Goal: Task Accomplishment & Management: Manage account settings

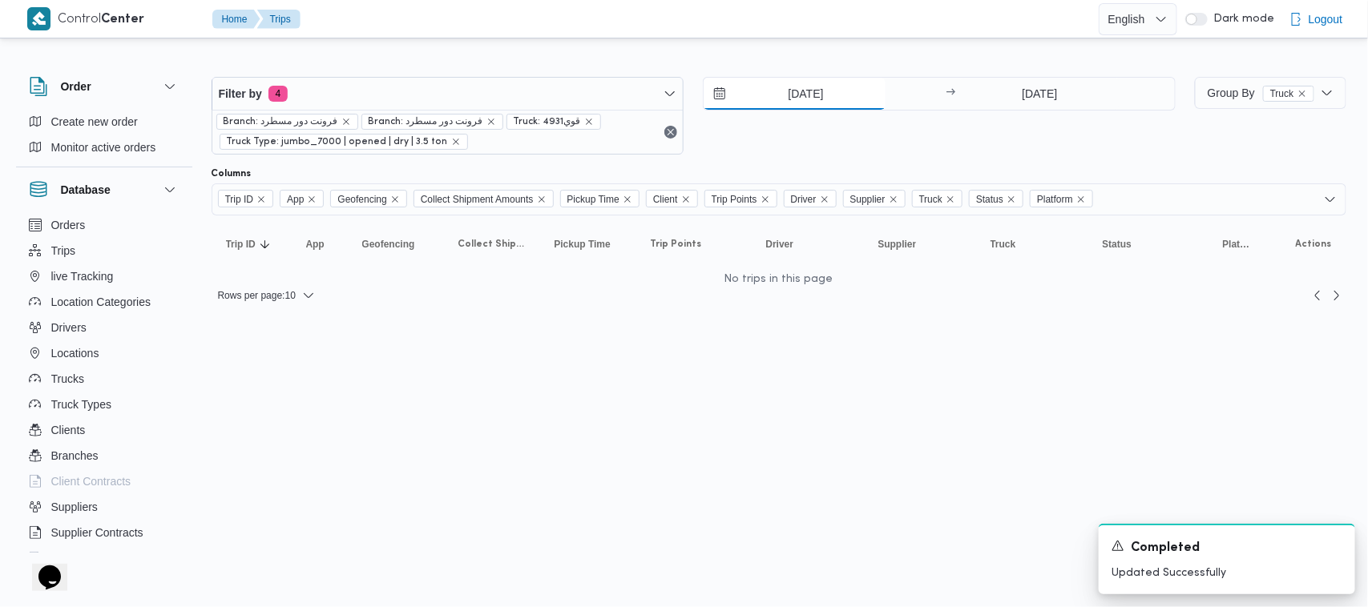
click at [854, 99] on input "[DATE]" at bounding box center [795, 94] width 182 height 32
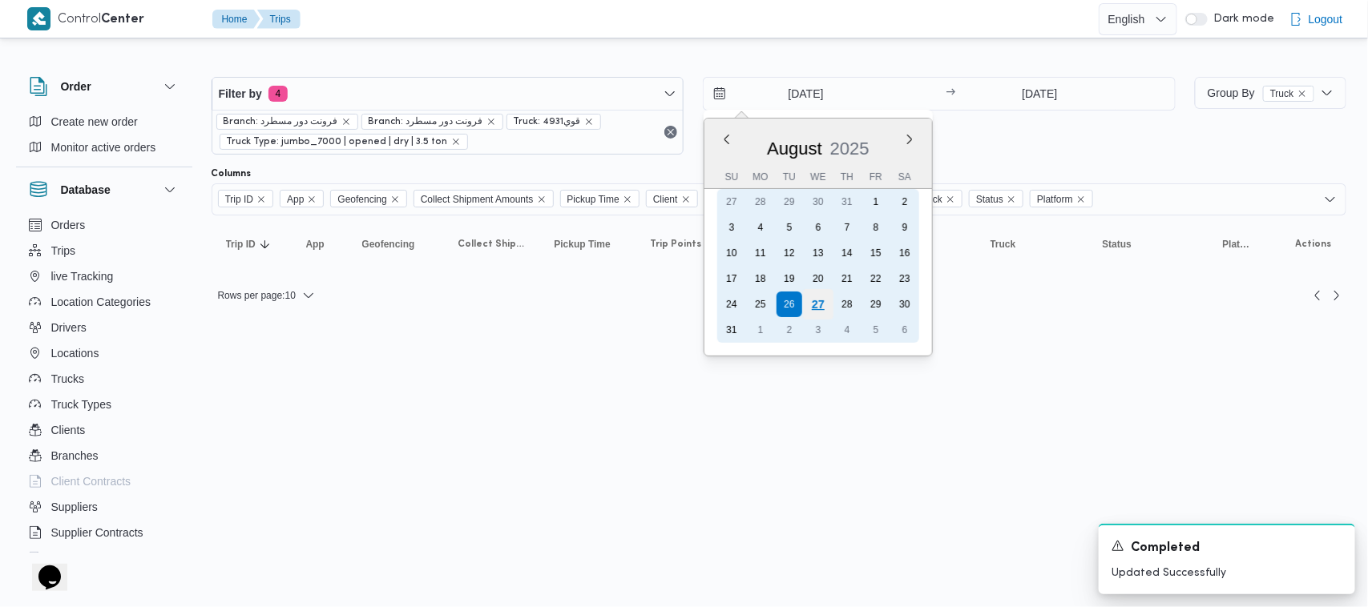
click at [811, 307] on div "27" at bounding box center [818, 304] width 30 height 30
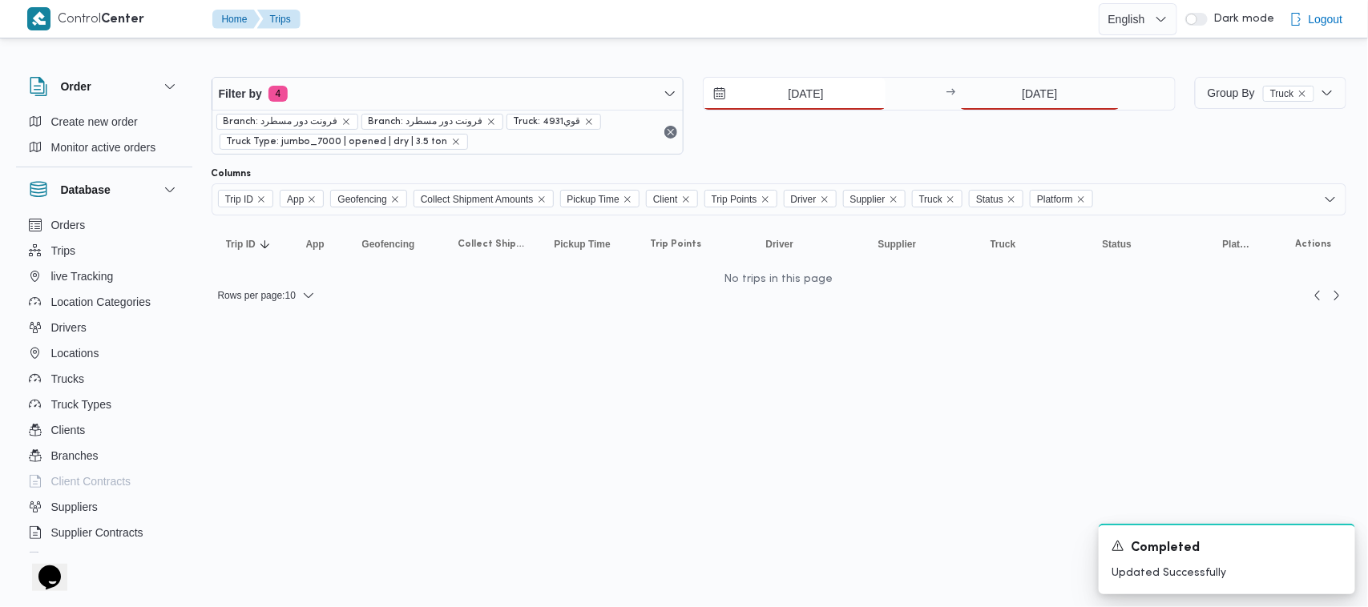
type input "[DATE]"
click at [1060, 96] on input "[DATE]" at bounding box center [1039, 94] width 159 height 32
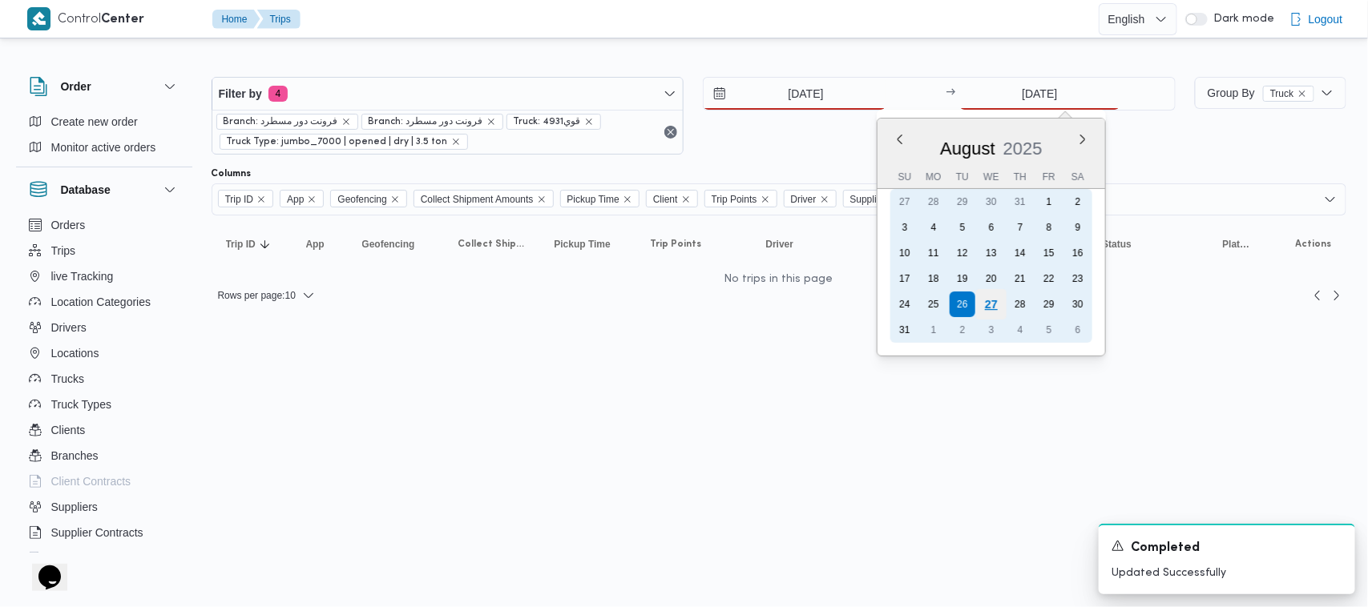
click at [996, 301] on div "27" at bounding box center [991, 304] width 30 height 30
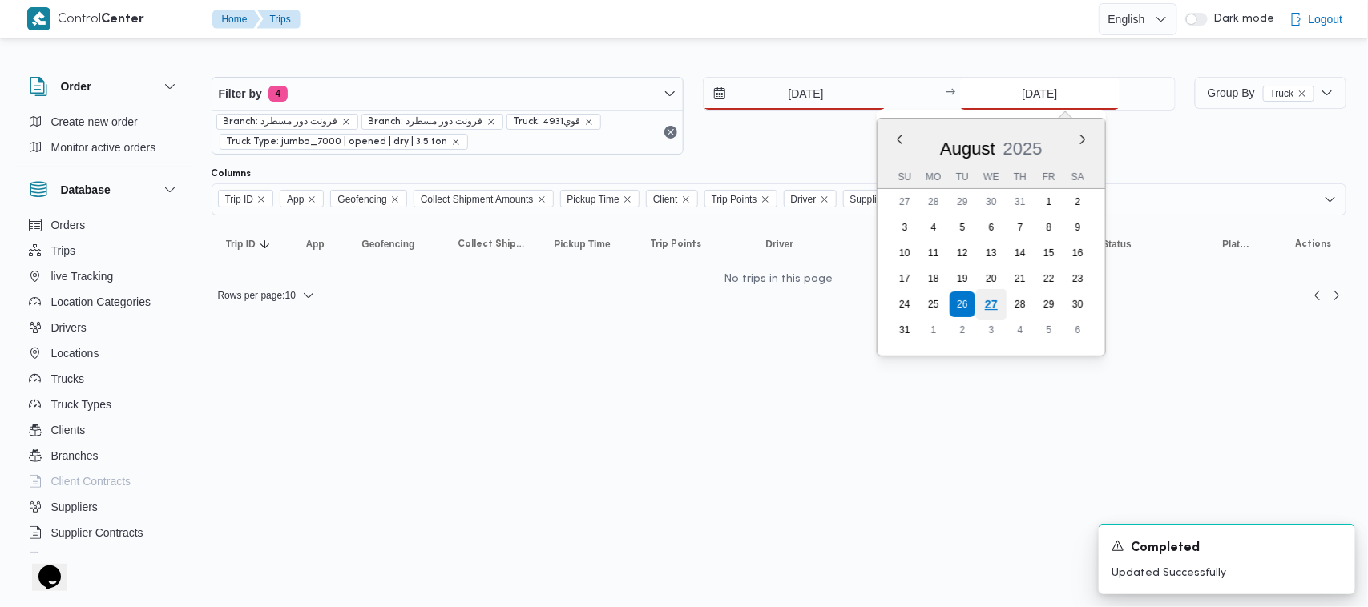
type input "[DATE]"
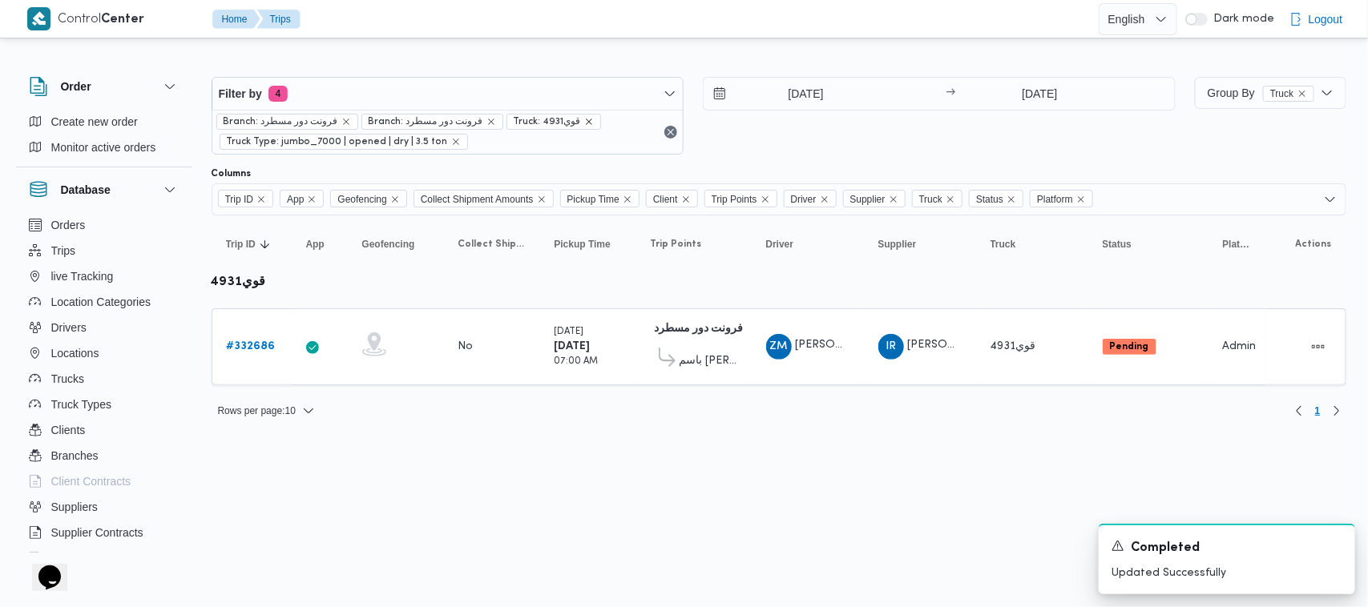
click at [584, 120] on icon "remove selected entity" at bounding box center [589, 122] width 10 height 10
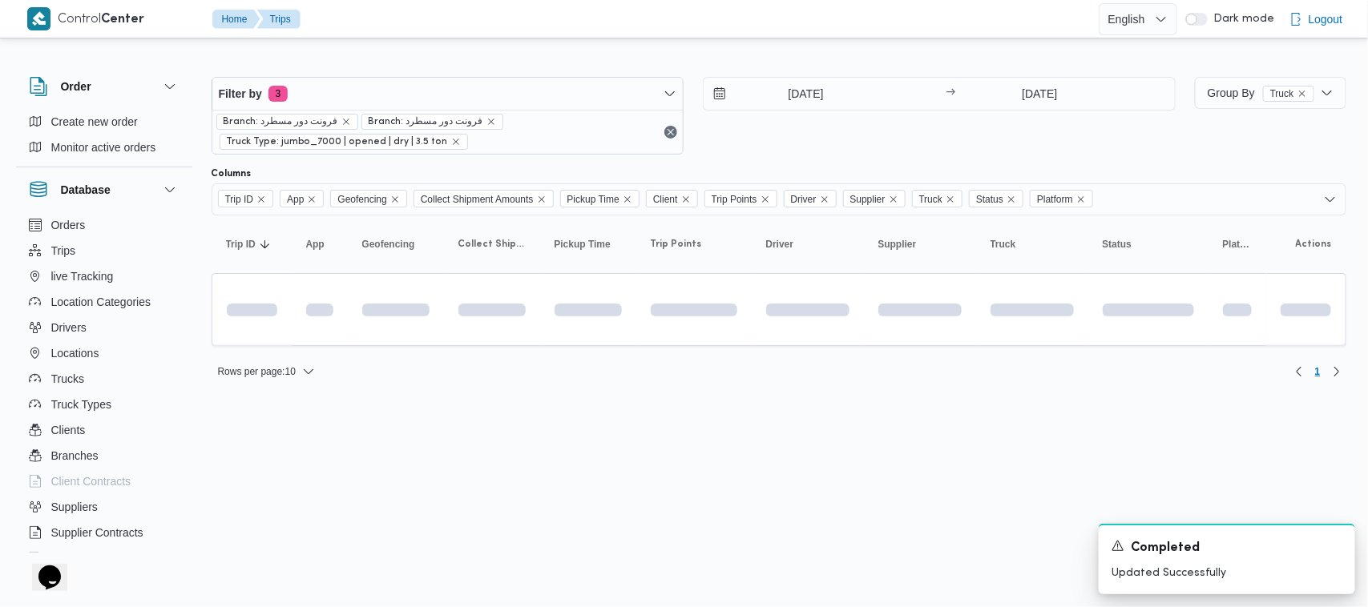
click at [505, 427] on html "Control Center Home Trips English عربي Dark mode Logout Order Create new order …" at bounding box center [684, 303] width 1368 height 607
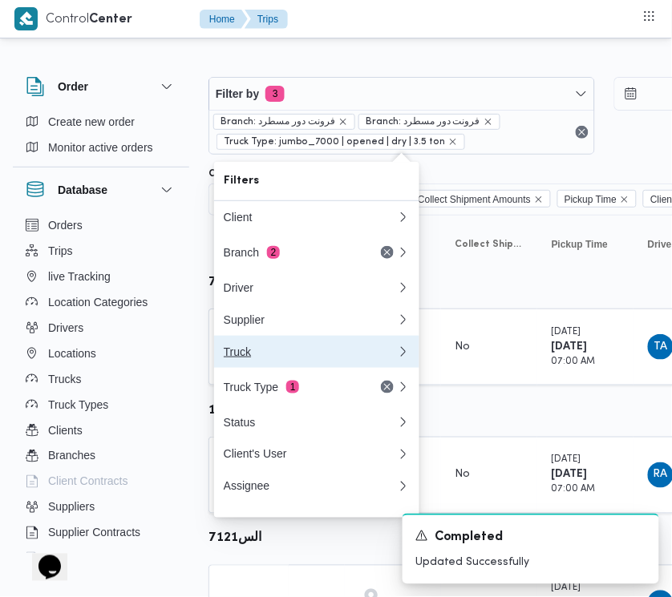
click at [268, 353] on div "Truck" at bounding box center [307, 351] width 167 height 13
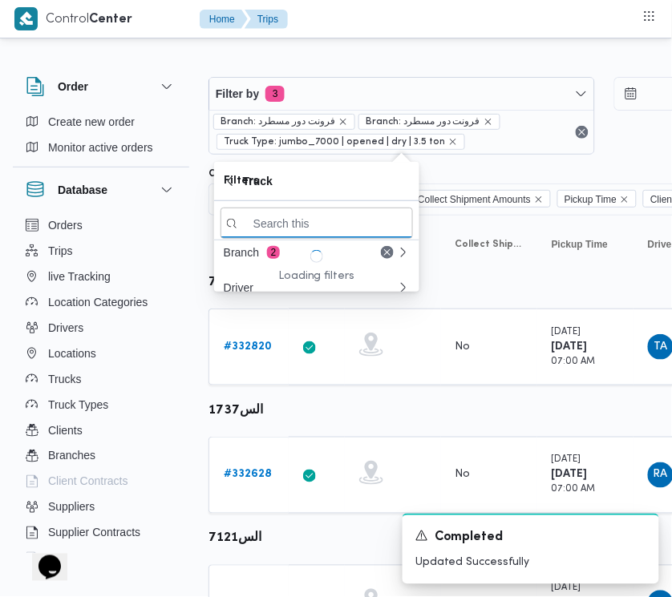
paste input "6435"
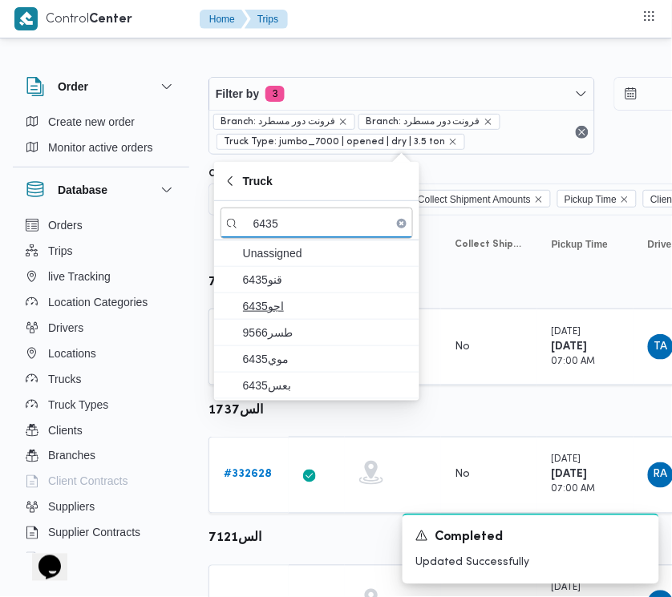
type input "6435"
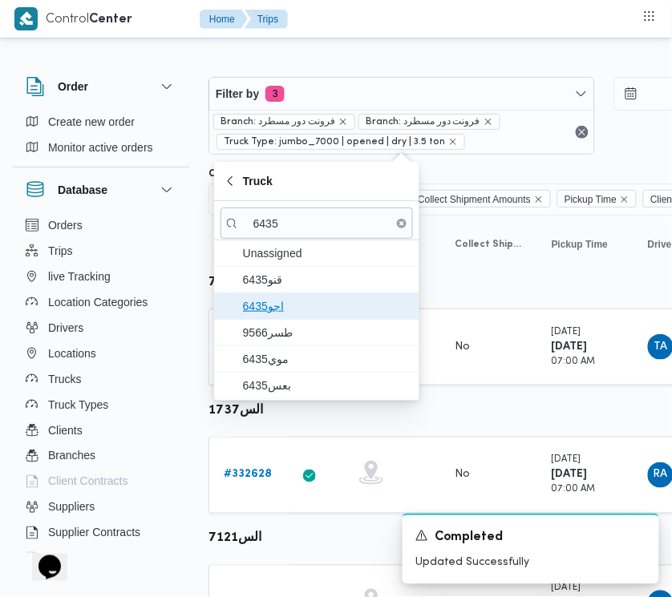
click at [271, 309] on span "اجو6435" at bounding box center [326, 306] width 167 height 19
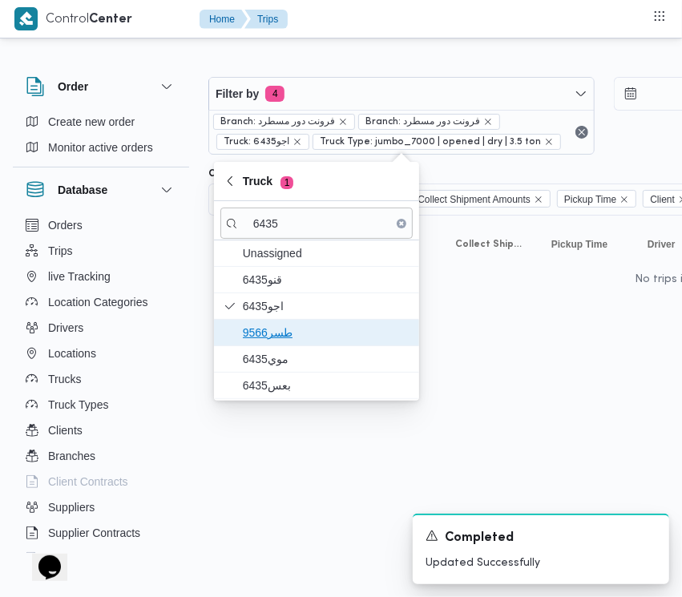
click at [282, 337] on span "طسر9566" at bounding box center [326, 332] width 167 height 19
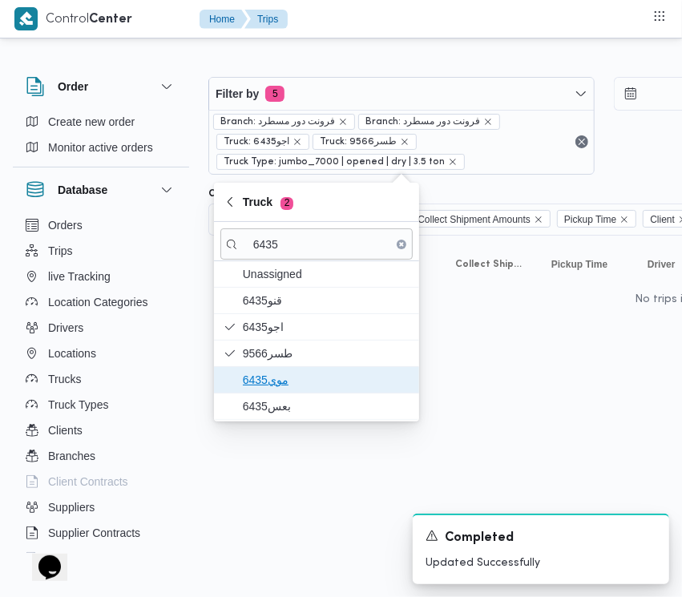
click at [283, 374] on span "موي6435" at bounding box center [326, 379] width 167 height 19
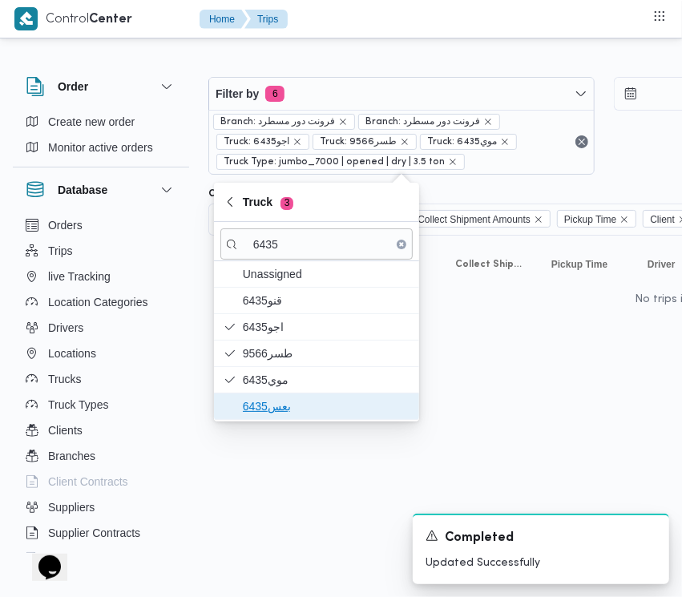
click at [291, 411] on span "بعس6435" at bounding box center [326, 406] width 167 height 19
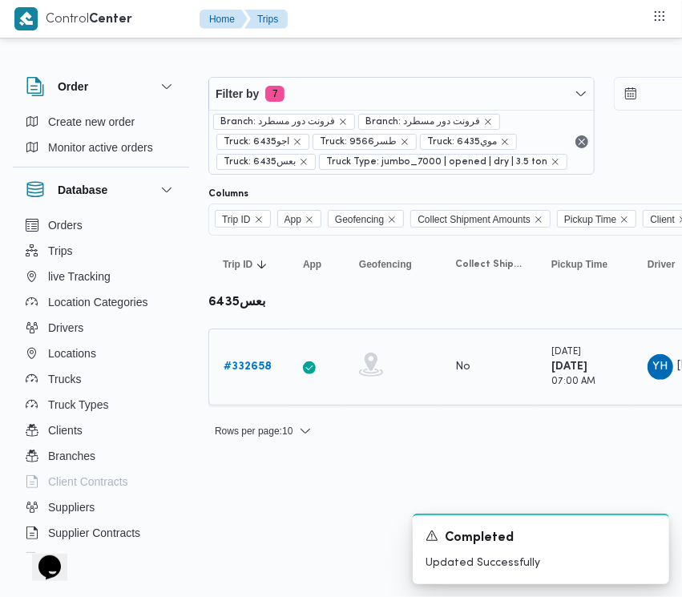
click at [257, 353] on div "# 332658" at bounding box center [248, 367] width 63 height 32
click at [257, 361] on b "# 332658" at bounding box center [248, 366] width 48 height 10
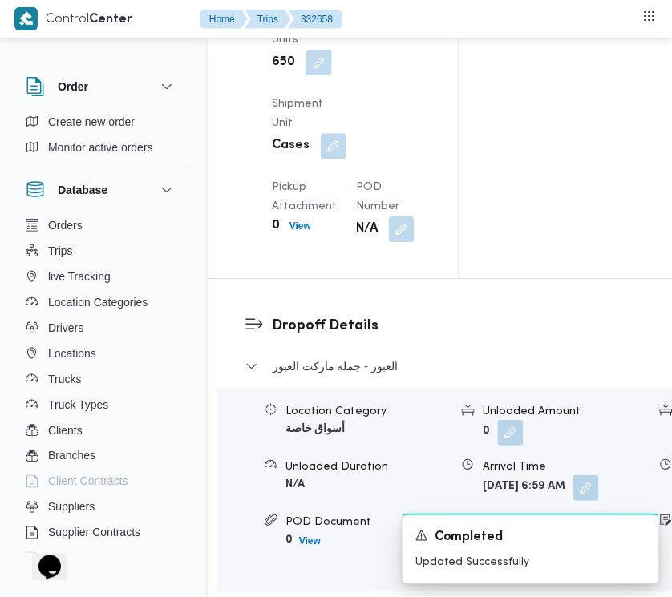
scroll to position [3031, 0]
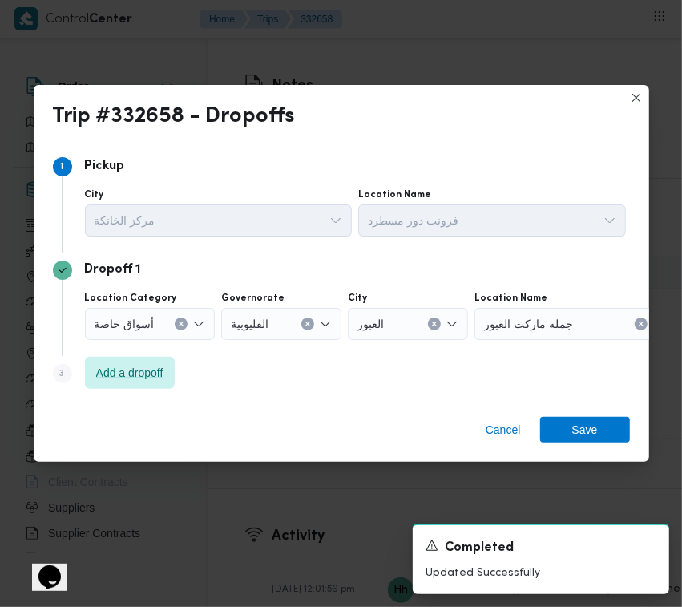
click at [120, 378] on span "Add a dropoff" at bounding box center [129, 372] width 67 height 19
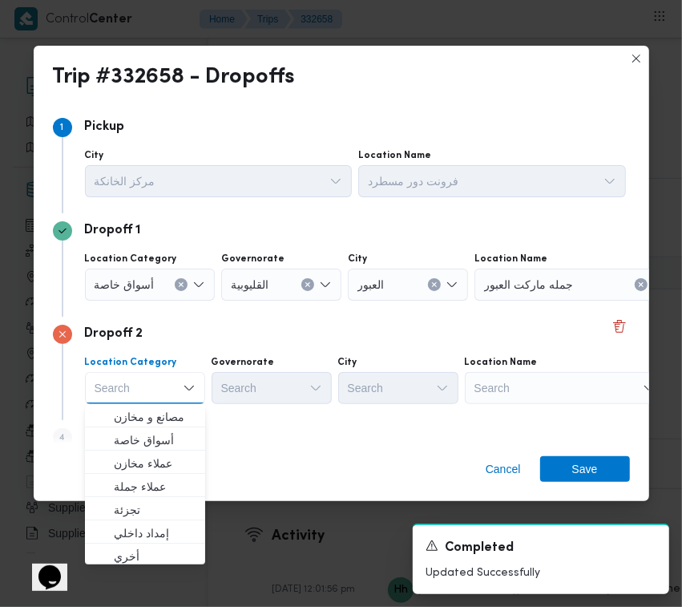
click at [539, 381] on div "Search" at bounding box center [565, 388] width 200 height 32
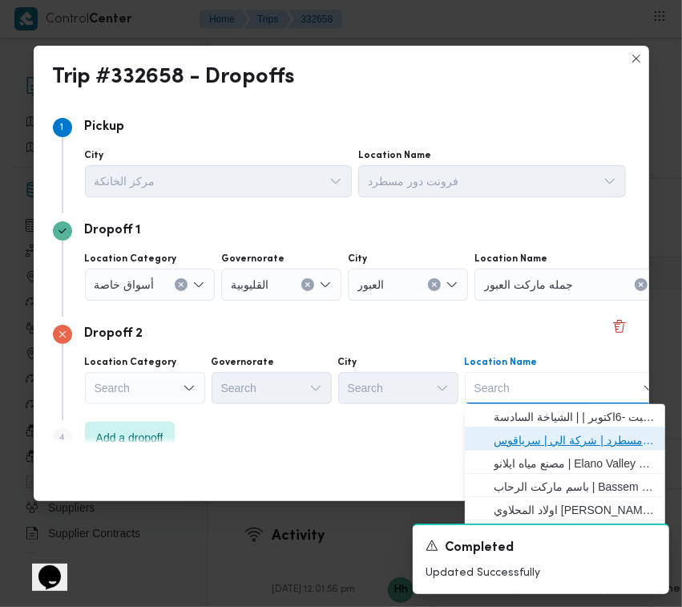
click at [543, 442] on span "فرونت دور مسطرد | شركة الي | سرياقوس" at bounding box center [575, 439] width 162 height 19
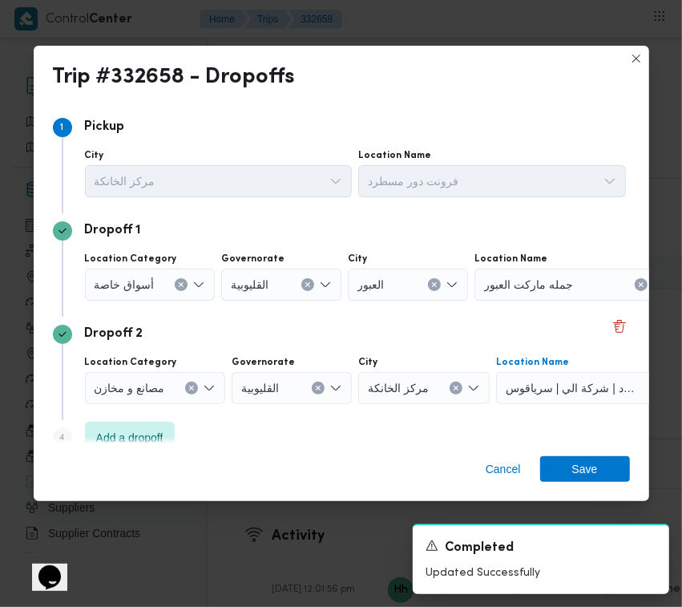
click at [128, 277] on span "أسواق خاصة" at bounding box center [125, 284] width 60 height 18
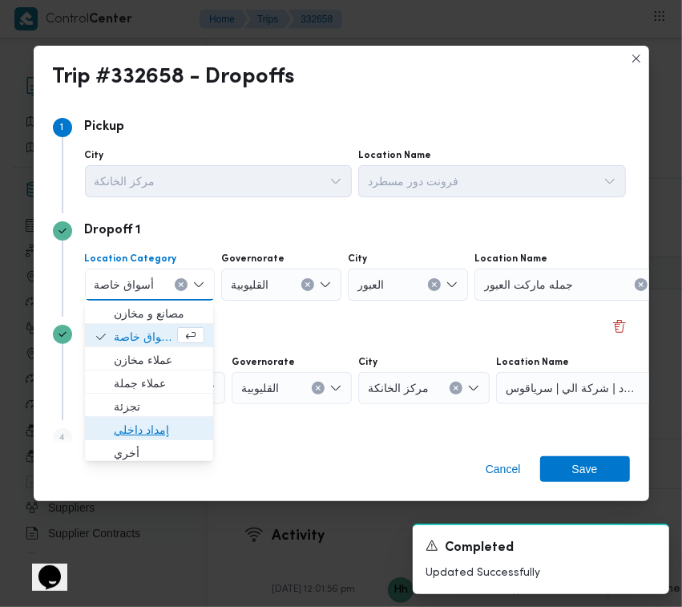
click at [145, 418] on span "إمداد داخلي" at bounding box center [149, 430] width 116 height 26
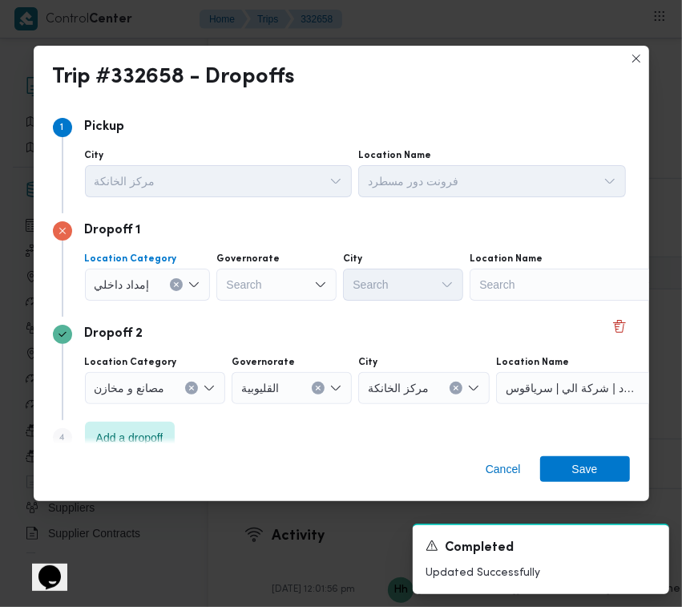
click at [148, 275] on span "إمداد داخلي" at bounding box center [122, 284] width 55 height 18
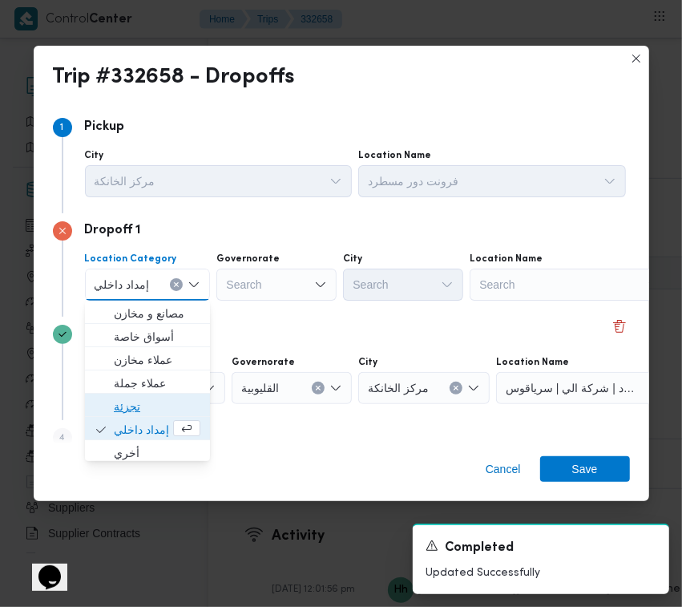
click at [151, 409] on span "تجزئة" at bounding box center [157, 406] width 87 height 19
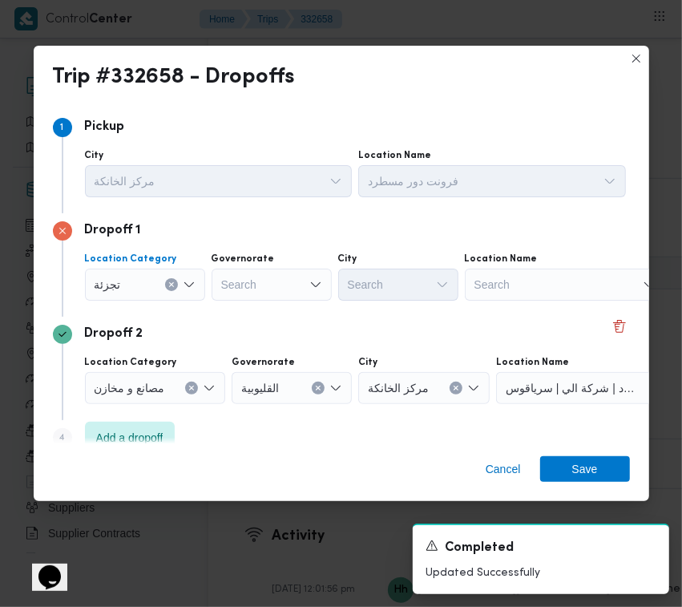
click at [258, 278] on div "Search" at bounding box center [272, 284] width 120 height 32
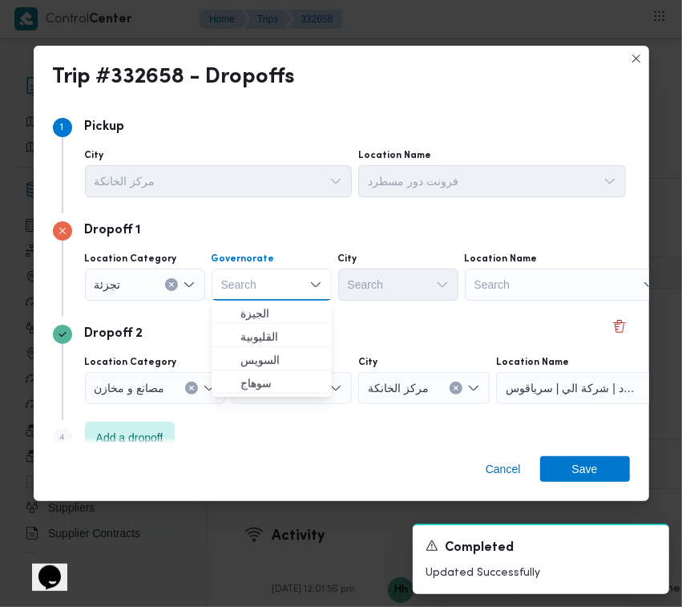
paste input "[GEOGRAPHIC_DATA]"
type input "[GEOGRAPHIC_DATA]"
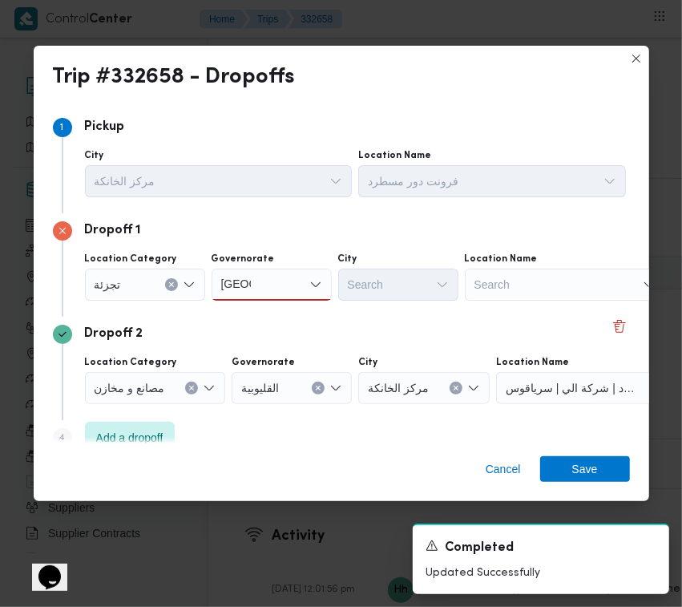
drag, startPoint x: 267, startPoint y: 282, endPoint x: 267, endPoint y: 327, distance: 44.9
click at [268, 283] on div "[GEOGRAPHIC_DATA] [GEOGRAPHIC_DATA]" at bounding box center [272, 284] width 120 height 32
click at [267, 327] on div "Dropoff 2" at bounding box center [341, 334] width 577 height 19
click at [266, 290] on div "[GEOGRAPHIC_DATA] [GEOGRAPHIC_DATA]" at bounding box center [272, 284] width 120 height 32
click at [263, 306] on span "[GEOGRAPHIC_DATA]" at bounding box center [281, 313] width 82 height 19
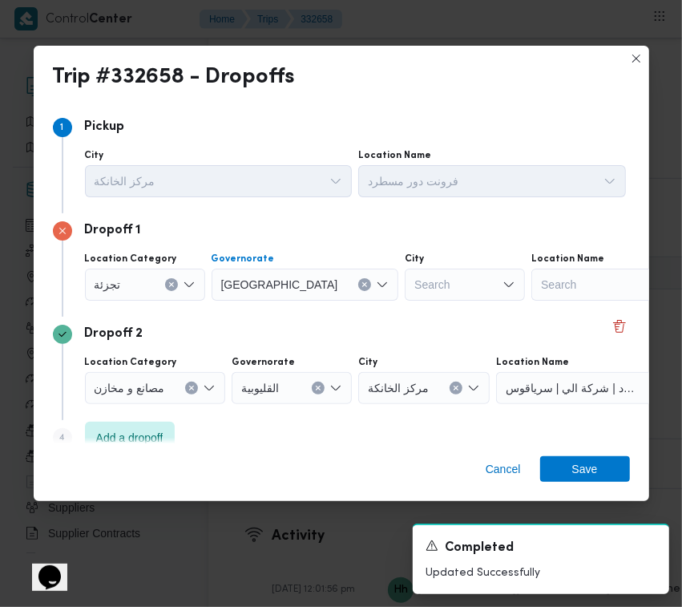
drag, startPoint x: 377, startPoint y: 278, endPoint x: 329, endPoint y: 282, distance: 48.3
click at [405, 285] on div "Search" at bounding box center [465, 284] width 120 height 32
paste input "المعادي"
click at [414, 279] on input "المعادي" at bounding box center [433, 284] width 38 height 19
type input "المعادي"
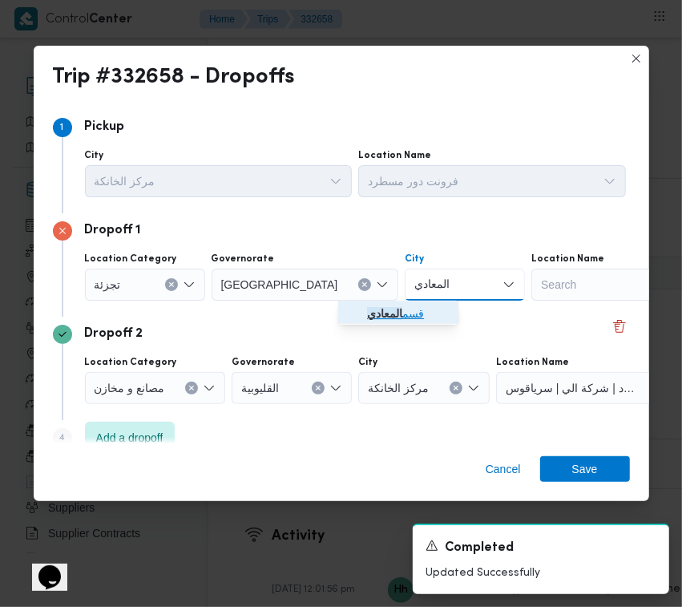
click at [381, 314] on mark "المعادي" at bounding box center [384, 313] width 35 height 13
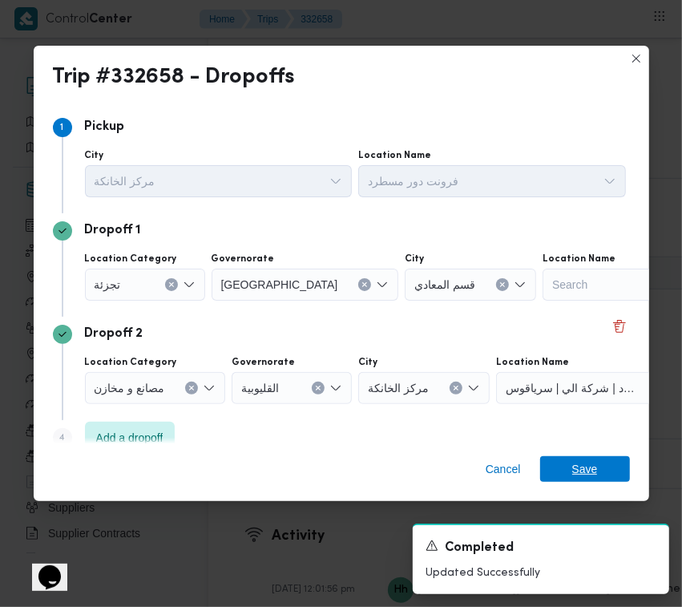
drag, startPoint x: 598, startPoint y: 462, endPoint x: 594, endPoint y: 449, distance: 13.4
click at [594, 465] on span "Save" at bounding box center [585, 469] width 90 height 26
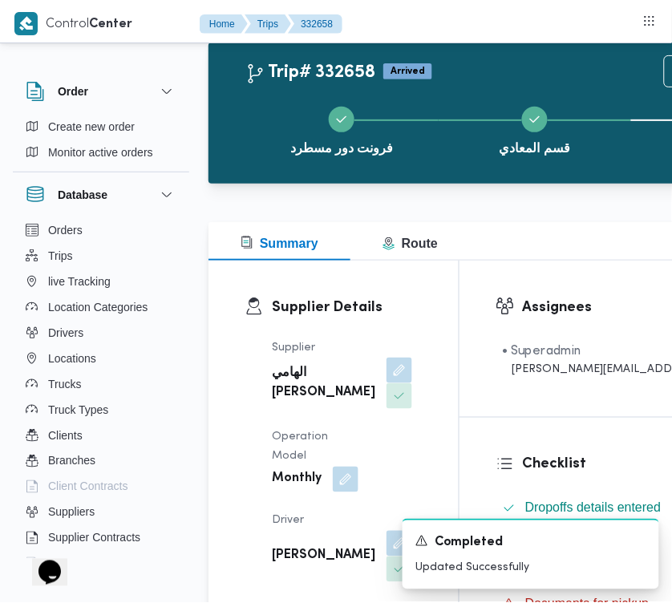
scroll to position [0, 0]
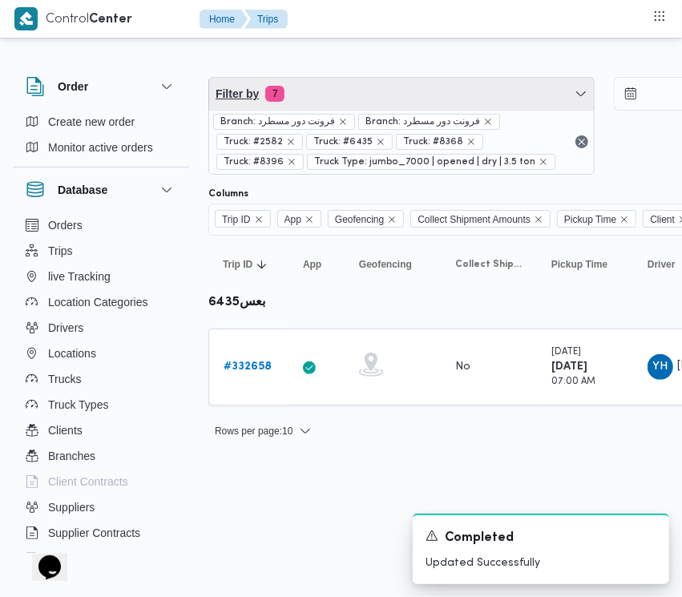
click at [394, 98] on span "Filter by 7" at bounding box center [401, 94] width 385 height 32
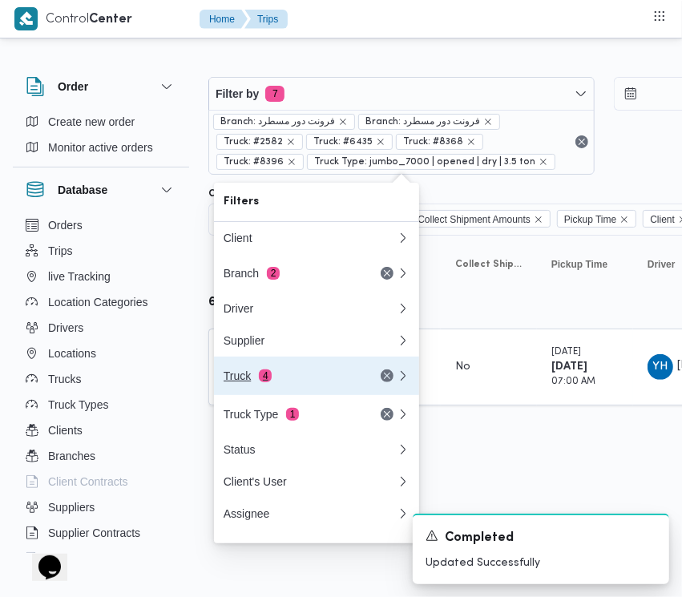
click at [275, 377] on div "Truck 4" at bounding box center [291, 375] width 135 height 13
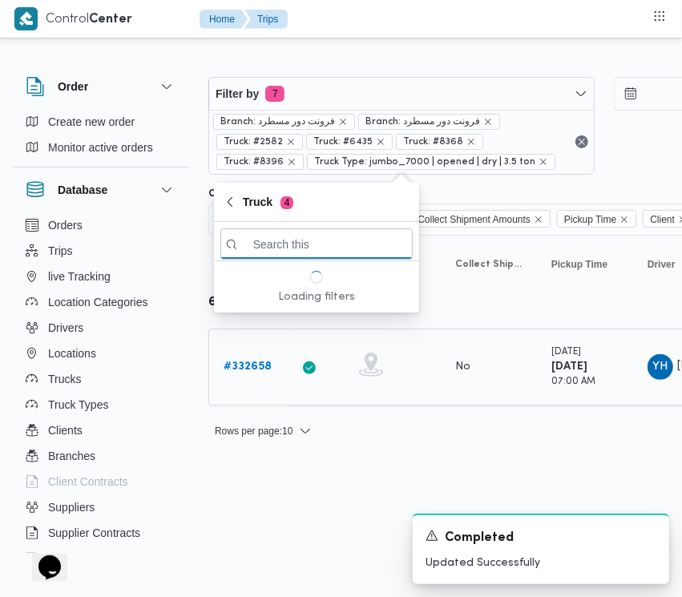
paste input "9743"
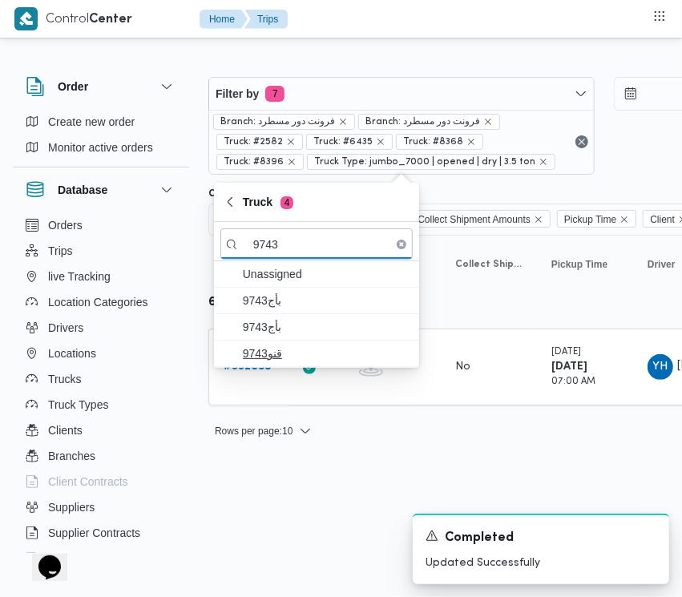
type input "9743"
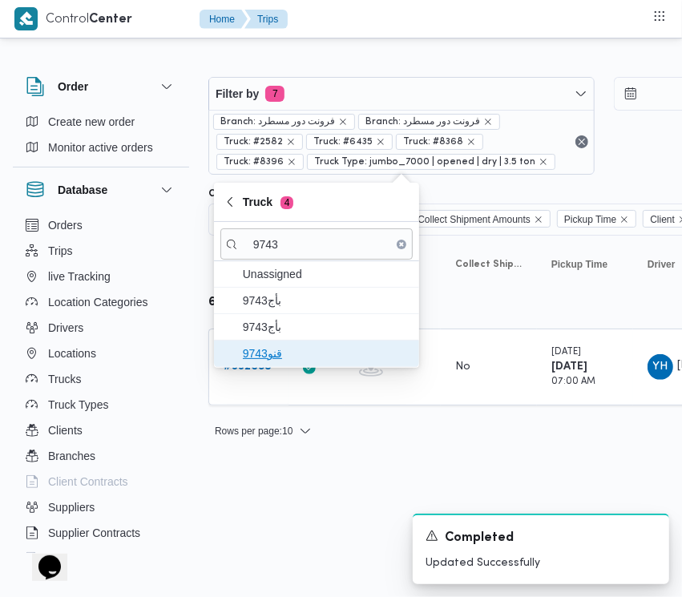
click at [302, 351] on span "قنو9743" at bounding box center [326, 353] width 167 height 19
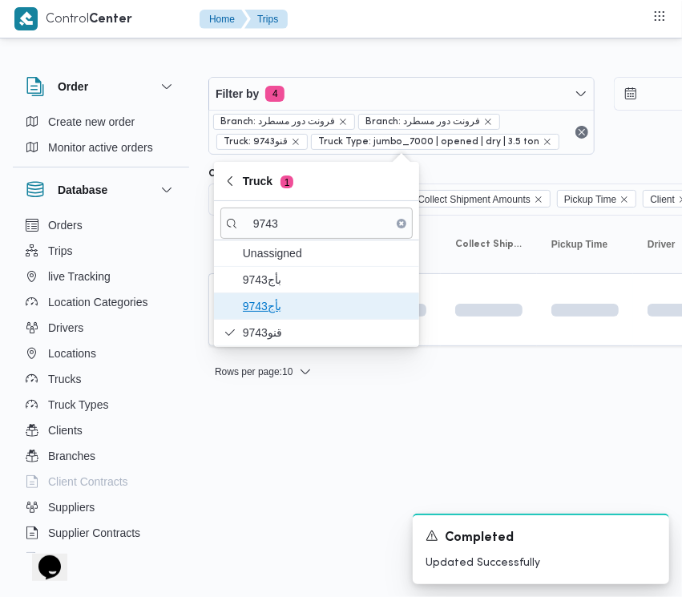
click at [274, 317] on span "9743بأج" at bounding box center [316, 306] width 192 height 26
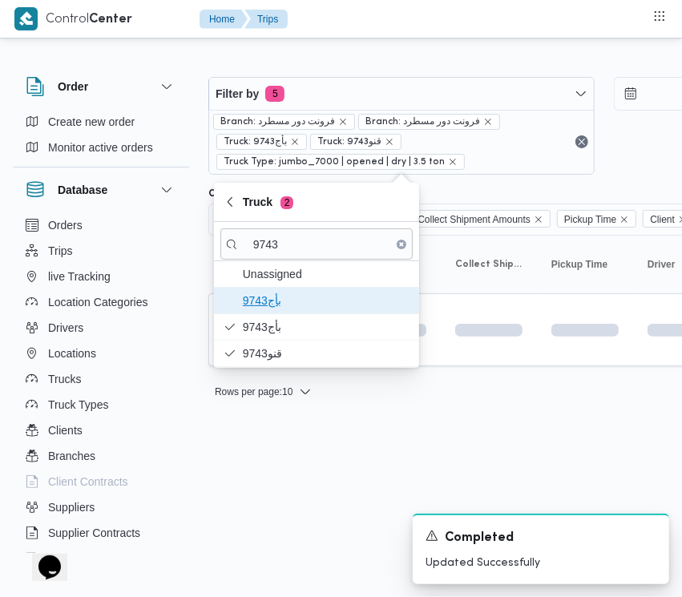
click at [262, 297] on span "9743بأج" at bounding box center [326, 300] width 167 height 19
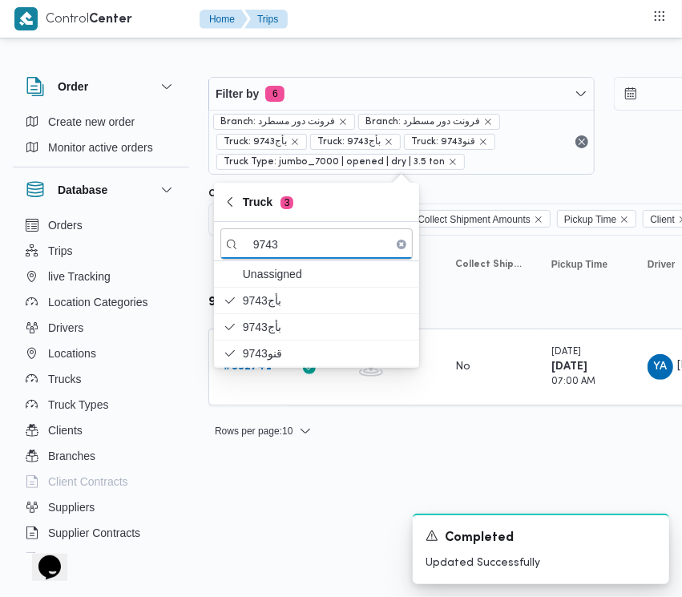
click at [395, 525] on div "A new notification appears Completed Updated Successfully" at bounding box center [521, 549] width 321 height 96
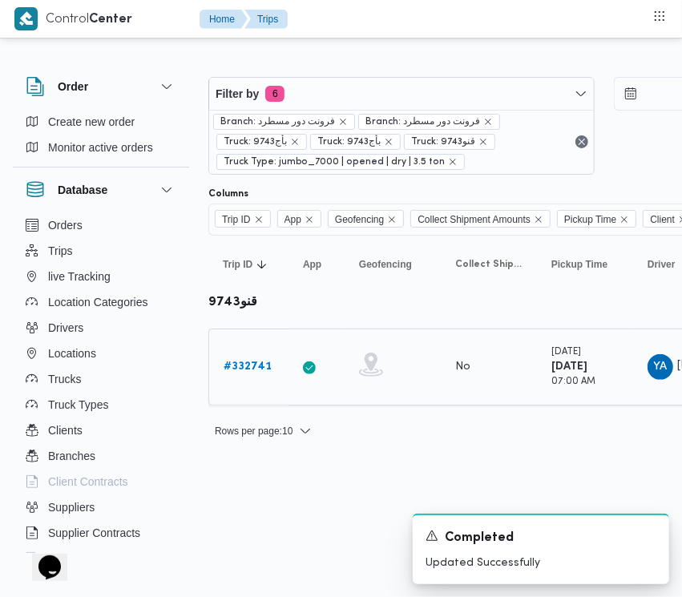
click at [252, 365] on b "# 332741" at bounding box center [248, 366] width 48 height 10
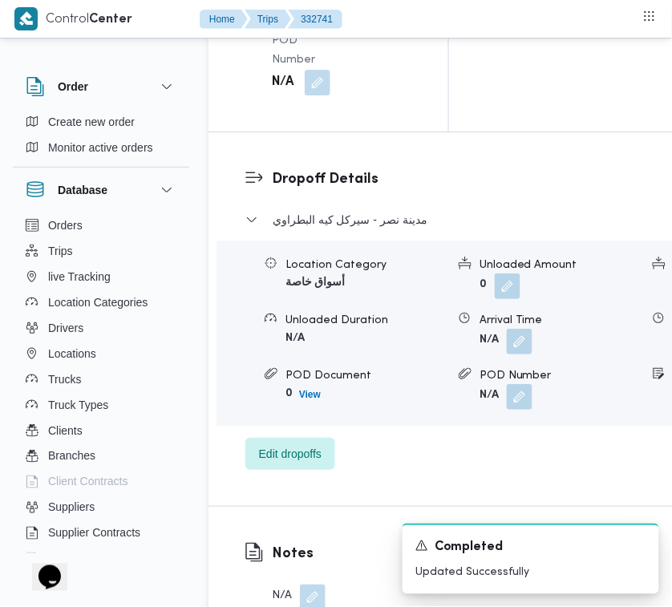
scroll to position [3172, 0]
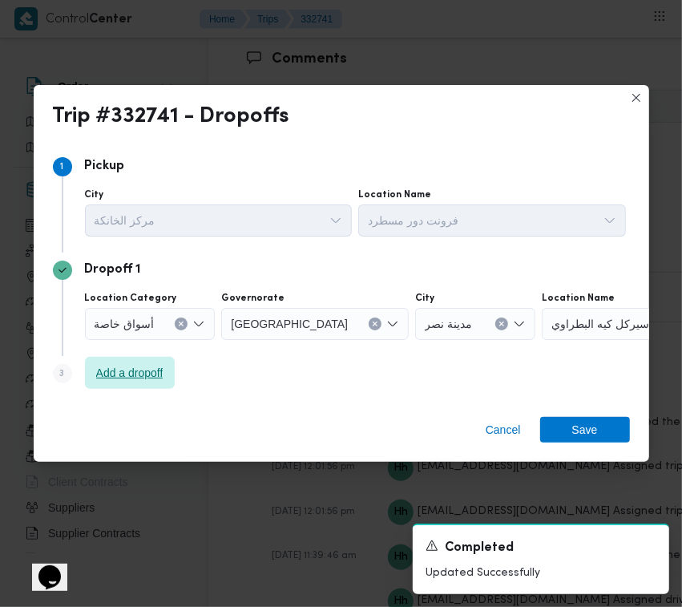
click at [110, 377] on span "Add a dropoff" at bounding box center [129, 372] width 67 height 19
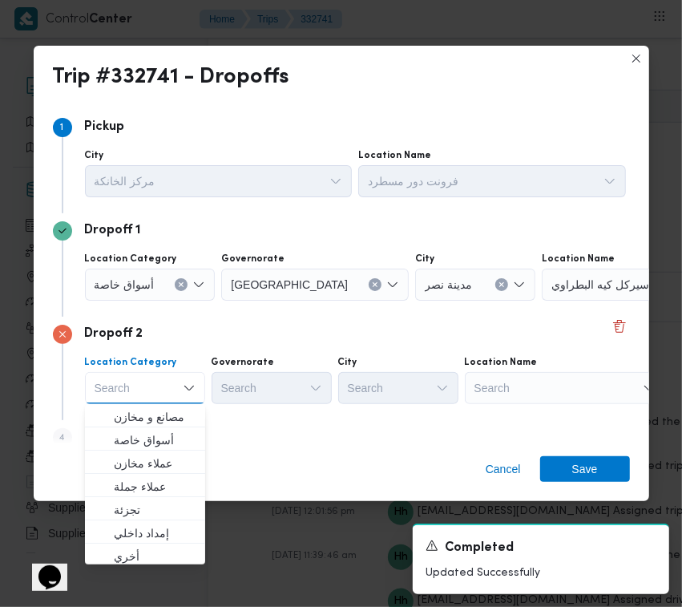
click at [446, 466] on div "Cancel Save" at bounding box center [342, 472] width 616 height 58
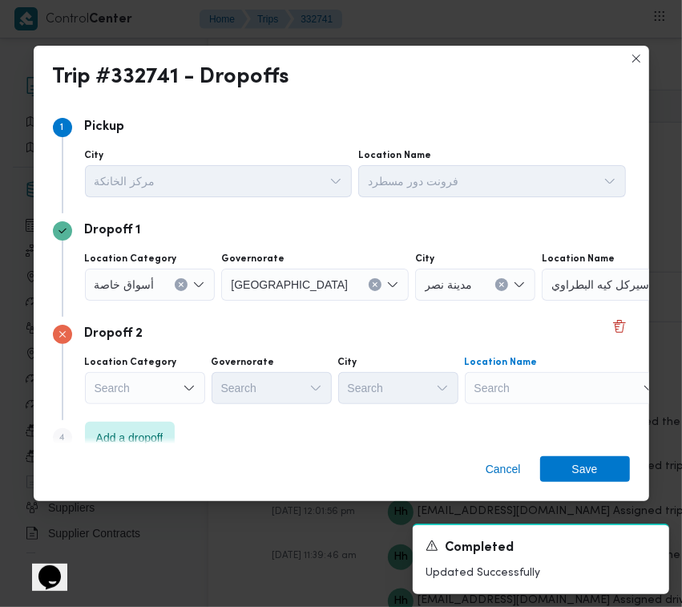
click at [554, 389] on div "Search" at bounding box center [565, 388] width 200 height 32
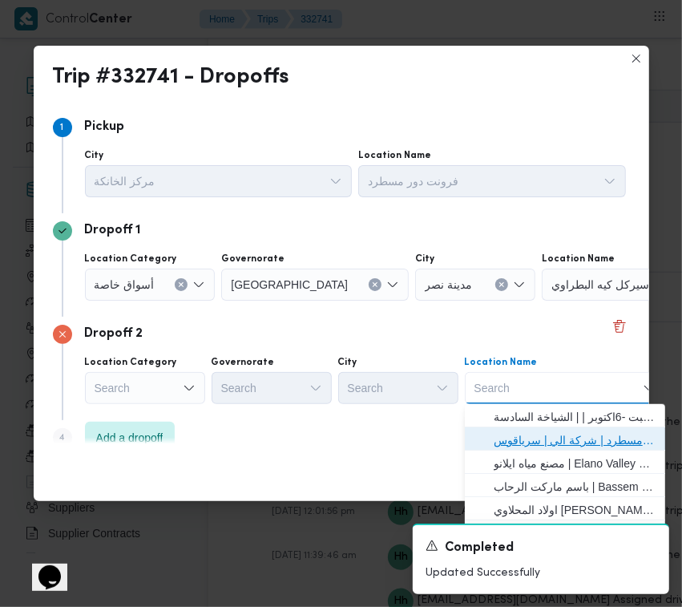
click at [554, 430] on span "فرونت دور مسطرد | شركة الي | سرياقوس" at bounding box center [575, 439] width 162 height 19
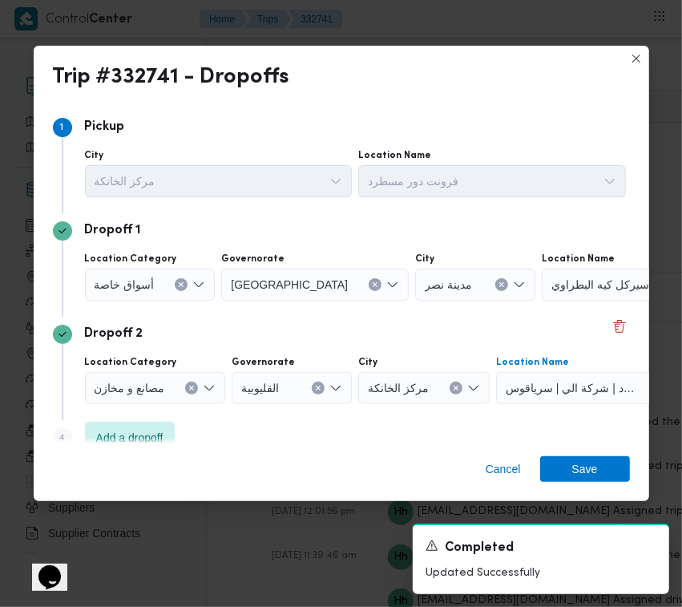
click at [172, 281] on div "أسواق خاصة" at bounding box center [150, 284] width 131 height 32
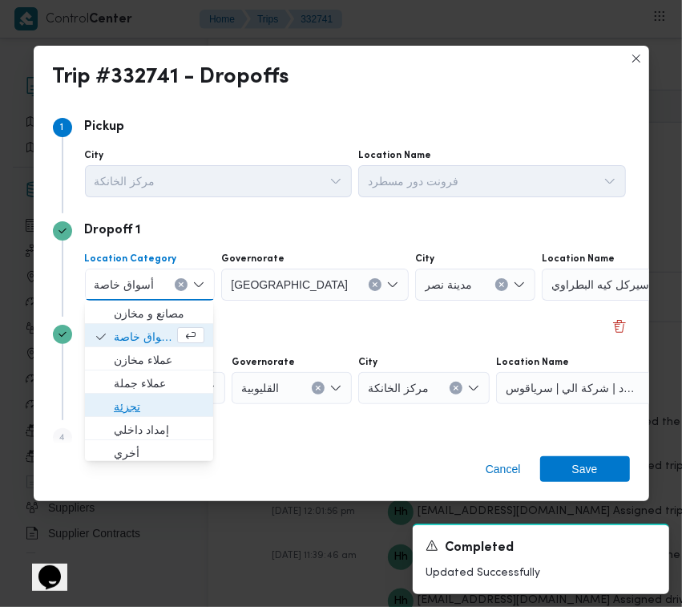
click at [125, 398] on span "تجزئة" at bounding box center [159, 406] width 91 height 19
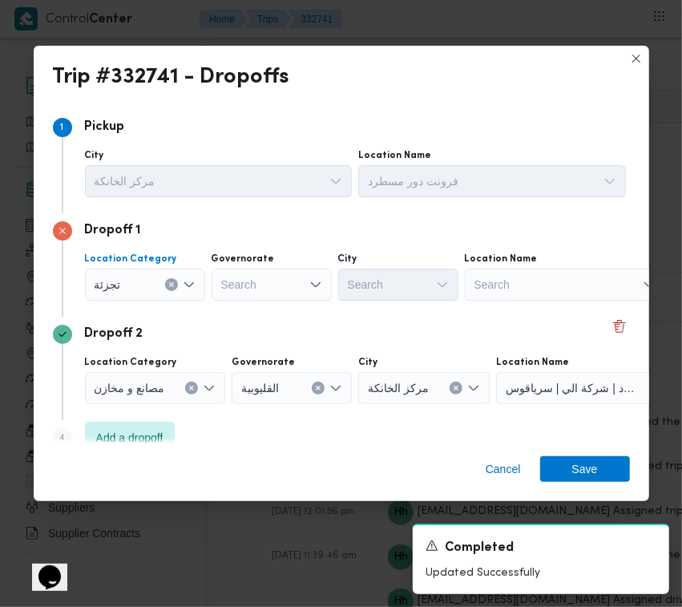
click at [278, 290] on div "Search" at bounding box center [272, 284] width 120 height 32
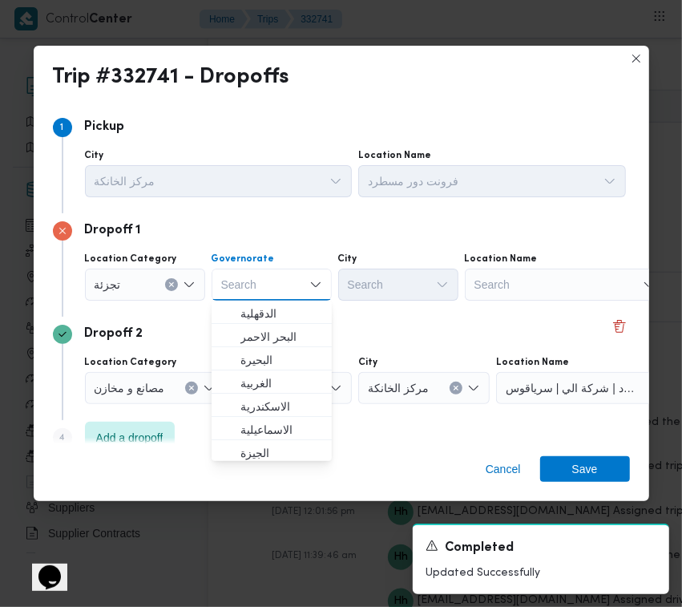
paste input "[GEOGRAPHIC_DATA]"
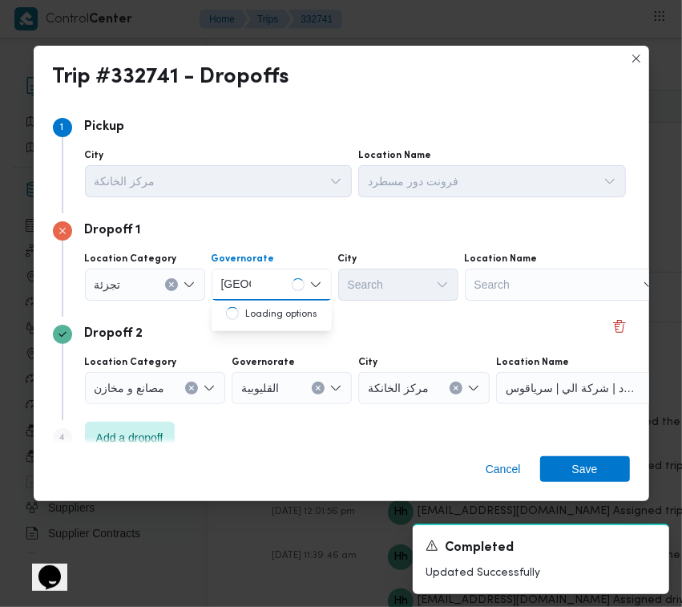
type input "[GEOGRAPHIC_DATA]"
click at [251, 278] on div "[GEOGRAPHIC_DATA] [GEOGRAPHIC_DATA]" at bounding box center [236, 285] width 36 height 26
click at [273, 313] on span "[GEOGRAPHIC_DATA]" at bounding box center [281, 313] width 82 height 19
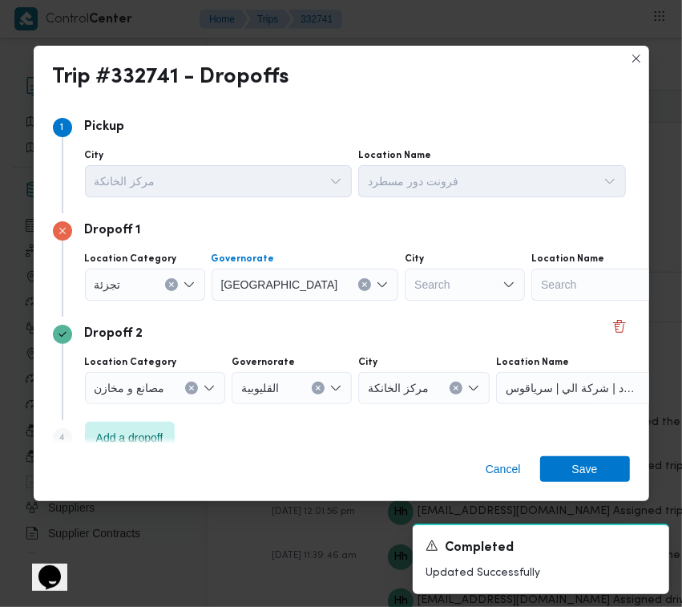
click at [405, 297] on div "Search" at bounding box center [465, 284] width 120 height 32
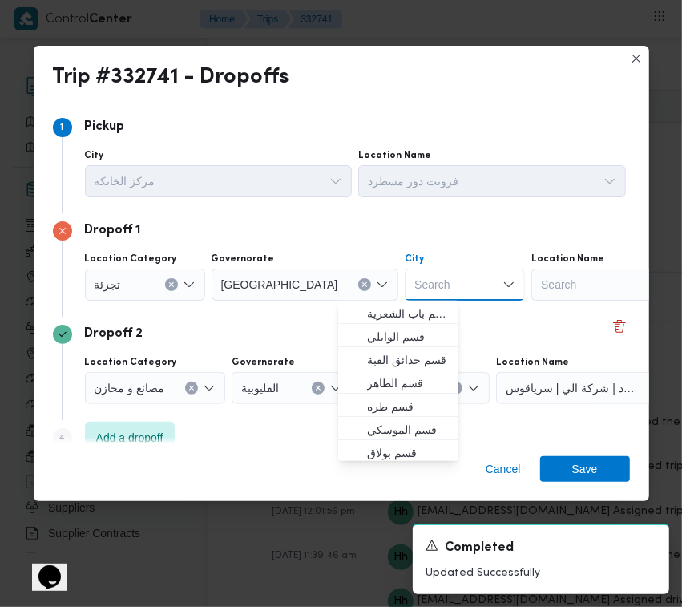
paste input "[GEOGRAPHIC_DATA]"
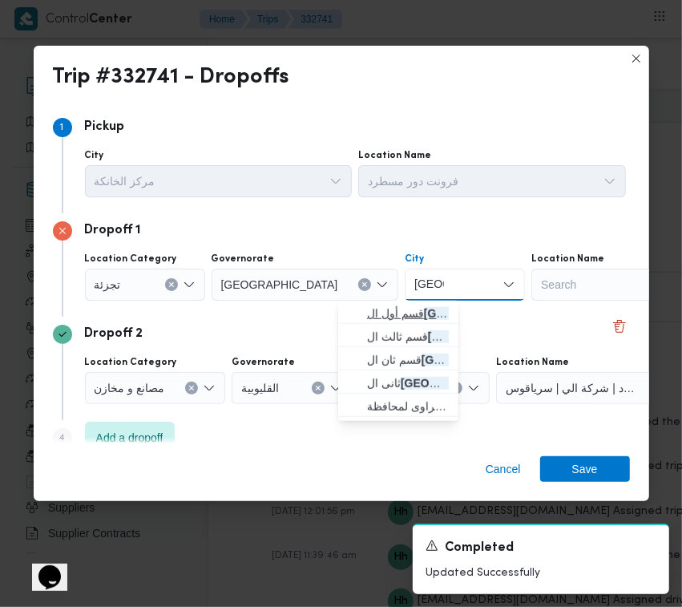
type input "[GEOGRAPHIC_DATA]"
click at [377, 307] on span "قسم أول ال قاهرة الجديدة" at bounding box center [408, 313] width 82 height 19
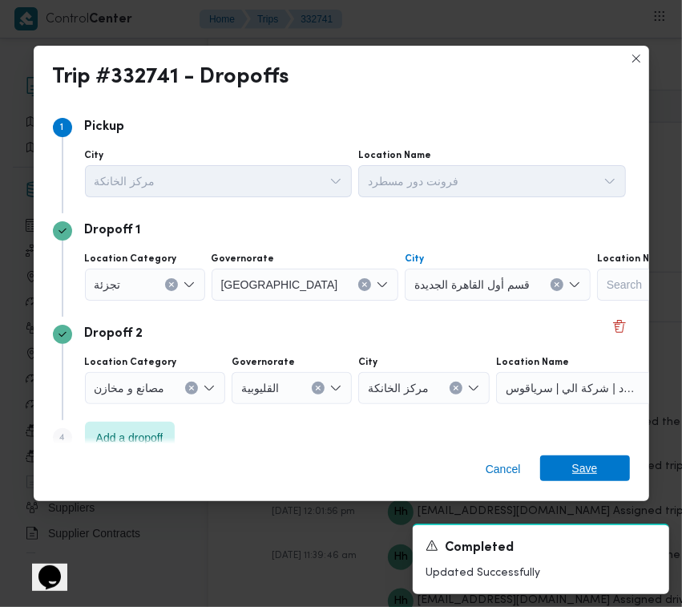
click at [566, 457] on span "Save" at bounding box center [585, 468] width 90 height 26
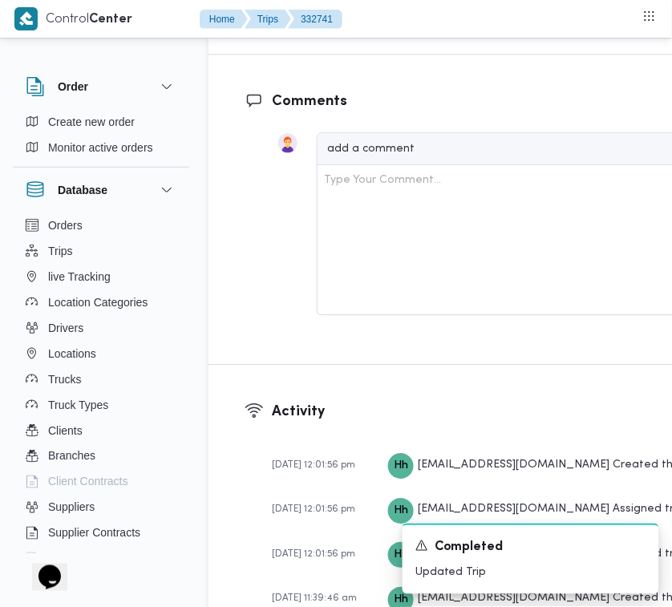
scroll to position [3192, 0]
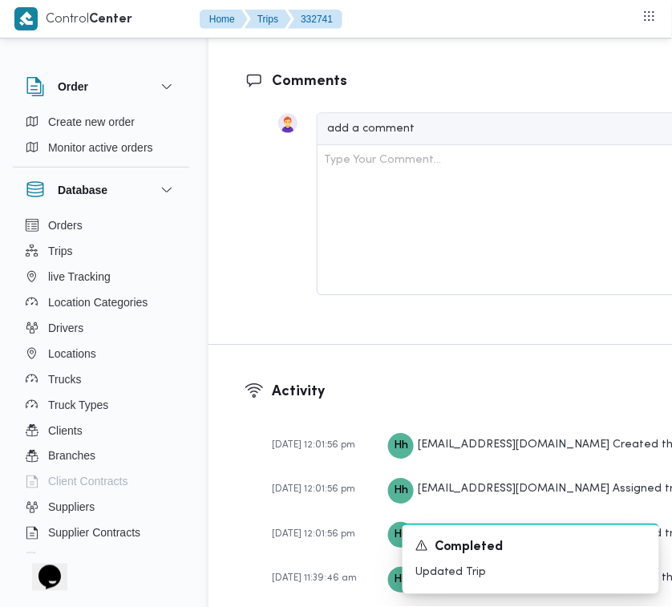
drag, startPoint x: 587, startPoint y: 150, endPoint x: 554, endPoint y: 166, distance: 36.6
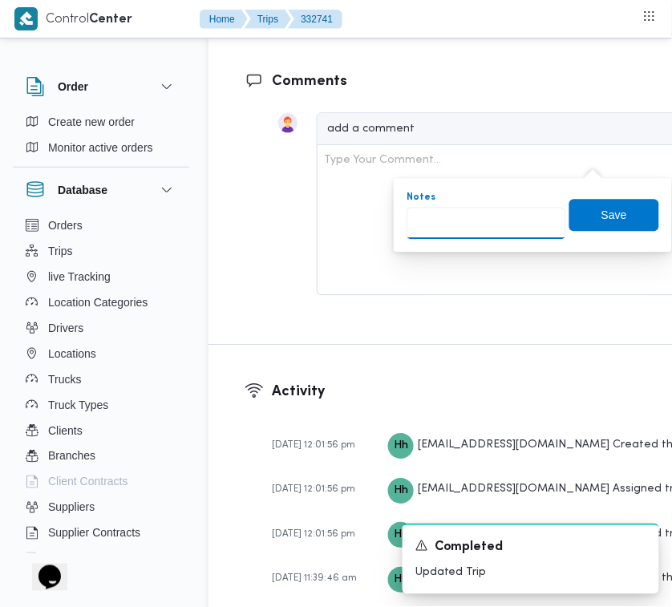
click at [462, 219] on input "Notes" at bounding box center [485, 223] width 159 height 32
paste input "تجمع"
type input "تجمع"
click at [635, 209] on span "Save" at bounding box center [614, 214] width 90 height 32
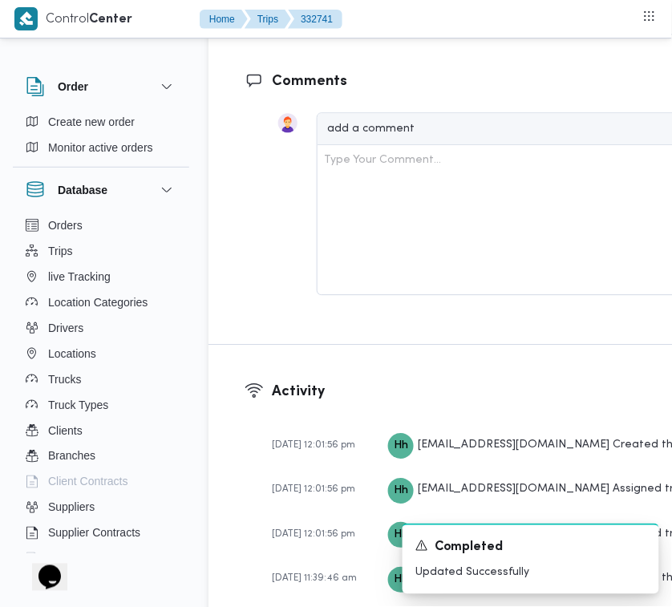
scroll to position [2662, 0]
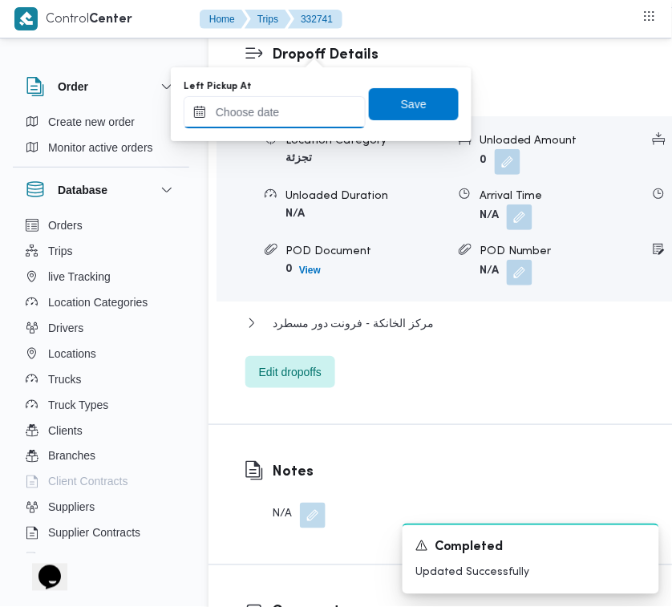
drag, startPoint x: 321, startPoint y: 109, endPoint x: 333, endPoint y: 113, distance: 12.7
click at [321, 109] on input "Left Pickup At" at bounding box center [275, 112] width 182 height 32
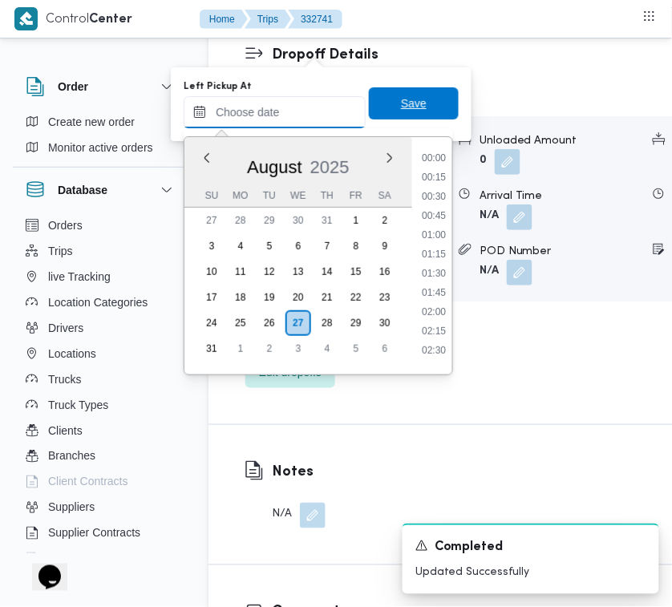
paste input "[DATE] 7:30:00 AM"
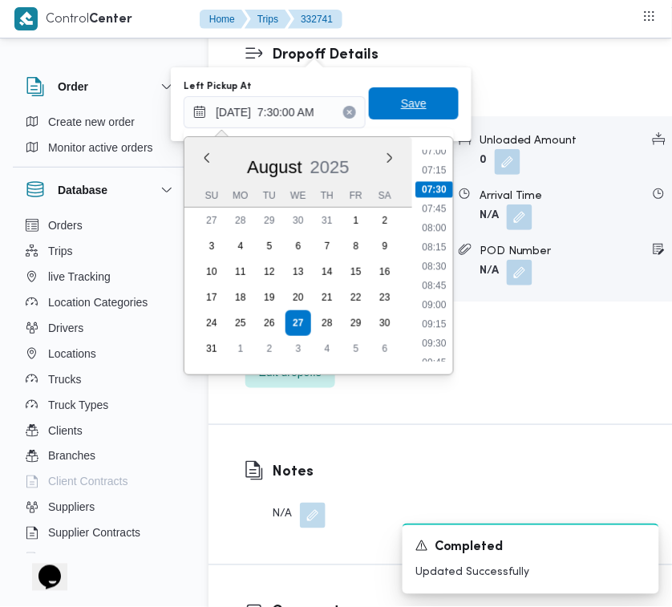
type input "[DATE] 07:30"
click at [401, 106] on span "Save" at bounding box center [414, 103] width 26 height 19
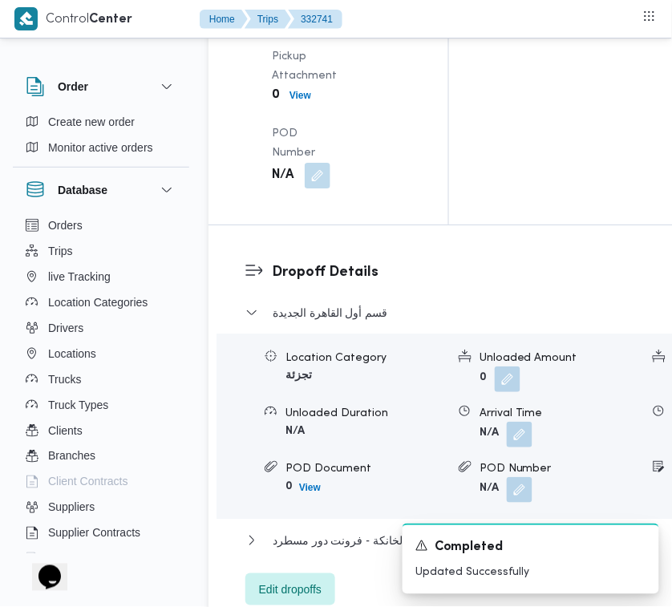
scroll to position [2515, 0]
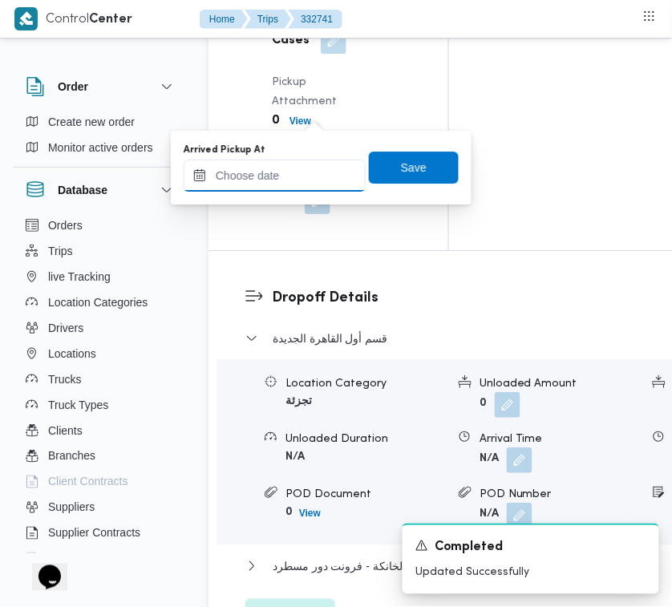
click at [295, 184] on input "Arrived Pickup At" at bounding box center [275, 175] width 182 height 32
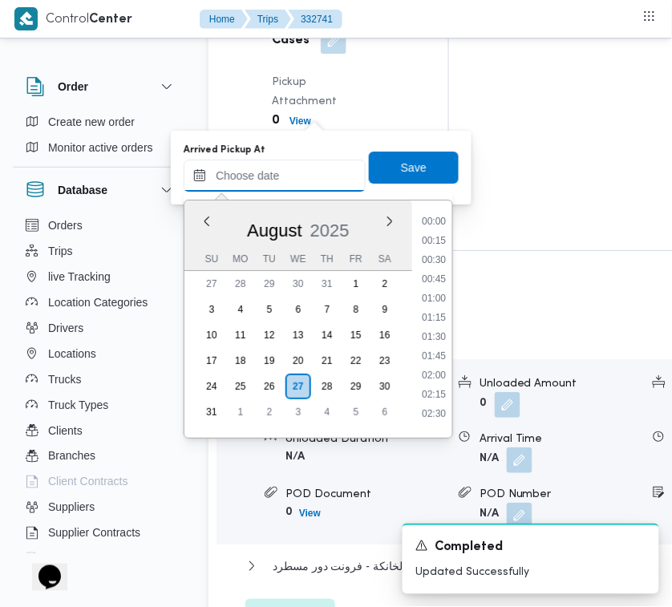
paste input "[DATE] 7:30:00 AM"
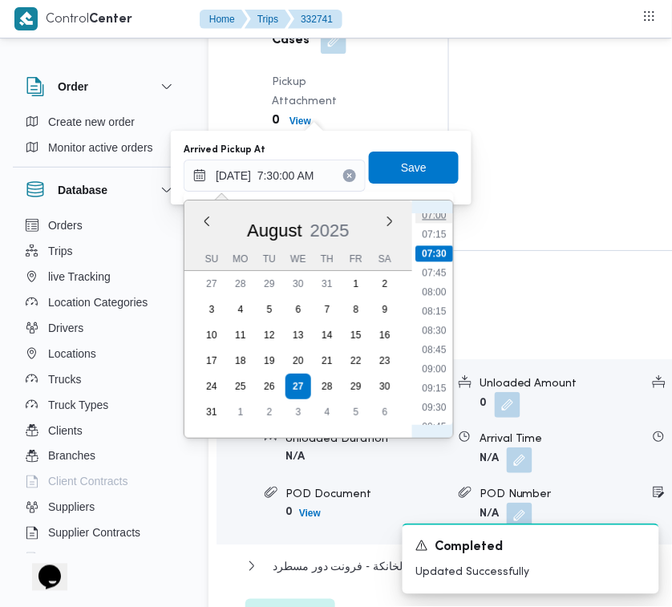
click at [430, 212] on li "07:00" at bounding box center [433, 215] width 37 height 16
type input "[DATE] 07:00"
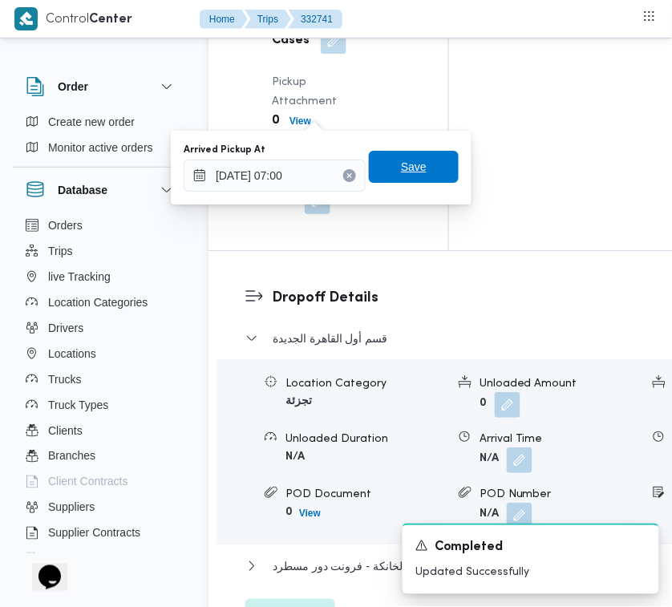
click at [423, 174] on span "Save" at bounding box center [414, 167] width 90 height 32
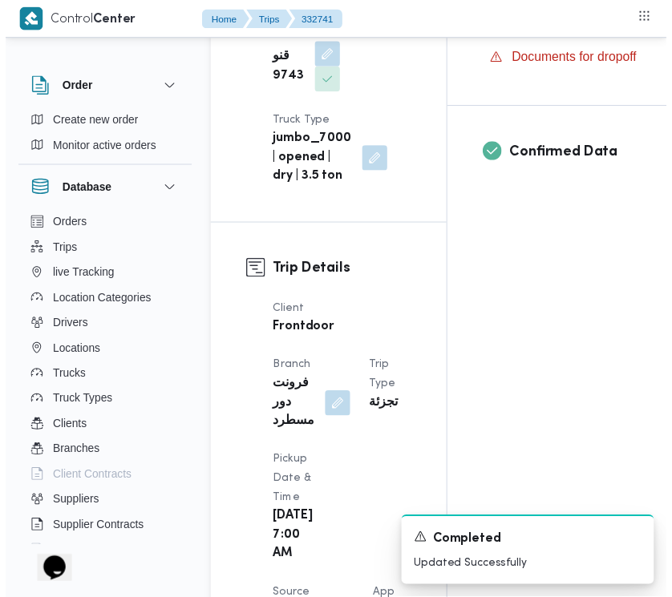
scroll to position [0, 0]
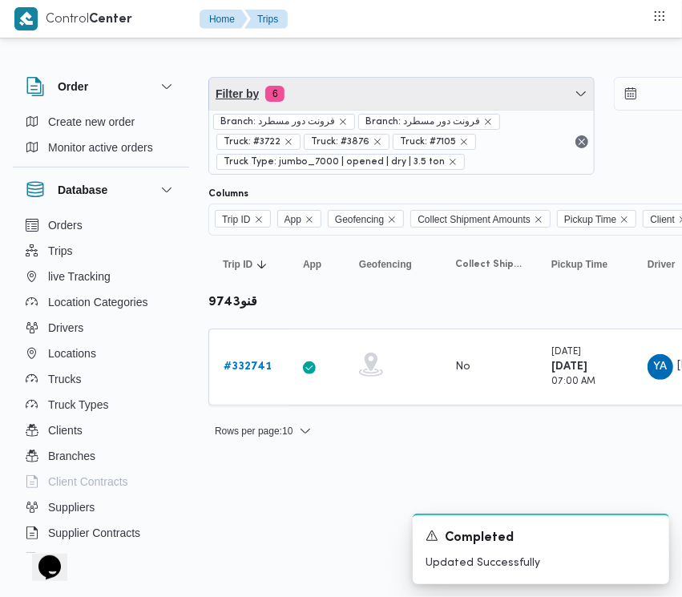
click at [369, 83] on span "Filter by 6" at bounding box center [401, 94] width 385 height 32
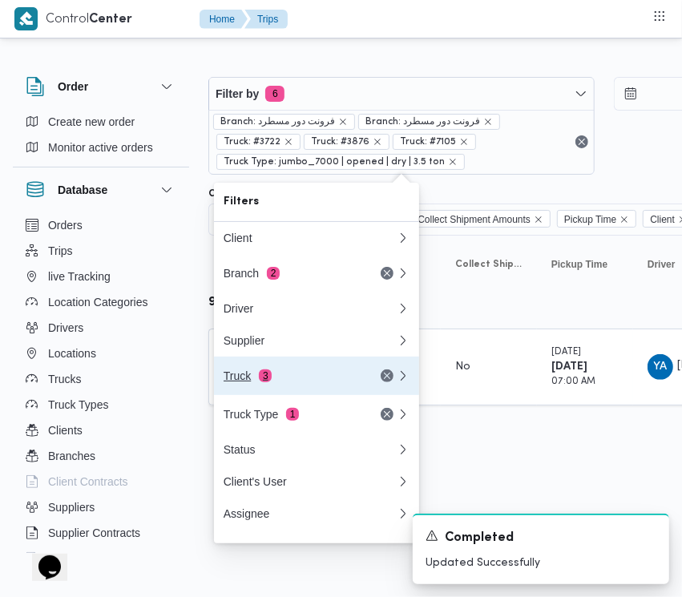
click at [267, 367] on button "Truck 3" at bounding box center [316, 376] width 205 height 38
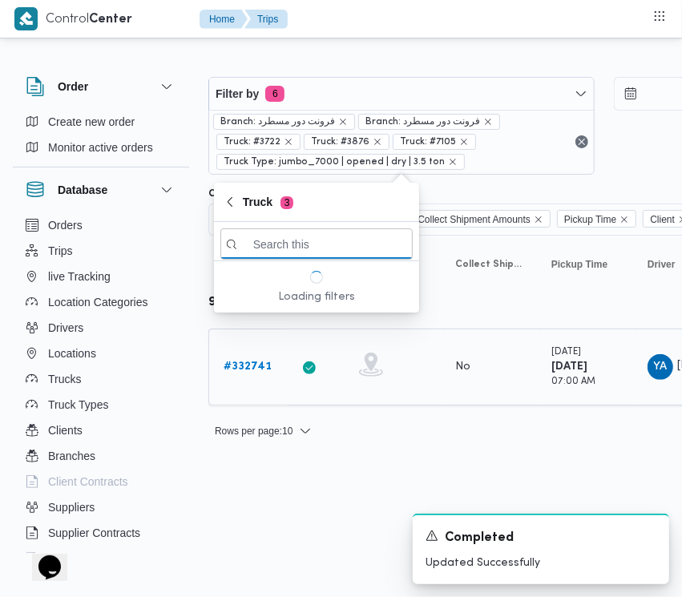
paste input "يلص769"
type input "يلص769"
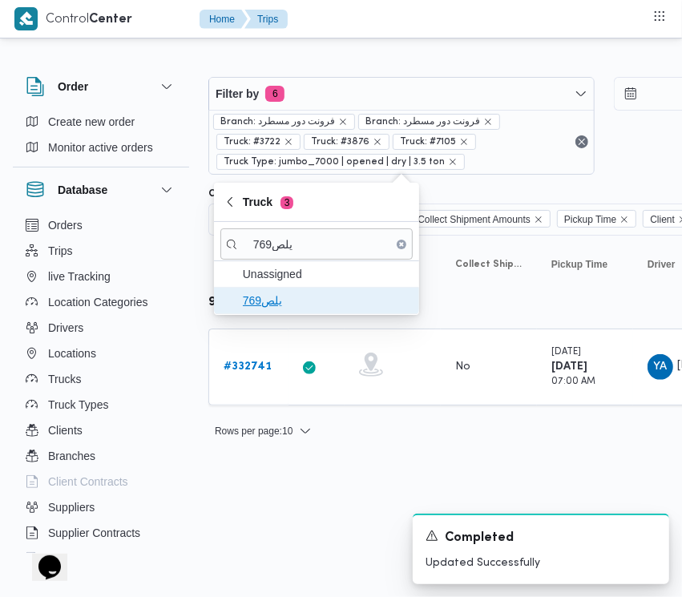
click at [285, 297] on span "يلص769" at bounding box center [326, 300] width 167 height 19
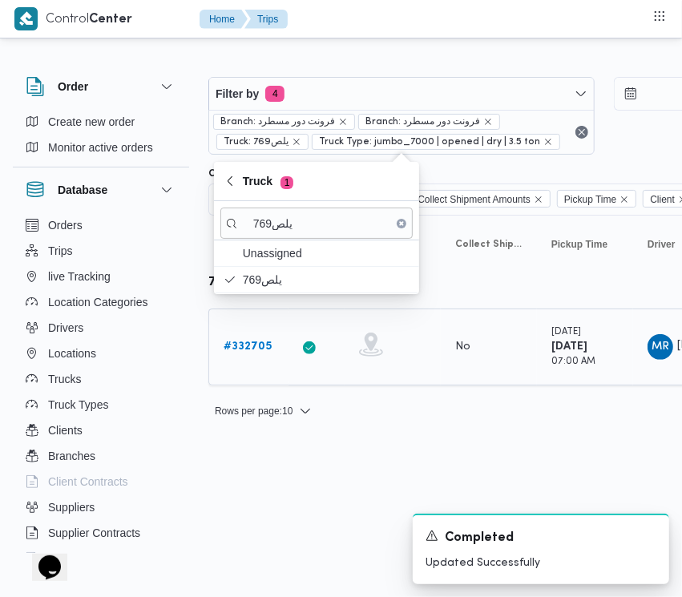
click at [252, 351] on b "# 332705" at bounding box center [248, 346] width 48 height 10
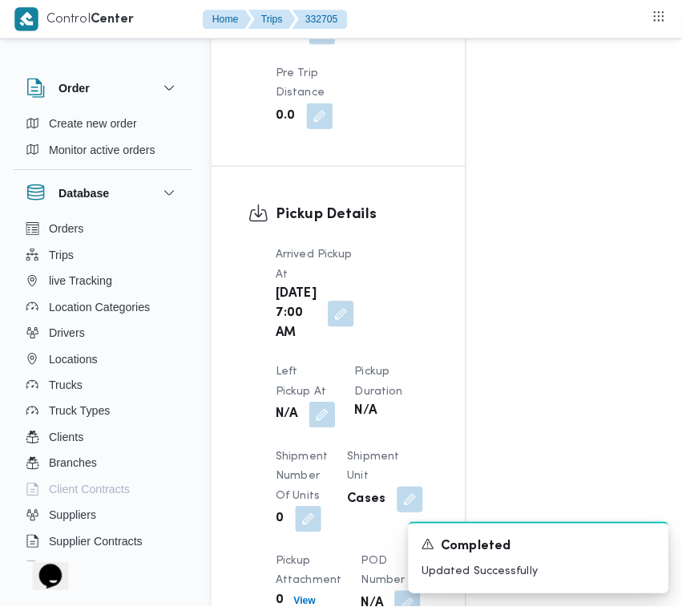
scroll to position [2537, 0]
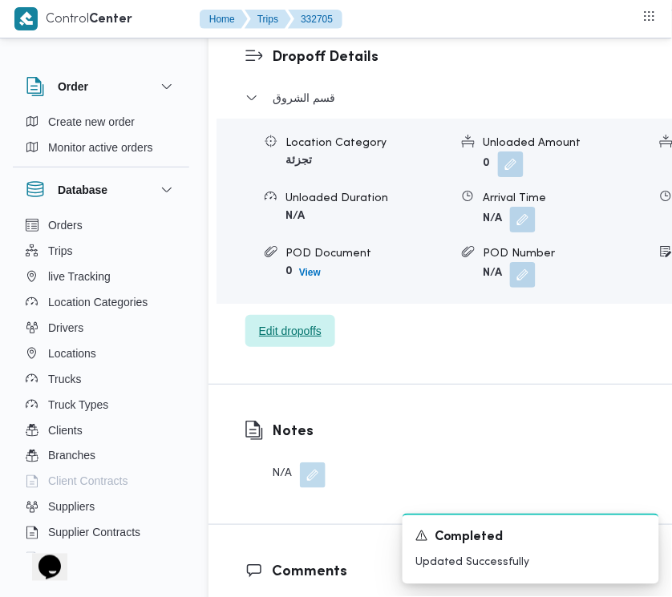
click at [321, 347] on span "Edit dropoffs" at bounding box center [290, 331] width 90 height 32
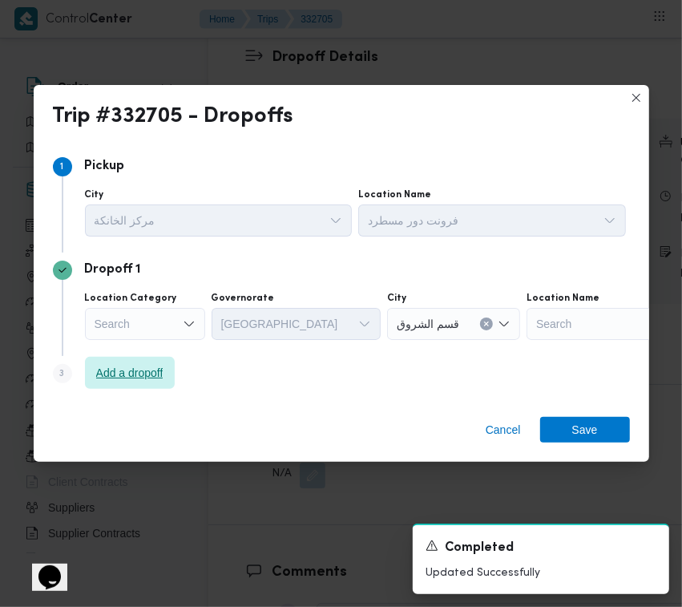
click at [119, 387] on span "Add a dropoff" at bounding box center [130, 373] width 90 height 32
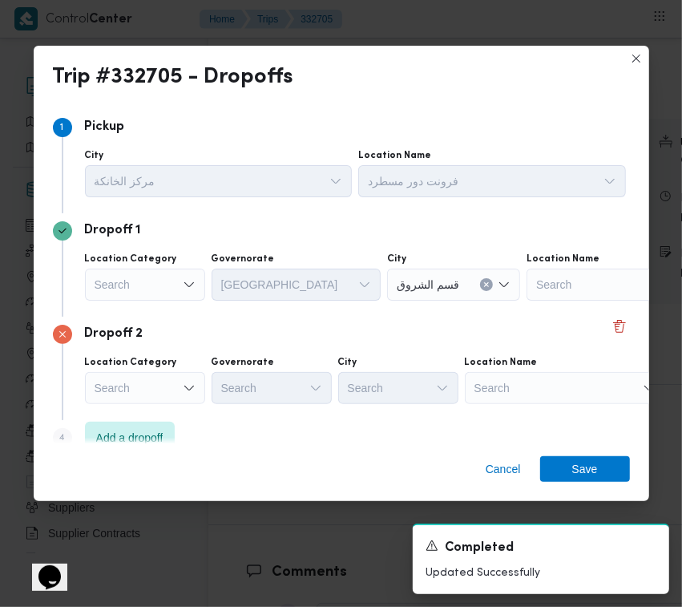
click at [317, 430] on div "Step 4 is disabled 4 Add a dropoff" at bounding box center [341, 441] width 577 height 42
click at [155, 422] on span "Add a dropoff" at bounding box center [130, 437] width 90 height 32
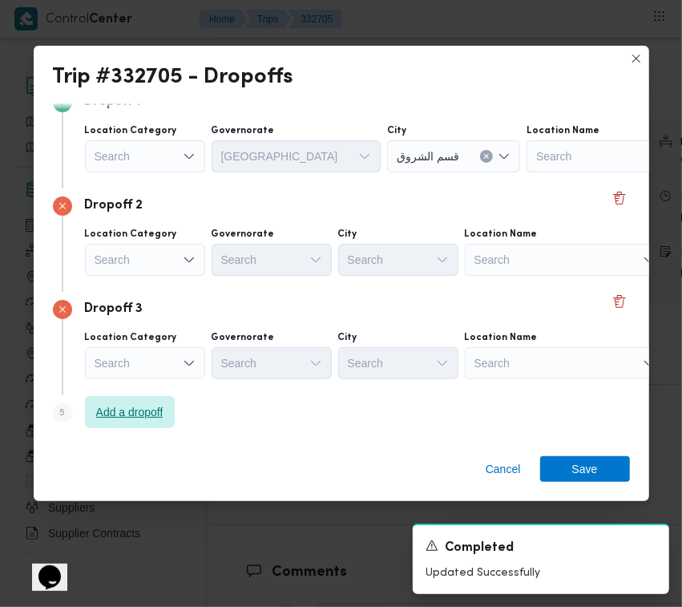
drag, startPoint x: 285, startPoint y: 441, endPoint x: 158, endPoint y: 409, distance: 130.6
click at [282, 439] on div "Step 1 1 Pickup City مركز الخانكة Location Name [GEOGRAPHIC_DATA] دور مسطرد Dro…" at bounding box center [342, 273] width 616 height 340
click at [137, 407] on span "Add a dropoff" at bounding box center [129, 411] width 67 height 19
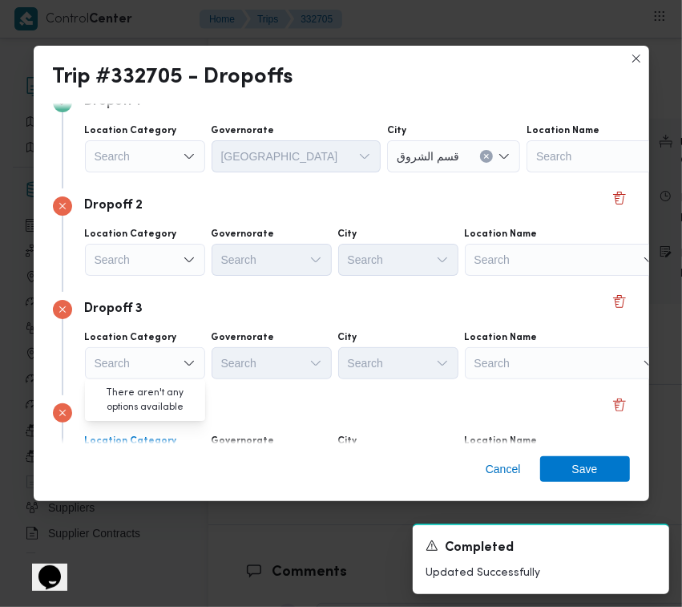
scroll to position [231, 0]
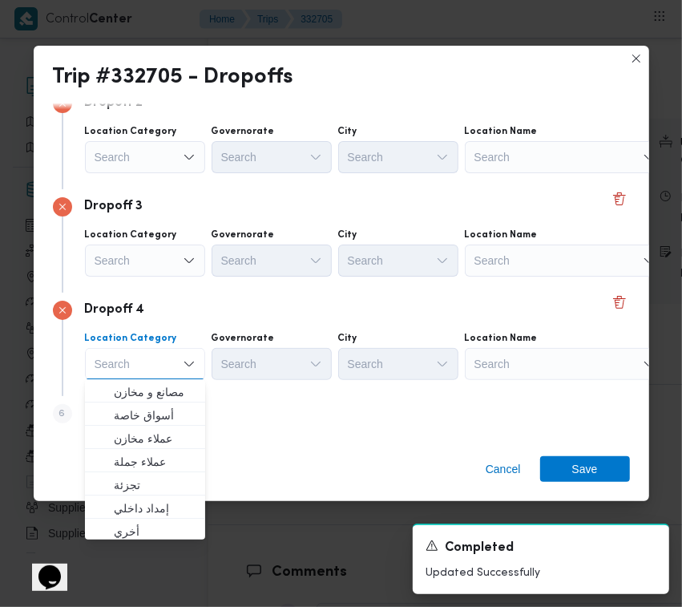
click at [599, 366] on div "Search" at bounding box center [565, 364] width 200 height 32
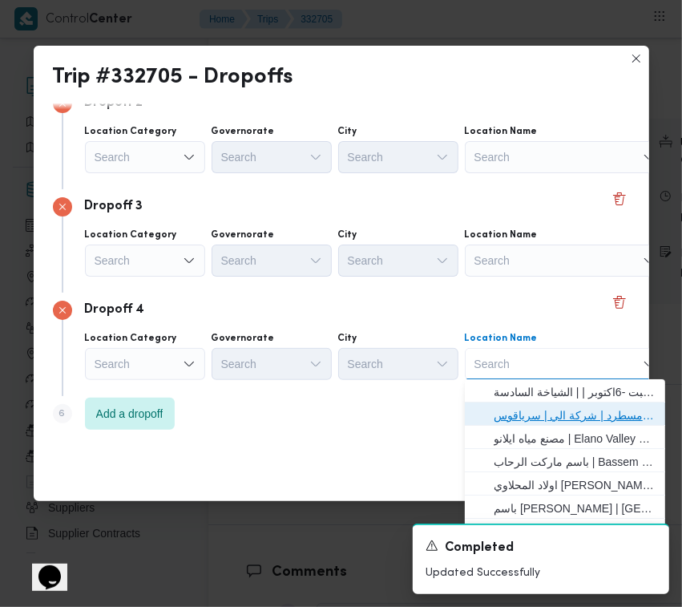
click at [553, 414] on span "فرونت دور مسطرد | شركة الي | سرياقوس" at bounding box center [575, 415] width 162 height 19
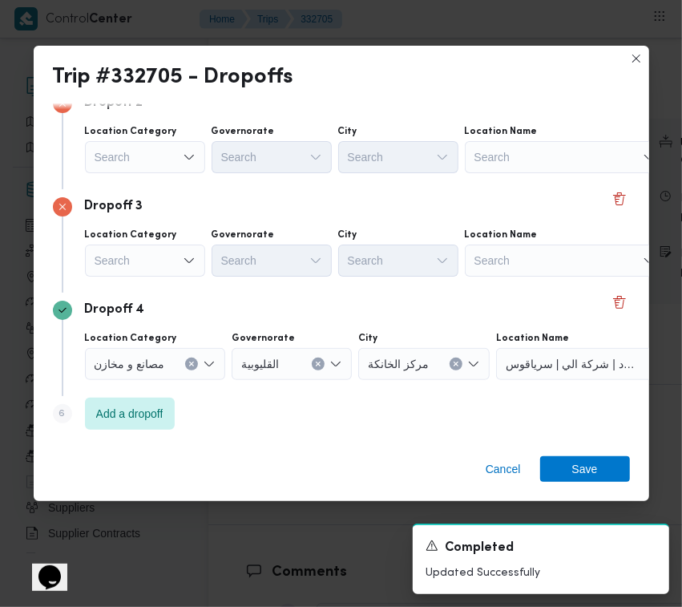
click at [172, 252] on div "Search" at bounding box center [145, 260] width 120 height 32
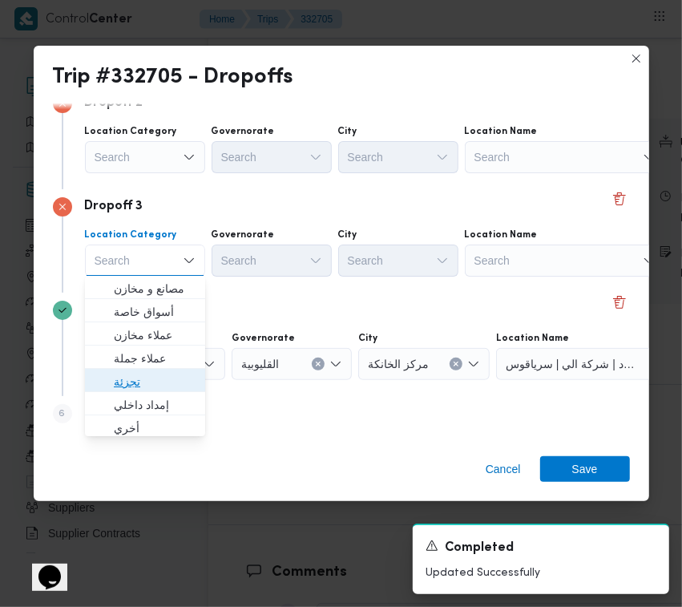
click at [122, 375] on span "تجزئة" at bounding box center [155, 381] width 82 height 19
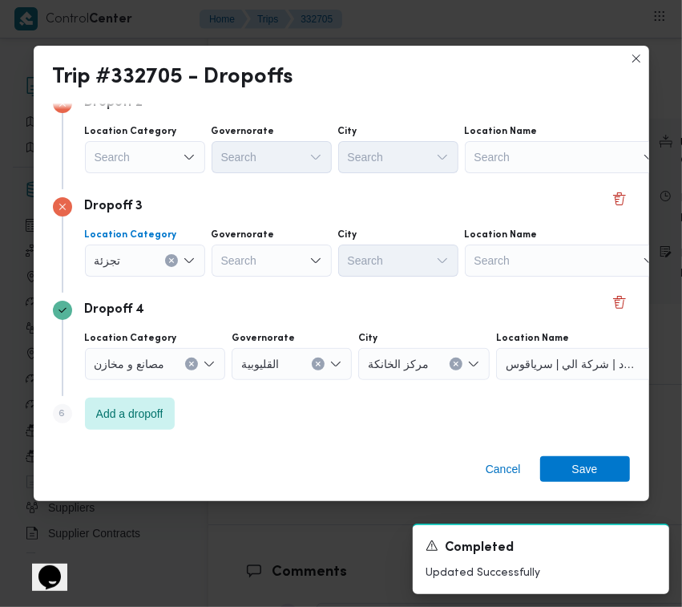
click at [139, 150] on div "Search" at bounding box center [145, 157] width 120 height 32
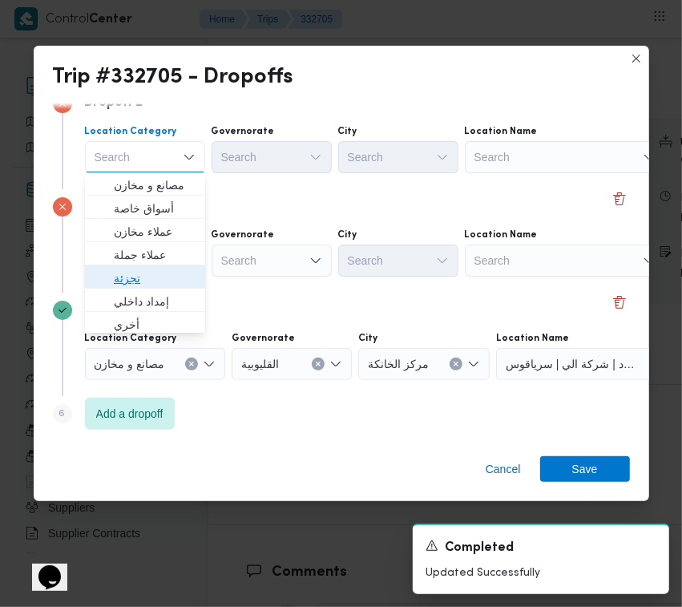
click at [134, 269] on span "تجزئة" at bounding box center [155, 277] width 82 height 19
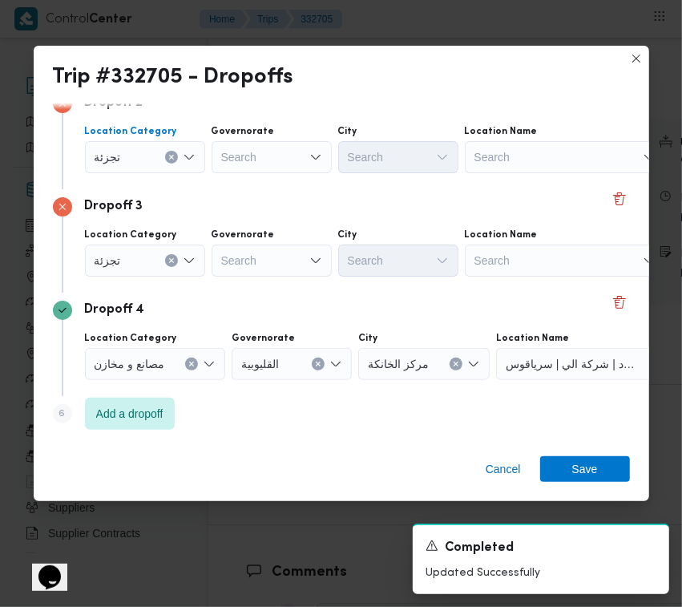
click at [270, 256] on div "Search" at bounding box center [272, 260] width 120 height 32
paste input "[GEOGRAPHIC_DATA]"
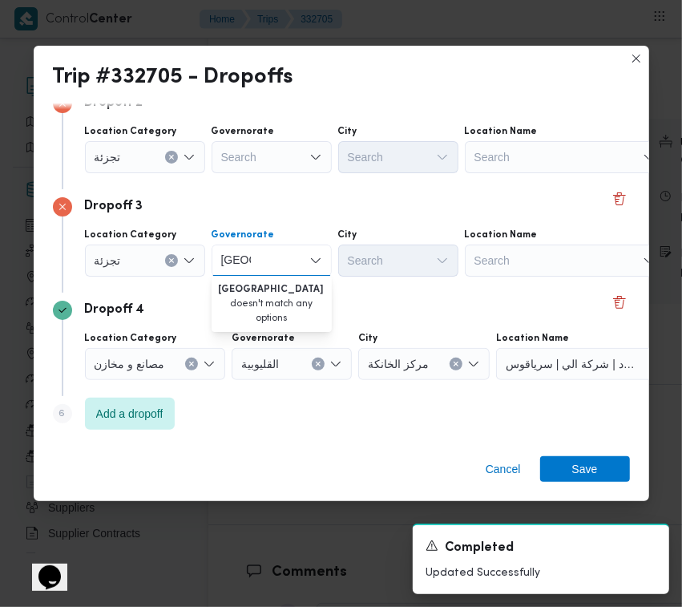
type input "[GEOGRAPHIC_DATA]"
click at [265, 166] on div "Search" at bounding box center [272, 157] width 120 height 32
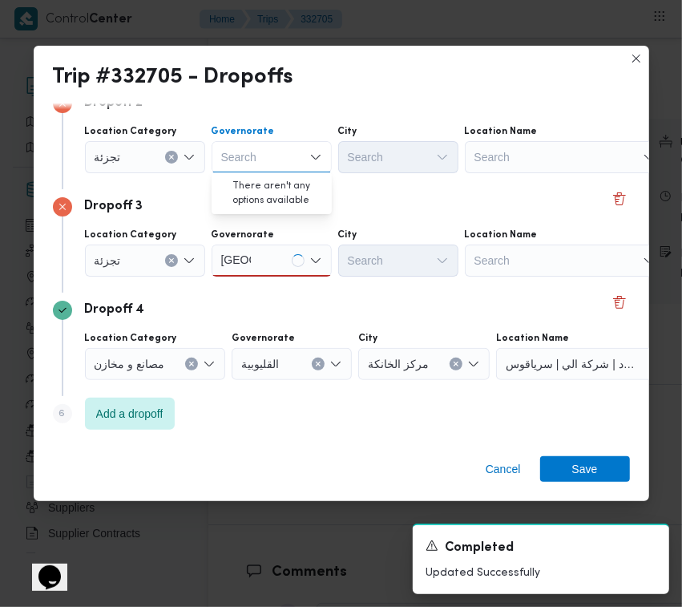
paste input "[GEOGRAPHIC_DATA]"
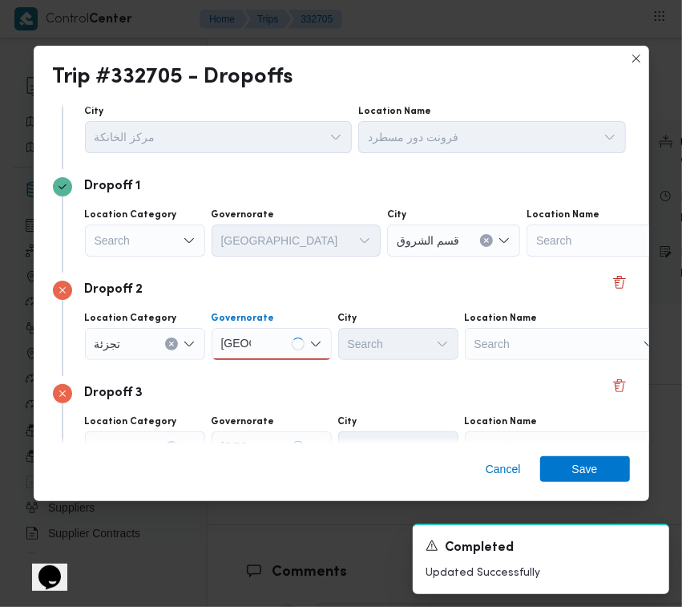
scroll to position [0, 0]
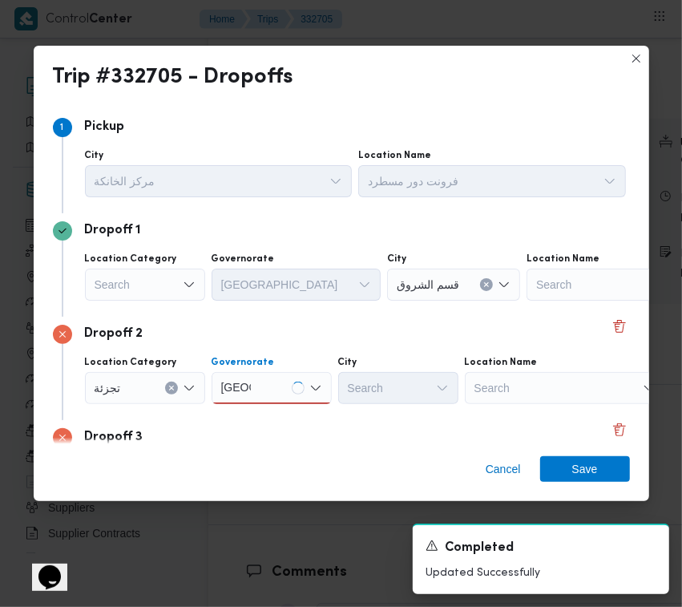
type input "[GEOGRAPHIC_DATA]"
click at [153, 283] on div "Search" at bounding box center [145, 284] width 120 height 32
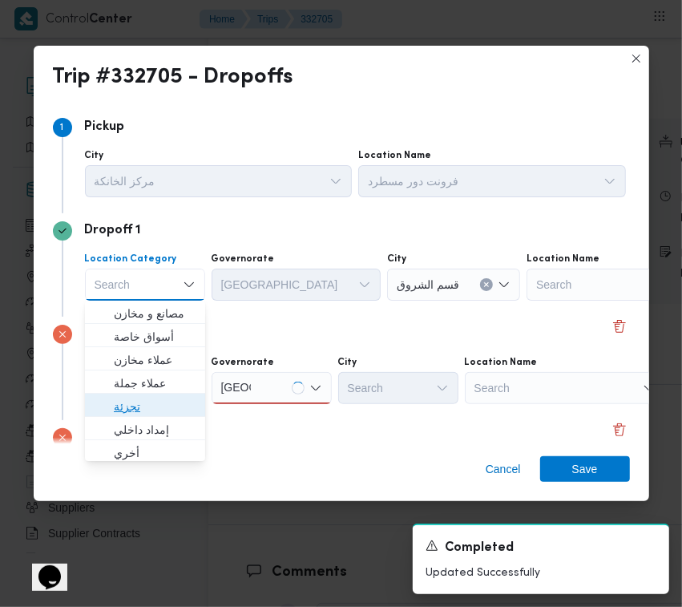
click at [134, 399] on span "تجزئة" at bounding box center [155, 406] width 82 height 19
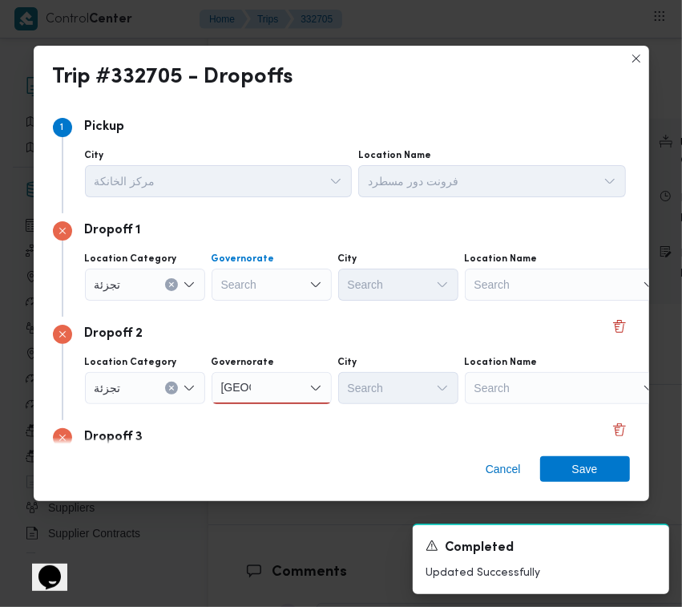
click at [246, 281] on div "Search" at bounding box center [272, 284] width 120 height 32
paste input "[GEOGRAPHIC_DATA]"
type input "[GEOGRAPHIC_DATA]"
click at [277, 282] on div "[GEOGRAPHIC_DATA] [GEOGRAPHIC_DATA]" at bounding box center [272, 284] width 120 height 32
click at [275, 323] on span "[GEOGRAPHIC_DATA]" at bounding box center [271, 314] width 107 height 26
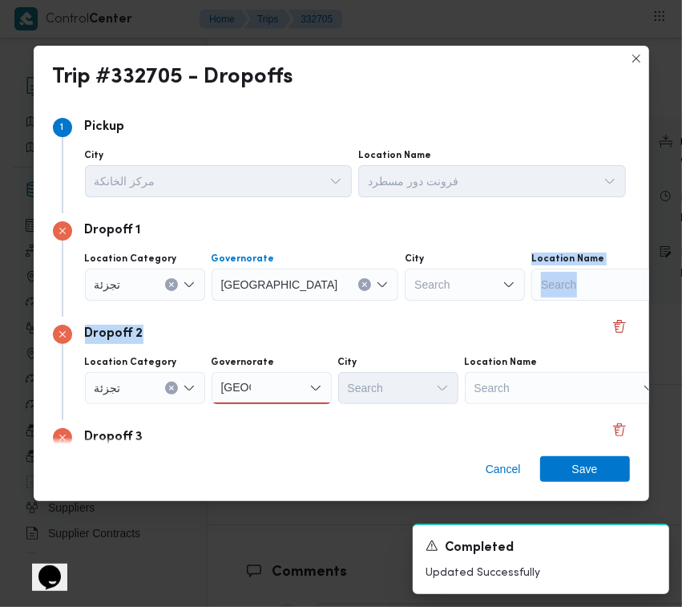
click at [355, 321] on div "Step 1 1 Pickup City مركز الخانكة Location Name فرونت دور مسطرد Dropoff 1 Locat…" at bounding box center [341, 389] width 577 height 559
click at [405, 289] on div "Search" at bounding box center [465, 284] width 120 height 32
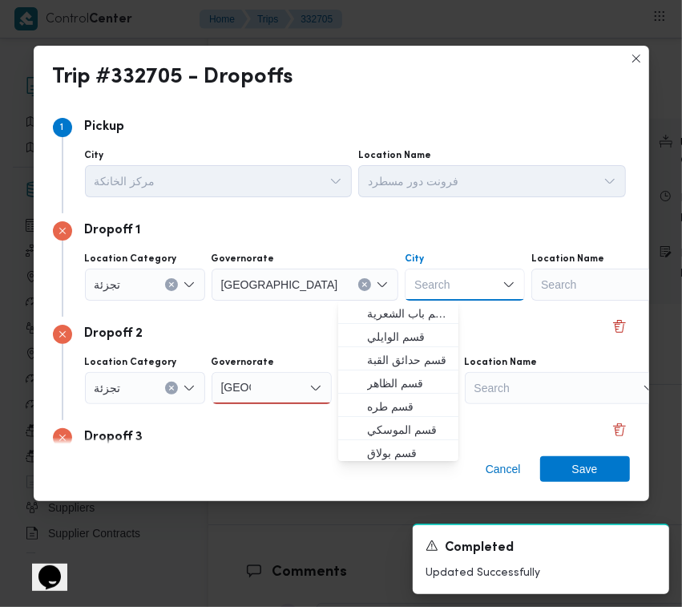
paste input "مصر الجد"
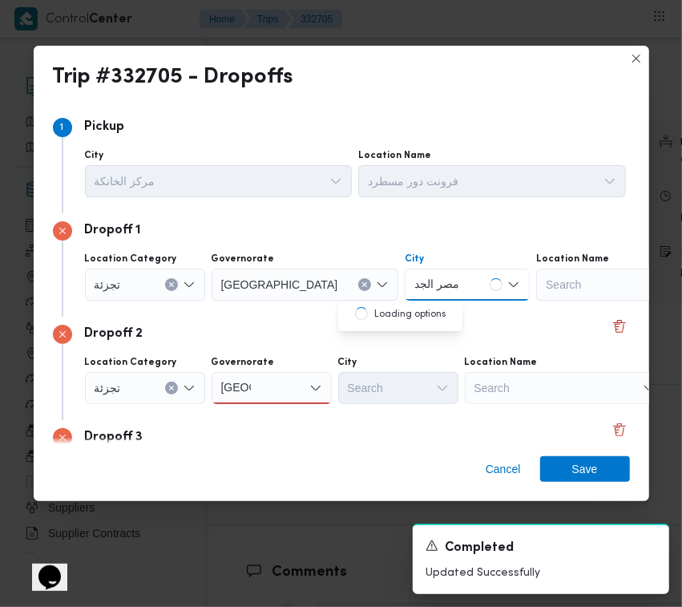
type input "مصر الجد"
click at [250, 398] on div "[GEOGRAPHIC_DATA] [GEOGRAPHIC_DATA]" at bounding box center [236, 388] width 36 height 26
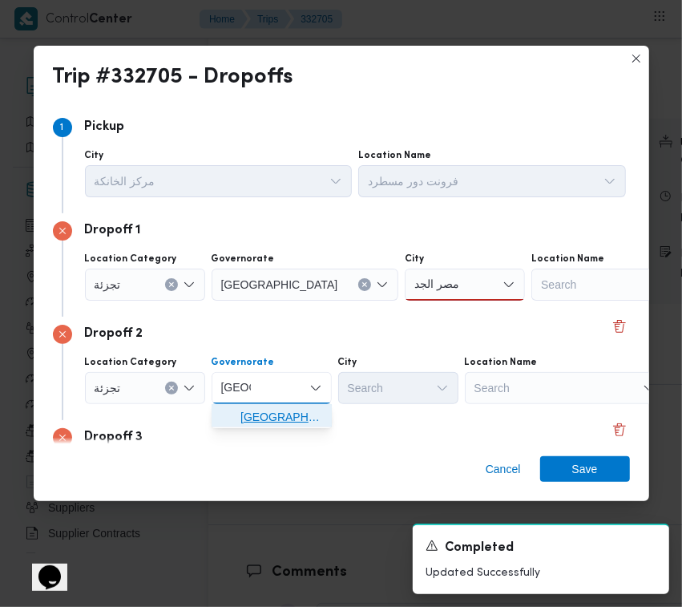
click at [263, 417] on span "[GEOGRAPHIC_DATA]" at bounding box center [281, 416] width 82 height 19
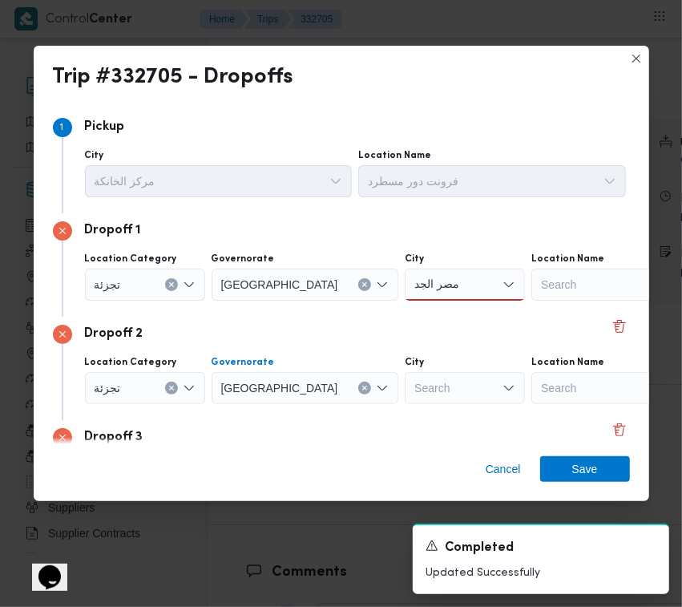
click at [405, 278] on div "مصر الجد مصر الجد" at bounding box center [465, 284] width 120 height 32
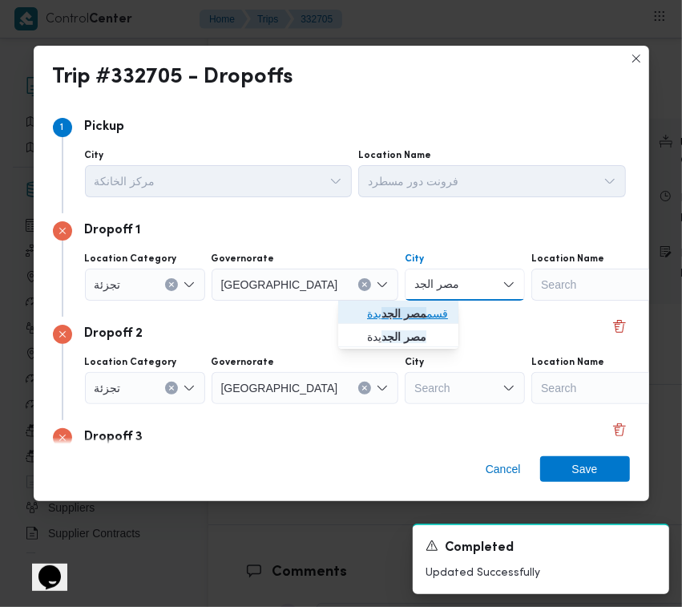
click at [399, 309] on mark "مصر الجد" at bounding box center [403, 313] width 45 height 13
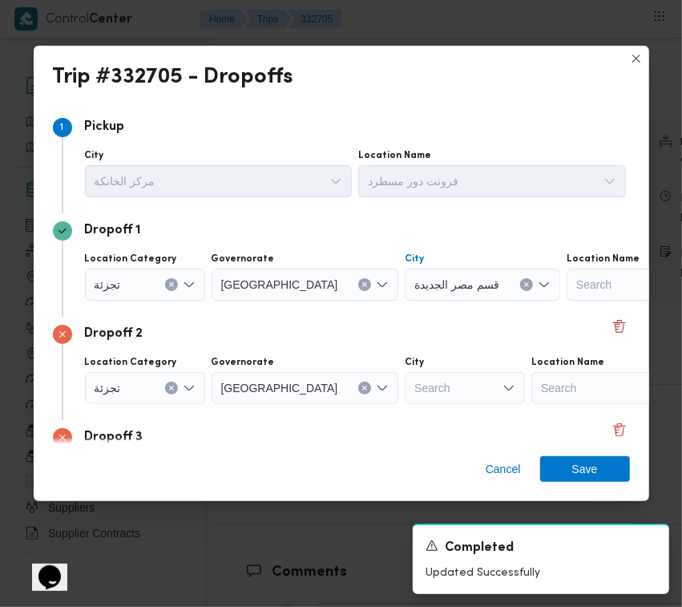
click at [405, 391] on div "Search" at bounding box center [465, 388] width 120 height 32
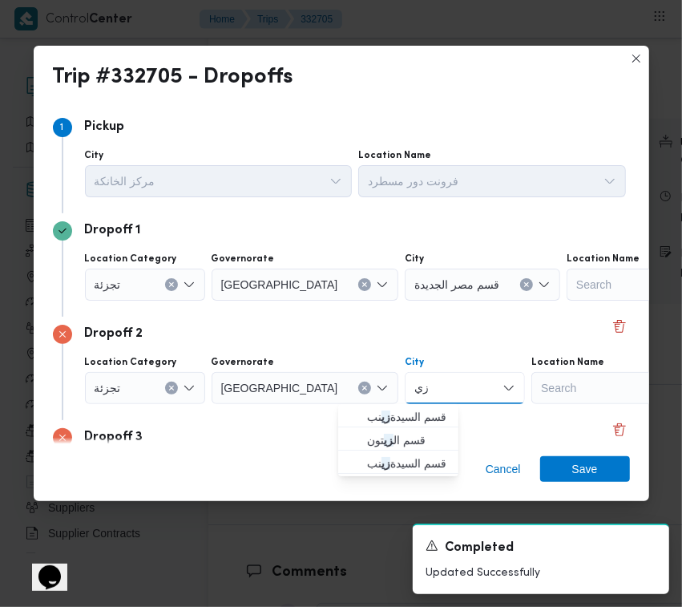
type input "زيتون"
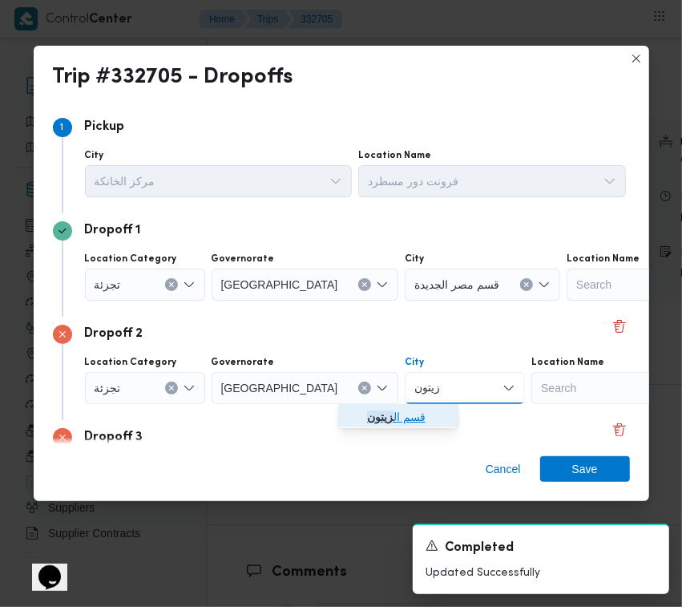
click at [385, 415] on mark "زيتون" at bounding box center [380, 416] width 26 height 13
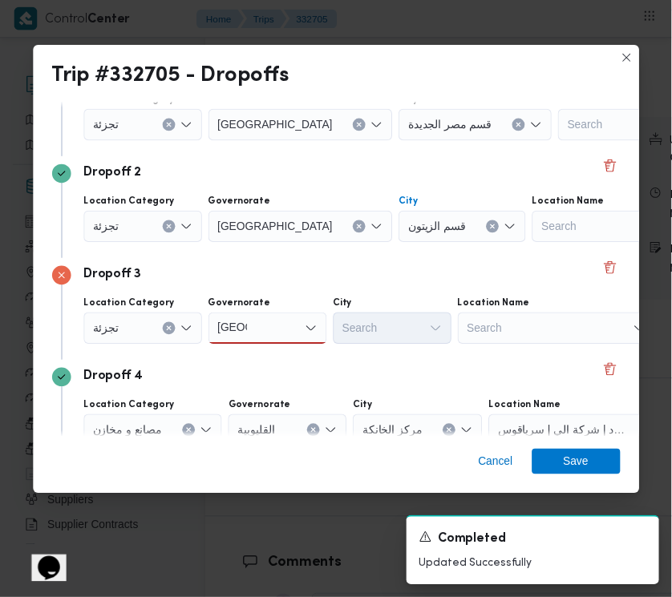
scroll to position [231, 0]
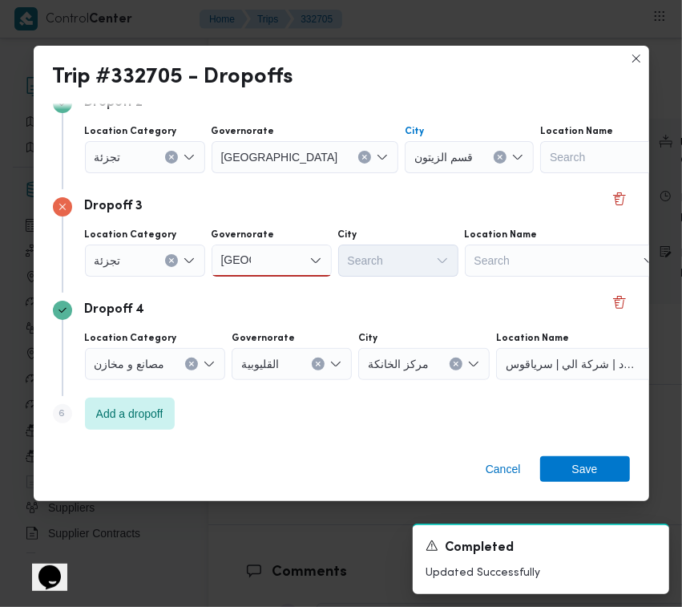
click at [276, 247] on div "[GEOGRAPHIC_DATA] [GEOGRAPHIC_DATA]" at bounding box center [272, 260] width 120 height 32
click at [283, 279] on span "[GEOGRAPHIC_DATA]" at bounding box center [281, 288] width 82 height 19
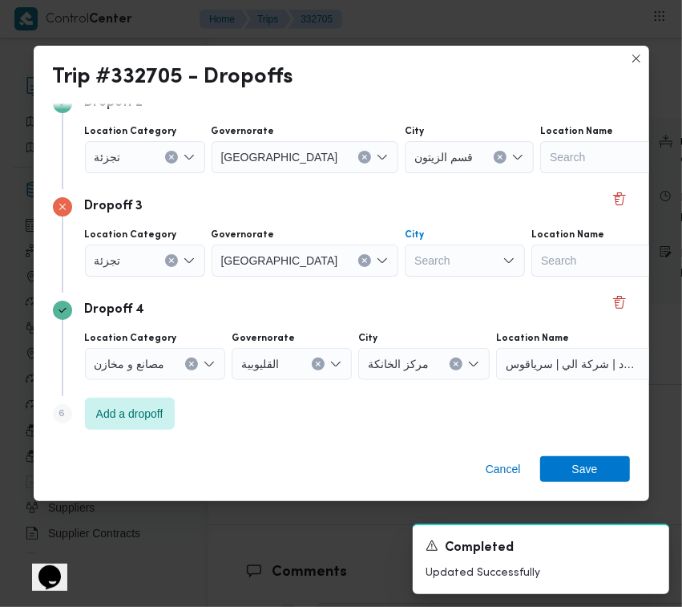
click at [405, 254] on div "Search" at bounding box center [465, 260] width 120 height 32
type input "قب"
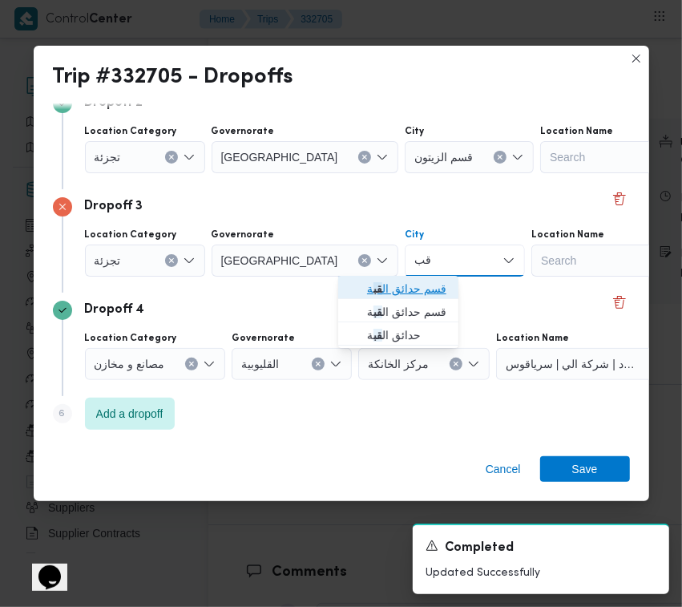
click at [381, 281] on span "قسم حدائق ال قب ة" at bounding box center [408, 288] width 82 height 19
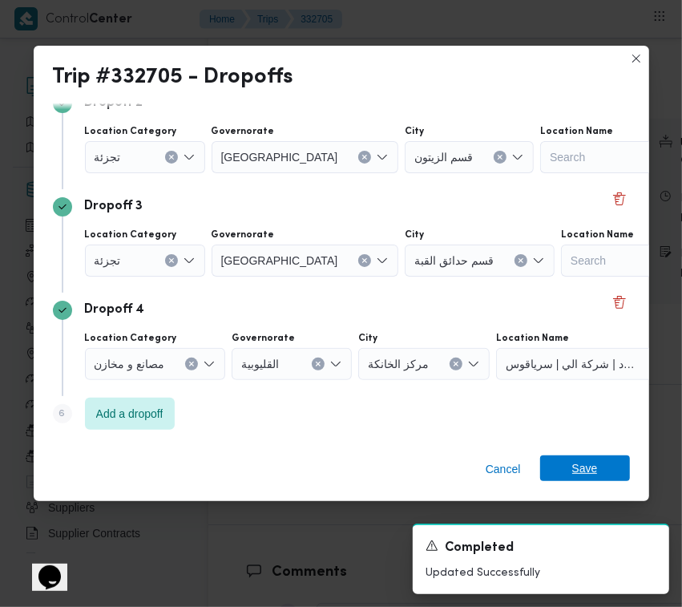
click at [595, 473] on span "Save" at bounding box center [585, 468] width 26 height 26
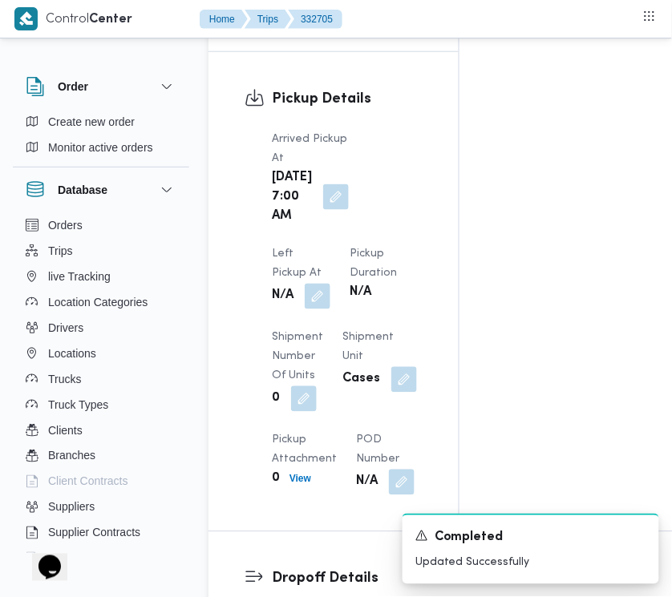
scroll to position [2036, 0]
click at [330, 282] on button "button" at bounding box center [318, 295] width 26 height 26
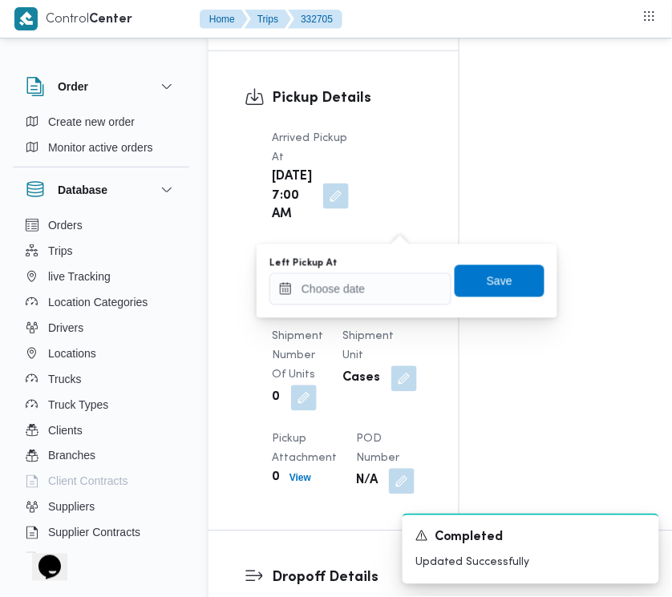
click at [398, 267] on div "Left Pickup At" at bounding box center [360, 263] width 182 height 13
click at [395, 287] on input "Left Pickup At" at bounding box center [360, 289] width 182 height 32
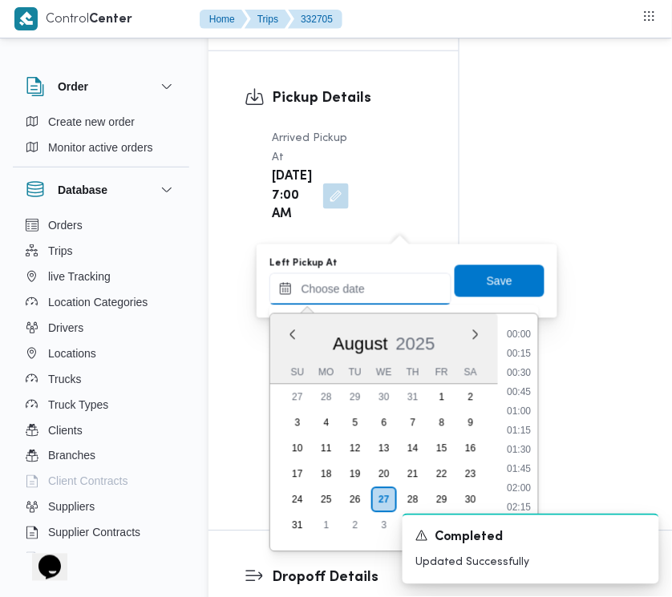
scroll to position [545, 0]
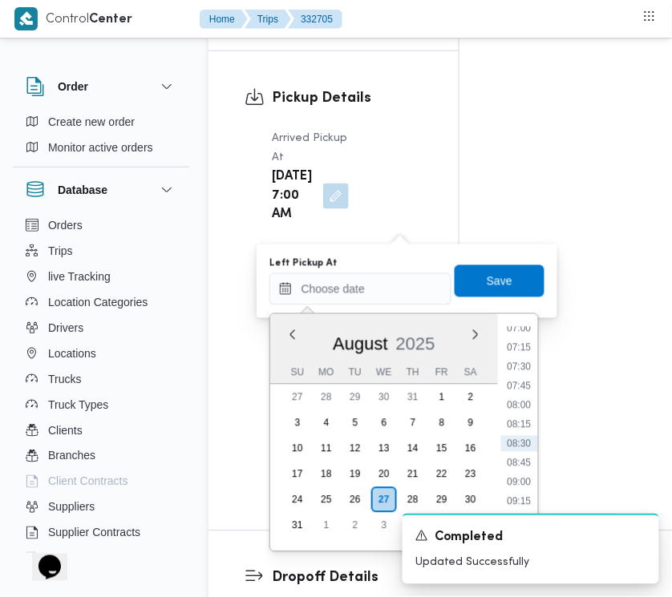
click at [526, 335] on ul "00:00 00:15 00:30 00:45 01:00 01:15 01:30 01:45 02:00 02:15 02:30 02:45 03:00 0…" at bounding box center [519, 433] width 37 height 212
click at [525, 330] on li "07:00" at bounding box center [519, 329] width 37 height 16
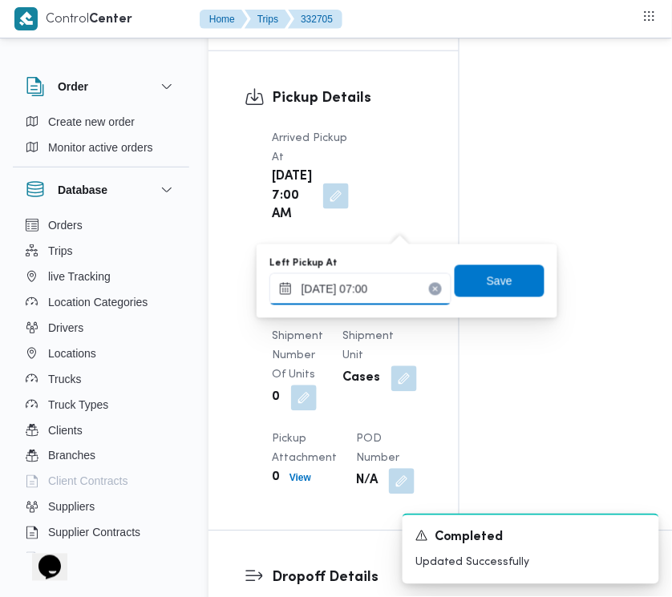
click at [411, 290] on input "[DATE] 07:00" at bounding box center [360, 289] width 182 height 32
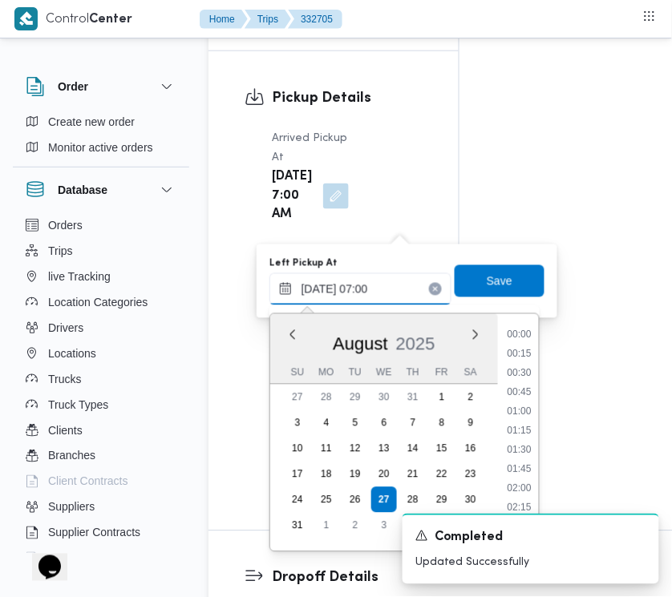
scroll to position [429, 0]
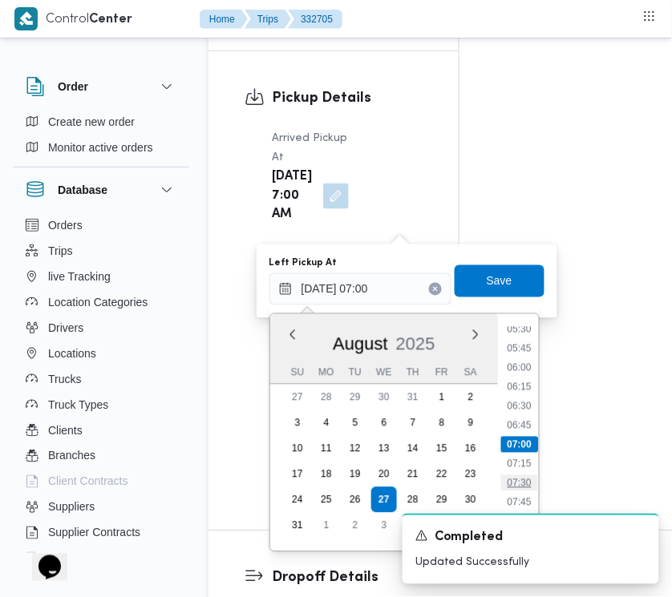
click at [526, 478] on li "07:30" at bounding box center [519, 483] width 37 height 16
type input "[DATE] 07:30"
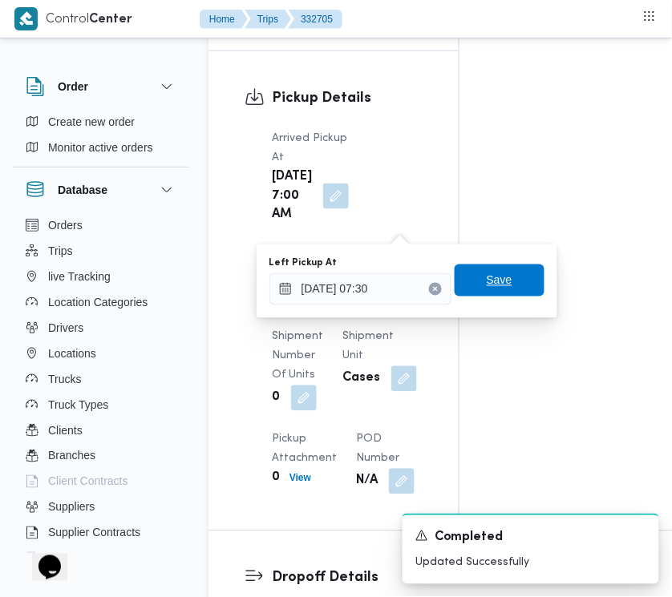
click at [489, 285] on span "Save" at bounding box center [499, 280] width 26 height 19
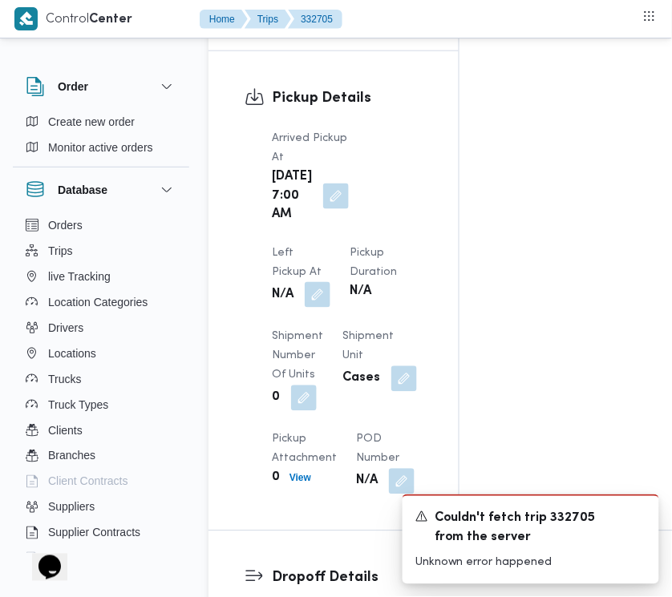
click at [330, 282] on button "button" at bounding box center [318, 295] width 26 height 26
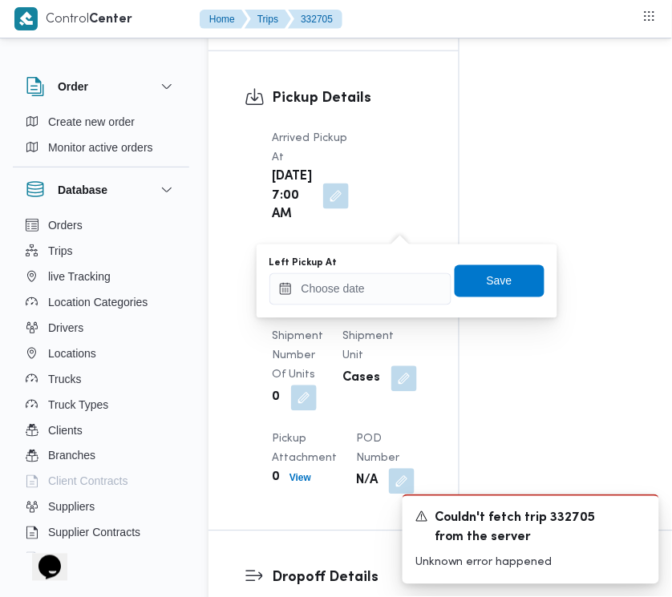
click at [399, 309] on div "You are in a dialog. To close this dialog, hit escape. Left Pickup At Save" at bounding box center [406, 281] width 301 height 74
click at [389, 289] on input "Left Pickup At" at bounding box center [360, 289] width 182 height 32
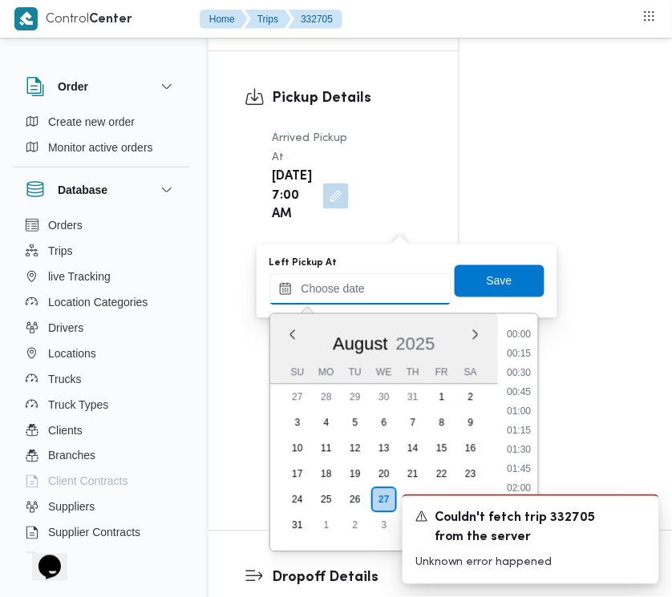
scroll to position [545, 0]
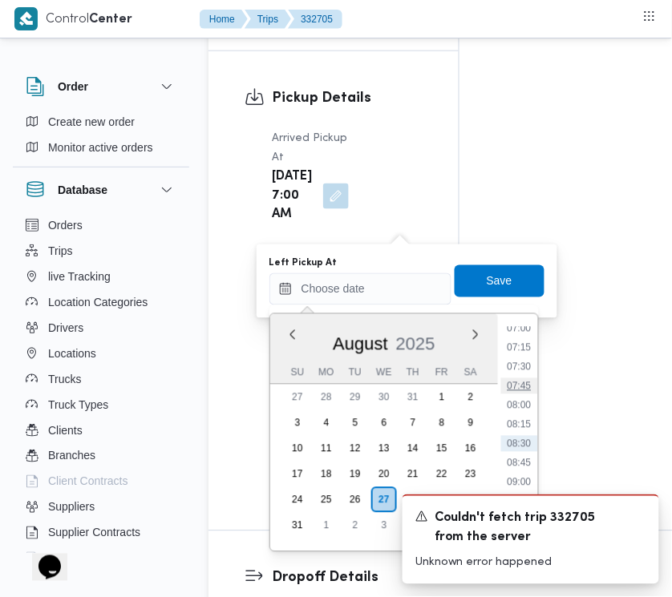
click at [535, 383] on li "07:45" at bounding box center [519, 386] width 37 height 16
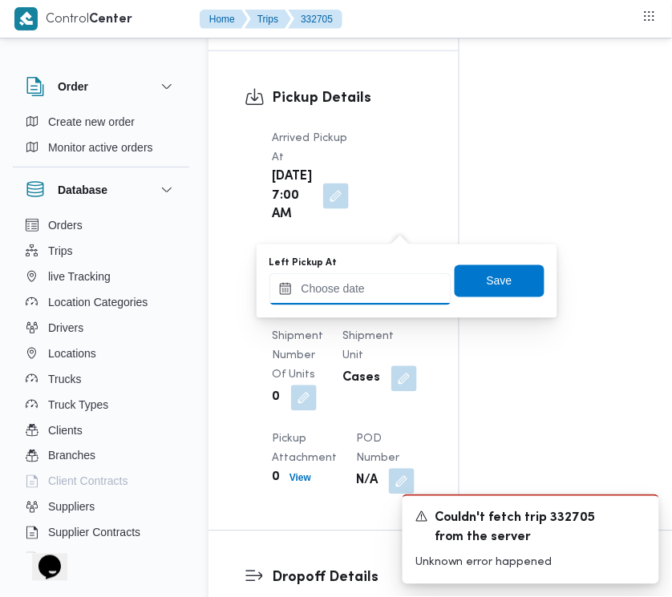
drag, startPoint x: 383, startPoint y: 293, endPoint x: 398, endPoint y: 295, distance: 14.6
click at [383, 293] on input "Left Pickup At" at bounding box center [360, 289] width 182 height 32
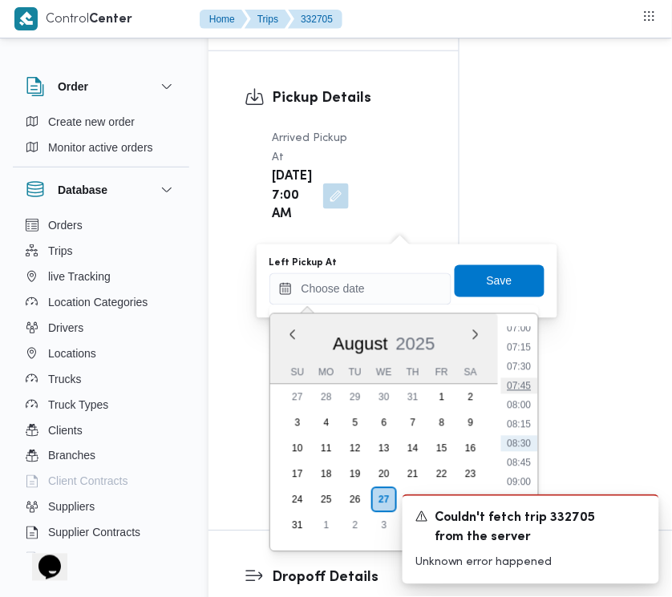
click at [527, 383] on li "07:45" at bounding box center [519, 386] width 37 height 16
type input "[DATE] 07:45"
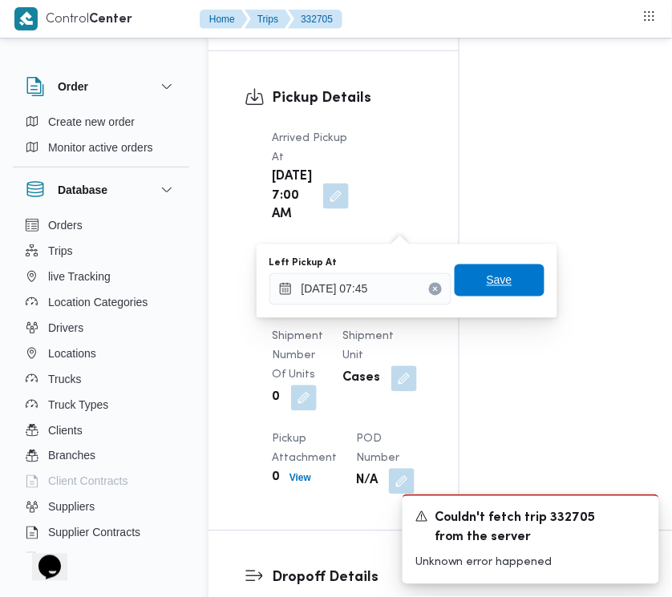
click at [491, 281] on span "Save" at bounding box center [499, 280] width 26 height 19
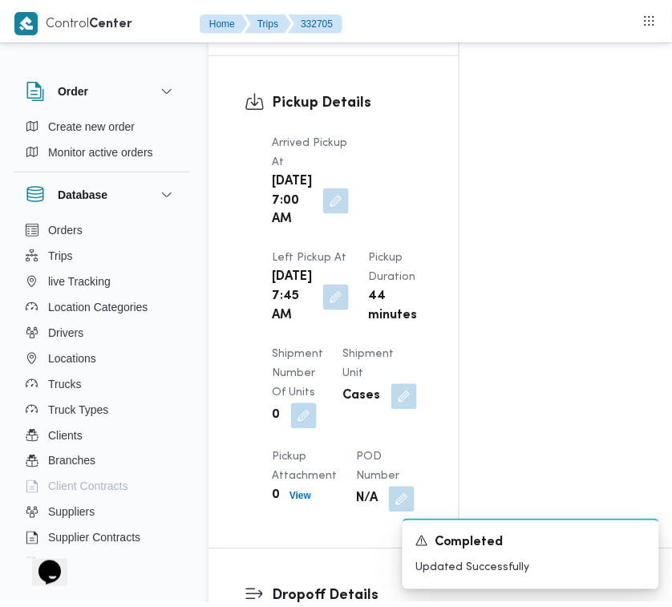
scroll to position [0, 0]
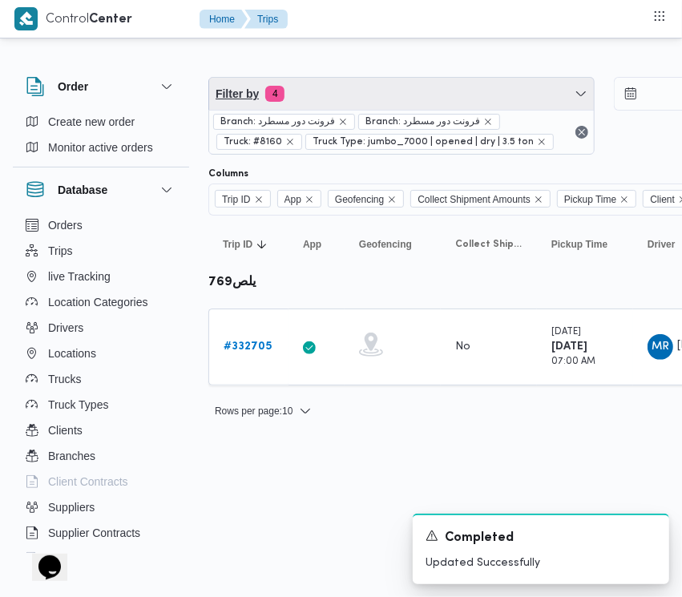
click at [394, 85] on span "Filter by 4" at bounding box center [401, 94] width 385 height 32
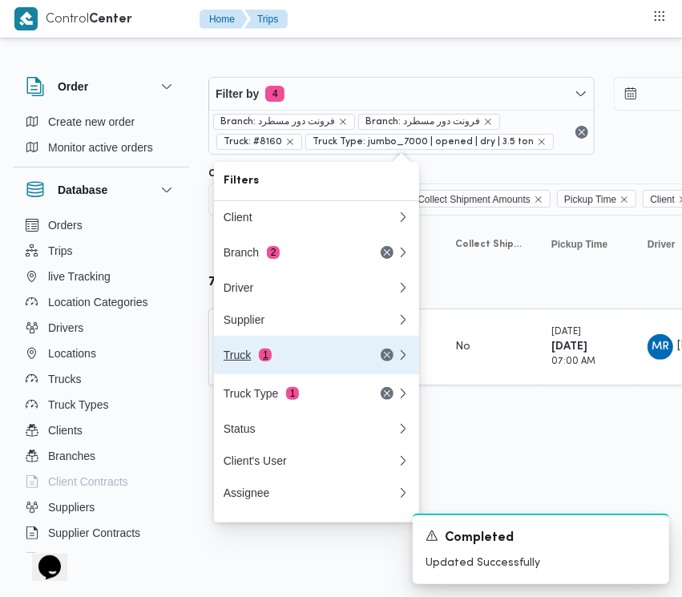
click at [278, 353] on div "Truck 1" at bounding box center [310, 355] width 192 height 38
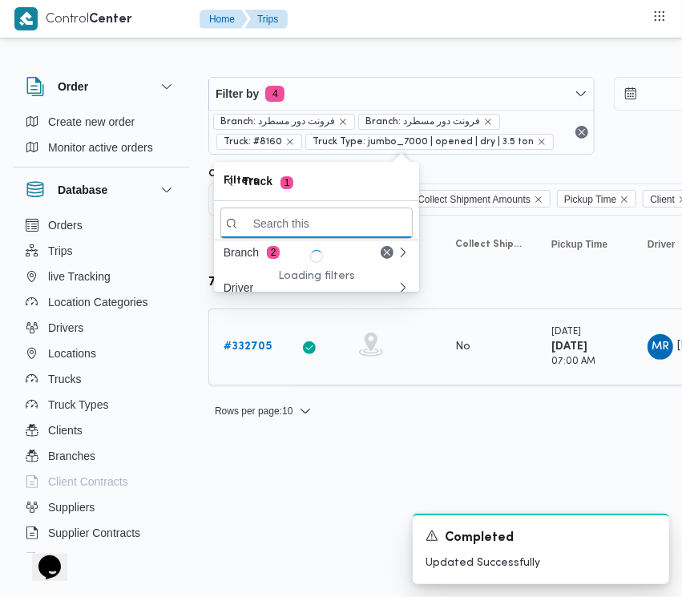
paste input "9879"
type input "9879"
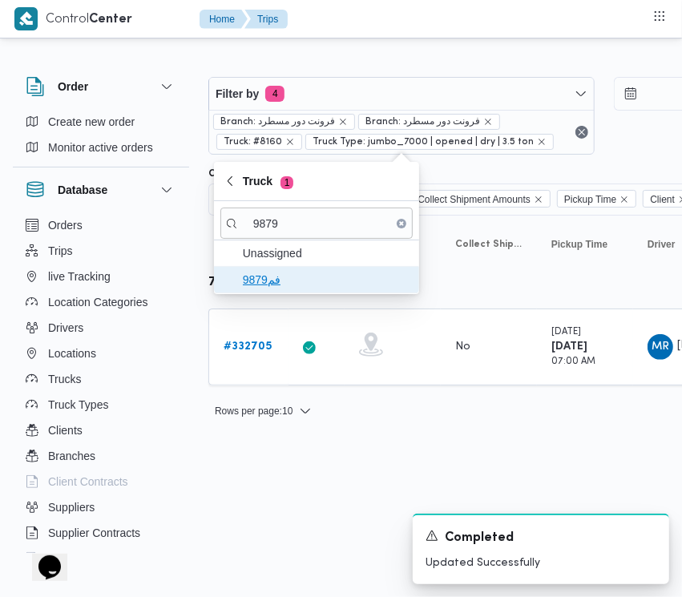
click at [285, 282] on span "فم9879" at bounding box center [326, 279] width 167 height 19
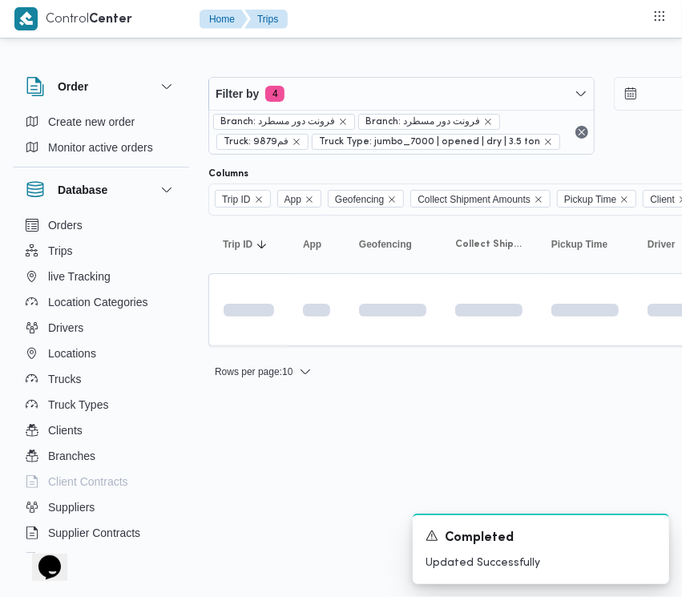
click at [297, 473] on html "Control Center Home Trips Order Create new order Monitor active orders Database…" at bounding box center [341, 298] width 682 height 597
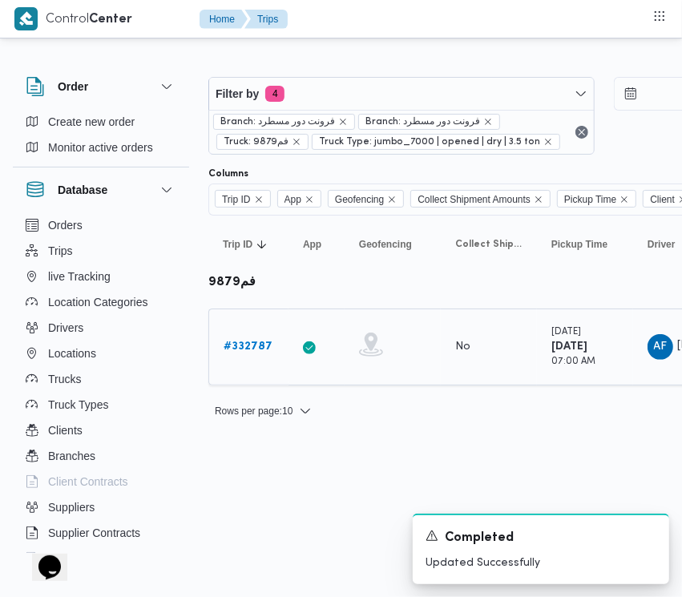
click at [263, 347] on b "# 332787" at bounding box center [248, 346] width 49 height 10
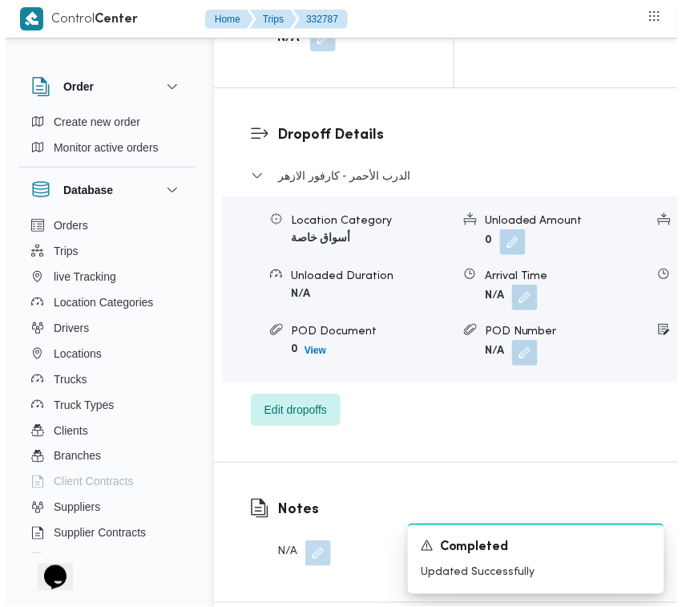
scroll to position [3172, 0]
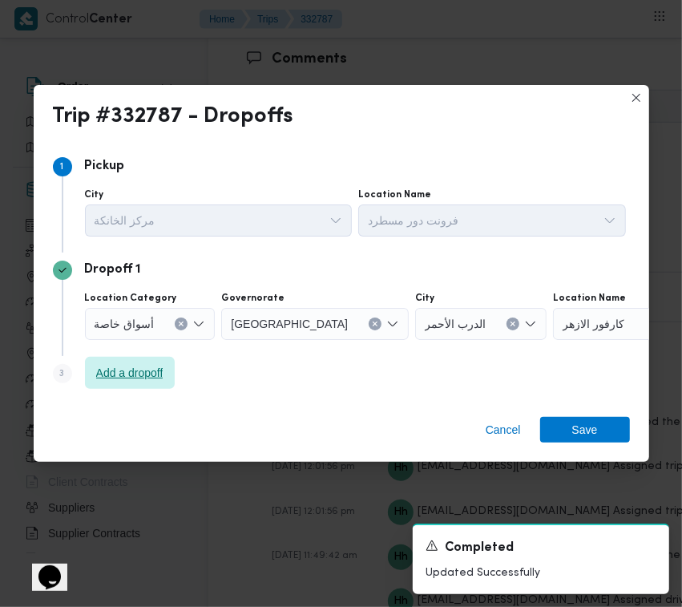
click at [163, 370] on span "Add a dropoff" at bounding box center [129, 372] width 67 height 19
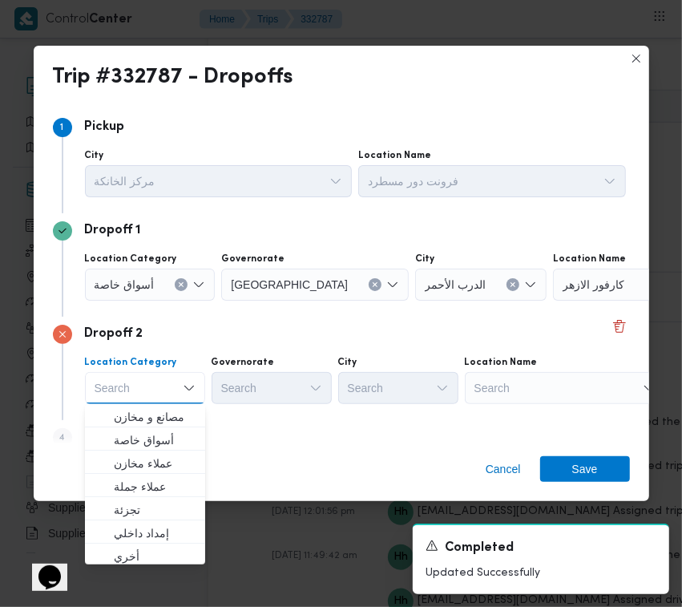
click at [518, 385] on div "Search" at bounding box center [565, 388] width 200 height 32
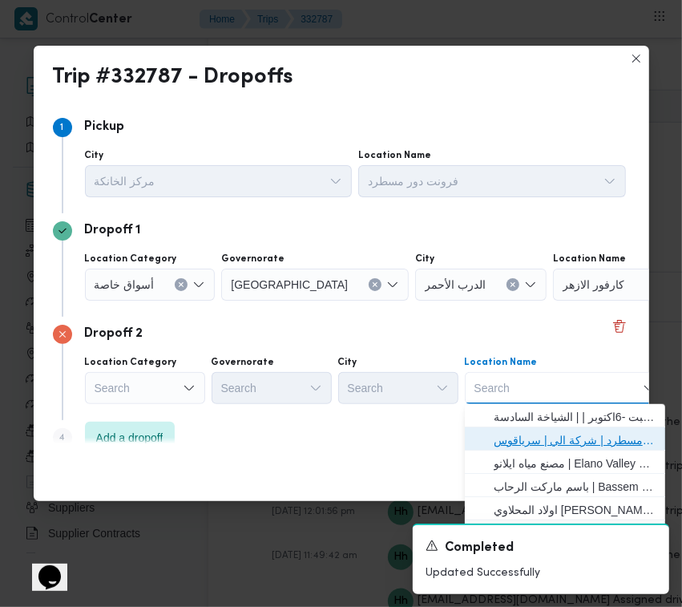
click at [530, 443] on span "فرونت دور مسطرد | شركة الي | سرياقوس" at bounding box center [575, 439] width 162 height 19
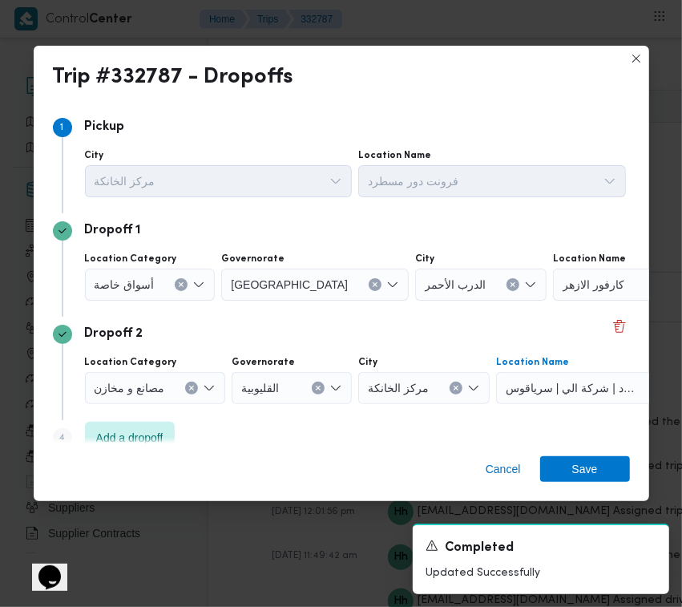
click at [157, 287] on div at bounding box center [161, 285] width 8 height 26
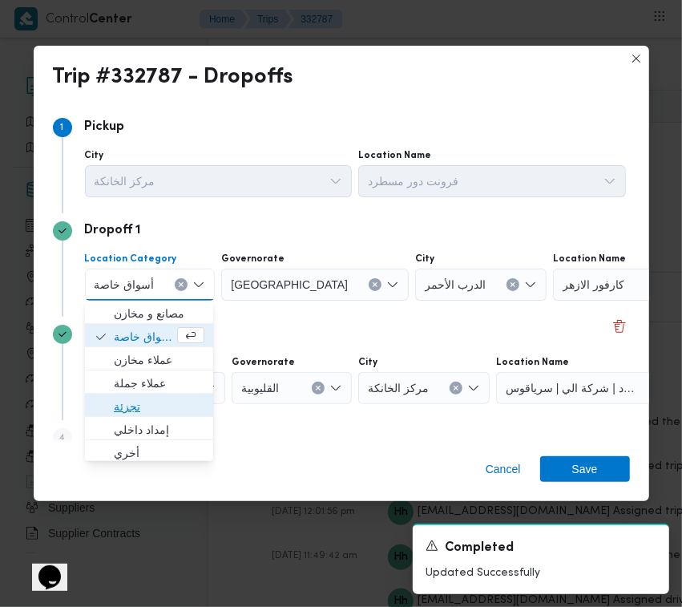
click at [150, 405] on span "تجزئة" at bounding box center [159, 406] width 91 height 19
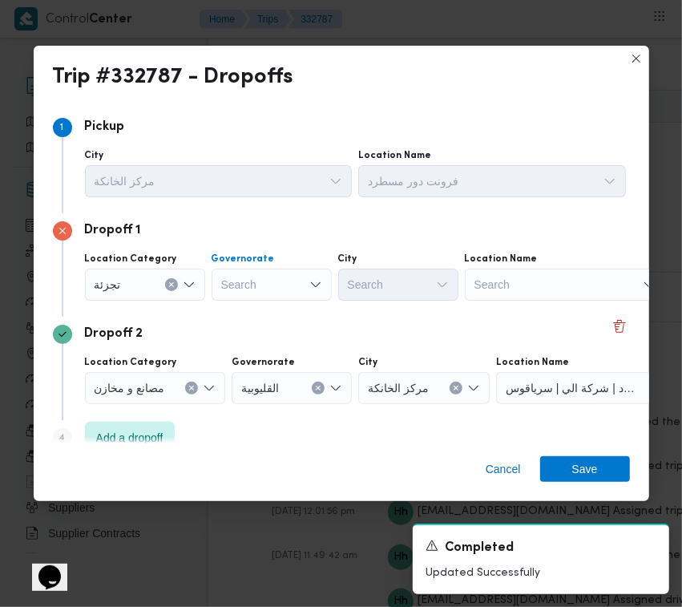
click at [258, 297] on div "Search" at bounding box center [272, 284] width 120 height 32
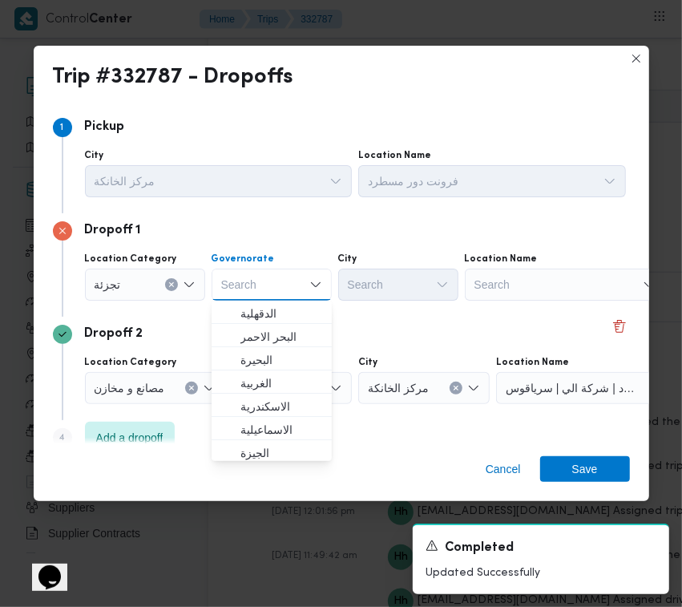
paste input "[GEOGRAPHIC_DATA]"
type input "[GEOGRAPHIC_DATA]"
click at [371, 309] on div "Dropoff 1 Location Category [GEOGRAPHIC_DATA] [GEOGRAPHIC_DATA] [GEOGRAPHIC_DAT…" at bounding box center [341, 264] width 577 height 103
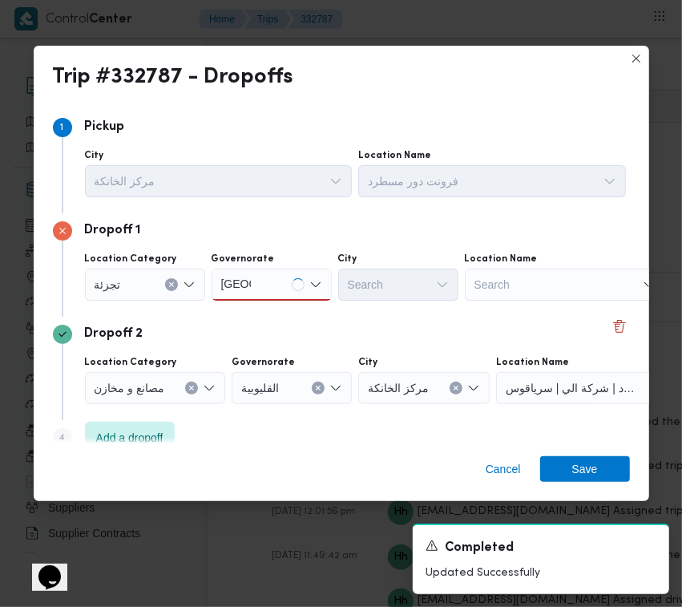
click at [287, 291] on div "[GEOGRAPHIC_DATA] [GEOGRAPHIC_DATA]" at bounding box center [272, 284] width 120 height 32
click at [275, 285] on div "[GEOGRAPHIC_DATA] [GEOGRAPHIC_DATA]" at bounding box center [272, 284] width 120 height 32
click at [276, 291] on div "[GEOGRAPHIC_DATA] [GEOGRAPHIC_DATA]" at bounding box center [272, 284] width 120 height 32
click at [268, 289] on div "[GEOGRAPHIC_DATA] [GEOGRAPHIC_DATA]" at bounding box center [272, 284] width 120 height 32
click at [266, 310] on span "[GEOGRAPHIC_DATA]" at bounding box center [281, 313] width 82 height 19
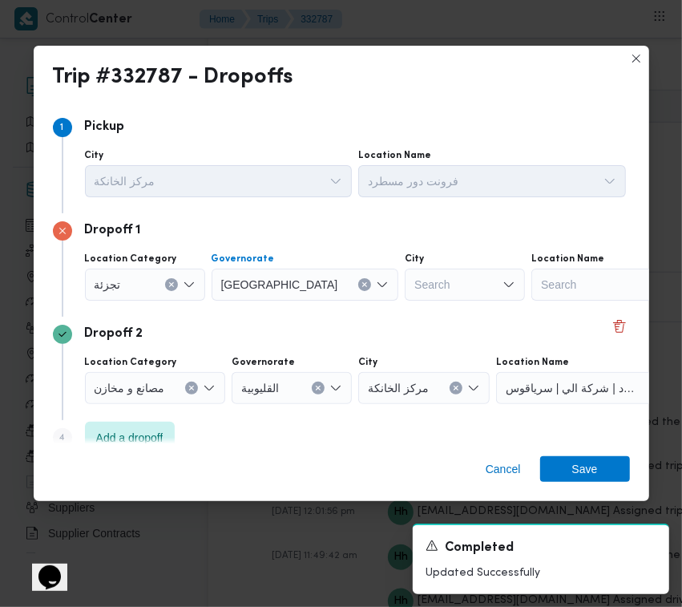
click at [405, 268] on div "Search" at bounding box center [465, 284] width 120 height 32
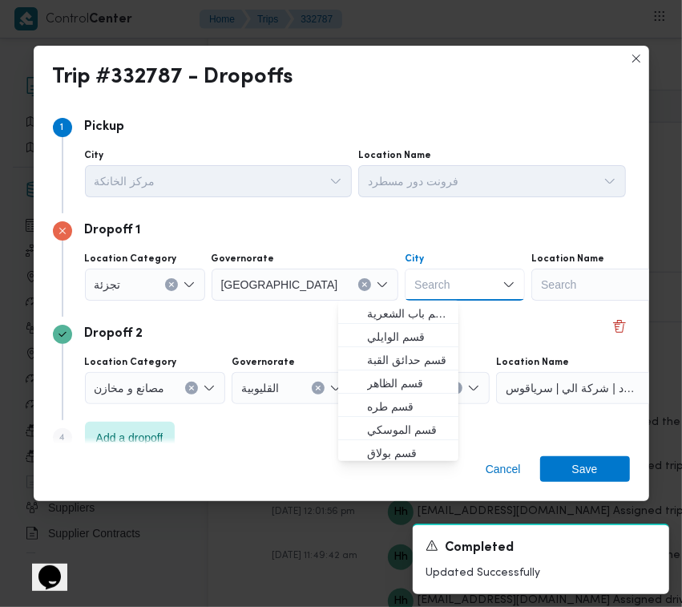
paste input "[GEOGRAPHIC_DATA]"
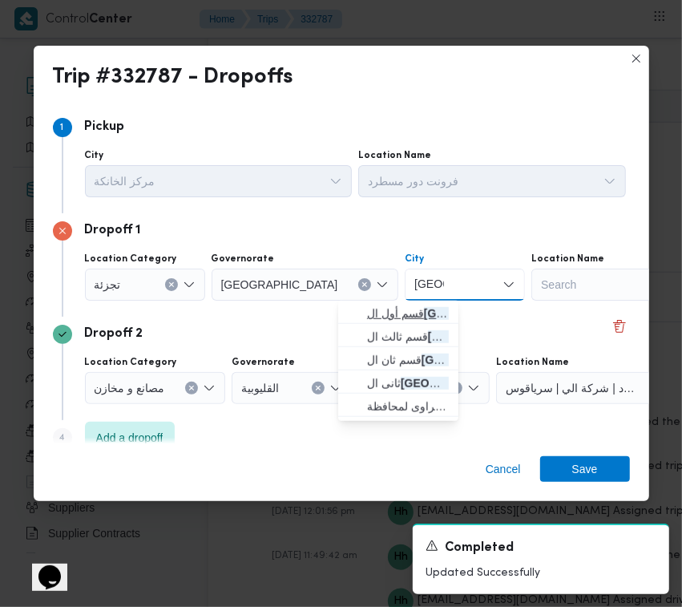
type input "[GEOGRAPHIC_DATA]"
click at [367, 318] on span "قسم أول ال قاهرة الجديدة" at bounding box center [408, 313] width 82 height 19
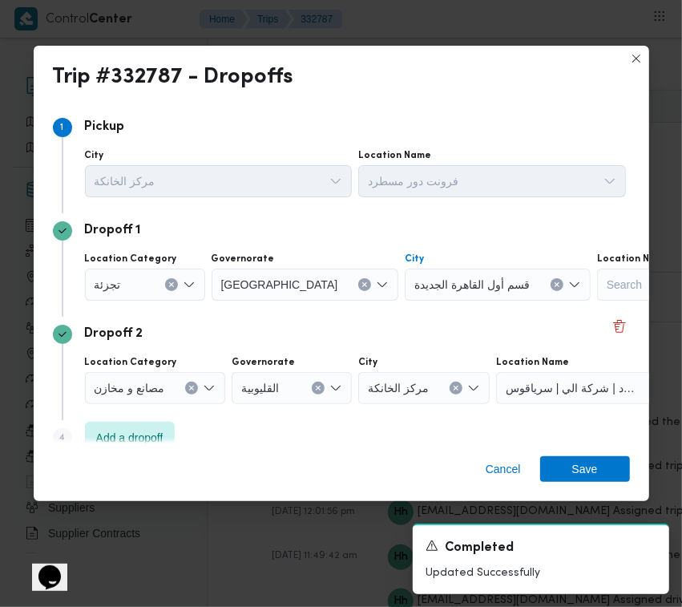
click at [414, 282] on span "قسم أول القاهرة الجديدة" at bounding box center [471, 284] width 115 height 18
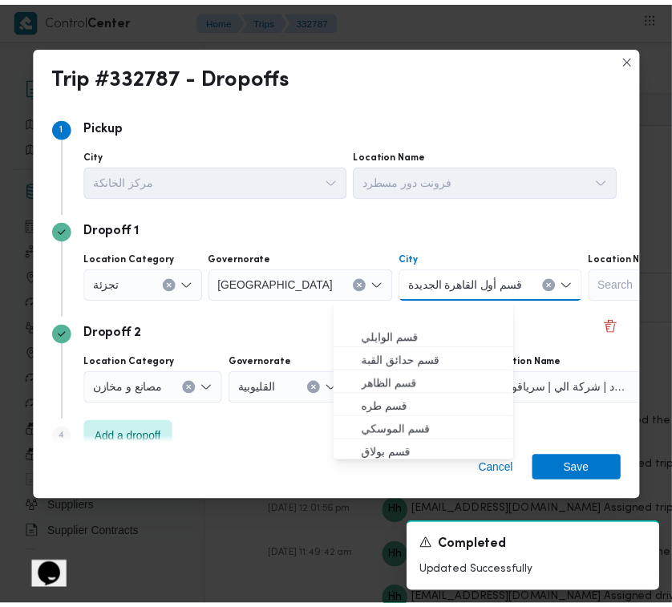
scroll to position [49, 0]
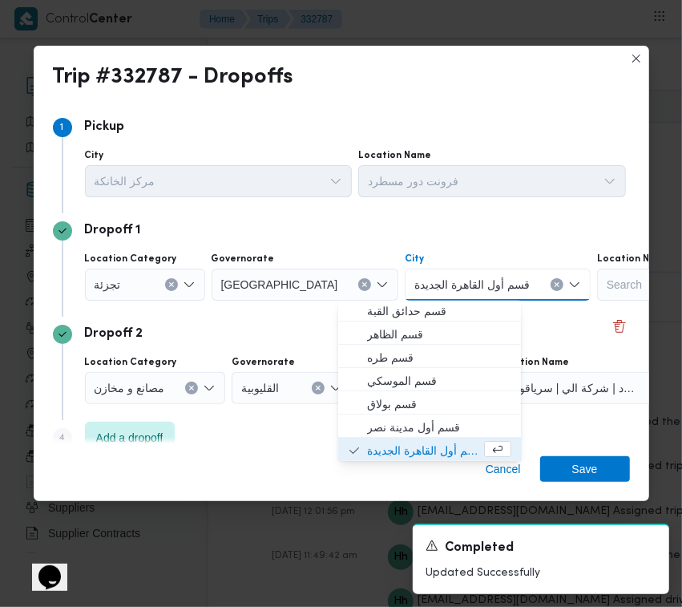
paste input "[GEOGRAPHIC_DATA]"
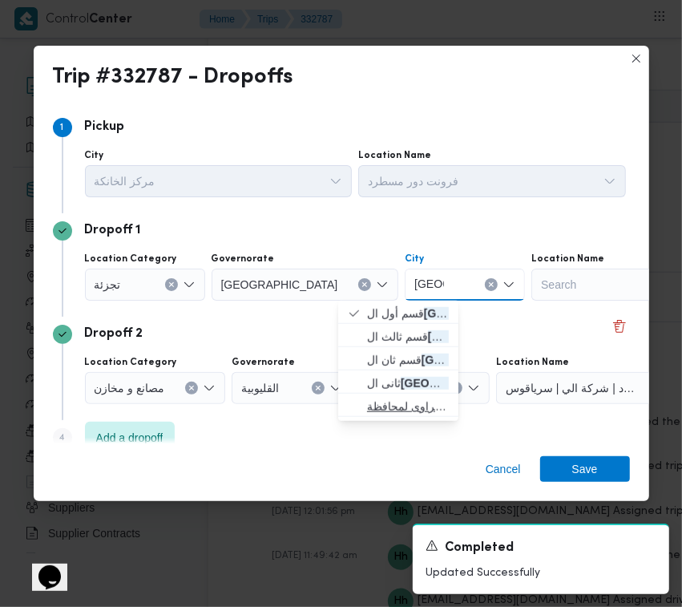
type input "[GEOGRAPHIC_DATA]"
click at [409, 402] on span "الظهير الصحراوى لمحافظة [GEOGRAPHIC_DATA]" at bounding box center [408, 406] width 82 height 19
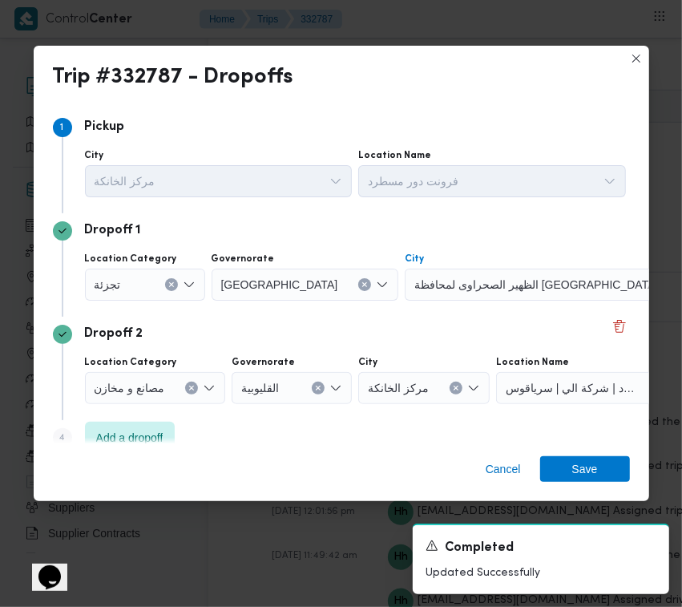
click at [407, 258] on div "City" at bounding box center [562, 258] width 314 height 13
click at [414, 276] on span "الظهير الصحراوى لمحافظة [GEOGRAPHIC_DATA]" at bounding box center [536, 284] width 244 height 18
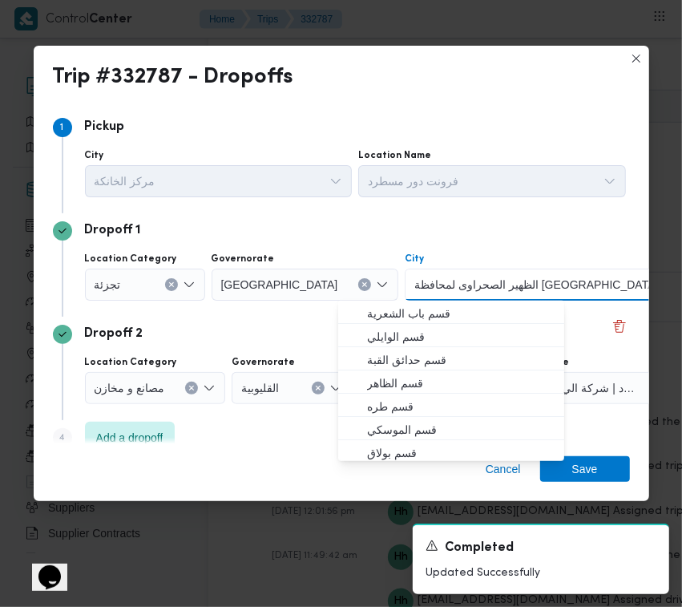
paste input "[GEOGRAPHIC_DATA]"
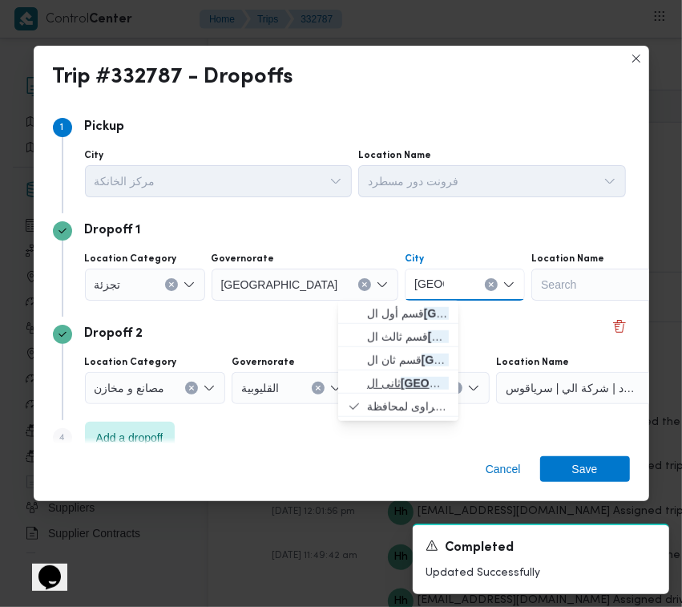
type input "[GEOGRAPHIC_DATA]"
click at [406, 377] on mark "[GEOGRAPHIC_DATA]" at bounding box center [460, 383] width 120 height 13
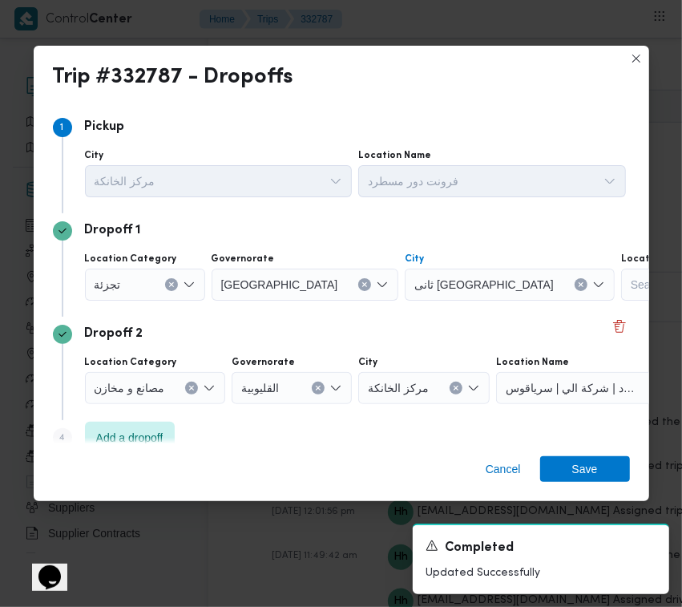
click at [414, 334] on div "Dropoff 2" at bounding box center [341, 334] width 577 height 19
click at [573, 466] on span "Save" at bounding box center [585, 468] width 26 height 26
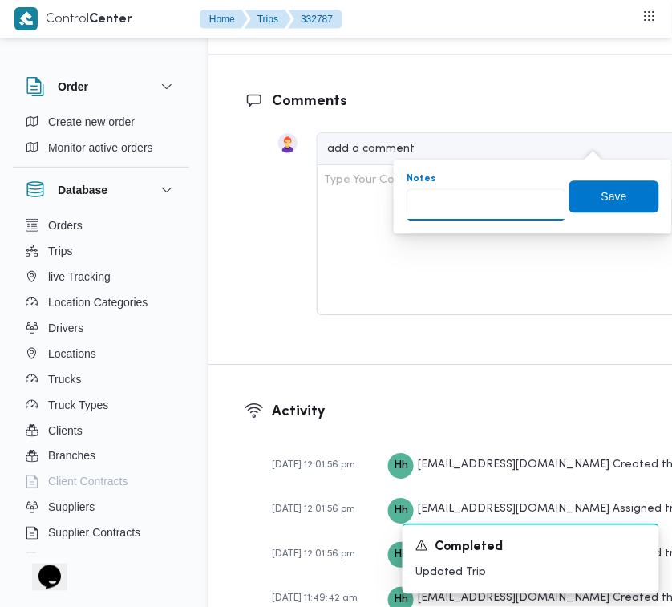
click at [485, 209] on input "Notes" at bounding box center [485, 204] width 159 height 32
paste input "مدينتى"
type input "مدينتى"
click at [569, 191] on span "Save" at bounding box center [614, 196] width 90 height 32
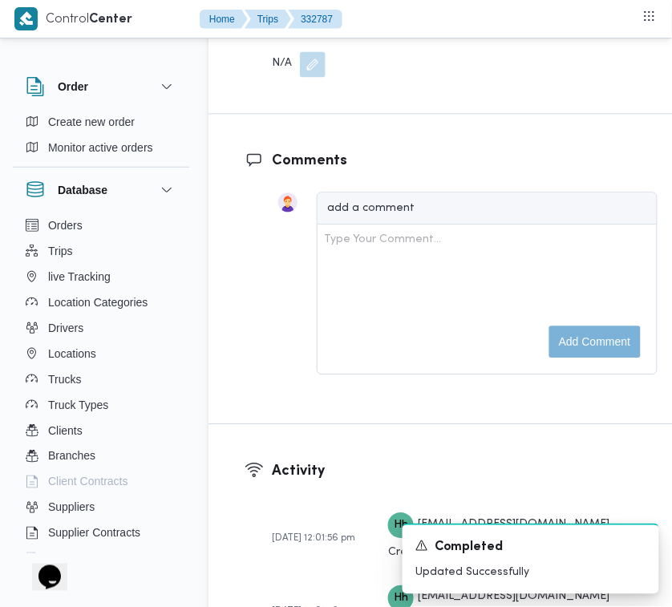
scroll to position [2642, 0]
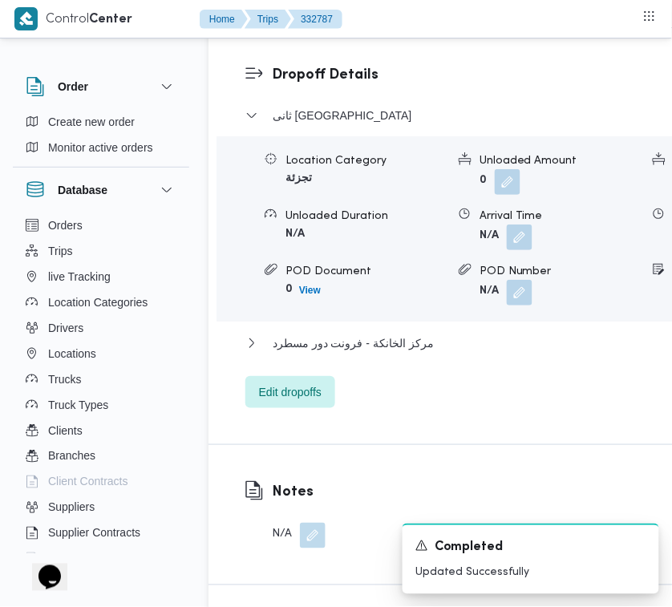
click at [327, 37] on nav "Home Trips 332787" at bounding box center [271, 20] width 143 height 41
click at [318, 40] on nav "Home Trips 332787" at bounding box center [271, 20] width 143 height 41
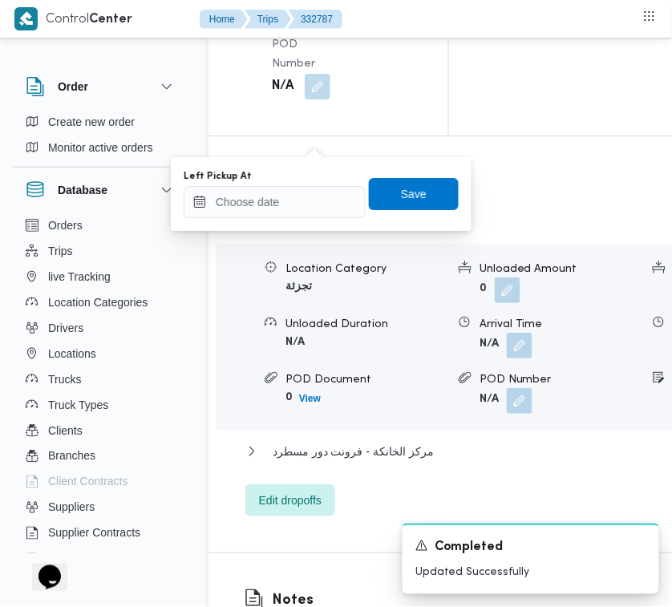
click at [298, 176] on div "Left Pickup At" at bounding box center [275, 176] width 182 height 13
click at [297, 209] on input "Left Pickup At" at bounding box center [275, 202] width 182 height 32
paste input "[DATE] 7:30:00 AM"
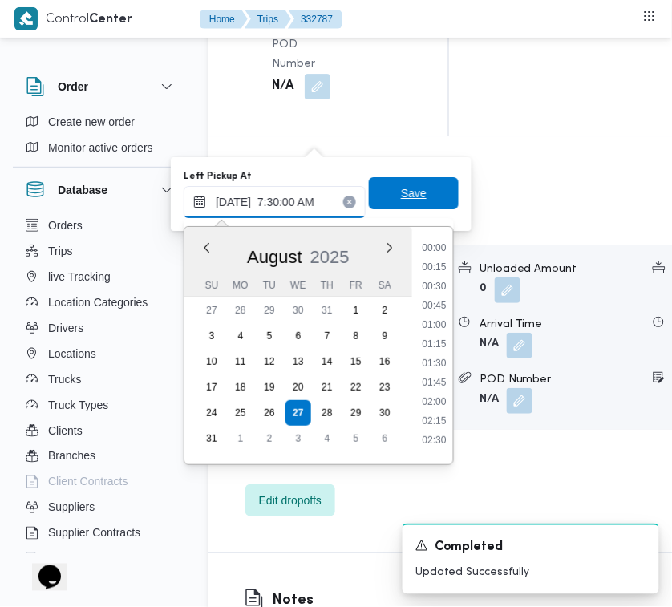
scroll to position [545, 0]
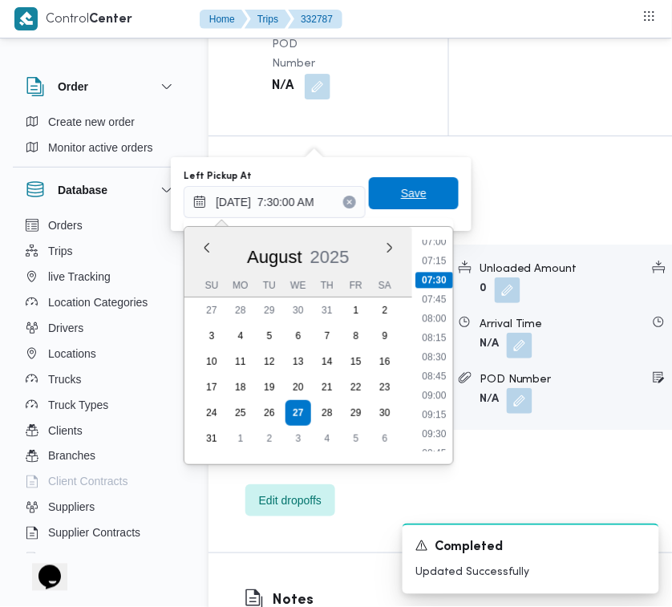
type input "[DATE] 07:30"
click at [421, 184] on span "Save" at bounding box center [414, 193] width 90 height 32
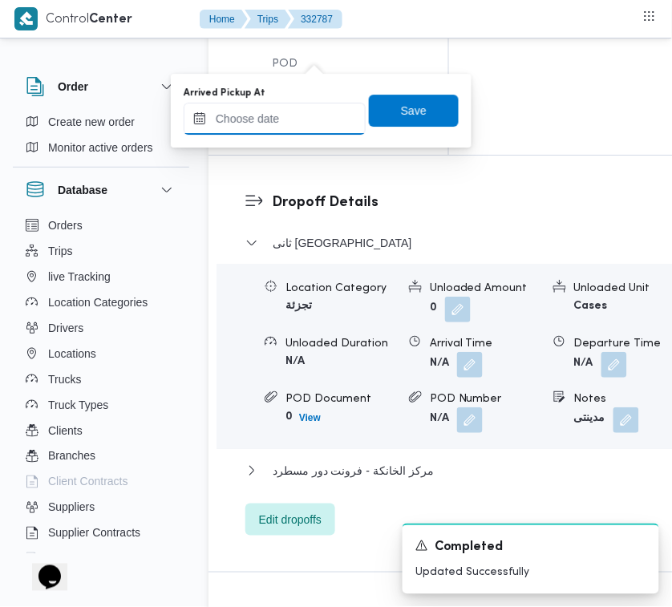
click at [306, 119] on input "Arrived Pickup At" at bounding box center [275, 119] width 182 height 32
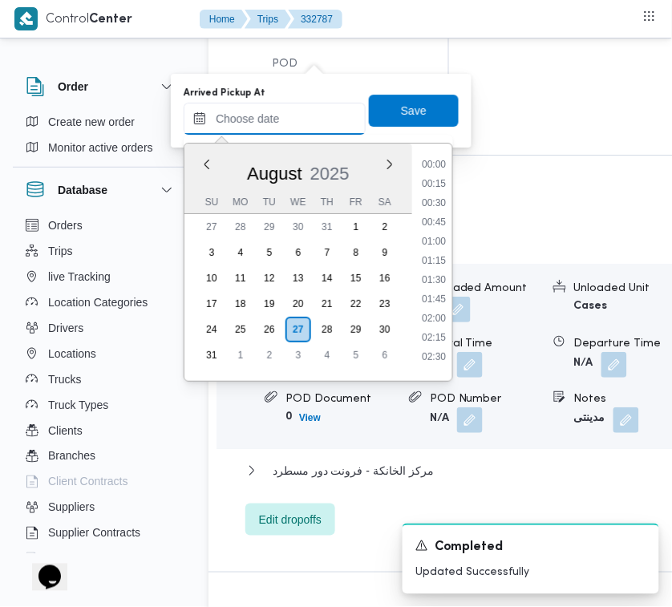
paste input "[DATE] 7:30:00 AM"
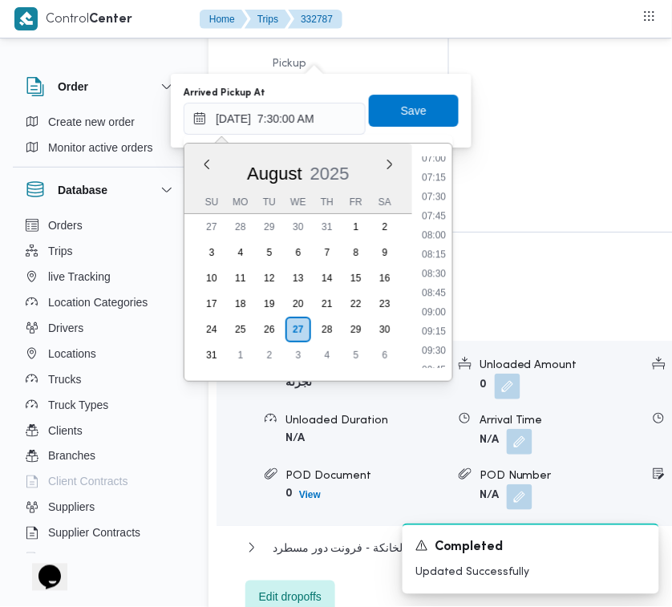
click at [439, 158] on li "07:00" at bounding box center [433, 158] width 37 height 16
type input "[DATE] 07:00"
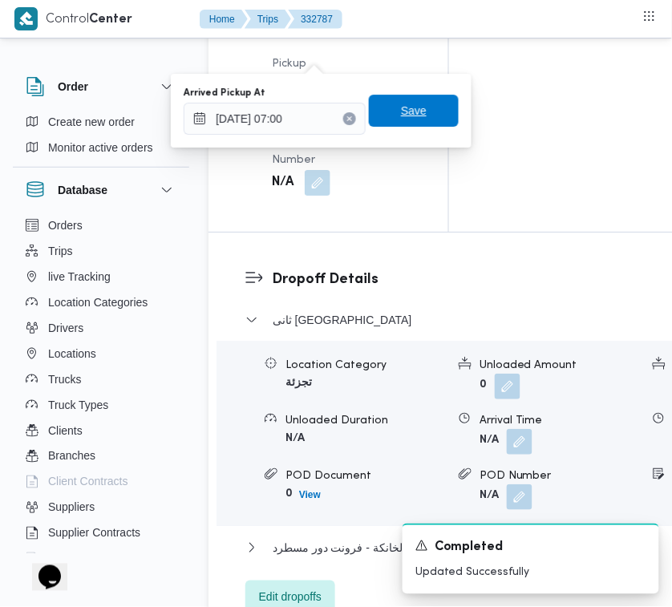
click at [422, 113] on span "Save" at bounding box center [414, 111] width 90 height 32
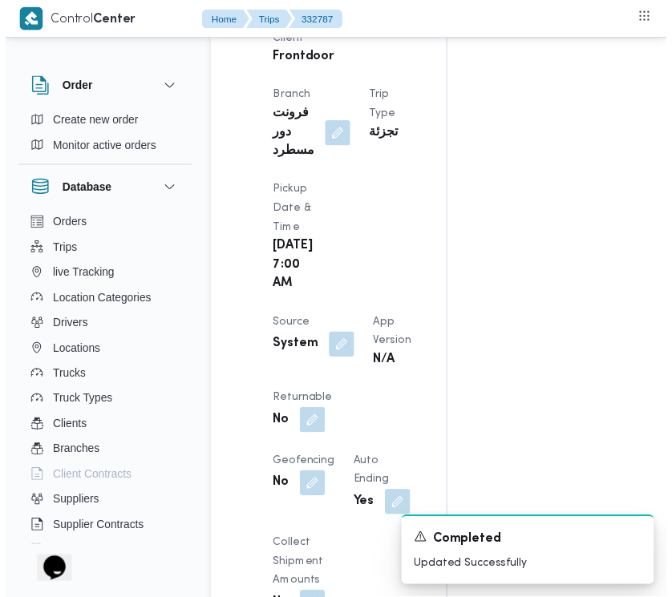
scroll to position [0, 0]
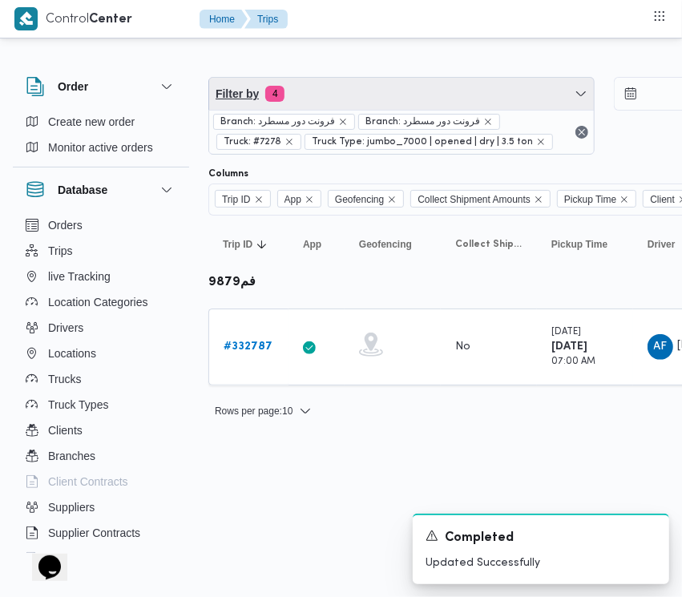
click at [358, 97] on span "Filter by 4" at bounding box center [401, 94] width 385 height 32
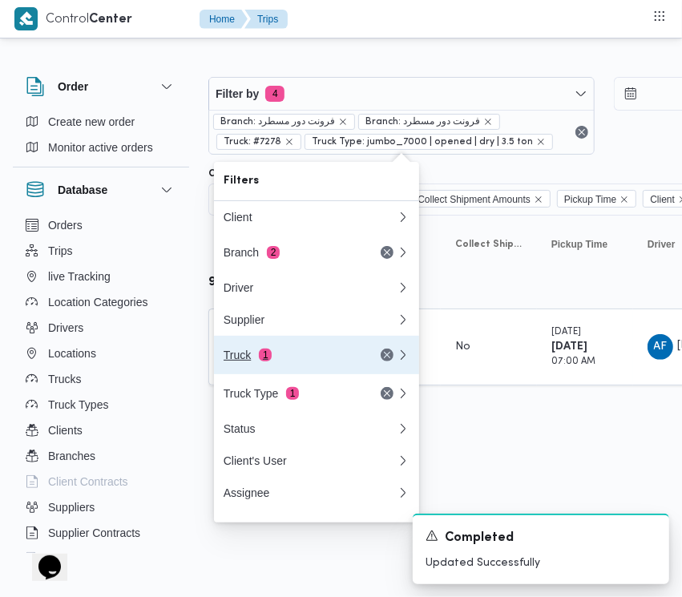
click at [258, 351] on div "Truck 1" at bounding box center [310, 355] width 192 height 38
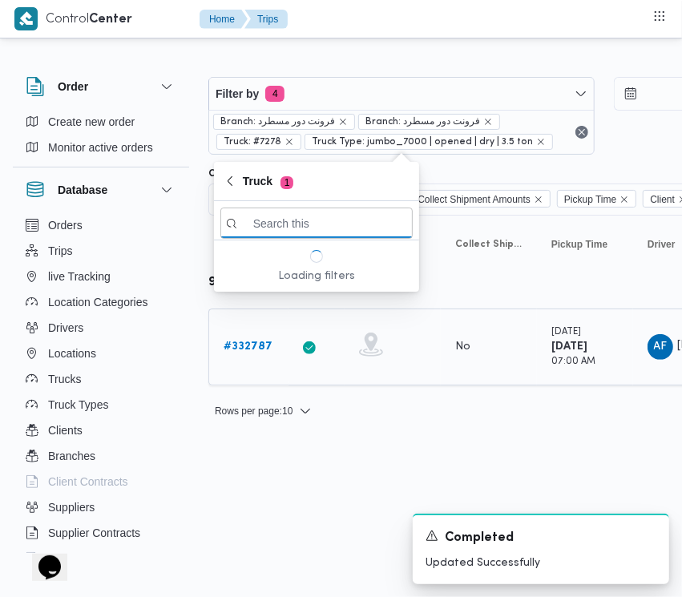
paste input "7836تور"
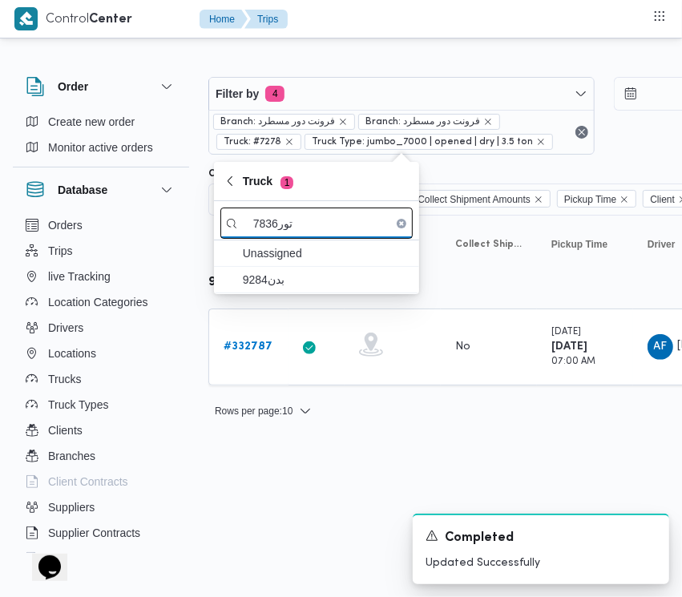
drag, startPoint x: 274, startPoint y: 227, endPoint x: 313, endPoint y: 223, distance: 38.7
click at [313, 223] on input "7836تور" at bounding box center [316, 223] width 192 height 31
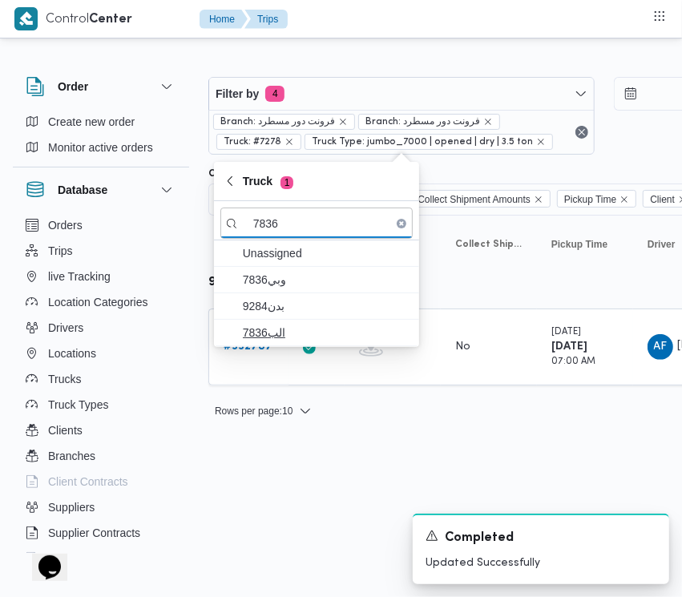
type input "7836"
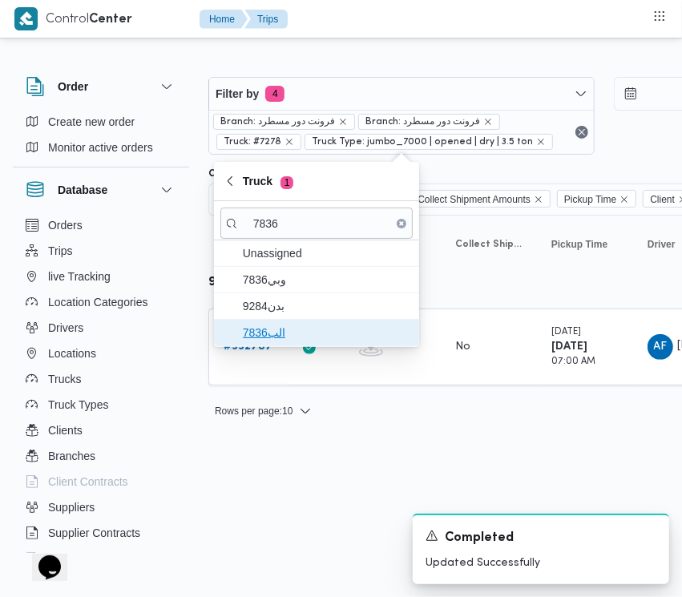
click at [272, 333] on span "الب7836" at bounding box center [326, 332] width 167 height 19
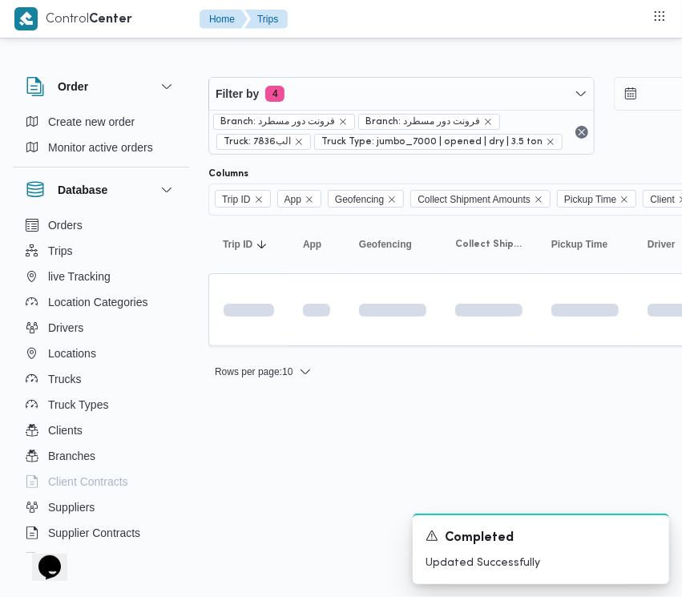
click at [279, 422] on html "Control Center Home Trips Order Create new order Monitor active orders Database…" at bounding box center [341, 298] width 682 height 597
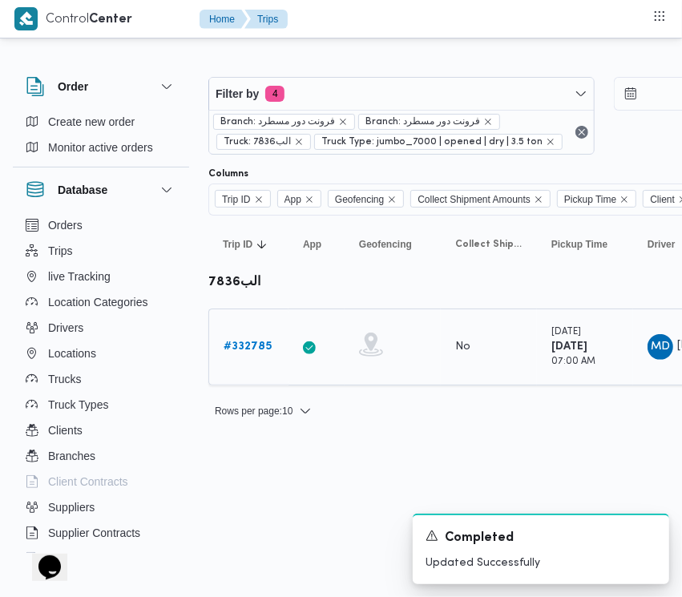
click at [253, 338] on link "# 332785" at bounding box center [248, 346] width 48 height 19
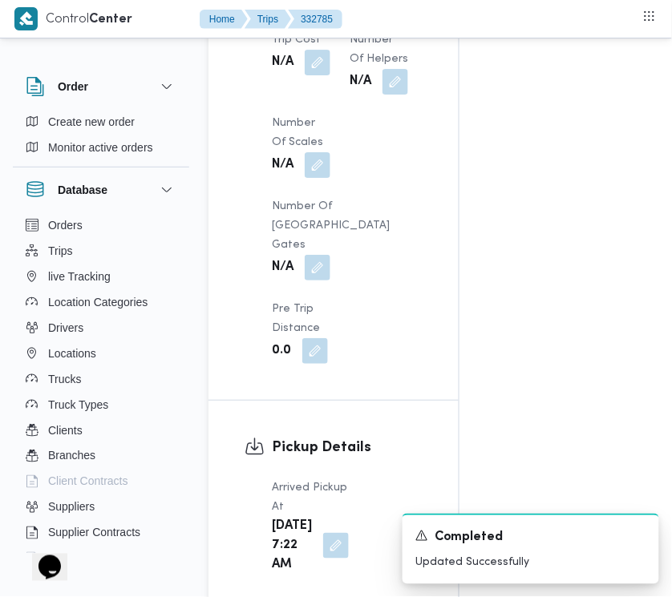
scroll to position [2537, 0]
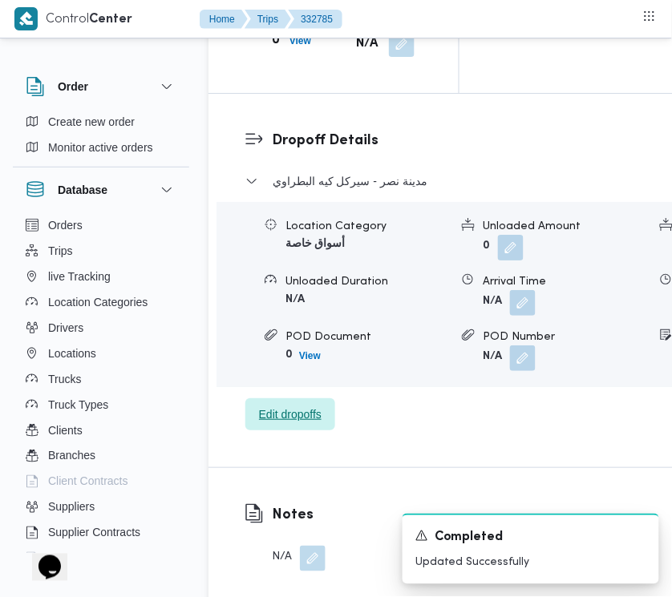
click at [299, 405] on span "Edit dropoffs" at bounding box center [290, 414] width 63 height 19
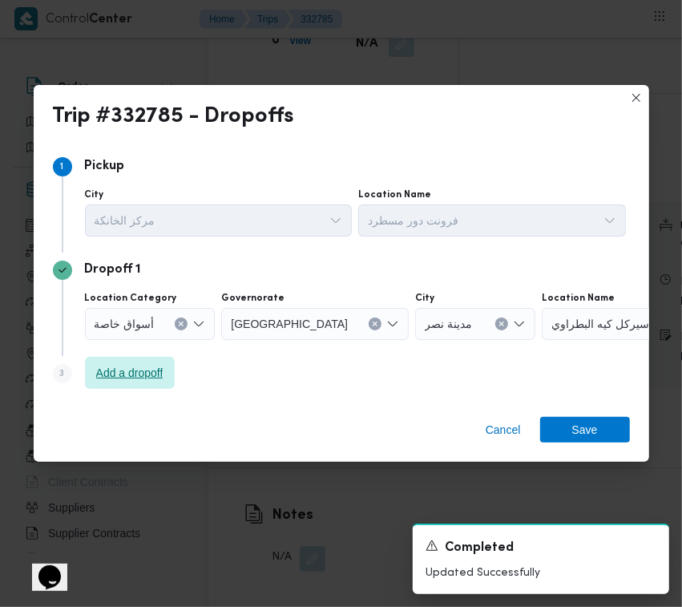
click at [125, 361] on span "Add a dropoff" at bounding box center [130, 373] width 90 height 32
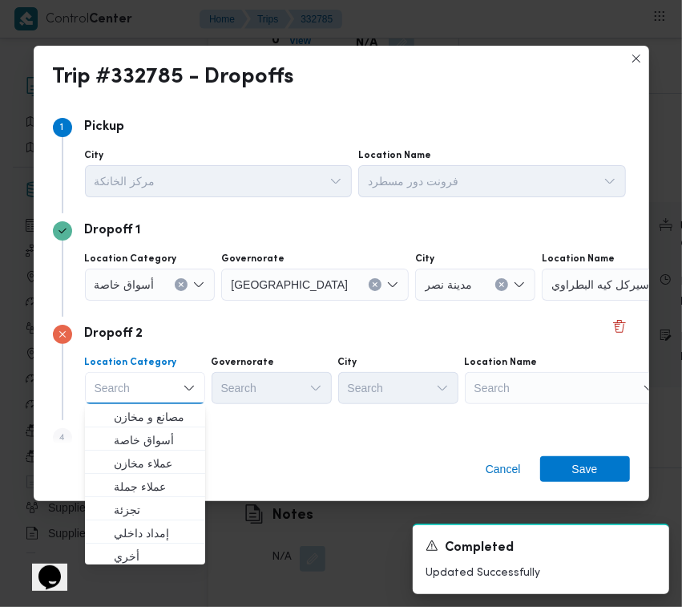
click at [509, 377] on div "Search" at bounding box center [565, 388] width 200 height 32
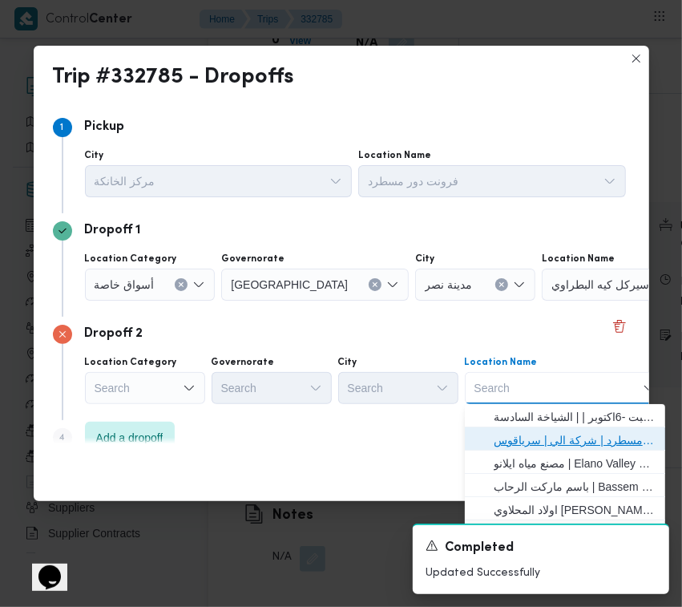
click at [533, 434] on span "فرونت دور مسطرد | شركة الي | سرياقوس" at bounding box center [575, 439] width 162 height 19
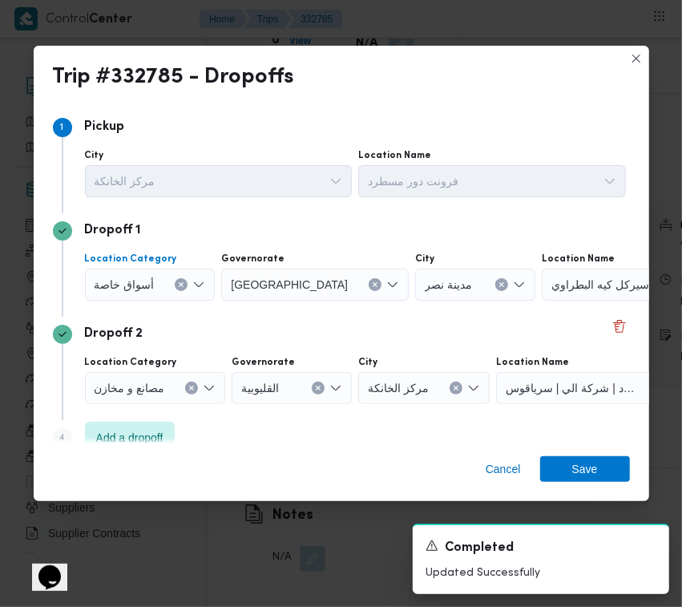
click at [146, 287] on span "أسواق خاصة" at bounding box center [125, 284] width 60 height 18
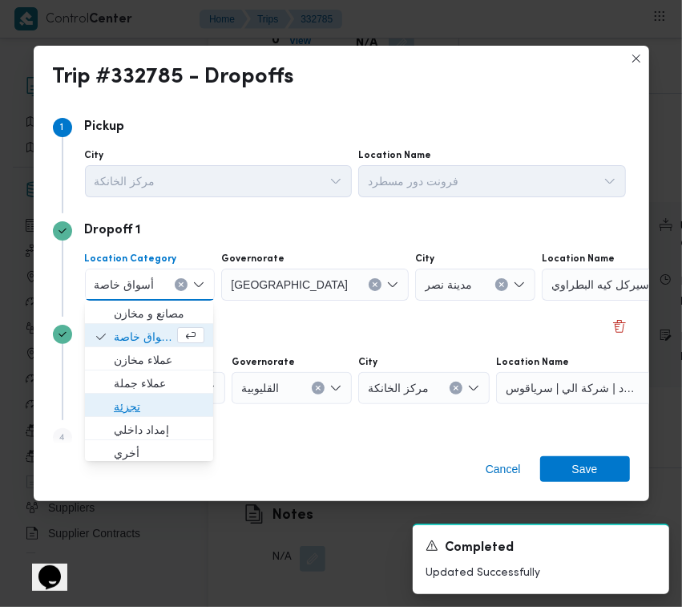
click at [150, 409] on span "تجزئة" at bounding box center [159, 406] width 91 height 19
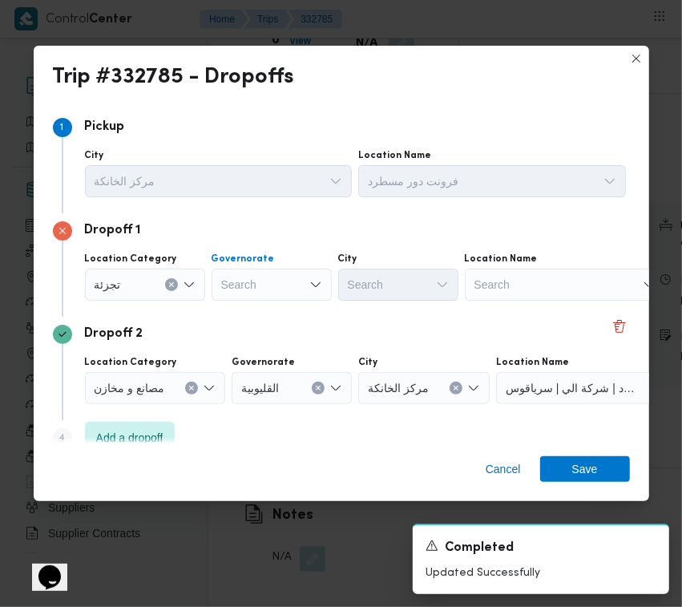
click at [272, 285] on div "Search" at bounding box center [272, 284] width 120 height 32
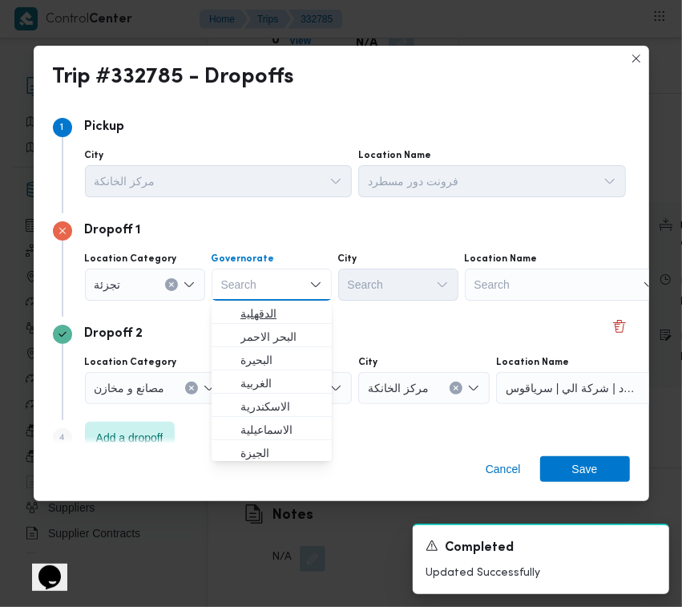
paste input "[GEOGRAPHIC_DATA]"
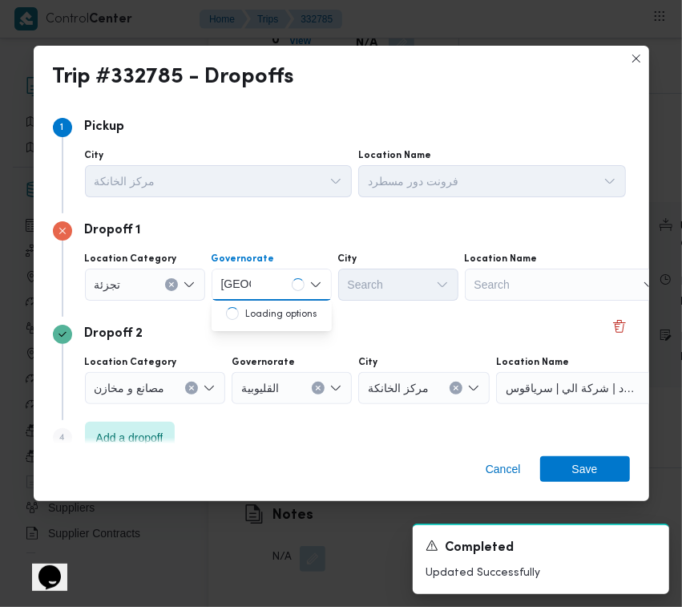
type input "[GEOGRAPHIC_DATA]"
click at [363, 298] on div "Search" at bounding box center [398, 284] width 120 height 32
click at [285, 299] on div "[GEOGRAPHIC_DATA] [GEOGRAPHIC_DATA]" at bounding box center [272, 284] width 120 height 32
click at [281, 290] on div "[GEOGRAPHIC_DATA] [GEOGRAPHIC_DATA]" at bounding box center [272, 284] width 120 height 32
click at [285, 314] on span "[GEOGRAPHIC_DATA]" at bounding box center [281, 313] width 82 height 19
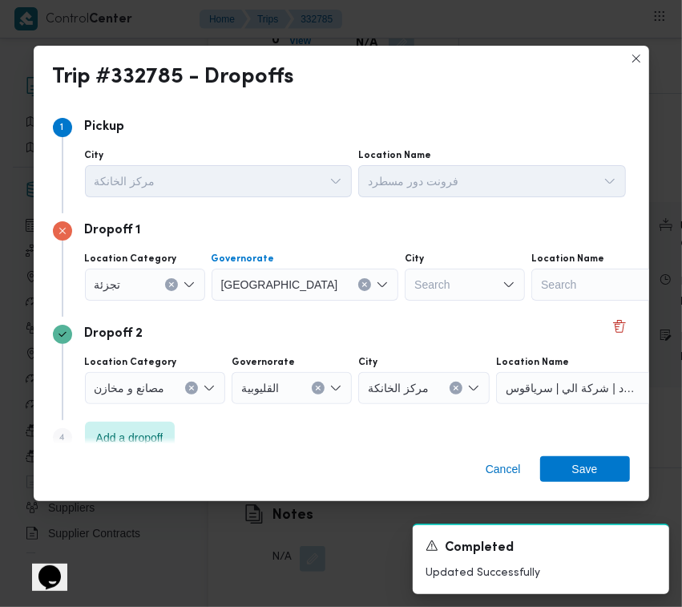
click at [405, 279] on div "Search" at bounding box center [465, 284] width 120 height 32
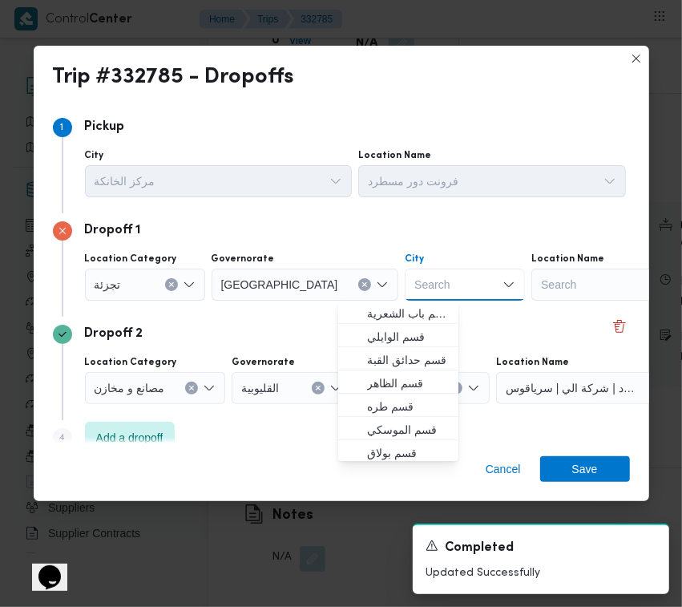
paste input "[GEOGRAPHIC_DATA]"
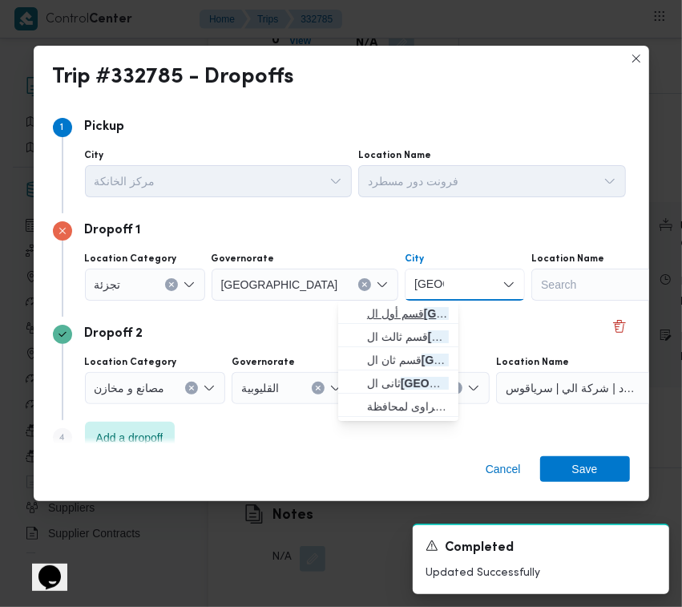
type input "[GEOGRAPHIC_DATA]"
click at [367, 313] on span "قسم أول ال قاهرة الجديدة" at bounding box center [408, 313] width 82 height 19
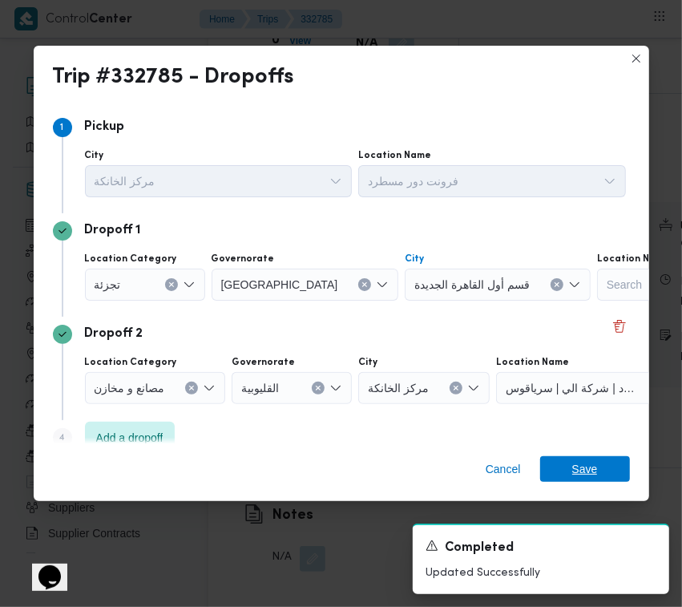
click at [591, 466] on span "Save" at bounding box center [585, 469] width 26 height 26
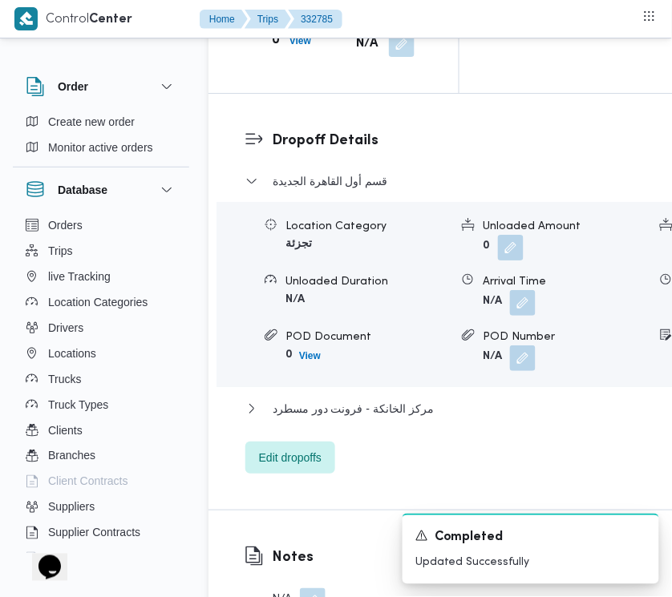
scroll to position [2557, 0]
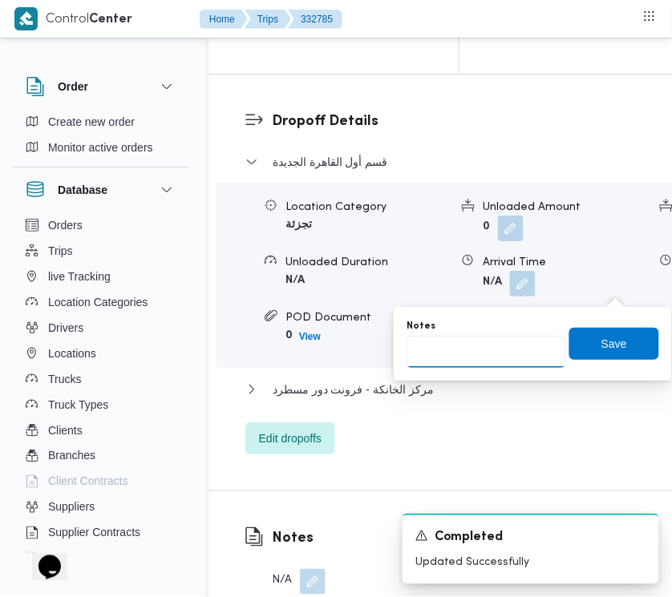
click at [499, 341] on input "Notes" at bounding box center [485, 352] width 159 height 32
paste input "تجمع"
type input "تجمع"
click at [601, 347] on span "Save" at bounding box center [614, 342] width 26 height 19
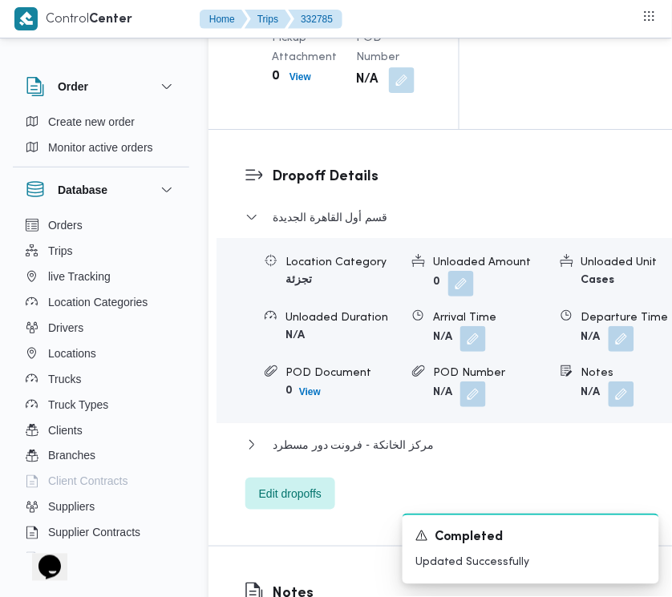
scroll to position [2034, 0]
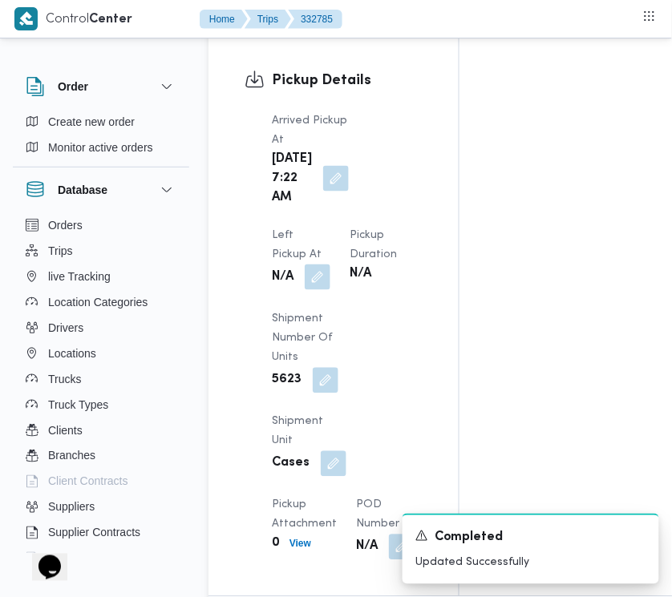
click at [330, 264] on button "button" at bounding box center [318, 277] width 26 height 26
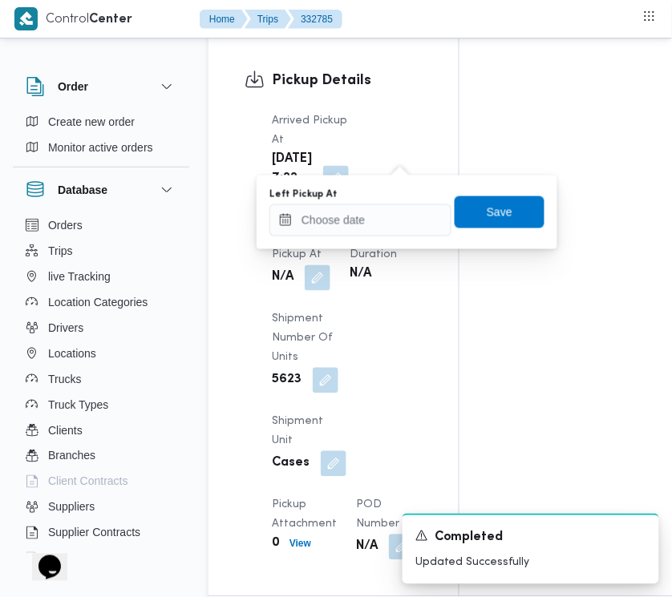
click at [387, 197] on div "Left Pickup At" at bounding box center [360, 194] width 182 height 13
click at [394, 223] on input "Left Pickup At" at bounding box center [360, 220] width 182 height 32
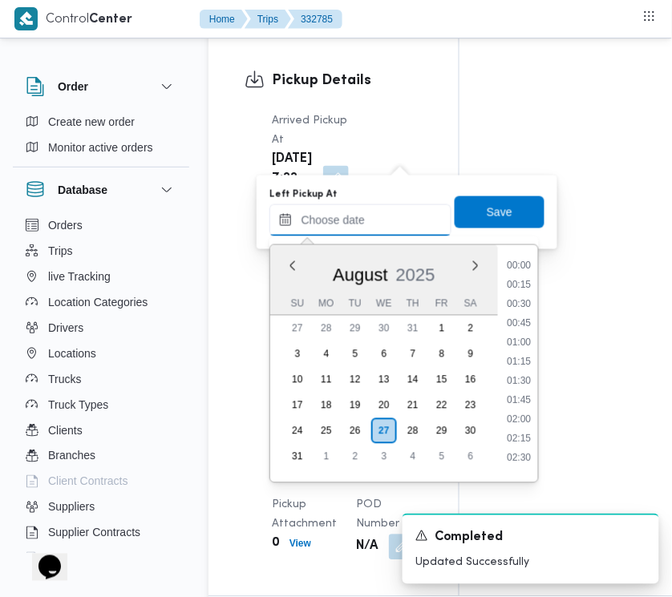
scroll to position [545, 0]
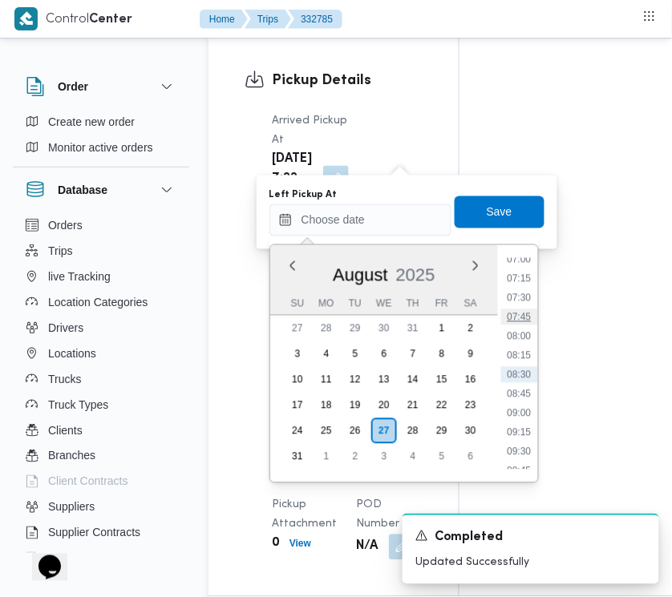
click at [529, 309] on li "07:45" at bounding box center [519, 317] width 37 height 16
type input "[DATE] 07:45"
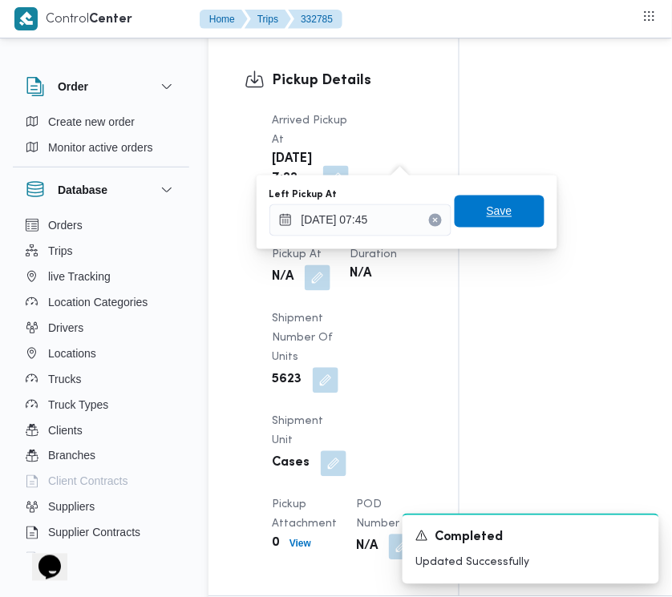
click at [490, 221] on span "Save" at bounding box center [499, 212] width 90 height 32
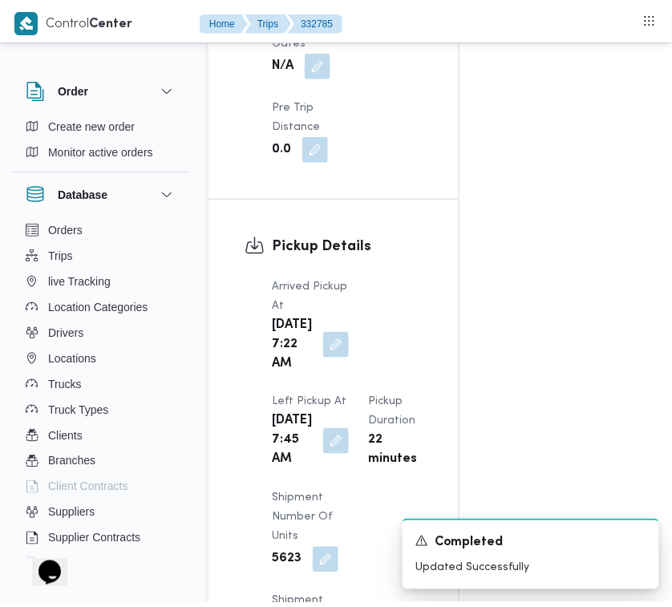
scroll to position [0, 0]
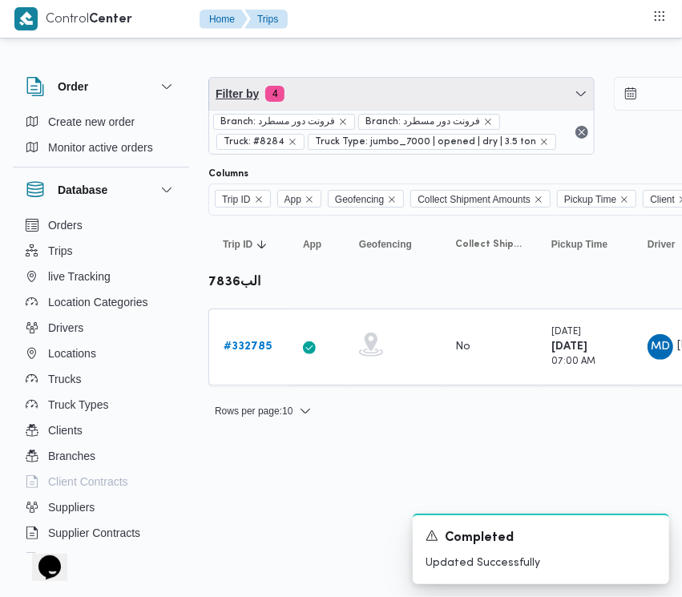
click at [417, 80] on span "Filter by 4" at bounding box center [401, 94] width 385 height 32
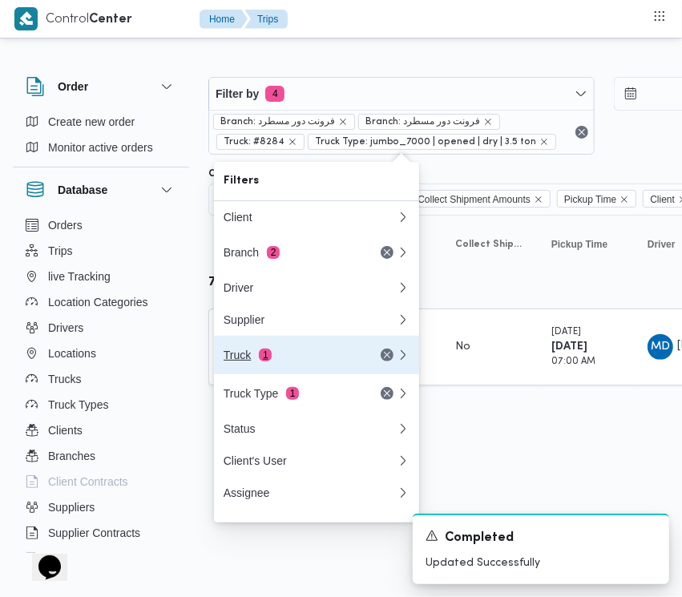
click at [264, 361] on span "1" at bounding box center [265, 355] width 13 height 13
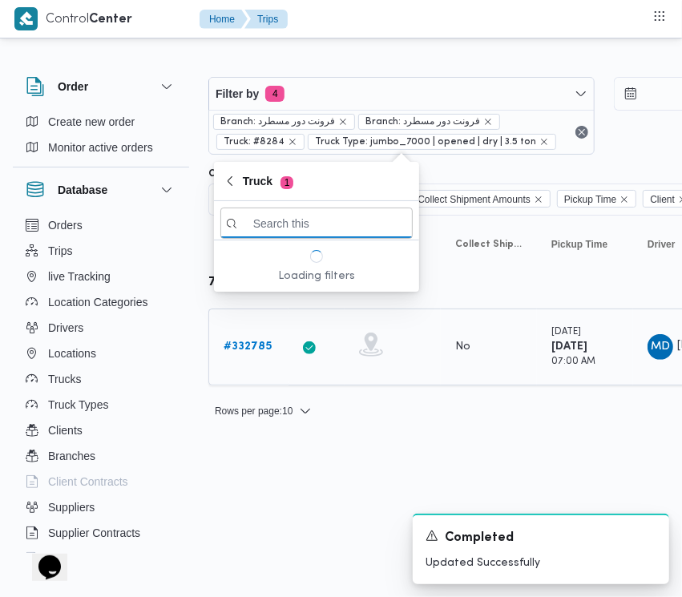
paste input "2879"
type input "2879"
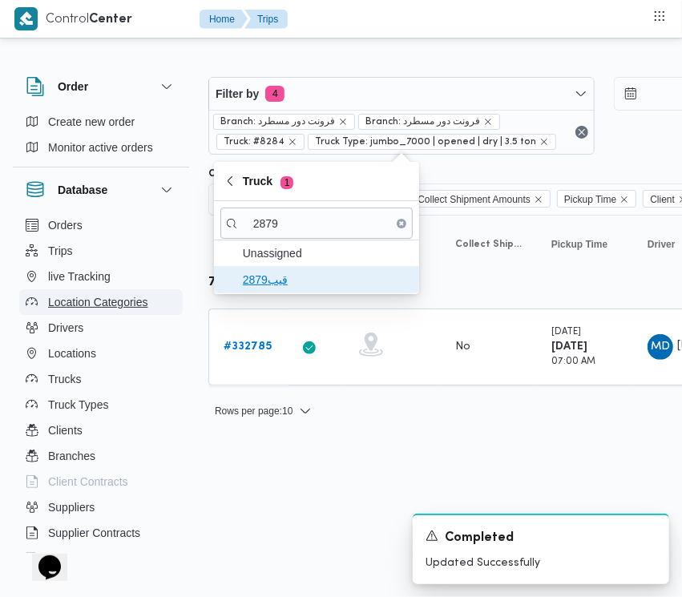
drag, startPoint x: 272, startPoint y: 282, endPoint x: 157, endPoint y: 290, distance: 115.7
click at [271, 281] on span "قيب2879" at bounding box center [326, 279] width 167 height 19
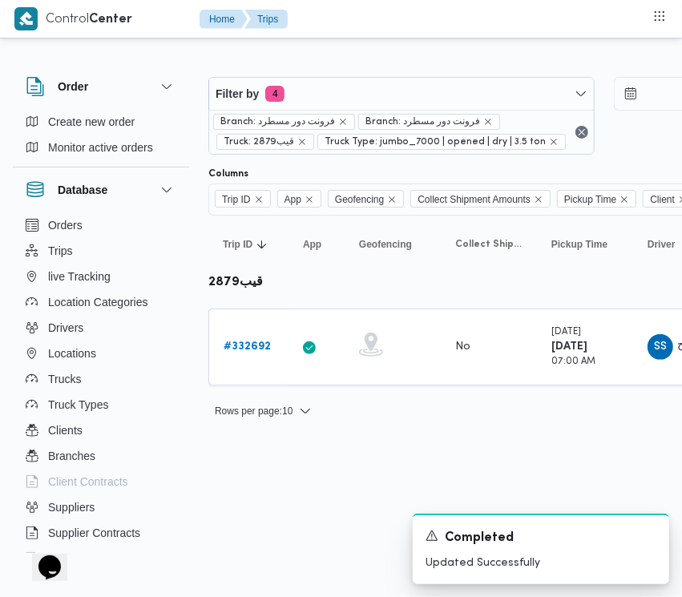
click at [297, 491] on html "Control Center Home Trips Order Create new order Monitor active orders Database…" at bounding box center [341, 298] width 682 height 597
click at [240, 350] on b "# 332692" at bounding box center [247, 346] width 47 height 10
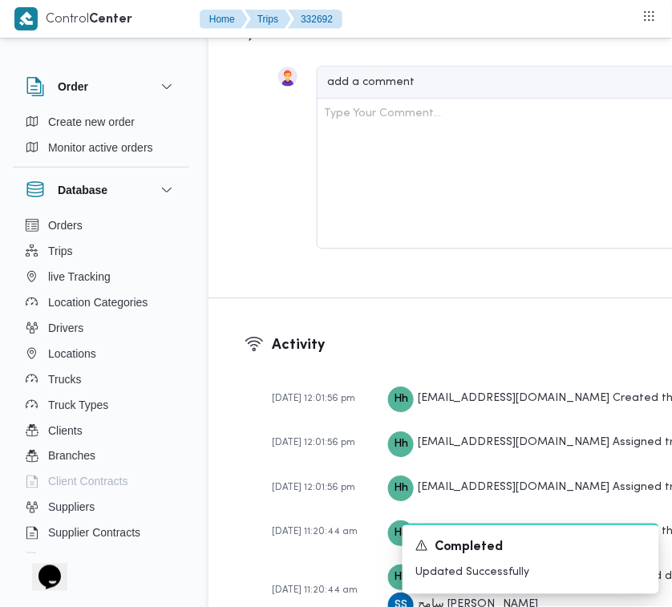
scroll to position [3172, 0]
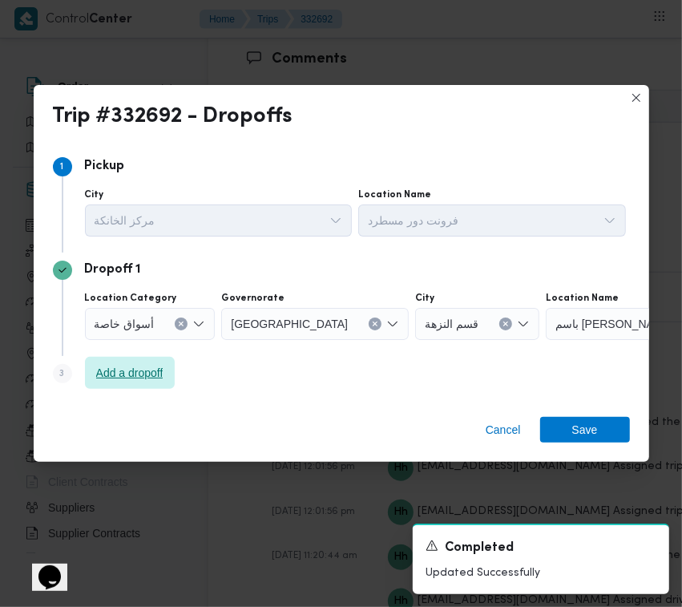
click at [138, 387] on span "Add a dropoff" at bounding box center [130, 373] width 90 height 32
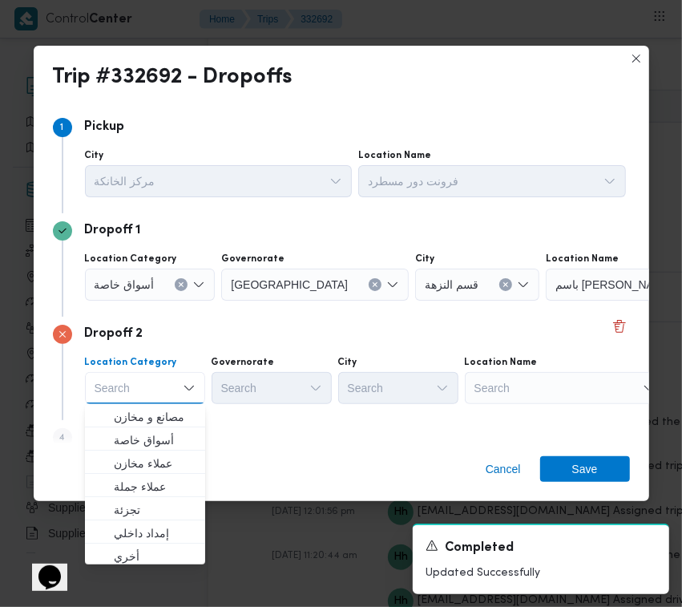
click at [525, 395] on div "Search" at bounding box center [565, 388] width 200 height 32
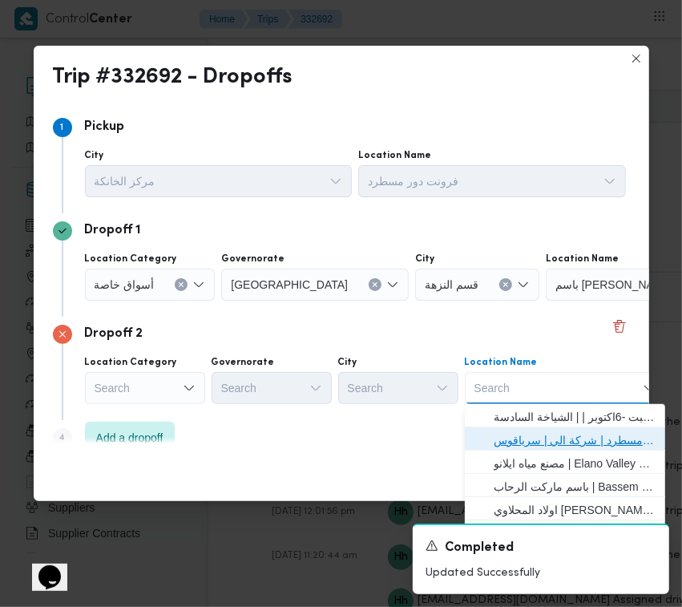
click at [545, 427] on span "فرونت دور مسطرد | شركة الي | سرياقوس" at bounding box center [565, 440] width 188 height 26
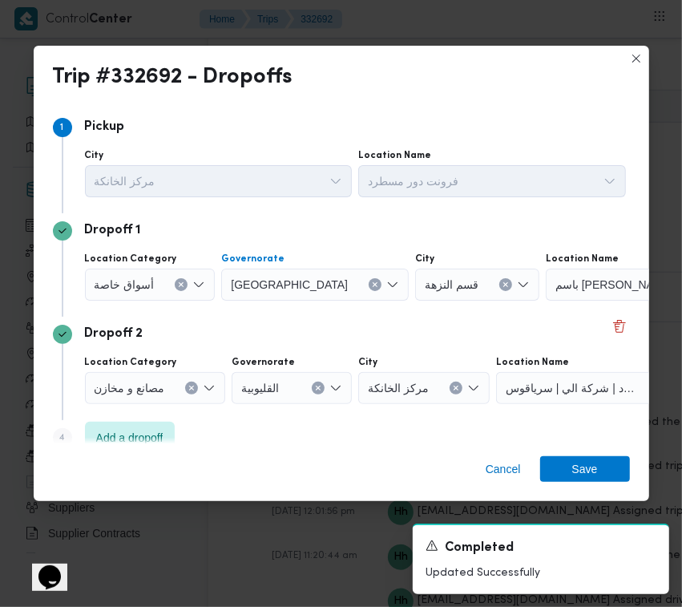
click at [372, 281] on icon "Clear input" at bounding box center [375, 284] width 6 height 6
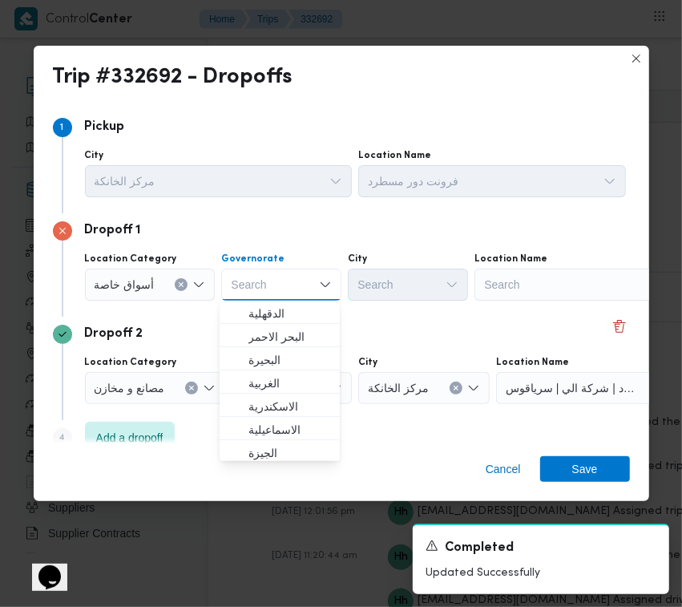
click at [549, 297] on div "Search" at bounding box center [574, 284] width 200 height 32
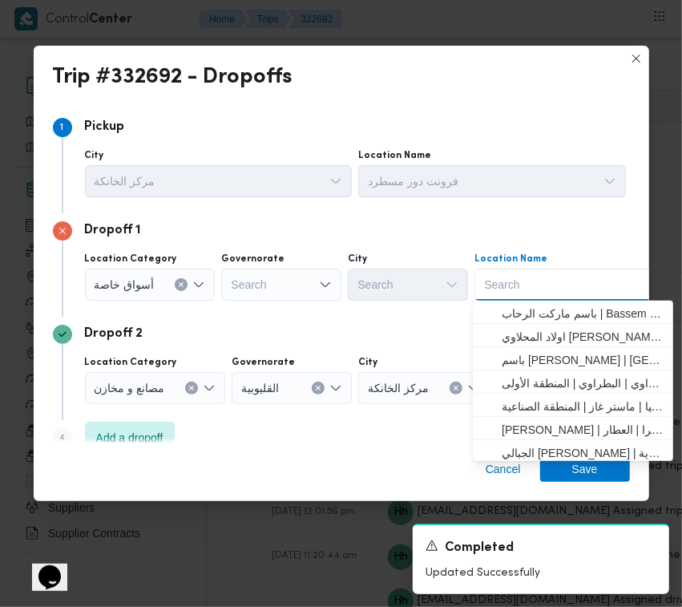
paste input "سعودي دريم"
click at [491, 277] on input "سعودي دريم" at bounding box center [515, 284] width 62 height 19
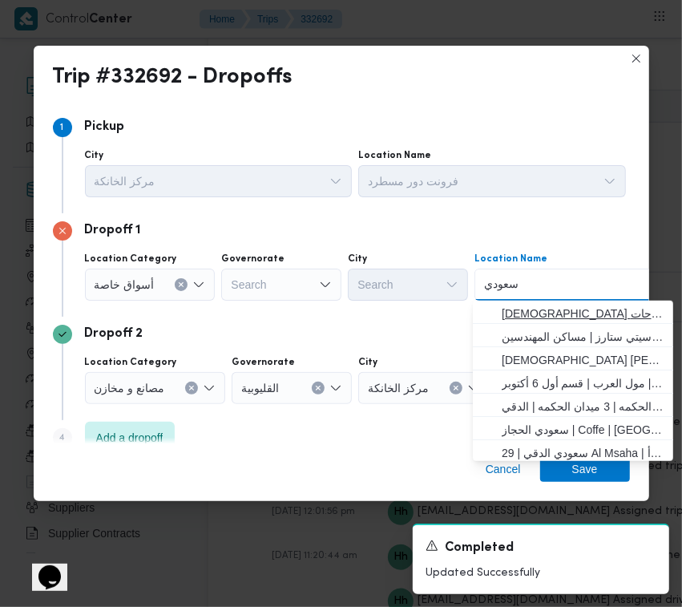
type input "سعودي"
click at [511, 309] on span "[DEMOGRAPHIC_DATA] ماركت الواحات | X356+G33 | قسم أول 6 أكتوبر" at bounding box center [583, 313] width 162 height 19
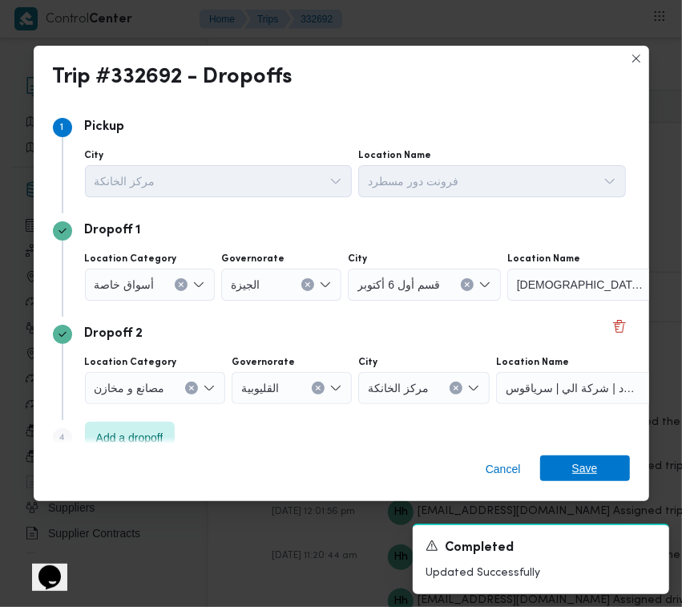
click at [582, 470] on span "Save" at bounding box center [585, 468] width 26 height 26
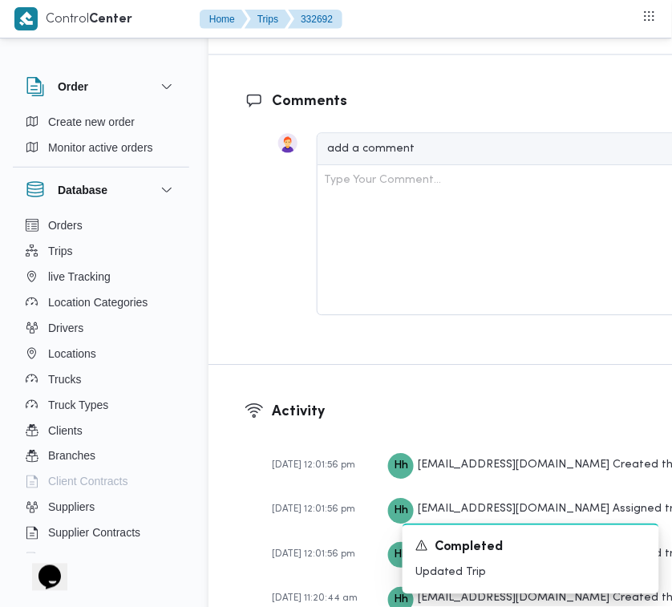
scroll to position [3191, 0]
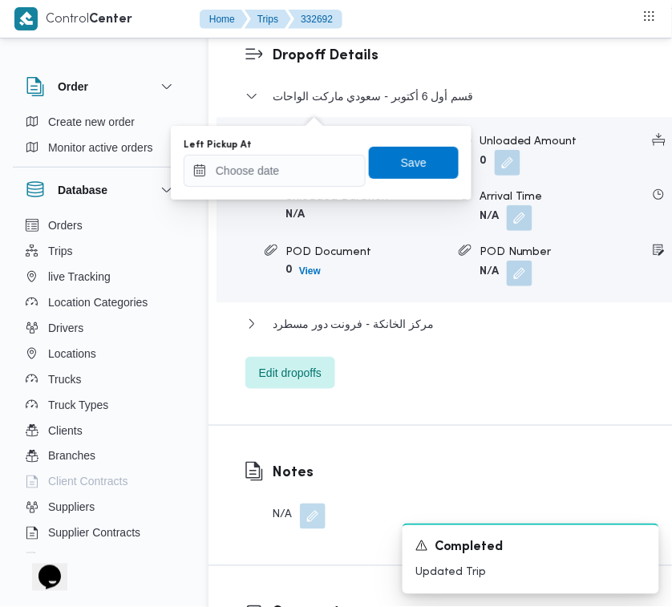
click at [317, 186] on div "Left Pickup At Save" at bounding box center [321, 162] width 278 height 51
click at [317, 176] on input "Left Pickup At" at bounding box center [275, 171] width 182 height 32
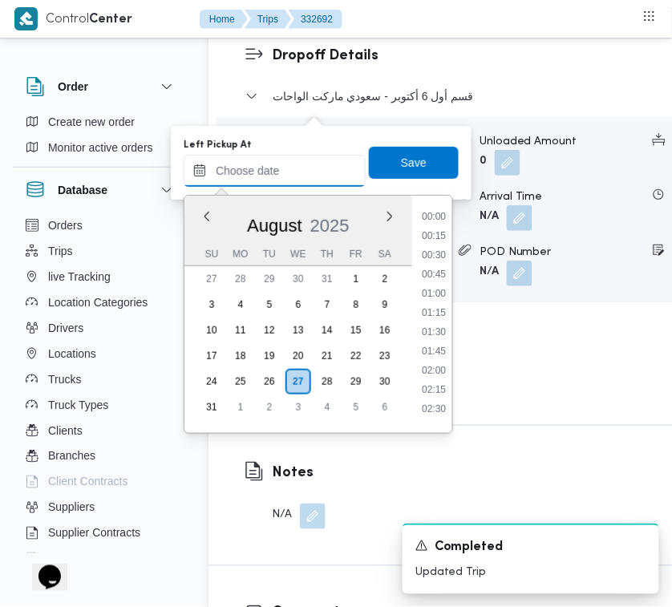
paste input "[DATE] 7:00:00 AM"
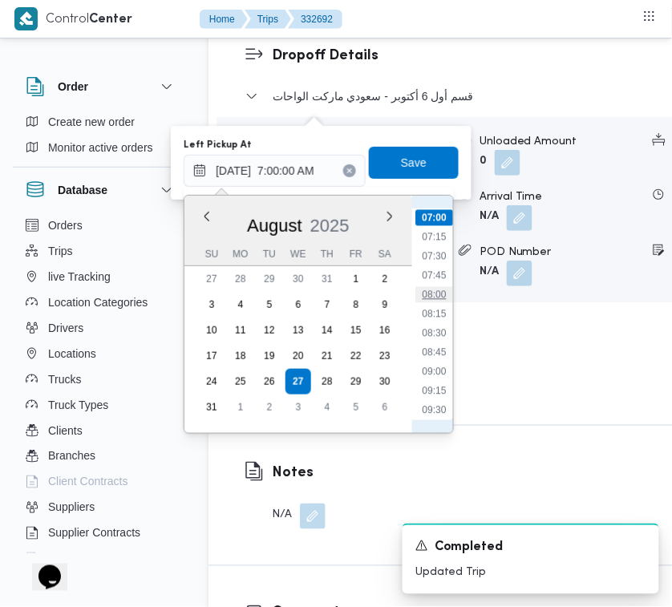
click at [434, 301] on li "08:00" at bounding box center [433, 295] width 37 height 16
type input "[DATE] 08:00"
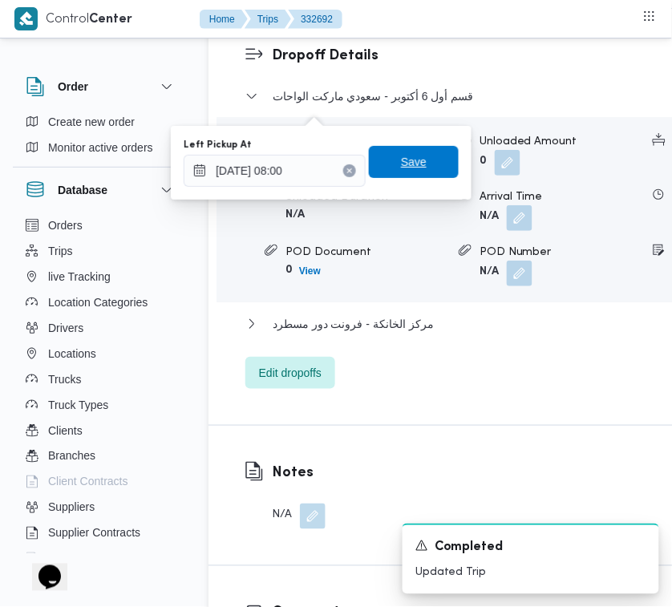
click at [417, 165] on span "Save" at bounding box center [414, 162] width 90 height 32
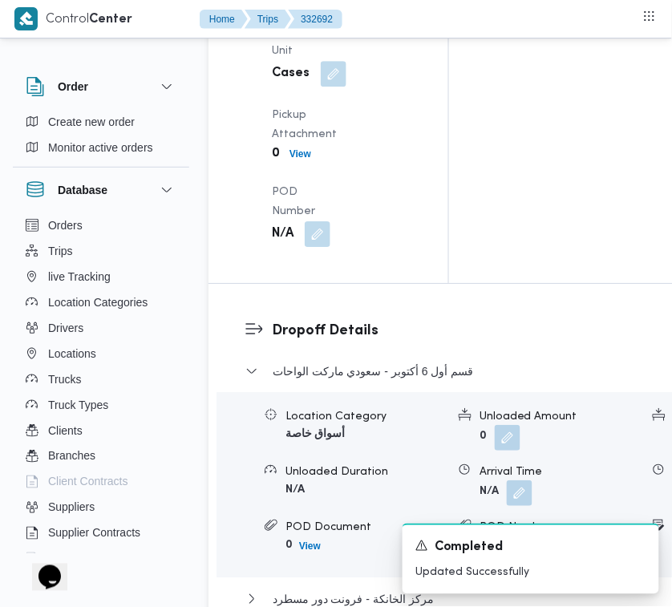
scroll to position [2336, 0]
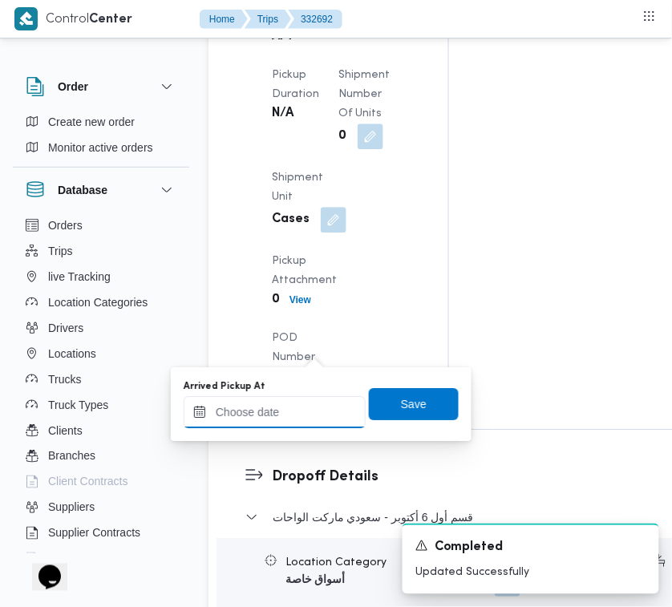
click at [301, 403] on input "Arrived Pickup At" at bounding box center [275, 412] width 182 height 32
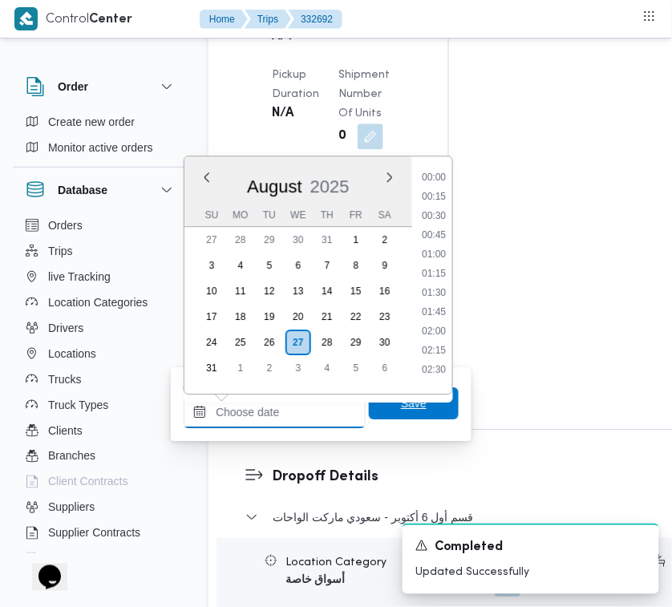
paste input "[DATE] 7:00:00 AM"
type input "[DATE] 7:00:00 AM"
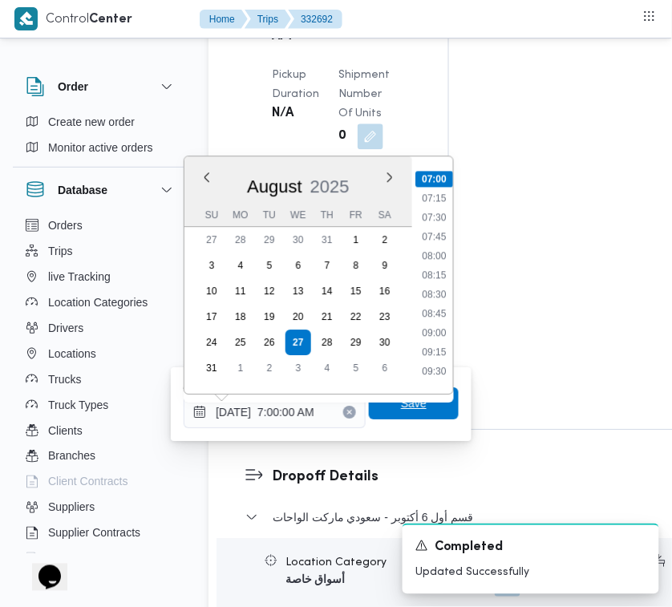
type input "[DATE] 07:00"
click at [401, 402] on span "Save" at bounding box center [414, 403] width 26 height 19
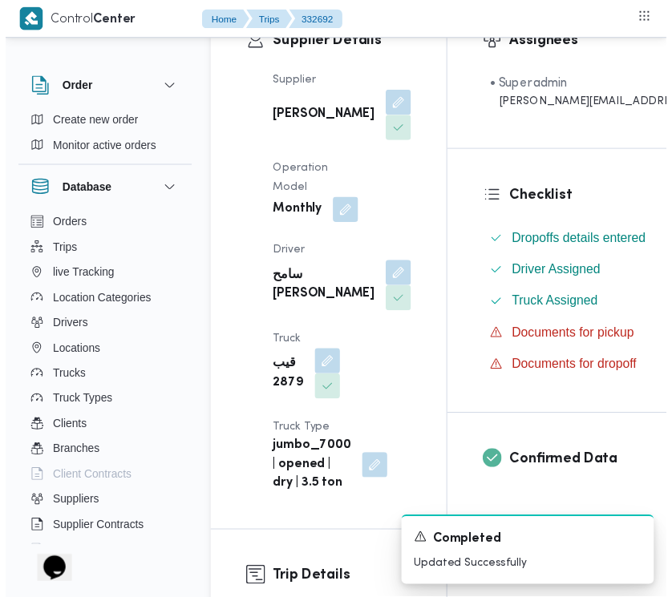
scroll to position [0, 0]
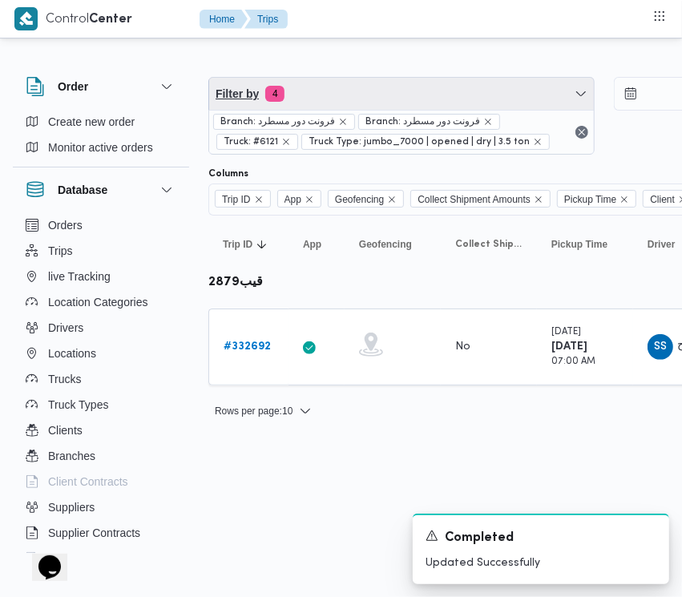
click at [426, 81] on span "Filter by 4" at bounding box center [401, 94] width 385 height 32
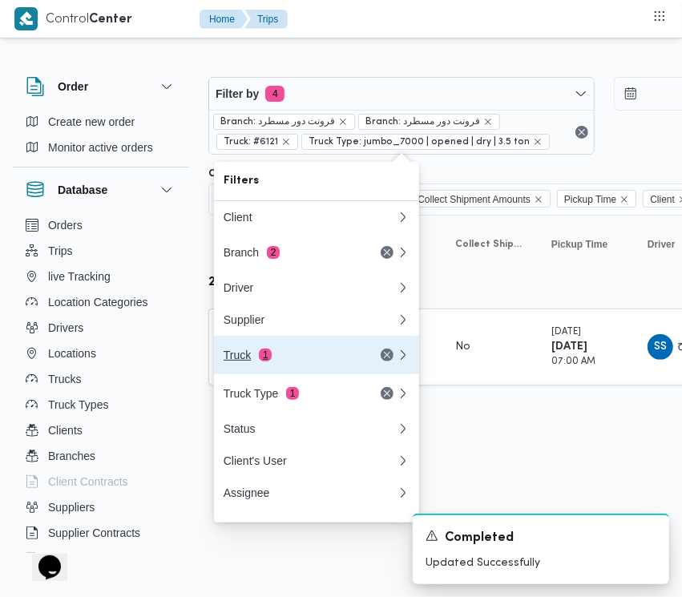
click at [267, 354] on span "1" at bounding box center [265, 355] width 13 height 13
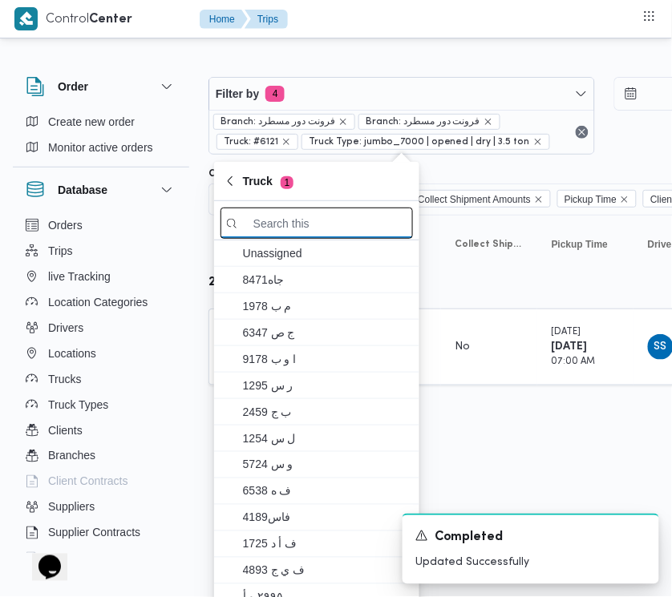
paste input "1372"
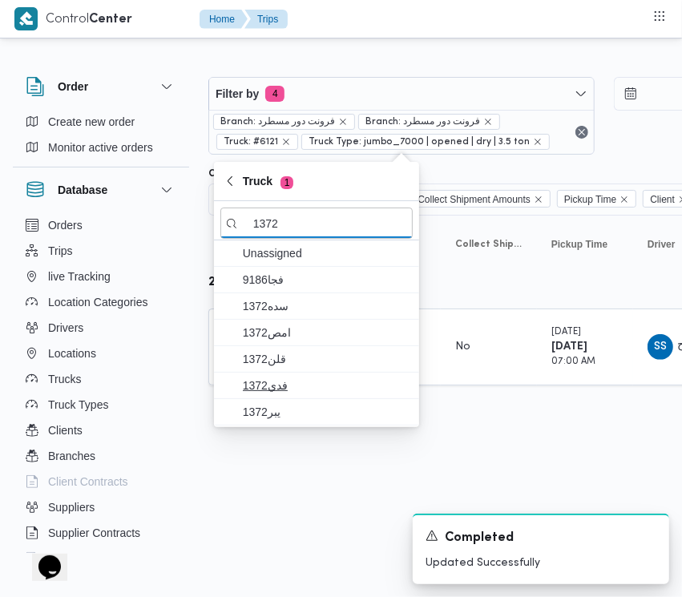
type input "1372"
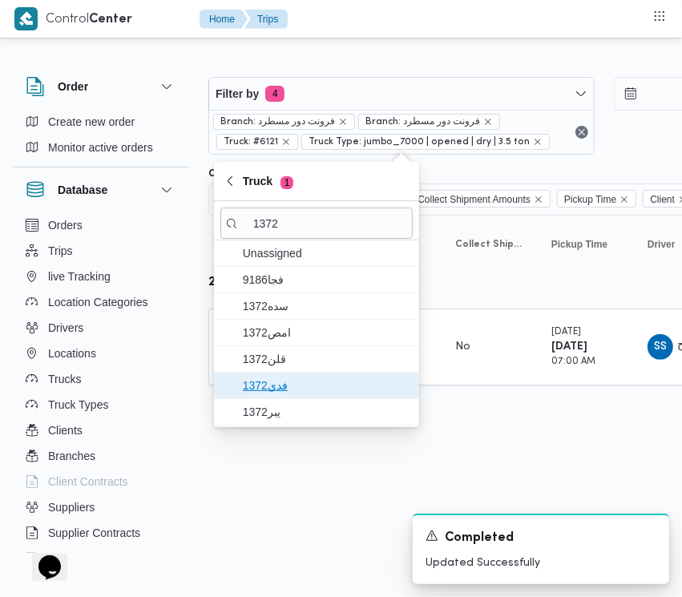
click at [293, 390] on span "فدي1372" at bounding box center [326, 385] width 167 height 19
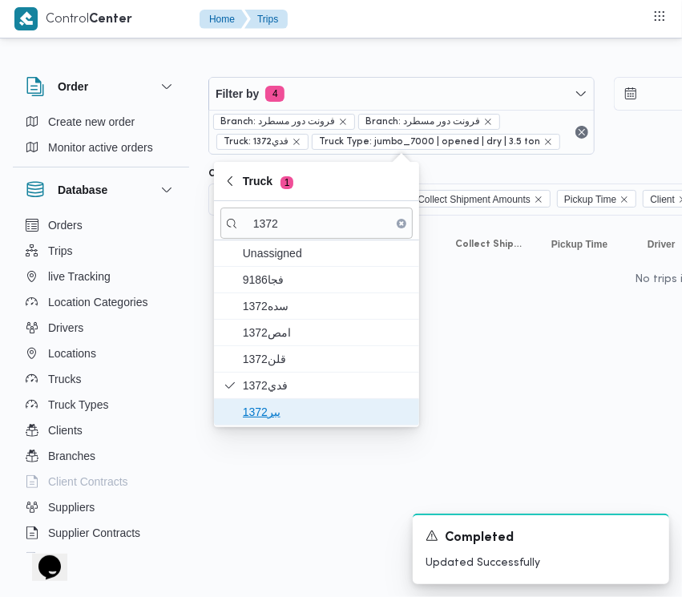
click at [283, 409] on span "يبر1372" at bounding box center [326, 411] width 167 height 19
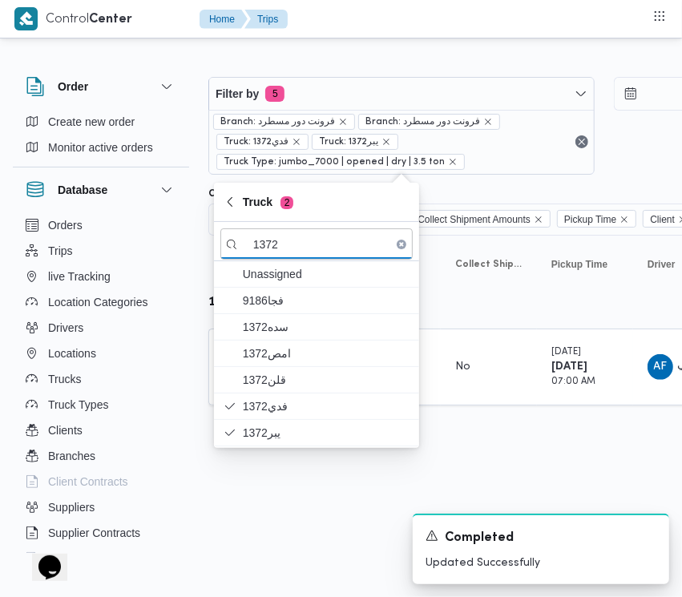
click at [264, 482] on html "Control Center Home Trips Order Create new order Monitor active orders Database…" at bounding box center [341, 298] width 682 height 597
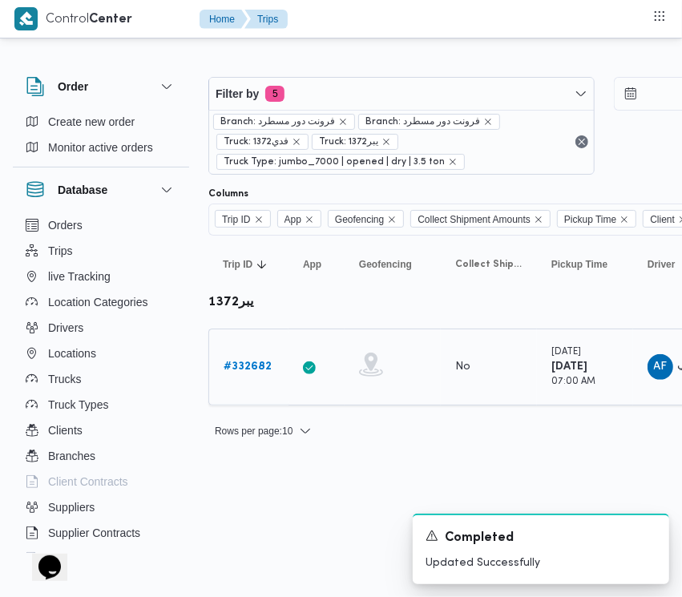
click at [248, 362] on b "# 332682" at bounding box center [248, 366] width 48 height 10
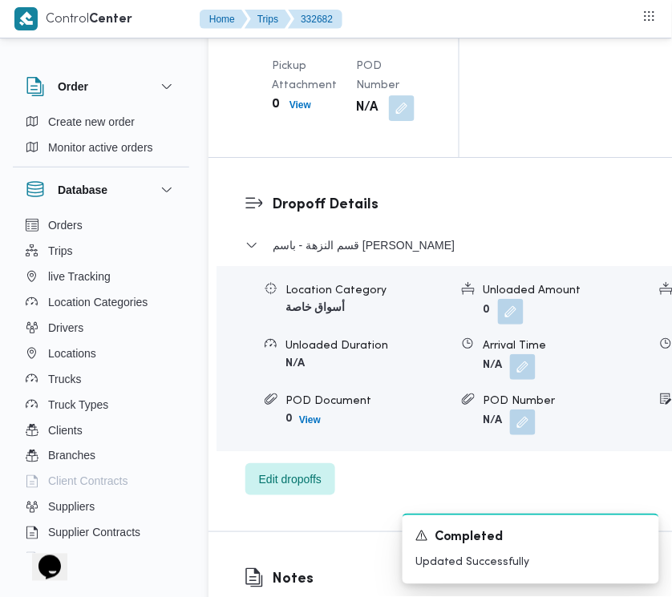
scroll to position [2722, 0]
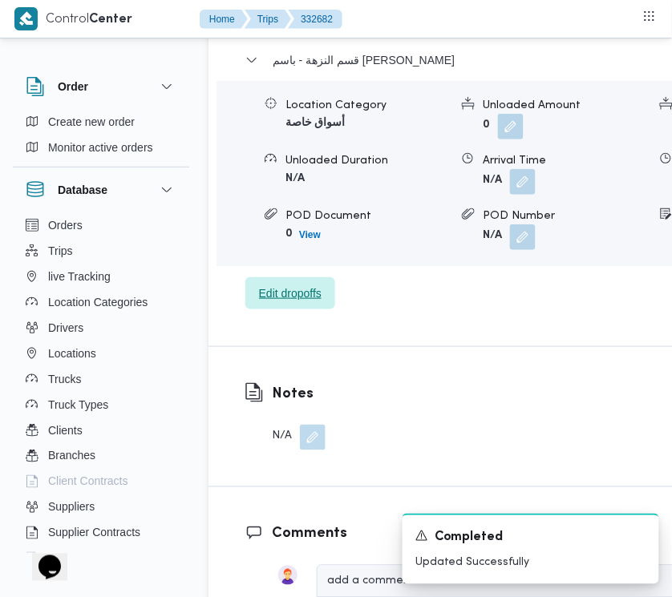
click at [289, 303] on span "Edit dropoffs" at bounding box center [290, 293] width 63 height 19
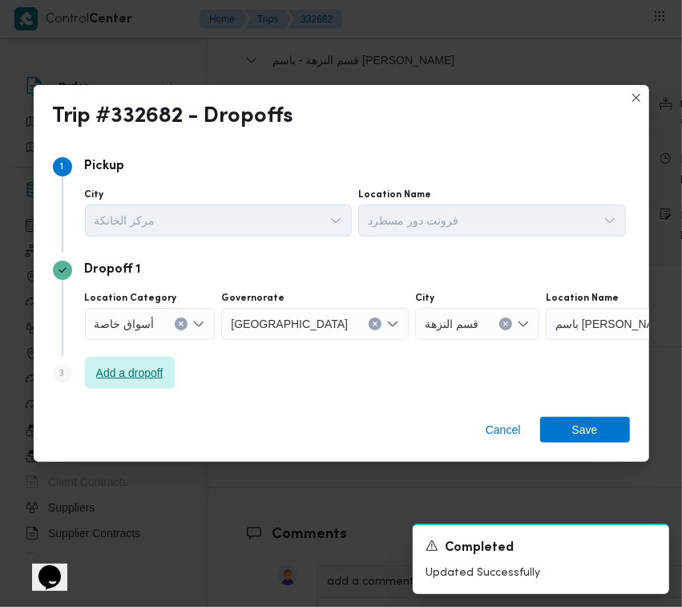
click at [146, 369] on span "Add a dropoff" at bounding box center [129, 372] width 67 height 19
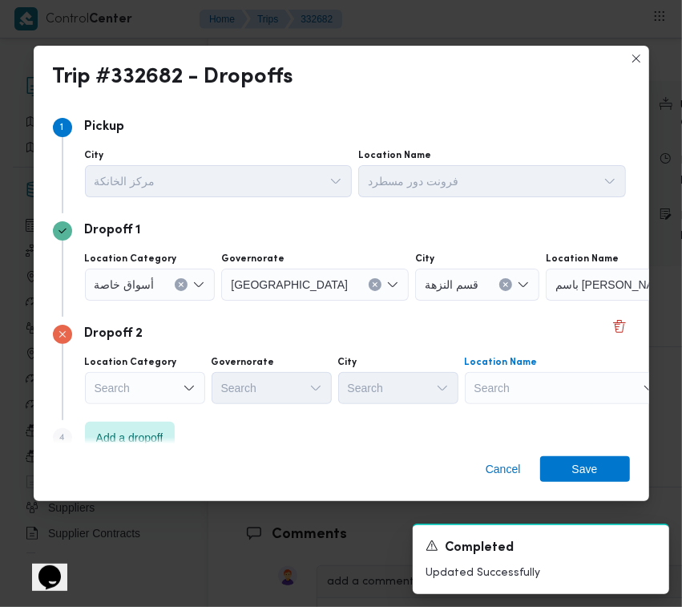
click at [566, 382] on div "Search" at bounding box center [565, 388] width 200 height 32
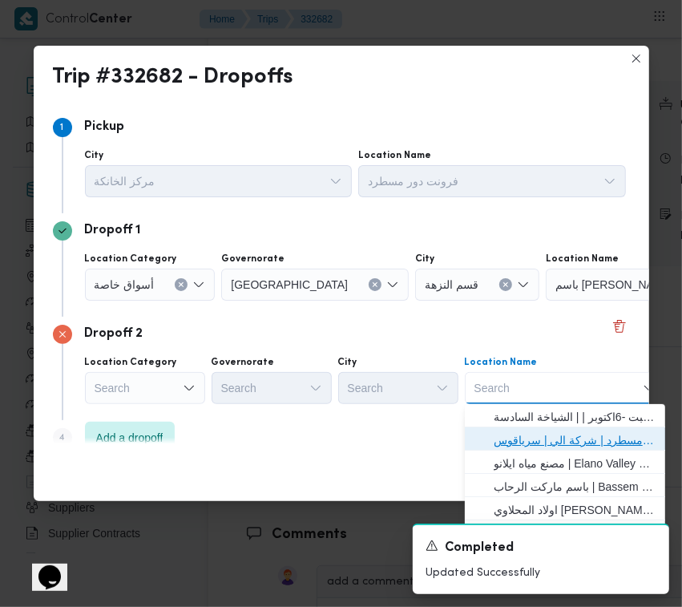
click at [575, 438] on span "فرونت دور مسطرد | شركة الي | سرياقوس" at bounding box center [575, 439] width 162 height 19
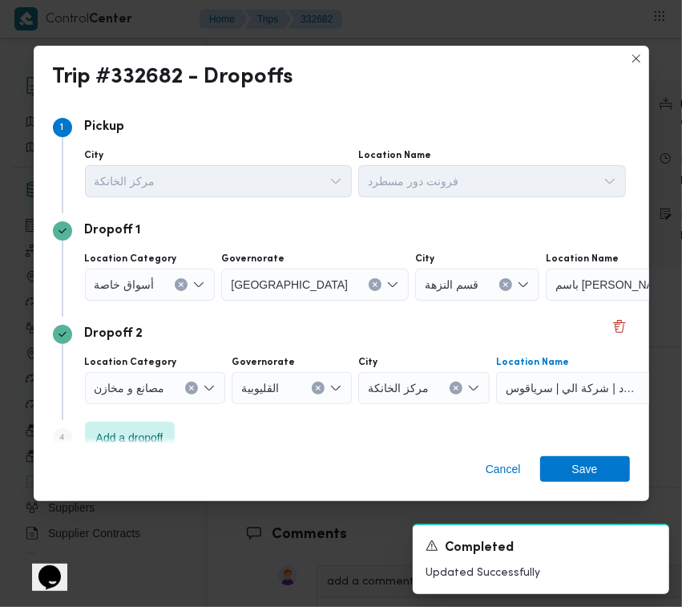
click at [499, 279] on button "Clear input" at bounding box center [505, 284] width 13 height 13
click at [542, 286] on div "Search" at bounding box center [642, 284] width 200 height 32
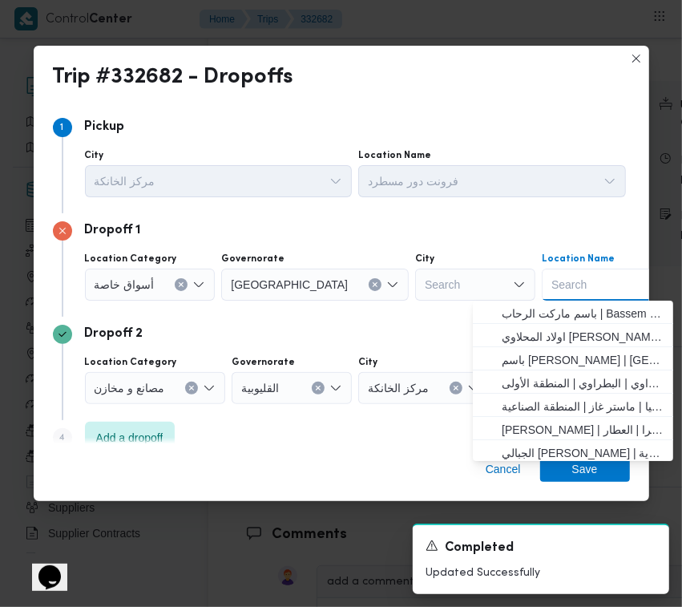
paste input "Hyper"
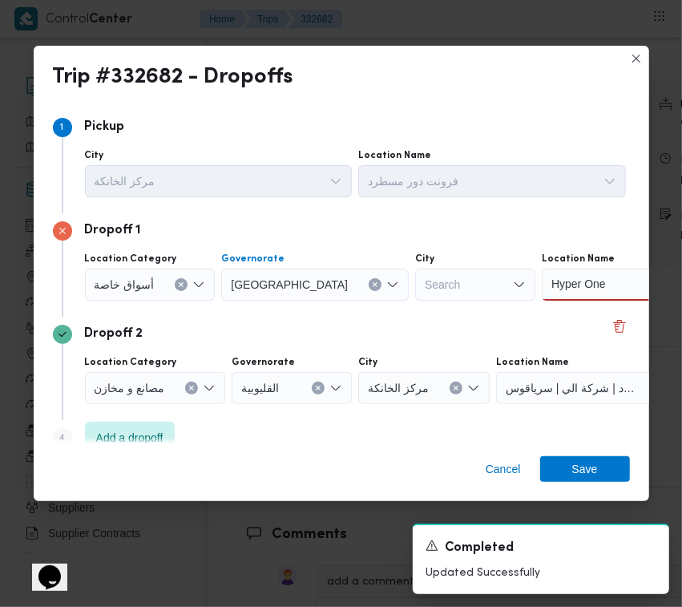
click at [372, 282] on icon "Clear input" at bounding box center [375, 284] width 6 height 6
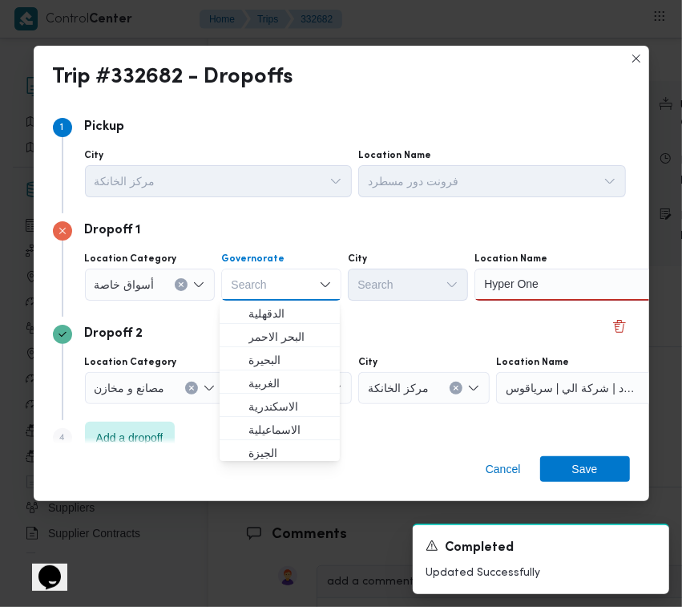
click at [579, 291] on div "Hyper One Hyper One" at bounding box center [574, 284] width 200 height 32
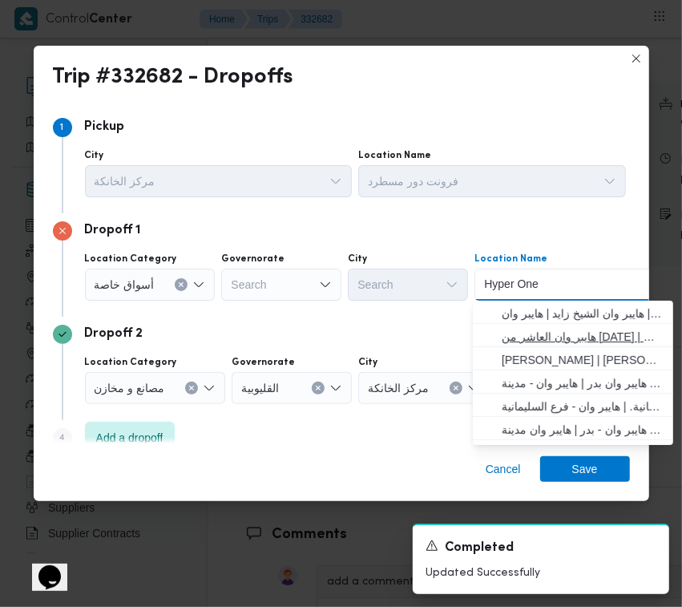
type input "Hyper One"
click at [565, 335] on span "هايبر وان العاشر من [DATE] | هايبر وان العاشر من [DATE] | null" at bounding box center [583, 336] width 162 height 19
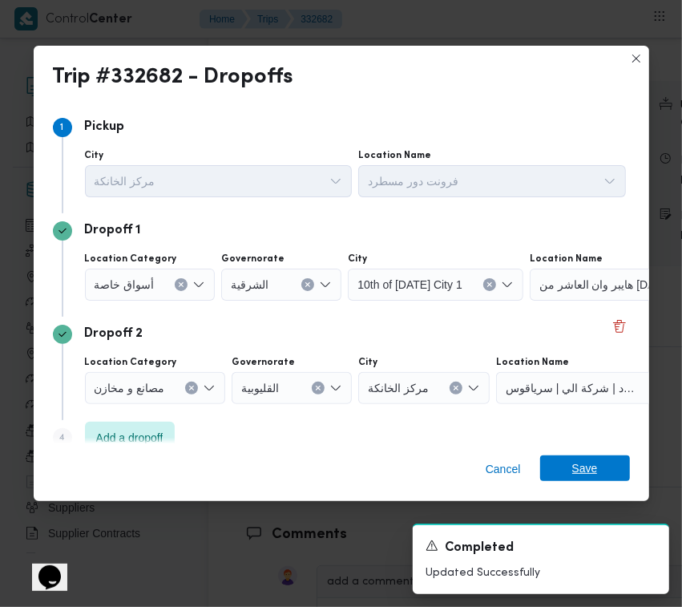
click at [618, 458] on span "Save" at bounding box center [585, 468] width 90 height 26
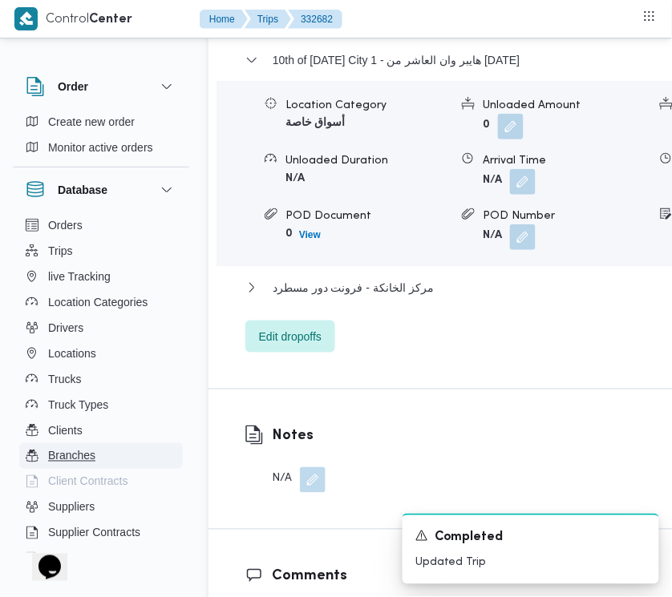
scroll to position [2742, 0]
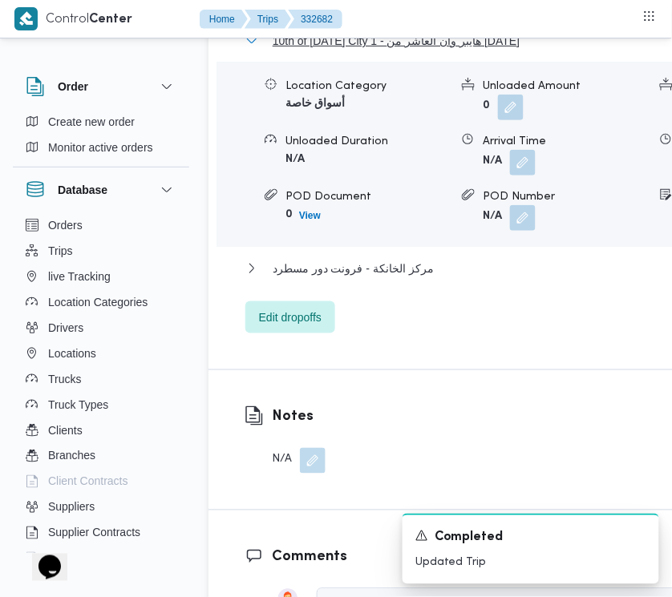
drag, startPoint x: 329, startPoint y: 208, endPoint x: 433, endPoint y: 175, distance: 109.5
click at [329, 50] on span "10th of [DATE] City 1 - هايبر وان العاشر من [DATE]" at bounding box center [396, 40] width 248 height 19
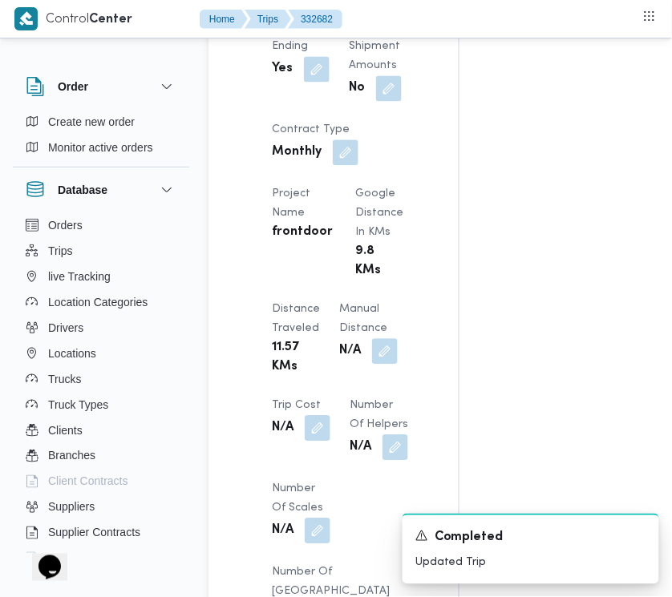
scroll to position [1903, 0]
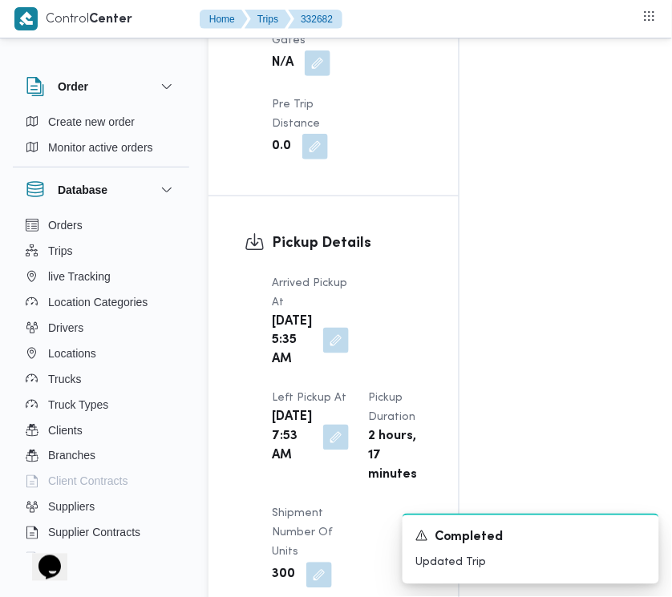
click at [323, 353] on button "button" at bounding box center [336, 341] width 26 height 26
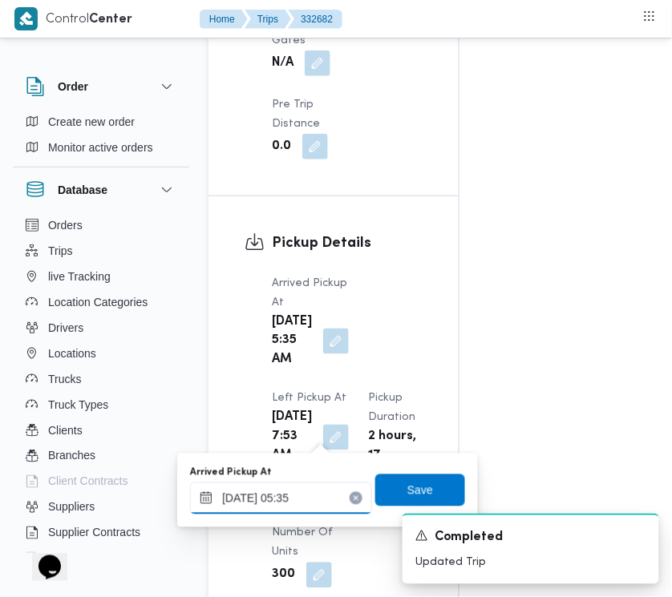
click at [313, 497] on input "[DATE] 05:35" at bounding box center [281, 498] width 182 height 32
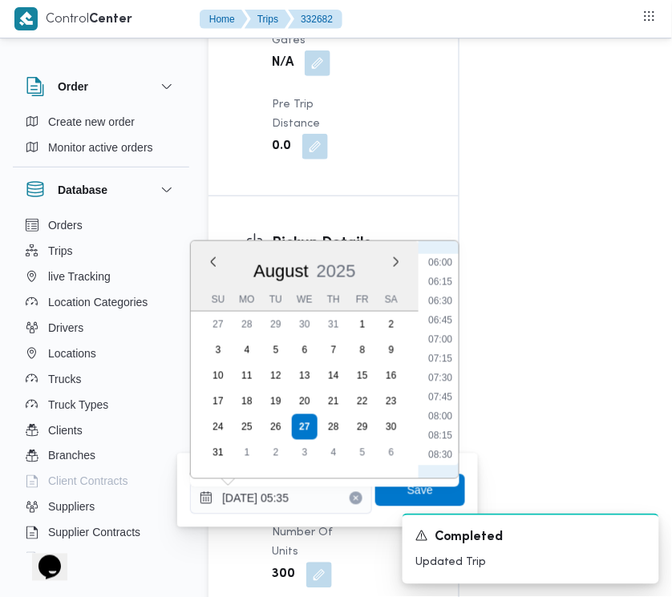
scroll to position [494, 0]
click at [443, 305] on li "07:00" at bounding box center [440, 306] width 37 height 16
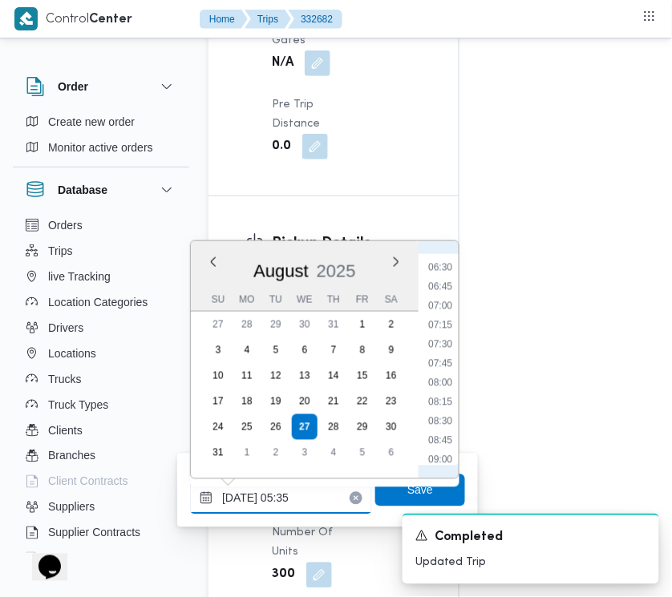
type input "[DATE] 07:00"
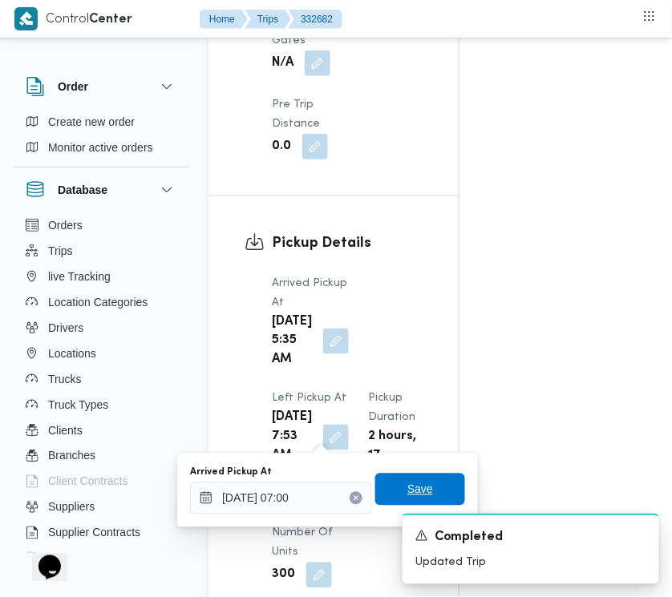
click at [430, 490] on span "Save" at bounding box center [420, 490] width 90 height 32
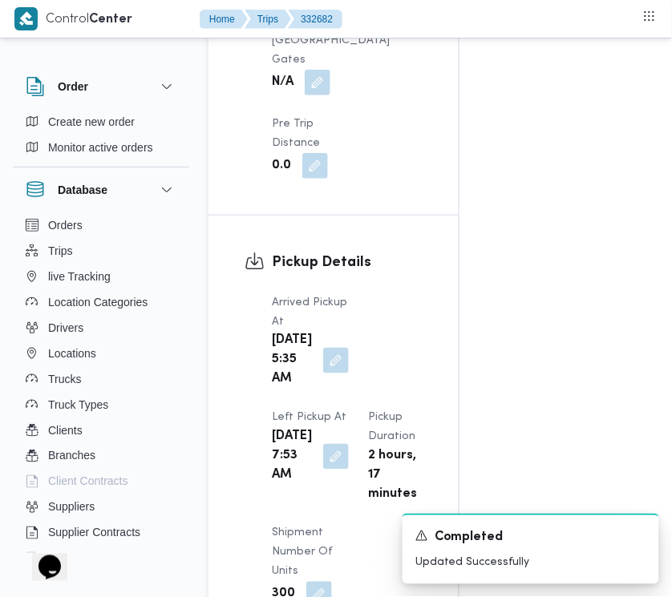
click at [430, 422] on div "Pickup Details Arrived Pickup At [DATE] 5:35 AM Left Pickup At [DATE] 7:53 AM P…" at bounding box center [333, 513] width 250 height 595
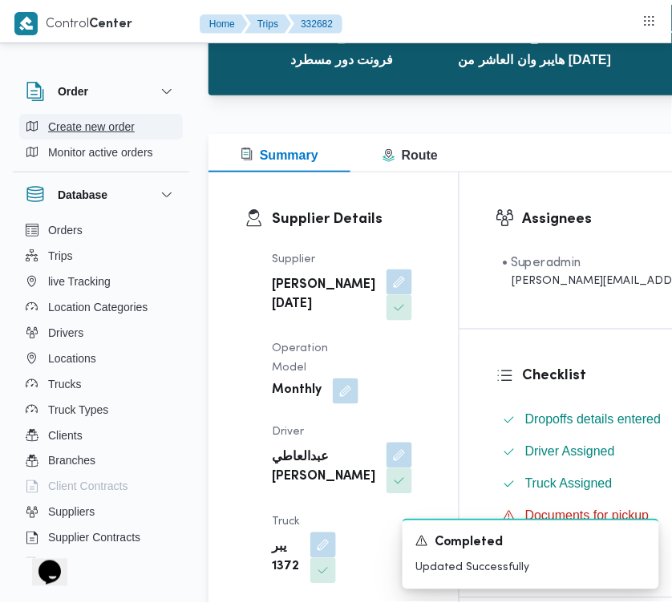
scroll to position [0, 0]
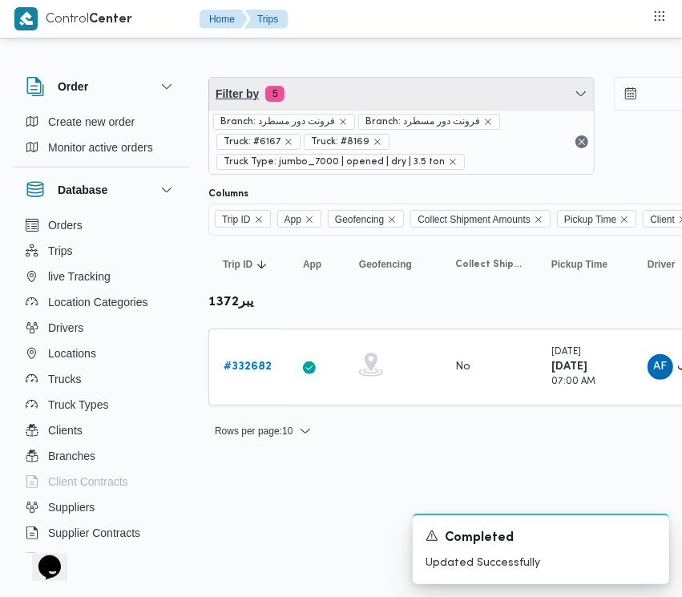
click at [385, 90] on span "Filter by 5" at bounding box center [401, 94] width 385 height 32
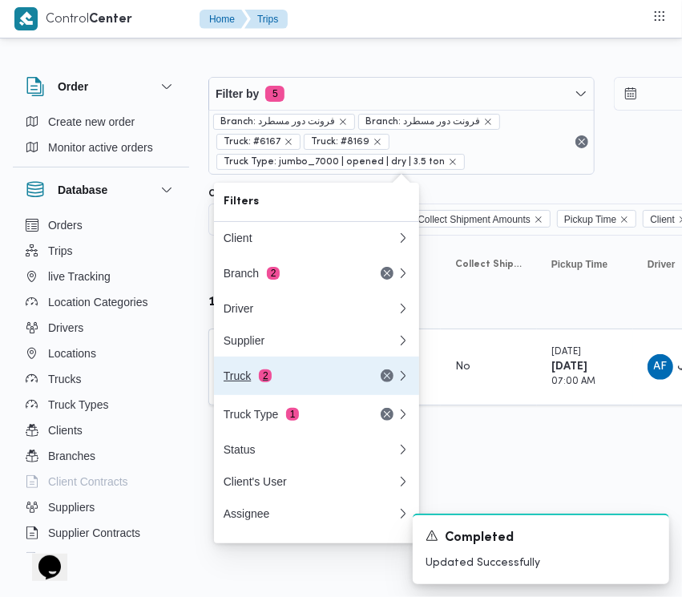
click at [305, 382] on div "Truck 2" at bounding box center [291, 375] width 135 height 13
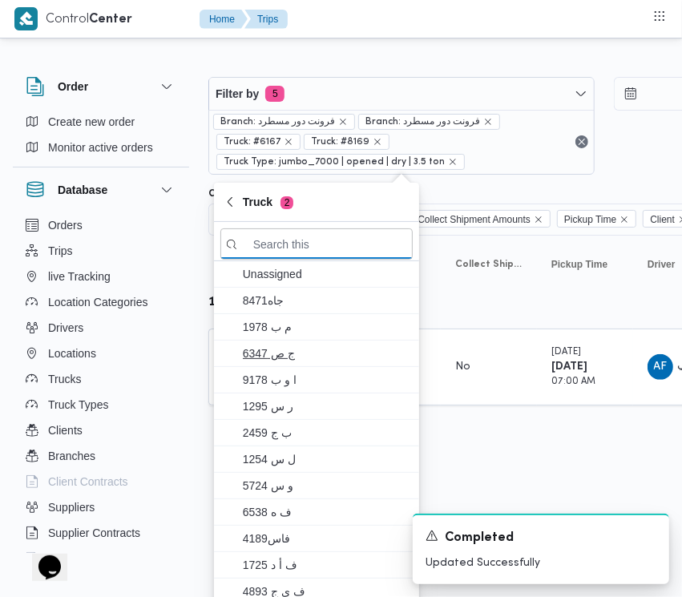
paste input "5481"
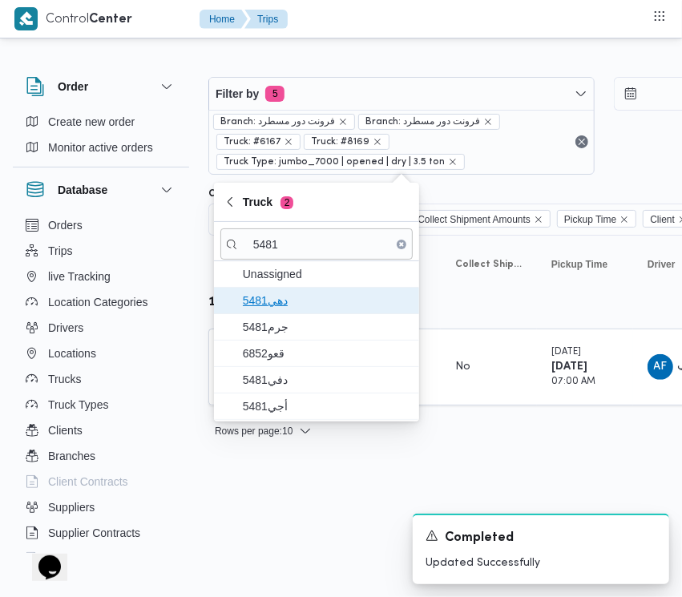
click at [259, 307] on span "دهي5481" at bounding box center [326, 300] width 167 height 19
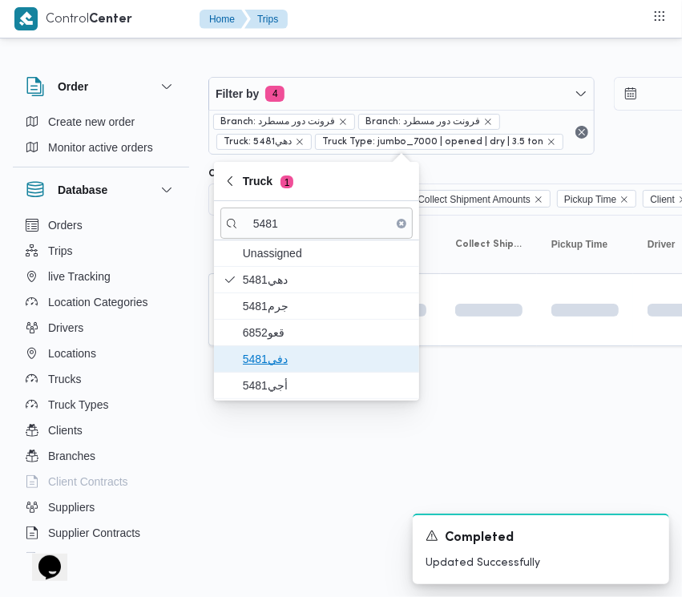
drag, startPoint x: 277, startPoint y: 351, endPoint x: 286, endPoint y: 390, distance: 40.2
click at [279, 353] on span "دفي5481" at bounding box center [326, 358] width 167 height 19
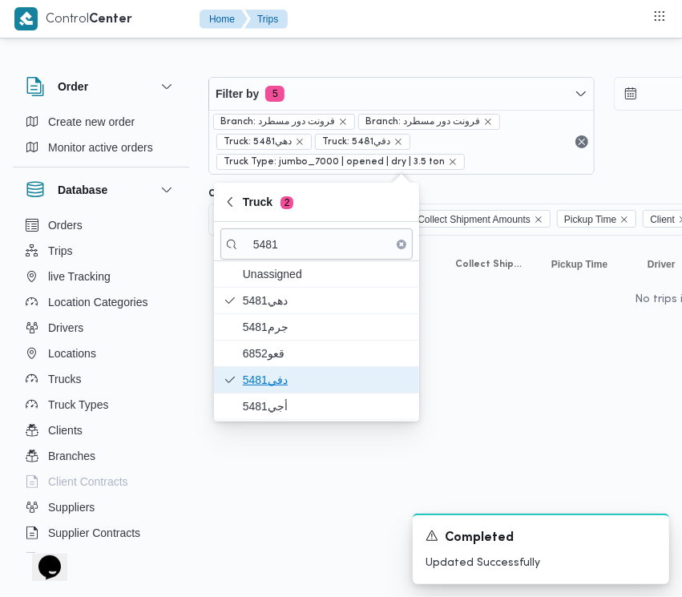
click at [286, 391] on span "دفي5481" at bounding box center [316, 380] width 192 height 26
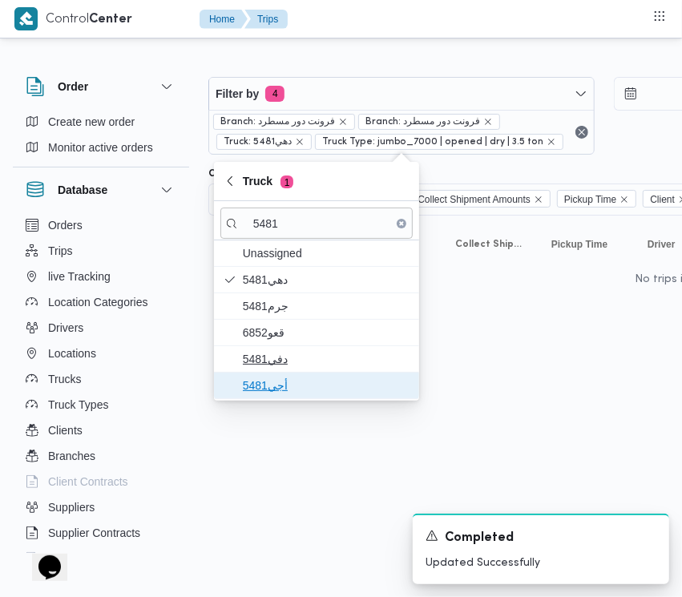
click at [289, 395] on span "أجي5481" at bounding box center [326, 385] width 167 height 19
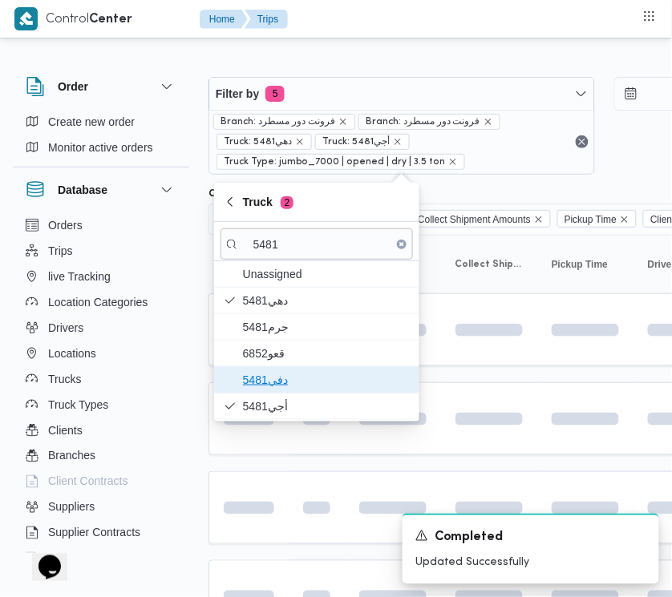
click at [285, 377] on span "دفي5481" at bounding box center [326, 379] width 167 height 19
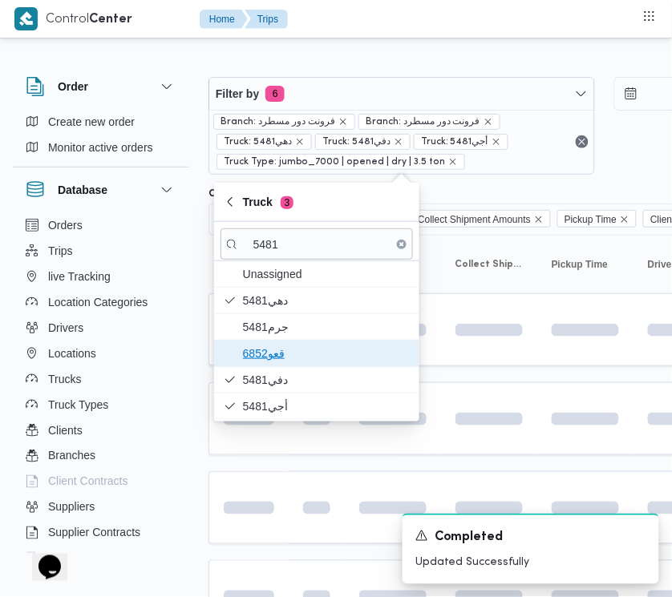
click at [281, 361] on span "قعو6852" at bounding box center [326, 353] width 167 height 19
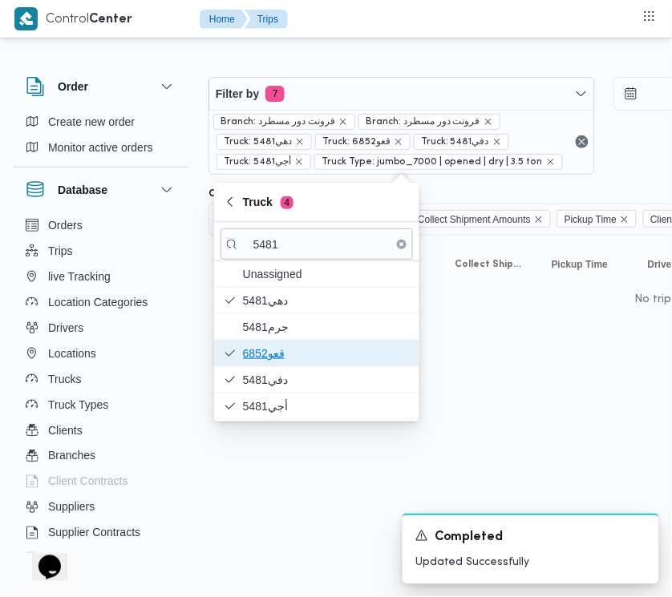
click at [275, 345] on span "قعو6852" at bounding box center [326, 353] width 167 height 19
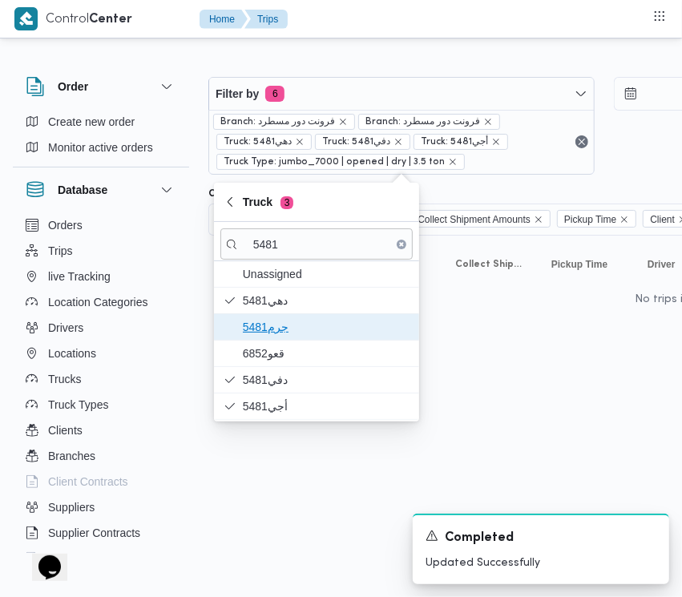
click at [285, 325] on span "جرم5481" at bounding box center [326, 326] width 167 height 19
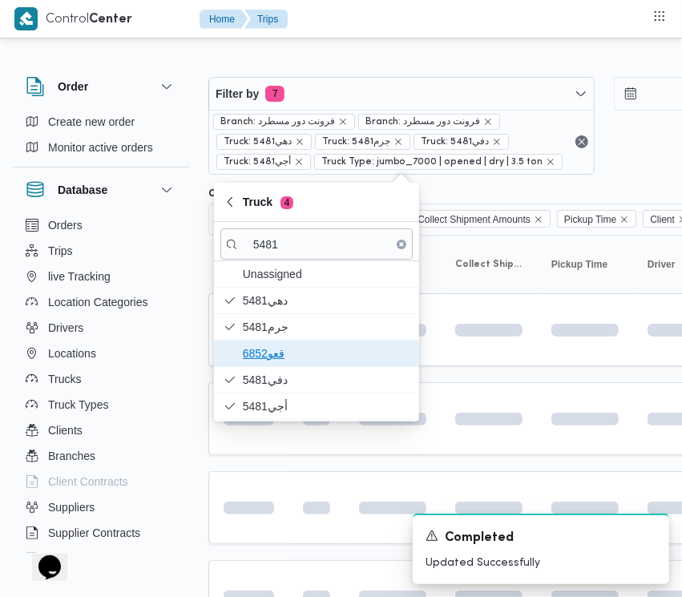
click at [281, 351] on span "قعو6852" at bounding box center [326, 353] width 167 height 19
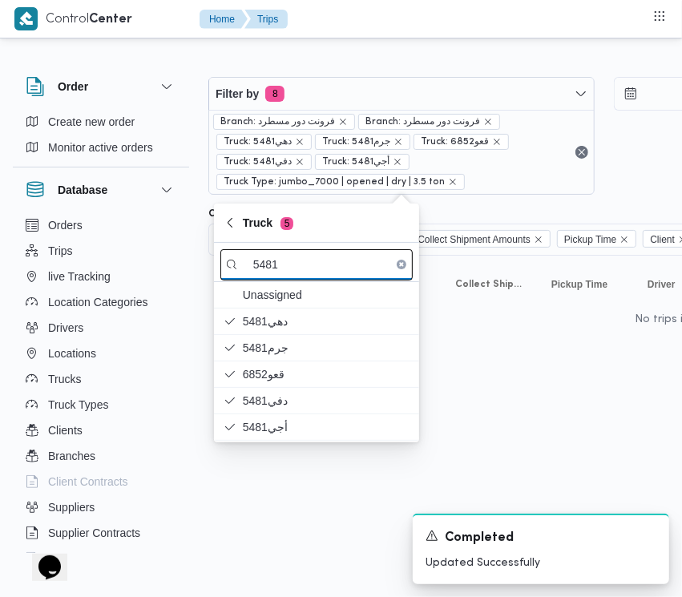
click at [293, 274] on input "5481" at bounding box center [316, 264] width 192 height 31
paste input "3217"
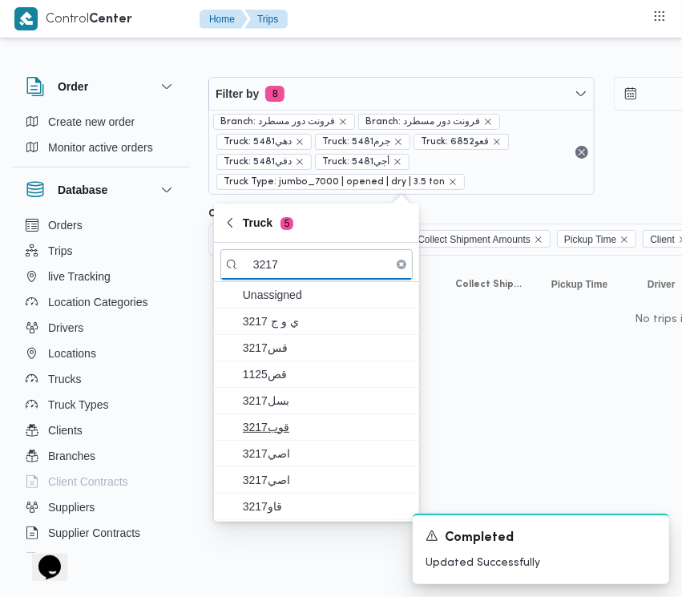
type input "3217"
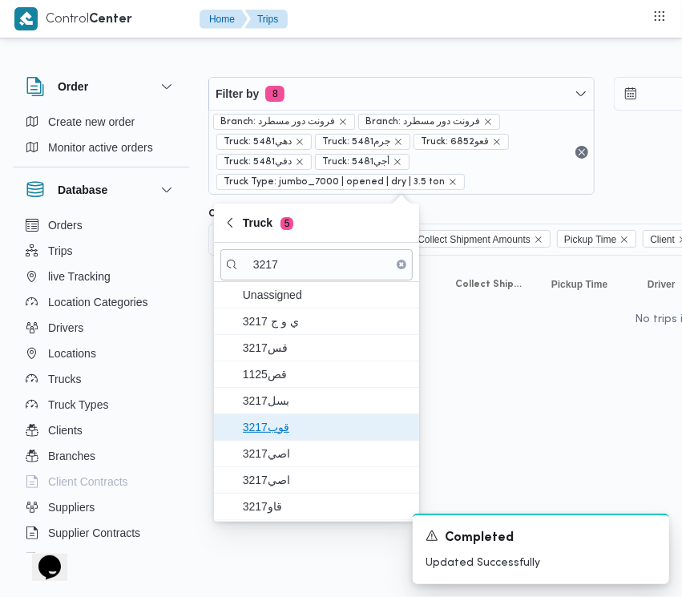
click at [310, 434] on span "3217قوب" at bounding box center [326, 427] width 167 height 19
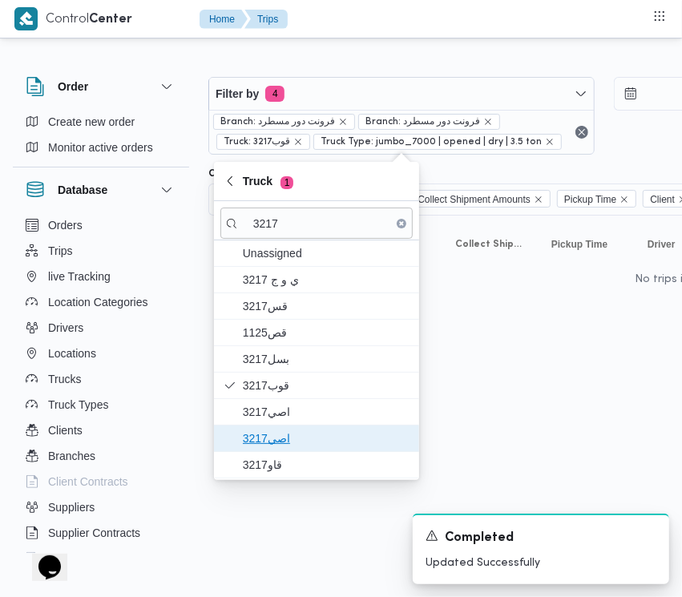
click at [286, 431] on span "اصي3217" at bounding box center [326, 438] width 167 height 19
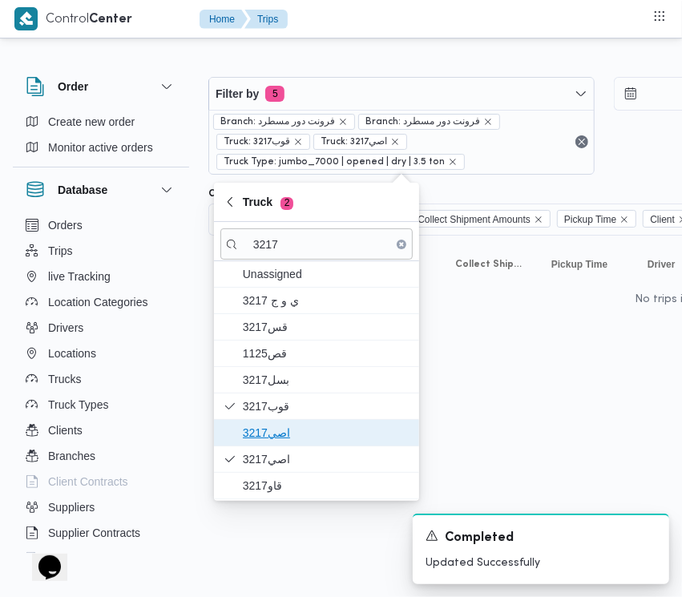
click at [286, 423] on span "اصي3217" at bounding box center [326, 432] width 167 height 19
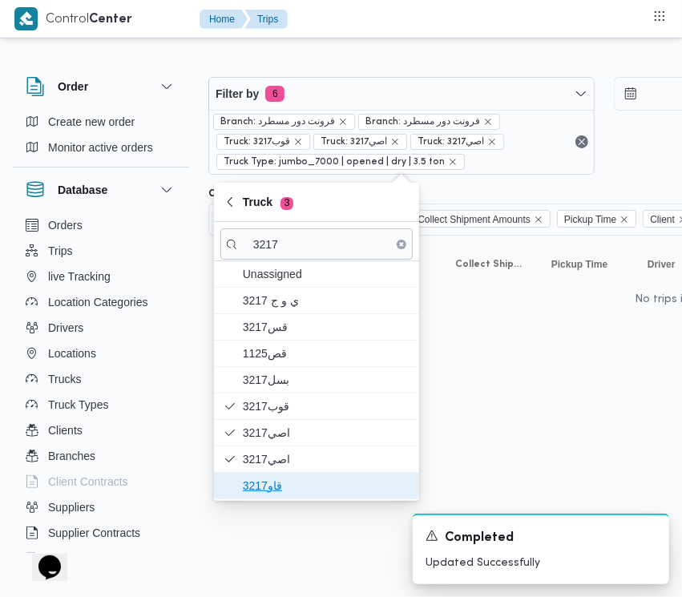
click at [285, 482] on span "قاو3217" at bounding box center [326, 485] width 167 height 19
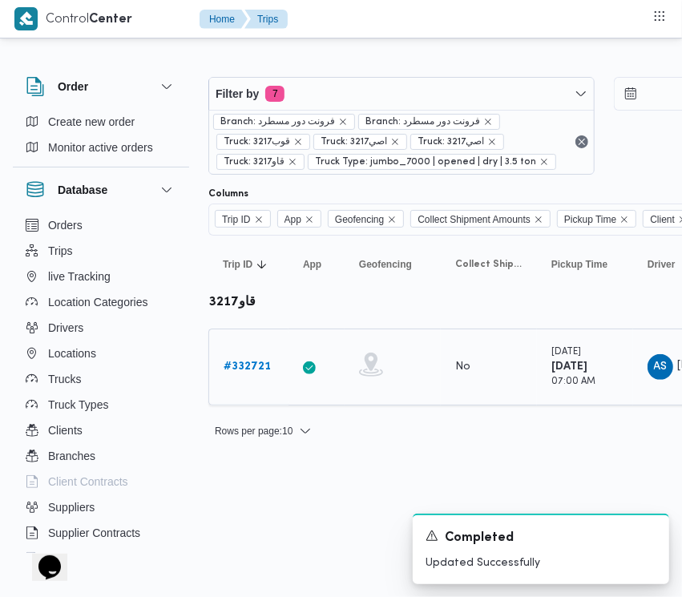
click at [244, 365] on b "# 332721" at bounding box center [247, 366] width 47 height 10
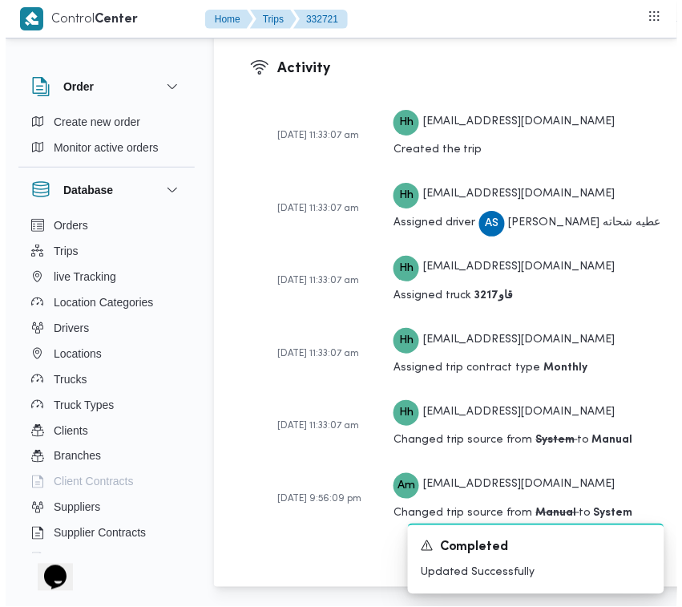
scroll to position [3172, 0]
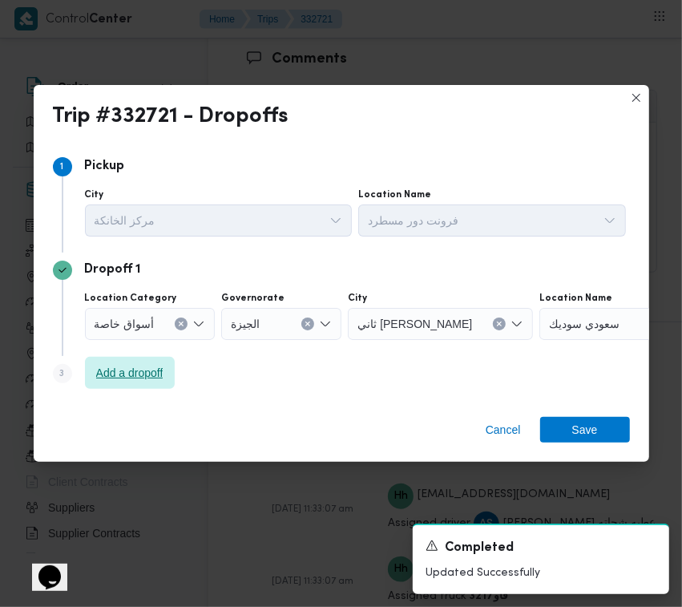
click at [142, 373] on span "Add a dropoff" at bounding box center [129, 372] width 67 height 19
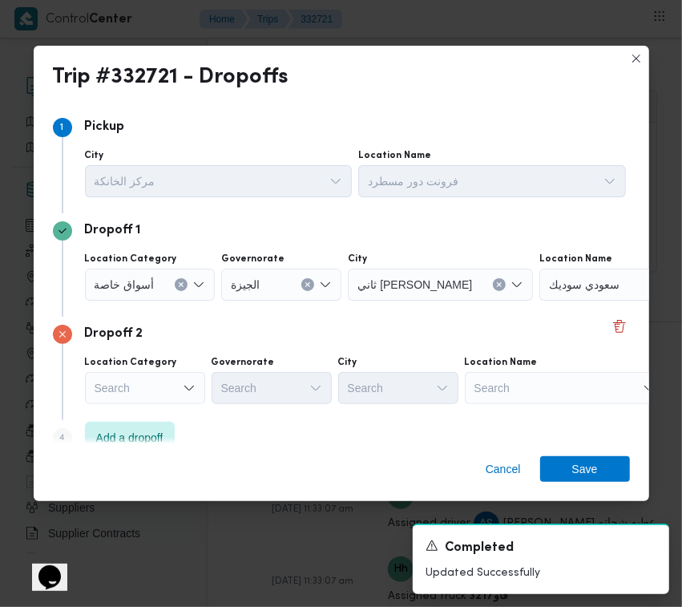
click at [305, 434] on div "Step 4 is disabled 4 Add a dropoff" at bounding box center [341, 441] width 577 height 42
click at [134, 423] on span "Add a dropoff" at bounding box center [130, 437] width 90 height 32
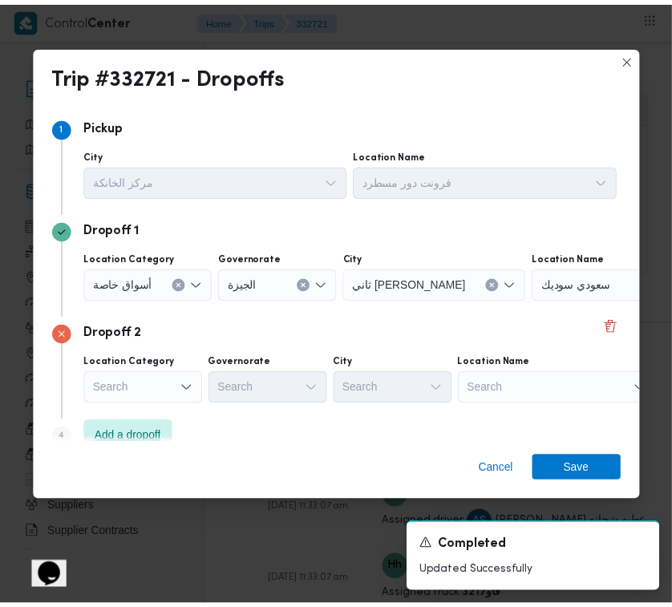
scroll to position [128, 0]
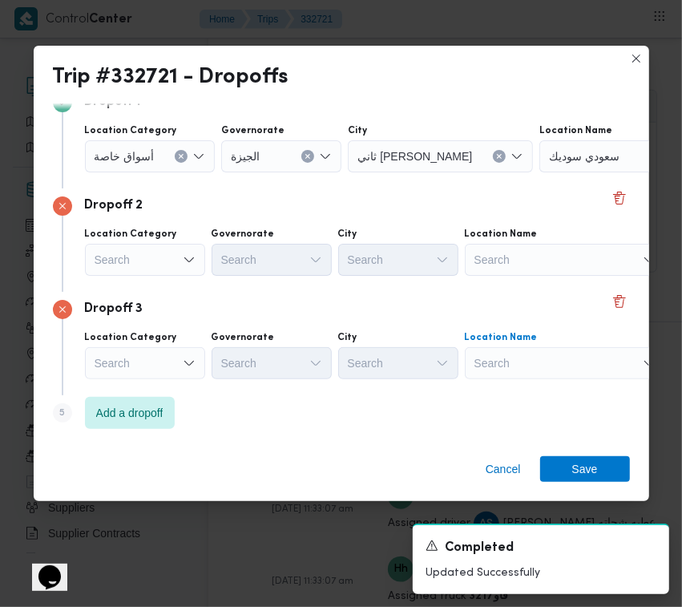
click at [575, 361] on div "Search" at bounding box center [565, 363] width 200 height 32
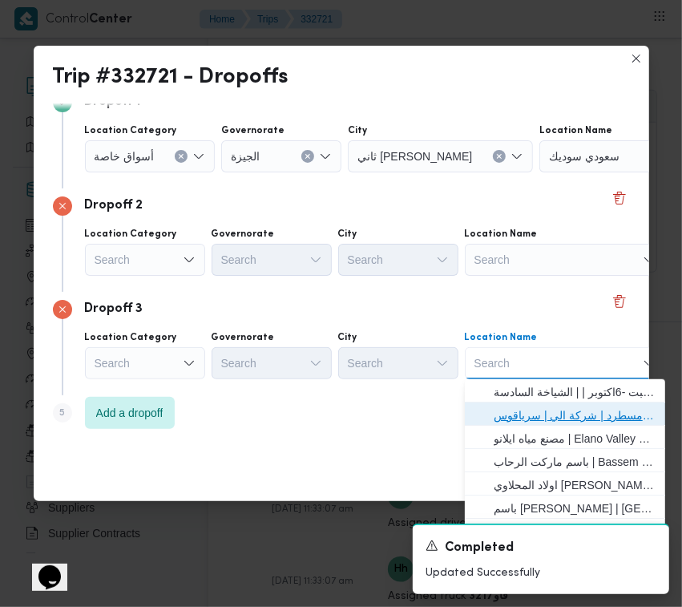
click at [591, 406] on span "فرونت دور مسطرد | شركة الي | سرياقوس" at bounding box center [575, 415] width 162 height 19
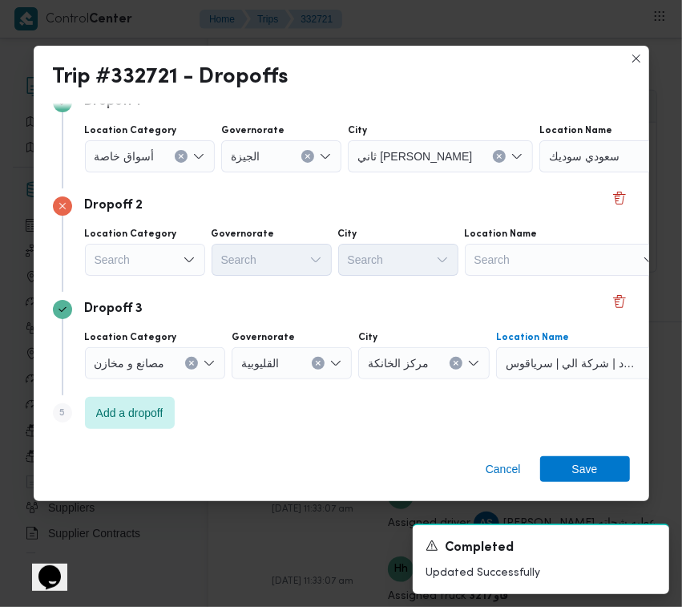
click at [140, 266] on div "Search" at bounding box center [145, 260] width 120 height 32
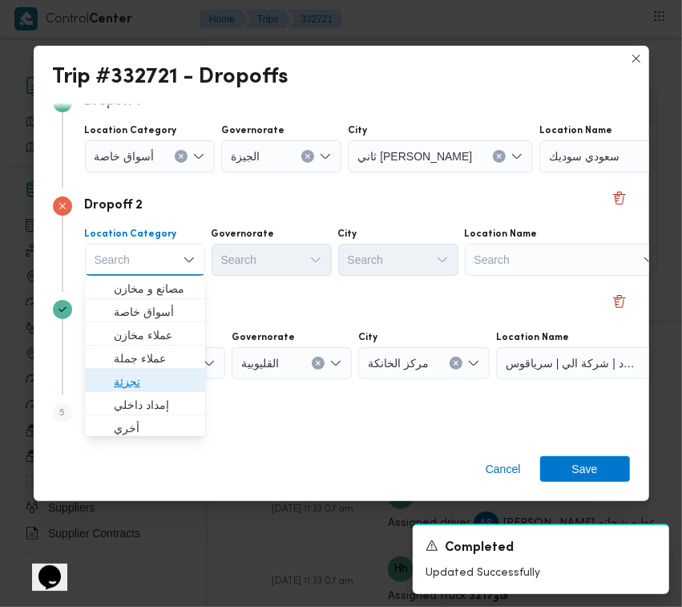
click at [135, 382] on span "تجزئة" at bounding box center [155, 381] width 82 height 19
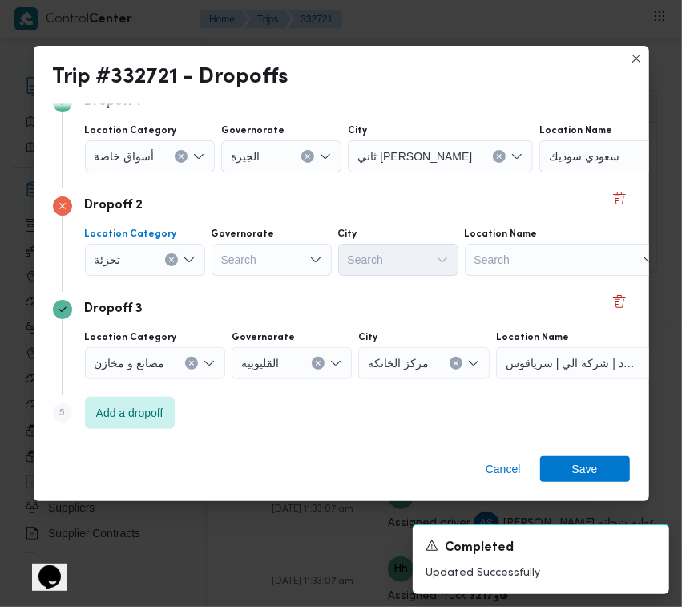
click at [131, 147] on span "أسواق خاصة" at bounding box center [125, 156] width 60 height 18
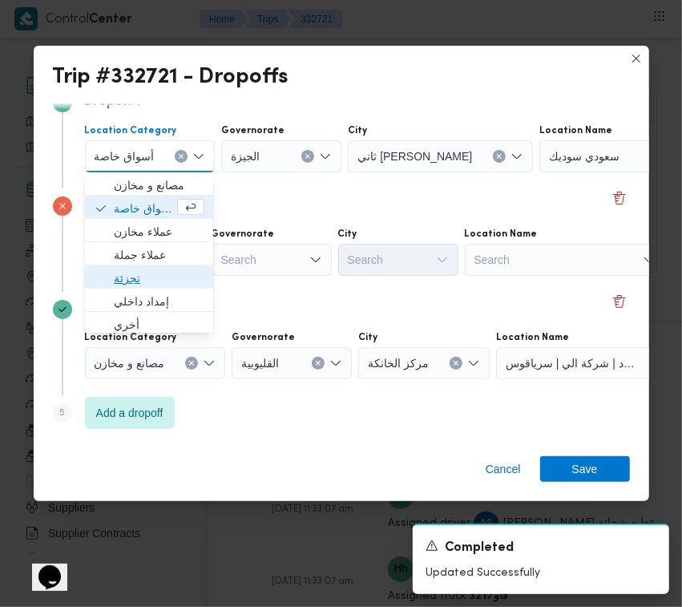
click at [147, 279] on span "تجزئة" at bounding box center [159, 277] width 91 height 19
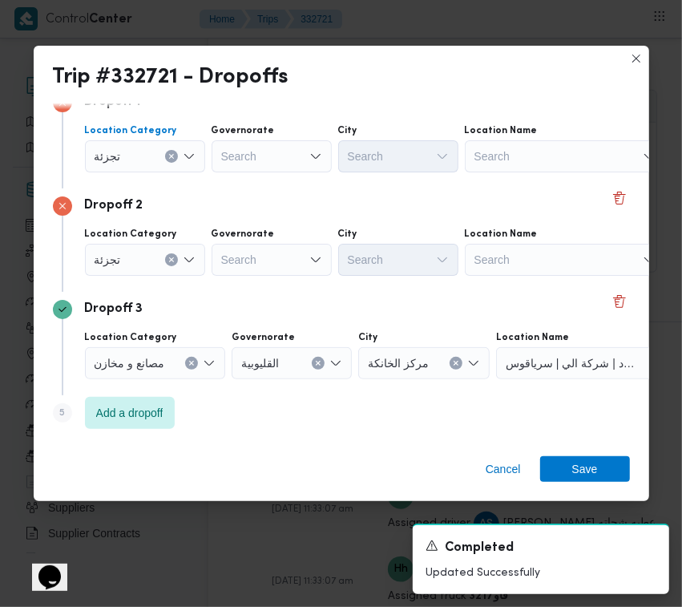
click at [267, 254] on div "Search" at bounding box center [272, 260] width 120 height 32
paste input "[GEOGRAPHIC_DATA]"
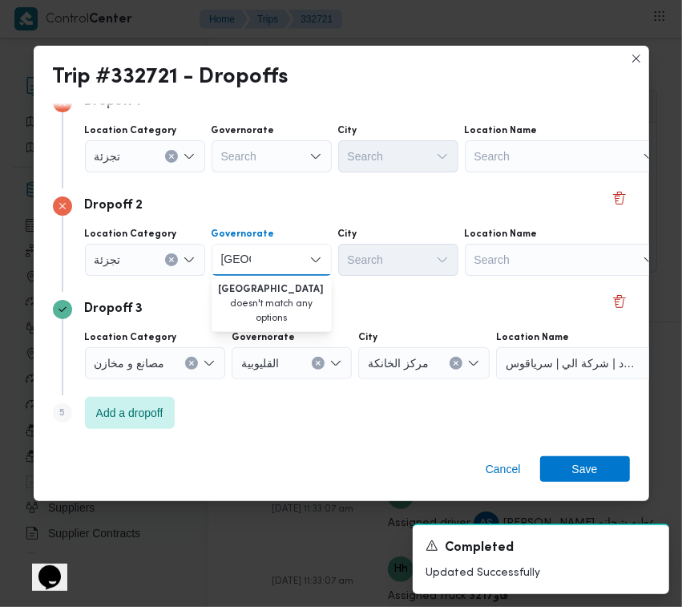
type input "[GEOGRAPHIC_DATA]"
click at [266, 180] on div "Dropoff 1 Location Category تجزئة Governorate Search City Search Location Name …" at bounding box center [341, 136] width 577 height 103
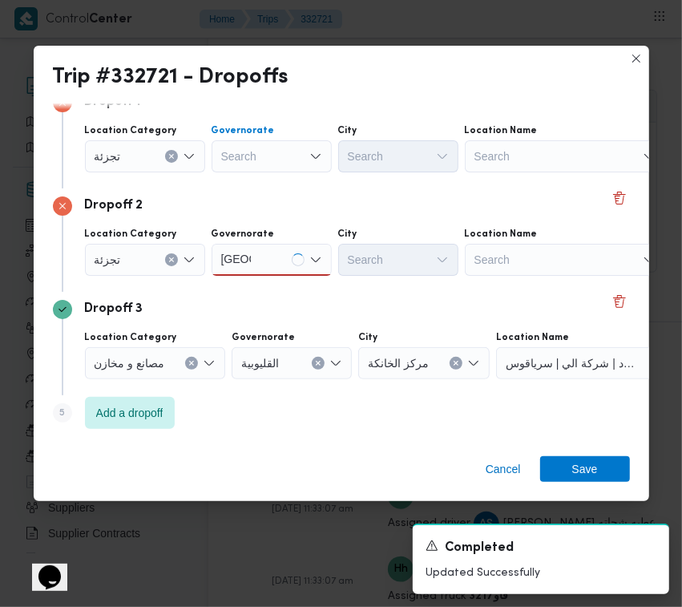
click at [261, 157] on div "Search" at bounding box center [272, 156] width 120 height 32
paste input "[GEOGRAPHIC_DATA]"
type input "[GEOGRAPHIC_DATA]"
drag, startPoint x: 271, startPoint y: 169, endPoint x: 271, endPoint y: 149, distance: 20.0
click at [271, 169] on div "[GEOGRAPHIC_DATA] [GEOGRAPHIC_DATA]" at bounding box center [272, 156] width 120 height 32
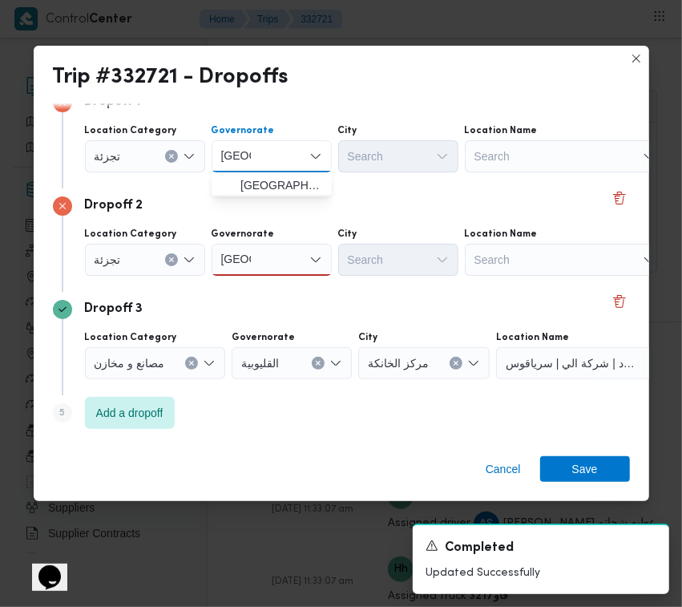
click at [274, 149] on div "[GEOGRAPHIC_DATA] [GEOGRAPHIC_DATA] Combo box. Selected. [GEOGRAPHIC_DATA] . Se…" at bounding box center [272, 156] width 120 height 32
click at [281, 178] on span "[GEOGRAPHIC_DATA]" at bounding box center [281, 185] width 82 height 19
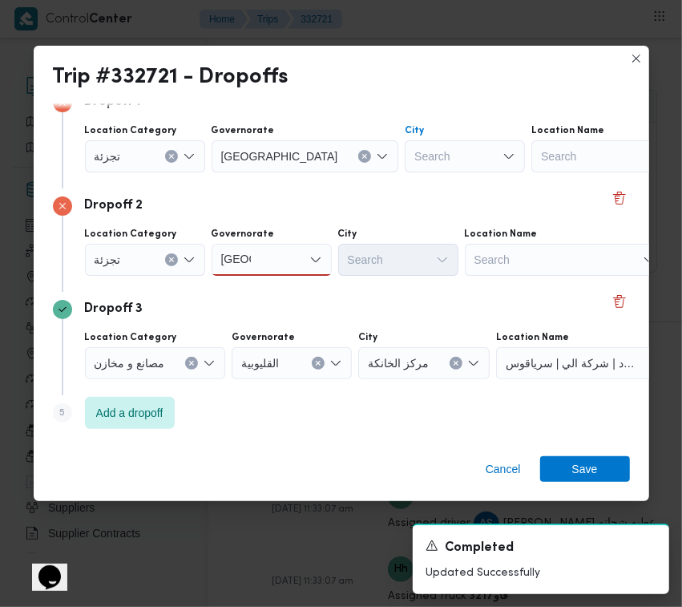
click at [405, 150] on div "Search" at bounding box center [465, 156] width 120 height 32
paste input "May"
type input "May"
click at [263, 264] on div "[GEOGRAPHIC_DATA] [GEOGRAPHIC_DATA]" at bounding box center [272, 260] width 120 height 32
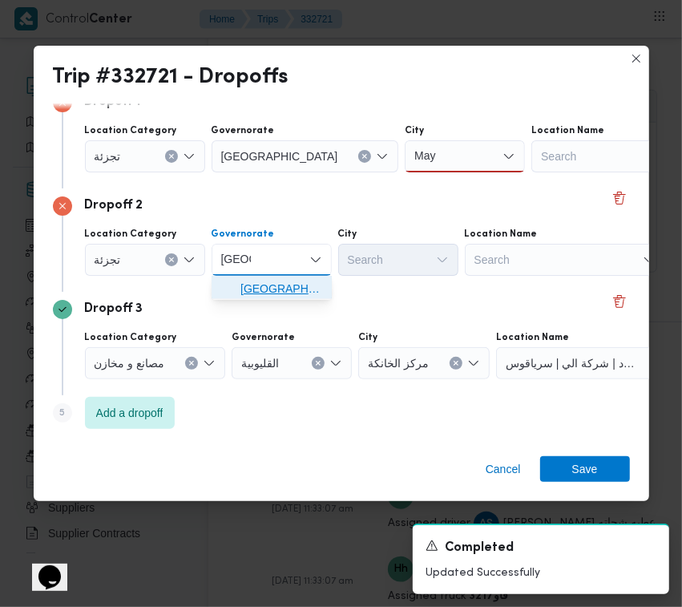
drag, startPoint x: 263, startPoint y: 293, endPoint x: 353, endPoint y: 215, distance: 118.7
click at [264, 295] on span "[GEOGRAPHIC_DATA]" at bounding box center [281, 288] width 82 height 19
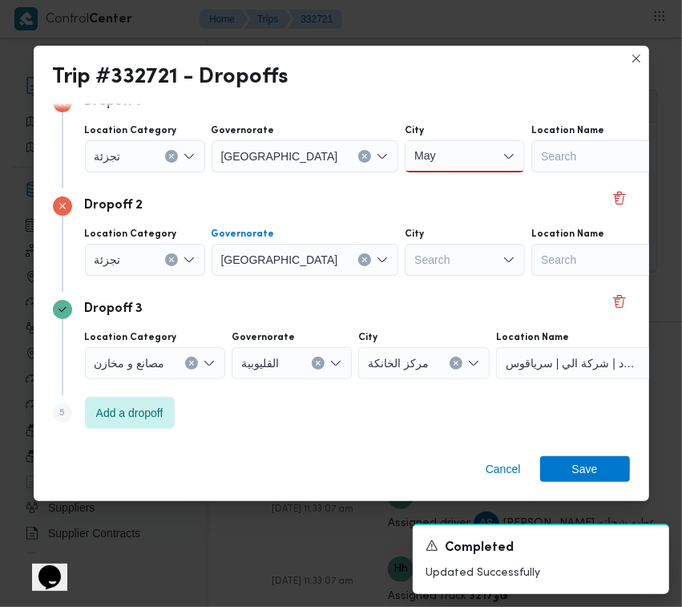
click at [410, 150] on div "May May" at bounding box center [465, 156] width 120 height 32
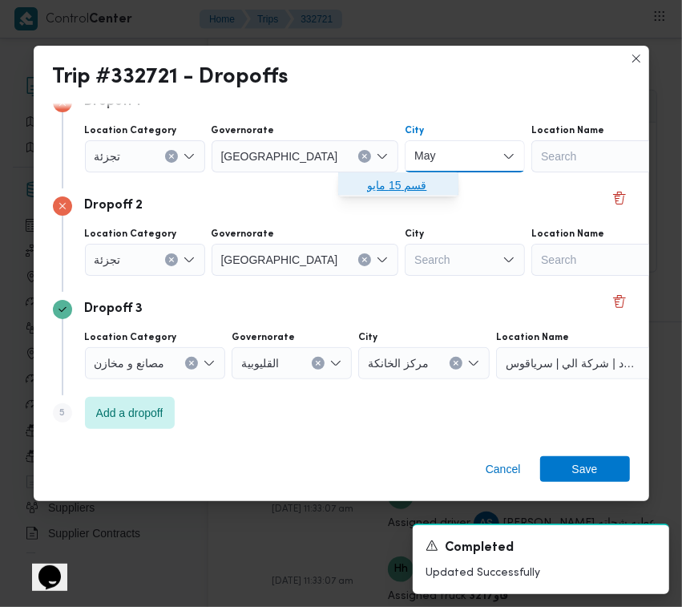
click at [394, 183] on span "قسم 15 مايو" at bounding box center [408, 185] width 82 height 19
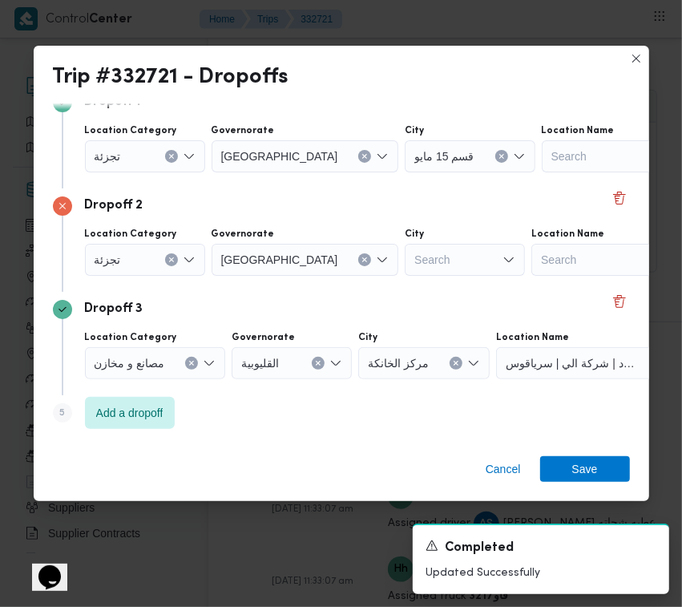
click at [405, 251] on div "Search" at bounding box center [465, 260] width 120 height 32
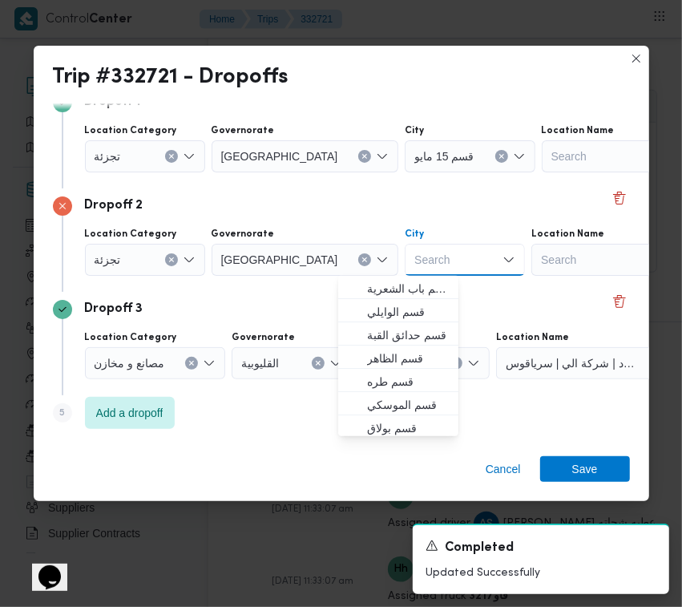
paste input "حلوان"
type input "حلوان"
click at [422, 213] on div "Dropoff 2" at bounding box center [341, 205] width 577 height 19
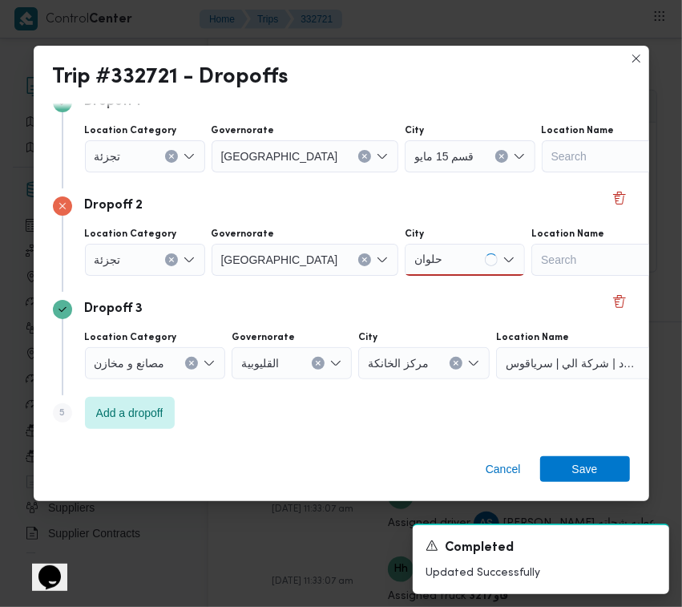
click at [405, 270] on div "حلوان حلوان" at bounding box center [465, 260] width 120 height 32
click at [397, 291] on span "قسم حلوان" at bounding box center [408, 288] width 82 height 19
click at [410, 211] on div "Dropoff 2" at bounding box center [341, 205] width 577 height 19
click at [603, 467] on span "Save" at bounding box center [585, 469] width 90 height 26
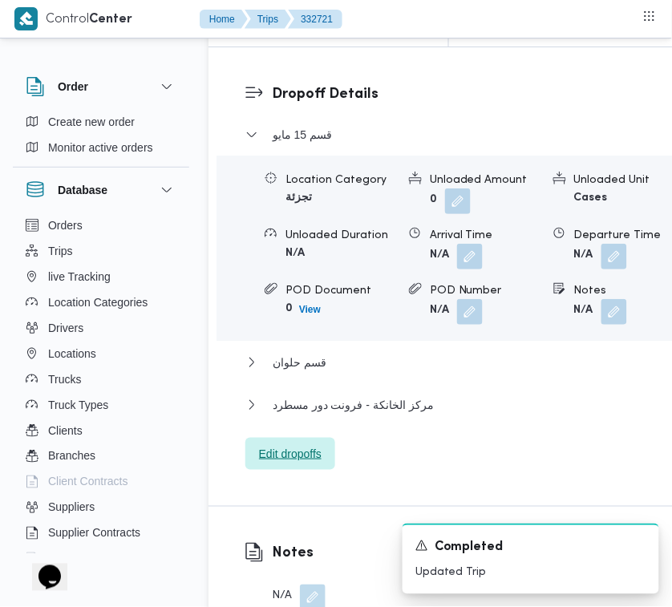
scroll to position [2662, 0]
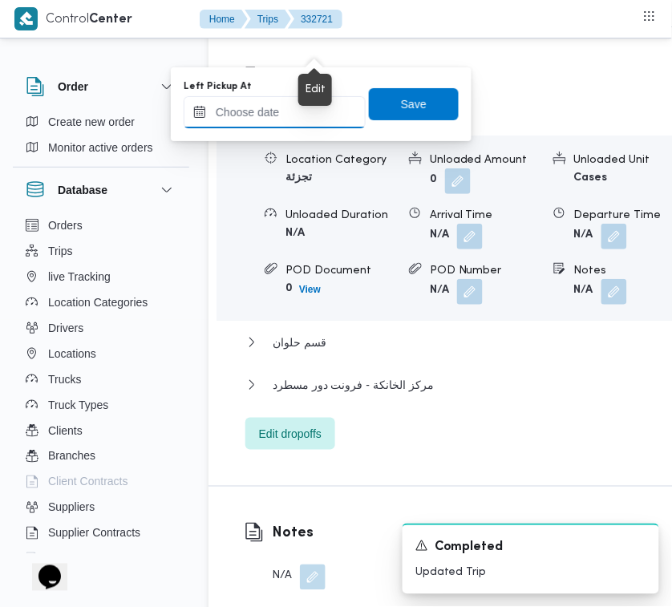
click at [306, 122] on input "Left Pickup At" at bounding box center [275, 112] width 182 height 32
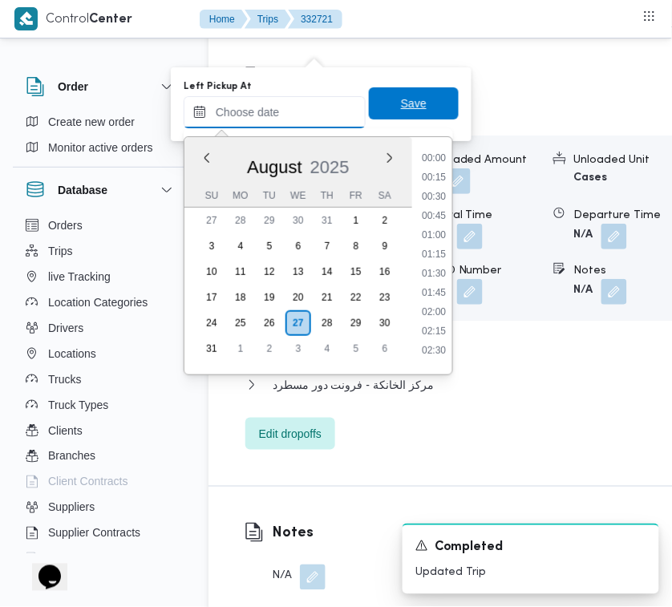
paste input "[DATE] 7:30:00 AM"
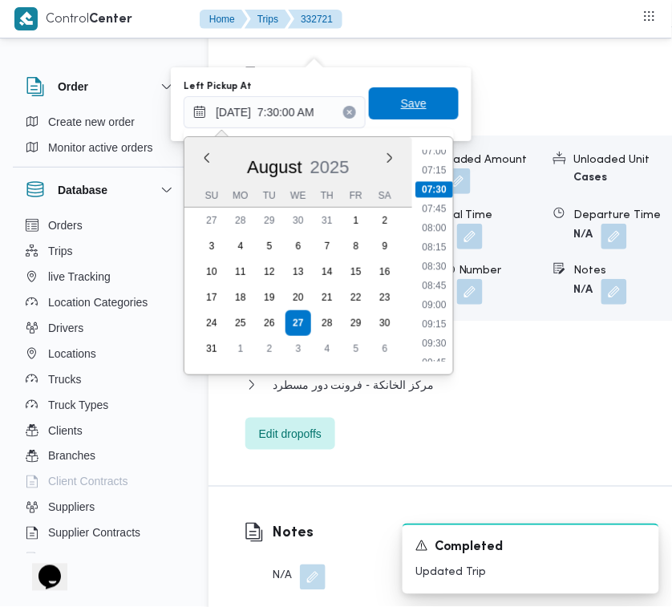
type input "[DATE] 07:30"
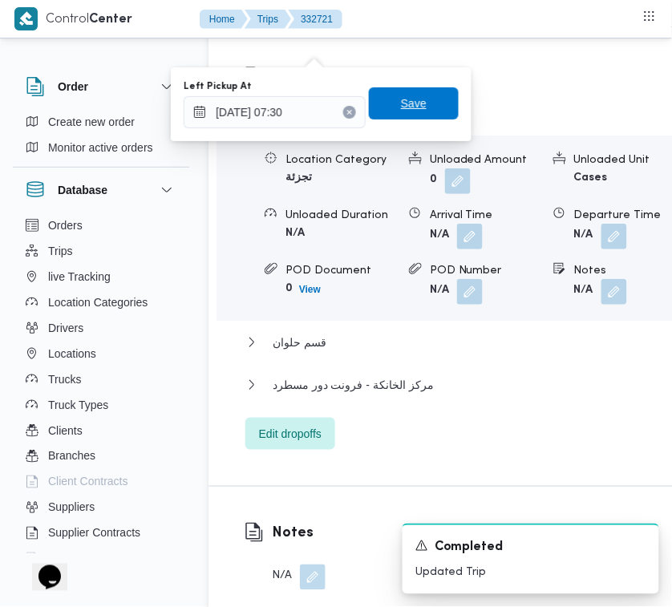
click at [401, 103] on span "Save" at bounding box center [414, 103] width 26 height 19
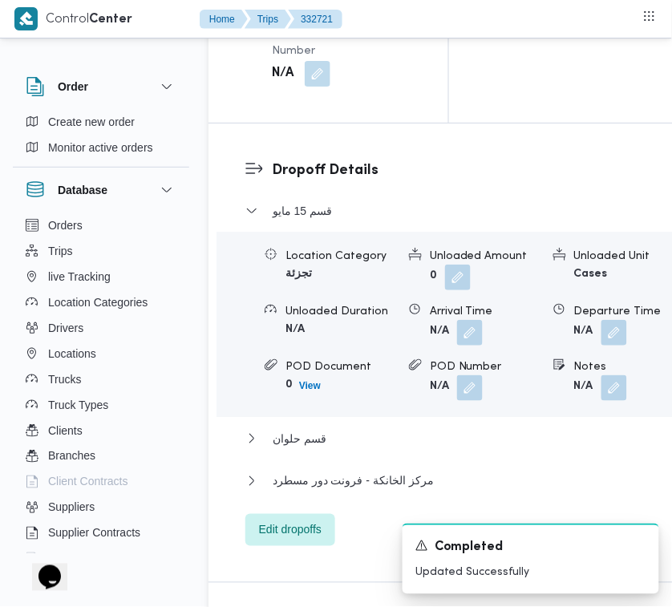
scroll to position [2130, 0]
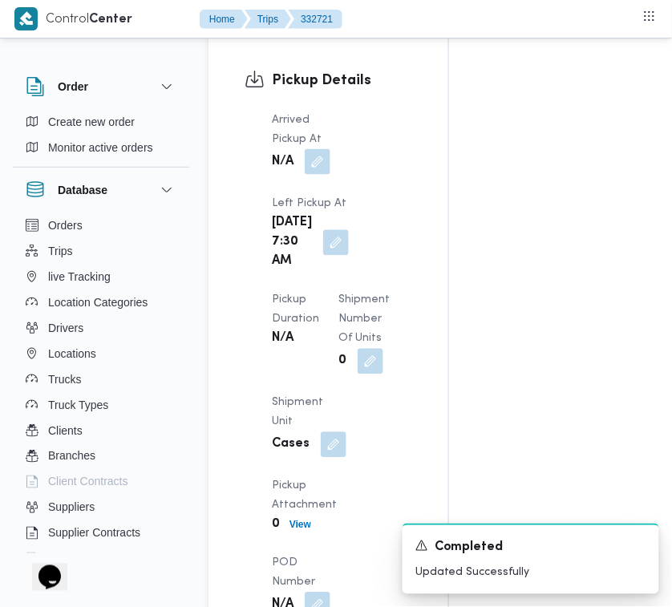
click at [315, 175] on button "button" at bounding box center [318, 162] width 26 height 26
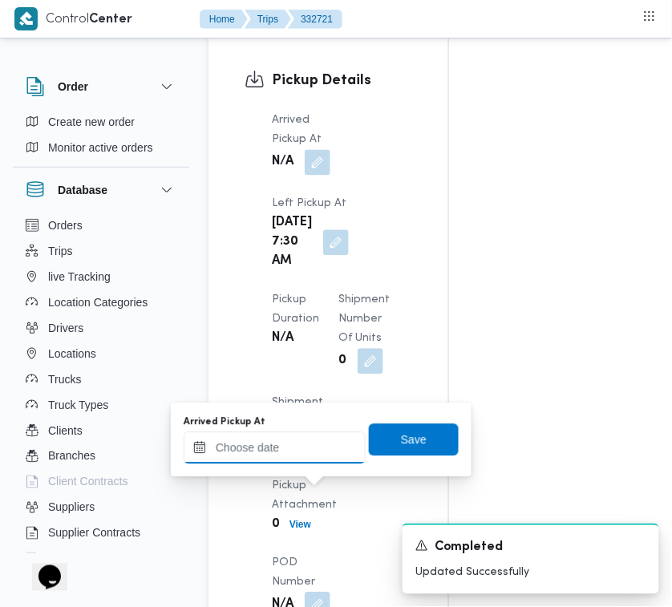
click at [291, 438] on input "Arrived Pickup At" at bounding box center [275, 448] width 182 height 32
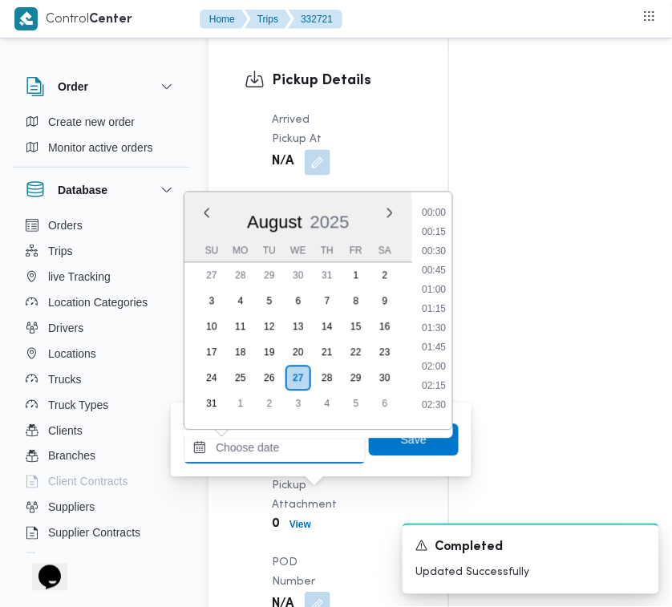
paste input "[DATE] 7:30:00 AM"
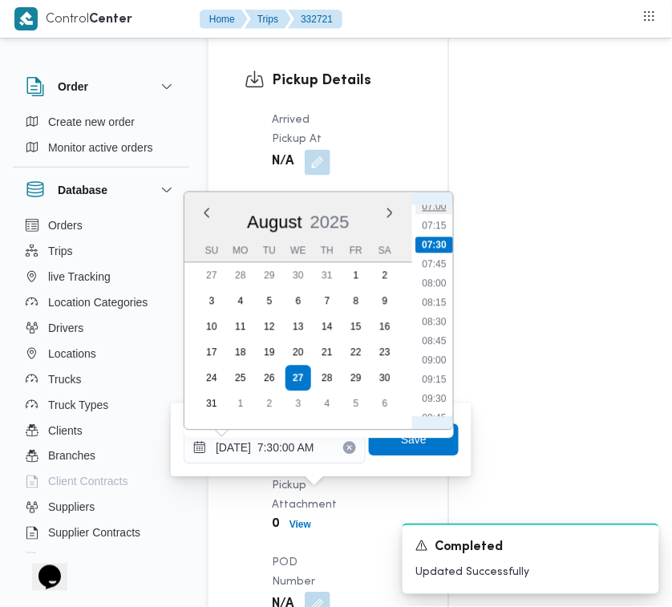
click at [438, 210] on li "07:00" at bounding box center [433, 207] width 37 height 16
type input "[DATE] 07:00"
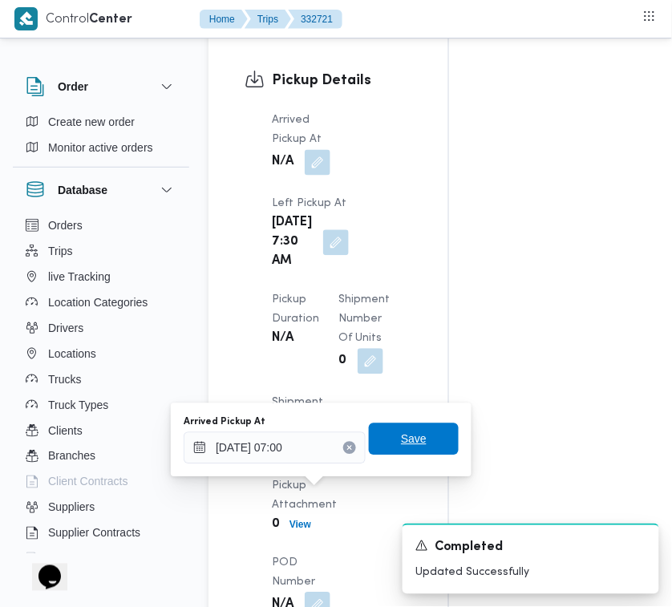
click at [426, 437] on span "Save" at bounding box center [414, 439] width 90 height 32
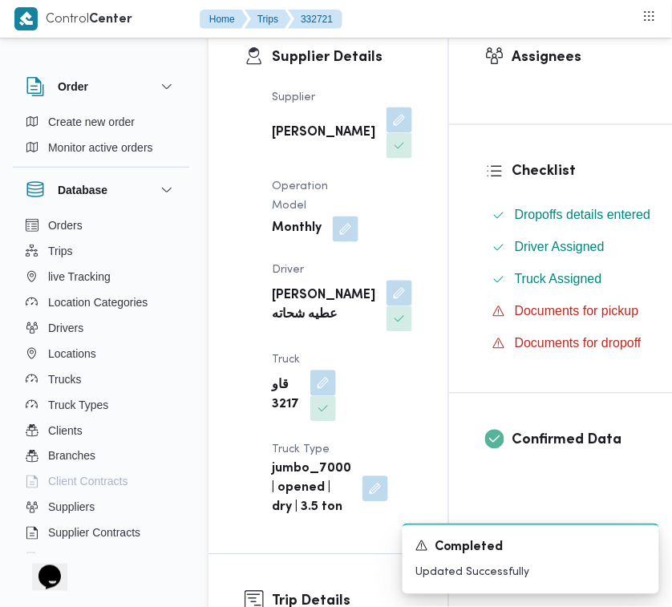
scroll to position [0, 0]
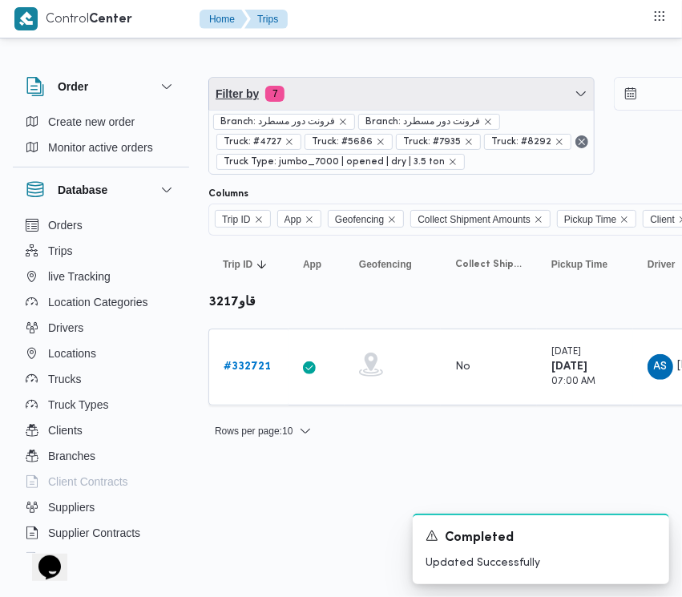
click at [375, 87] on span "Filter by 7" at bounding box center [401, 94] width 385 height 32
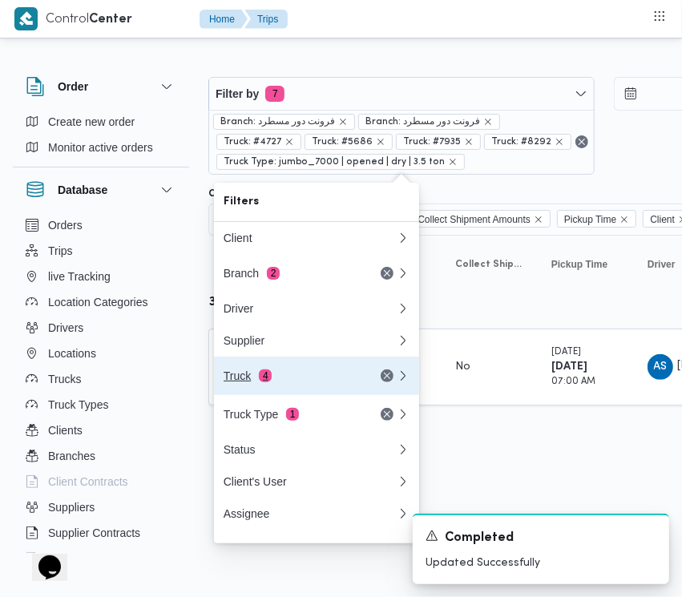
click at [311, 381] on div "Truck 4" at bounding box center [291, 375] width 135 height 13
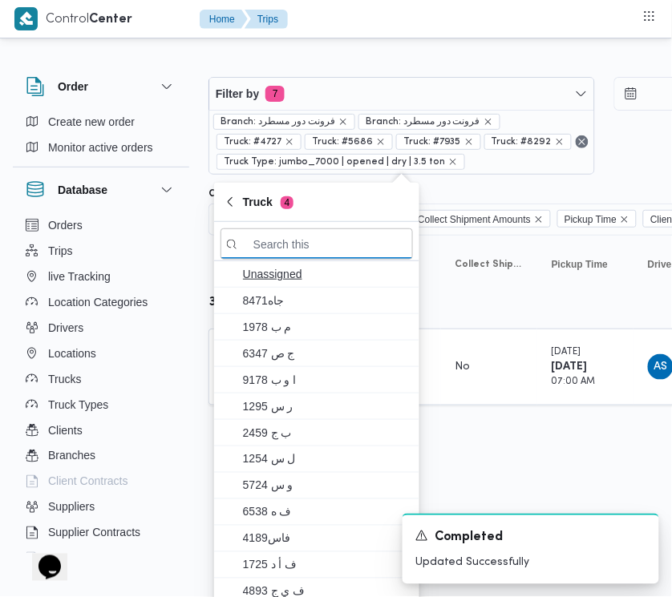
paste input "1737تور"
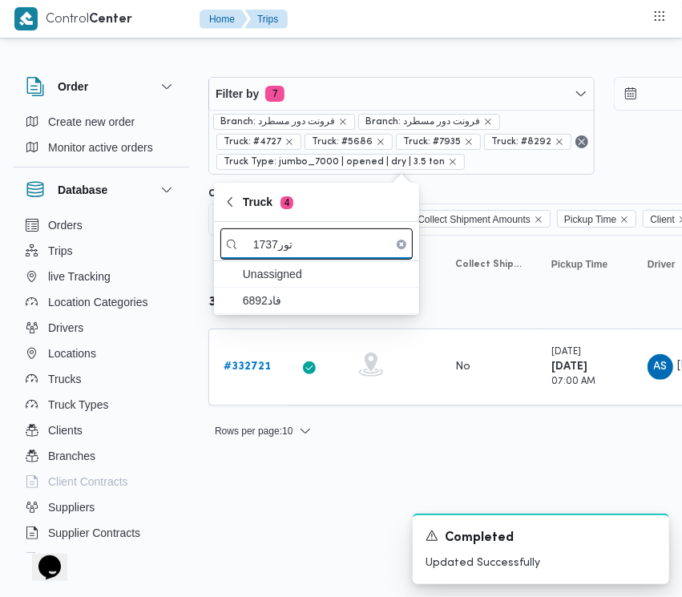
drag, startPoint x: 271, startPoint y: 245, endPoint x: 319, endPoint y: 245, distance: 48.1
click at [319, 245] on input "1737تور" at bounding box center [316, 243] width 192 height 31
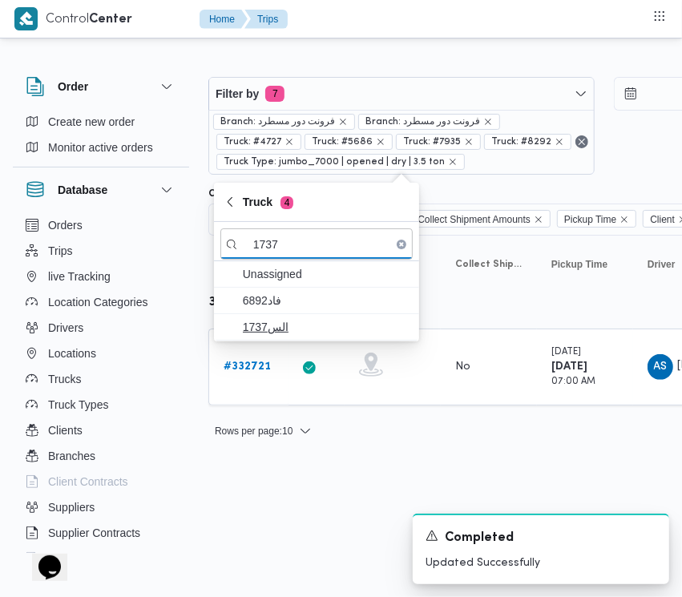
type input "1737"
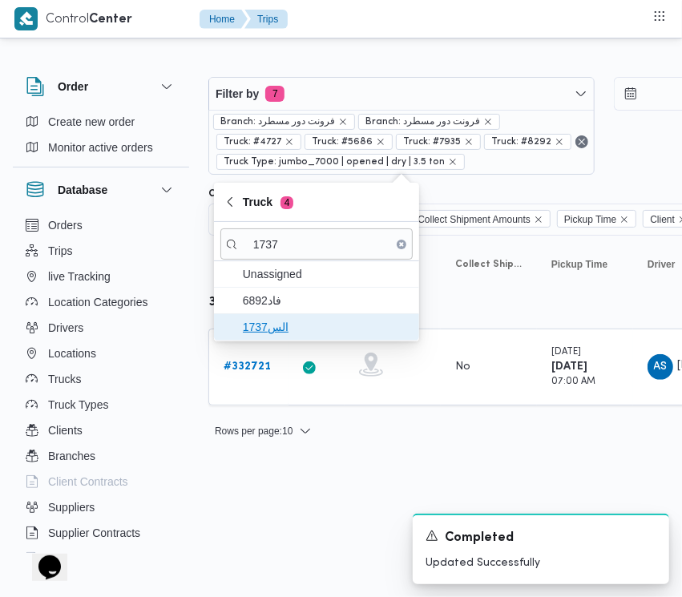
click at [272, 321] on span "الس1737" at bounding box center [326, 326] width 167 height 19
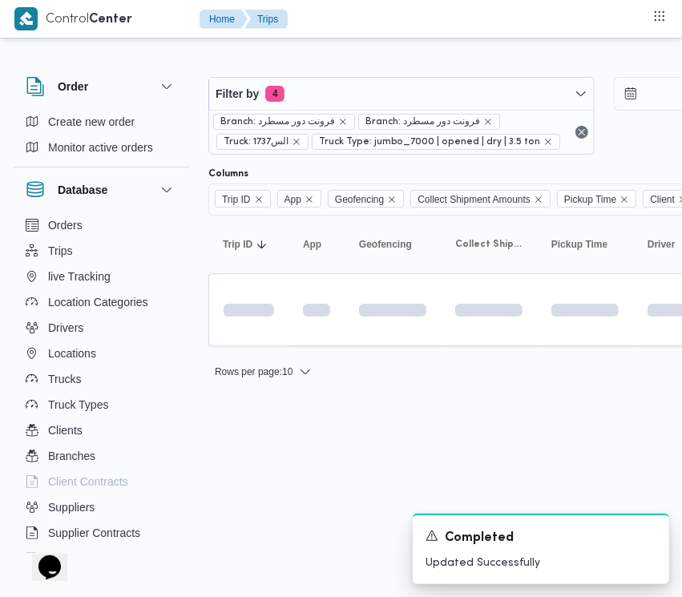
click at [295, 483] on html "Control Center Home Trips Order Create new order Monitor active orders Database…" at bounding box center [341, 298] width 682 height 597
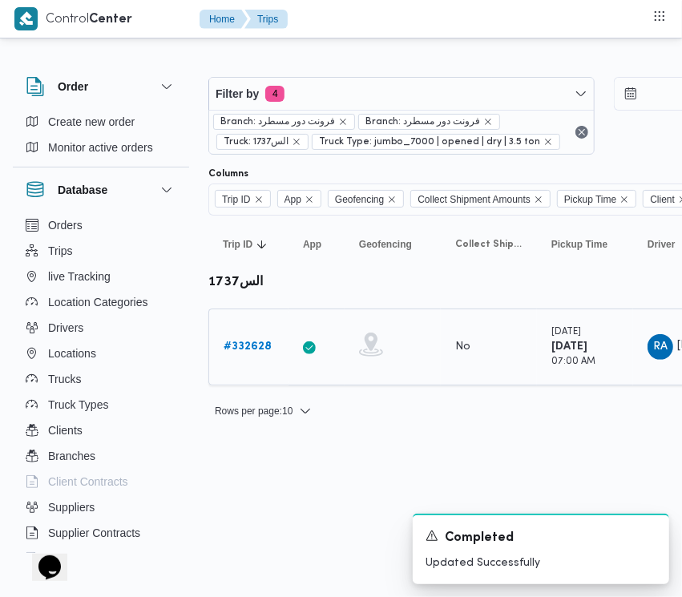
click at [268, 345] on b "# 332628" at bounding box center [248, 346] width 48 height 10
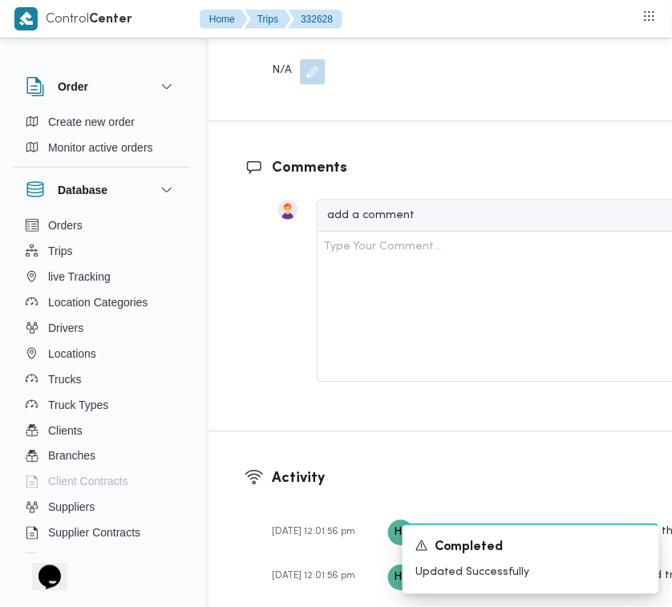
scroll to position [3172, 0]
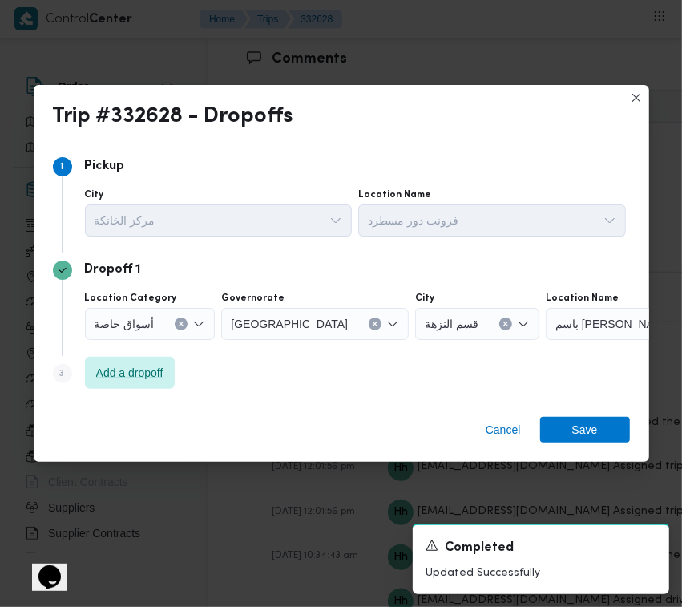
click at [138, 373] on span "Add a dropoff" at bounding box center [129, 372] width 67 height 19
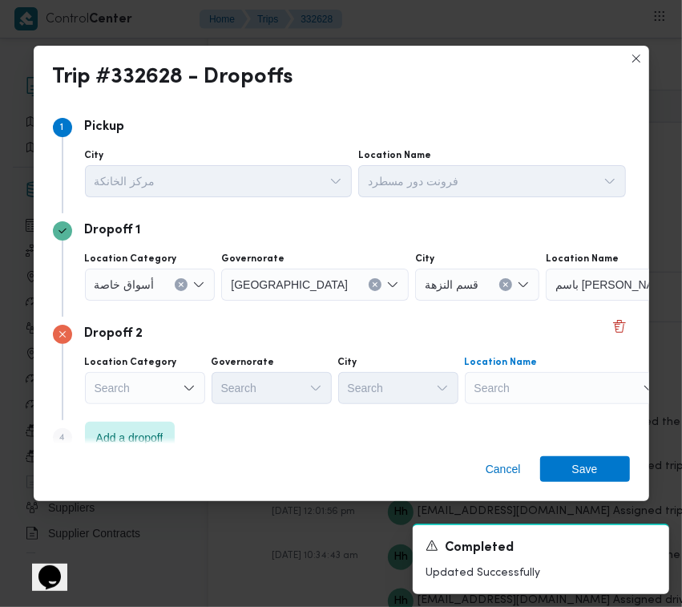
click at [535, 399] on div "Search" at bounding box center [565, 388] width 200 height 32
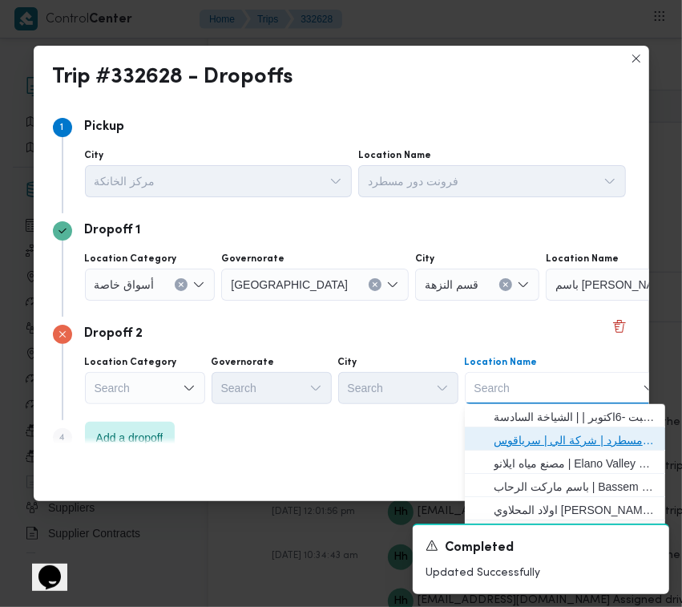
click at [551, 435] on span "فرونت دور مسطرد | شركة الي | سرياقوس" at bounding box center [575, 439] width 162 height 19
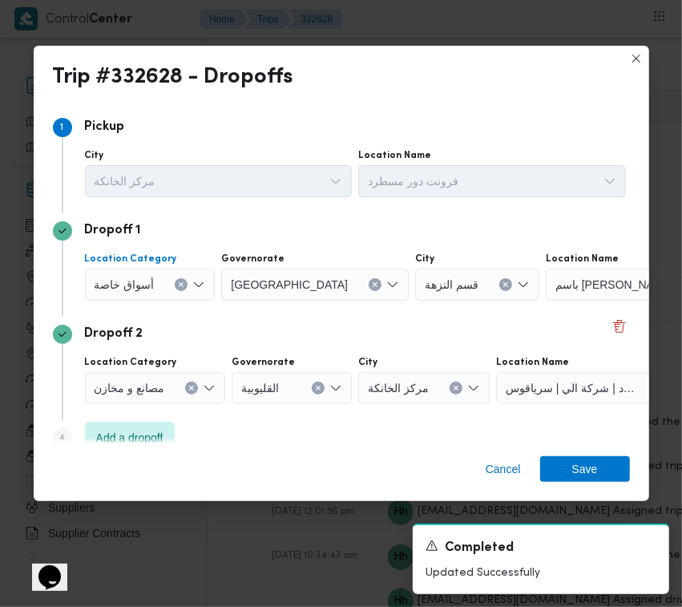
click at [153, 273] on div "أسواق خاصة" at bounding box center [150, 284] width 131 height 32
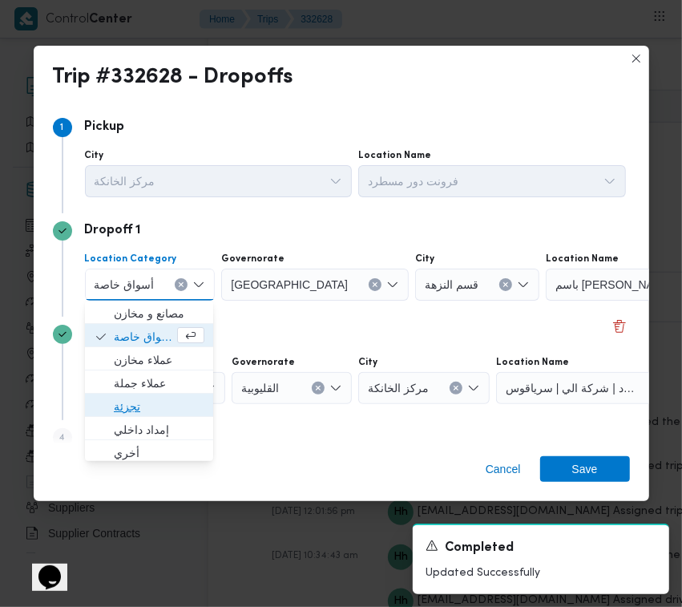
drag, startPoint x: 147, startPoint y: 401, endPoint x: 179, endPoint y: 375, distance: 41.1
click at [148, 402] on span "تجزئة" at bounding box center [159, 406] width 91 height 19
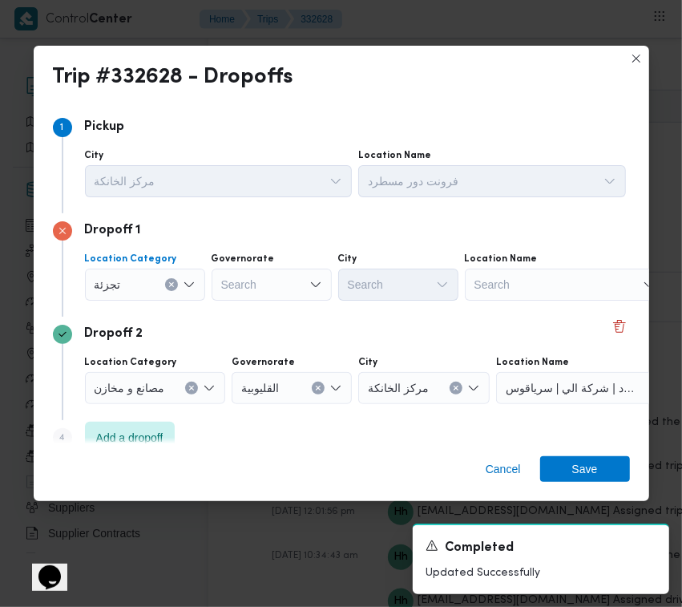
click at [244, 282] on div "Search" at bounding box center [272, 284] width 120 height 32
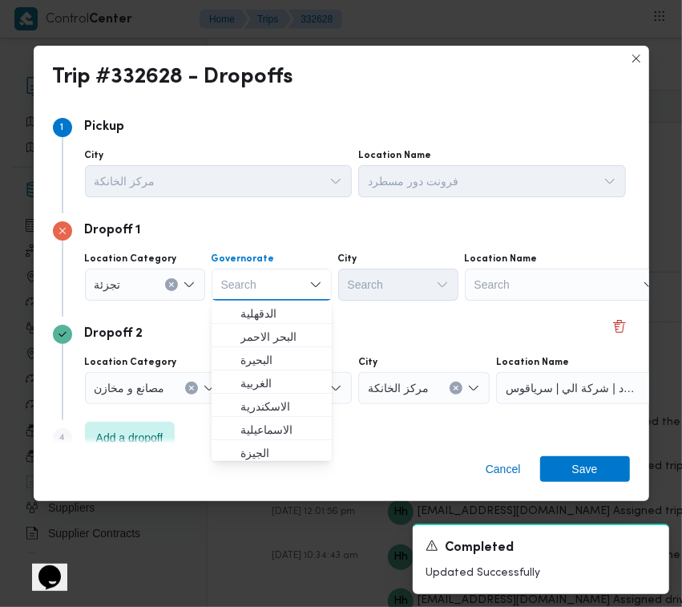
paste input "[GEOGRAPHIC_DATA]"
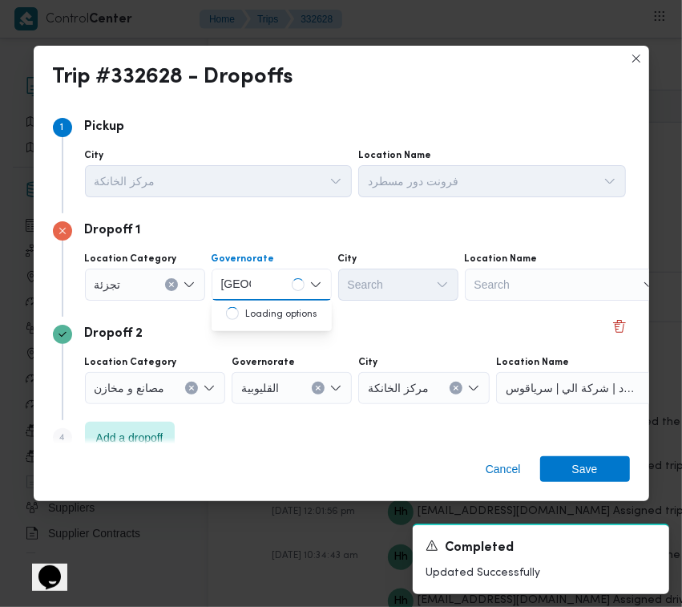
type input "[GEOGRAPHIC_DATA]"
click at [268, 275] on div "[GEOGRAPHIC_DATA] [GEOGRAPHIC_DATA]" at bounding box center [272, 284] width 120 height 32
click at [274, 321] on span "[GEOGRAPHIC_DATA]" at bounding box center [281, 313] width 82 height 19
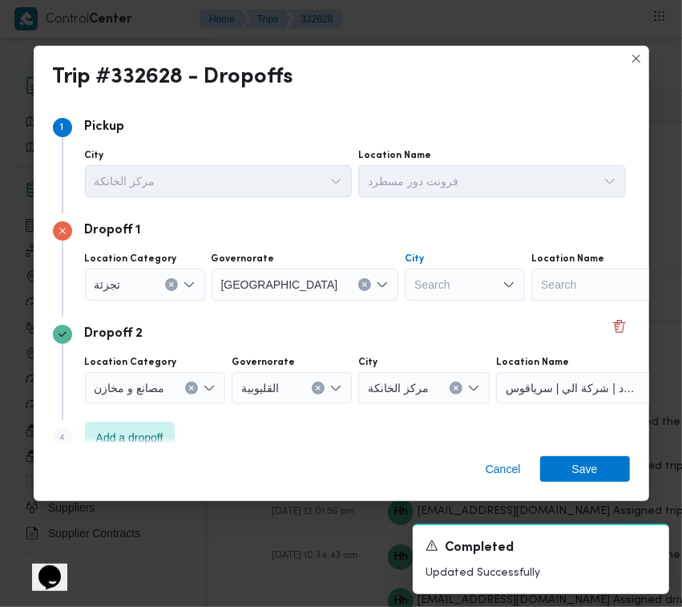
click at [405, 272] on div "Search" at bounding box center [465, 284] width 120 height 32
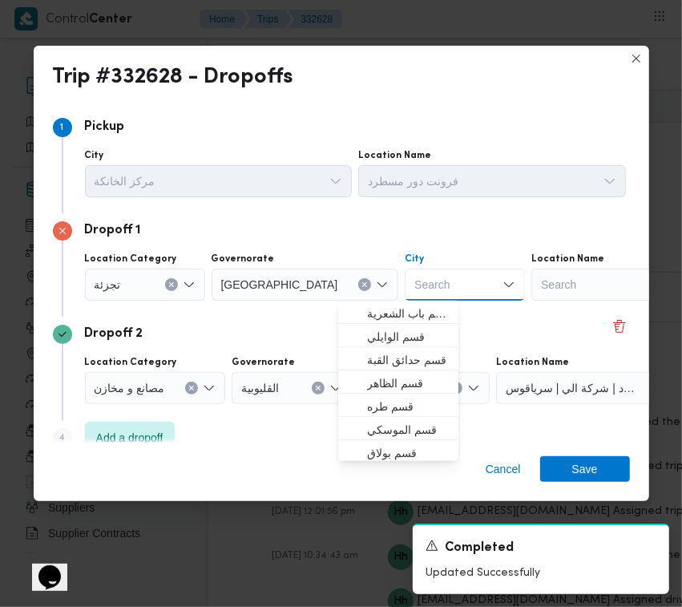
paste input "[PERSON_NAME]"
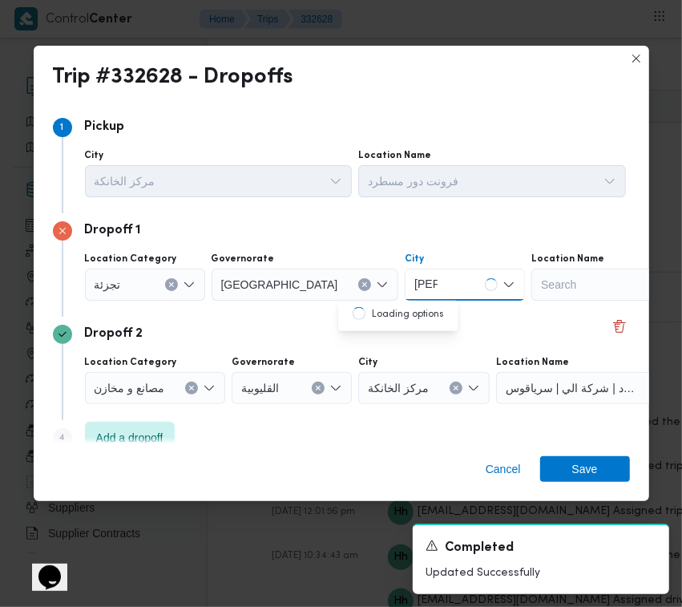
type input "[PERSON_NAME]"
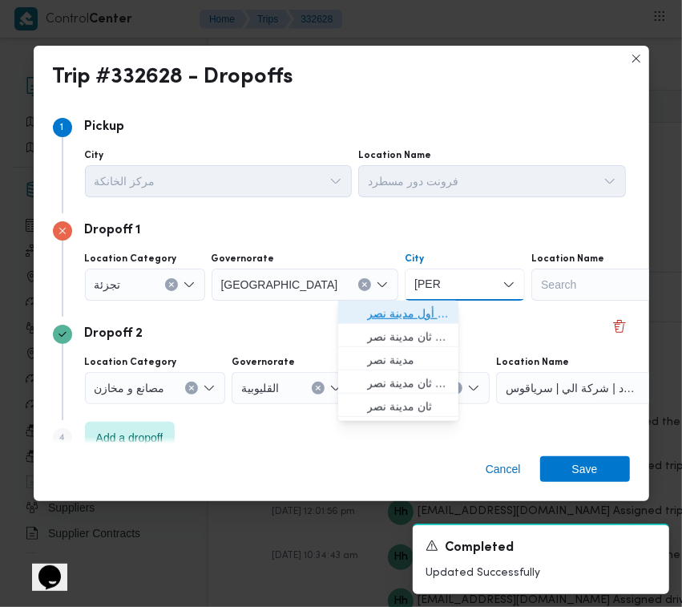
click at [377, 309] on span "قسم أول مدينة نصر" at bounding box center [408, 313] width 82 height 19
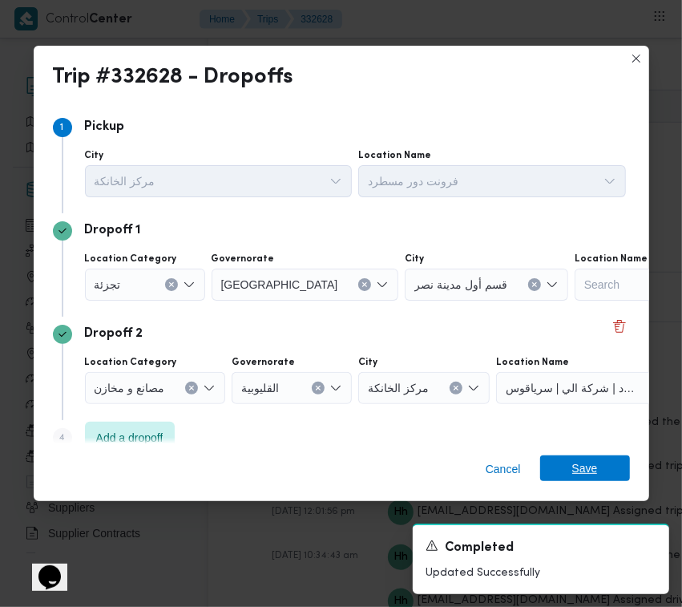
click at [629, 473] on span "Save" at bounding box center [585, 468] width 90 height 26
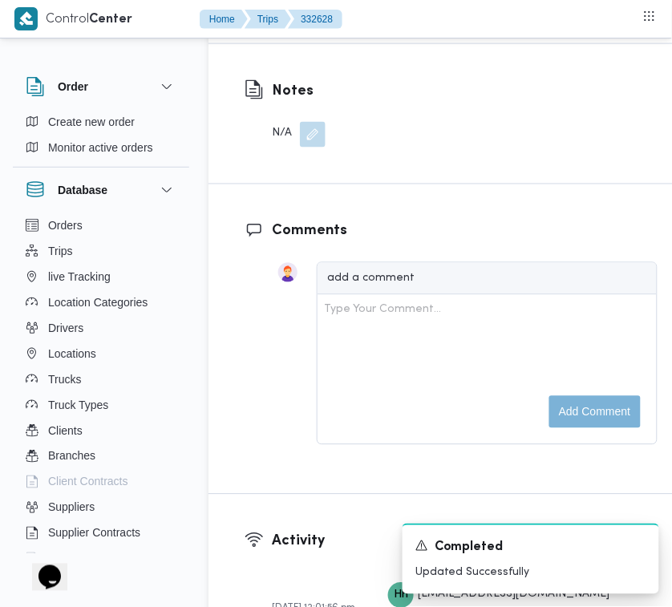
scroll to position [2642, 0]
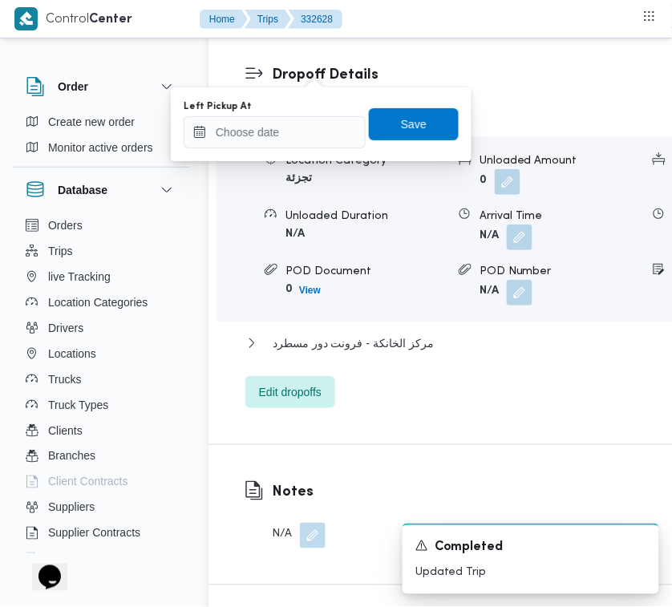
click at [306, 105] on div "Left Pickup At" at bounding box center [275, 106] width 182 height 13
click at [309, 136] on input "Left Pickup At" at bounding box center [275, 132] width 182 height 32
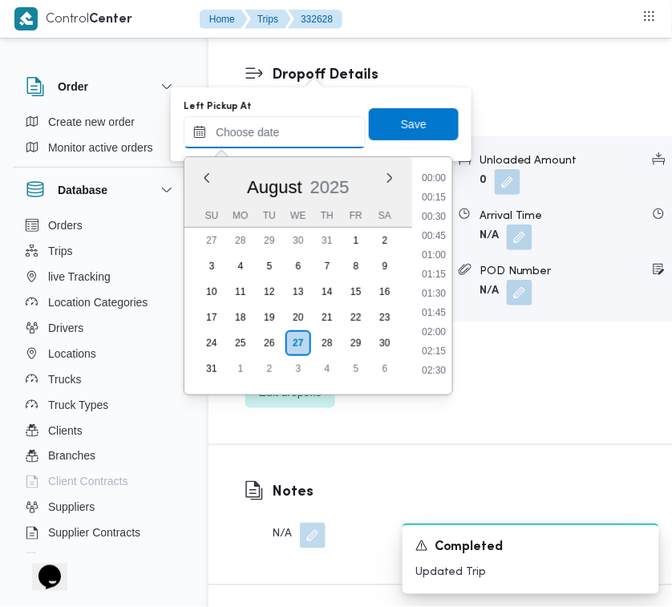
paste input "[DATE] 7:30:00 AM"
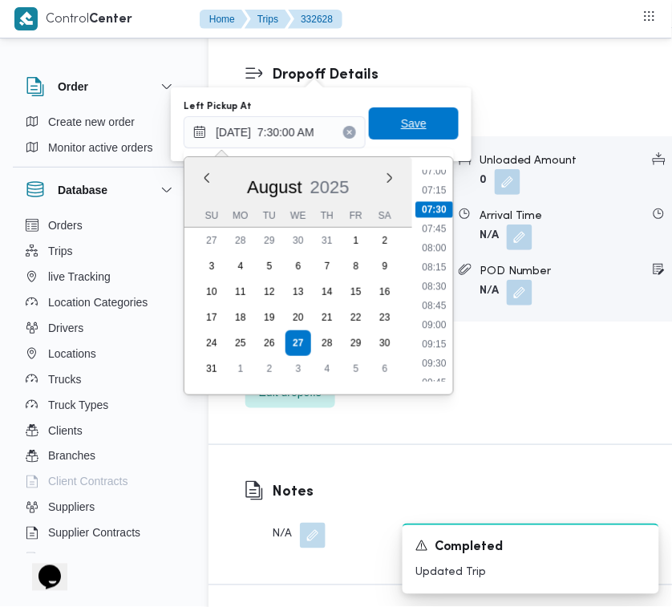
type input "[DATE] 07:30"
click at [415, 129] on span "Save" at bounding box center [414, 123] width 90 height 32
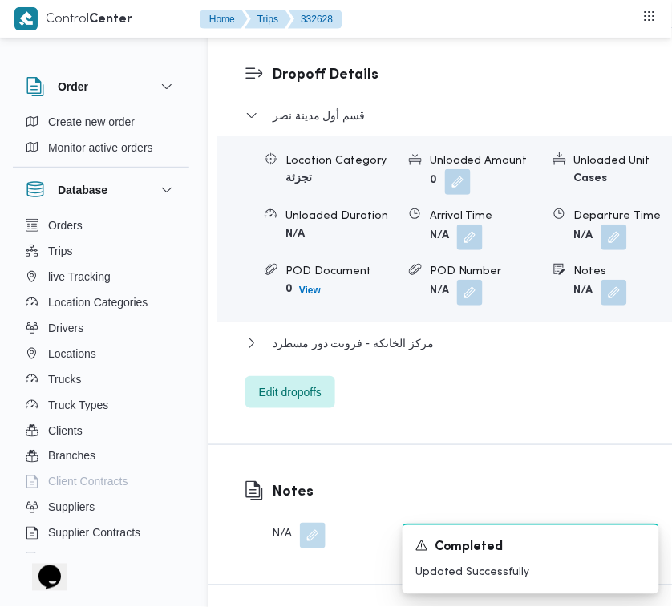
scroll to position [2110, 0]
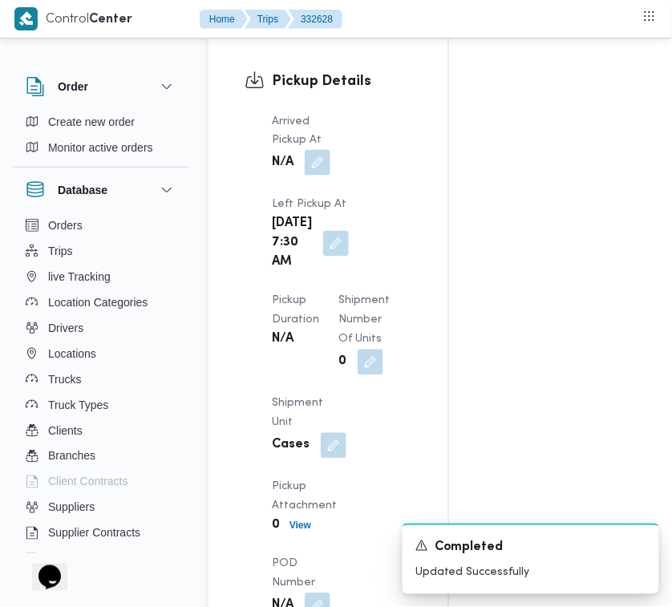
click at [322, 176] on button "button" at bounding box center [318, 163] width 26 height 26
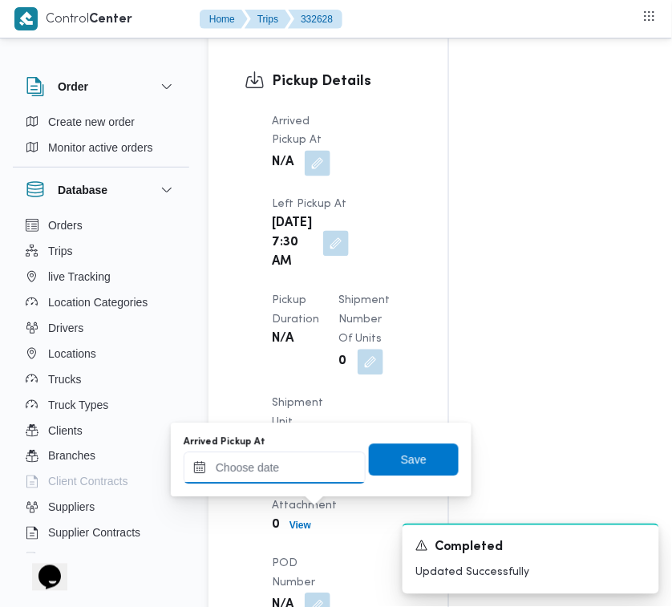
click at [333, 465] on input "Arrived Pickup At" at bounding box center [275, 468] width 182 height 32
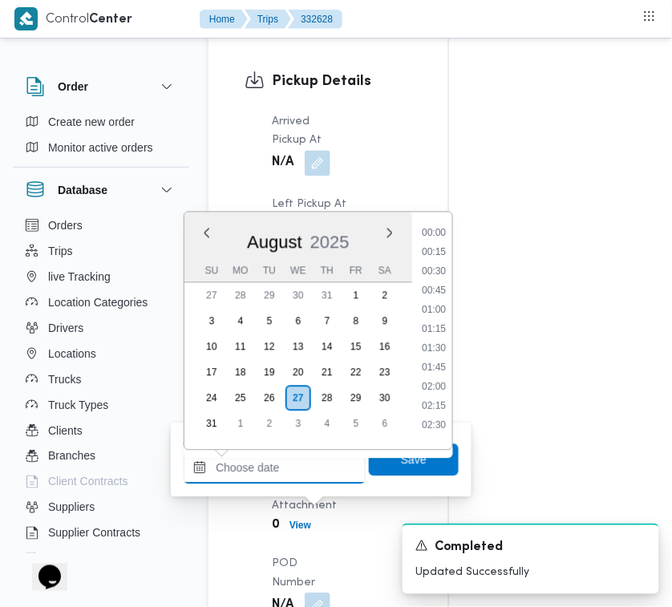
paste input "[DATE] 7:30:00 AM"
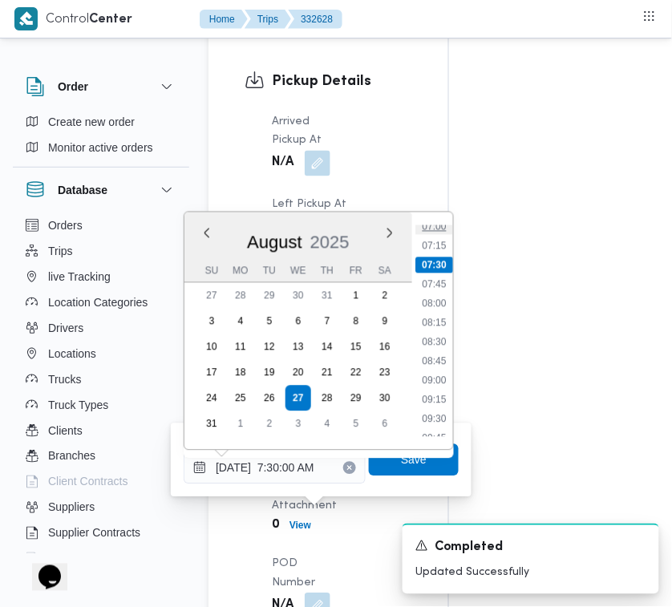
click at [431, 224] on li "07:00" at bounding box center [433, 227] width 37 height 16
type input "[DATE] 07:00"
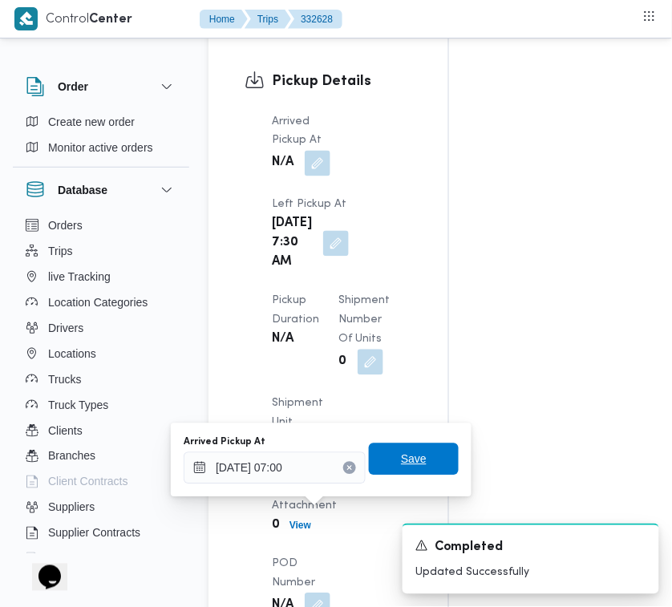
click at [413, 459] on span "Save" at bounding box center [414, 459] width 90 height 32
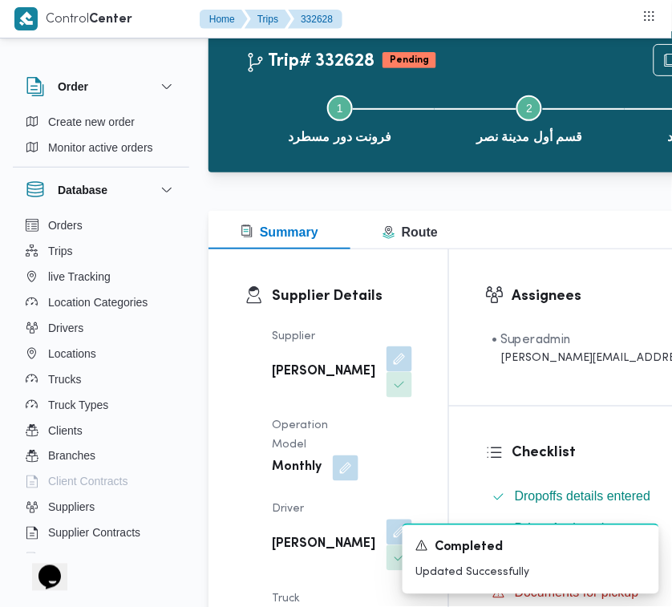
scroll to position [0, 0]
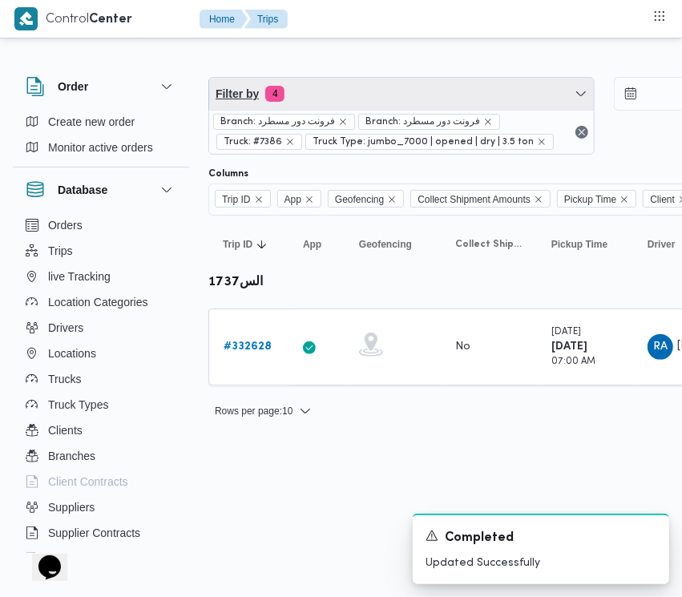
click at [366, 94] on span "Filter by 4" at bounding box center [401, 94] width 385 height 32
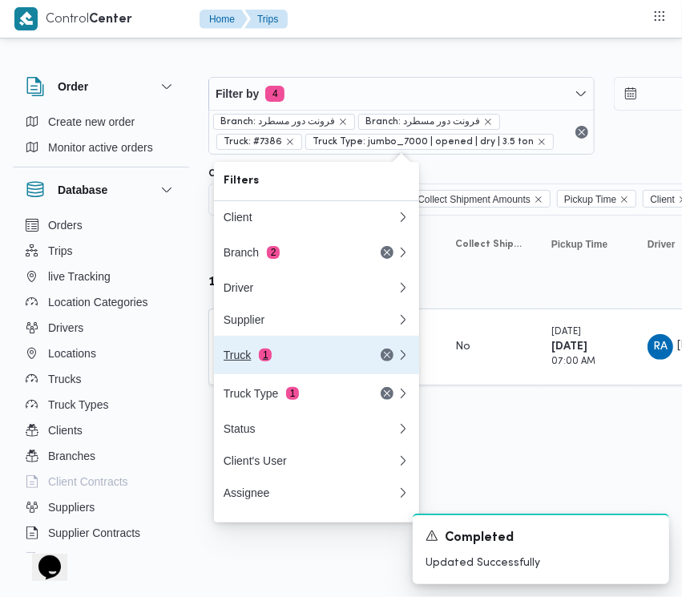
click at [282, 353] on div "Truck 1" at bounding box center [310, 355] width 192 height 38
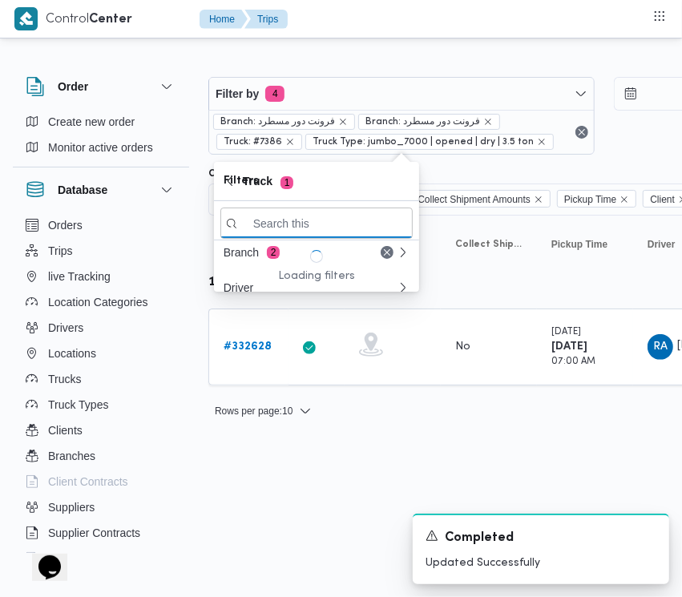
paste input "2784"
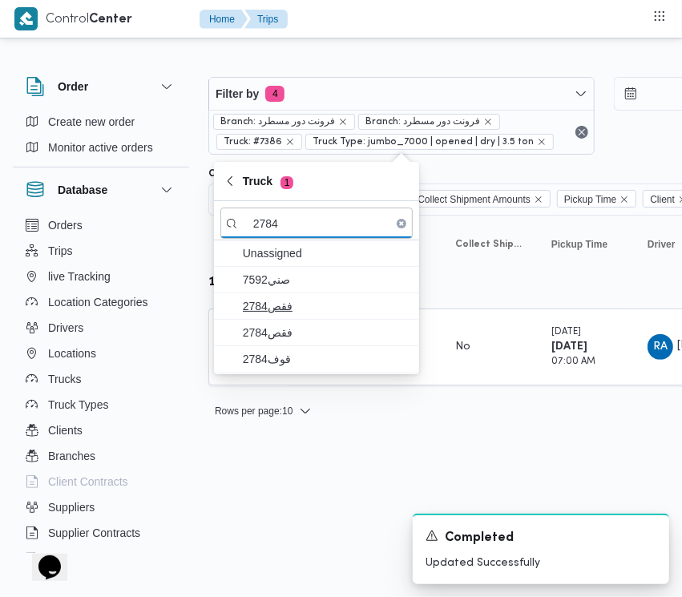
type input "2784"
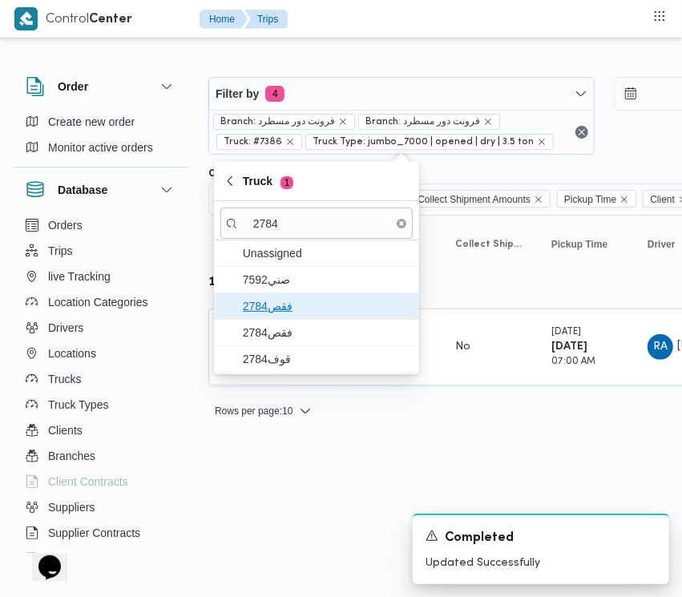
click at [275, 297] on span "فقص2784" at bounding box center [326, 306] width 167 height 19
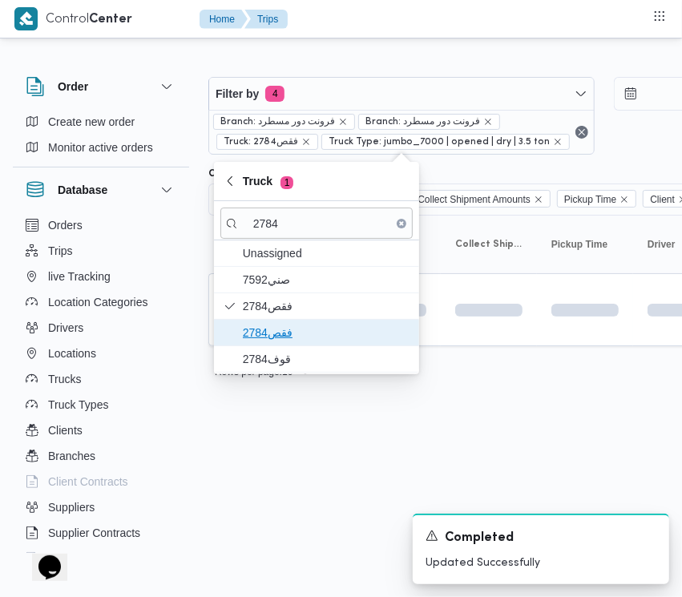
click at [282, 322] on span "فقص2784" at bounding box center [316, 333] width 192 height 26
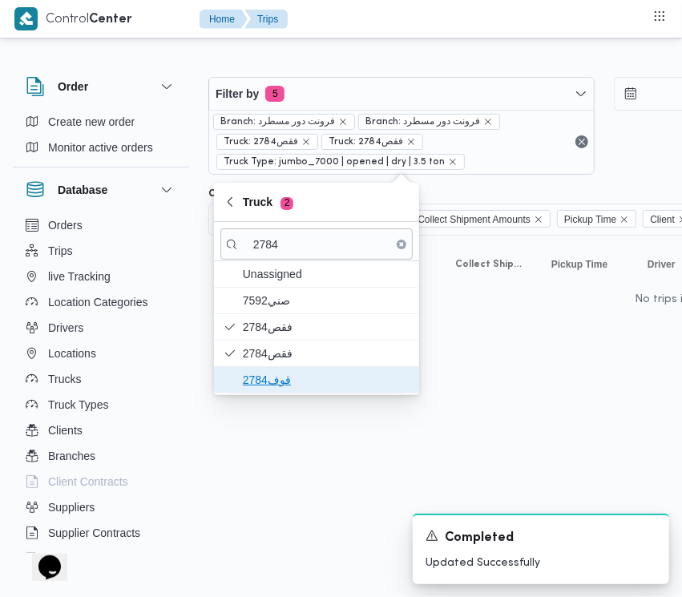
click at [269, 370] on span "قوف2784" at bounding box center [326, 379] width 167 height 19
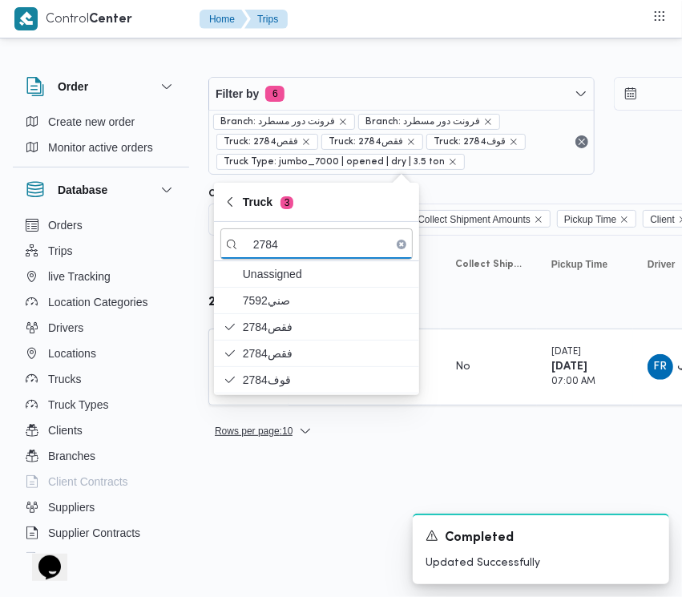
drag, startPoint x: 267, startPoint y: 490, endPoint x: 267, endPoint y: 422, distance: 68.1
click at [267, 490] on html "Control Center Home Trips Order Create new order Monitor active orders Database…" at bounding box center [341, 298] width 682 height 597
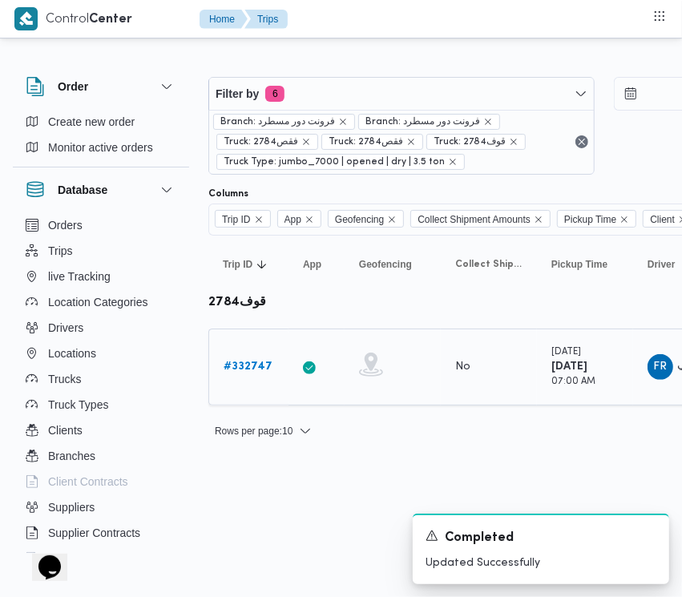
click at [259, 371] on b "# 332747" at bounding box center [248, 366] width 49 height 10
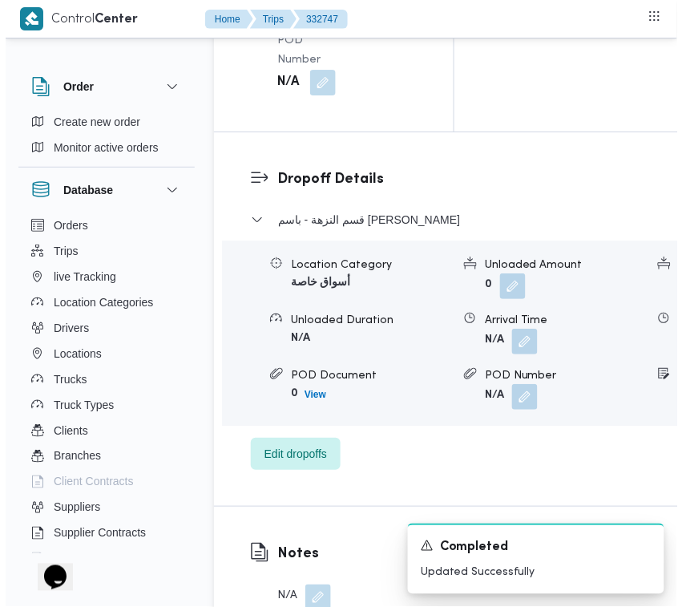
scroll to position [3172, 0]
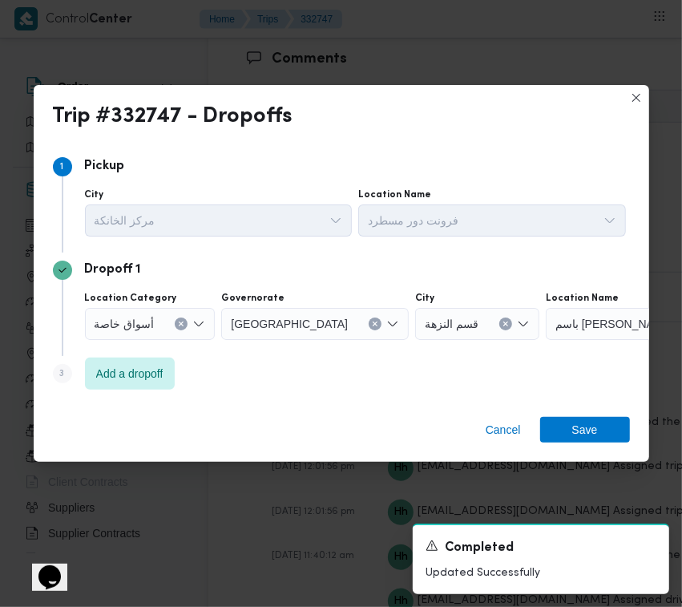
click at [129, 390] on div "Step 3 is disabled 3 Add a dropoff" at bounding box center [341, 377] width 577 height 42
click at [129, 374] on span "Add a dropoff" at bounding box center [129, 372] width 67 height 19
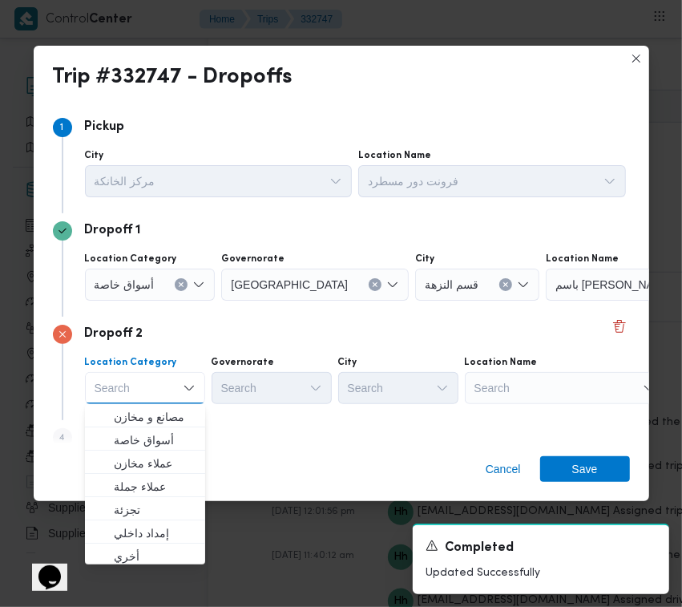
click at [318, 401] on div "Search" at bounding box center [272, 388] width 120 height 32
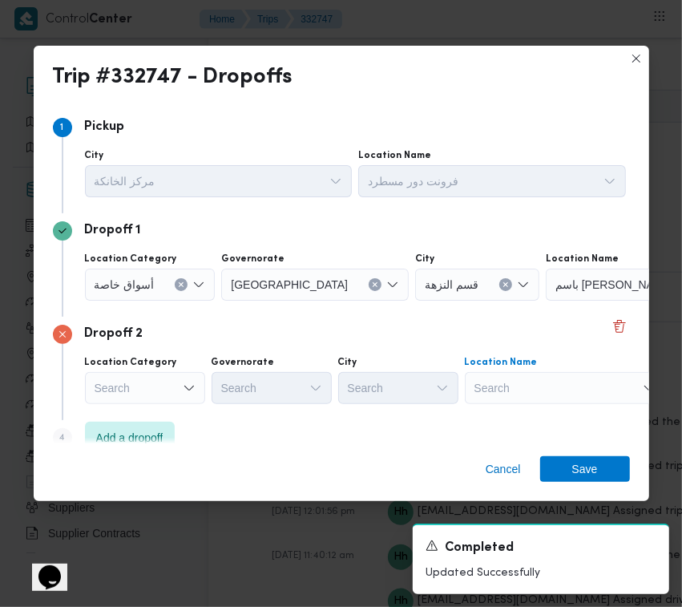
click at [486, 391] on div "Search" at bounding box center [565, 388] width 200 height 32
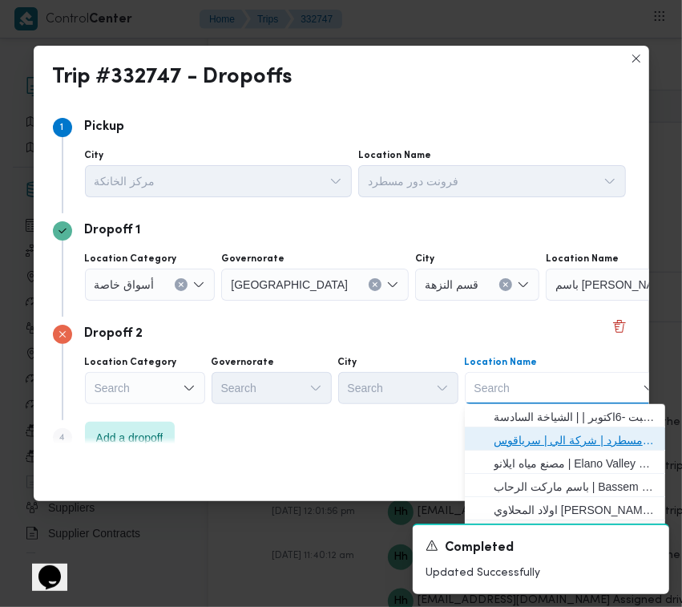
click at [558, 433] on span "فرونت دور مسطرد | شركة الي | سرياقوس" at bounding box center [575, 439] width 162 height 19
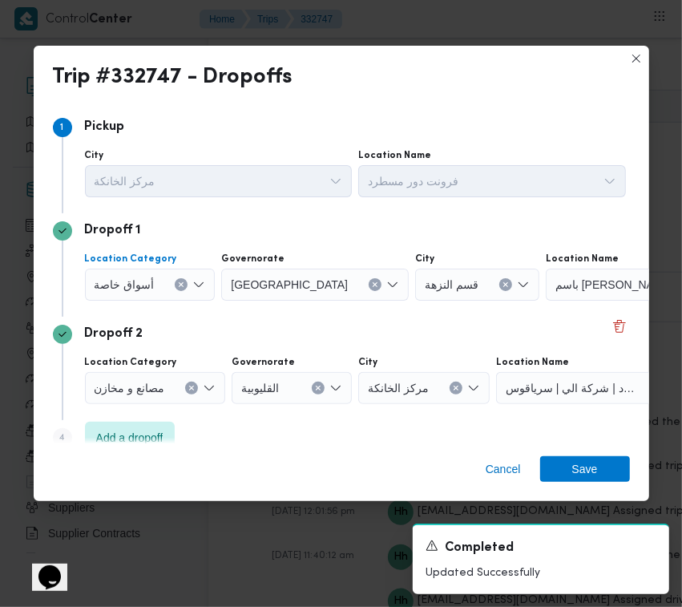
click at [118, 281] on span "أسواق خاصة" at bounding box center [125, 284] width 60 height 18
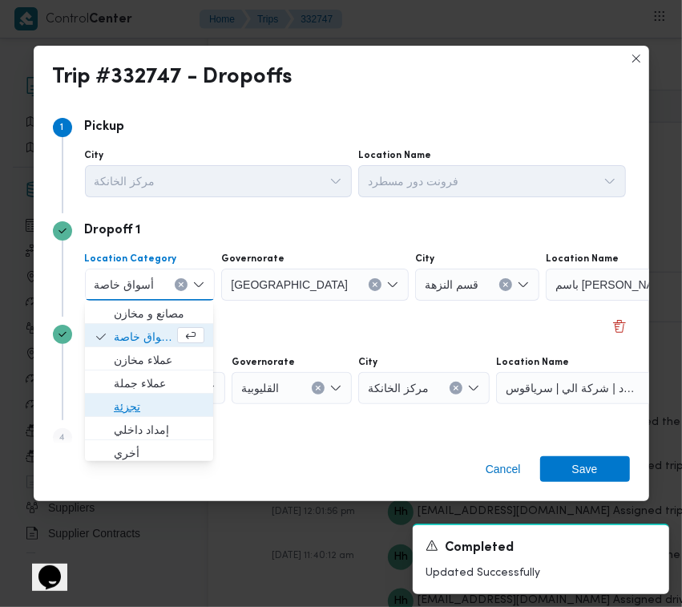
click at [132, 402] on span "تجزئة" at bounding box center [159, 406] width 91 height 19
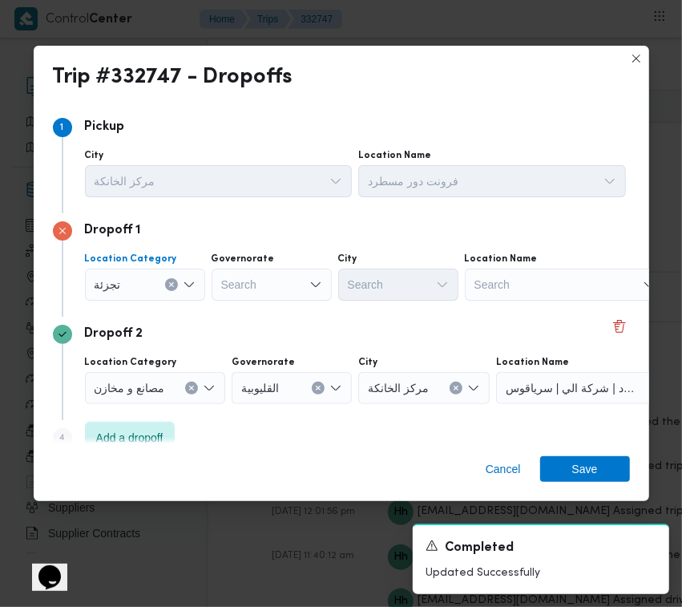
click at [242, 281] on div "Search" at bounding box center [272, 284] width 120 height 32
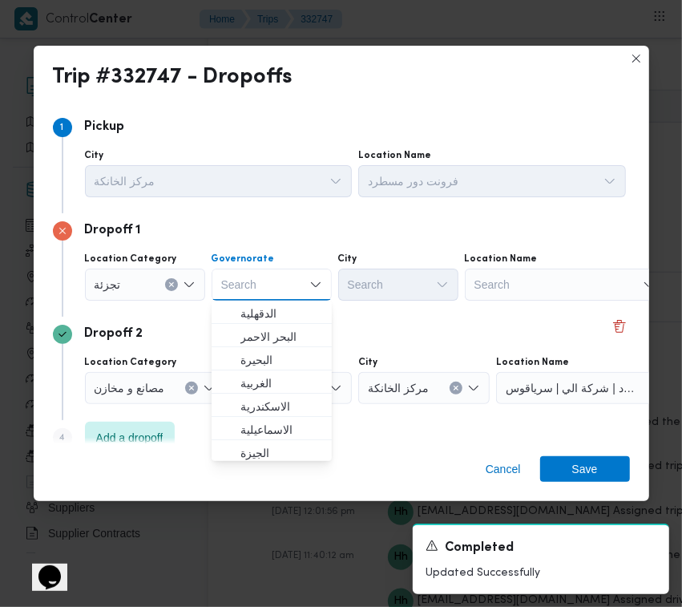
paste input "[GEOGRAPHIC_DATA]"
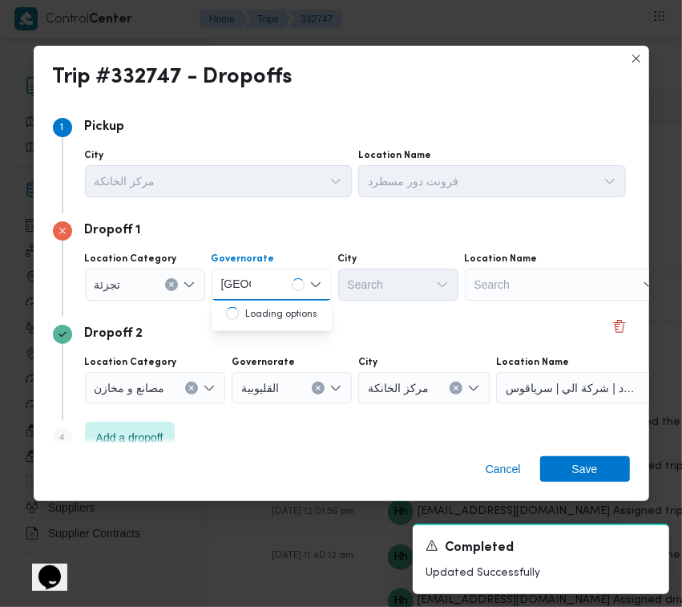
type input "[GEOGRAPHIC_DATA]"
click at [157, 399] on div "مصانع و مخازن" at bounding box center [155, 388] width 141 height 32
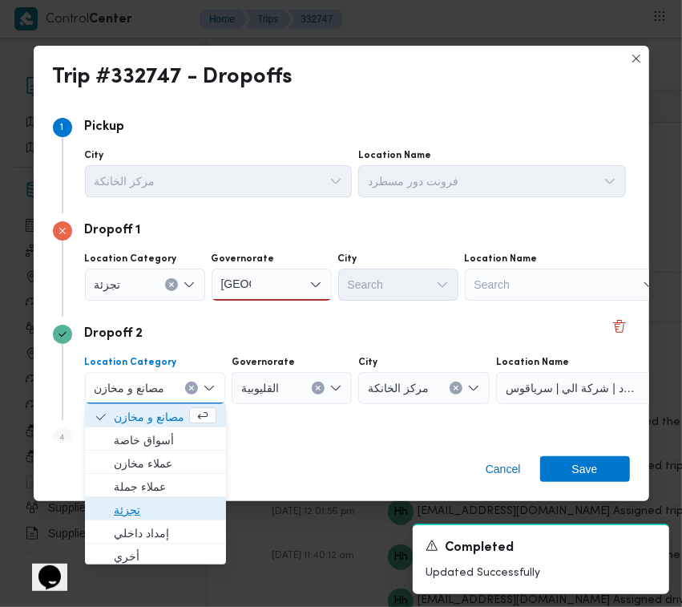
click at [114, 515] on span "تجزئة" at bounding box center [165, 509] width 103 height 19
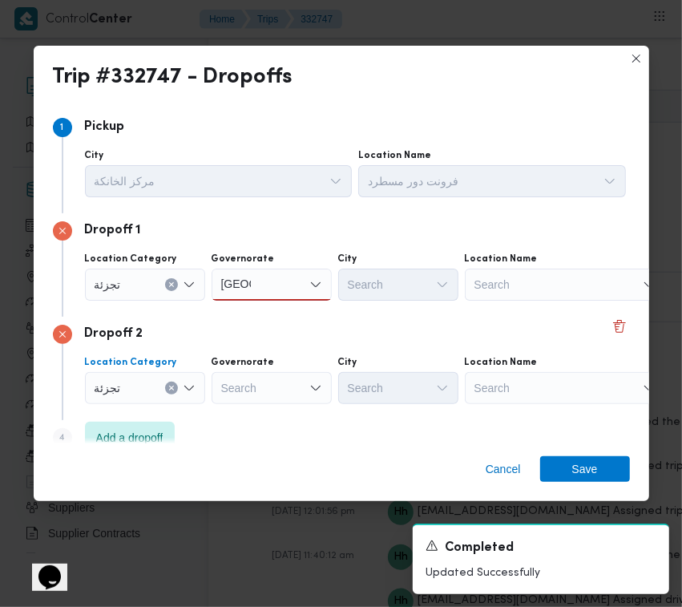
click at [287, 363] on div "Governorate" at bounding box center [272, 362] width 120 height 13
click at [278, 385] on div "Search" at bounding box center [272, 388] width 120 height 32
paste input "[GEOGRAPHIC_DATA]"
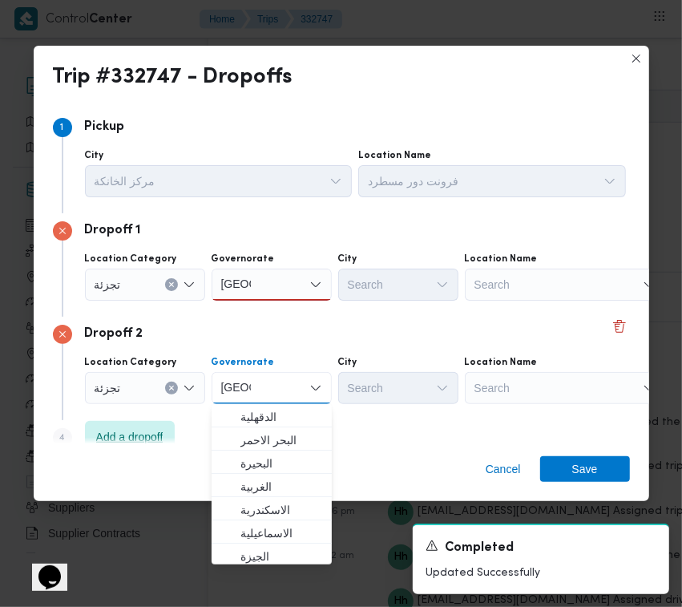
type input "[GEOGRAPHIC_DATA]"
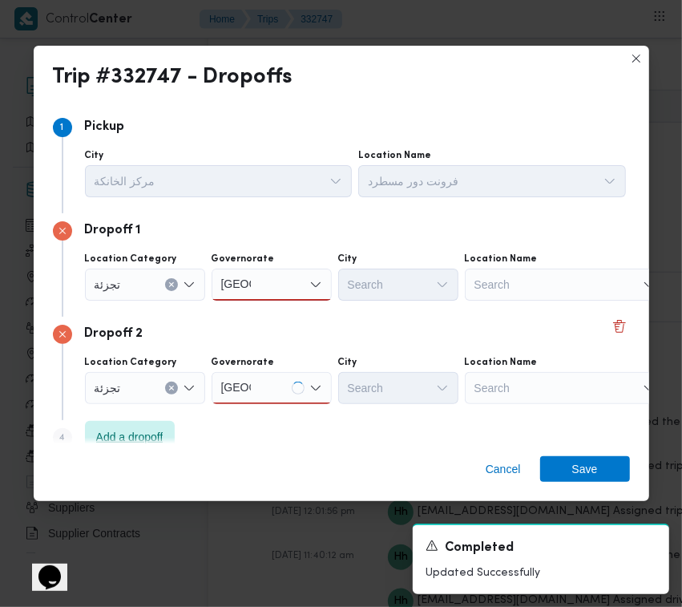
click at [133, 430] on span "Add a dropoff" at bounding box center [129, 436] width 67 height 19
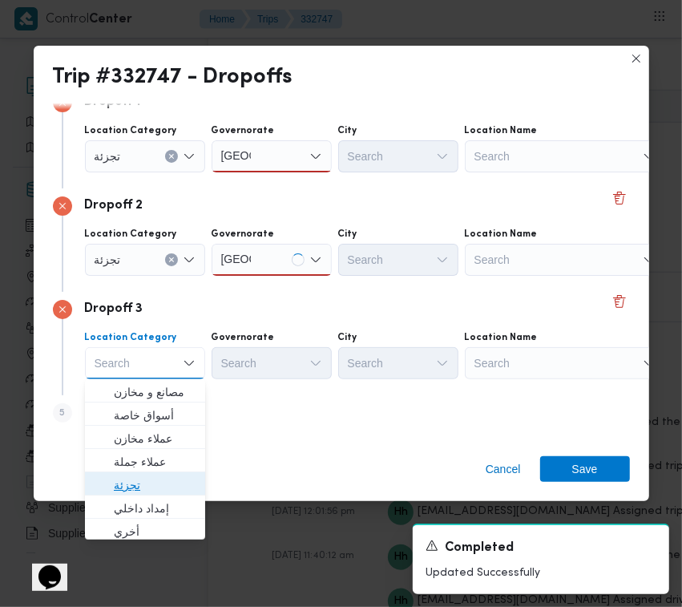
click at [154, 487] on span "تجزئة" at bounding box center [155, 484] width 82 height 19
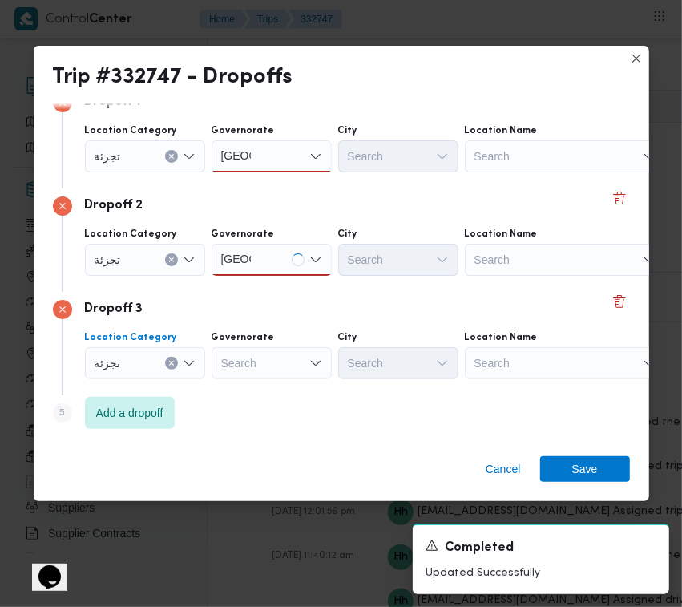
click at [268, 341] on div "Governorate" at bounding box center [272, 337] width 120 height 13
click at [268, 369] on div "Search" at bounding box center [272, 363] width 120 height 32
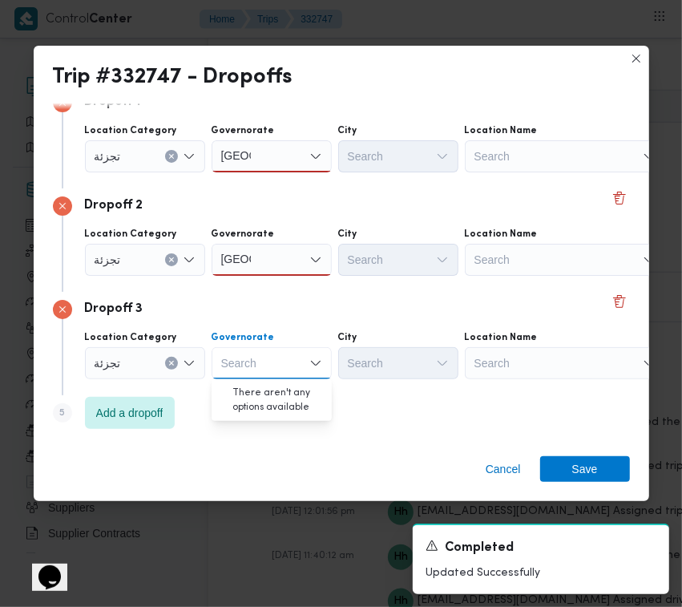
paste input "[GEOGRAPHIC_DATA]"
type input "[GEOGRAPHIC_DATA]"
click at [138, 390] on div "Dropoff 3 Location Category [GEOGRAPHIC_DATA] [GEOGRAPHIC_DATA] [GEOGRAPHIC_DAT…" at bounding box center [341, 343] width 577 height 103
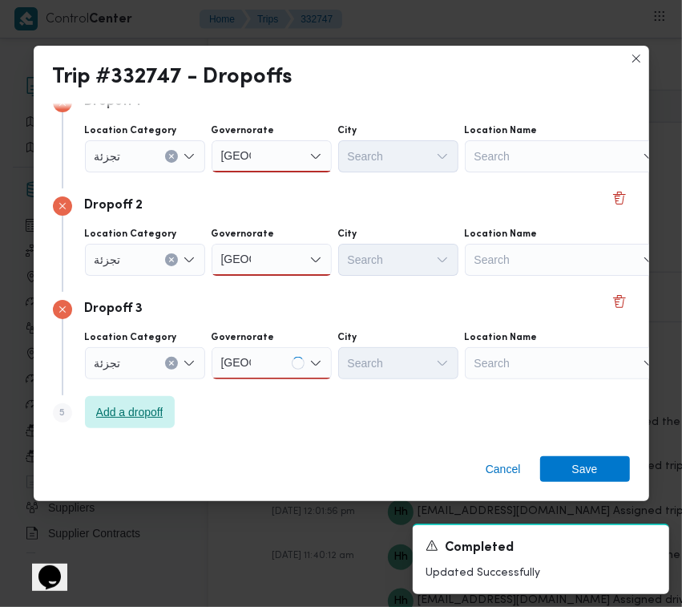
click at [137, 418] on span "Add a dropoff" at bounding box center [129, 411] width 67 height 19
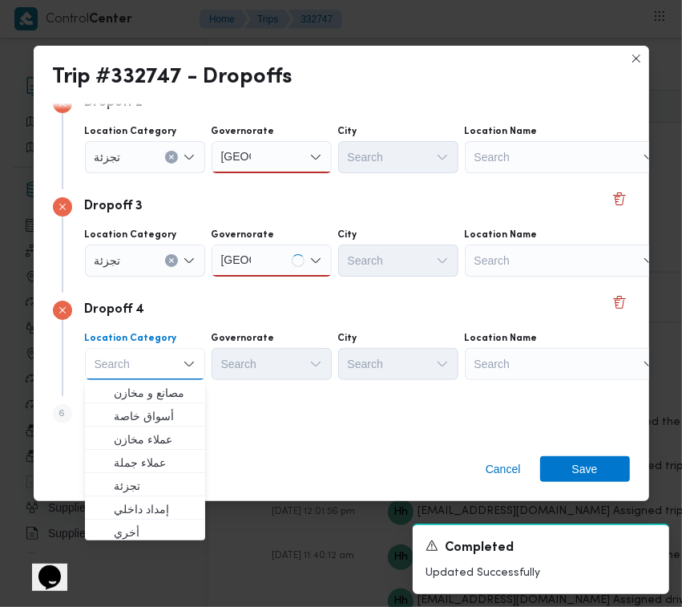
click at [549, 351] on div "Search" at bounding box center [565, 364] width 200 height 32
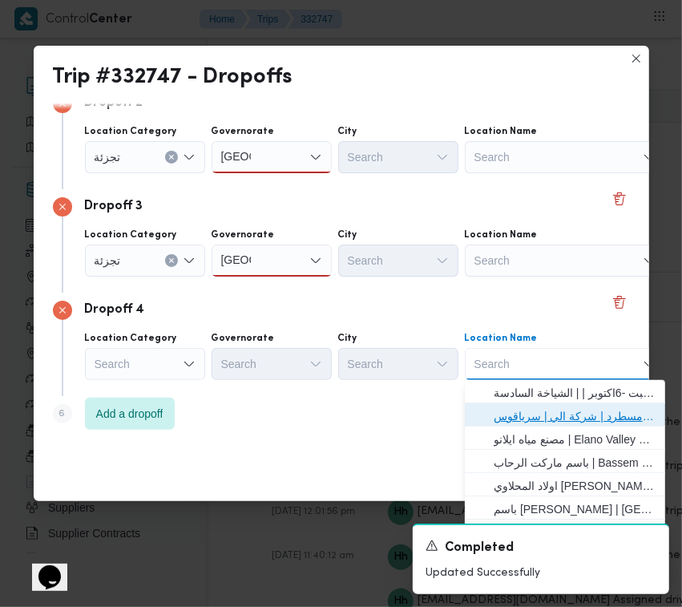
click at [567, 411] on span "فرونت دور مسطرد | شركة الي | سرياقوس" at bounding box center [575, 415] width 162 height 19
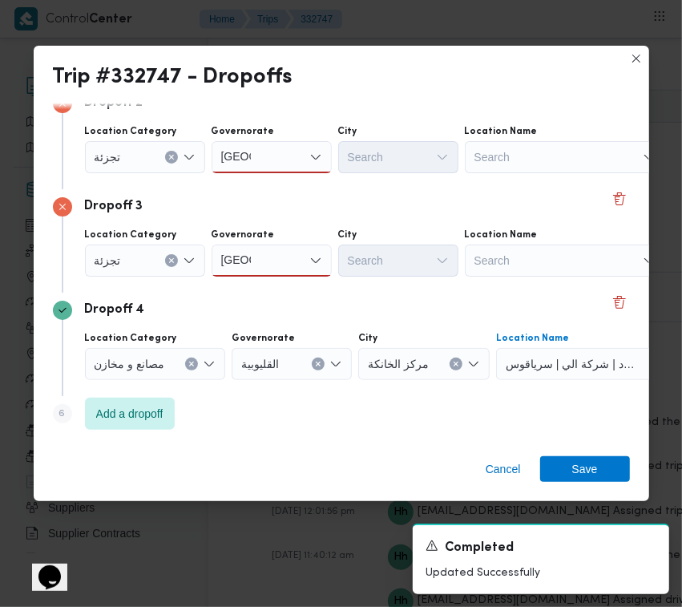
click at [422, 269] on div "Search" at bounding box center [398, 260] width 120 height 32
click at [283, 253] on div "[GEOGRAPHIC_DATA] [GEOGRAPHIC_DATA]" at bounding box center [272, 260] width 120 height 32
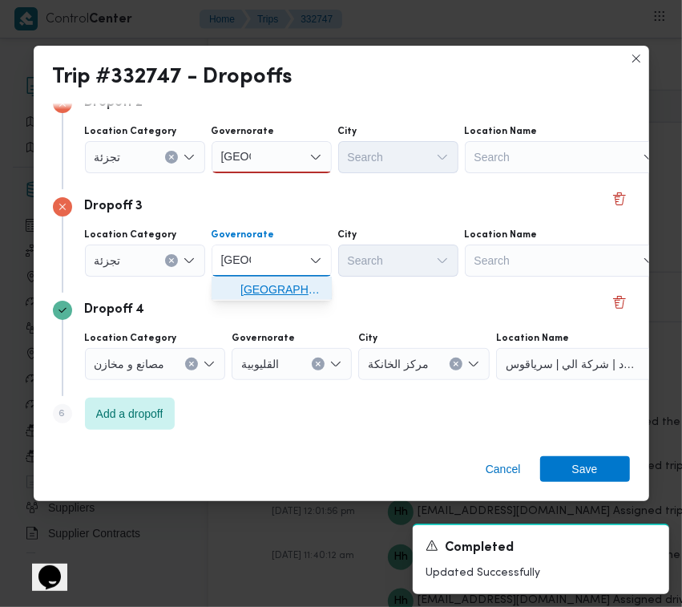
click at [252, 294] on span "[GEOGRAPHIC_DATA]" at bounding box center [281, 289] width 82 height 19
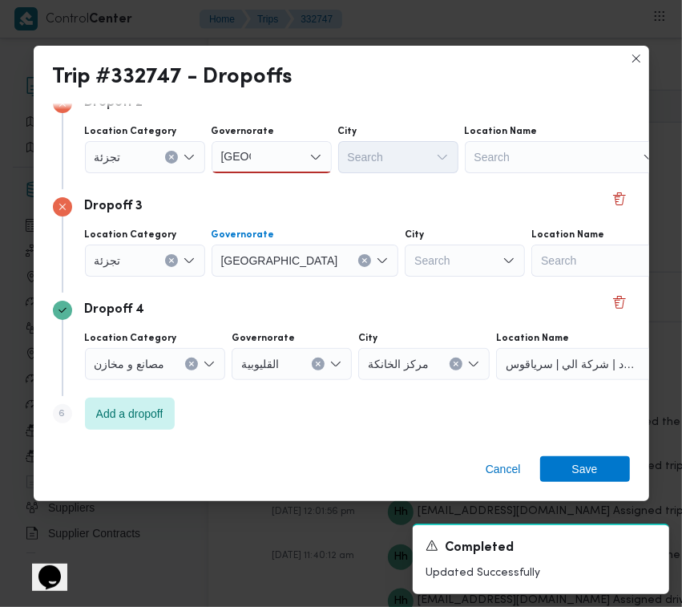
click at [405, 263] on div "Search" at bounding box center [465, 260] width 120 height 32
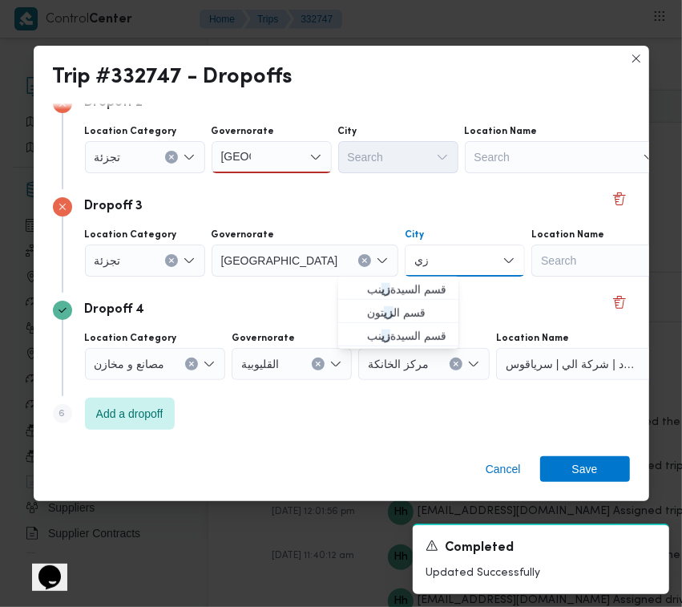
type input "زينب"
click at [258, 158] on div "[GEOGRAPHIC_DATA] [GEOGRAPHIC_DATA]" at bounding box center [272, 157] width 120 height 32
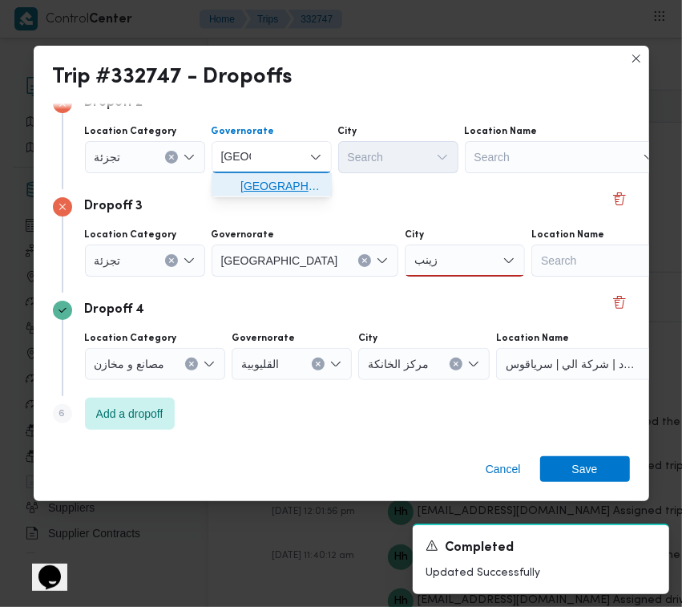
click at [259, 181] on span "[GEOGRAPHIC_DATA]" at bounding box center [281, 185] width 82 height 19
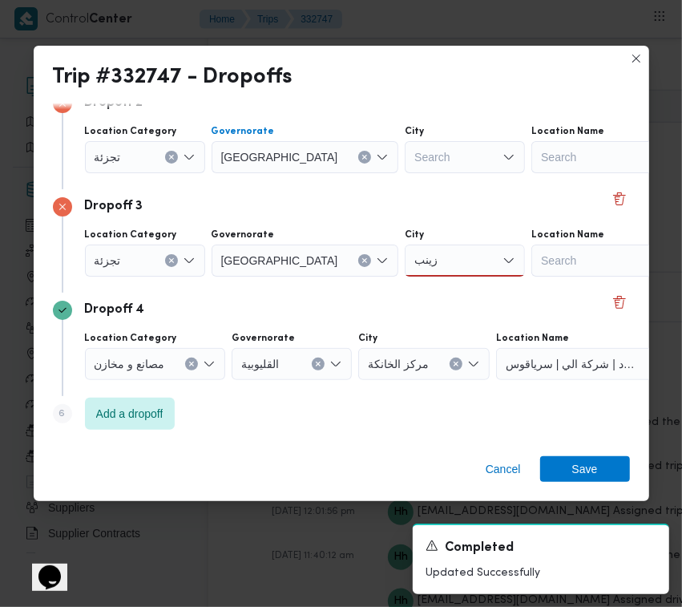
drag, startPoint x: 405, startPoint y: 255, endPoint x: 406, endPoint y: 263, distance: 8.1
click at [405, 256] on div "[PERSON_NAME]" at bounding box center [465, 260] width 120 height 32
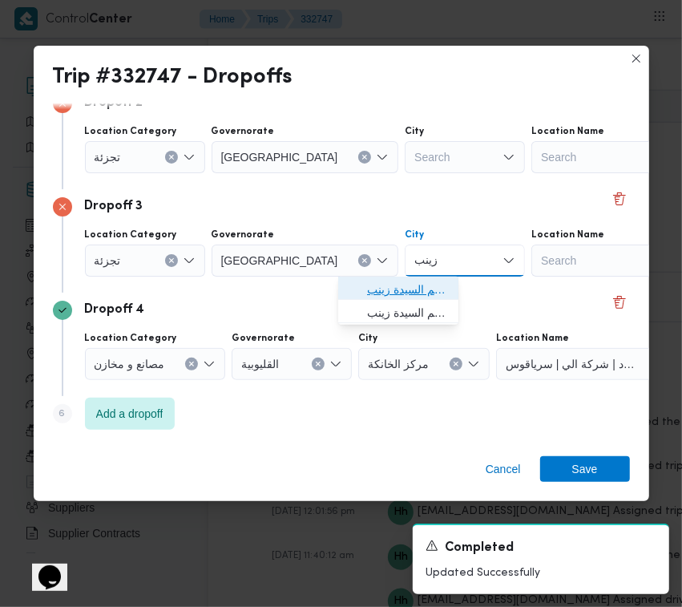
click at [409, 285] on span "قسم السيدة زينب" at bounding box center [408, 289] width 82 height 19
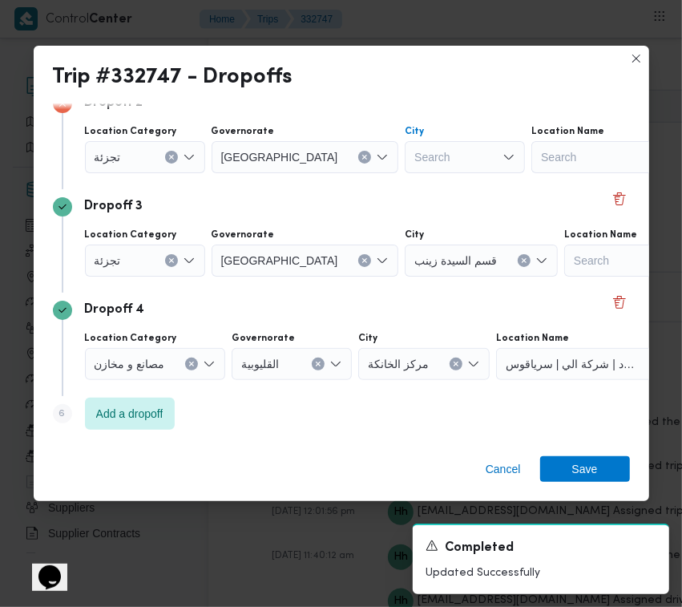
click at [405, 170] on div "Search" at bounding box center [465, 157] width 120 height 32
type input "شبرا"
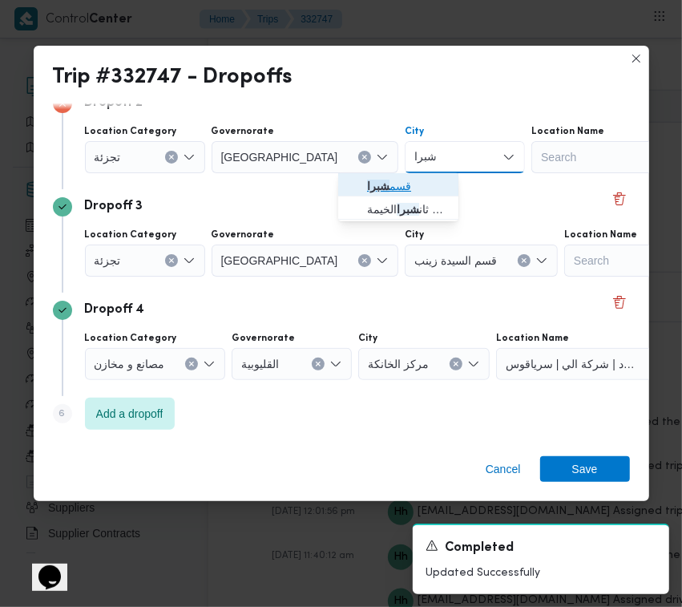
click at [362, 182] on span "قسم شبرا" at bounding box center [398, 186] width 107 height 26
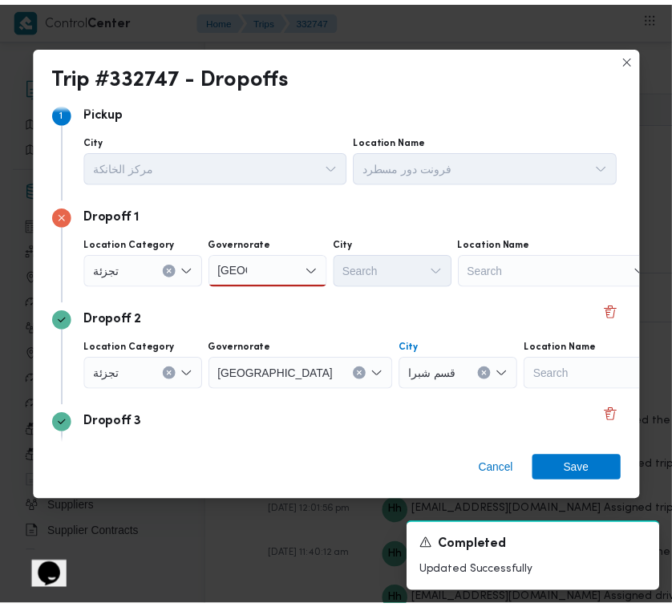
scroll to position [0, 0]
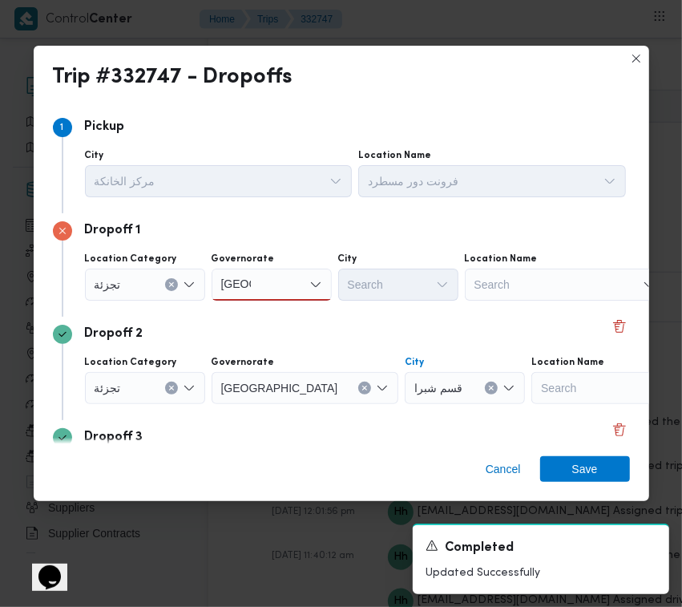
click at [267, 279] on div "[GEOGRAPHIC_DATA] [GEOGRAPHIC_DATA]" at bounding box center [272, 284] width 120 height 32
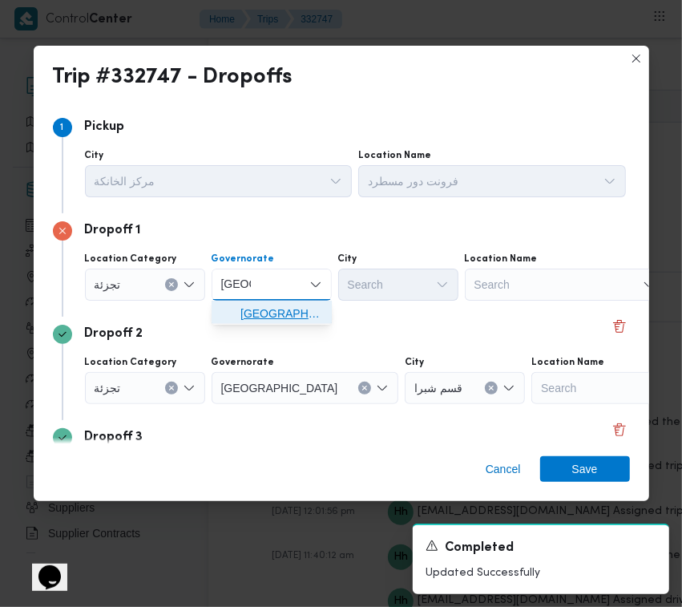
click at [266, 307] on span "[GEOGRAPHIC_DATA]" at bounding box center [281, 313] width 82 height 19
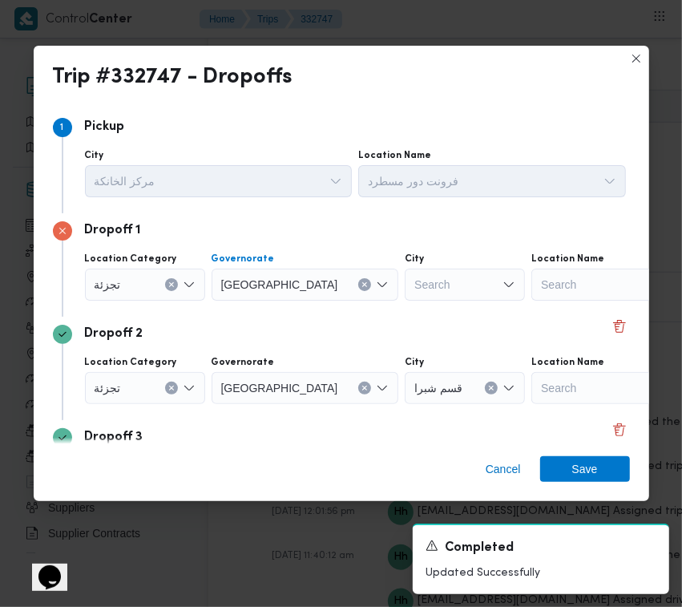
click at [405, 279] on div "Search" at bounding box center [465, 284] width 120 height 32
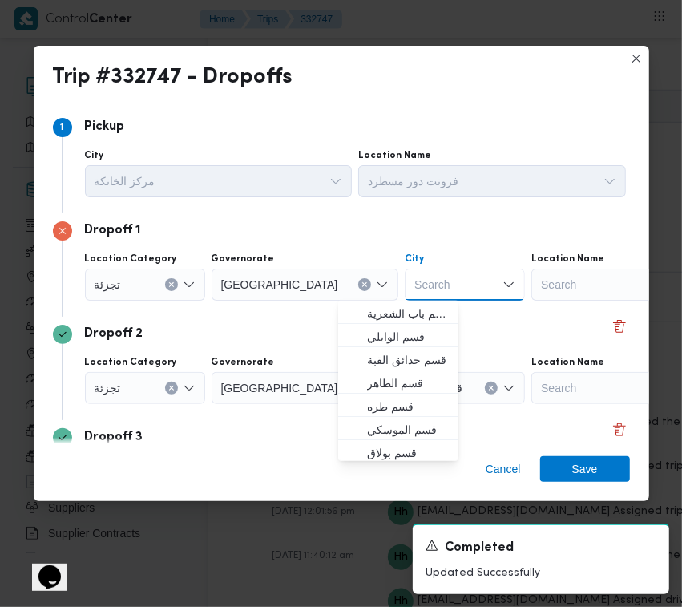
click at [405, 278] on div "Search Combo box. Selected. Combo box input. Search. Type some text or, to disp…" at bounding box center [465, 284] width 120 height 32
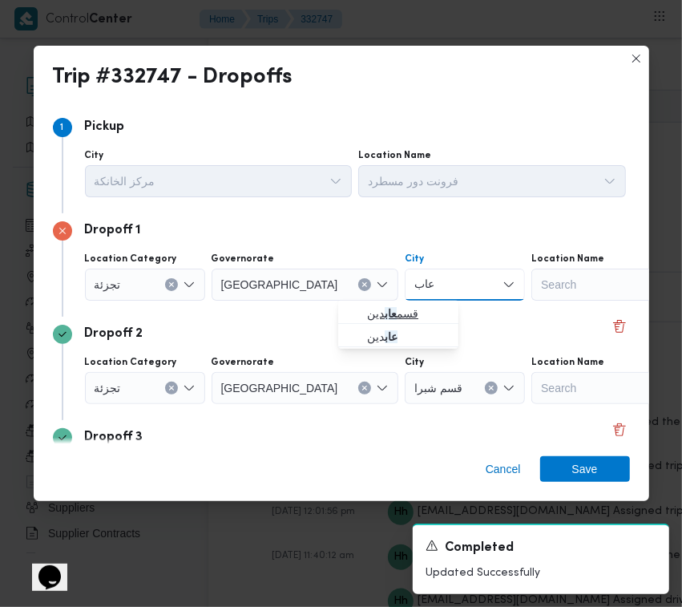
type input "عاب"
click at [357, 313] on icon "button" at bounding box center [354, 313] width 13 height 13
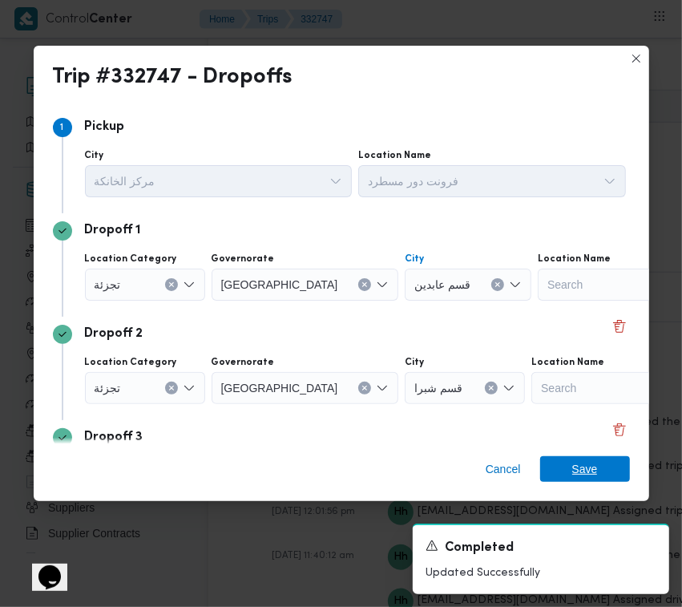
click at [607, 470] on span "Save" at bounding box center [585, 469] width 90 height 26
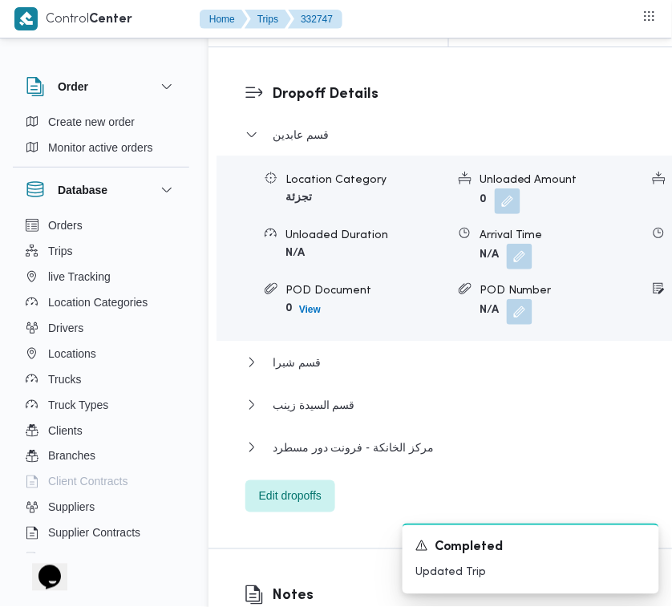
scroll to position [2681, 0]
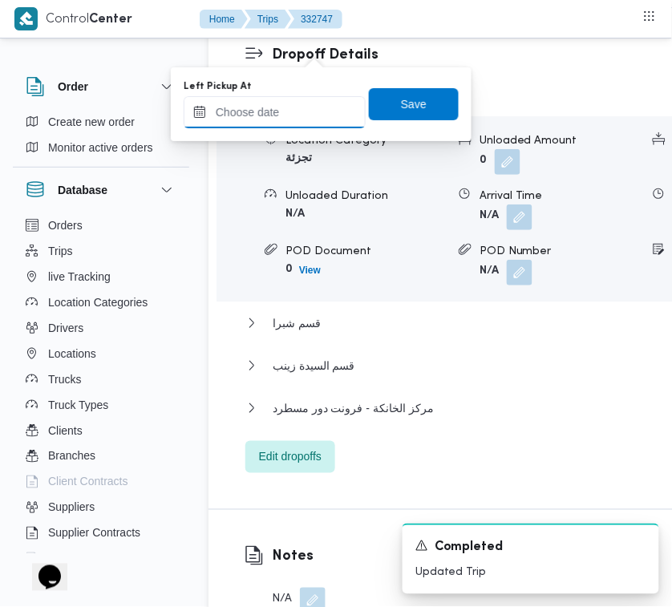
click at [305, 111] on input "Left Pickup At" at bounding box center [275, 112] width 182 height 32
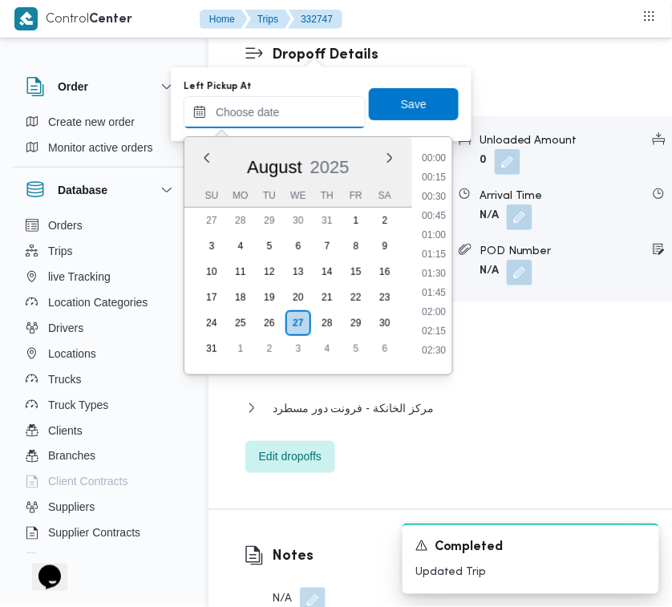
paste input "[DATE] 7:00:00 AM"
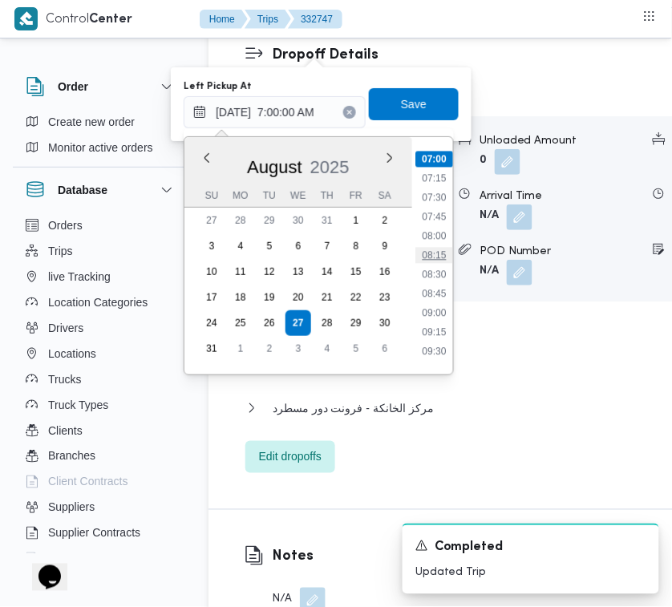
click at [435, 249] on li "08:15" at bounding box center [433, 256] width 37 height 16
type input "[DATE] 08:15"
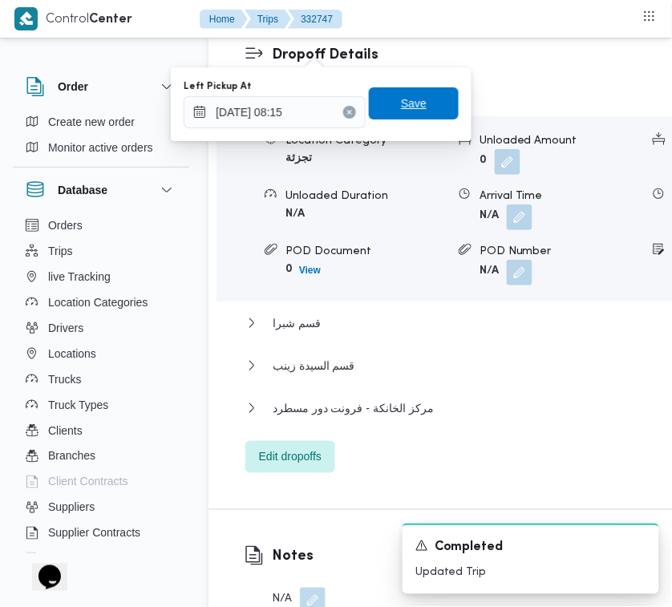
click at [415, 106] on span "Save" at bounding box center [414, 103] width 90 height 32
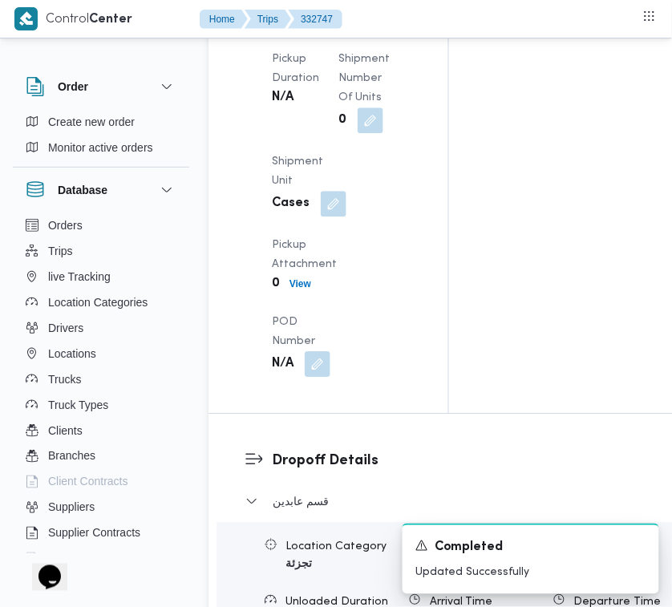
scroll to position [2169, 0]
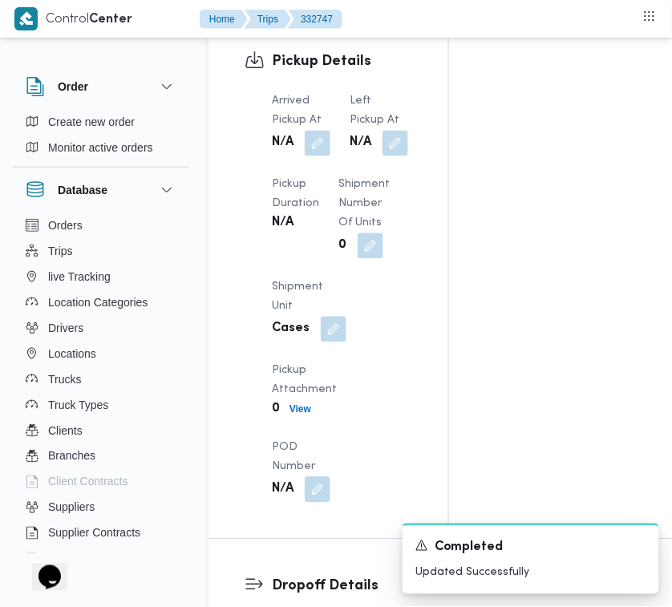
click at [317, 126] on span "Arrived Pickup At" at bounding box center [297, 111] width 50 height 30
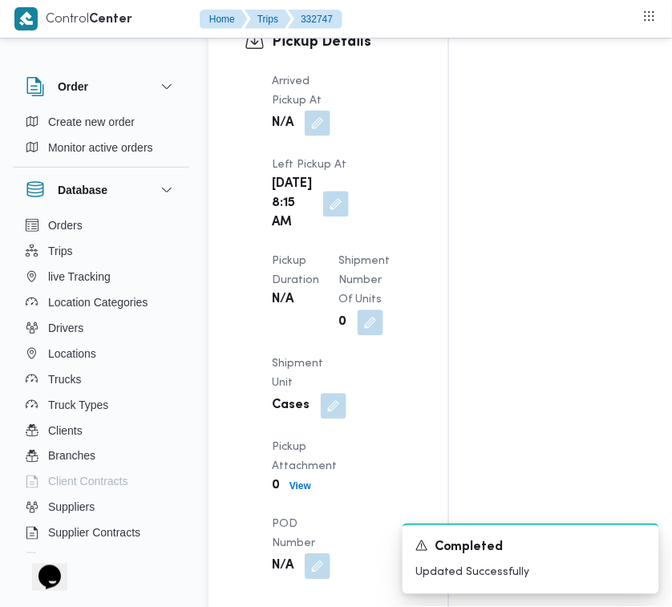
click at [315, 136] on button "button" at bounding box center [318, 124] width 26 height 26
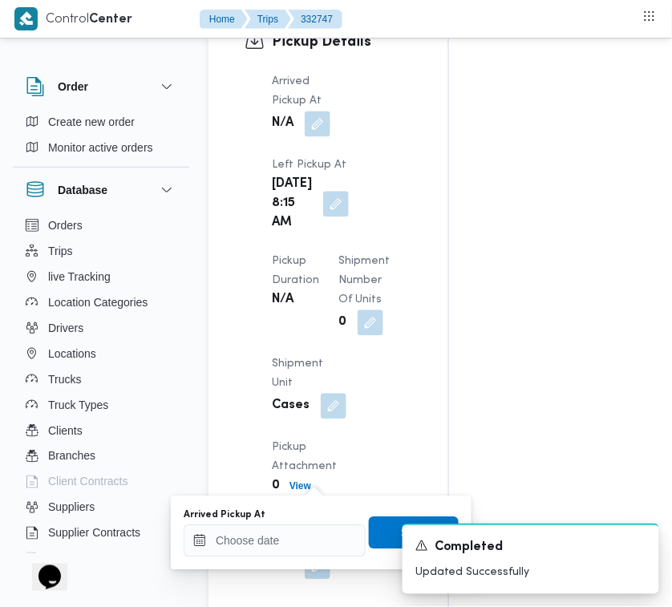
click at [285, 522] on div "Arrived Pickup At" at bounding box center [275, 533] width 182 height 48
click at [276, 539] on input "Arrived Pickup At" at bounding box center [275, 541] width 182 height 32
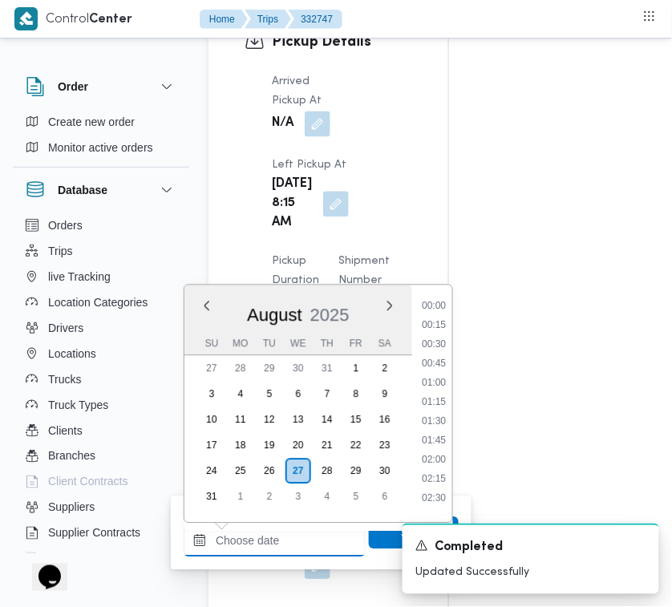
paste input "[DATE] 7:00:00 AM"
type input "[DATE] 7:00:00 AM"
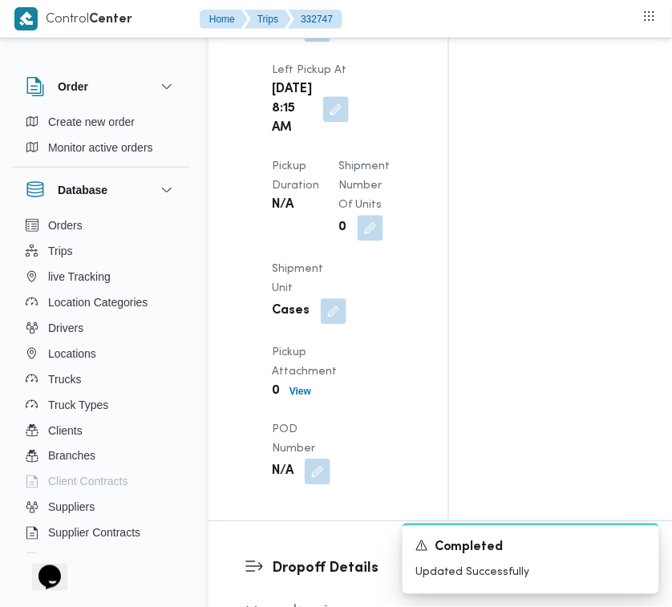
scroll to position [2273, 0]
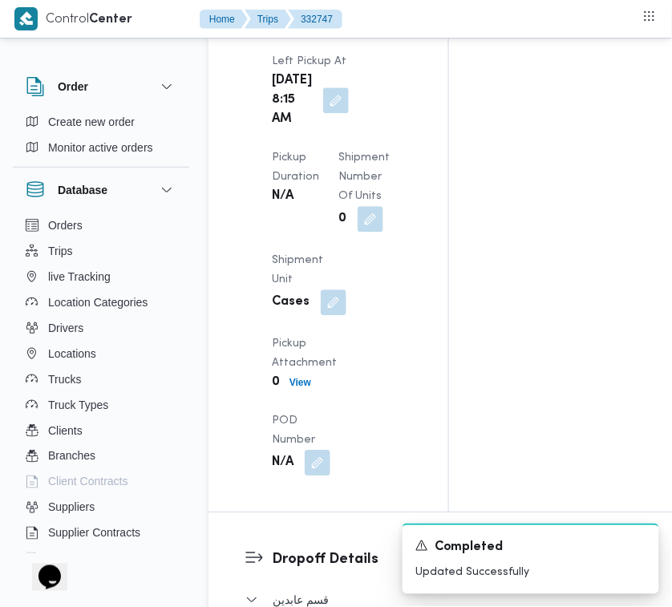
click at [323, 32] on button "button" at bounding box center [318, 19] width 26 height 26
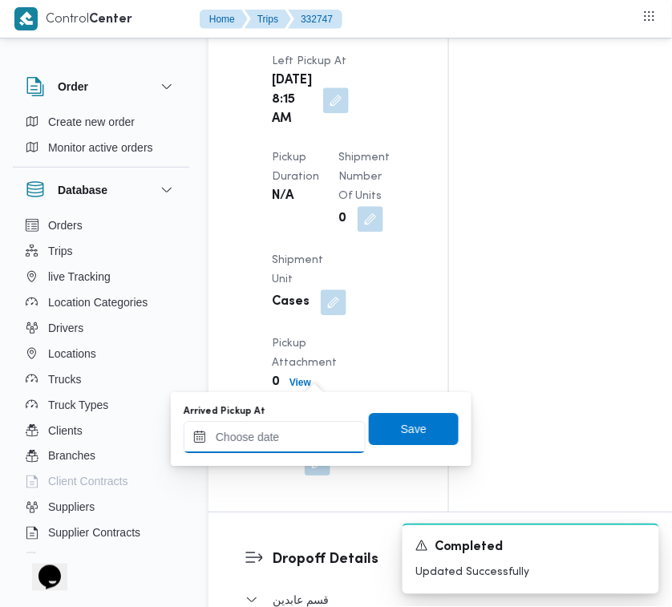
click at [285, 438] on input "Arrived Pickup At" at bounding box center [275, 437] width 182 height 32
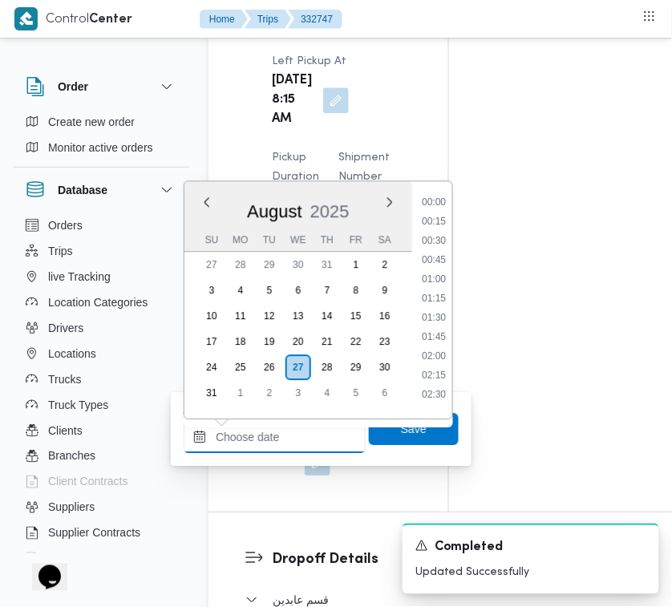
paste input "[DATE] 7:00:00 AM"
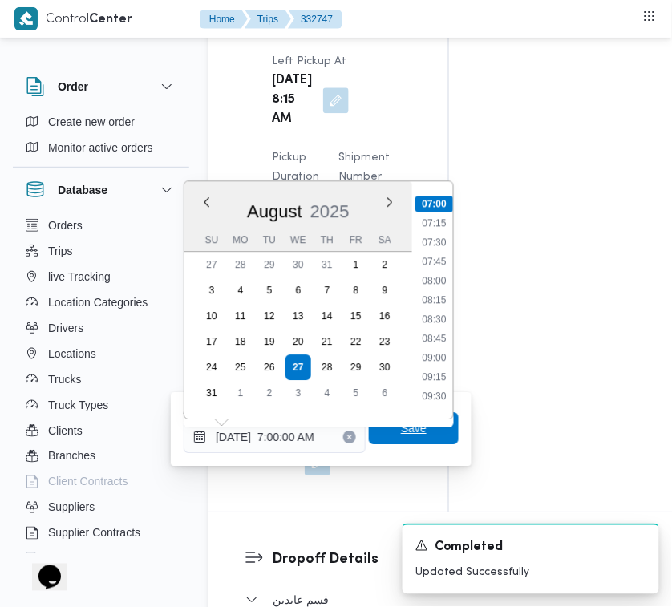
type input "[DATE] 07:00"
click at [418, 427] on span "Save" at bounding box center [414, 429] width 90 height 32
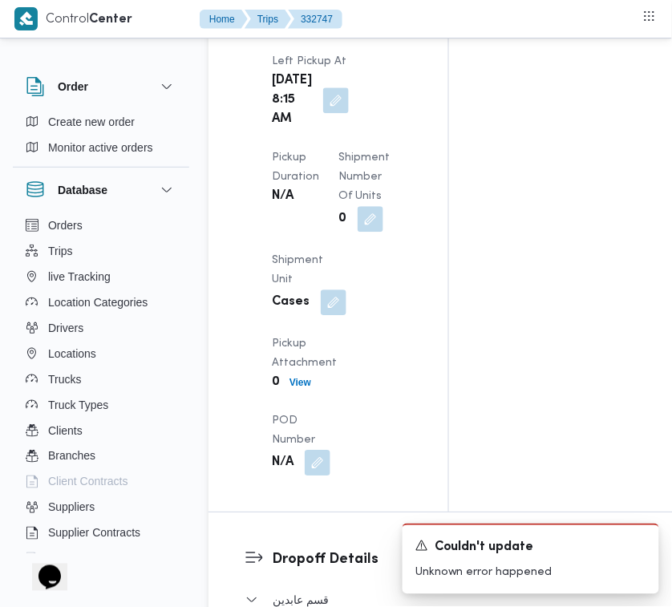
click at [331, 34] on div "N/A" at bounding box center [301, 20] width 62 height 29
click at [310, 32] on button "button" at bounding box center [318, 19] width 26 height 26
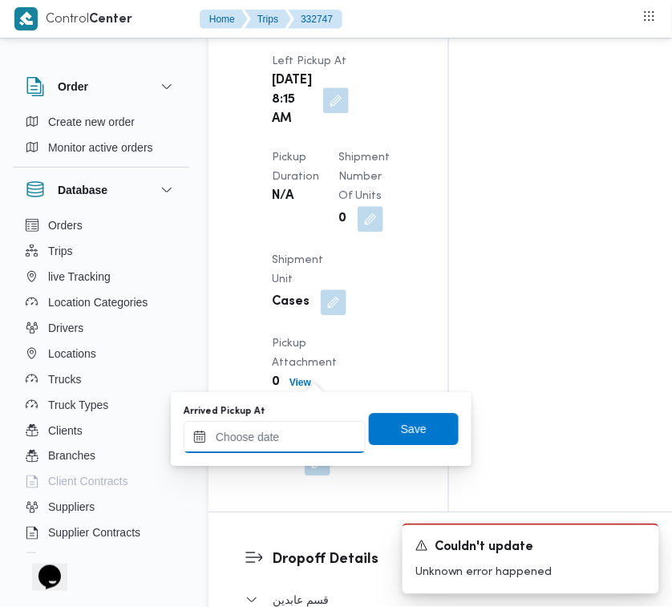
click at [307, 434] on input "Arrived Pickup At" at bounding box center [275, 437] width 182 height 32
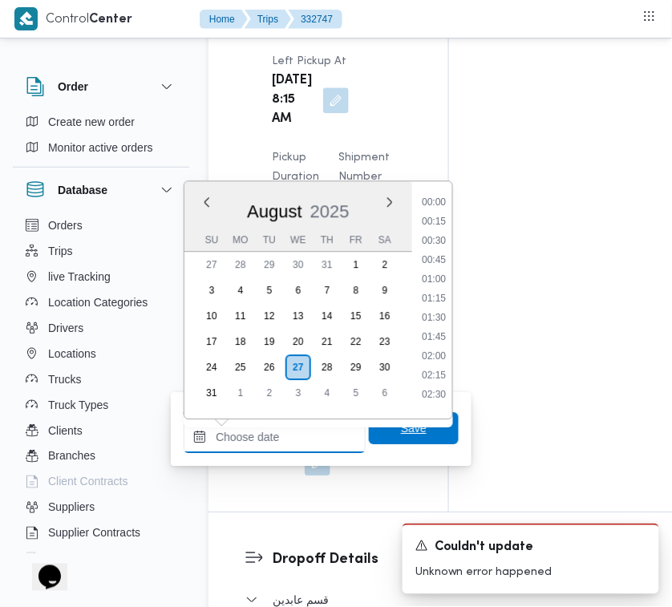
paste input "[DATE] 7:00:00 AM"
type input "[DATE] 7:00:00 AM"
click at [403, 431] on span "Save" at bounding box center [414, 427] width 26 height 19
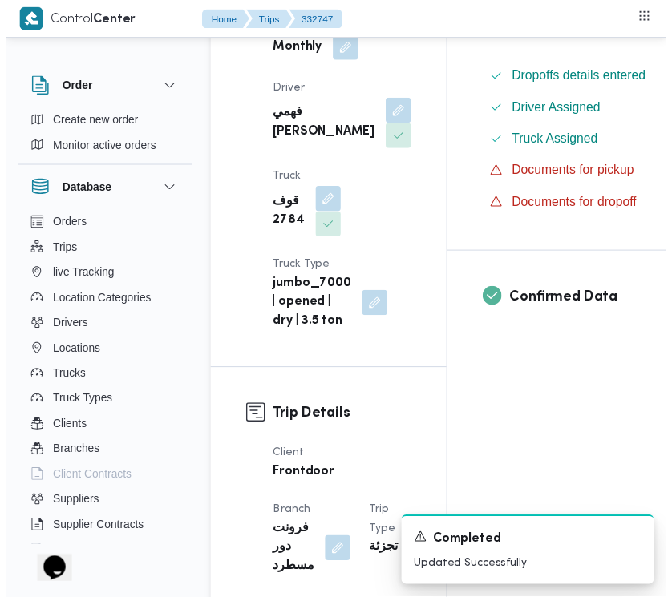
scroll to position [0, 0]
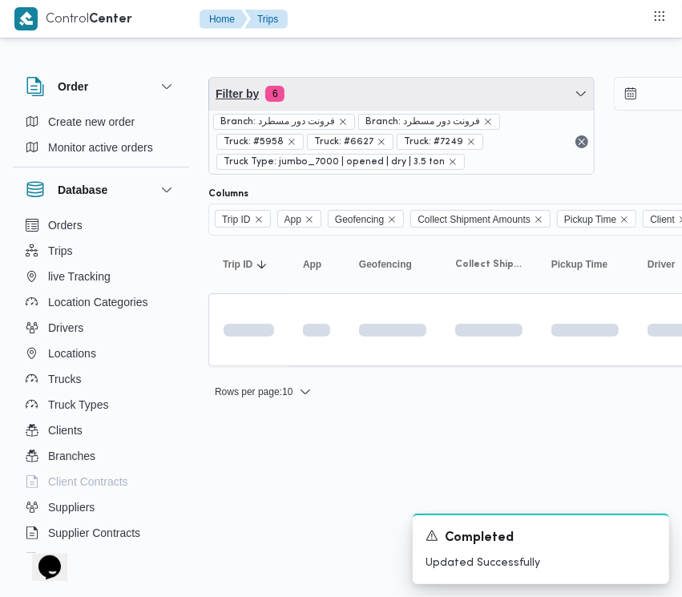
click at [341, 98] on span "Filter by 6" at bounding box center [401, 94] width 385 height 32
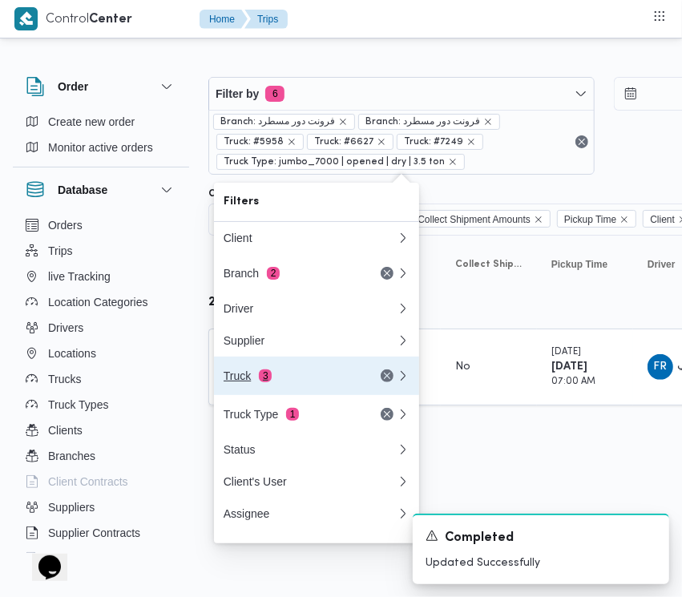
click at [278, 381] on div "Truck 3" at bounding box center [291, 375] width 135 height 13
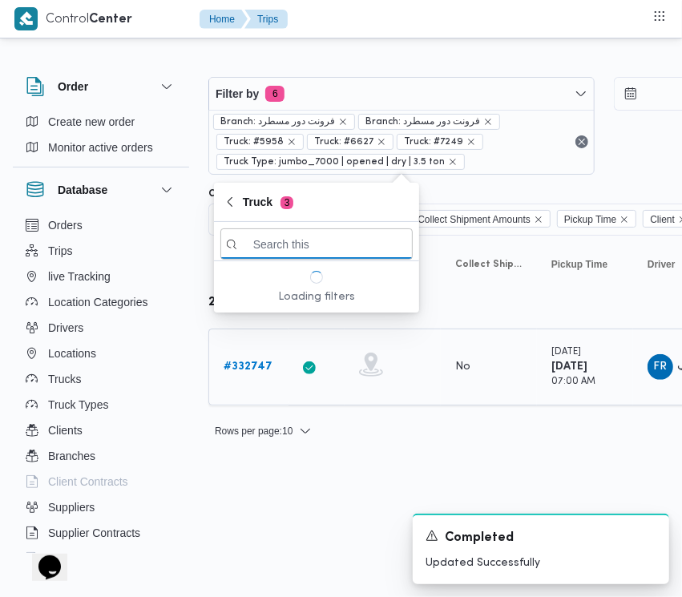
paste input "1492"
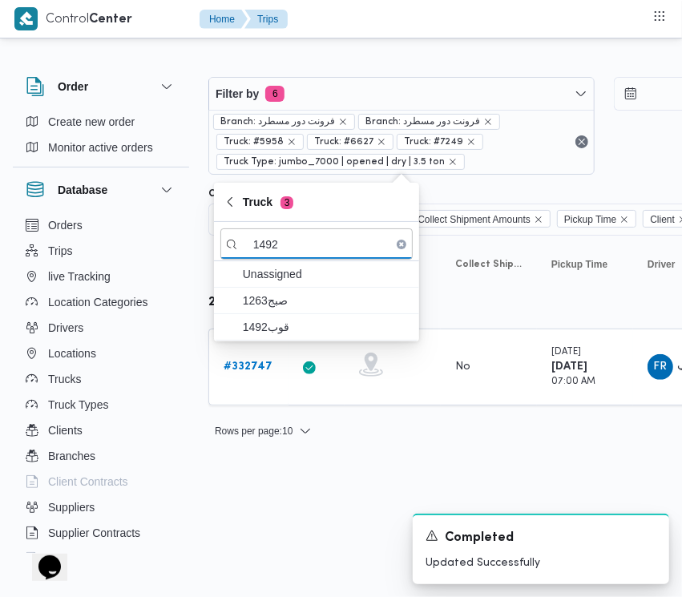
type input "1492"
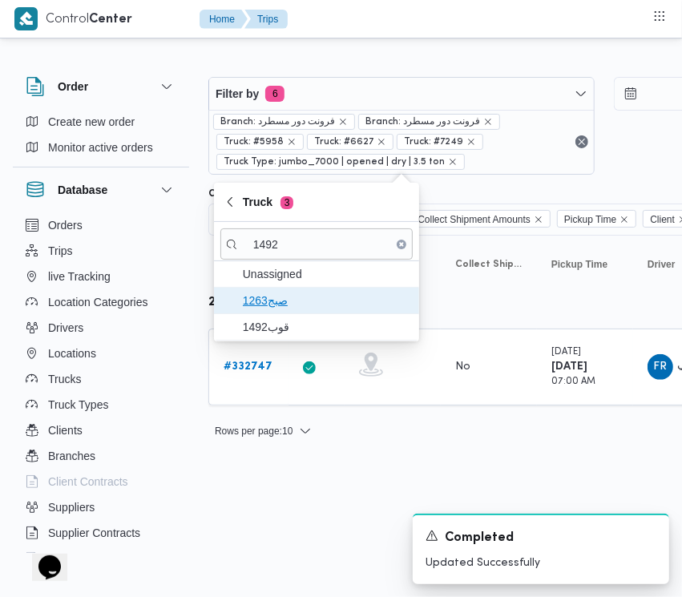
click at [272, 303] on span "صبج1263" at bounding box center [326, 300] width 167 height 19
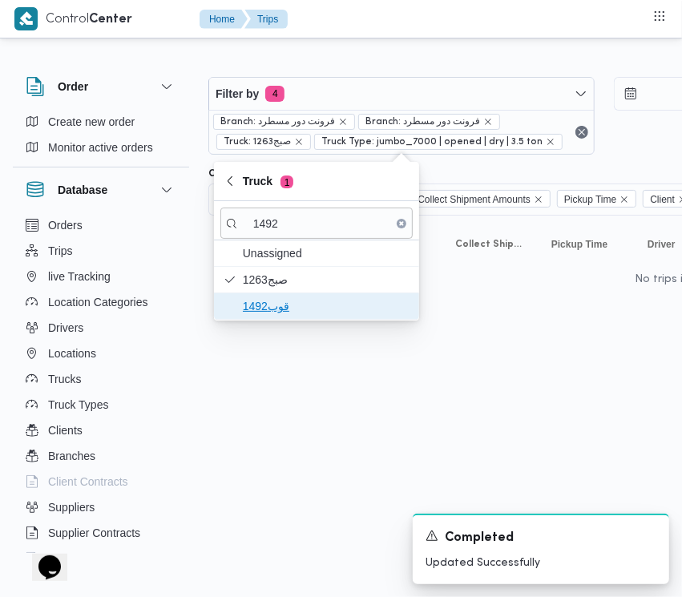
click at [272, 305] on span "قوب1492" at bounding box center [326, 306] width 167 height 19
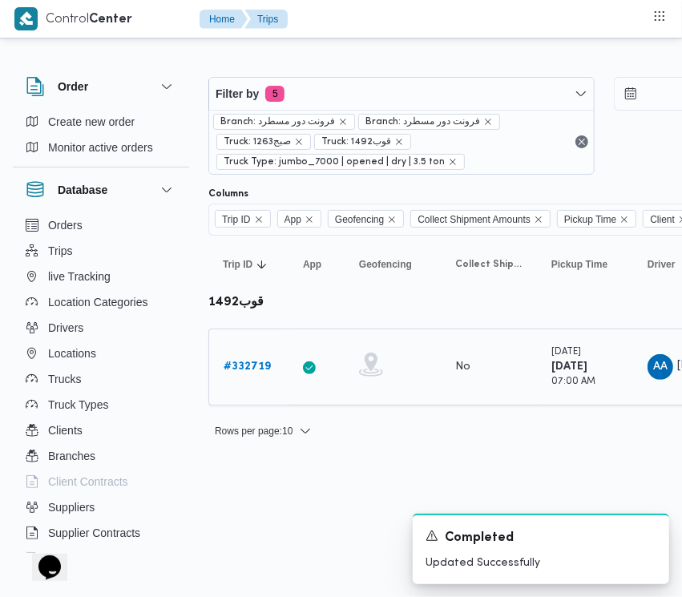
click at [248, 365] on b "# 332719" at bounding box center [247, 366] width 47 height 10
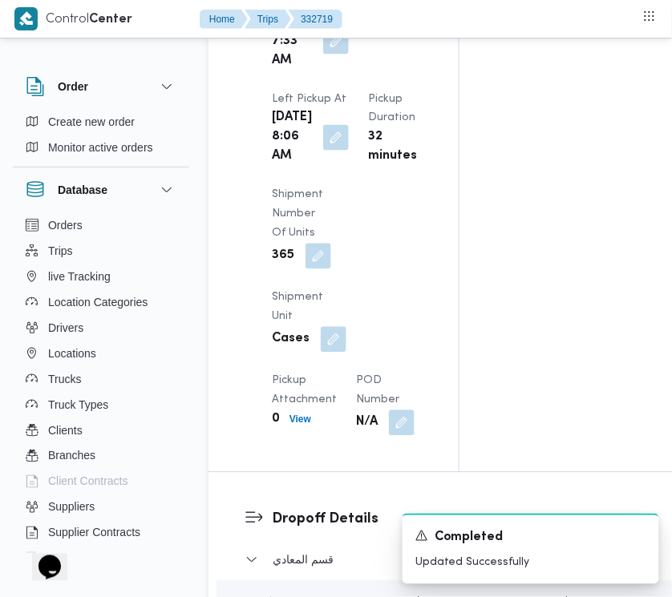
scroll to position [2537, 0]
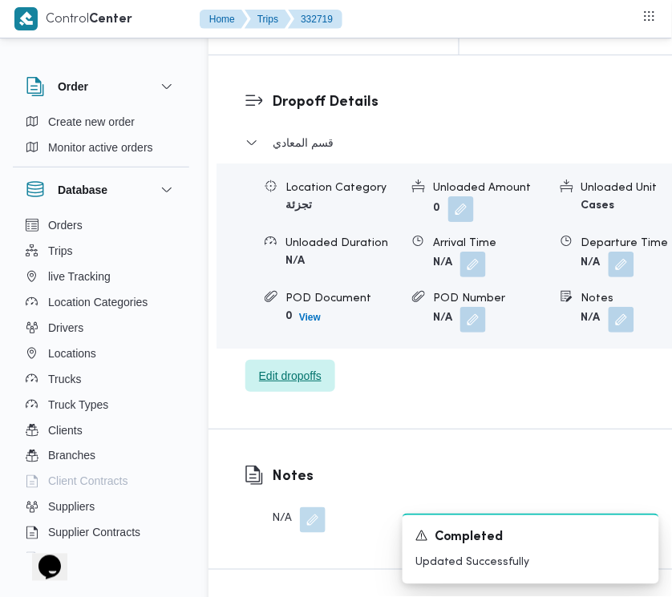
click at [271, 385] on span "Edit dropoffs" at bounding box center [290, 375] width 63 height 19
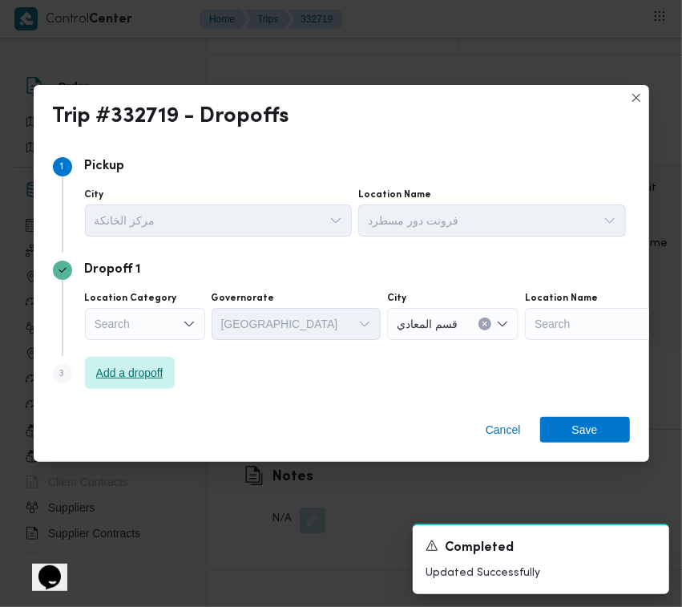
click at [133, 377] on span "Add a dropoff" at bounding box center [129, 372] width 67 height 19
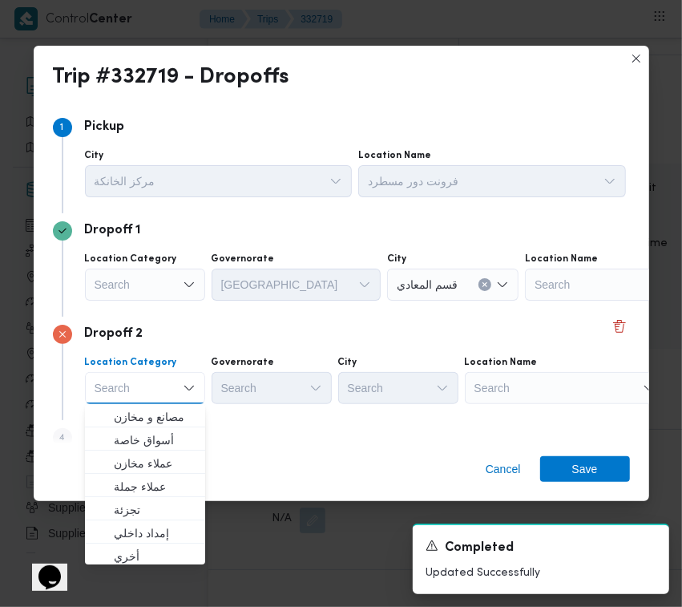
click at [523, 378] on div "Search" at bounding box center [565, 388] width 200 height 32
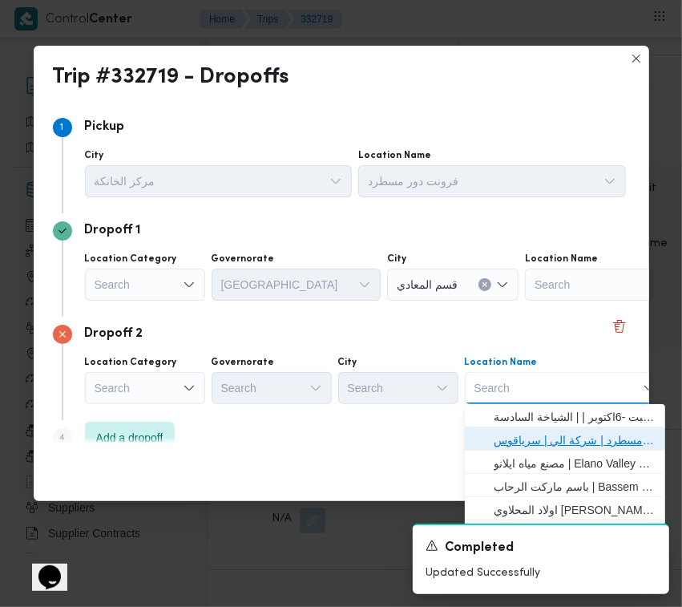
click at [559, 431] on span "فرونت دور مسطرد | شركة الي | سرياقوس" at bounding box center [575, 439] width 162 height 19
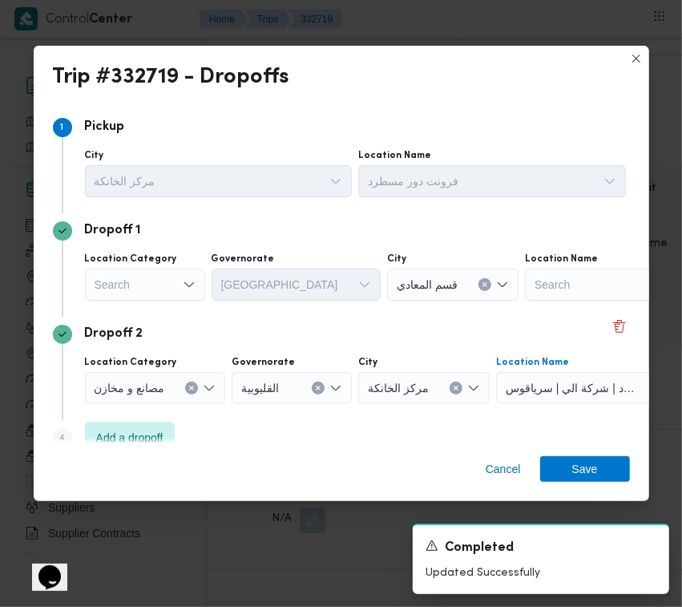
click at [146, 278] on div "Search" at bounding box center [145, 284] width 120 height 32
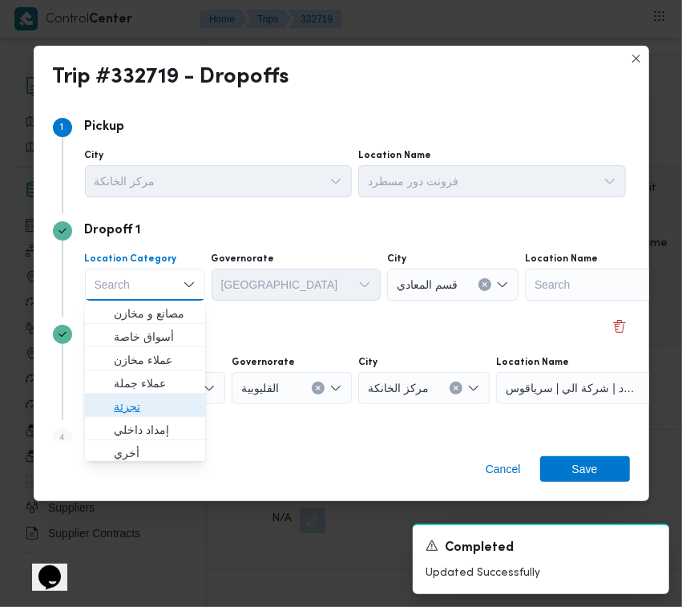
click at [130, 402] on span "تجزئة" at bounding box center [155, 406] width 82 height 19
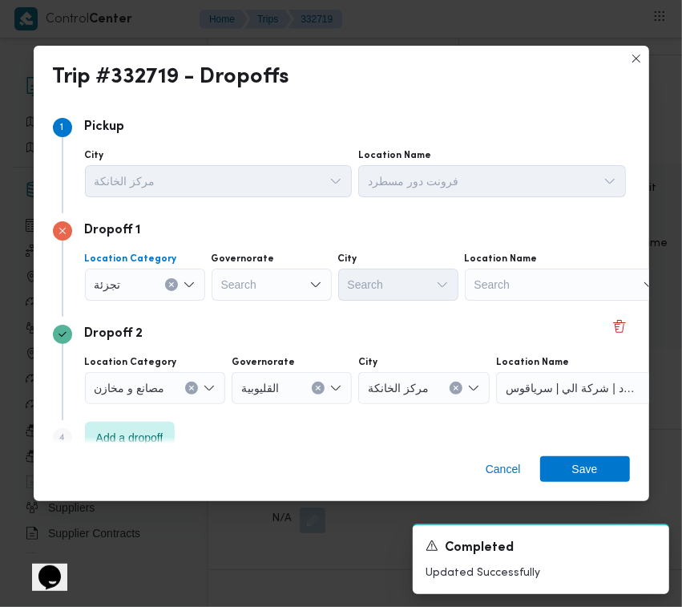
click at [253, 281] on div "Search" at bounding box center [272, 284] width 120 height 32
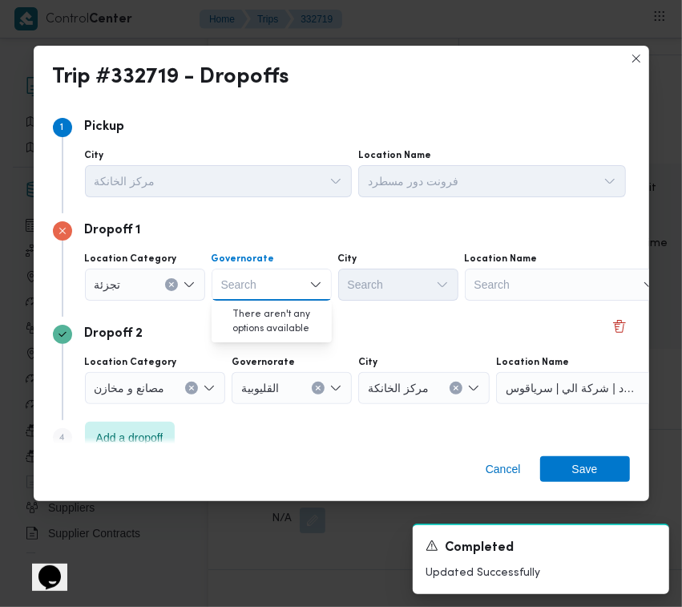
paste input "[GEOGRAPHIC_DATA]"
type input "[GEOGRAPHIC_DATA]"
click at [262, 313] on div "Dropoff 1 Location Category تجزئة [GEOGRAPHIC_DATA] [GEOGRAPHIC_DATA] [GEOGRAPH…" at bounding box center [341, 264] width 577 height 103
click at [265, 279] on div "[GEOGRAPHIC_DATA] [GEOGRAPHIC_DATA]" at bounding box center [272, 284] width 120 height 32
click at [278, 310] on span "[GEOGRAPHIC_DATA]" at bounding box center [281, 313] width 82 height 19
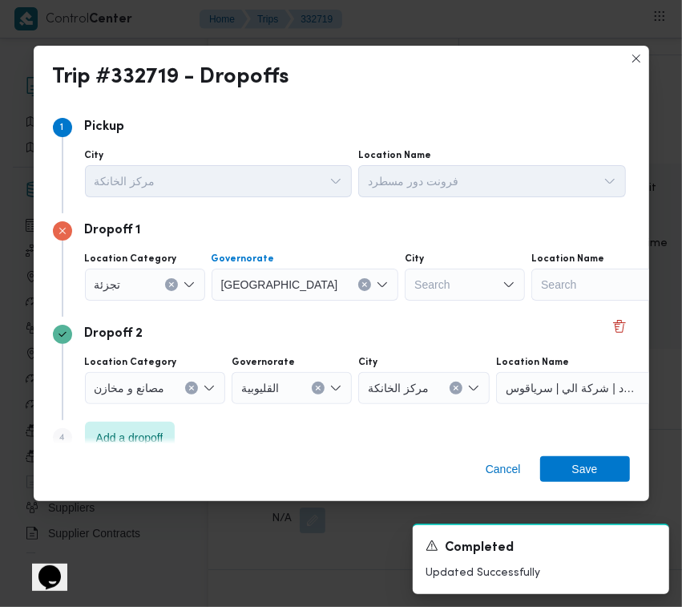
click at [405, 279] on div "Search" at bounding box center [465, 284] width 120 height 32
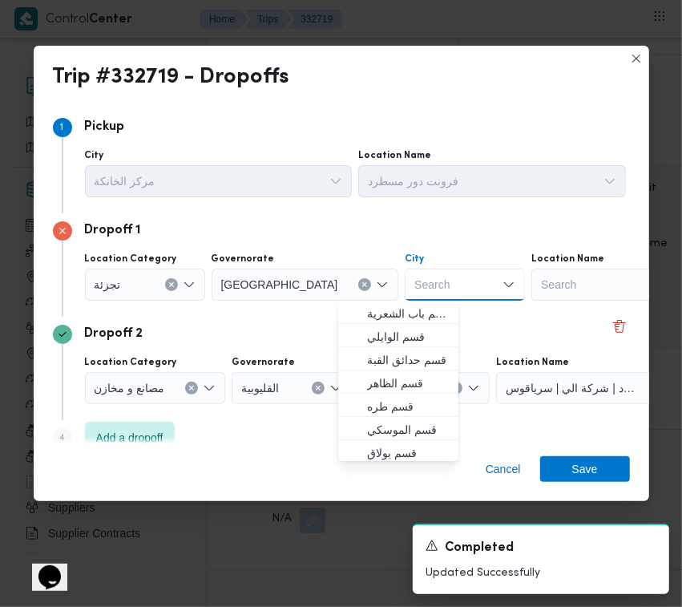
paste input "[GEOGRAPHIC_DATA]"
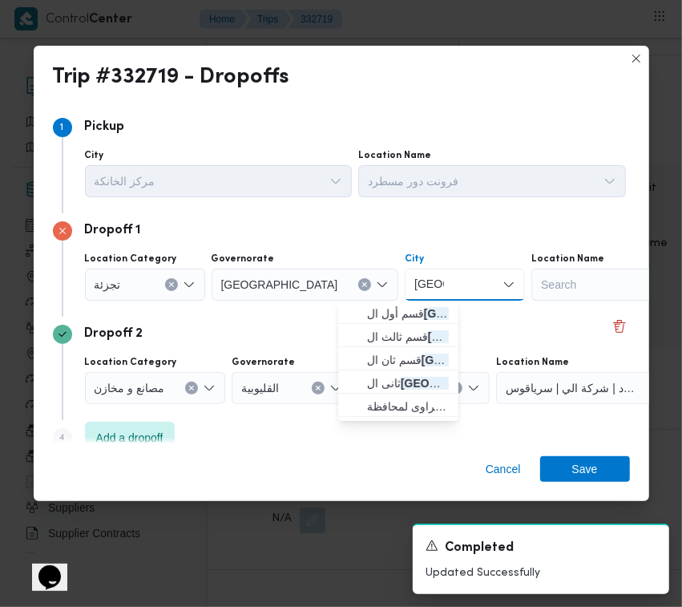
type input "[GEOGRAPHIC_DATA]"
click at [355, 314] on icon "button" at bounding box center [354, 313] width 13 height 13
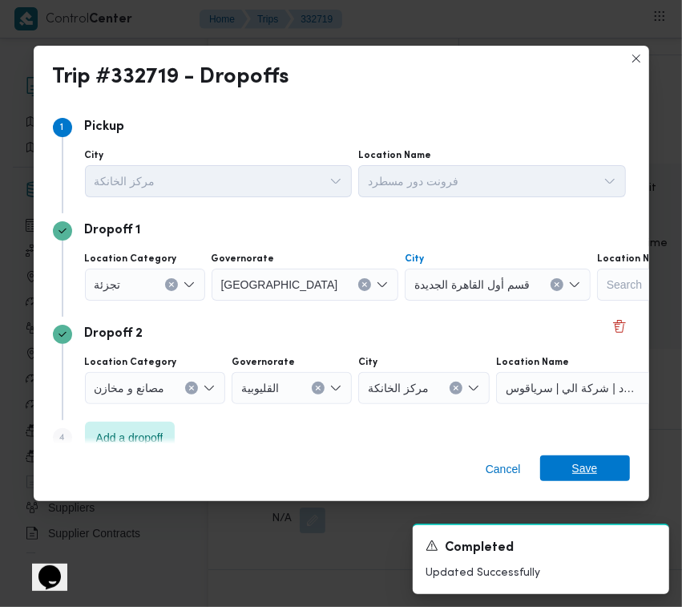
click at [599, 462] on span "Save" at bounding box center [585, 468] width 90 height 26
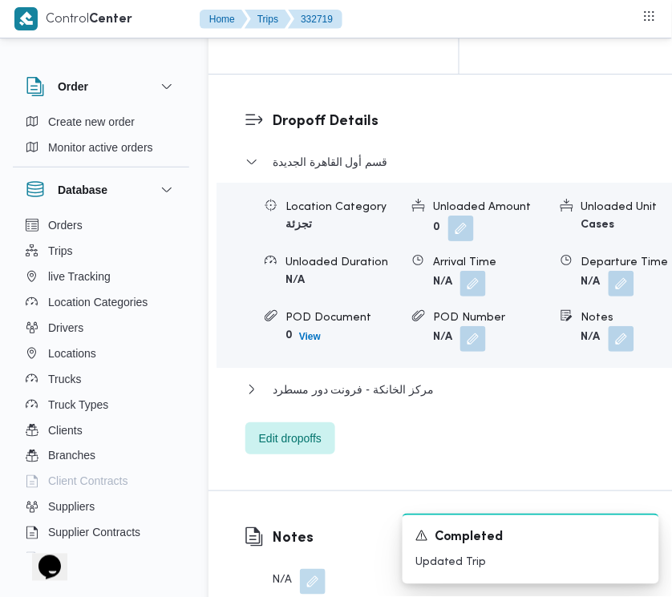
scroll to position [2557, 0]
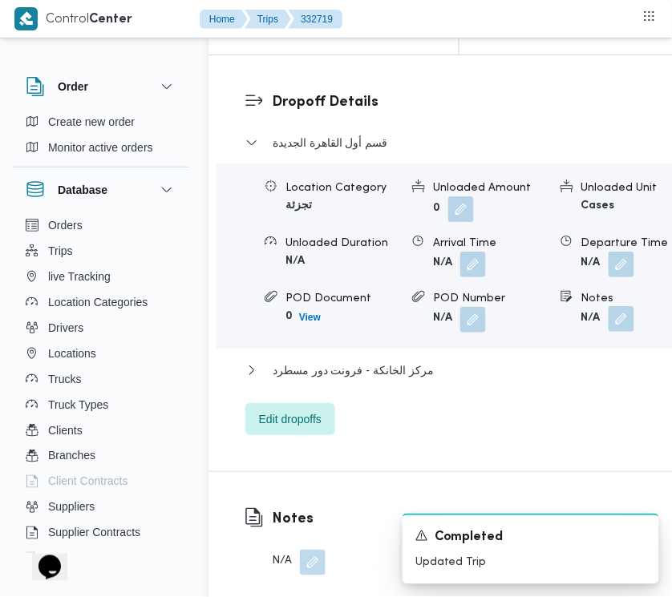
click at [624, 332] on button "button" at bounding box center [621, 319] width 26 height 26
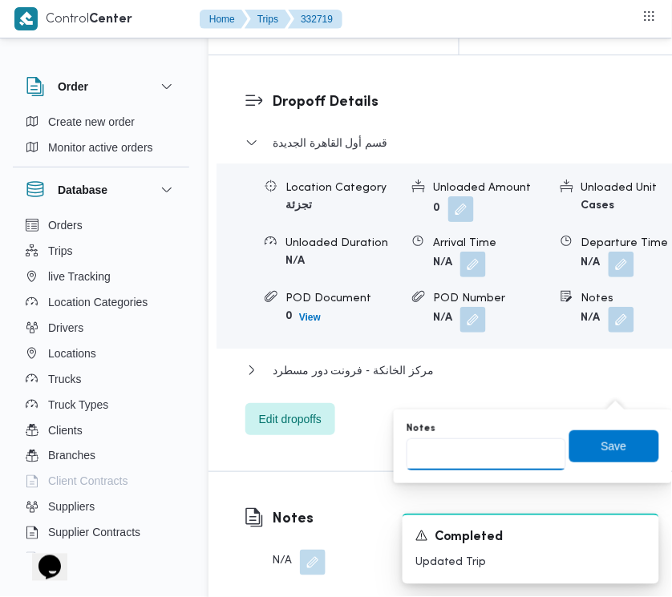
click at [539, 449] on input "Notes" at bounding box center [485, 454] width 159 height 32
paste input "تجمع"
type input "تجمع"
click at [606, 435] on span "Save" at bounding box center [614, 446] width 90 height 32
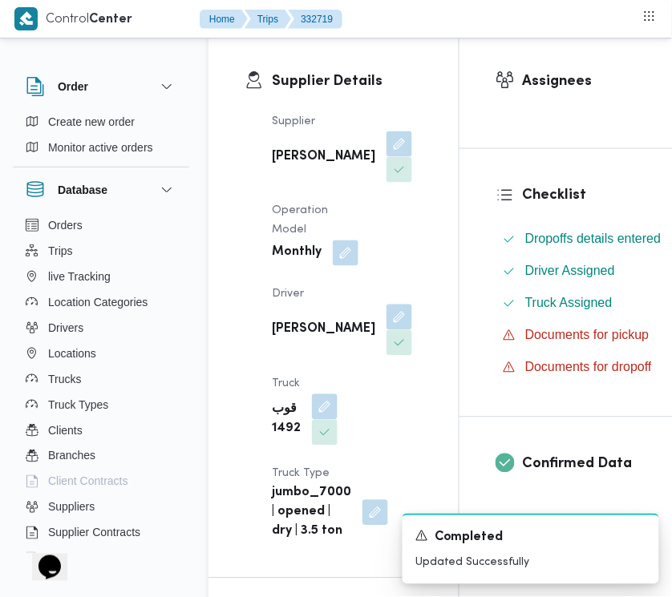
scroll to position [0, 0]
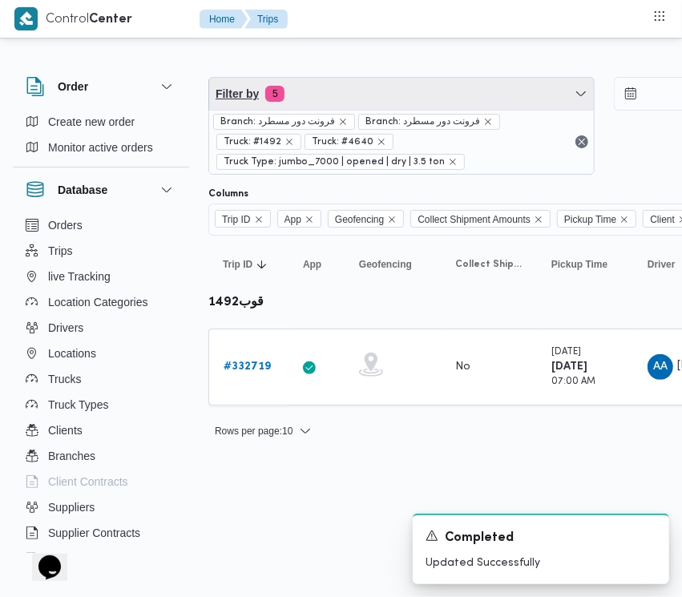
click at [379, 88] on span "Filter by 5" at bounding box center [401, 94] width 385 height 32
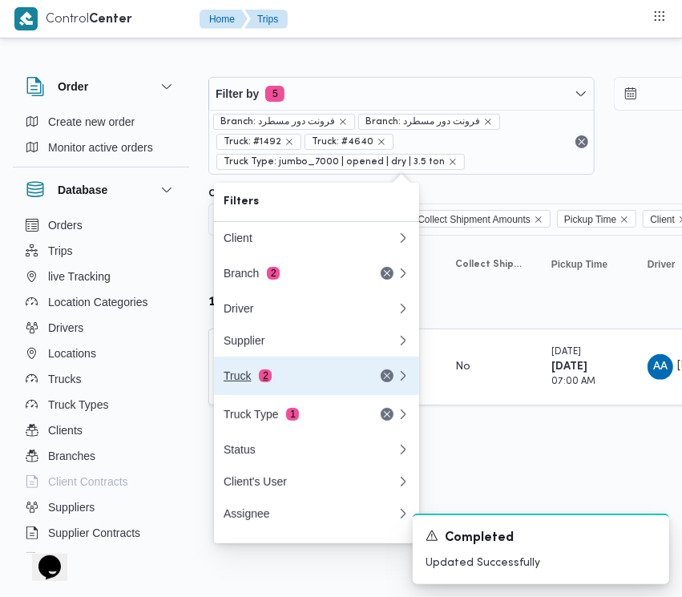
click at [244, 391] on div "Truck 2" at bounding box center [310, 376] width 192 height 38
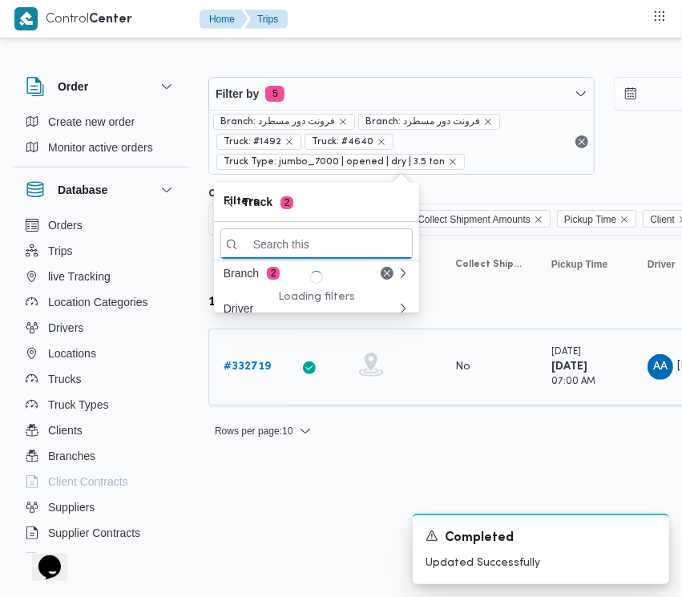
paste input "3865"
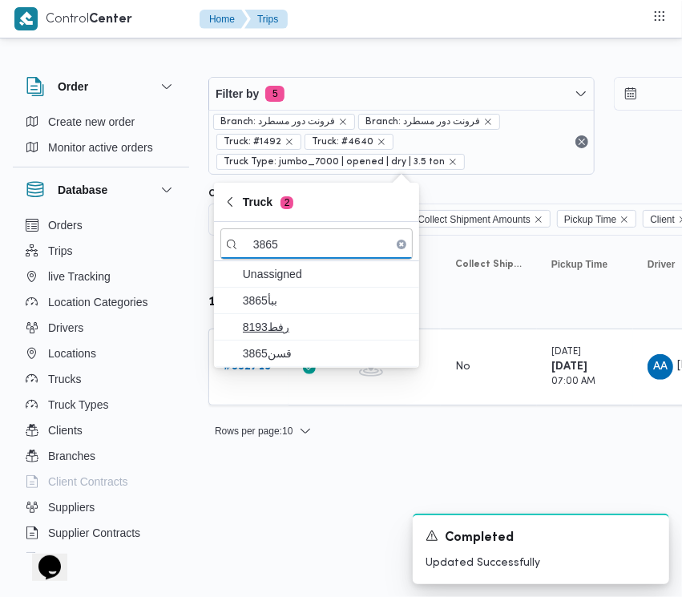
type input "3865"
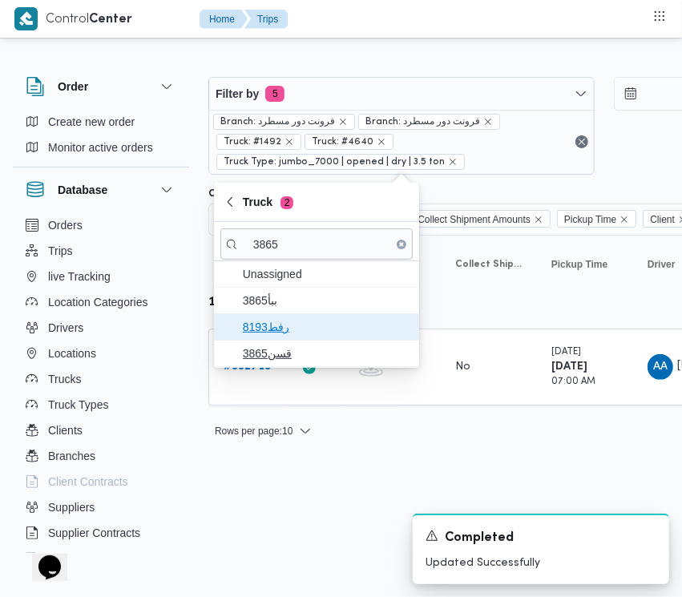
click at [269, 321] on span "8193رفط" at bounding box center [326, 326] width 167 height 19
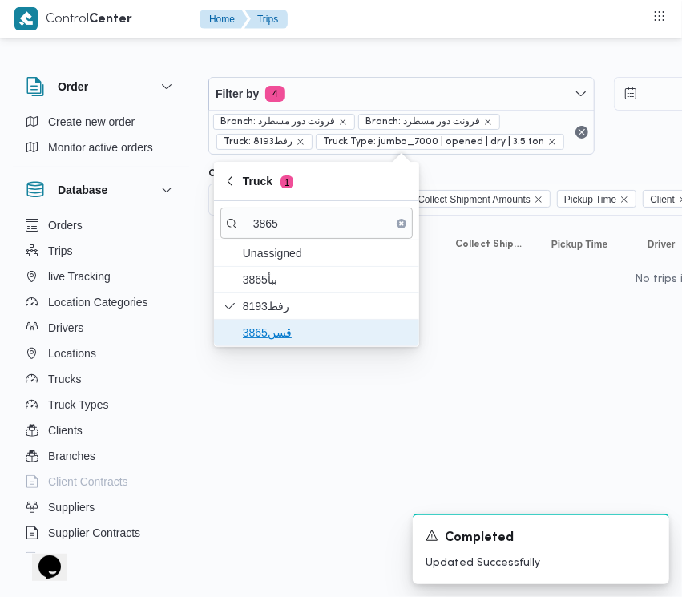
click at [267, 345] on span "قسن3865" at bounding box center [316, 333] width 192 height 26
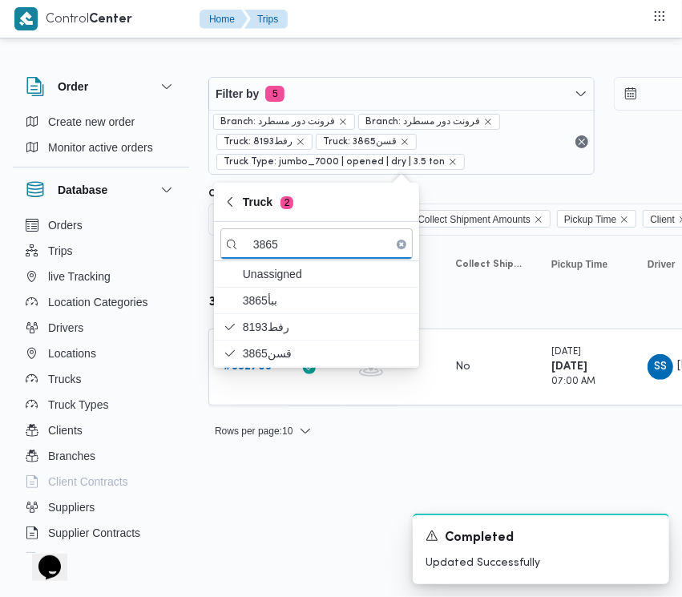
click at [268, 489] on html "Control Center Home Trips Order Create new order Monitor active orders Database…" at bounding box center [341, 298] width 682 height 597
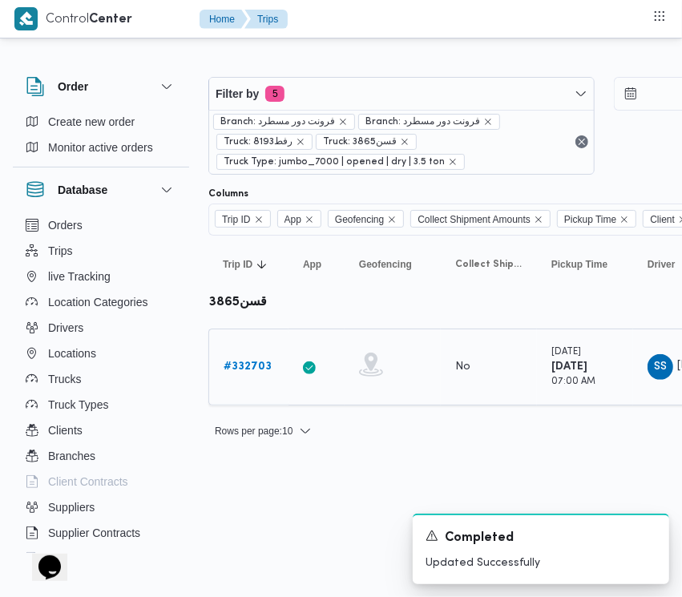
click at [234, 357] on link "# 332703" at bounding box center [248, 366] width 48 height 19
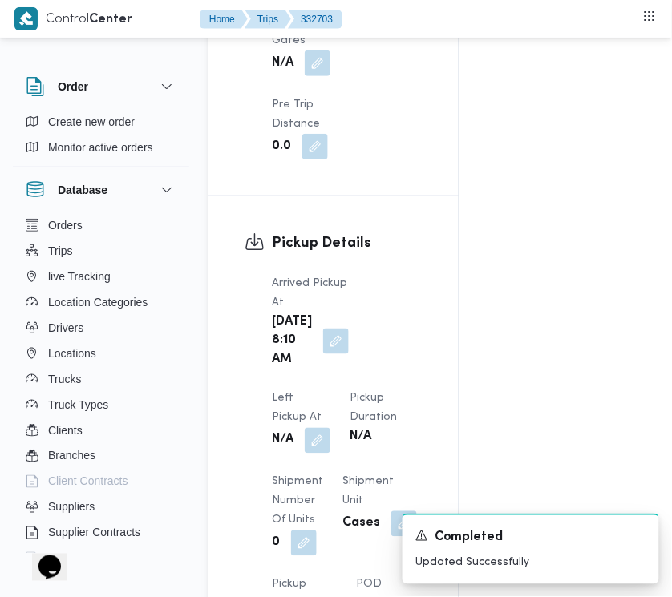
scroll to position [2537, 0]
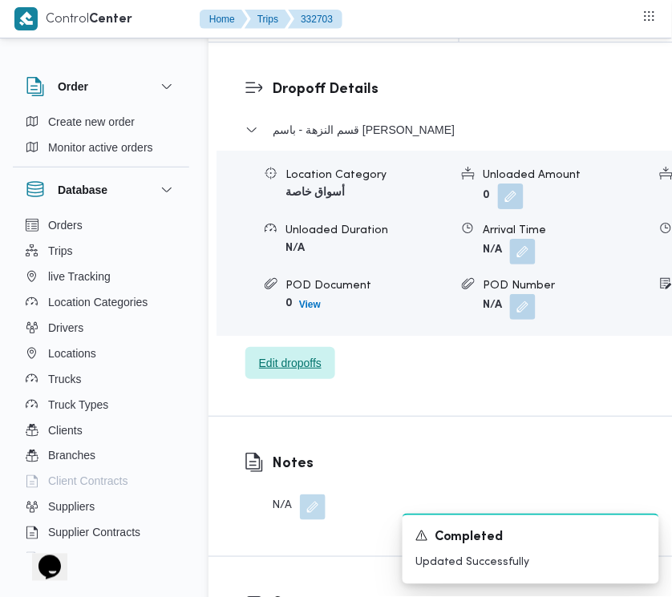
click at [290, 373] on span "Edit dropoffs" at bounding box center [290, 362] width 63 height 19
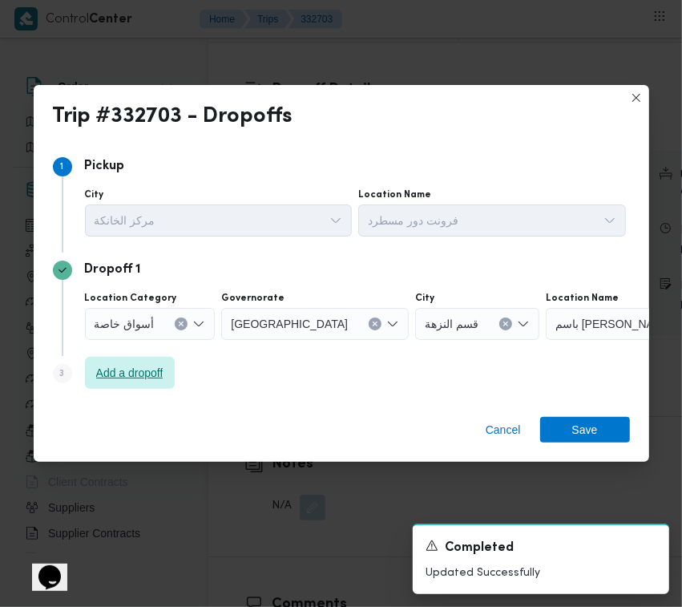
click at [130, 363] on span "Add a dropoff" at bounding box center [130, 373] width 90 height 32
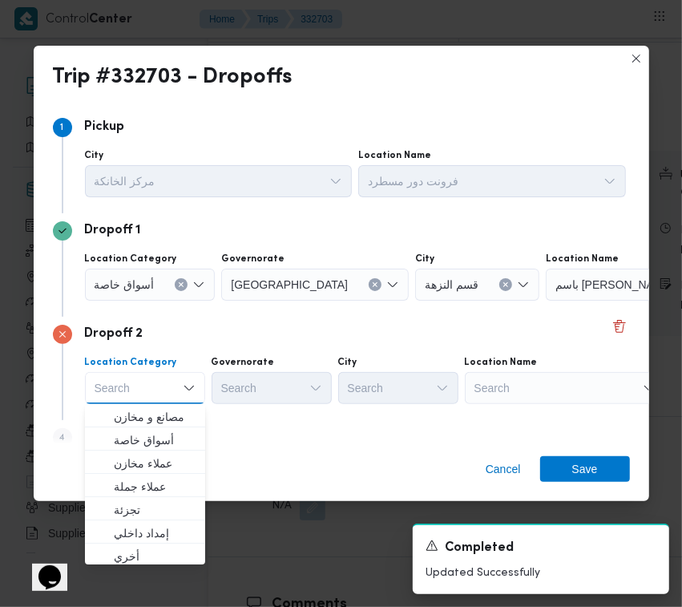
click at [567, 373] on div "Search" at bounding box center [565, 388] width 200 height 32
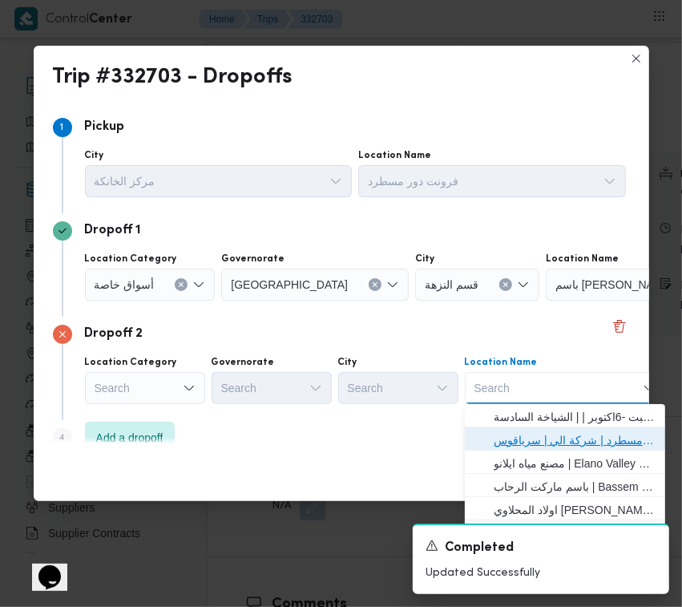
click at [573, 433] on span "فرونت دور مسطرد | شركة الي | سرياقوس" at bounding box center [575, 439] width 162 height 19
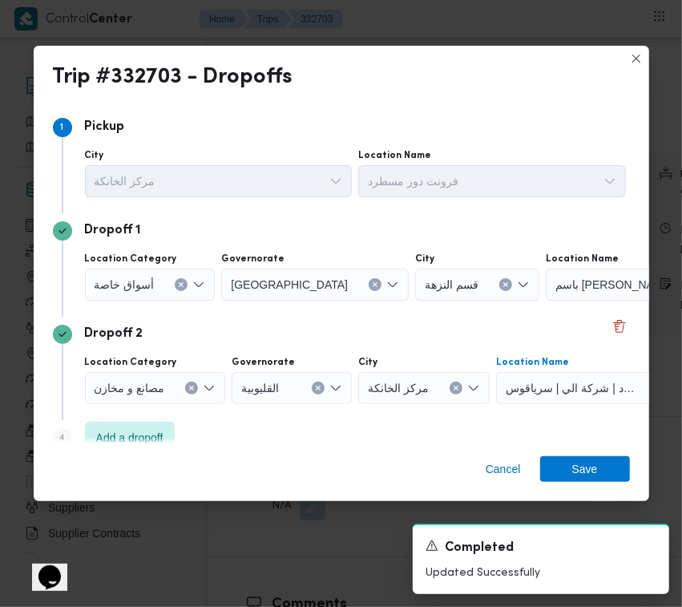
click at [137, 285] on span "أسواق خاصة" at bounding box center [125, 284] width 60 height 18
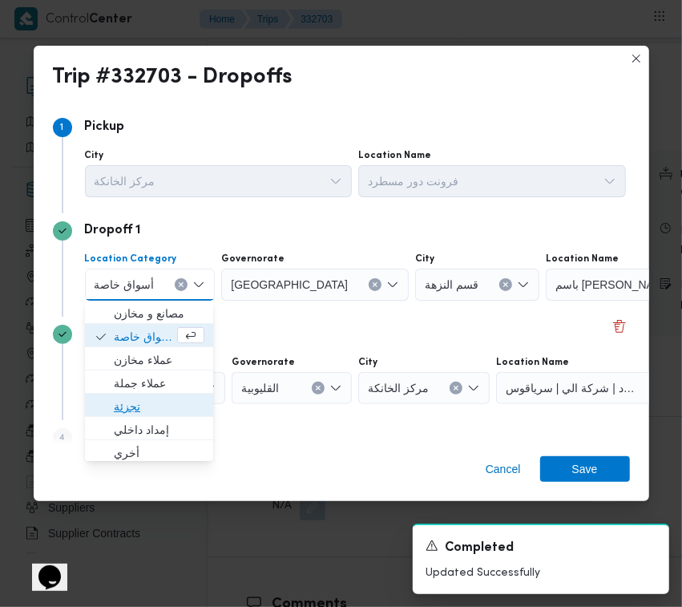
click at [152, 411] on span "تجزئة" at bounding box center [159, 406] width 91 height 19
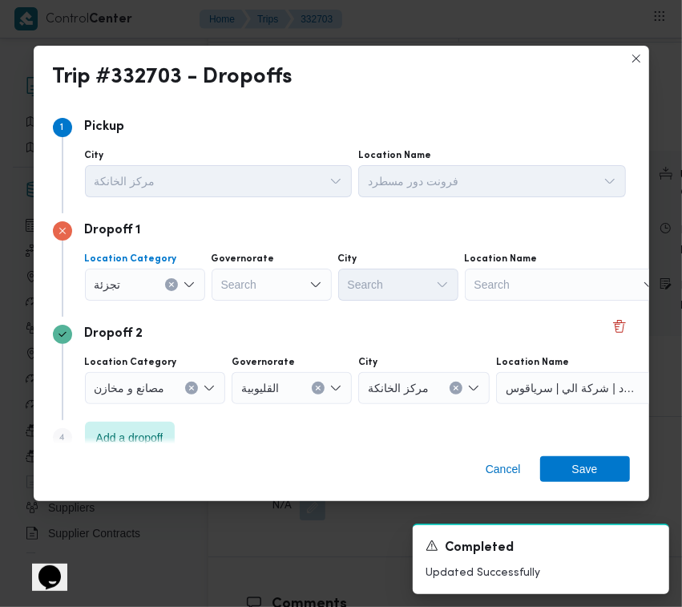
click at [256, 271] on div "Search" at bounding box center [272, 284] width 120 height 32
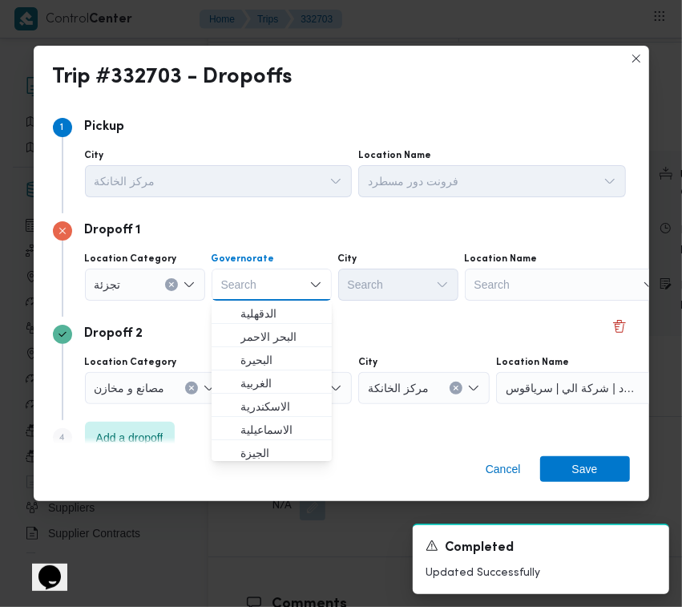
paste input "جيزة"
type input "جيزة"
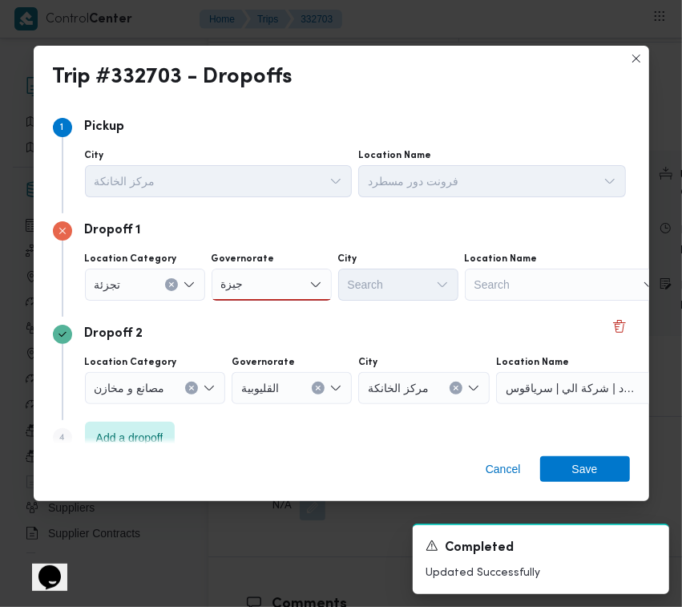
click at [263, 279] on div "جيزة جيزة" at bounding box center [272, 284] width 120 height 32
click at [263, 303] on span "ال جيزة" at bounding box center [271, 314] width 107 height 26
click at [442, 272] on div "Search" at bounding box center [398, 284] width 120 height 32
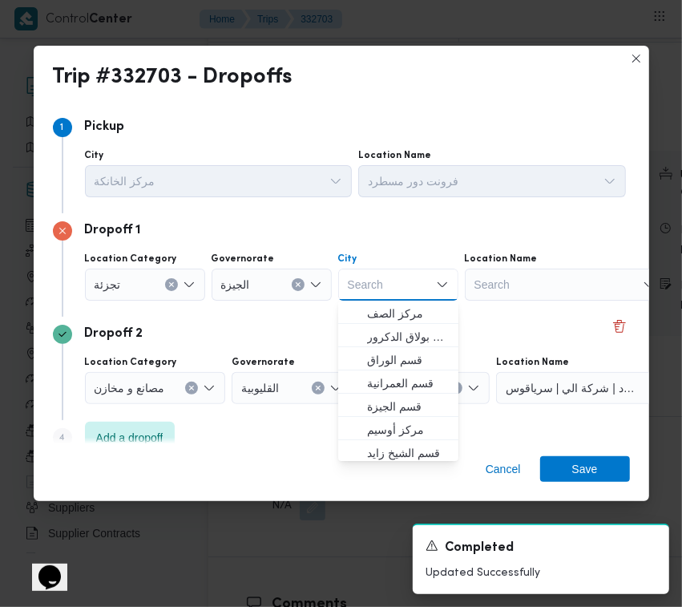
paste input "أكتوبر"
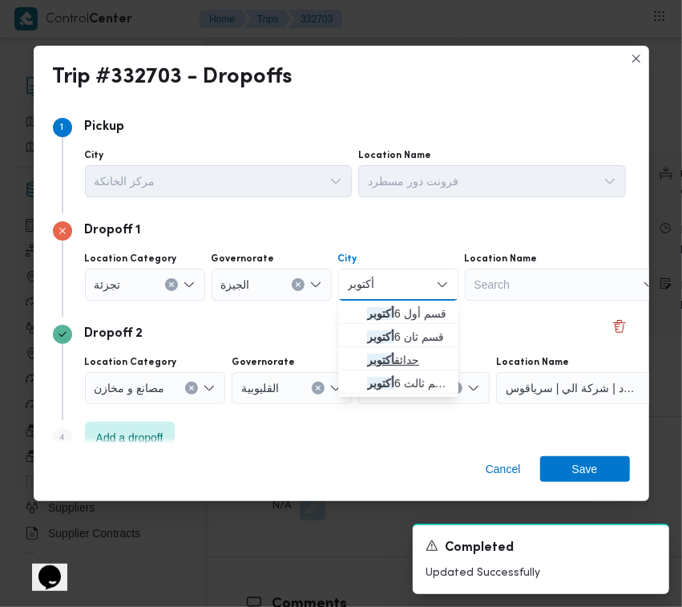
type input "أكتوبر"
click at [418, 362] on span "حدائق أكتوبر" at bounding box center [408, 359] width 82 height 19
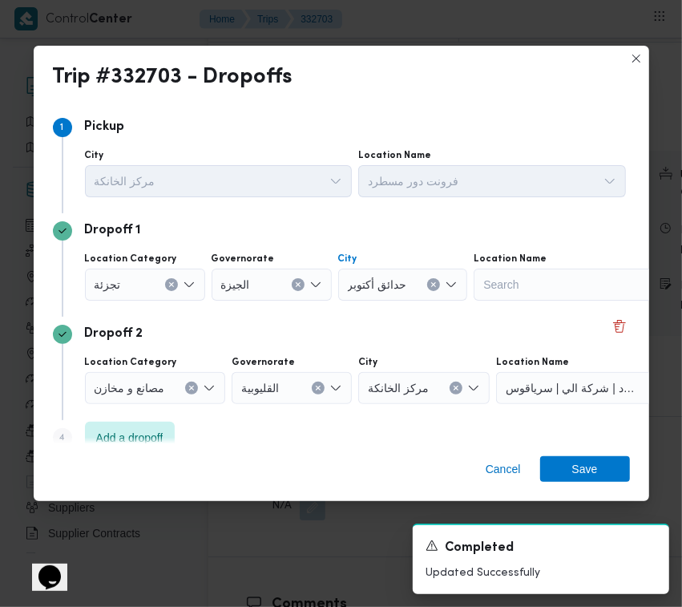
click at [581, 485] on div "Cancel Save" at bounding box center [342, 472] width 616 height 58
click at [583, 451] on div "Cancel Save" at bounding box center [342, 472] width 616 height 58
click at [590, 463] on span "Save" at bounding box center [585, 468] width 26 height 26
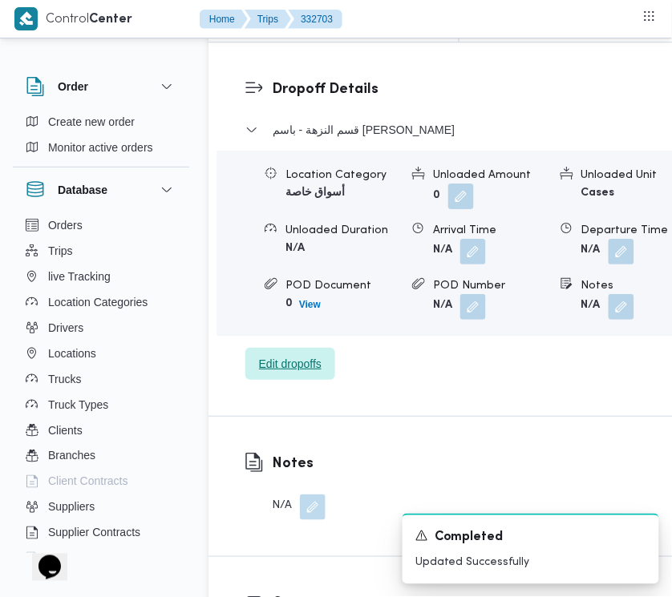
scroll to position [2016, 0]
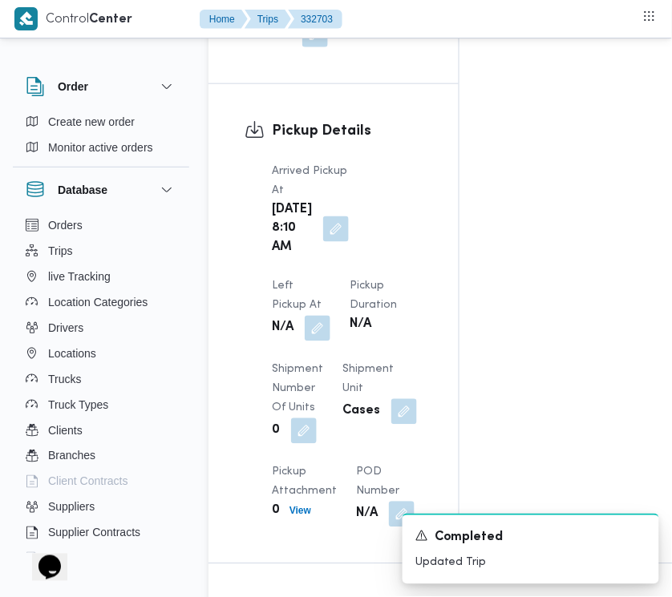
click at [330, 316] on span at bounding box center [314, 329] width 34 height 26
click at [330, 315] on button "button" at bounding box center [318, 328] width 26 height 26
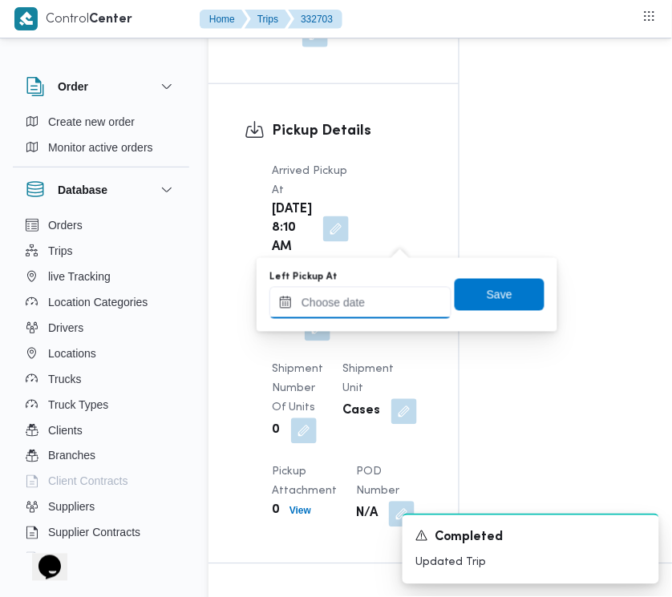
click at [414, 294] on input "Left Pickup At" at bounding box center [360, 303] width 182 height 32
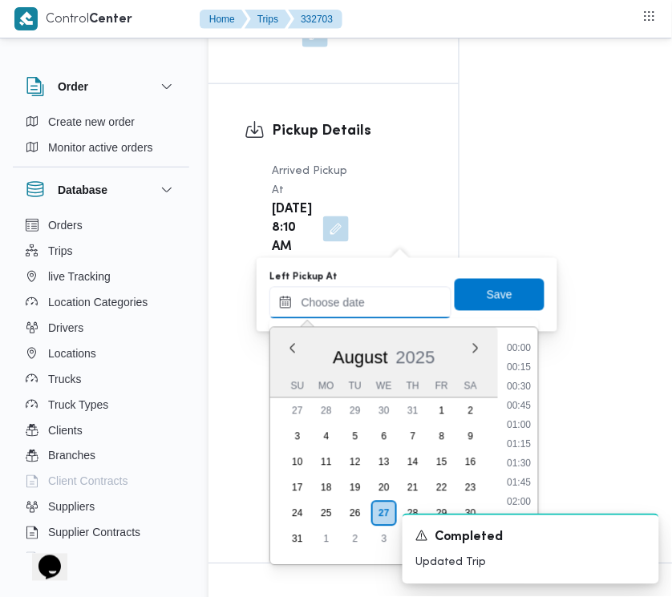
scroll to position [563, 0]
click at [531, 379] on li "07:45" at bounding box center [519, 381] width 37 height 16
type input "[DATE] 07:45"
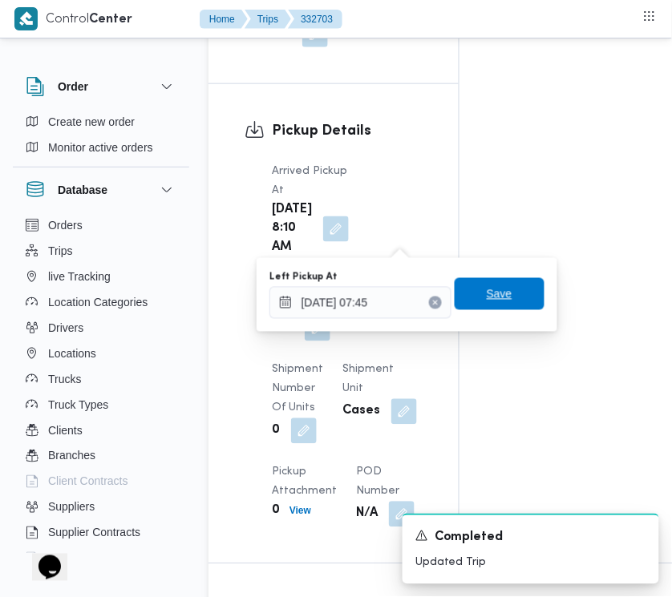
click at [498, 297] on span "Save" at bounding box center [499, 294] width 90 height 32
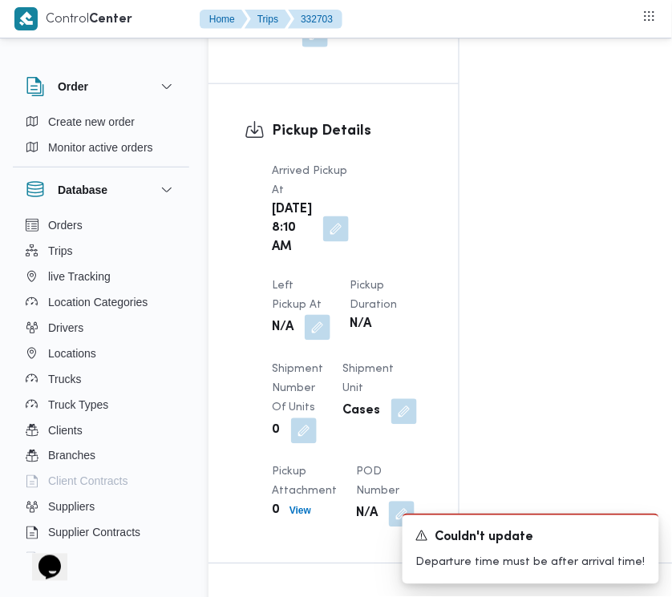
click at [330, 315] on button "button" at bounding box center [318, 328] width 26 height 26
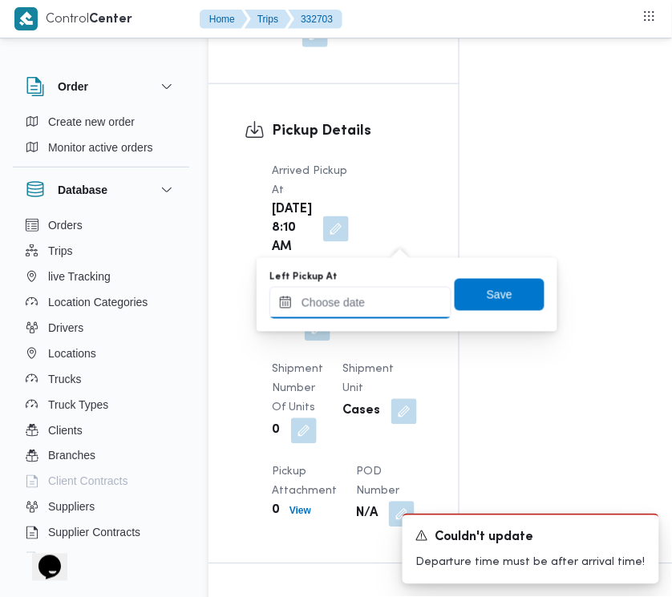
click at [394, 289] on input "Left Pickup At" at bounding box center [360, 303] width 182 height 32
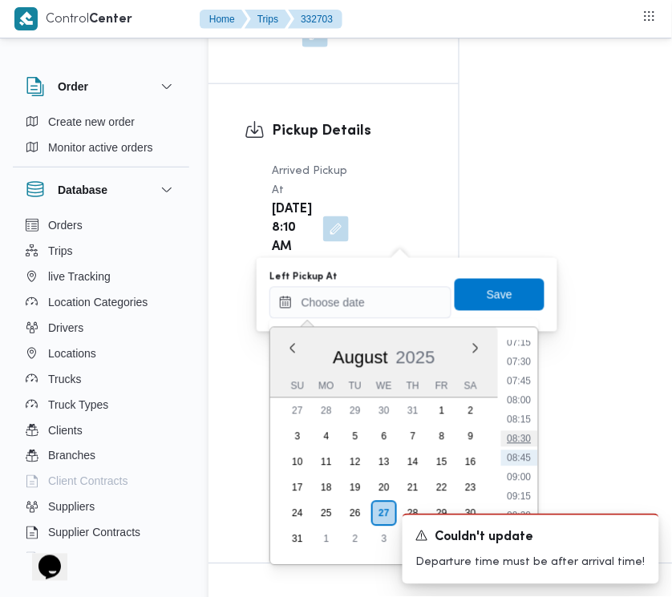
click at [529, 441] on li "08:30" at bounding box center [519, 439] width 37 height 16
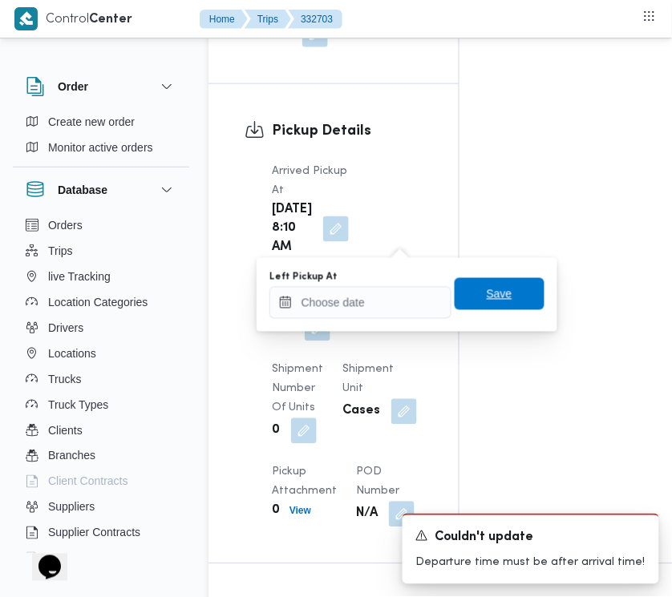
click at [503, 309] on div "Left Pickup At Save" at bounding box center [407, 294] width 278 height 51
click at [503, 293] on span "Save" at bounding box center [499, 294] width 90 height 32
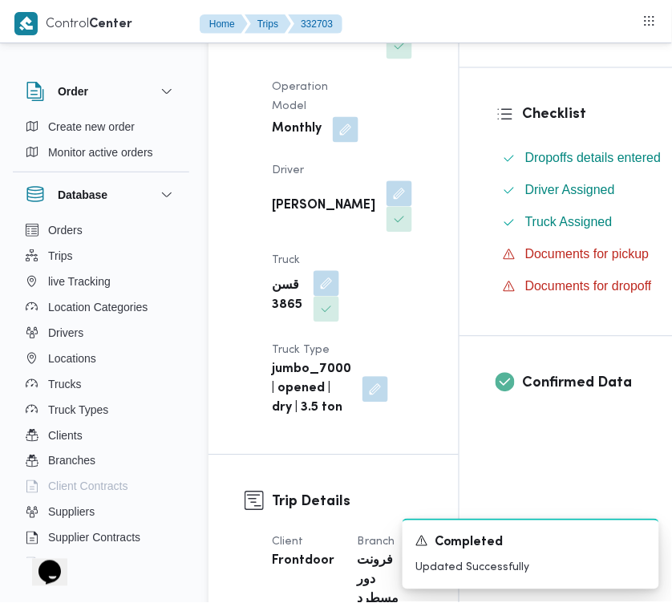
scroll to position [0, 0]
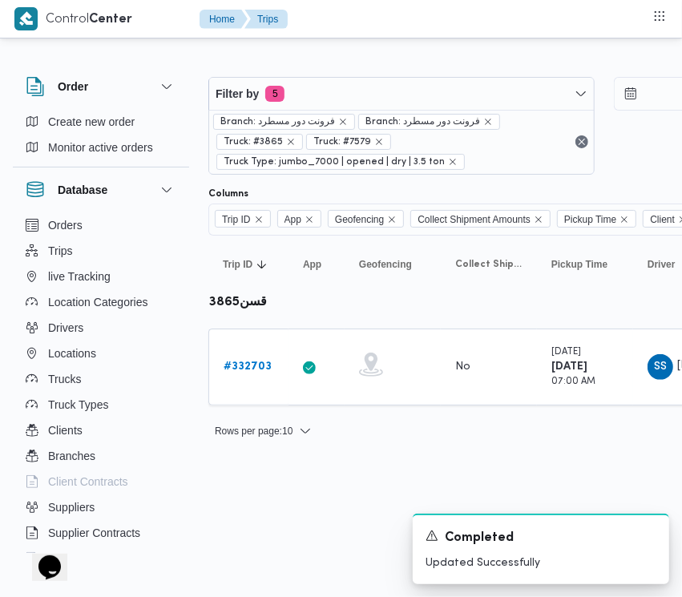
click at [289, 74] on div "Filter by 5 Branch: فرونت دور مسطرد Branch: فرونت دور مسطرد Truck: #3865 Truck:…" at bounding box center [604, 125] width 810 height 117
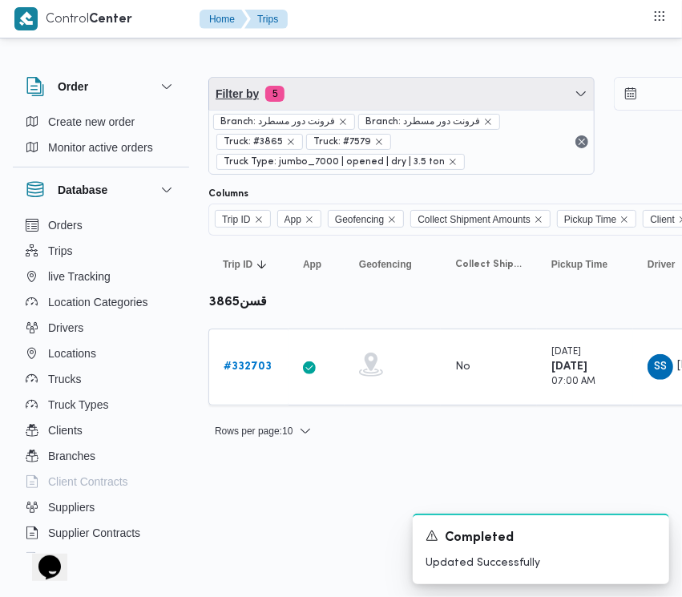
click at [337, 99] on span "Filter by 5" at bounding box center [401, 94] width 385 height 32
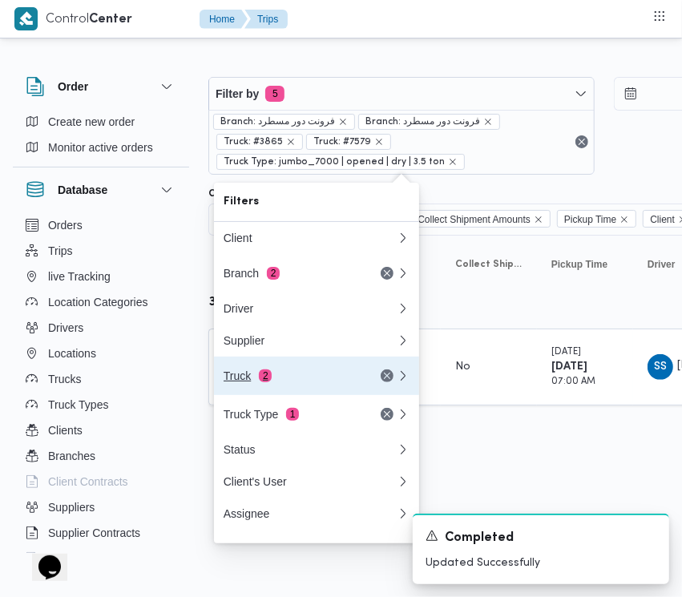
click at [307, 373] on div "Truck 2" at bounding box center [310, 376] width 192 height 38
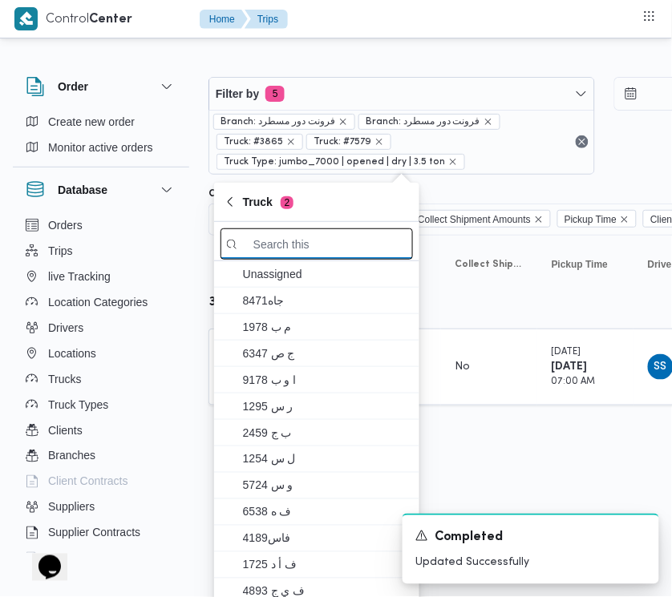
paste input "1981"
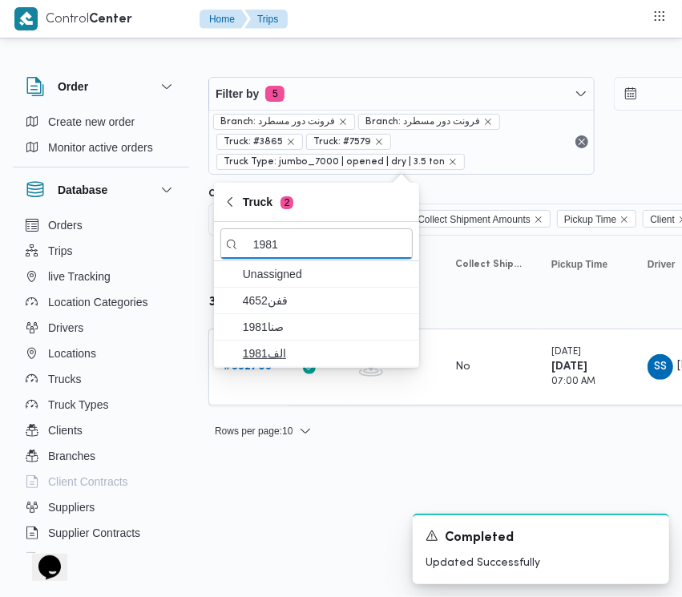
type input "1981"
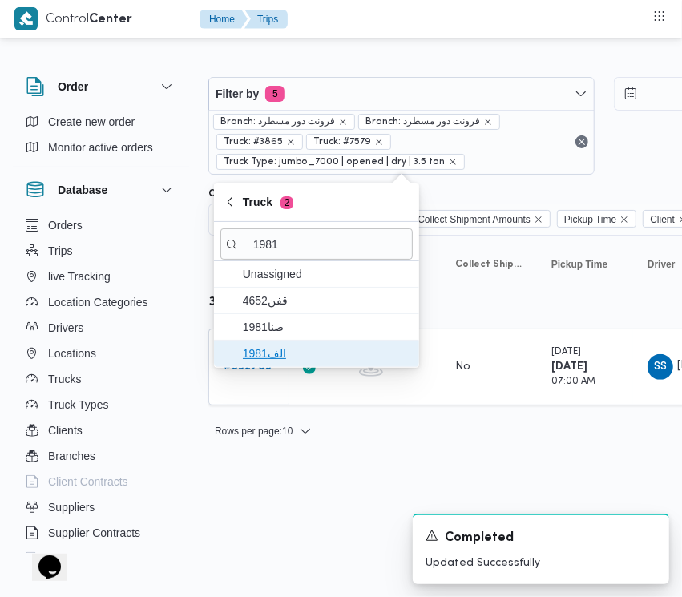
click at [285, 342] on span "الف1981" at bounding box center [316, 354] width 192 height 26
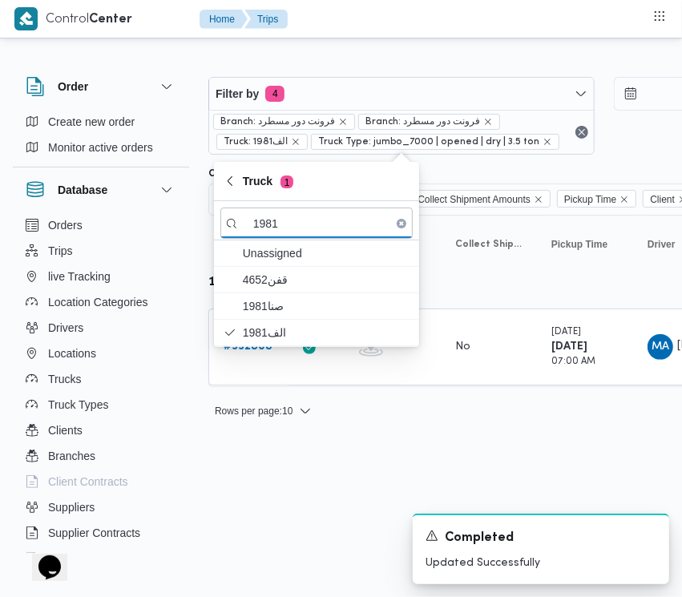
click at [282, 490] on html "Control Center Home Trips Order Create new order Monitor active orders Database…" at bounding box center [341, 298] width 682 height 597
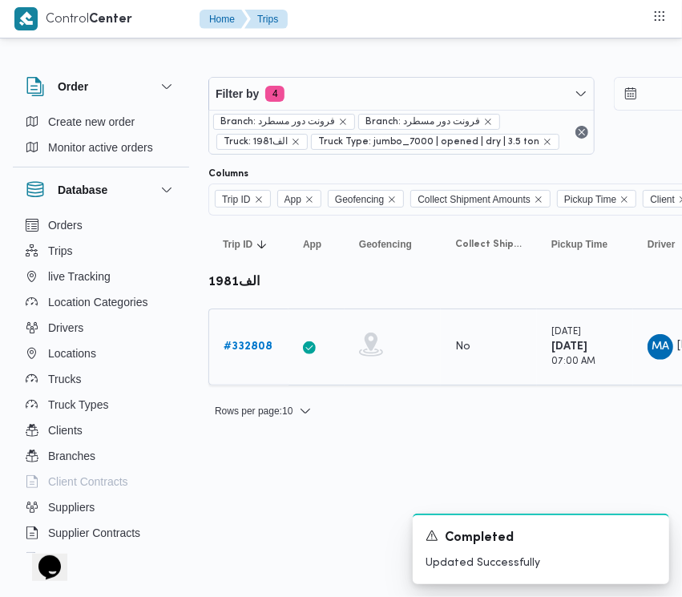
click at [244, 347] on b "# 332808" at bounding box center [248, 346] width 49 height 10
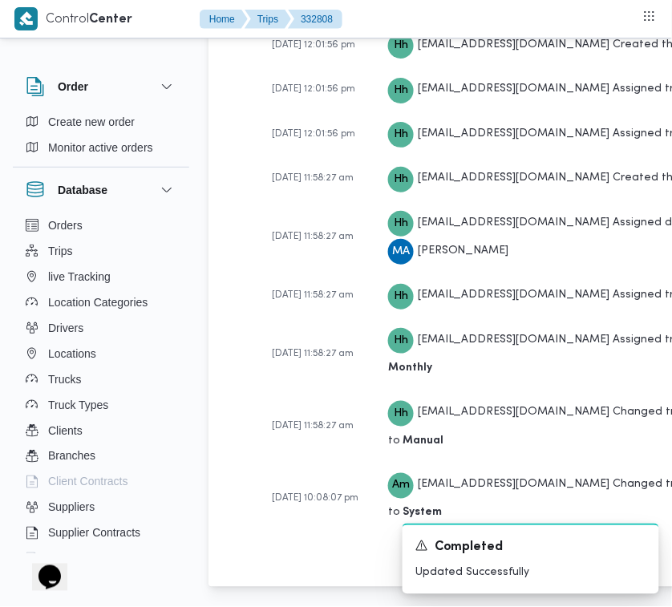
scroll to position [3172, 0]
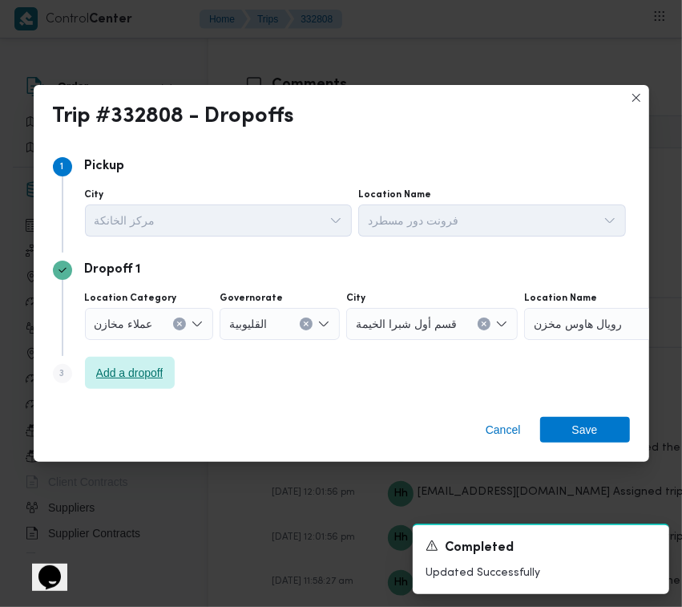
click at [134, 383] on span "Add a dropoff" at bounding box center [130, 373] width 90 height 32
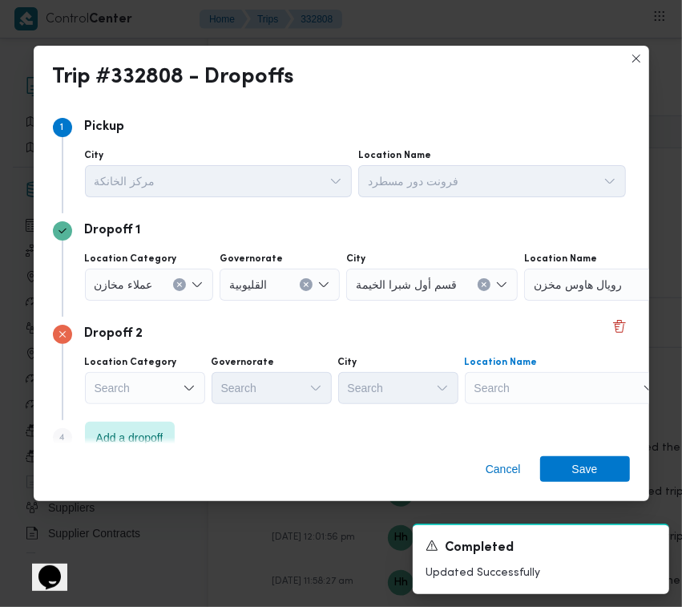
click at [511, 393] on div "Search" at bounding box center [565, 388] width 200 height 32
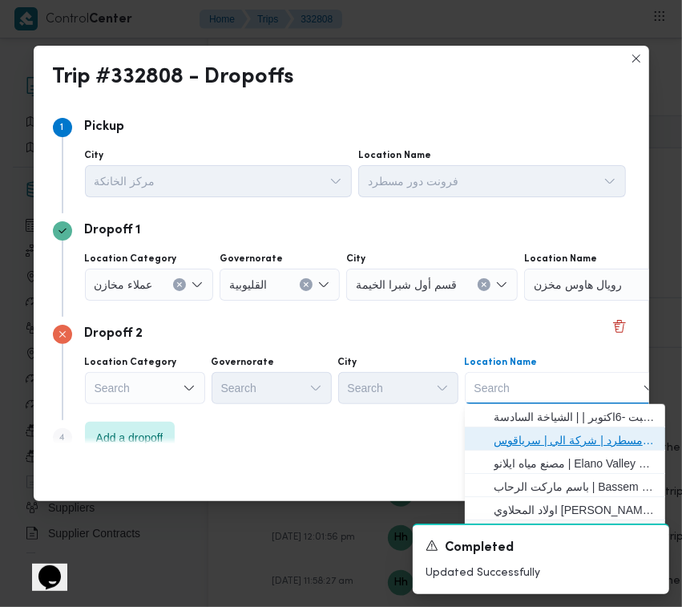
click at [538, 439] on span "فرونت دور مسطرد | شركة الي | سرياقوس" at bounding box center [575, 439] width 162 height 19
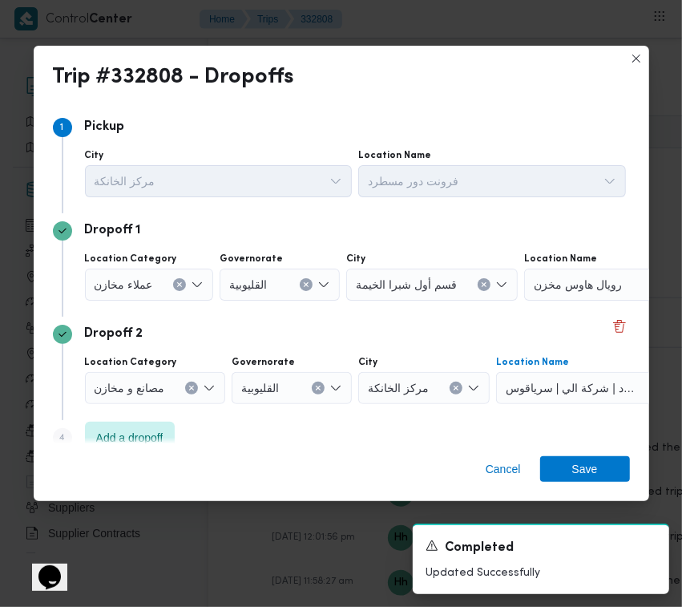
click at [123, 295] on div "عملاء مخازن" at bounding box center [149, 284] width 129 height 32
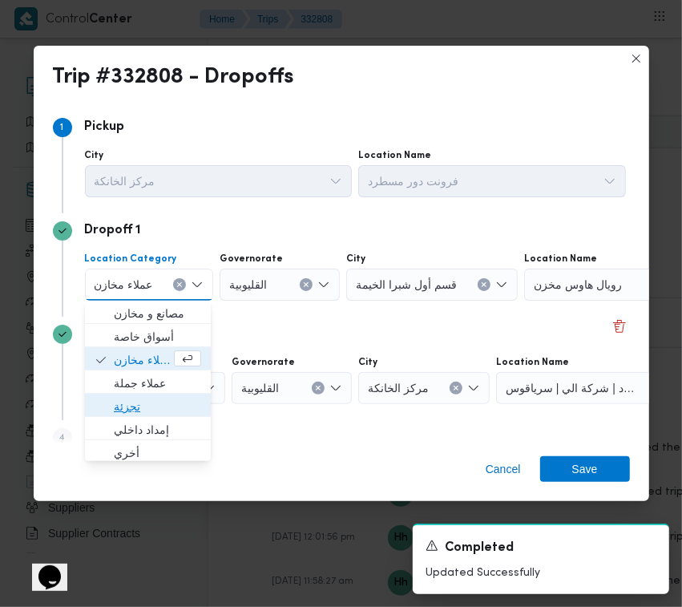
click at [155, 410] on span "تجزئة" at bounding box center [157, 406] width 87 height 19
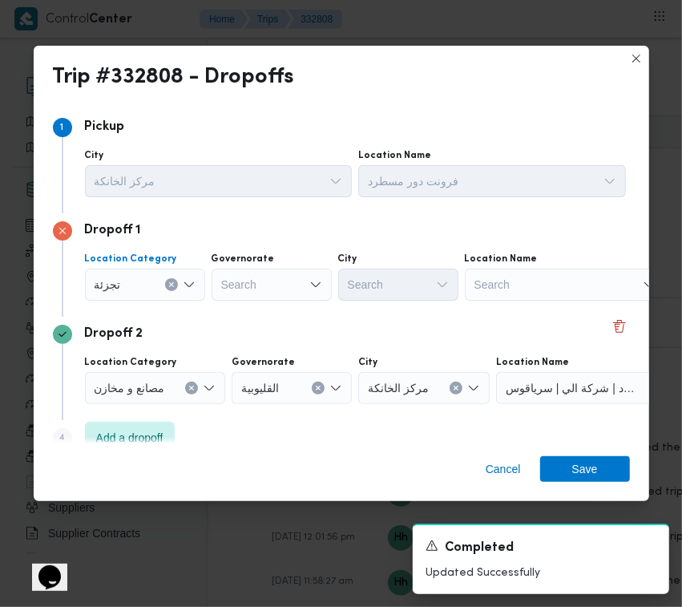
click at [276, 278] on div "Search" at bounding box center [272, 284] width 120 height 32
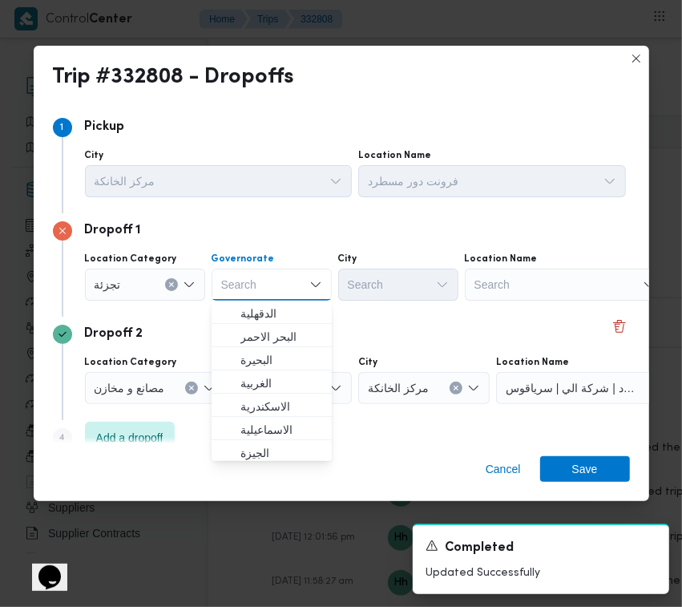
paste input "[GEOGRAPHIC_DATA]"
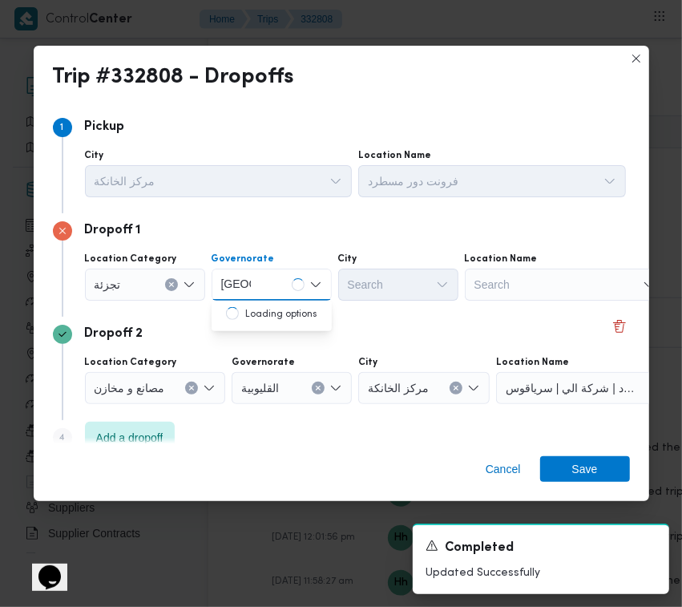
type input "[GEOGRAPHIC_DATA]"
click at [259, 291] on div "[GEOGRAPHIC_DATA] [GEOGRAPHIC_DATA]" at bounding box center [272, 284] width 120 height 32
click at [271, 283] on div "[GEOGRAPHIC_DATA] [GEOGRAPHIC_DATA]" at bounding box center [272, 284] width 120 height 32
click at [274, 321] on span "[GEOGRAPHIC_DATA]" at bounding box center [281, 313] width 82 height 19
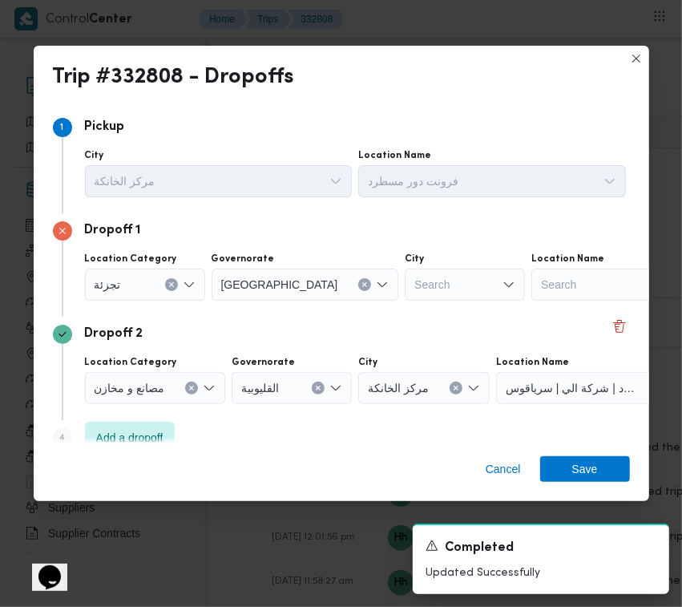
click at [405, 263] on div "City" at bounding box center [465, 258] width 120 height 13
click at [405, 285] on div "Search" at bounding box center [465, 284] width 120 height 32
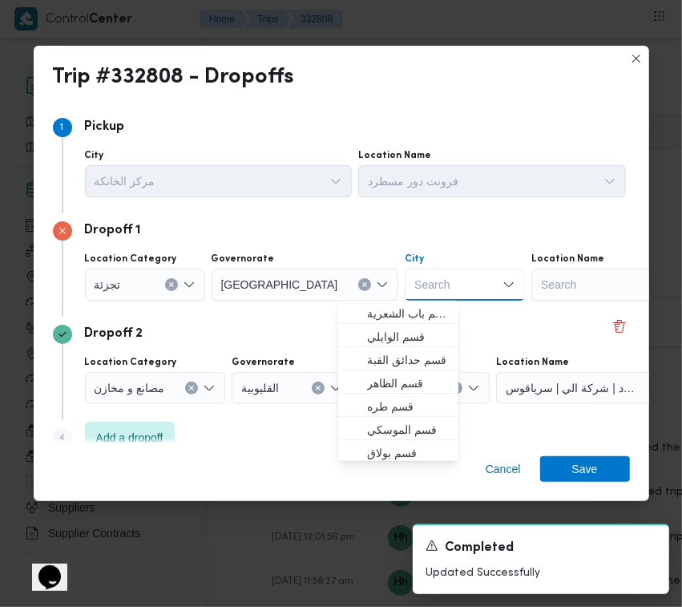
paste input "[GEOGRAPHIC_DATA]"
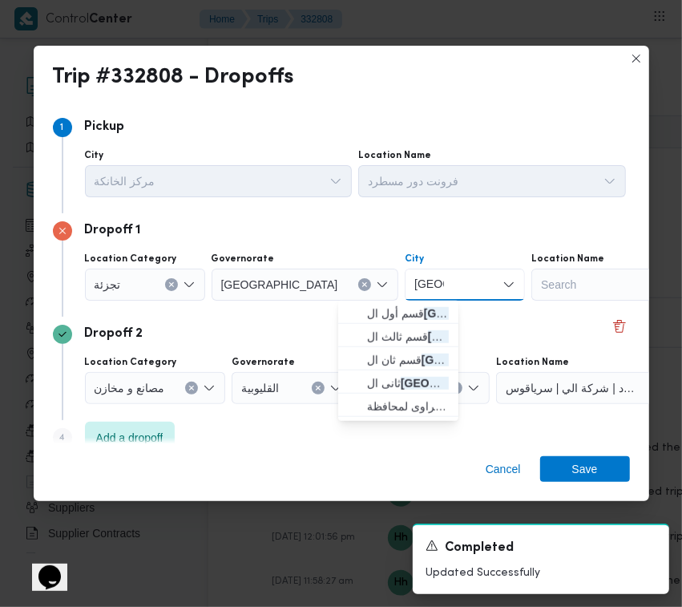
type input "[GEOGRAPHIC_DATA]"
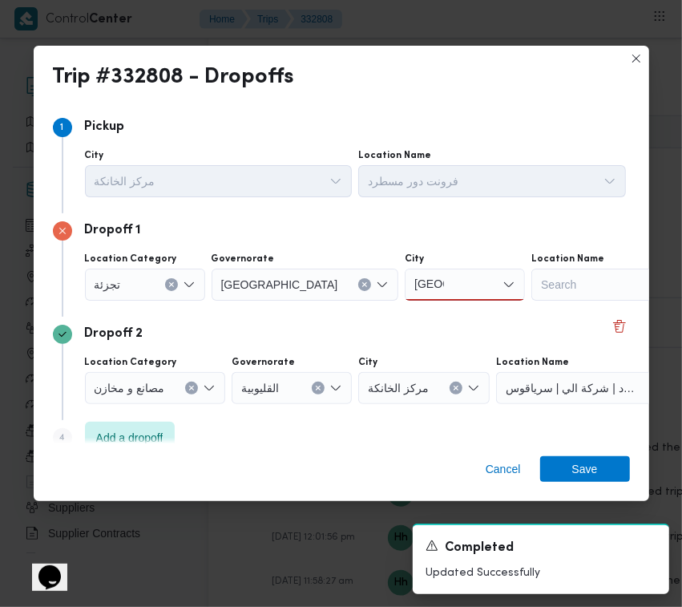
click at [417, 289] on div "[GEOGRAPHIC_DATA] [GEOGRAPHIC_DATA]" at bounding box center [465, 284] width 120 height 32
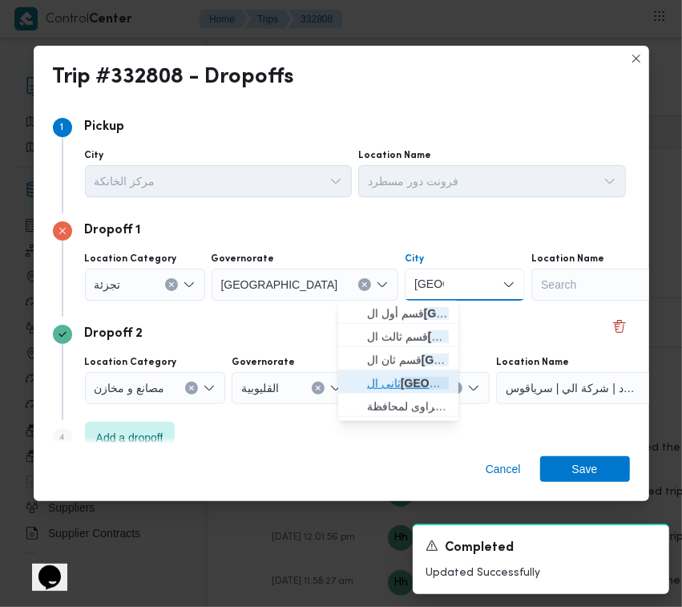
click at [430, 373] on span "ثانى ال قاهرة الجديدة" at bounding box center [408, 382] width 82 height 19
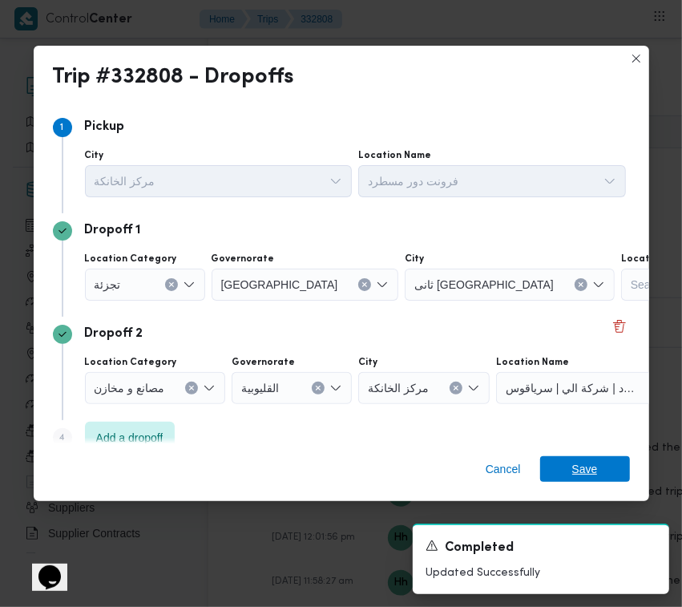
click at [606, 458] on span "Save" at bounding box center [585, 469] width 90 height 26
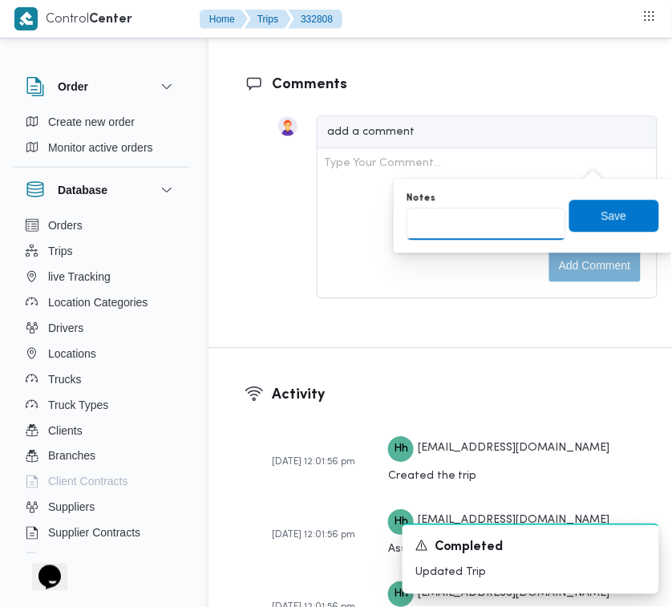
click at [530, 211] on input "Notes" at bounding box center [485, 224] width 159 height 32
paste input "الرحاب"
type input "الرحاب"
click at [601, 206] on span "Save" at bounding box center [614, 214] width 26 height 19
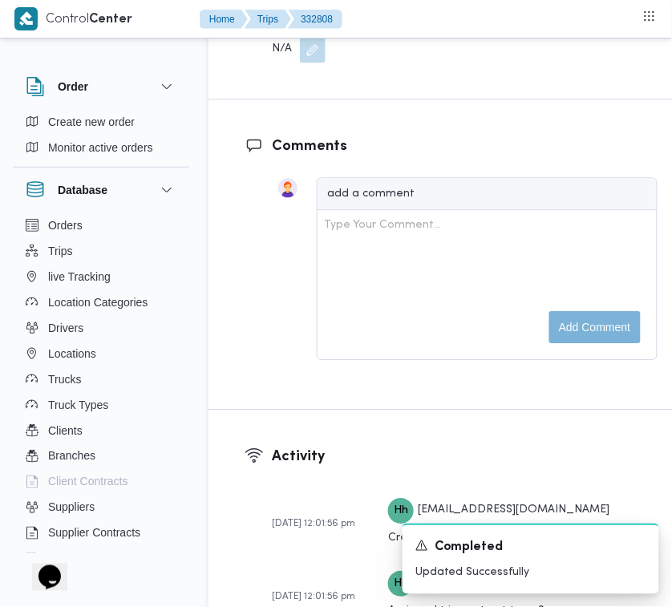
scroll to position [2642, 0]
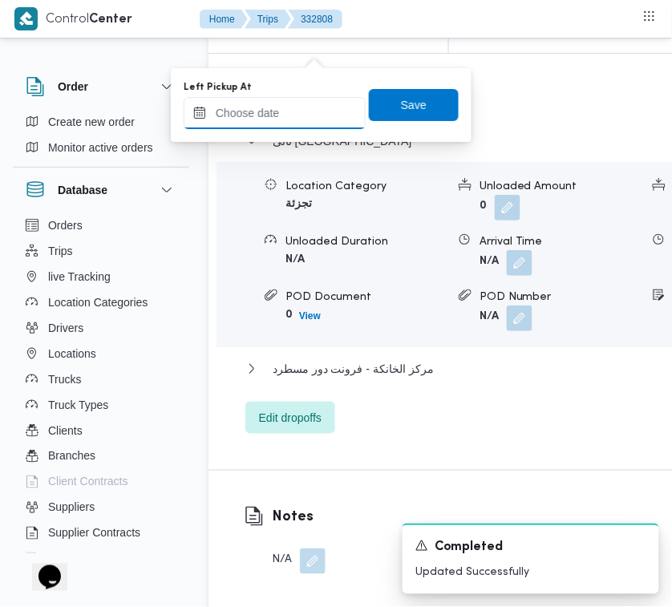
click at [307, 110] on input "Left Pickup At" at bounding box center [275, 113] width 182 height 32
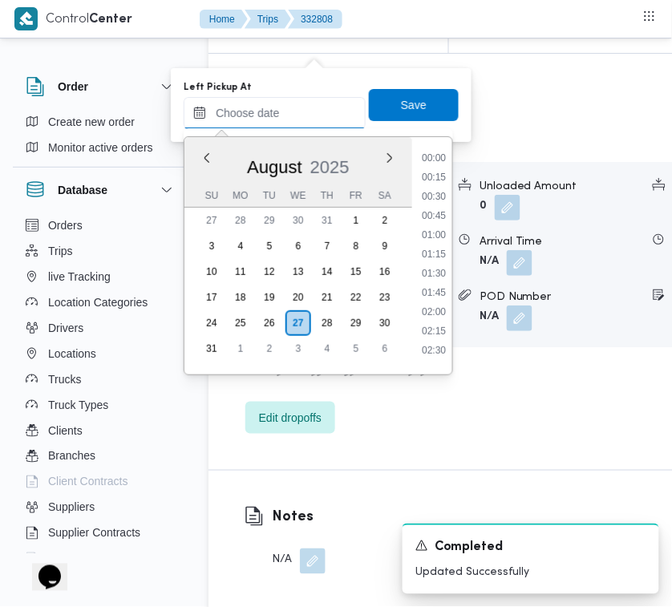
scroll to position [563, 0]
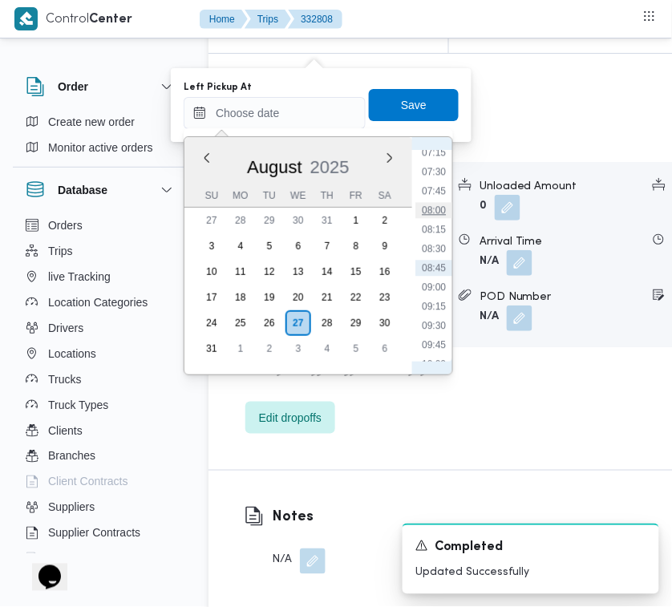
click at [438, 209] on li "08:00" at bounding box center [433, 210] width 37 height 16
type input "[DATE] 08:00"
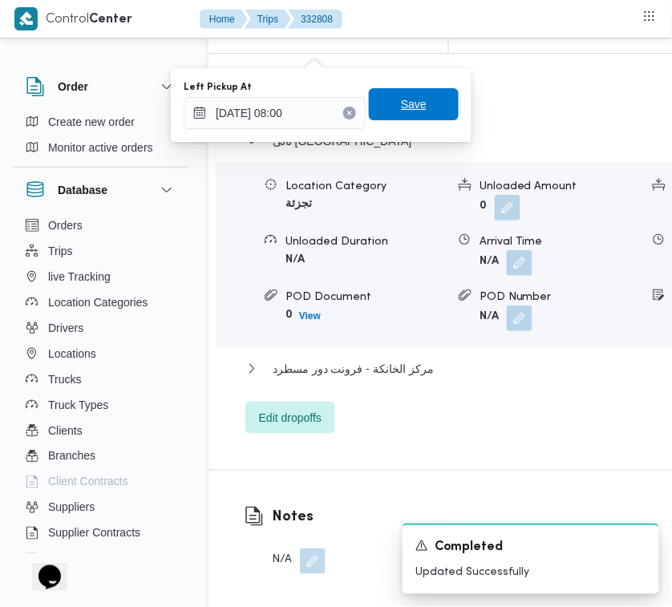
click at [407, 105] on span "Save" at bounding box center [414, 104] width 26 height 19
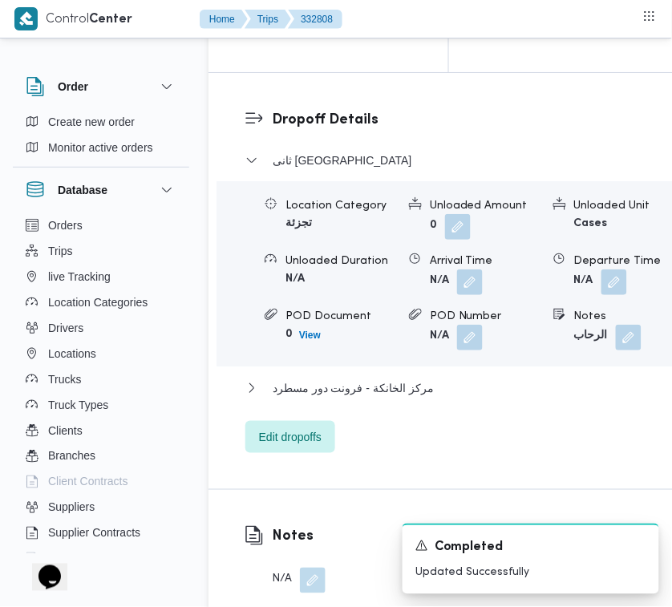
scroll to position [2110, 0]
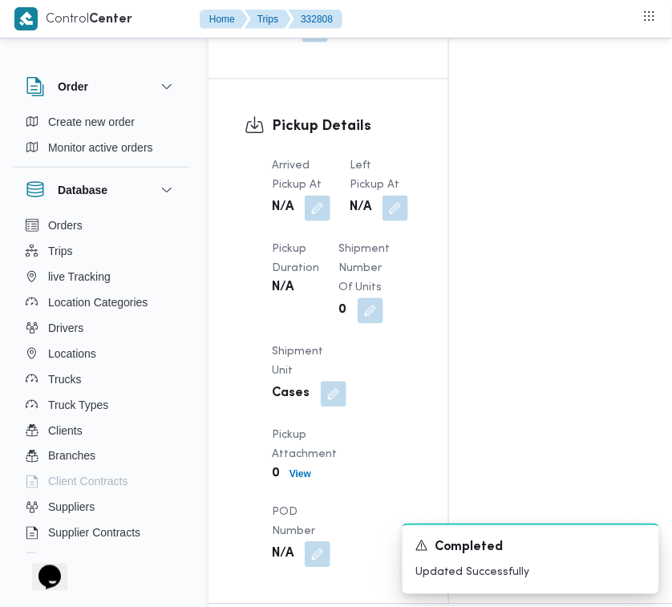
click at [334, 501] on div "Arrived Pickup At N/A Left Pickup At N/A Pickup Duration N/A Shipment Number of…" at bounding box center [341, 362] width 159 height 430
click at [325, 220] on button "button" at bounding box center [318, 208] width 26 height 26
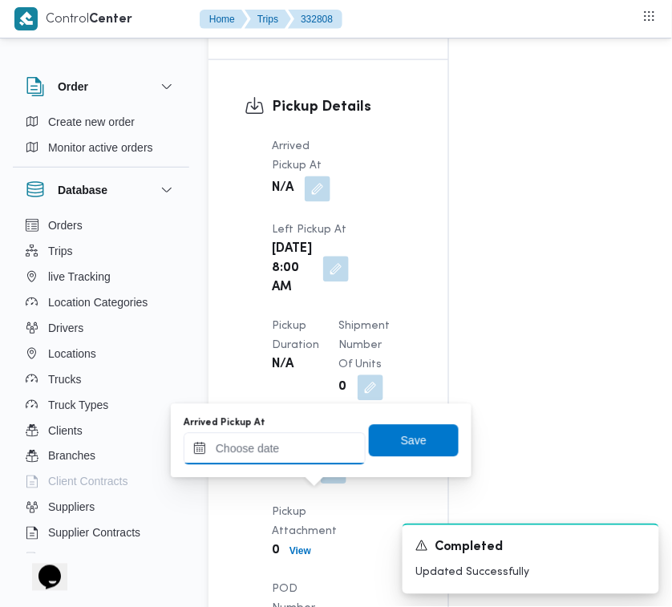
click at [306, 435] on input "Arrived Pickup At" at bounding box center [275, 449] width 182 height 32
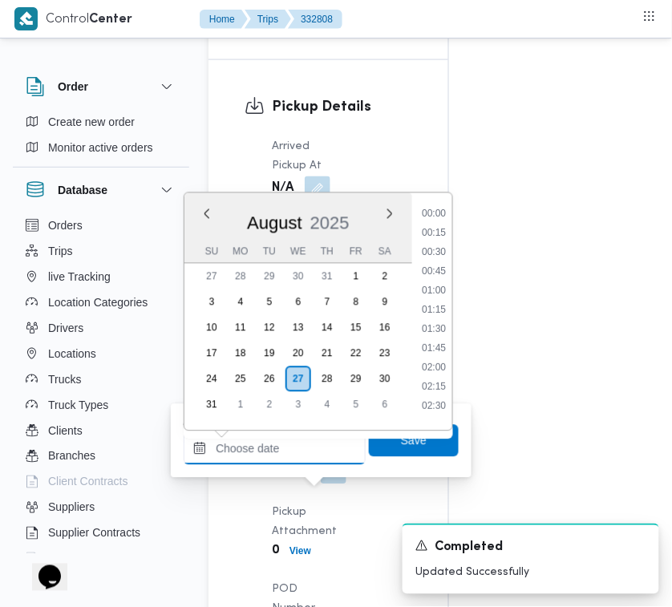
scroll to position [563, 0]
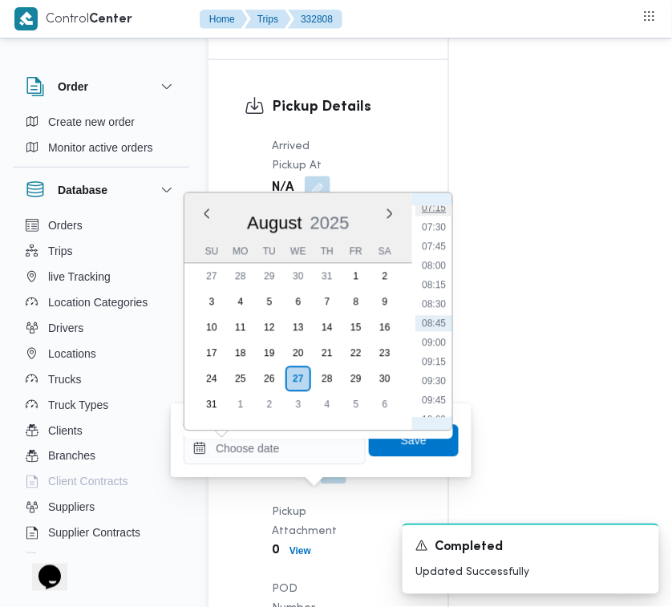
click at [443, 213] on li "07:15" at bounding box center [433, 208] width 37 height 16
type input "[DATE] 07:15"
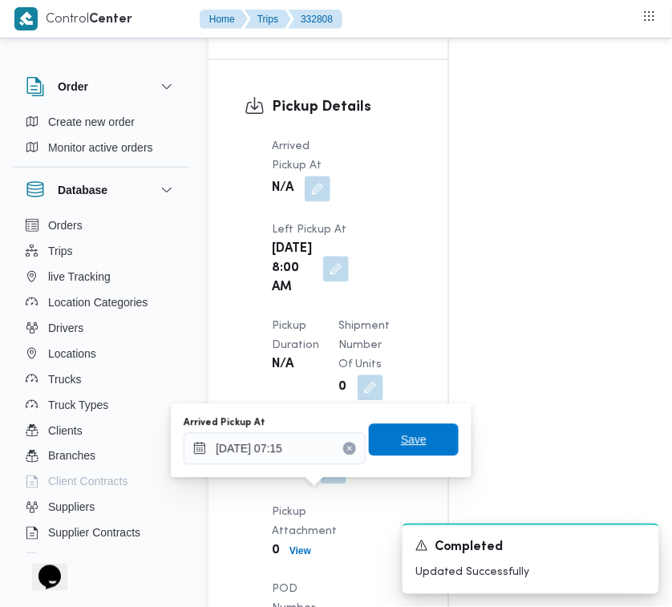
click at [415, 426] on span "Save" at bounding box center [414, 440] width 90 height 32
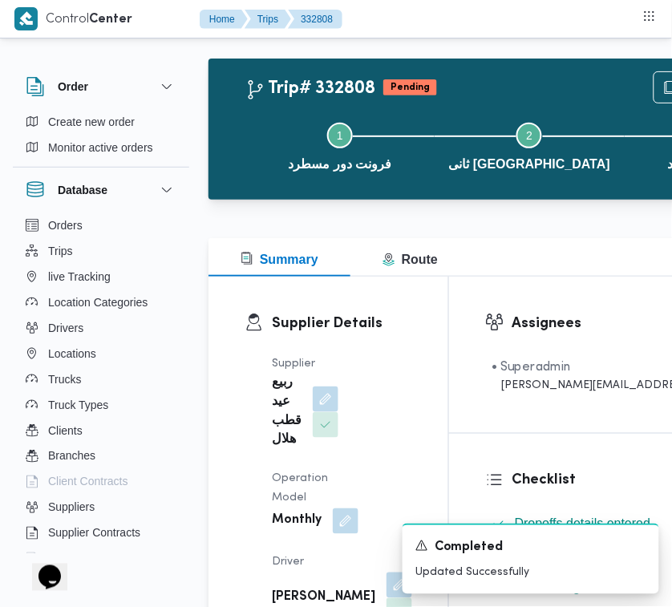
scroll to position [0, 0]
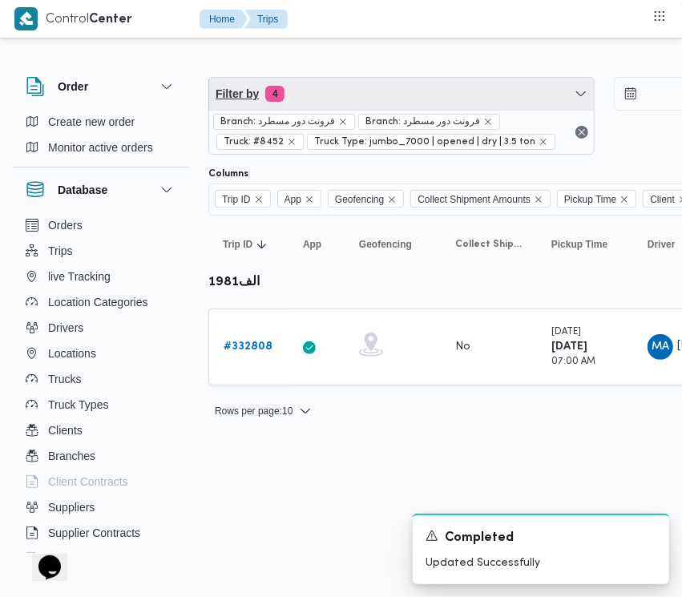
click at [347, 105] on span "Filter by 4" at bounding box center [401, 94] width 385 height 32
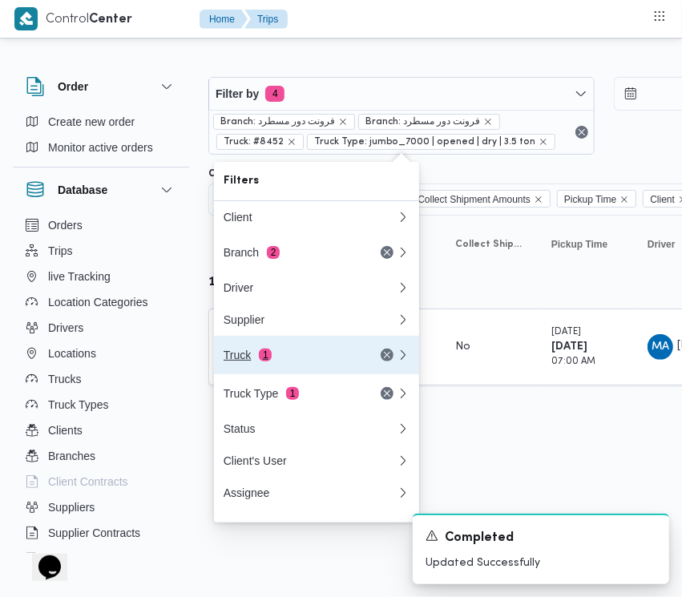
click at [298, 357] on div "Truck 1" at bounding box center [291, 355] width 135 height 13
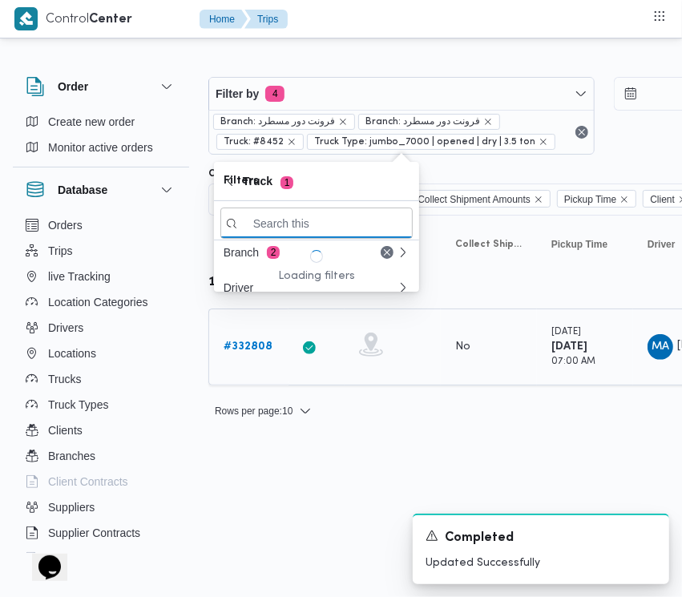
paste input "3184"
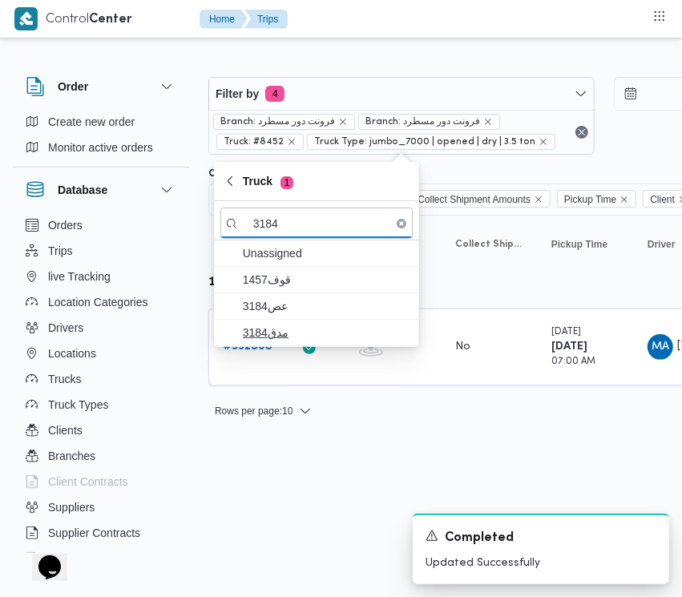
type input "3184"
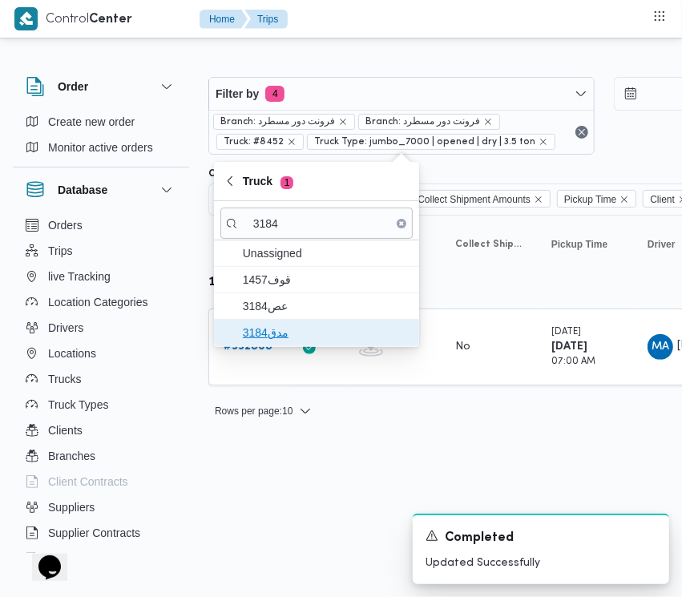
click at [272, 334] on span "مدق3184" at bounding box center [326, 332] width 167 height 19
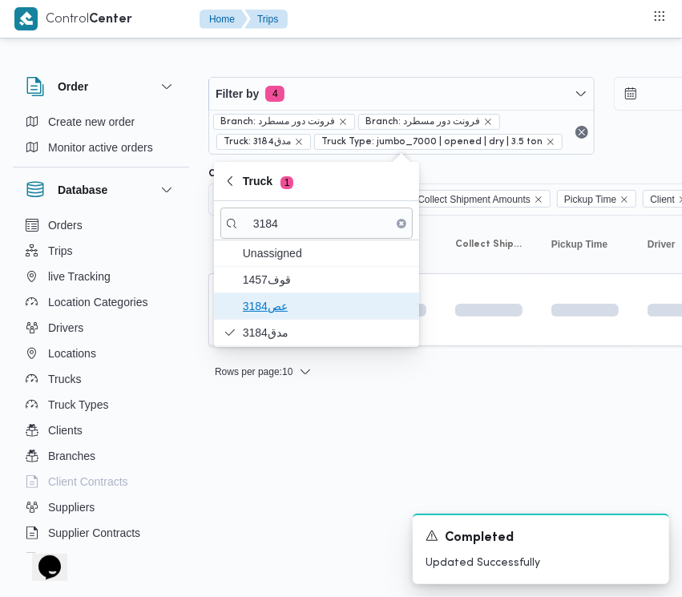
click at [266, 302] on span "عص3184" at bounding box center [326, 306] width 167 height 19
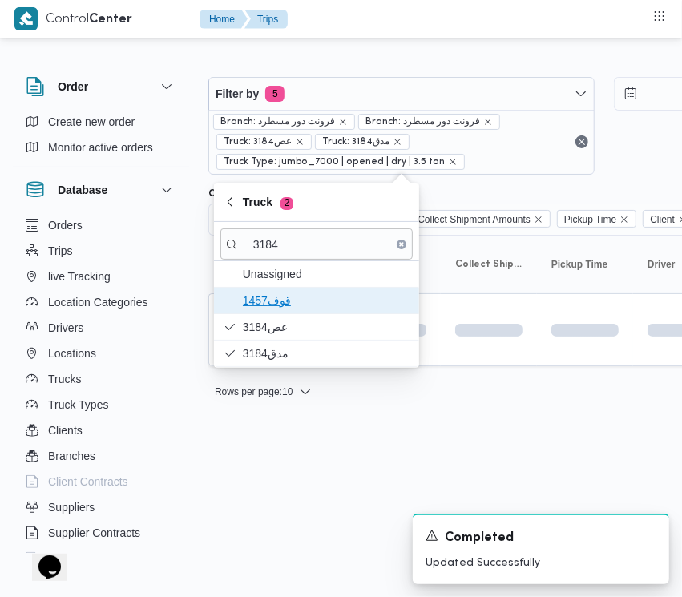
click at [263, 291] on span "1457قوف" at bounding box center [326, 300] width 167 height 19
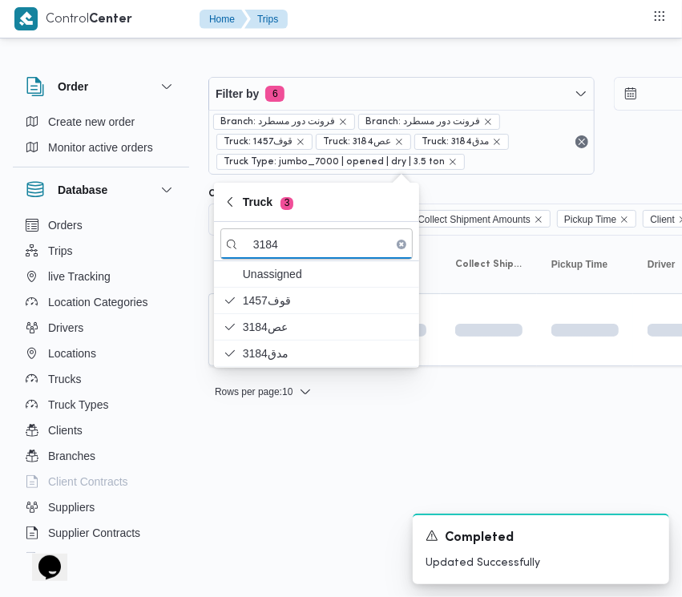
click at [274, 442] on html "Control Center Home Trips Order Create new order Monitor active orders Database…" at bounding box center [341, 298] width 682 height 597
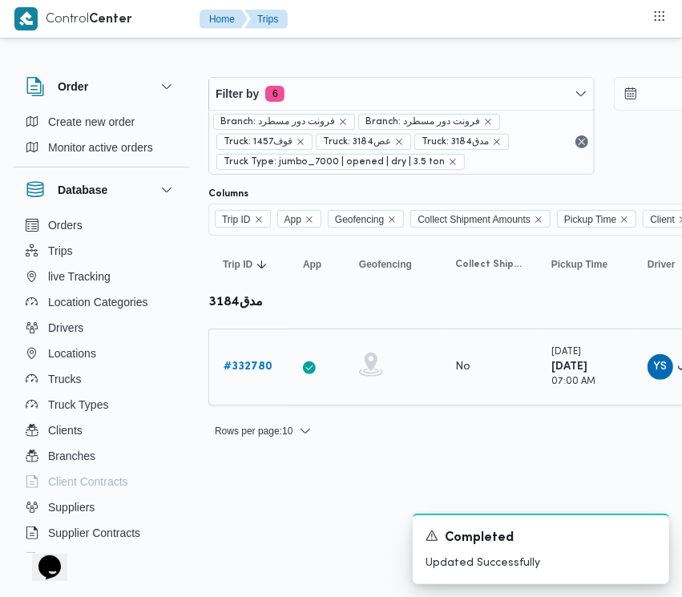
click at [245, 358] on link "# 332780" at bounding box center [248, 366] width 49 height 19
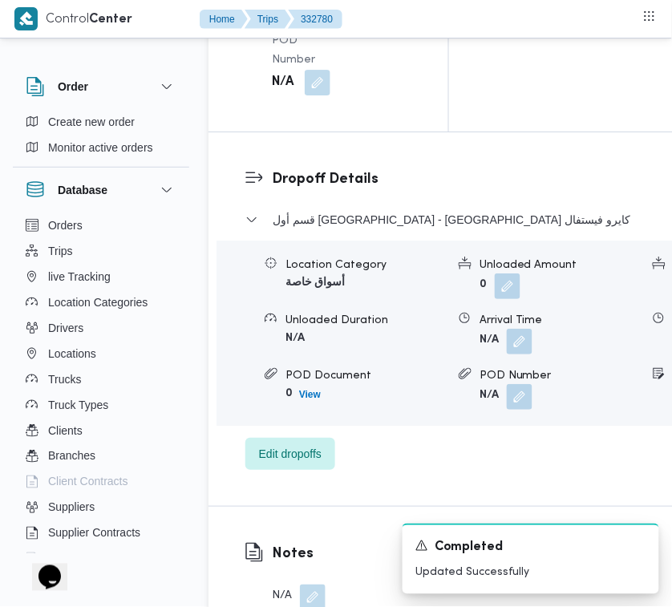
scroll to position [3172, 0]
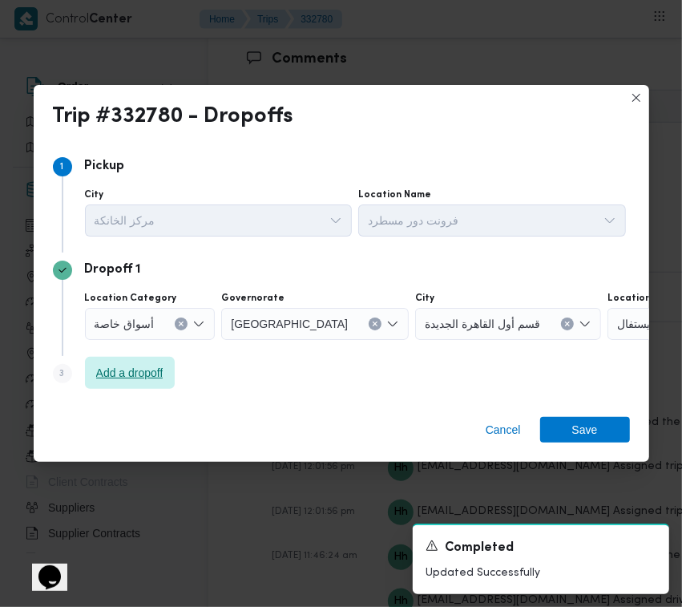
click at [118, 374] on span "Add a dropoff" at bounding box center [129, 372] width 67 height 19
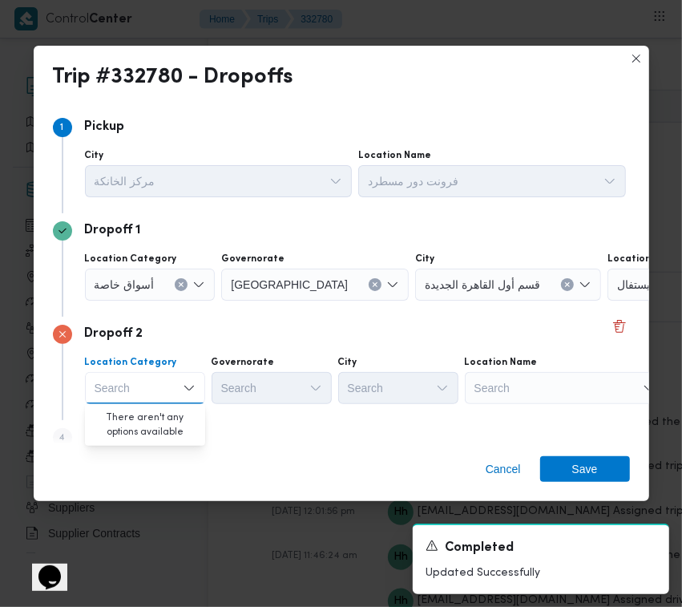
click at [575, 394] on div "Search" at bounding box center [565, 388] width 200 height 32
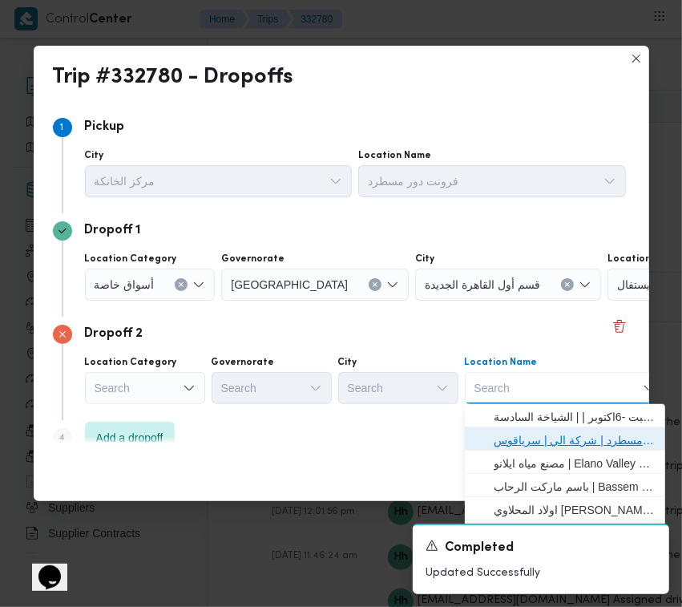
click at [575, 441] on span "فرونت دور مسطرد | شركة الي | سرياقوس" at bounding box center [575, 439] width 162 height 19
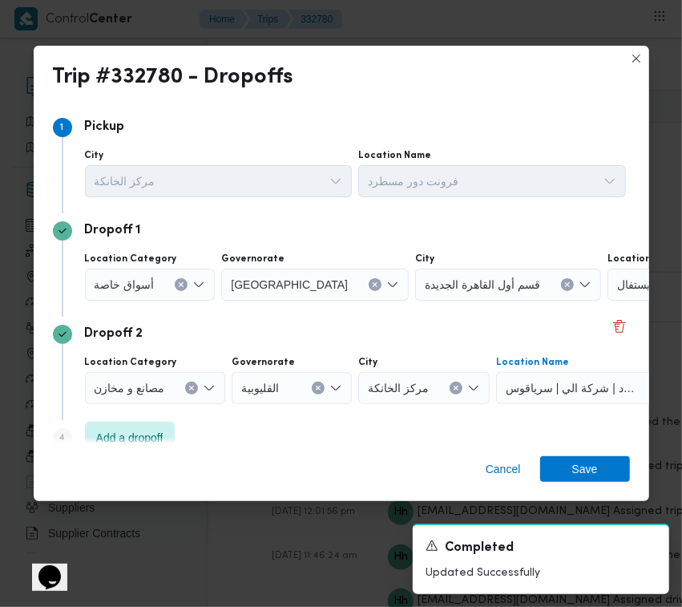
click at [157, 287] on div at bounding box center [161, 285] width 8 height 26
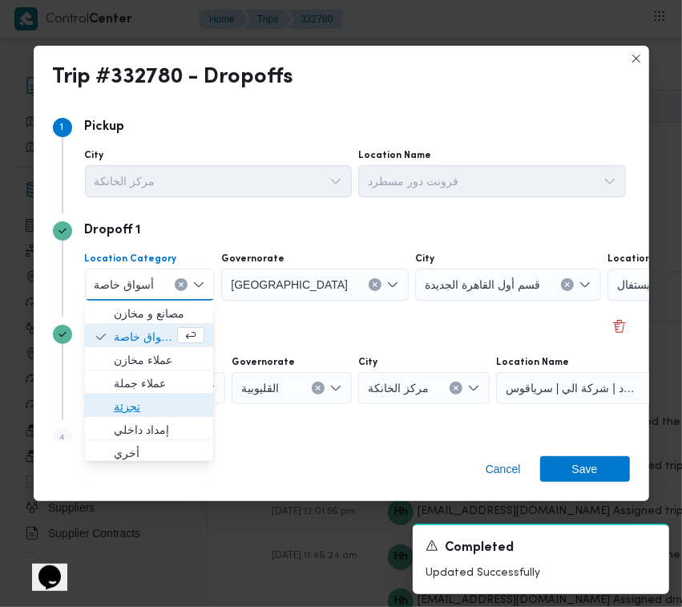
click at [151, 402] on span "تجزئة" at bounding box center [159, 406] width 91 height 19
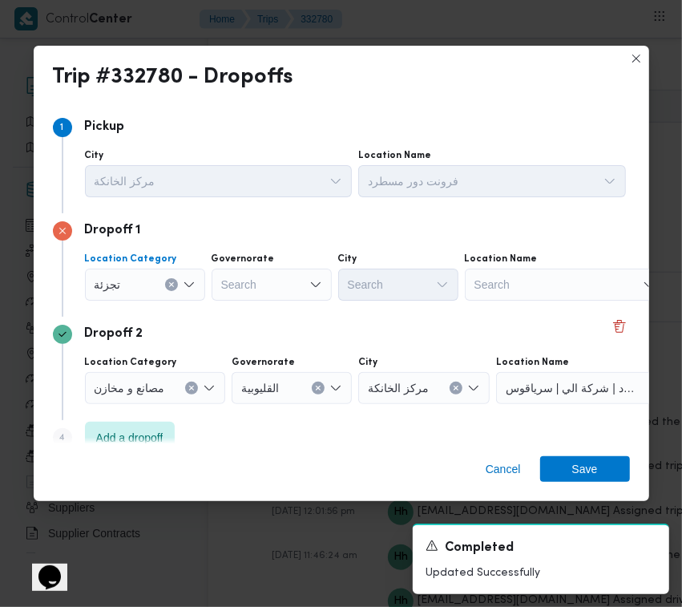
click at [274, 286] on div "Search" at bounding box center [272, 284] width 120 height 32
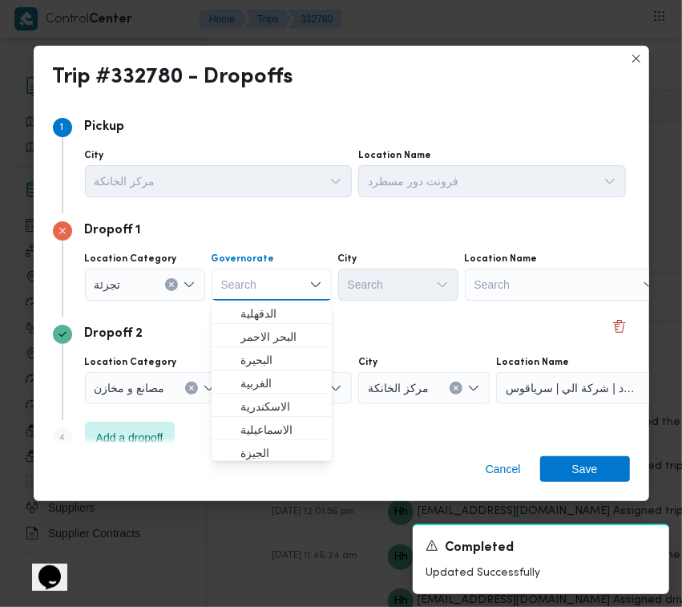
paste input "جيزة"
type input "جيزة"
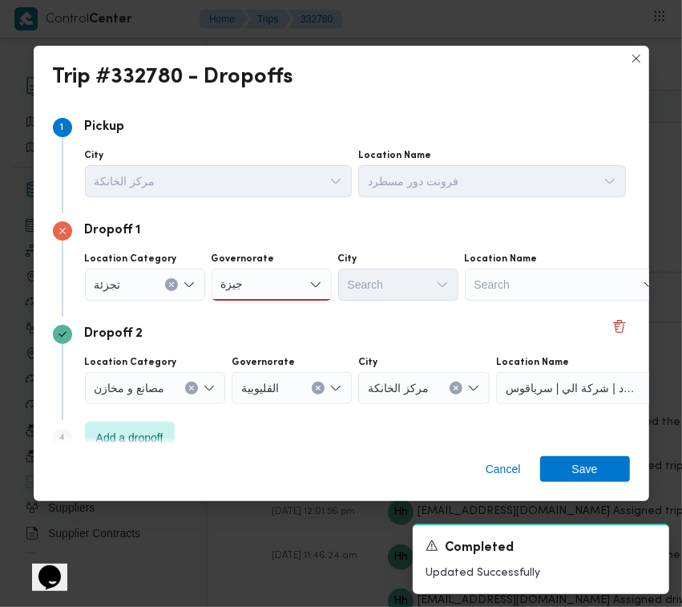
click at [275, 283] on div "جيزة جيزة" at bounding box center [272, 284] width 120 height 32
click at [275, 318] on span "ال جيزة" at bounding box center [281, 313] width 82 height 19
click at [418, 283] on div "Search" at bounding box center [398, 284] width 120 height 32
paste input "أكتوبر"
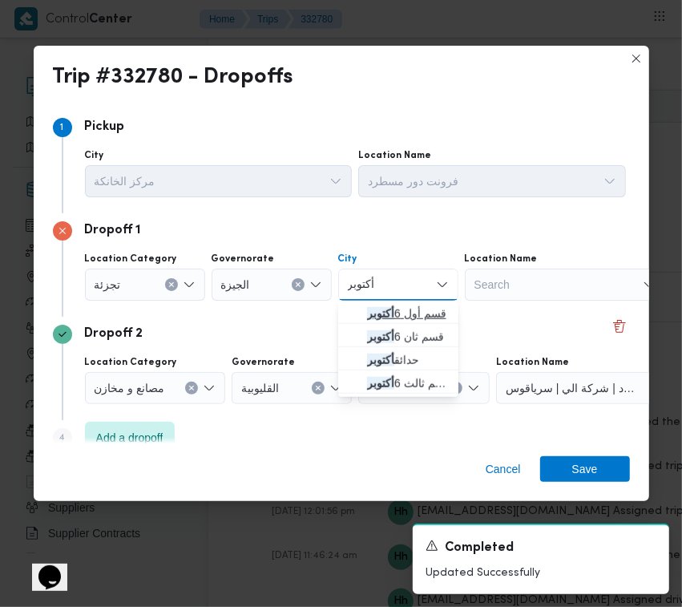
type input "أكتوبر"
click at [389, 314] on mark "أكتوبر" at bounding box center [380, 313] width 27 height 13
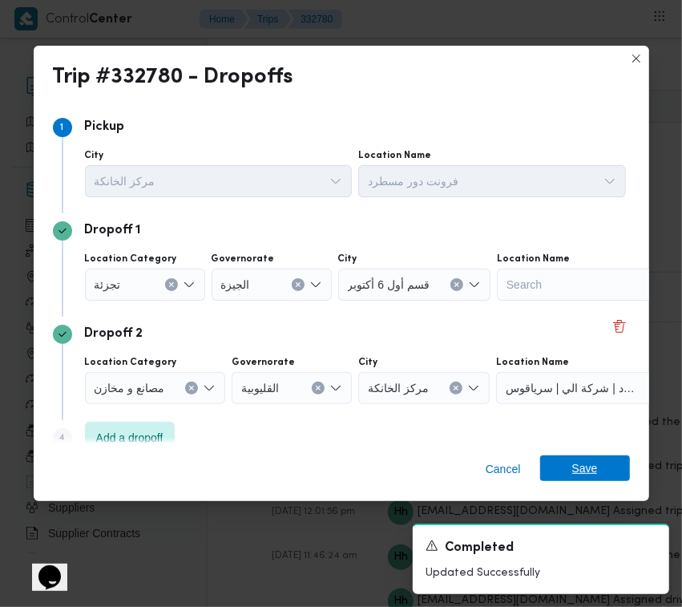
click at [599, 479] on span "Save" at bounding box center [585, 468] width 90 height 26
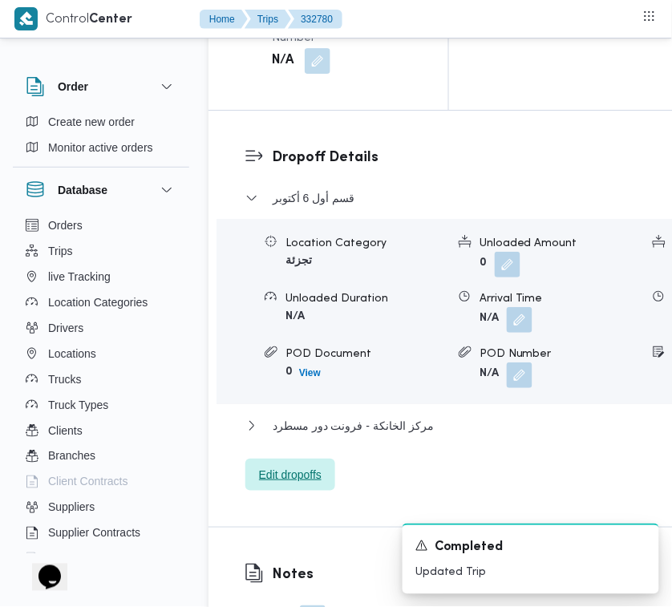
scroll to position [2518, 0]
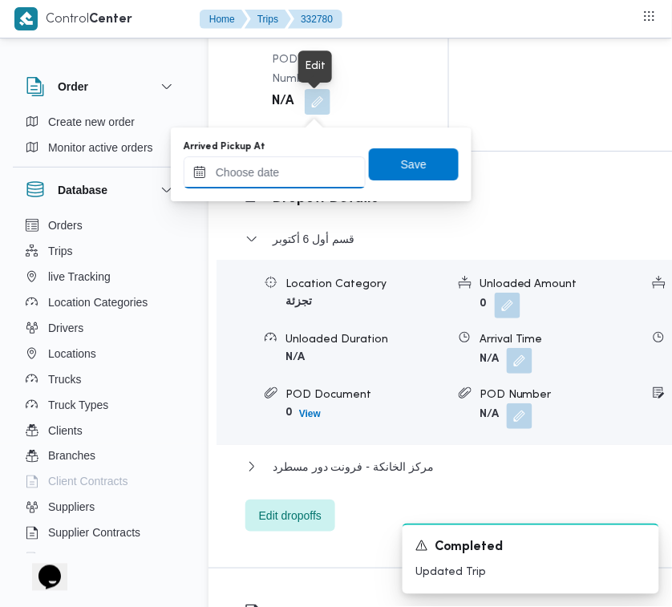
click at [266, 180] on input "Arrived Pickup At" at bounding box center [275, 172] width 182 height 32
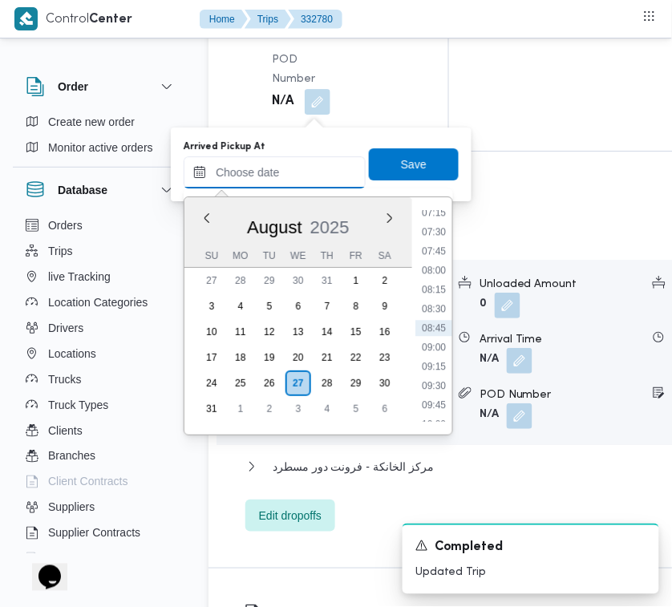
paste input "[DATE] 7:00:00 AM"
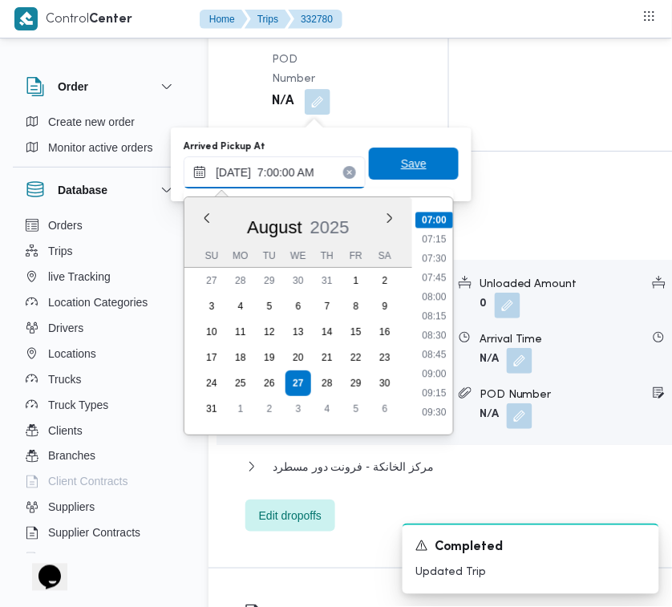
type input "[DATE] 7:00:00 AM"
type input "[DATE] 07:00"
click at [435, 161] on span "Save" at bounding box center [414, 163] width 90 height 32
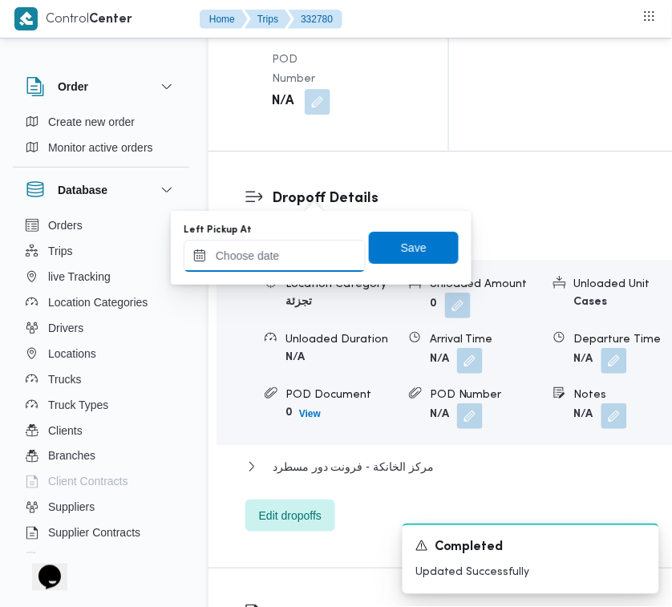
click at [301, 266] on input "Left Pickup At" at bounding box center [275, 256] width 182 height 32
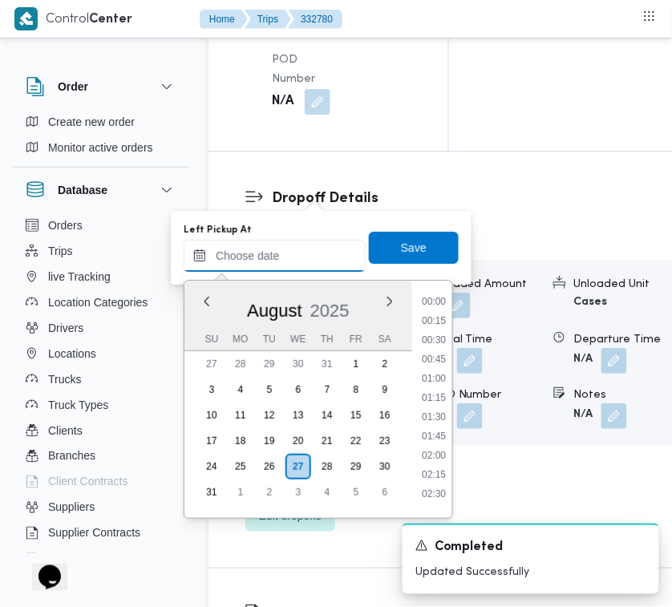
paste input "[DATE] 7:00:00 AM"
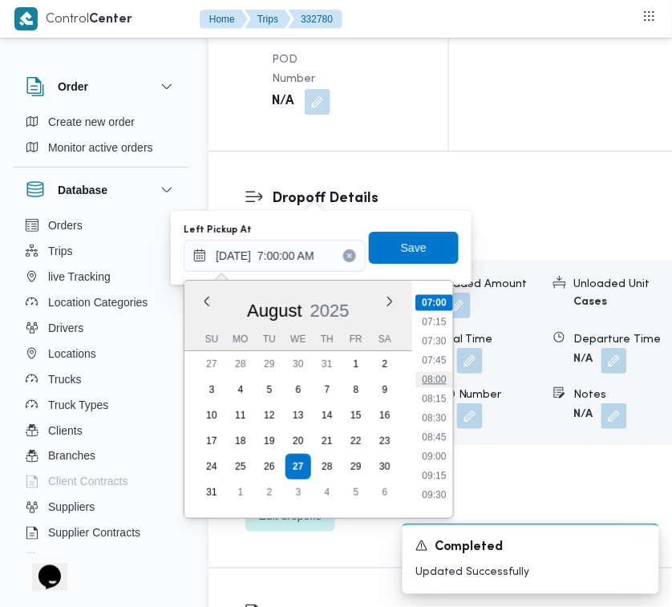
click at [431, 373] on li "08:00" at bounding box center [433, 380] width 37 height 16
type input "[DATE] 08:00"
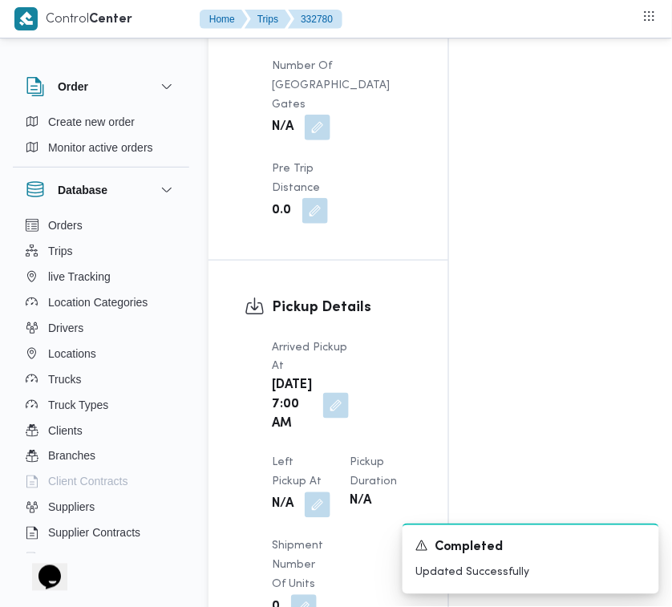
scroll to position [2518, 0]
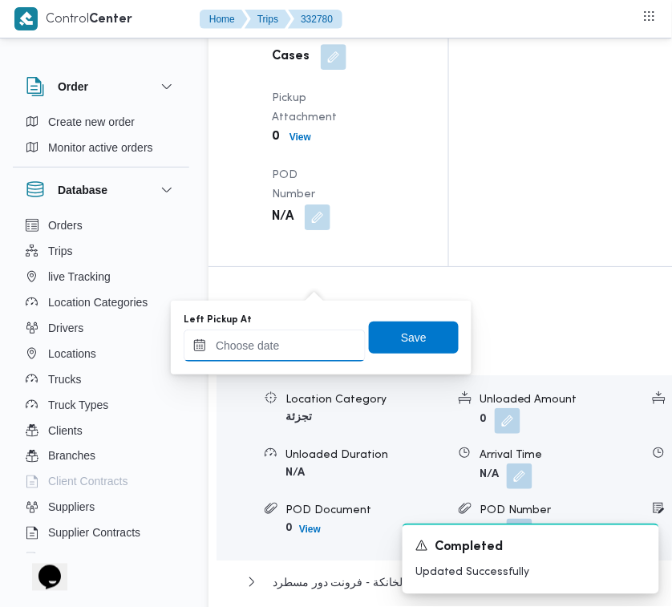
click at [317, 354] on input "Left Pickup At" at bounding box center [275, 345] width 182 height 32
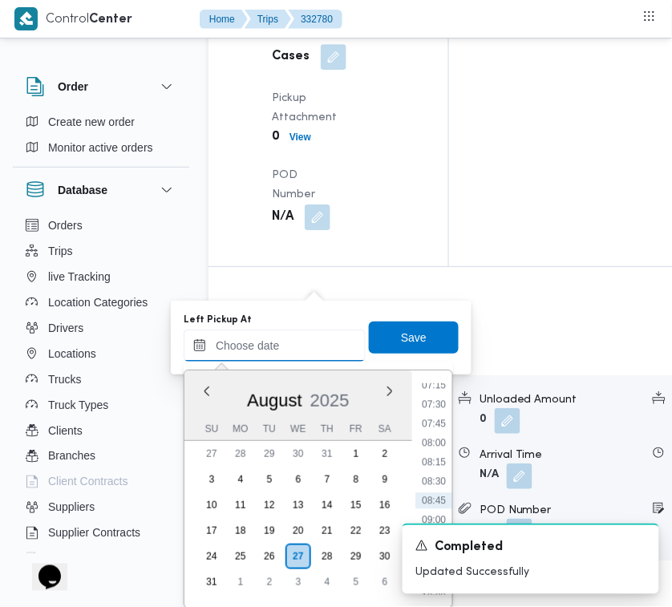
paste input "[DATE] 7:00:00 AM"
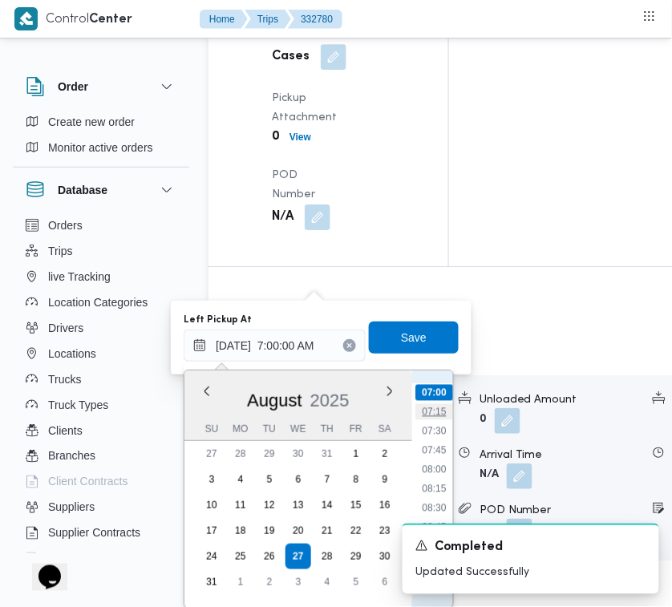
click at [418, 417] on li "07:15" at bounding box center [433, 412] width 37 height 16
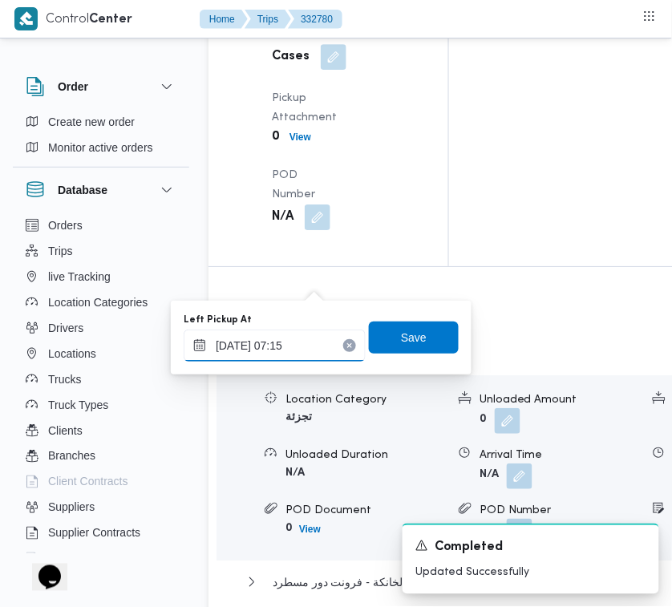
click at [301, 329] on input "[DATE] 07:15" at bounding box center [275, 345] width 182 height 32
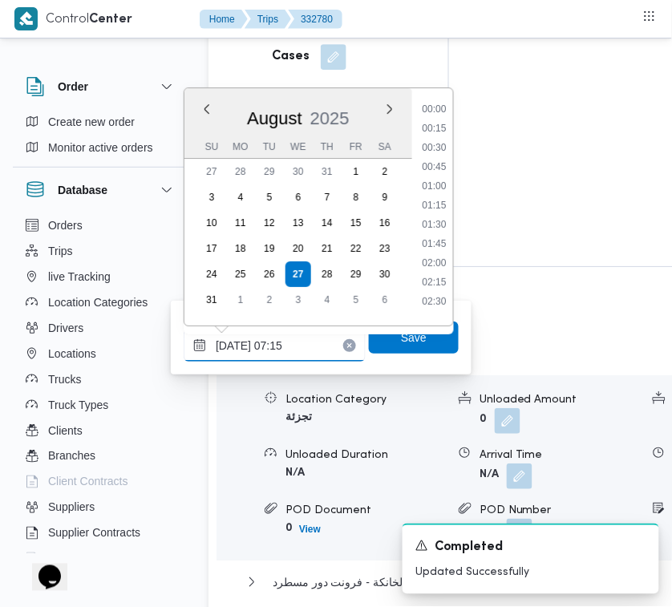
scroll to position [449, 0]
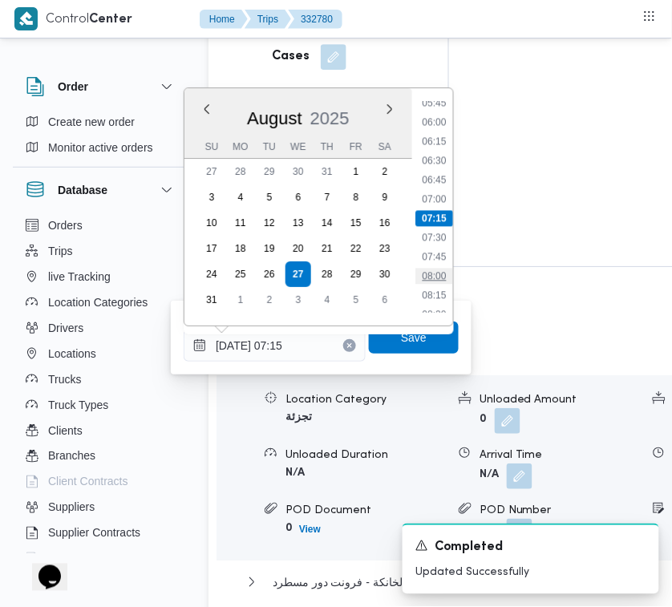
click at [435, 273] on li "08:00" at bounding box center [433, 276] width 37 height 16
type input "[DATE] 08:00"
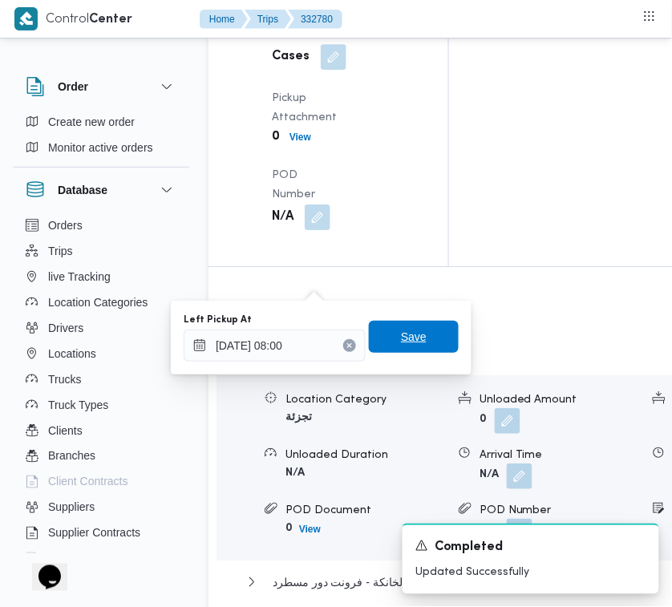
click at [414, 337] on span "Save" at bounding box center [414, 337] width 90 height 32
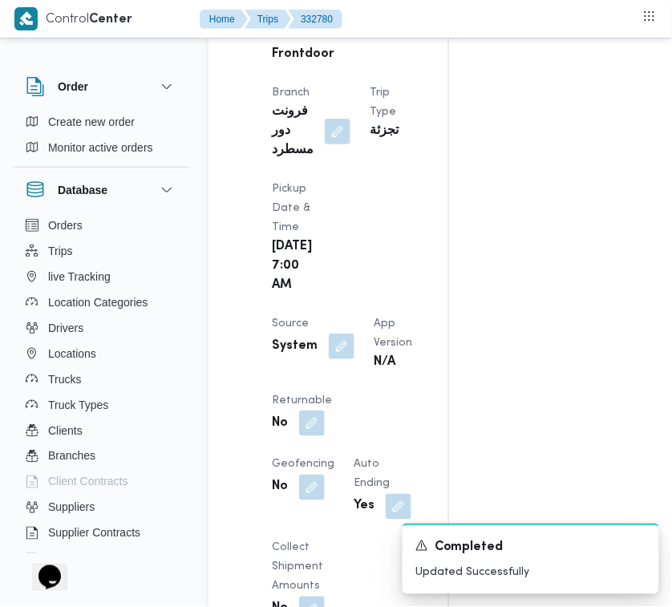
scroll to position [0, 0]
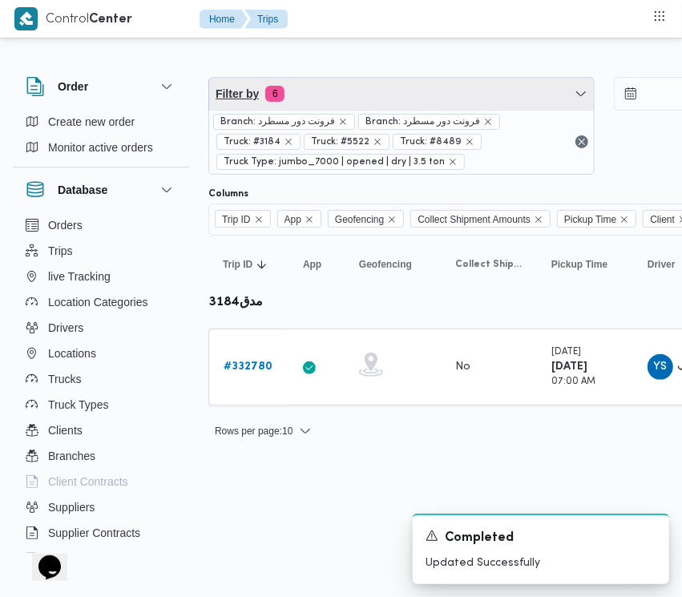
click at [337, 105] on span "Filter by 6" at bounding box center [401, 94] width 385 height 32
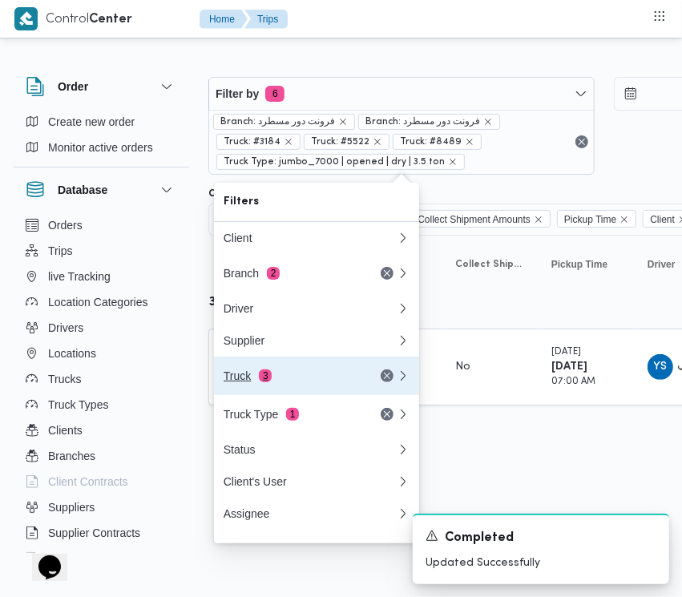
click at [301, 377] on div "Truck 3" at bounding box center [291, 375] width 135 height 13
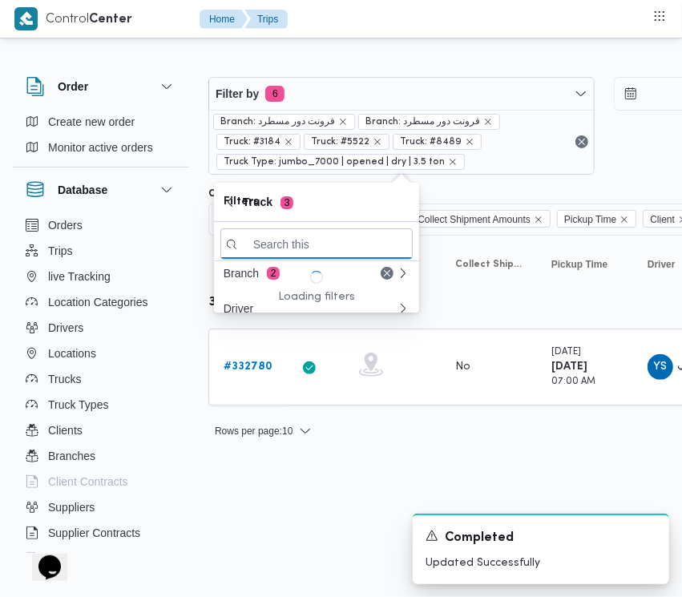
paste input "4961"
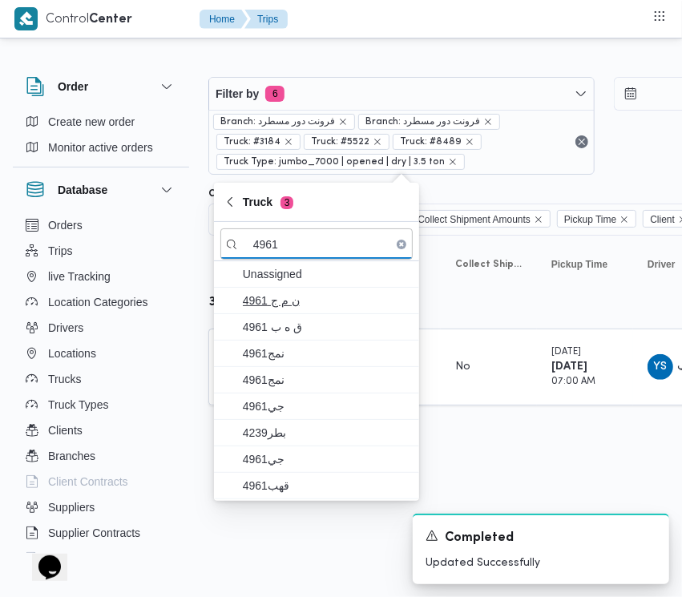
type input "4961"
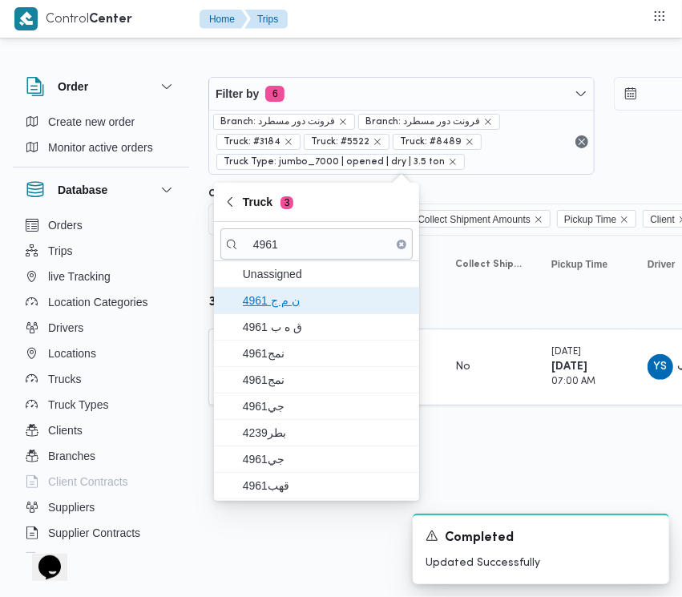
click at [281, 302] on span "ن م ج 4961" at bounding box center [326, 300] width 167 height 19
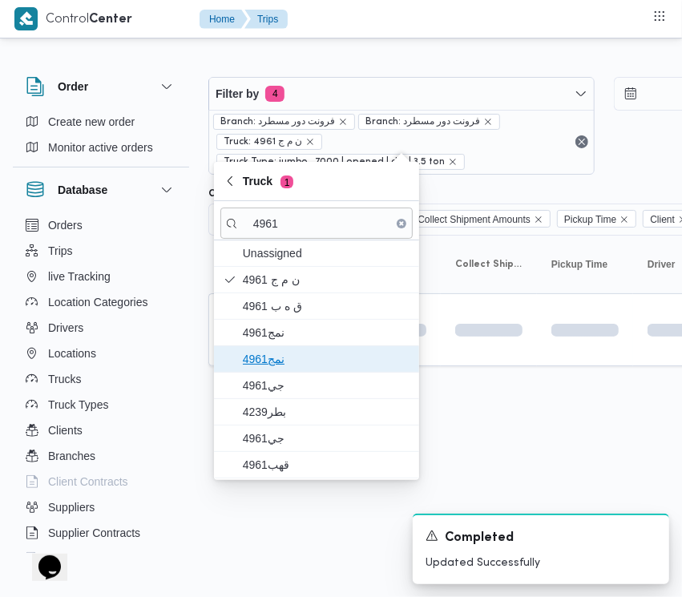
click at [278, 361] on span "4961نمج" at bounding box center [326, 358] width 167 height 19
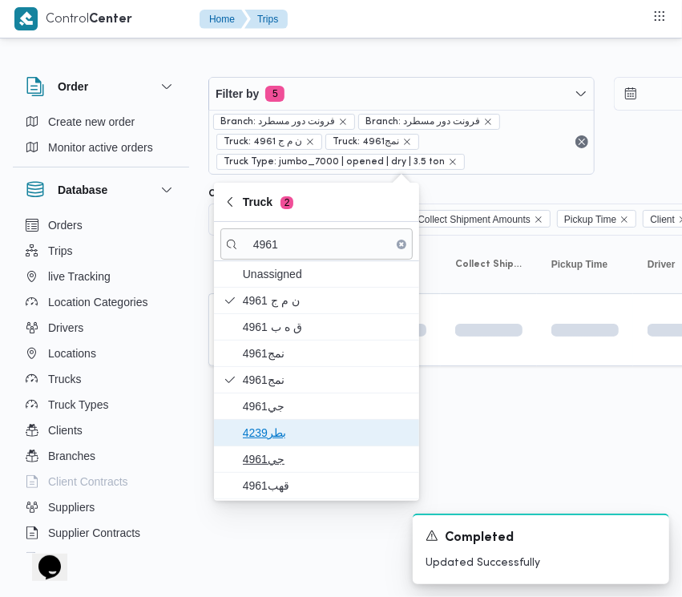
drag, startPoint x: 273, startPoint y: 438, endPoint x: 274, endPoint y: 462, distance: 24.9
click at [273, 438] on span "4239بطر" at bounding box center [326, 432] width 167 height 19
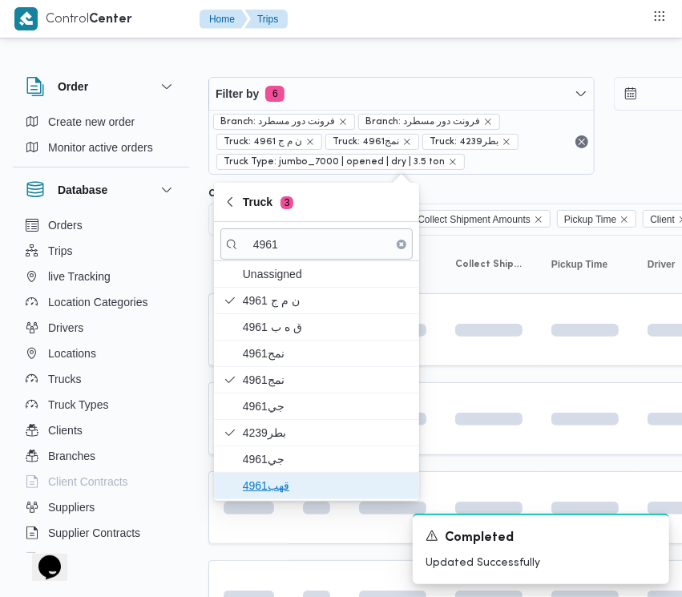
click at [277, 482] on span "قهب4961" at bounding box center [326, 485] width 167 height 19
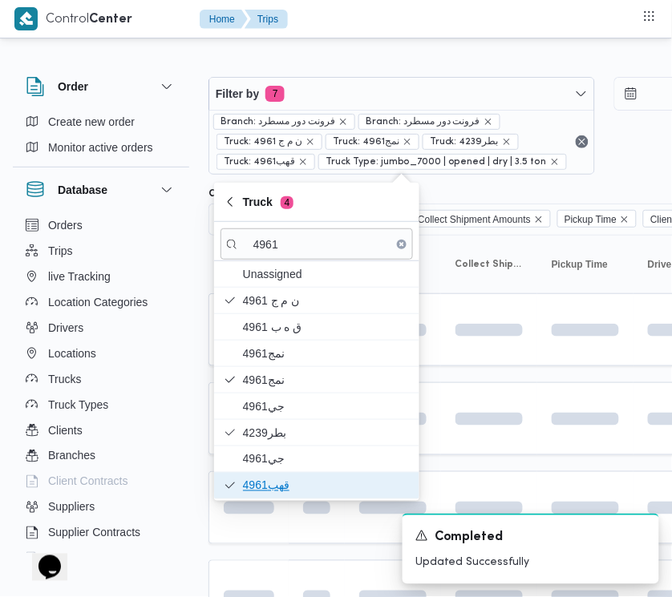
click at [277, 474] on span "قهب4961" at bounding box center [316, 486] width 192 height 26
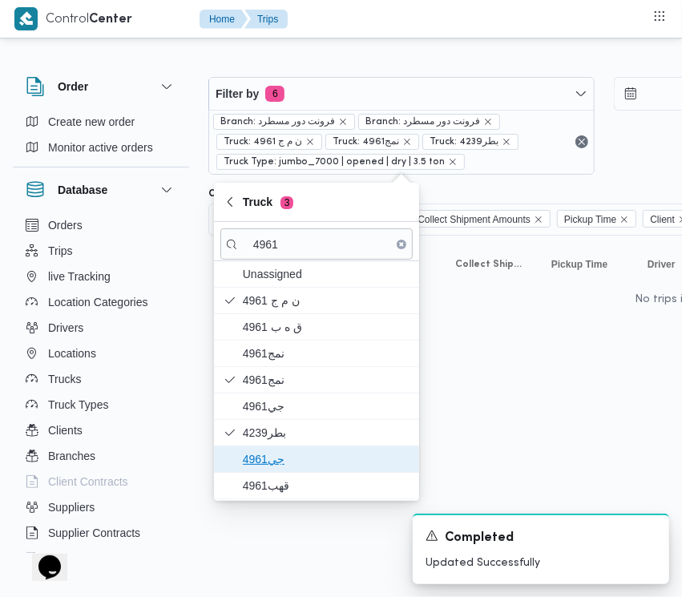
click at [269, 458] on span "جي4961" at bounding box center [326, 459] width 167 height 19
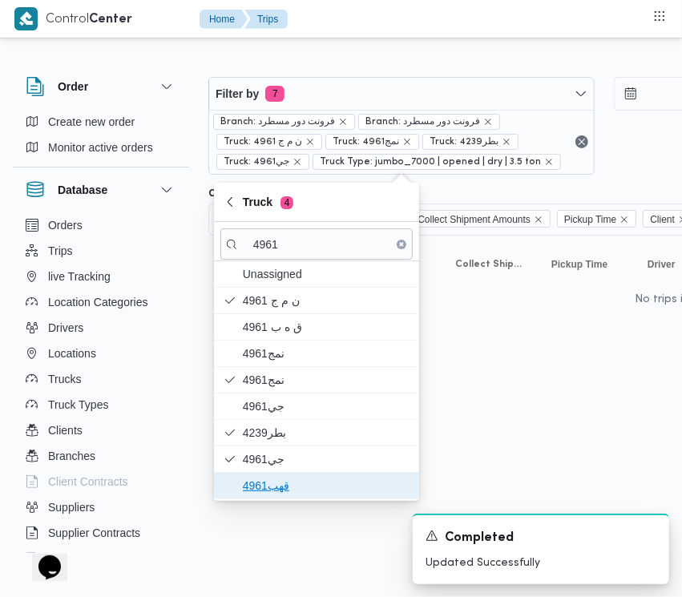
drag, startPoint x: 267, startPoint y: 486, endPoint x: 265, endPoint y: 475, distance: 10.5
click at [267, 486] on span "قهب4961" at bounding box center [326, 485] width 167 height 19
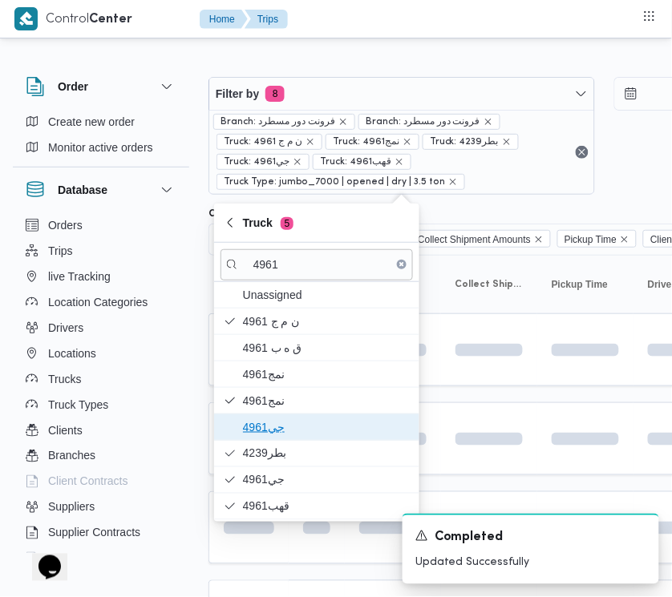
click at [290, 430] on span "4961جي" at bounding box center [326, 427] width 167 height 19
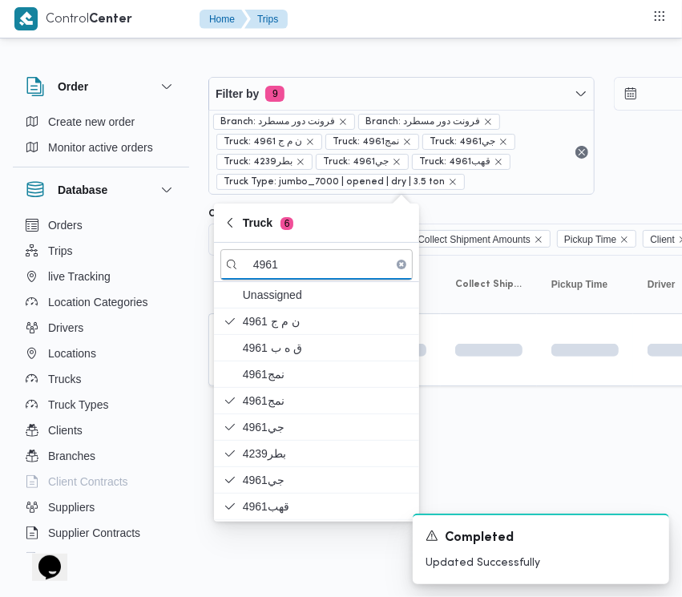
click at [539, 442] on div "Filter by 9 Branch: فرونت دور مسطرد Branch: فرونت دور مسطرد Truck: ن م ج 4961 T…" at bounding box center [331, 242] width 682 height 400
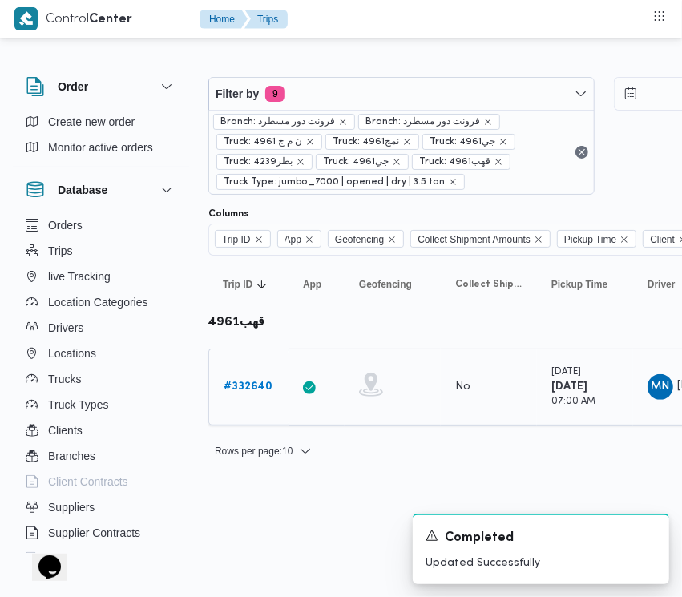
click at [251, 387] on b "# 332640" at bounding box center [248, 386] width 49 height 10
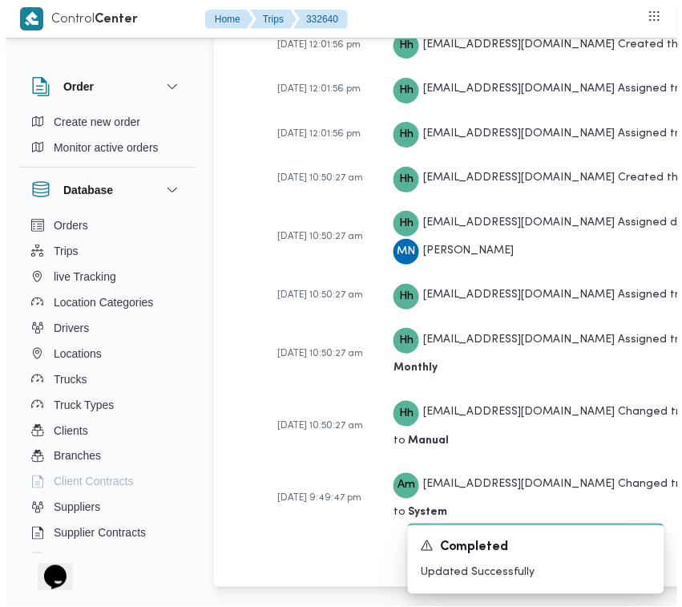
scroll to position [3172, 0]
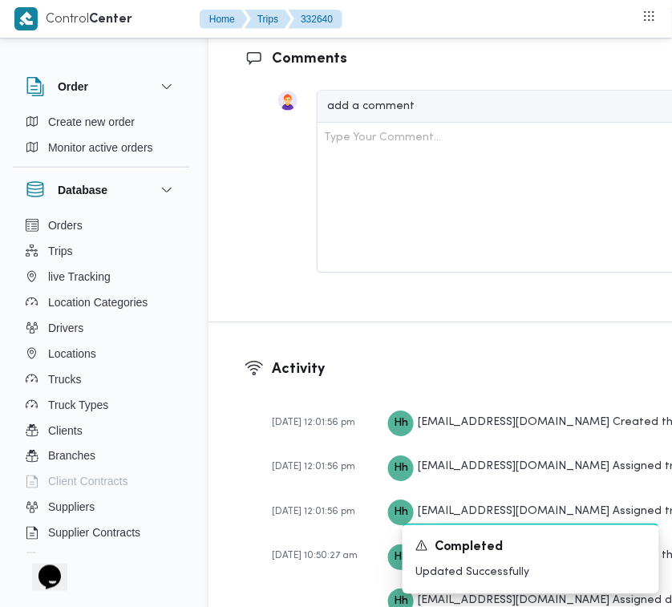
drag, startPoint x: 301, startPoint y: 218, endPoint x: 299, endPoint y: 239, distance: 20.9
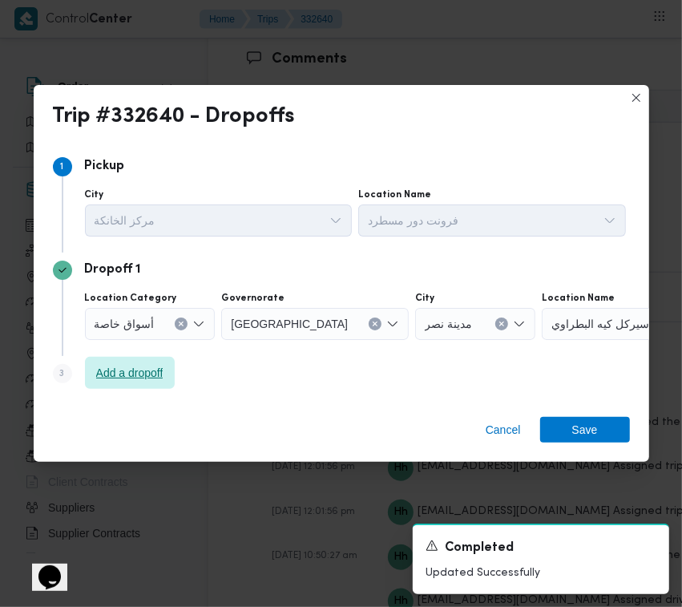
click at [125, 375] on span "Add a dropoff" at bounding box center [129, 372] width 67 height 19
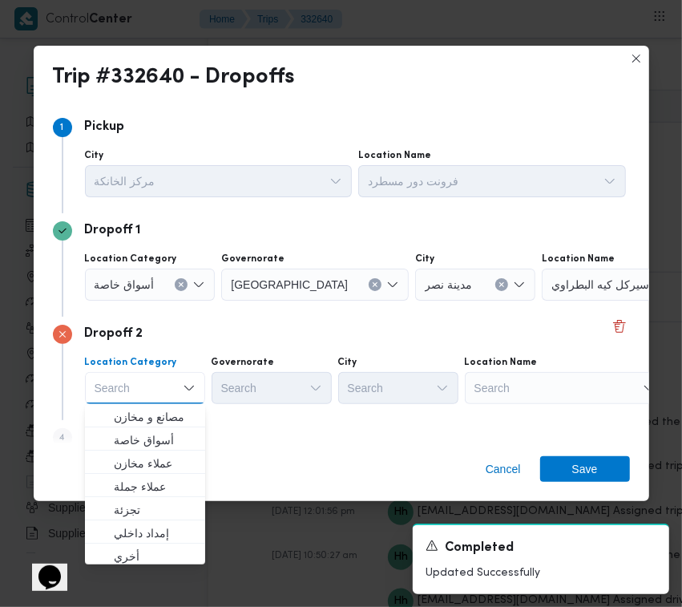
click at [547, 398] on div "Search" at bounding box center [565, 388] width 200 height 32
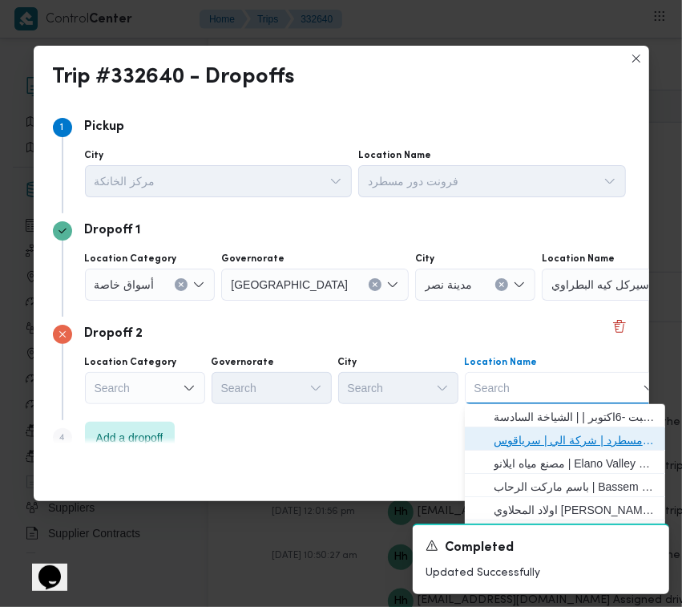
click at [551, 427] on span "فرونت دور مسطرد | شركة الي | سرياقوس" at bounding box center [565, 440] width 188 height 26
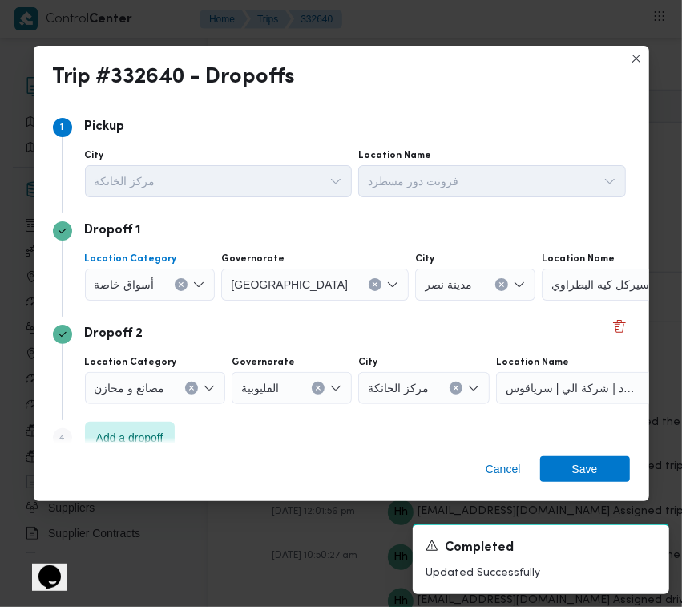
click at [114, 276] on span "أسواق خاصة" at bounding box center [125, 284] width 60 height 18
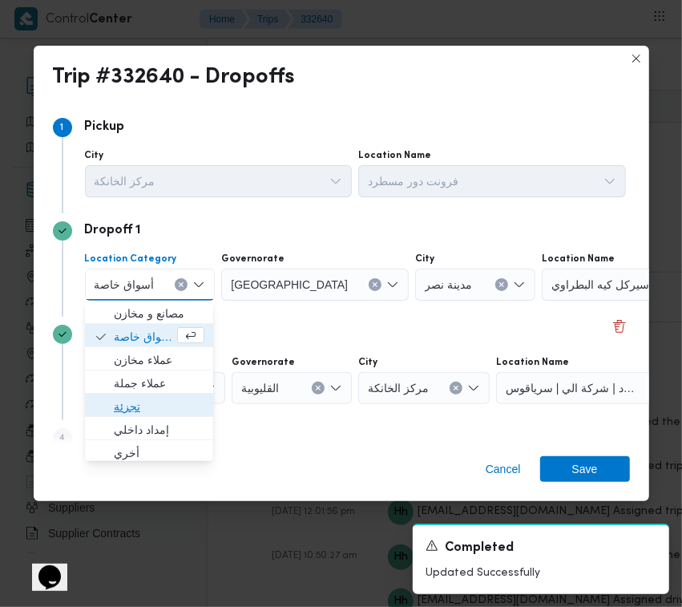
click at [143, 410] on span "تجزئة" at bounding box center [159, 406] width 91 height 19
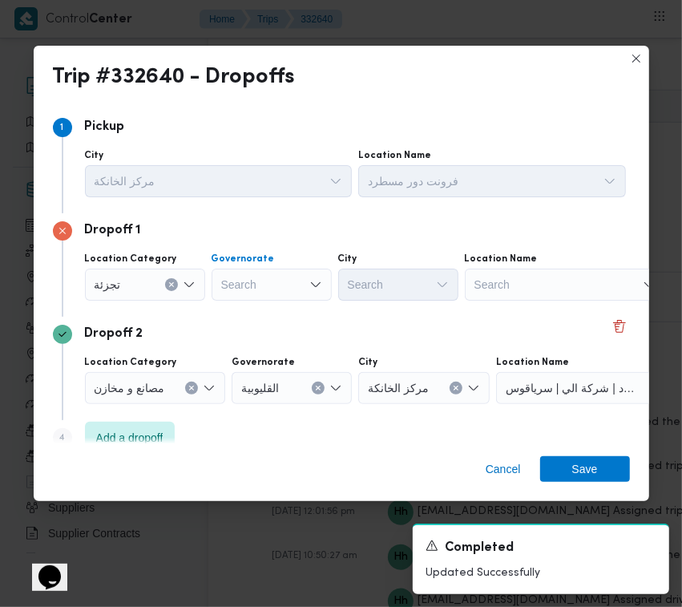
click at [248, 276] on div "Search" at bounding box center [272, 284] width 120 height 32
paste input "[GEOGRAPHIC_DATA]"
type input "[GEOGRAPHIC_DATA]"
click at [255, 282] on div "[GEOGRAPHIC_DATA] [GEOGRAPHIC_DATA]" at bounding box center [272, 284] width 120 height 32
click at [256, 310] on span "[GEOGRAPHIC_DATA]" at bounding box center [281, 313] width 82 height 19
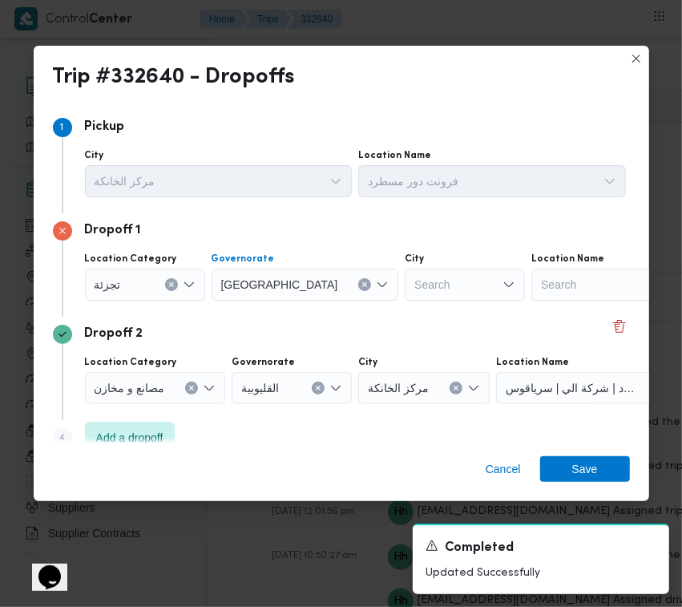
click at [405, 283] on div "Search" at bounding box center [465, 284] width 120 height 32
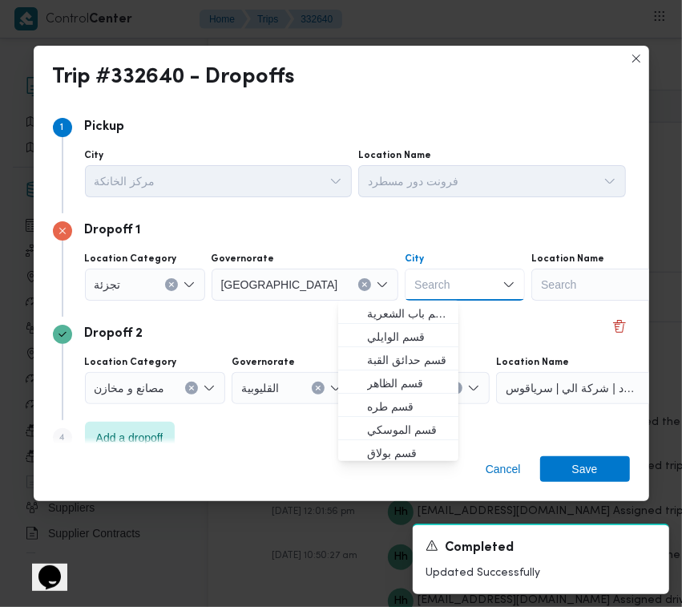
paste input "[GEOGRAPHIC_DATA]"
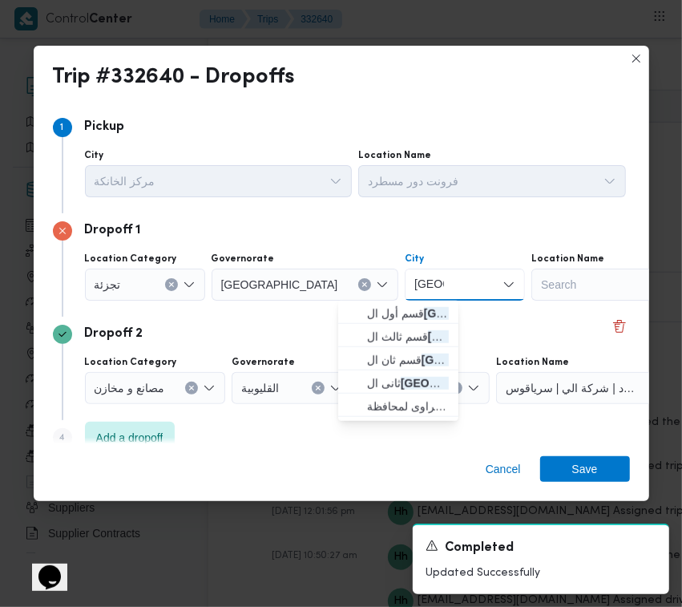
type input "[GEOGRAPHIC_DATA]"
click at [341, 321] on button "قسم أول ال قاهرة الجديدة" at bounding box center [398, 312] width 120 height 23
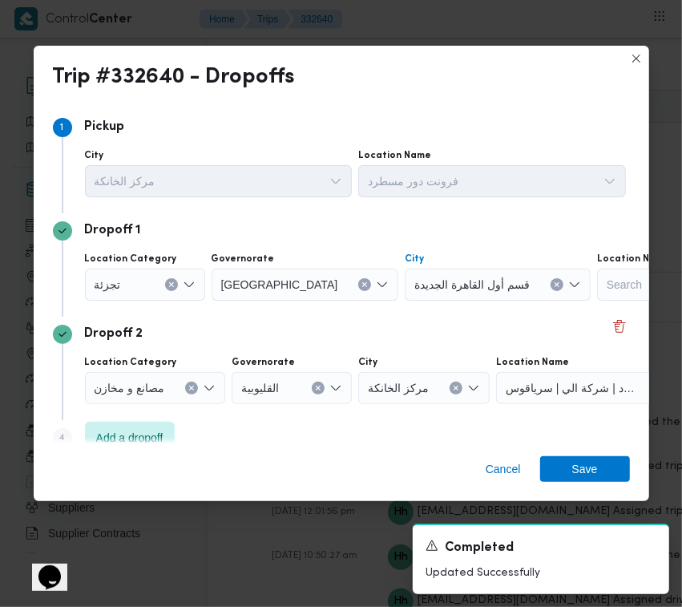
click at [414, 282] on span "قسم أول القاهرة الجديدة" at bounding box center [471, 284] width 115 height 18
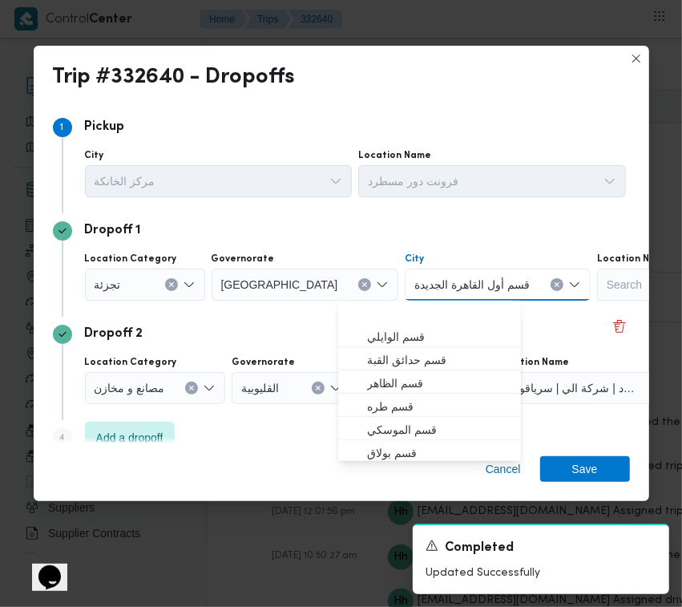
paste input "[GEOGRAPHIC_DATA]"
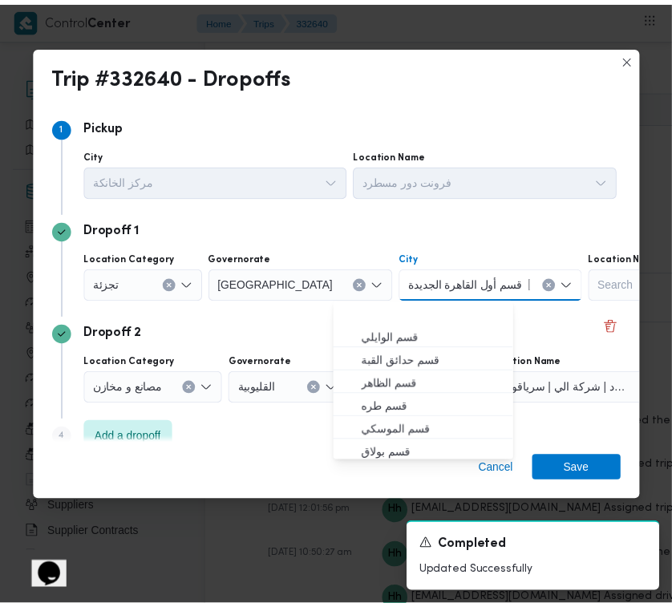
scroll to position [49, 0]
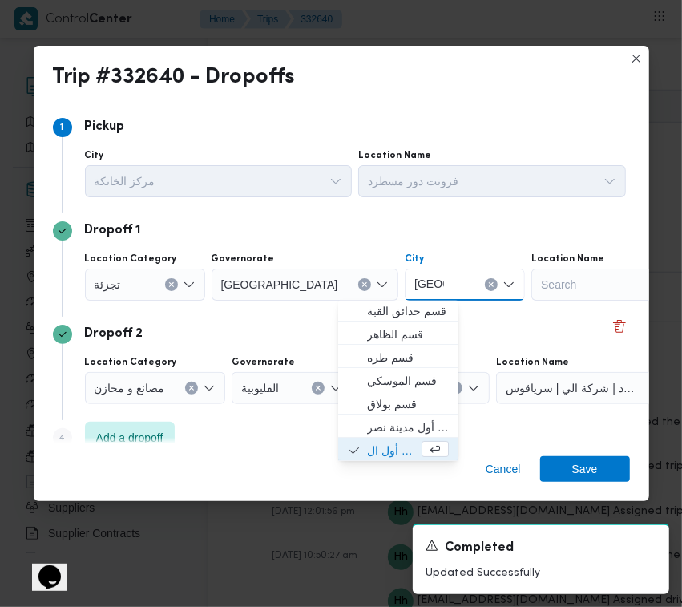
type input "[GEOGRAPHIC_DATA]"
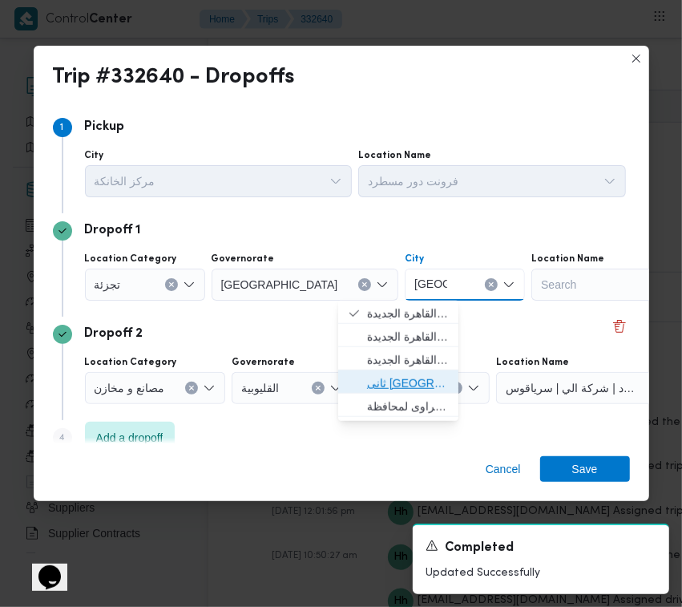
click at [415, 381] on span "ثانى [GEOGRAPHIC_DATA]" at bounding box center [408, 382] width 82 height 19
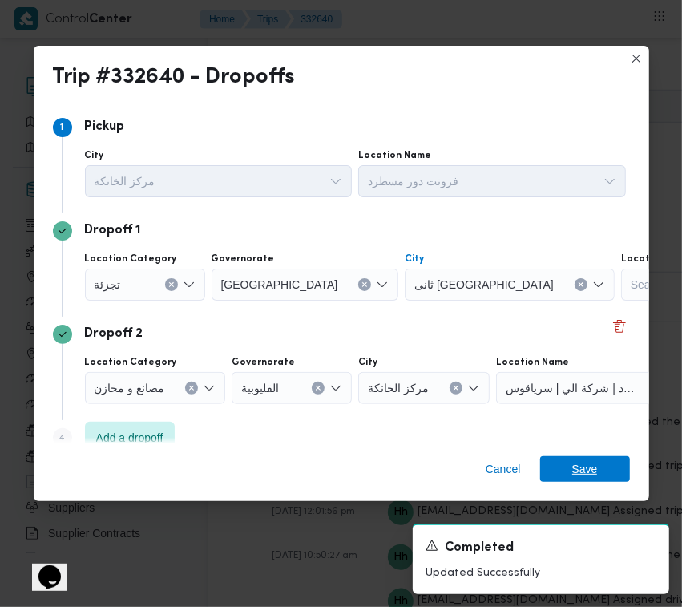
click at [577, 474] on span "Save" at bounding box center [585, 469] width 26 height 26
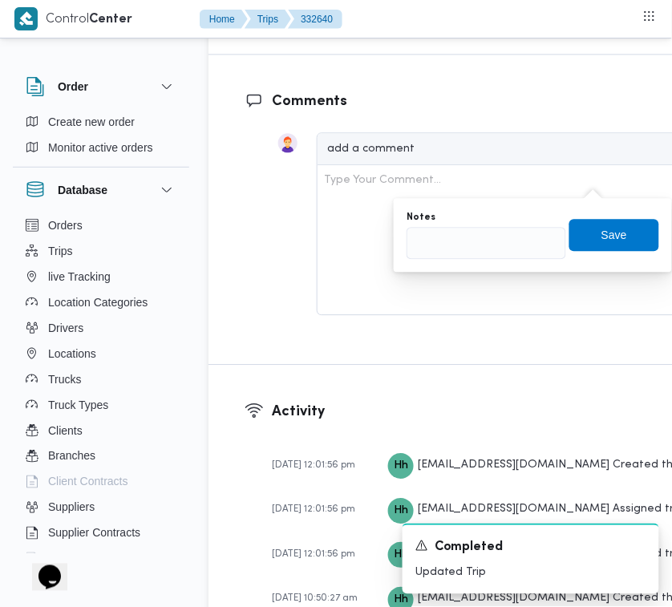
click at [446, 257] on div "Notes Save" at bounding box center [533, 234] width 256 height 51
click at [465, 247] on input "Notes" at bounding box center [485, 243] width 159 height 32
paste input "مدينتي"
type input "مدينتي"
click at [579, 228] on span "Save" at bounding box center [614, 234] width 90 height 32
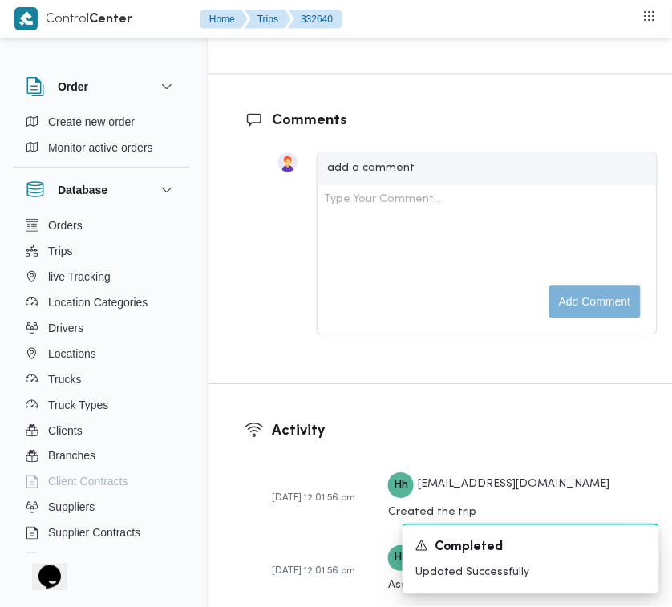
scroll to position [2642, 0]
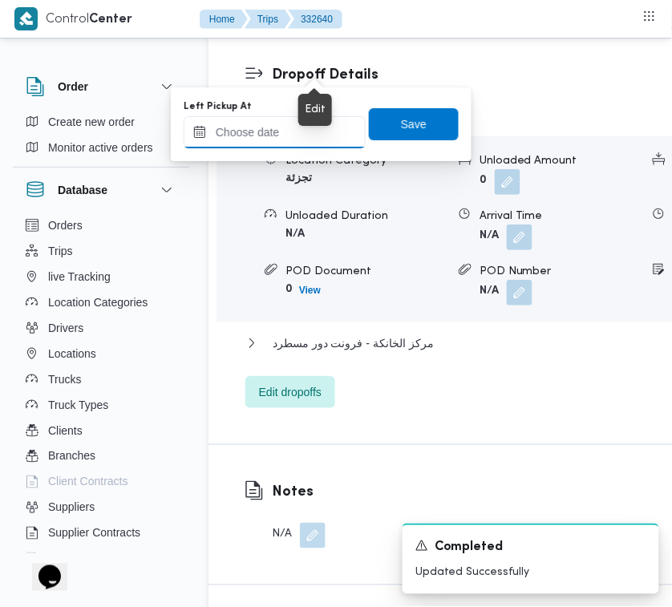
click at [293, 127] on input "Left Pickup At" at bounding box center [275, 132] width 182 height 32
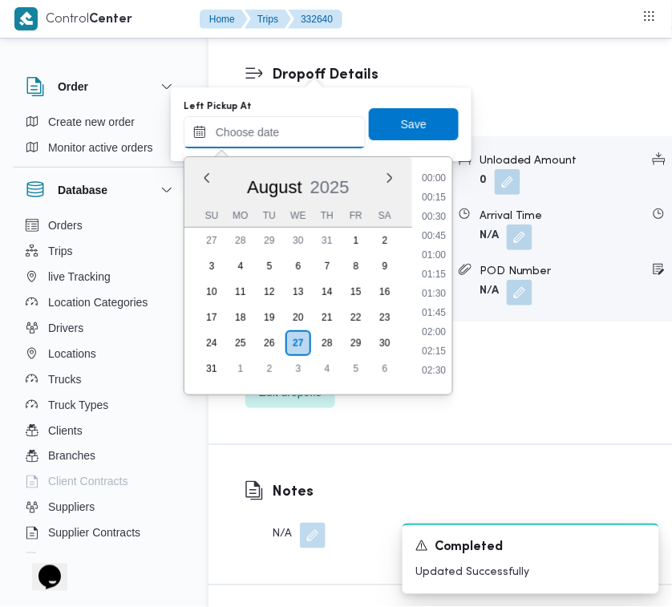
scroll to position [563, 0]
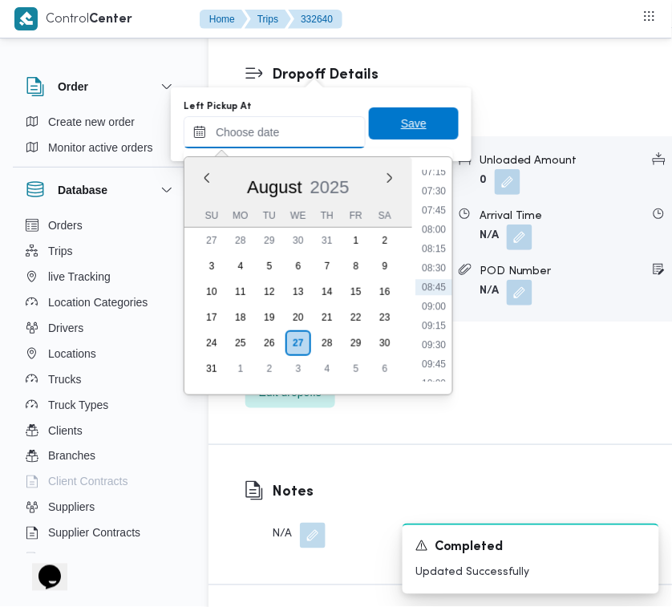
paste input "[DATE] 7:30:00 AM"
type input "[DATE] 07:30"
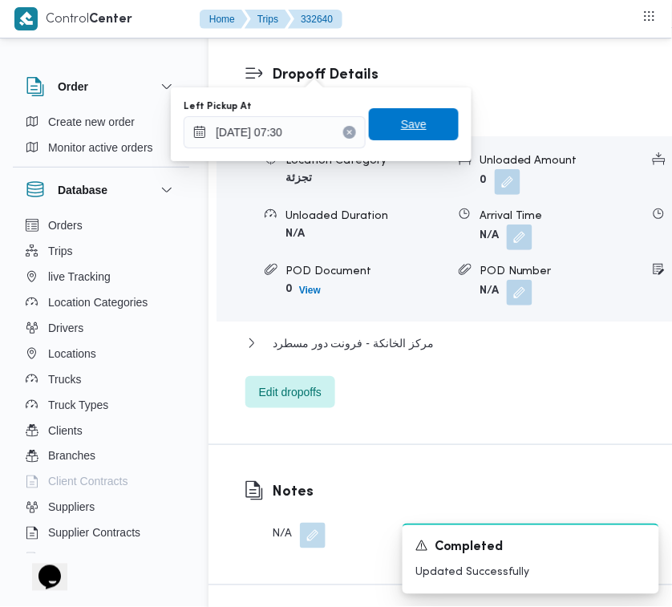
click at [443, 128] on span "Save" at bounding box center [414, 124] width 90 height 32
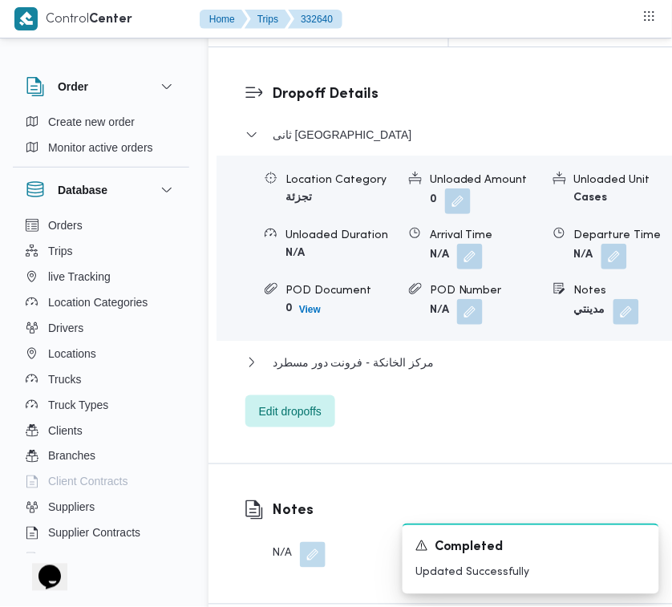
scroll to position [2566, 0]
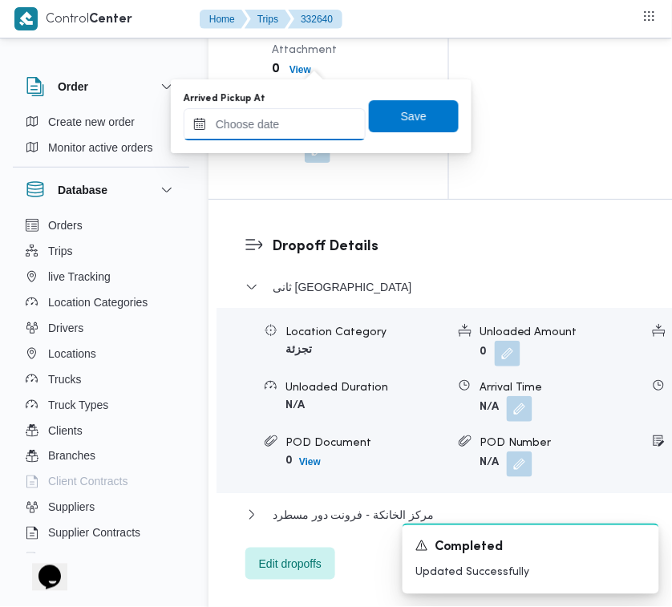
click at [318, 114] on input "Arrived Pickup At" at bounding box center [275, 124] width 182 height 32
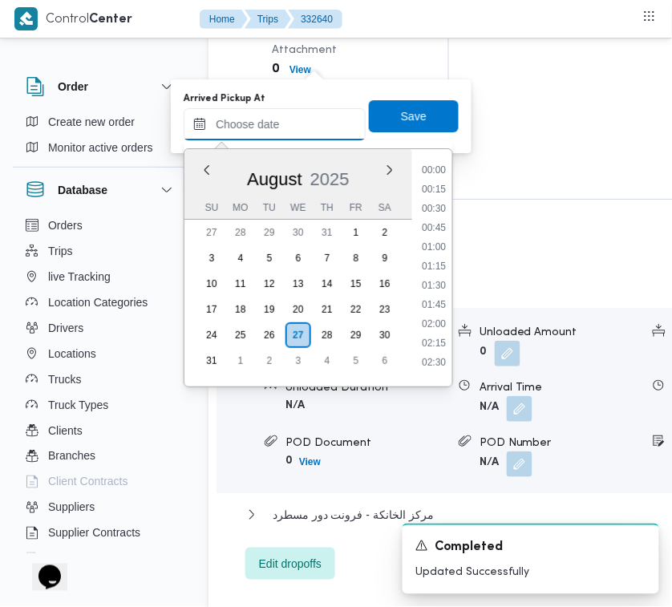
paste input "[DATE] 7:30:00 AM"
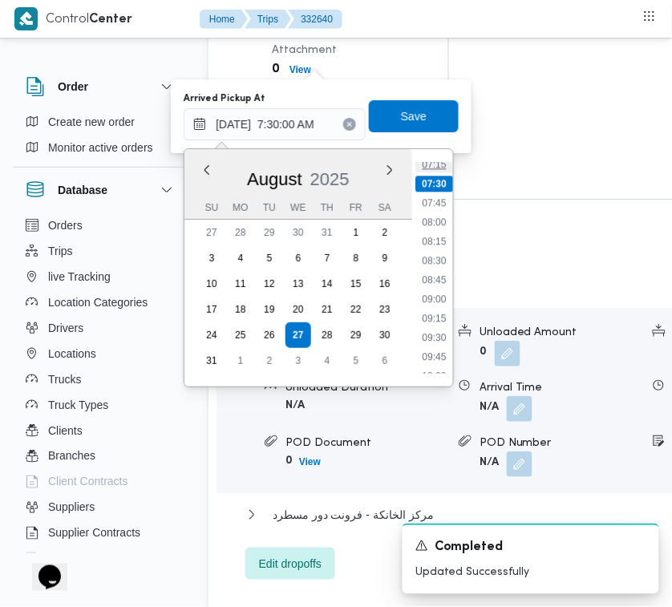
click at [435, 164] on li "07:15" at bounding box center [433, 164] width 37 height 16
type input "[DATE] 07:15"
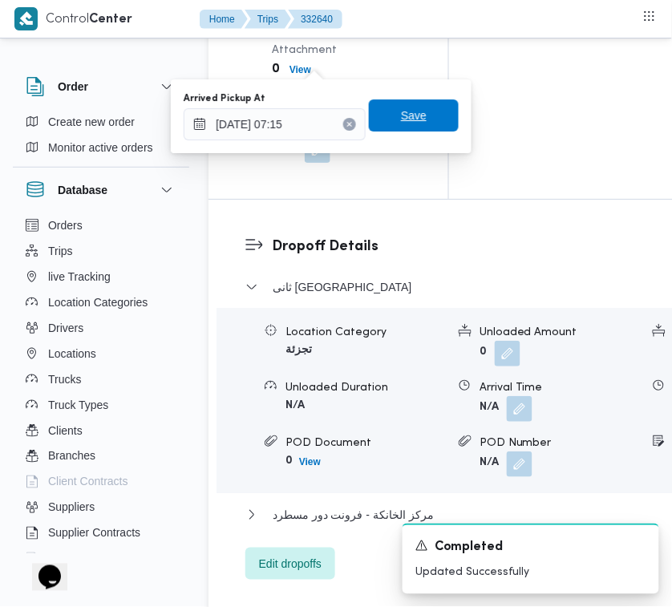
click at [425, 118] on span "Save" at bounding box center [414, 115] width 90 height 32
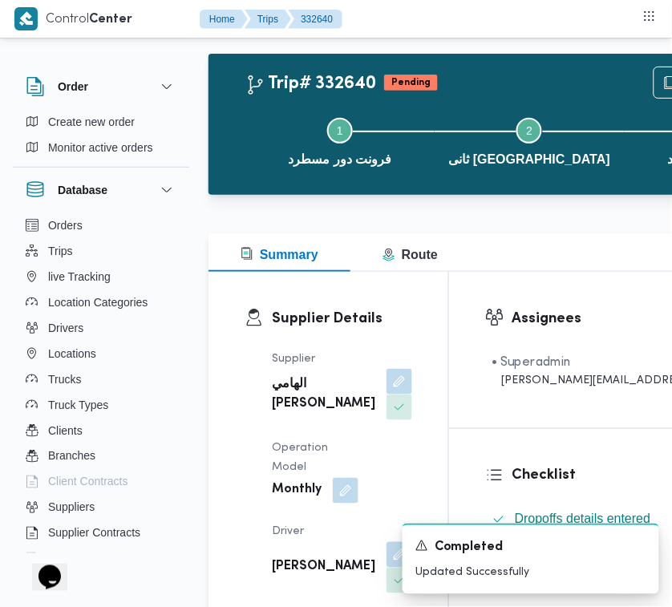
scroll to position [0, 0]
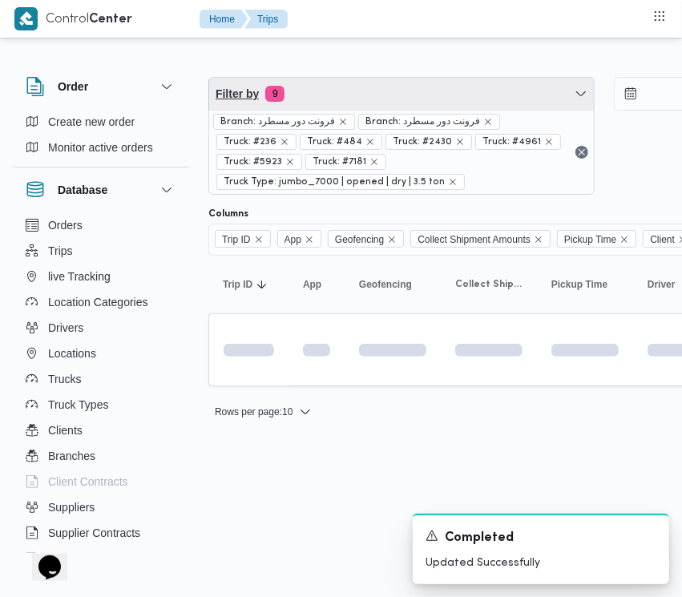
click at [373, 96] on span "Filter by 9" at bounding box center [401, 94] width 385 height 32
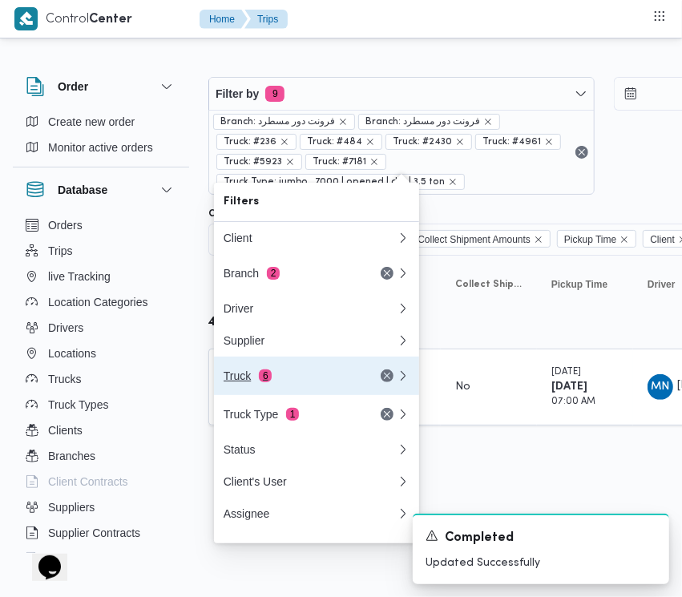
click at [291, 394] on button "Truck 6" at bounding box center [316, 376] width 205 height 38
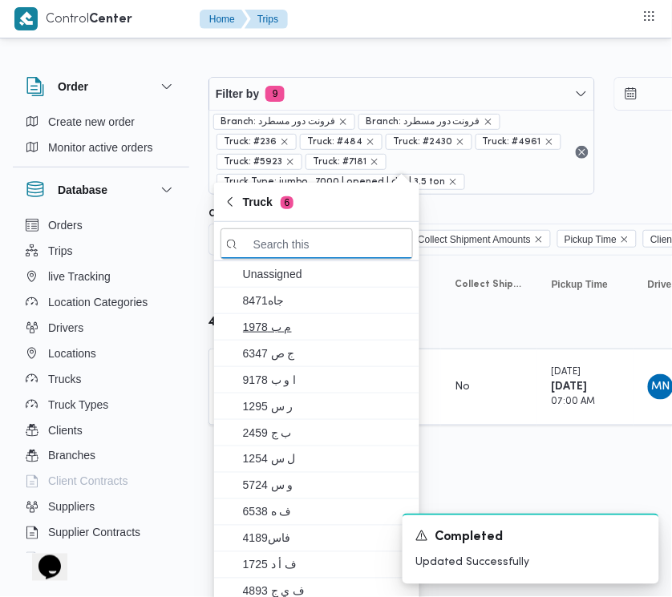
paste input "6121"
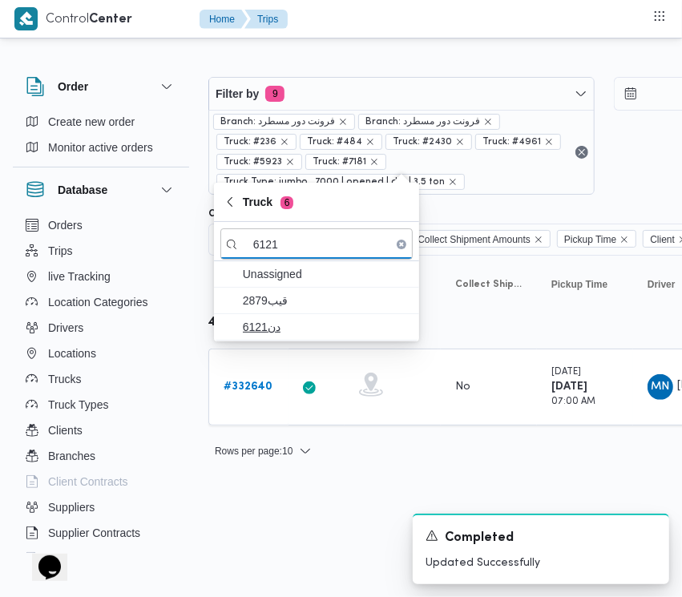
type input "6121"
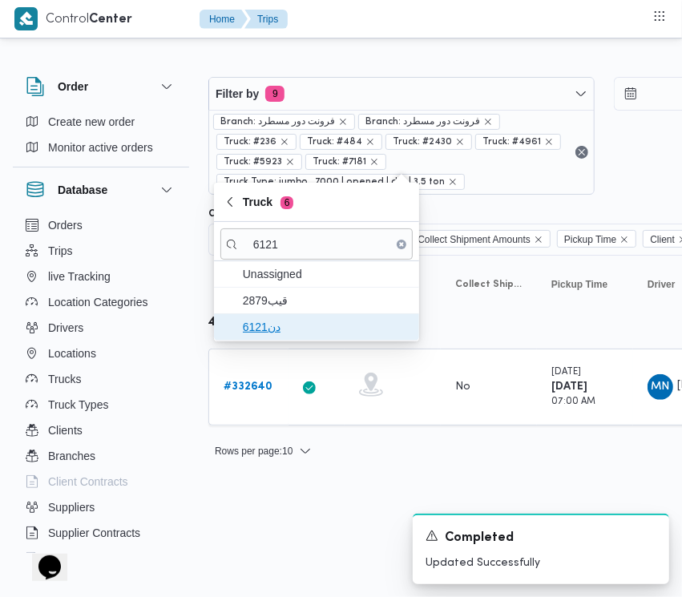
click at [277, 333] on span "دن6121" at bounding box center [326, 326] width 167 height 19
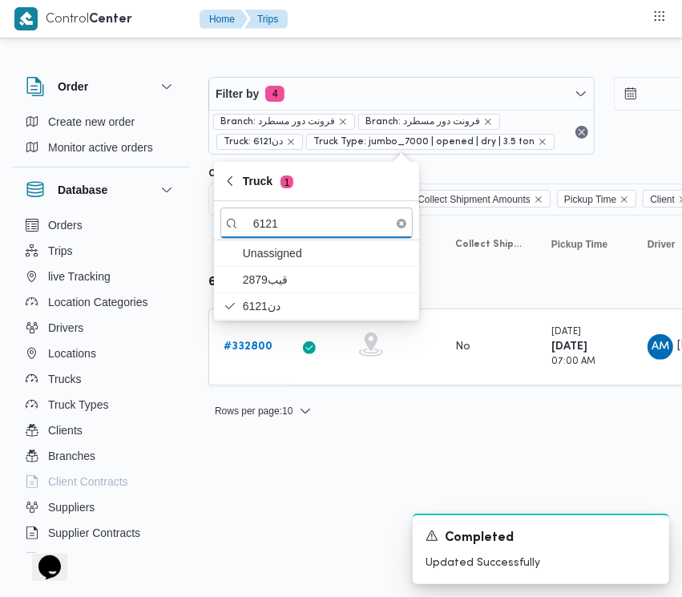
click at [246, 482] on html "Control Center Home Trips Order Create new order Monitor active orders Database…" at bounding box center [341, 298] width 682 height 597
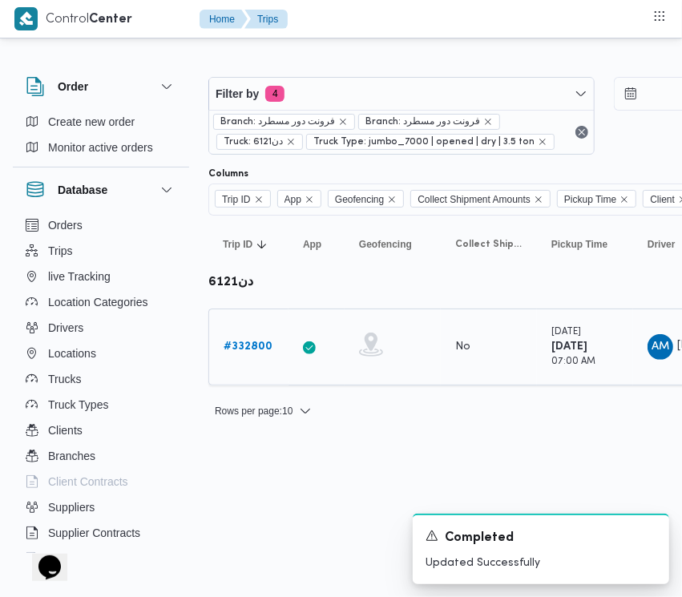
click at [238, 355] on link "# 332800" at bounding box center [248, 346] width 49 height 19
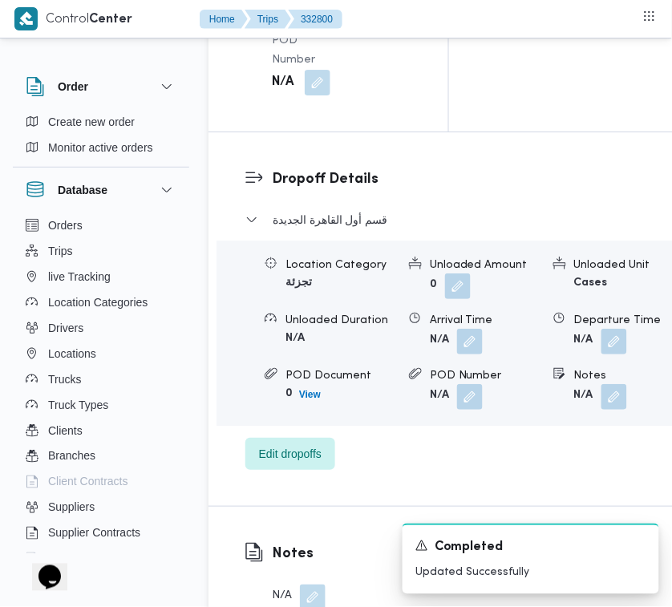
scroll to position [3172, 0]
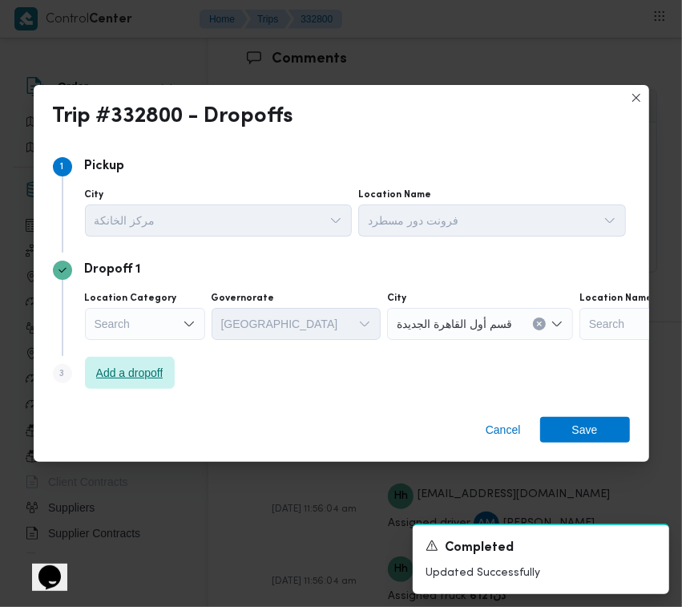
click at [151, 356] on div "Step 3 is disabled 3 Add a dropoff" at bounding box center [341, 377] width 577 height 42
click at [114, 391] on div "Step 3 is disabled 3 Add a dropoff" at bounding box center [341, 377] width 577 height 42
click at [119, 371] on span "Add a dropoff" at bounding box center [129, 372] width 67 height 19
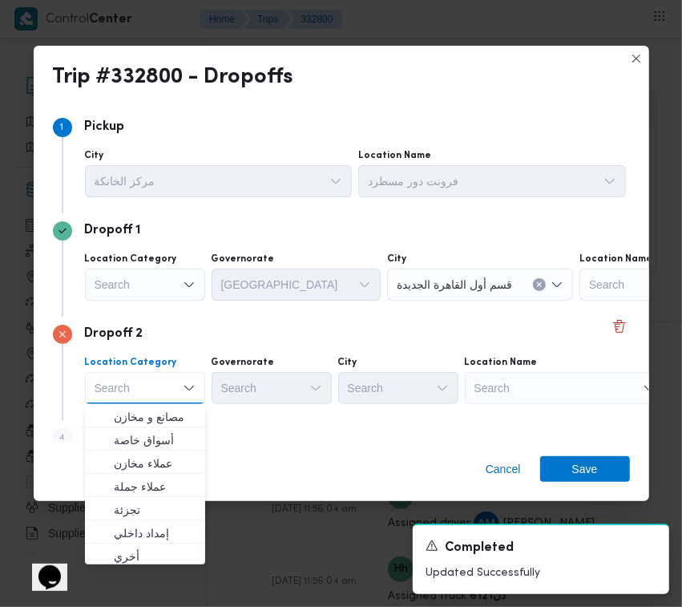
click at [523, 389] on div "Search" at bounding box center [565, 388] width 200 height 32
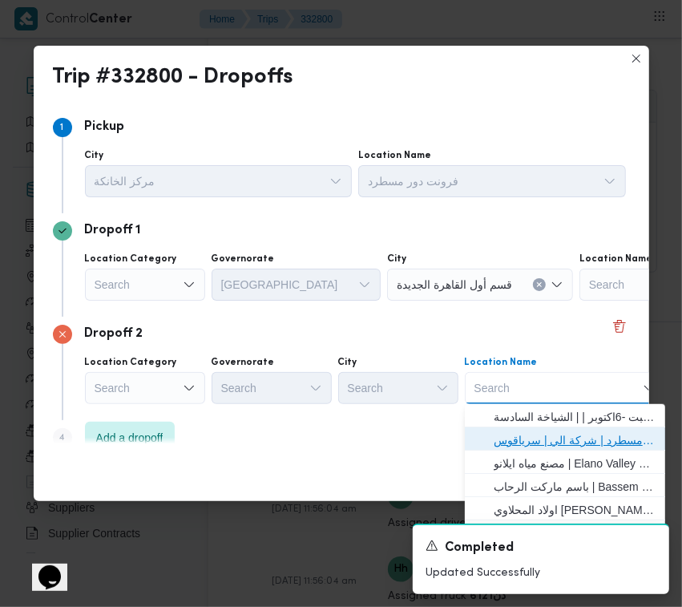
click at [538, 445] on span "فرونت دور مسطرد | شركة الي | سرياقوس" at bounding box center [575, 439] width 162 height 19
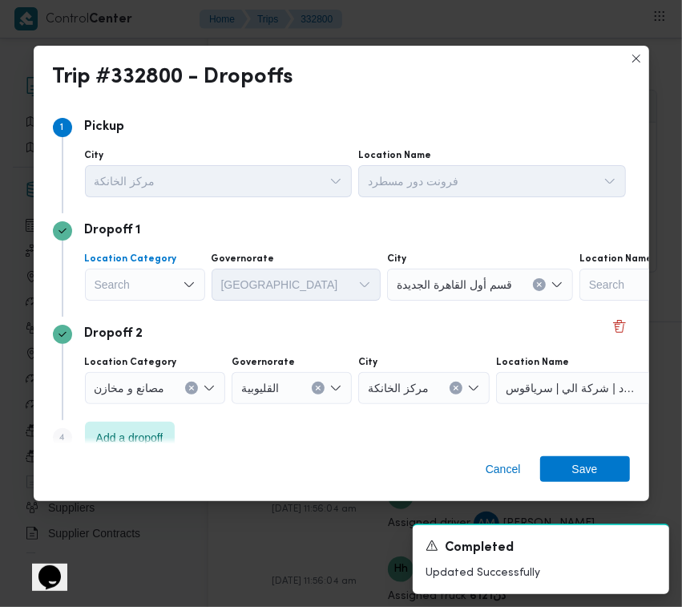
drag, startPoint x: 134, startPoint y: 269, endPoint x: 137, endPoint y: 297, distance: 28.2
click at [133, 270] on div "Search" at bounding box center [145, 284] width 120 height 32
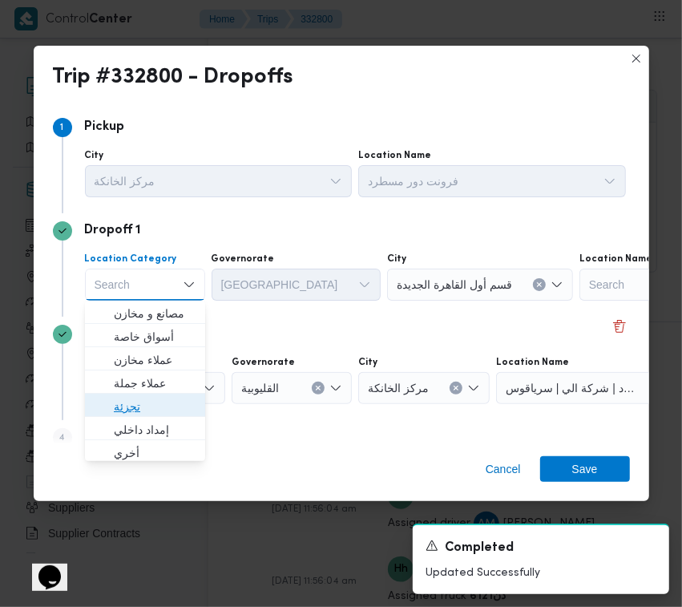
click at [156, 401] on span "تجزئة" at bounding box center [155, 406] width 82 height 19
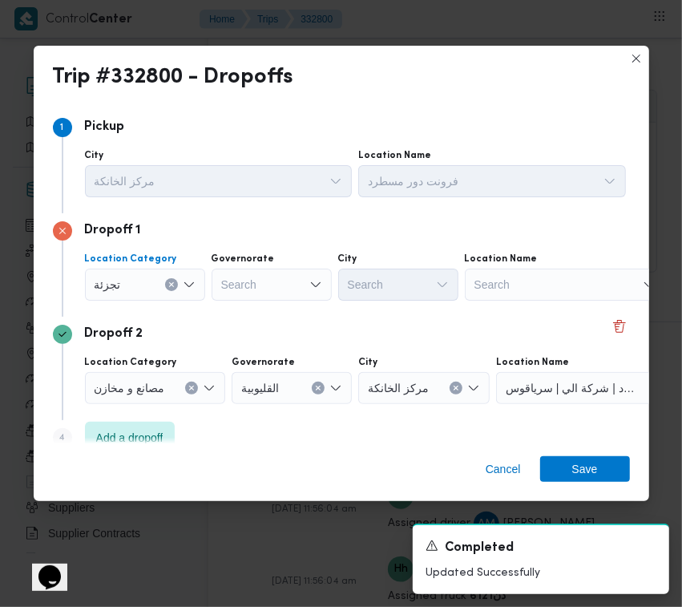
click at [255, 286] on div "Search" at bounding box center [272, 284] width 120 height 32
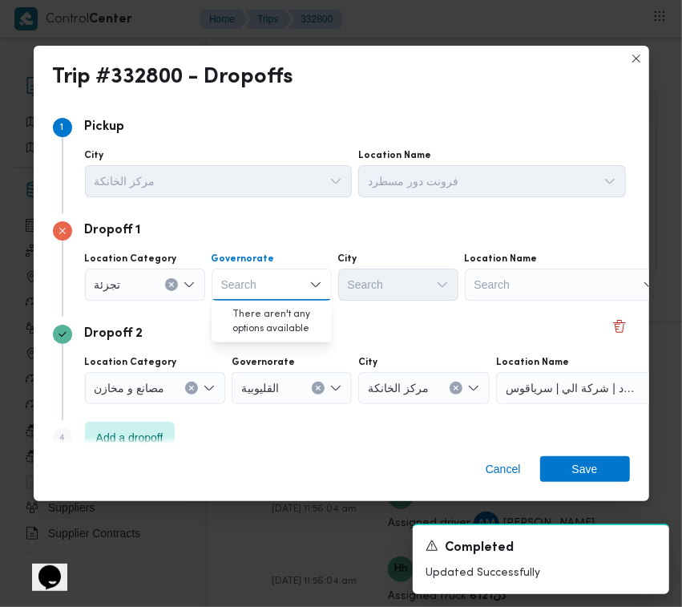
paste input "جيزة"
type input "جيزة"
click at [270, 287] on div "جيزة جيزة" at bounding box center [272, 284] width 120 height 32
click at [271, 314] on span "ال جيزة" at bounding box center [281, 313] width 82 height 19
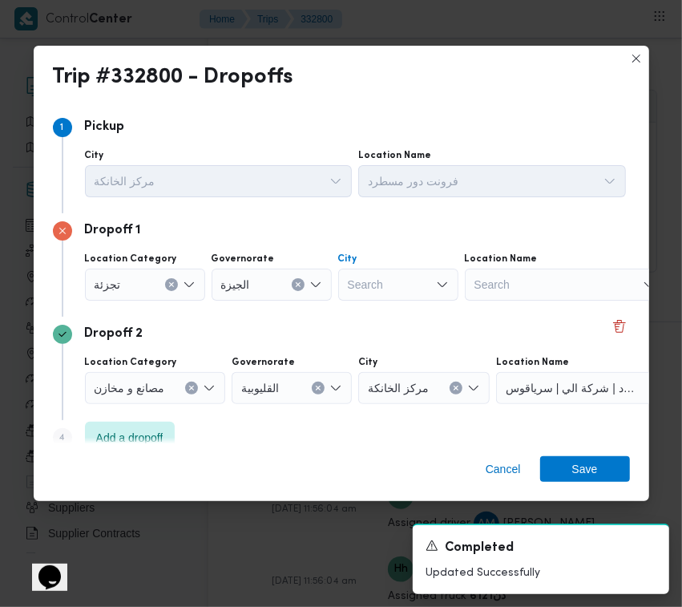
click at [401, 286] on div "Search" at bounding box center [398, 284] width 120 height 32
paste input "زايد"
type input "زايد"
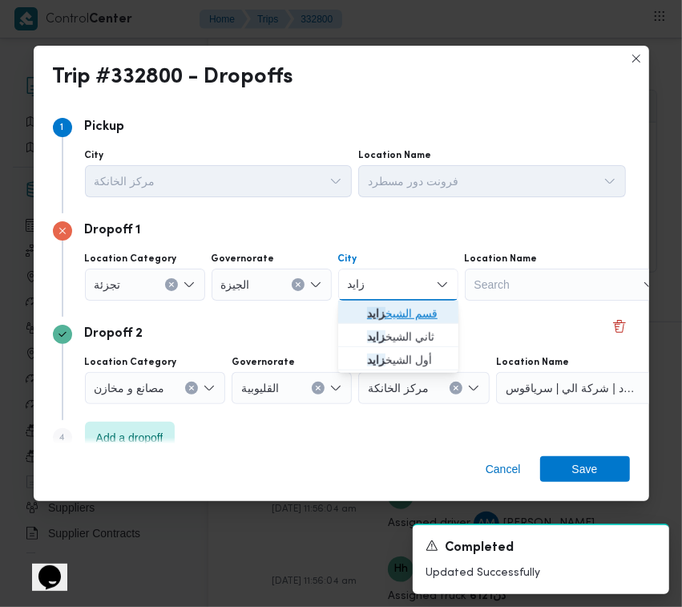
click at [357, 317] on icon "button" at bounding box center [354, 313] width 13 height 13
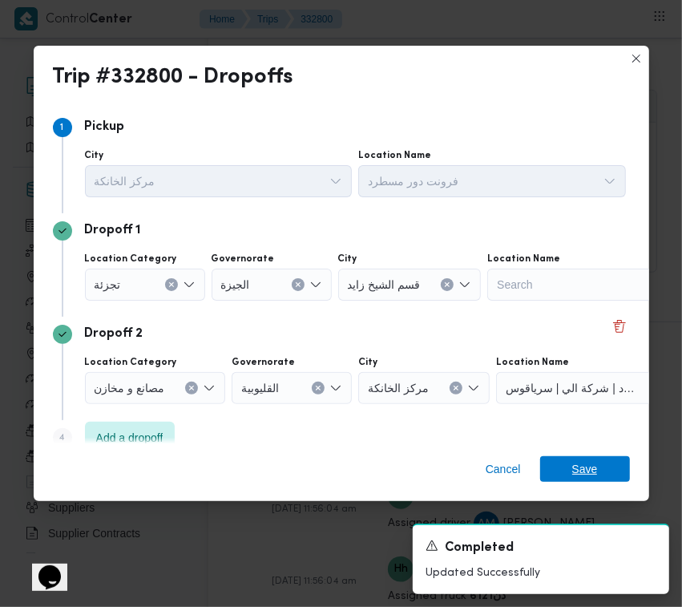
click at [610, 458] on span "Save" at bounding box center [585, 469] width 90 height 26
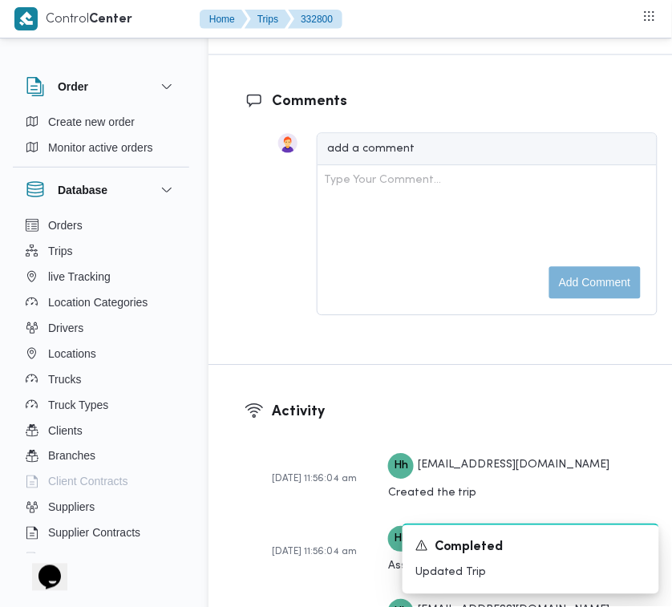
scroll to position [2642, 0]
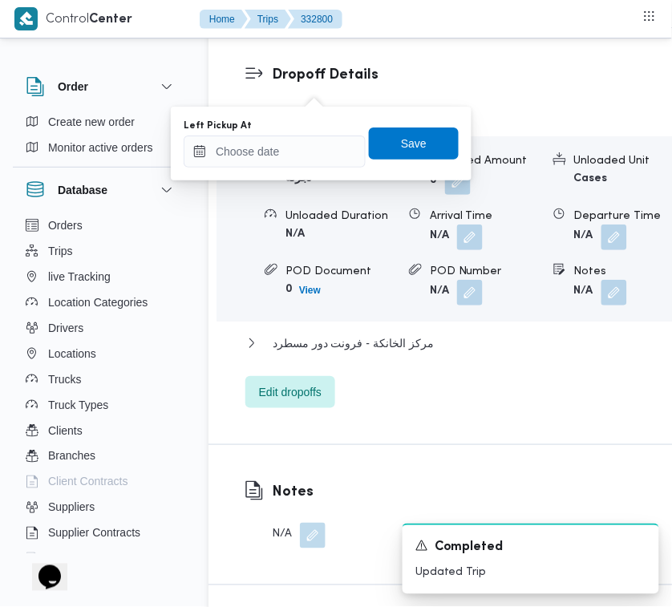
click at [309, 133] on div "Left Pickup At" at bounding box center [275, 143] width 182 height 48
click at [315, 160] on input "Left Pickup At" at bounding box center [275, 151] width 182 height 32
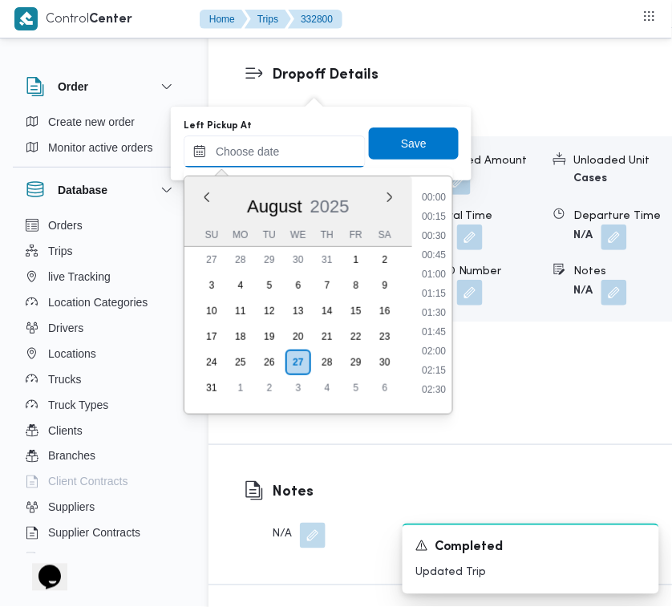
scroll to position [563, 0]
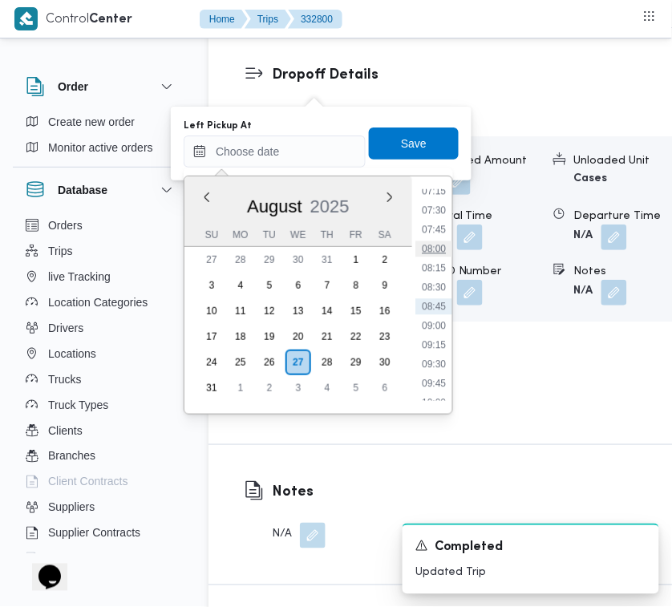
click at [445, 246] on li "08:00" at bounding box center [433, 249] width 37 height 16
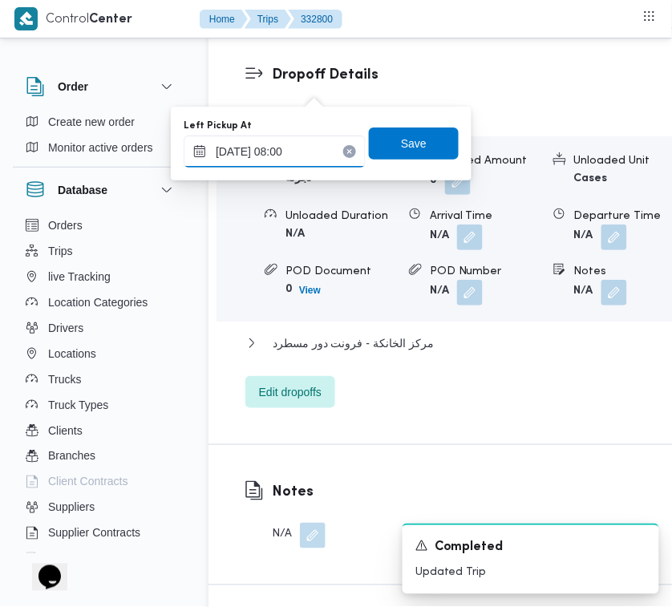
type input "[DATE] 08:00"
click at [403, 128] on span "Save" at bounding box center [414, 143] width 90 height 32
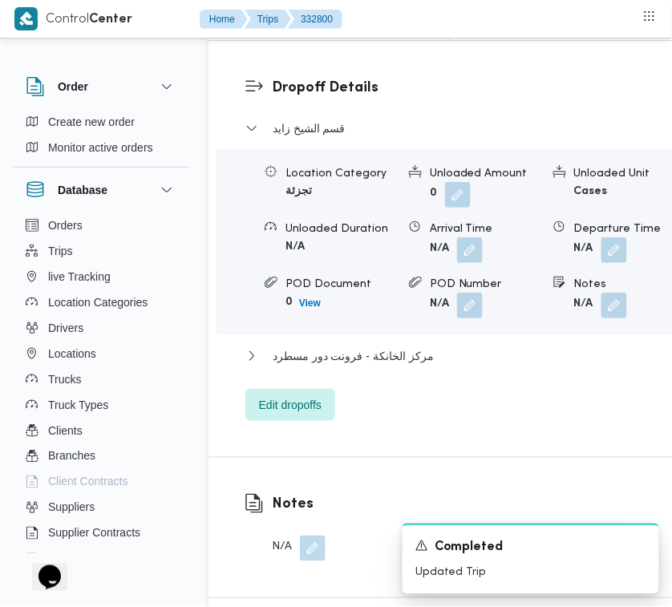
drag, startPoint x: 411, startPoint y: 153, endPoint x: 493, endPoint y: 141, distance: 82.6
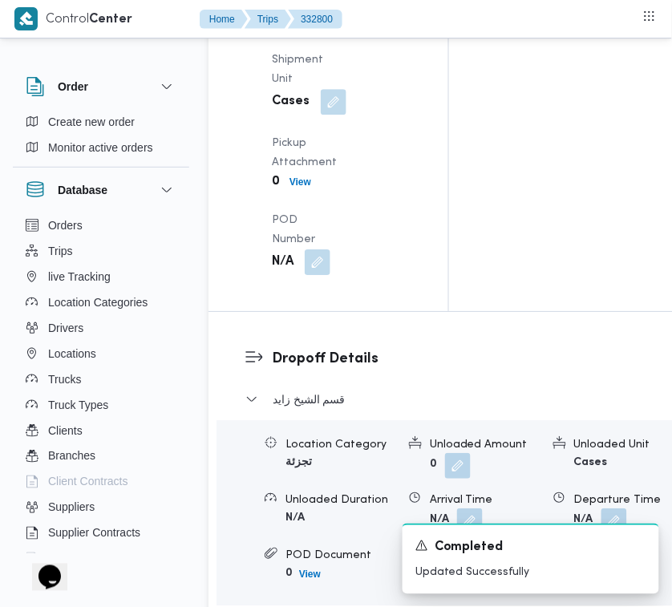
scroll to position [2365, 0]
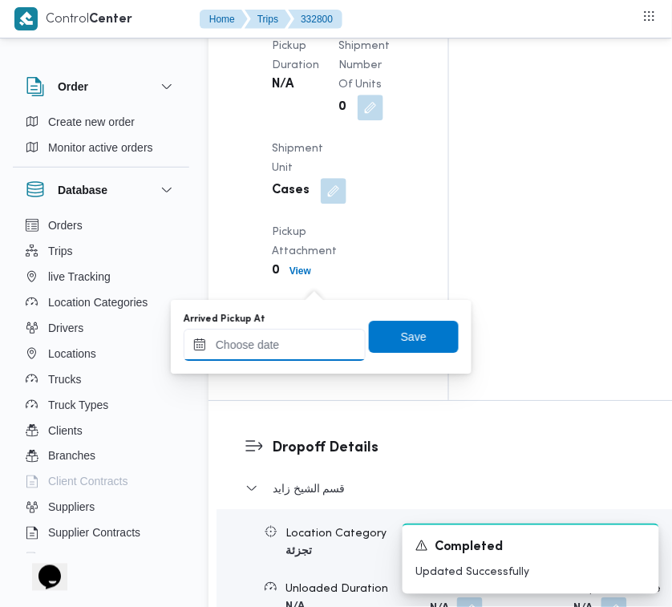
drag, startPoint x: 318, startPoint y: 289, endPoint x: 323, endPoint y: 339, distance: 50.7
click at [319, 338] on input "Arrived Pickup At" at bounding box center [275, 345] width 182 height 32
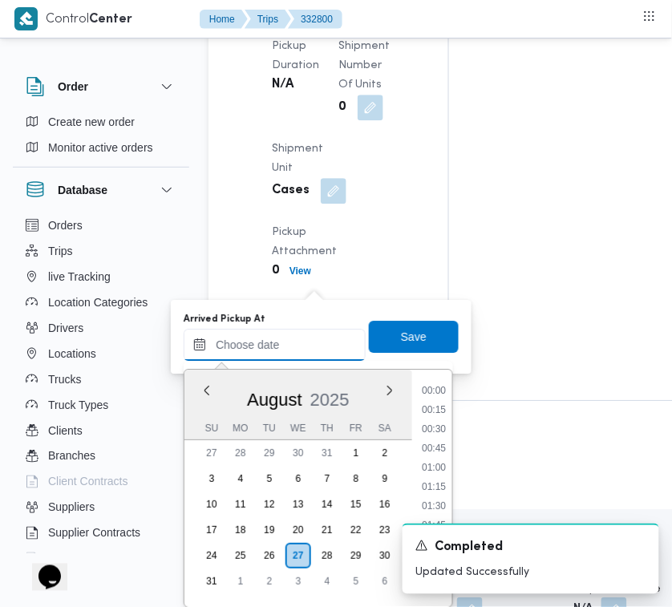
scroll to position [563, 0]
click at [446, 398] on li "07:30" at bounding box center [433, 404] width 37 height 16
type input "[DATE] 07:30"
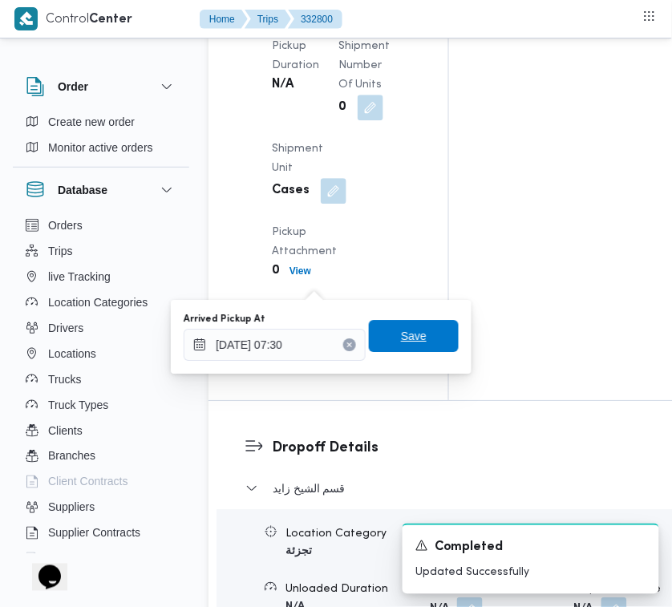
click at [422, 337] on span "Save" at bounding box center [414, 336] width 90 height 32
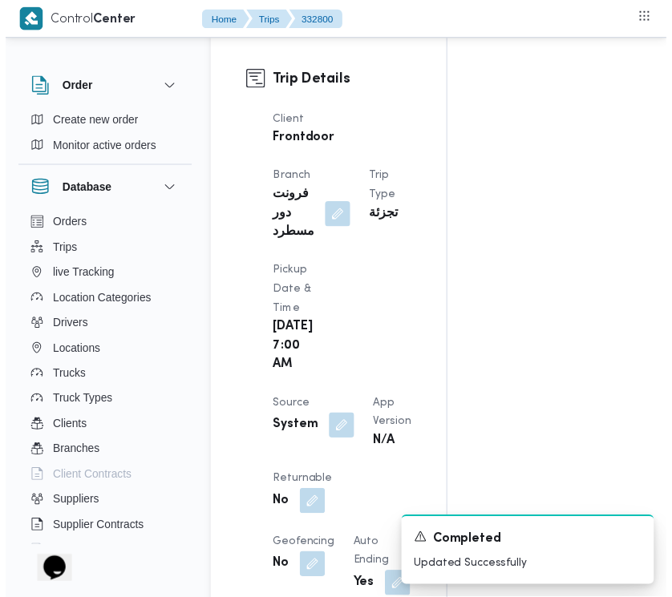
scroll to position [0, 0]
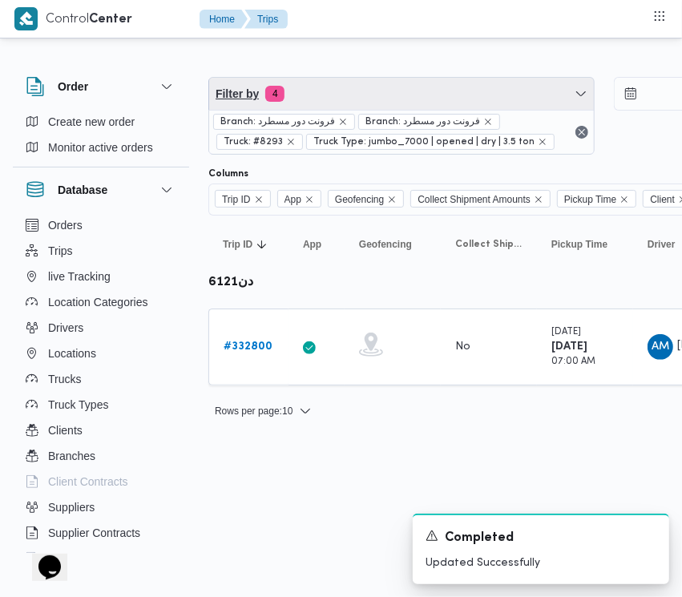
click at [446, 85] on span "Filter by 4" at bounding box center [401, 94] width 385 height 32
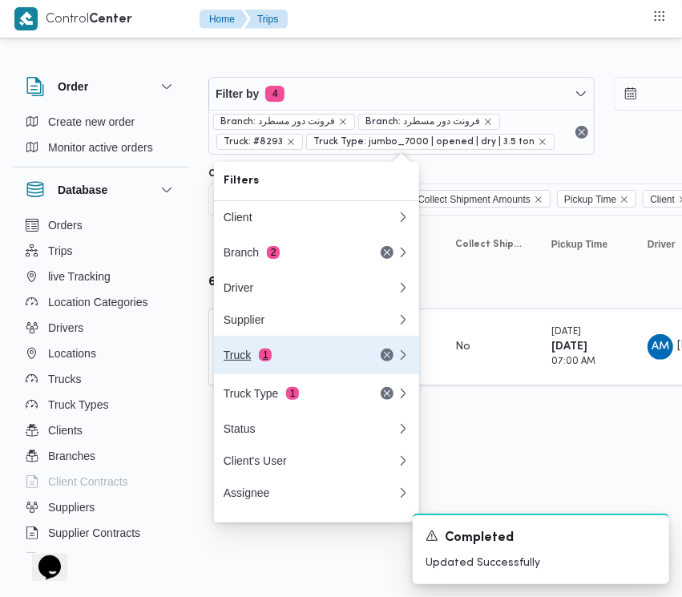
click at [313, 358] on div "Truck 1" at bounding box center [291, 355] width 135 height 13
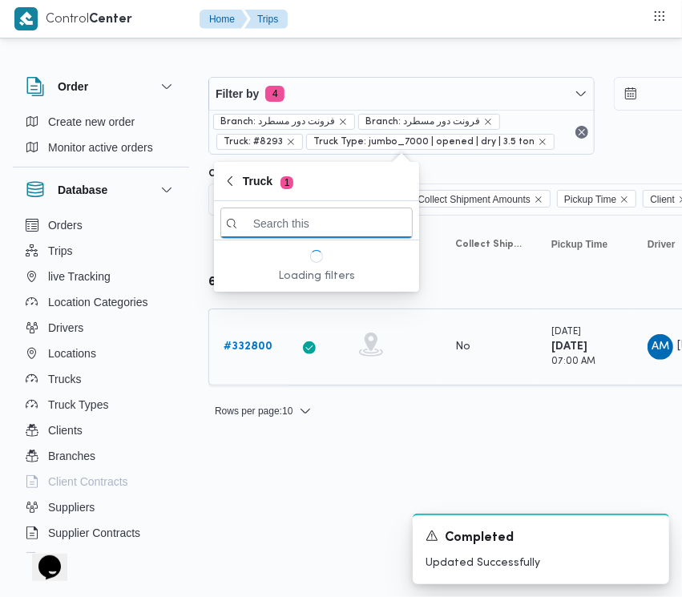
paste input "6847"
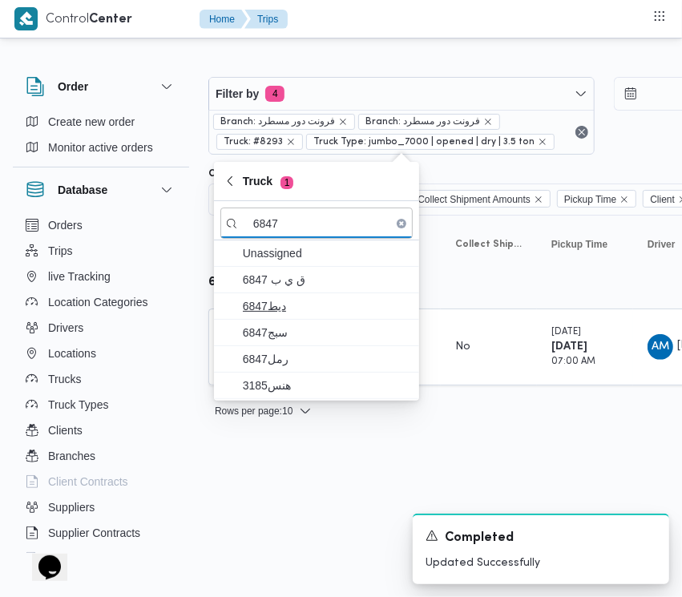
type input "6847"
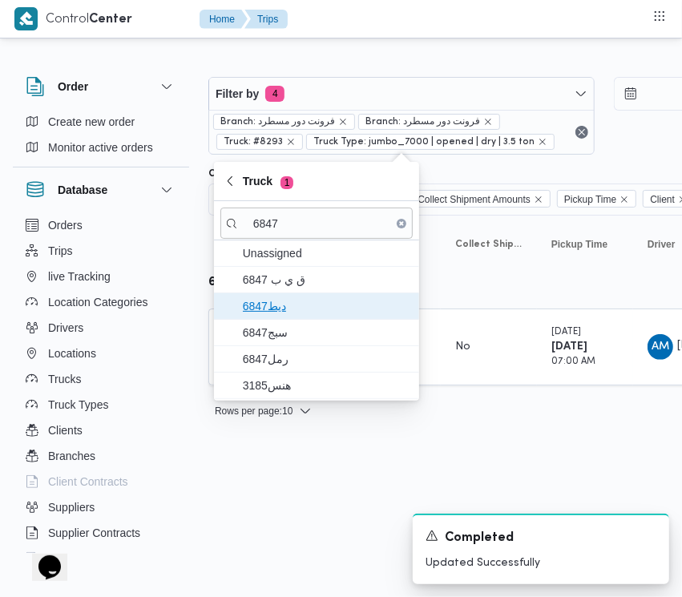
click at [297, 315] on span "6847ديط" at bounding box center [326, 306] width 167 height 19
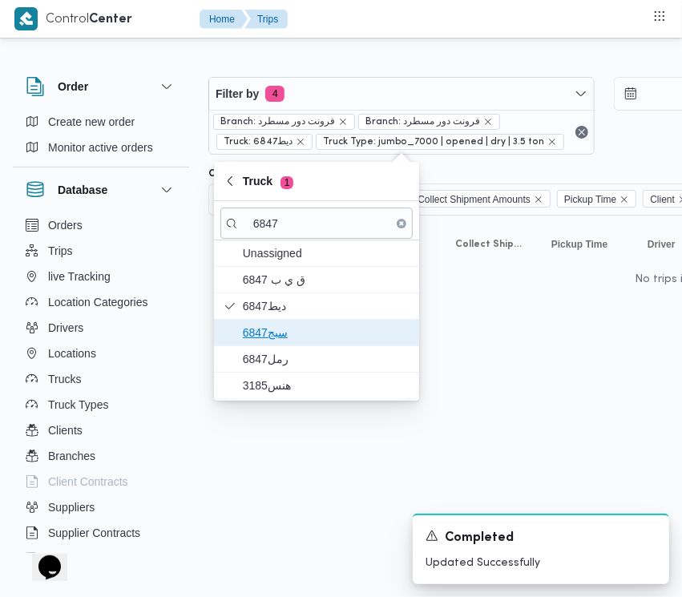
click at [290, 345] on span "6847سبج" at bounding box center [316, 333] width 192 height 26
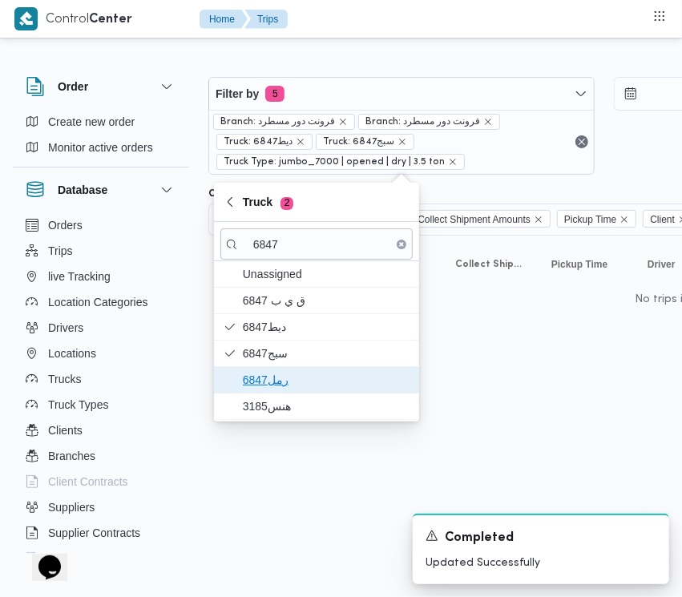
click at [281, 369] on span "رمل6847" at bounding box center [316, 380] width 192 height 26
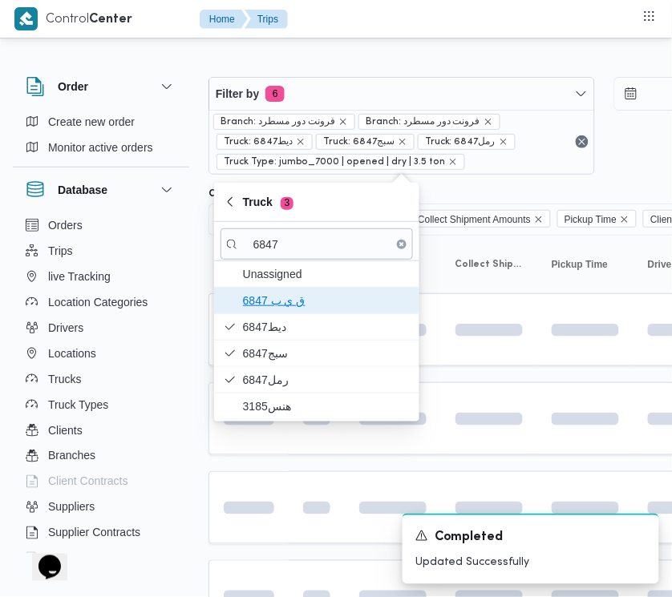
click at [278, 303] on span "ق ي ب 6847" at bounding box center [326, 300] width 167 height 19
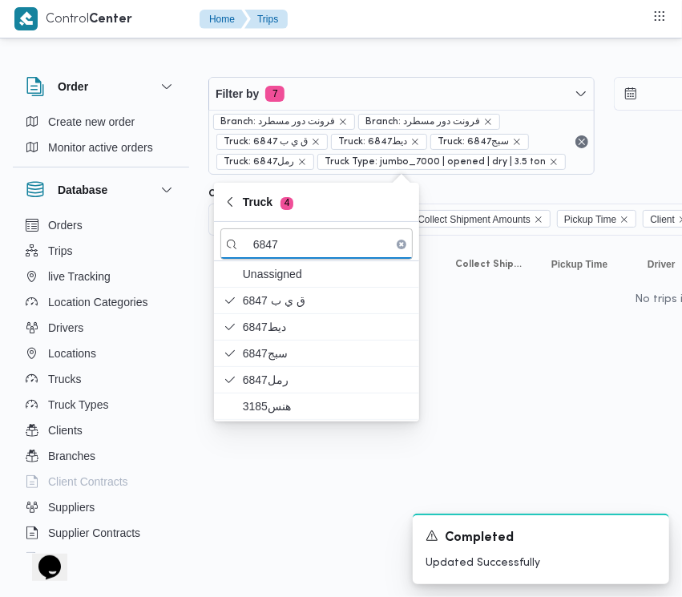
click at [281, 497] on html "Control Center Home Trips Order Create new order Monitor active orders Database…" at bounding box center [341, 298] width 682 height 597
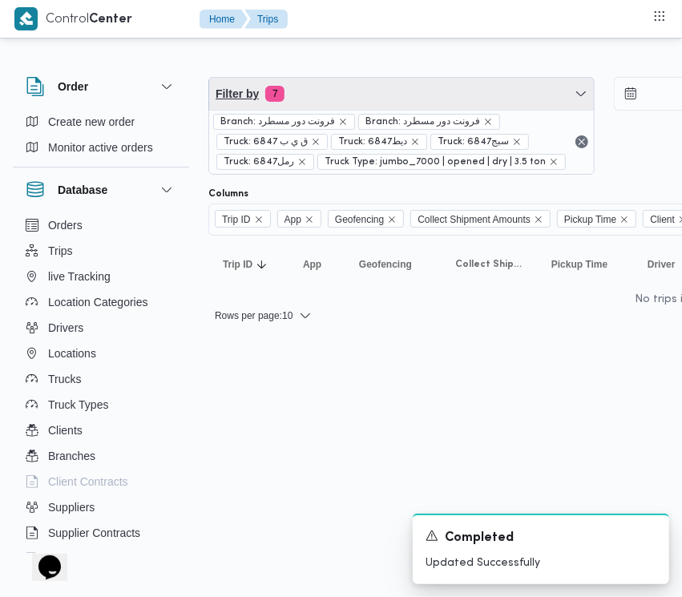
click at [353, 85] on span "Filter by 7" at bounding box center [401, 94] width 385 height 32
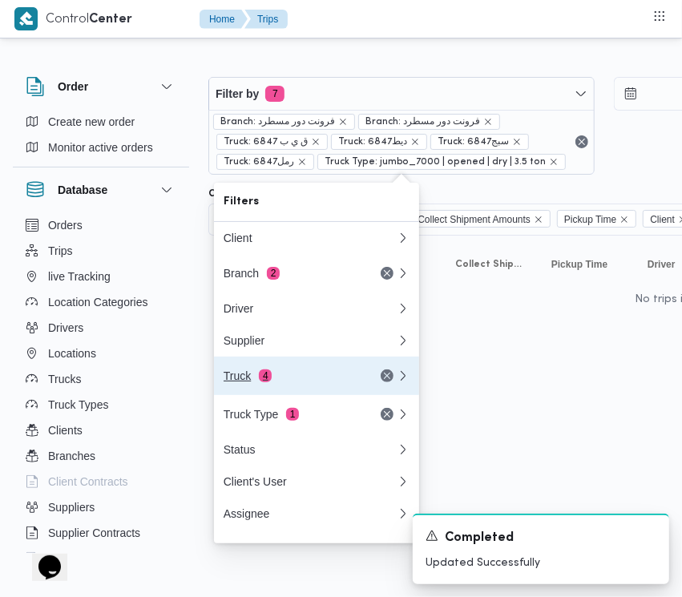
click at [313, 367] on button "Truck 4" at bounding box center [316, 376] width 205 height 38
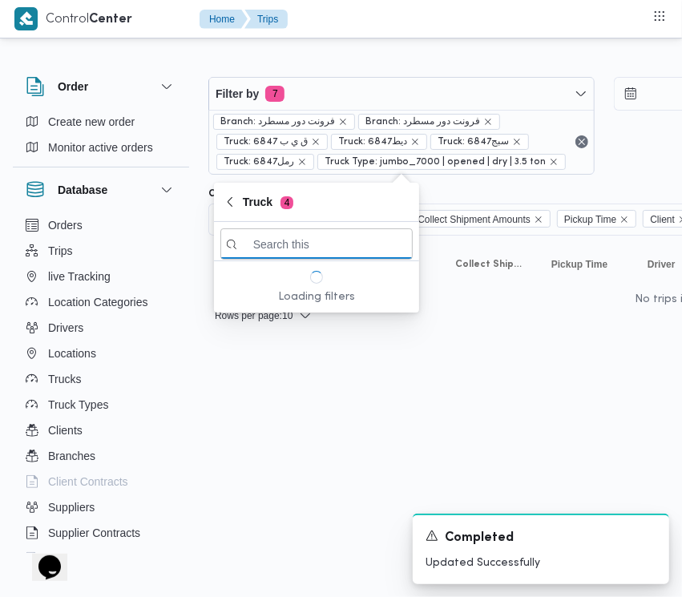
paste input "4361"
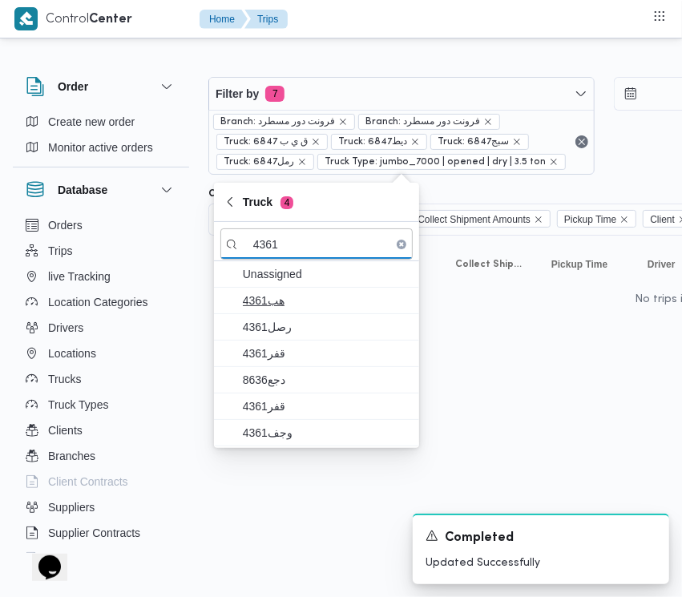
type input "4361"
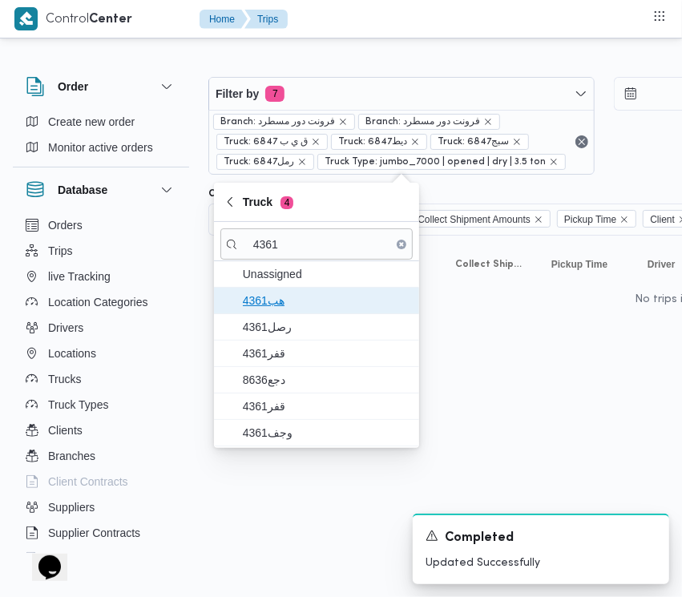
click at [285, 305] on span "هب4361" at bounding box center [326, 300] width 167 height 19
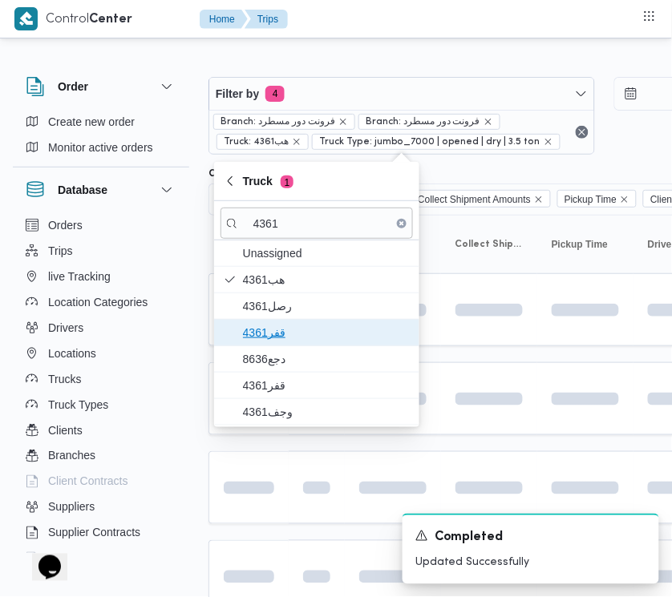
click at [285, 339] on span "4361قفر" at bounding box center [326, 332] width 167 height 19
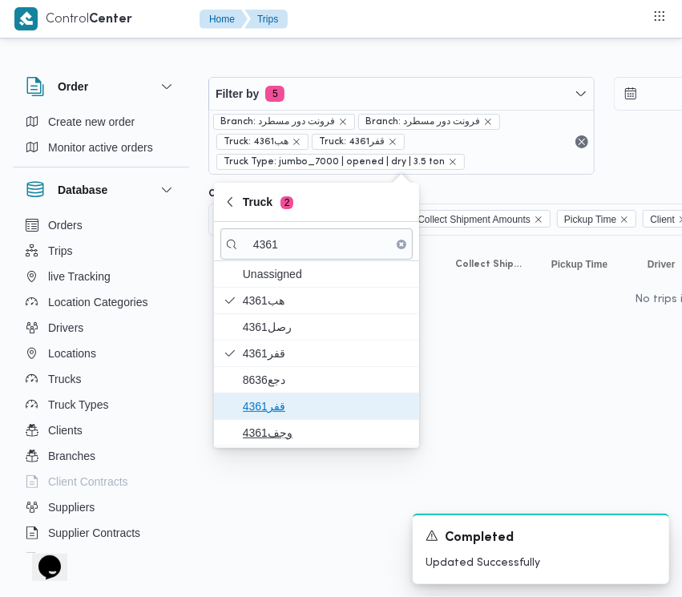
drag, startPoint x: 281, startPoint y: 398, endPoint x: 281, endPoint y: 427, distance: 29.7
click at [281, 398] on span "قفر4361" at bounding box center [326, 406] width 167 height 19
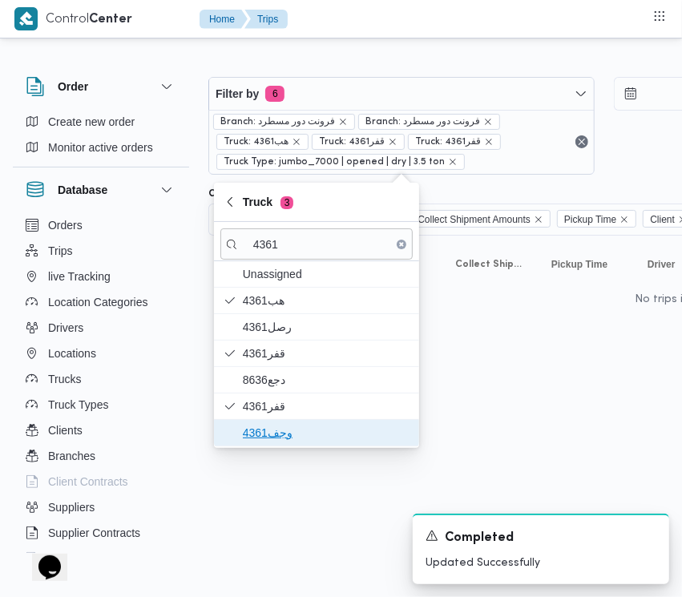
click at [281, 430] on span "وجف4361" at bounding box center [326, 432] width 167 height 19
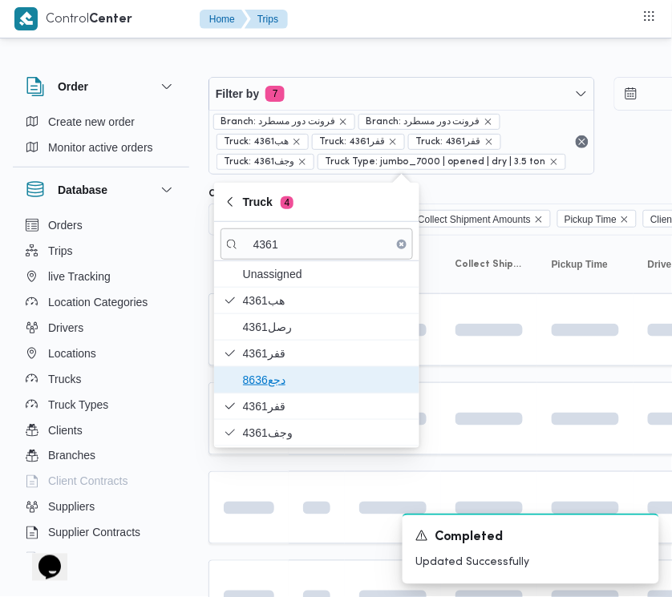
click at [274, 373] on span "دجع8636" at bounding box center [326, 379] width 167 height 19
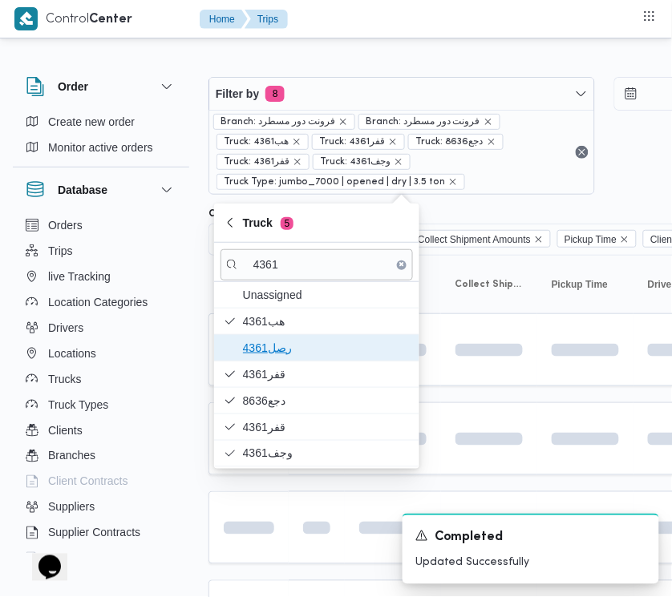
click at [274, 338] on span "4361رصل" at bounding box center [326, 347] width 167 height 19
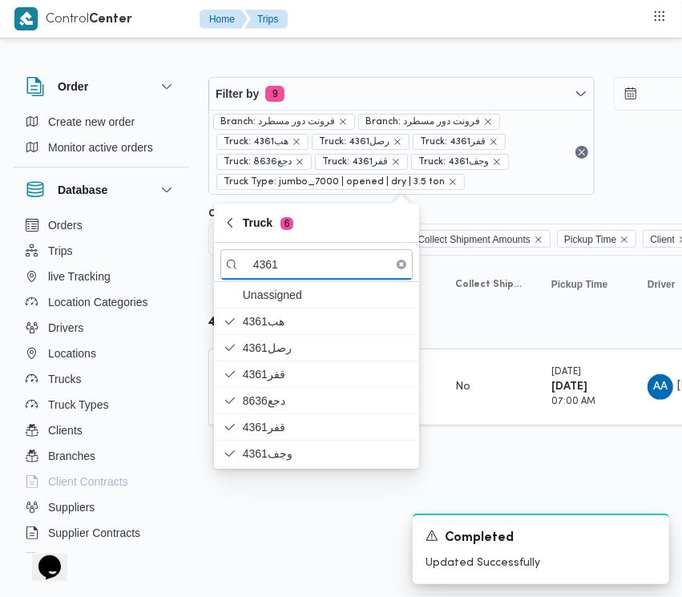
click at [506, 458] on div "Rows per page : 10 1" at bounding box center [689, 451] width 981 height 38
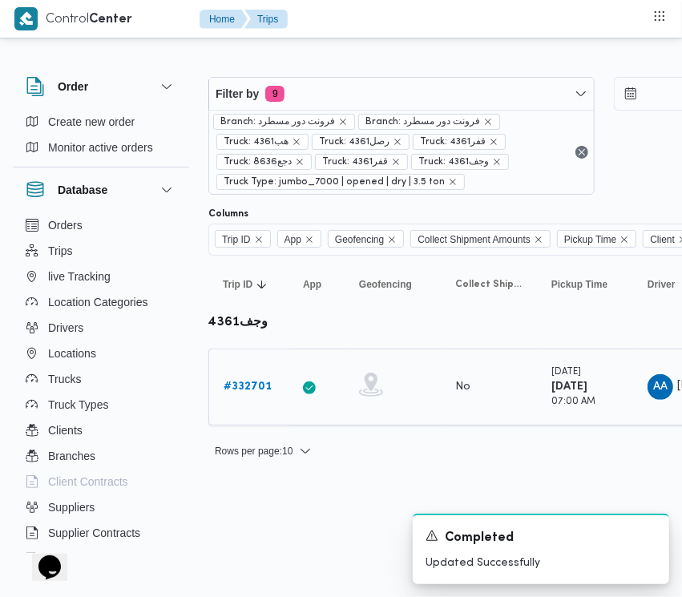
click at [260, 377] on div "# 332701" at bounding box center [248, 387] width 63 height 32
click at [266, 392] on b "# 332701" at bounding box center [248, 386] width 48 height 10
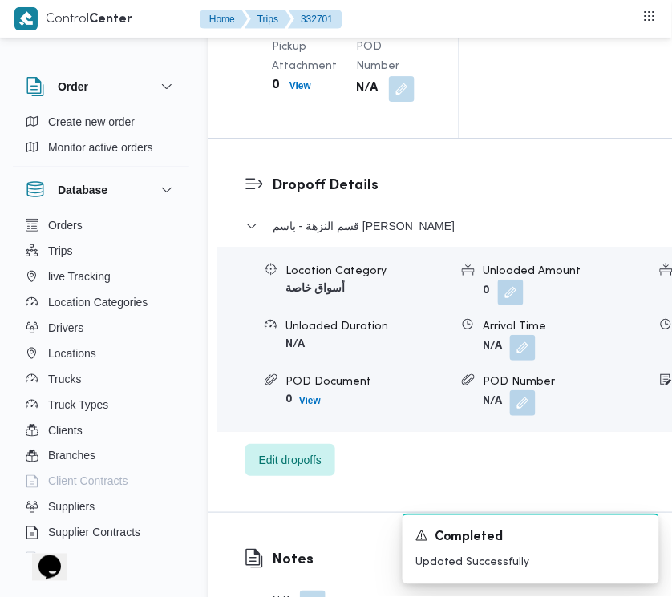
scroll to position [2843, 0]
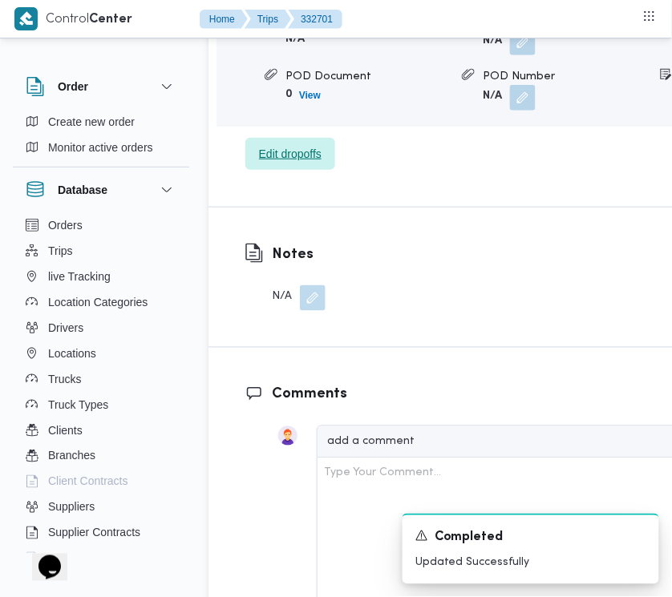
click at [285, 163] on span "Edit dropoffs" at bounding box center [290, 153] width 63 height 19
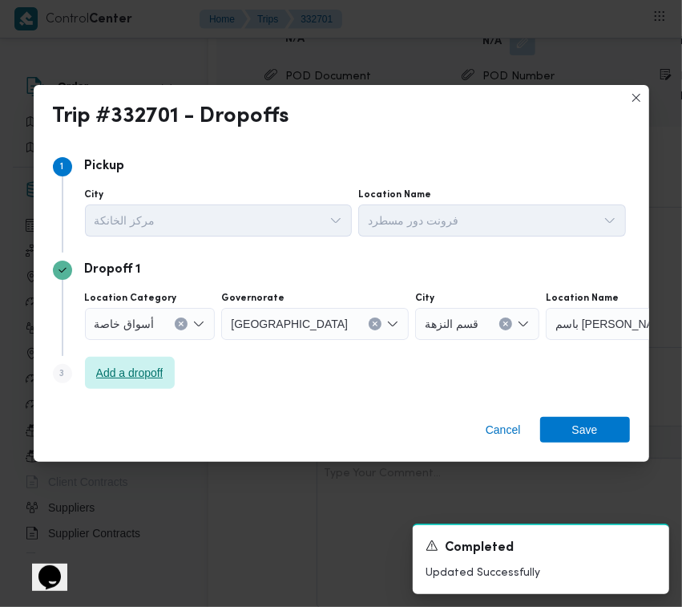
click at [108, 359] on span "Add a dropoff" at bounding box center [130, 373] width 90 height 32
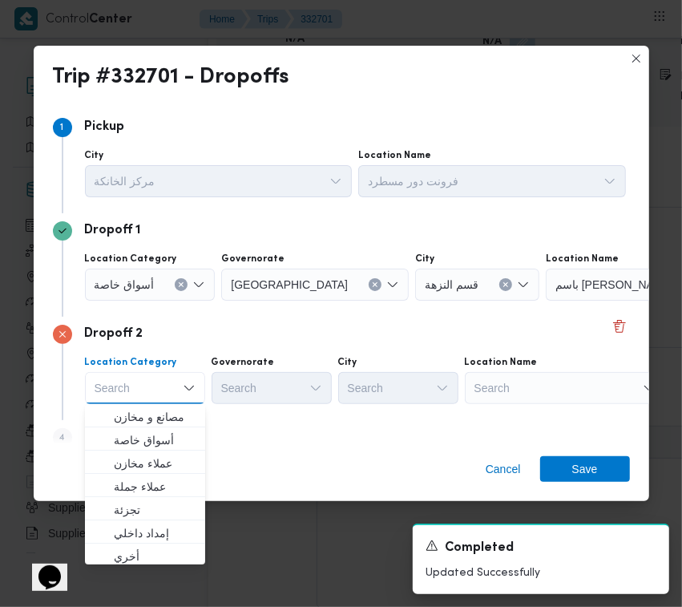
click at [563, 393] on div "Search" at bounding box center [565, 388] width 200 height 32
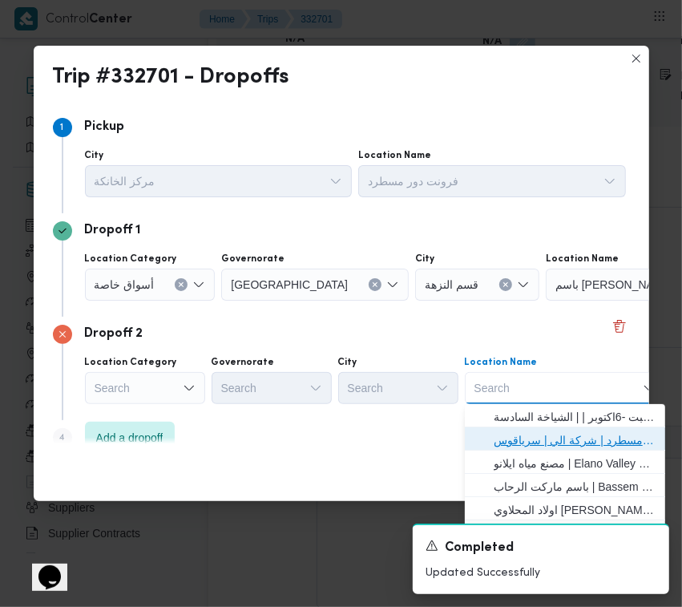
click at [579, 434] on span "فرونت دور مسطرد | شركة الي | سرياقوس" at bounding box center [575, 439] width 162 height 19
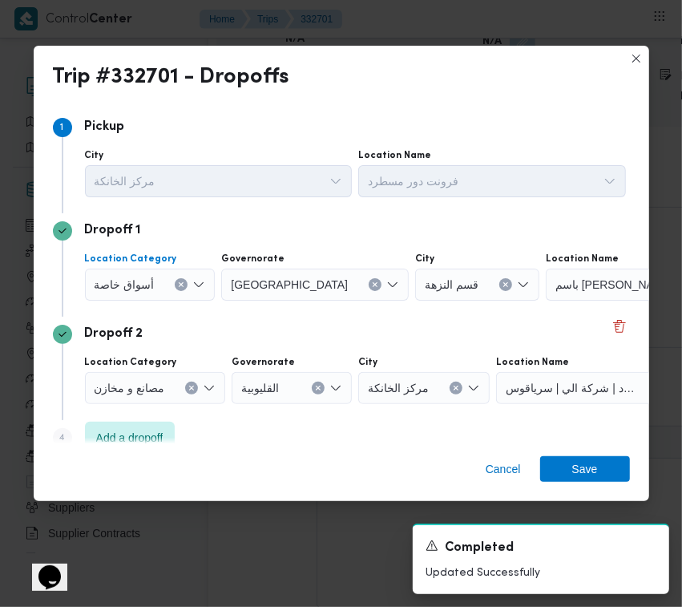
click at [135, 276] on span "أسواق خاصة" at bounding box center [125, 284] width 60 height 18
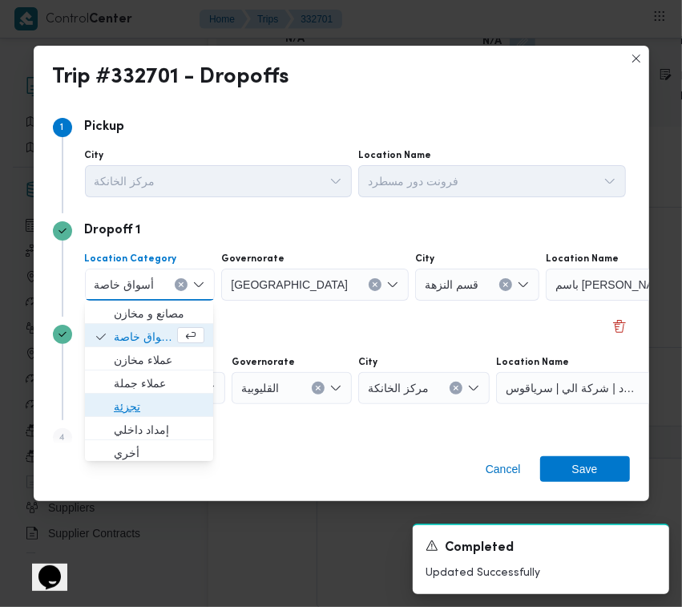
click at [127, 410] on span "تجزئة" at bounding box center [159, 406] width 91 height 19
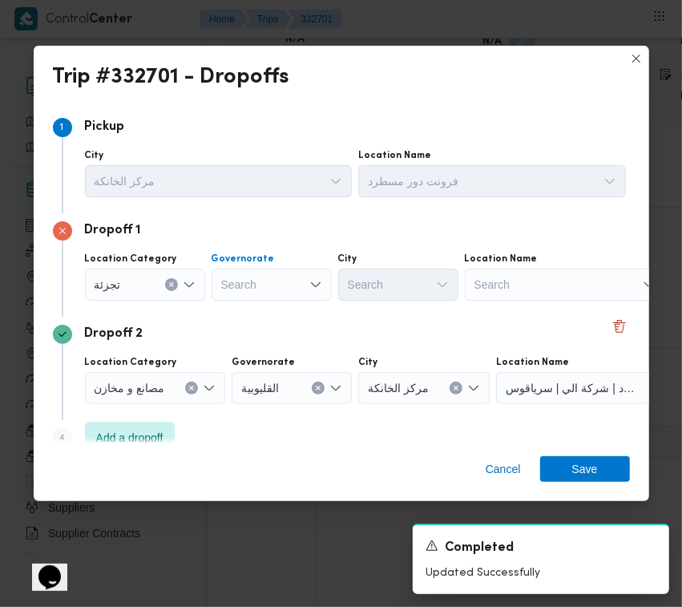
click at [293, 287] on div "Search" at bounding box center [272, 284] width 120 height 32
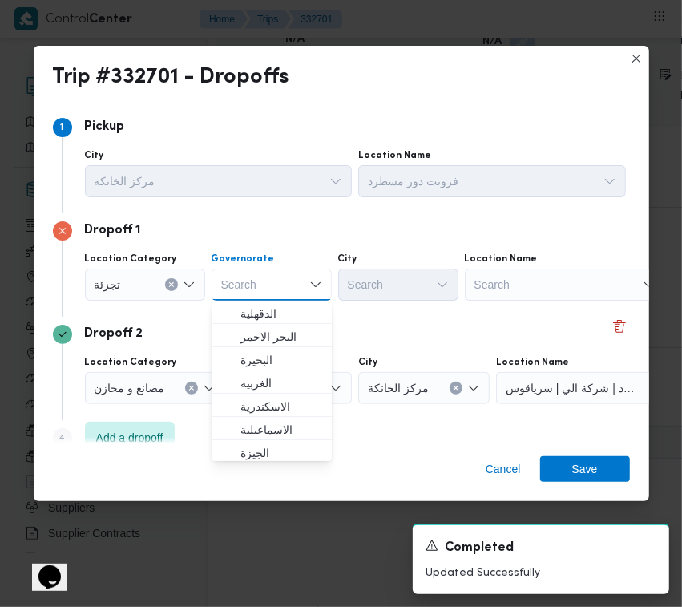
paste input "[GEOGRAPHIC_DATA]"
type input "[GEOGRAPHIC_DATA]"
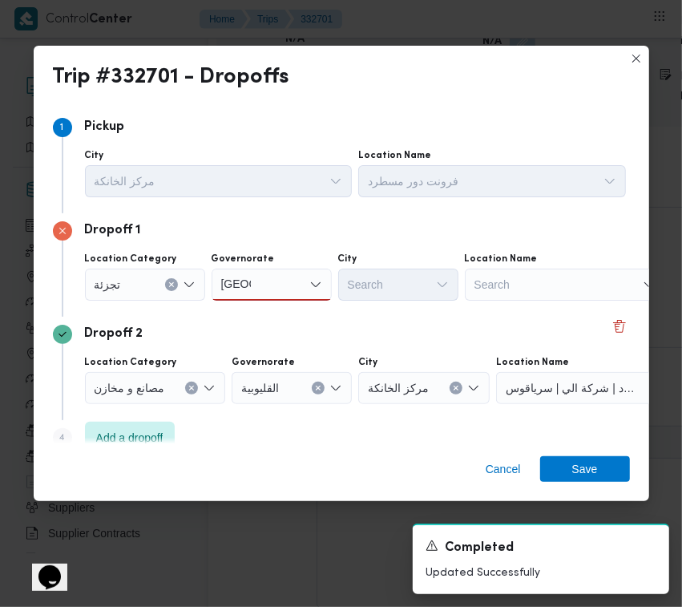
click at [271, 275] on div "[GEOGRAPHIC_DATA] [GEOGRAPHIC_DATA]" at bounding box center [272, 284] width 120 height 32
click at [273, 305] on span "[GEOGRAPHIC_DATA]" at bounding box center [281, 313] width 82 height 19
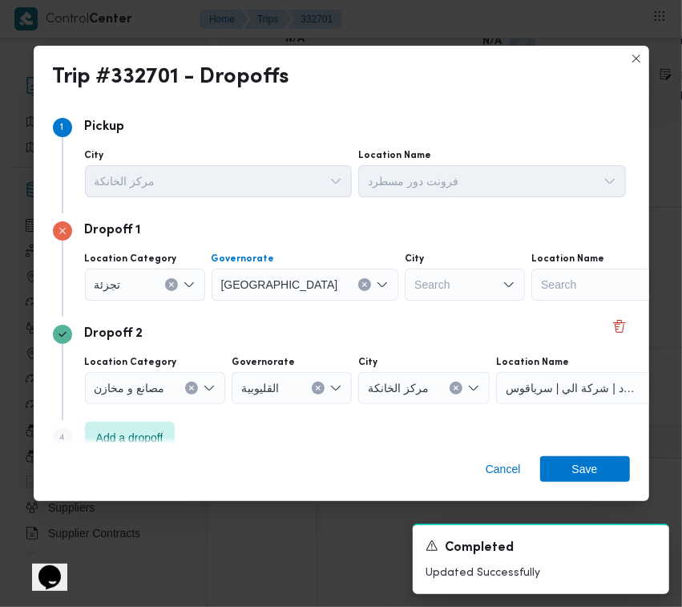
click at [405, 275] on div "Search" at bounding box center [465, 284] width 120 height 32
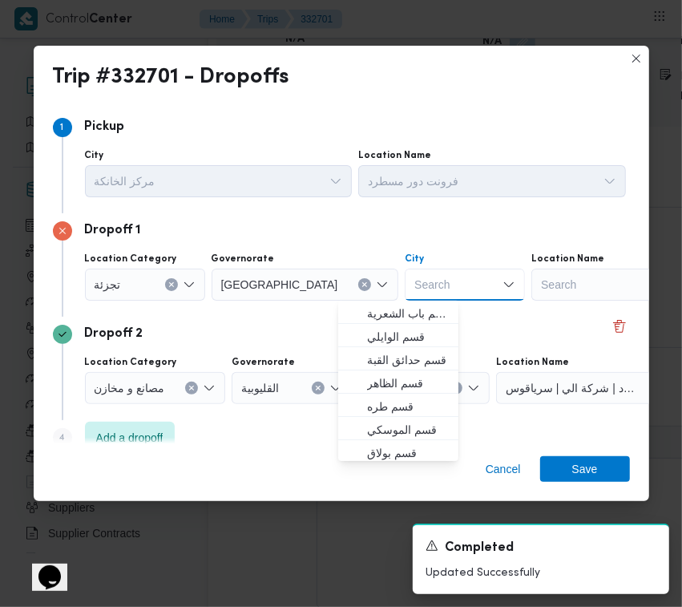
paste input "الشروق"
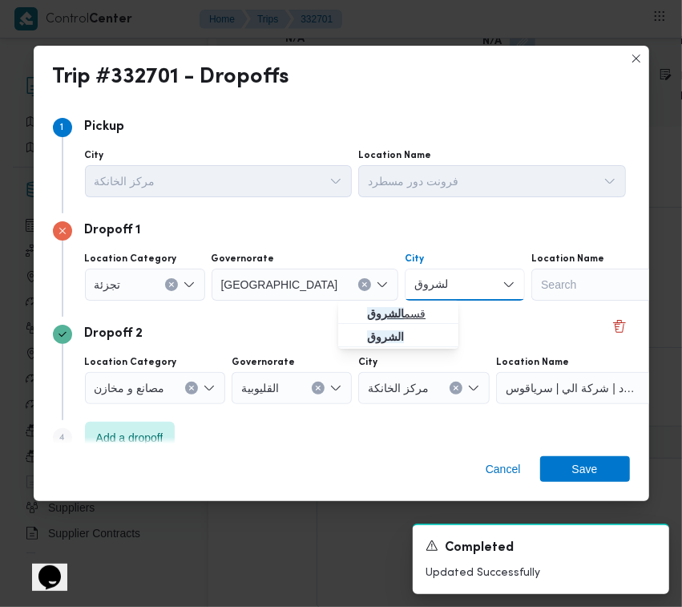
type input "الشروق"
click at [393, 313] on mark "الشروق" at bounding box center [385, 313] width 37 height 13
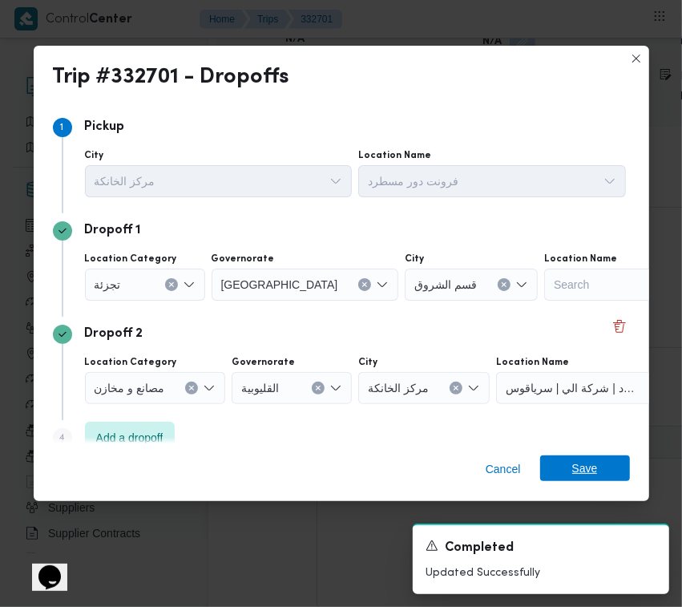
click at [569, 470] on span "Save" at bounding box center [585, 468] width 90 height 26
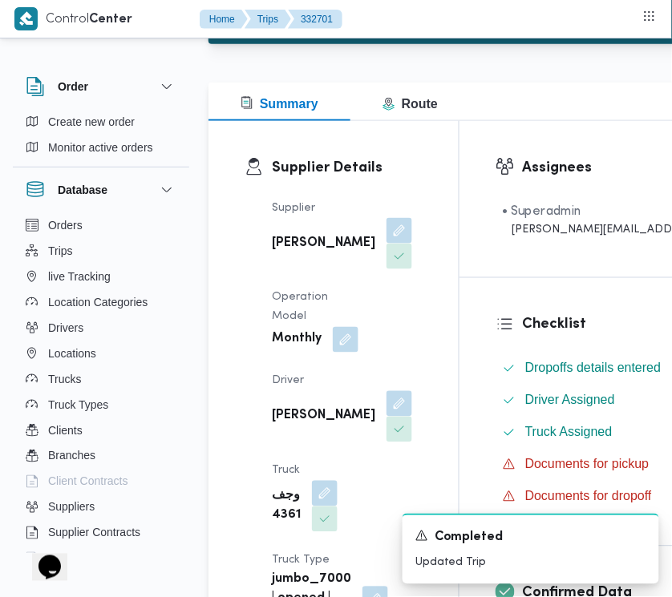
scroll to position [0, 0]
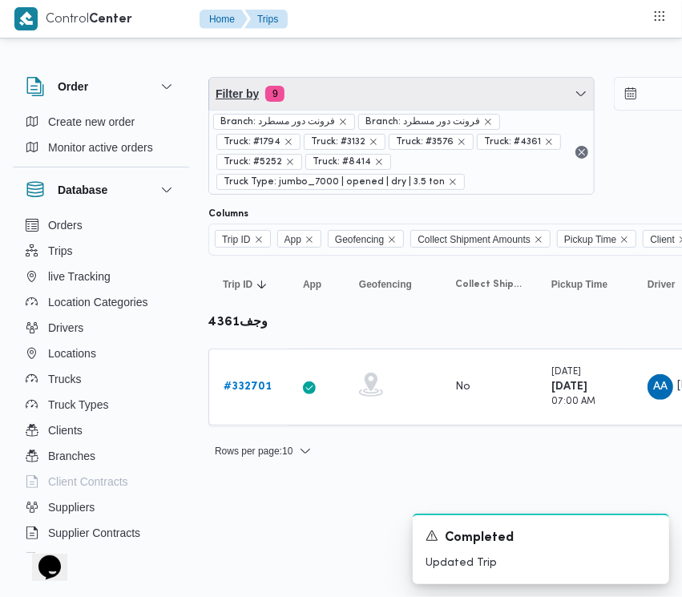
click at [393, 94] on span "Filter by 9" at bounding box center [401, 94] width 385 height 32
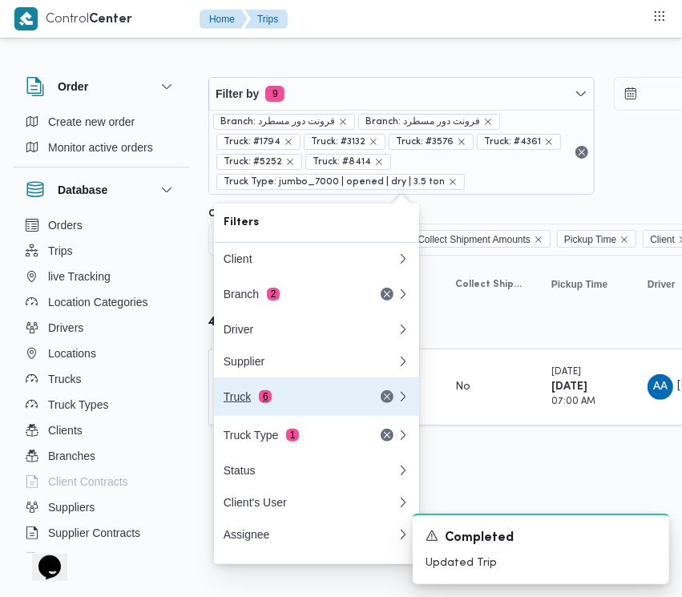
click at [301, 403] on div "Truck 6" at bounding box center [291, 396] width 135 height 13
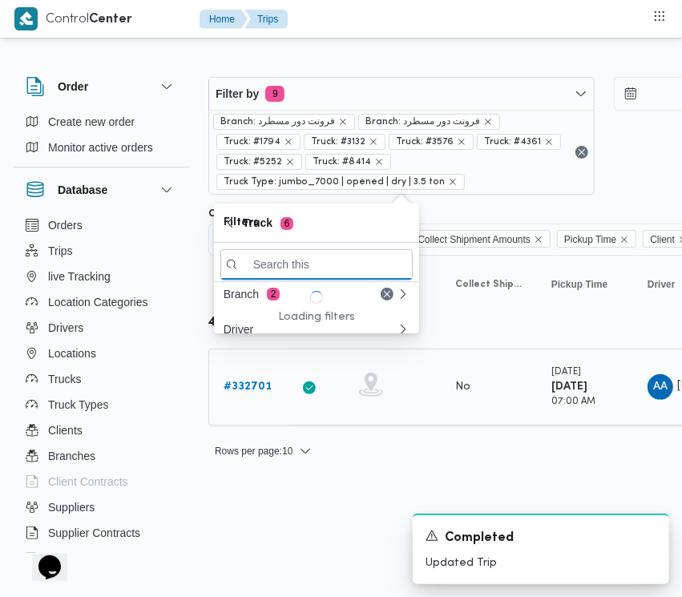
paste input "7121"
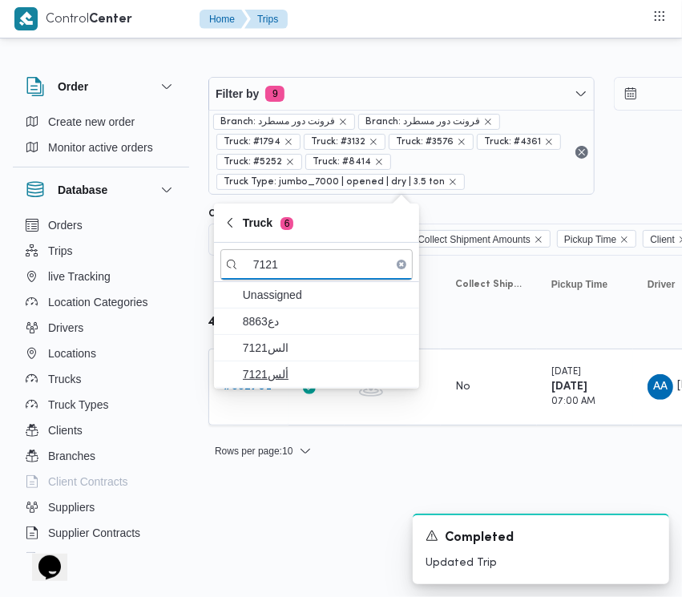
type input "7121"
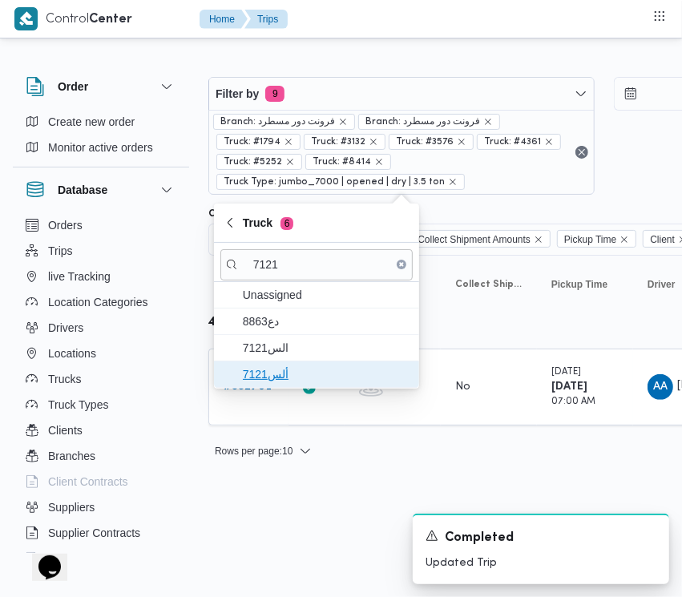
click at [287, 366] on span "ألس7121" at bounding box center [326, 374] width 167 height 19
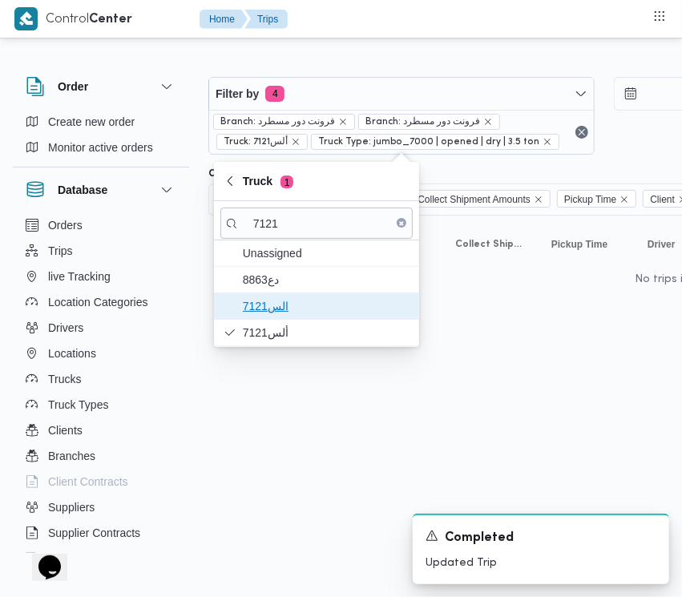
click at [258, 317] on span "الس7121" at bounding box center [316, 306] width 192 height 26
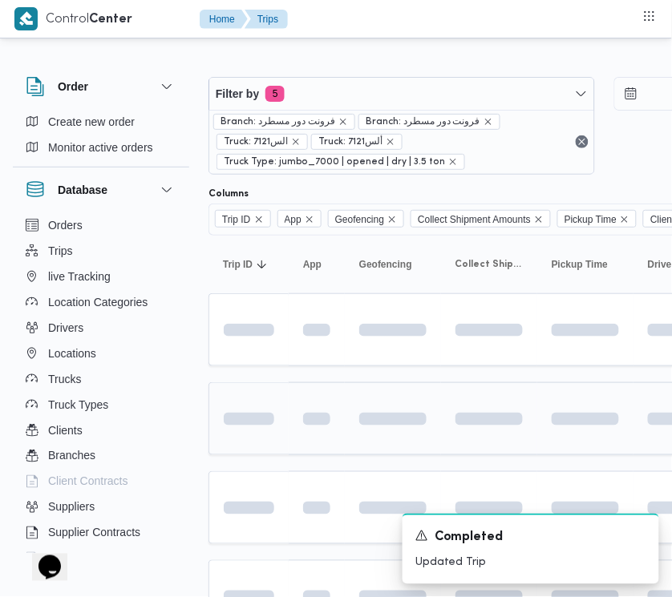
click at [268, 426] on span at bounding box center [220, 419] width 111 height 13
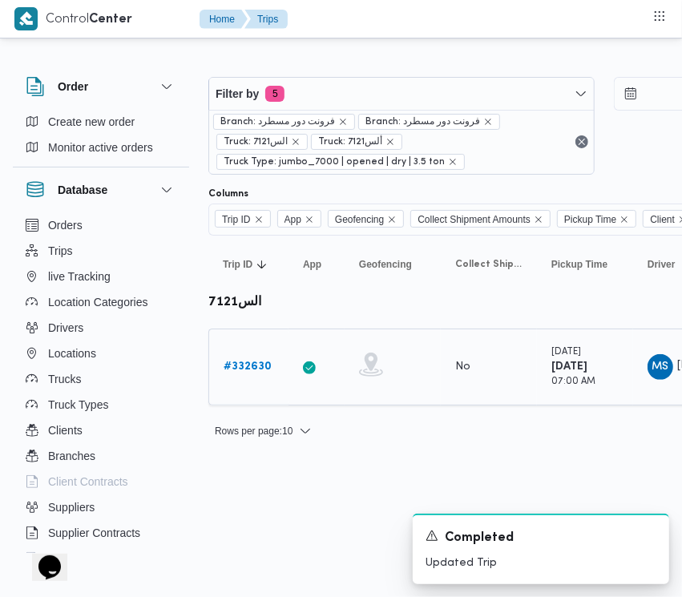
click at [251, 365] on b "# 332630" at bounding box center [248, 366] width 48 height 10
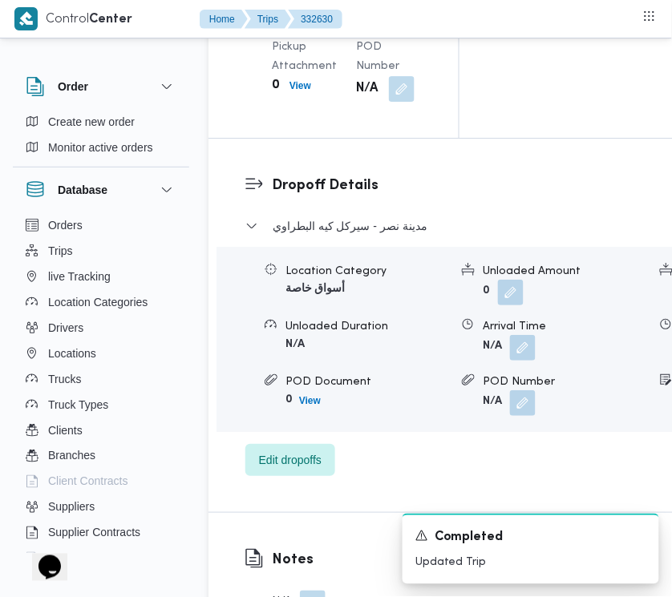
scroll to position [2722, 0]
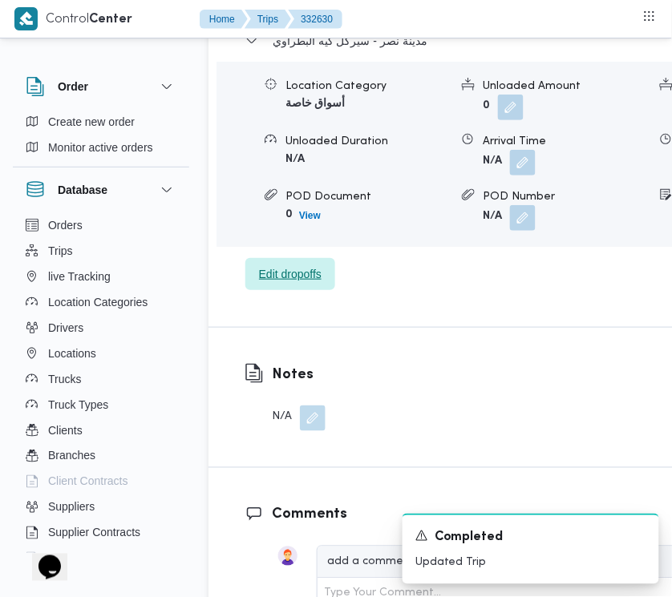
click at [283, 284] on span "Edit dropoffs" at bounding box center [290, 273] width 63 height 19
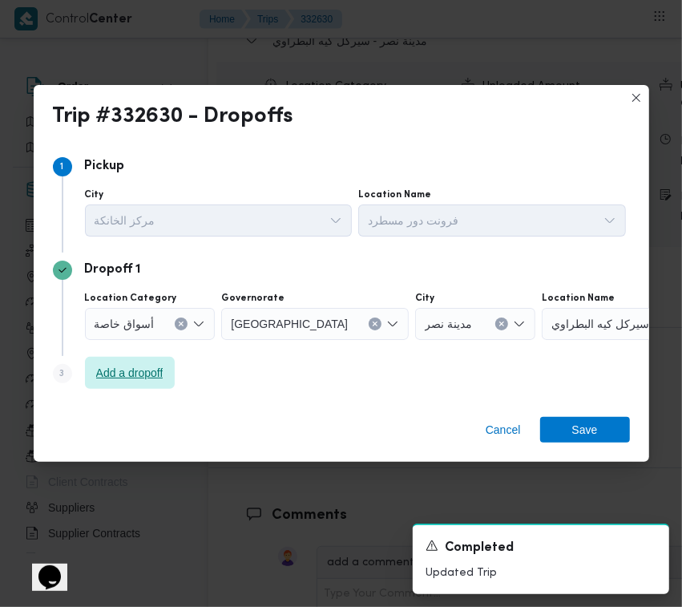
click at [124, 387] on span "Add a dropoff" at bounding box center [130, 373] width 90 height 32
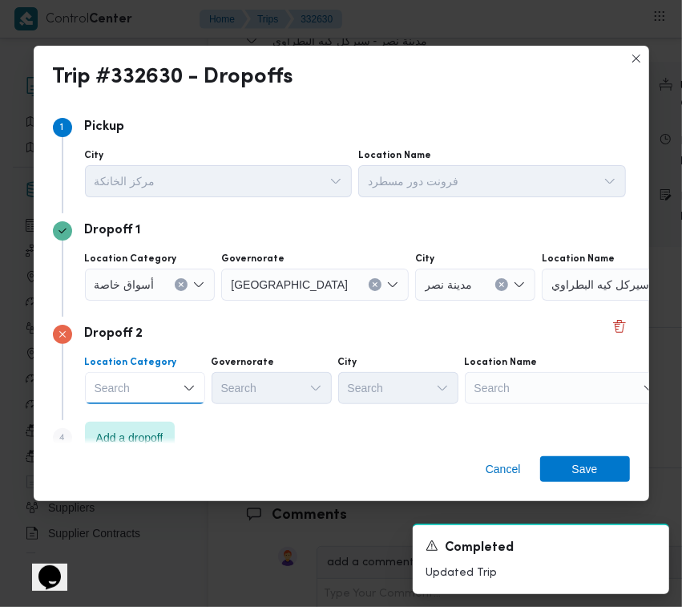
click at [122, 375] on div "Search Combo box. Selected. Combo box input. Search. Type some text or, to disp…" at bounding box center [145, 388] width 120 height 32
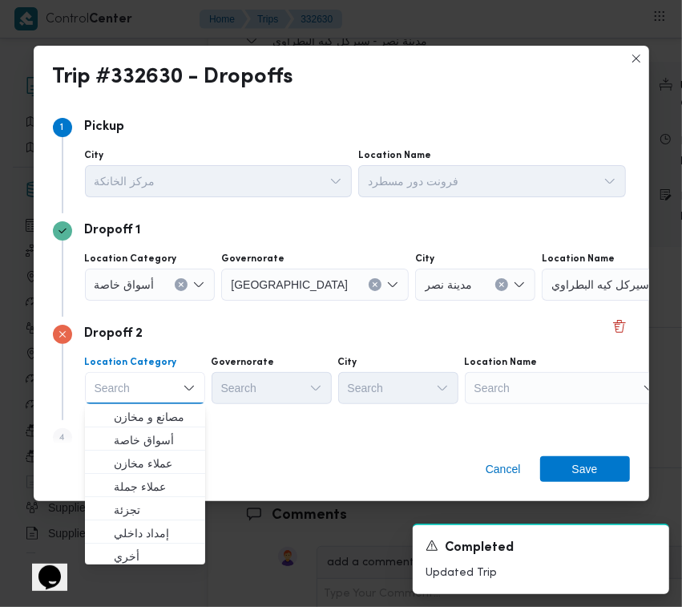
click at [535, 386] on div "Search" at bounding box center [565, 388] width 200 height 32
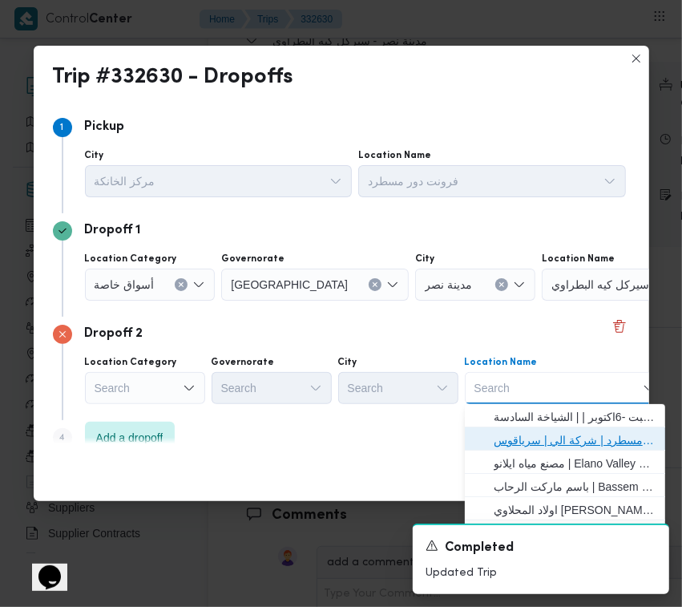
click at [562, 429] on span "فرونت دور مسطرد | شركة الي | سرياقوس" at bounding box center [565, 440] width 188 height 26
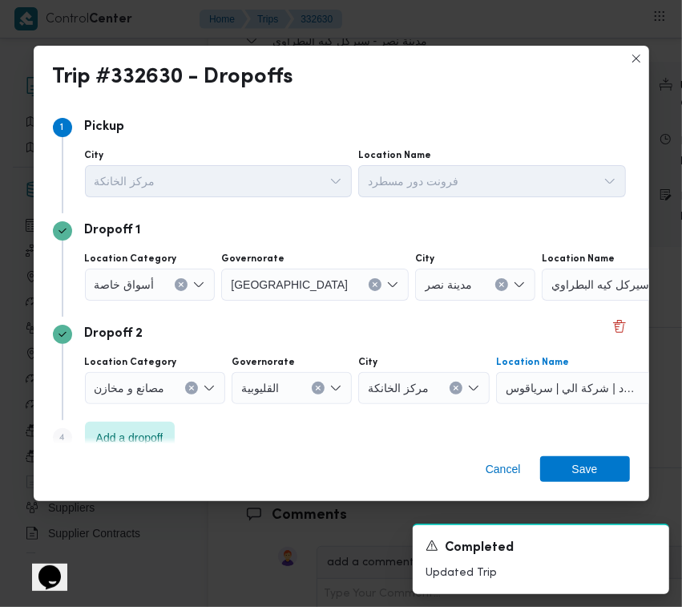
click at [140, 285] on span "أسواق خاصة" at bounding box center [125, 284] width 60 height 18
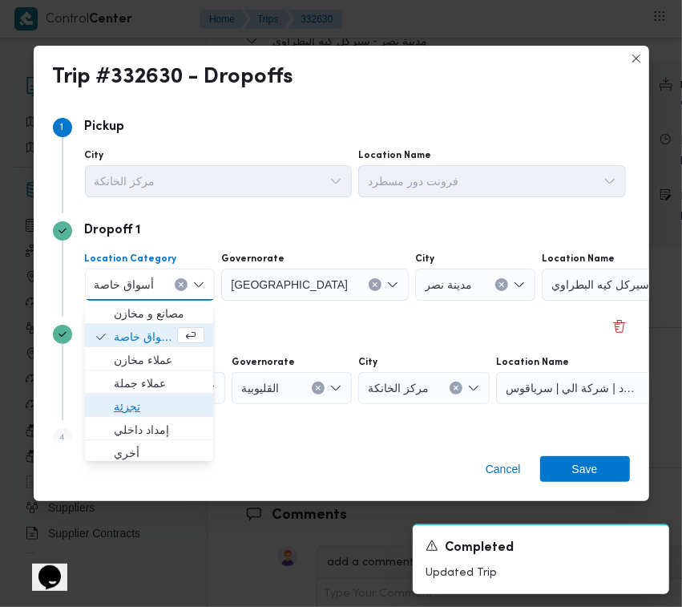
click at [148, 407] on span "تجزئة" at bounding box center [159, 406] width 91 height 19
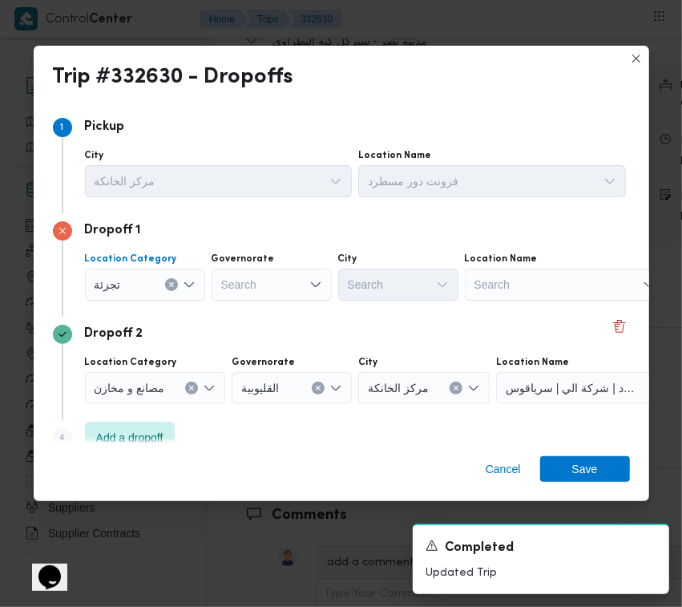
click at [272, 272] on div "Search" at bounding box center [272, 284] width 120 height 32
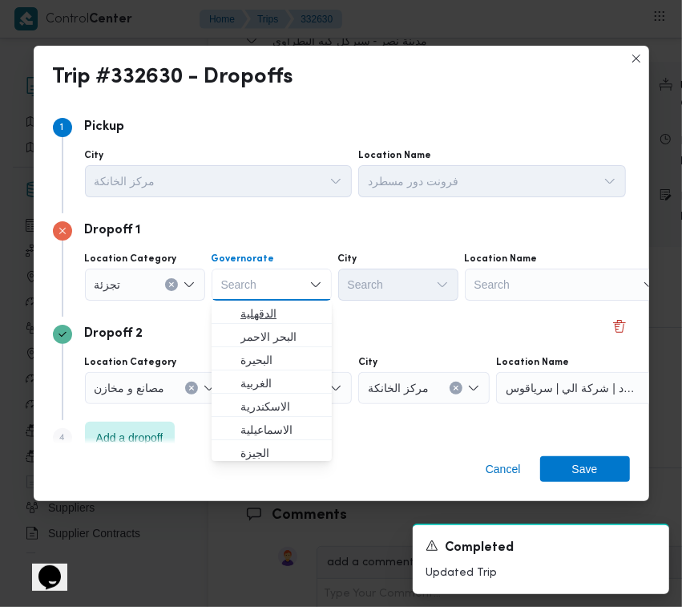
paste input "[GEOGRAPHIC_DATA]"
type input "[GEOGRAPHIC_DATA]"
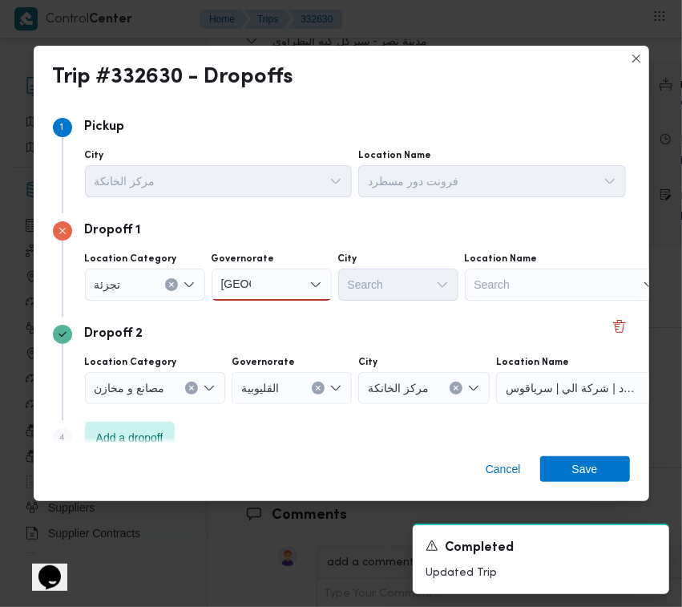
click at [294, 277] on div "[GEOGRAPHIC_DATA] [GEOGRAPHIC_DATA]" at bounding box center [272, 284] width 120 height 32
click at [283, 315] on span "[GEOGRAPHIC_DATA]" at bounding box center [281, 313] width 82 height 19
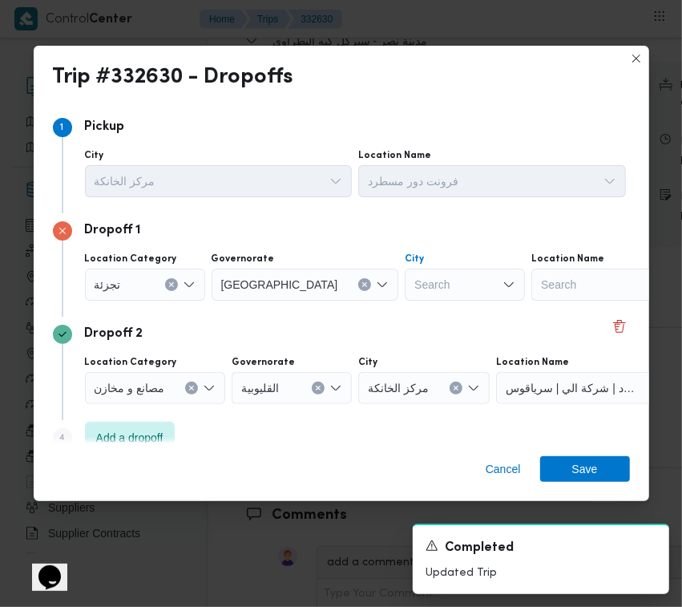
click at [405, 283] on div "Search" at bounding box center [465, 284] width 120 height 32
paste input "النزهة"
type input "النزهة"
drag, startPoint x: 397, startPoint y: 293, endPoint x: 369, endPoint y: 306, distance: 31.2
click at [369, 306] on span "قسم النزهة" at bounding box center [408, 313] width 82 height 19
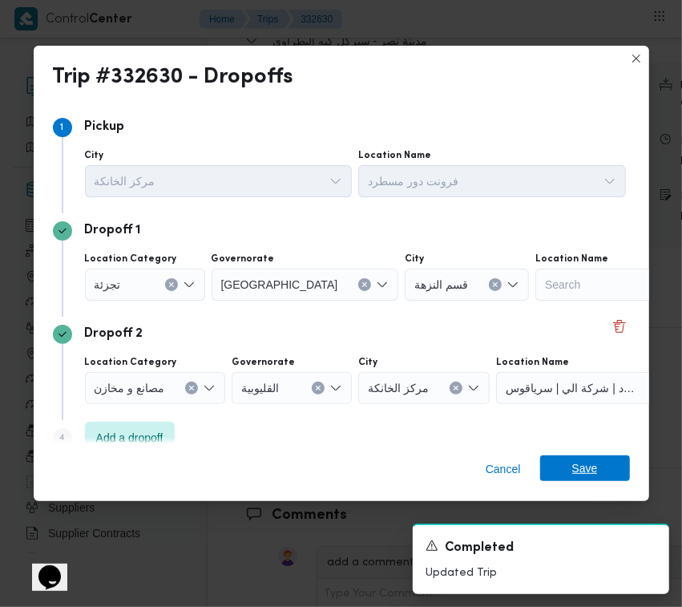
click at [597, 467] on span "Save" at bounding box center [585, 468] width 90 height 26
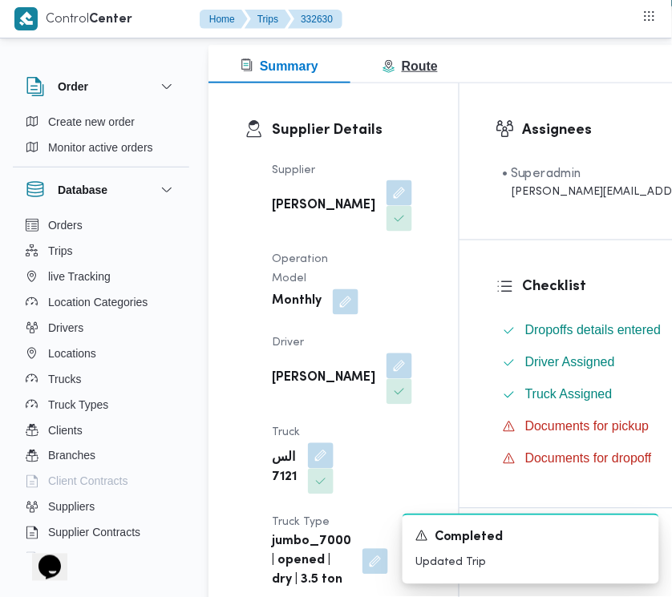
scroll to position [0, 0]
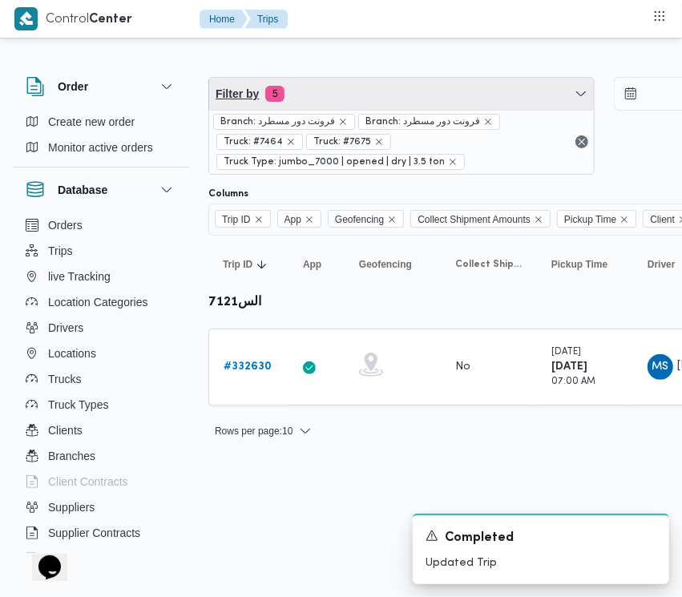
click at [389, 83] on span "Filter by 5" at bounding box center [401, 94] width 385 height 32
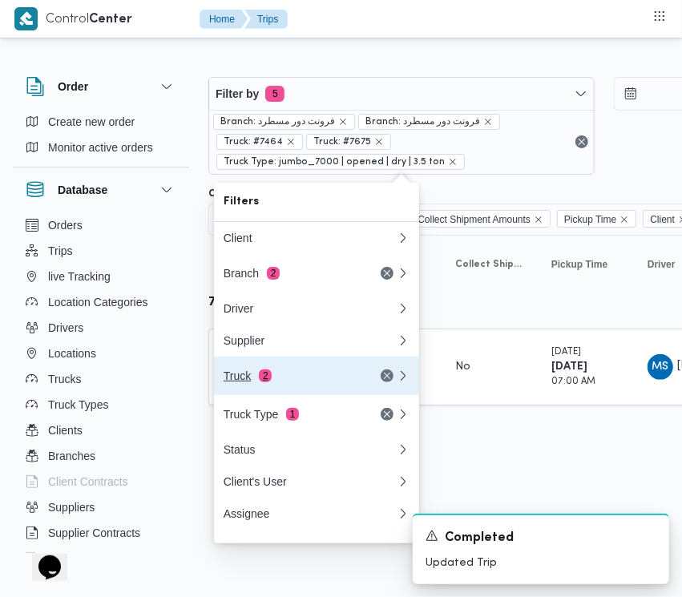
click at [285, 371] on button "Truck 2" at bounding box center [316, 376] width 205 height 38
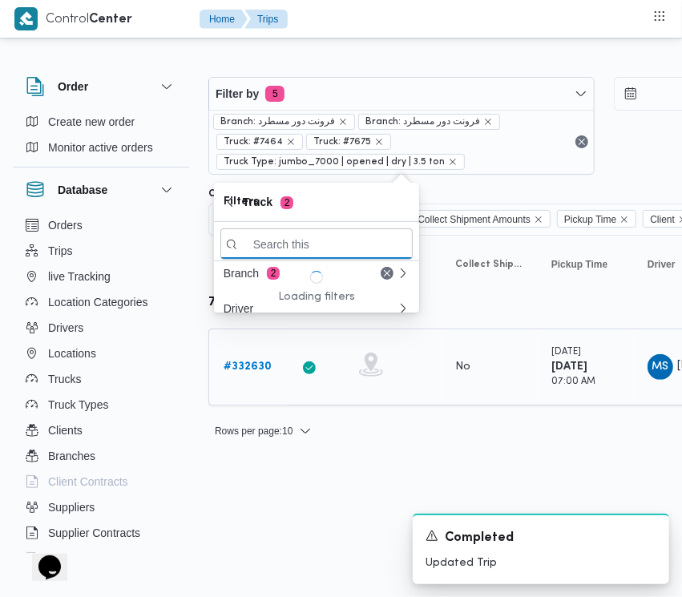
paste input "9412"
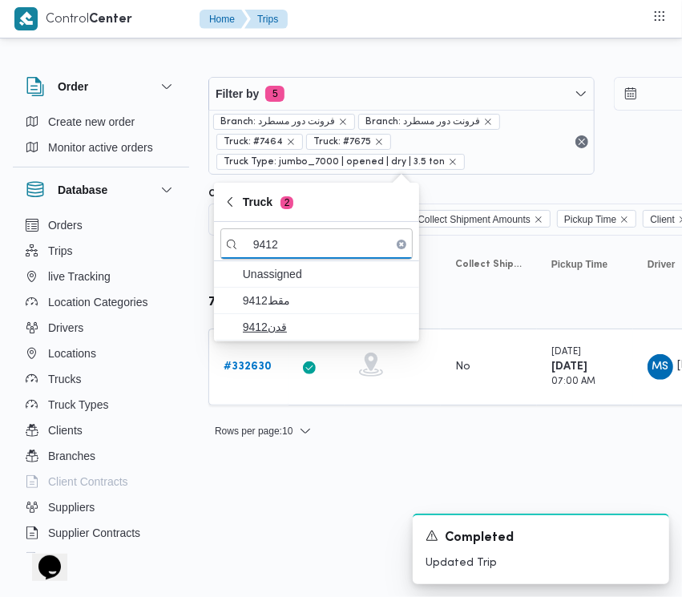
type input "9412"
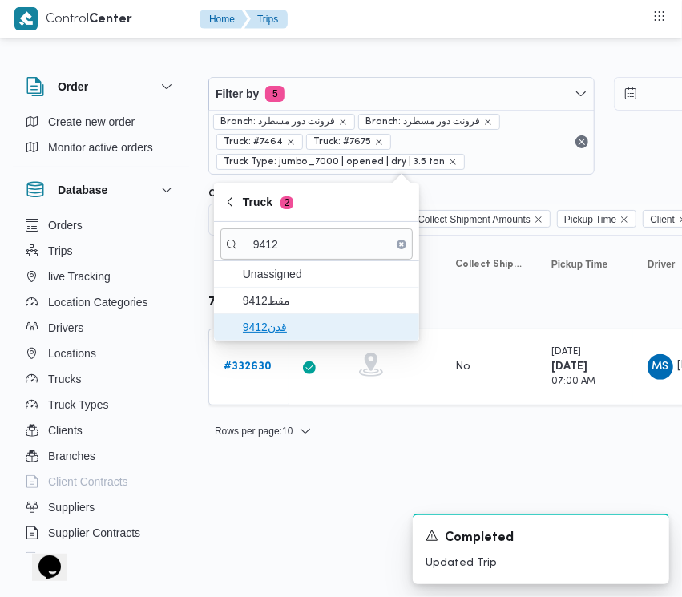
click at [249, 317] on span "قدن9412" at bounding box center [316, 327] width 192 height 26
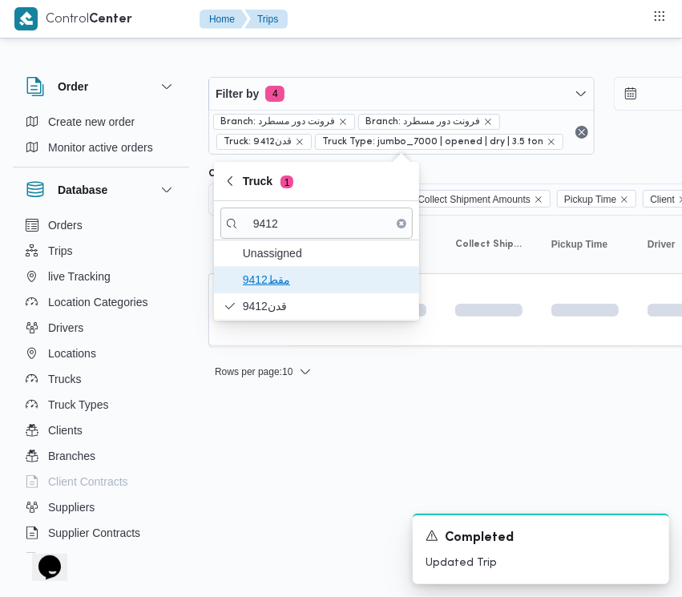
click at [244, 273] on span "مقط9412" at bounding box center [326, 279] width 167 height 19
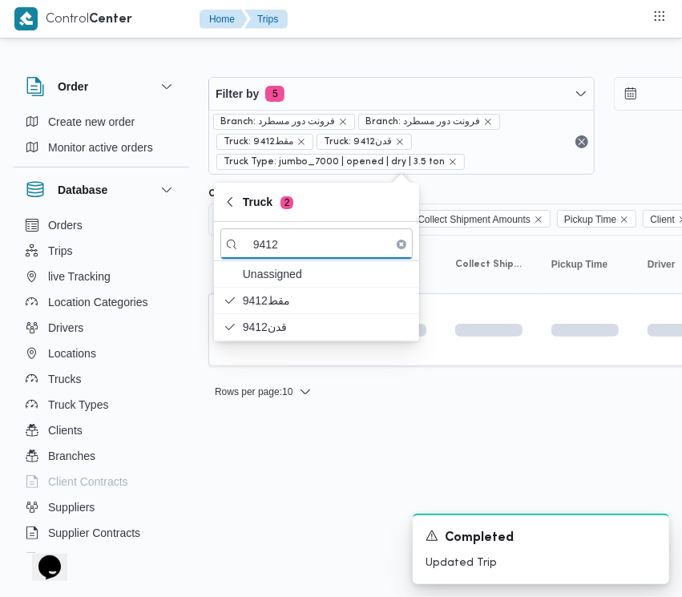
click at [256, 489] on html "Control Center Home Trips Order Create new order Monitor active orders Database…" at bounding box center [341, 298] width 682 height 597
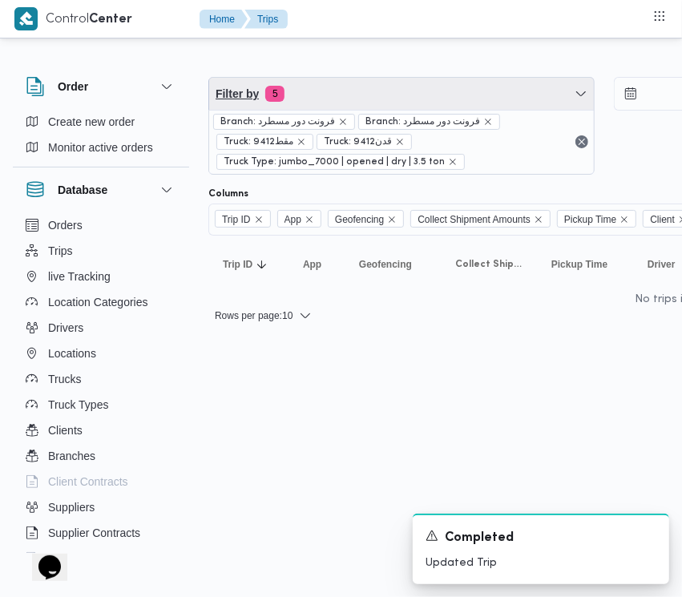
click at [342, 105] on span "Filter by 5" at bounding box center [401, 94] width 385 height 32
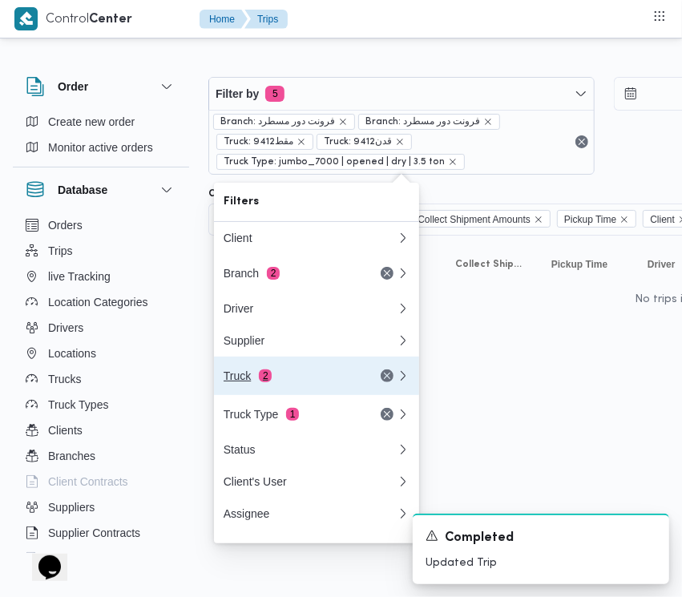
click at [283, 394] on button "Truck 2" at bounding box center [316, 376] width 205 height 38
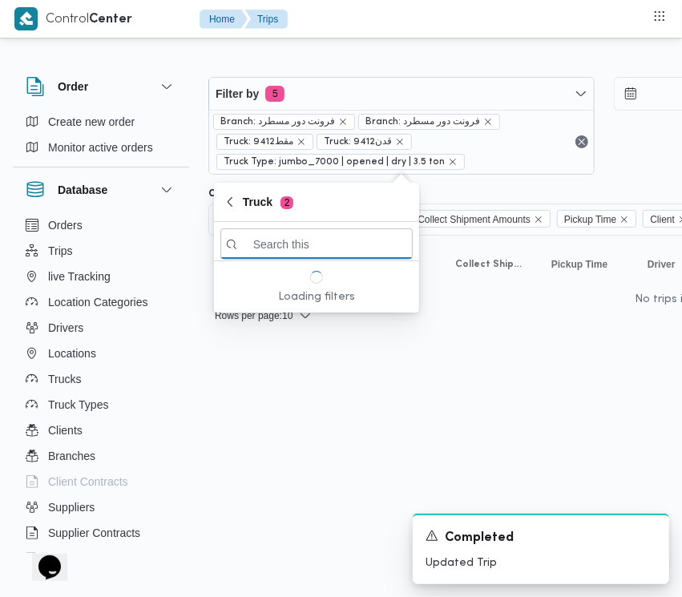
paste input "6238"
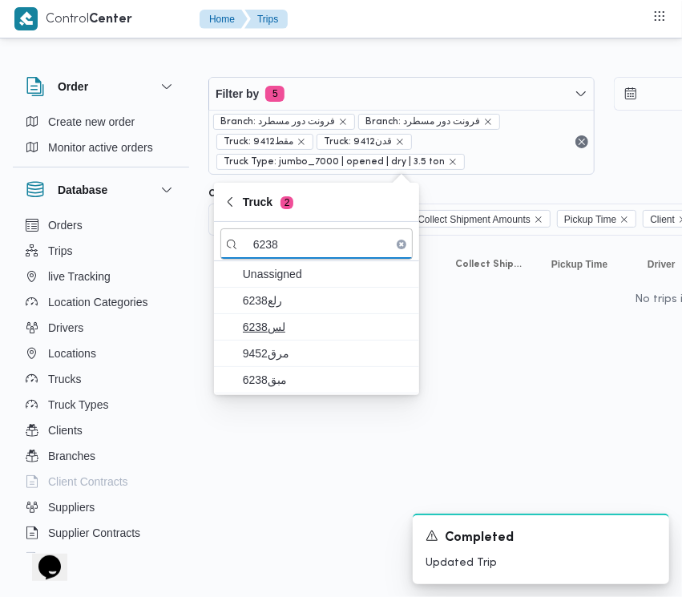
type input "6238"
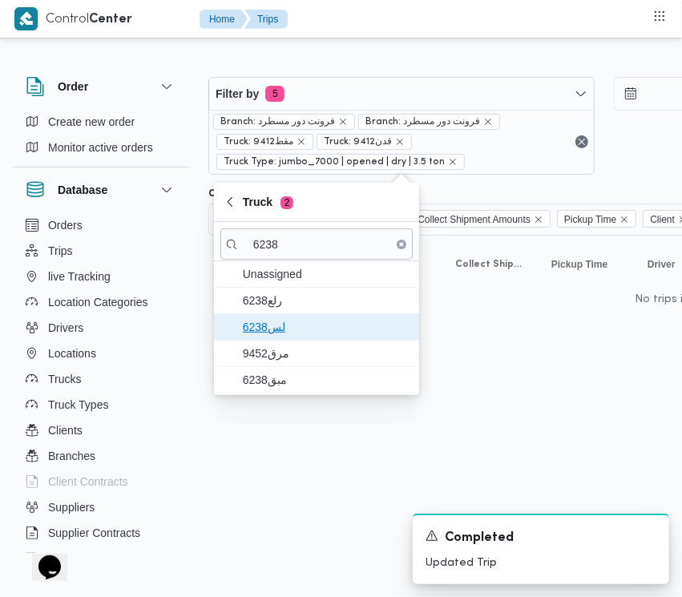
click at [289, 329] on span "6238لس" at bounding box center [326, 326] width 167 height 19
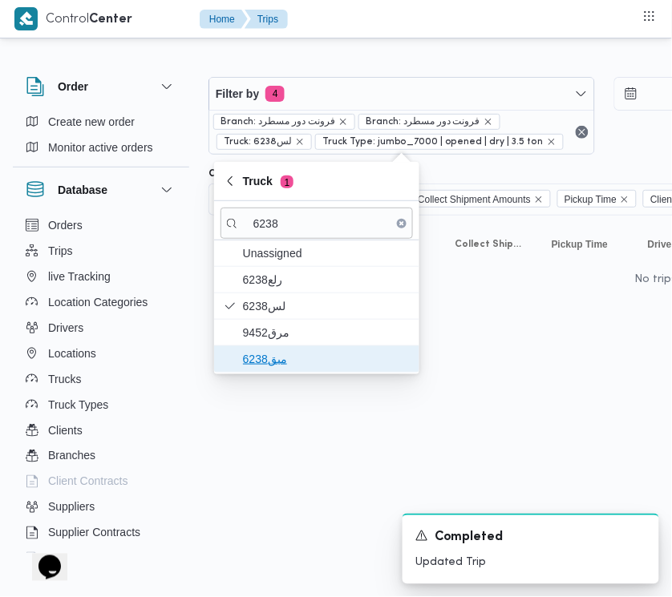
click at [283, 353] on span "مبق6238" at bounding box center [326, 358] width 167 height 19
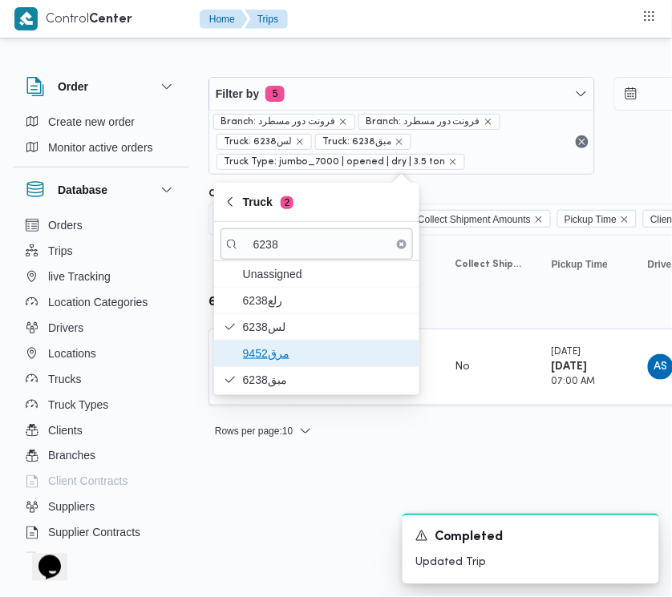
click at [263, 345] on span "مرق9452" at bounding box center [326, 353] width 167 height 19
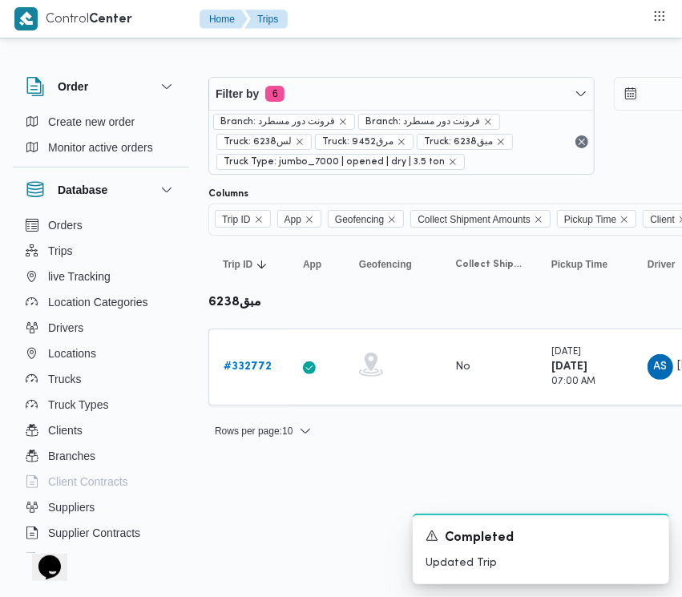
click at [281, 469] on html "Control Center Home Trips Order Create new order Monitor active orders Database…" at bounding box center [341, 298] width 682 height 597
click at [253, 367] on b "# 332772" at bounding box center [248, 366] width 48 height 10
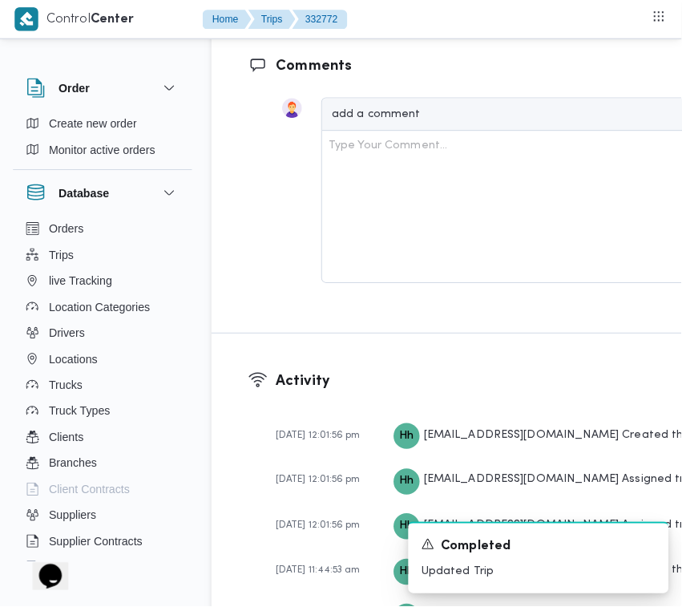
scroll to position [2537, 0]
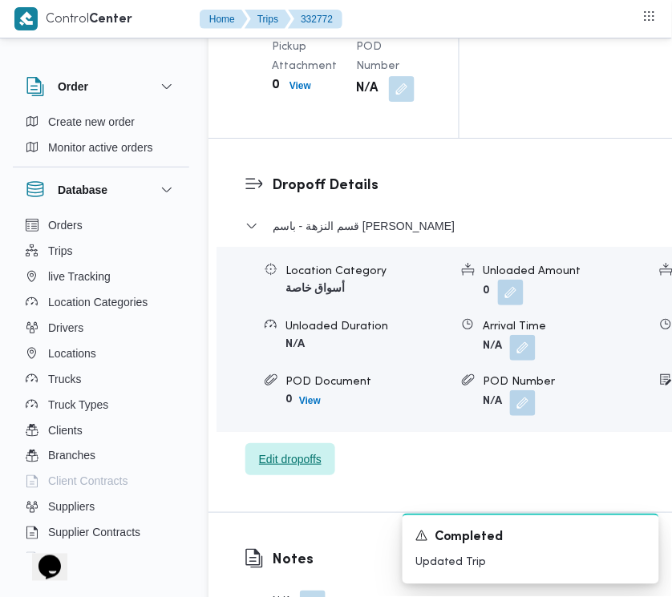
click at [293, 475] on span "Edit dropoffs" at bounding box center [290, 459] width 90 height 32
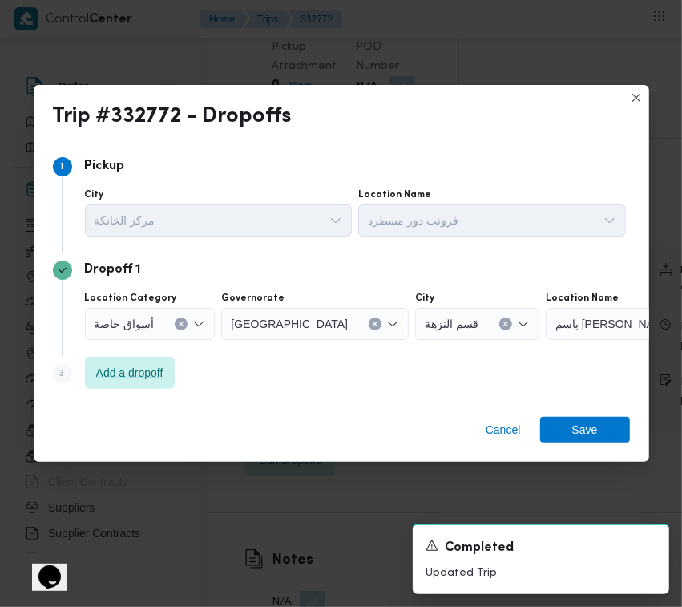
click at [158, 365] on span "Add a dropoff" at bounding box center [129, 372] width 67 height 19
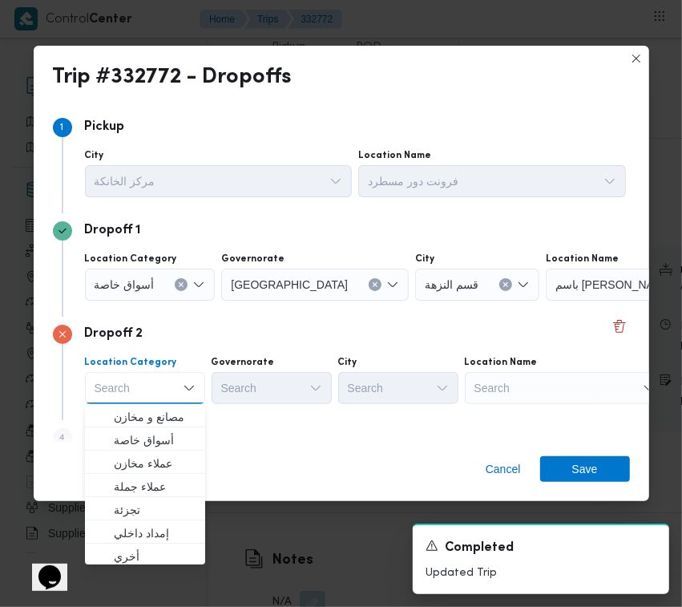
click at [555, 381] on div "Search" at bounding box center [565, 388] width 200 height 32
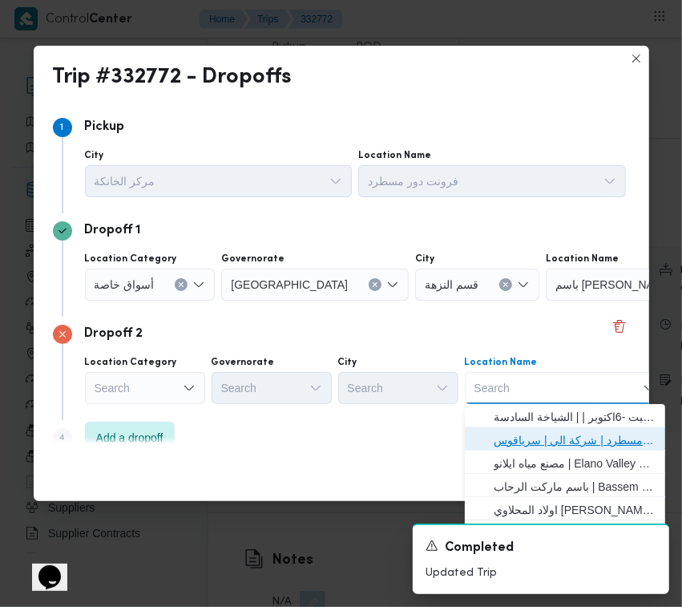
click at [569, 434] on span "فرونت دور مسطرد | شركة الي | سرياقوس" at bounding box center [575, 439] width 162 height 19
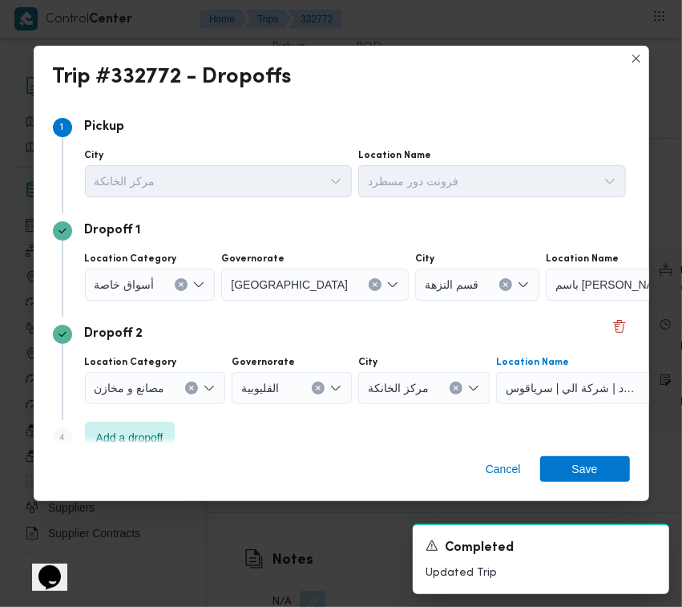
click at [142, 281] on span "أسواق خاصة" at bounding box center [125, 284] width 60 height 18
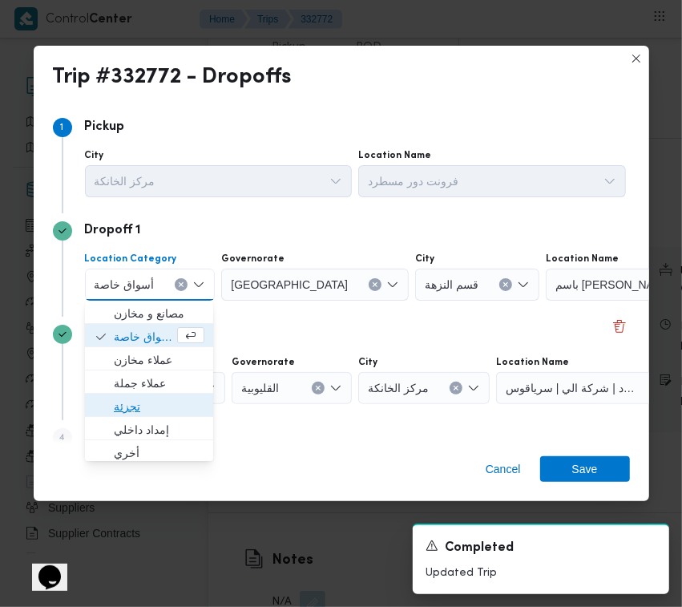
click at [182, 403] on span "تجزئة" at bounding box center [159, 406] width 91 height 19
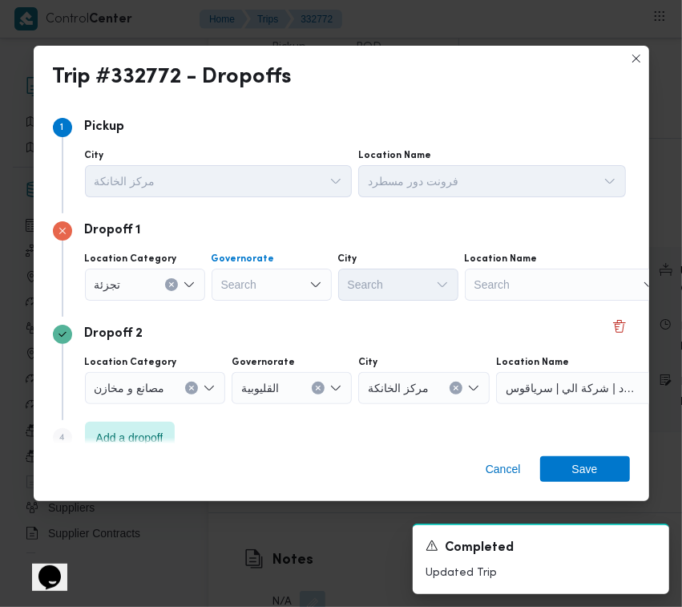
click at [291, 287] on div "Search" at bounding box center [272, 284] width 120 height 32
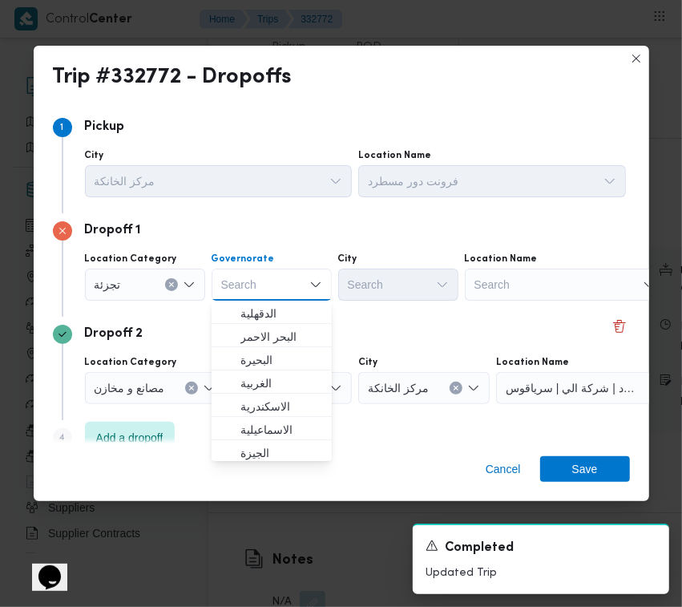
paste input "جيزة"
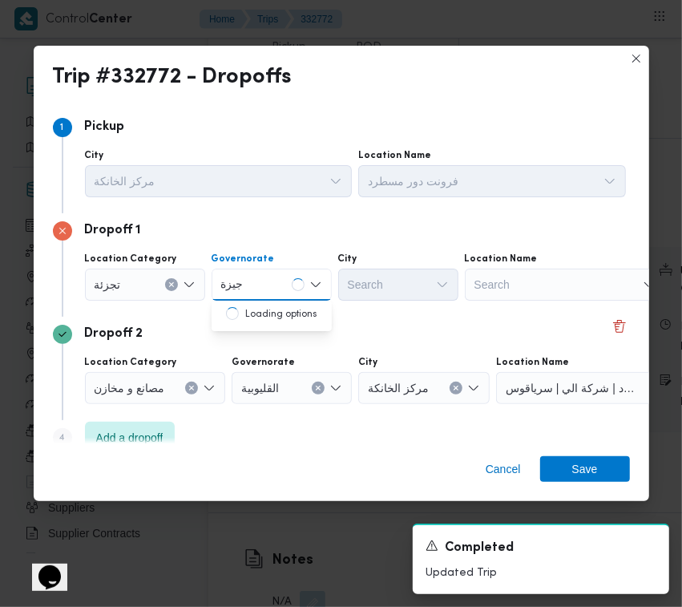
type input "جيزة"
click at [281, 274] on div "جيزة جيزة" at bounding box center [272, 284] width 120 height 32
click at [281, 314] on span "ال جيزة" at bounding box center [281, 313] width 82 height 19
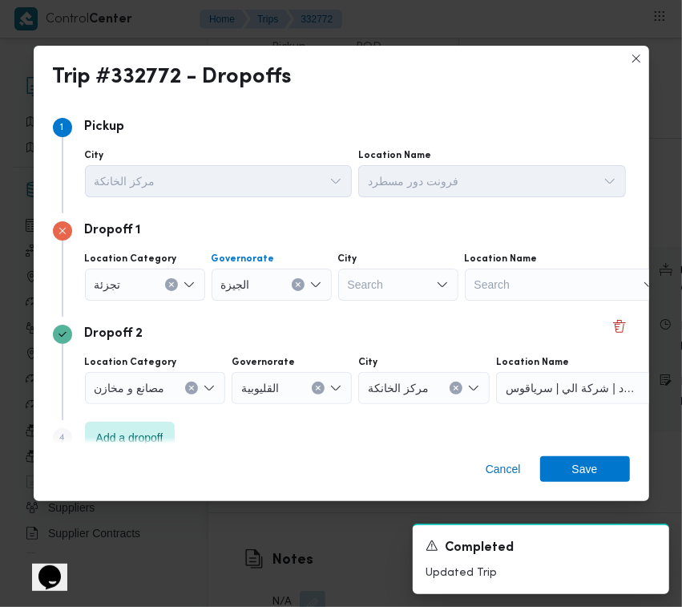
click at [383, 293] on div "Search" at bounding box center [398, 284] width 120 height 32
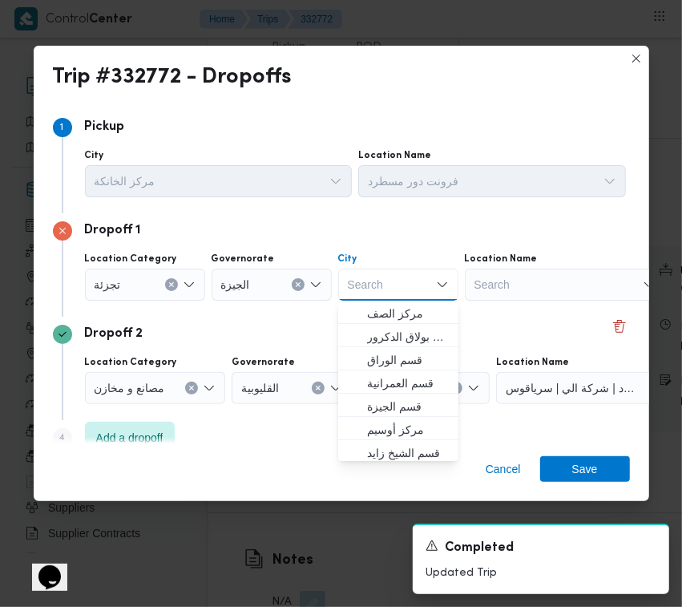
paste input "دقي"
type input "دقي"
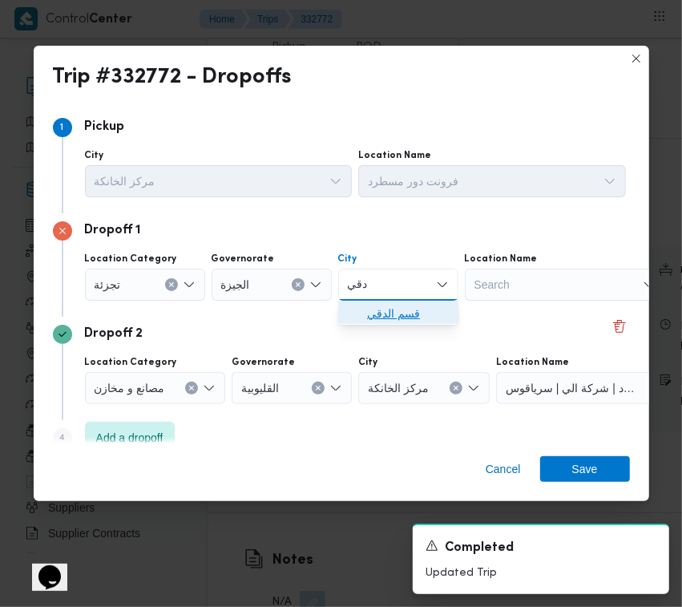
click at [369, 309] on span "قسم الدقي" at bounding box center [408, 313] width 82 height 19
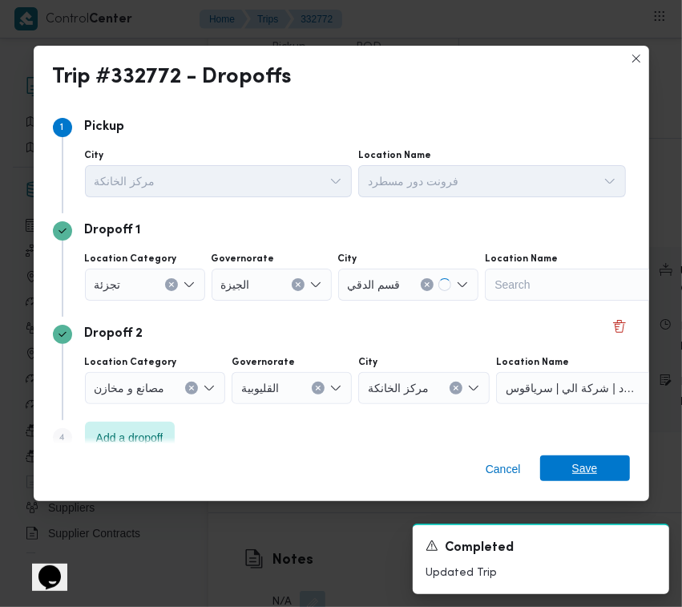
click at [583, 471] on span "Save" at bounding box center [585, 468] width 26 height 26
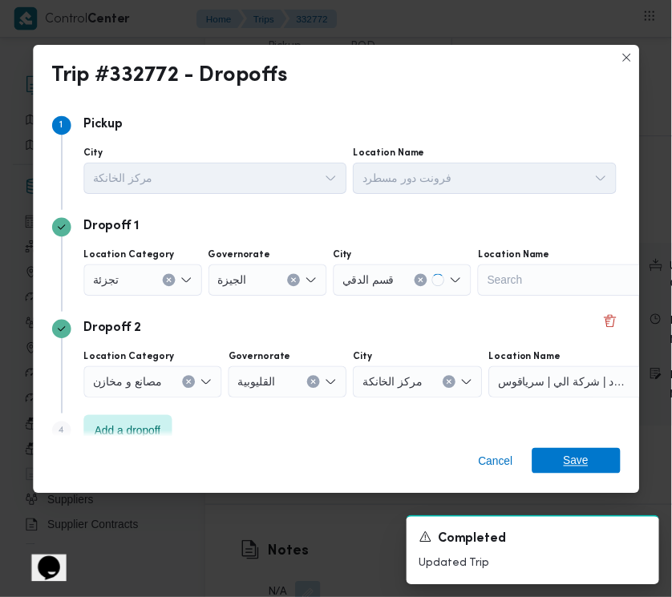
scroll to position [2557, 0]
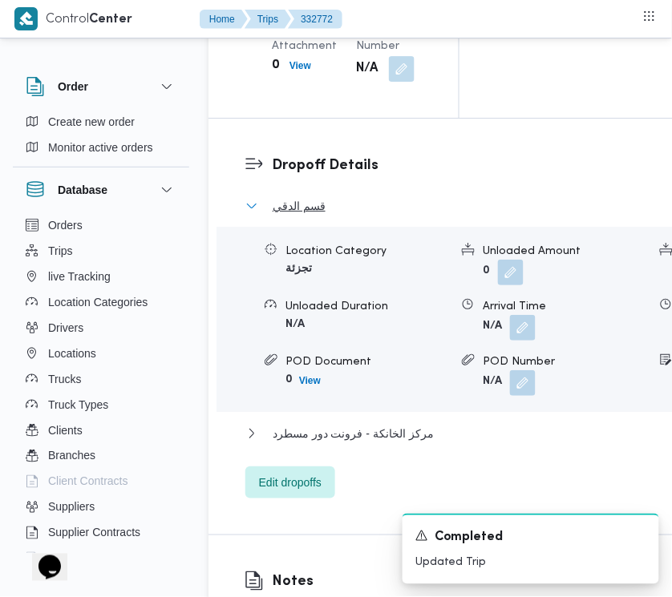
click at [323, 216] on span "قسم الدقي" at bounding box center [298, 205] width 53 height 19
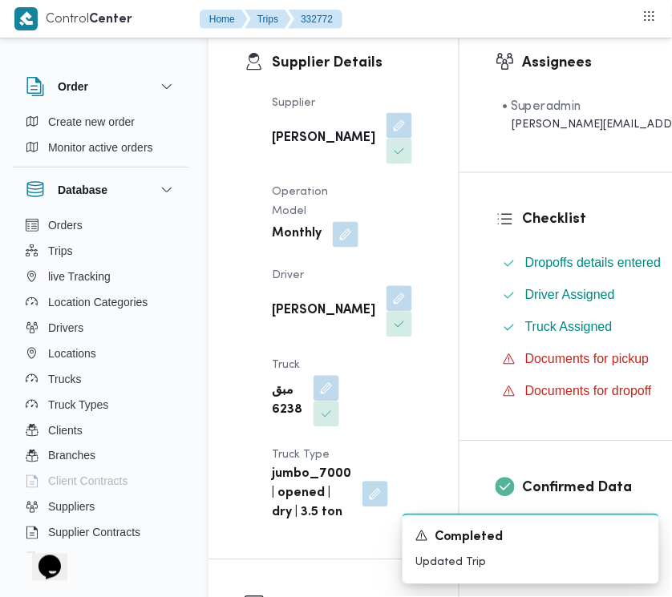
scroll to position [0, 0]
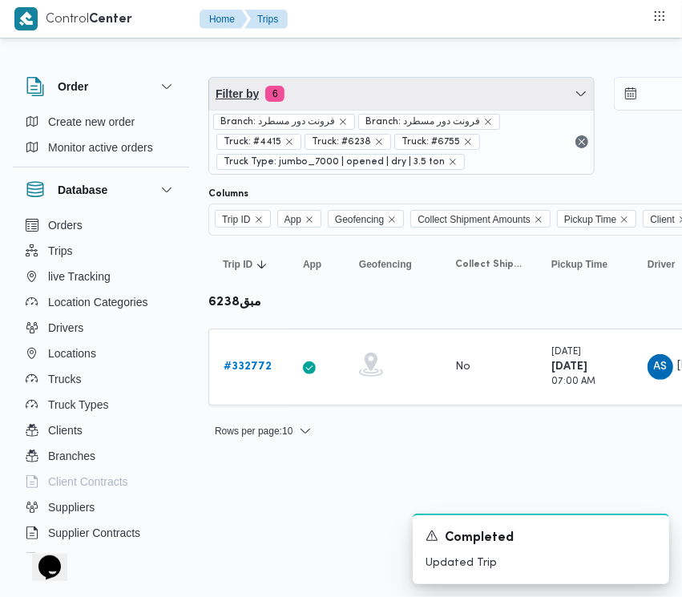
click at [410, 97] on span "Filter by 6" at bounding box center [401, 94] width 385 height 32
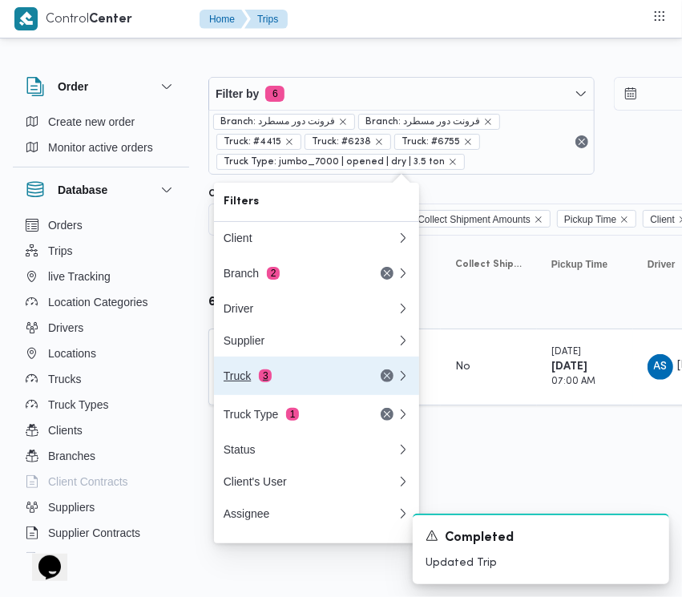
click at [318, 382] on div "Truck 3" at bounding box center [291, 375] width 135 height 13
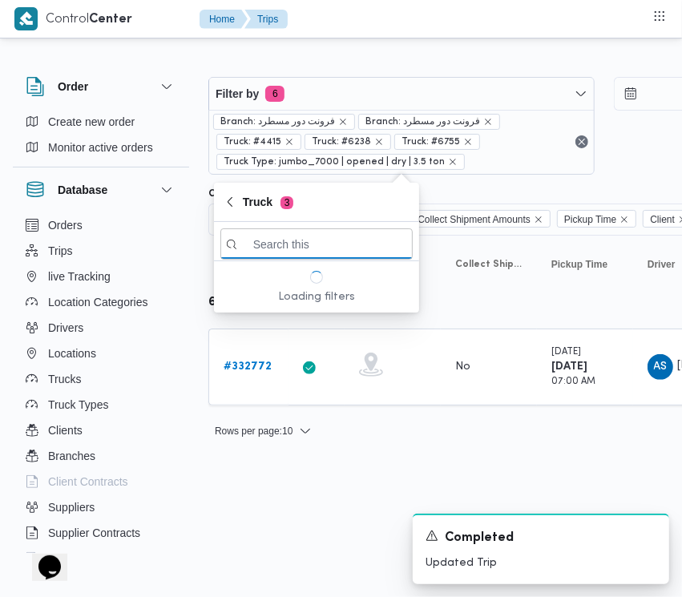
paste input "5386"
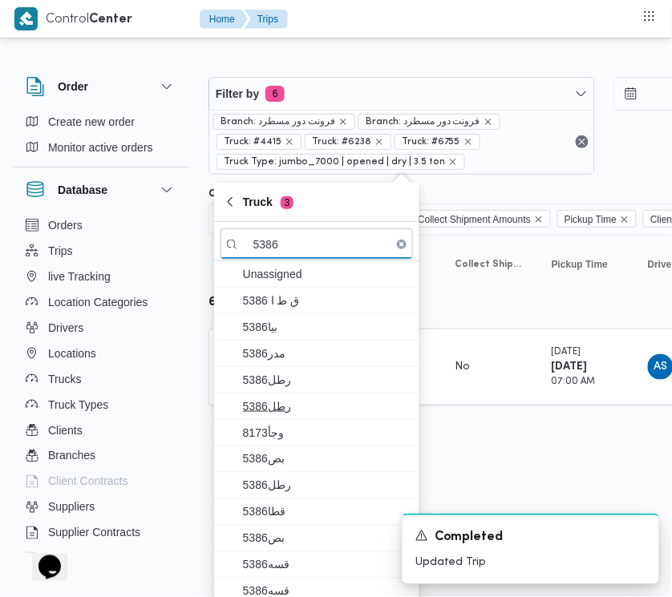
scroll to position [10, 0]
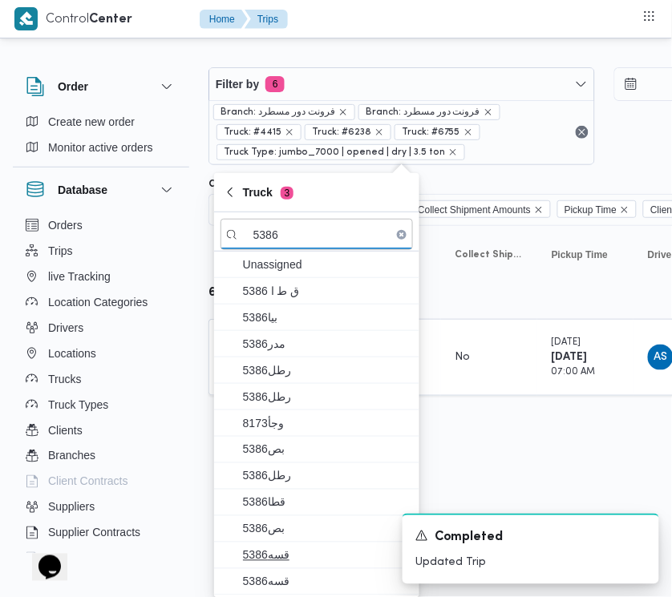
type input "5386"
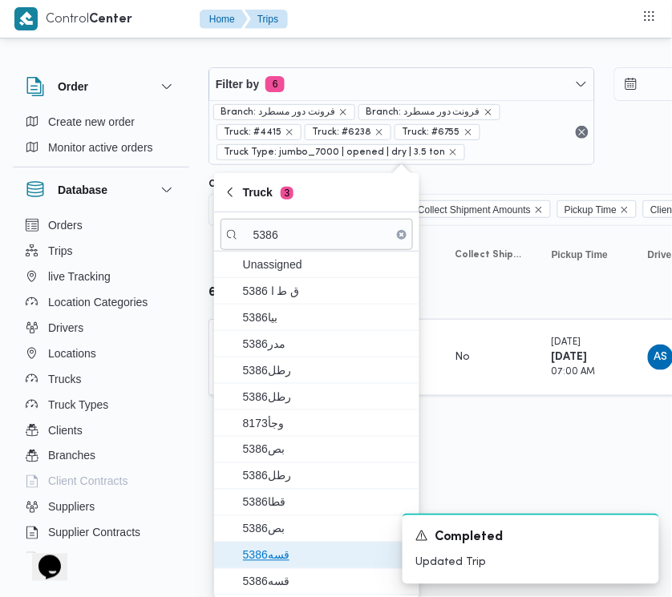
click at [287, 561] on span "قسه5386" at bounding box center [326, 555] width 167 height 19
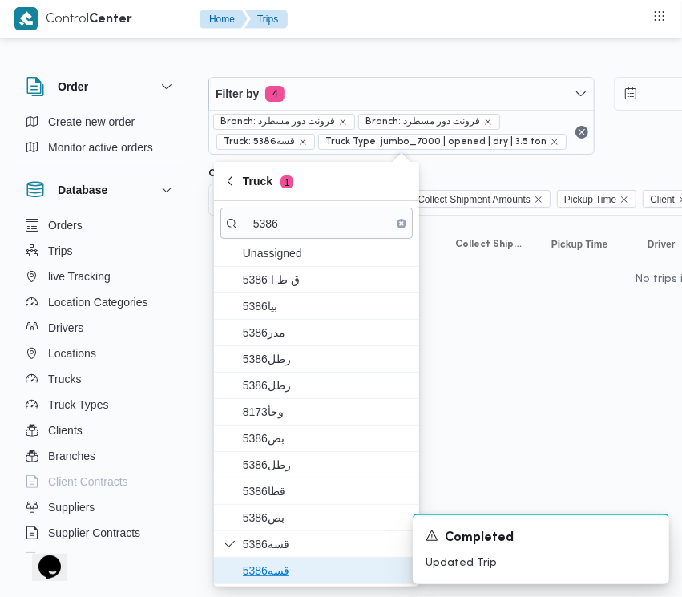
click at [285, 575] on span "قسه5386" at bounding box center [326, 570] width 167 height 19
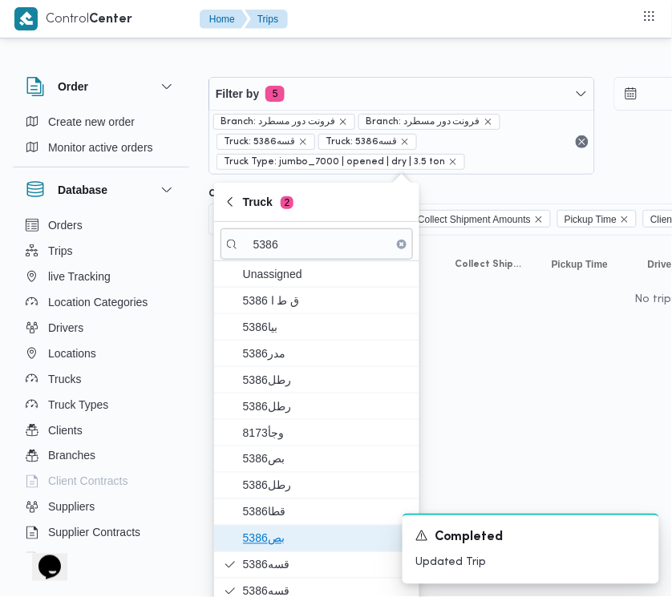
click at [289, 529] on span "بص5386" at bounding box center [316, 539] width 192 height 26
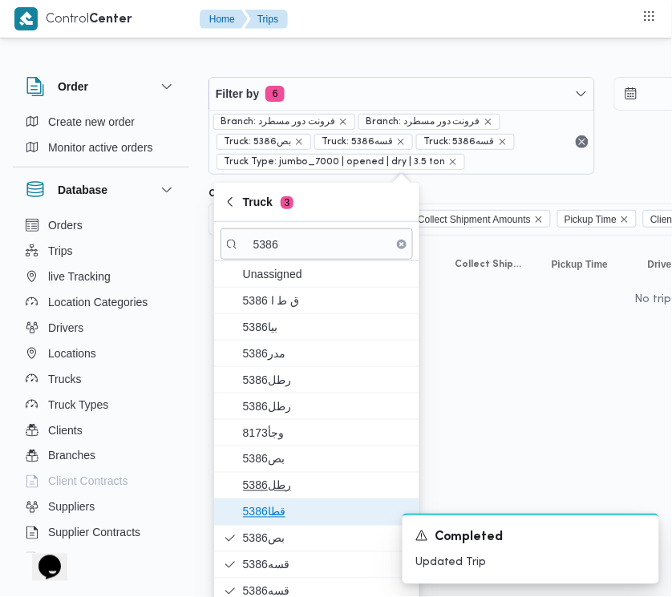
drag, startPoint x: 289, startPoint y: 511, endPoint x: 374, endPoint y: 491, distance: 87.1
click at [290, 510] on span "قطا5386" at bounding box center [326, 512] width 167 height 19
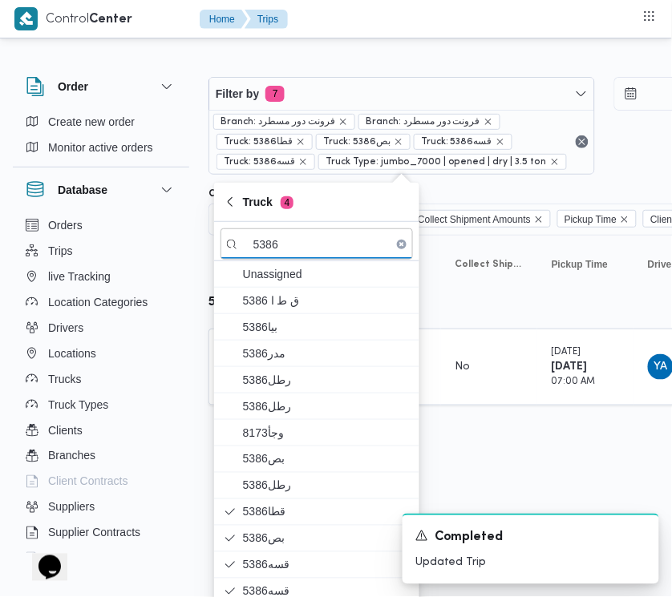
click at [563, 466] on html "Control Center Home Trips Order Create new order Monitor active orders Database…" at bounding box center [336, 298] width 672 height 597
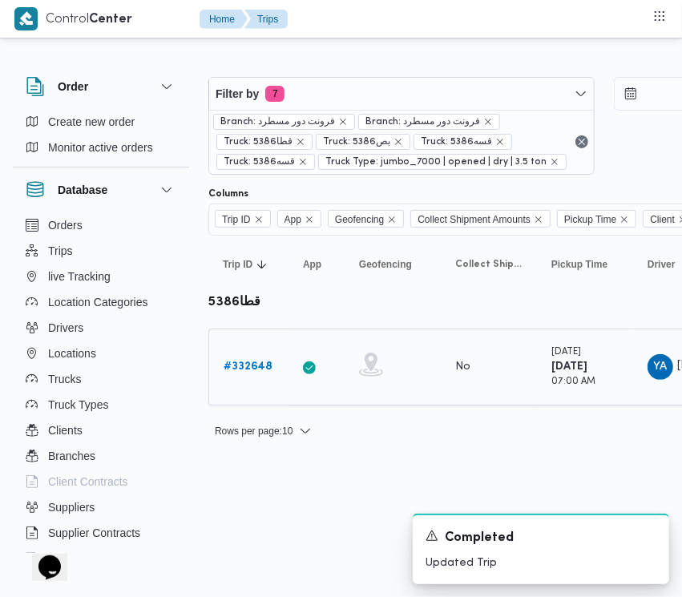
click at [247, 367] on b "# 332648" at bounding box center [248, 366] width 49 height 10
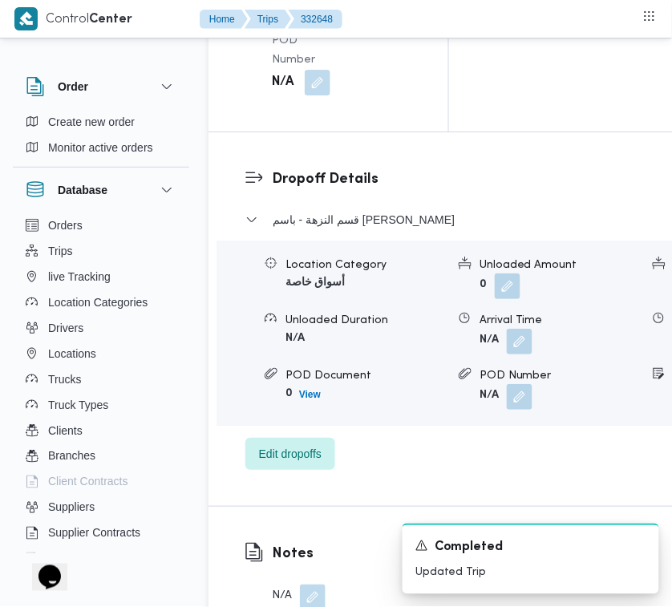
scroll to position [3172, 0]
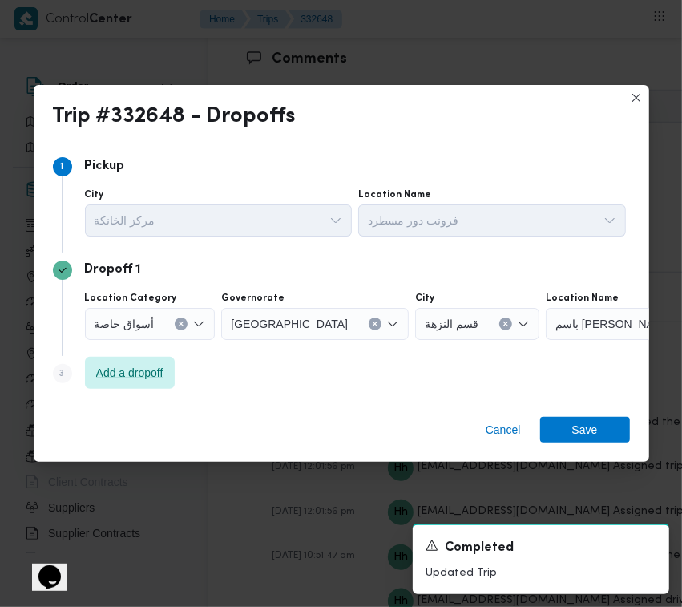
click at [125, 373] on span "Add a dropoff" at bounding box center [129, 372] width 67 height 19
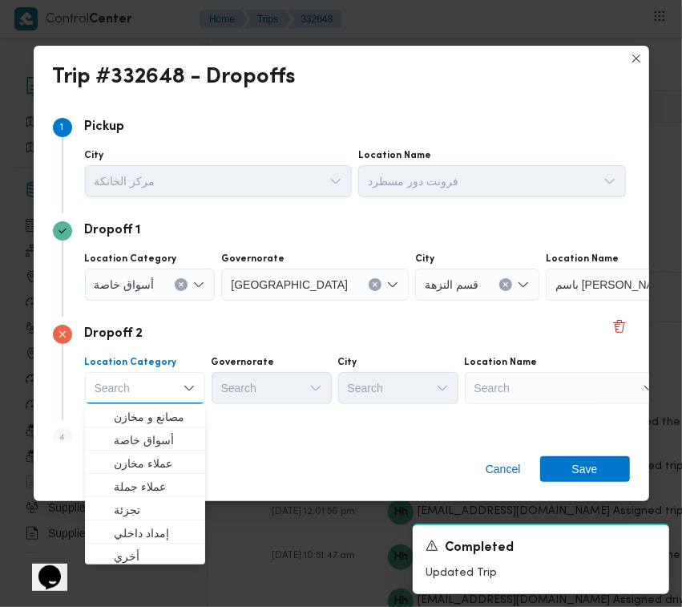
click at [567, 382] on div "Search" at bounding box center [565, 388] width 200 height 32
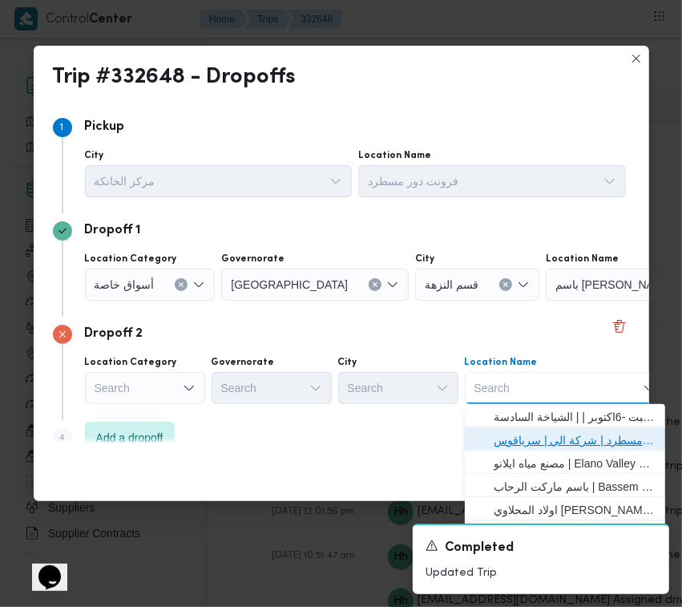
click at [559, 430] on span "فرونت دور مسطرد | شركة الي | سرياقوس" at bounding box center [575, 439] width 162 height 19
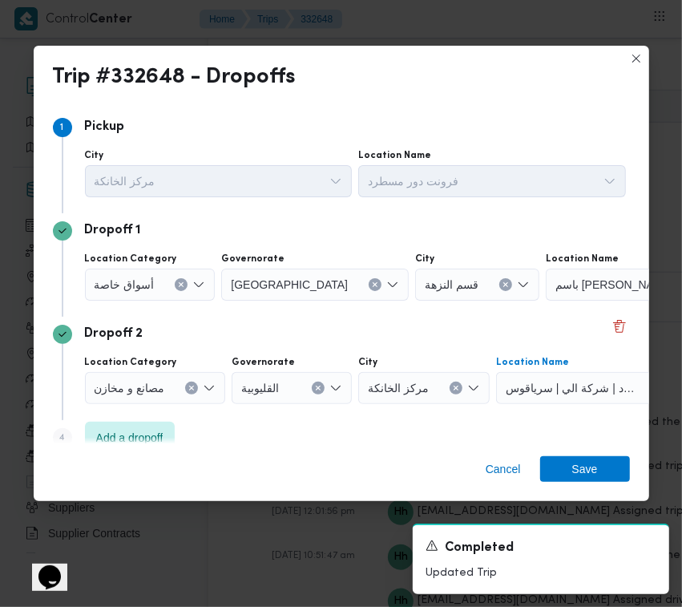
click at [163, 283] on div at bounding box center [161, 285] width 8 height 26
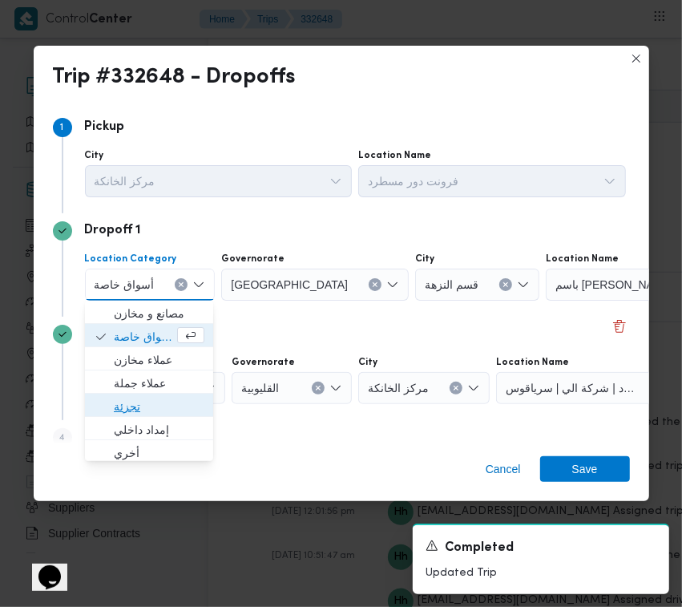
click at [193, 410] on span "تجزئة" at bounding box center [149, 407] width 116 height 26
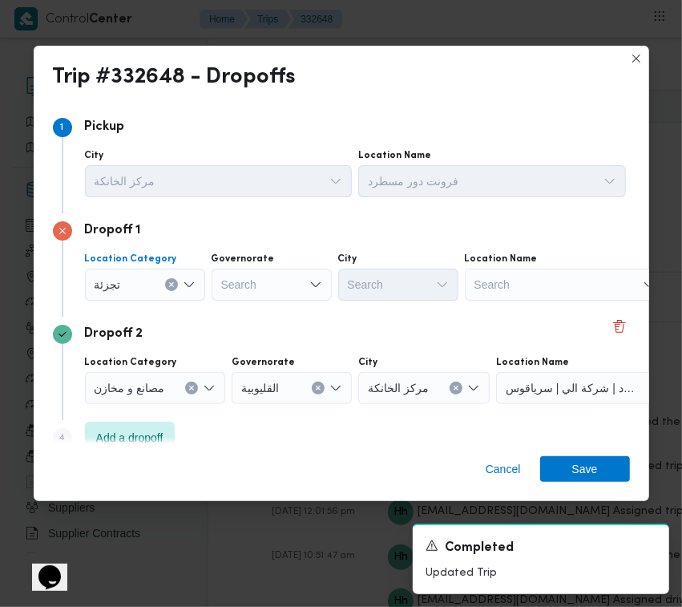
click at [295, 283] on div "Search" at bounding box center [272, 284] width 120 height 32
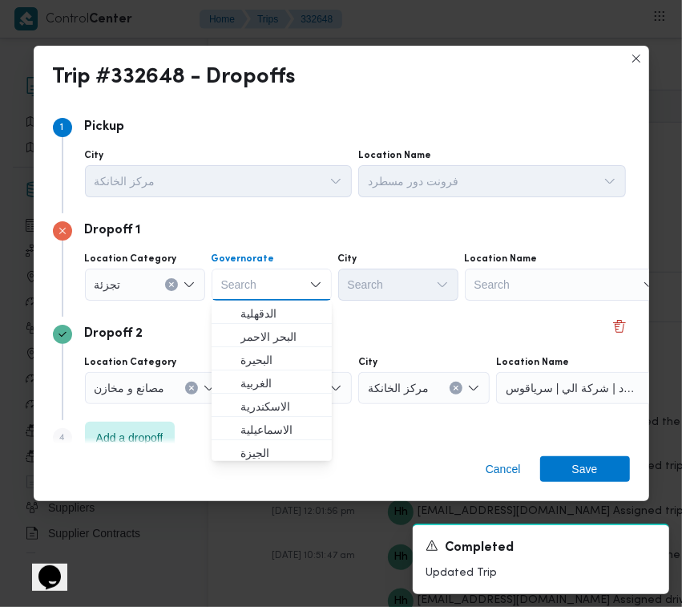
paste input "[GEOGRAPHIC_DATA]"
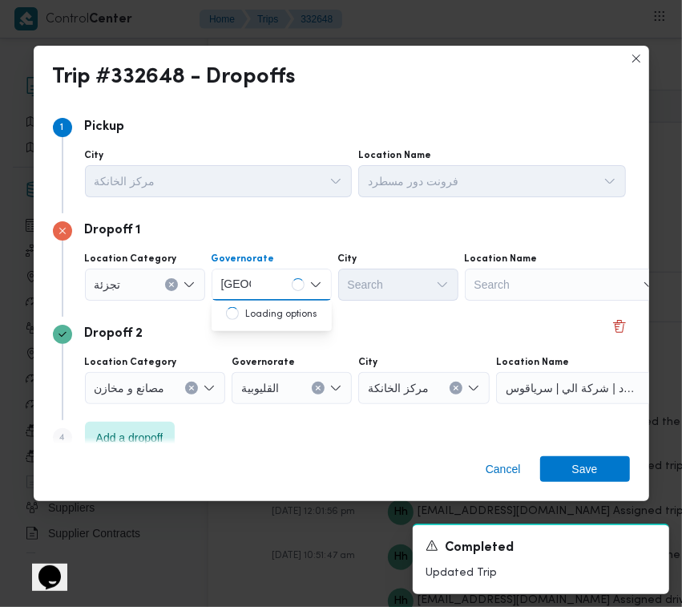
type input "[GEOGRAPHIC_DATA]"
click at [291, 281] on div "[GEOGRAPHIC_DATA] [GEOGRAPHIC_DATA]" at bounding box center [272, 284] width 120 height 32
click at [267, 321] on span "[GEOGRAPHIC_DATA]" at bounding box center [281, 313] width 82 height 19
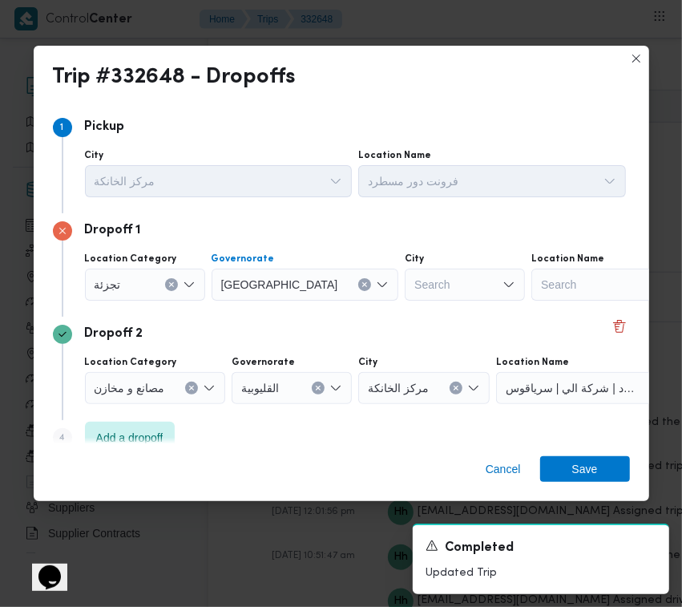
click at [405, 276] on div "Search" at bounding box center [465, 284] width 120 height 32
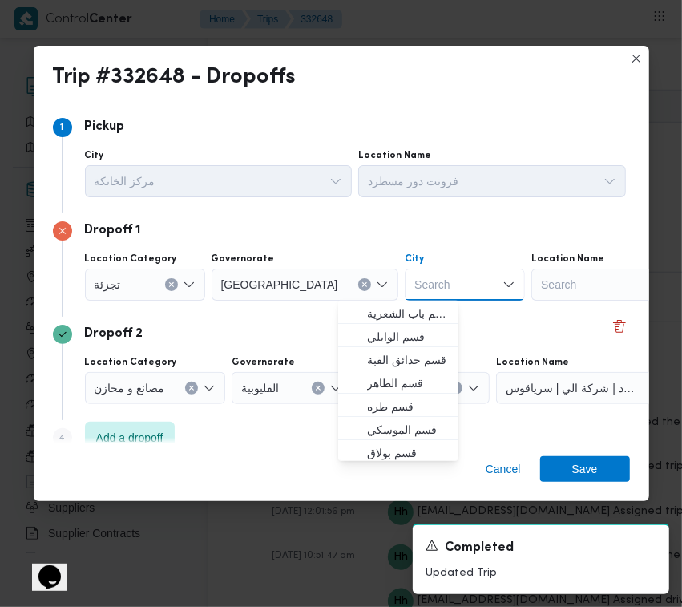
paste input "المعادي"
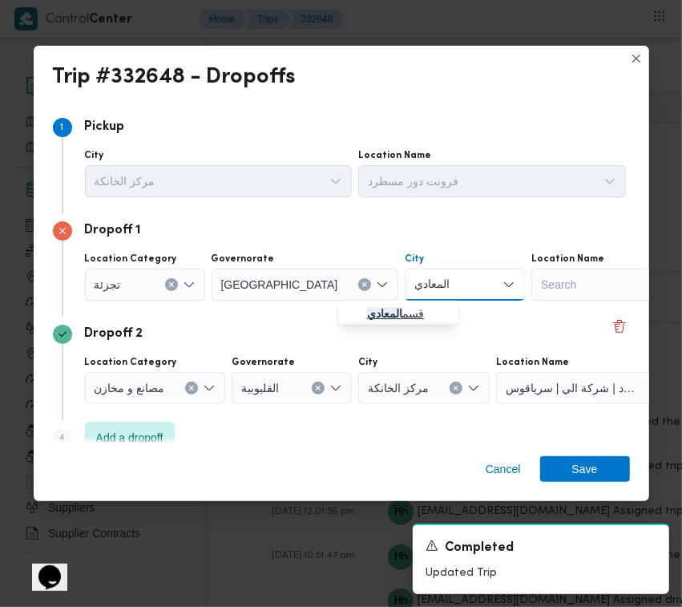
type input "المعادي"
click at [377, 313] on mark "المعادي" at bounding box center [384, 313] width 35 height 13
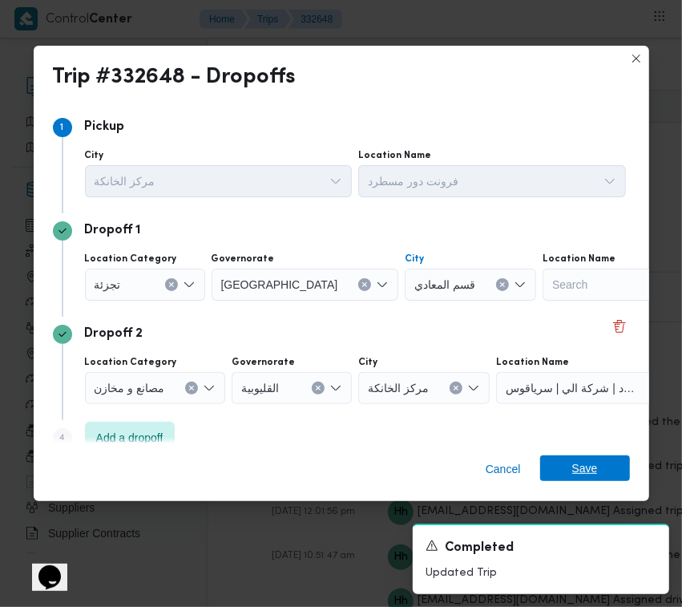
click at [585, 466] on span "Save" at bounding box center [585, 468] width 26 height 26
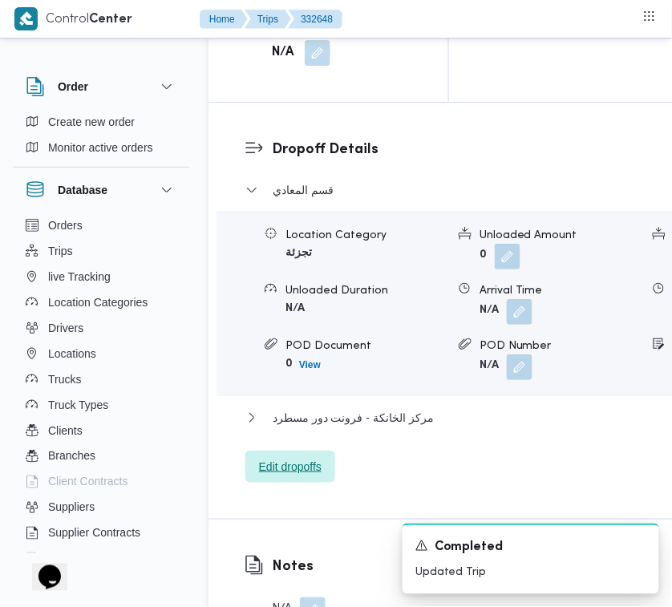
scroll to position [2535, 0]
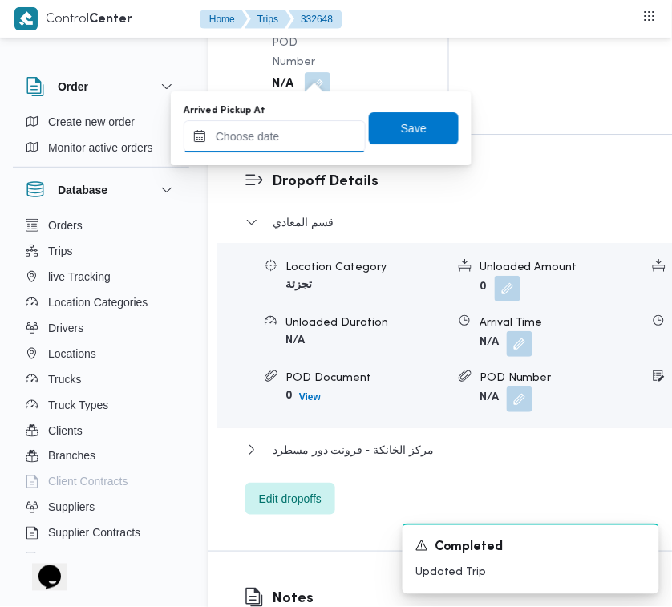
click at [313, 137] on input "Arrived Pickup At" at bounding box center [275, 136] width 182 height 32
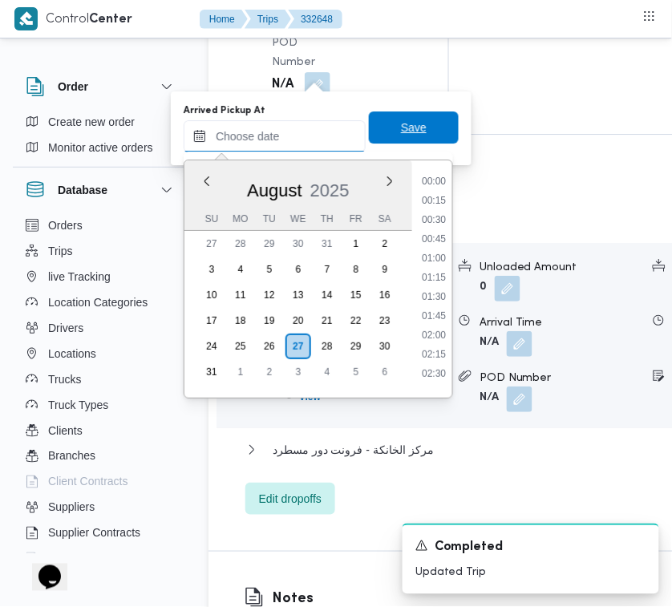
paste input "[DATE] 7:00:00 AM"
type input "[DATE] 7:00:00 AM"
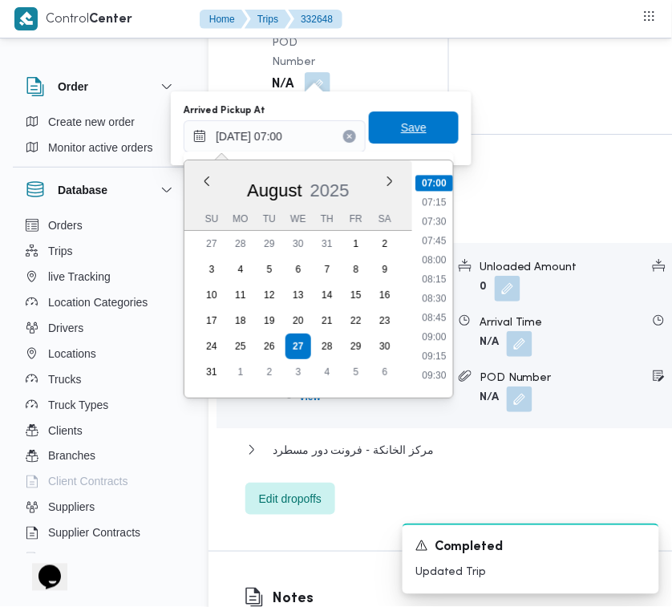
click at [409, 127] on span "Save" at bounding box center [414, 127] width 26 height 19
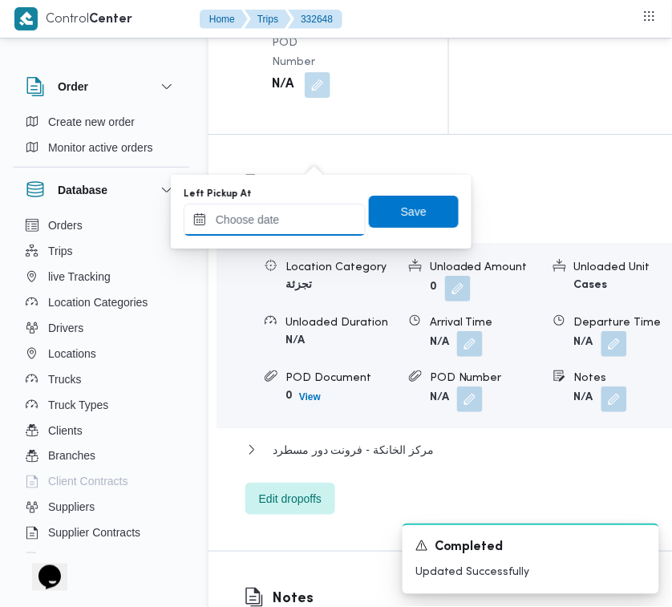
click at [305, 223] on input "Left Pickup At" at bounding box center [275, 220] width 182 height 32
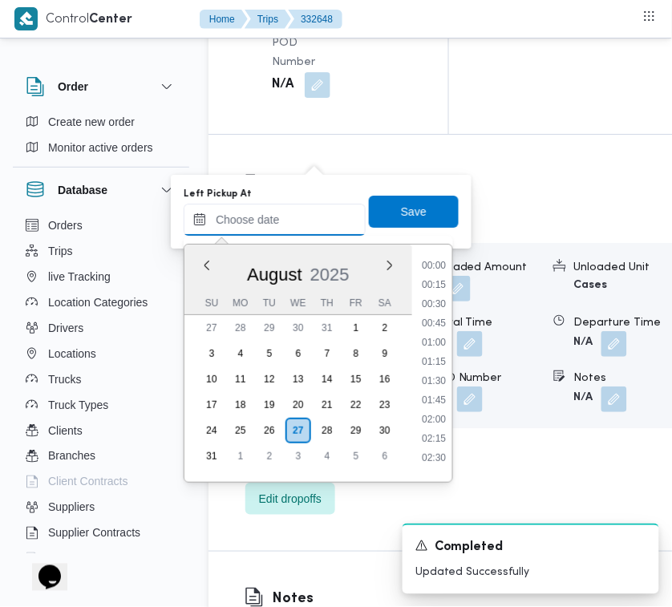
paste input "[DATE] 7:00:00 AM"
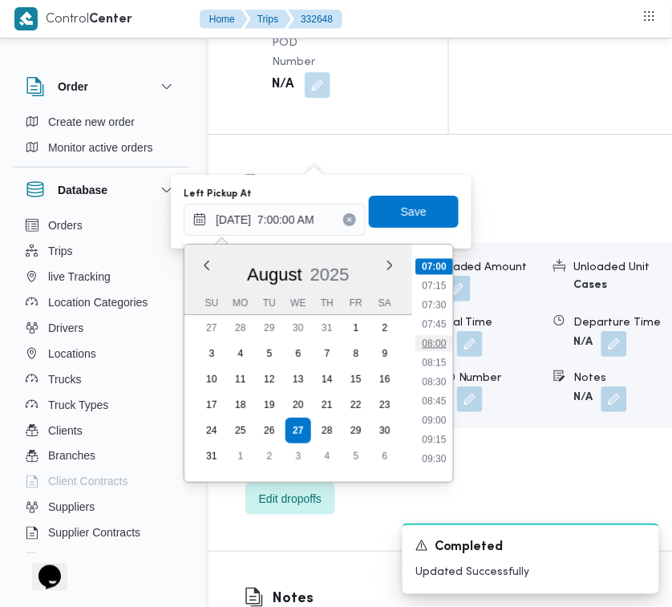
click at [429, 337] on li "08:00" at bounding box center [433, 344] width 37 height 16
type input "[DATE] 08:00"
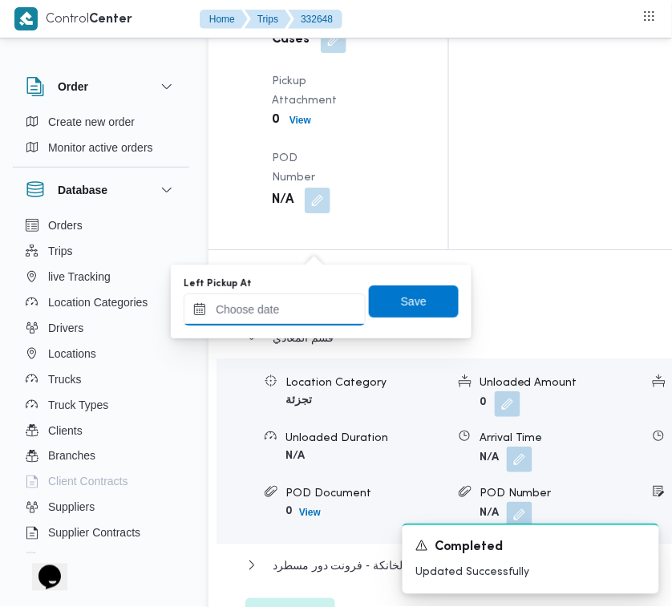
click at [293, 314] on input "Left Pickup At" at bounding box center [275, 309] width 182 height 32
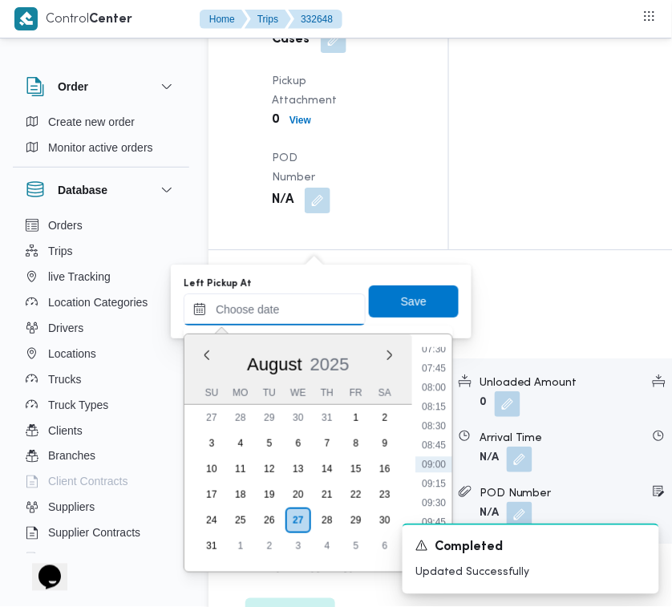
paste input "[DATE] 7:00:00 AM"
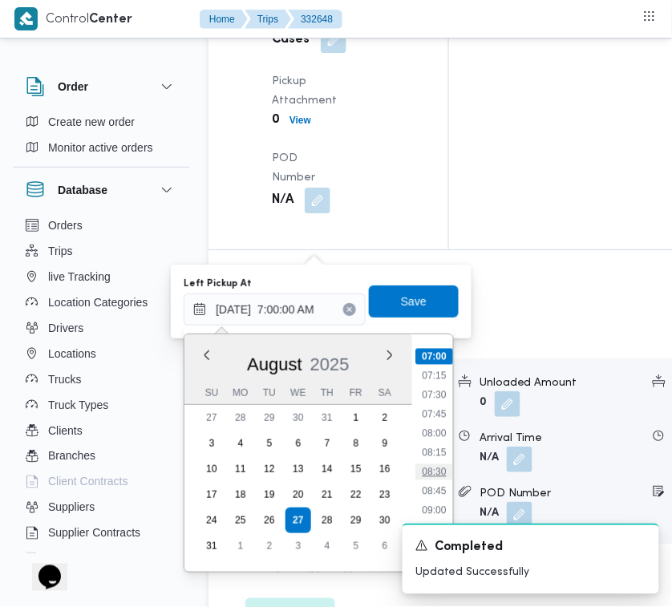
click at [434, 464] on li "08:30" at bounding box center [433, 472] width 37 height 16
type input "[DATE] 08:30"
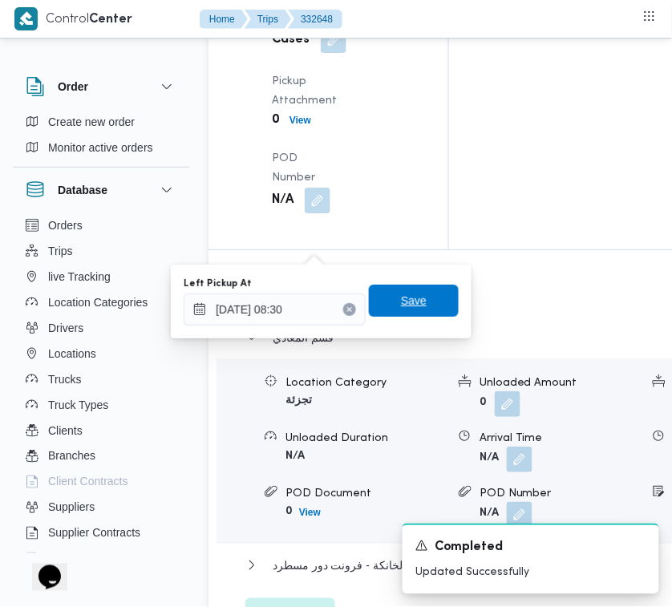
click at [426, 306] on span "Save" at bounding box center [414, 301] width 90 height 32
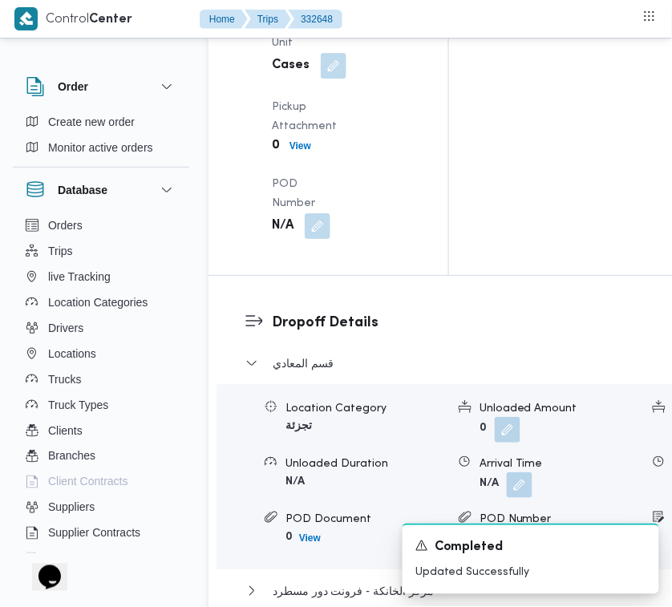
scroll to position [0, 0]
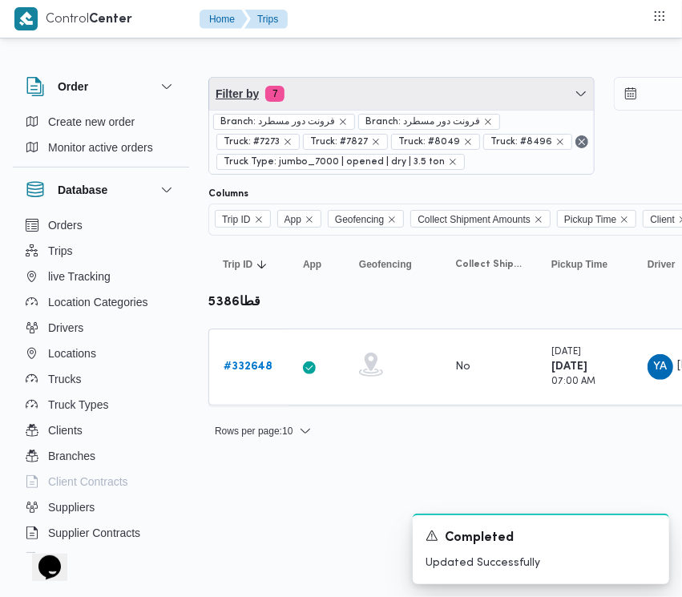
click at [345, 80] on span "Filter by 7" at bounding box center [401, 94] width 385 height 32
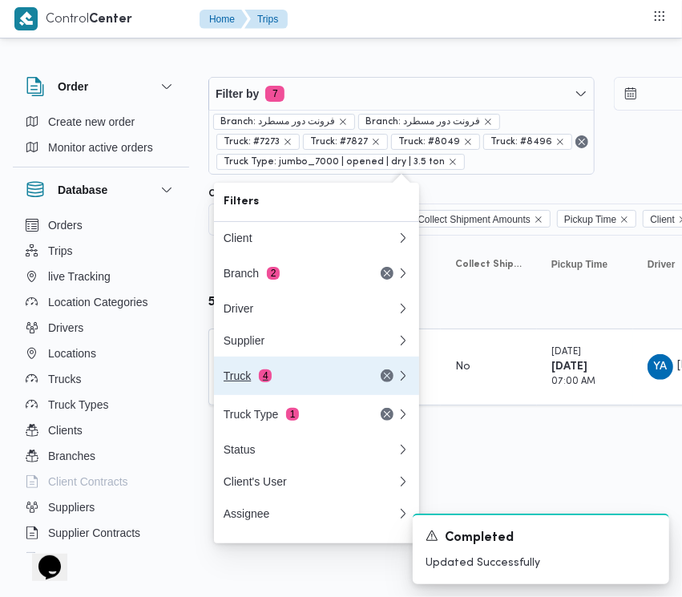
click at [277, 377] on div "Truck 4" at bounding box center [291, 375] width 135 height 13
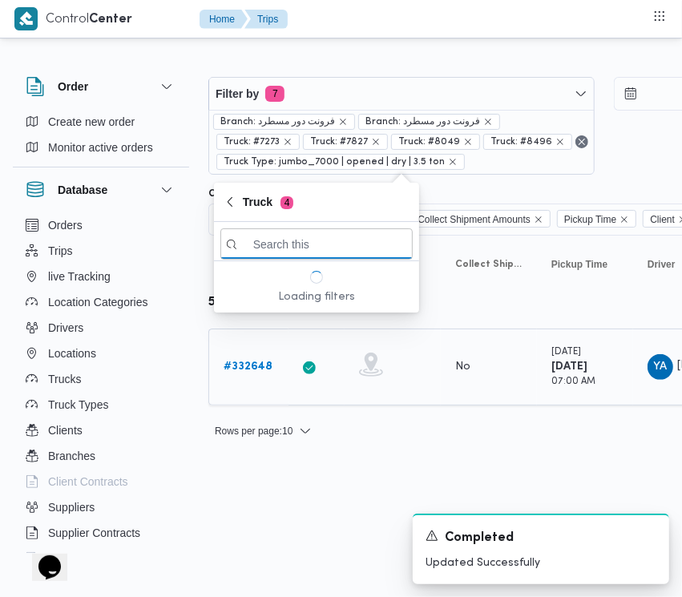
paste input "3853"
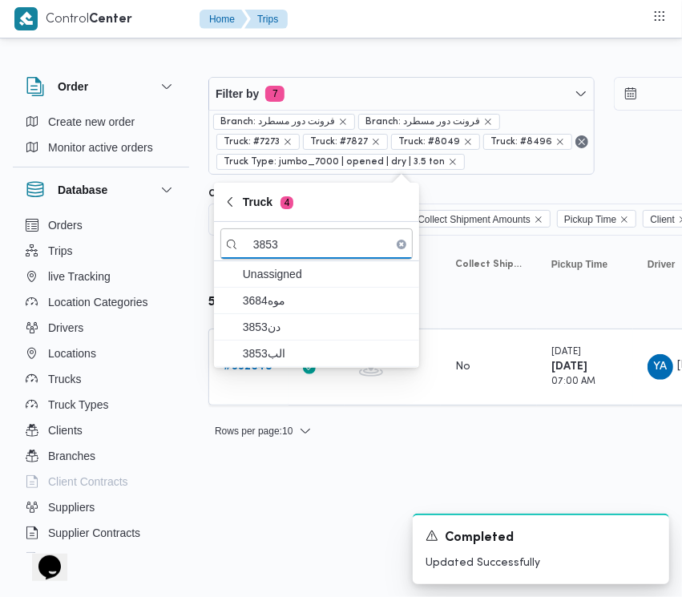
type input "3853"
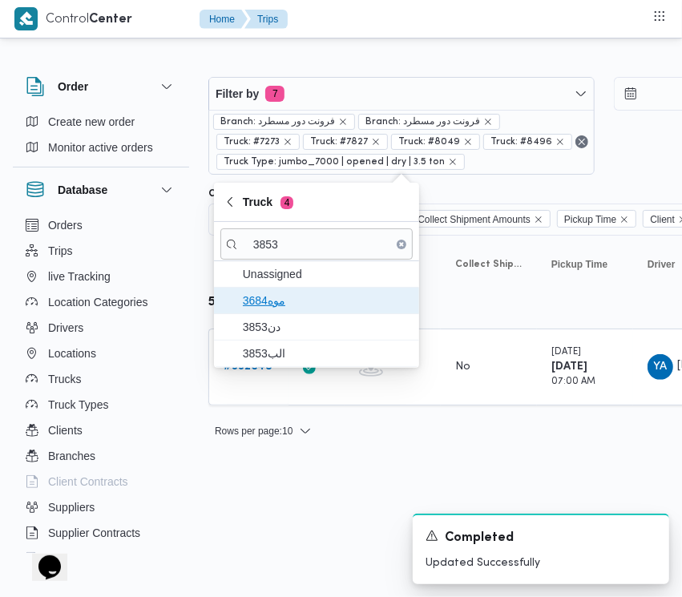
click at [281, 313] on span "موه3684" at bounding box center [316, 301] width 192 height 26
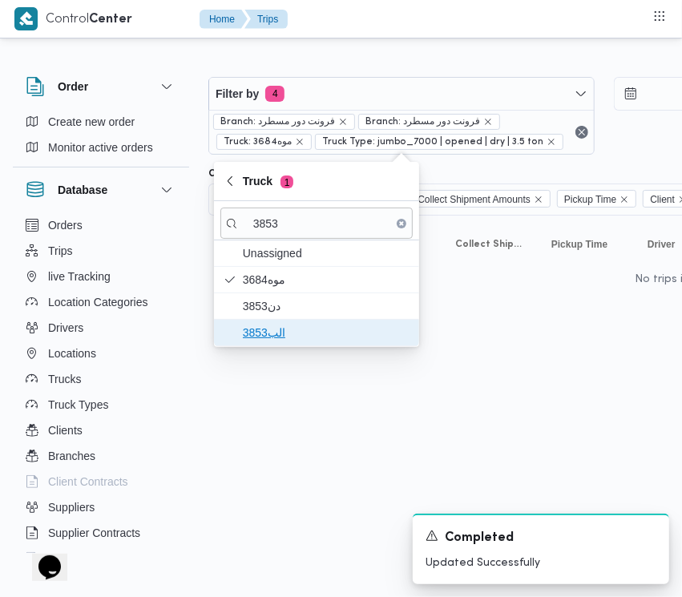
click at [274, 330] on span "الب3853" at bounding box center [326, 332] width 167 height 19
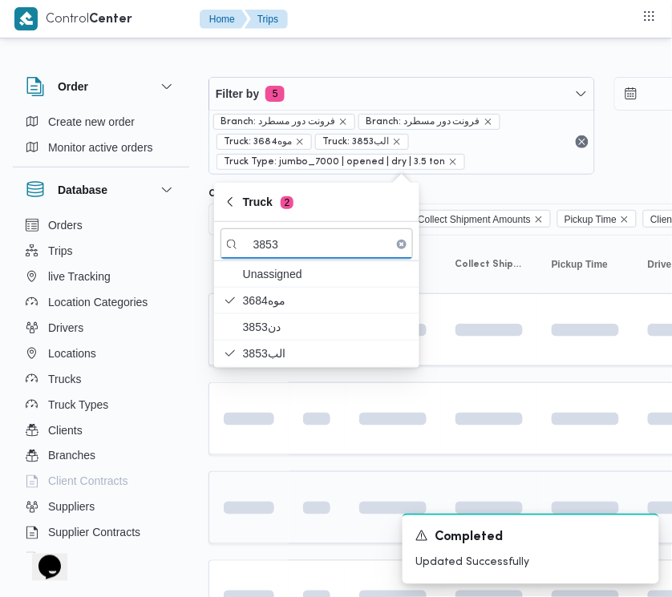
click at [269, 493] on td at bounding box center [248, 507] width 80 height 73
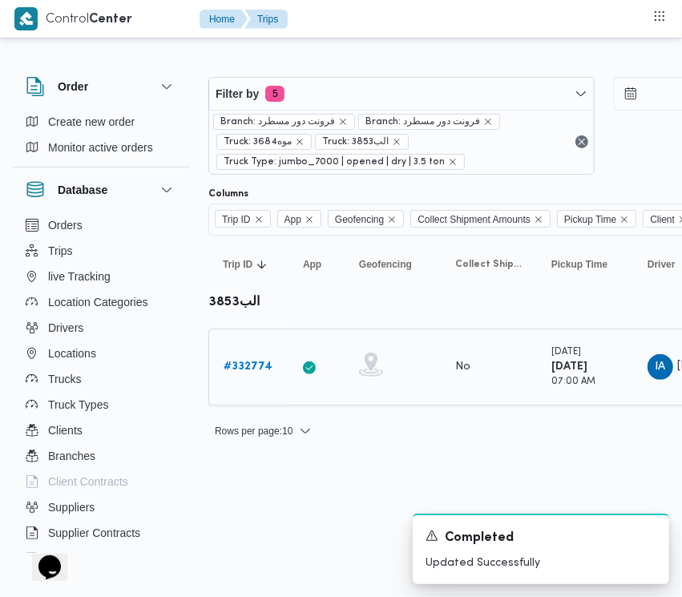
click at [256, 372] on b "# 332774" at bounding box center [248, 366] width 49 height 10
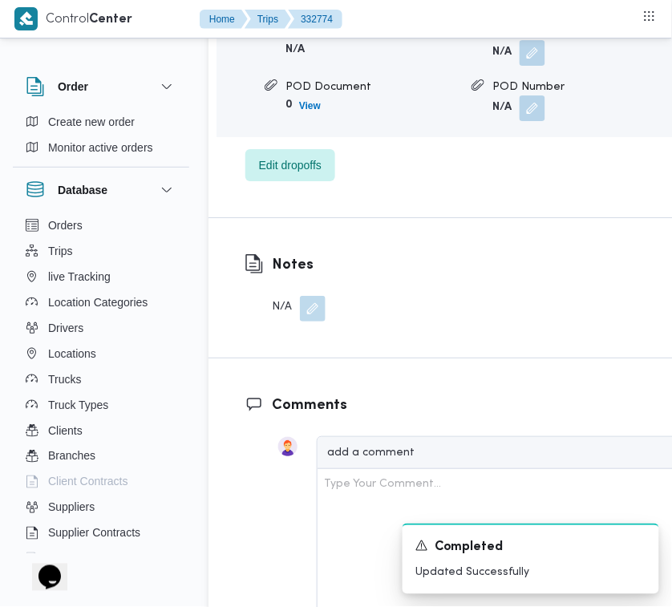
scroll to position [3172, 0]
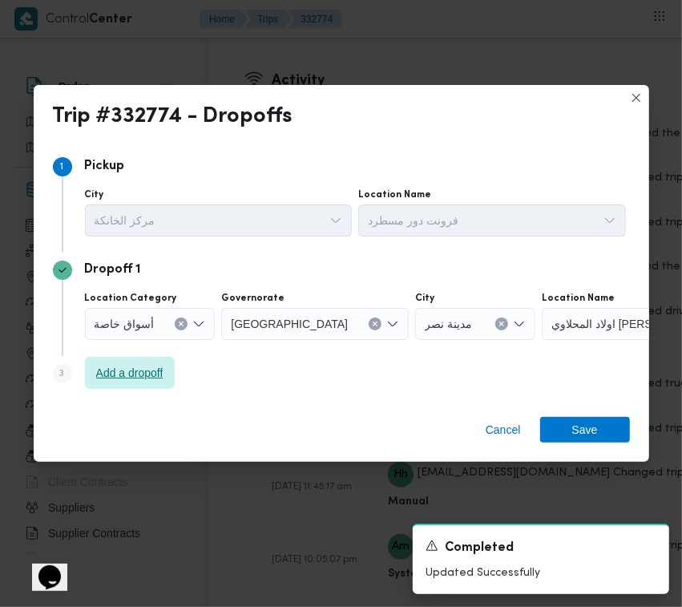
click at [152, 367] on span "Add a dropoff" at bounding box center [129, 372] width 67 height 19
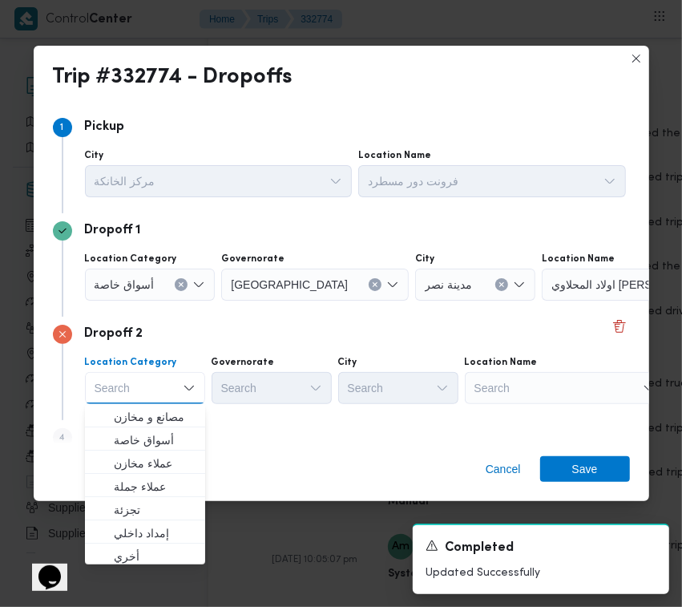
click at [543, 389] on div "Search" at bounding box center [565, 388] width 200 height 32
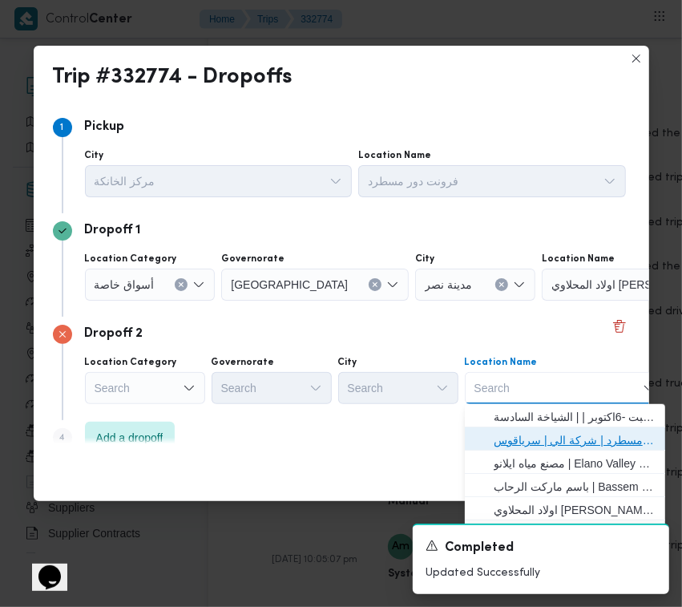
click at [549, 434] on span "فرونت دور مسطرد | شركة الي | سرياقوس" at bounding box center [575, 439] width 162 height 19
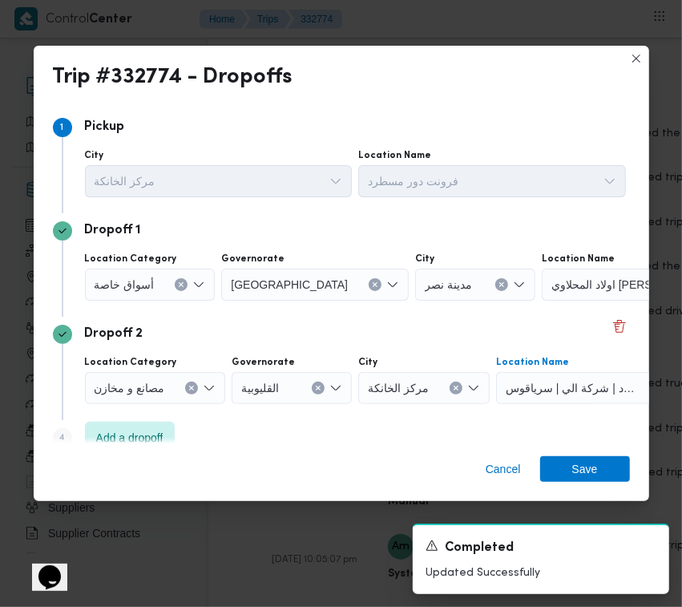
click at [180, 294] on div "أسواق خاصة" at bounding box center [150, 284] width 131 height 32
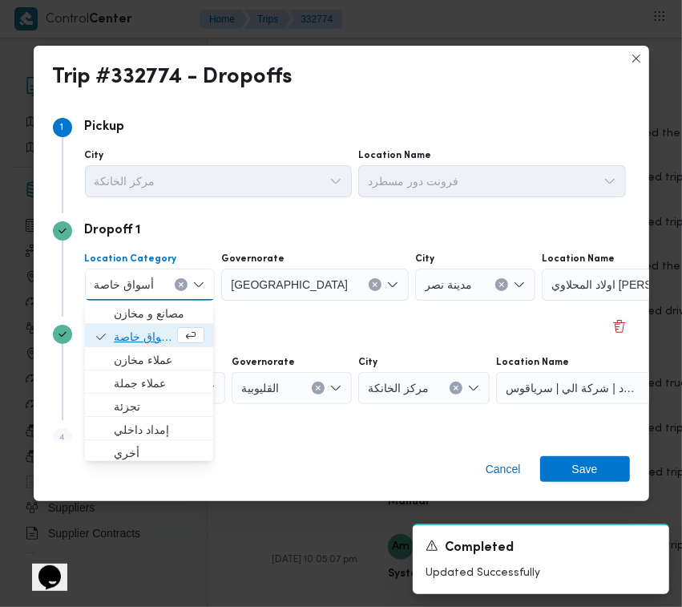
click at [137, 329] on span "أسواق خاصة" at bounding box center [144, 336] width 60 height 19
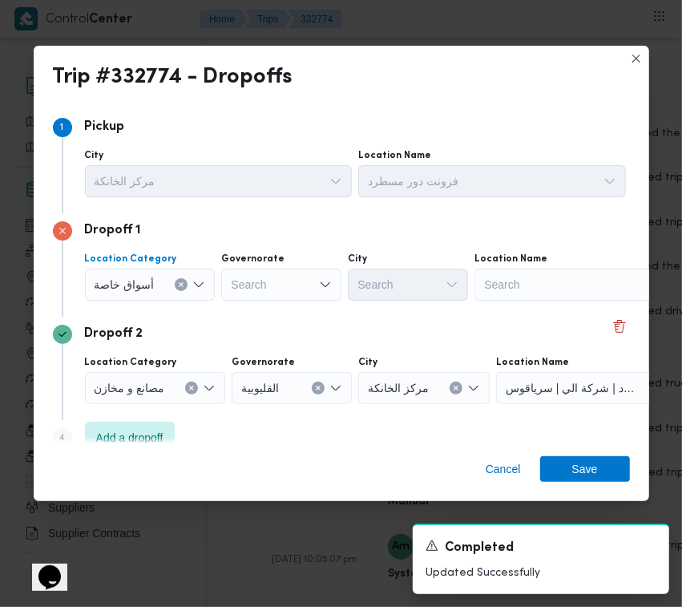
click at [559, 285] on div "Search" at bounding box center [574, 284] width 200 height 32
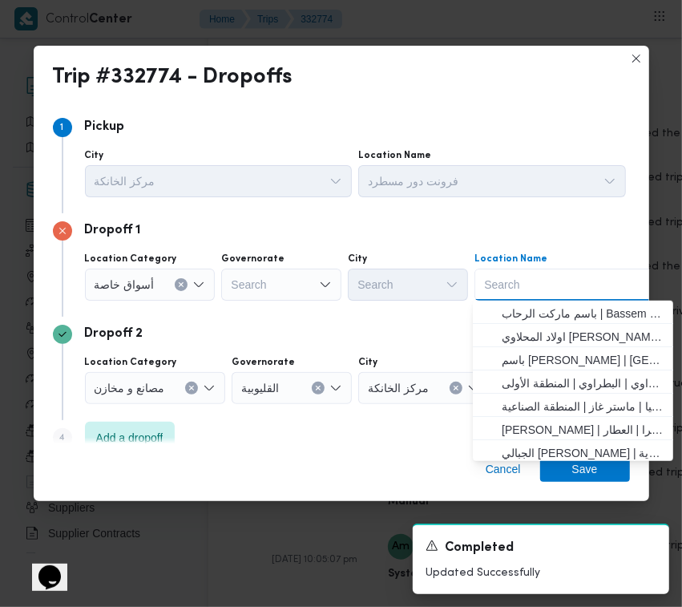
paste input "الماظه"
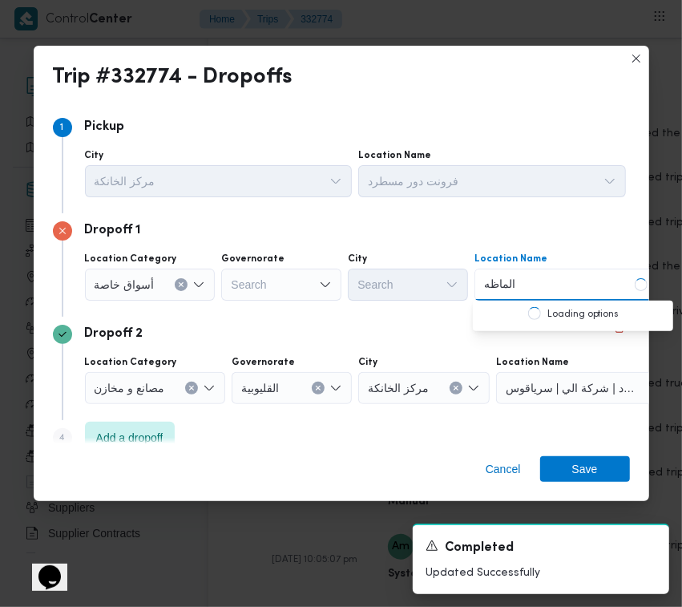
drag, startPoint x: 486, startPoint y: 282, endPoint x: 441, endPoint y: 281, distance: 44.9
click at [441, 281] on div "Location Category أسواق خاصة Governorate Search City Search Location Name الماظ…" at bounding box center [355, 276] width 547 height 54
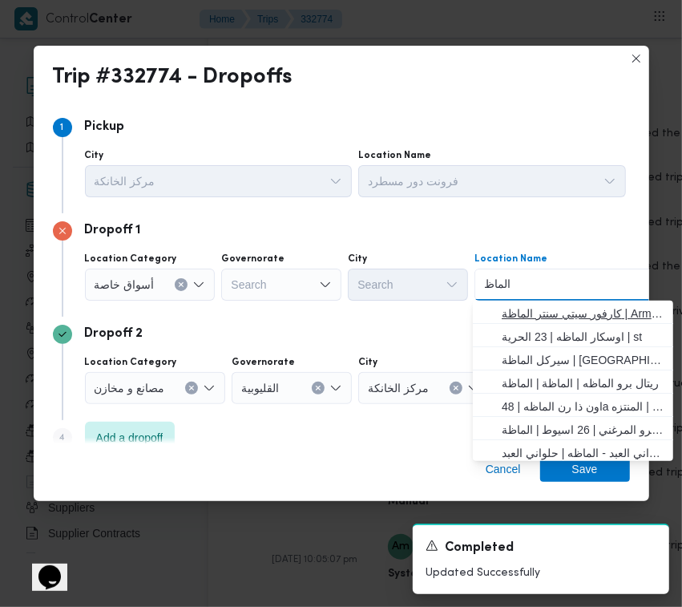
type input "الماظ"
click at [519, 313] on span "كارفور سيتي سنتر الماظة | Armani Exchange | شيراتون المطار" at bounding box center [583, 313] width 162 height 19
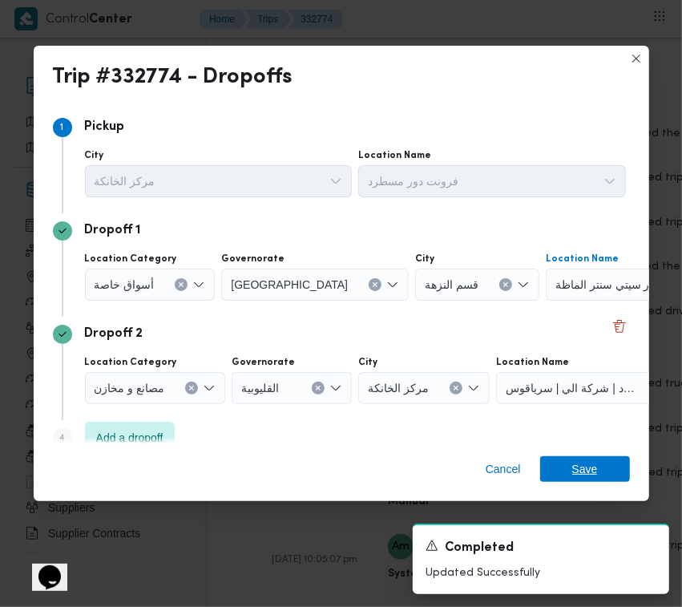
click at [598, 461] on span "Save" at bounding box center [585, 469] width 90 height 26
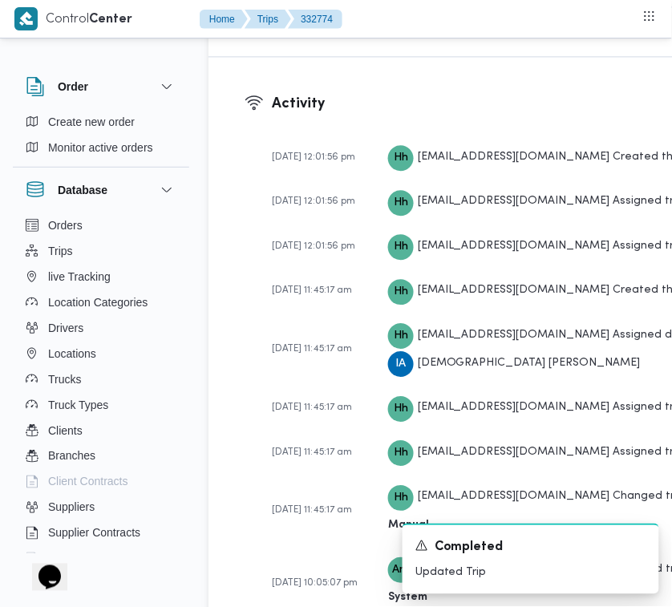
scroll to position [2661, 0]
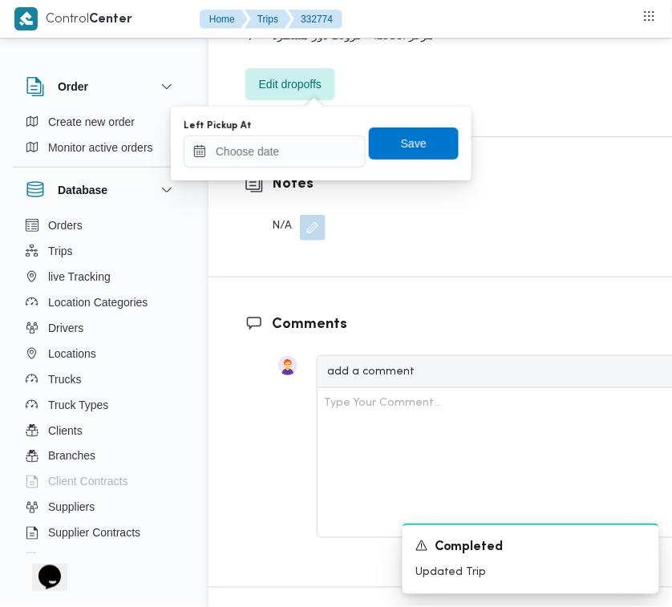
click at [306, 175] on div "You are in a dialog. To close this dialog, hit escape. Left Pickup At Save" at bounding box center [321, 144] width 301 height 74
click at [294, 157] on input "Left Pickup At" at bounding box center [275, 151] width 182 height 32
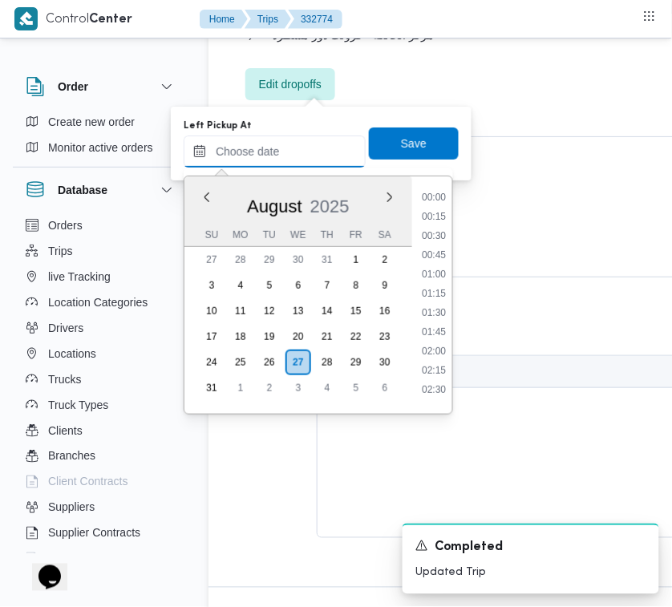
scroll to position [583, 0]
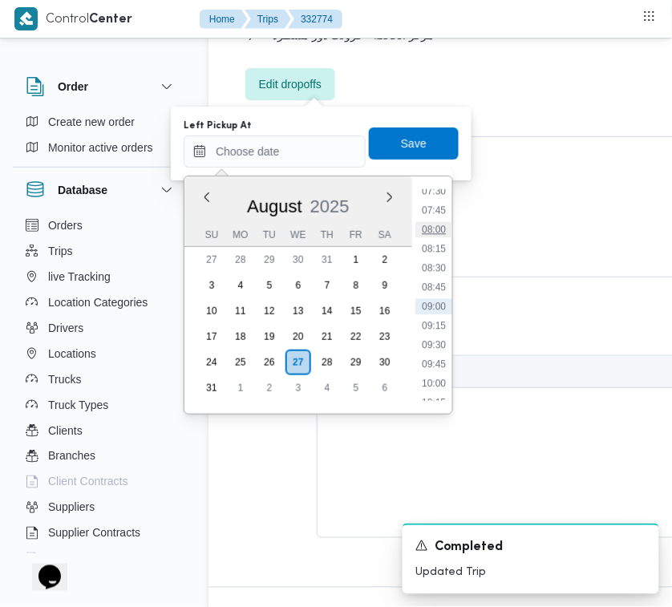
click at [441, 228] on li "08:00" at bounding box center [433, 230] width 37 height 16
type input "[DATE] 08:00"
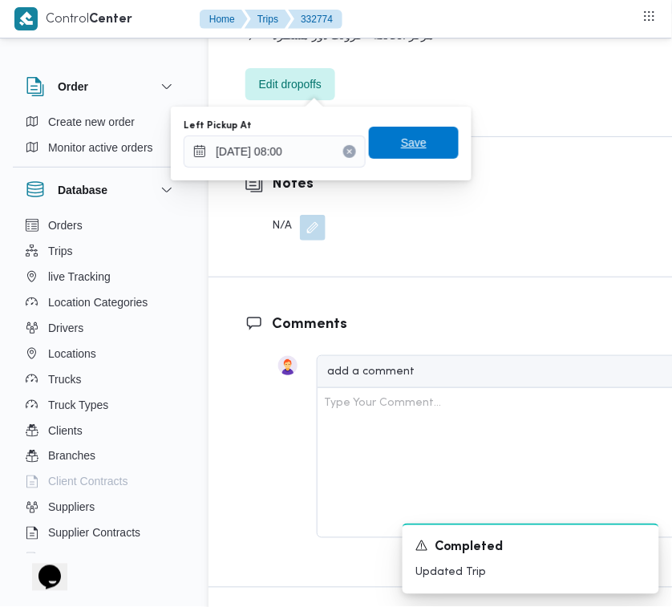
click at [409, 141] on span "Save" at bounding box center [414, 142] width 26 height 19
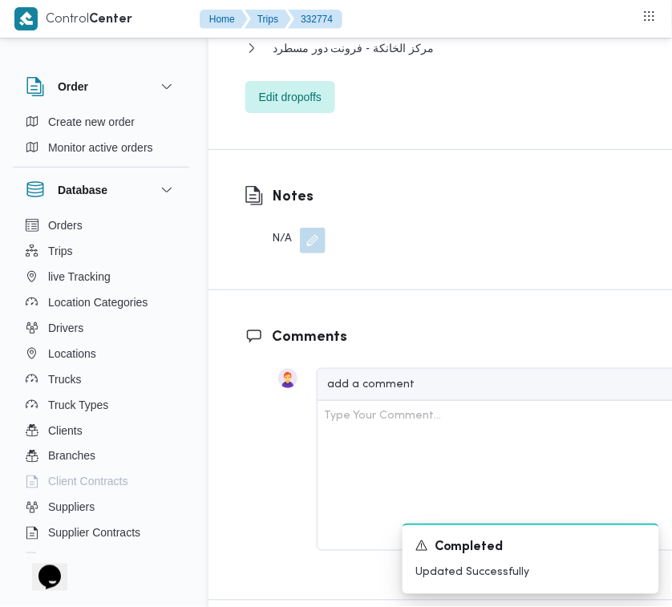
scroll to position [2515, 0]
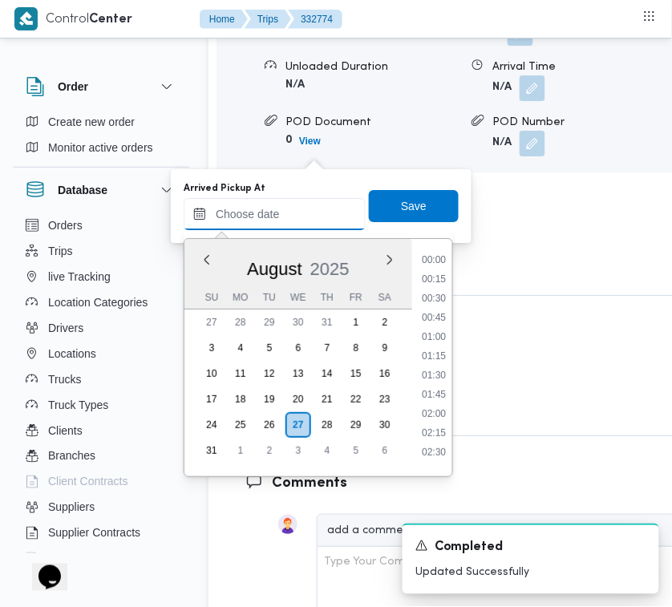
click at [301, 218] on input "Arrived Pickup At" at bounding box center [275, 214] width 182 height 32
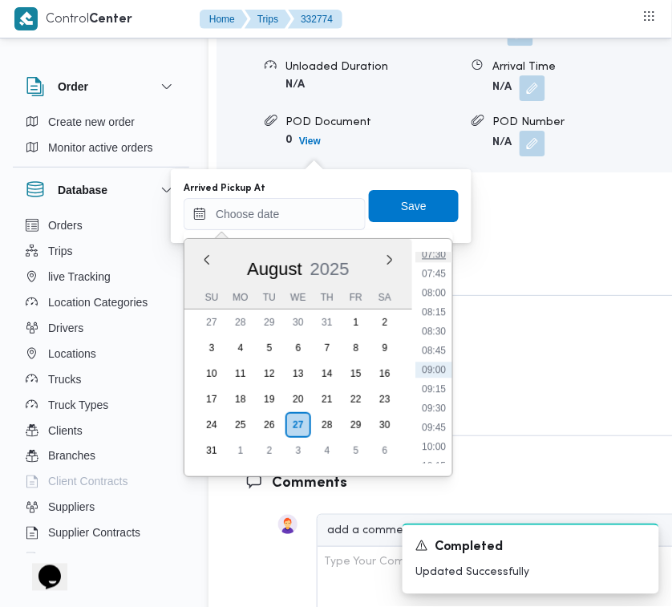
click at [442, 259] on li "07:30" at bounding box center [433, 254] width 37 height 16
type input "[DATE] 07:30"
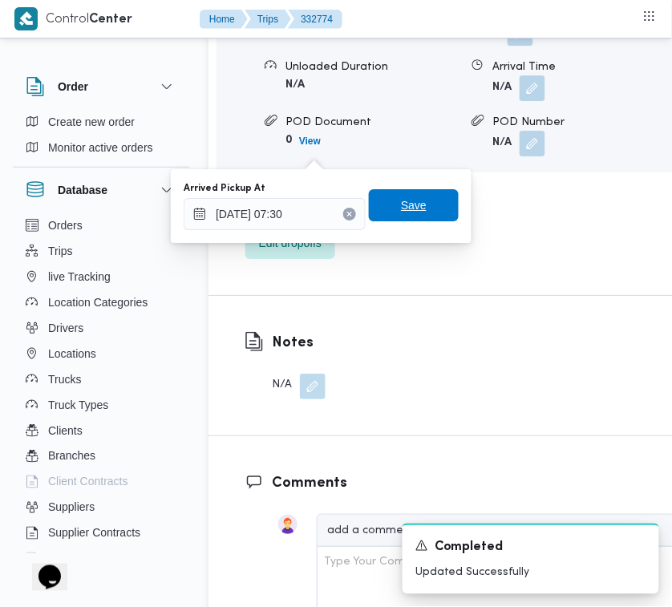
click at [381, 207] on span "Save" at bounding box center [414, 205] width 90 height 32
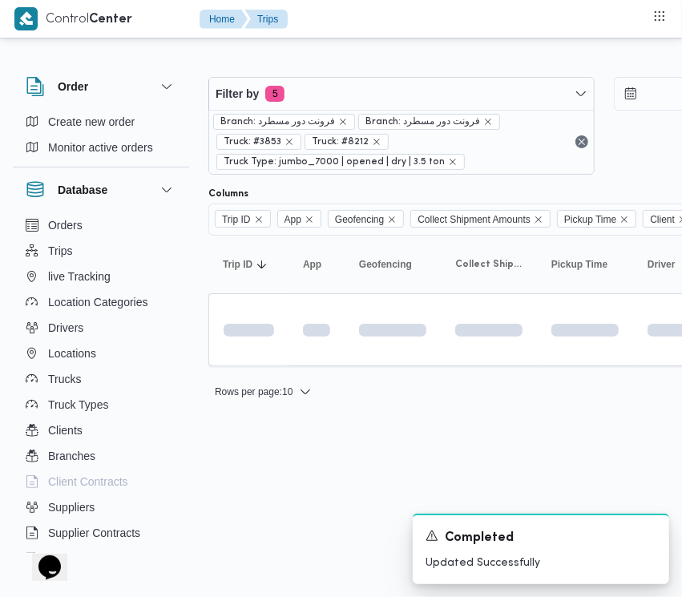
click at [334, 77] on div "Filter by 5 Branch: فرونت دور مسطرد Branch: فرونت دور مسطرد Truck: #3853 Truck:…" at bounding box center [401, 126] width 386 height 98
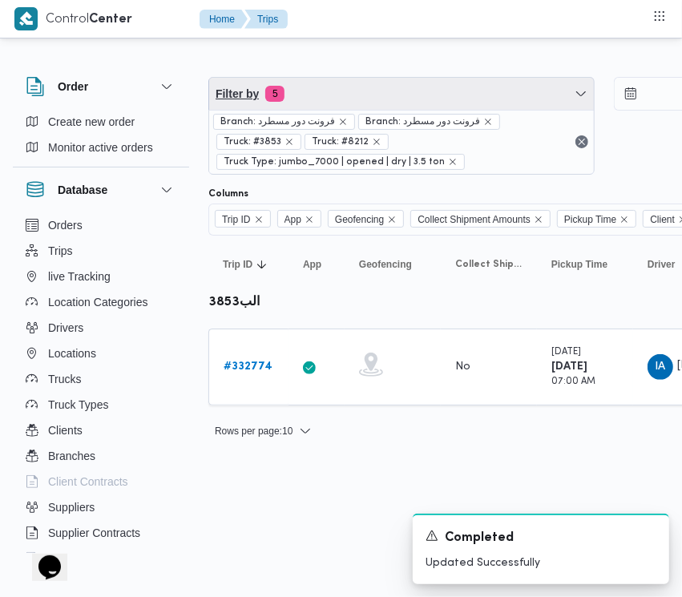
click at [334, 85] on span "Filter by 5" at bounding box center [401, 94] width 385 height 32
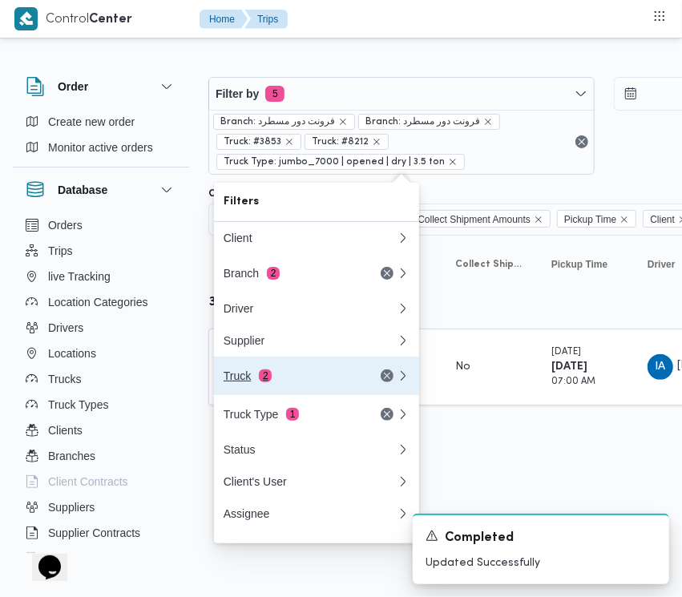
click at [311, 377] on div "Truck 2" at bounding box center [291, 375] width 135 height 13
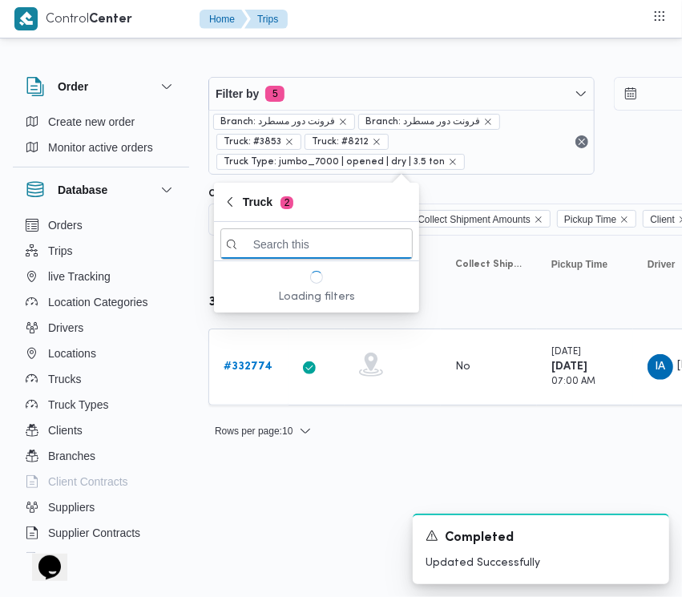
paste input "3396"
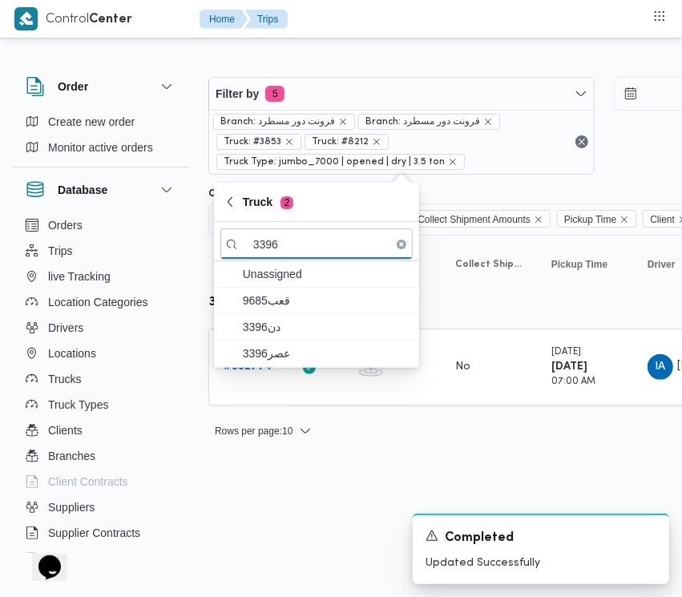
type input "3396"
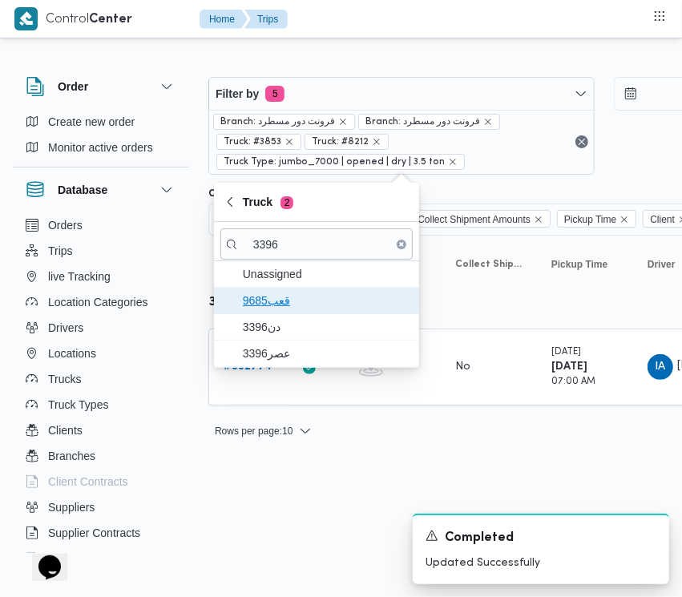
click at [286, 301] on span "قعب9685" at bounding box center [326, 300] width 167 height 19
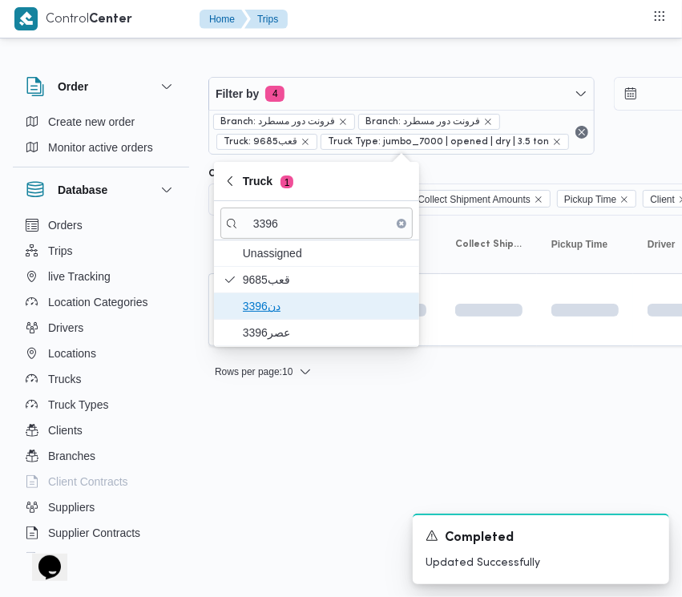
click at [276, 318] on span "دن3396" at bounding box center [316, 306] width 192 height 26
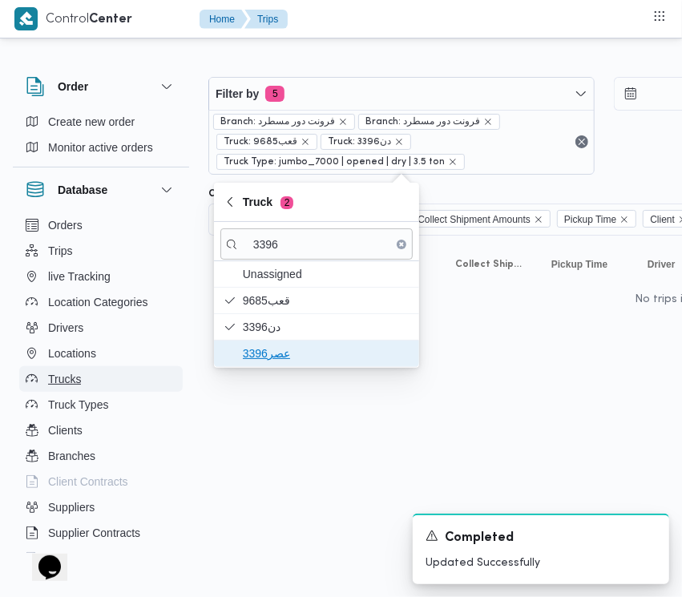
click at [274, 351] on span "عصر3396" at bounding box center [326, 353] width 167 height 19
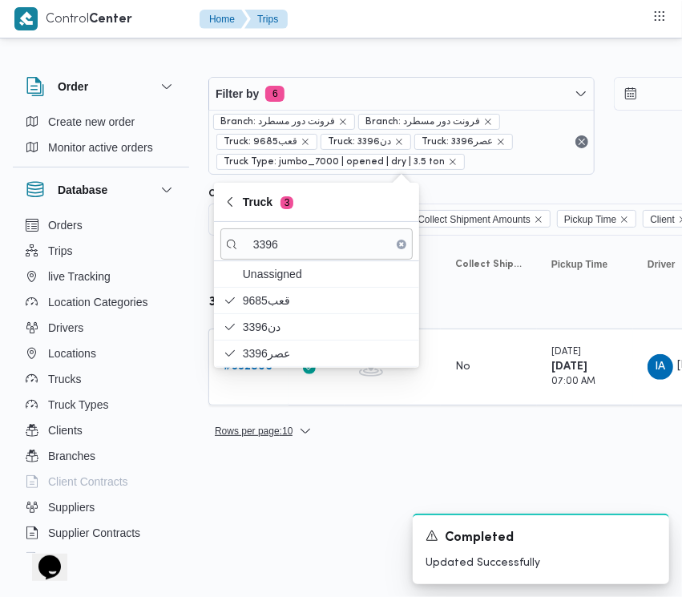
drag, startPoint x: 329, startPoint y: 482, endPoint x: 293, endPoint y: 422, distance: 70.4
click at [329, 483] on html "Control Center Home Trips Order Create new order Monitor active orders Database…" at bounding box center [341, 298] width 682 height 597
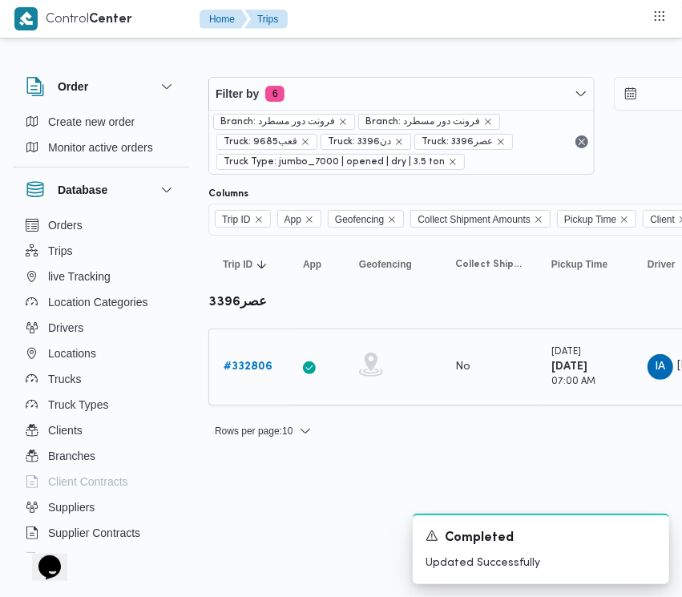
click at [238, 350] on td "Trip ID # 332806" at bounding box center [248, 367] width 80 height 77
click at [251, 371] on b "# 332806" at bounding box center [248, 366] width 49 height 10
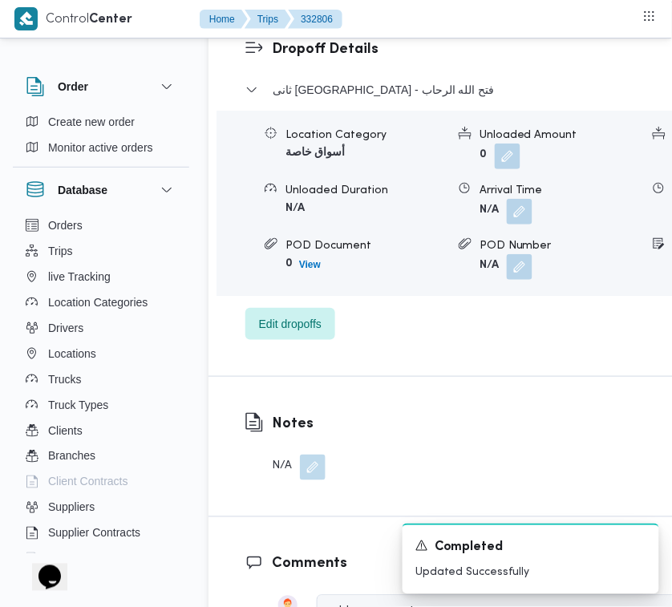
scroll to position [3172, 0]
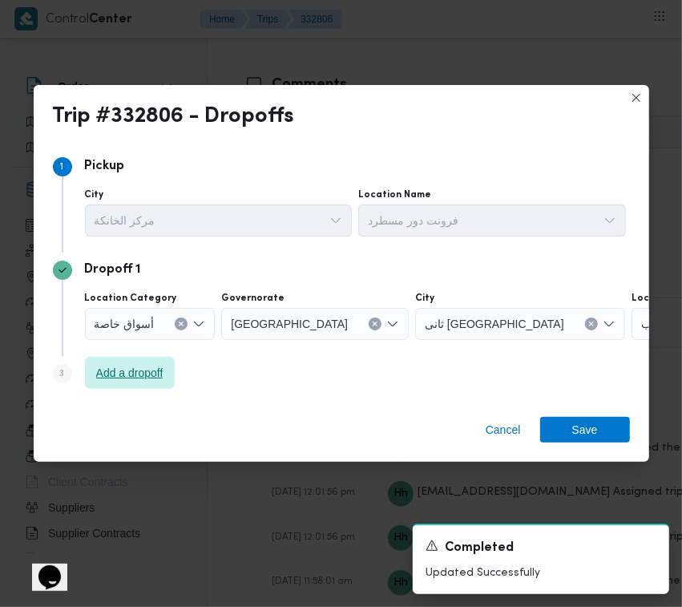
click at [141, 367] on span "Add a dropoff" at bounding box center [129, 372] width 67 height 19
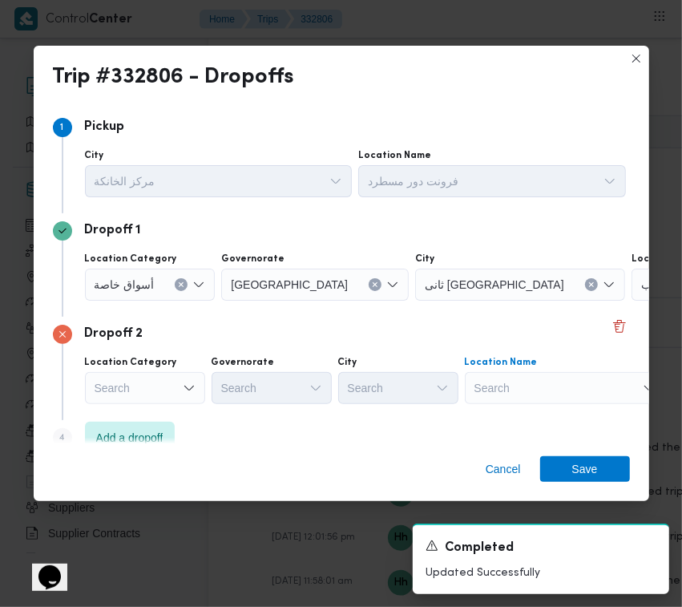
click at [498, 398] on div "Search" at bounding box center [565, 388] width 200 height 32
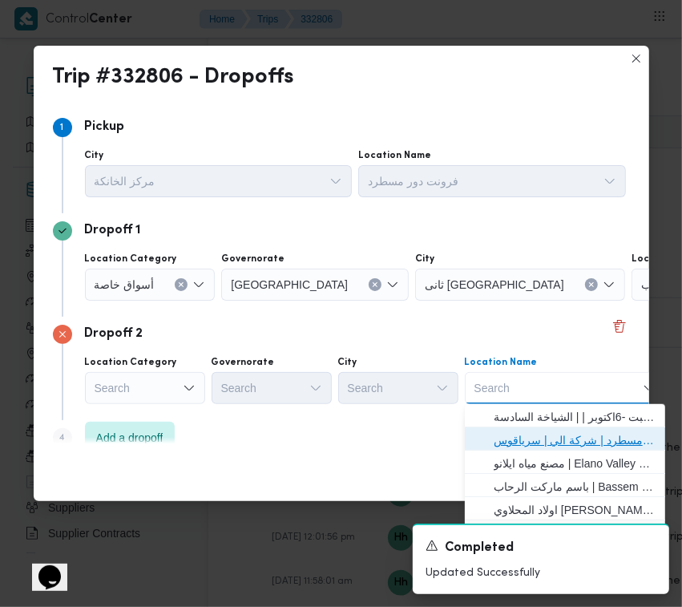
drag, startPoint x: 559, startPoint y: 430, endPoint x: 543, endPoint y: 409, distance: 26.5
click at [561, 431] on span "فرونت دور مسطرد | شركة الي | سرياقوس" at bounding box center [575, 439] width 162 height 19
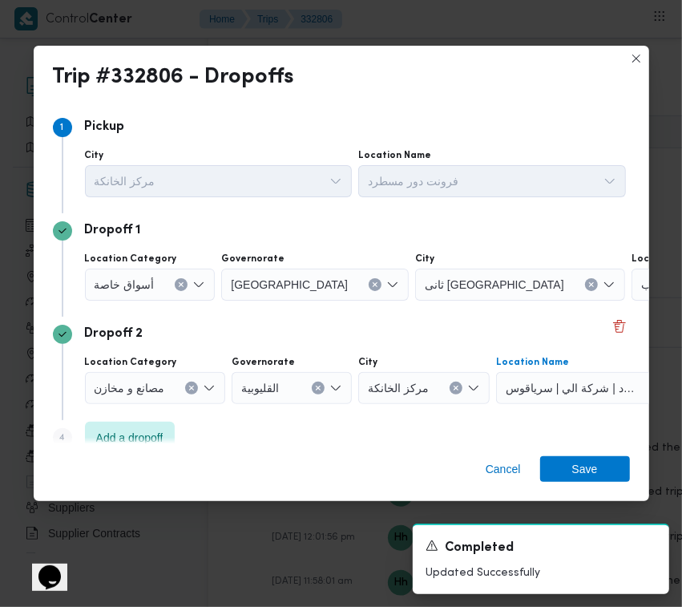
click at [588, 281] on icon "Clear input" at bounding box center [591, 284] width 6 height 6
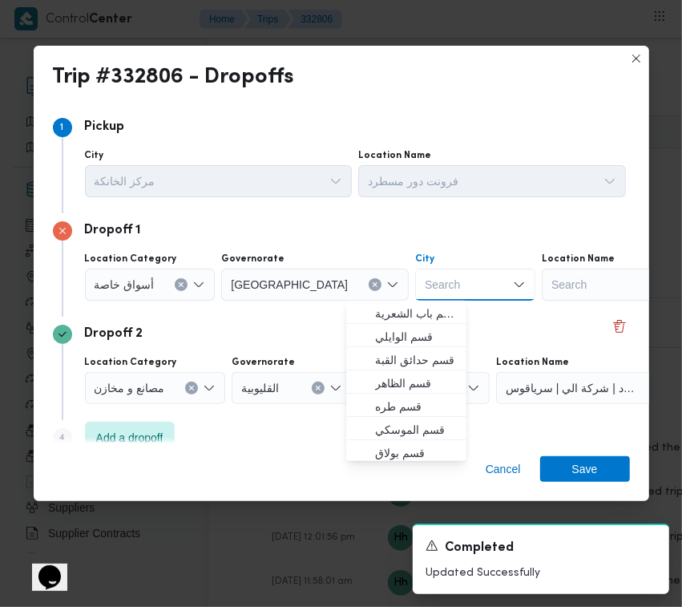
click at [570, 289] on div "Search" at bounding box center [642, 284] width 200 height 32
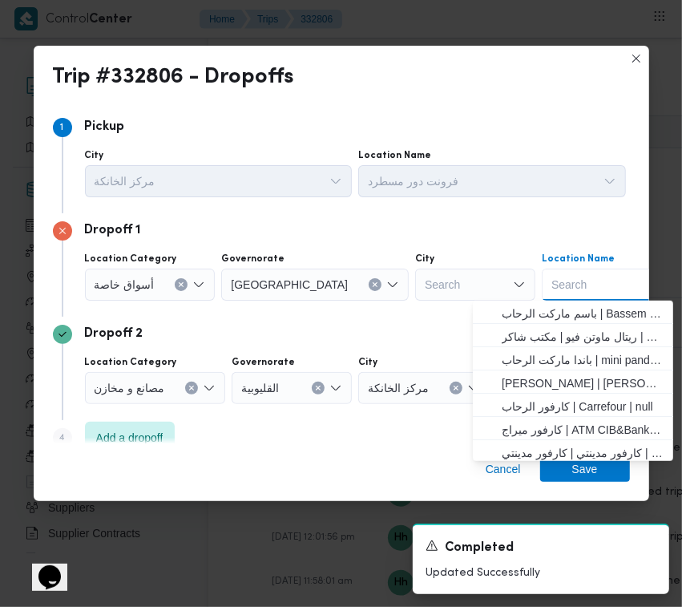
paste
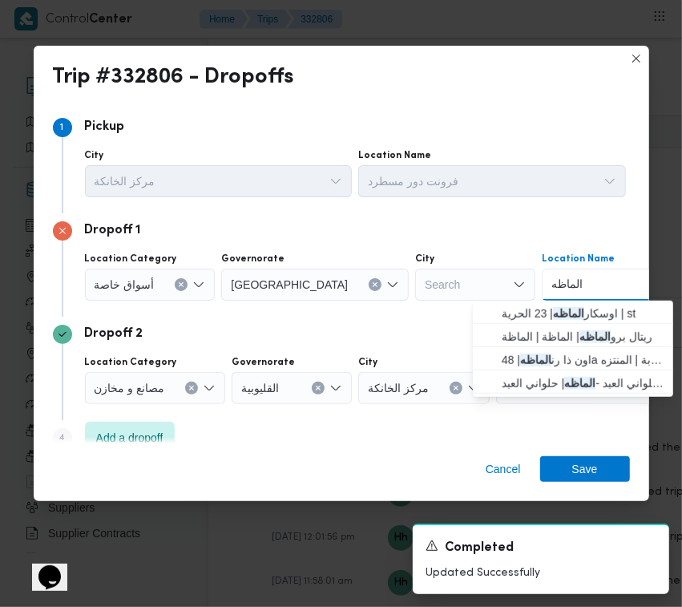
drag, startPoint x: 486, startPoint y: 282, endPoint x: 442, endPoint y: 285, distance: 43.4
click at [442, 285] on div "Location Category أسواق خاصة Governorate [GEOGRAPHIC_DATA] City Search Location…" at bounding box center [355, 276] width 547 height 54
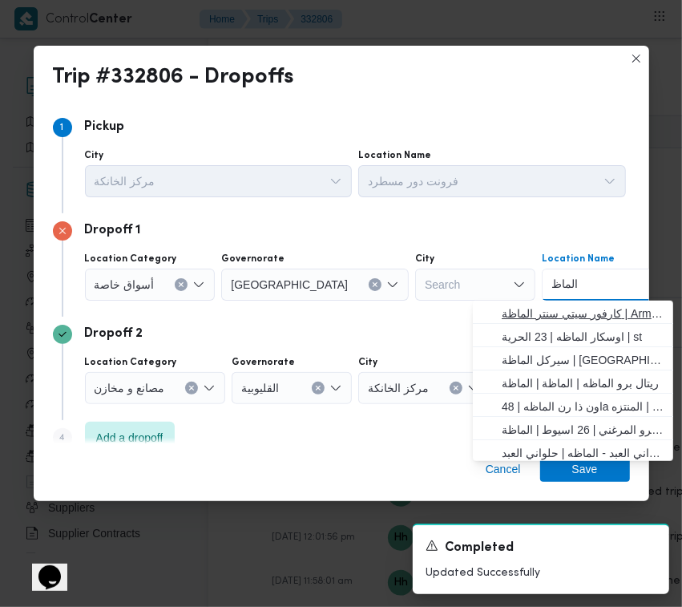
type input "الماظ"
click at [550, 311] on span "كارفور سيتي سنتر الماظة | Armani Exchange | شيراتون المطار" at bounding box center [583, 313] width 162 height 19
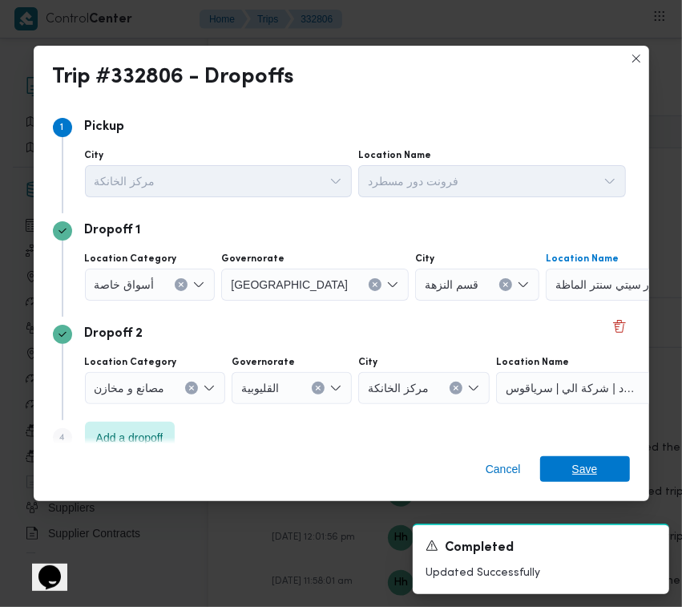
click at [585, 470] on span "Save" at bounding box center [585, 469] width 26 height 26
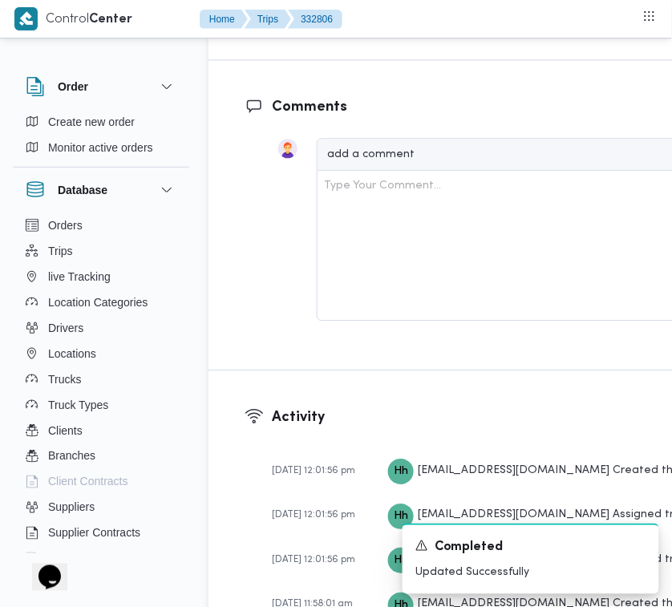
scroll to position [2662, 0]
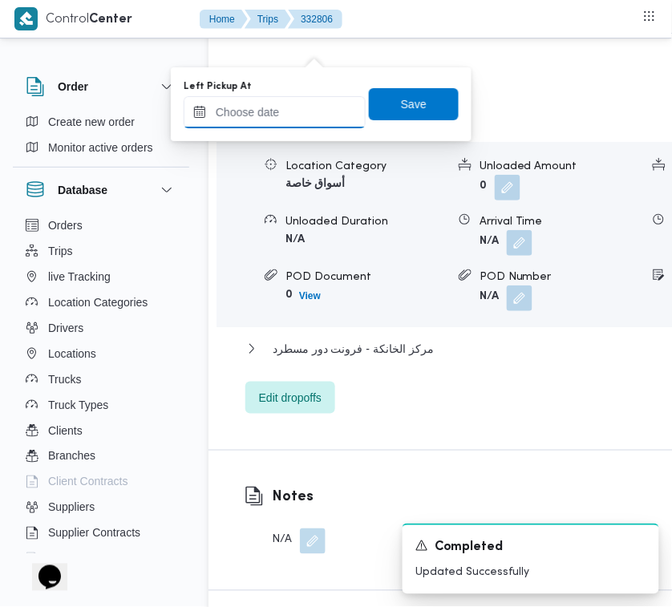
drag, startPoint x: 297, startPoint y: 103, endPoint x: 311, endPoint y: 87, distance: 21.0
click at [310, 88] on div "Left Pickup At" at bounding box center [275, 104] width 182 height 48
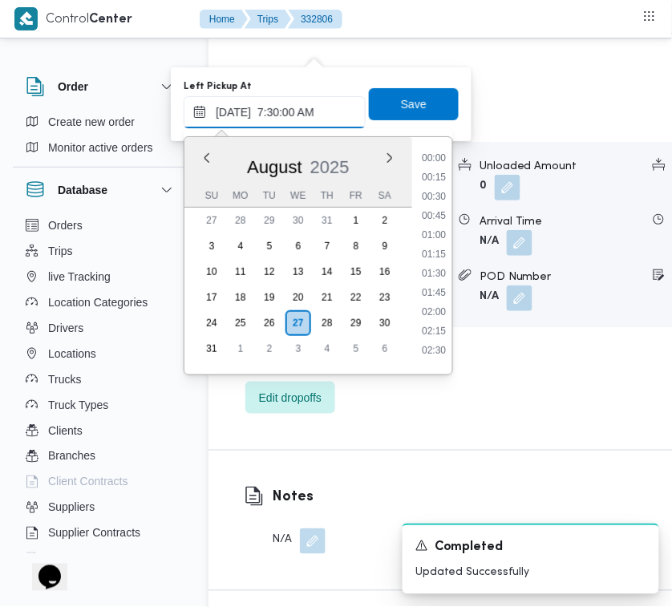
scroll to position [575, 0]
click at [422, 228] on li "08:30" at bounding box center [433, 236] width 37 height 16
type input "[DATE] 08:30"
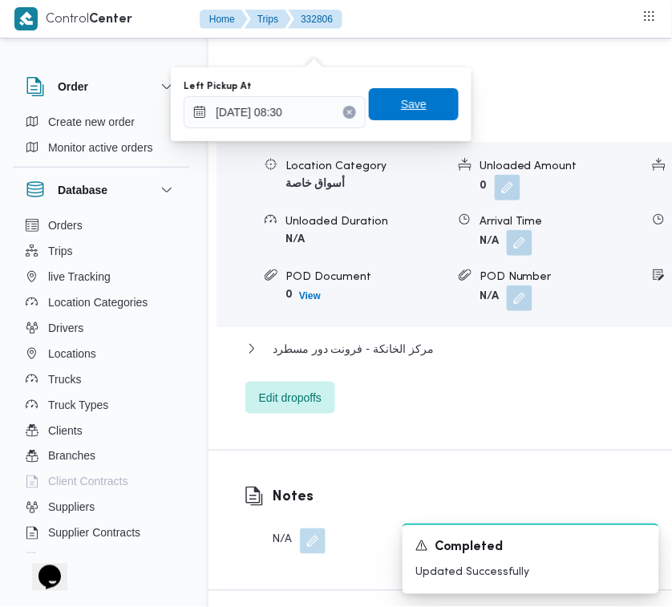
click at [410, 102] on span "Save" at bounding box center [414, 104] width 26 height 19
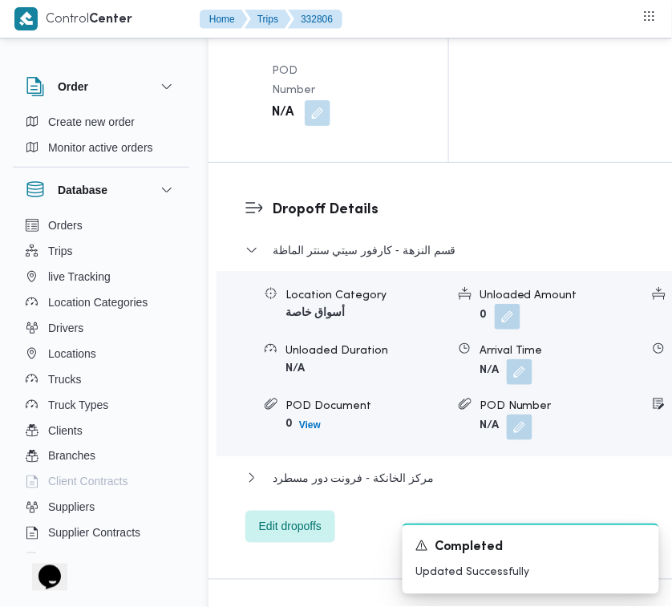
scroll to position [2306, 0]
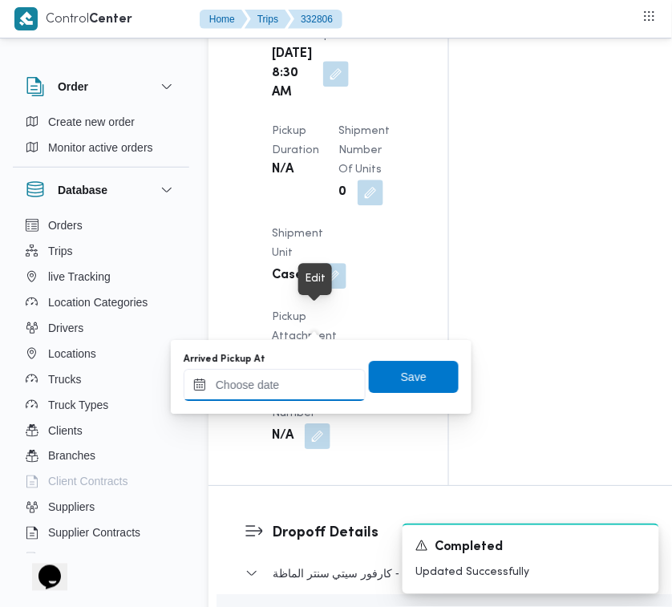
click at [327, 383] on input "Arrived Pickup At" at bounding box center [275, 385] width 182 height 32
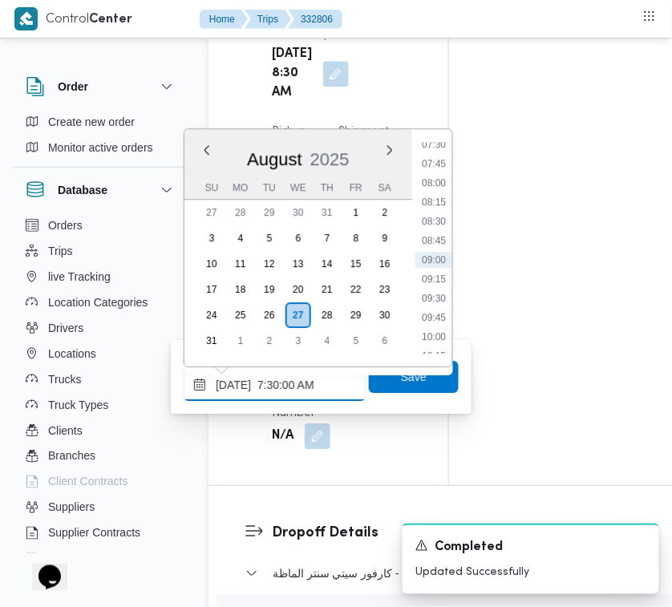
scroll to position [575, 0]
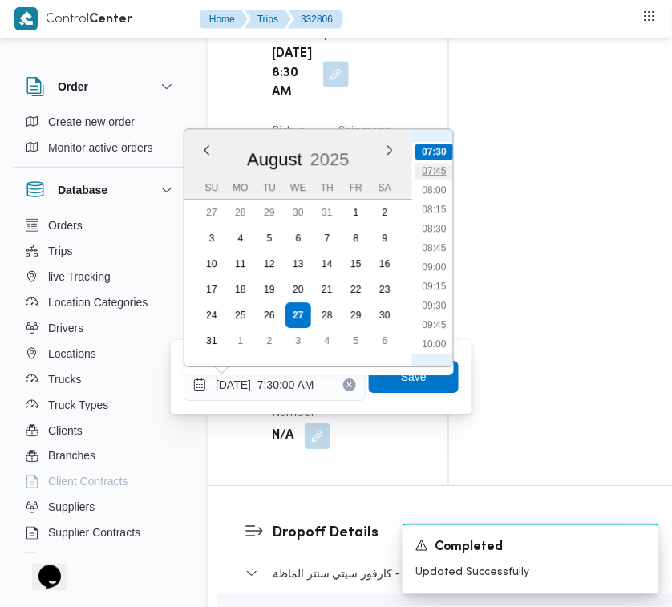
click at [434, 169] on li "07:45" at bounding box center [433, 171] width 37 height 16
type input "[DATE] 07:45"
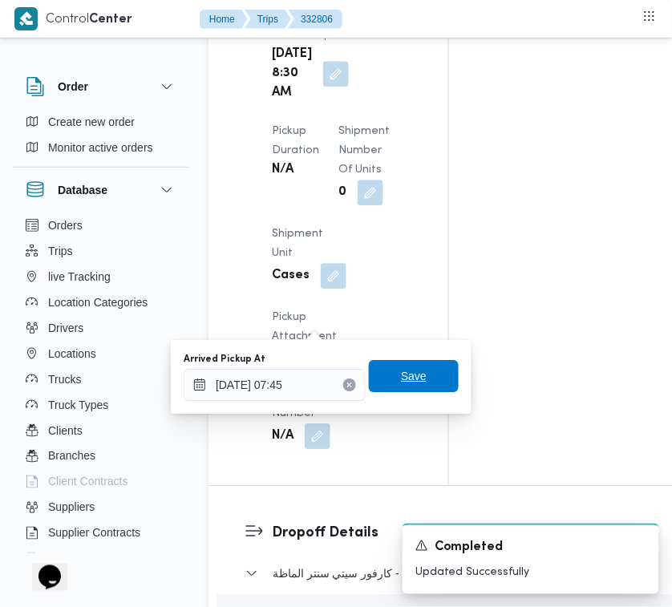
click at [418, 378] on span "Save" at bounding box center [414, 376] width 90 height 32
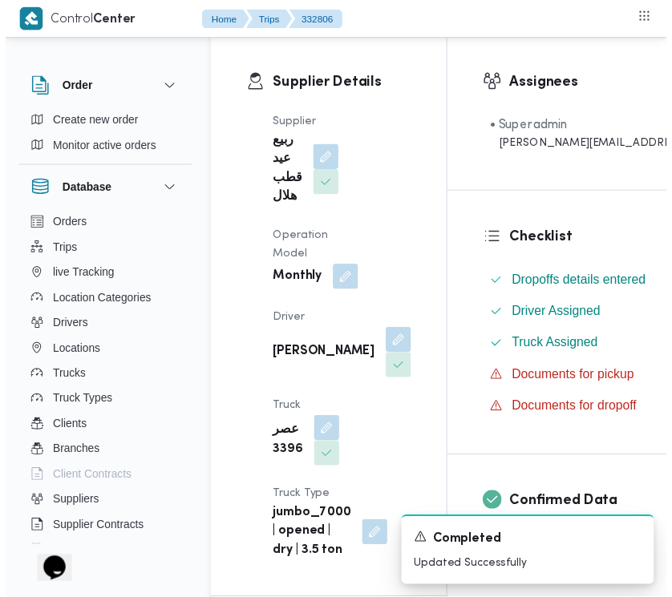
scroll to position [0, 0]
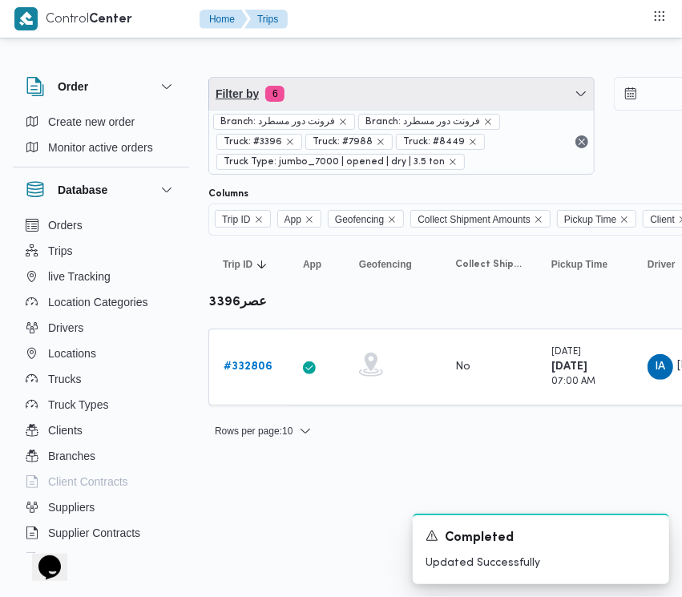
click at [461, 98] on span "Filter by 6" at bounding box center [401, 94] width 385 height 32
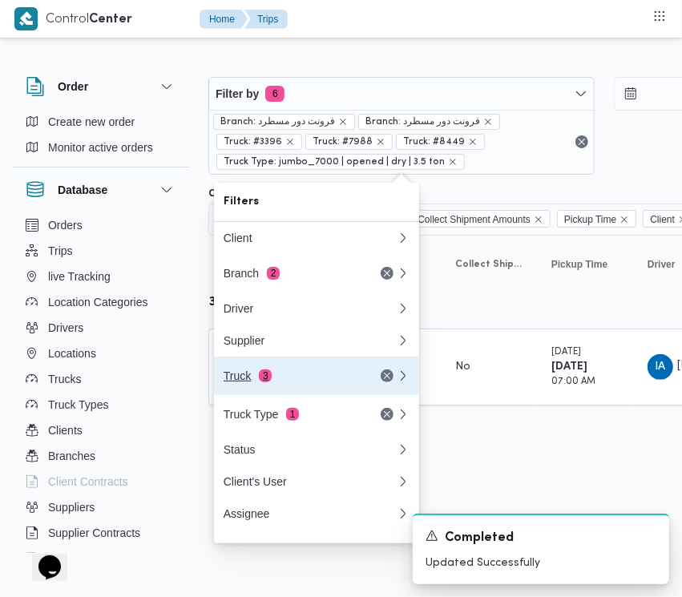
click at [309, 377] on div "Truck 3" at bounding box center [291, 375] width 135 height 13
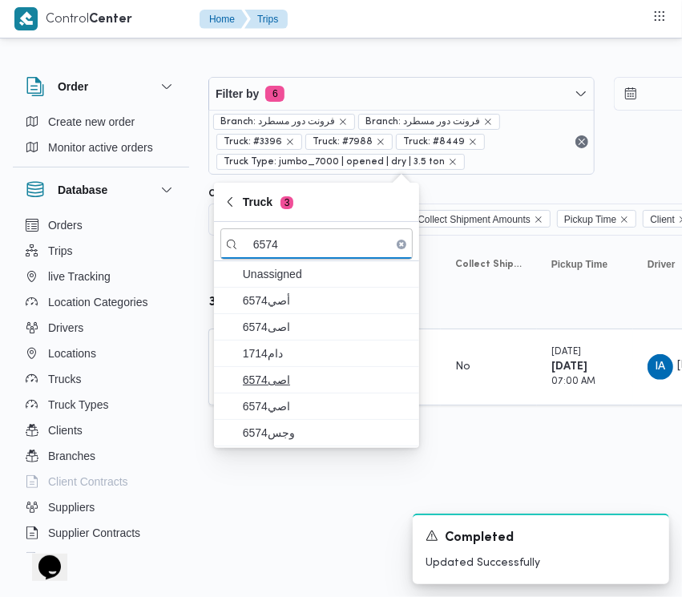
type input "6574"
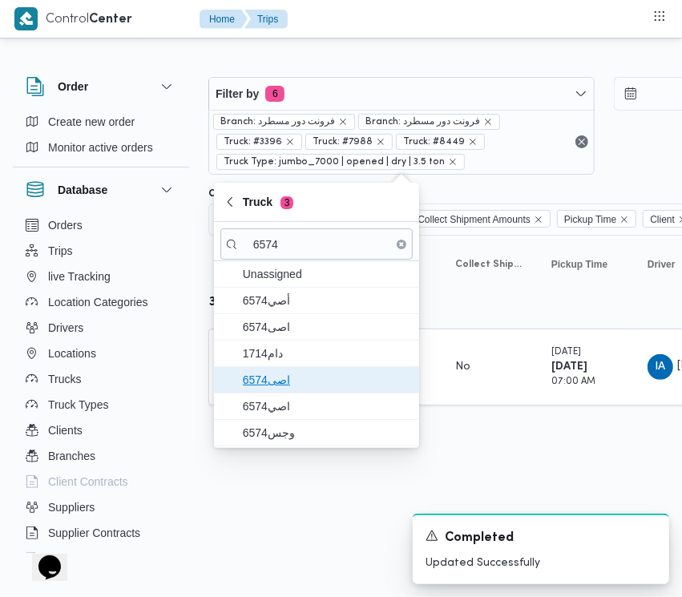
click at [282, 389] on span "اصى6574" at bounding box center [326, 379] width 167 height 19
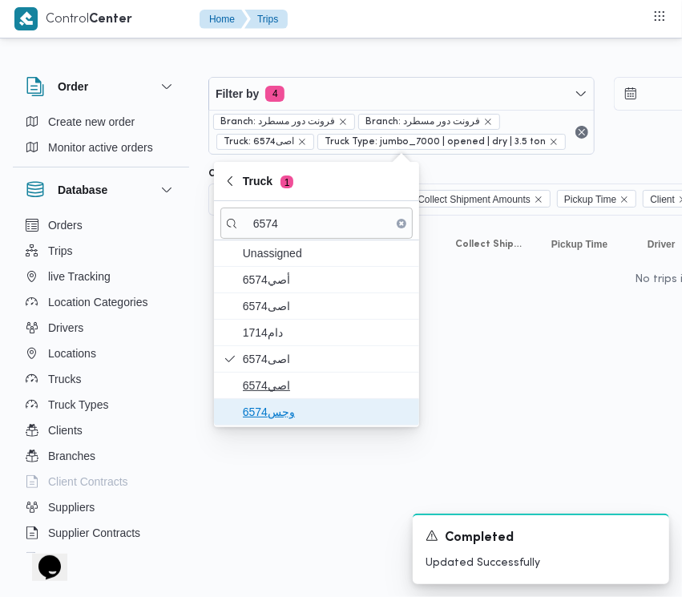
click at [283, 403] on span "وجس6574" at bounding box center [326, 411] width 167 height 19
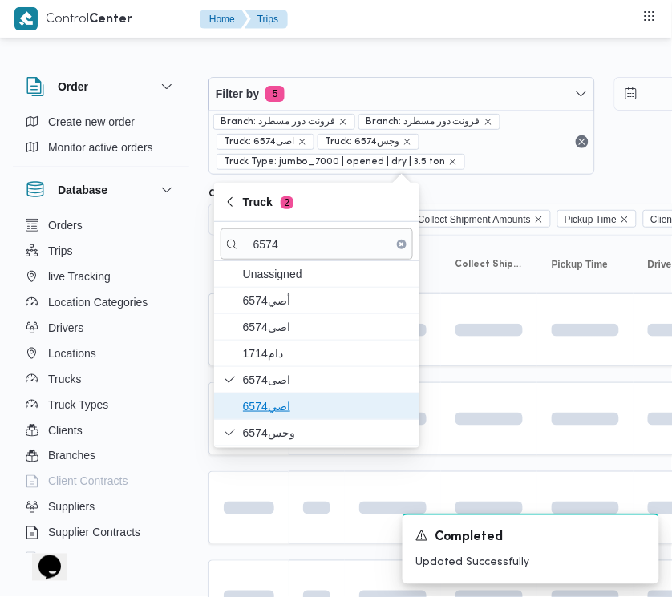
click at [283, 399] on span "اصي6574" at bounding box center [326, 406] width 167 height 19
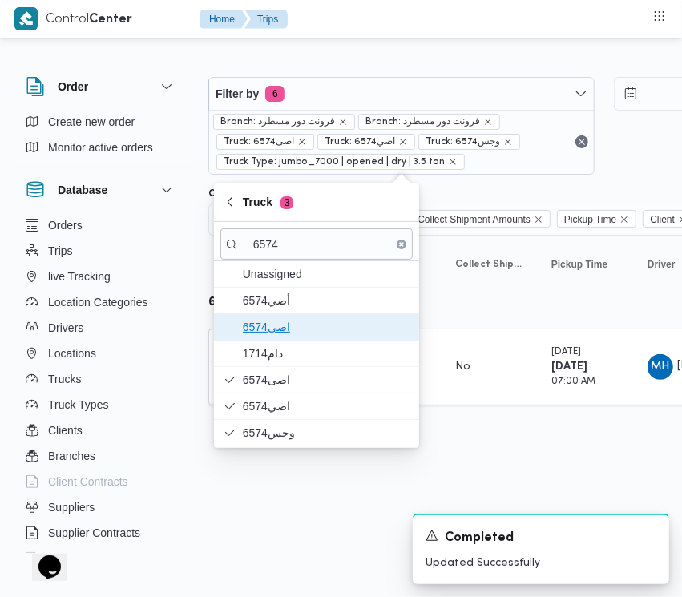
click at [270, 329] on span "6574اصى" at bounding box center [326, 326] width 167 height 19
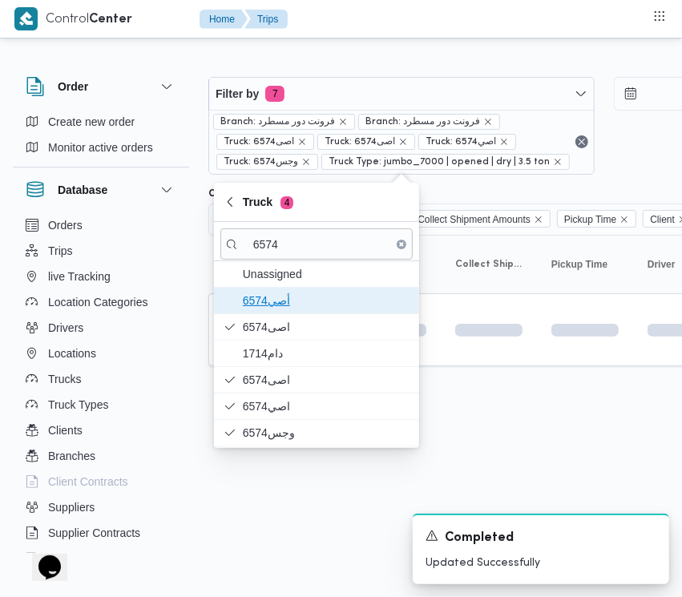
click at [270, 295] on span "أصي6574" at bounding box center [326, 300] width 167 height 19
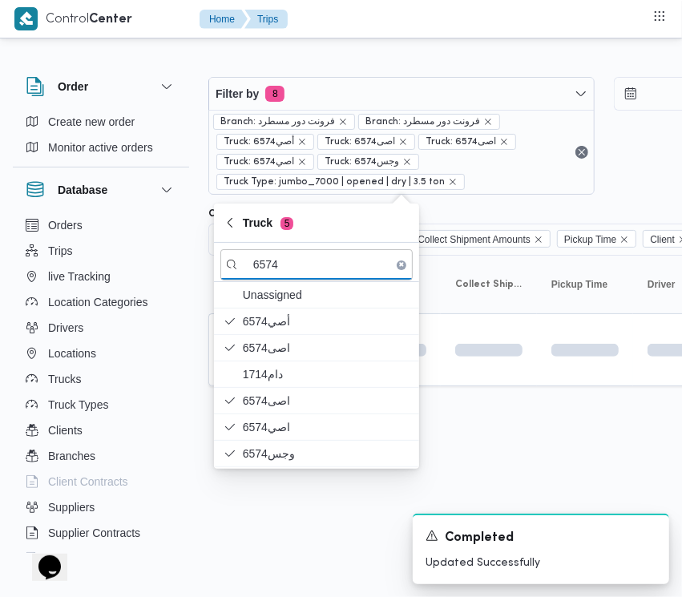
click at [465, 431] on div "Rows per page : 10 1" at bounding box center [689, 412] width 981 height 38
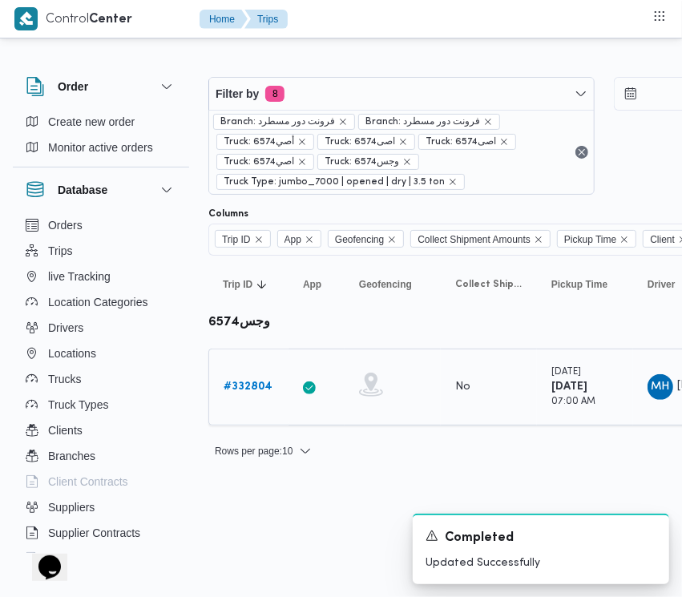
click at [245, 385] on b "# 332804" at bounding box center [248, 386] width 49 height 10
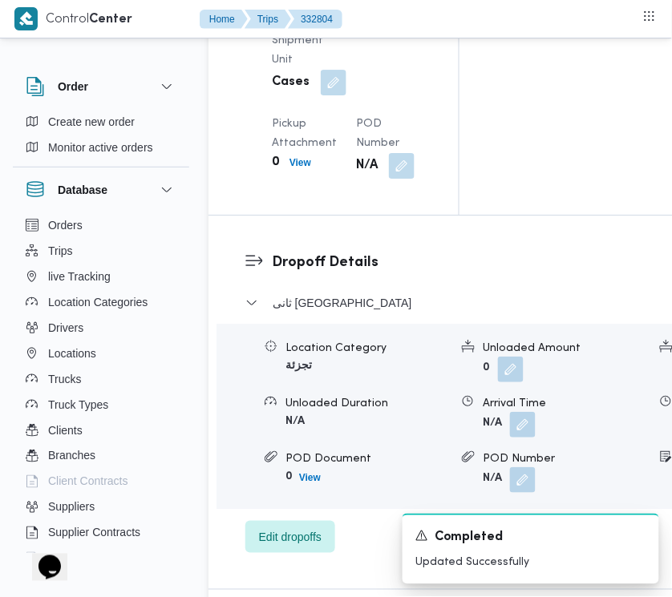
scroll to position [3172, 0]
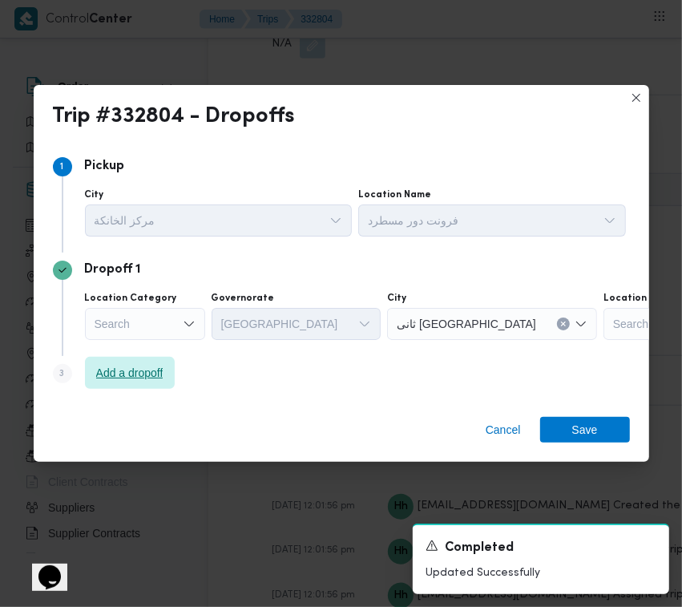
click at [138, 371] on span "Add a dropoff" at bounding box center [129, 372] width 67 height 19
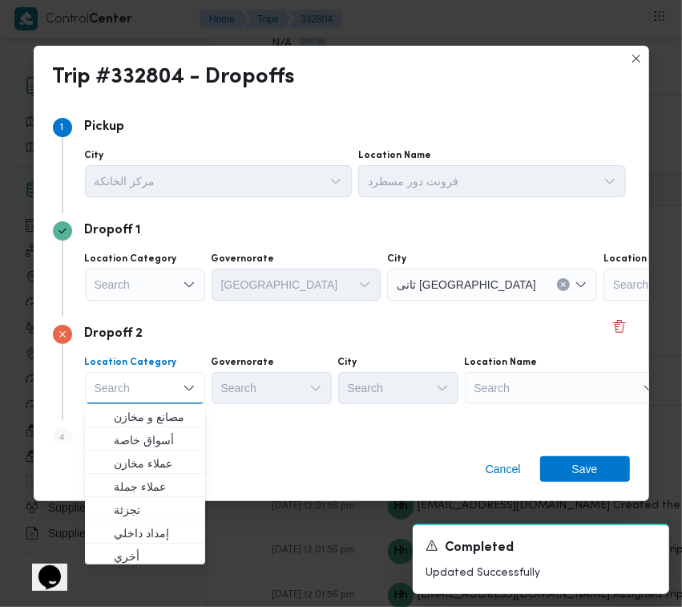
click at [549, 373] on div "Search" at bounding box center [565, 388] width 200 height 32
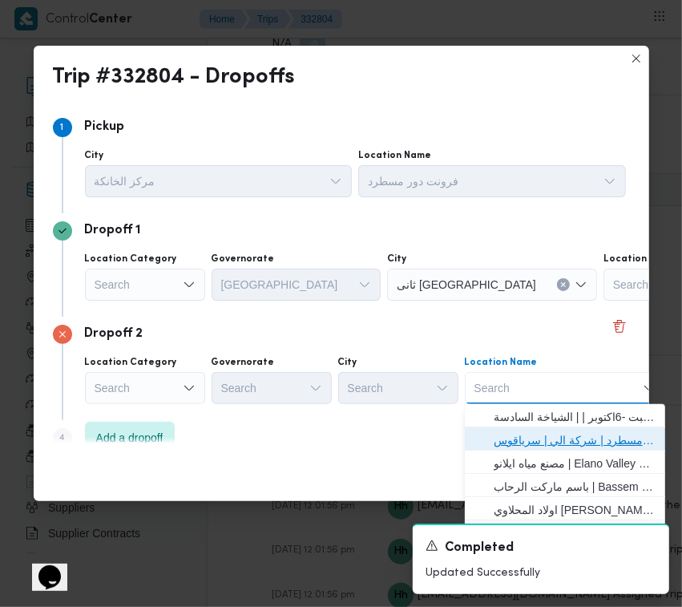
click at [571, 435] on span "فرونت دور مسطرد | شركة الي | سرياقوس" at bounding box center [575, 439] width 162 height 19
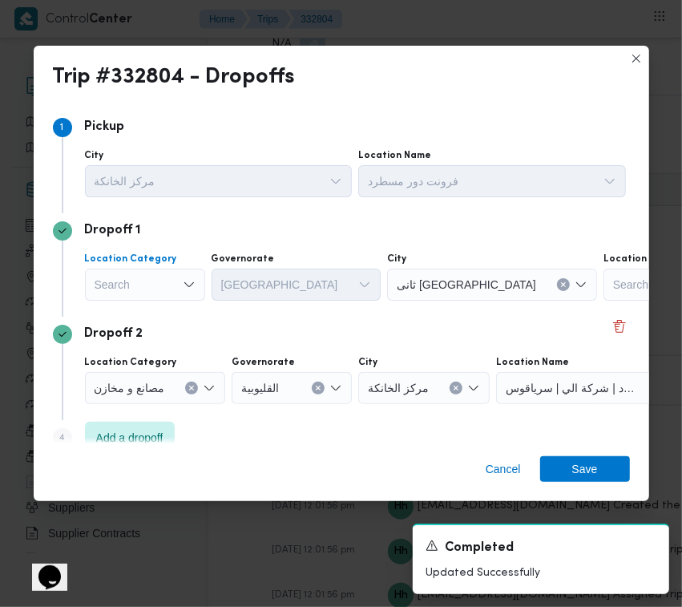
click at [141, 281] on div "Search" at bounding box center [145, 284] width 120 height 32
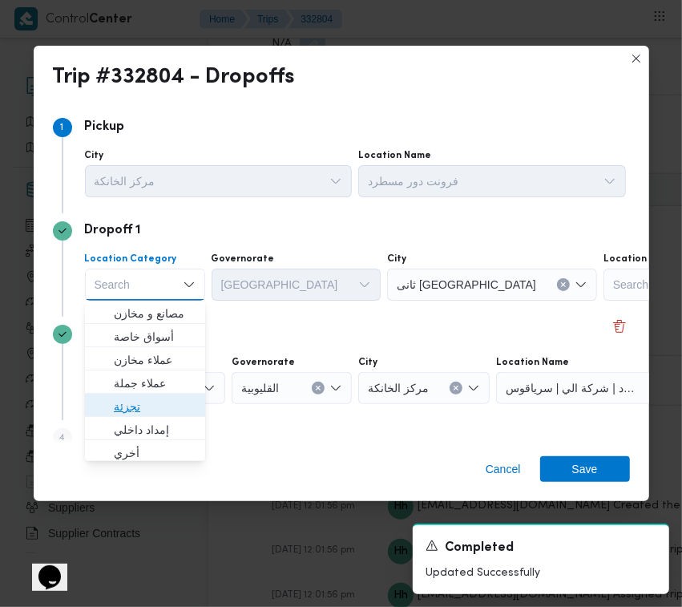
click at [158, 407] on span "تجزئة" at bounding box center [155, 406] width 82 height 19
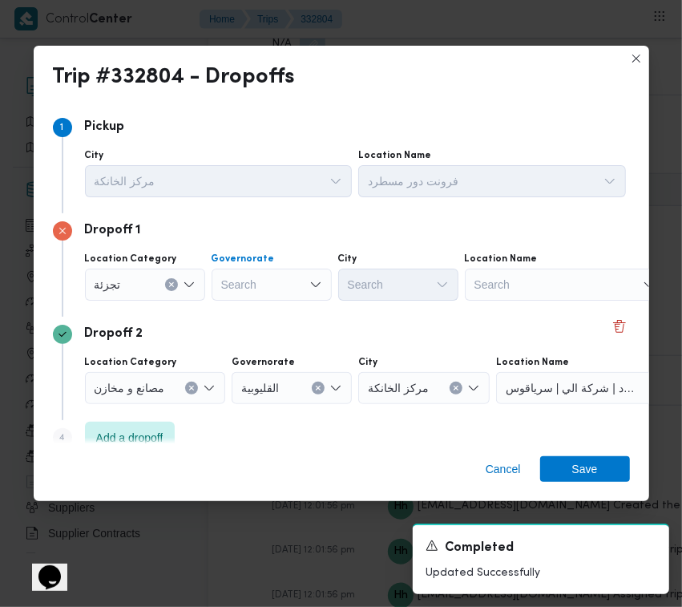
click at [253, 281] on div "Search" at bounding box center [272, 284] width 120 height 32
type input "جيزة"
click at [256, 275] on div "جيزة جيزة" at bounding box center [272, 284] width 120 height 32
click at [268, 313] on span "ال جيزة" at bounding box center [281, 313] width 82 height 19
click at [410, 287] on div "Search" at bounding box center [398, 284] width 120 height 32
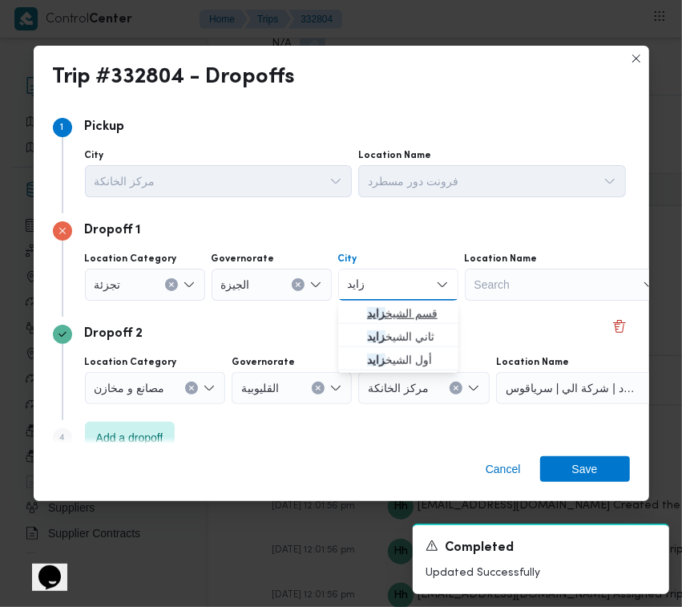
type input "زايد"
click at [359, 303] on span "قسم الشيخ زايد" at bounding box center [398, 314] width 107 height 26
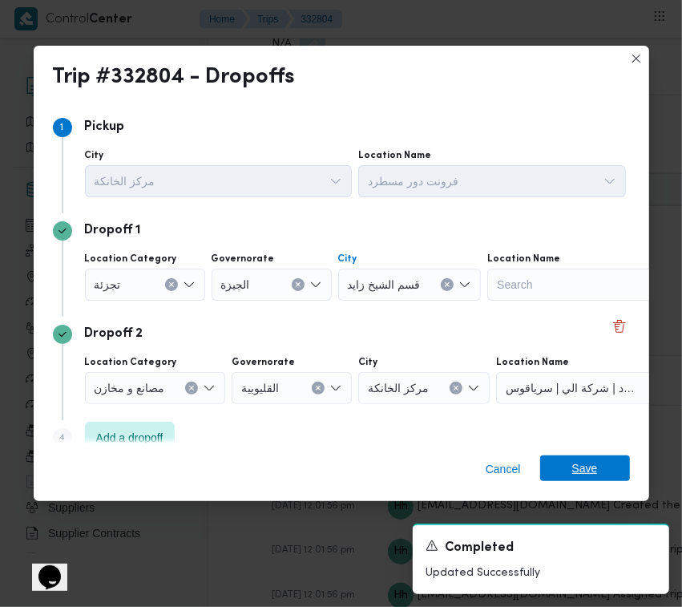
click at [603, 473] on span "Save" at bounding box center [585, 468] width 90 height 26
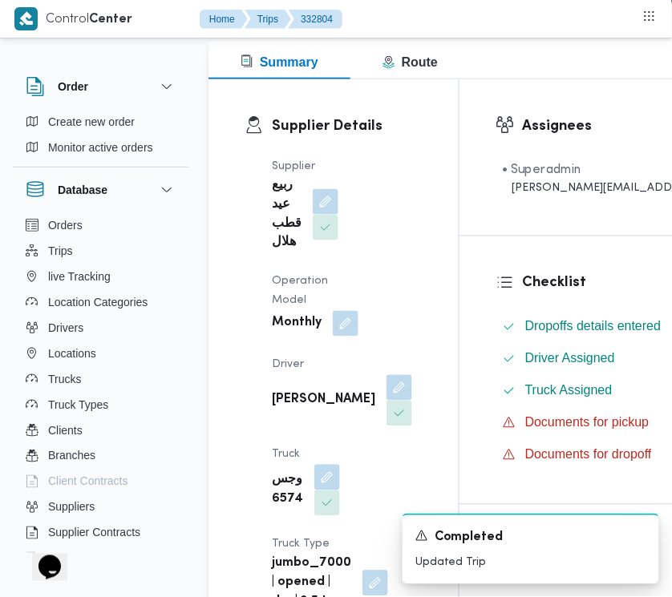
scroll to position [0, 0]
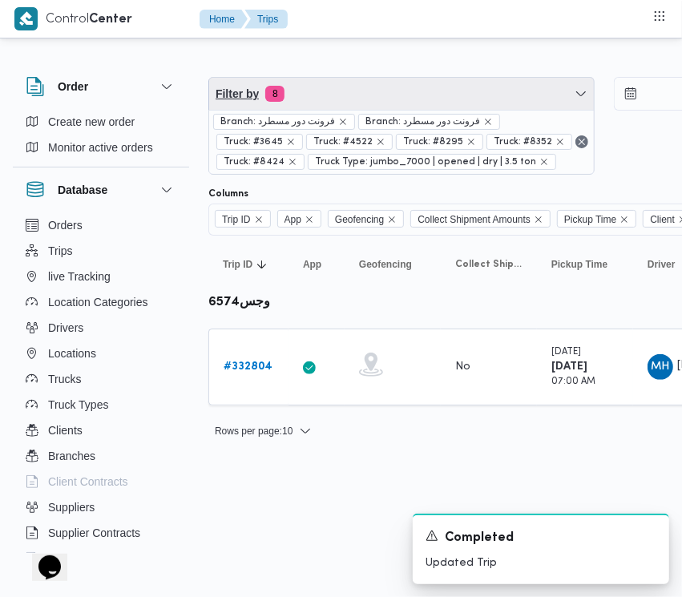
drag, startPoint x: 455, startPoint y: 93, endPoint x: 457, endPoint y: 130, distance: 36.9
click at [455, 93] on span "Filter by 8" at bounding box center [401, 94] width 385 height 32
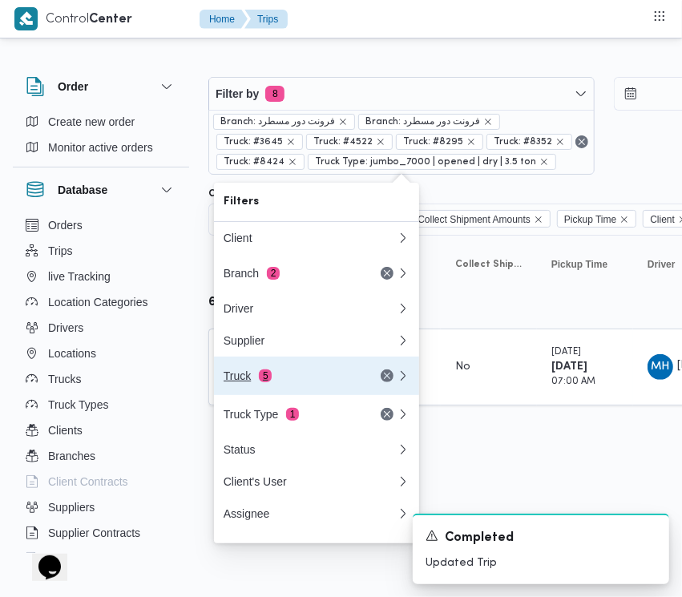
click at [329, 373] on div "Truck 5" at bounding box center [310, 376] width 192 height 38
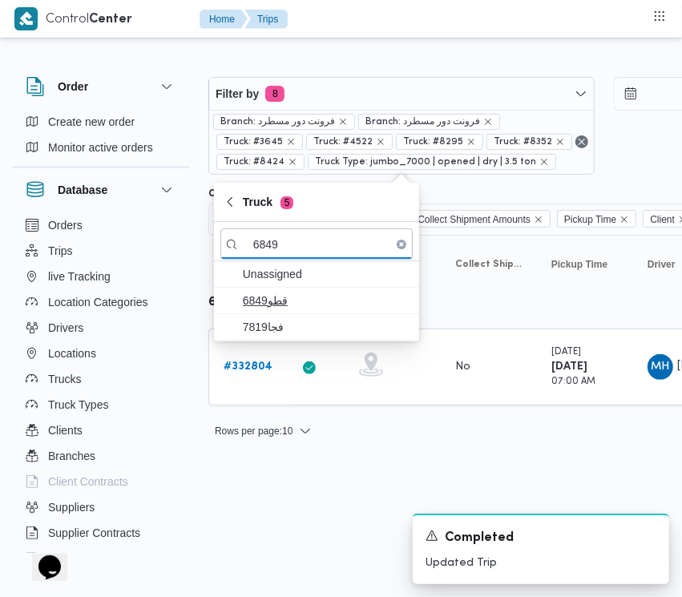
type input "6849"
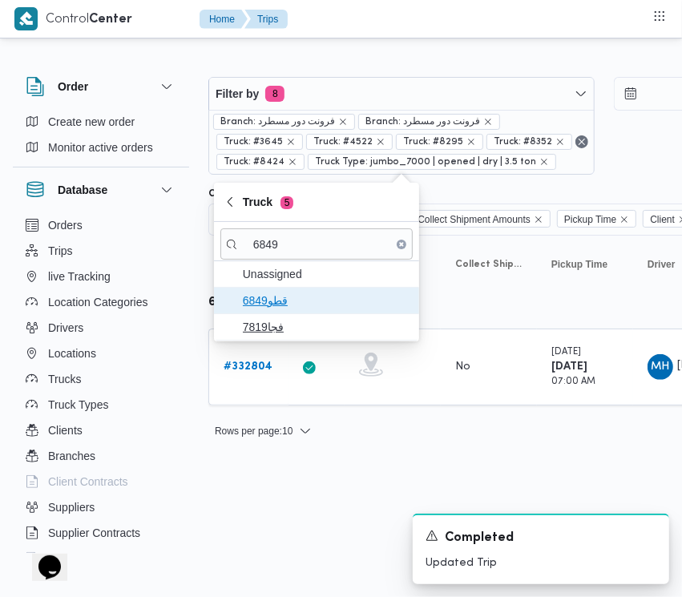
click at [266, 306] on span "قطو6849" at bounding box center [326, 300] width 167 height 19
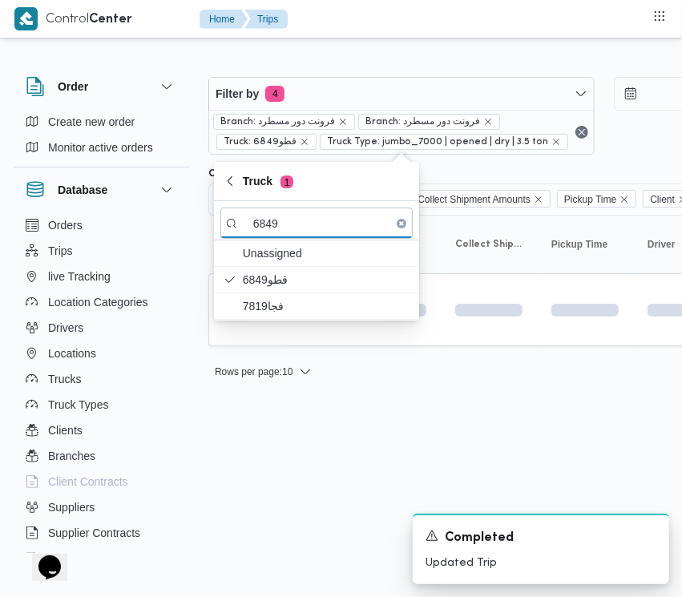
click at [243, 430] on html "Control Center Home Trips Order Create new order Monitor active orders Database…" at bounding box center [341, 298] width 682 height 597
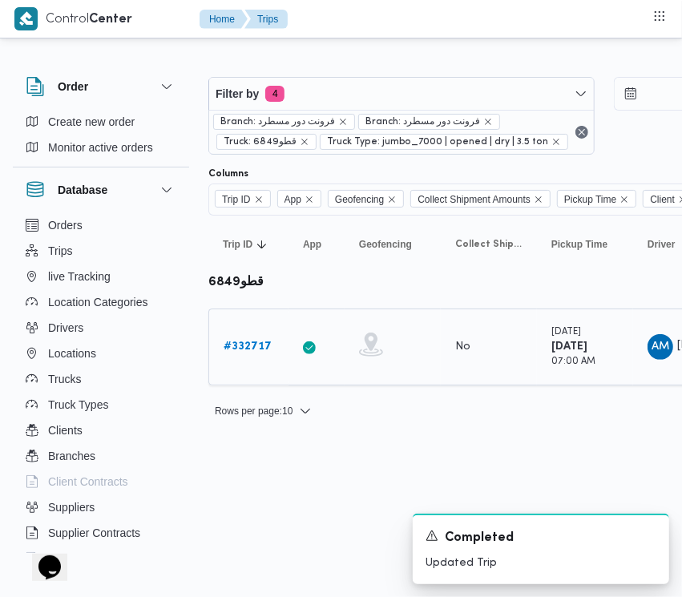
click at [248, 345] on b "# 332717" at bounding box center [248, 346] width 48 height 10
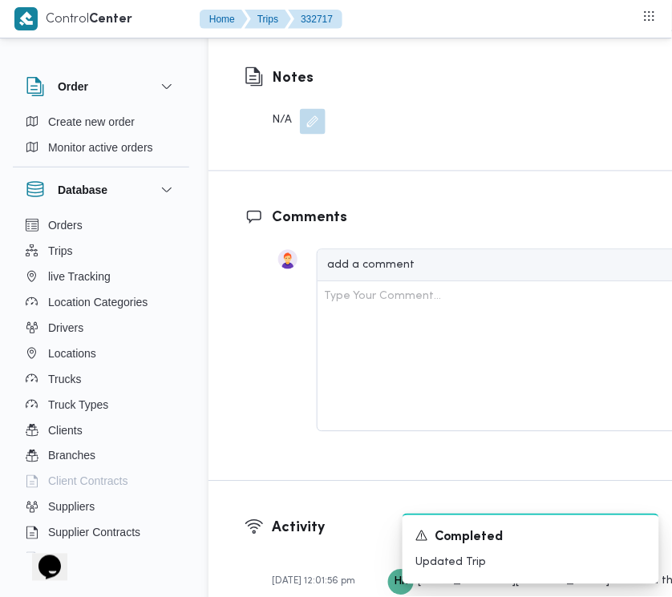
scroll to position [3005, 0]
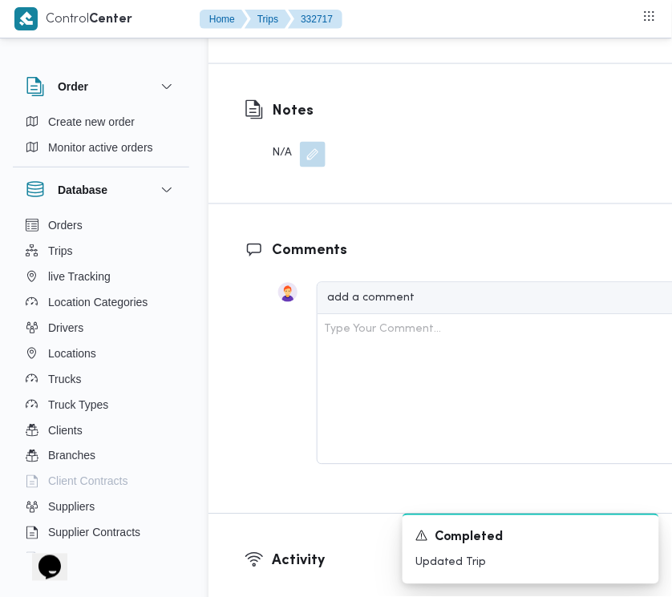
click at [297, 20] on span "Edit dropoffs" at bounding box center [290, 10] width 63 height 19
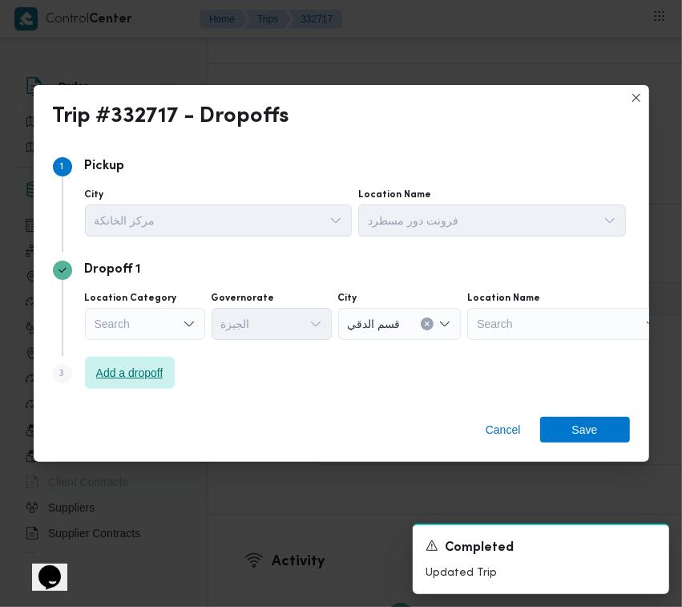
click at [116, 361] on span "Add a dropoff" at bounding box center [130, 373] width 90 height 32
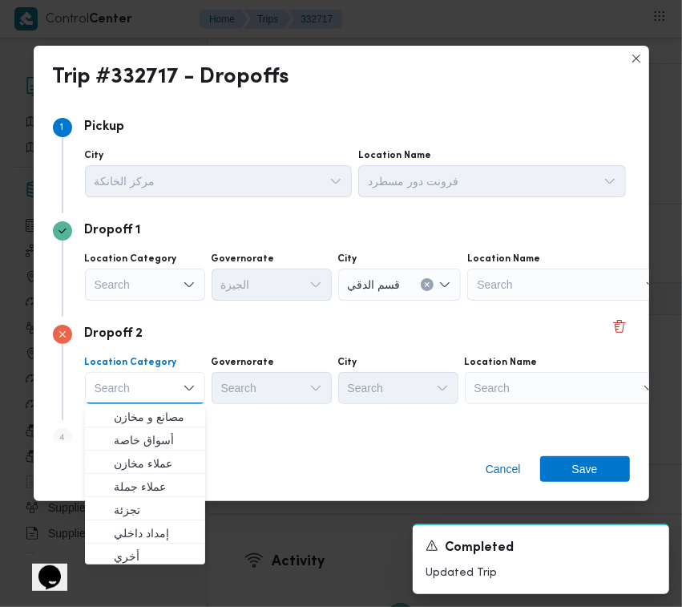
click at [535, 377] on div "Search" at bounding box center [565, 388] width 200 height 32
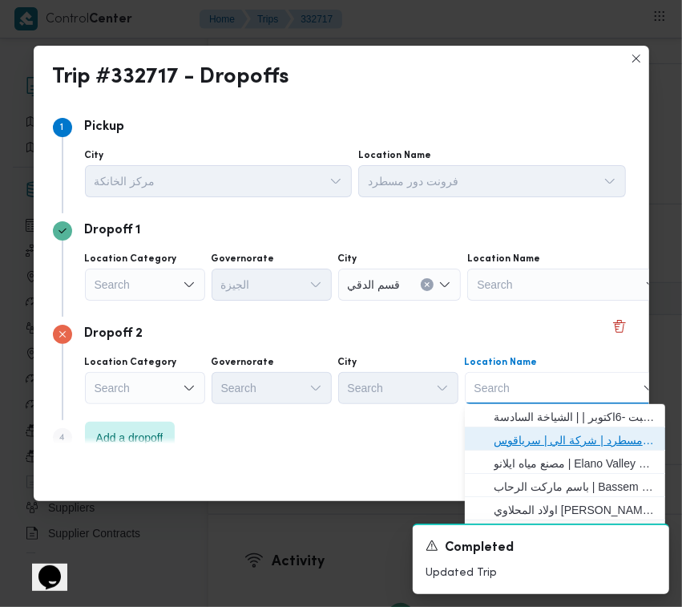
click at [571, 446] on span "فرونت دور مسطرد | شركة الي | سرياقوس" at bounding box center [575, 439] width 162 height 19
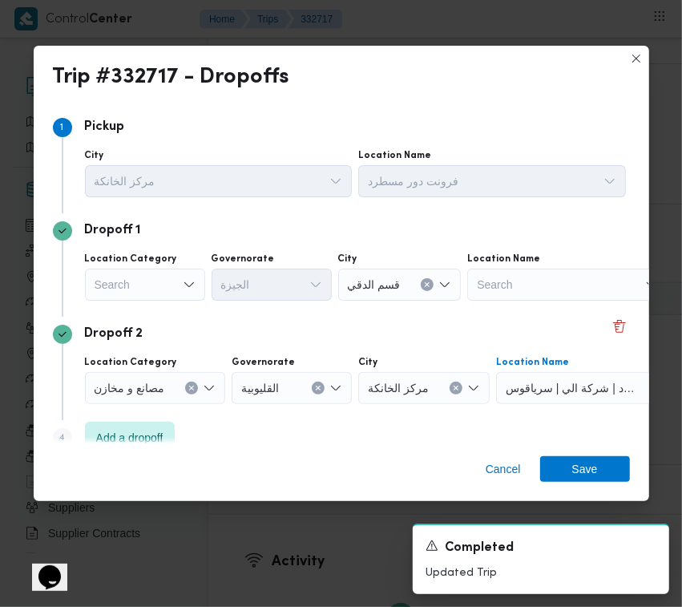
click at [144, 293] on div "Search" at bounding box center [145, 284] width 120 height 32
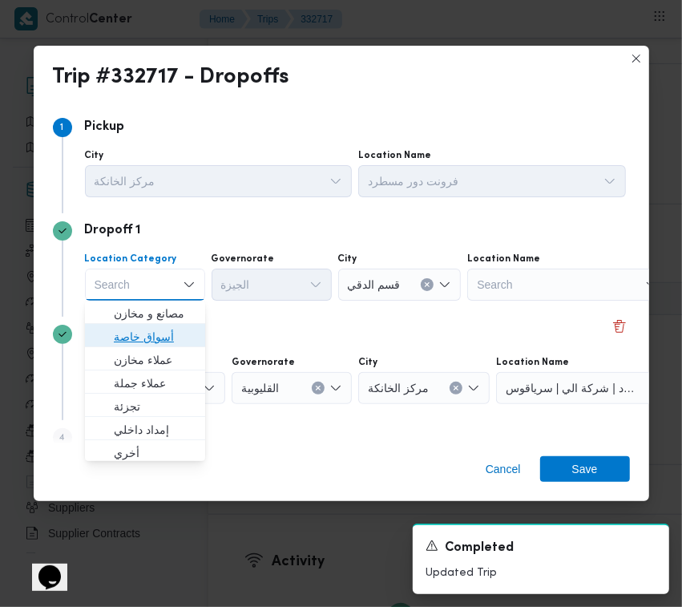
click at [151, 338] on span "أسواق خاصة" at bounding box center [155, 336] width 82 height 19
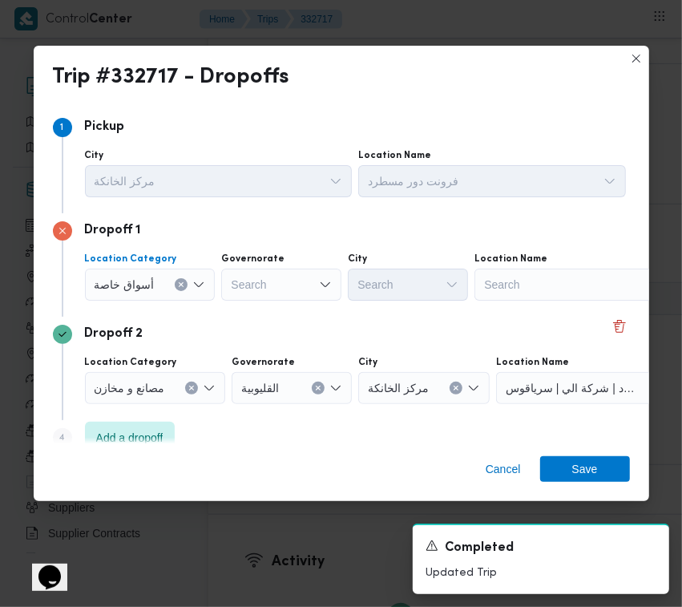
click at [522, 297] on div "Search" at bounding box center [574, 284] width 200 height 32
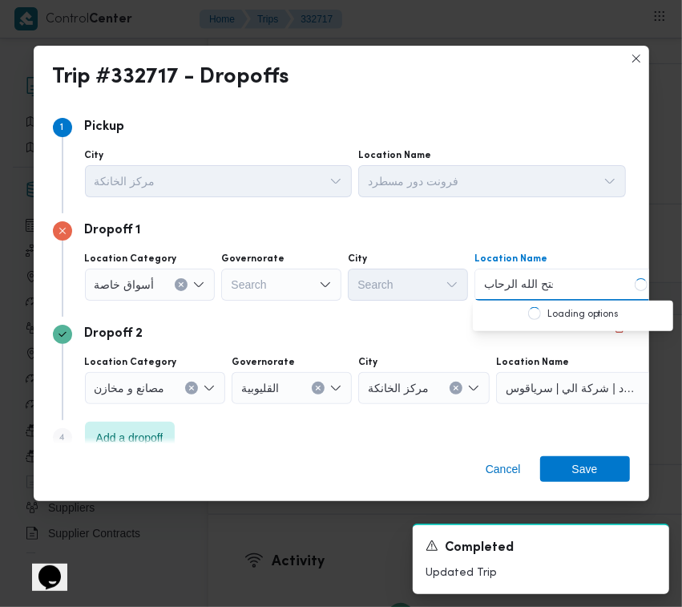
type input "فتح الله الرحاب"
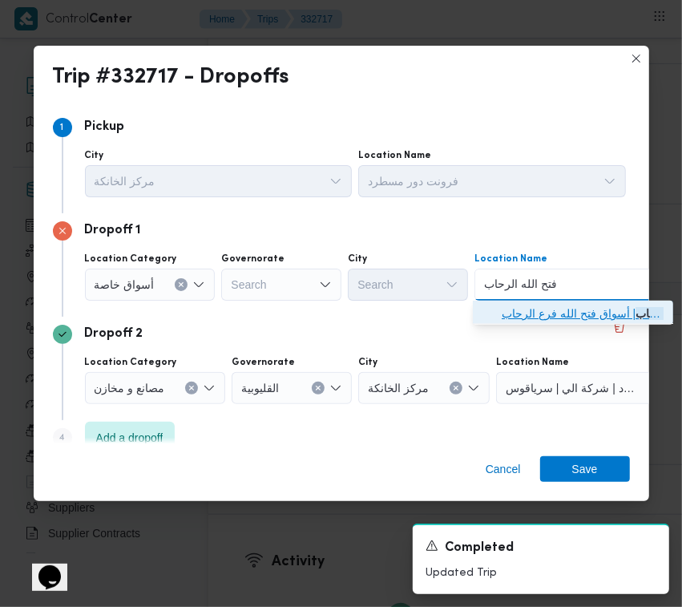
click at [531, 310] on span "فتح الله الرحاب | أسواق فتح الله فرع الرحاب | null" at bounding box center [583, 313] width 162 height 19
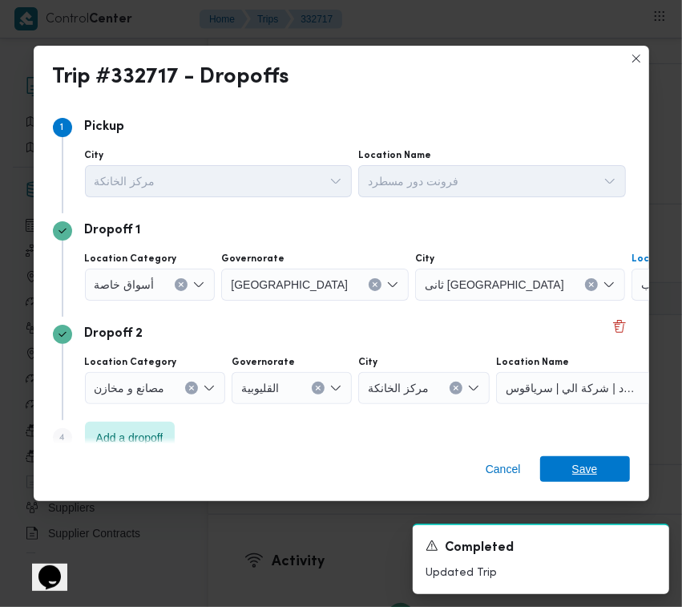
click at [595, 470] on span "Save" at bounding box center [585, 469] width 26 height 26
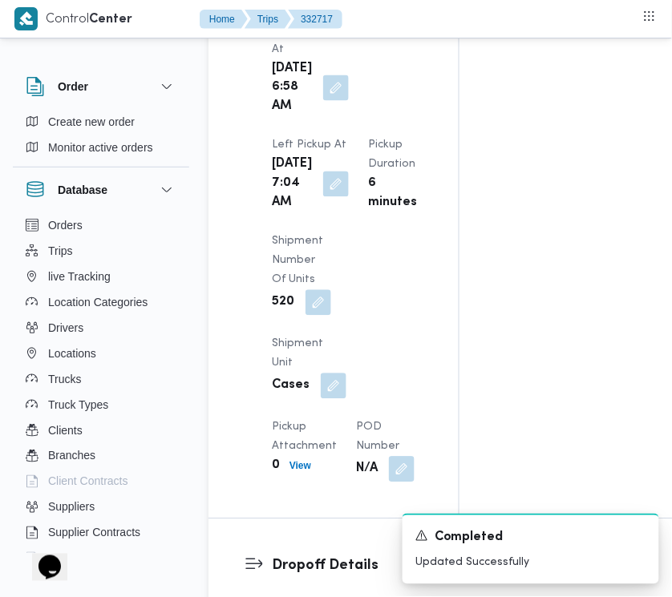
scroll to position [2080, 0]
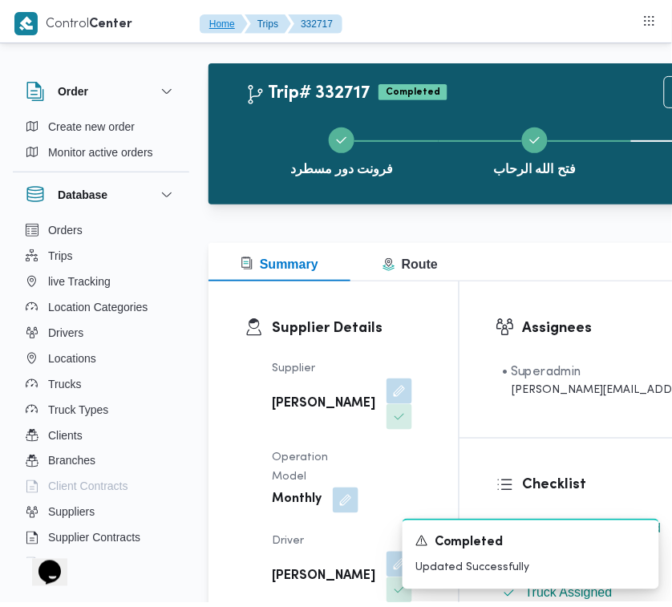
scroll to position [0, 0]
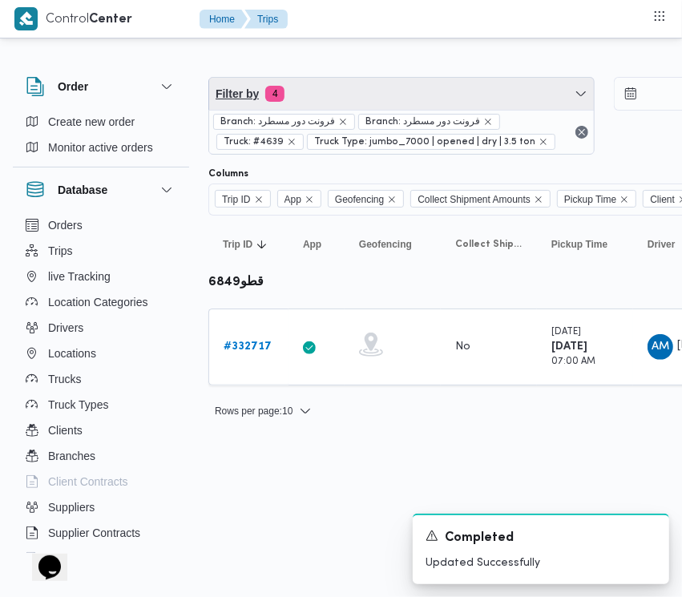
click at [382, 95] on span "Filter by 4" at bounding box center [401, 94] width 385 height 32
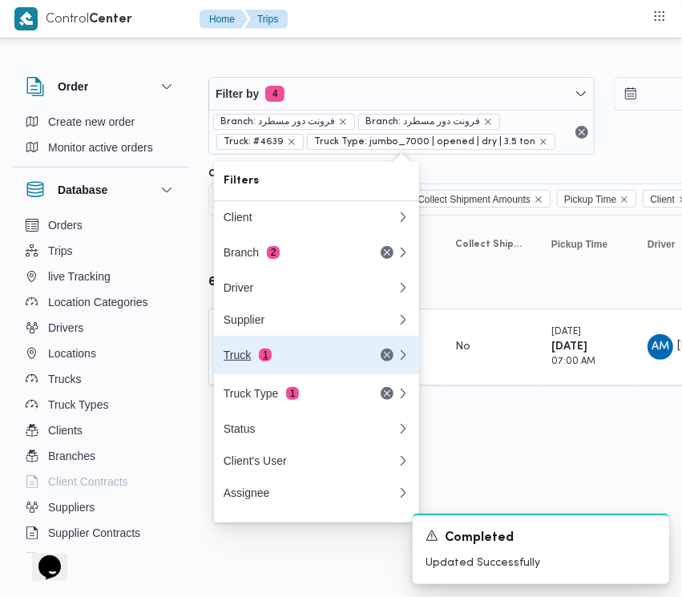
click at [305, 357] on div "Truck 1" at bounding box center [291, 355] width 135 height 13
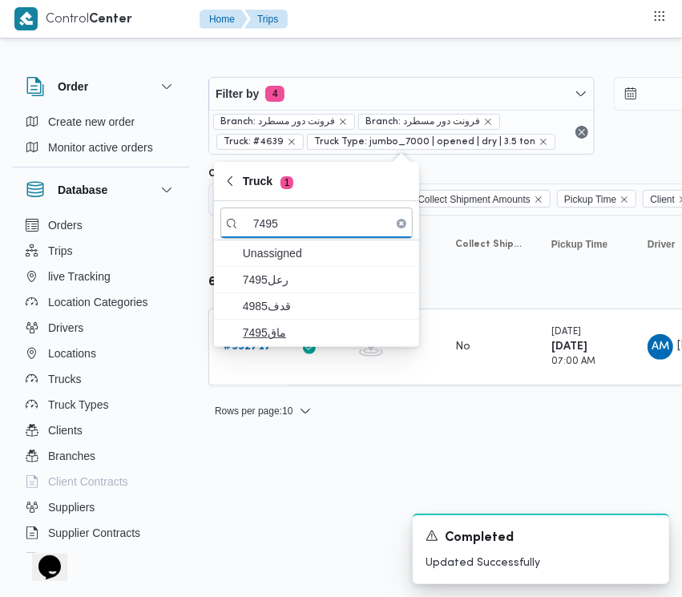
type input "7495"
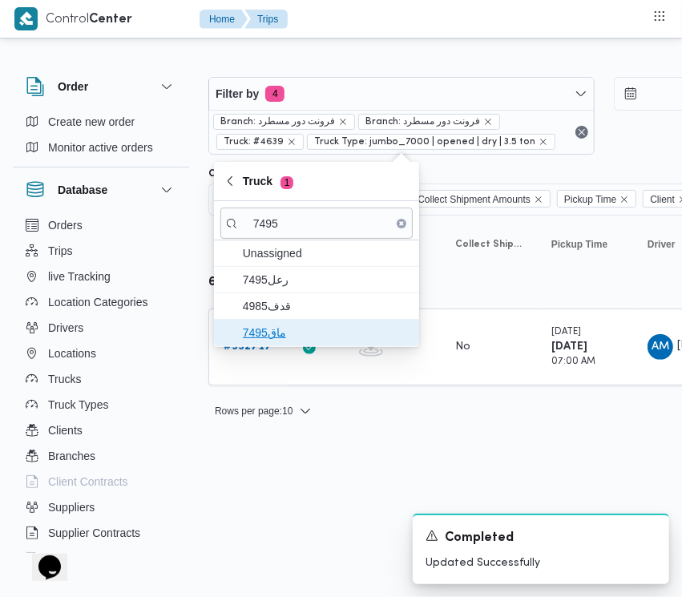
click at [239, 337] on span "ماق7495" at bounding box center [316, 333] width 192 height 26
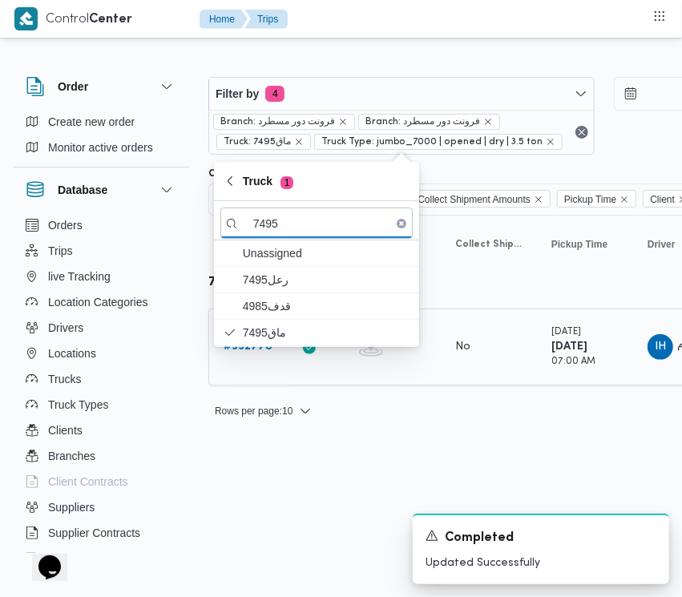
click at [267, 365] on td "Trip ID # 332778" at bounding box center [248, 347] width 80 height 77
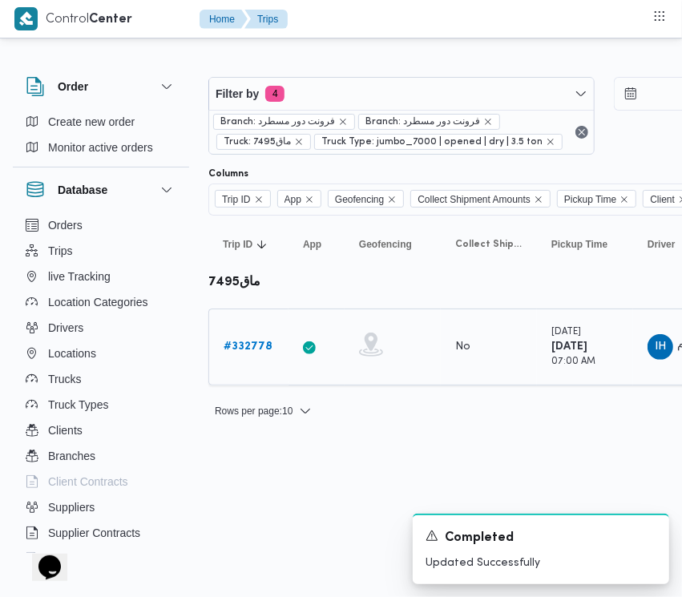
click at [249, 346] on b "# 332778" at bounding box center [248, 346] width 49 height 10
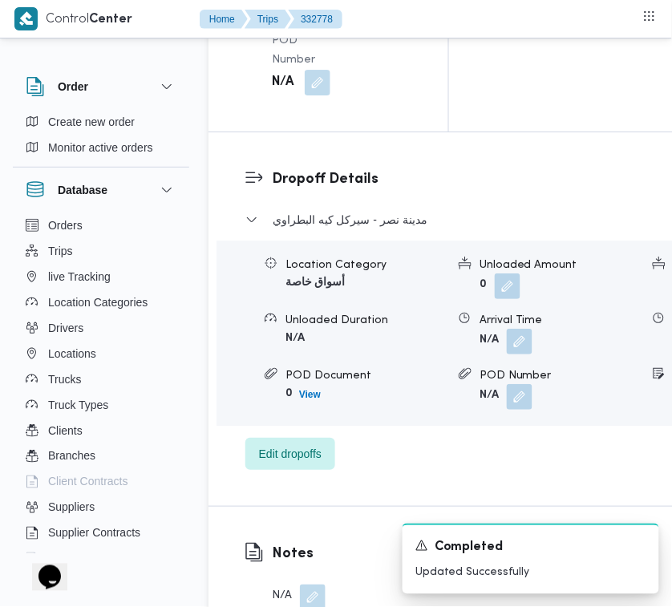
scroll to position [3172, 0]
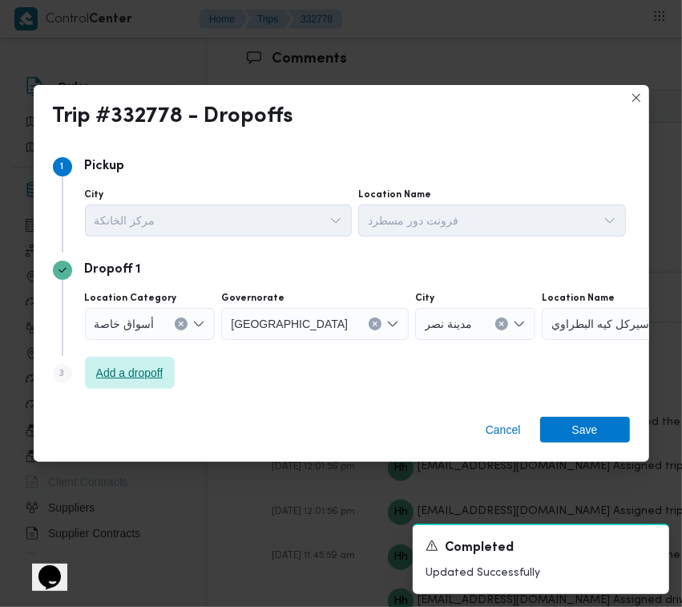
click at [158, 369] on span "Add a dropoff" at bounding box center [129, 372] width 67 height 19
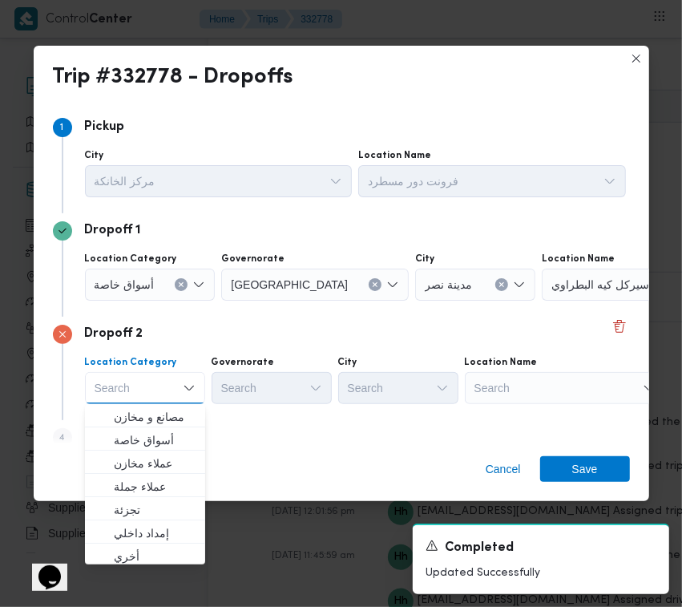
click at [563, 394] on div "Search" at bounding box center [565, 388] width 200 height 32
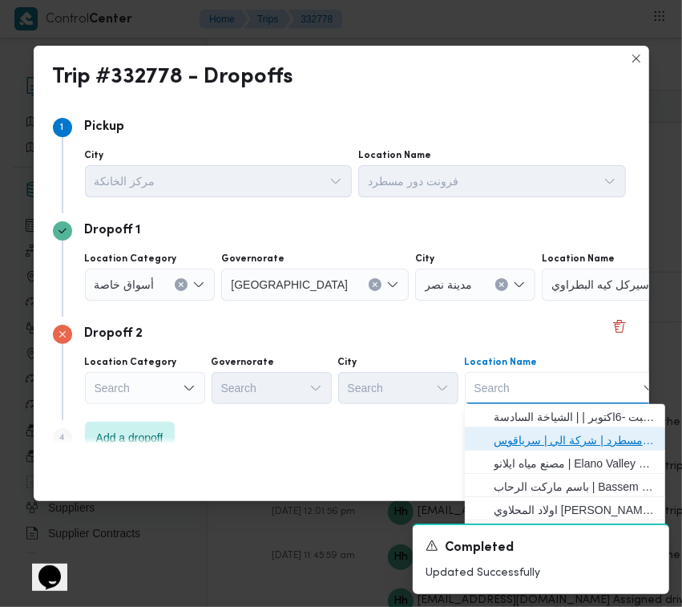
click at [570, 438] on span "فرونت دور مسطرد | شركة الي | سرياقوس" at bounding box center [575, 439] width 162 height 19
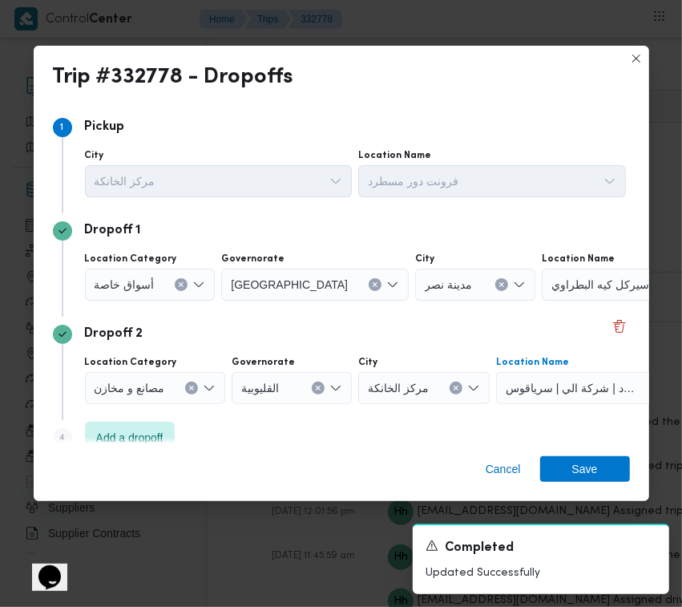
click at [495, 287] on button "Clear input" at bounding box center [501, 284] width 13 height 13
click at [542, 281] on div "Search" at bounding box center [642, 284] width 200 height 32
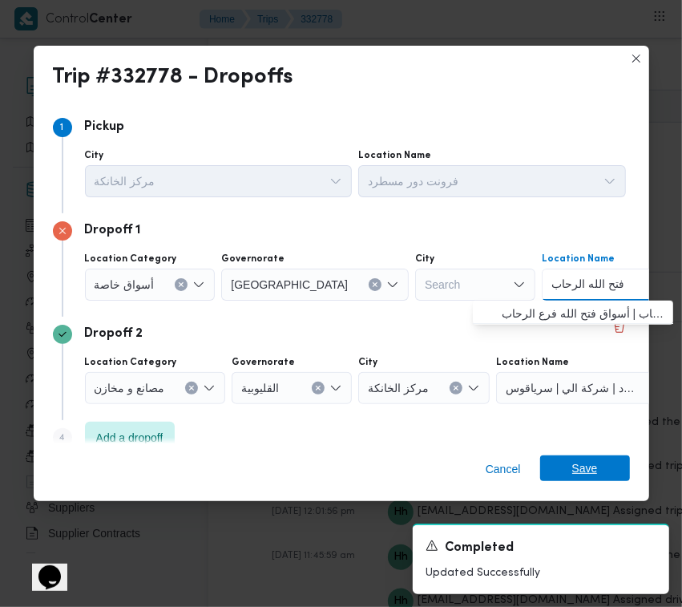
type input "فتح الله الرحاب"
click at [515, 309] on span "فتح الله الرحاب | أسواق فتح الله فرع الرحاب | null" at bounding box center [583, 313] width 162 height 19
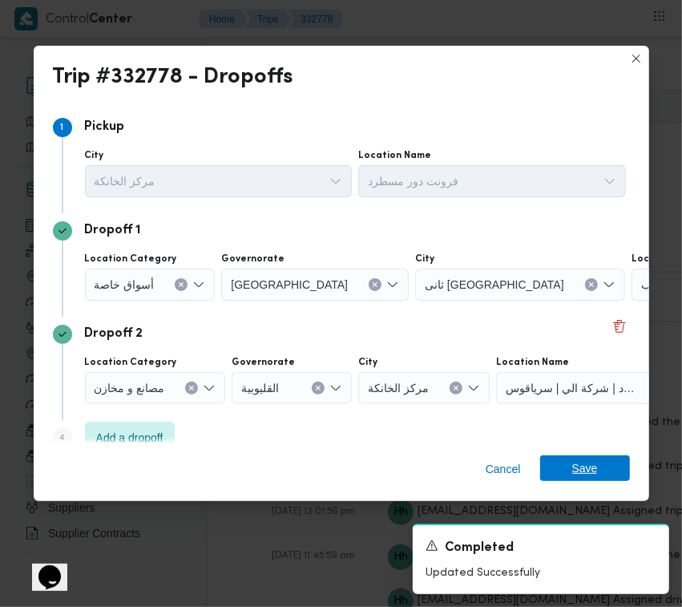
click at [578, 466] on span "Save" at bounding box center [585, 468] width 26 height 26
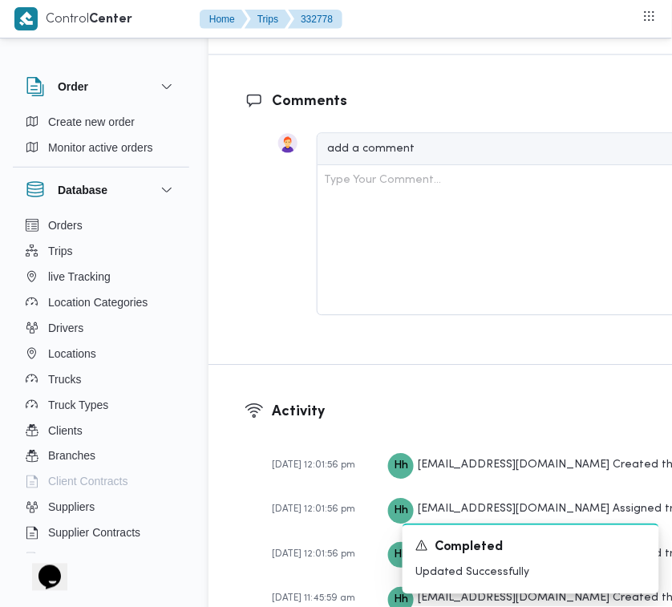
scroll to position [2642, 0]
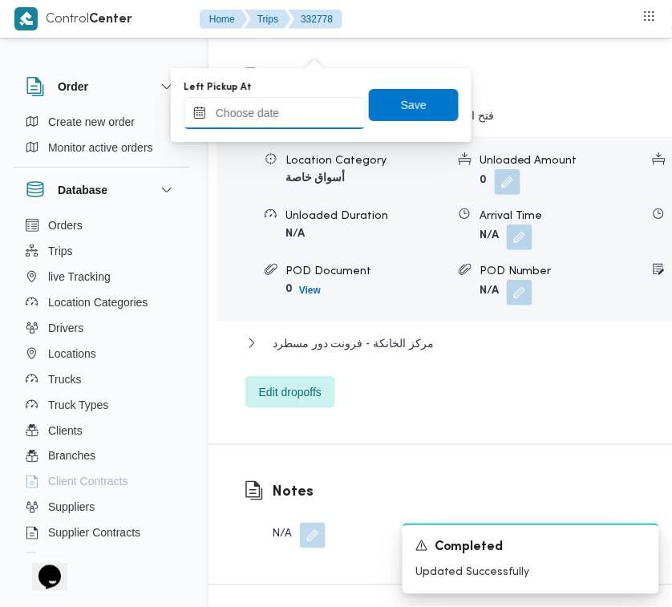
click at [309, 107] on input "Left Pickup At" at bounding box center [275, 113] width 182 height 32
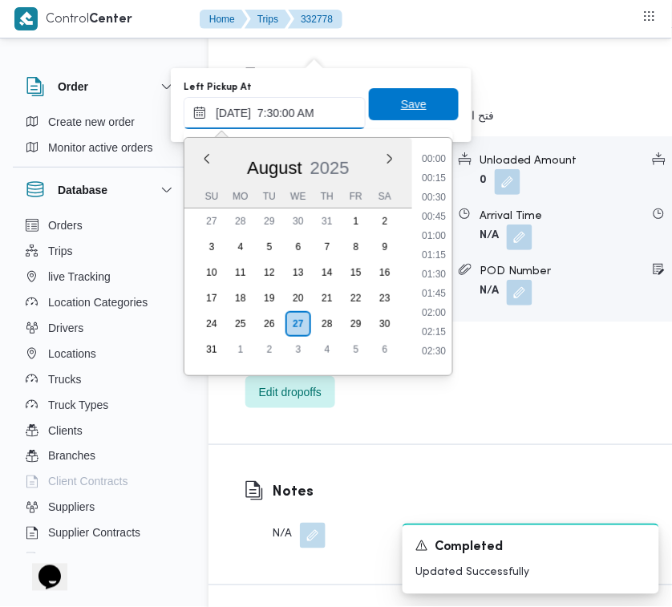
scroll to position [575, 0]
type input "[DATE] 07:30"
click at [410, 115] on span "Save" at bounding box center [414, 104] width 90 height 32
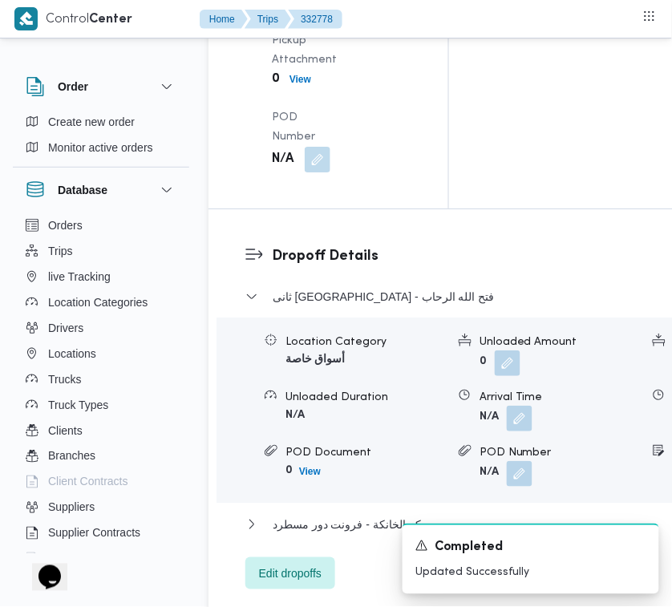
scroll to position [2541, 0]
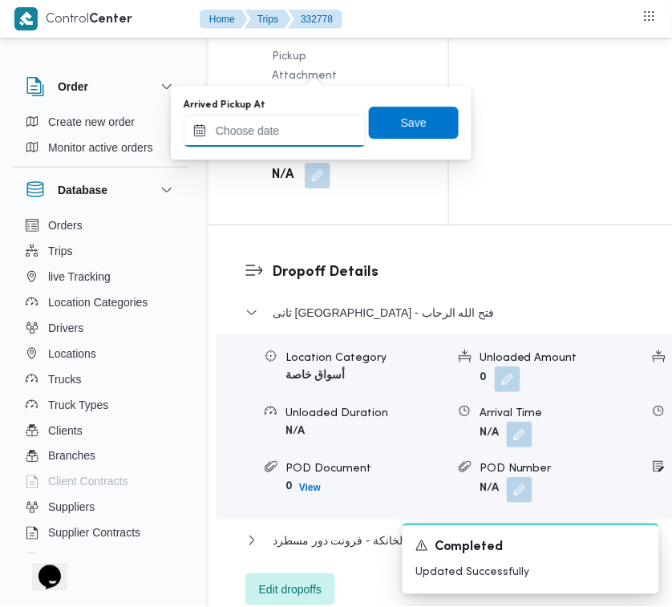
click at [290, 143] on input "Arrived Pickup At" at bounding box center [275, 131] width 182 height 32
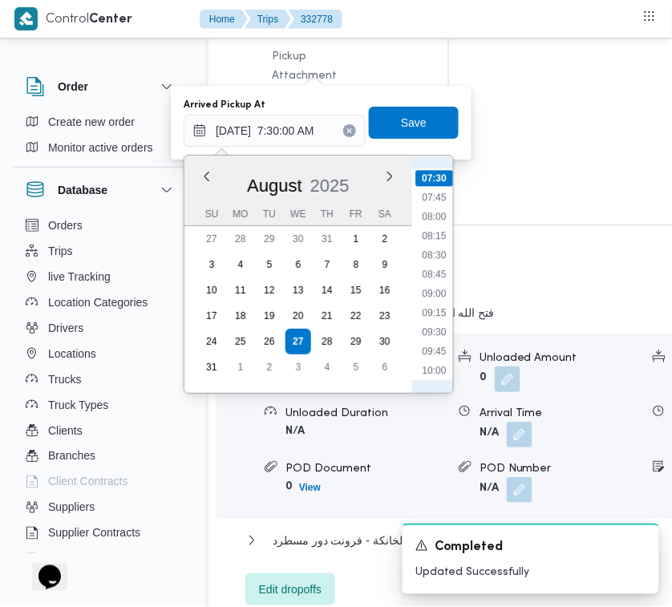
scroll to position [395, 0]
drag, startPoint x: 426, startPoint y: 295, endPoint x: 426, endPoint y: 285, distance: 10.4
click at [427, 295] on li "06:45" at bounding box center [433, 301] width 37 height 16
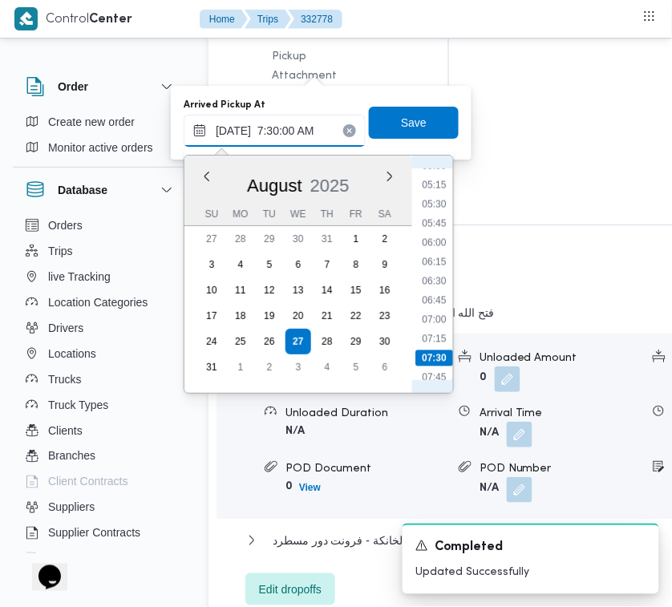
type input "[DATE] 06:45"
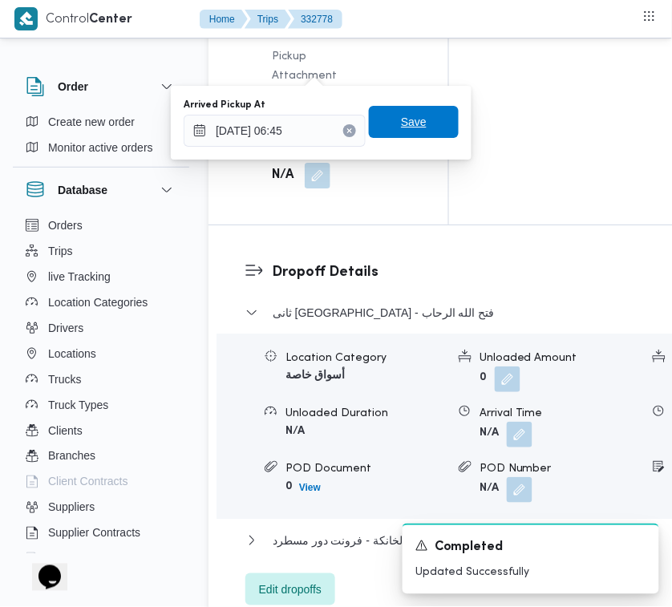
click at [397, 109] on span "Save" at bounding box center [414, 122] width 90 height 32
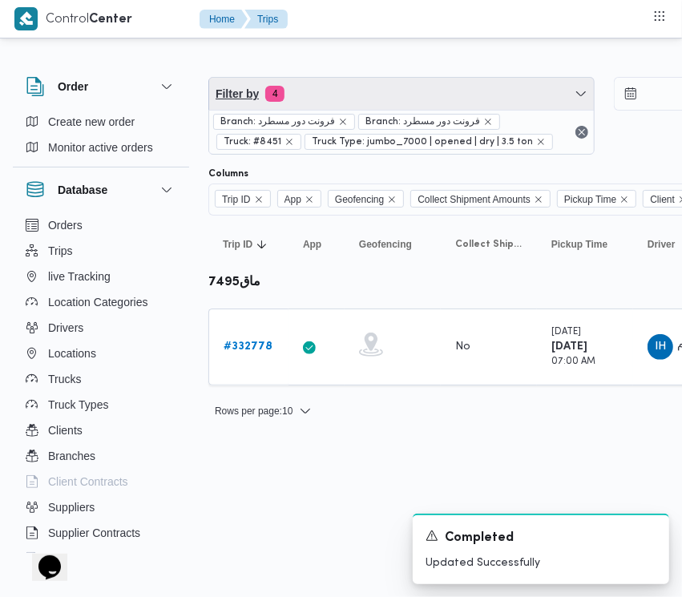
click at [357, 99] on span "Filter by 4" at bounding box center [401, 94] width 385 height 32
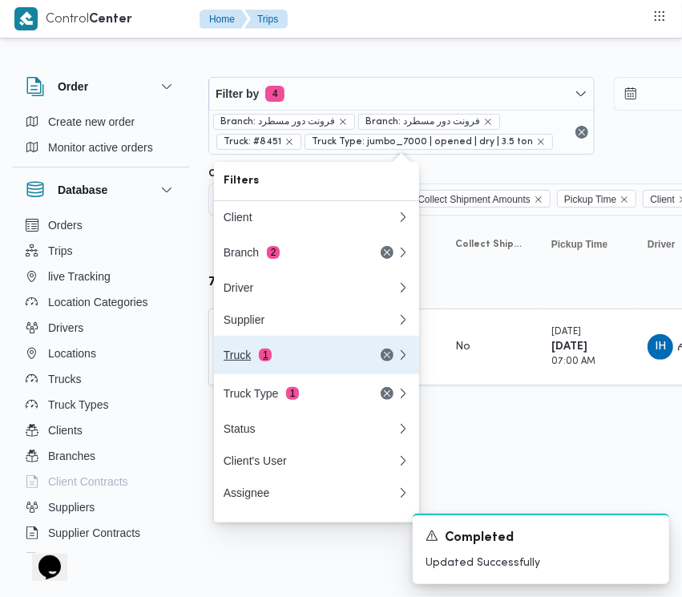
click at [279, 361] on div "Truck 1" at bounding box center [291, 355] width 135 height 13
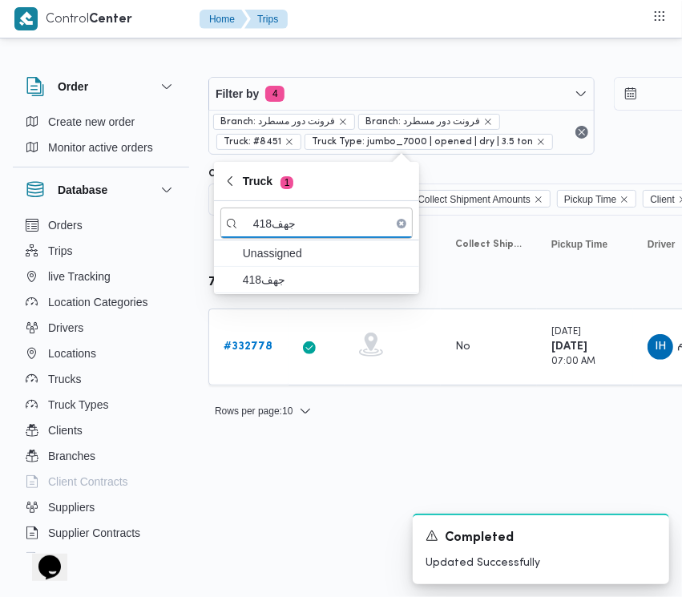
type input "جهف418"
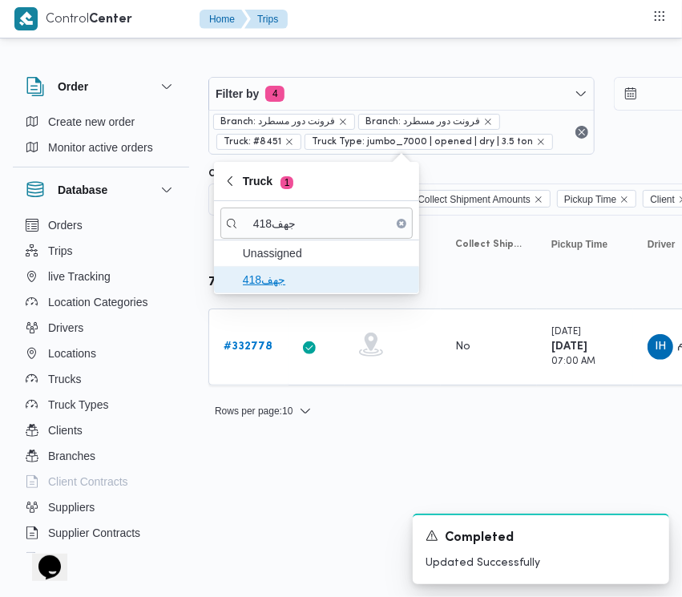
click at [278, 281] on span "جهف418" at bounding box center [326, 279] width 167 height 19
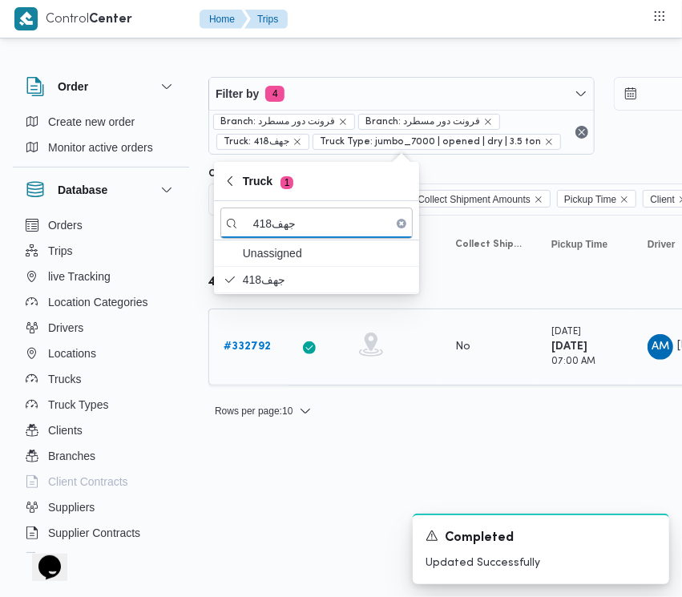
click at [267, 341] on b "# 332792" at bounding box center [247, 346] width 47 height 10
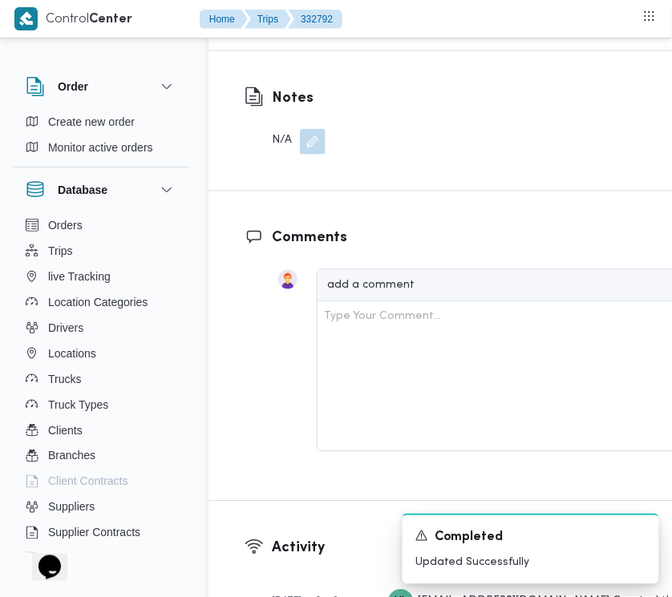
scroll to position [2537, 0]
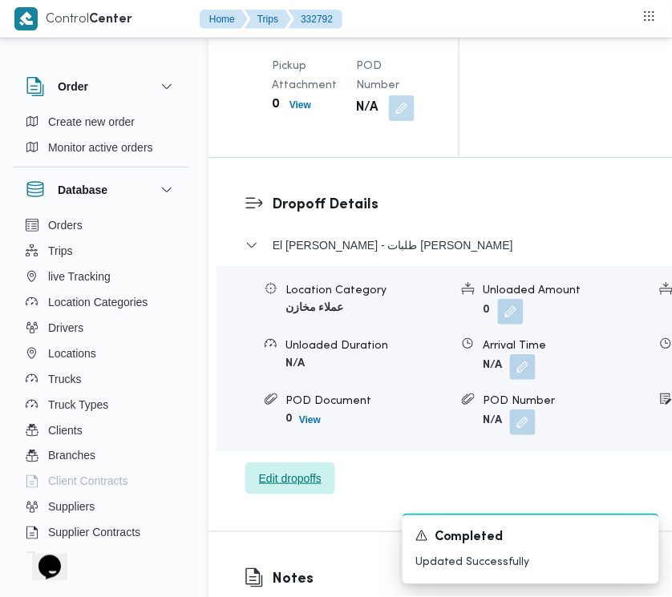
click at [290, 478] on span "Edit dropoffs" at bounding box center [290, 478] width 90 height 32
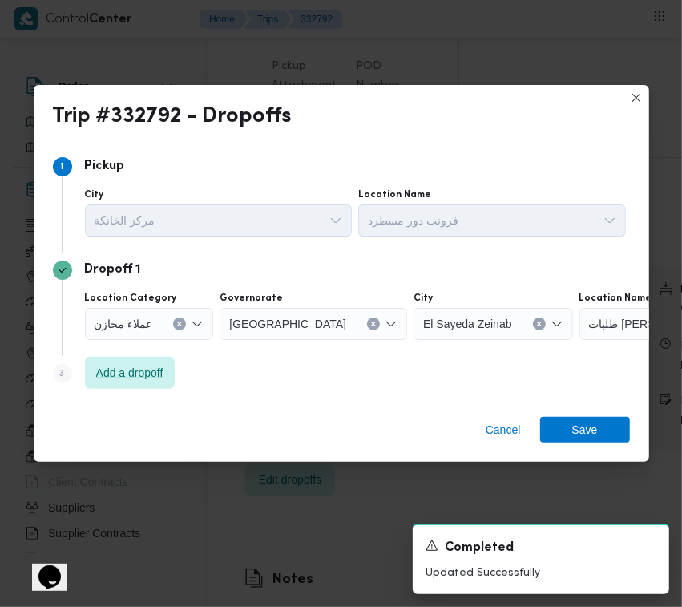
click at [166, 373] on span "Add a dropoff" at bounding box center [130, 373] width 90 height 32
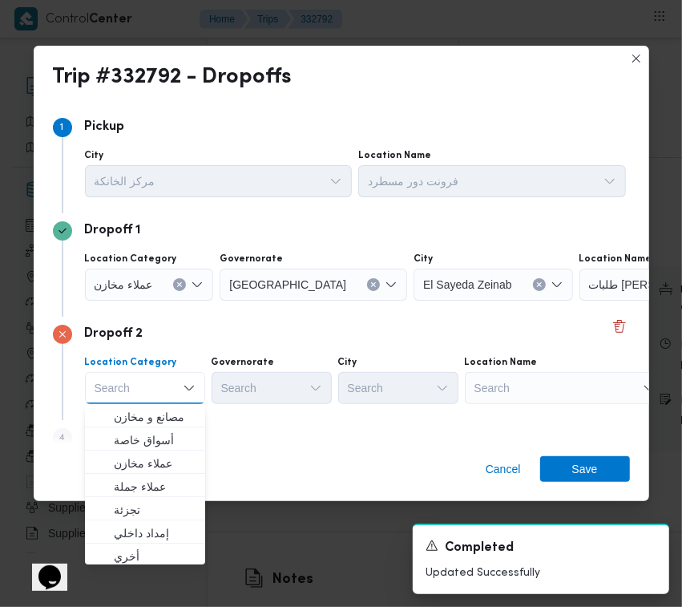
click at [535, 398] on div "Search" at bounding box center [565, 388] width 200 height 32
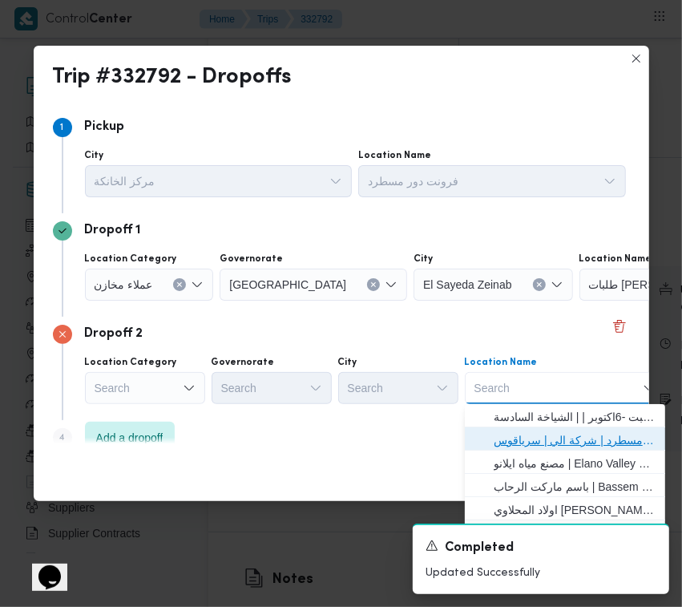
click at [574, 427] on span "فرونت دور مسطرد | شركة الي | سرياقوس" at bounding box center [565, 440] width 188 height 26
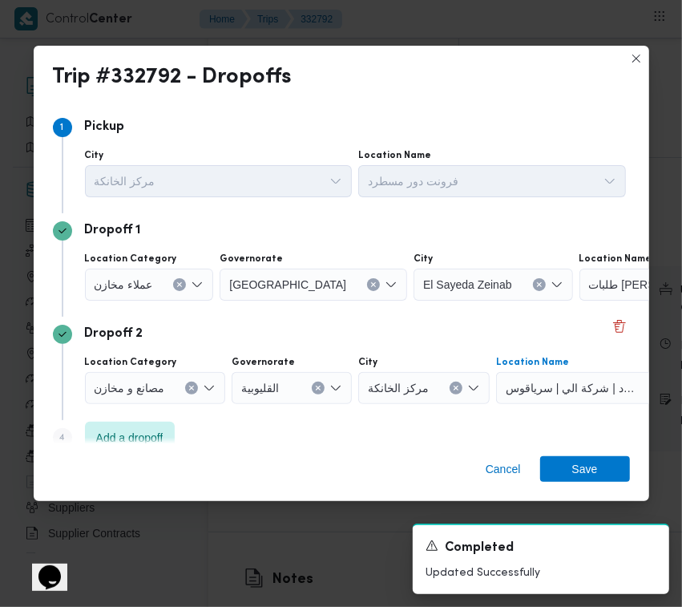
click at [536, 282] on icon "Clear input" at bounding box center [539, 284] width 6 height 6
click at [562, 285] on div "Search" at bounding box center [640, 284] width 200 height 32
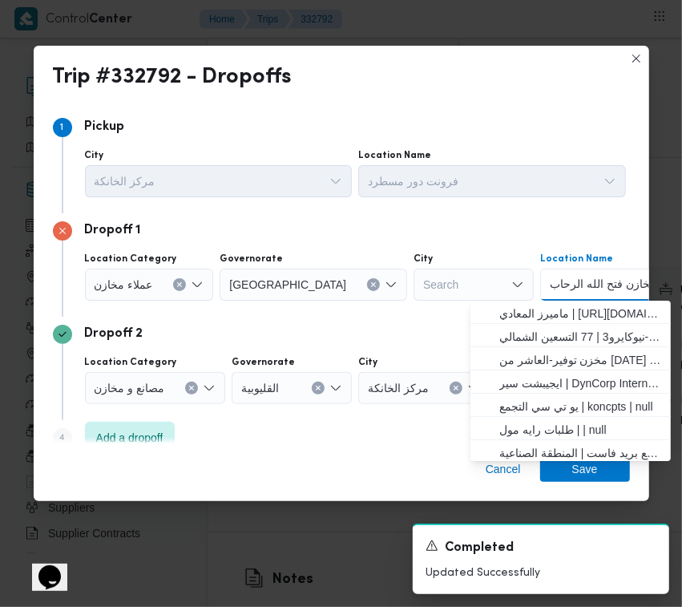
click at [562, 285] on input "مخازن فتح الله الرحاب" at bounding box center [600, 284] width 100 height 19
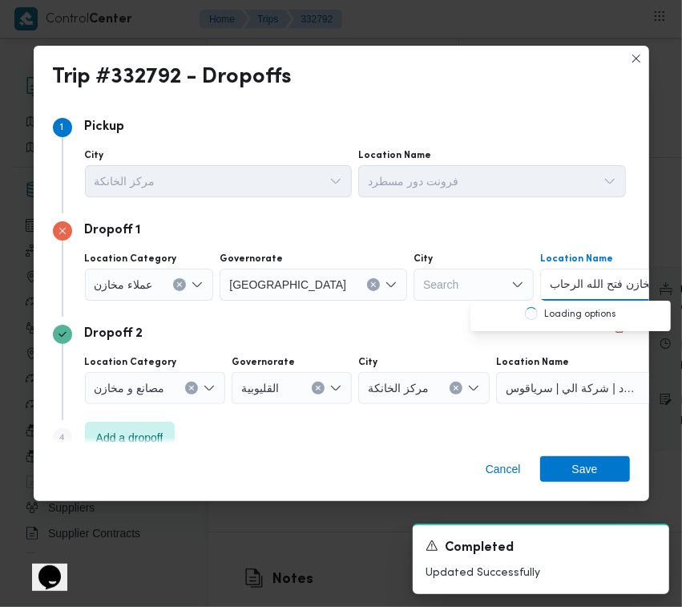
click at [562, 285] on input "مخازن فتح الله الرحاب" at bounding box center [600, 284] width 100 height 19
type input "فتح الله الرحاب"
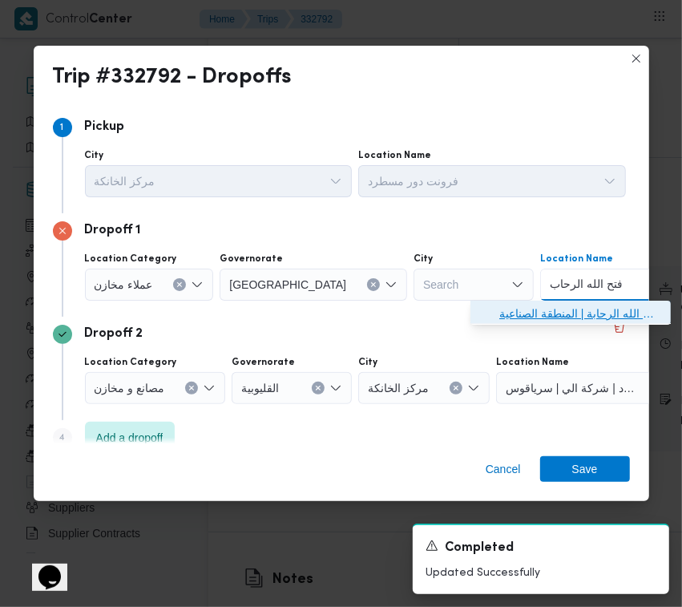
click at [551, 305] on span "مخازن فتح الله الرحاب - الالف مصنع التجمع | مخازن اسواق فتح الله الرحابة | المن…" at bounding box center [580, 313] width 162 height 19
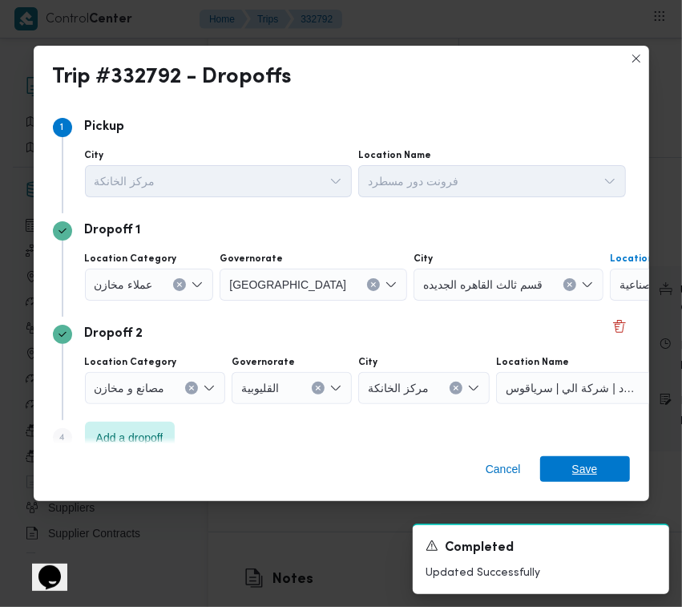
click at [609, 471] on span "Save" at bounding box center [585, 469] width 90 height 26
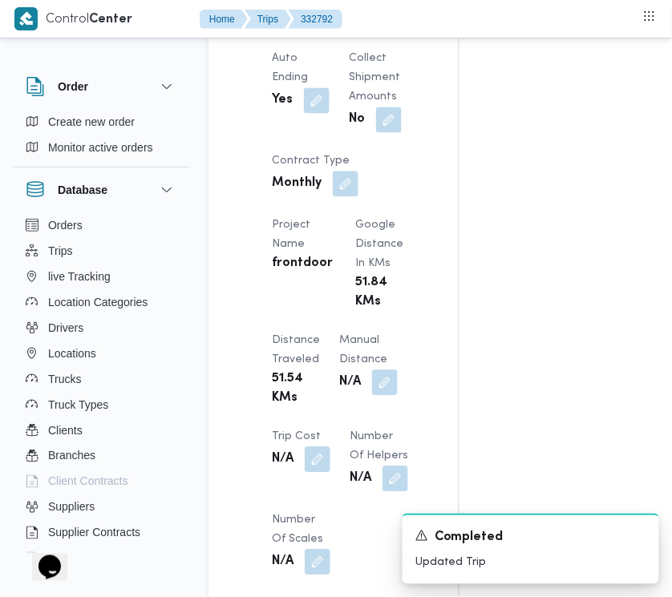
scroll to position [634, 0]
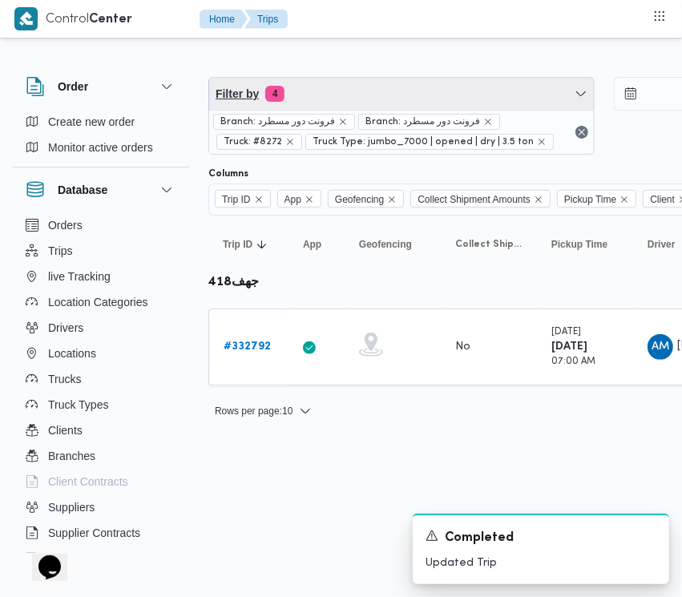
click at [359, 95] on span "Filter by 4" at bounding box center [401, 94] width 385 height 32
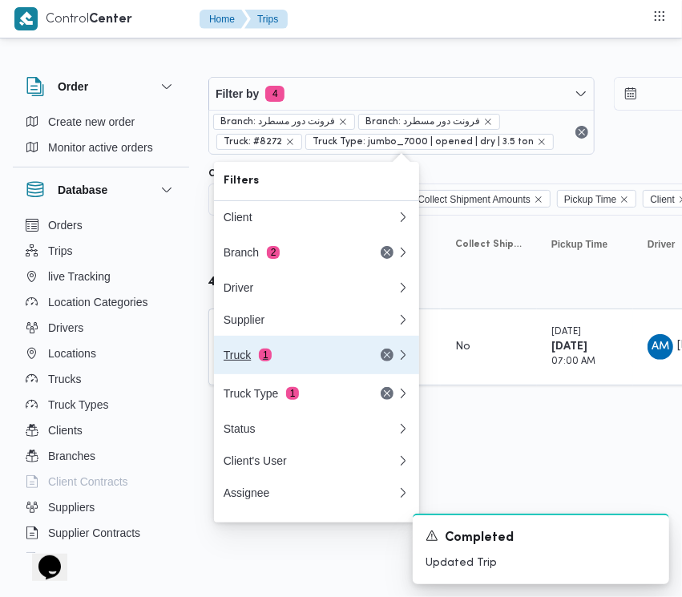
click at [310, 361] on div "Truck 1" at bounding box center [291, 355] width 135 height 13
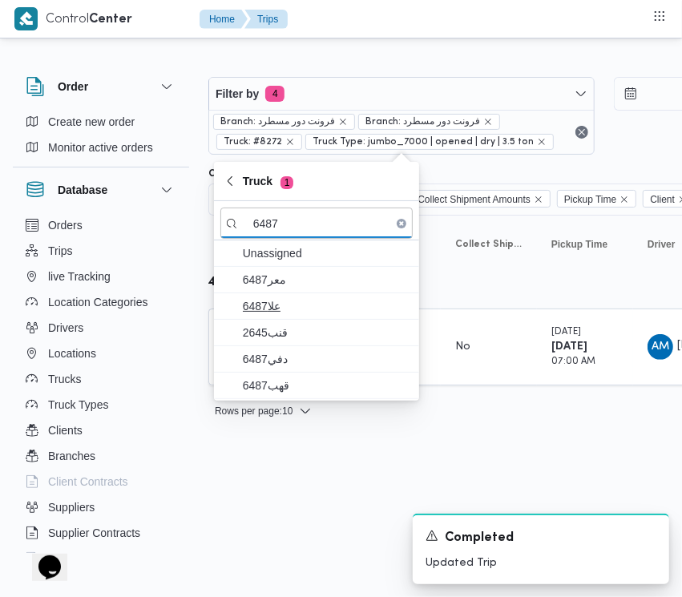
type input "6487"
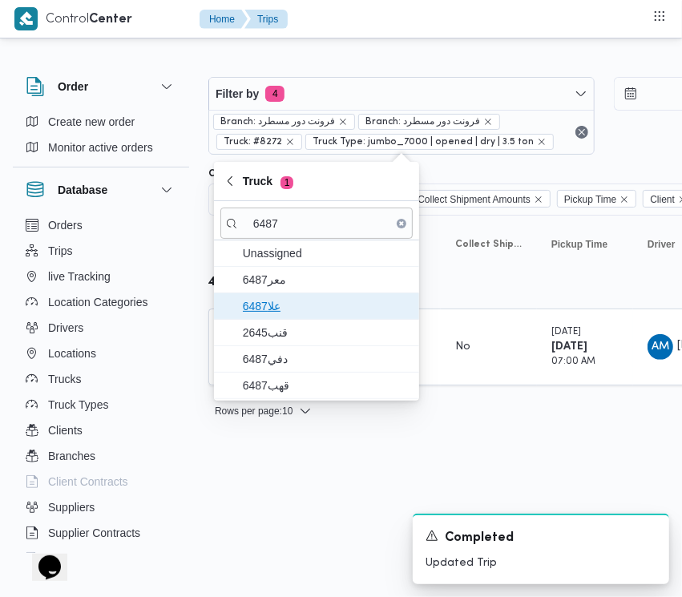
click at [279, 295] on span "علا6487" at bounding box center [316, 306] width 192 height 26
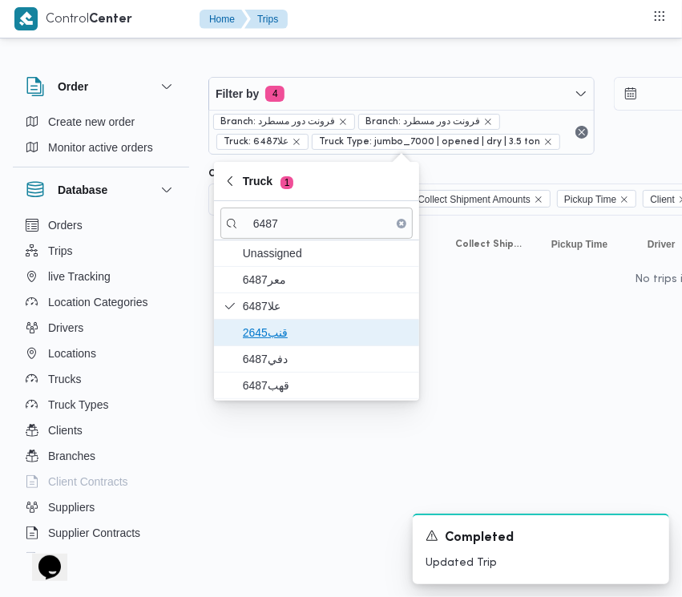
click at [285, 338] on span "قنب2645" at bounding box center [326, 332] width 167 height 19
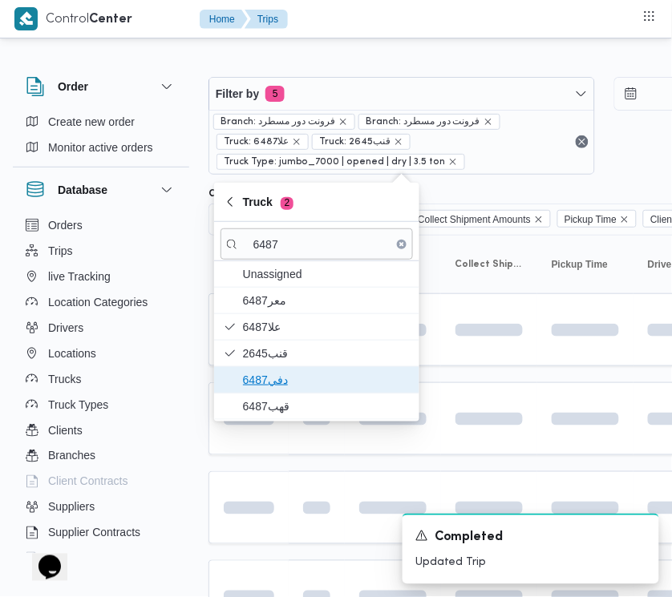
click at [281, 387] on span "دفي6487" at bounding box center [326, 379] width 167 height 19
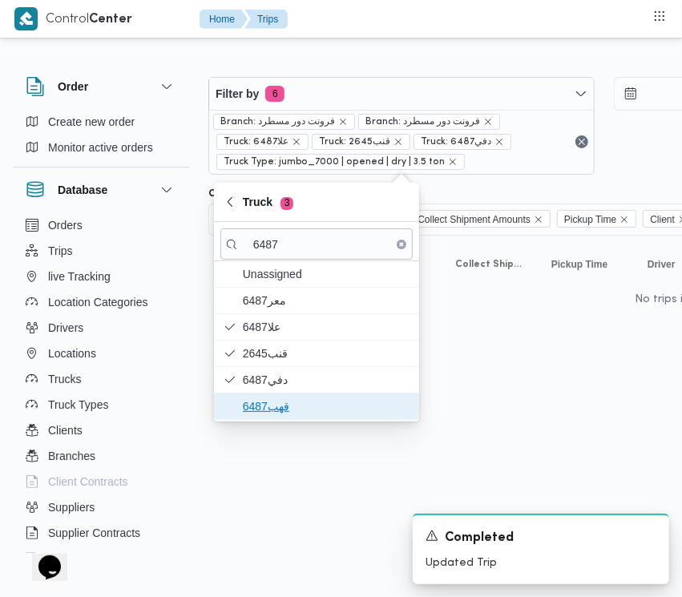
click at [276, 407] on span "قهب6487" at bounding box center [326, 406] width 167 height 19
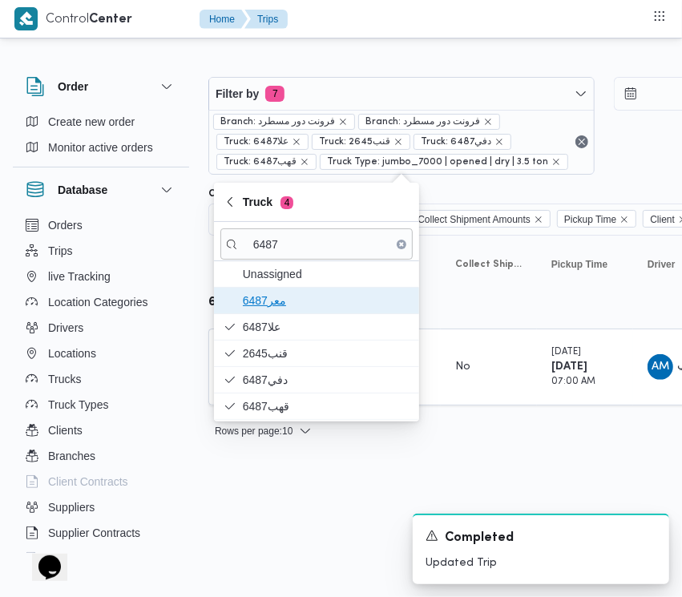
click at [270, 305] on span "معر6487" at bounding box center [326, 300] width 167 height 19
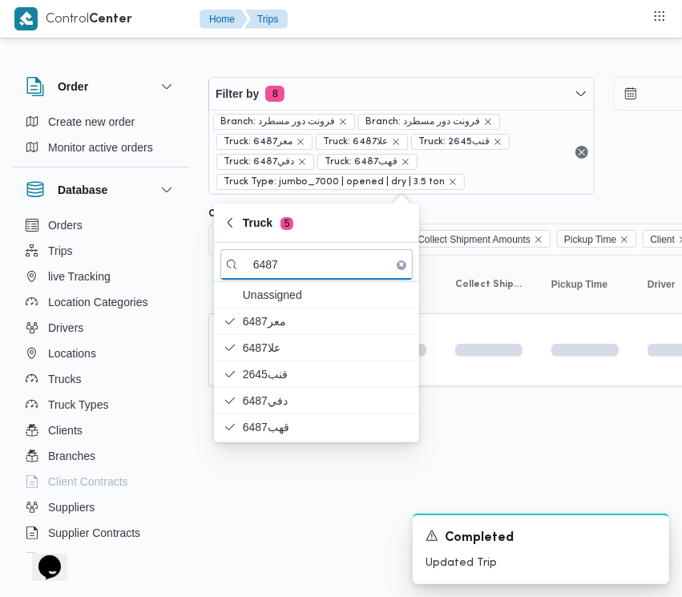
click at [293, 531] on html "Control Center Home Trips Order Create new order Monitor active orders Database…" at bounding box center [341, 298] width 682 height 597
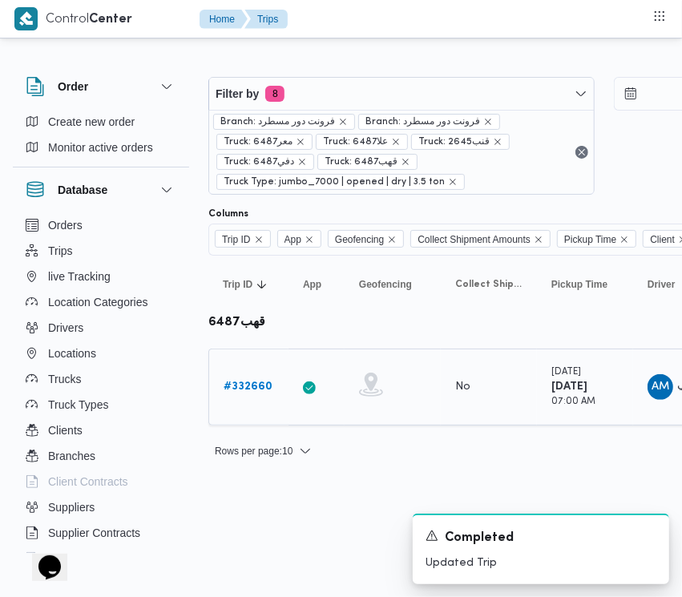
click at [249, 381] on b "# 332660" at bounding box center [248, 386] width 49 height 10
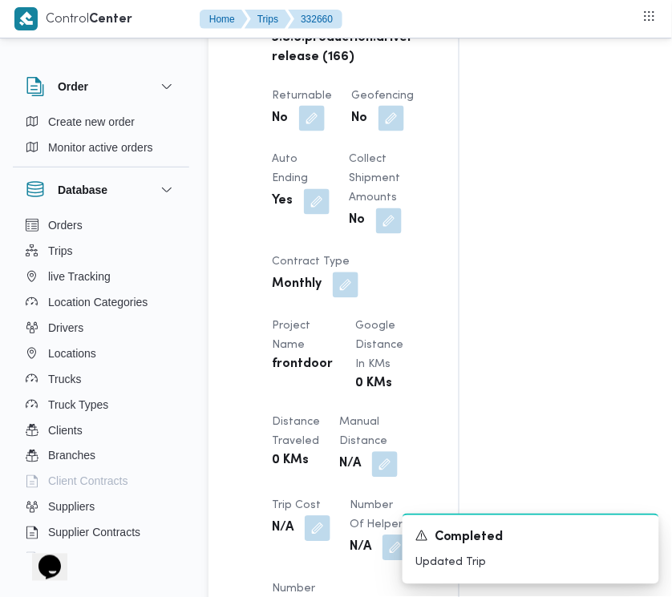
scroll to position [2537, 0]
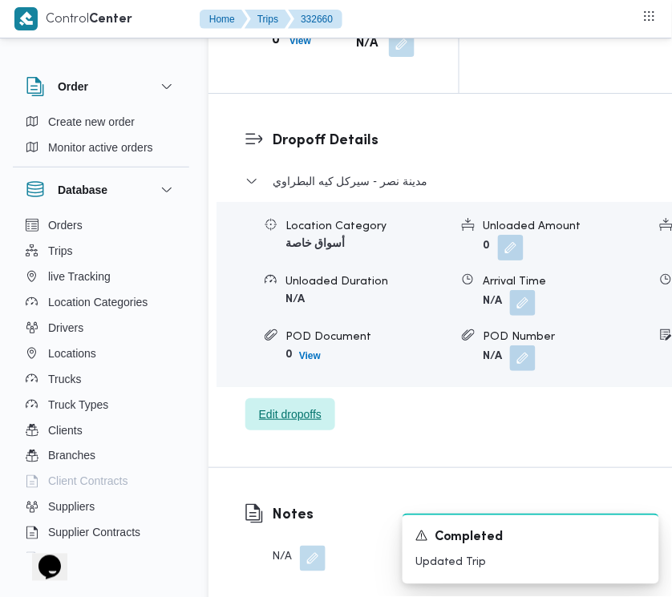
click at [297, 406] on span "Edit dropoffs" at bounding box center [290, 414] width 90 height 32
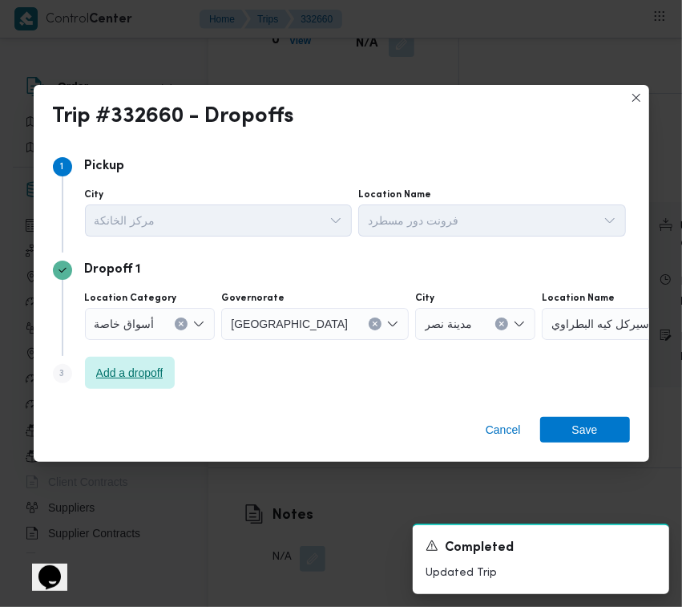
click at [150, 377] on span "Add a dropoff" at bounding box center [129, 372] width 67 height 19
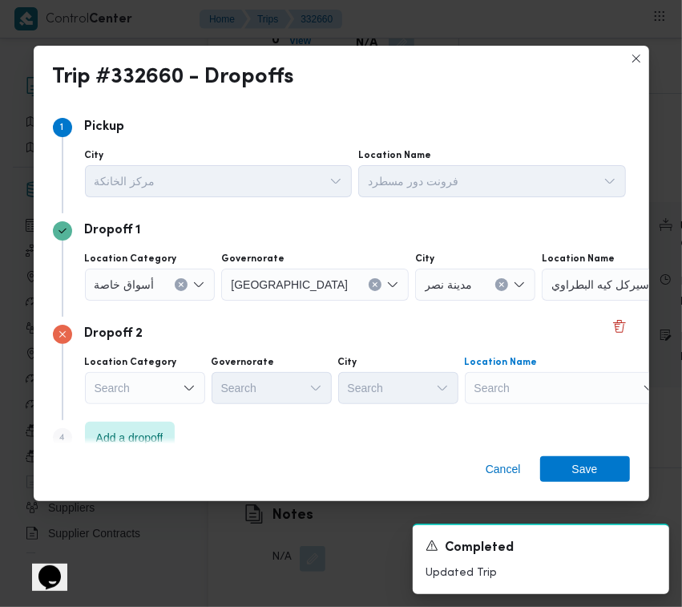
click at [579, 391] on div "Search" at bounding box center [565, 388] width 200 height 32
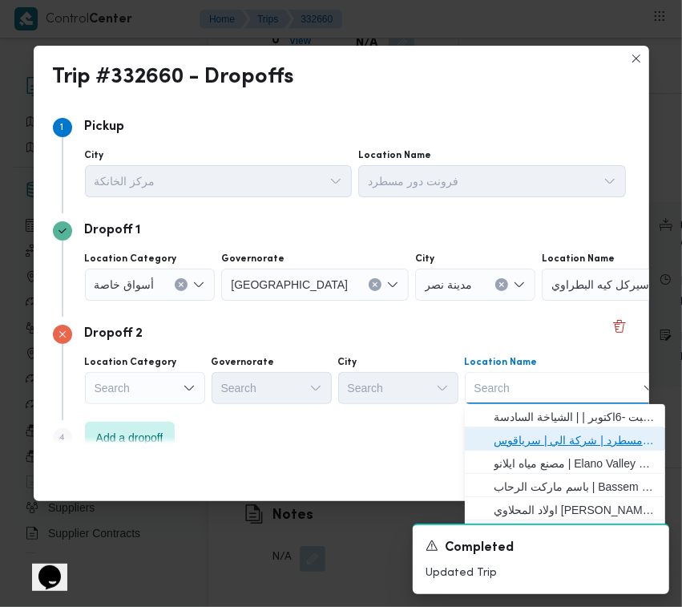
click at [577, 439] on span "فرونت دور مسطرد | شركة الي | سرياقوس" at bounding box center [575, 439] width 162 height 19
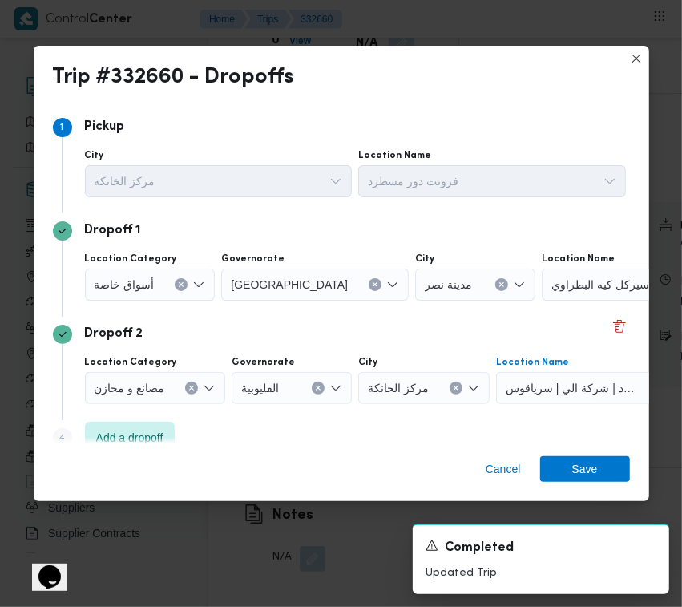
click at [153, 281] on div "أسواق خاصة" at bounding box center [150, 284] width 131 height 32
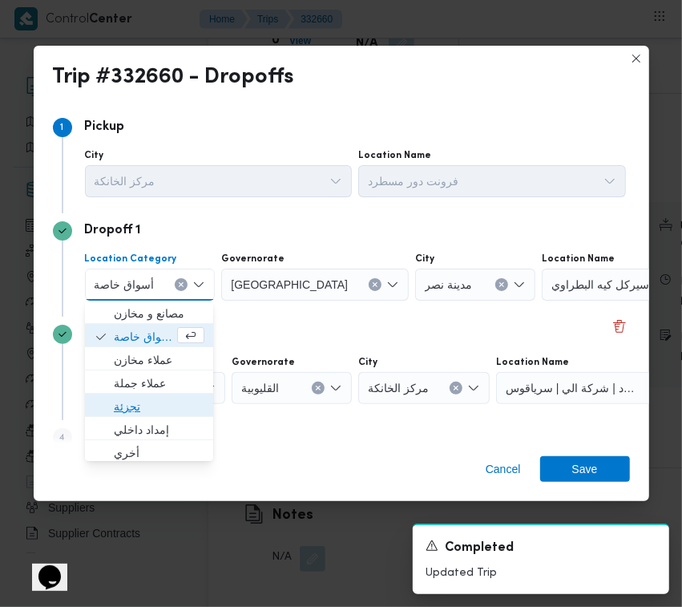
click at [151, 407] on span "تجزئة" at bounding box center [159, 406] width 91 height 19
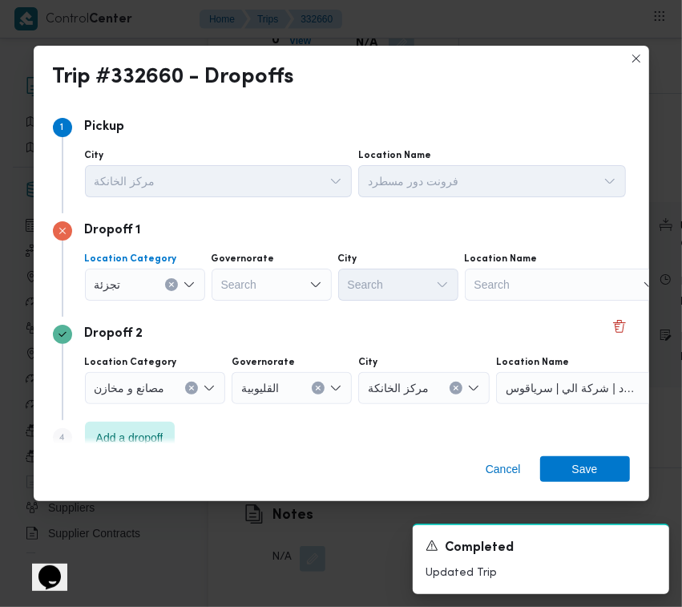
click at [269, 283] on div "Search" at bounding box center [272, 284] width 120 height 32
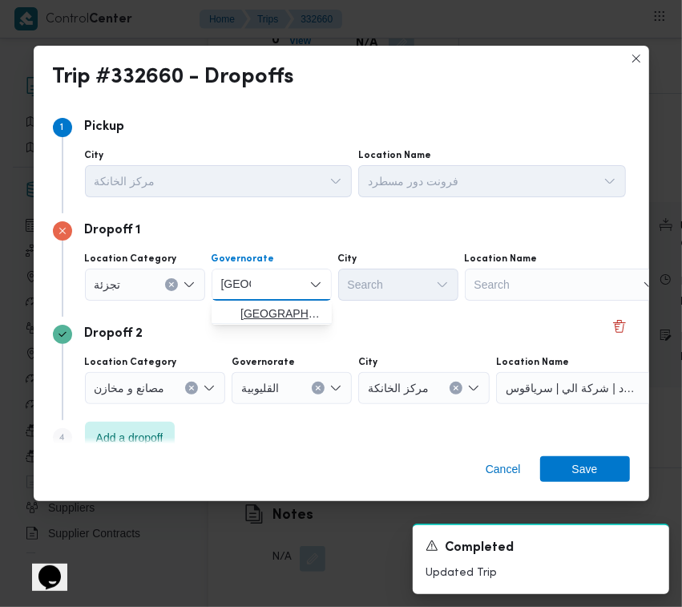
type input "[GEOGRAPHIC_DATA]"
drag, startPoint x: 274, startPoint y: 305, endPoint x: 314, endPoint y: 307, distance: 40.1
click at [274, 306] on span "[GEOGRAPHIC_DATA]" at bounding box center [281, 313] width 82 height 19
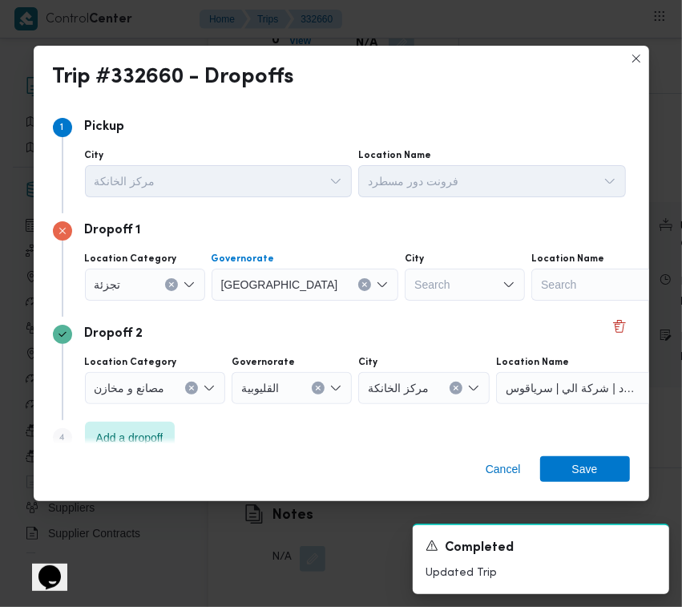
click at [382, 309] on div "Dropoff 1 Location Category تجزئة Governorate [GEOGRAPHIC_DATA] Combo box. Sele…" at bounding box center [341, 264] width 577 height 103
click at [405, 289] on div "Search" at bounding box center [465, 284] width 120 height 32
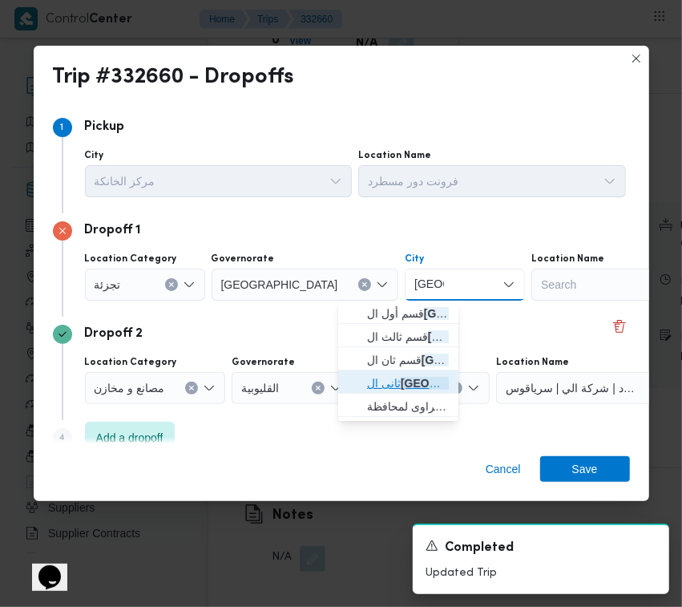
click at [385, 383] on span "ثانى ال قاهرة الجديدة" at bounding box center [408, 382] width 82 height 19
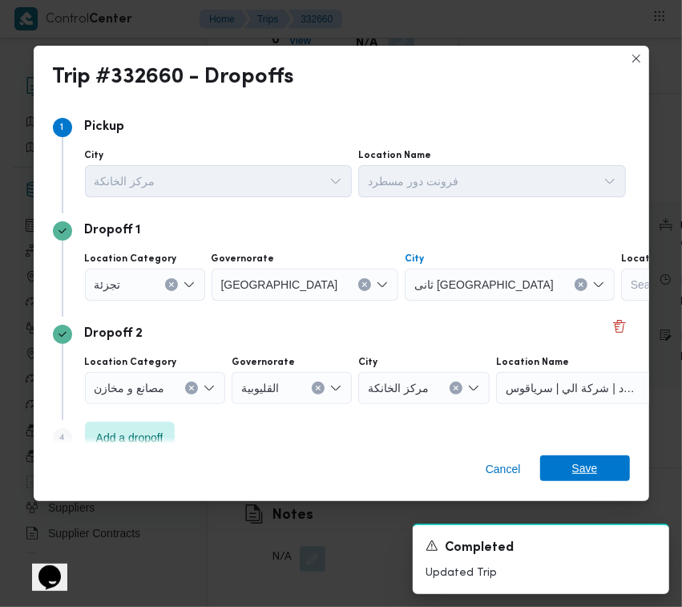
click at [590, 467] on span "Save" at bounding box center [585, 468] width 26 height 26
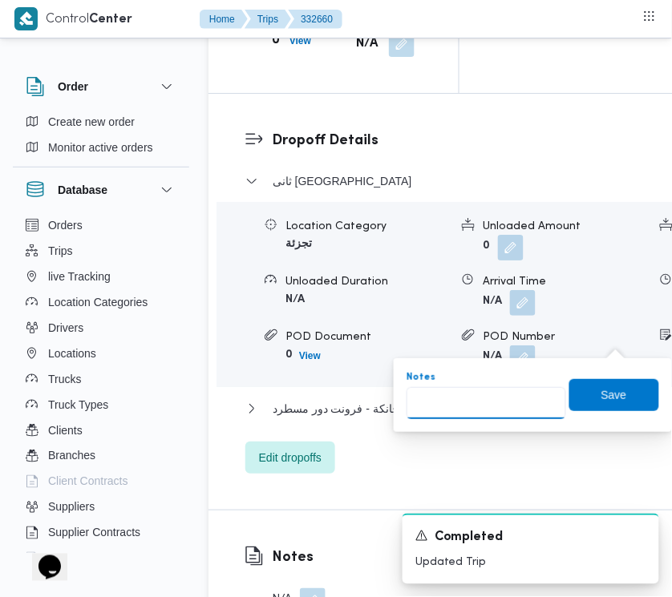
click at [502, 414] on input "Notes" at bounding box center [485, 403] width 159 height 32
click at [606, 410] on div "Notes الرحاب Save" at bounding box center [533, 394] width 256 height 51
click at [601, 385] on span "Save" at bounding box center [614, 394] width 26 height 19
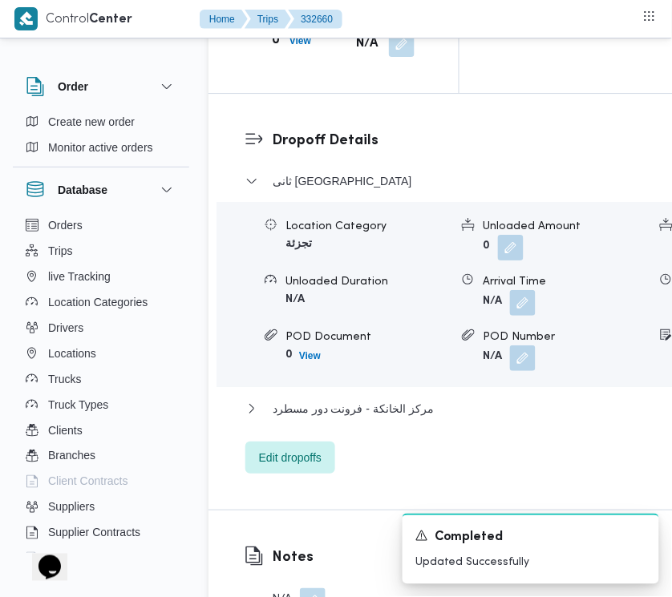
click at [353, 150] on dl "Dropoff Details ثانى [GEOGRAPHIC_DATA] الجديدة Location Category تجزئة Unloaded…" at bounding box center [544, 302] width 545 height 344
click at [345, 172] on span "ثانى [GEOGRAPHIC_DATA]" at bounding box center [341, 181] width 139 height 19
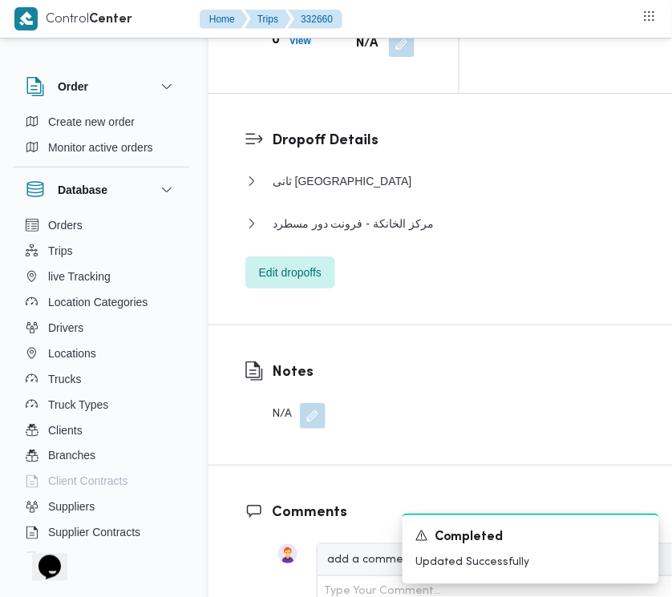
click at [591, 94] on div "Dropoff Details ثانى [GEOGRAPHIC_DATA] الجديدة Location Category تجزئة Unloaded…" at bounding box center [530, 209] width 644 height 231
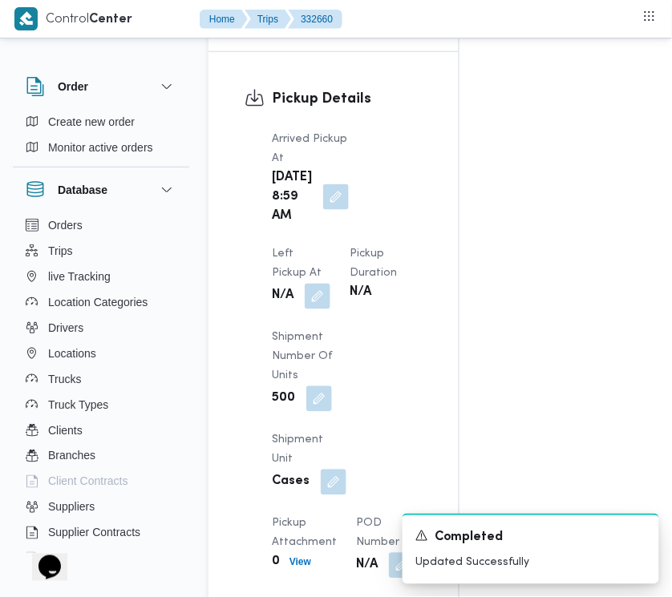
click at [330, 284] on span at bounding box center [314, 297] width 34 height 26
click at [425, 201] on div "Arrived Pickup At [DATE] 8:59 AM Left Pickup At N/A Pickup Duration N/A Shipmen…" at bounding box center [347, 354] width 170 height 468
click at [330, 283] on button "button" at bounding box center [318, 296] width 26 height 26
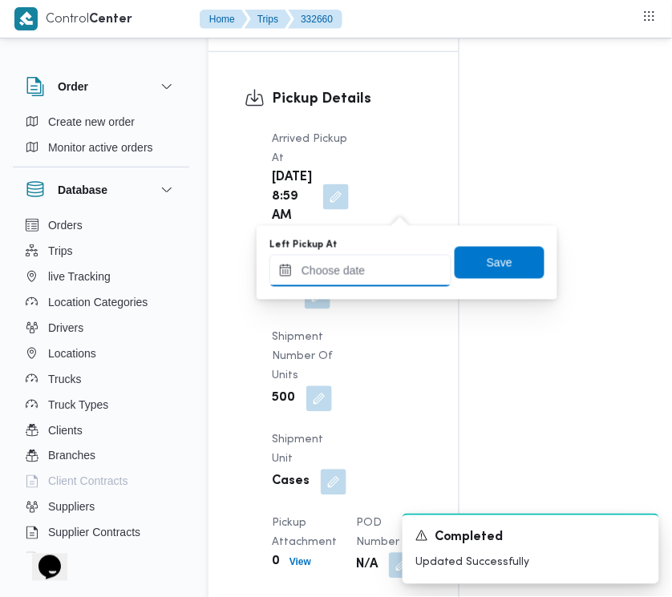
click at [399, 265] on input "Left Pickup At" at bounding box center [360, 271] width 182 height 32
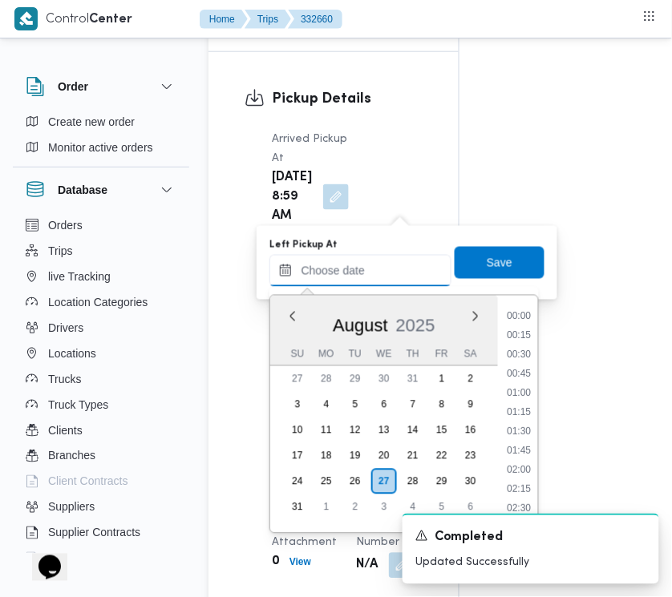
scroll to position [583, 0]
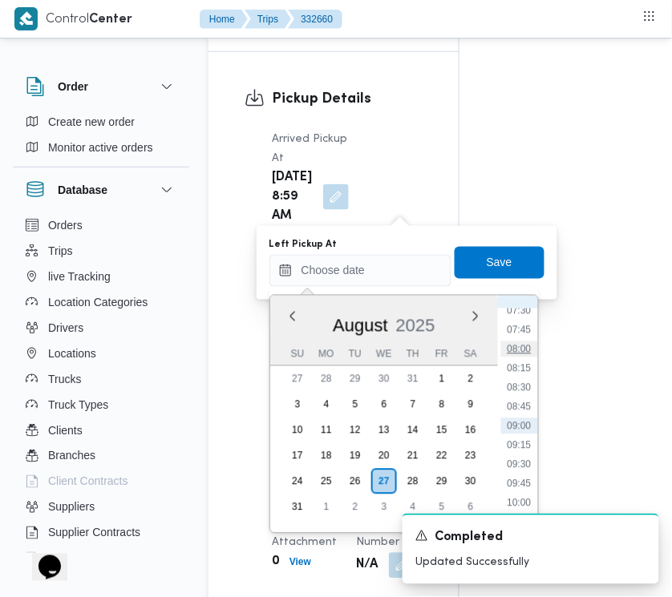
click at [527, 343] on li "08:00" at bounding box center [519, 349] width 37 height 16
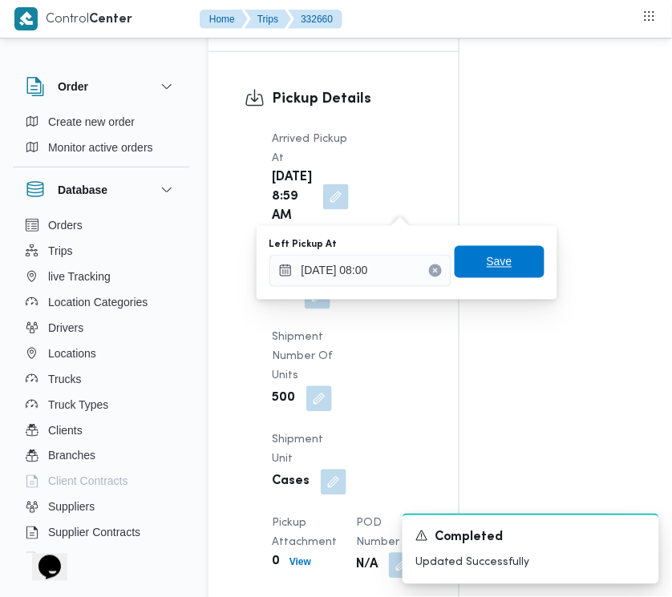
click at [494, 253] on span "Save" at bounding box center [499, 261] width 26 height 19
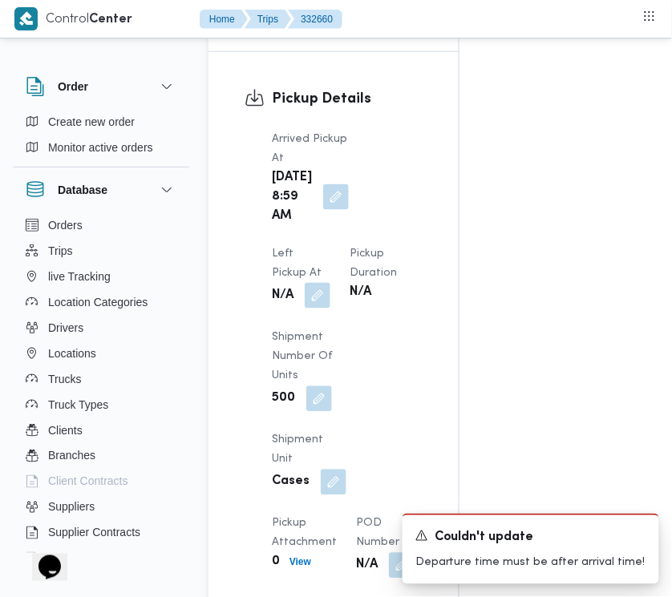
click at [330, 283] on button "button" at bounding box center [318, 296] width 26 height 26
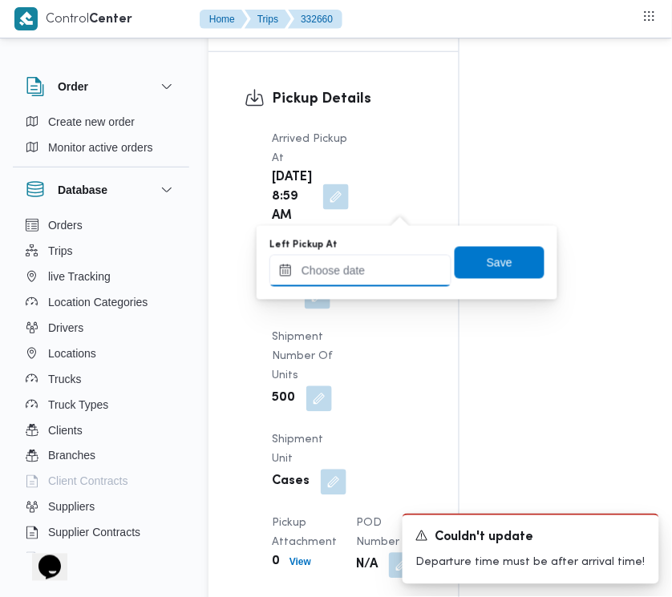
click at [397, 274] on input "Left Pickup At" at bounding box center [360, 271] width 182 height 32
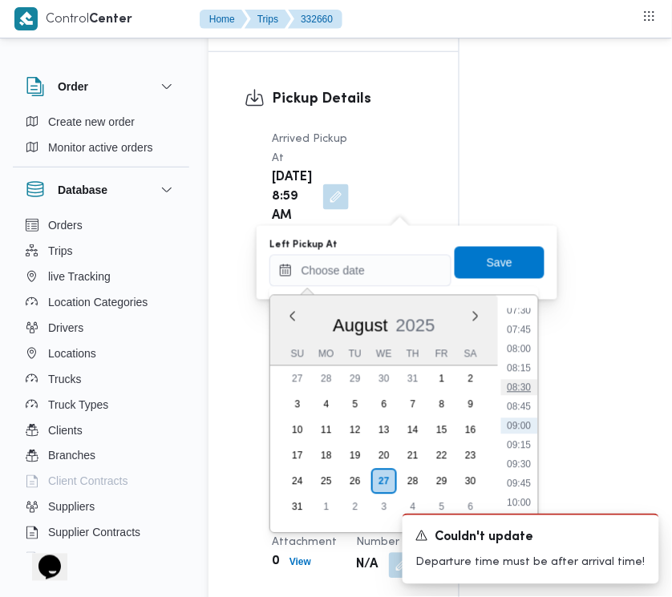
click at [533, 391] on li "08:30" at bounding box center [519, 388] width 37 height 16
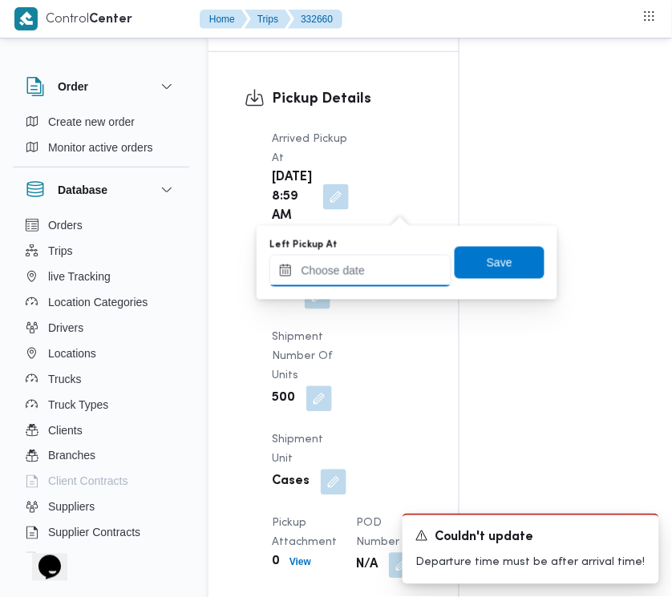
click at [422, 276] on input "Left Pickup At" at bounding box center [360, 271] width 182 height 32
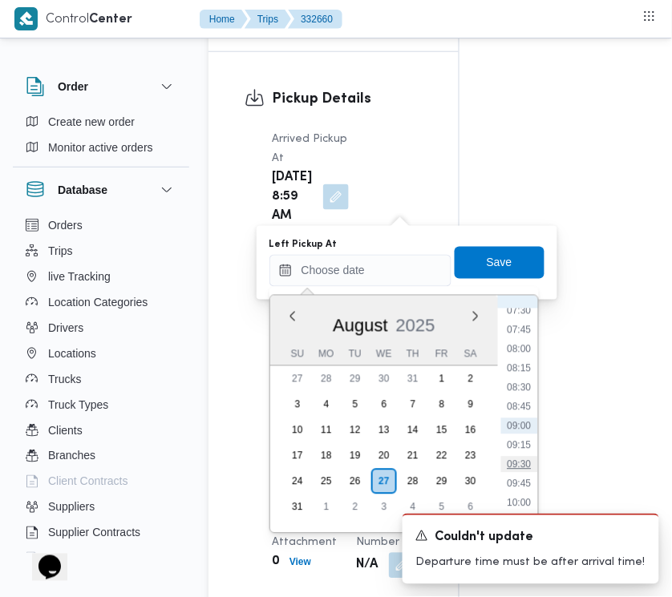
click at [523, 466] on li "09:30" at bounding box center [519, 465] width 37 height 16
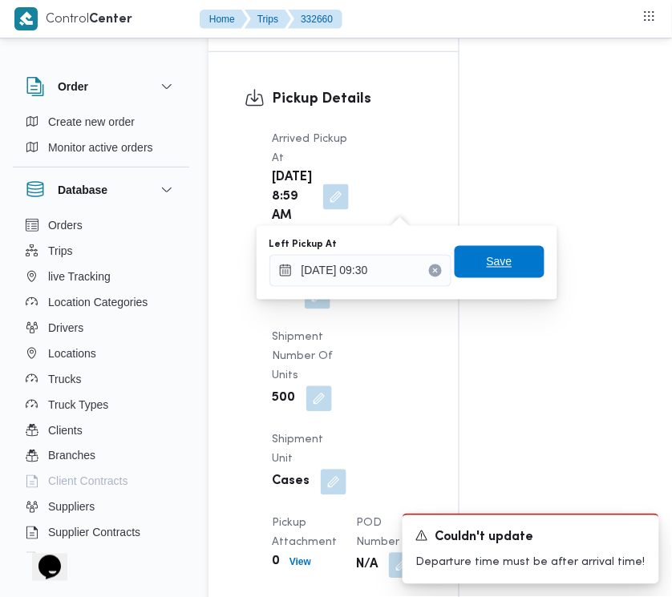
click at [497, 247] on div "Save" at bounding box center [499, 263] width 90 height 32
click at [494, 261] on span "Save" at bounding box center [499, 261] width 26 height 19
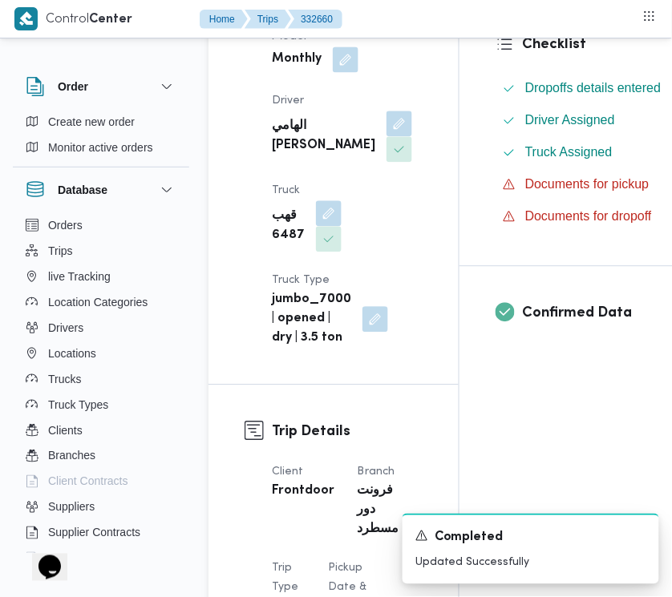
scroll to position [0, 0]
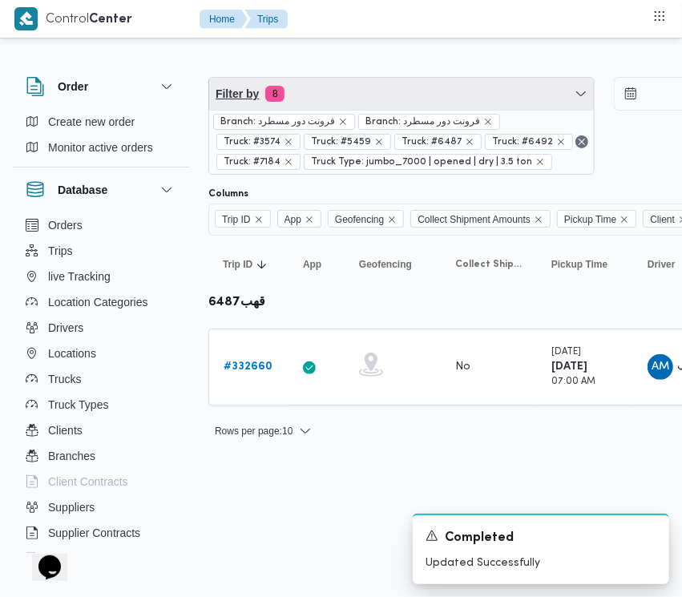
click at [381, 98] on span "Filter by 8" at bounding box center [401, 94] width 385 height 32
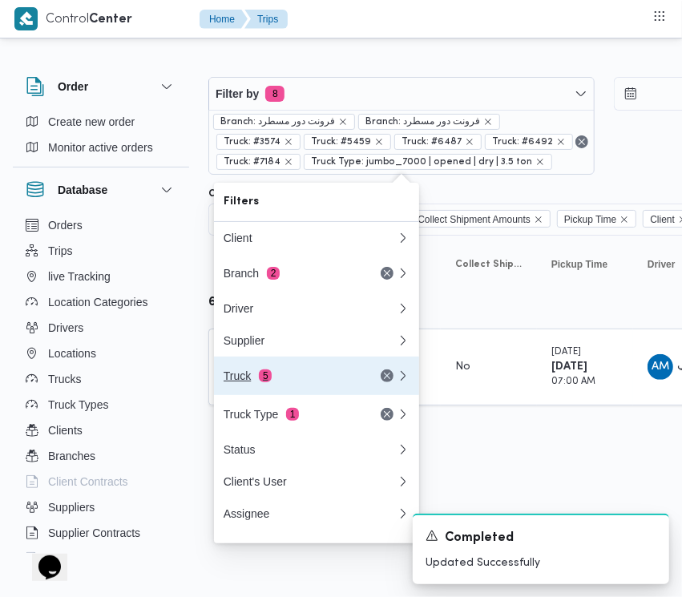
click at [293, 382] on div "Truck 5" at bounding box center [291, 375] width 135 height 13
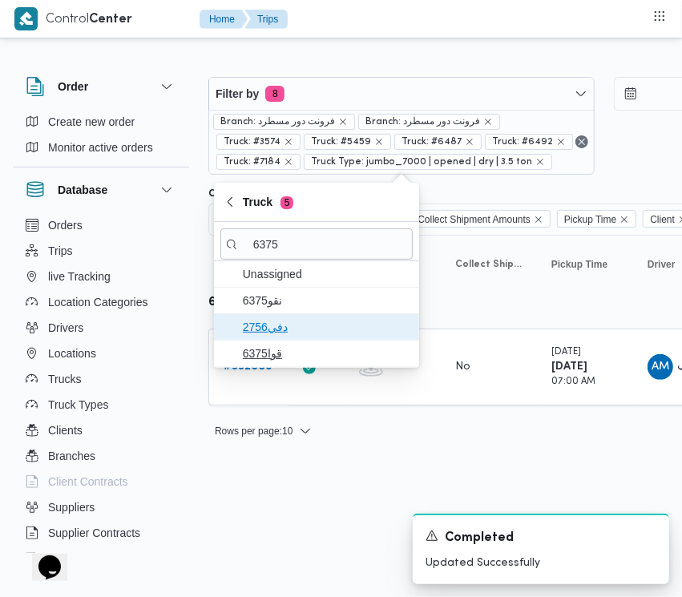
drag, startPoint x: 246, startPoint y: 325, endPoint x: 251, endPoint y: 341, distance: 17.5
click at [247, 323] on span "دفي2756" at bounding box center [326, 326] width 167 height 19
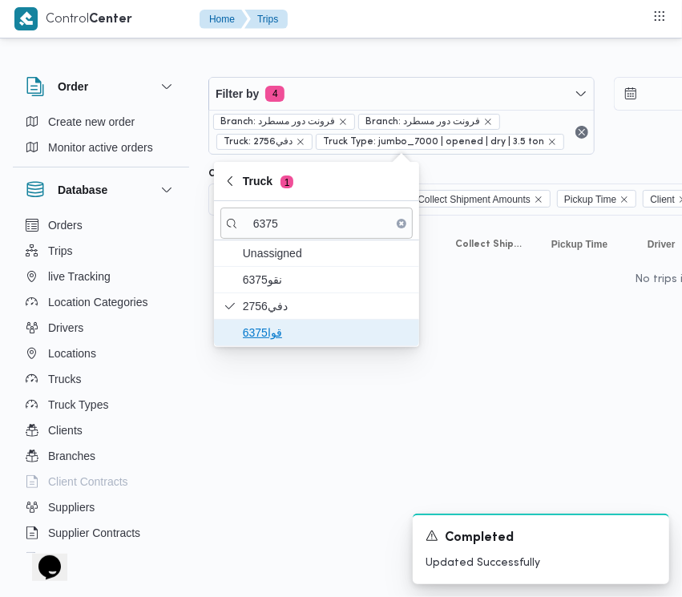
click at [252, 345] on span "قوا6375" at bounding box center [316, 333] width 192 height 26
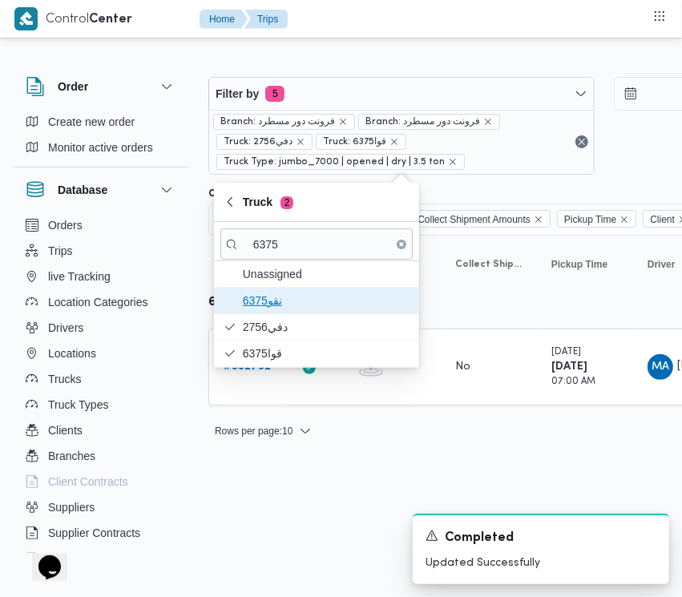
click at [265, 295] on span "نقو6375" at bounding box center [326, 300] width 167 height 19
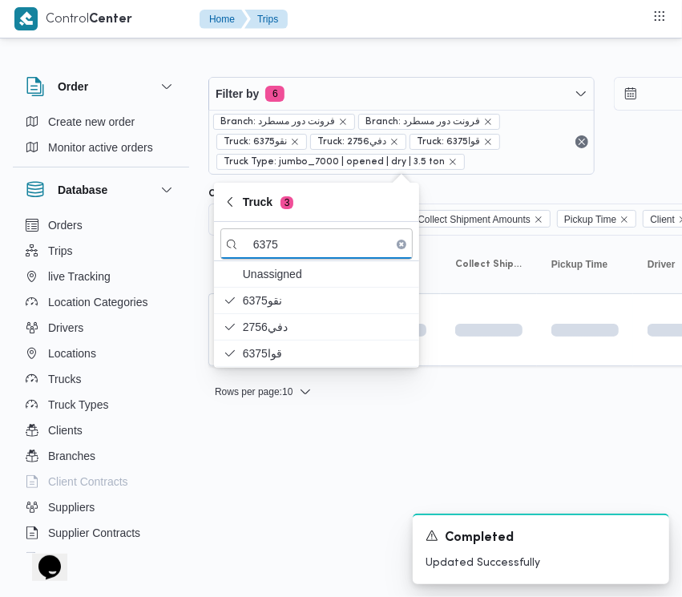
click at [251, 411] on div "Rows per page : 10 1" at bounding box center [689, 392] width 981 height 38
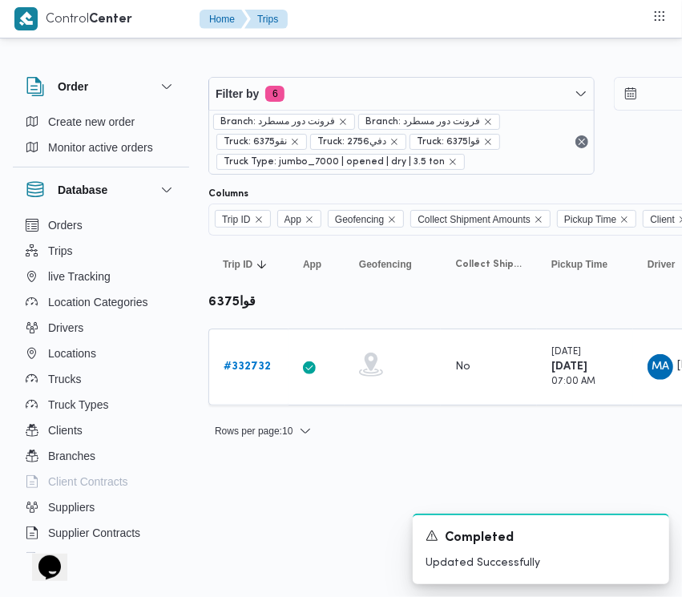
click at [248, 542] on html "Control Center Home Trips Order Create new order Monitor active orders Database…" at bounding box center [341, 298] width 682 height 597
click at [239, 363] on b "# 332732" at bounding box center [247, 366] width 47 height 10
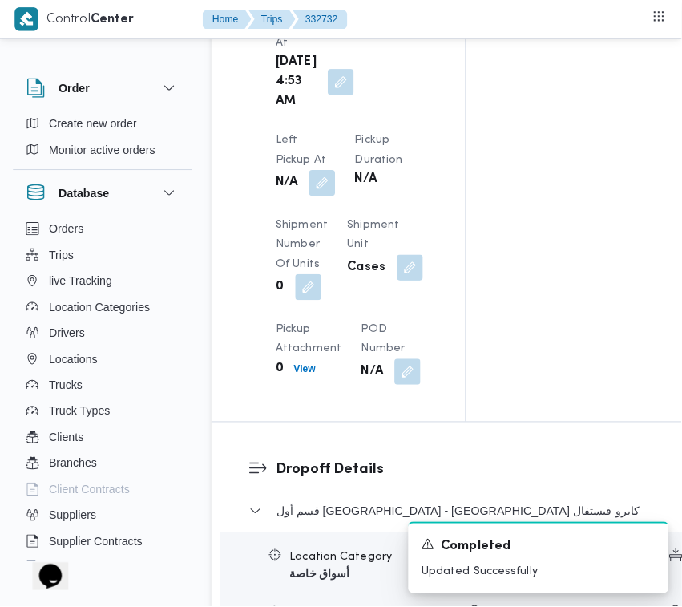
scroll to position [2537, 0]
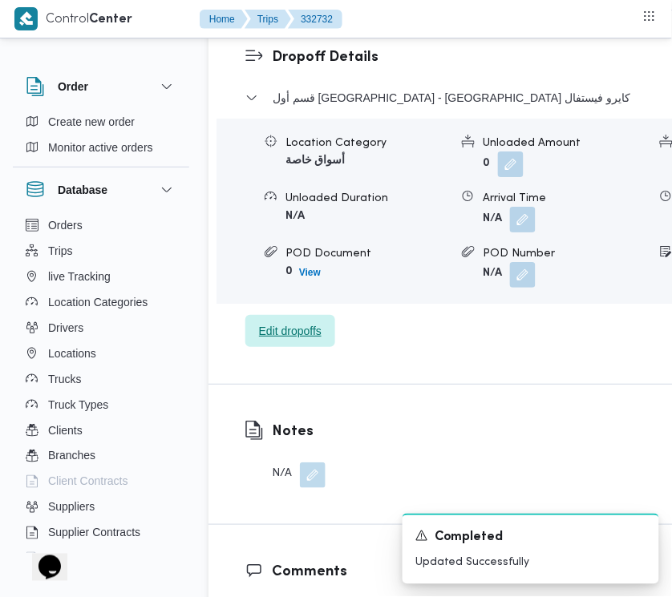
click at [311, 341] on span "Edit dropoffs" at bounding box center [290, 330] width 63 height 19
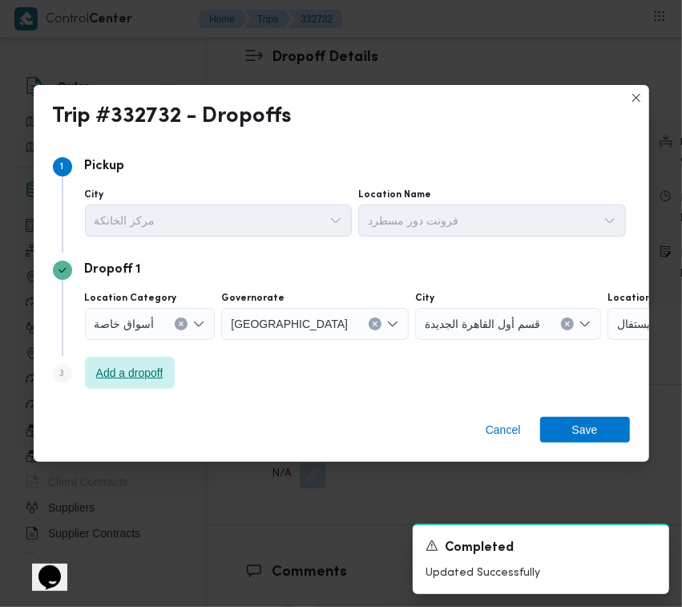
click at [142, 365] on span "Add a dropoff" at bounding box center [129, 372] width 67 height 19
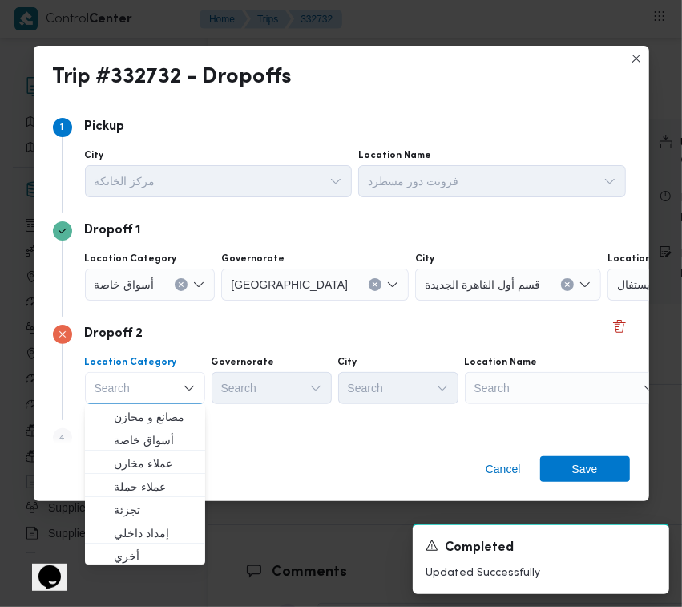
click at [562, 393] on div "Search" at bounding box center [565, 388] width 200 height 32
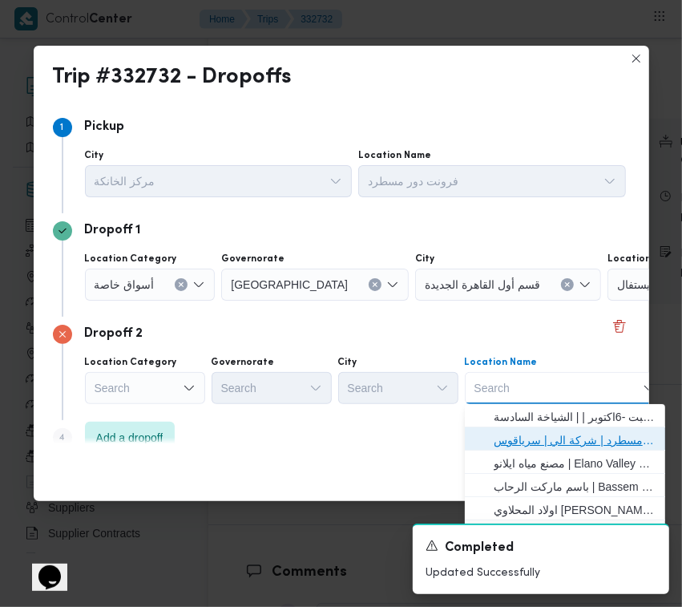
drag, startPoint x: 577, startPoint y: 438, endPoint x: 525, endPoint y: 402, distance: 62.9
click at [577, 438] on span "فرونت دور مسطرد | شركة الي | سرياقوس" at bounding box center [575, 439] width 162 height 19
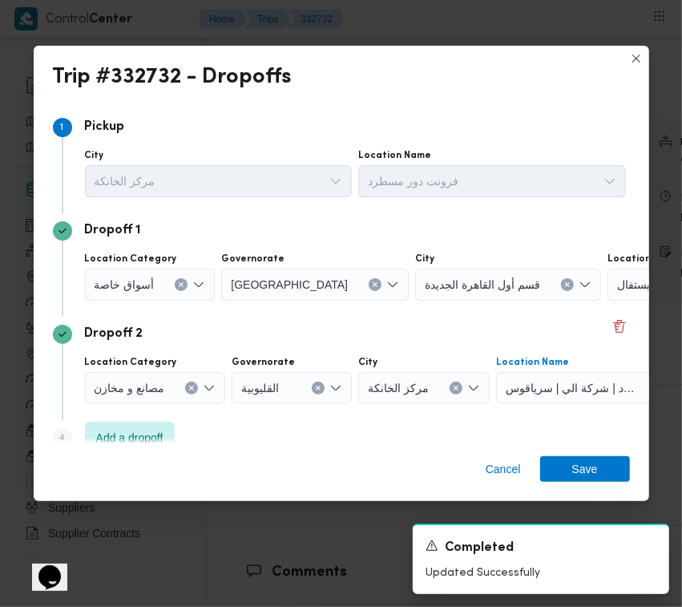
click at [543, 282] on div at bounding box center [547, 285] width 8 height 26
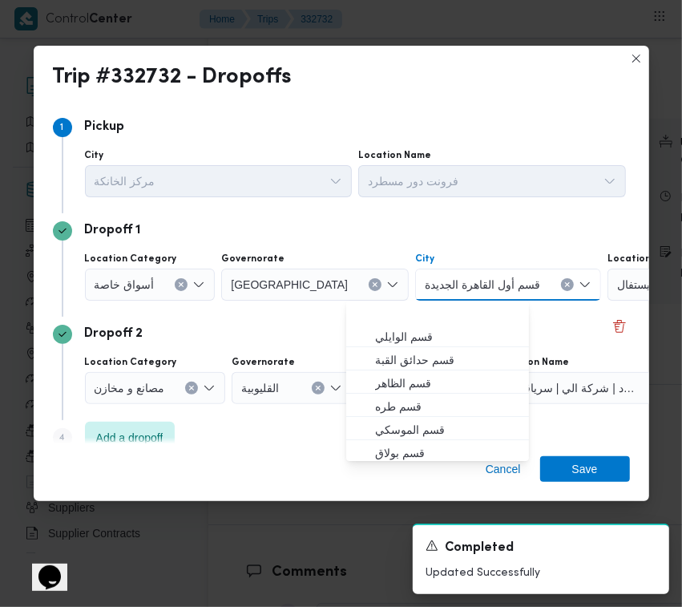
scroll to position [49, 0]
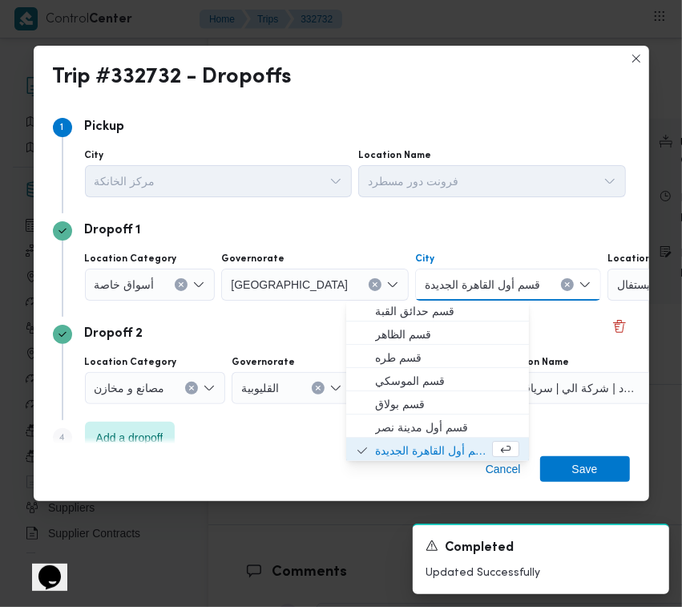
click at [297, 285] on div "[GEOGRAPHIC_DATA]" at bounding box center [315, 284] width 188 height 32
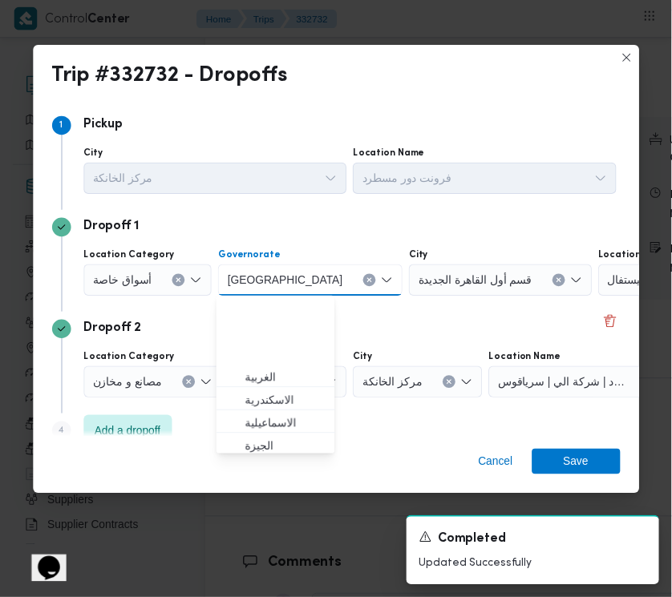
scroll to position [95, 0]
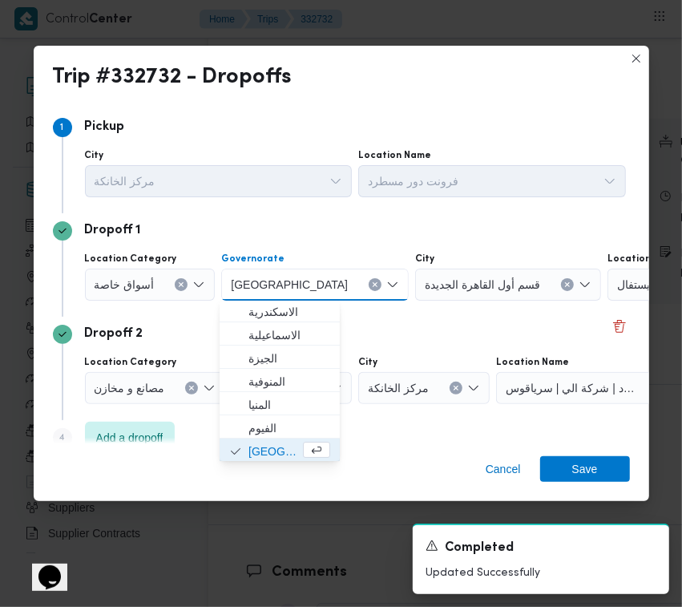
click at [372, 285] on icon "Clear input" at bounding box center [375, 284] width 6 height 6
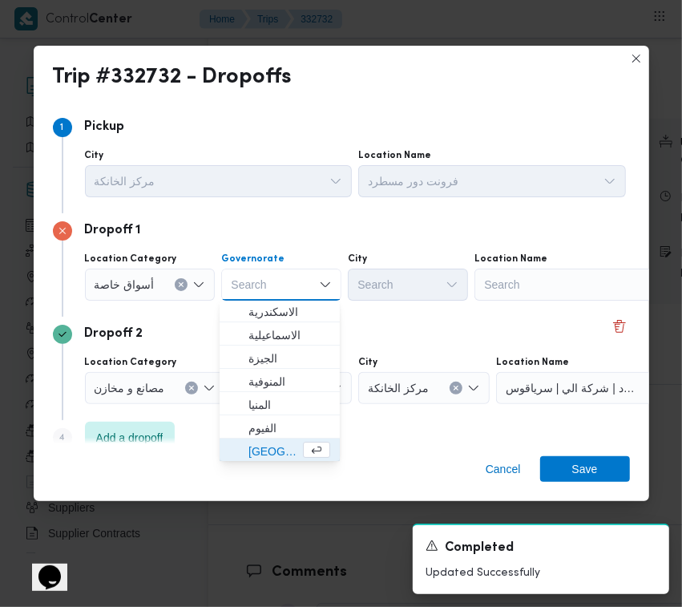
click at [587, 278] on div "Search" at bounding box center [574, 284] width 200 height 32
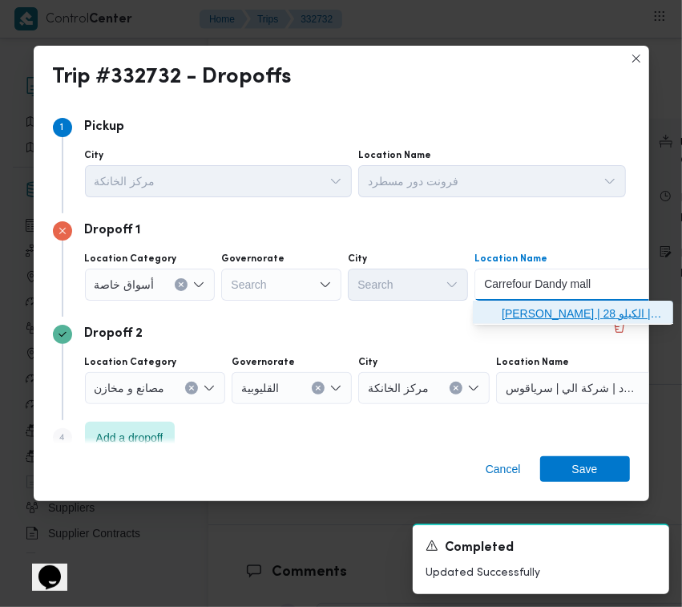
click at [555, 307] on span "[PERSON_NAME] | الكيلو 28 | null" at bounding box center [583, 313] width 162 height 19
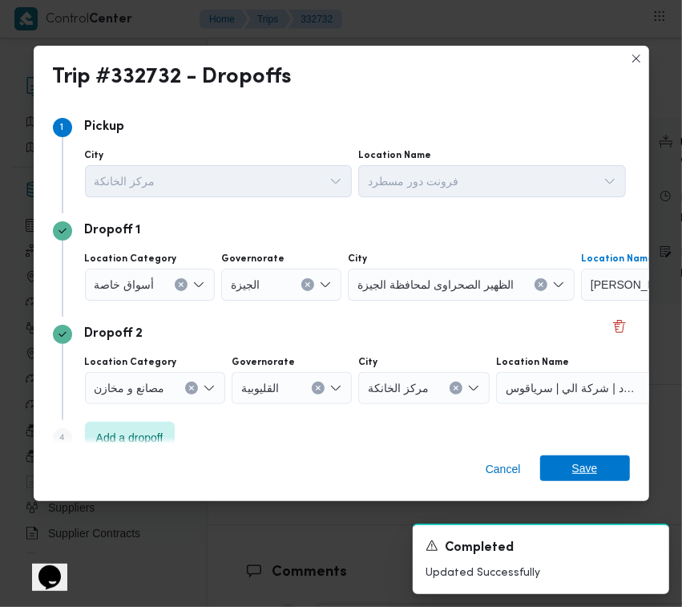
click at [590, 462] on span "Save" at bounding box center [585, 468] width 26 height 26
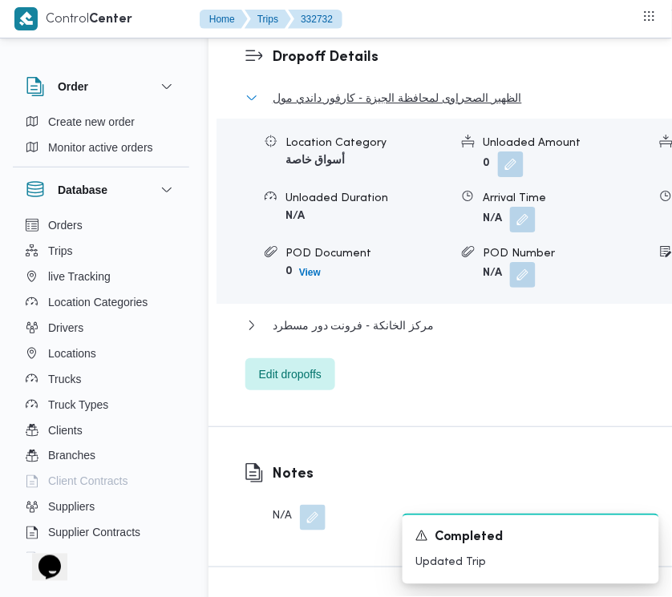
click at [307, 107] on span "الظهير الصحراوى لمحافظة الجيزة - كارفور داندي مول" at bounding box center [396, 97] width 249 height 19
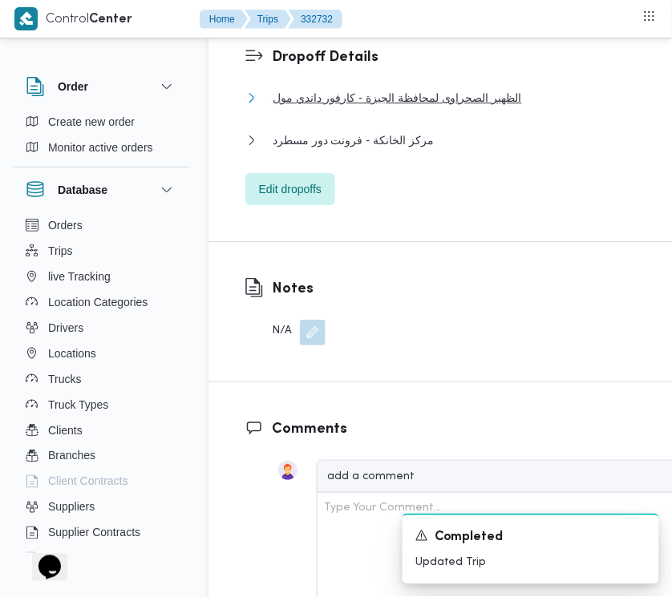
scroll to position [2016, 0]
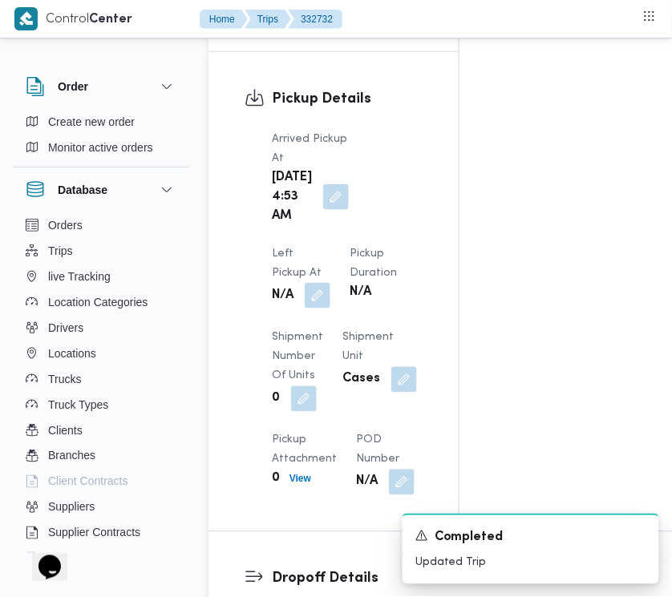
click at [330, 283] on button "button" at bounding box center [318, 296] width 26 height 26
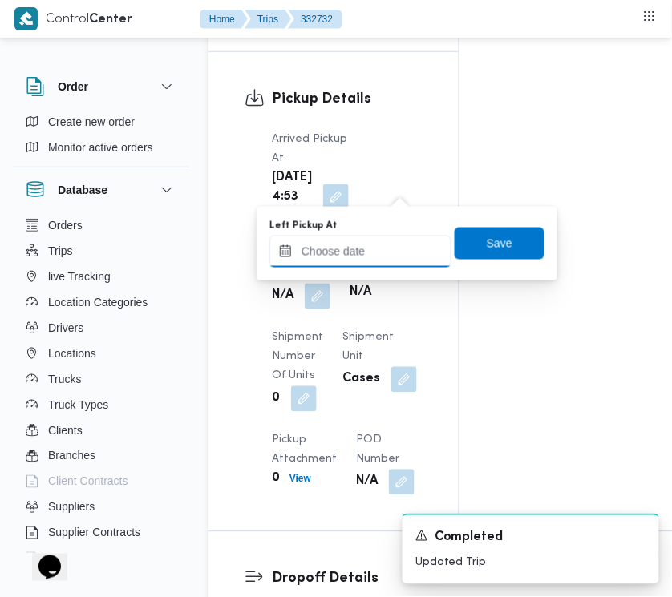
click at [385, 264] on input "Left Pickup At" at bounding box center [360, 252] width 182 height 32
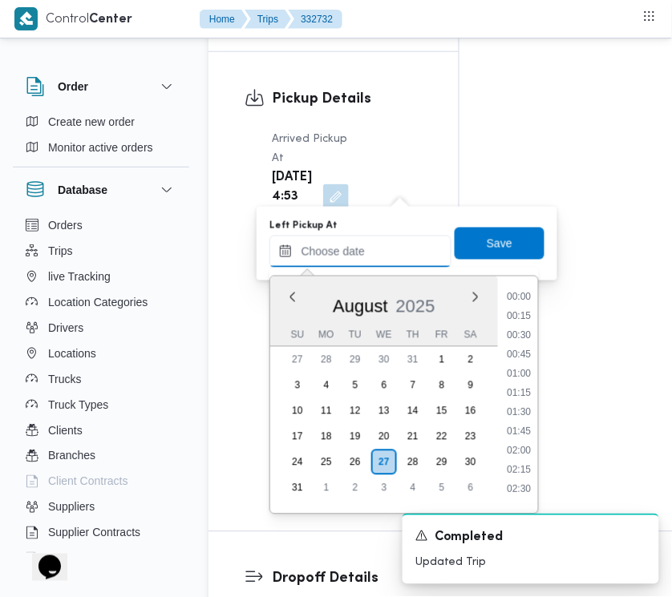
scroll to position [583, 0]
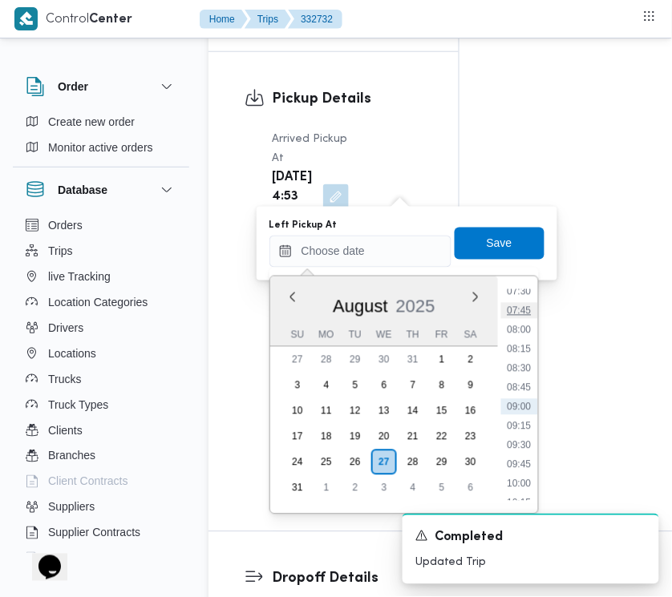
click at [530, 306] on li "07:45" at bounding box center [519, 311] width 37 height 16
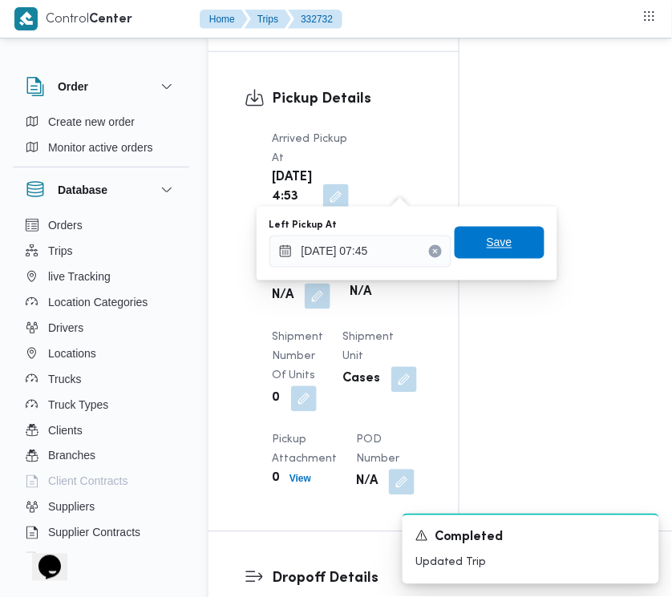
click at [489, 249] on span "Save" at bounding box center [499, 242] width 26 height 19
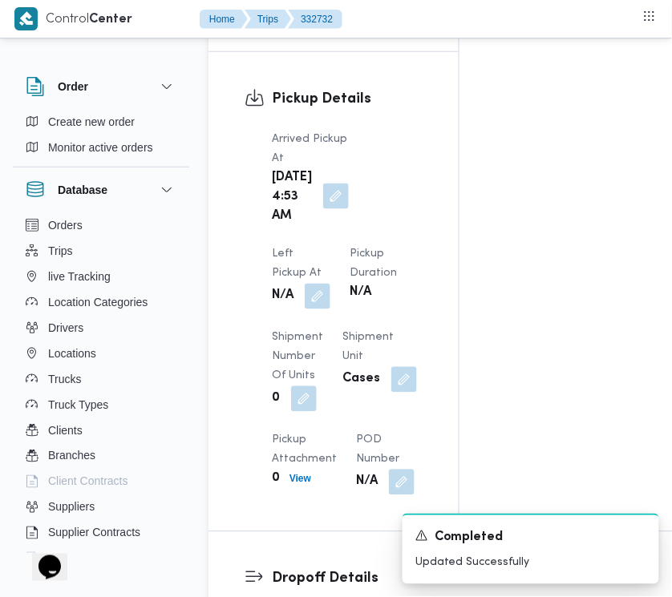
click at [334, 209] on button "button" at bounding box center [336, 197] width 26 height 26
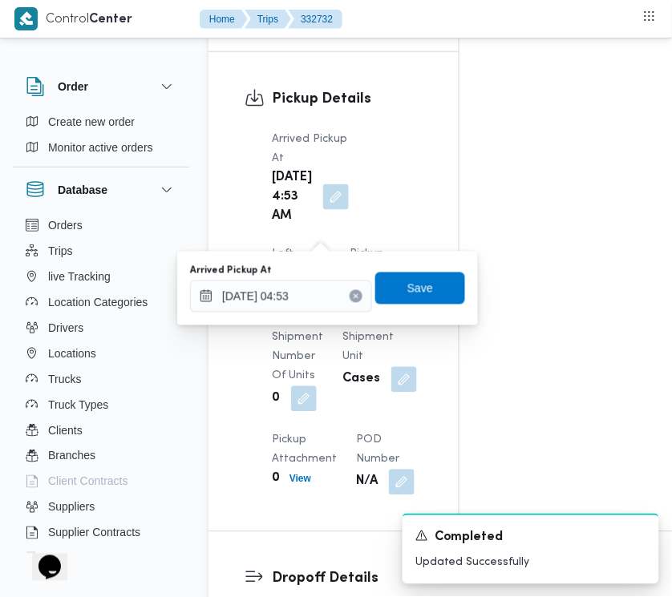
click at [318, 314] on div "You are in a dialog. To close this dialog, hit escape. Arrived Pickup At [DATE]…" at bounding box center [327, 289] width 301 height 74
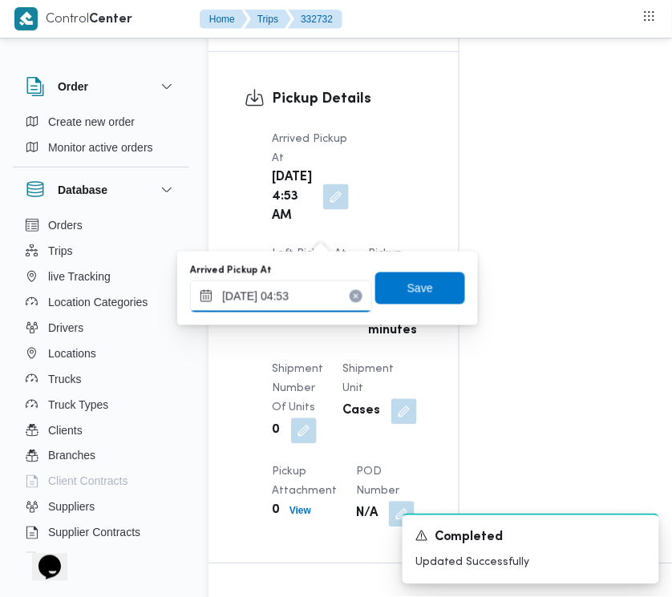
click at [313, 299] on input "[DATE] 04:53" at bounding box center [281, 297] width 182 height 32
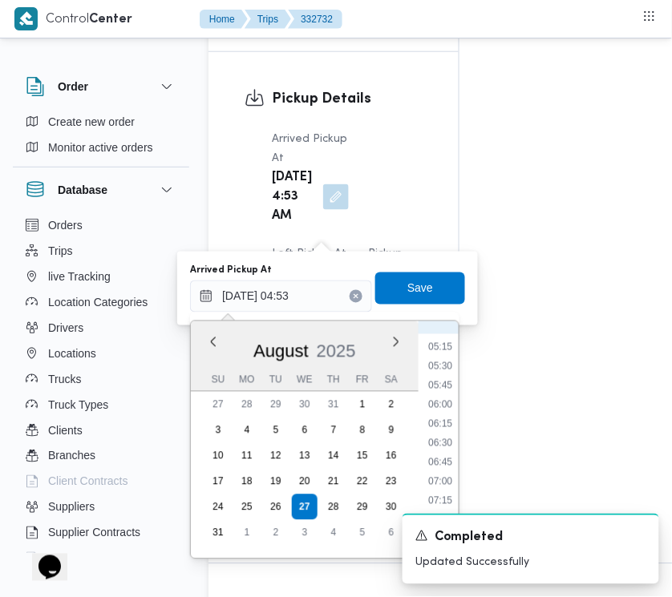
scroll to position [437, 0]
click at [446, 458] on li "07:15" at bounding box center [440, 463] width 37 height 16
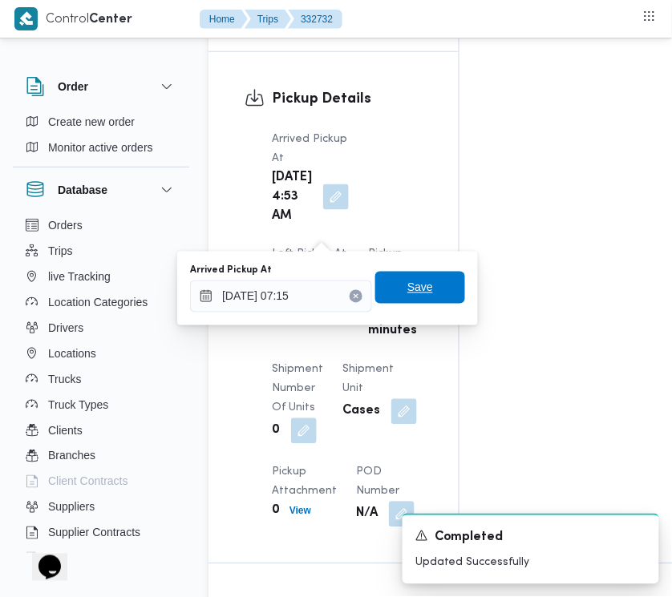
click at [426, 287] on span "Save" at bounding box center [420, 288] width 90 height 32
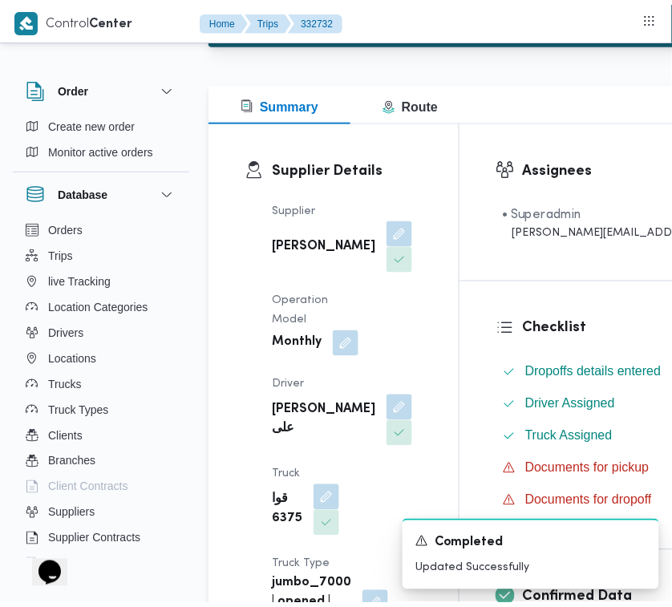
scroll to position [0, 0]
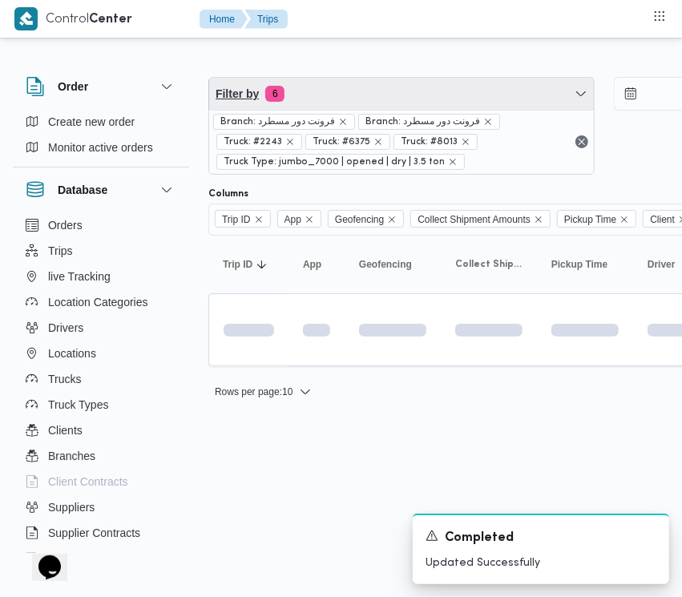
click at [322, 92] on span "Filter by 6" at bounding box center [401, 94] width 385 height 32
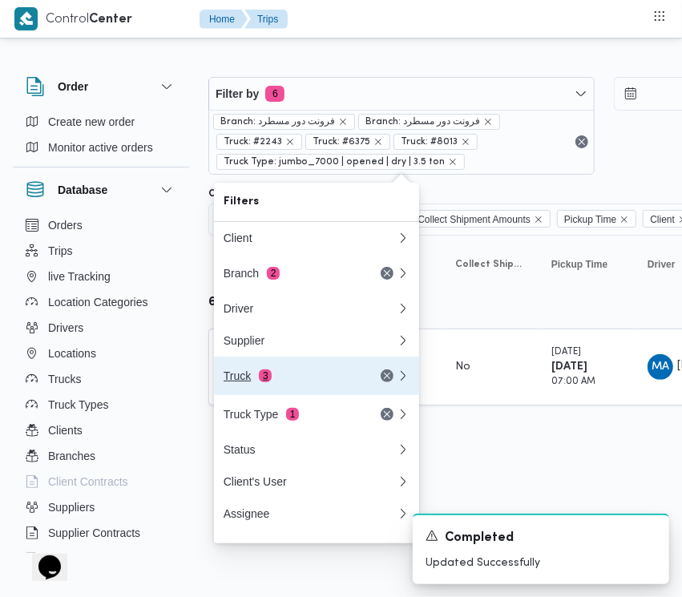
click at [318, 374] on div "Truck 3" at bounding box center [310, 376] width 192 height 38
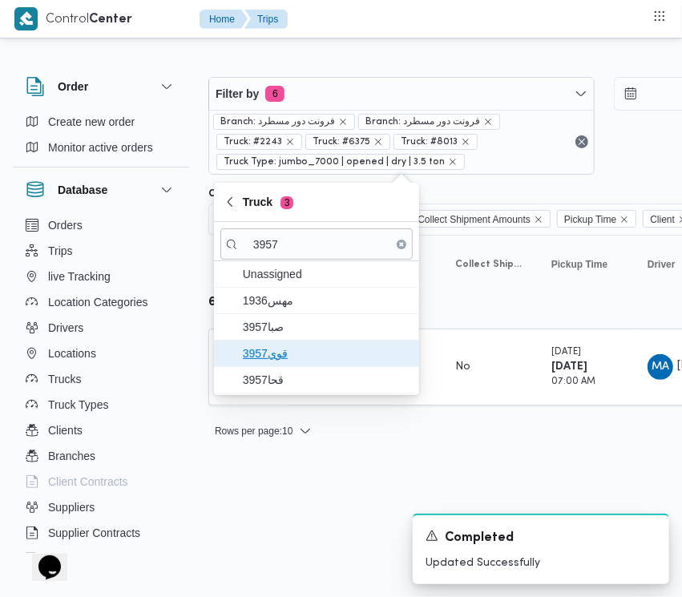
click at [281, 357] on span "قوي3957" at bounding box center [326, 353] width 167 height 19
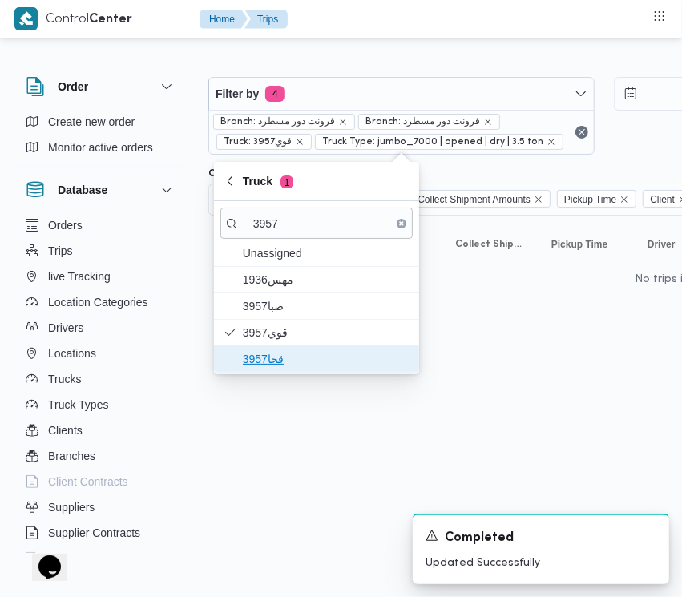
click at [277, 362] on span "قحا3957" at bounding box center [326, 358] width 167 height 19
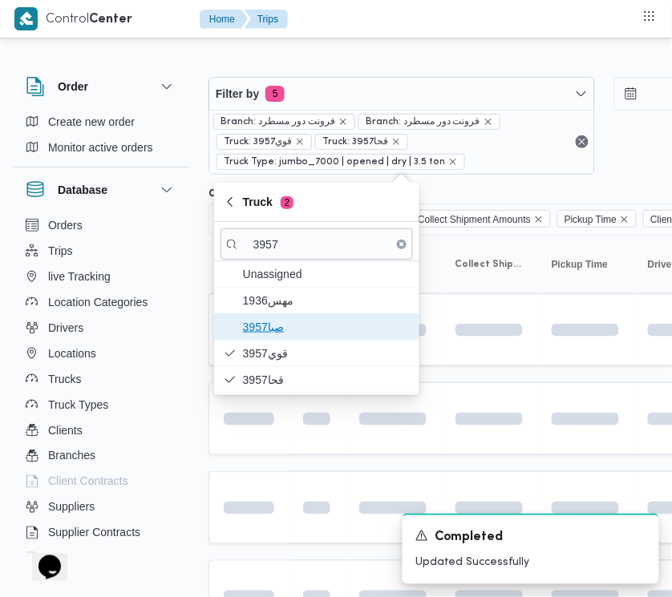
click at [271, 321] on span "3957صبا" at bounding box center [326, 326] width 167 height 19
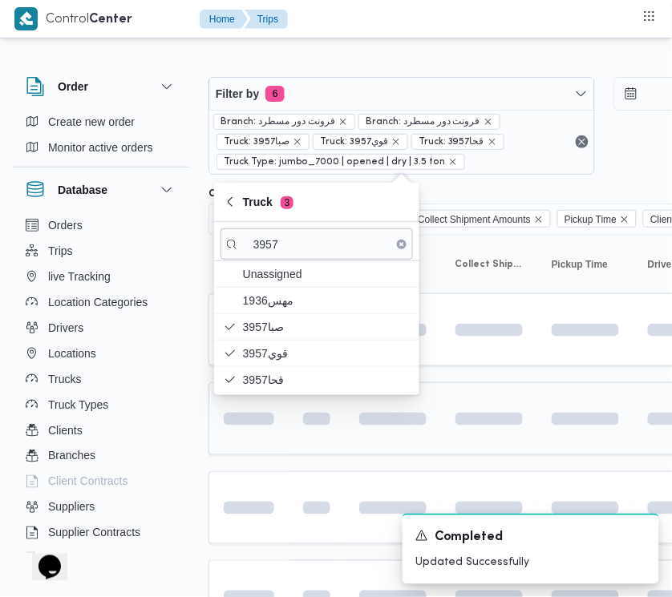
click at [281, 445] on td at bounding box center [248, 418] width 80 height 73
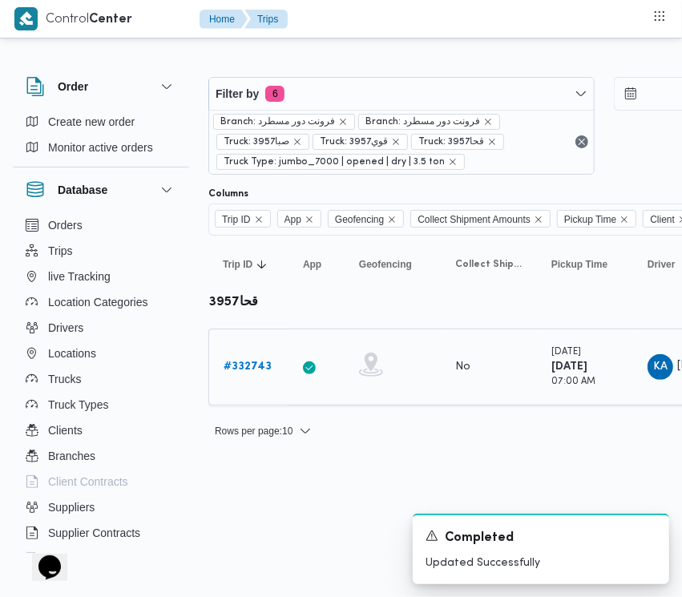
click at [246, 381] on div "# 332743" at bounding box center [248, 367] width 63 height 32
click at [235, 365] on b "# 332743" at bounding box center [248, 366] width 48 height 10
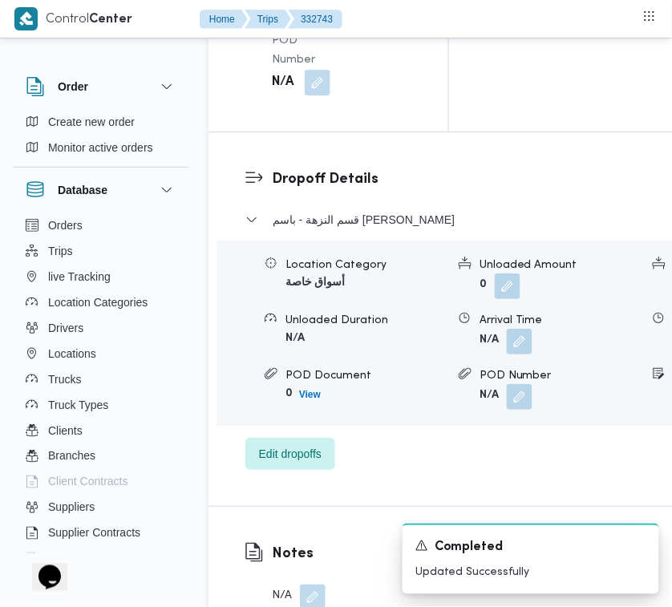
scroll to position [3172, 0]
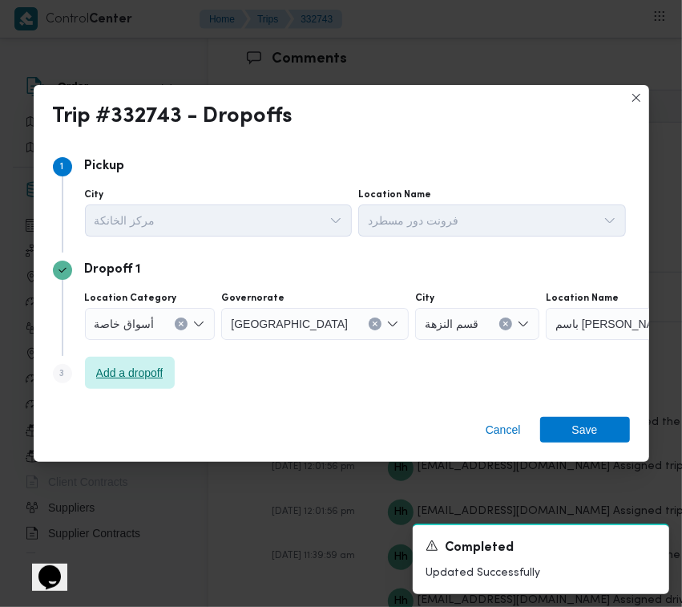
click at [155, 371] on span "Add a dropoff" at bounding box center [129, 372] width 67 height 19
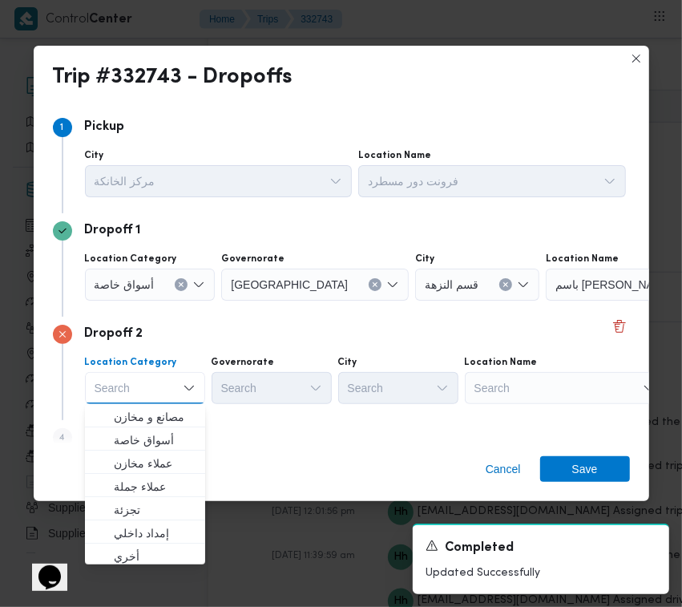
click at [535, 402] on div "Search" at bounding box center [565, 388] width 200 height 32
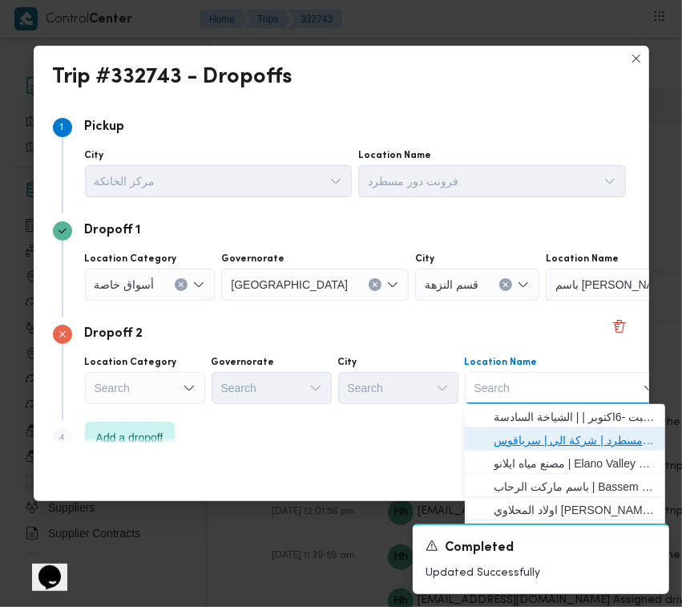
click at [549, 431] on span "فرونت دور مسطرد | شركة الي | سرياقوس" at bounding box center [575, 439] width 162 height 19
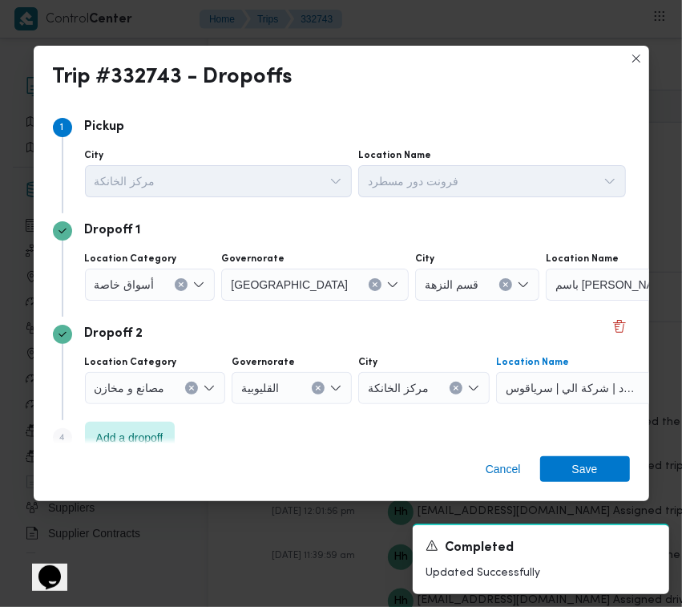
click at [146, 279] on span "أسواق خاصة" at bounding box center [125, 284] width 60 height 18
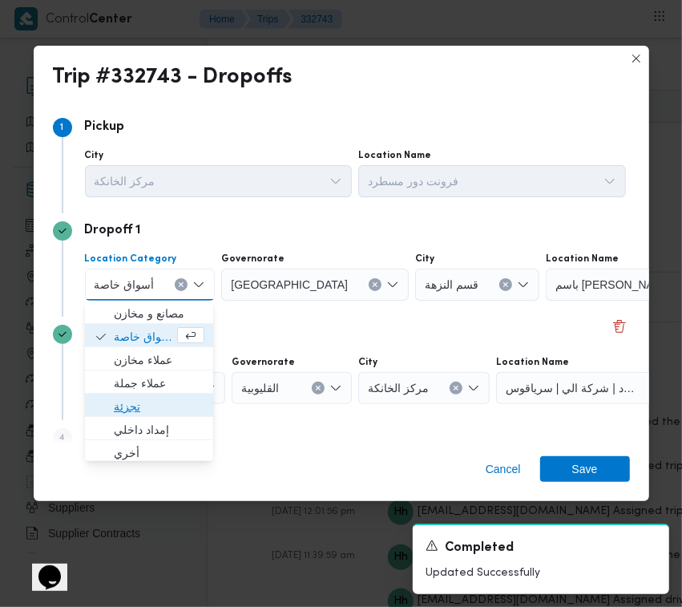
click at [161, 401] on span "تجزئة" at bounding box center [159, 406] width 91 height 19
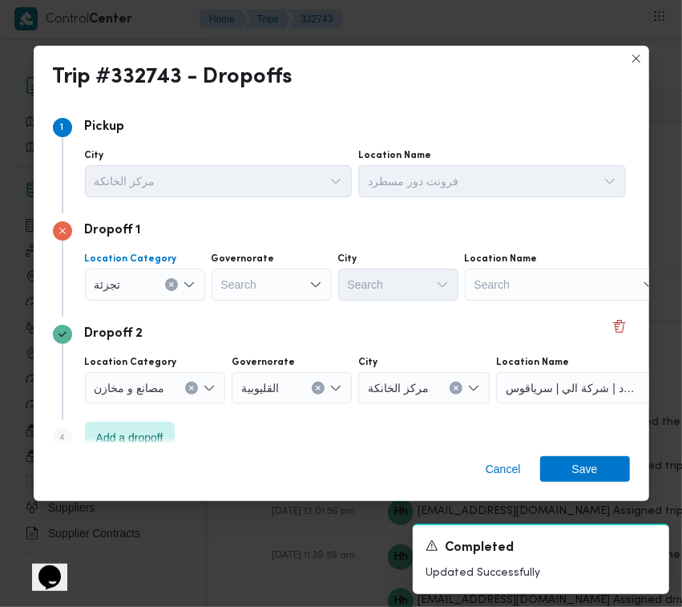
click at [242, 281] on div "Search" at bounding box center [272, 284] width 120 height 32
click at [274, 275] on div "[GEOGRAPHIC_DATA] [GEOGRAPHIC_DATA]" at bounding box center [272, 284] width 120 height 32
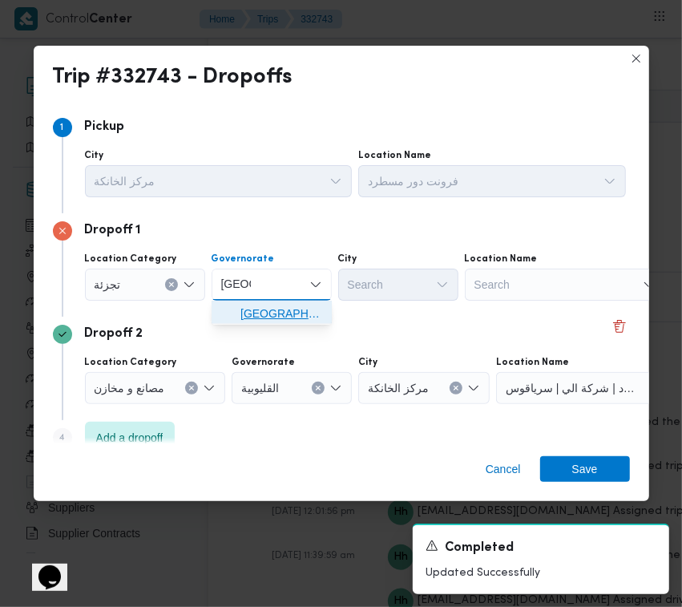
click at [277, 317] on span "[GEOGRAPHIC_DATA]" at bounding box center [281, 313] width 82 height 19
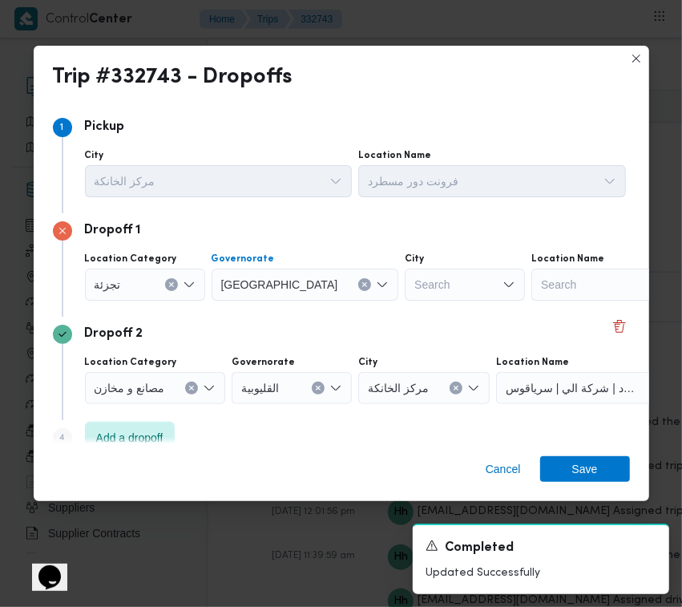
click at [405, 282] on div "Search" at bounding box center [465, 284] width 120 height 32
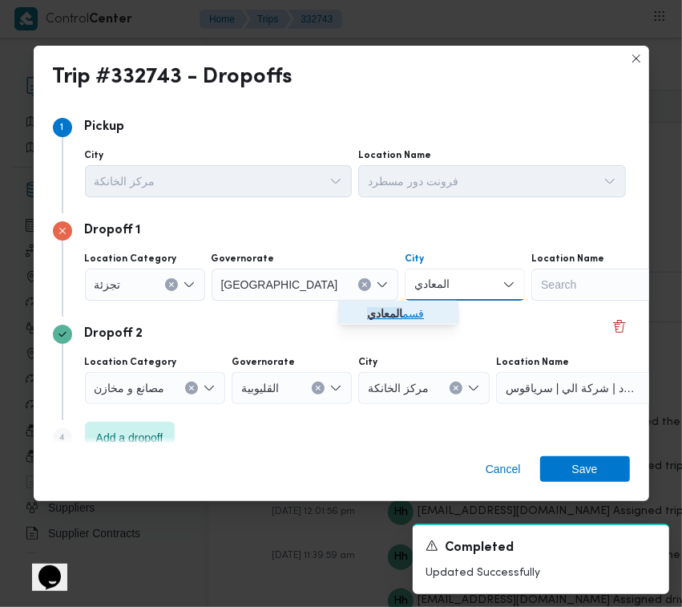
click at [382, 322] on span "قسم المعادي" at bounding box center [408, 313] width 82 height 19
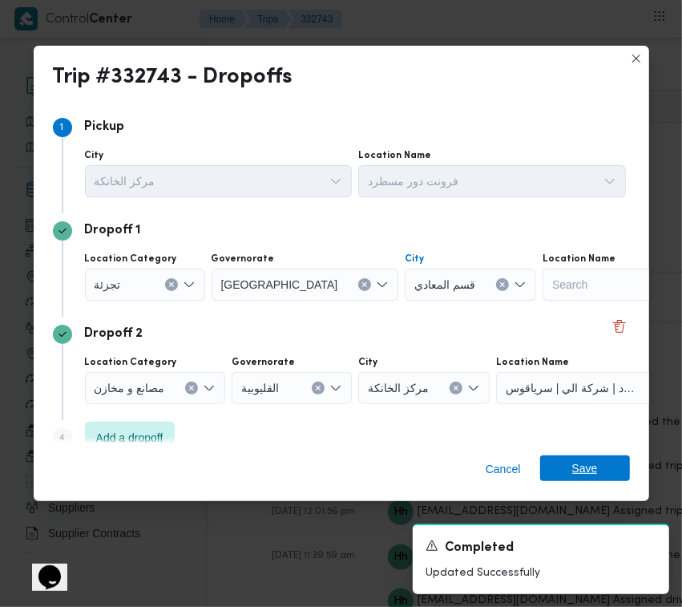
click at [563, 474] on span "Save" at bounding box center [585, 468] width 90 height 26
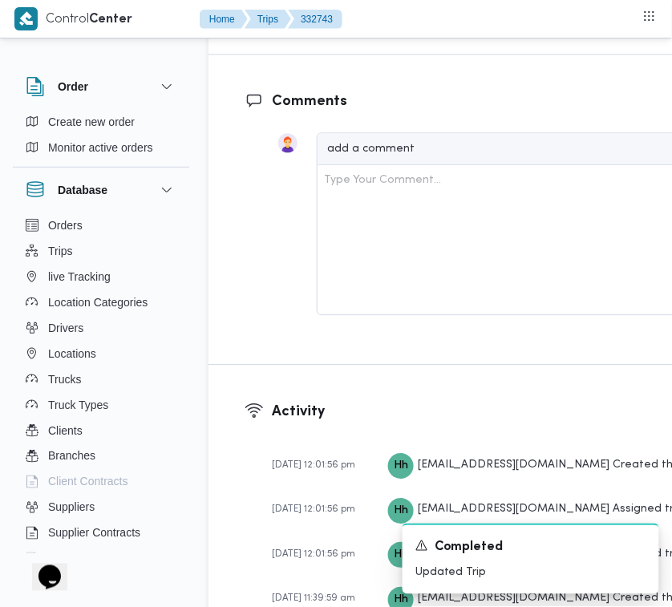
scroll to position [2642, 0]
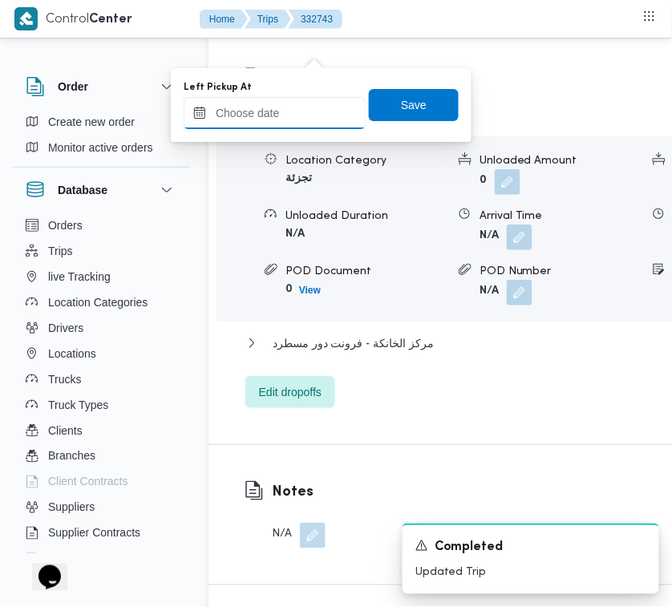
click at [282, 109] on input "Left Pickup At" at bounding box center [275, 113] width 182 height 32
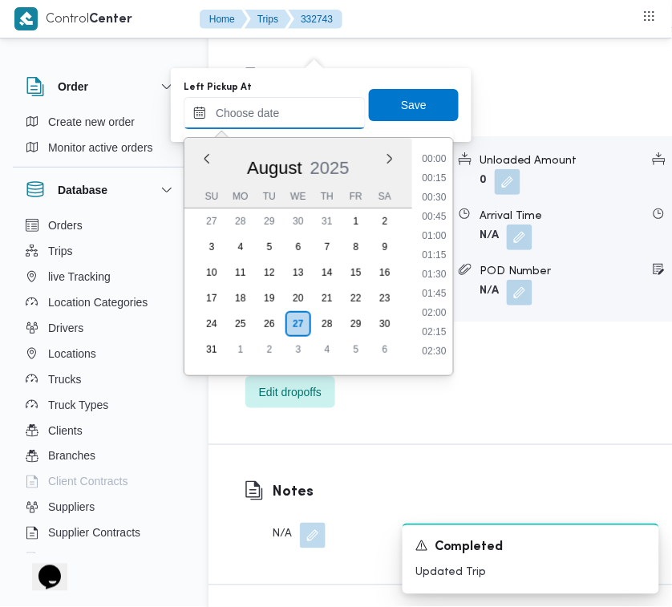
scroll to position [603, 0]
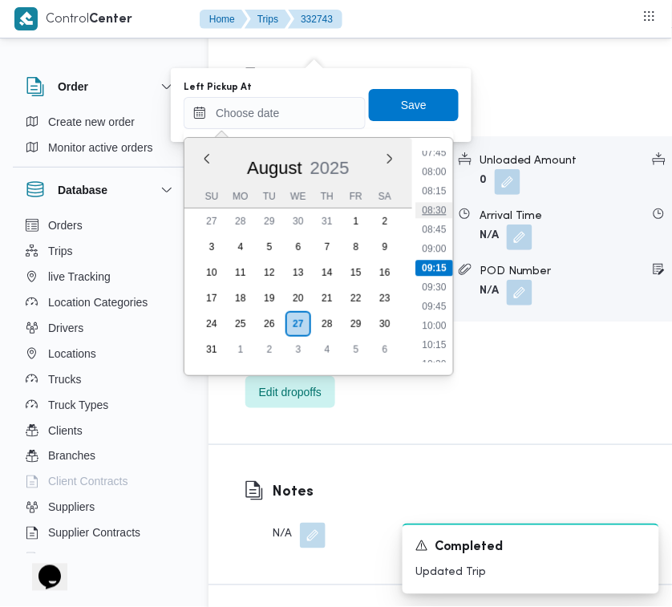
click at [446, 202] on li "08:30" at bounding box center [433, 210] width 37 height 16
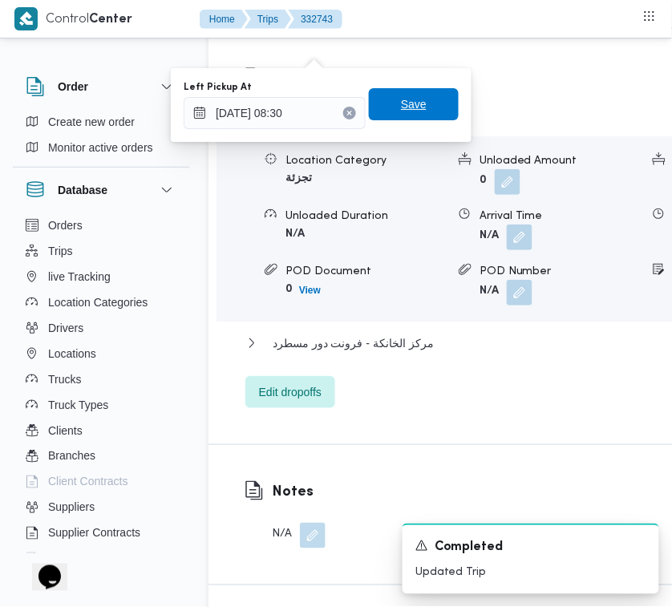
click at [426, 116] on span "Save" at bounding box center [414, 104] width 90 height 32
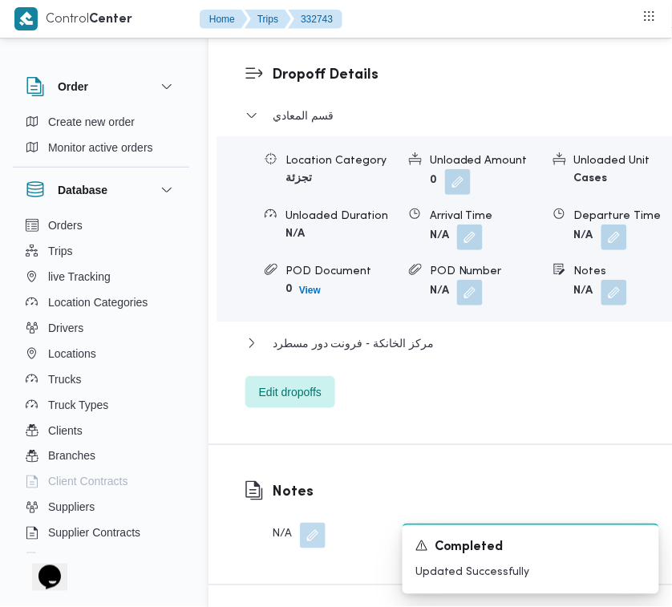
scroll to position [2543, 0]
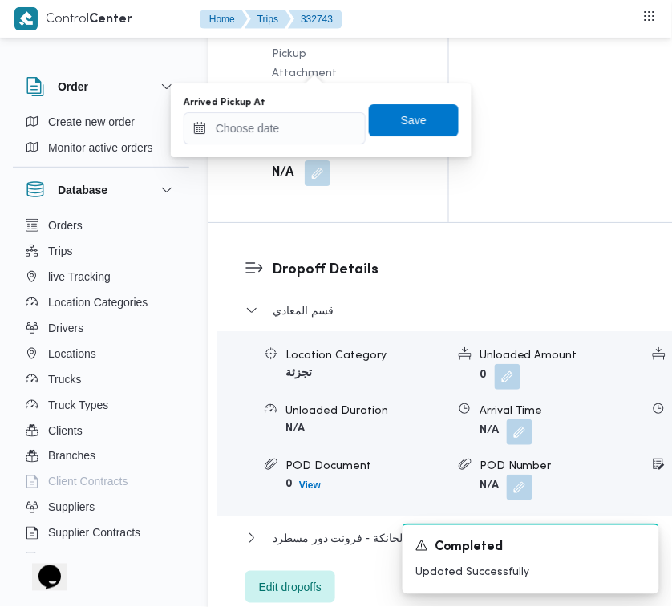
click at [315, 100] on div "Arrived Pickup At" at bounding box center [275, 102] width 182 height 13
click at [319, 125] on input "Arrived Pickup At" at bounding box center [275, 128] width 182 height 32
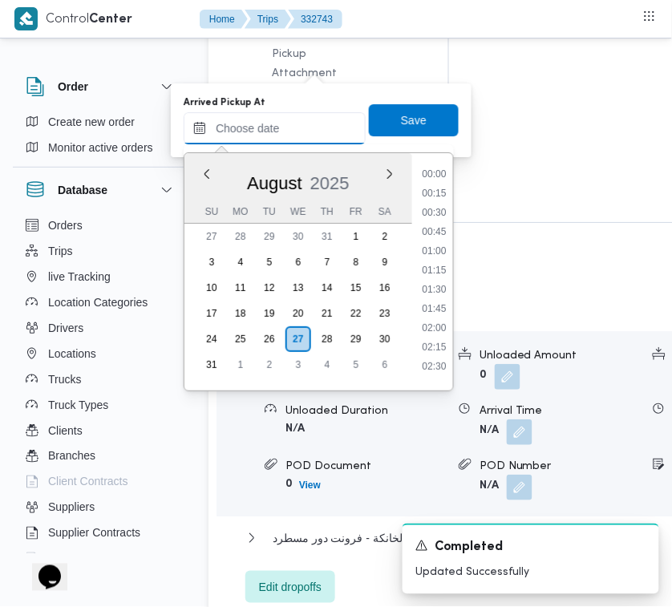
scroll to position [603, 0]
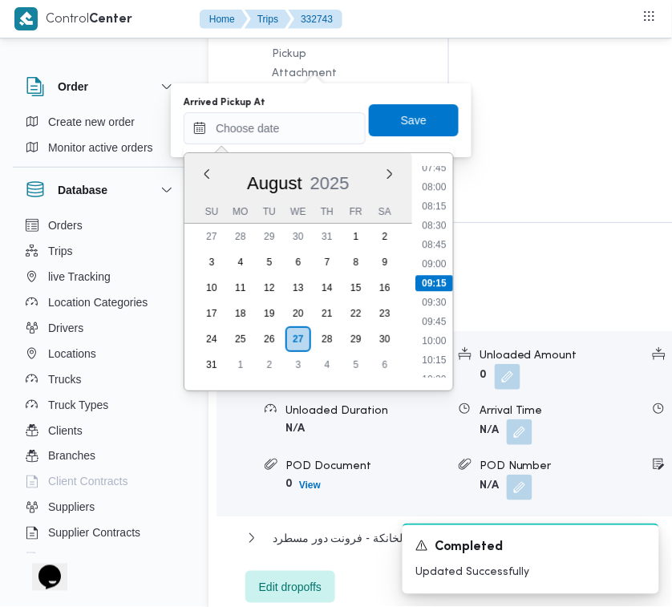
click at [441, 175] on ul "00:00 00:15 00:30 00:45 01:00 01:15 01:30 01:45 02:00 02:15 02:30 02:45 03:00 0…" at bounding box center [434, 272] width 38 height 212
click at [441, 182] on li "08:00" at bounding box center [433, 187] width 37 height 16
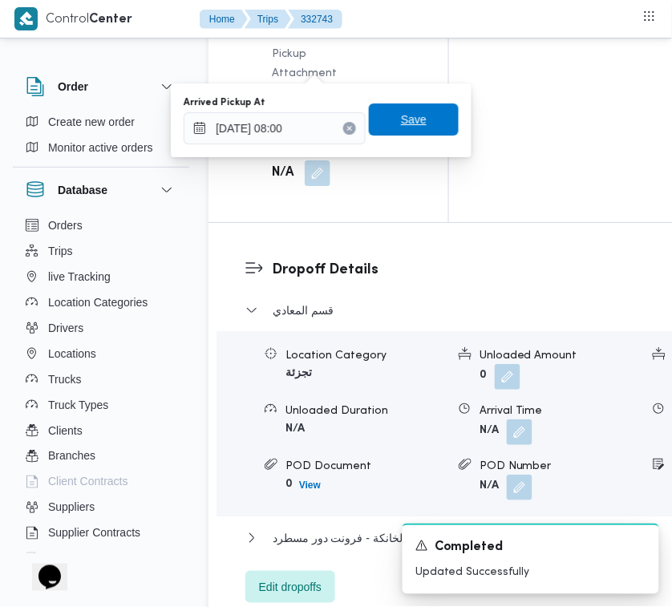
click at [409, 116] on span "Save" at bounding box center [414, 119] width 26 height 19
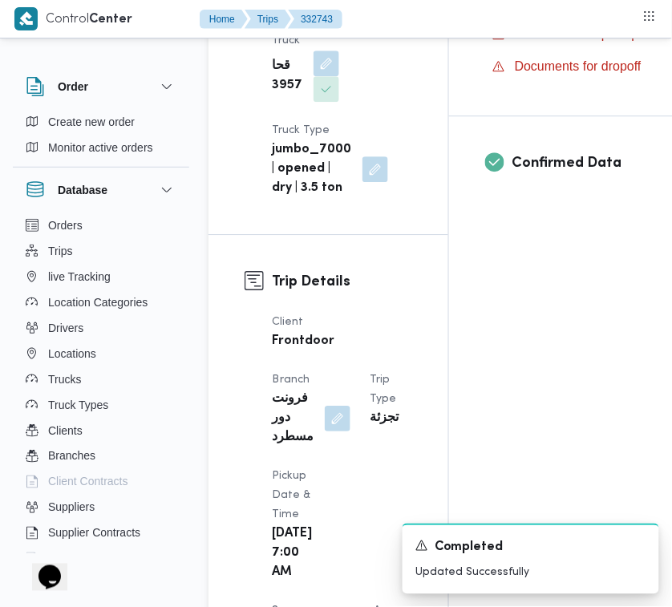
scroll to position [6, 0]
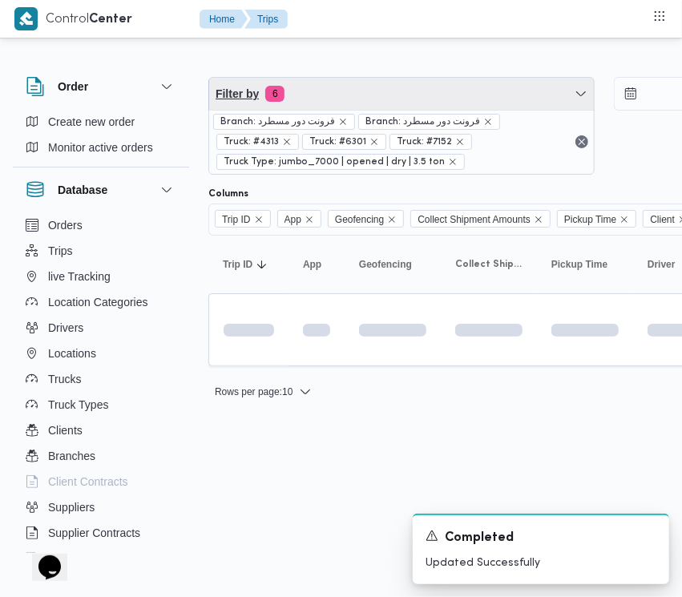
click at [363, 102] on span "Filter by 6" at bounding box center [401, 94] width 385 height 32
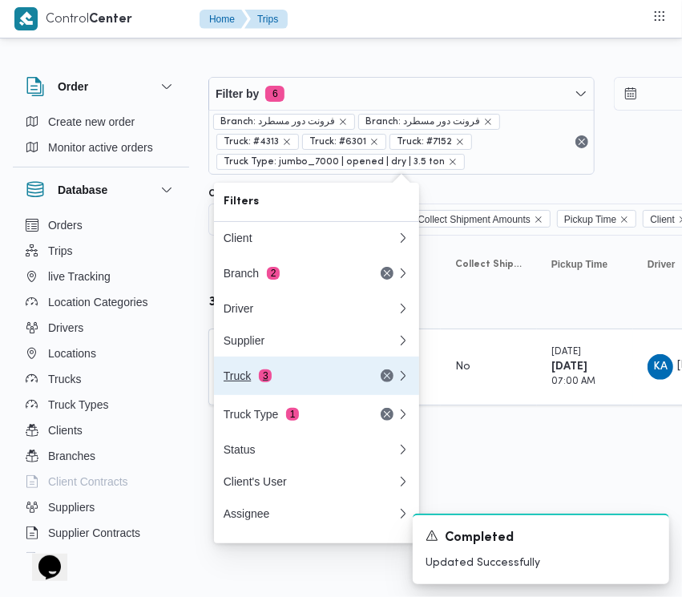
click at [297, 382] on div "Truck 3" at bounding box center [291, 375] width 135 height 13
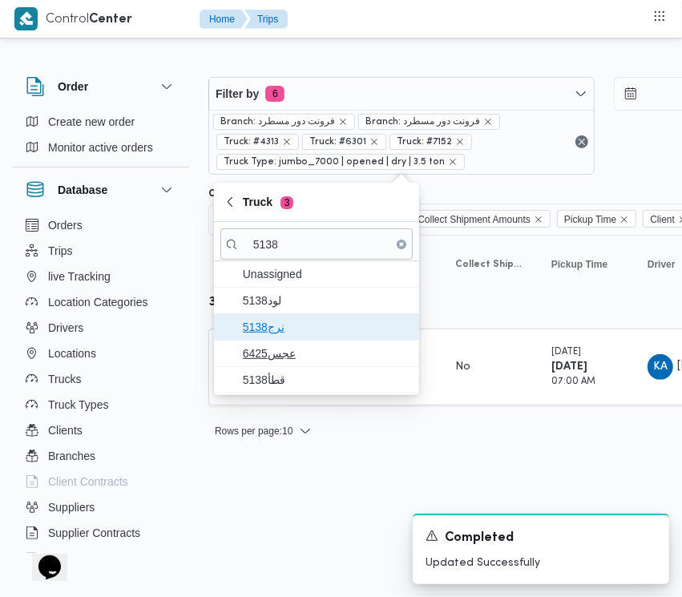
click at [297, 321] on span "نرج5138" at bounding box center [326, 326] width 167 height 19
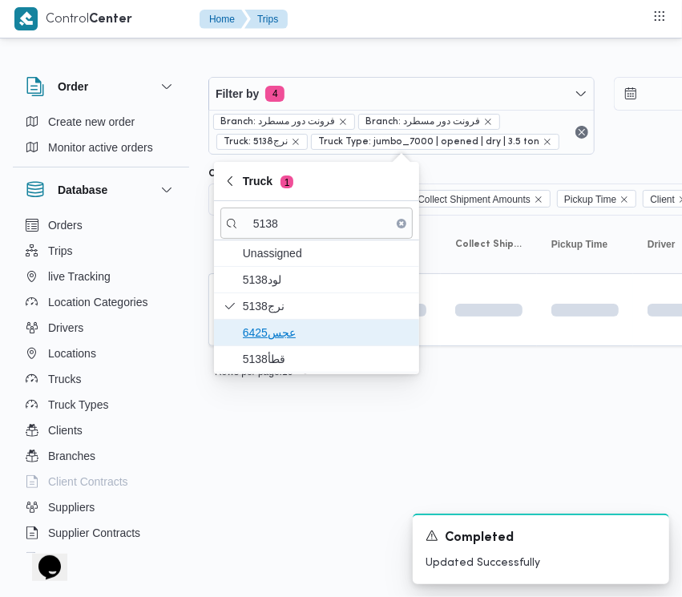
click at [290, 342] on span "عجس6425" at bounding box center [326, 332] width 167 height 19
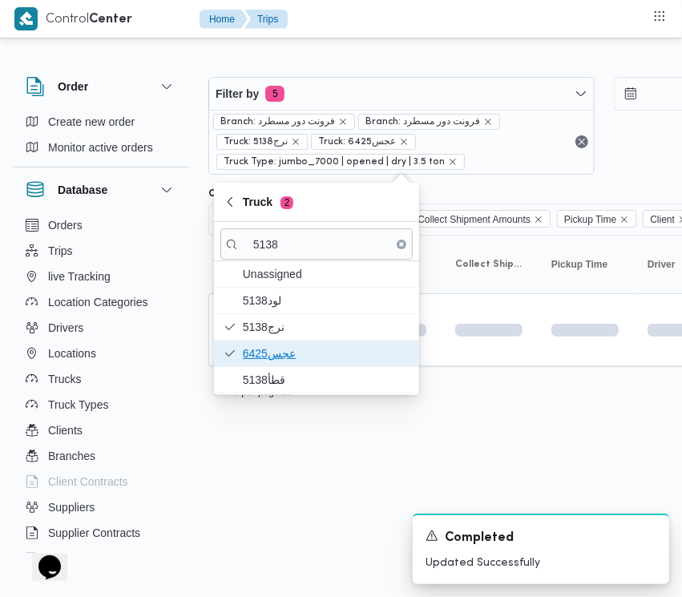
click at [263, 362] on span "عجس6425" at bounding box center [326, 353] width 167 height 19
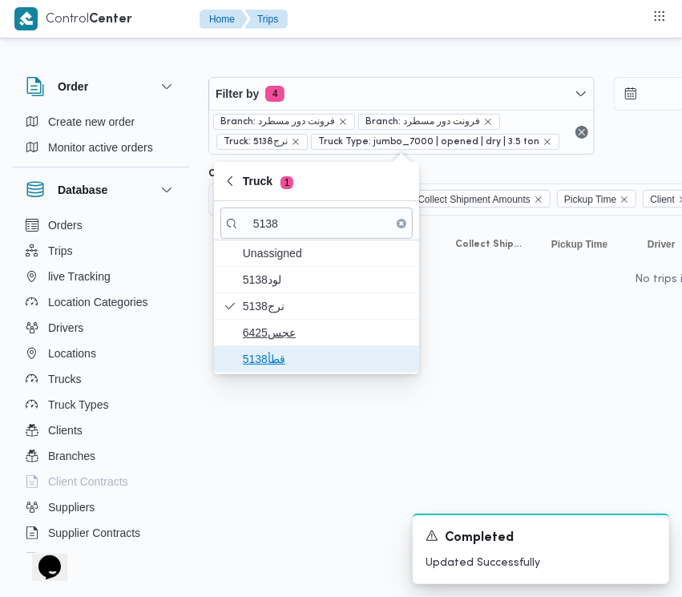
click at [263, 362] on span "قطأ5138" at bounding box center [326, 358] width 167 height 19
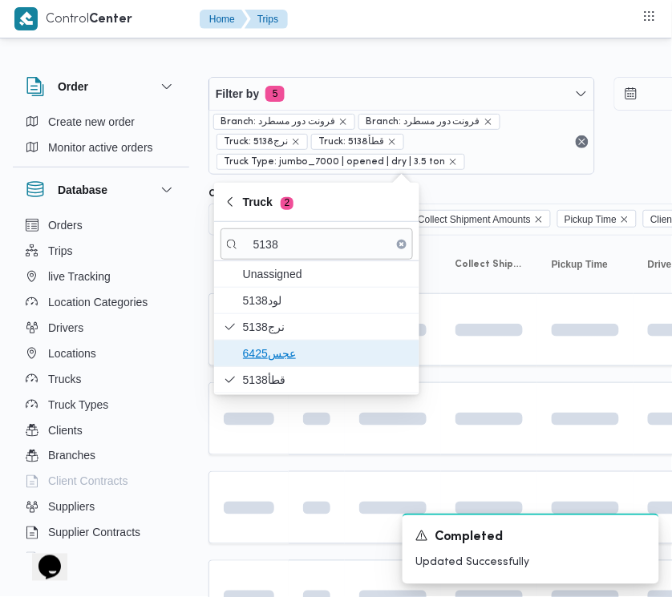
click at [269, 345] on span "عجس6425" at bounding box center [326, 353] width 167 height 19
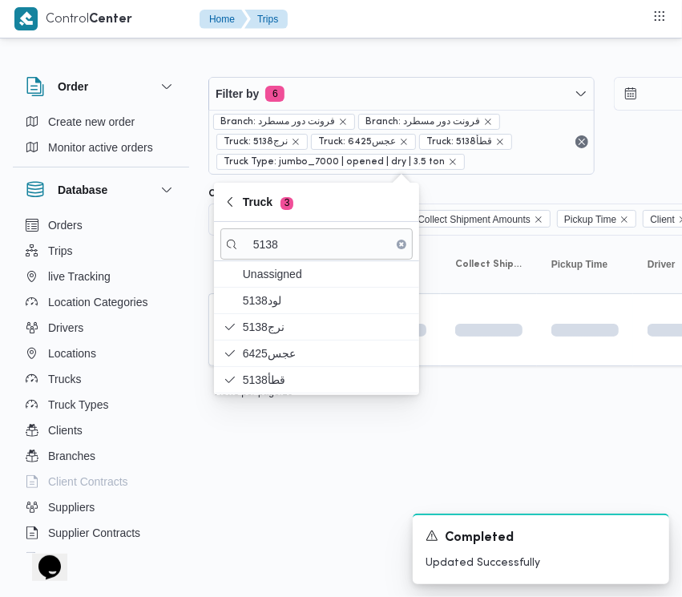
click at [307, 498] on html "Control Center Home Trips Order Create new order Monitor active orders Database…" at bounding box center [341, 298] width 682 height 597
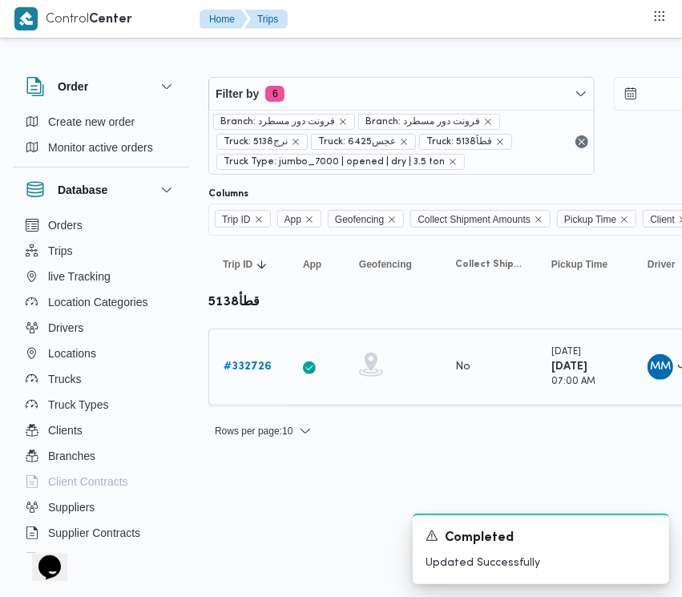
click at [232, 372] on b "# 332726" at bounding box center [248, 366] width 48 height 10
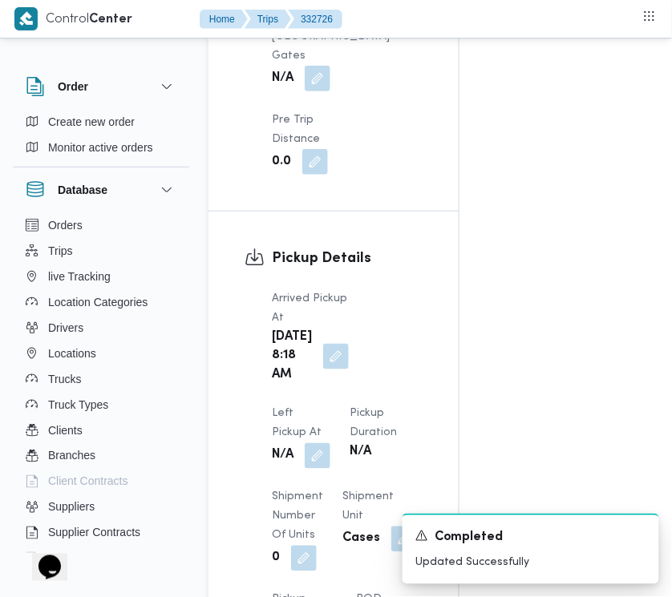
scroll to position [1903, 0]
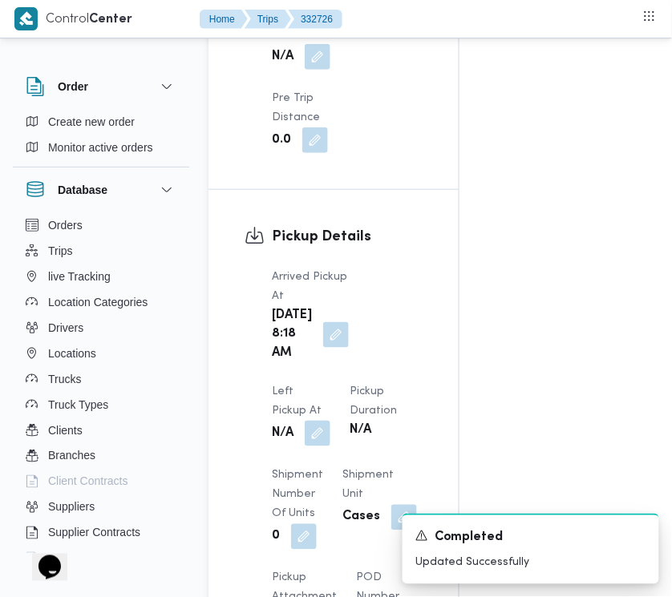
click at [330, 421] on button "button" at bounding box center [318, 434] width 26 height 26
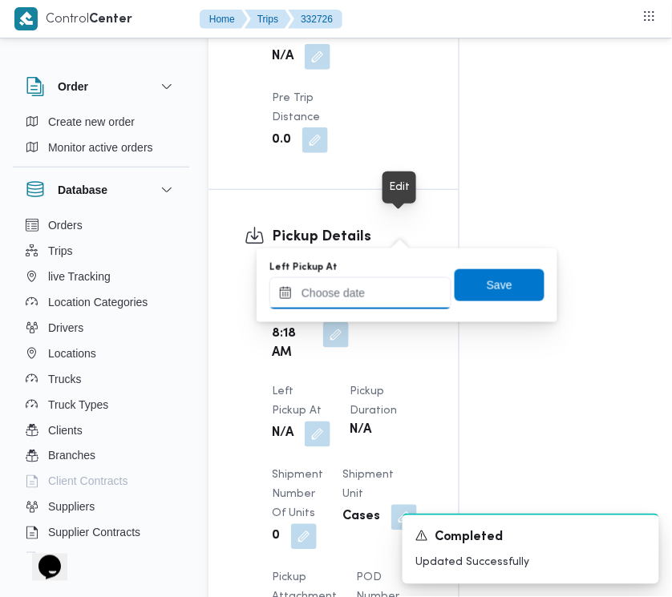
click at [393, 285] on input "Left Pickup At" at bounding box center [360, 293] width 182 height 32
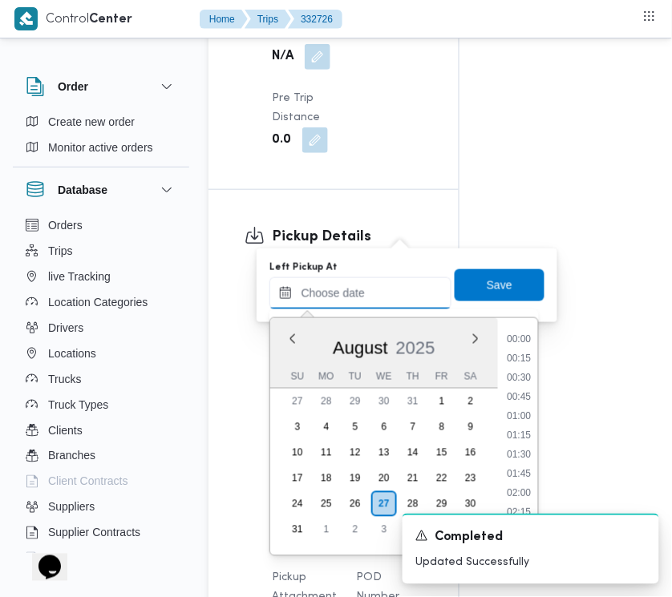
scroll to position [603, 0]
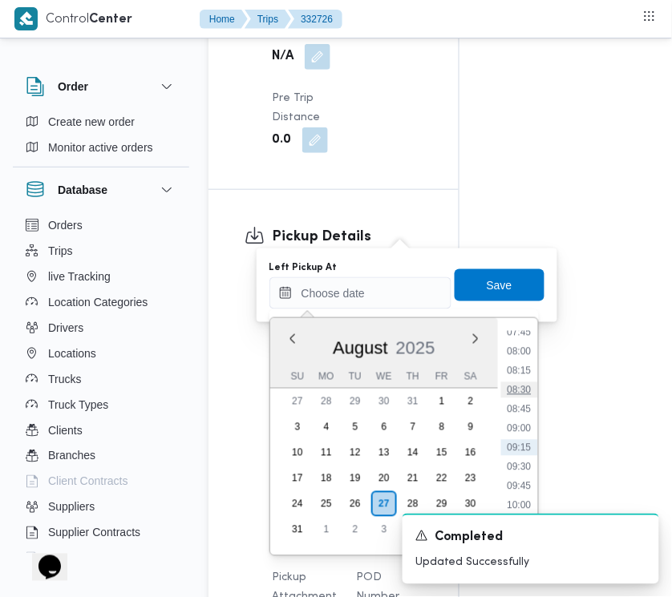
click at [527, 393] on li "08:30" at bounding box center [519, 390] width 37 height 16
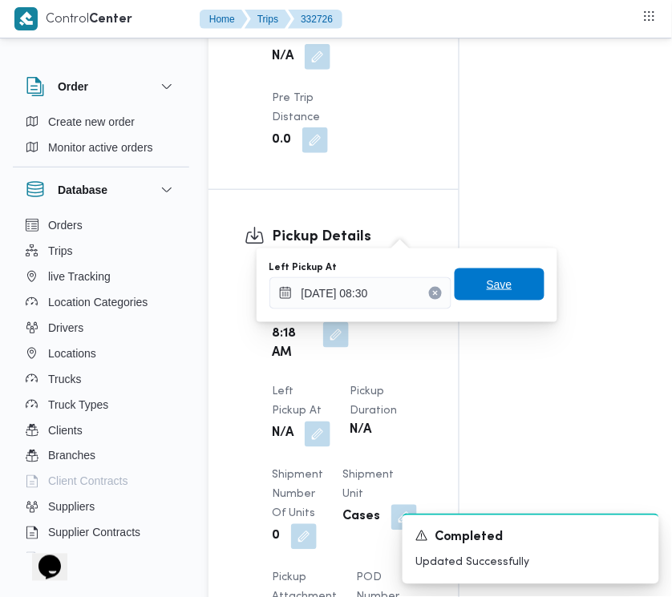
click at [487, 285] on span "Save" at bounding box center [499, 284] width 26 height 19
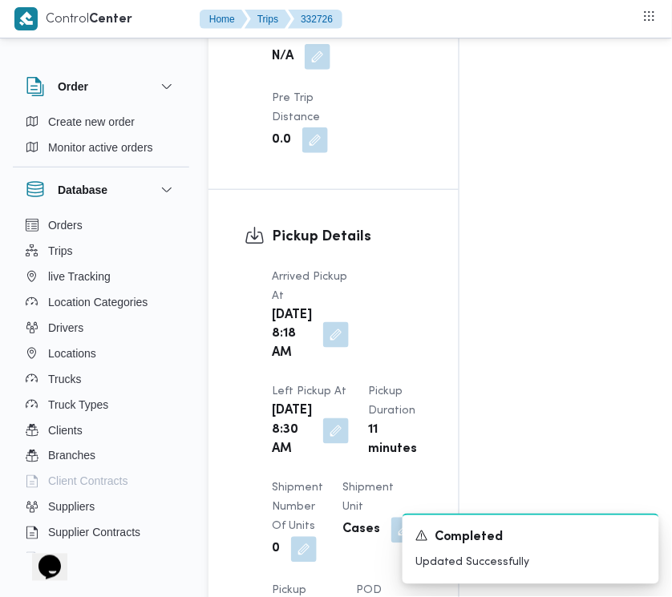
scroll to position [2425, 0]
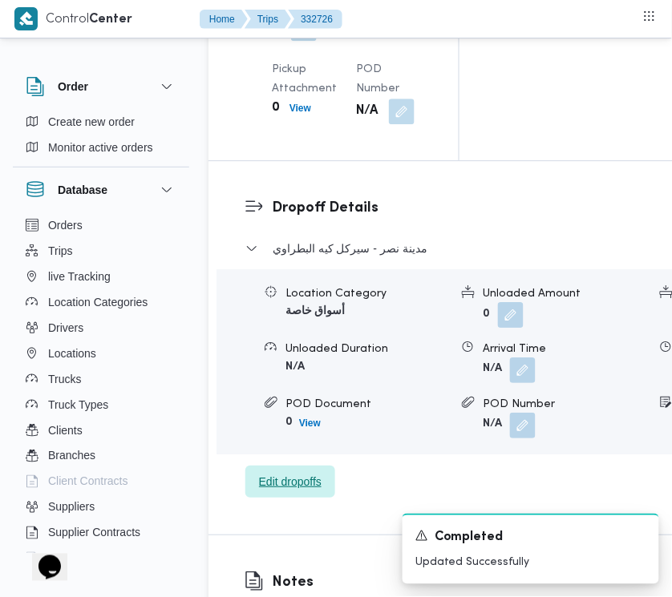
click at [307, 491] on span "Edit dropoffs" at bounding box center [290, 481] width 63 height 19
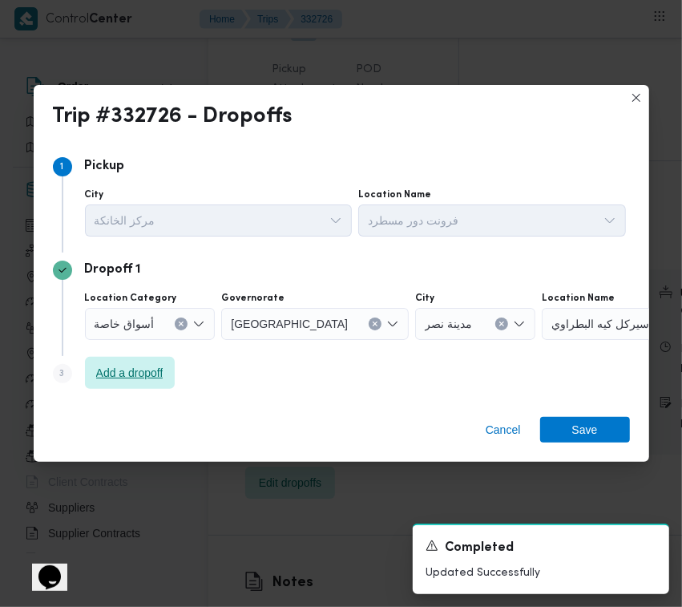
click at [140, 367] on span "Add a dropoff" at bounding box center [129, 372] width 67 height 19
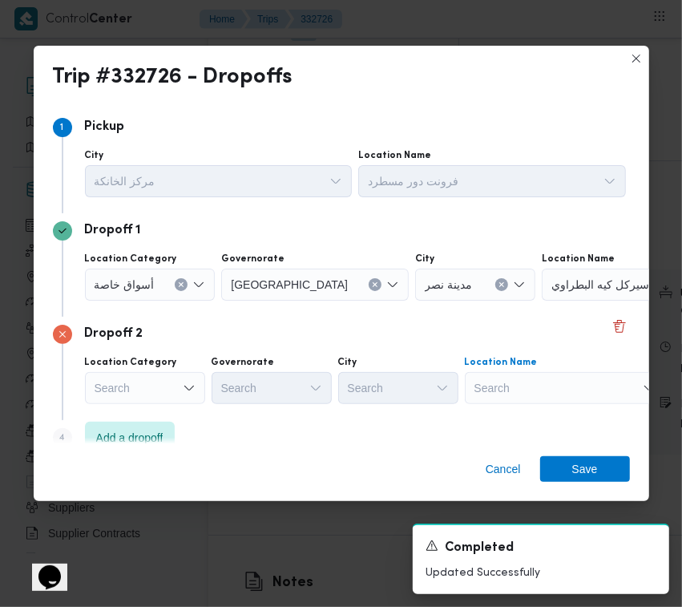
click at [569, 391] on div "Search" at bounding box center [565, 388] width 200 height 32
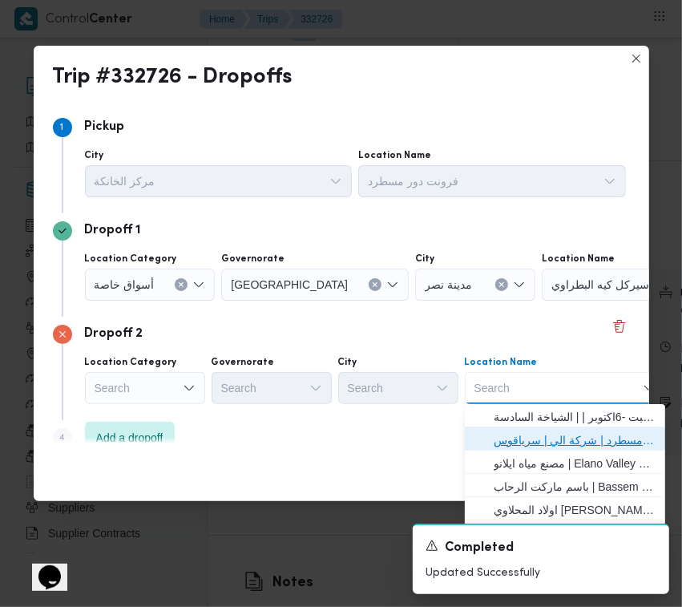
click at [570, 431] on span "فرونت دور مسطرد | شركة الي | سرياقوس" at bounding box center [575, 439] width 162 height 19
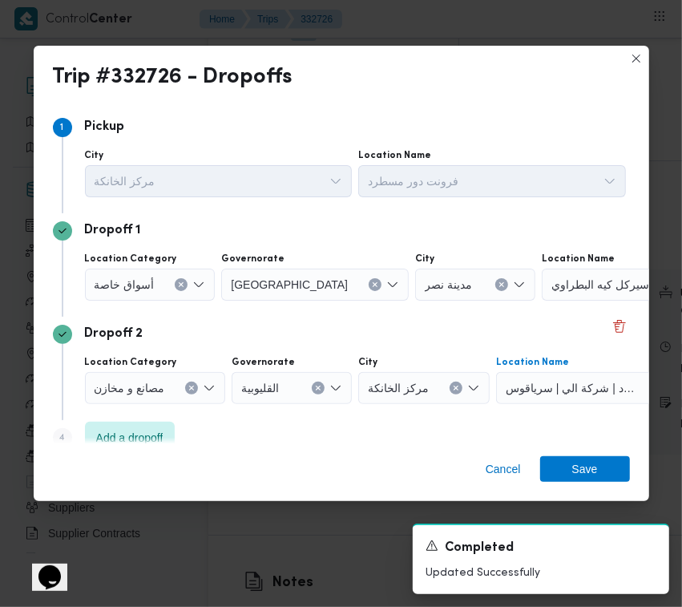
click at [168, 289] on div "أسواق خاصة" at bounding box center [150, 284] width 131 height 32
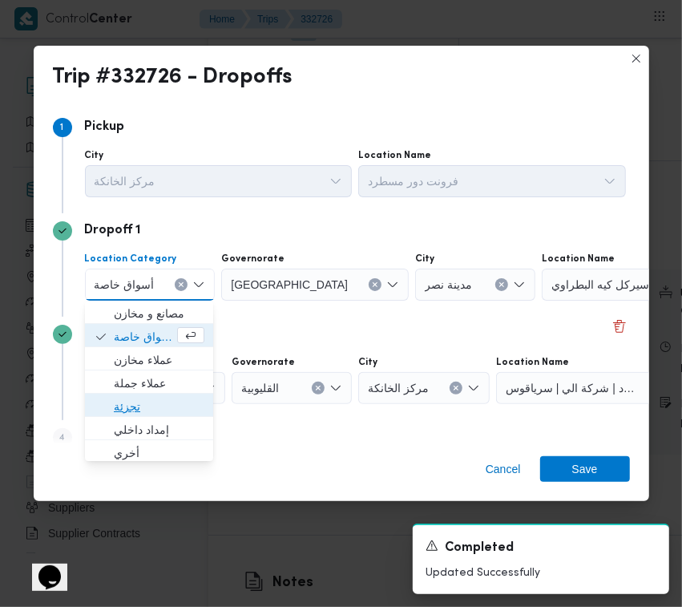
click at [160, 407] on span "تجزئة" at bounding box center [159, 406] width 91 height 19
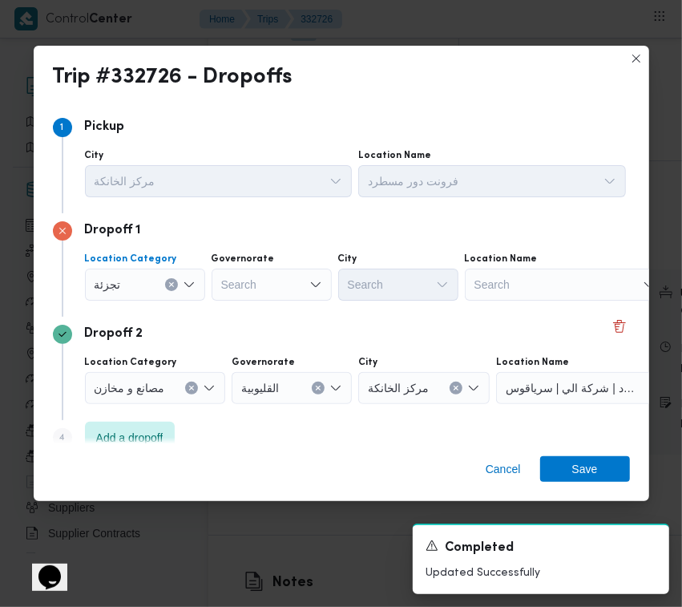
click at [281, 277] on div "Search" at bounding box center [272, 284] width 120 height 32
click at [293, 271] on div "جيزة جيزة" at bounding box center [272, 284] width 120 height 32
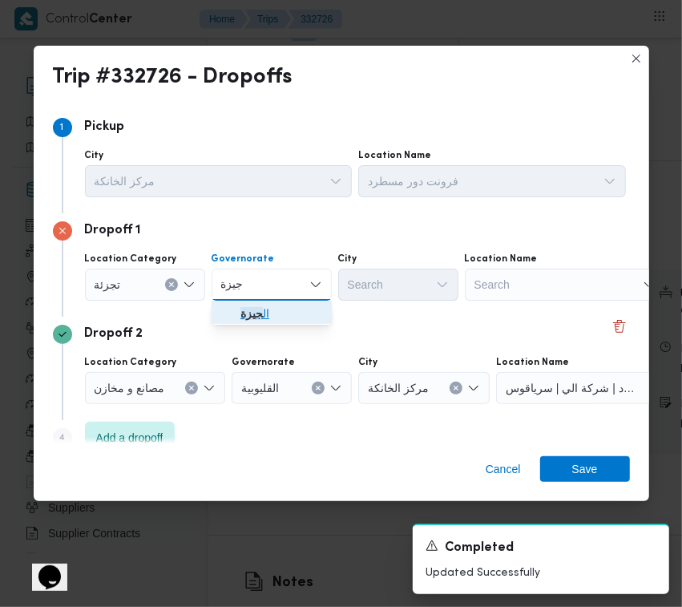
click at [277, 305] on span "ال جيزة" at bounding box center [281, 313] width 82 height 19
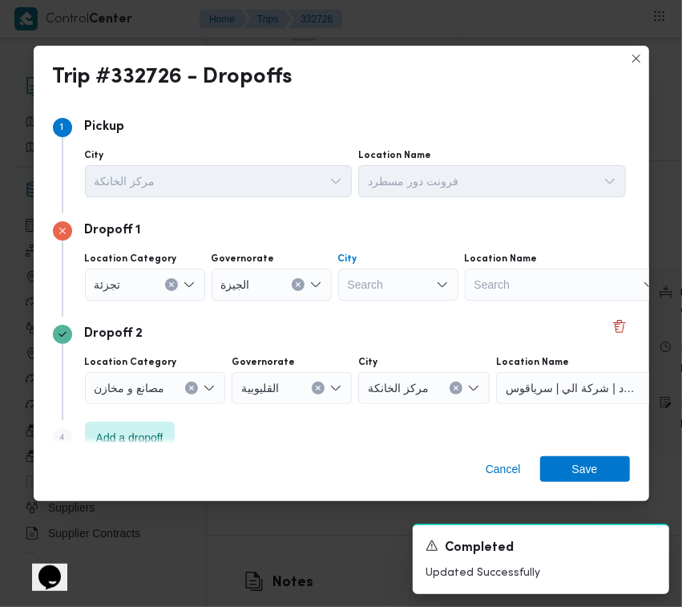
click at [365, 285] on div "Search" at bounding box center [398, 284] width 120 height 32
click at [574, 461] on span "Save" at bounding box center [585, 468] width 26 height 26
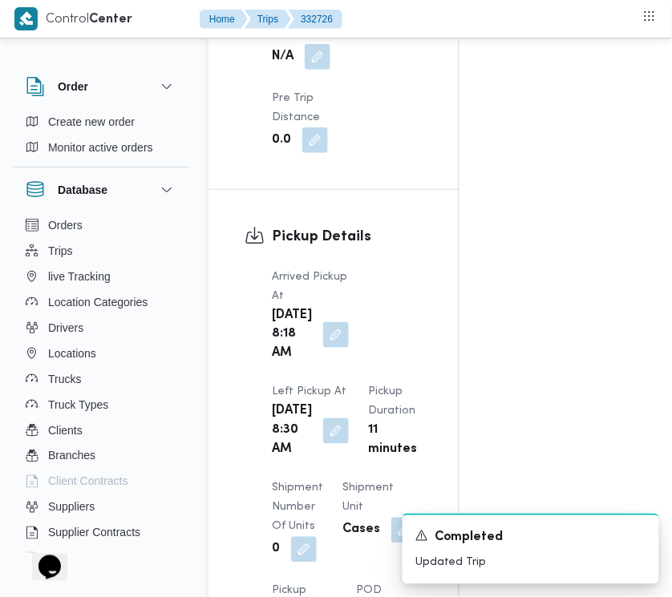
scroll to position [0, 0]
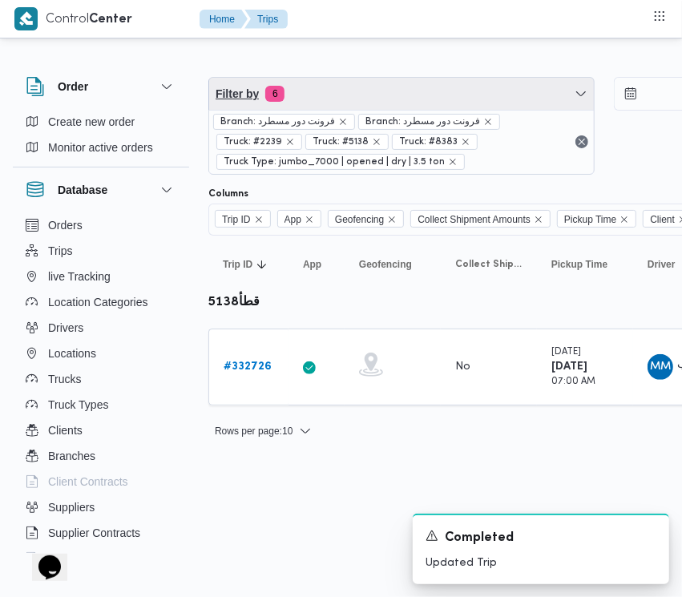
click at [361, 92] on span "Filter by 6" at bounding box center [401, 94] width 385 height 32
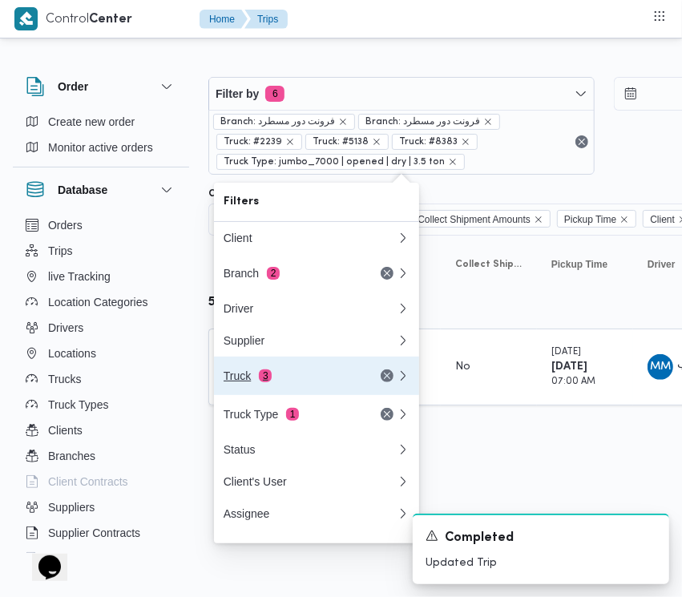
click at [257, 382] on div "Truck 3" at bounding box center [291, 375] width 135 height 13
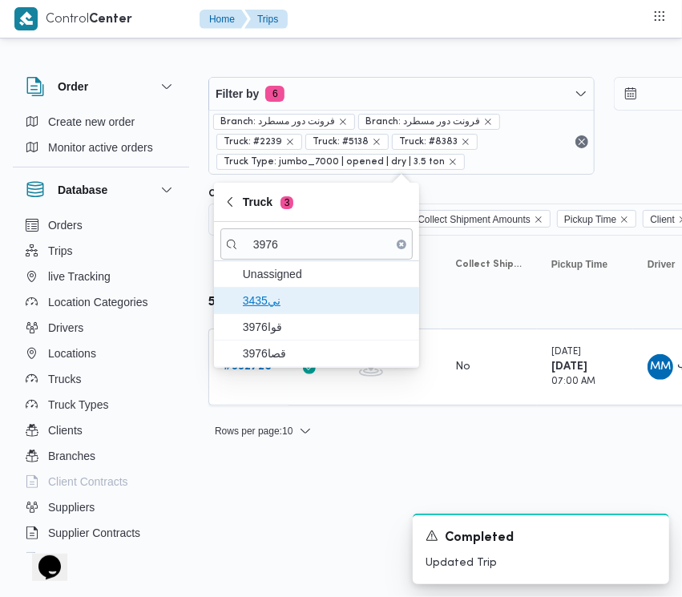
click at [293, 313] on span "3435ني" at bounding box center [316, 301] width 192 height 26
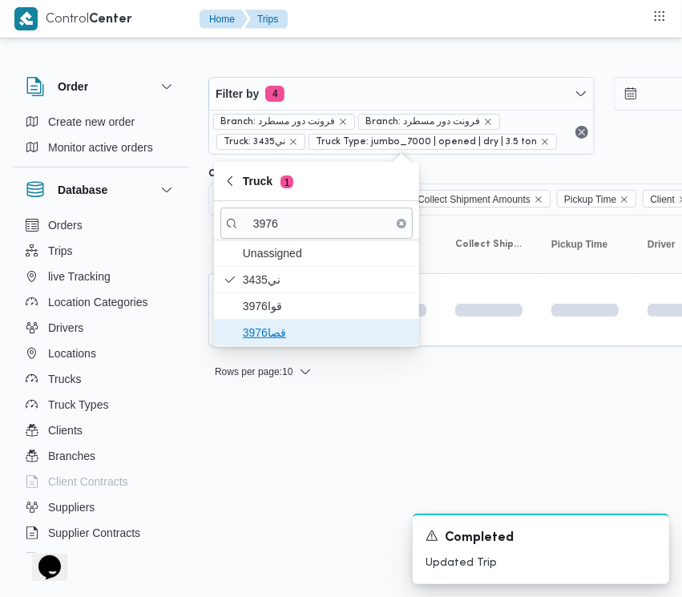
click at [285, 345] on span "قصا3976" at bounding box center [316, 333] width 192 height 26
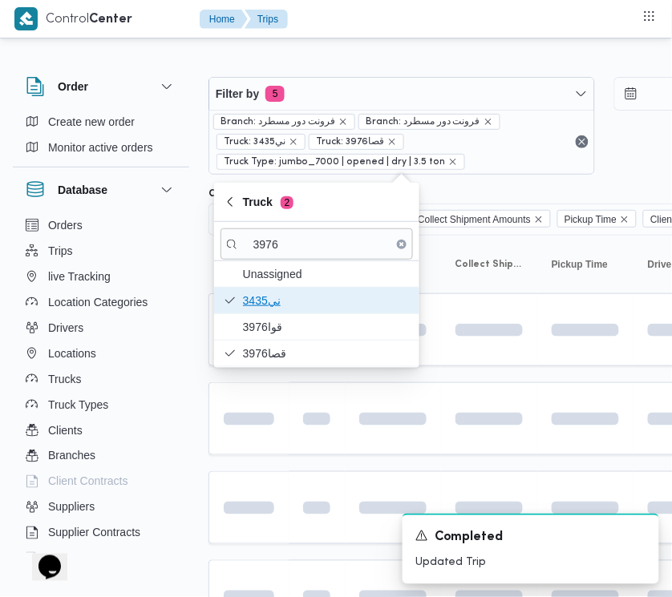
click at [270, 309] on span "3435ني" at bounding box center [326, 300] width 167 height 19
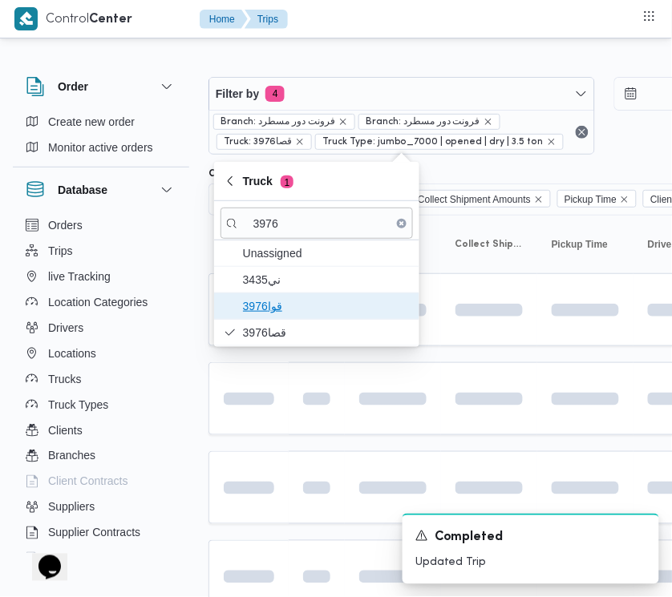
click at [269, 309] on span "3976قوا" at bounding box center [326, 306] width 167 height 19
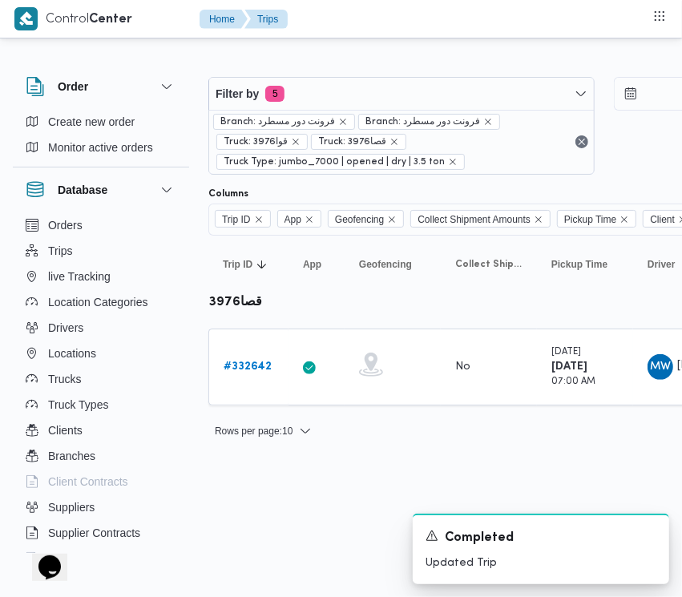
click at [277, 465] on html "Control Center Home Trips Order Create new order Monitor active orders Database…" at bounding box center [341, 298] width 682 height 597
click at [246, 361] on b "# 332642" at bounding box center [248, 366] width 48 height 10
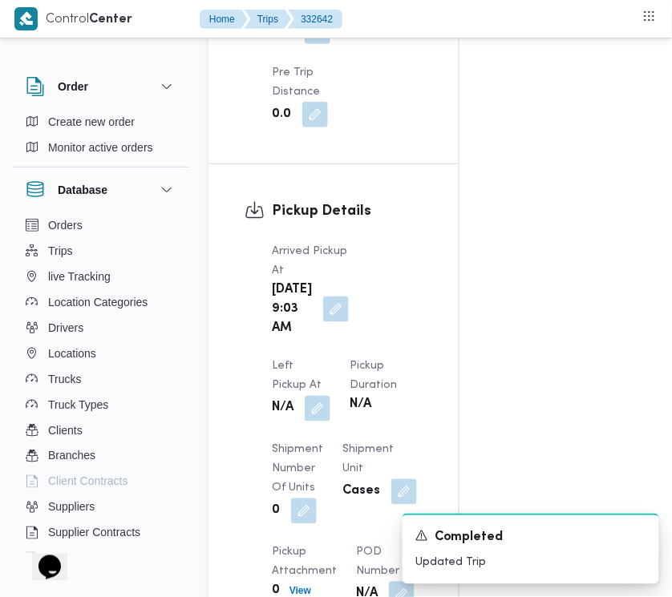
scroll to position [2537, 0]
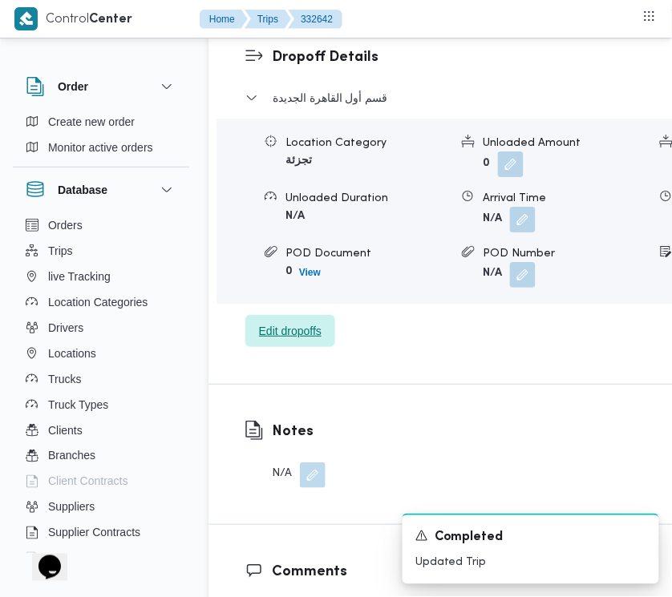
click at [309, 341] on span "Edit dropoffs" at bounding box center [290, 330] width 63 height 19
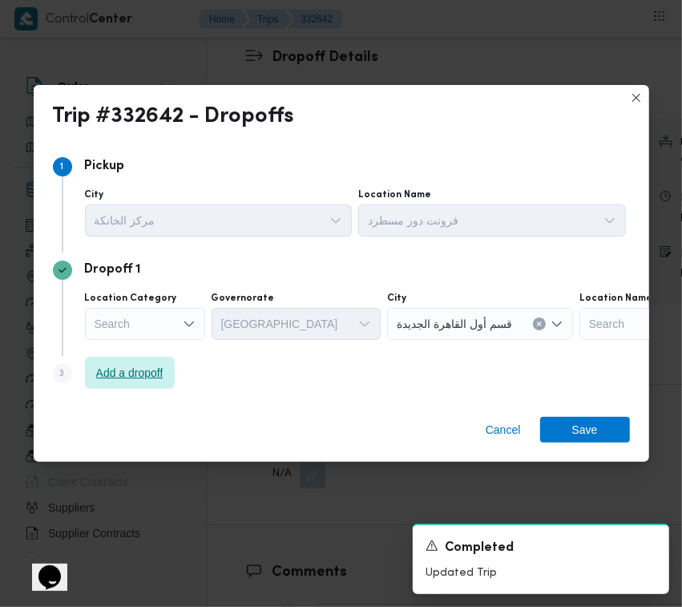
click at [137, 371] on span "Add a dropoff" at bounding box center [129, 372] width 67 height 19
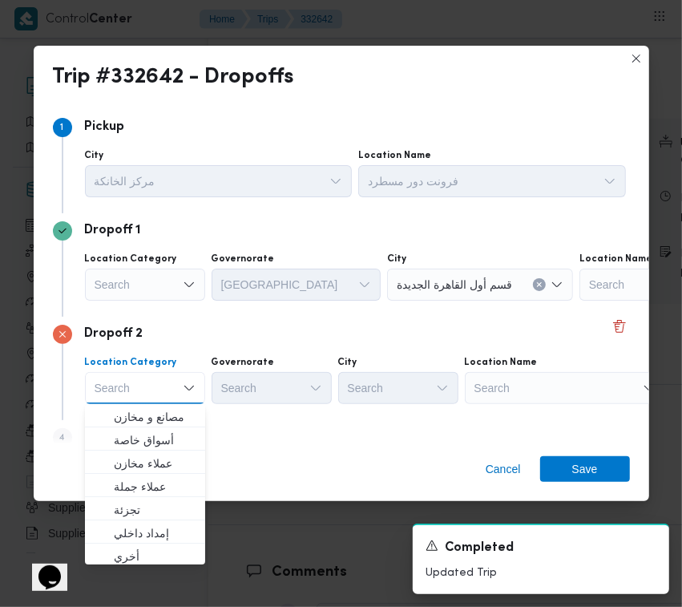
click at [546, 381] on div "Search" at bounding box center [565, 388] width 200 height 32
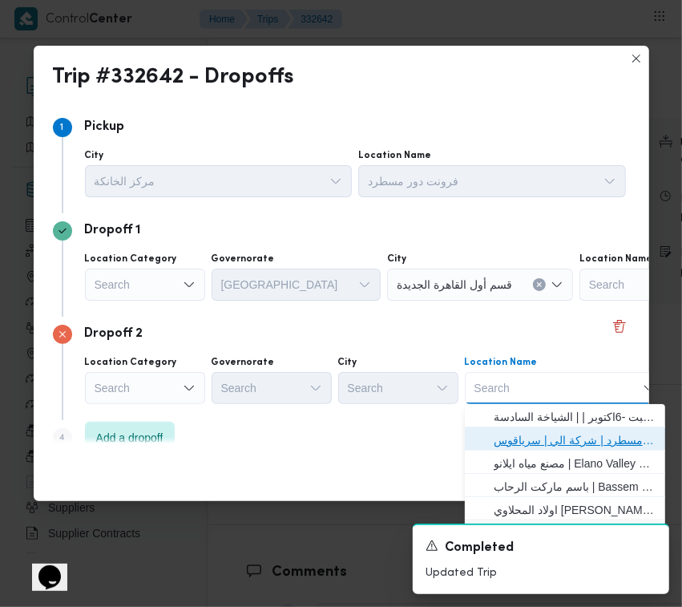
click at [559, 445] on span "فرونت دور مسطرد | شركة الي | سرياقوس" at bounding box center [575, 439] width 162 height 19
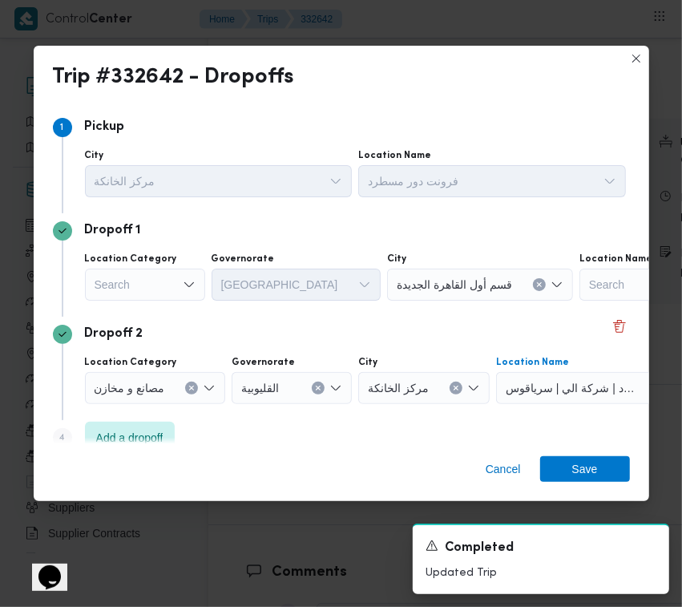
click at [164, 286] on div "Search" at bounding box center [145, 284] width 120 height 32
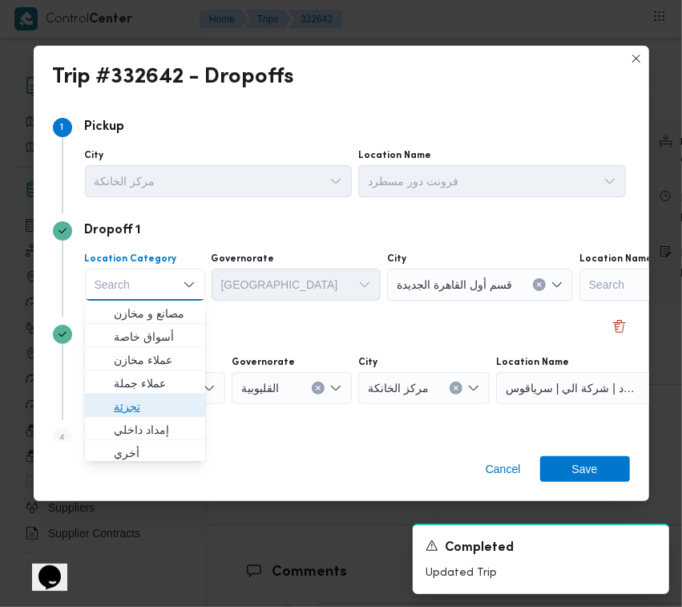
click at [162, 403] on span "تجزئة" at bounding box center [155, 406] width 82 height 19
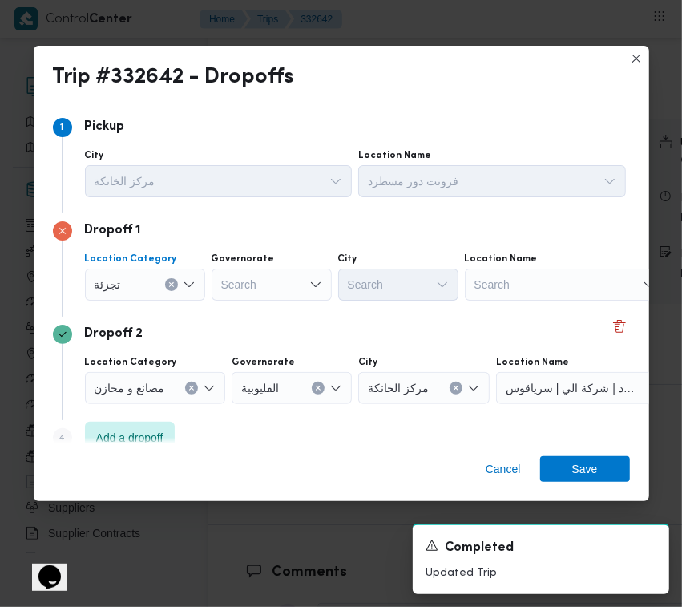
click at [263, 289] on div "Search" at bounding box center [272, 284] width 120 height 32
click at [248, 272] on div "[GEOGRAPHIC_DATA] [GEOGRAPHIC_DATA]" at bounding box center [236, 285] width 36 height 26
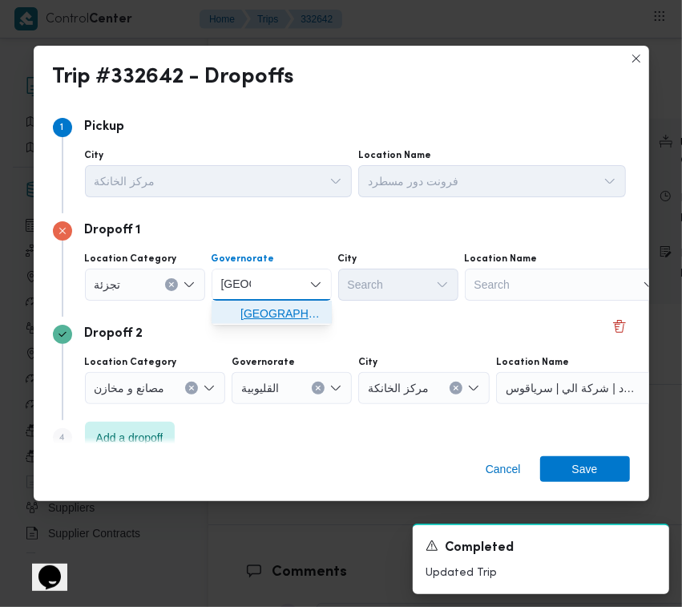
click at [260, 309] on span "[GEOGRAPHIC_DATA]" at bounding box center [281, 313] width 82 height 19
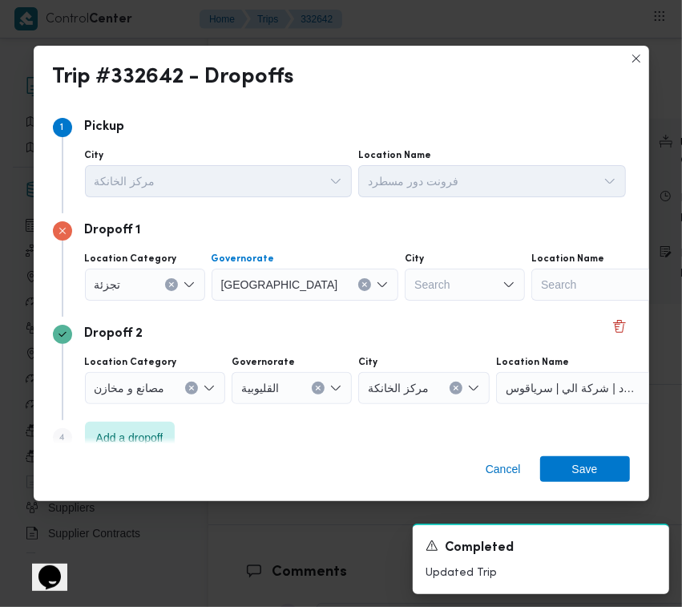
click at [405, 297] on div "Search" at bounding box center [465, 284] width 120 height 32
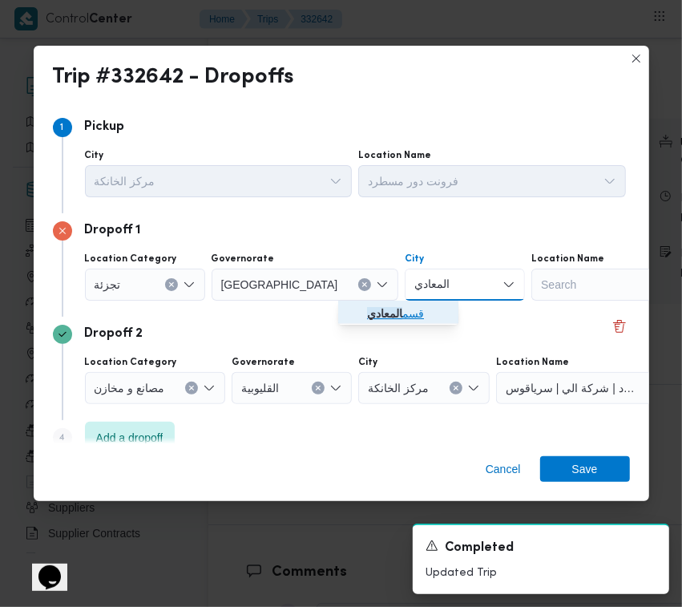
click at [354, 307] on icon "button" at bounding box center [354, 313] width 13 height 13
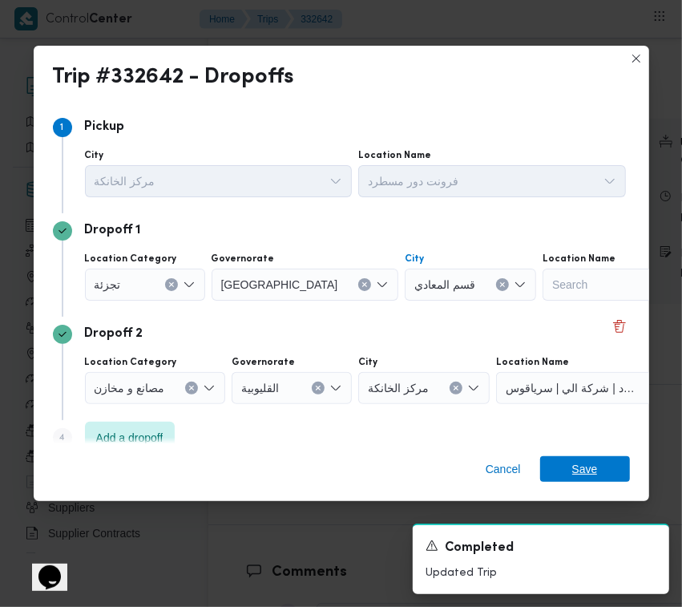
click at [575, 463] on span "Save" at bounding box center [585, 469] width 26 height 26
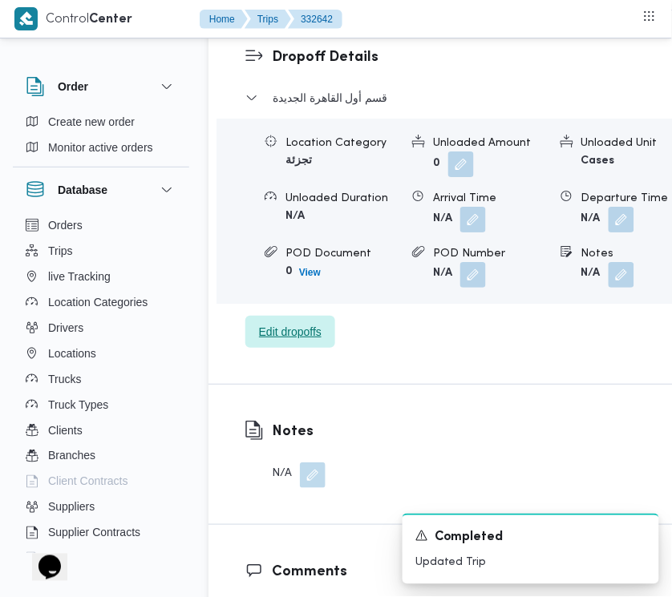
scroll to position [2016, 0]
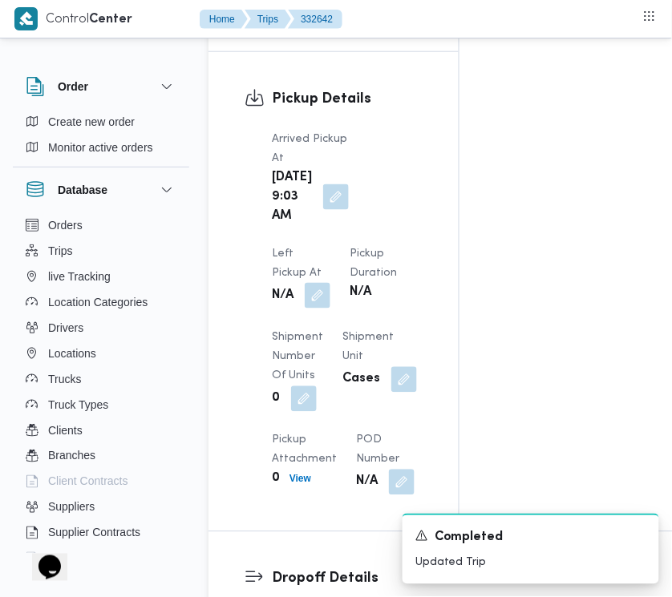
click at [330, 283] on button "button" at bounding box center [318, 296] width 26 height 26
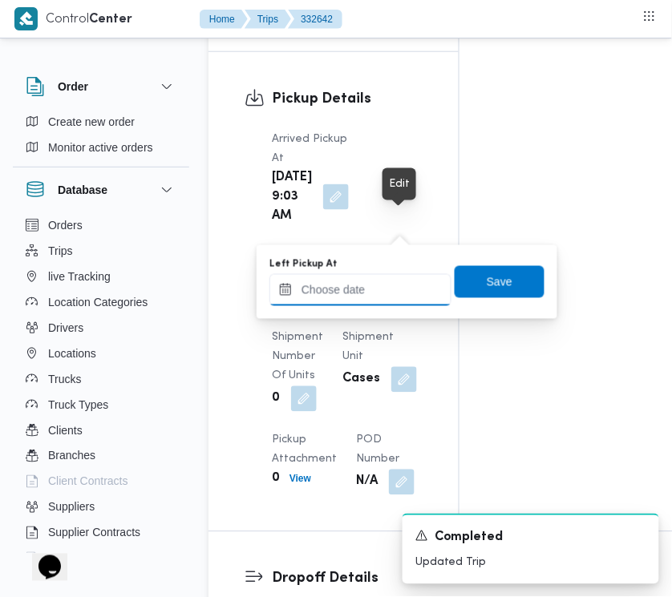
click at [386, 283] on input "Left Pickup At" at bounding box center [360, 290] width 182 height 32
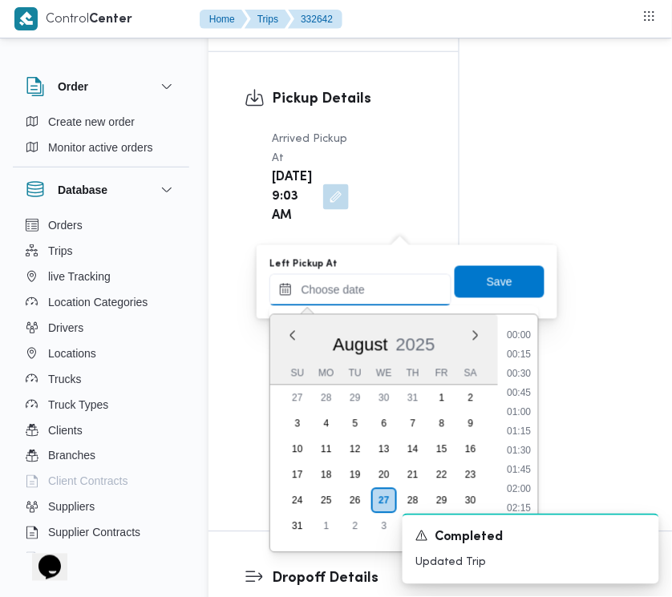
scroll to position [603, 0]
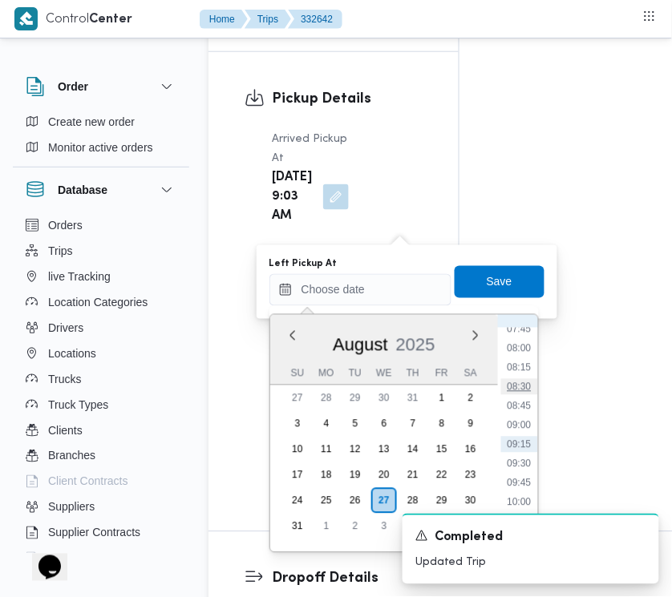
click at [527, 389] on li "08:30" at bounding box center [519, 387] width 37 height 16
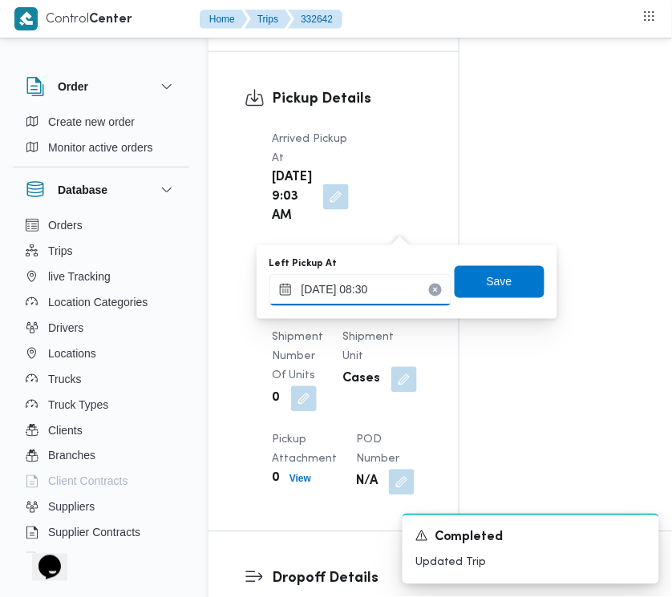
click at [411, 293] on input "[DATE] 08:30" at bounding box center [360, 290] width 182 height 32
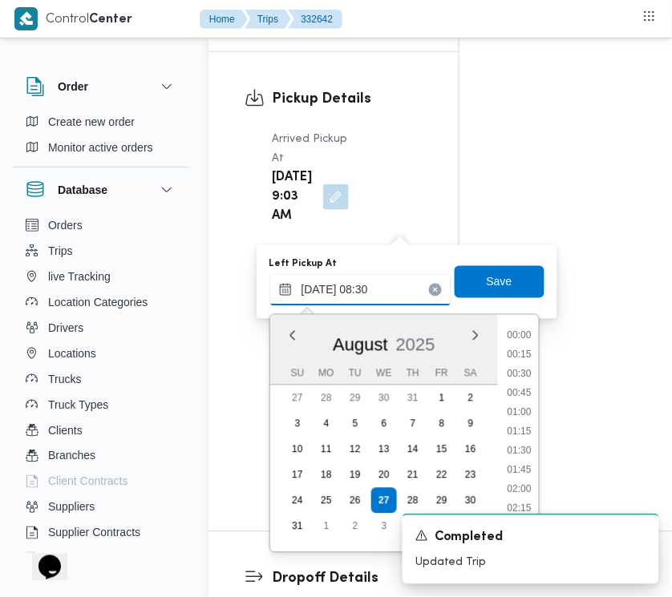
scroll to position [545, 0]
click at [527, 497] on li "09:15" at bounding box center [519, 502] width 37 height 16
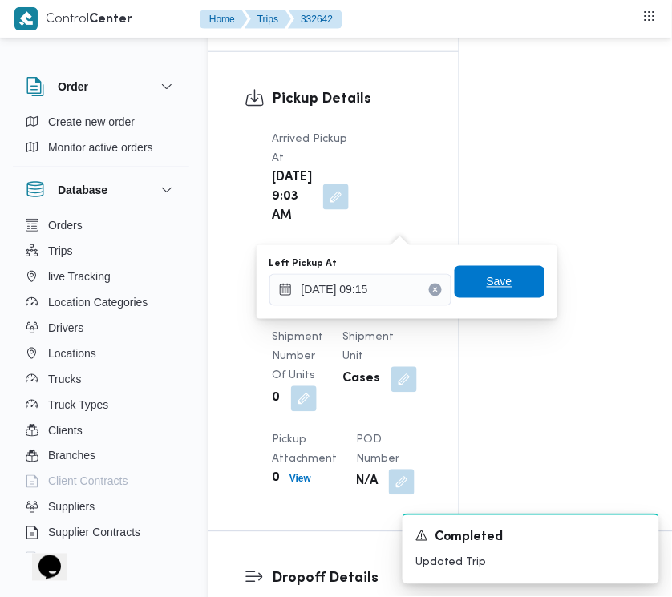
click at [491, 297] on span "Save" at bounding box center [499, 282] width 90 height 32
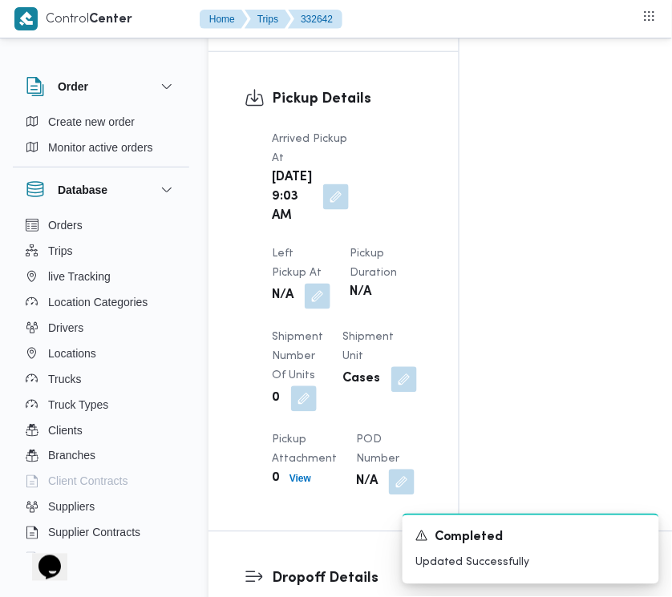
click at [450, 149] on div "Pickup Details Arrived Pickup At [DATE] 9:03 AM Left Pickup At N/A Pickup Durat…" at bounding box center [333, 291] width 250 height 479
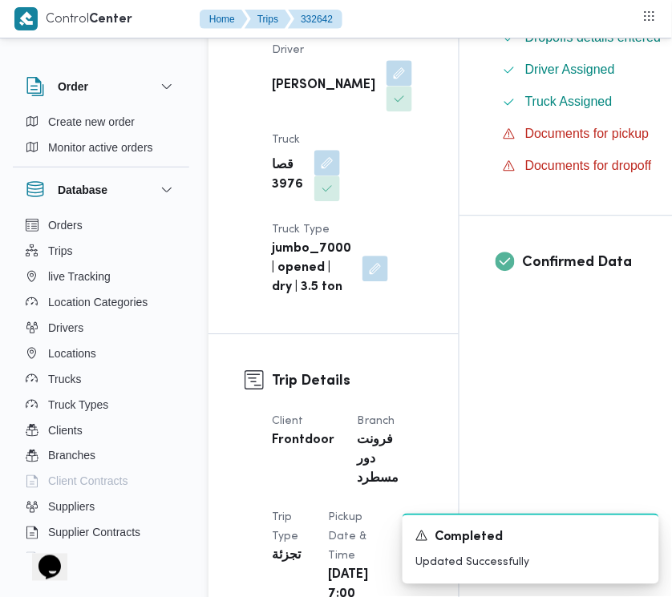
scroll to position [0, 0]
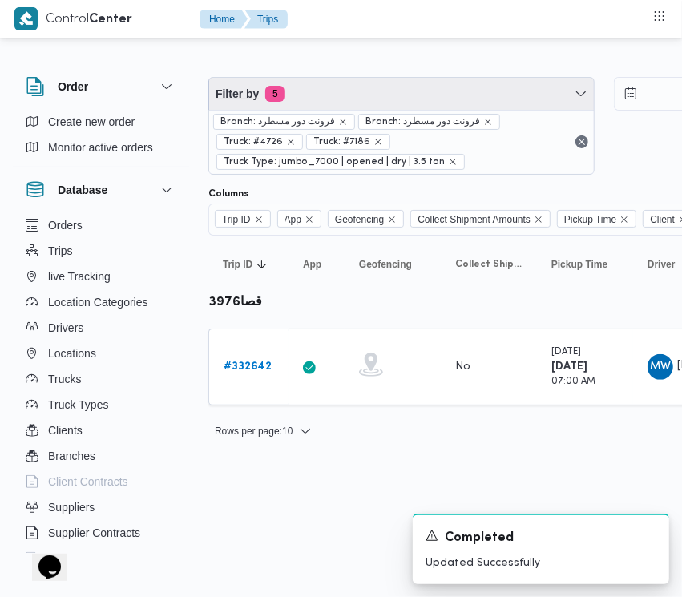
drag, startPoint x: 359, startPoint y: 78, endPoint x: 361, endPoint y: 92, distance: 14.5
click at [359, 78] on span "Filter by 5" at bounding box center [401, 94] width 385 height 32
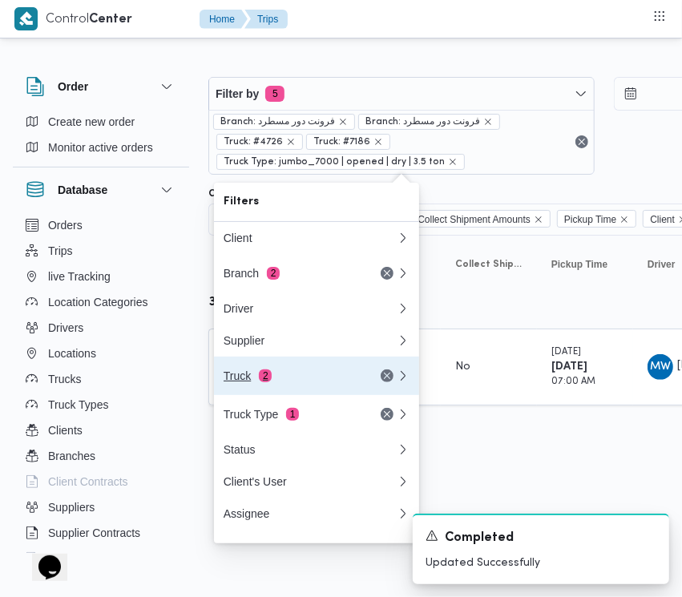
click at [253, 382] on div "Truck 2" at bounding box center [291, 375] width 135 height 13
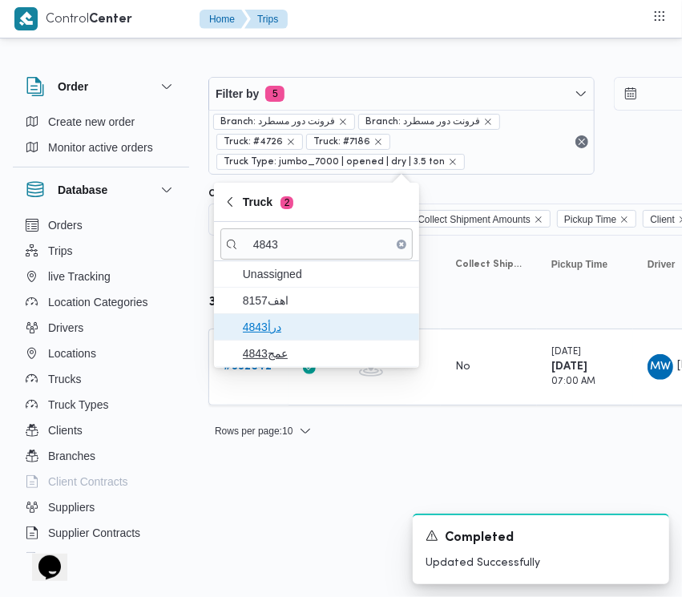
click at [265, 341] on div "Unassigned 8157اهف درأ4843 عمج4843" at bounding box center [316, 314] width 205 height 106
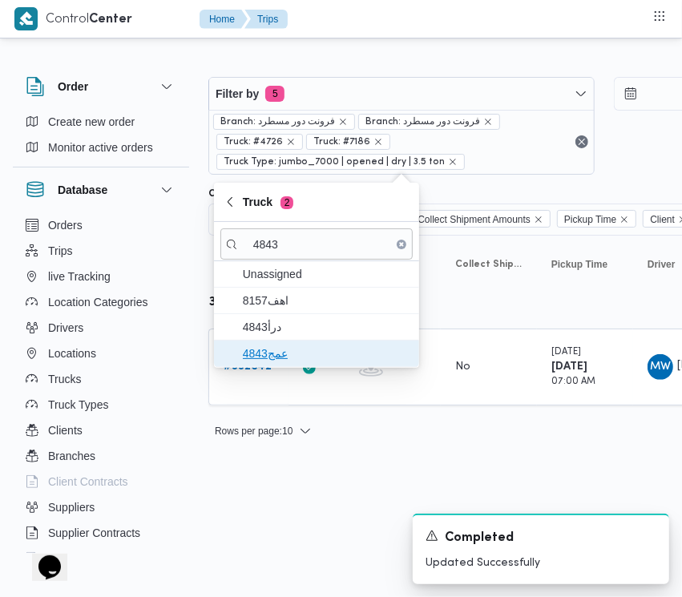
click at [268, 358] on span "عمج4843" at bounding box center [326, 353] width 167 height 19
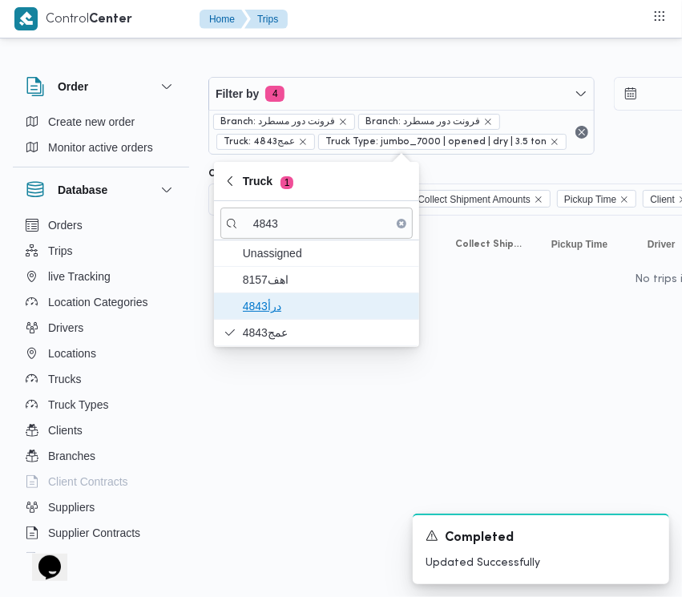
click at [285, 303] on span "درأ4843" at bounding box center [326, 306] width 167 height 19
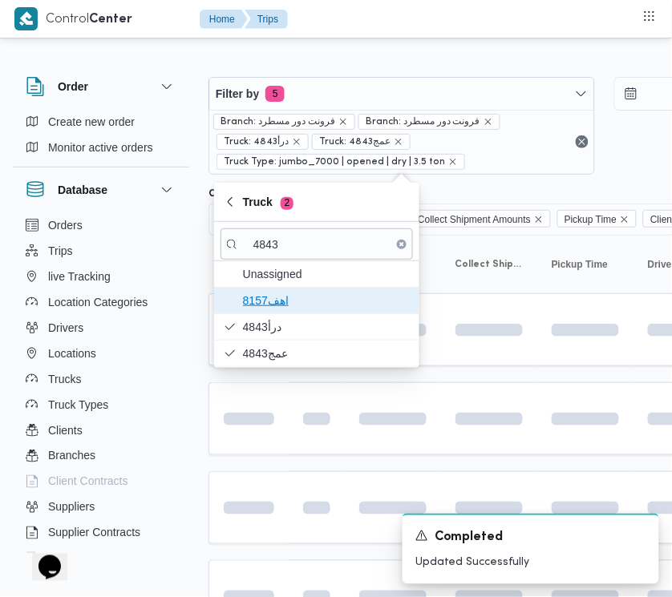
click at [285, 288] on span "8157اهف" at bounding box center [316, 301] width 192 height 26
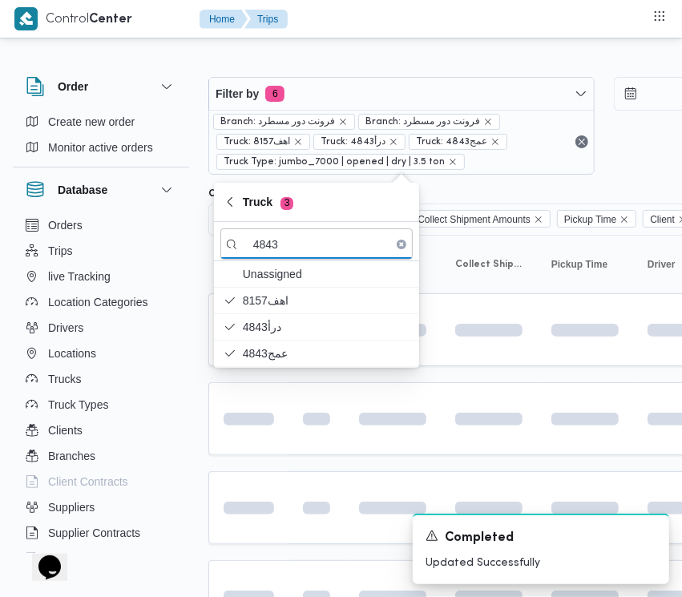
click at [291, 450] on html "Control Center Home Trips Order Create new order Monitor active orders Database…" at bounding box center [341, 298] width 682 height 597
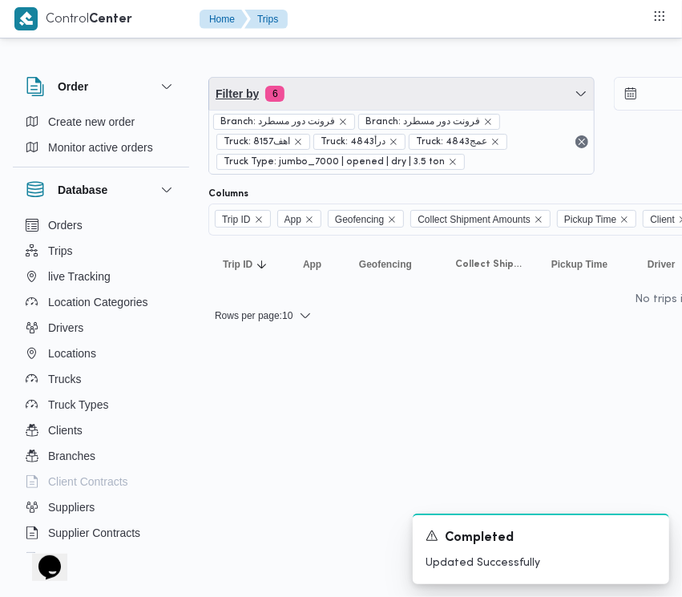
click at [366, 81] on span "Filter by 6" at bounding box center [401, 94] width 385 height 32
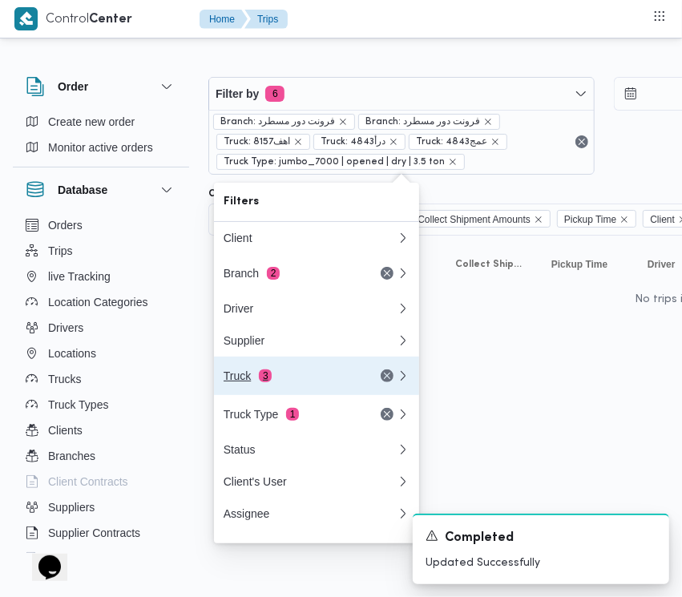
click at [329, 379] on div "Truck 3" at bounding box center [291, 375] width 135 height 13
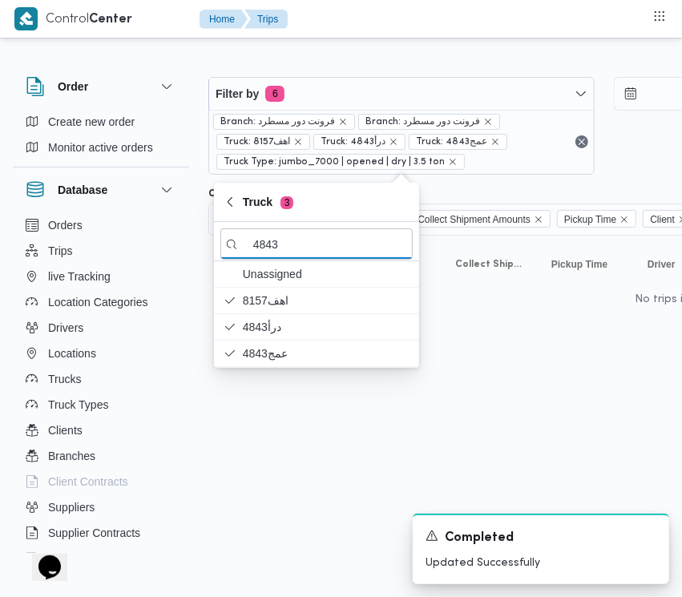
click at [471, 402] on html "Control Center Home Trips Order Create new order Monitor active orders Database…" at bounding box center [341, 298] width 682 height 597
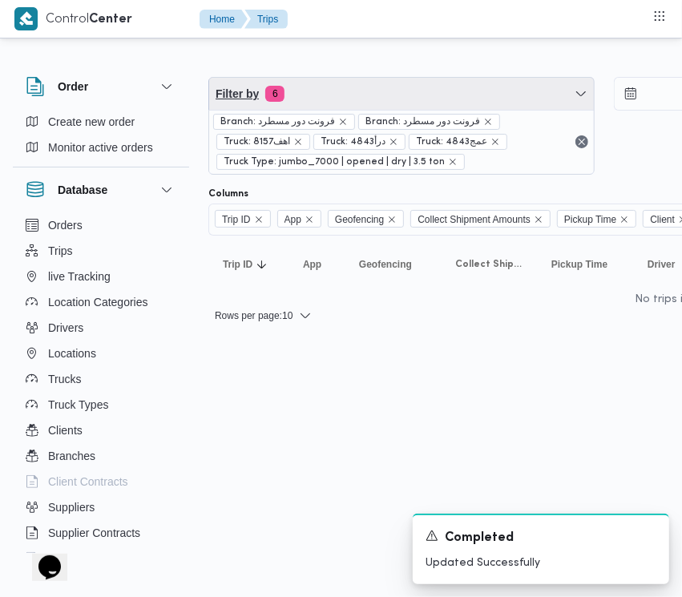
click at [377, 89] on span "Filter by 6" at bounding box center [401, 94] width 385 height 32
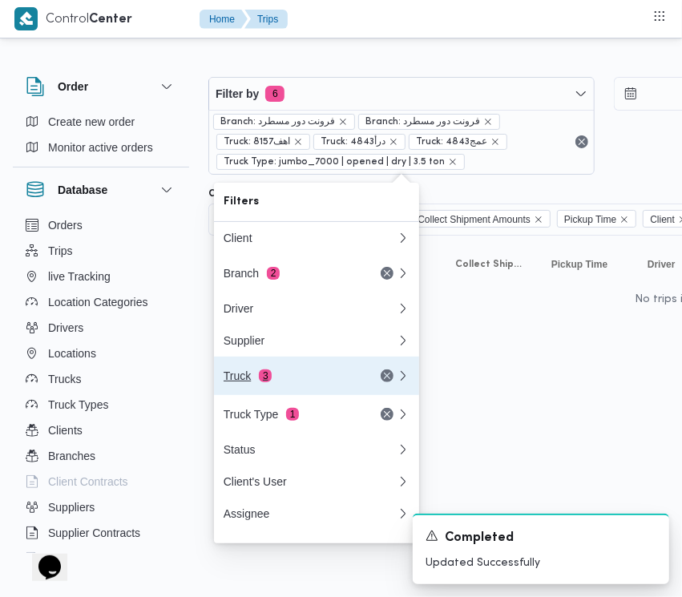
click at [303, 367] on button "Truck 3" at bounding box center [316, 376] width 205 height 38
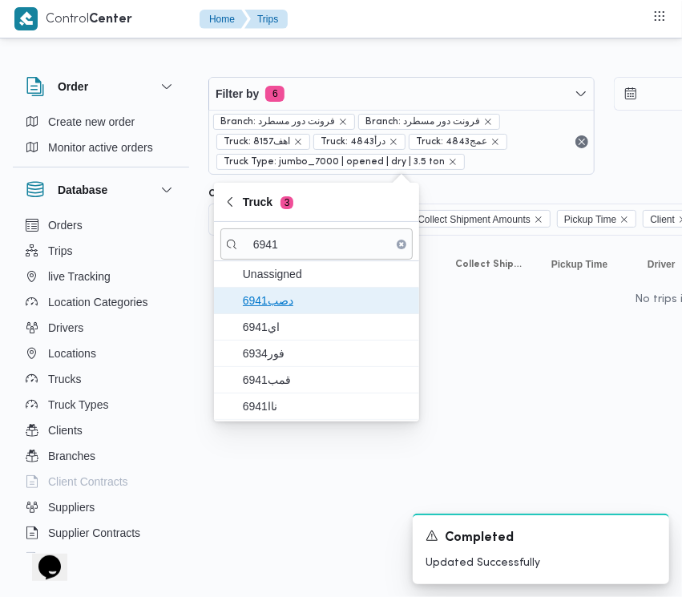
click at [309, 310] on span "دصب6941" at bounding box center [326, 300] width 167 height 19
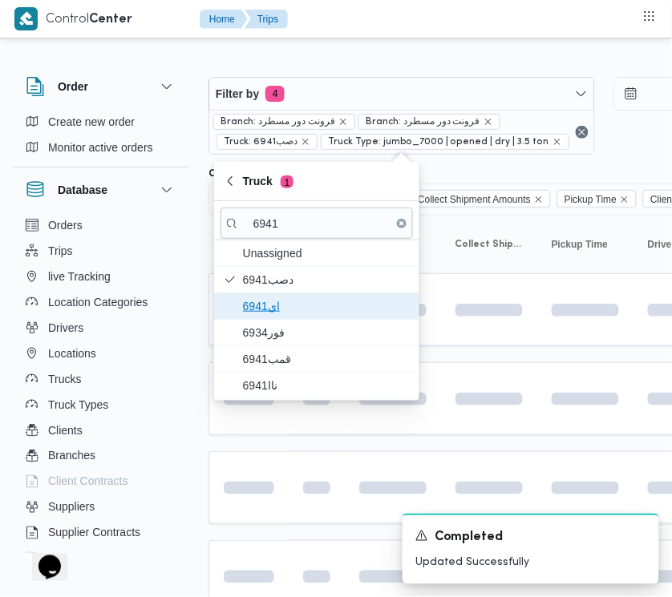
click at [286, 319] on span "اي6941" at bounding box center [316, 306] width 192 height 26
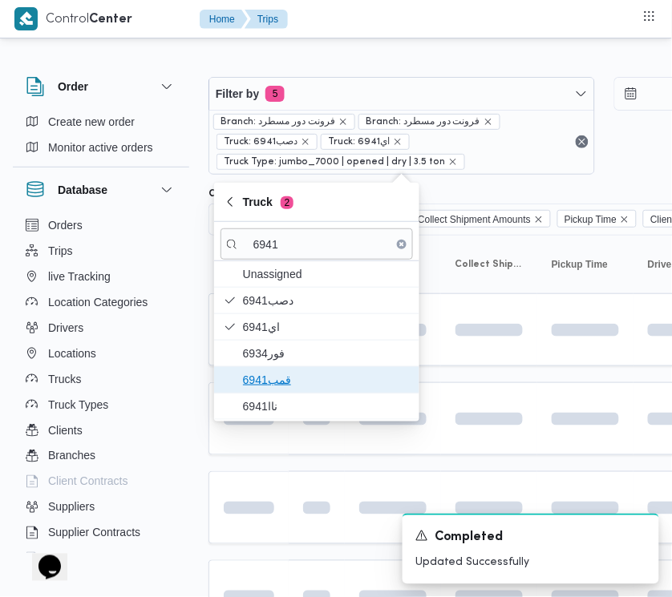
click at [279, 373] on span "قمب6941" at bounding box center [326, 379] width 167 height 19
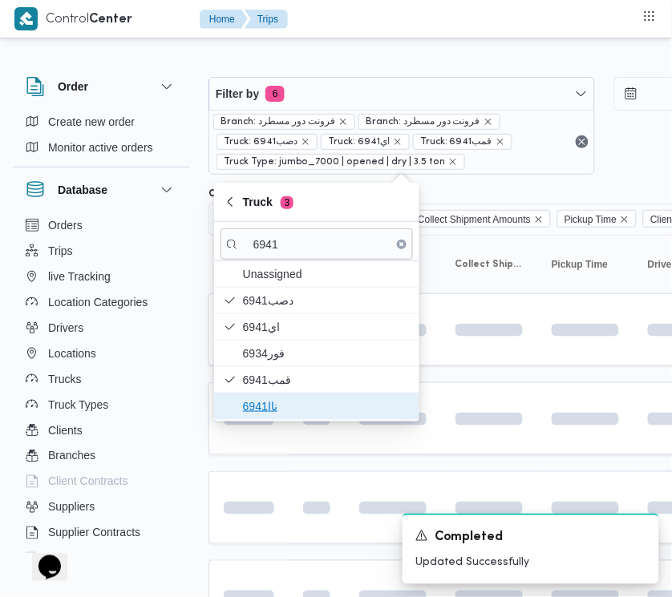
click at [269, 409] on span "ناا6941" at bounding box center [326, 406] width 167 height 19
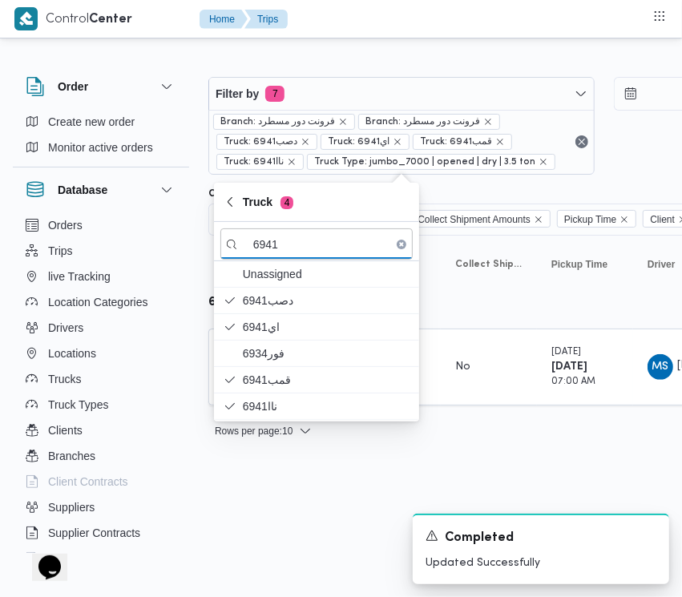
click at [313, 497] on html "Control Center Home Trips Order Create new order Monitor active orders Database…" at bounding box center [341, 298] width 682 height 597
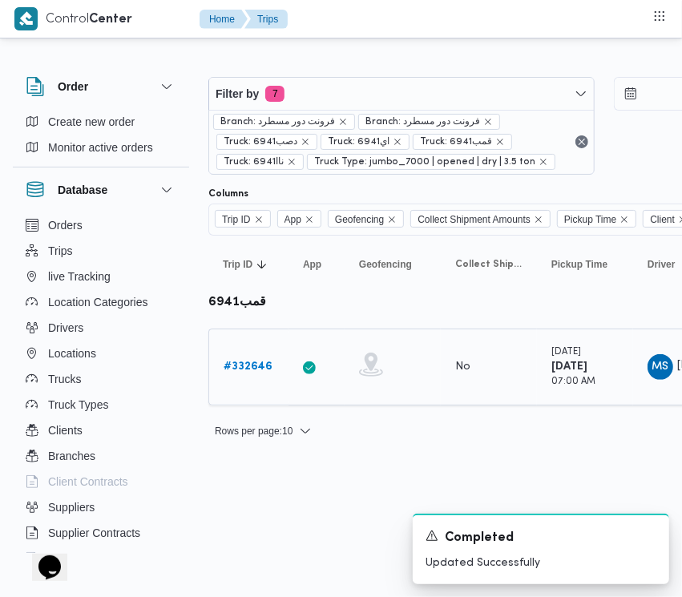
click at [258, 371] on b "# 332646" at bounding box center [248, 366] width 49 height 10
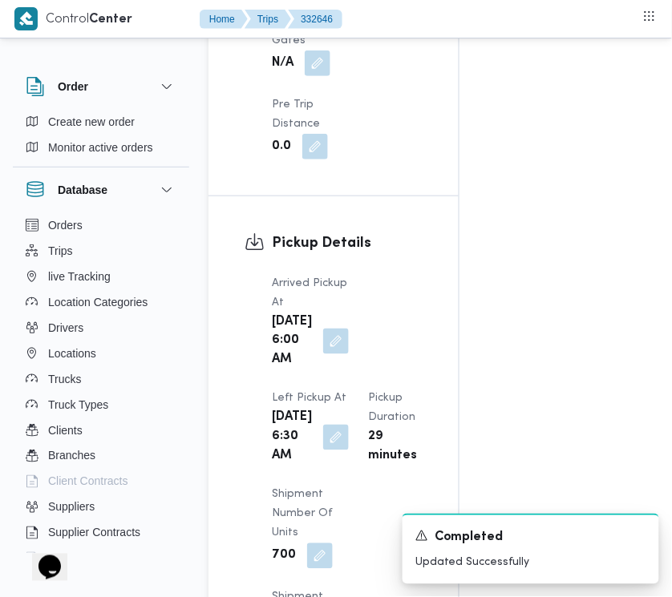
scroll to position [2537, 0]
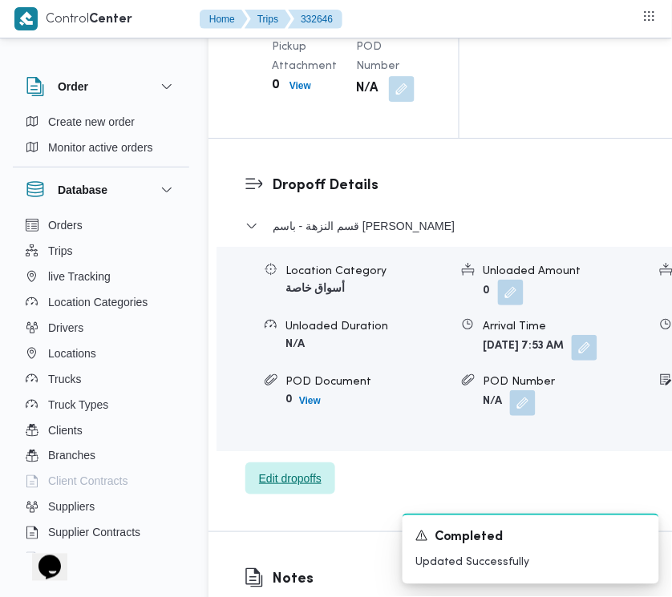
click at [294, 488] on span "Edit dropoffs" at bounding box center [290, 478] width 63 height 19
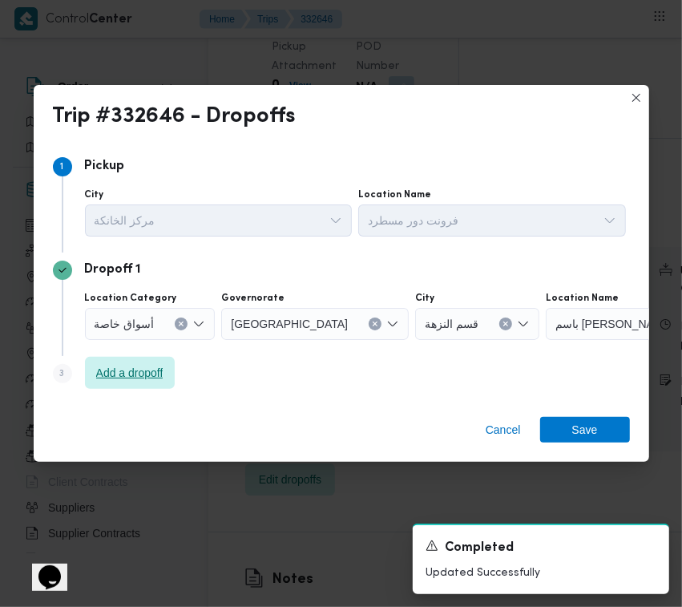
click at [148, 370] on span "Add a dropoff" at bounding box center [129, 372] width 67 height 19
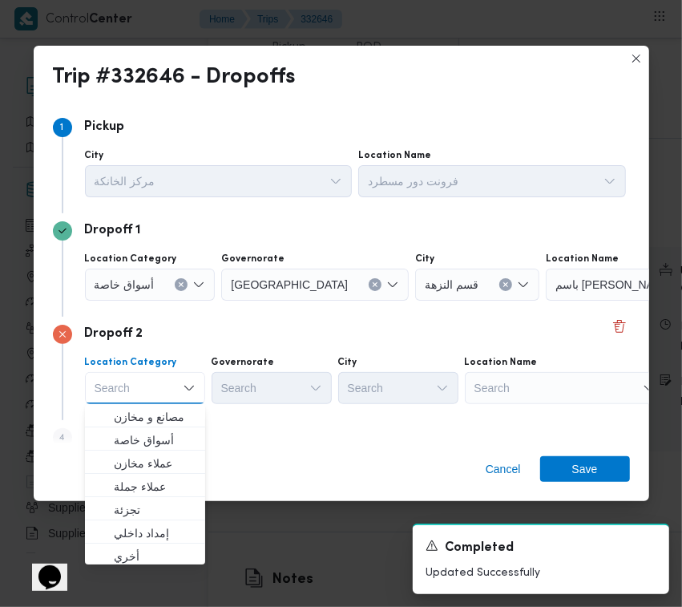
click at [534, 369] on div "Location Name Search" at bounding box center [565, 380] width 200 height 48
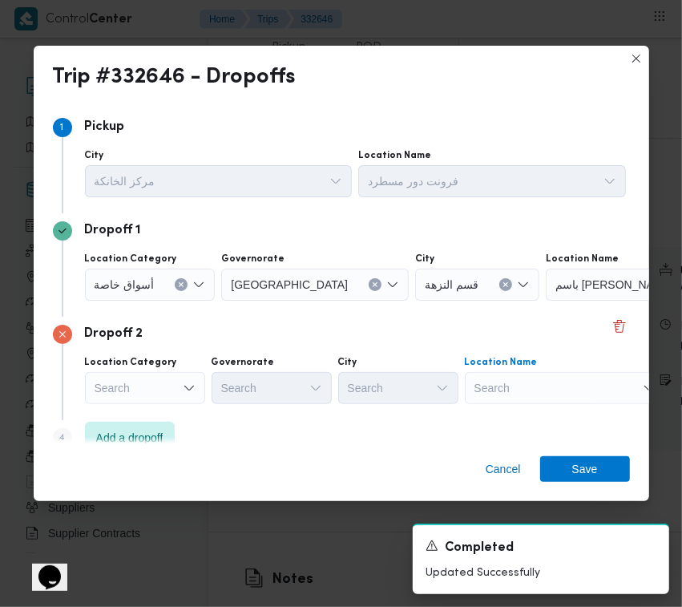
click at [542, 381] on div "Search" at bounding box center [565, 388] width 200 height 32
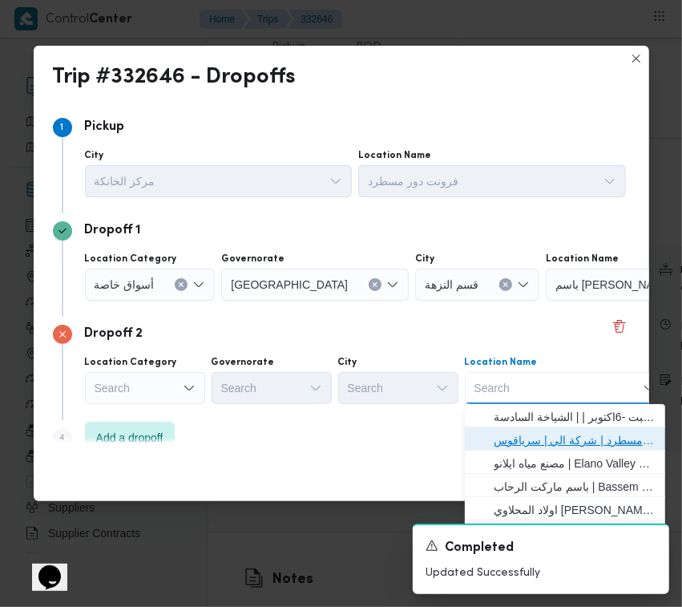
click at [534, 434] on span "فرونت دور مسطرد | شركة الي | سرياقوس" at bounding box center [575, 439] width 162 height 19
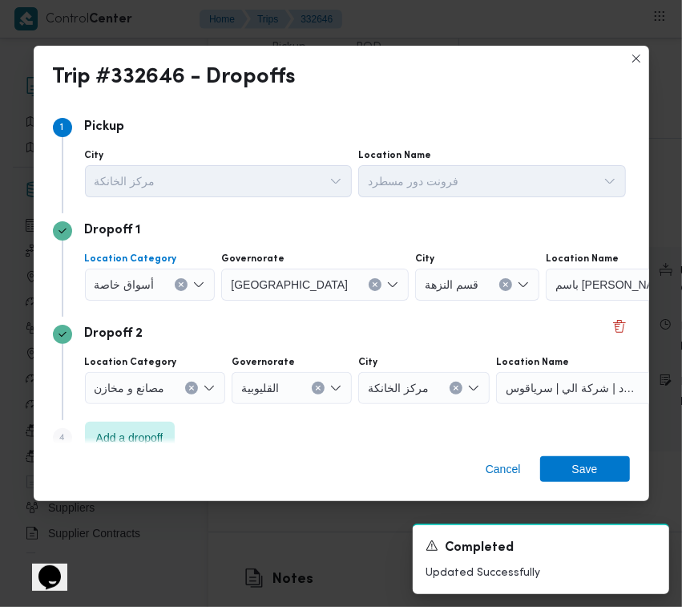
click at [128, 278] on span "أسواق خاصة" at bounding box center [125, 284] width 60 height 18
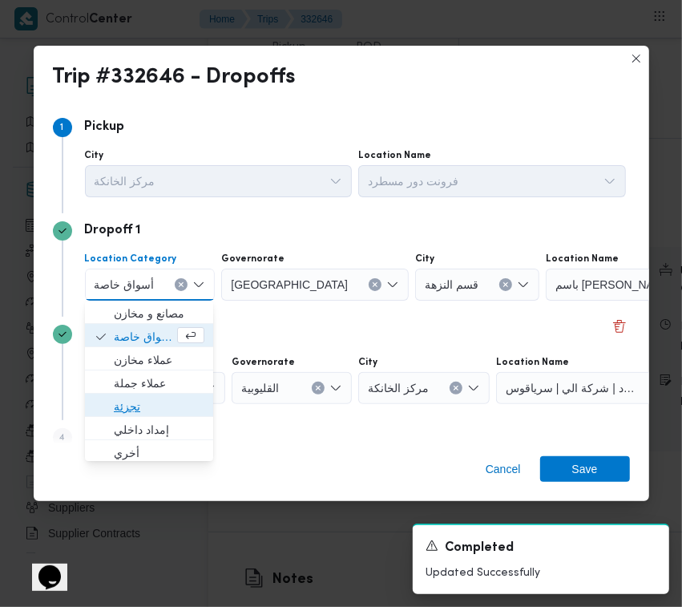
click at [156, 409] on span "تجزئة" at bounding box center [159, 406] width 91 height 19
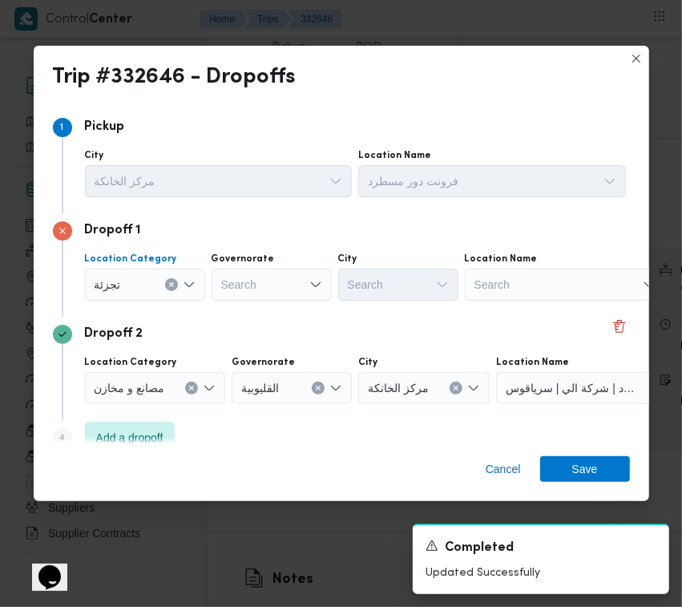
click at [256, 289] on div "Search" at bounding box center [272, 284] width 120 height 32
click at [283, 289] on div "جيزة جيزة" at bounding box center [272, 284] width 120 height 32
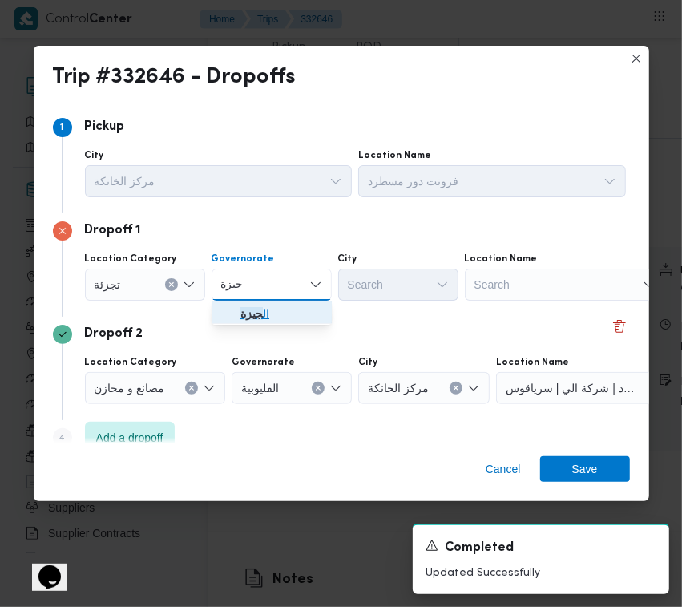
click at [279, 311] on span "ال جيزة" at bounding box center [281, 313] width 82 height 19
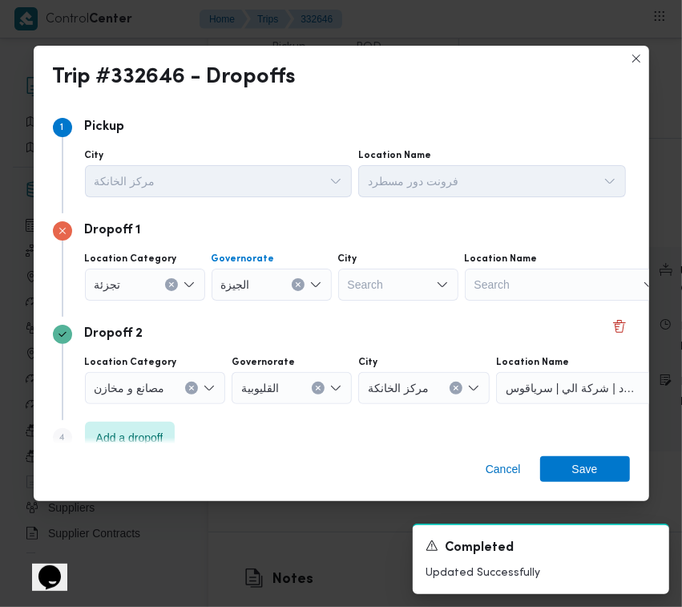
click at [406, 290] on div "Search" at bounding box center [398, 284] width 120 height 32
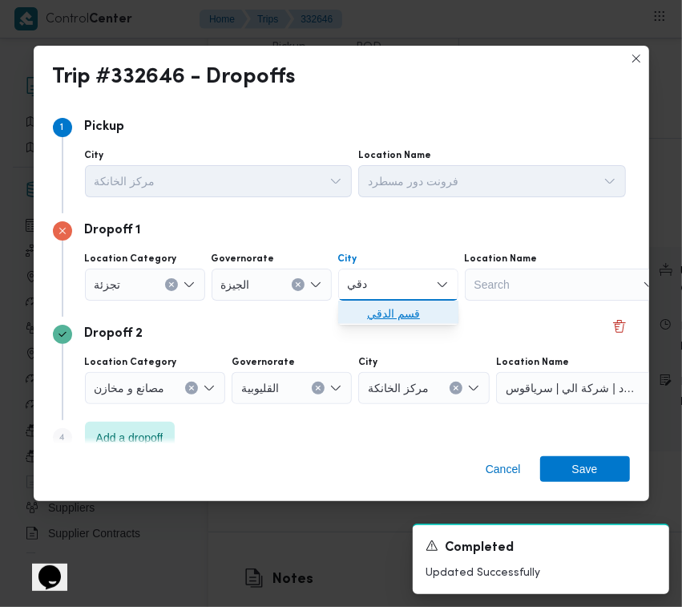
click at [367, 317] on span "قسم الدقي" at bounding box center [408, 313] width 82 height 19
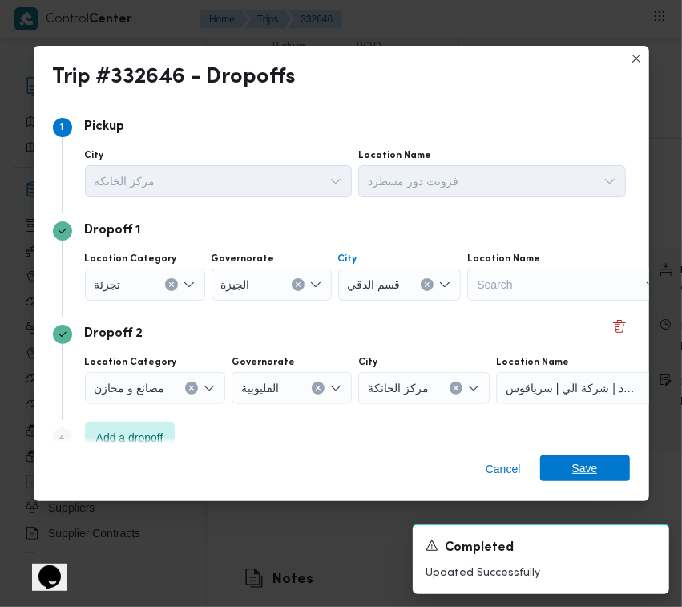
click at [590, 471] on span "Save" at bounding box center [585, 468] width 26 height 26
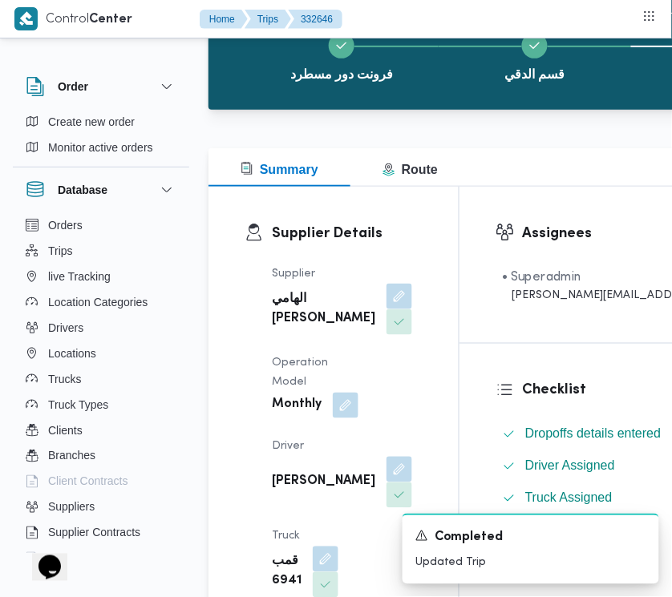
scroll to position [0, 0]
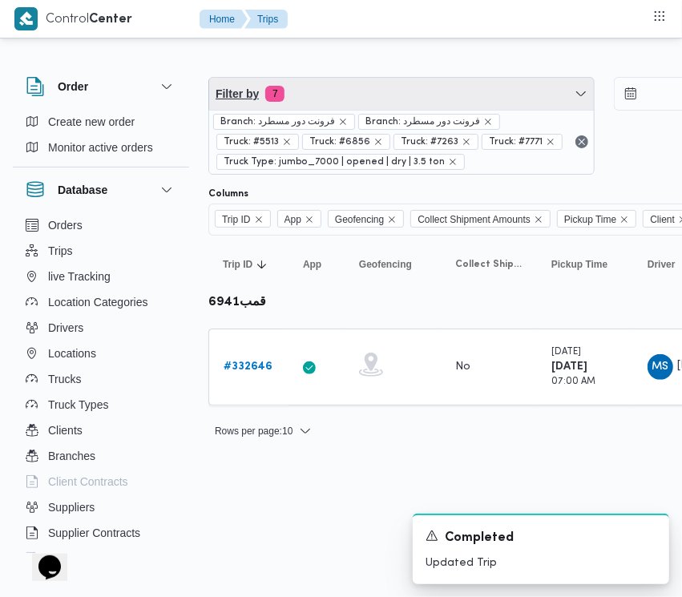
click at [397, 98] on span "Filter by 7" at bounding box center [401, 94] width 385 height 32
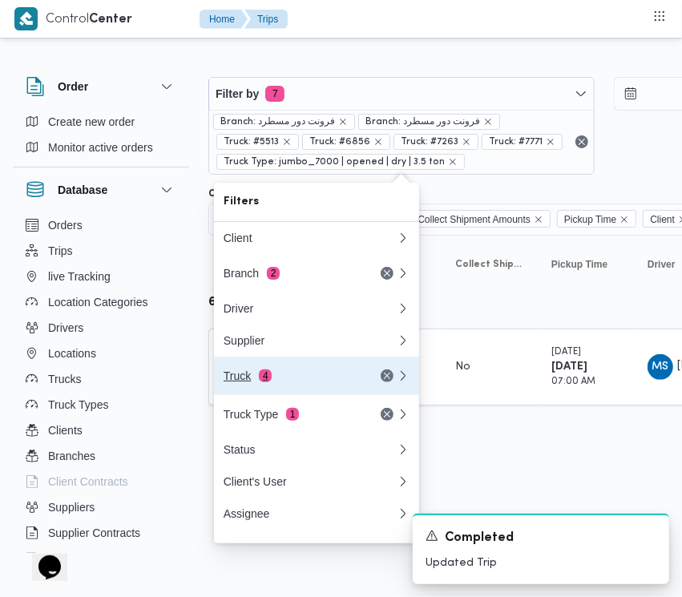
click at [247, 374] on div "Truck 4" at bounding box center [291, 375] width 135 height 13
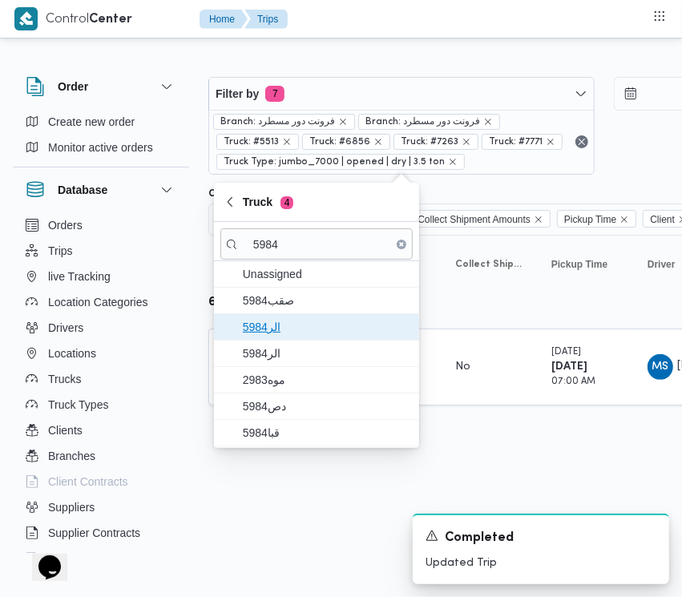
click at [264, 319] on span "الر5984" at bounding box center [326, 326] width 167 height 19
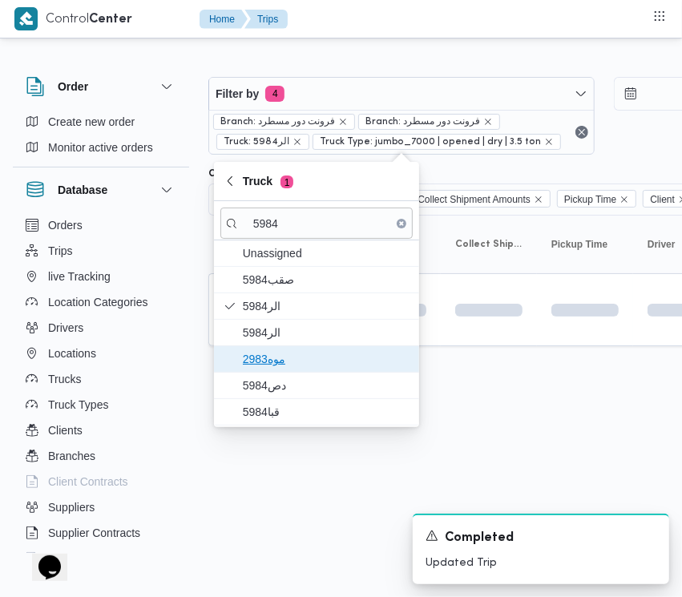
click at [265, 370] on span "موه2983" at bounding box center [316, 359] width 192 height 26
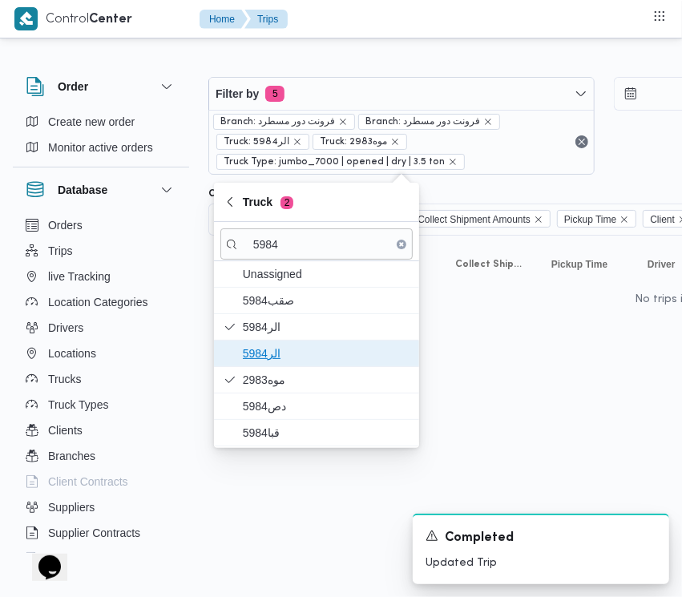
click at [268, 357] on span "5984الر" at bounding box center [326, 353] width 167 height 19
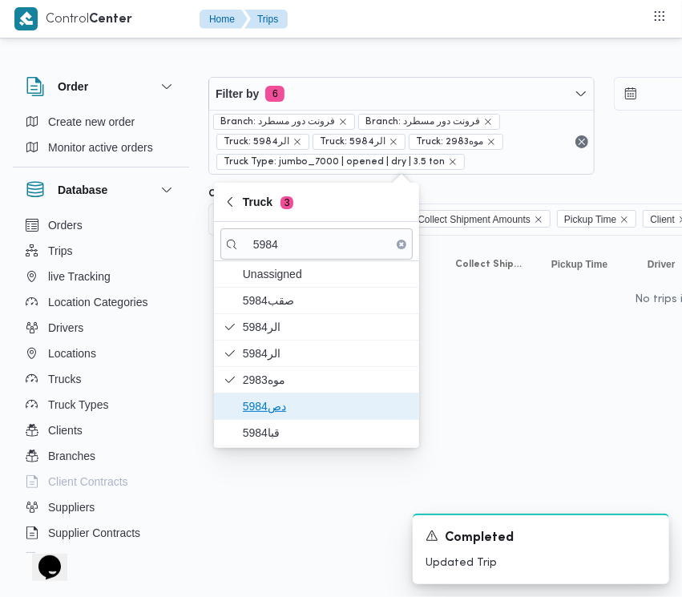
click at [278, 409] on span "دص5984" at bounding box center [326, 406] width 167 height 19
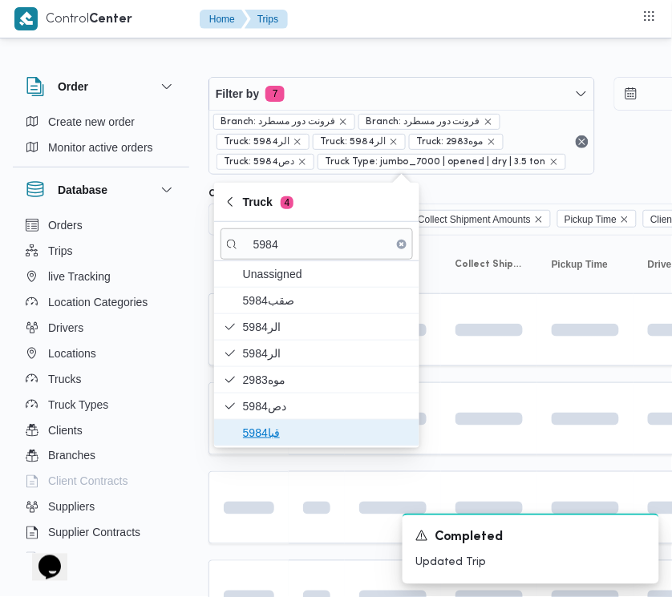
click at [268, 442] on span "قبا5984" at bounding box center [326, 432] width 167 height 19
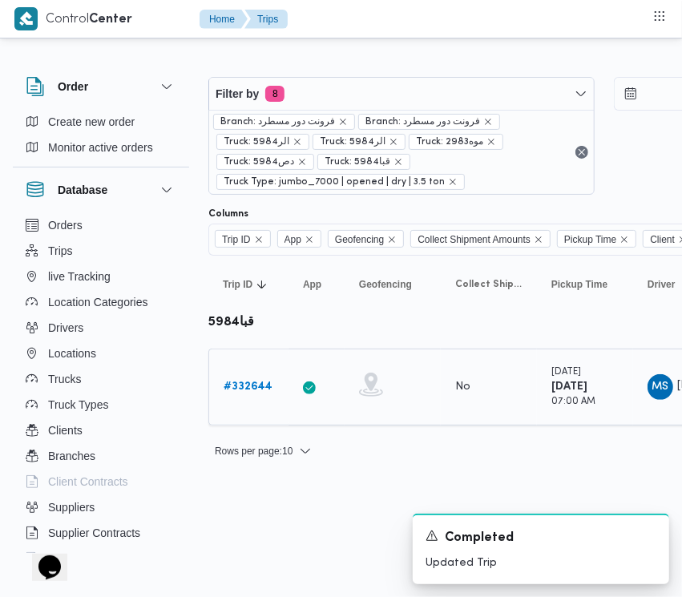
click at [248, 369] on td "Trip ID # 332644" at bounding box center [248, 387] width 80 height 77
click at [251, 385] on b "# 332644" at bounding box center [248, 386] width 49 height 10
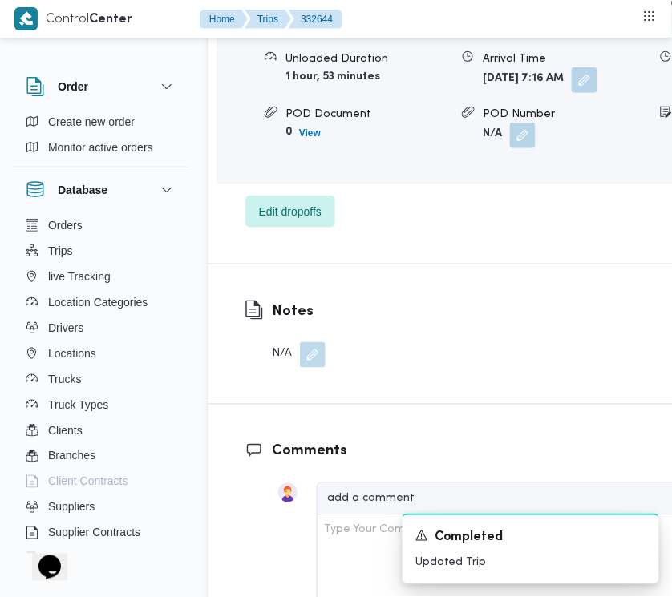
scroll to position [2838, 0]
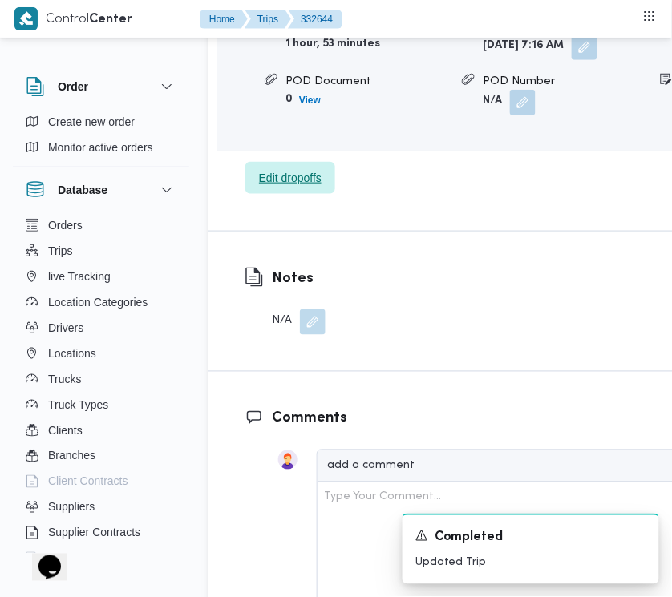
click at [298, 188] on span "Edit dropoffs" at bounding box center [290, 177] width 63 height 19
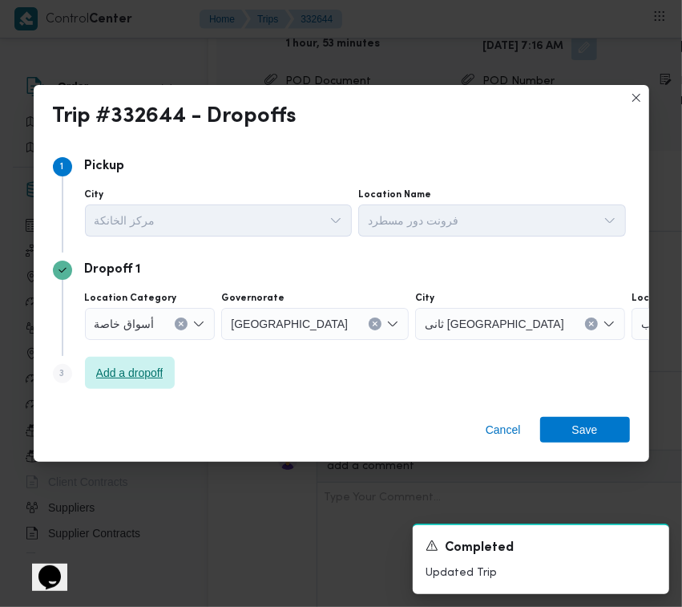
click at [156, 370] on span "Add a dropoff" at bounding box center [129, 372] width 67 height 19
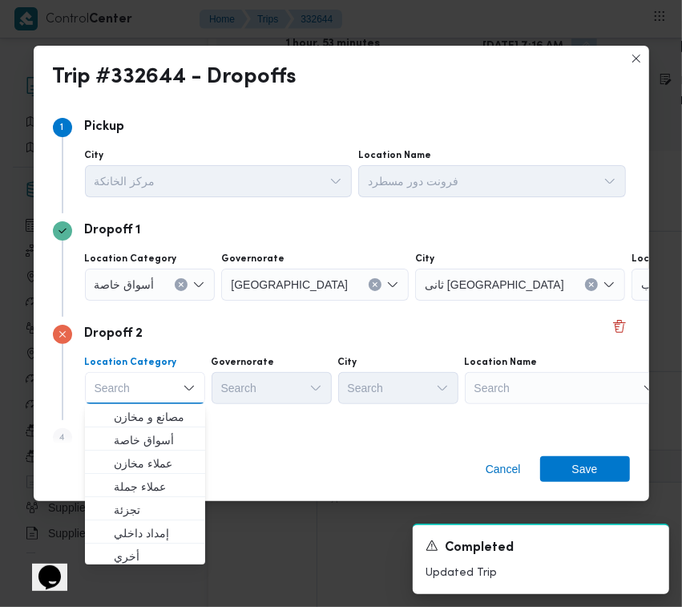
click at [527, 349] on div "Dropoff 2 Location Category Search Combo box. Selected. Combo box input. Search…" at bounding box center [341, 368] width 577 height 103
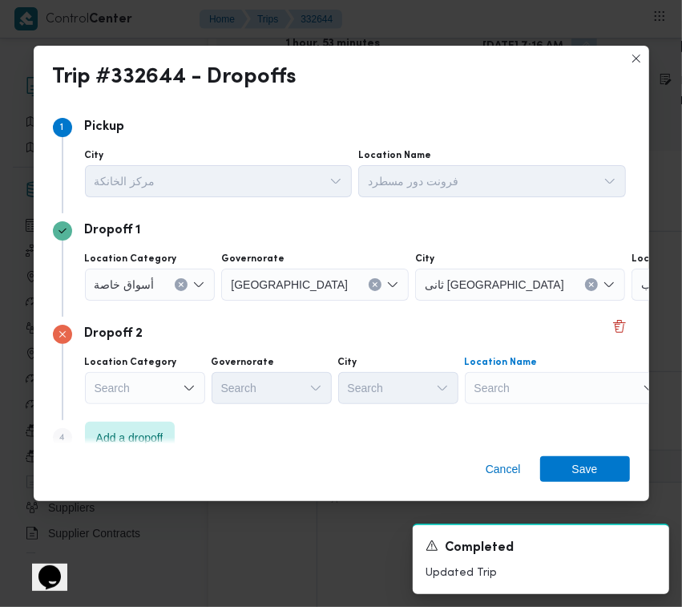
click at [537, 385] on div "Search" at bounding box center [565, 388] width 200 height 32
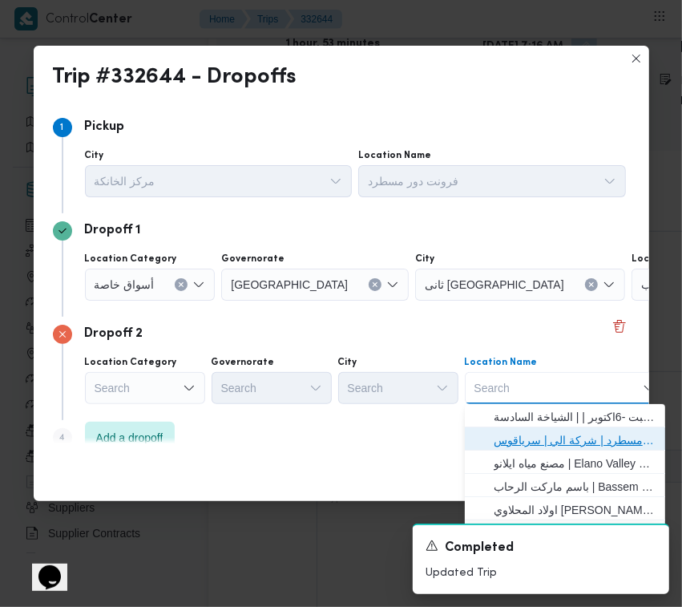
click at [538, 430] on span "فرونت دور مسطرد | شركة الي | سرياقوس" at bounding box center [565, 440] width 188 height 26
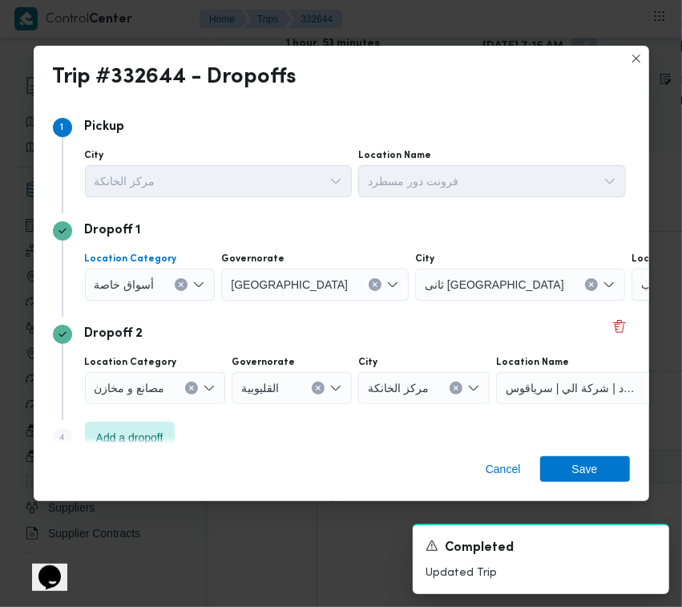
click at [143, 291] on span "أسواق خاصة" at bounding box center [125, 284] width 60 height 18
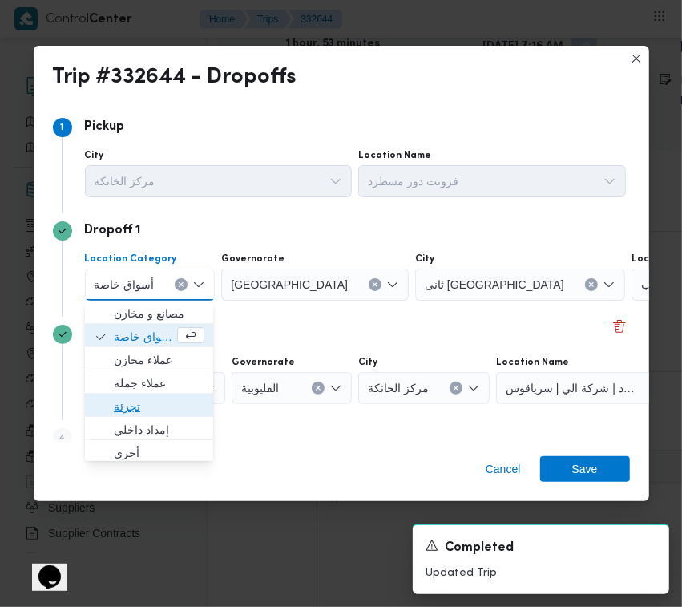
click at [173, 402] on span "تجزئة" at bounding box center [159, 406] width 91 height 19
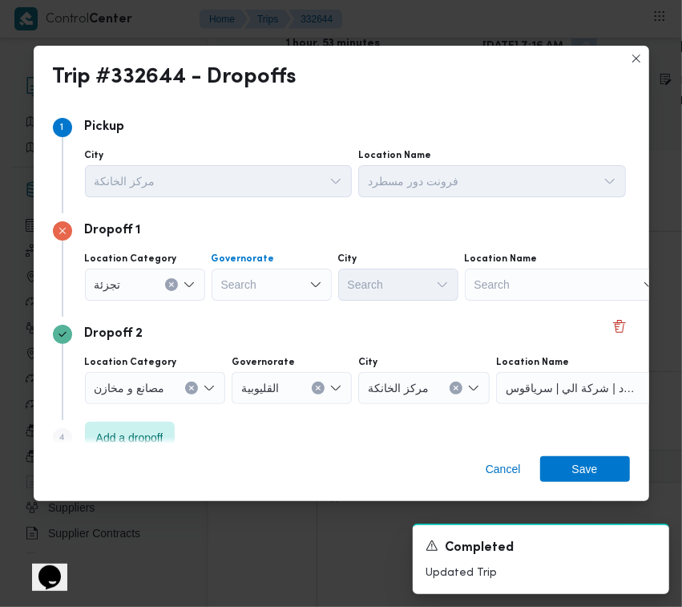
click at [241, 278] on div "Search" at bounding box center [272, 284] width 120 height 32
click at [294, 281] on div "جيزة جيزة" at bounding box center [272, 284] width 120 height 32
click at [277, 317] on span "ال جيزة" at bounding box center [281, 313] width 82 height 19
click at [378, 293] on div "Search" at bounding box center [398, 284] width 120 height 32
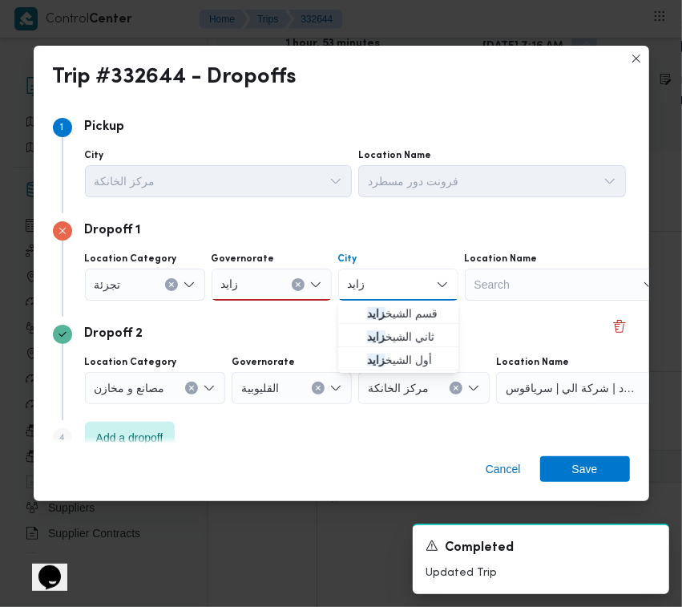
click at [262, 279] on div "[PERSON_NAME]" at bounding box center [272, 284] width 120 height 32
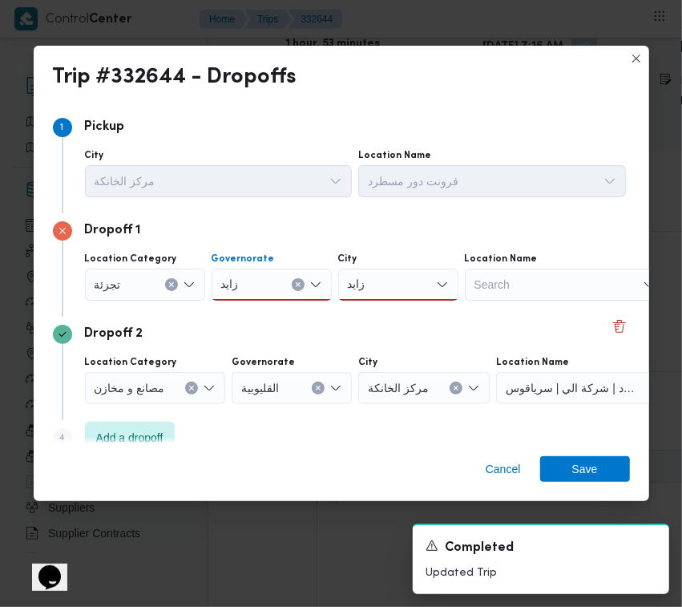
click at [246, 285] on div "[PERSON_NAME]" at bounding box center [272, 284] width 120 height 32
click at [221, 281] on input "زايد" at bounding box center [231, 284] width 21 height 19
click at [232, 279] on input "زايد" at bounding box center [231, 284] width 21 height 19
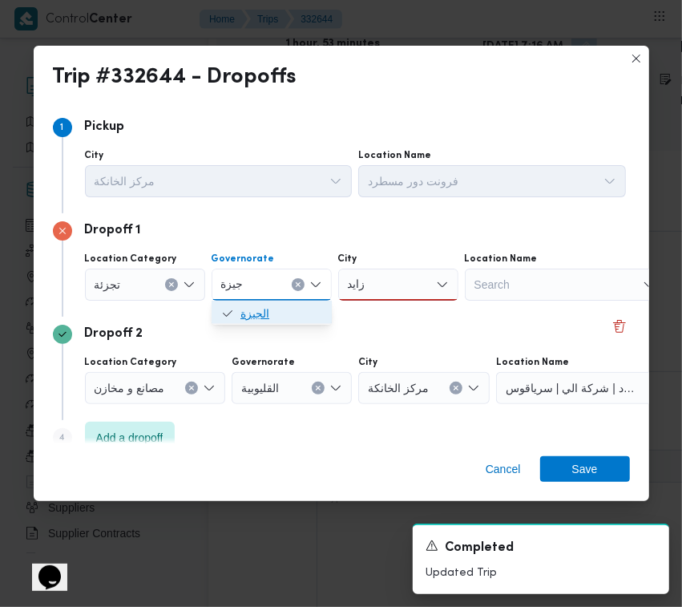
click at [263, 309] on span "الجيزة" at bounding box center [281, 313] width 82 height 19
click at [385, 283] on div "[PERSON_NAME]" at bounding box center [398, 284] width 120 height 32
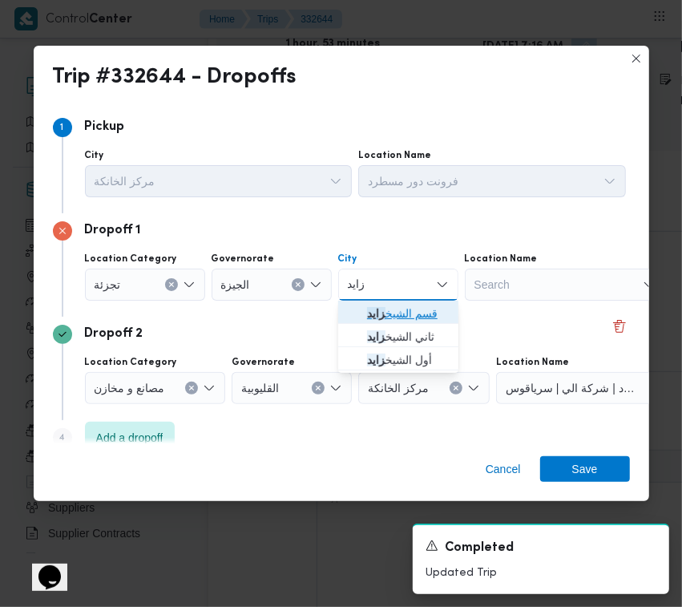
click at [394, 309] on span "قسم الشيخ زايد" at bounding box center [408, 313] width 82 height 19
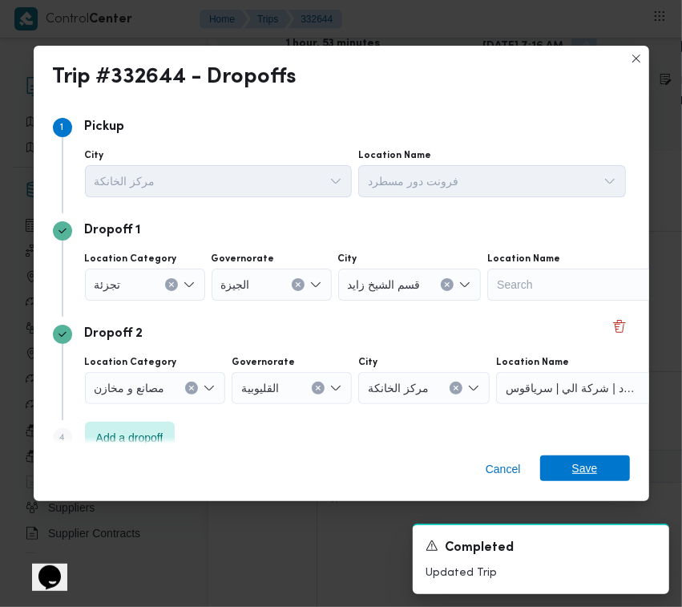
click at [579, 474] on span "Save" at bounding box center [585, 468] width 26 height 26
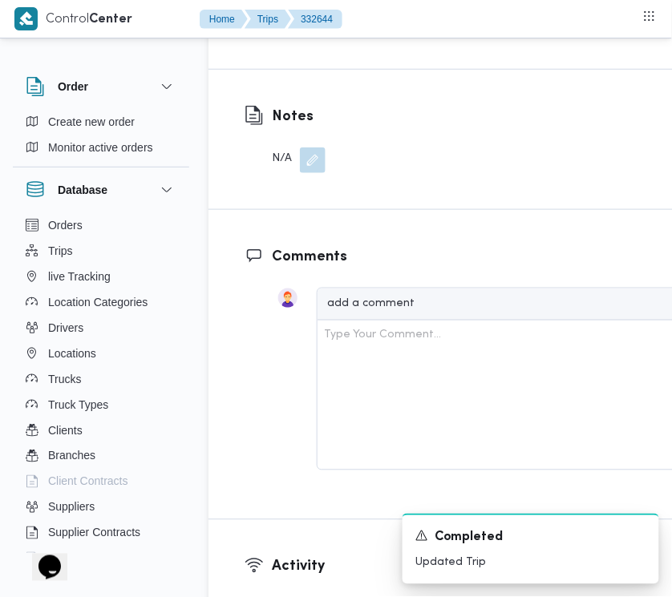
scroll to position [2316, 0]
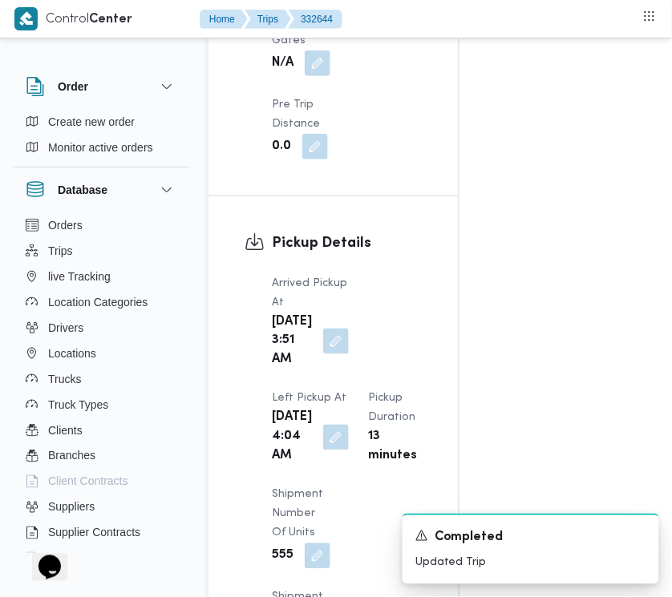
scroll to position [2016, 0]
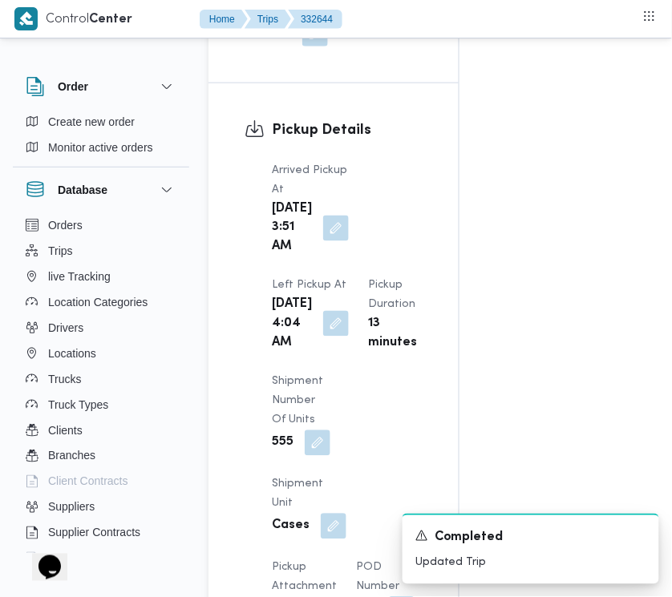
click at [323, 337] on button "button" at bounding box center [336, 324] width 26 height 26
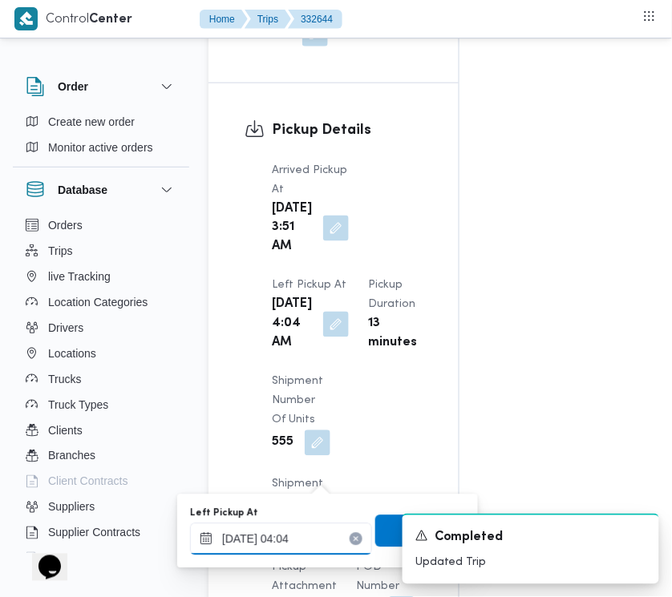
click at [309, 538] on input "[DATE] 04:04" at bounding box center [281, 539] width 182 height 32
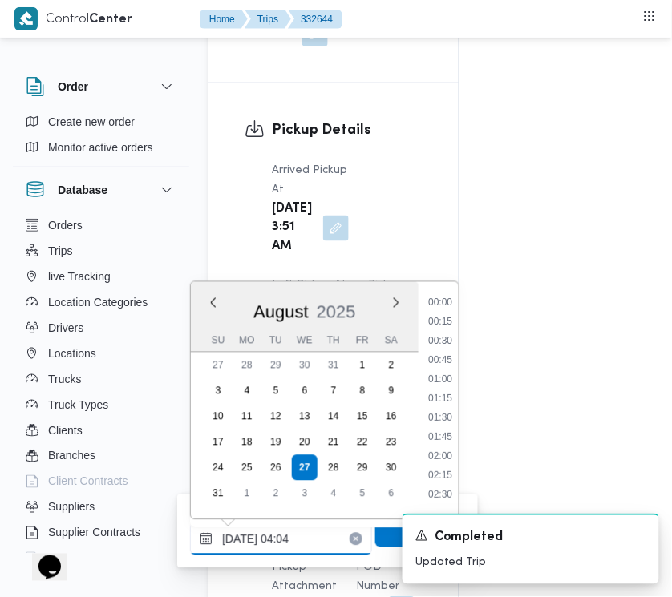
scroll to position [199, 0]
click at [311, 538] on input "[DATE] 04:04" at bounding box center [281, 539] width 182 height 32
click at [313, 537] on input "[DATE] 04:04" at bounding box center [281, 539] width 182 height 32
click at [313, 538] on input "[DATE] 04:04" at bounding box center [281, 539] width 182 height 32
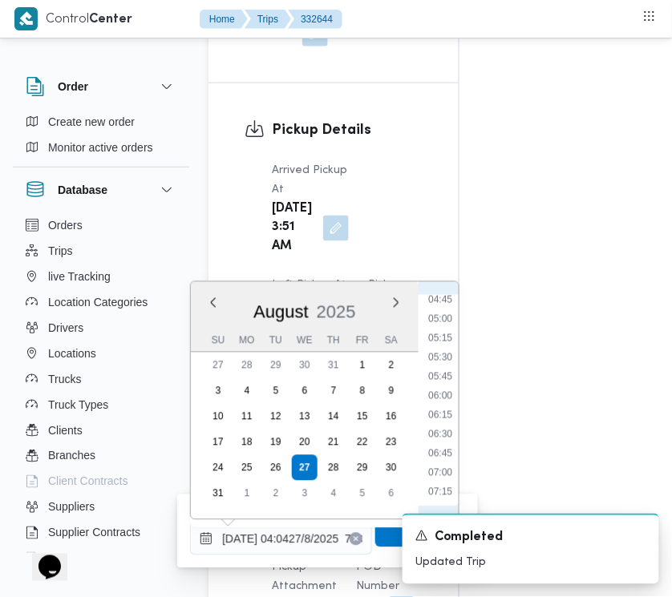
scroll to position [379, 0]
click at [446, 486] on li "07:15" at bounding box center [440, 482] width 37 height 16
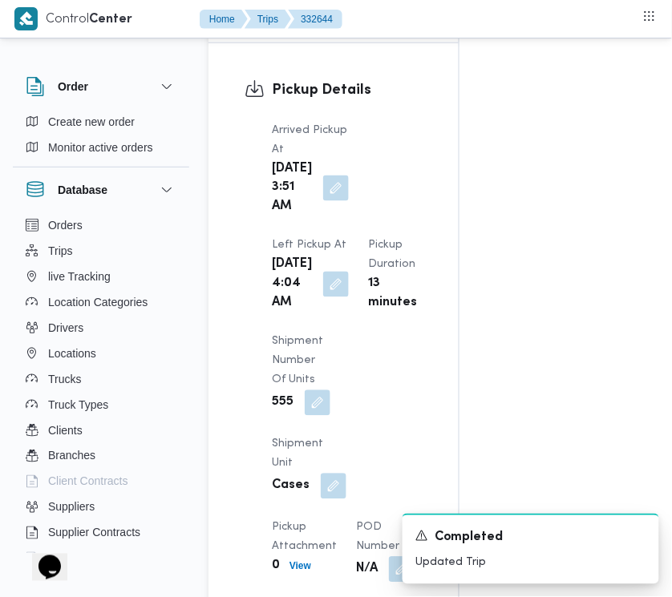
scroll to position [2105, 0]
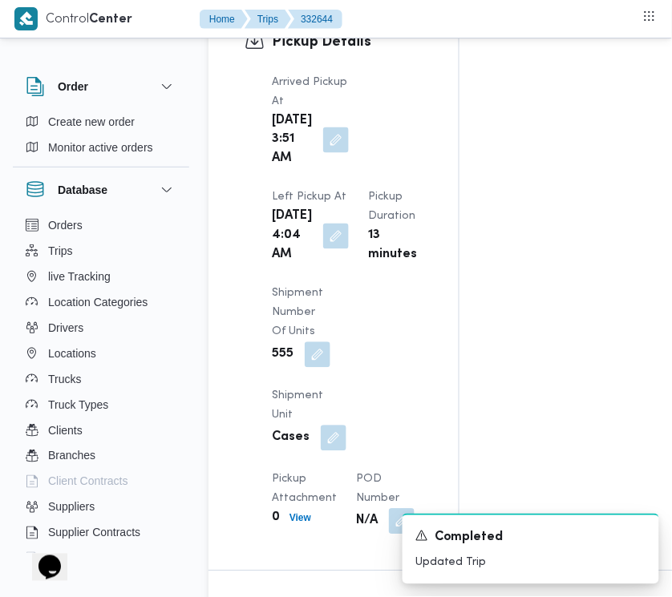
click at [315, 249] on span at bounding box center [332, 237] width 34 height 26
click at [323, 248] on button "button" at bounding box center [336, 236] width 26 height 26
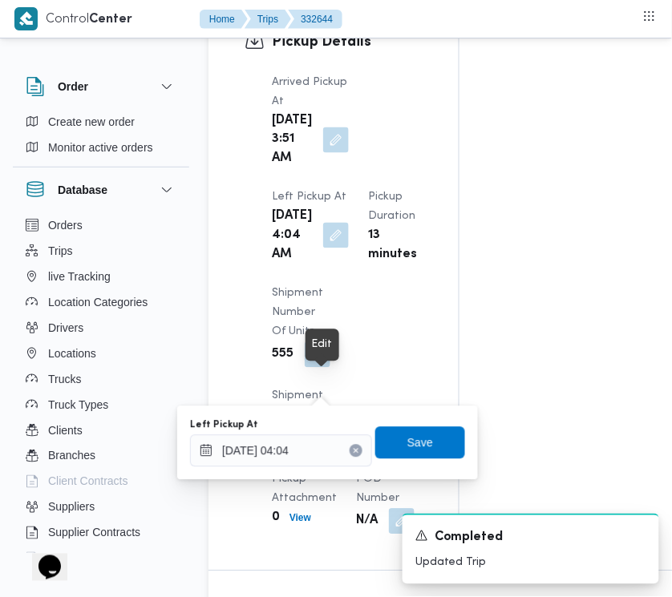
click at [325, 248] on button "button" at bounding box center [336, 236] width 26 height 26
click at [326, 467] on div "Left Pickup At [DATE] 04:04 Save" at bounding box center [327, 443] width 278 height 51
click at [325, 462] on input "[DATE] 04:04" at bounding box center [281, 451] width 182 height 32
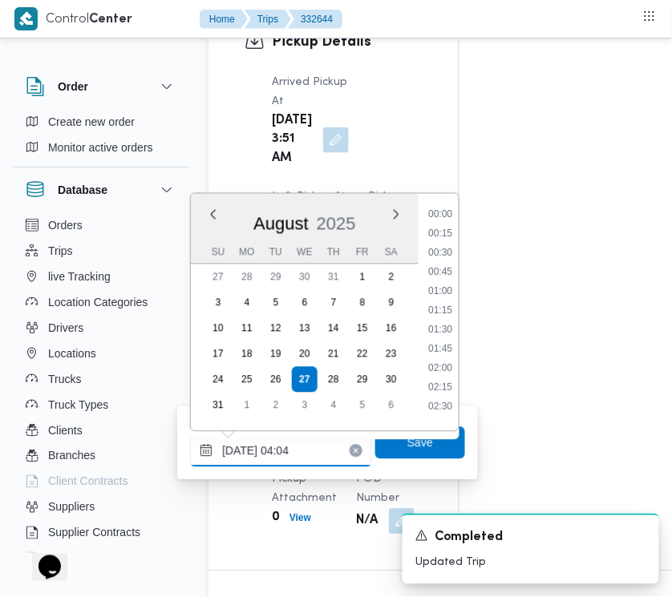
click at [325, 462] on input "[DATE] 04:04" at bounding box center [281, 451] width 182 height 32
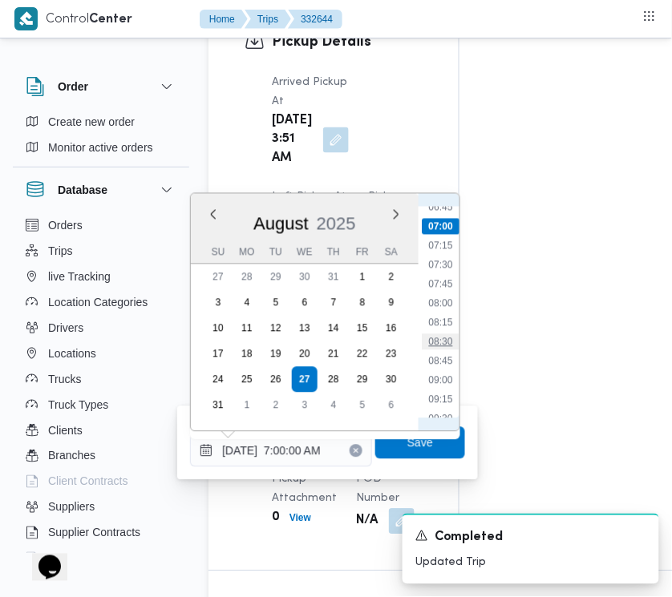
click at [435, 337] on li "08:30" at bounding box center [440, 342] width 37 height 16
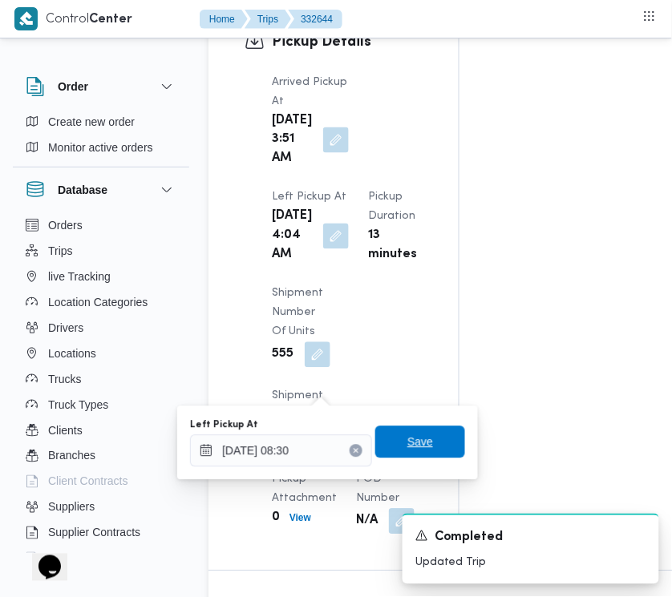
click at [433, 438] on span "Save" at bounding box center [420, 442] width 90 height 32
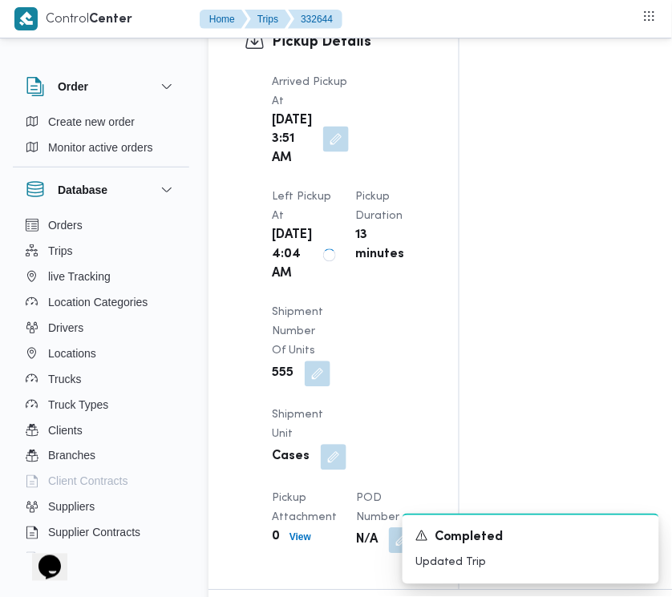
click at [325, 152] on button "button" at bounding box center [336, 140] width 26 height 26
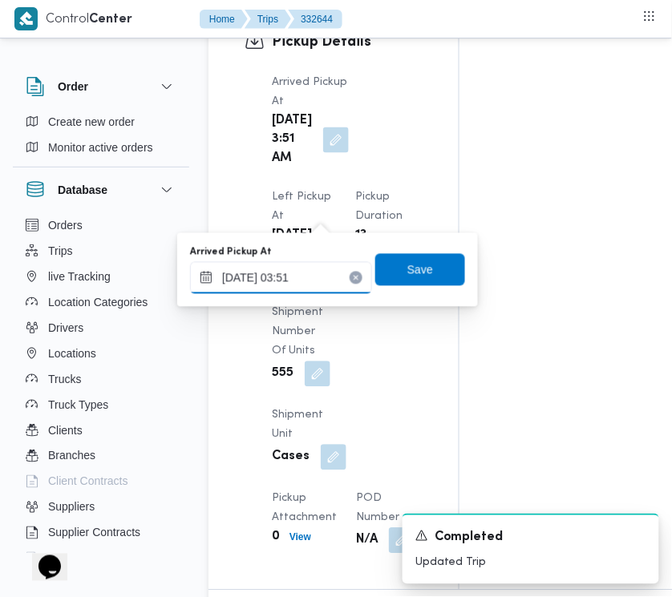
click at [297, 279] on input "[DATE] 03:51" at bounding box center [281, 278] width 182 height 32
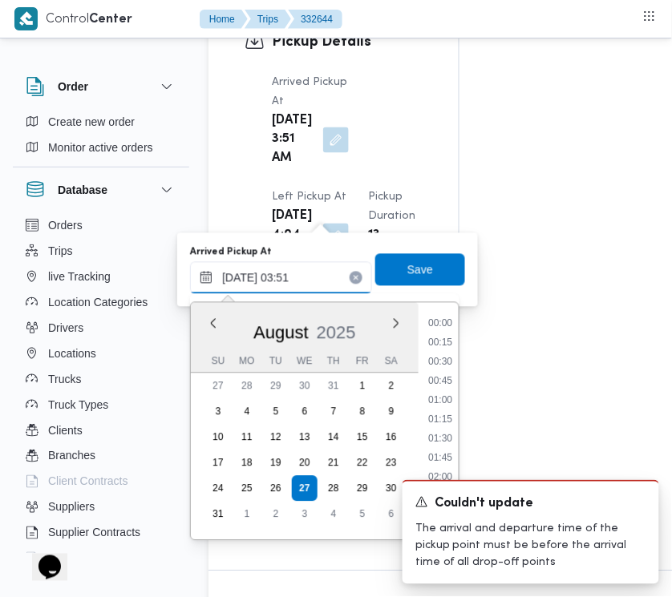
click at [297, 279] on input "[DATE] 03:51" at bounding box center [281, 278] width 182 height 32
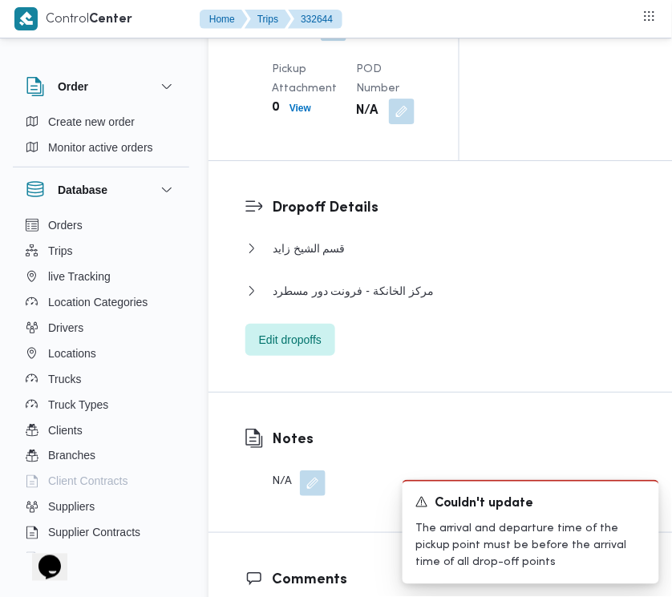
scroll to position [2797, 0]
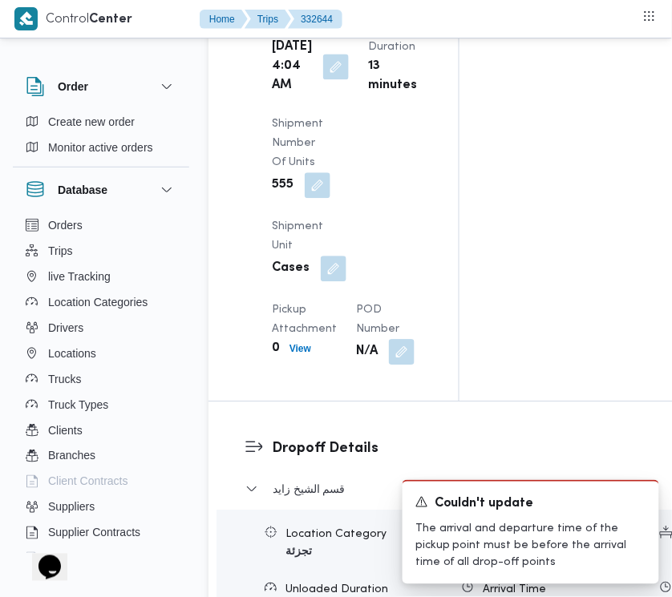
drag, startPoint x: 286, startPoint y: 232, endPoint x: 310, endPoint y: 231, distance: 24.1
click at [287, 95] on b "[DATE] 4:04 AM" at bounding box center [292, 67] width 40 height 58
click at [323, 79] on button "button" at bounding box center [336, 66] width 26 height 26
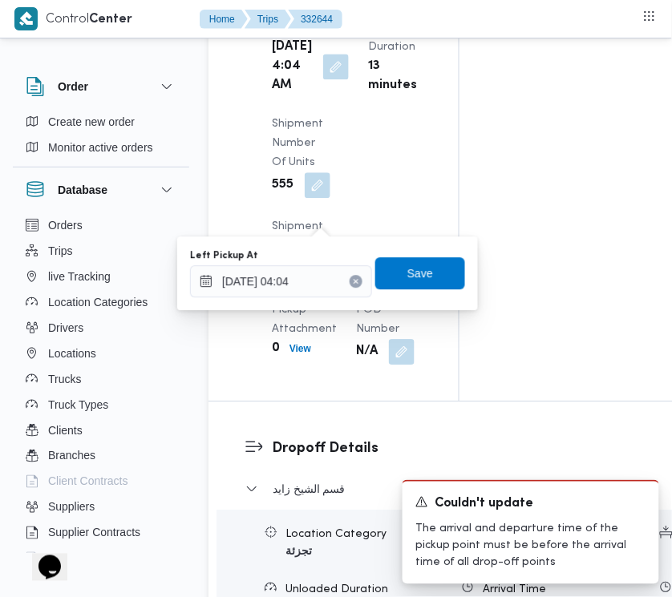
click at [323, 297] on div "Left Pickup At [DATE] 04:04 Save" at bounding box center [327, 273] width 278 height 51
click at [323, 297] on div "[DATE] 04:04" at bounding box center [281, 281] width 182 height 32
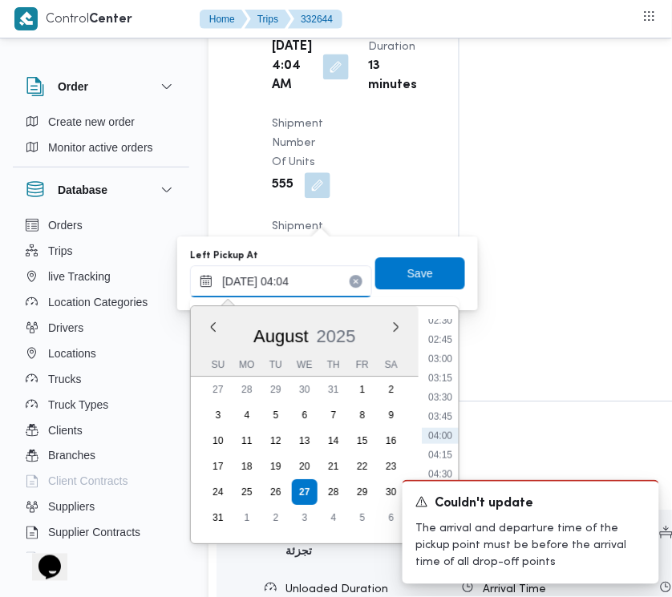
click at [321, 282] on input "[DATE] 04:04" at bounding box center [281, 281] width 182 height 32
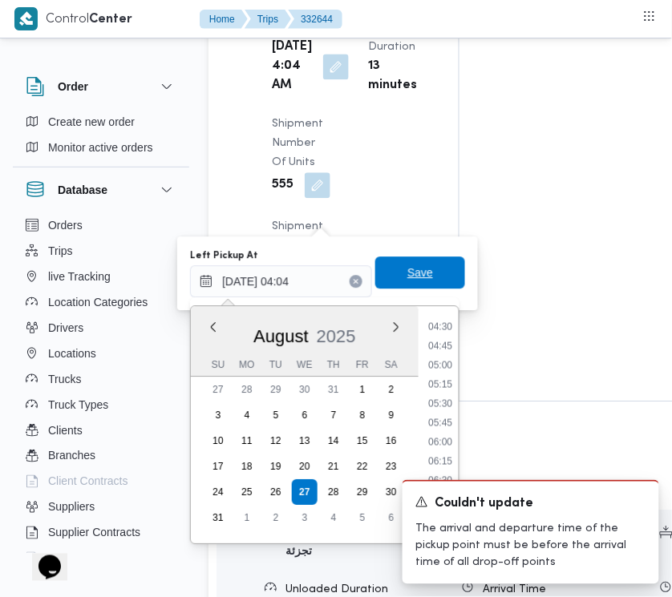
click at [415, 268] on span "Save" at bounding box center [420, 272] width 26 height 19
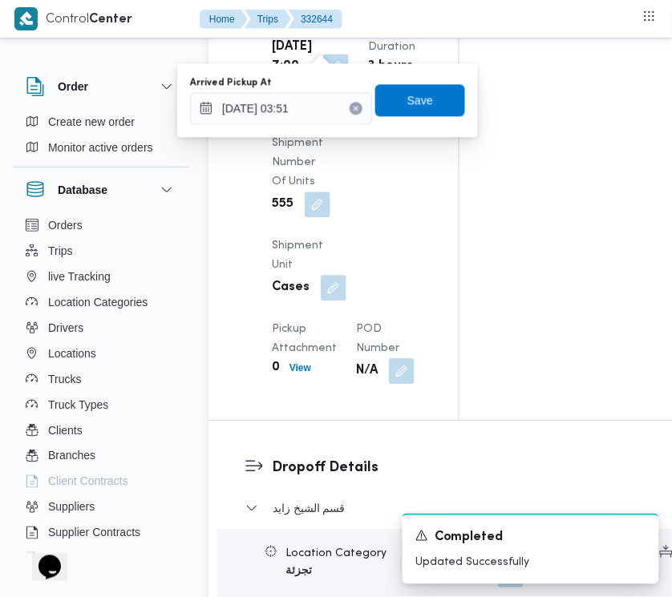
click at [326, 132] on div "You are in a dialog. To close this dialog, hit escape. Arrived Pickup At [DATE]…" at bounding box center [327, 100] width 301 height 74
click at [323, 121] on input "[DATE] 03:51" at bounding box center [281, 108] width 182 height 32
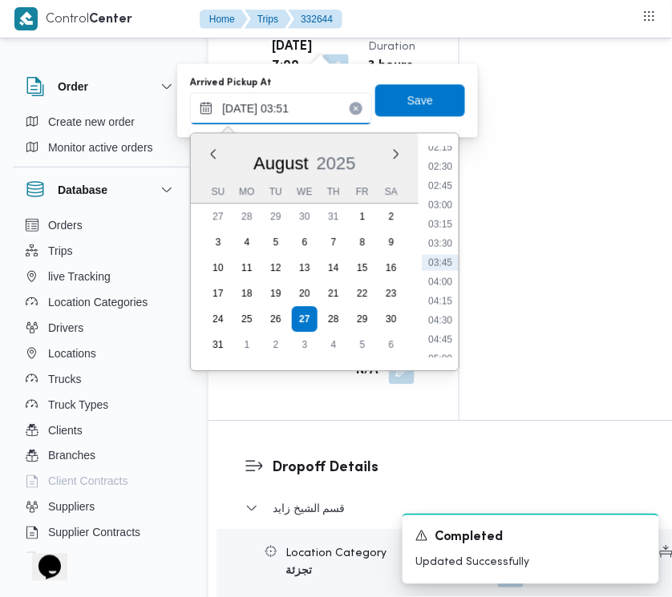
click at [323, 121] on input "[DATE] 03:51" at bounding box center [281, 108] width 182 height 32
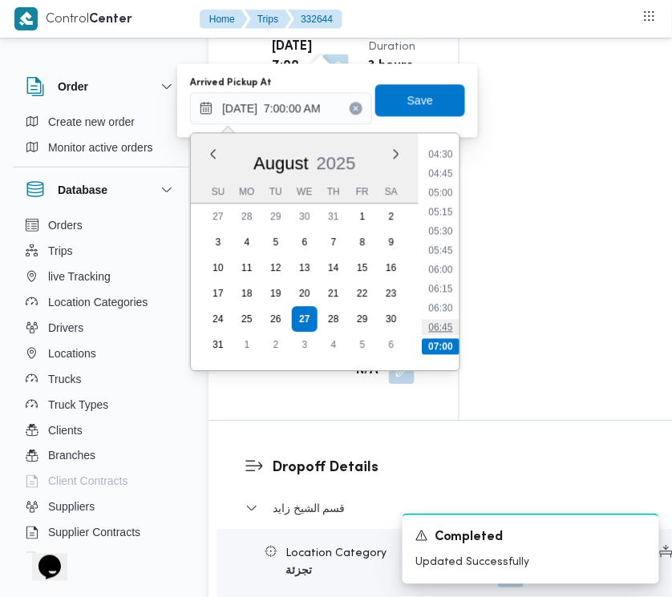
click at [443, 319] on li "06:45" at bounding box center [440, 327] width 37 height 16
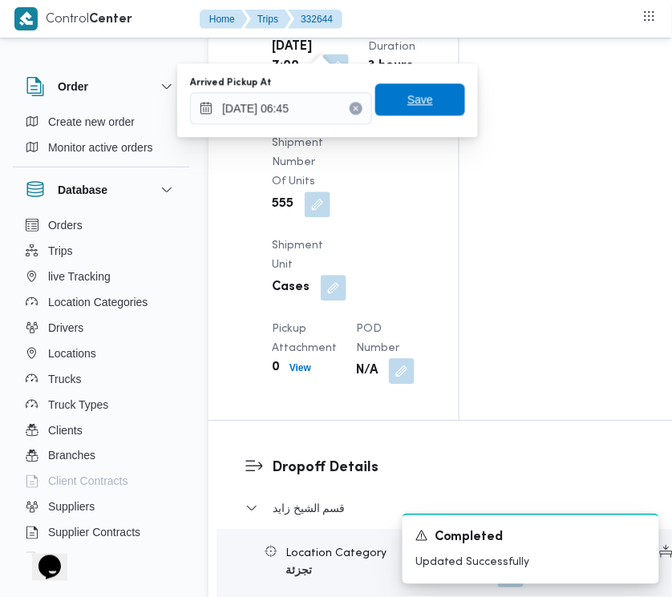
click at [402, 111] on span "Save" at bounding box center [420, 99] width 90 height 32
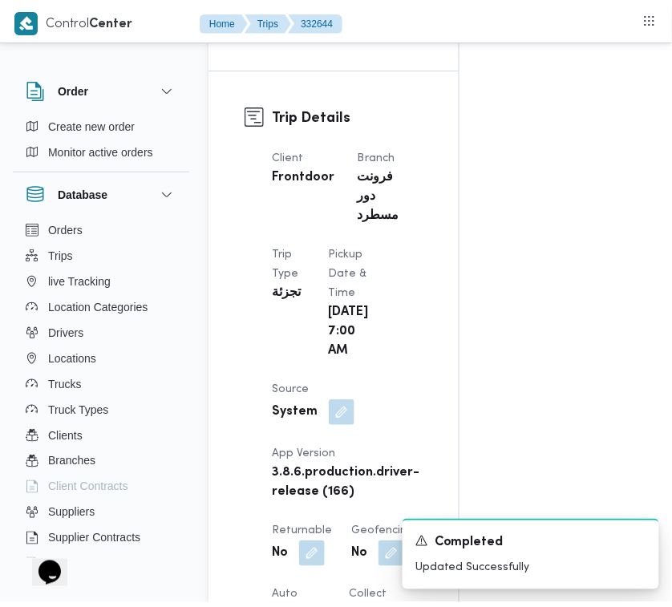
scroll to position [0, 0]
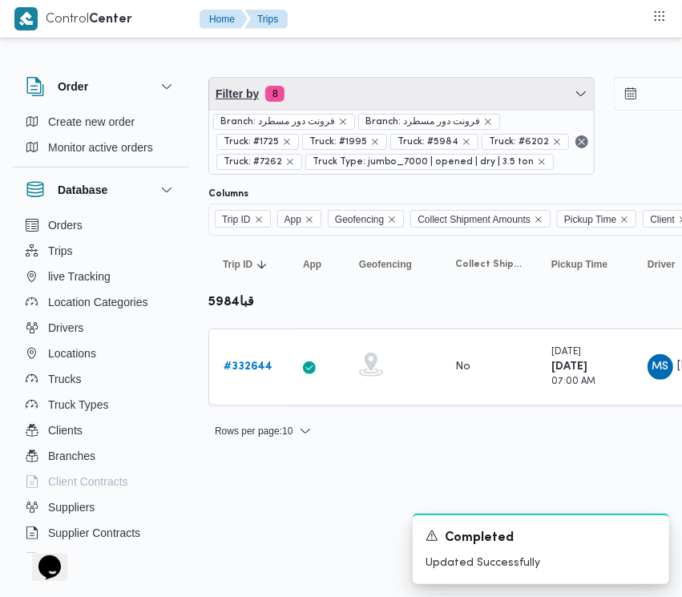
click at [387, 90] on span "Filter by 8" at bounding box center [401, 94] width 385 height 32
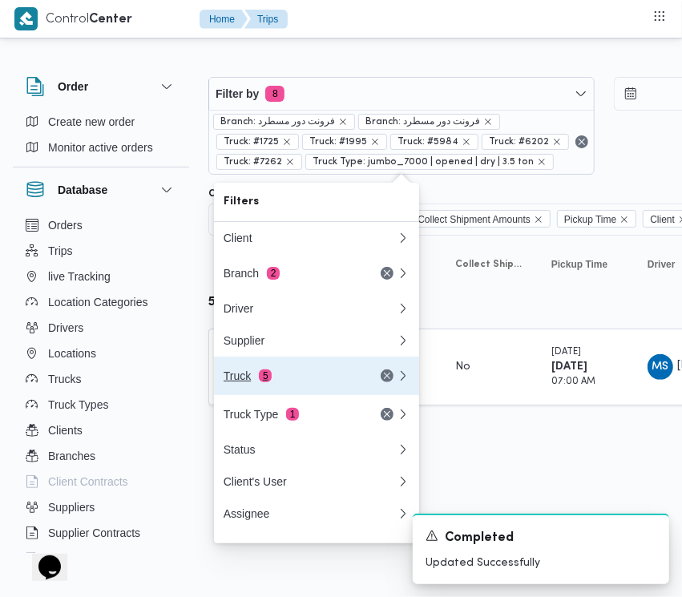
click at [313, 382] on div "Truck 5" at bounding box center [291, 375] width 135 height 13
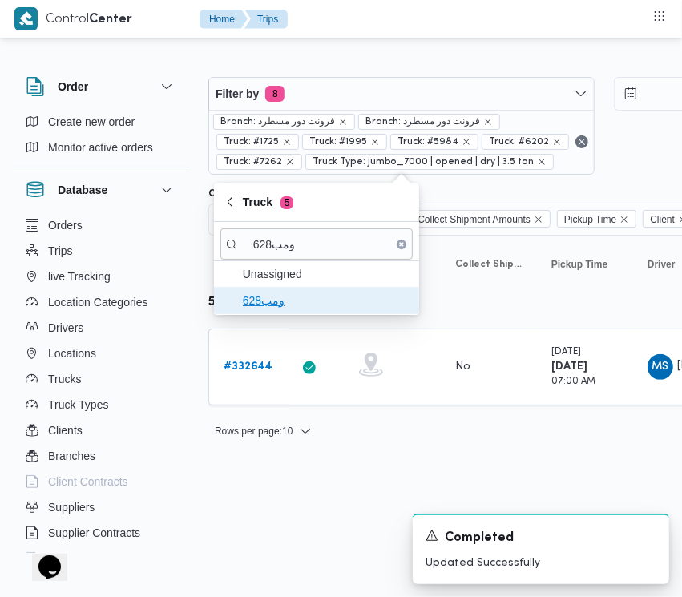
click at [275, 306] on span "ومب628" at bounding box center [326, 300] width 167 height 19
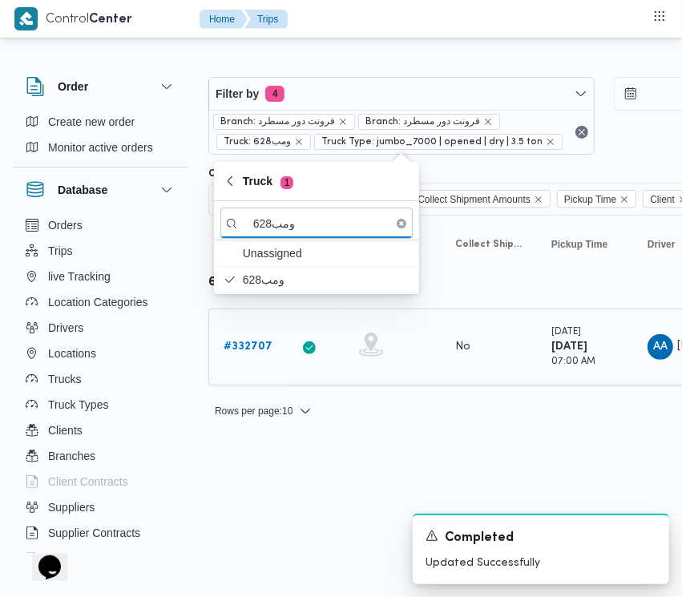
click at [247, 338] on link "# 332707" at bounding box center [248, 346] width 49 height 19
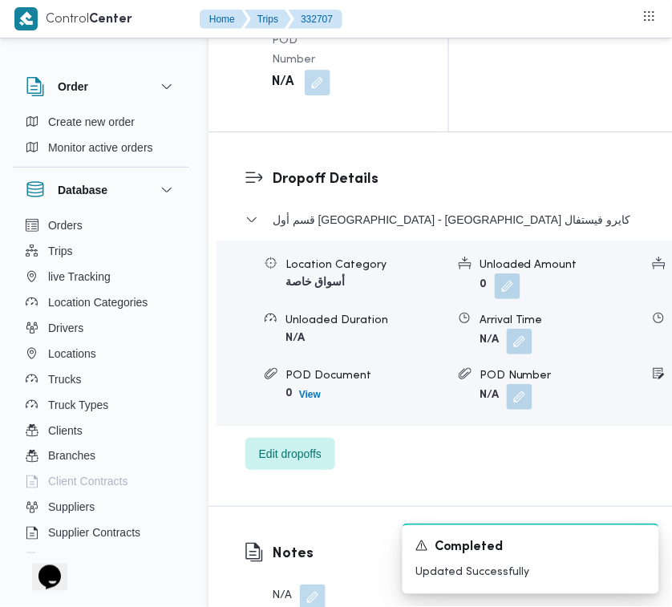
scroll to position [3172, 0]
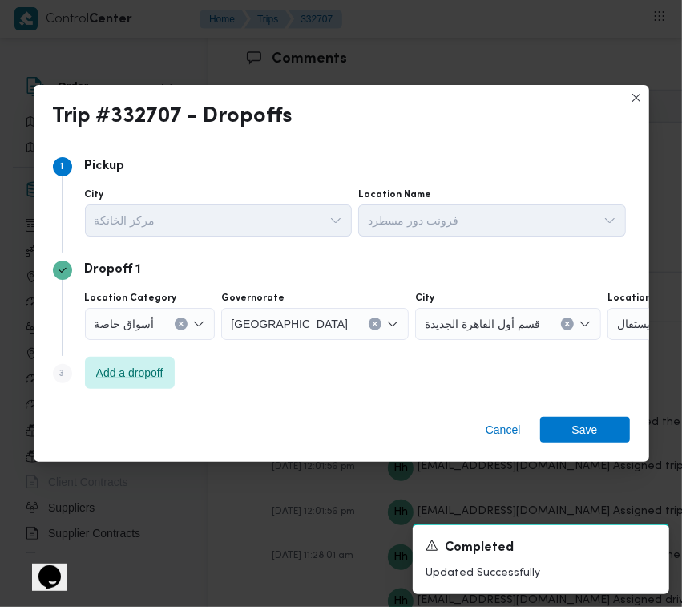
click at [136, 377] on span "Add a dropoff" at bounding box center [129, 372] width 67 height 19
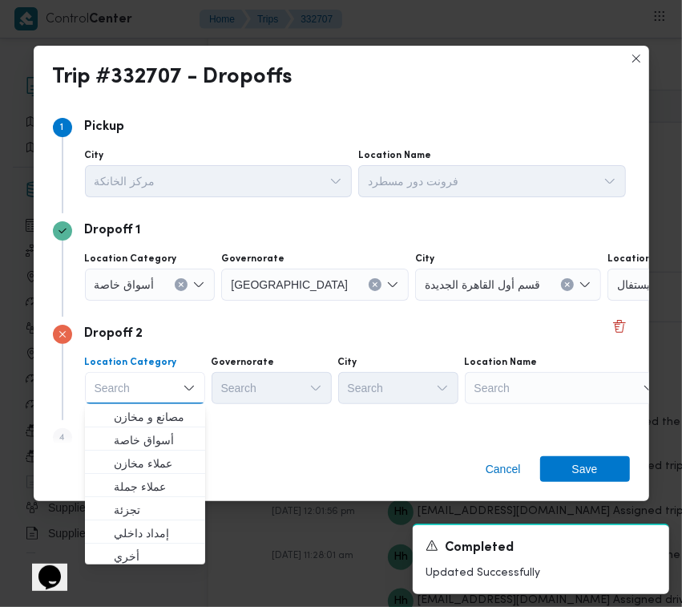
click at [535, 394] on div "Search" at bounding box center [565, 388] width 200 height 32
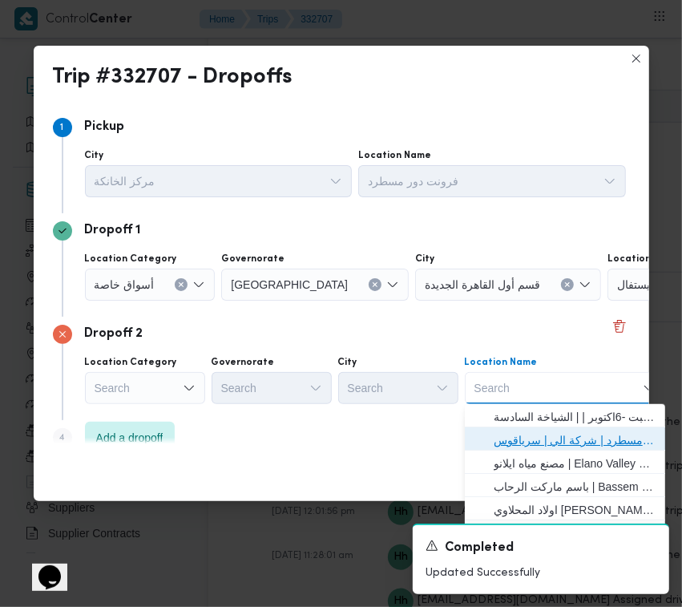
click at [553, 443] on span "فرونت دور مسطرد | شركة الي | سرياقوس" at bounding box center [575, 439] width 162 height 19
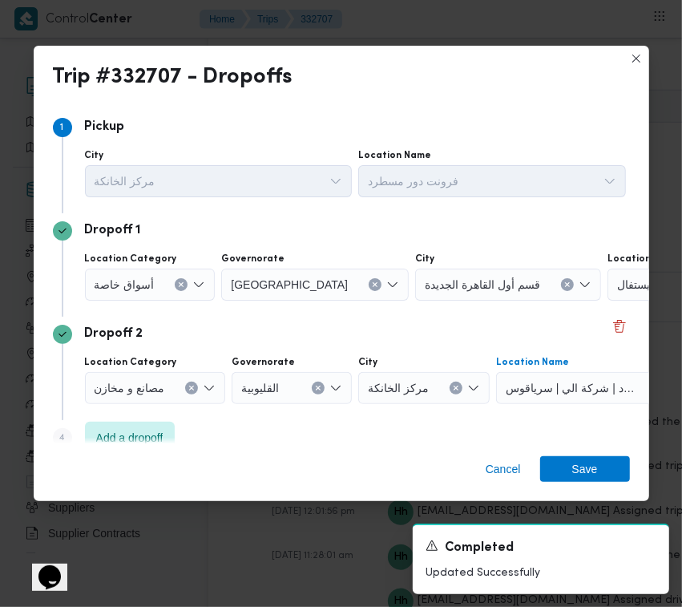
click at [147, 278] on span "أسواق خاصة" at bounding box center [125, 284] width 60 height 18
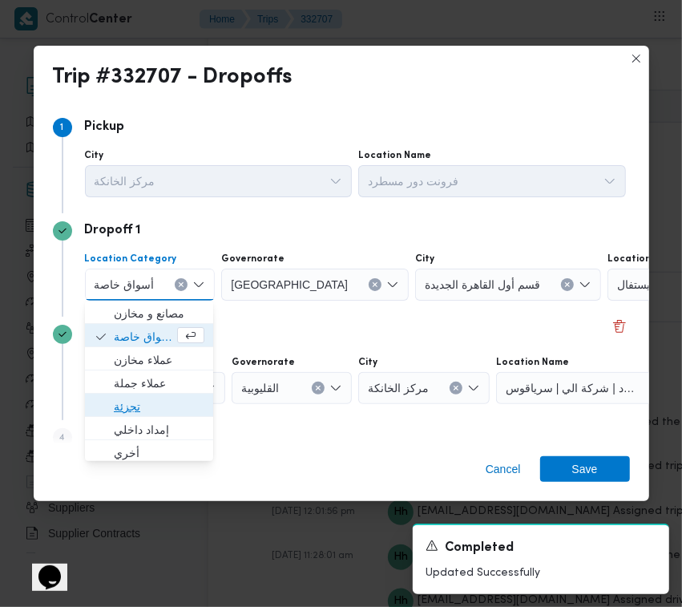
click at [161, 402] on span "تجزئة" at bounding box center [159, 406] width 91 height 19
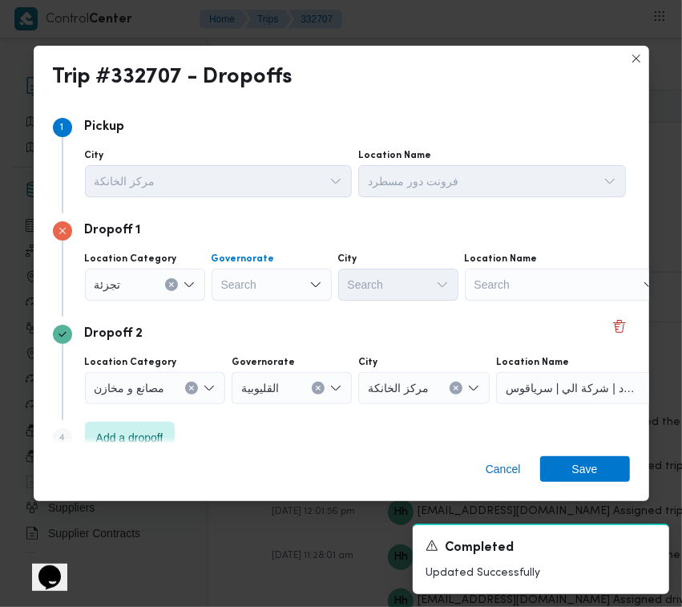
click at [297, 285] on div "Search" at bounding box center [272, 284] width 120 height 32
drag, startPoint x: 291, startPoint y: 273, endPoint x: 291, endPoint y: 285, distance: 12.0
click at [291, 273] on div "[GEOGRAPHIC_DATA] [GEOGRAPHIC_DATA]" at bounding box center [272, 284] width 120 height 32
drag, startPoint x: 283, startPoint y: 307, endPoint x: 430, endPoint y: 297, distance: 147.0
click at [285, 311] on span "[GEOGRAPHIC_DATA]" at bounding box center [281, 313] width 82 height 19
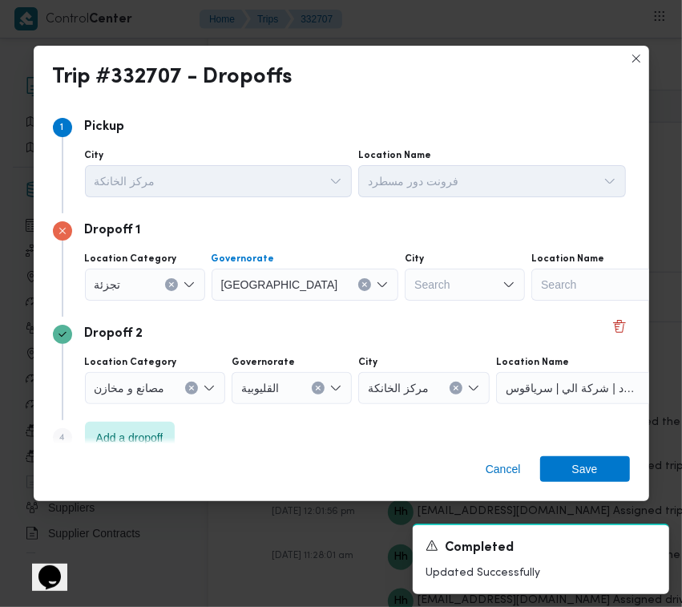
click at [503, 290] on icon "Open list of options" at bounding box center [509, 284] width 13 height 13
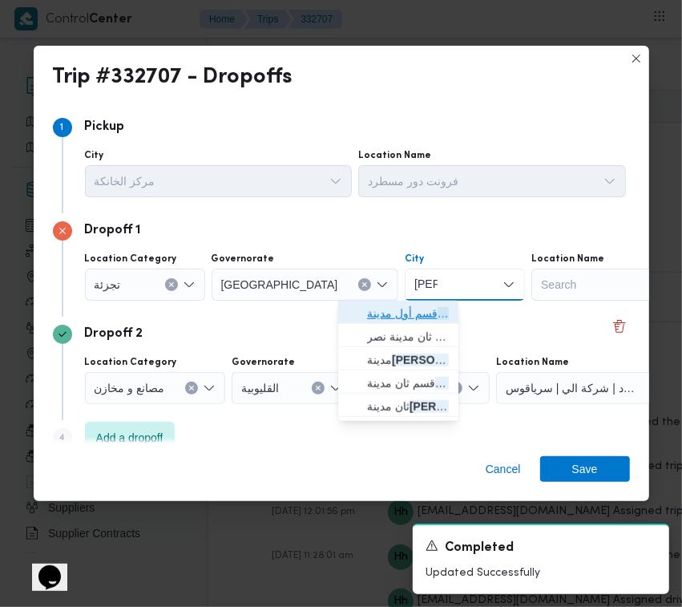
click at [437, 313] on mark "[PERSON_NAME]" at bounding box center [484, 313] width 94 height 13
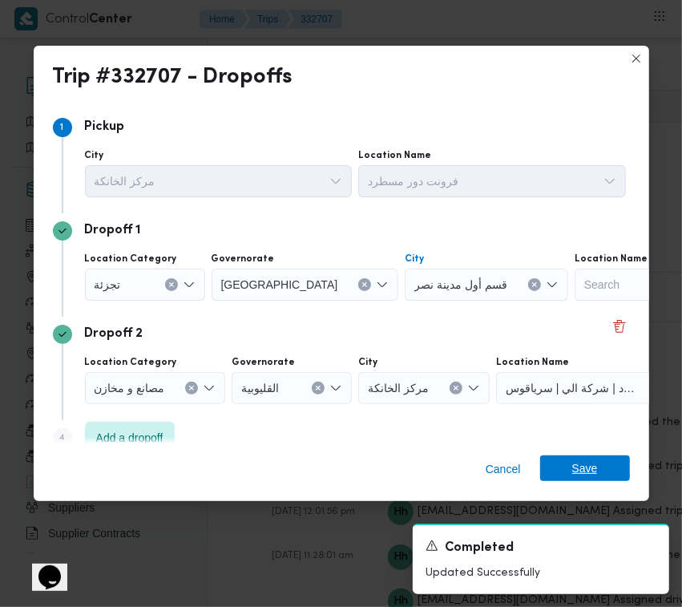
click at [590, 458] on span "Save" at bounding box center [585, 468] width 26 height 26
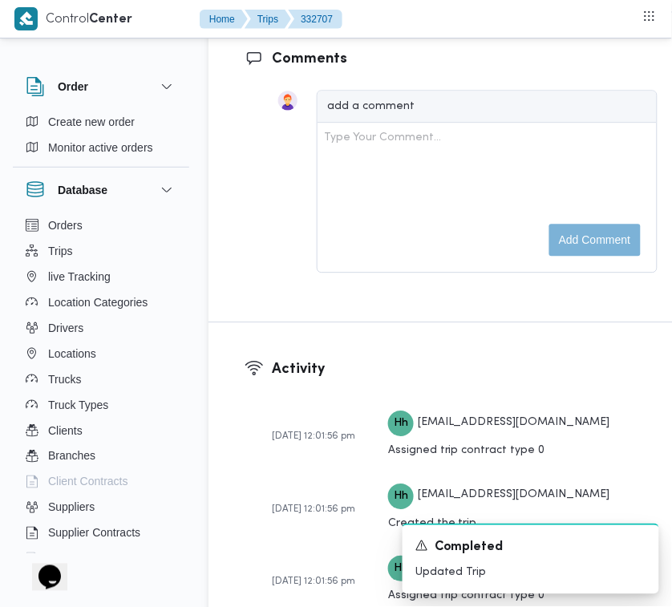
scroll to position [2642, 0]
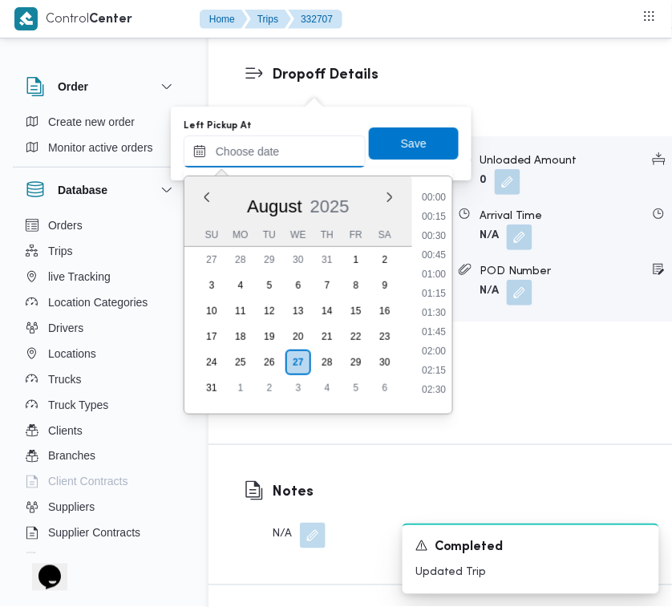
click at [313, 149] on input "Left Pickup At" at bounding box center [275, 151] width 182 height 32
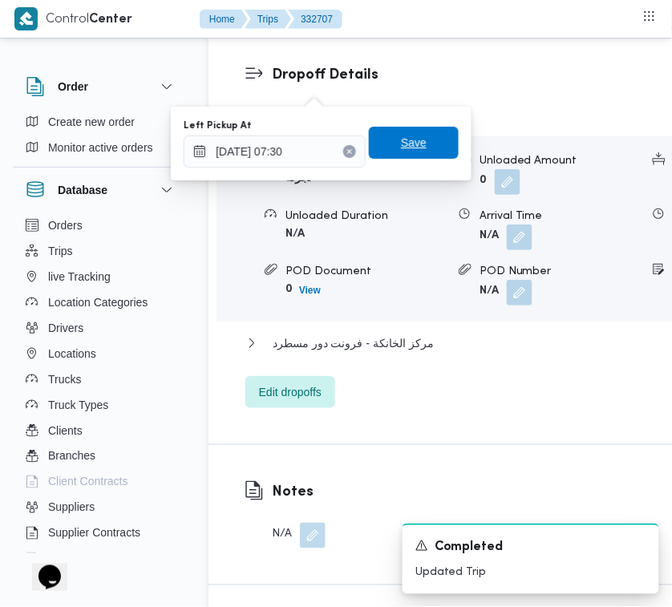
click at [426, 138] on span "Save" at bounding box center [414, 143] width 90 height 32
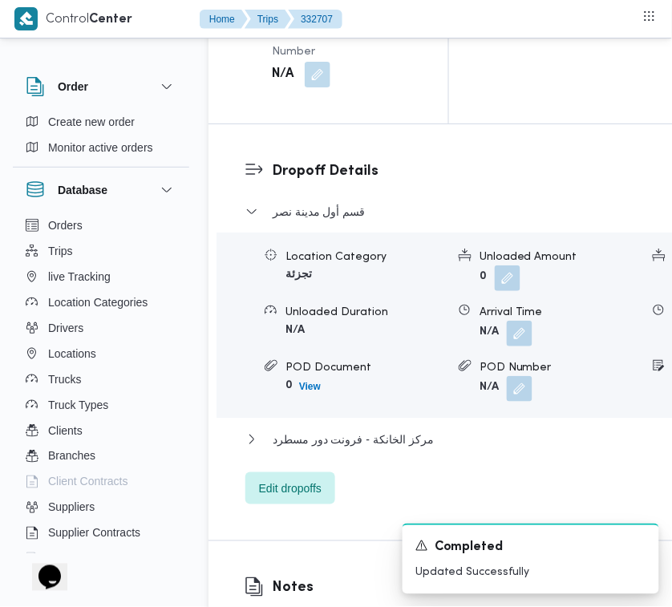
scroll to position [2503, 0]
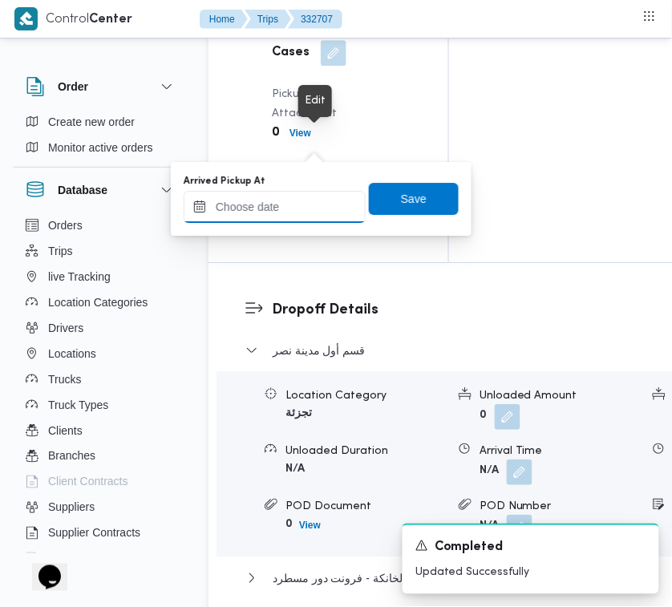
click at [293, 196] on input "Arrived Pickup At" at bounding box center [275, 207] width 182 height 32
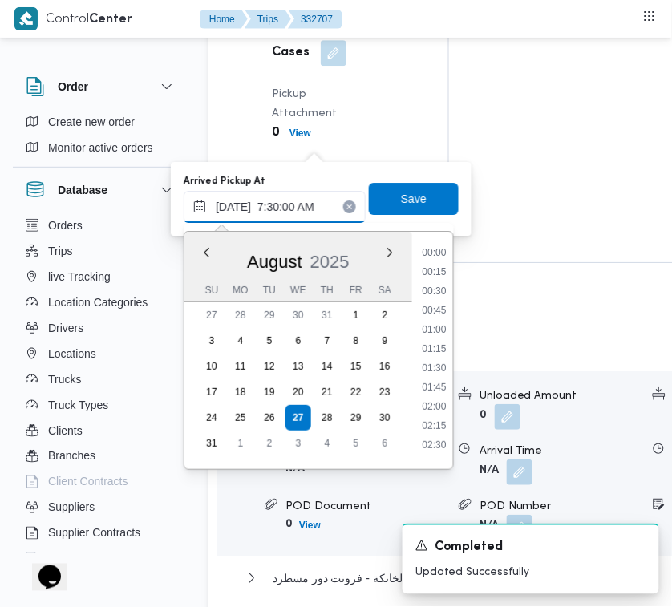
scroll to position [575, 0]
click at [451, 254] on li "07:30" at bounding box center [434, 254] width 38 height 16
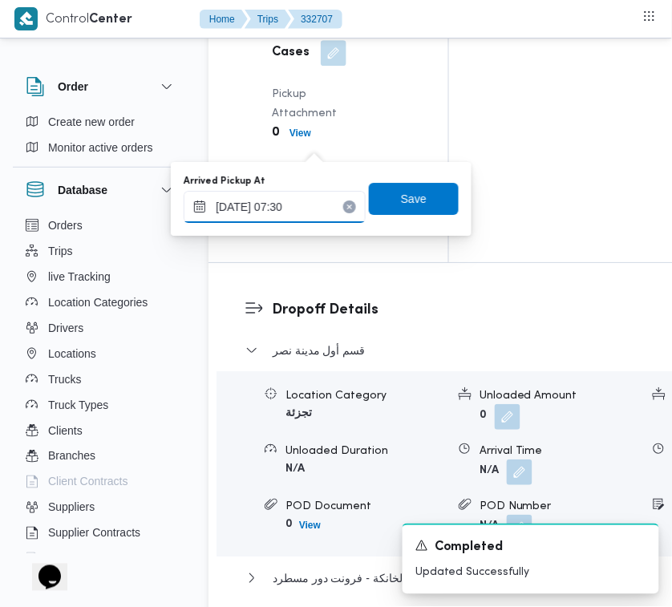
click at [318, 205] on input "[DATE] 07:30" at bounding box center [275, 207] width 182 height 32
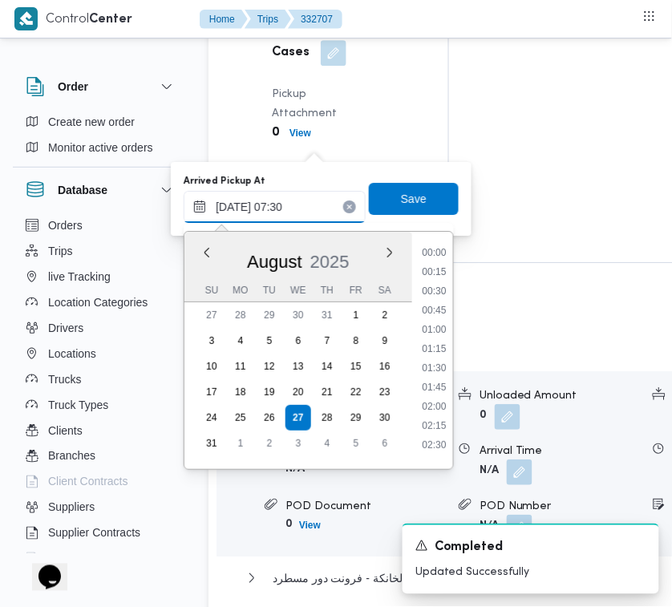
scroll to position [467, 0]
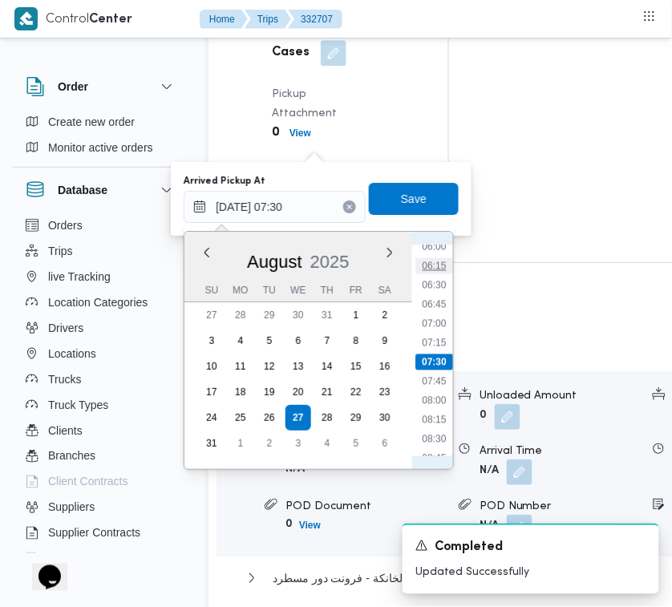
click at [446, 259] on li "06:15" at bounding box center [433, 266] width 37 height 16
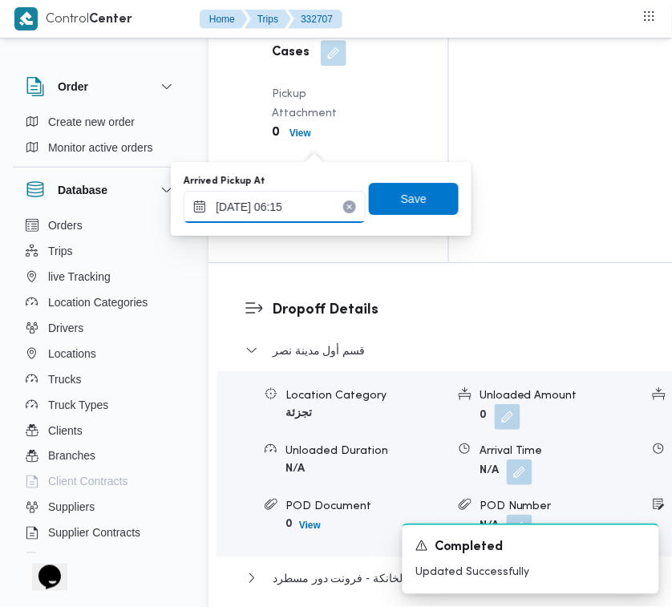
click at [325, 204] on input "[DATE] 06:15" at bounding box center [275, 207] width 182 height 32
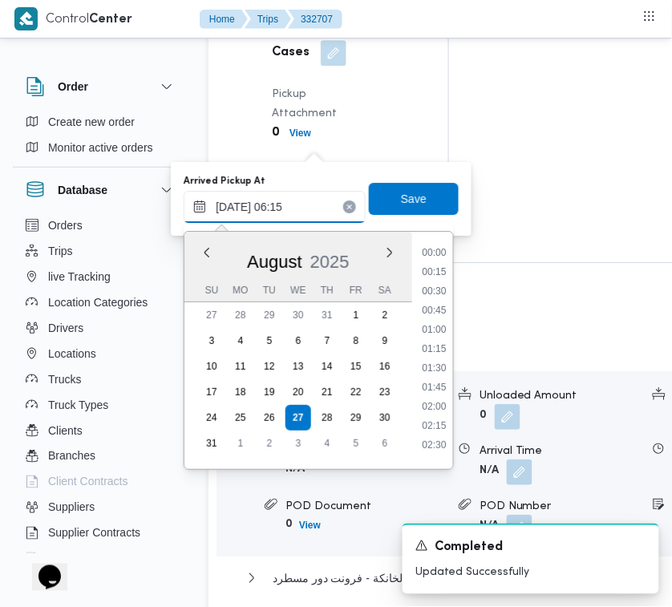
scroll to position [373, 0]
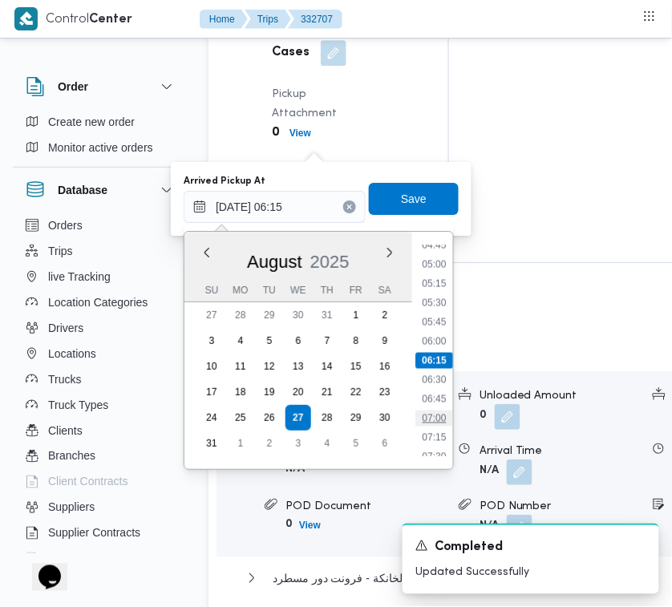
click at [442, 414] on li "07:00" at bounding box center [433, 418] width 37 height 16
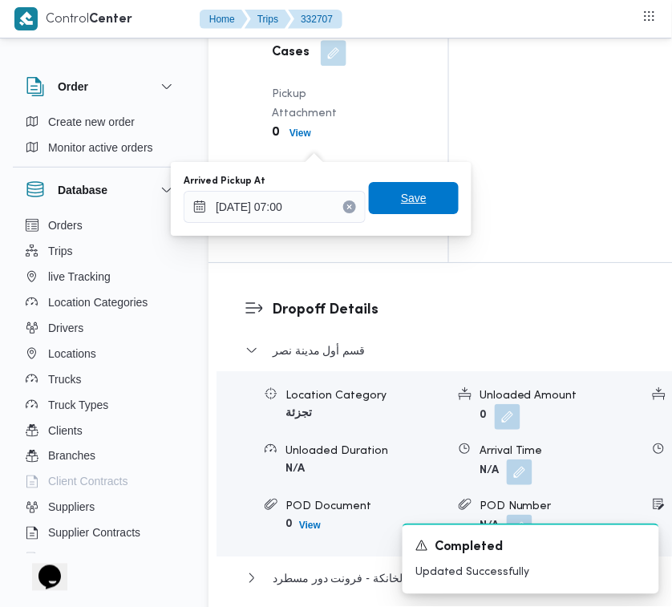
click at [383, 209] on span "Save" at bounding box center [414, 198] width 90 height 32
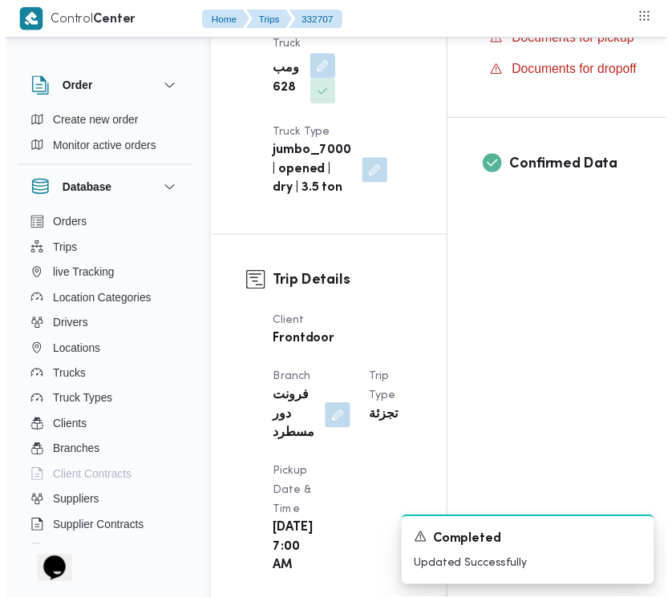
scroll to position [0, 0]
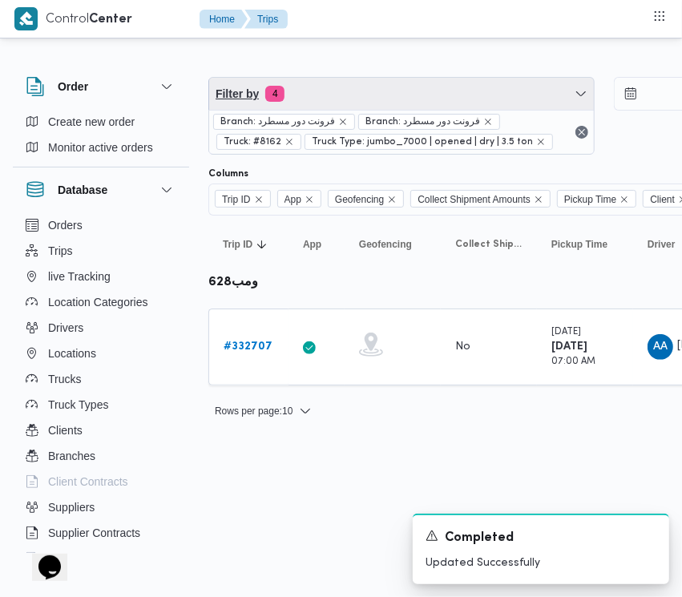
drag, startPoint x: 329, startPoint y: 95, endPoint x: 337, endPoint y: 149, distance: 55.1
click at [329, 95] on span "Filter by 4" at bounding box center [401, 94] width 385 height 32
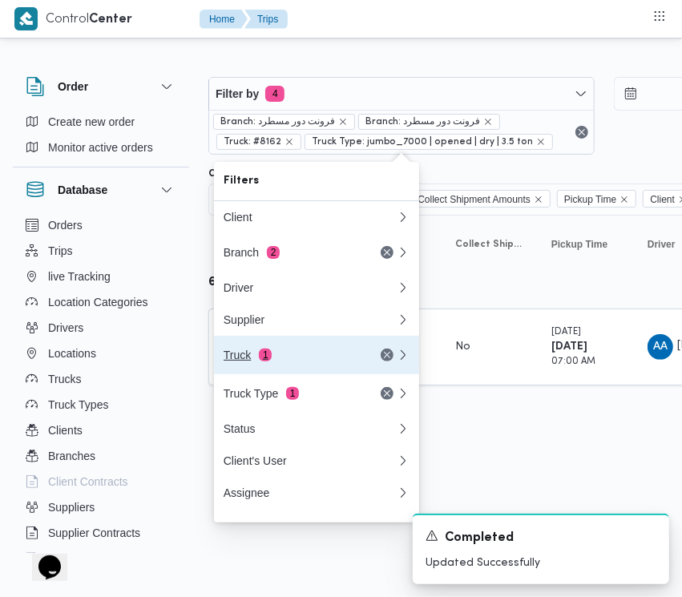
click at [247, 354] on div "Truck 1" at bounding box center [291, 355] width 135 height 13
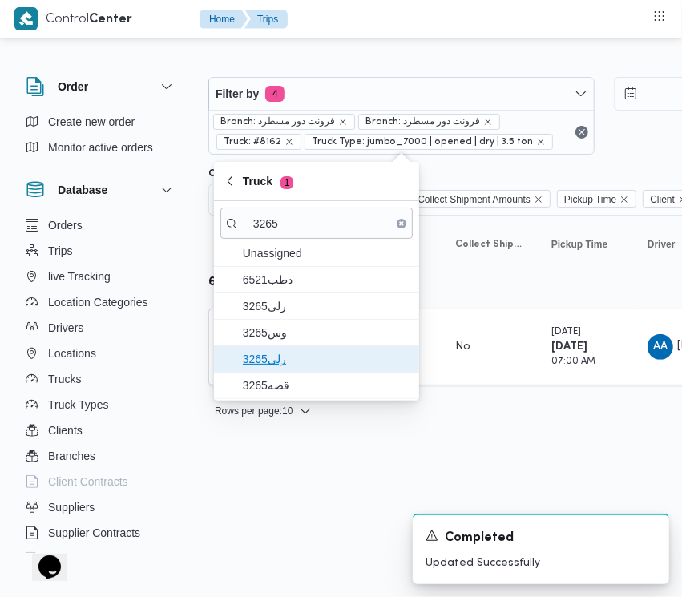
click at [290, 359] on span "رلي3265" at bounding box center [326, 358] width 167 height 19
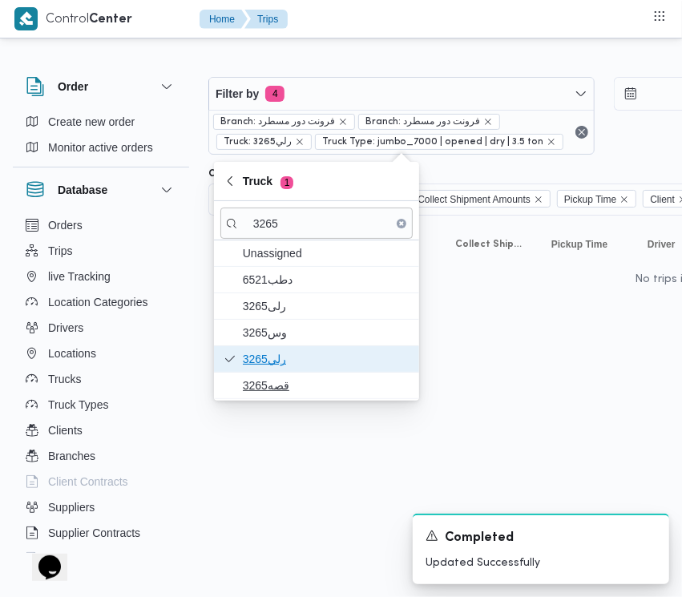
drag, startPoint x: 275, startPoint y: 369, endPoint x: 276, endPoint y: 377, distance: 8.2
click at [274, 370] on span "رلي3265" at bounding box center [316, 359] width 192 height 26
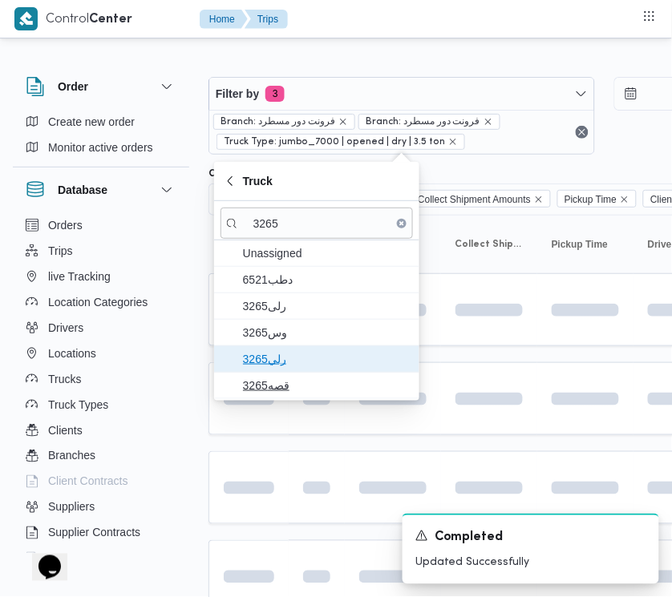
click at [276, 377] on div "Unassigned دطب6521 3265رلى وس3265 رلي3265 قصه3265" at bounding box center [316, 319] width 205 height 159
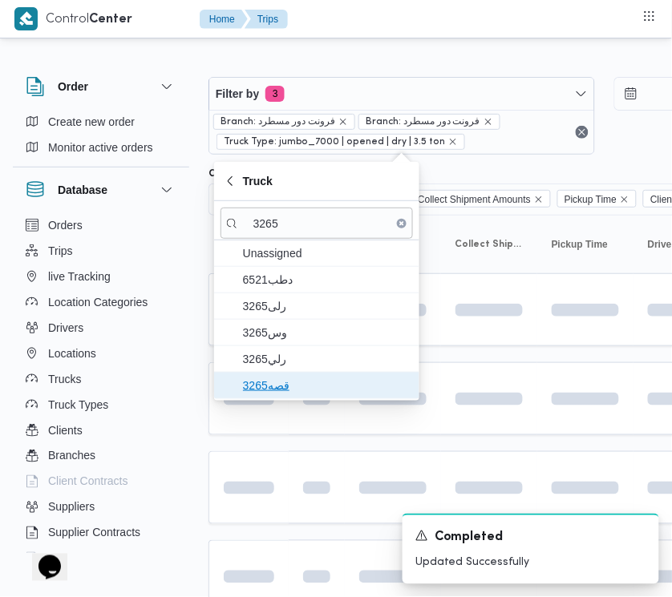
click at [276, 377] on span "قصه3265" at bounding box center [326, 385] width 167 height 19
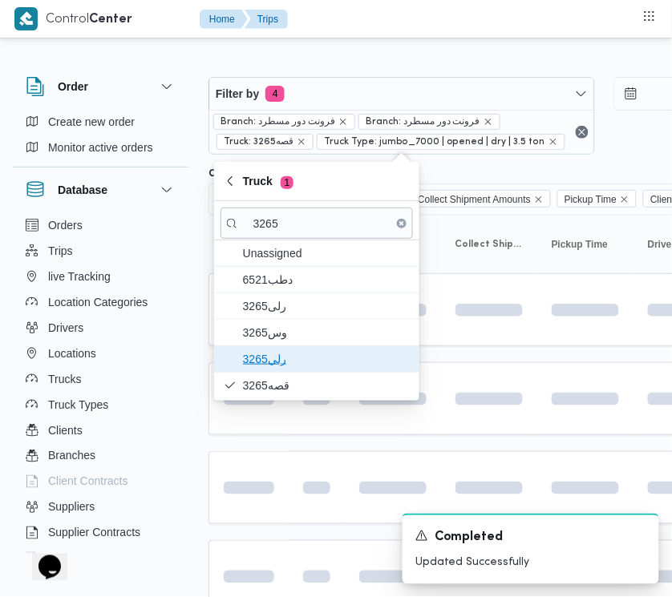
click at [275, 365] on span "رلي3265" at bounding box center [326, 358] width 167 height 19
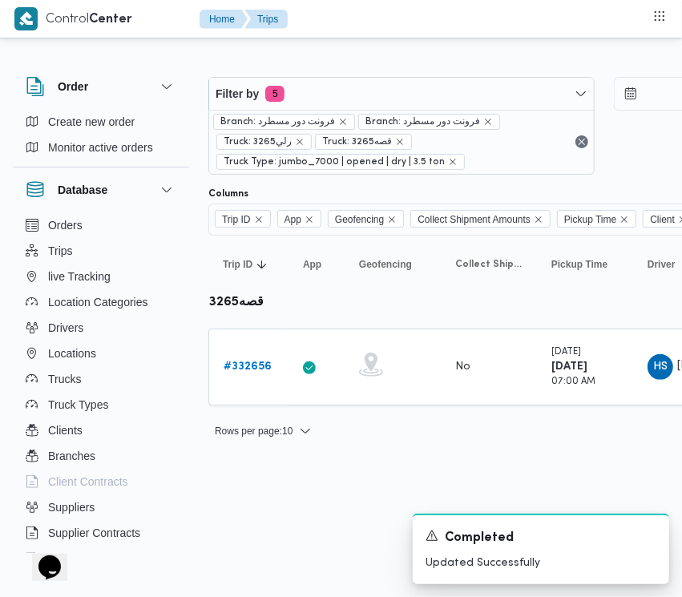
click at [283, 486] on html "Control Center Home Trips Order Create new order Monitor active orders Database…" at bounding box center [341, 298] width 682 height 597
click at [245, 365] on b "# 332656" at bounding box center [248, 366] width 48 height 10
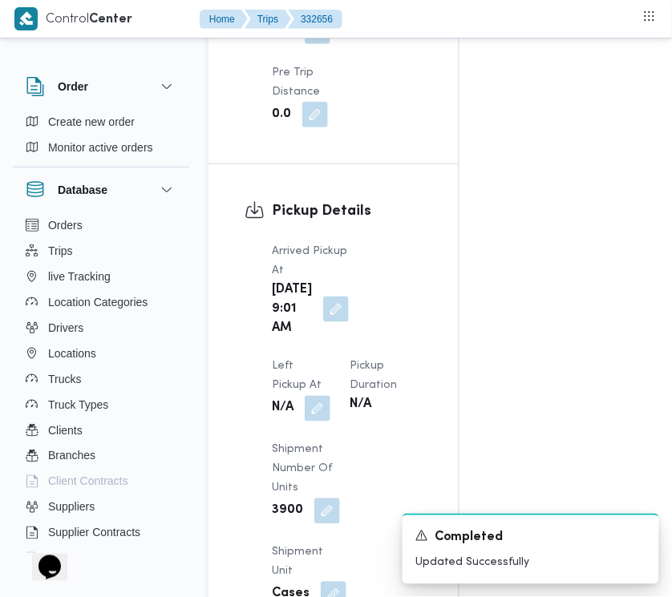
scroll to position [2537, 0]
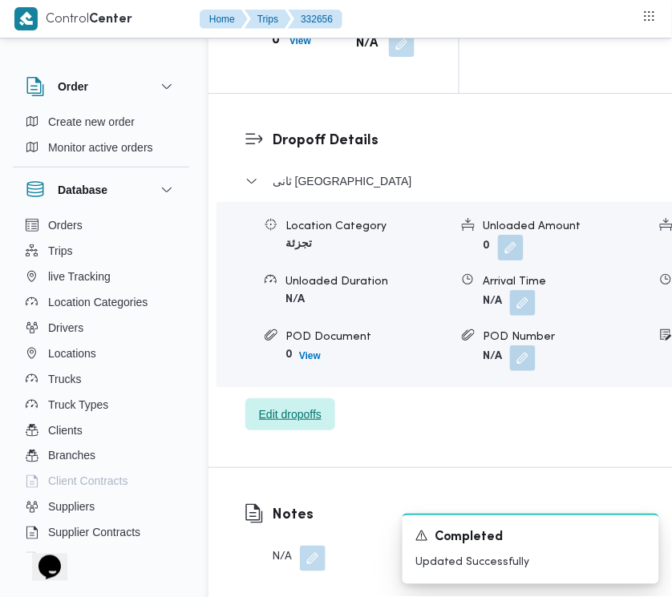
click at [293, 405] on span "Edit dropoffs" at bounding box center [290, 414] width 63 height 19
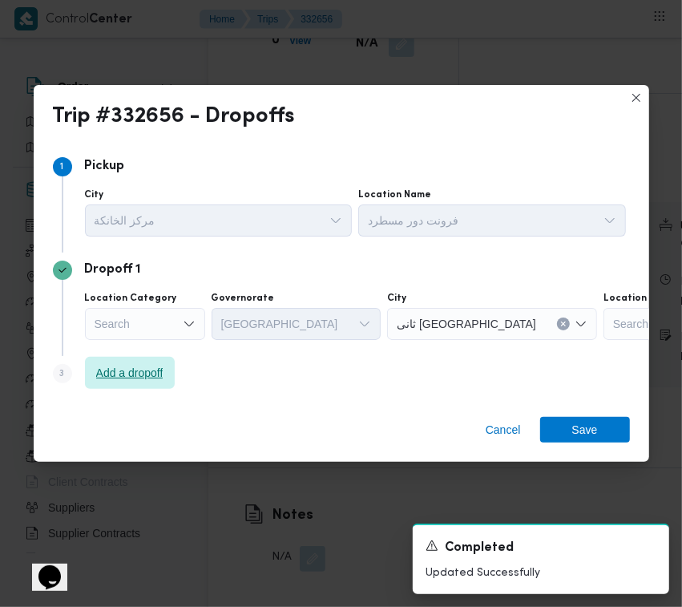
click at [157, 370] on span "Add a dropoff" at bounding box center [129, 372] width 67 height 19
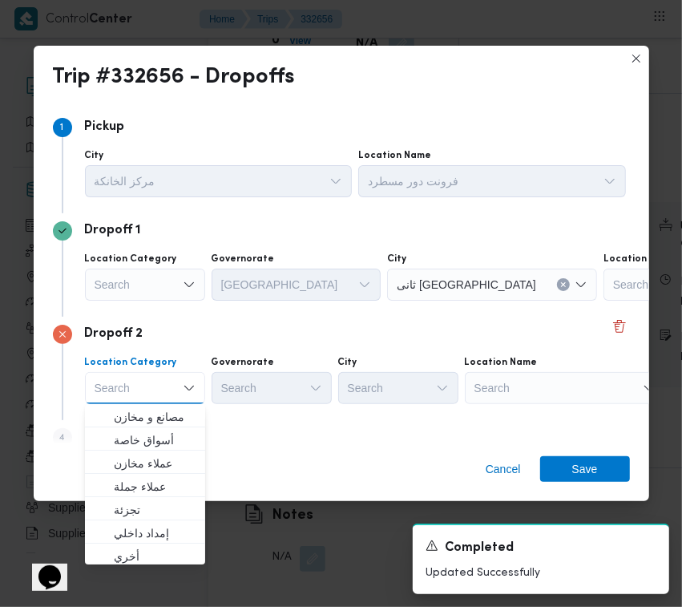
click at [506, 377] on div "Search" at bounding box center [565, 388] width 200 height 32
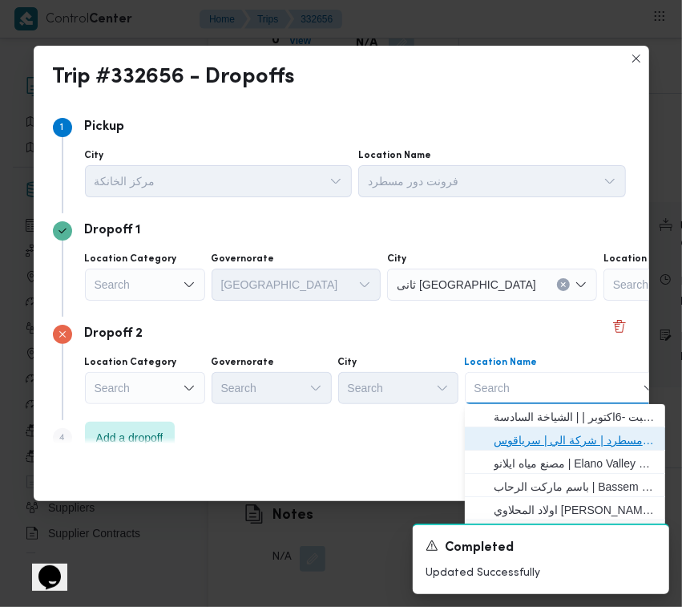
click at [555, 434] on span "فرونت دور مسطرد | شركة الي | سرياقوس" at bounding box center [575, 439] width 162 height 19
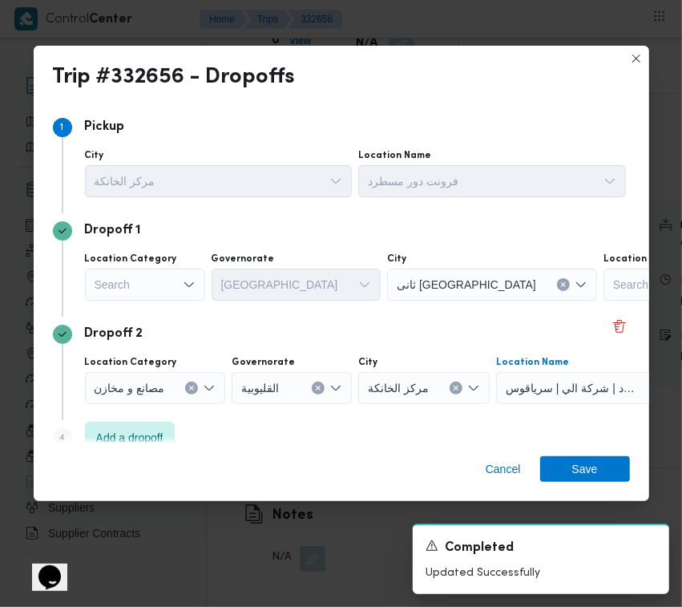
click at [161, 282] on div "Search" at bounding box center [145, 284] width 120 height 32
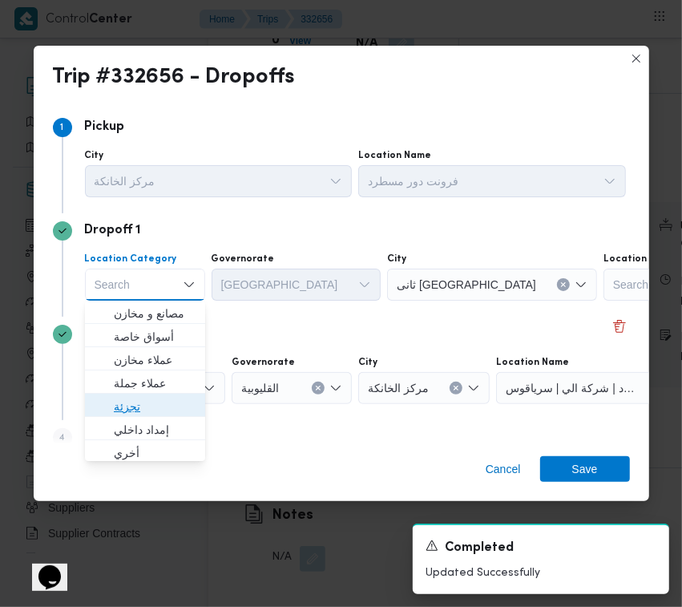
click at [169, 399] on span "تجزئة" at bounding box center [155, 406] width 82 height 19
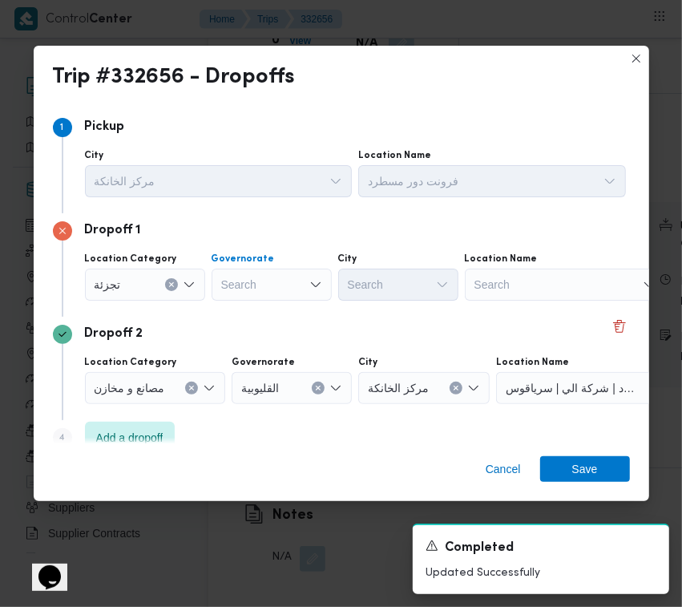
click at [281, 277] on div "Search" at bounding box center [272, 284] width 120 height 32
click at [268, 281] on div "[GEOGRAPHIC_DATA] [GEOGRAPHIC_DATA]" at bounding box center [272, 284] width 120 height 32
drag, startPoint x: 271, startPoint y: 315, endPoint x: 285, endPoint y: 313, distance: 14.5
click at [273, 315] on span "[GEOGRAPHIC_DATA]" at bounding box center [281, 313] width 82 height 19
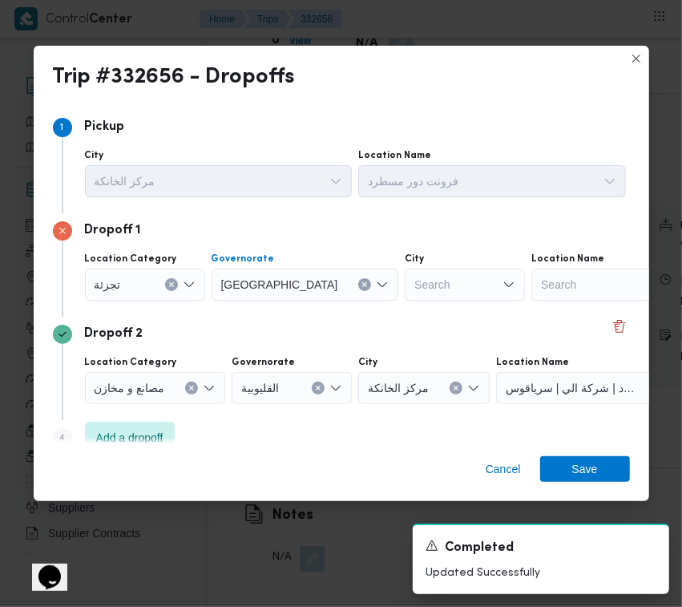
click at [405, 297] on div "Search" at bounding box center [465, 284] width 120 height 32
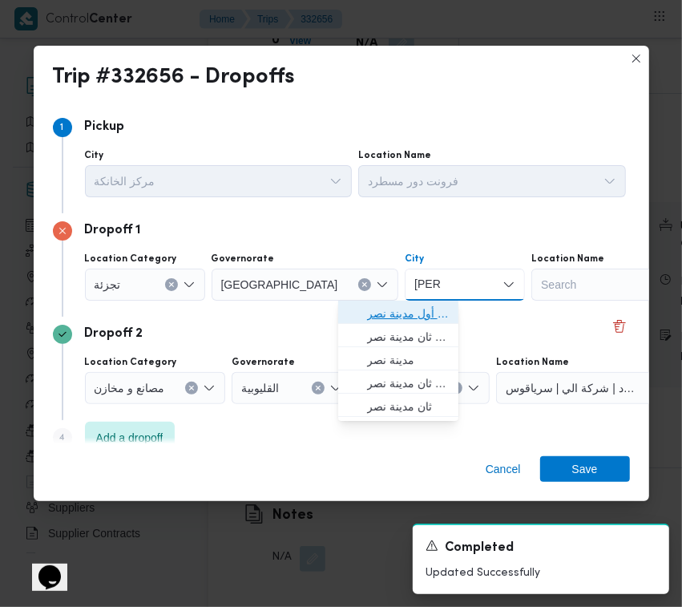
click at [353, 307] on icon "button" at bounding box center [354, 313] width 13 height 13
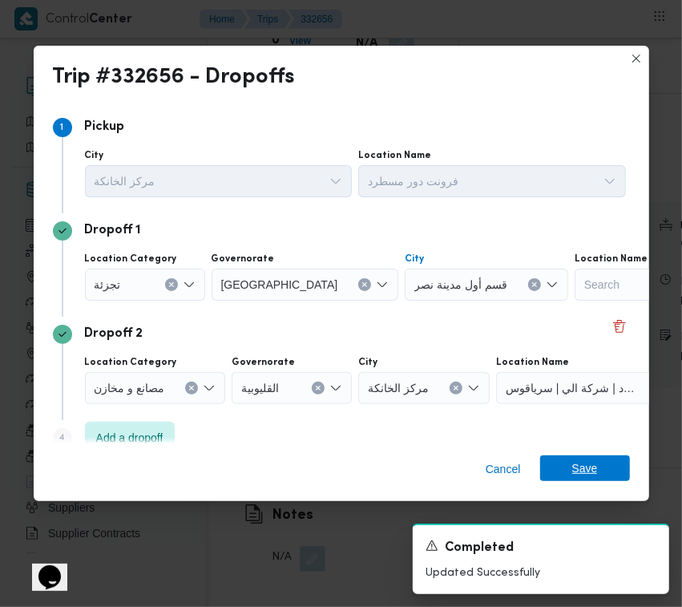
click at [622, 454] on div "Cancel Save" at bounding box center [342, 472] width 616 height 58
click at [618, 466] on span "Save" at bounding box center [585, 468] width 90 height 26
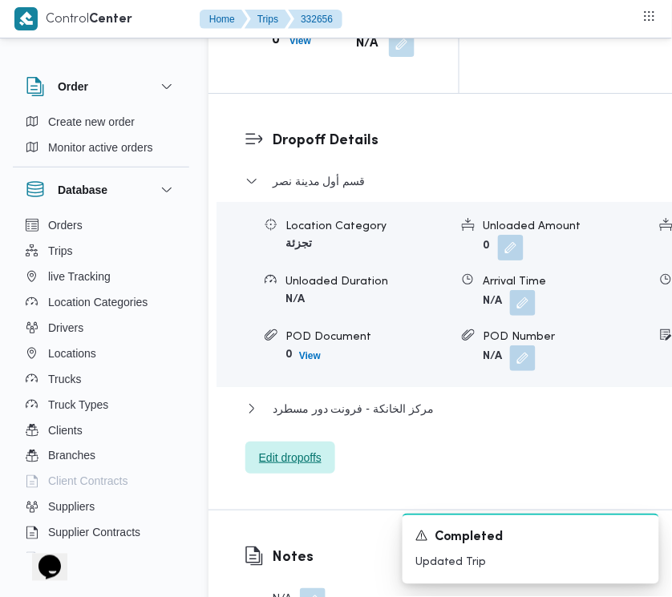
scroll to position [2016, 0]
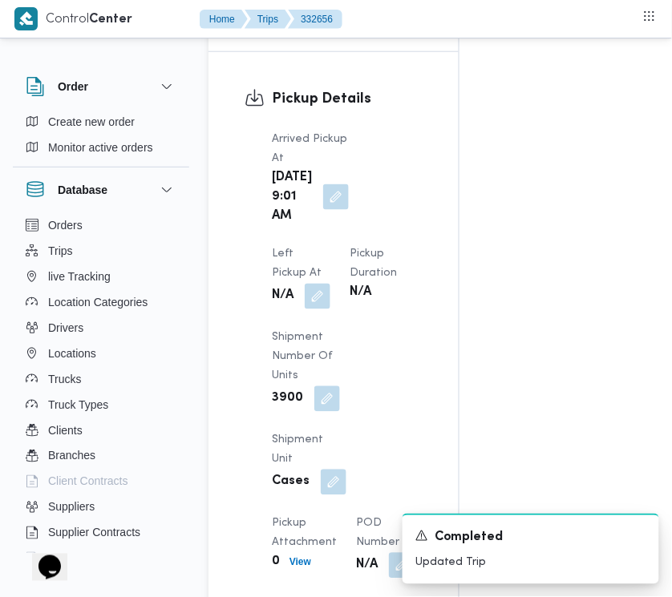
click at [330, 245] on dt "Left Pickup At" at bounding box center [301, 264] width 59 height 38
click at [330, 283] on button "button" at bounding box center [318, 296] width 26 height 26
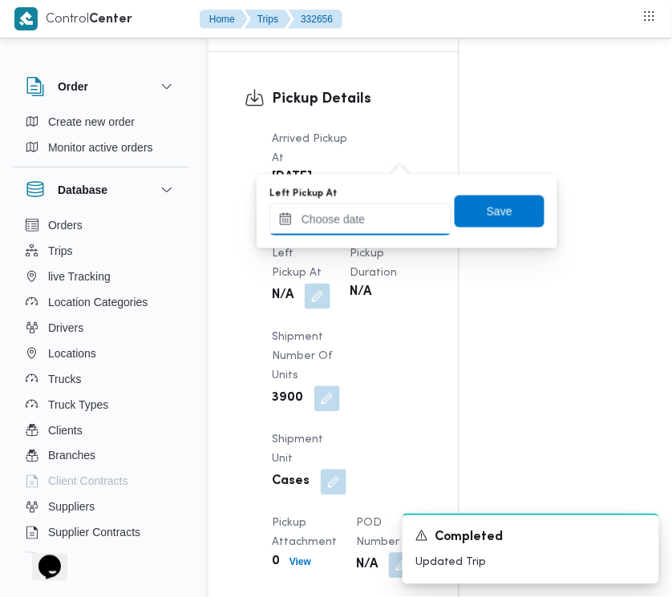
drag, startPoint x: 394, startPoint y: 206, endPoint x: 435, endPoint y: 229, distance: 47.0
click at [394, 206] on input "Left Pickup At" at bounding box center [360, 220] width 182 height 32
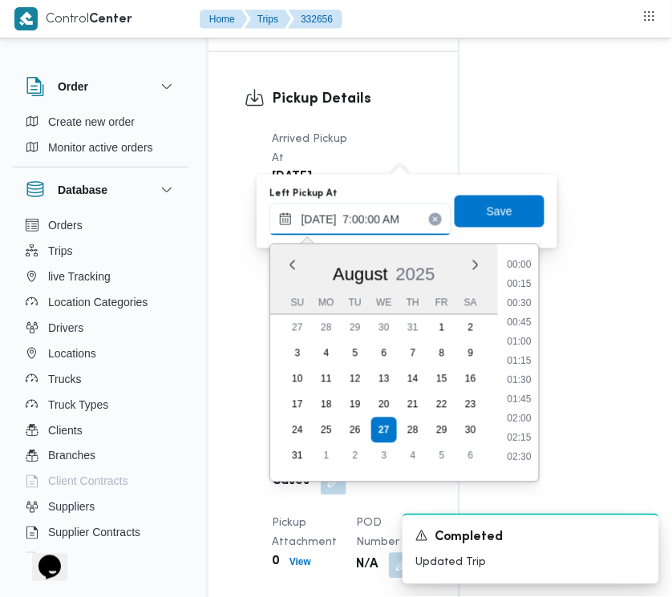
scroll to position [537, 0]
click at [527, 455] on li "09:30" at bounding box center [519, 459] width 37 height 16
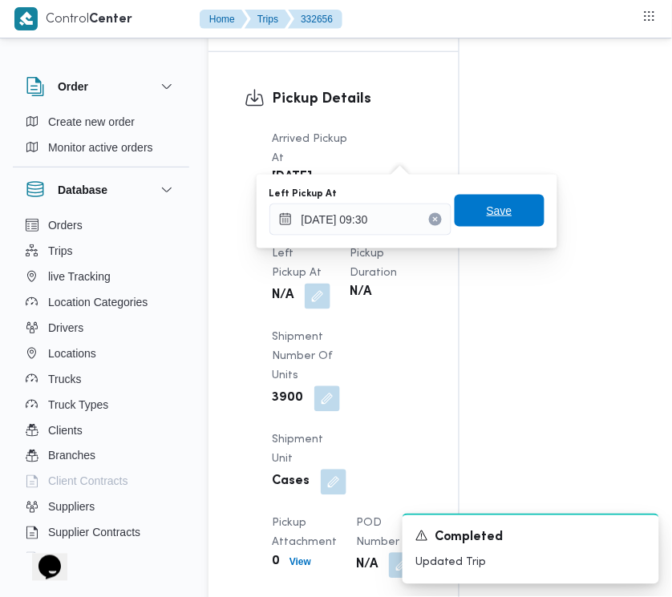
click at [486, 211] on span "Save" at bounding box center [499, 210] width 26 height 19
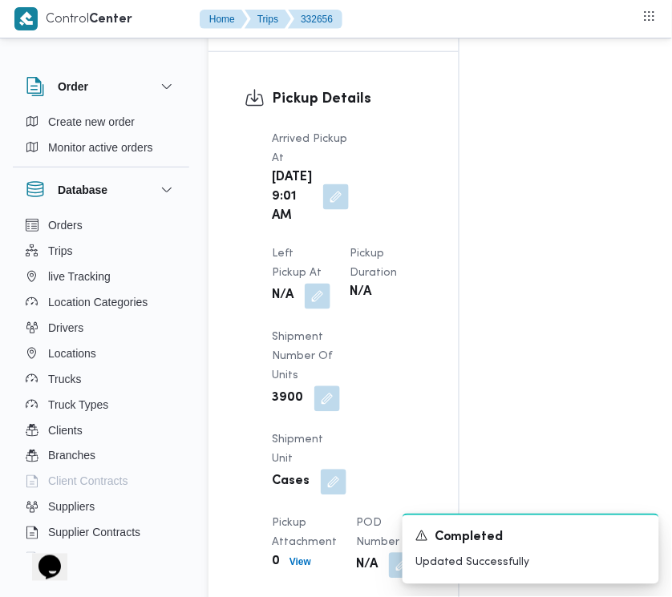
click at [418, 120] on div "Arrived Pickup At [DATE] 9:01 AM Left Pickup At N/A Pickup Duration N/A Shipmen…" at bounding box center [347, 354] width 170 height 468
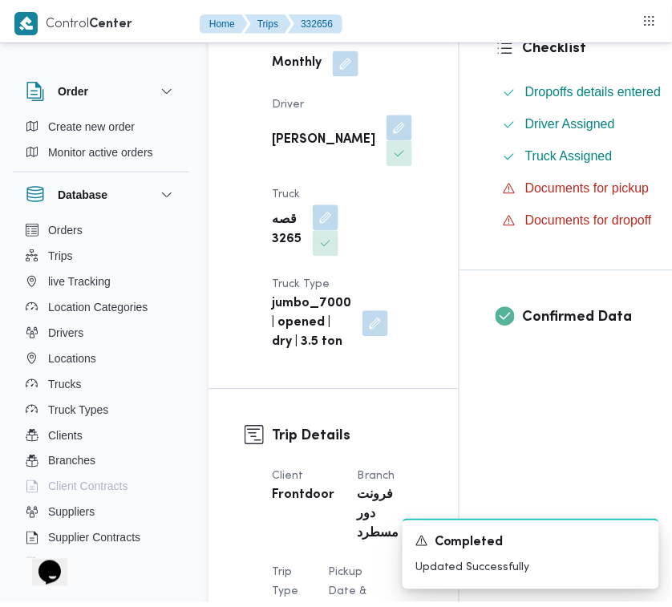
scroll to position [0, 0]
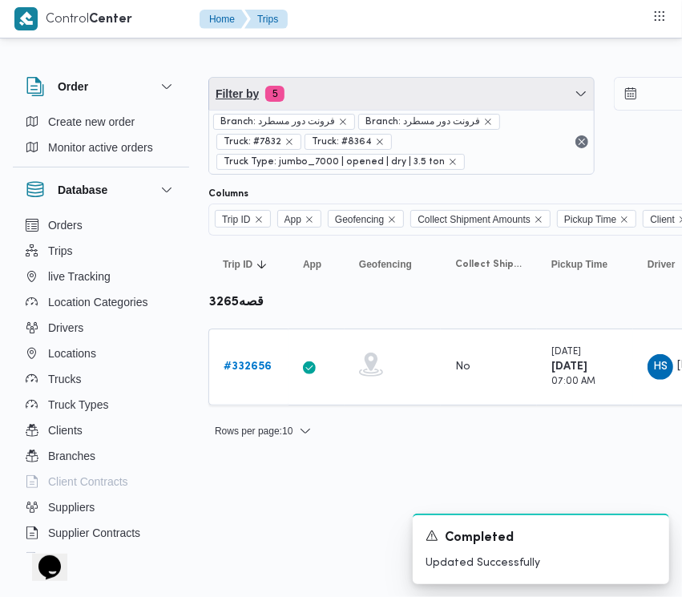
click at [341, 97] on span "Filter by 5" at bounding box center [401, 94] width 385 height 32
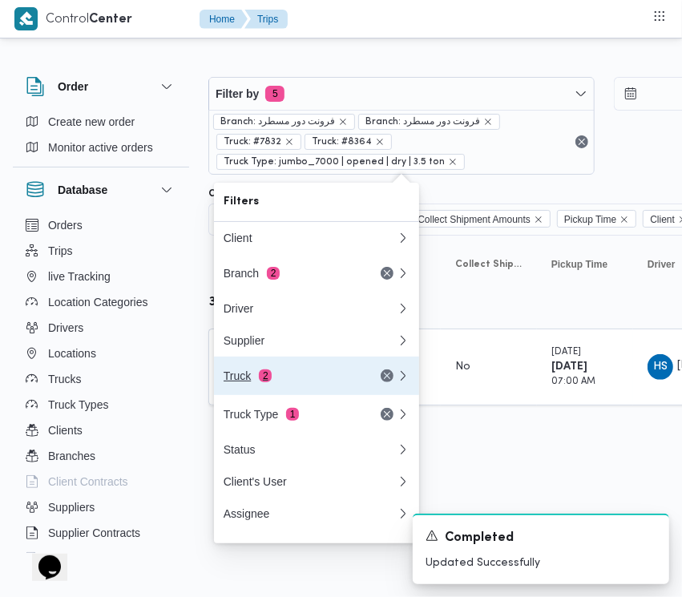
click at [307, 373] on div "Truck 2" at bounding box center [310, 376] width 192 height 38
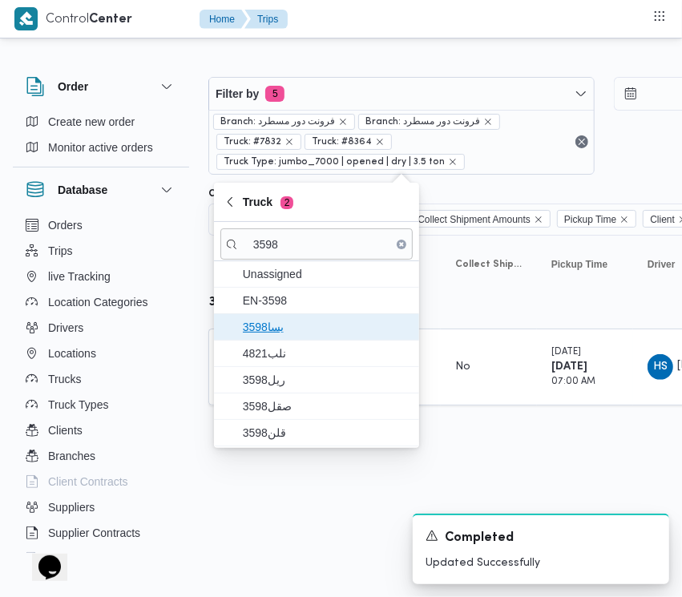
click at [289, 338] on span "3598يسا" at bounding box center [316, 327] width 192 height 26
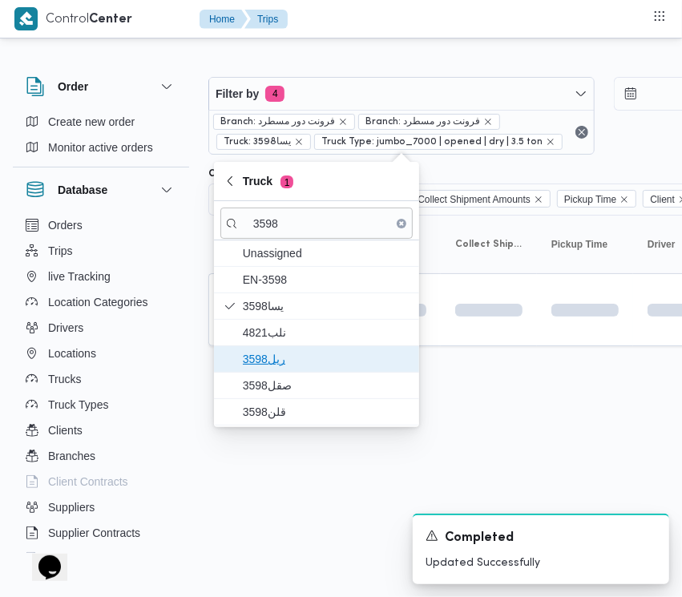
click at [287, 358] on span "ريل3598" at bounding box center [326, 358] width 167 height 19
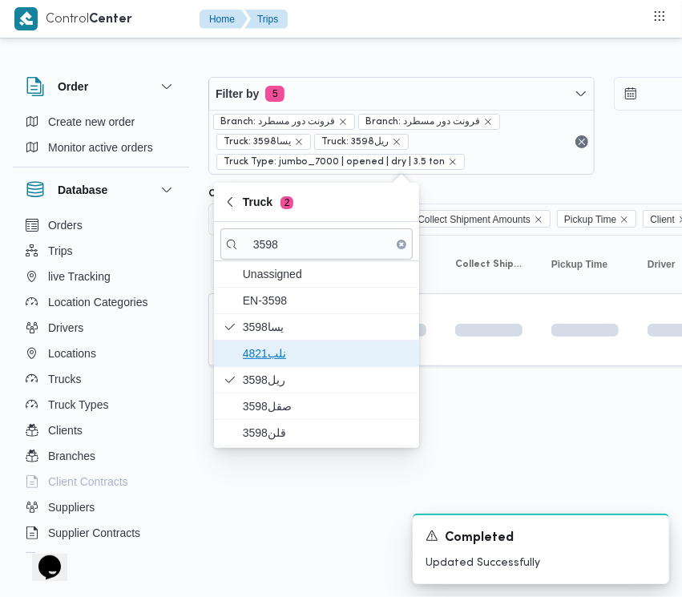
click at [287, 351] on span "نلب4821" at bounding box center [326, 353] width 167 height 19
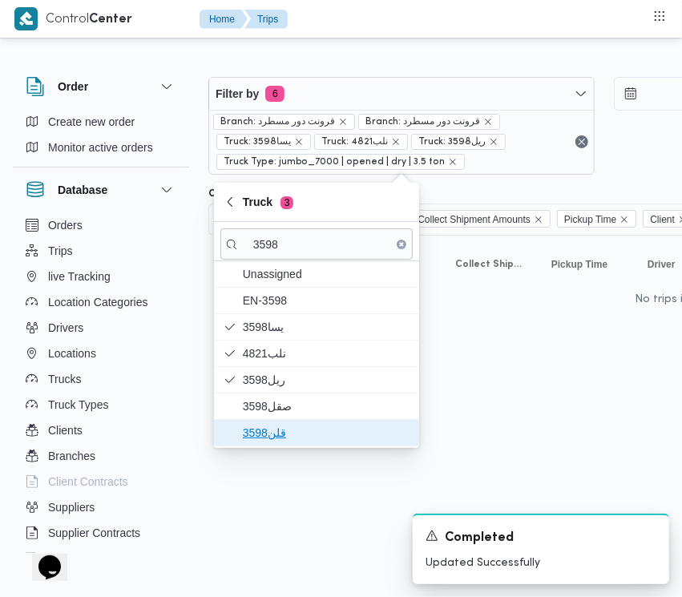
click at [278, 430] on span "قلن3598" at bounding box center [326, 432] width 167 height 19
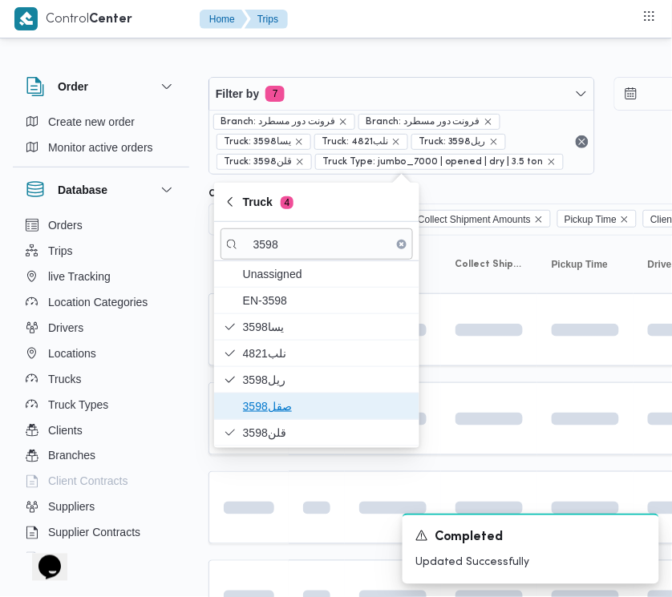
click at [274, 418] on span "صقل3598" at bounding box center [316, 407] width 192 height 26
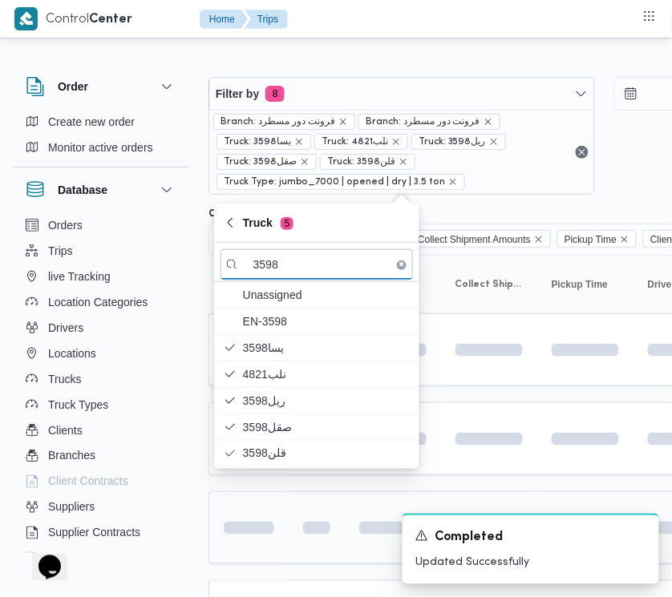
click at [281, 549] on td at bounding box center [248, 527] width 80 height 73
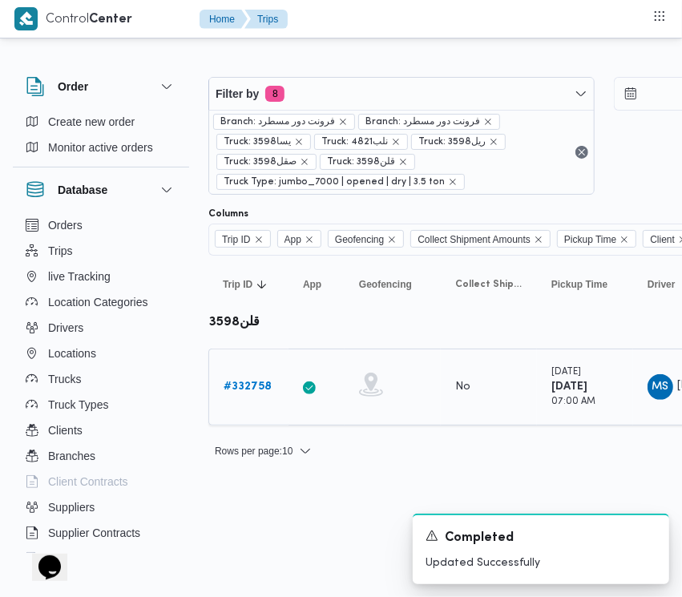
click at [248, 381] on b "# 332758" at bounding box center [248, 386] width 48 height 10
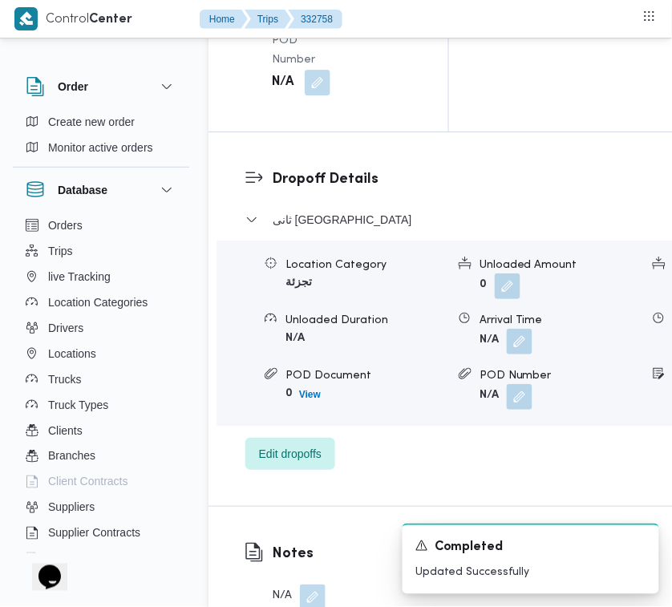
scroll to position [3172, 0]
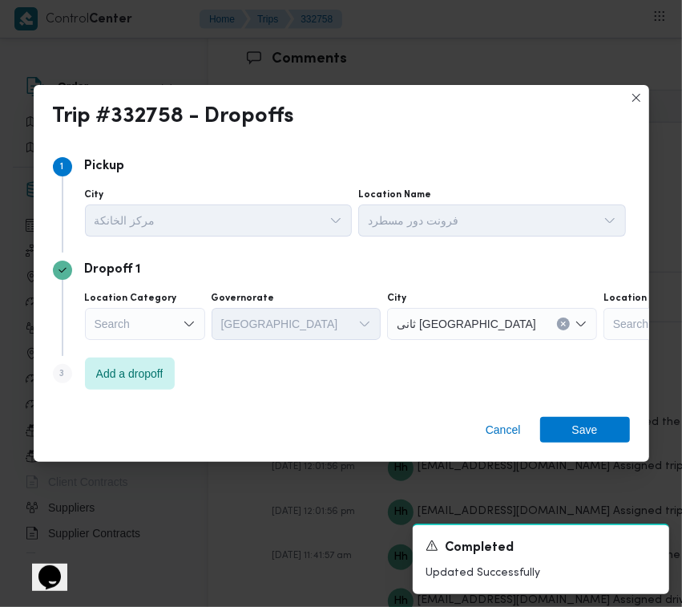
click at [293, 227] on div "مركز الخانكة" at bounding box center [219, 220] width 268 height 32
drag, startPoint x: 155, startPoint y: 353, endPoint x: 160, endPoint y: 365, distance: 13.3
click at [155, 354] on div "Dropoff 1 Location Category Search Governorate [GEOGRAPHIC_DATA] City ثانى [GEO…" at bounding box center [341, 303] width 577 height 103
click at [148, 377] on span "Add a dropoff" at bounding box center [129, 372] width 67 height 19
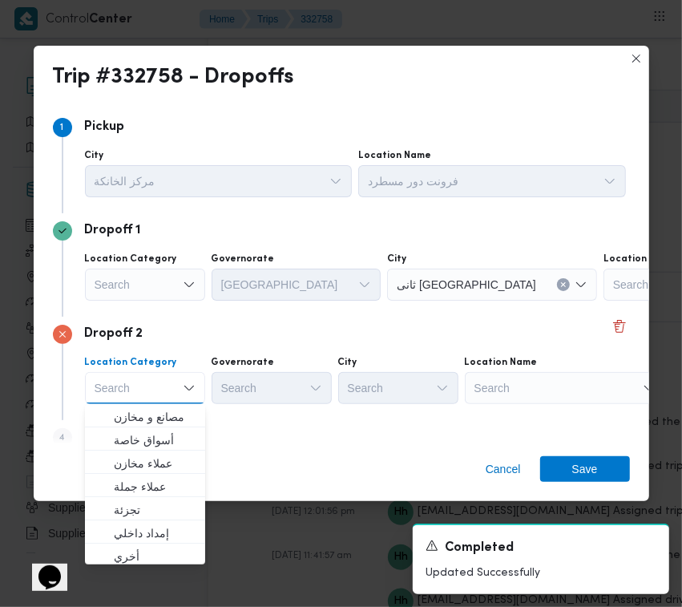
click at [557, 397] on div "Search" at bounding box center [565, 388] width 200 height 32
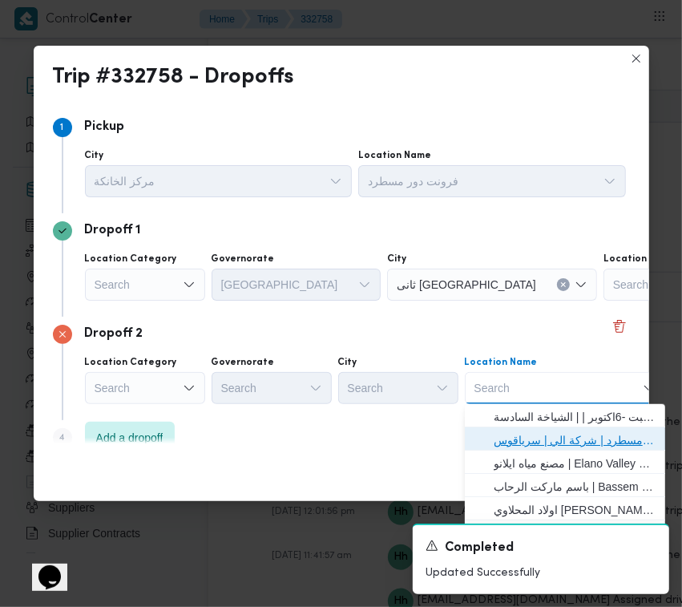
click at [566, 437] on span "فرونت دور مسطرد | شركة الي | سرياقوس" at bounding box center [575, 439] width 162 height 19
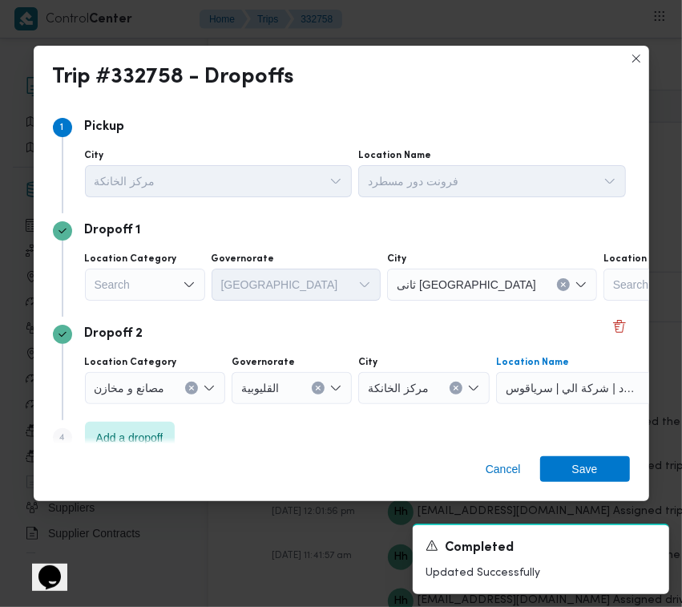
click at [153, 293] on div "Search" at bounding box center [145, 284] width 120 height 32
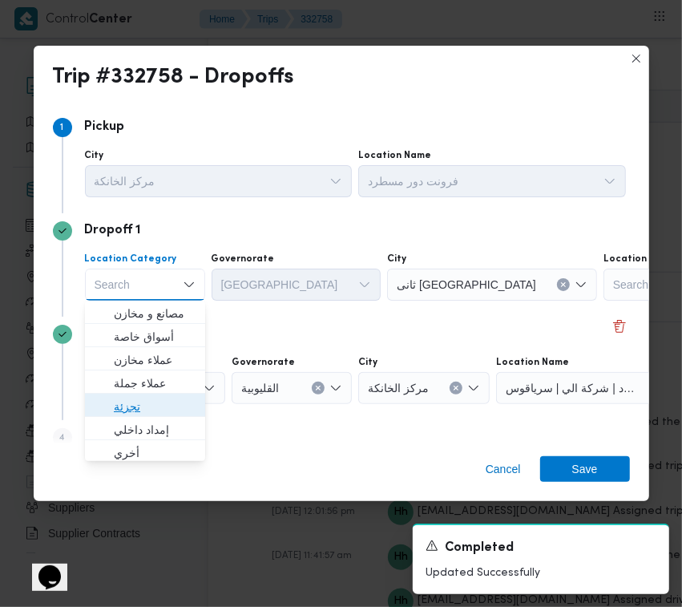
click at [148, 402] on span "تجزئة" at bounding box center [155, 406] width 82 height 19
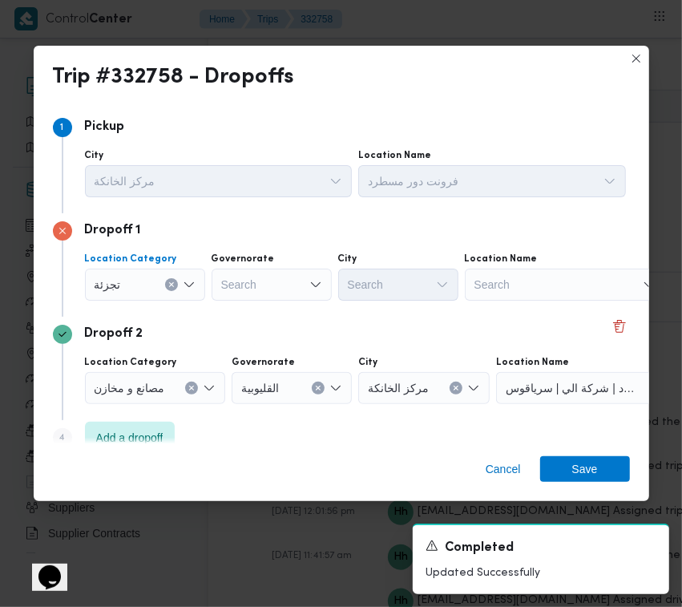
drag, startPoint x: 259, startPoint y: 286, endPoint x: 270, endPoint y: 285, distance: 11.3
click at [259, 285] on div "Search" at bounding box center [272, 284] width 120 height 32
click at [287, 268] on div "القليوبية القليوبية" at bounding box center [272, 284] width 120 height 32
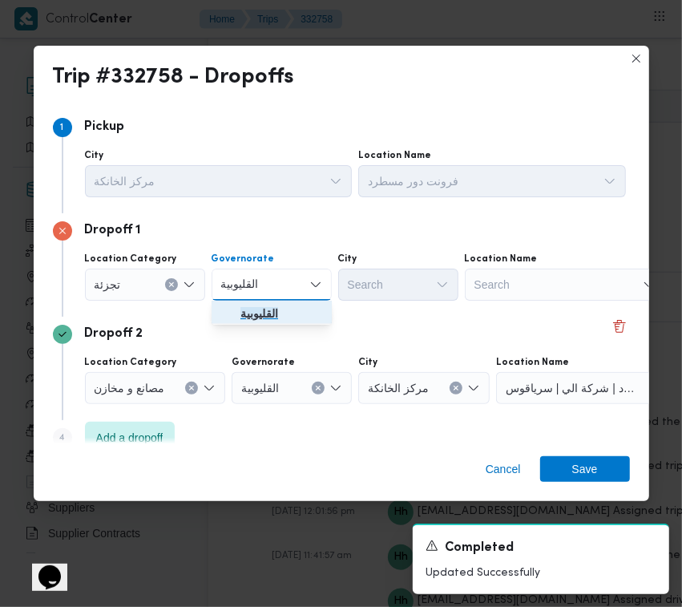
click at [282, 323] on span "القليوبية" at bounding box center [271, 314] width 107 height 26
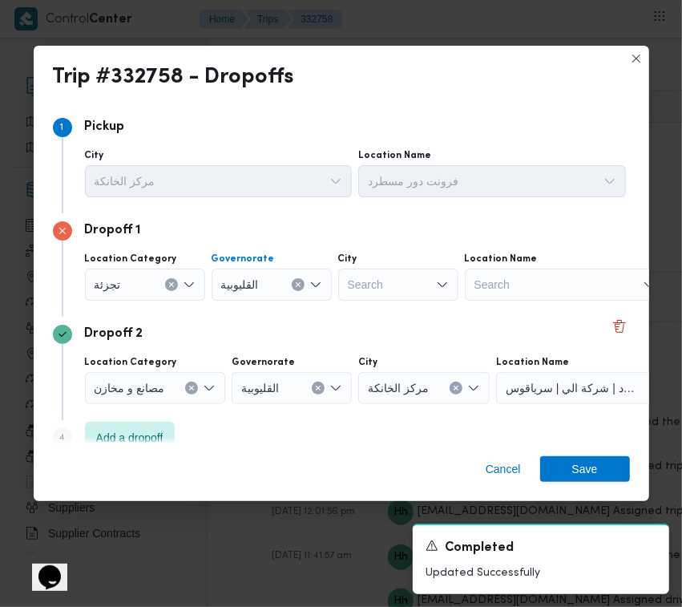
click at [381, 285] on div "Search" at bounding box center [398, 284] width 120 height 32
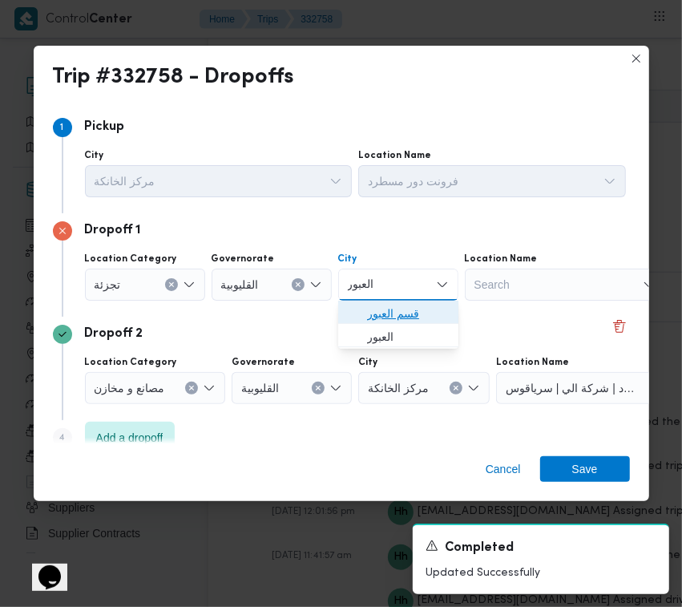
click at [394, 313] on span "قسم العبور" at bounding box center [408, 313] width 82 height 19
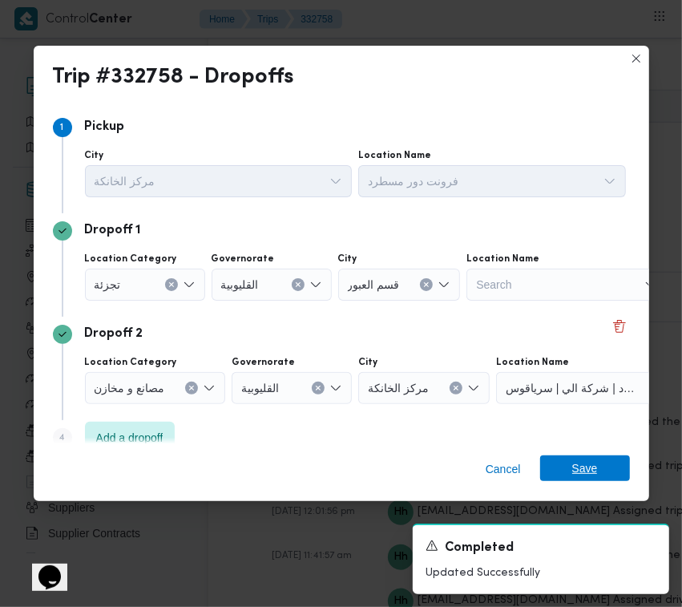
click at [591, 461] on span "Save" at bounding box center [585, 468] width 26 height 26
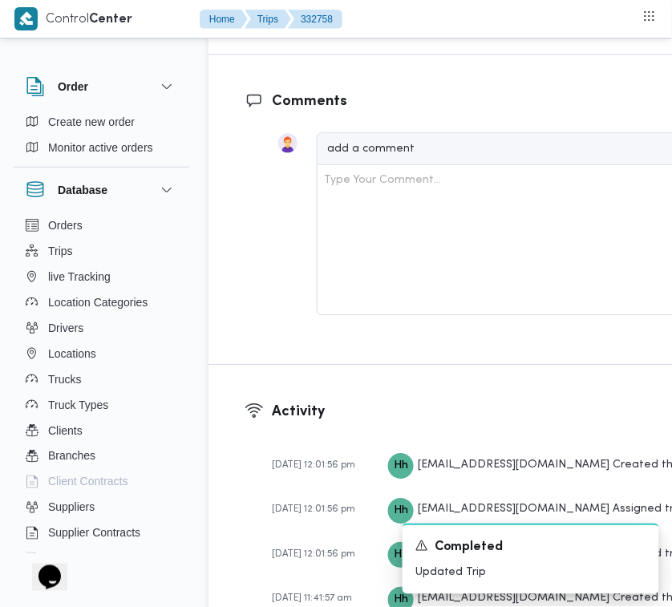
scroll to position [2642, 0]
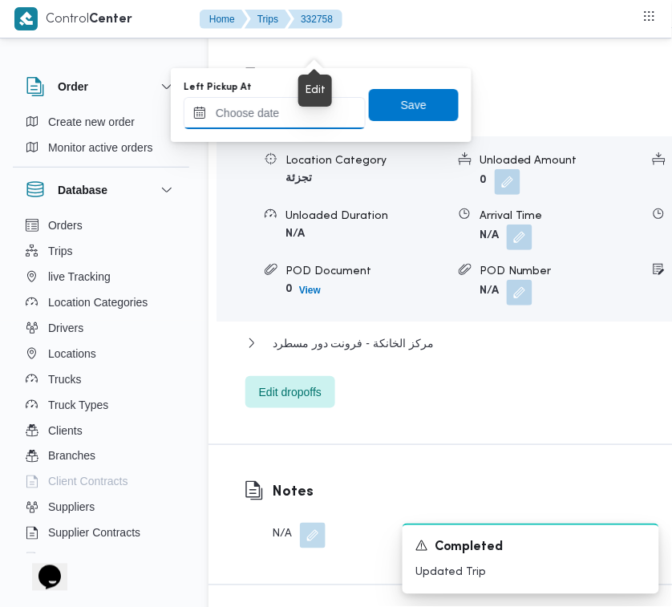
click at [311, 99] on input "Left Pickup At" at bounding box center [275, 113] width 182 height 32
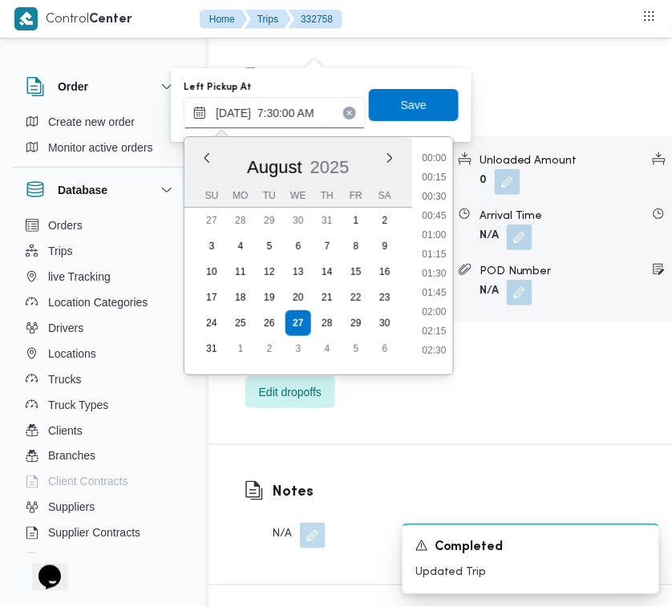
scroll to position [575, 0]
click at [447, 194] on li "08:00" at bounding box center [433, 198] width 37 height 16
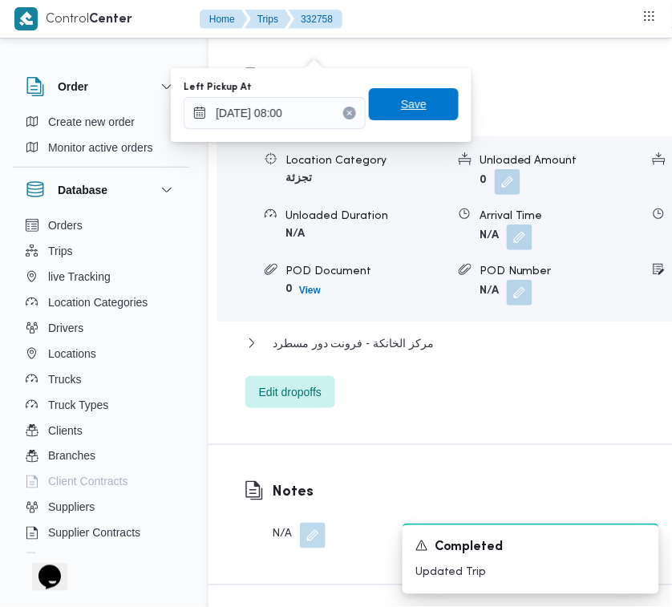
click at [418, 112] on span "Save" at bounding box center [414, 104] width 90 height 32
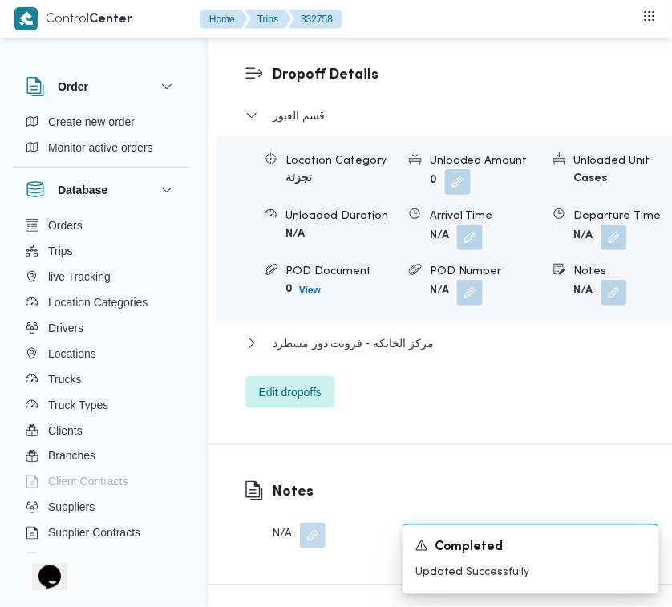
scroll to position [2579, 0]
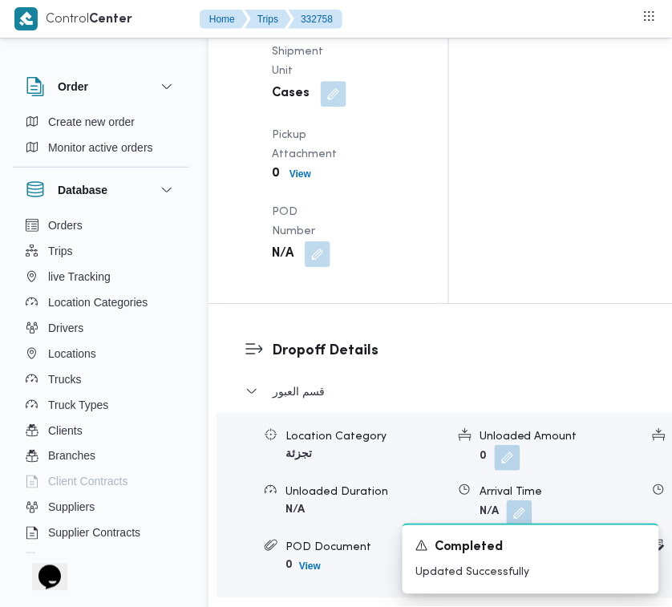
scroll to position [2453, 0]
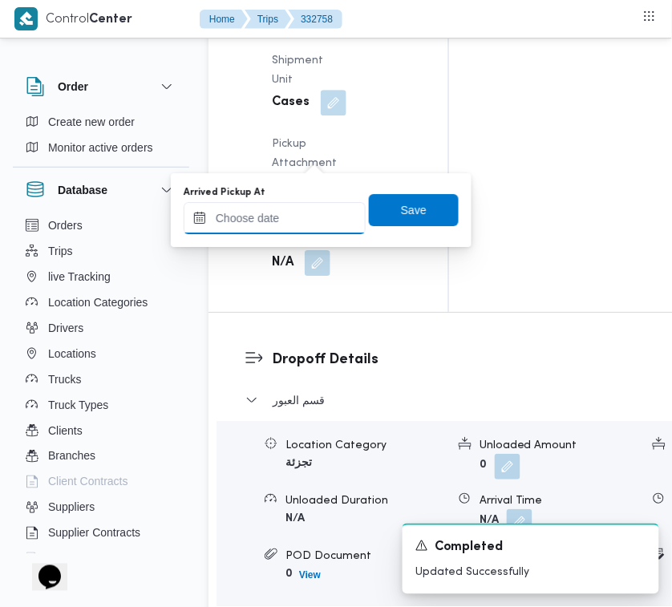
click at [310, 208] on input "Arrived Pickup At" at bounding box center [275, 218] width 182 height 32
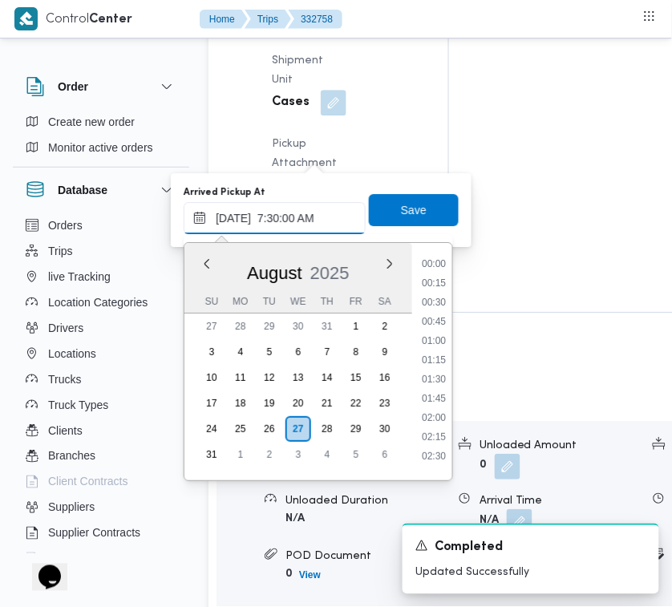
scroll to position [575, 0]
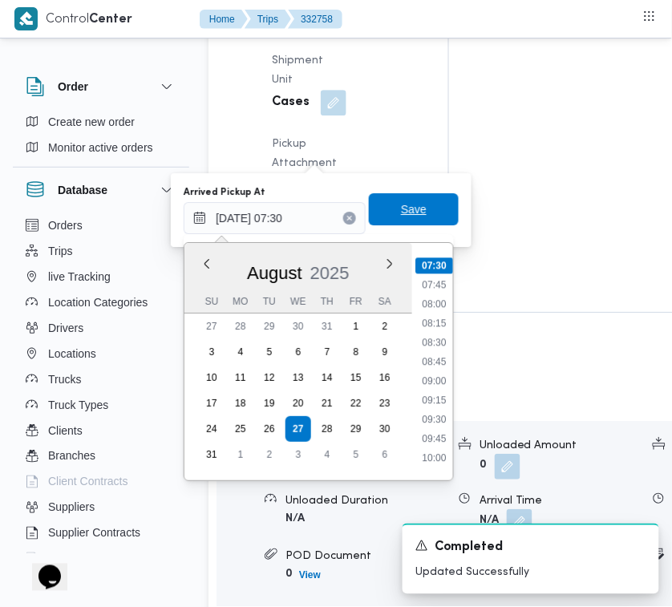
click at [433, 218] on span "Save" at bounding box center [414, 209] width 90 height 32
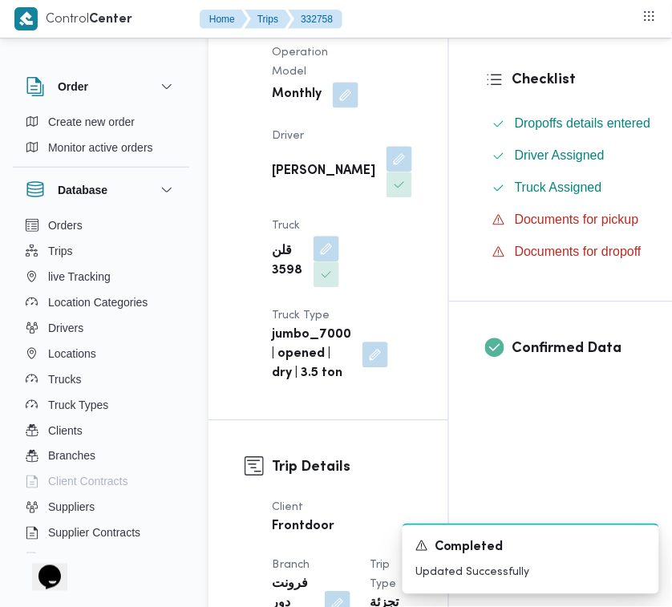
scroll to position [0, 0]
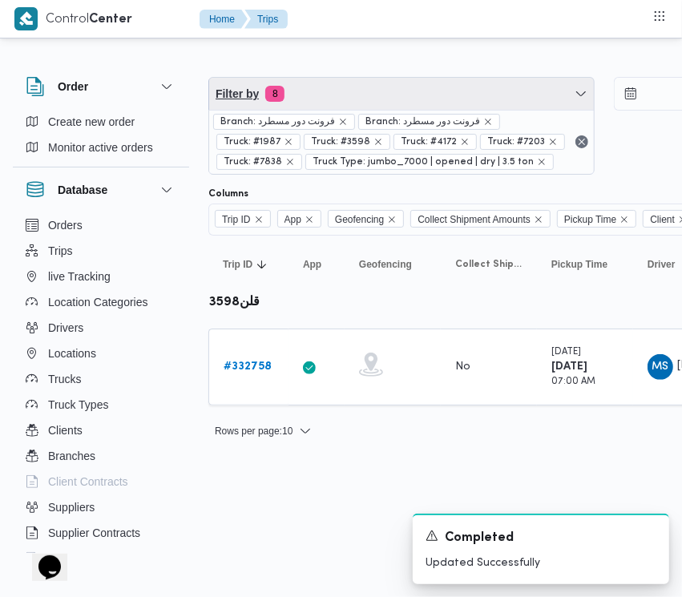
drag, startPoint x: 353, startPoint y: 92, endPoint x: 351, endPoint y: 129, distance: 36.9
click at [353, 91] on span "Filter by 8" at bounding box center [401, 94] width 385 height 32
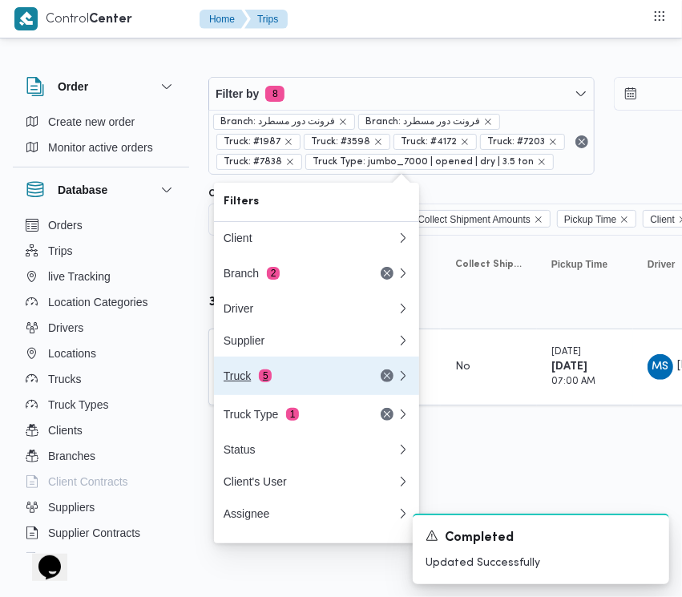
click at [298, 373] on div "Truck 5" at bounding box center [310, 376] width 192 height 38
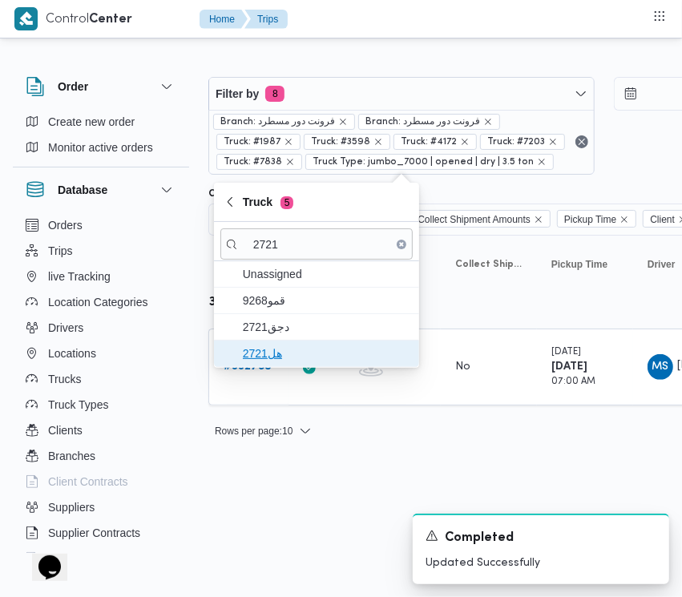
click at [279, 342] on span "هل2721" at bounding box center [316, 354] width 192 height 26
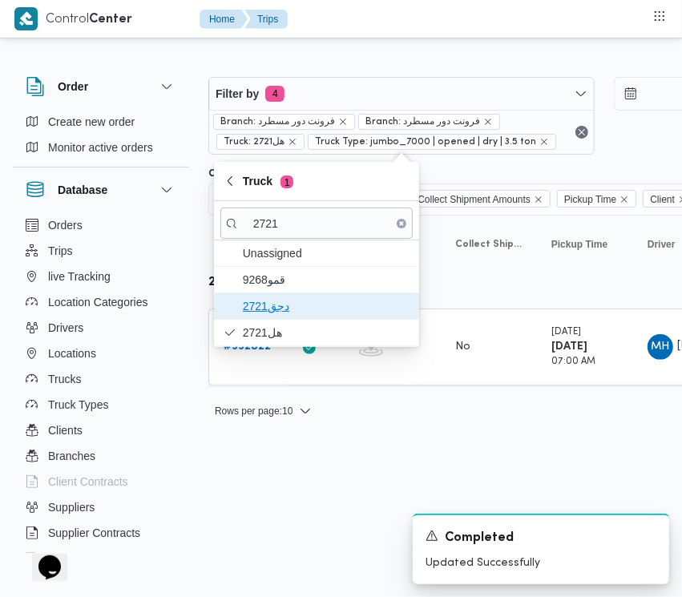
click at [270, 297] on span "دجق2721" at bounding box center [316, 306] width 192 height 26
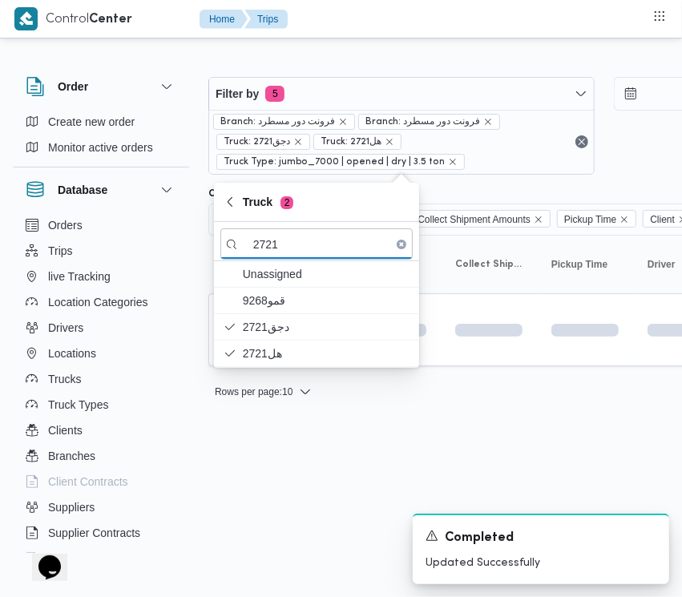
click at [237, 466] on html "Control Center Home Trips Order Create new order Monitor active orders Database…" at bounding box center [341, 298] width 682 height 597
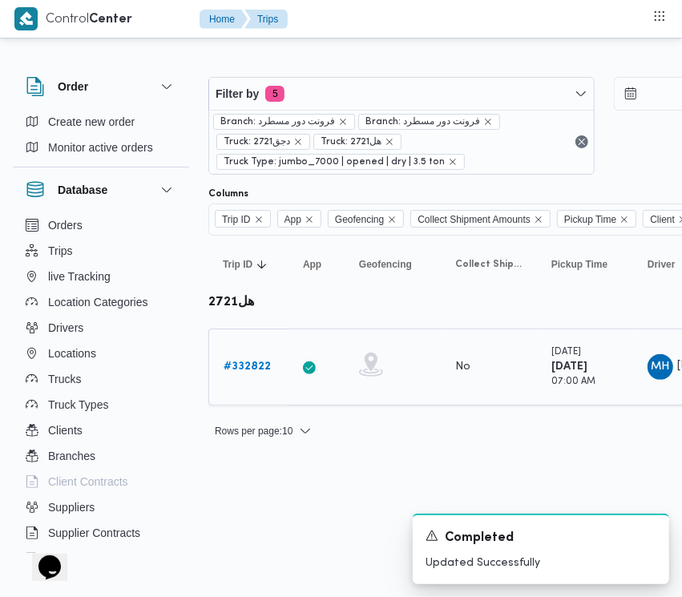
click at [260, 363] on b "# 332822" at bounding box center [247, 366] width 47 height 10
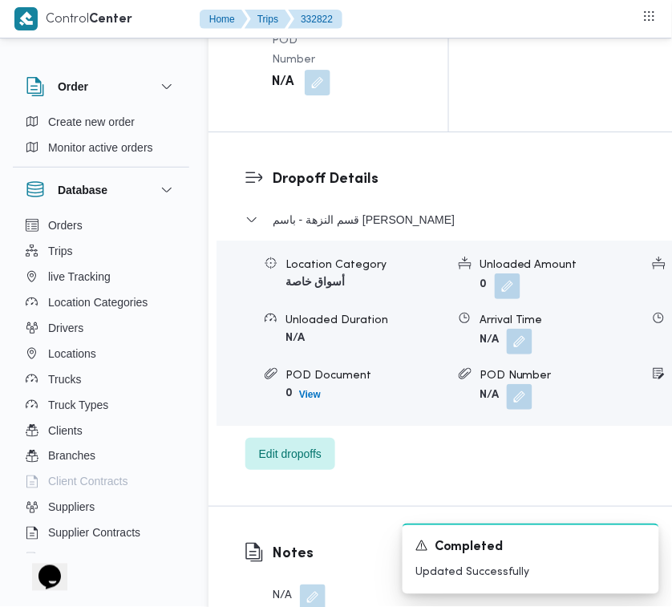
scroll to position [3172, 0]
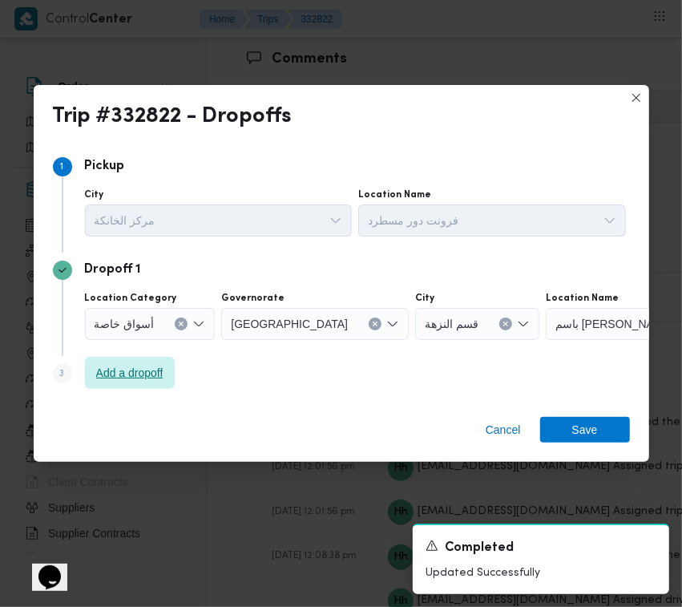
click at [141, 377] on span "Add a dropoff" at bounding box center [129, 372] width 67 height 19
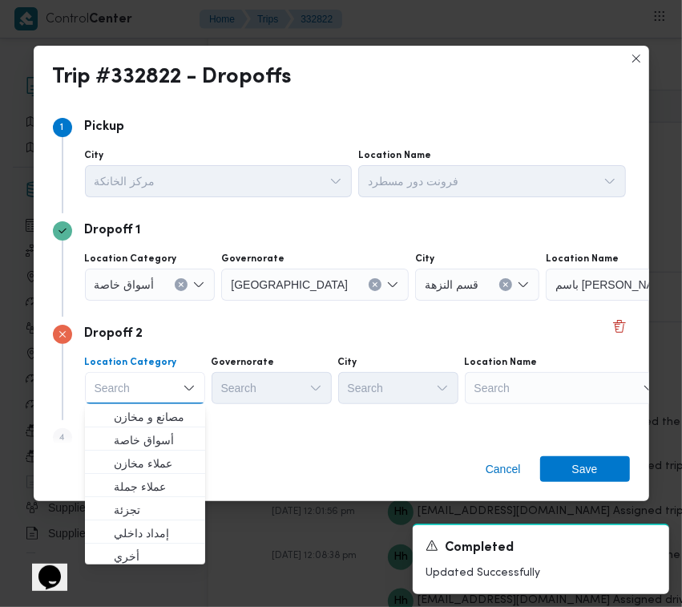
click at [523, 385] on div "Search" at bounding box center [565, 388] width 200 height 32
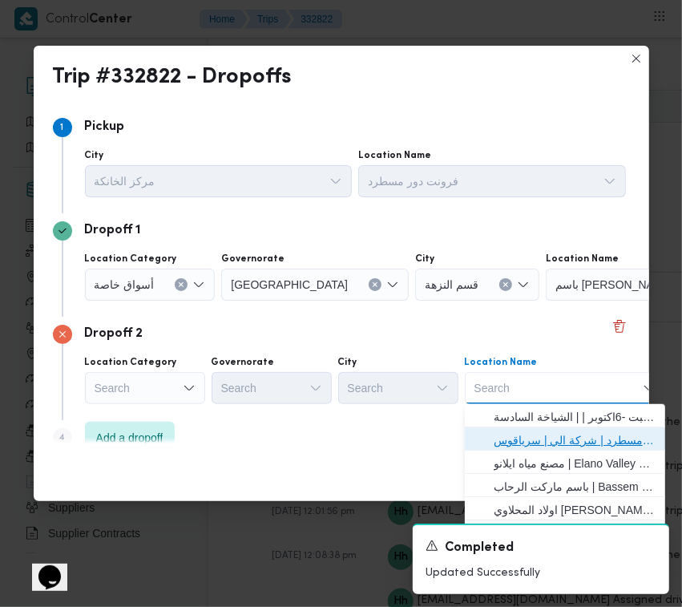
click at [537, 439] on span "فرونت دور مسطرد | شركة الي | سرياقوس" at bounding box center [575, 439] width 162 height 19
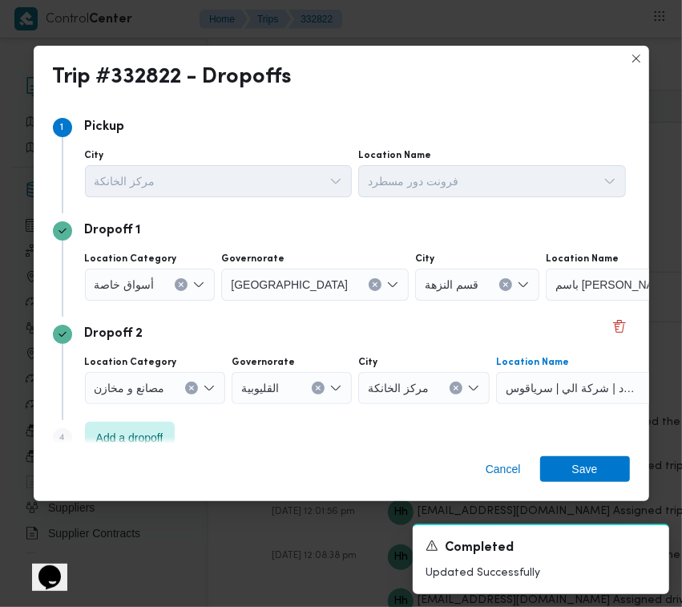
click at [161, 277] on div at bounding box center [161, 285] width 8 height 26
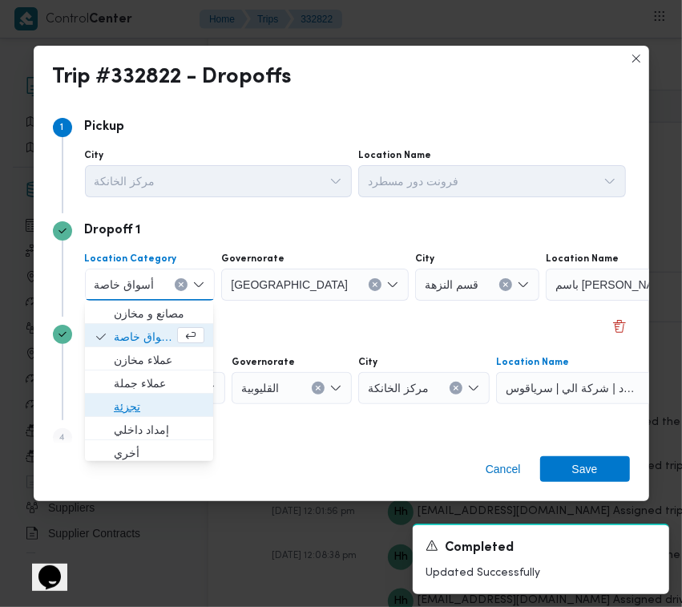
click at [160, 409] on span "تجزئة" at bounding box center [159, 406] width 91 height 19
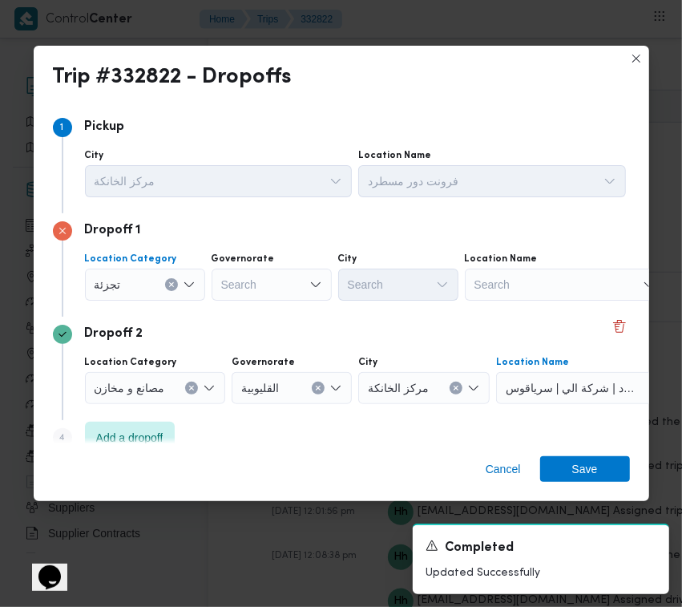
click at [246, 289] on div "Search" at bounding box center [272, 284] width 120 height 32
click at [283, 276] on div "[GEOGRAPHIC_DATA] [GEOGRAPHIC_DATA]" at bounding box center [272, 284] width 120 height 32
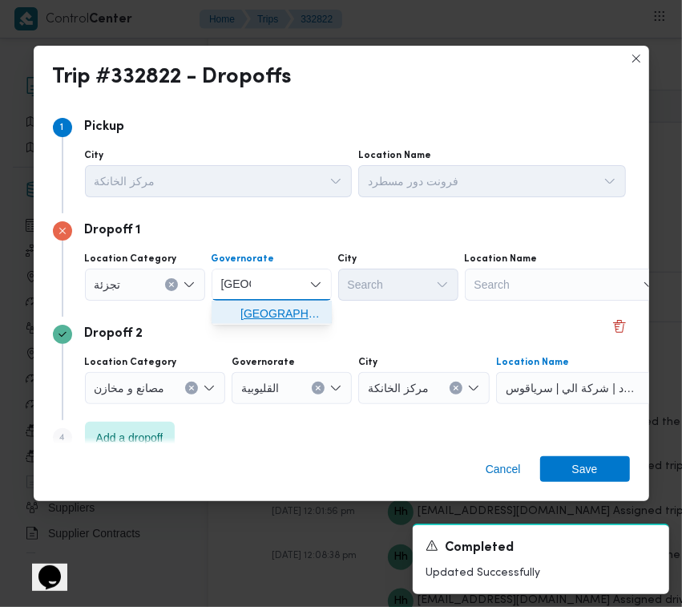
click at [285, 305] on span "[GEOGRAPHIC_DATA]" at bounding box center [281, 313] width 82 height 19
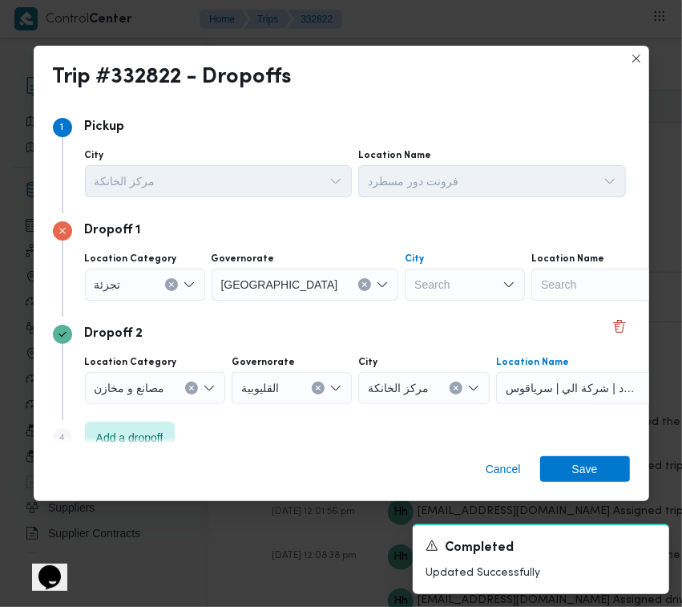
click at [405, 291] on div "Search" at bounding box center [465, 284] width 120 height 32
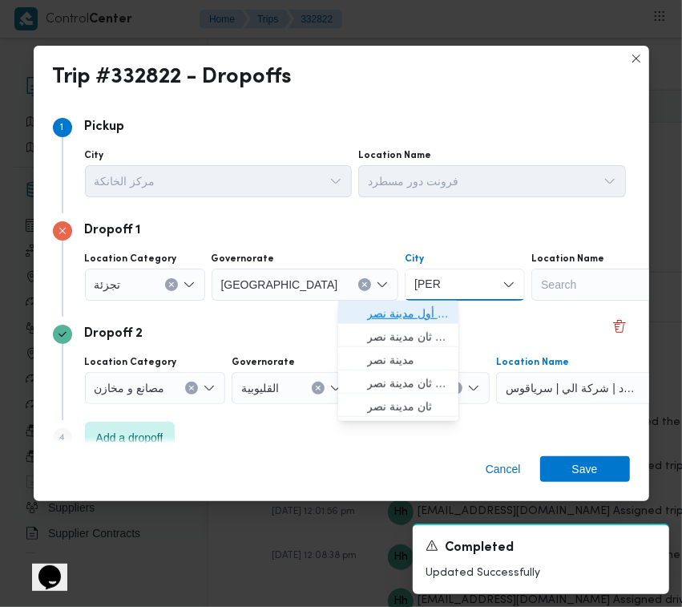
click at [378, 310] on span "قسم أول مدينة نصر" at bounding box center [408, 313] width 82 height 19
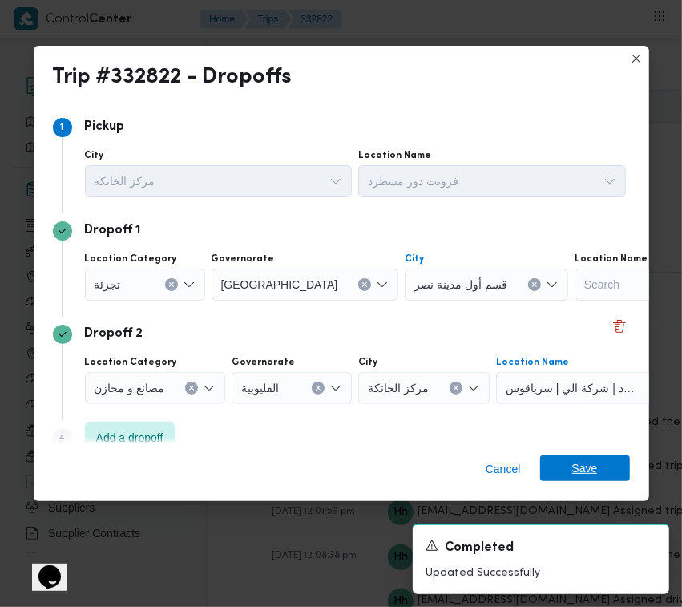
click at [579, 477] on span "Save" at bounding box center [585, 468] width 26 height 26
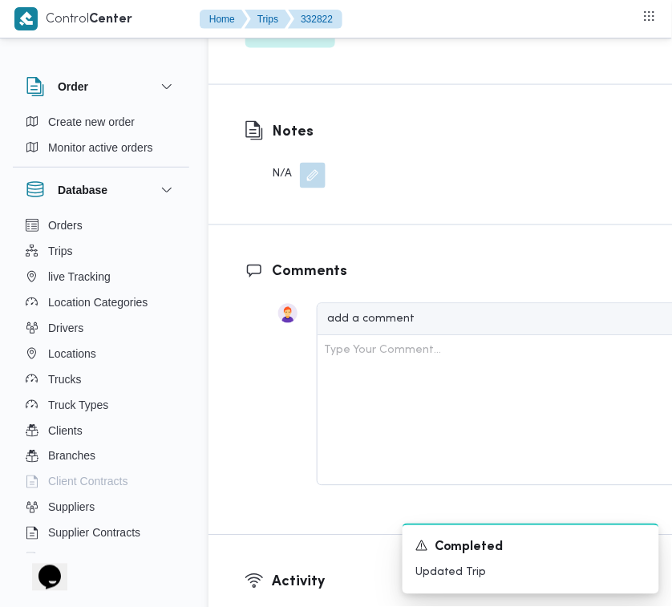
scroll to position [2642, 0]
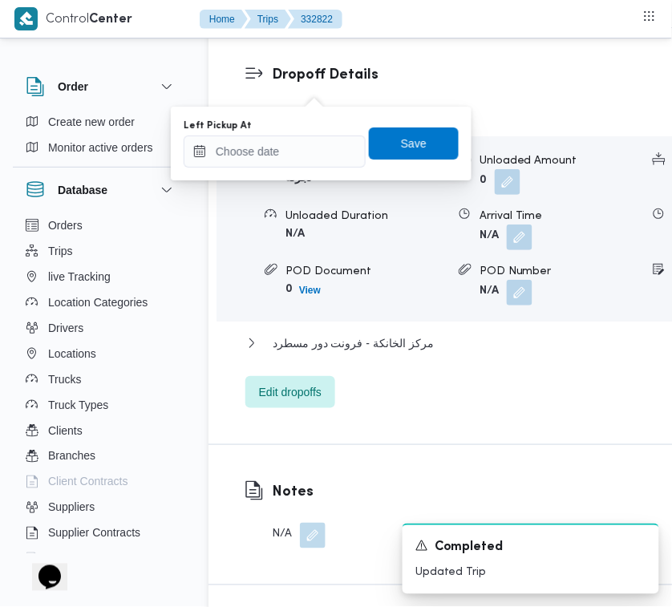
click at [264, 152] on input "Left Pickup At" at bounding box center [275, 151] width 182 height 32
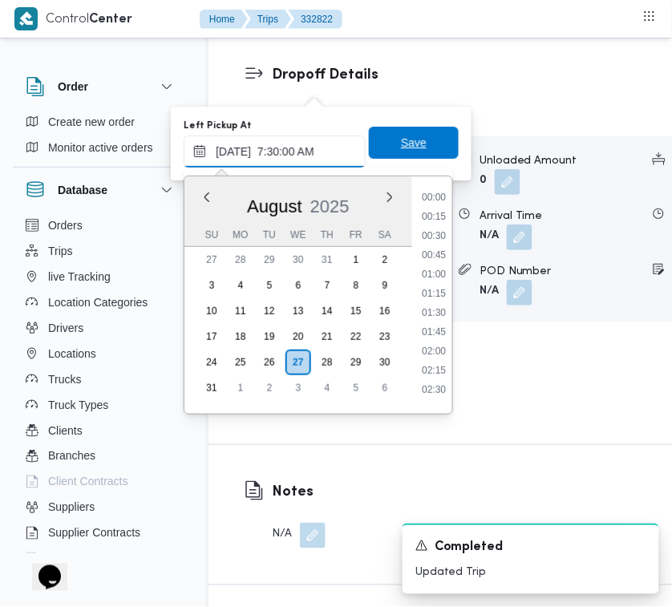
scroll to position [575, 0]
click at [425, 129] on span "Save" at bounding box center [414, 143] width 90 height 32
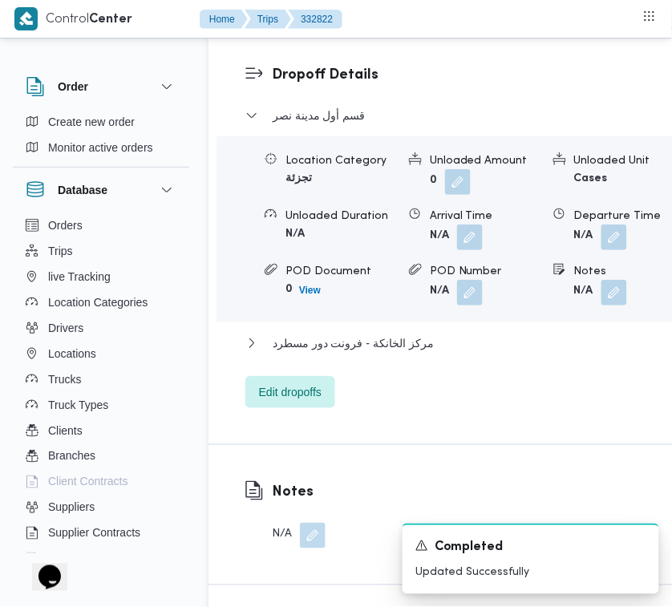
scroll to position [2110, 0]
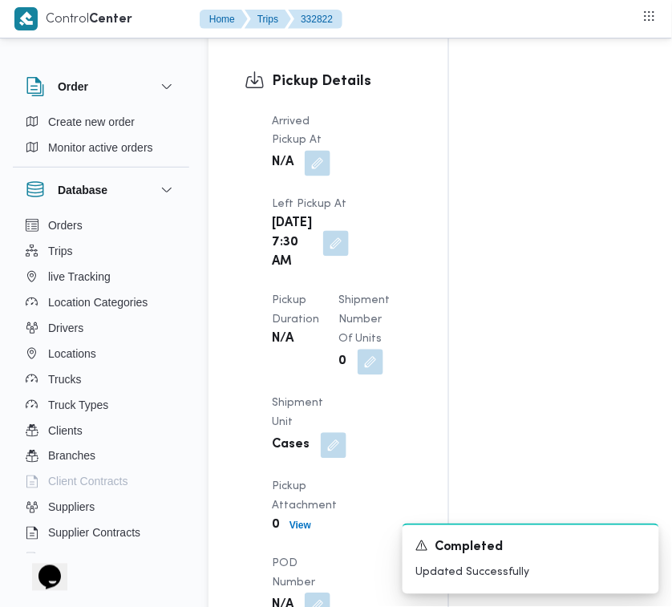
click at [330, 176] on button "button" at bounding box center [318, 163] width 26 height 26
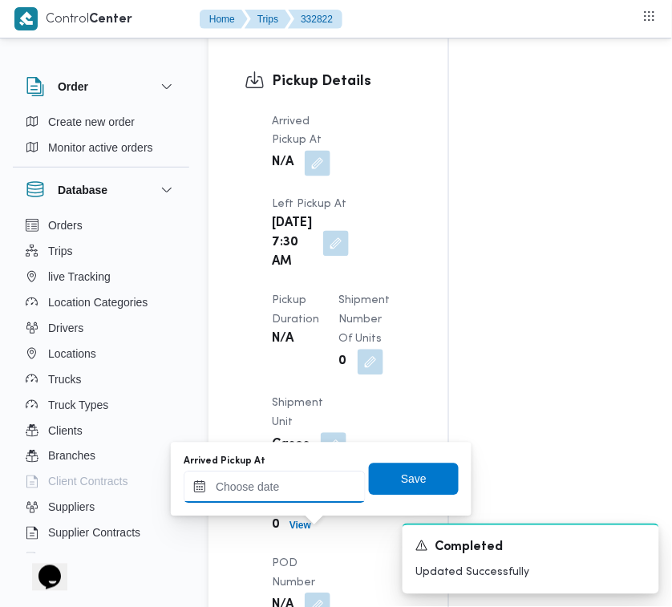
click at [305, 482] on input "Arrived Pickup At" at bounding box center [275, 487] width 182 height 32
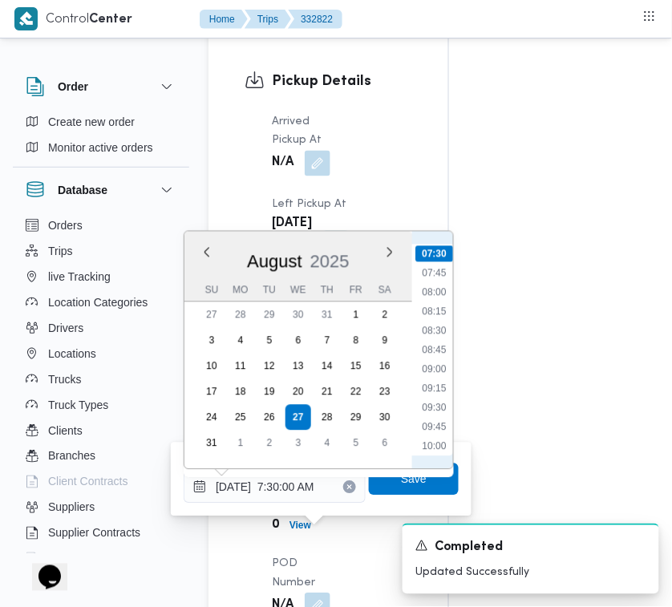
scroll to position [395, 0]
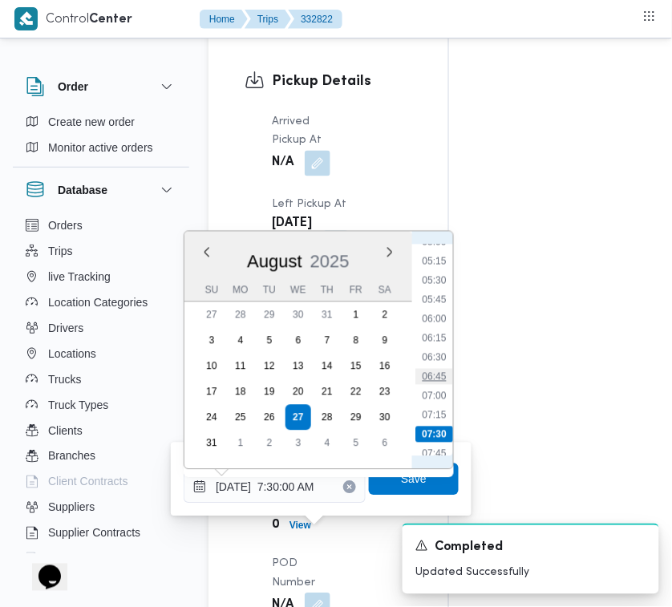
click at [434, 371] on li "06:45" at bounding box center [433, 377] width 37 height 16
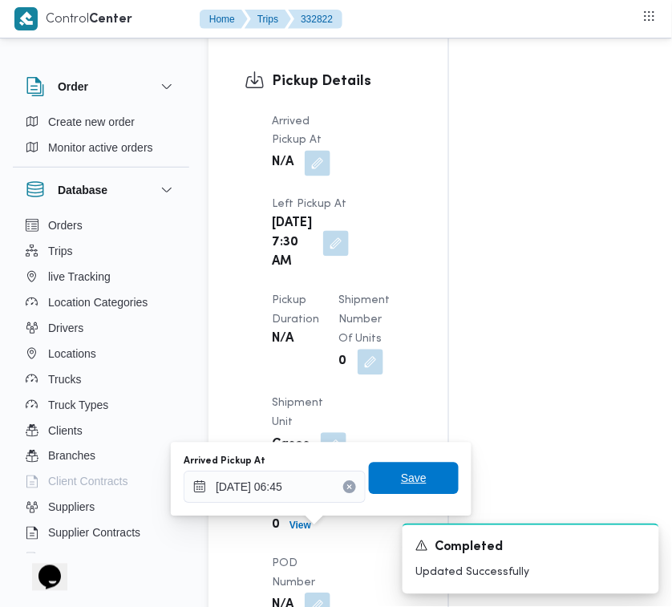
click at [434, 478] on span "Save" at bounding box center [414, 478] width 90 height 32
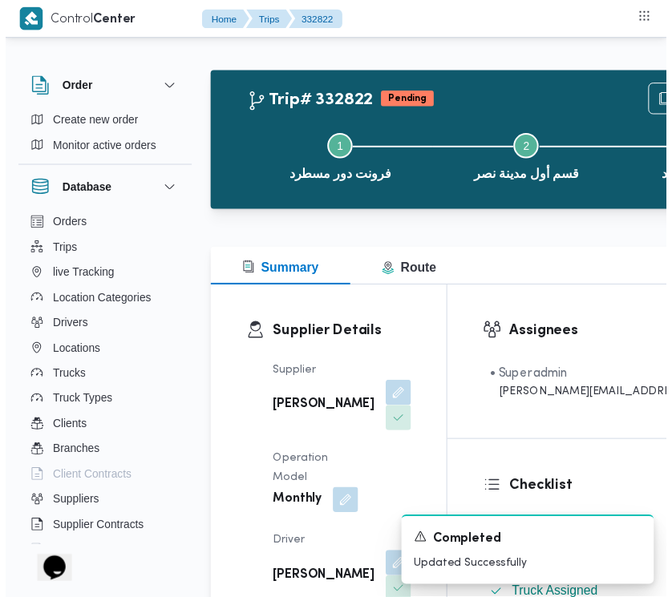
scroll to position [0, 0]
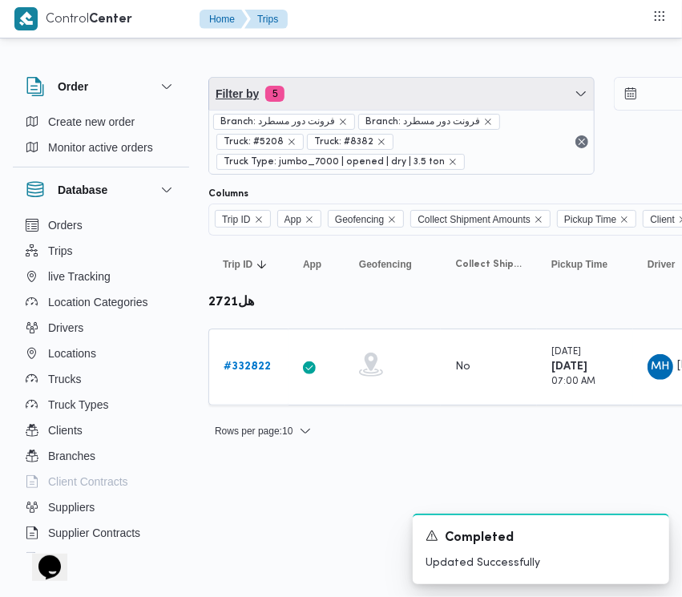
click at [374, 104] on span "Filter by 5" at bounding box center [401, 94] width 385 height 32
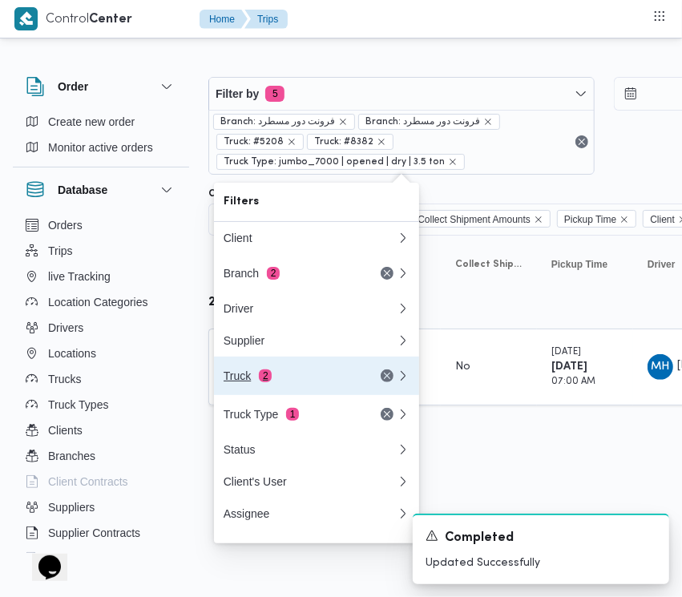
click at [295, 382] on div "Truck 2" at bounding box center [291, 375] width 135 height 13
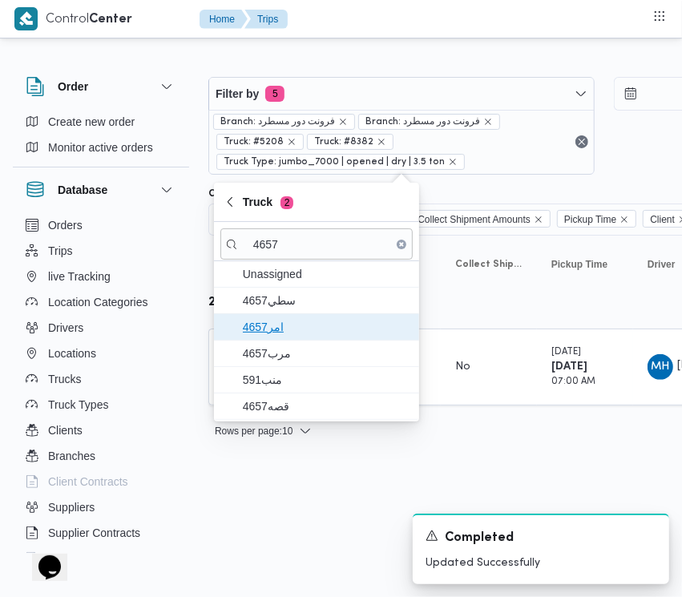
click at [285, 337] on span "4657امر" at bounding box center [326, 326] width 167 height 19
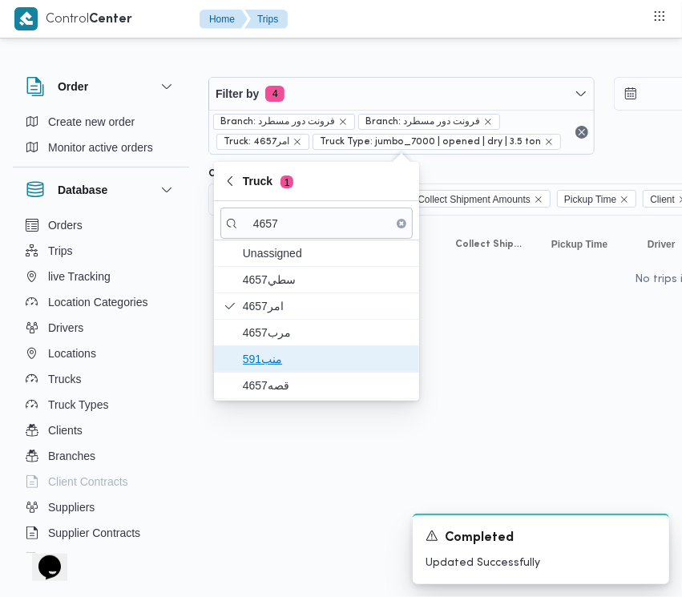
click at [293, 366] on span "منب591" at bounding box center [326, 358] width 167 height 19
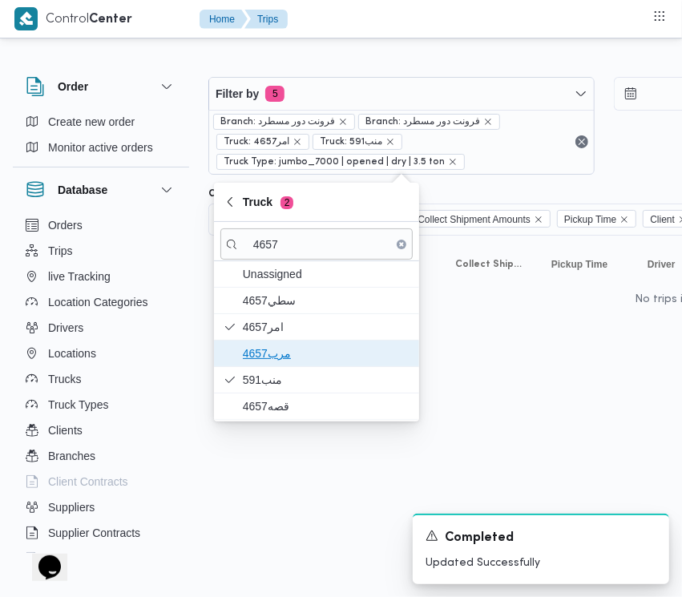
click at [293, 361] on span "4657مرب" at bounding box center [326, 353] width 167 height 19
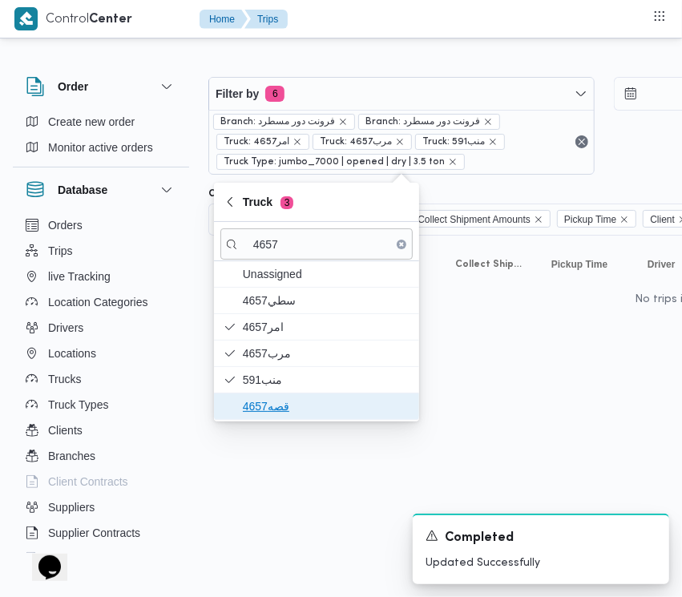
click at [289, 410] on span "قصه4657" at bounding box center [326, 406] width 167 height 19
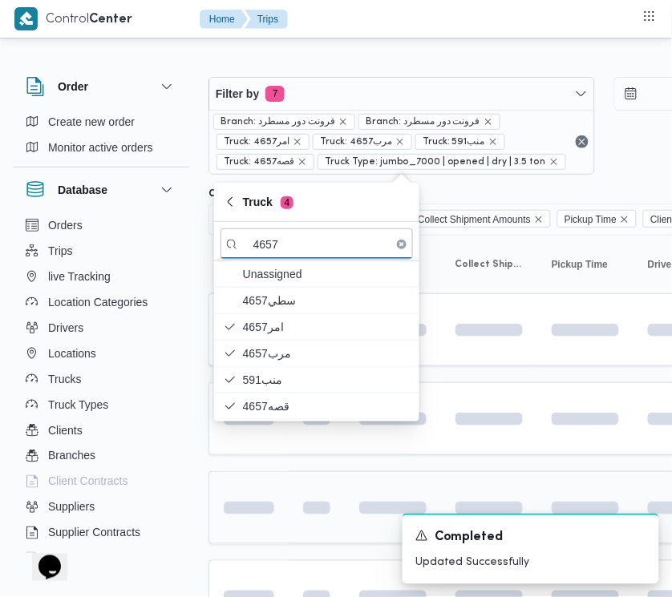
click at [269, 474] on td at bounding box center [248, 507] width 80 height 73
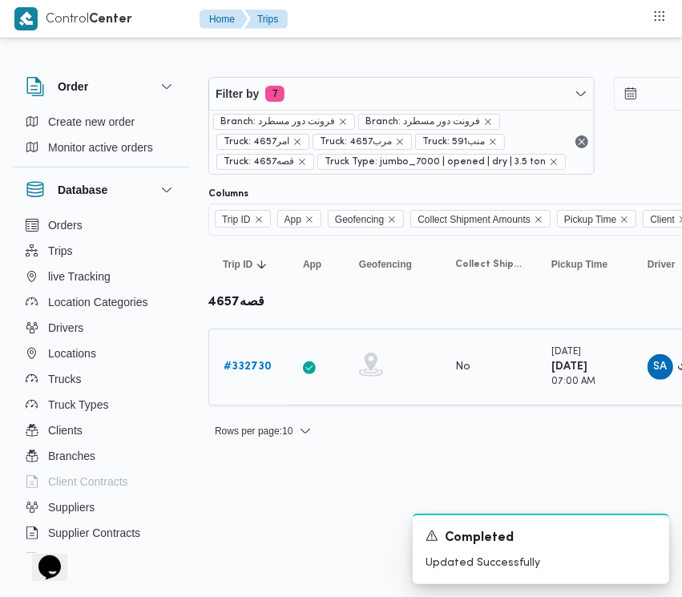
click at [255, 361] on b "# 332730" at bounding box center [248, 366] width 48 height 10
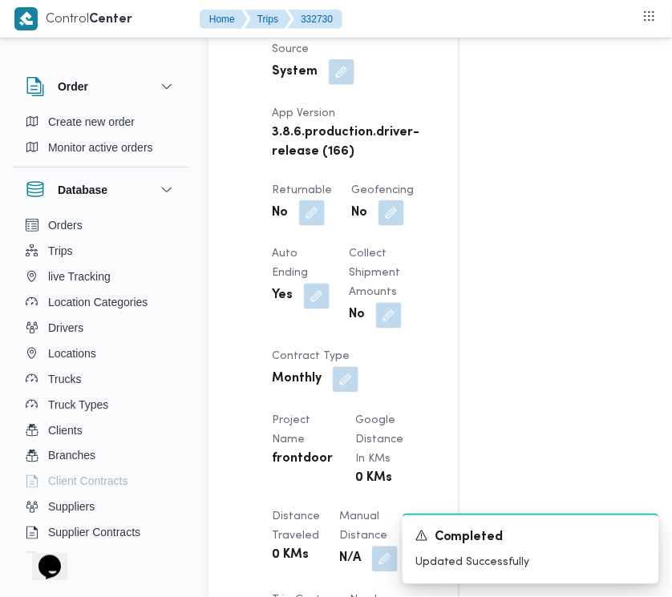
scroll to position [2537, 0]
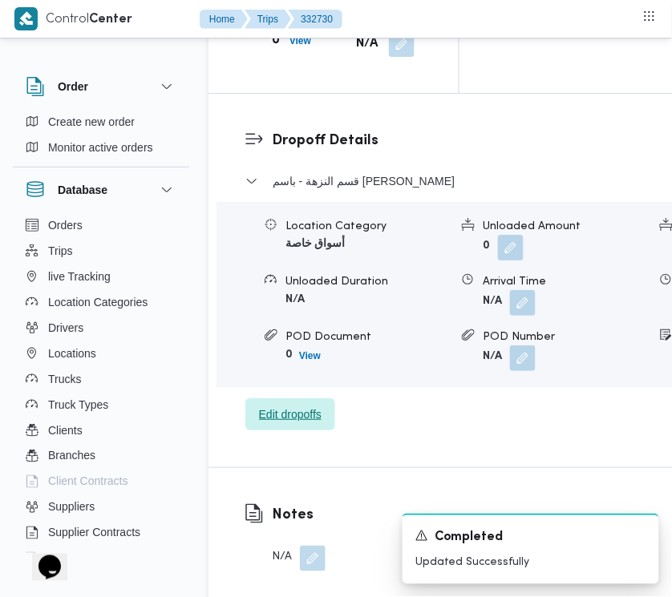
click at [283, 398] on span "Edit dropoffs" at bounding box center [290, 414] width 90 height 32
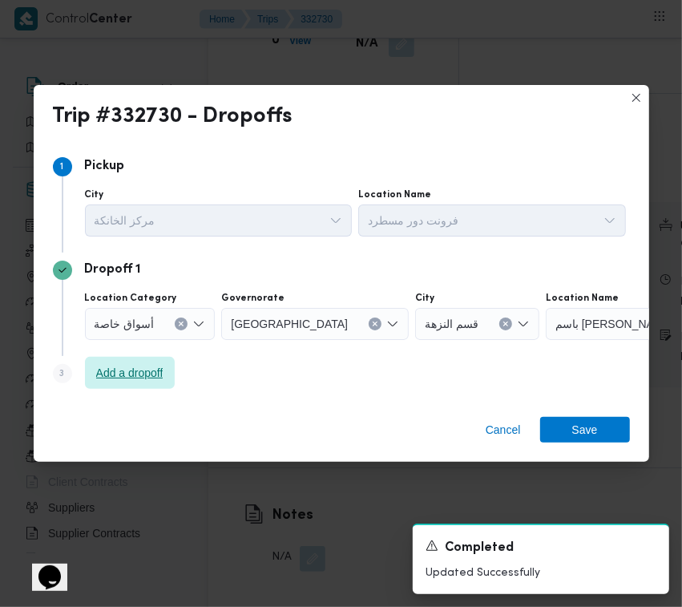
click at [119, 379] on span "Add a dropoff" at bounding box center [129, 372] width 67 height 19
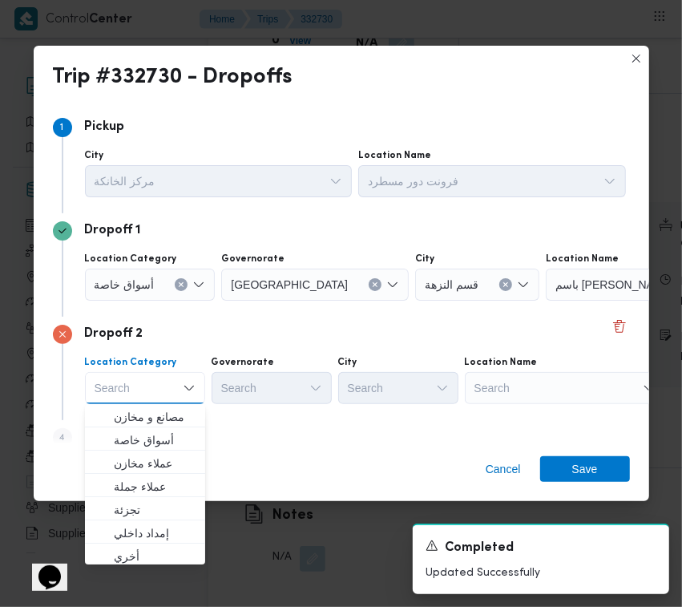
click at [571, 395] on div "Search" at bounding box center [565, 388] width 200 height 32
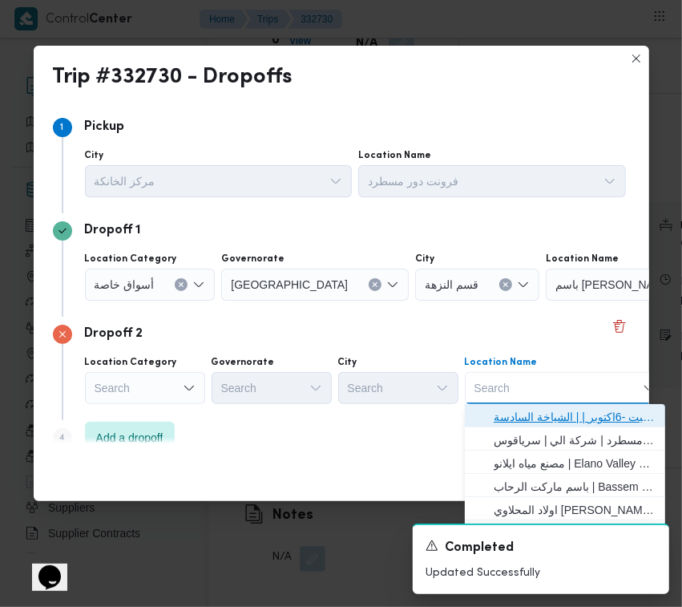
click at [585, 426] on span "حياه ايجيبت -6اكتوبر | | الشياخة السادسة" at bounding box center [575, 416] width 162 height 19
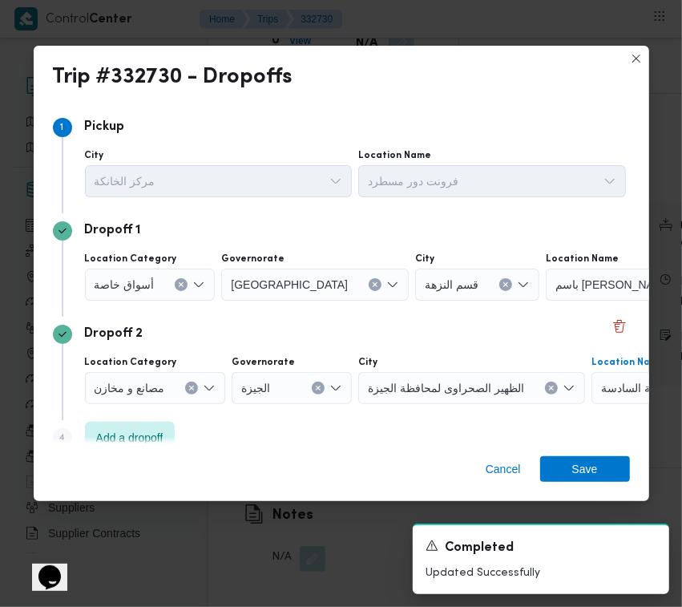
click at [185, 389] on div "مصانع و مخازن" at bounding box center [155, 388] width 141 height 32
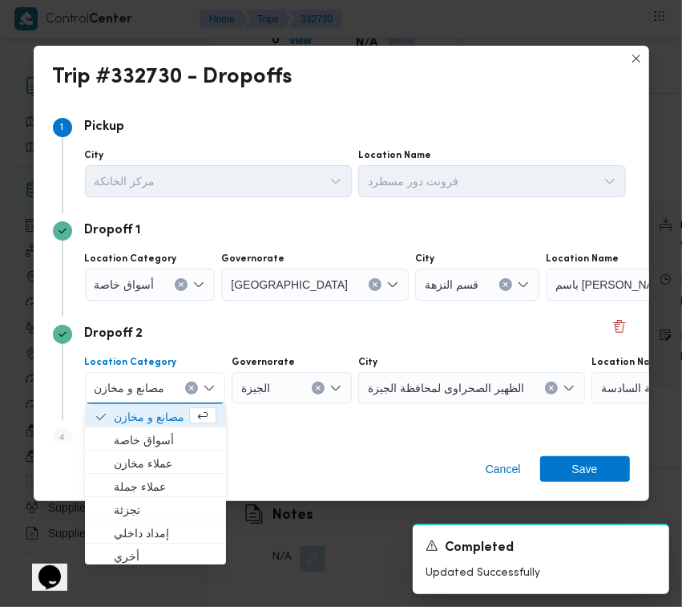
click at [190, 387] on icon "Clear input" at bounding box center [191, 388] width 6 height 6
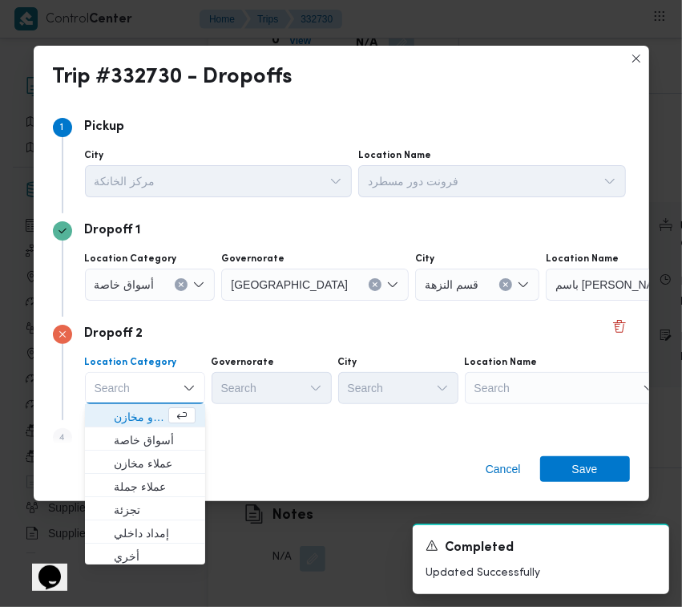
click at [559, 393] on div "Search" at bounding box center [565, 388] width 200 height 32
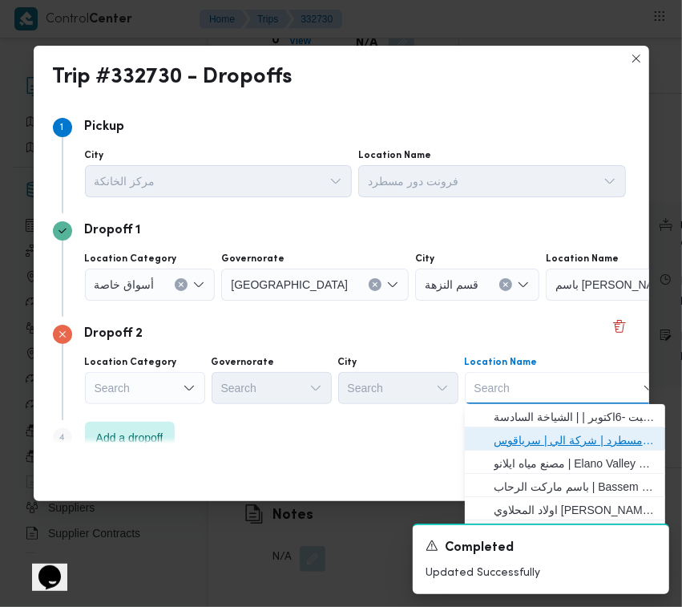
click at [569, 431] on span "فرونت دور مسطرد | شركة الي | سرياقوس" at bounding box center [575, 439] width 162 height 19
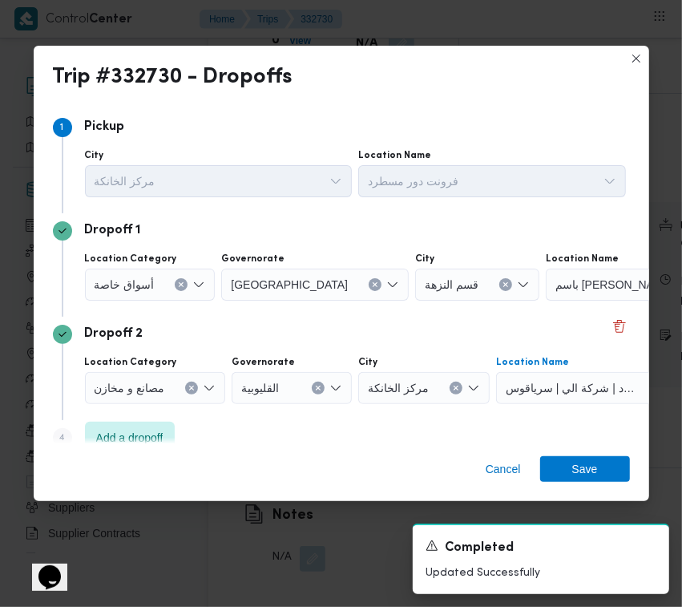
click at [160, 277] on input "Location Category" at bounding box center [161, 284] width 2 height 19
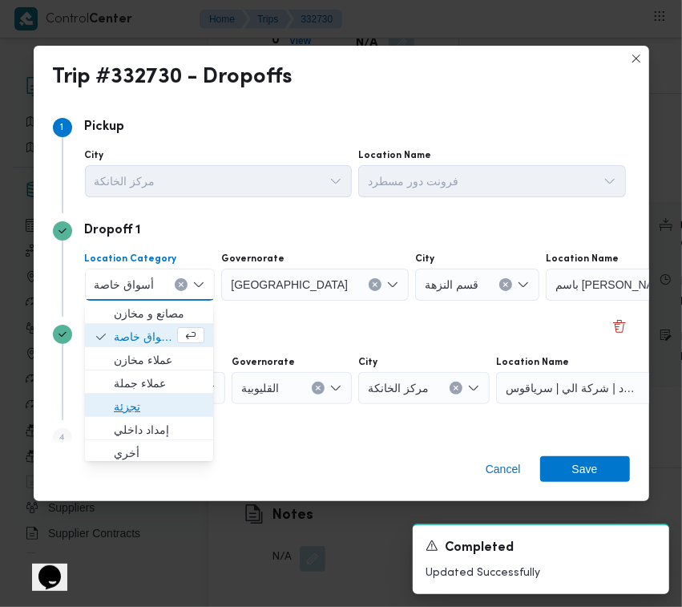
click at [150, 405] on span "تجزئة" at bounding box center [159, 406] width 91 height 19
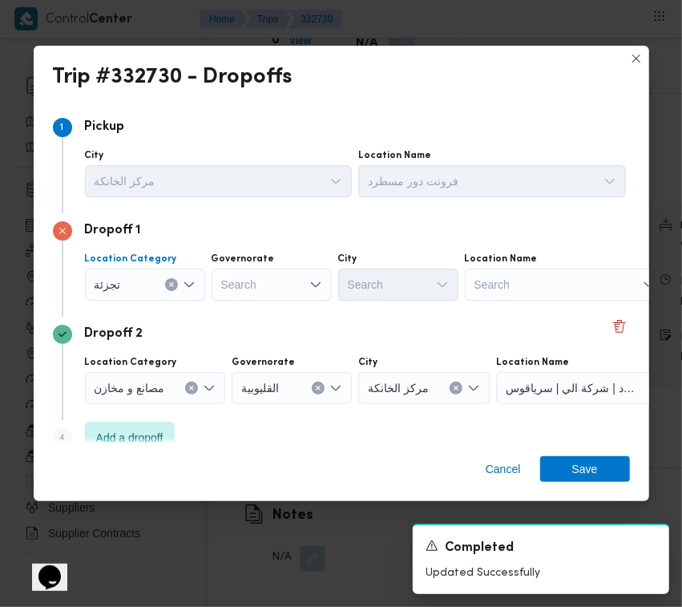
click at [247, 278] on div "Search" at bounding box center [272, 284] width 120 height 32
click at [264, 290] on div "[GEOGRAPHIC_DATA] [GEOGRAPHIC_DATA]" at bounding box center [272, 284] width 120 height 32
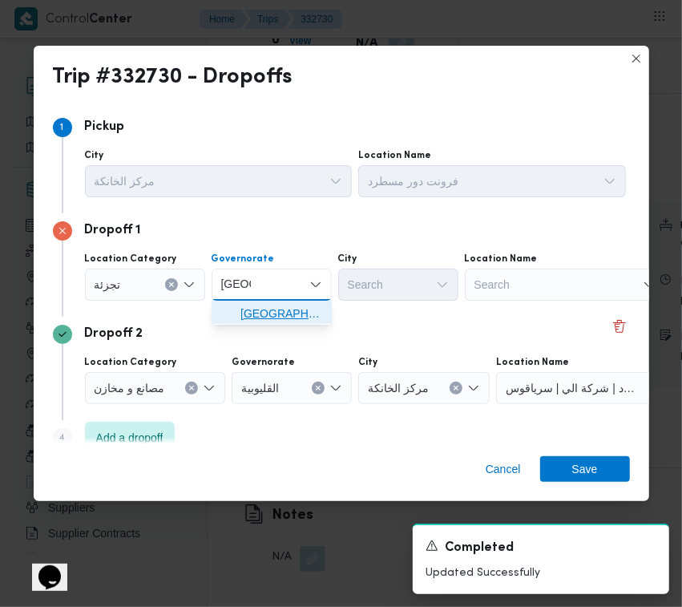
click at [273, 317] on span "[GEOGRAPHIC_DATA]" at bounding box center [281, 313] width 82 height 19
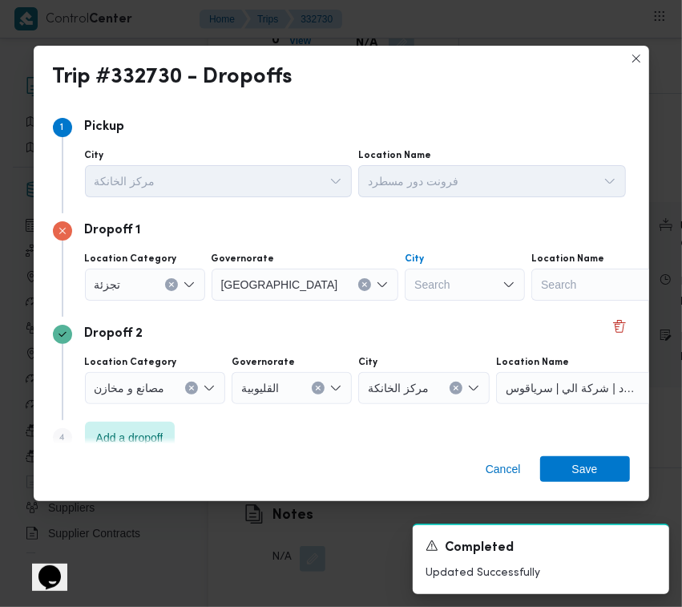
click at [405, 276] on div "Search" at bounding box center [465, 284] width 120 height 32
click at [362, 309] on span "قسم المعادي" at bounding box center [398, 314] width 107 height 26
click at [586, 470] on span "Save" at bounding box center [585, 469] width 26 height 26
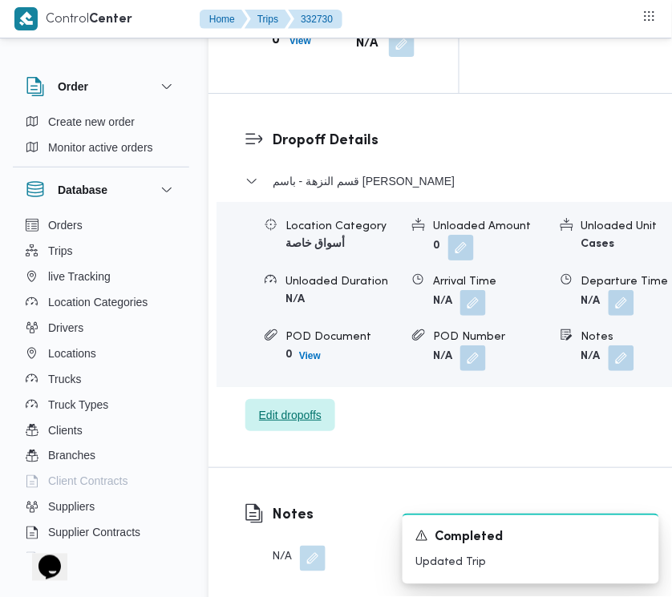
scroll to position [2016, 0]
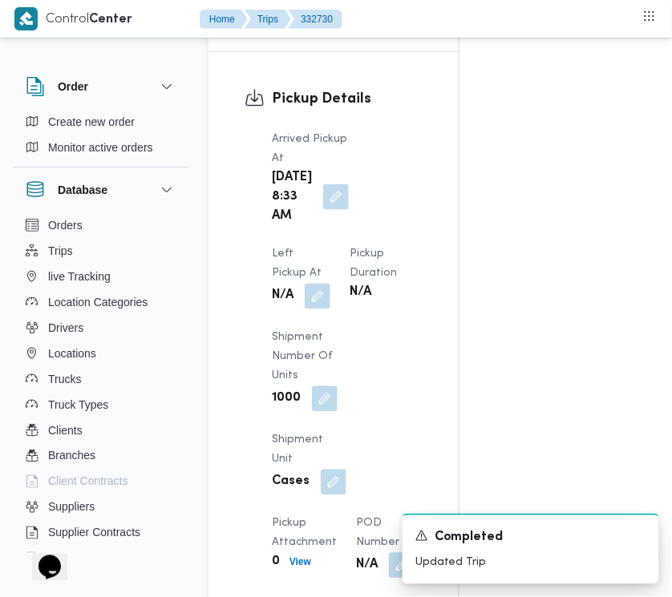
click at [330, 245] on dt "Left Pickup At" at bounding box center [301, 264] width 59 height 38
click at [330, 283] on button "button" at bounding box center [318, 296] width 26 height 26
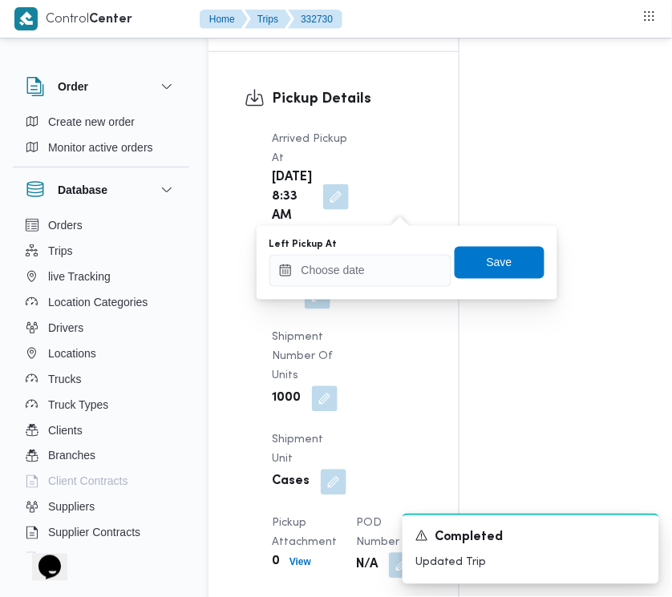
click at [414, 254] on div "Left Pickup At" at bounding box center [360, 263] width 182 height 48
click at [419, 287] on div at bounding box center [360, 271] width 182 height 32
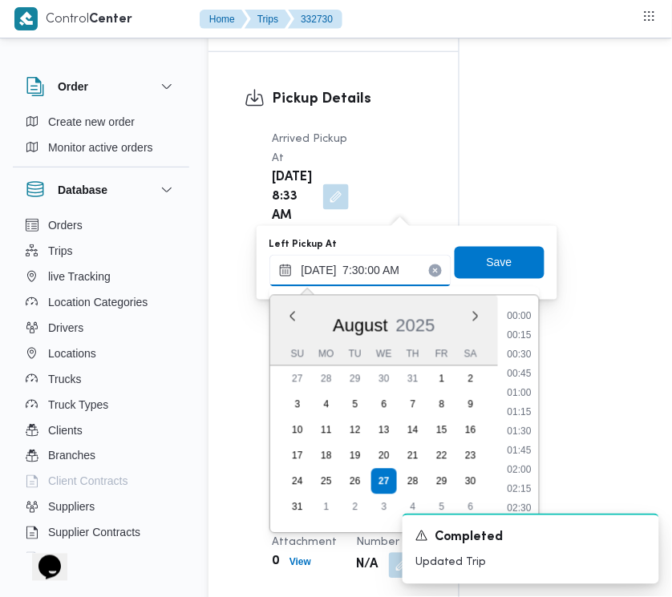
scroll to position [575, 0]
click at [511, 402] on ul "00:00 00:15 00:30 00:45 01:00 01:15 01:30 01:45 02:00 02:15 02:30 02:45 03:00 0…" at bounding box center [520, 415] width 38 height 212
click at [519, 389] on li "08:30" at bounding box center [519, 395] width 37 height 16
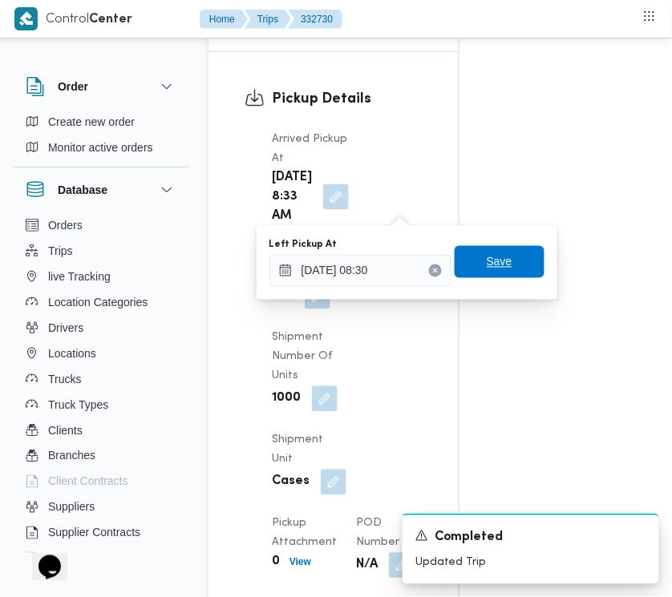
click at [494, 269] on span "Save" at bounding box center [499, 261] width 26 height 19
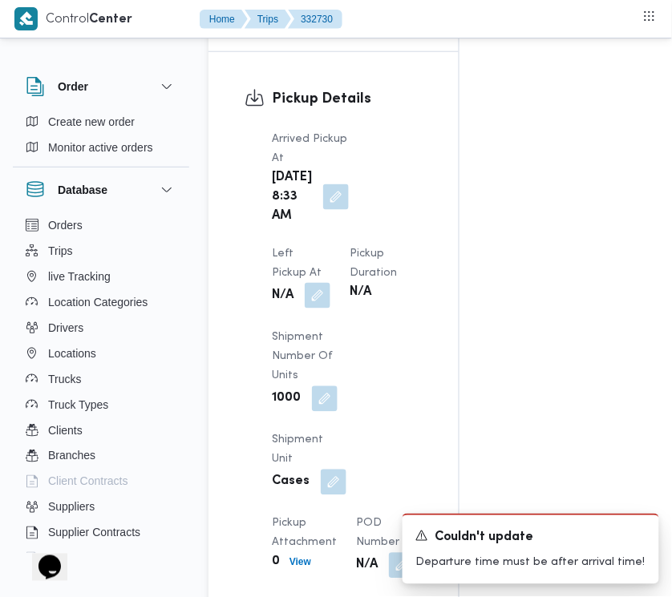
click at [330, 283] on button "button" at bounding box center [318, 296] width 26 height 26
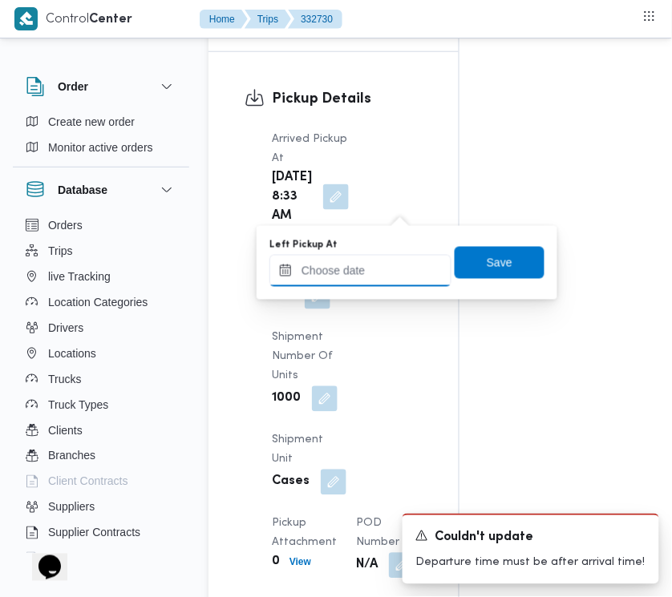
click at [406, 279] on input "Left Pickup At" at bounding box center [360, 271] width 182 height 32
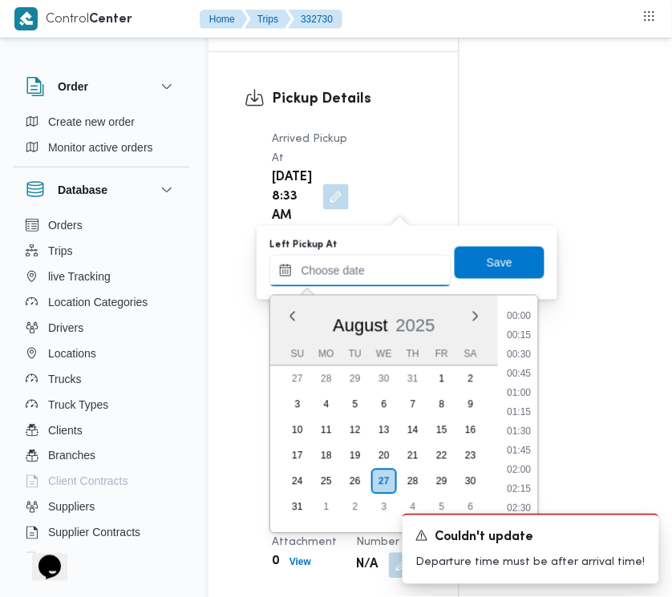
scroll to position [603, 0]
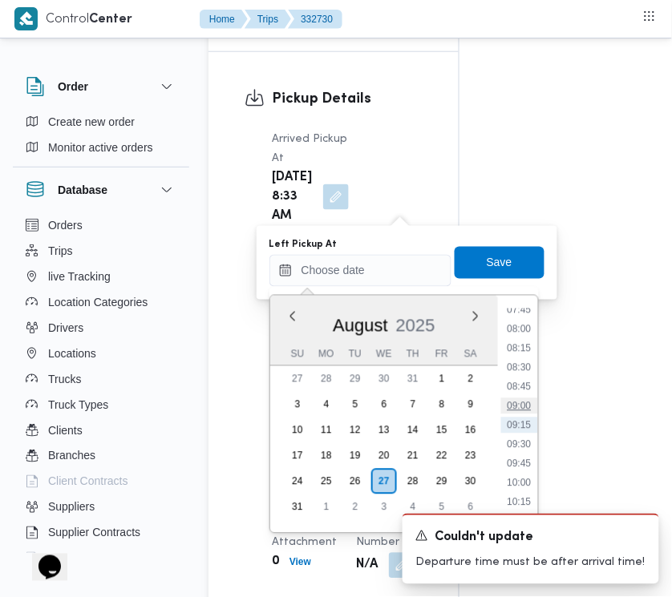
click at [530, 405] on li "09:00" at bounding box center [519, 406] width 37 height 16
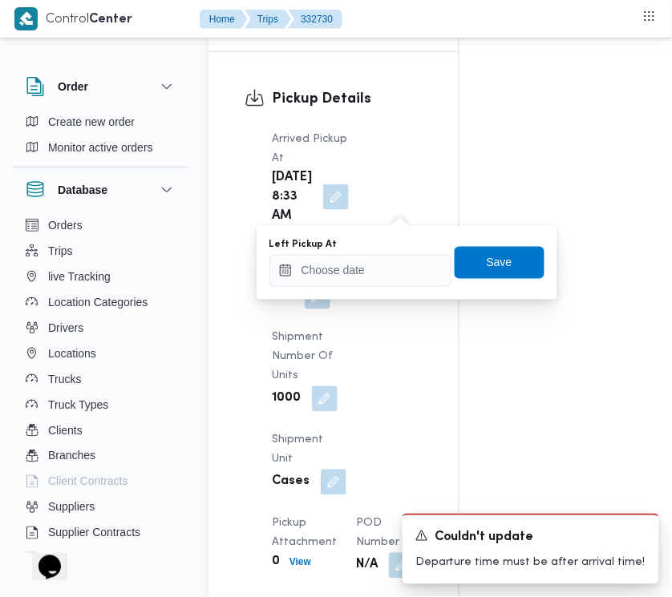
click at [515, 283] on div "Left Pickup At Save" at bounding box center [407, 262] width 278 height 51
click at [501, 262] on span "Save" at bounding box center [499, 262] width 90 height 32
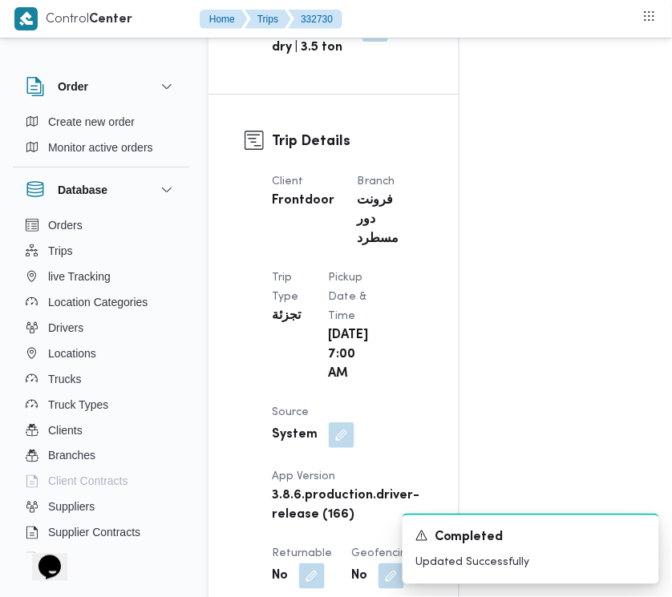
scroll to position [0, 0]
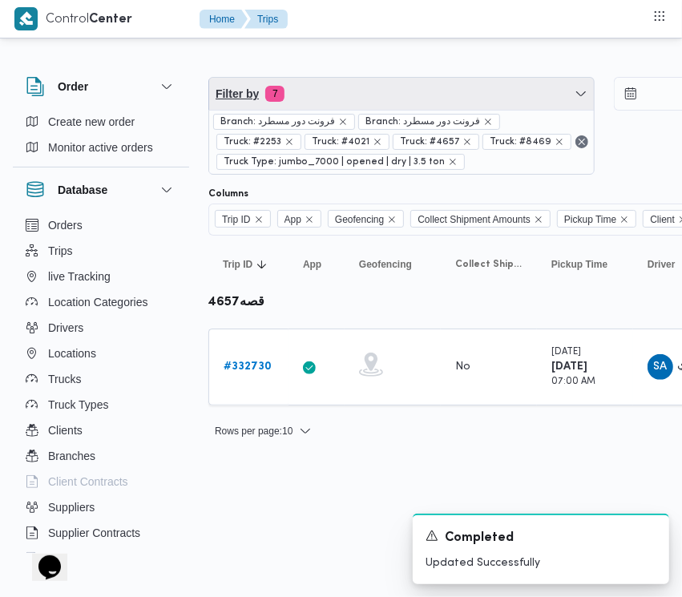
click at [405, 96] on span "Filter by 7" at bounding box center [401, 94] width 385 height 32
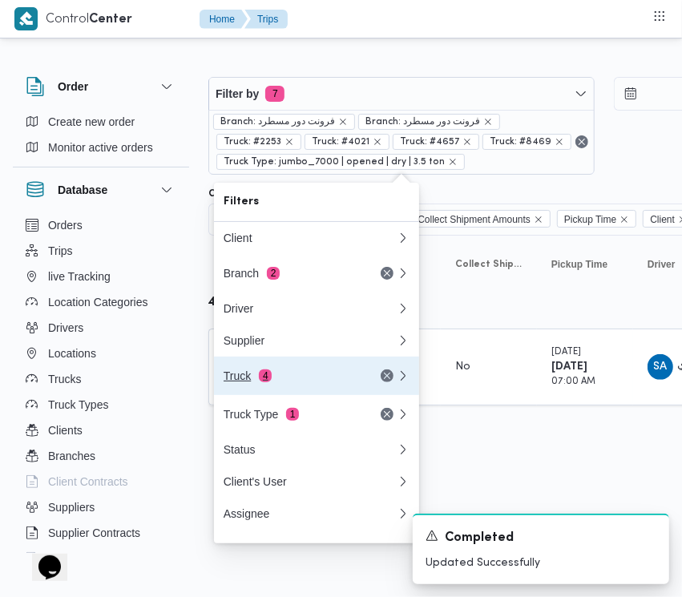
click at [303, 377] on div "Truck 4" at bounding box center [291, 375] width 135 height 13
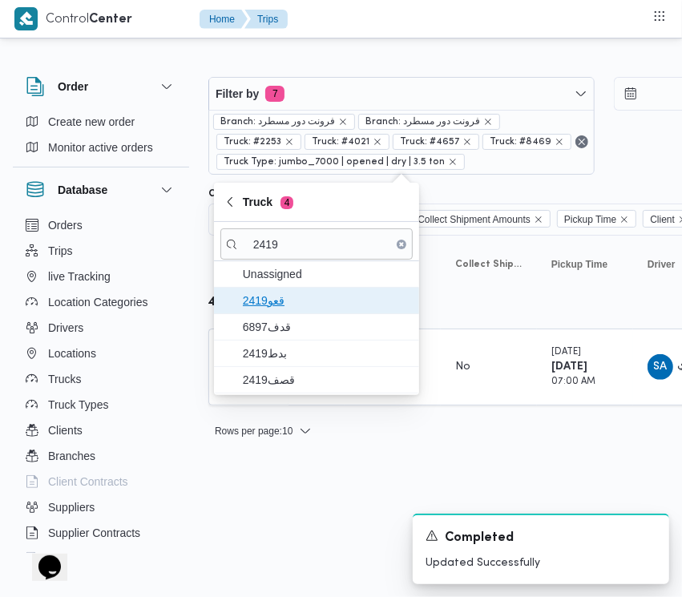
click at [287, 309] on span "قعو2419" at bounding box center [326, 300] width 167 height 19
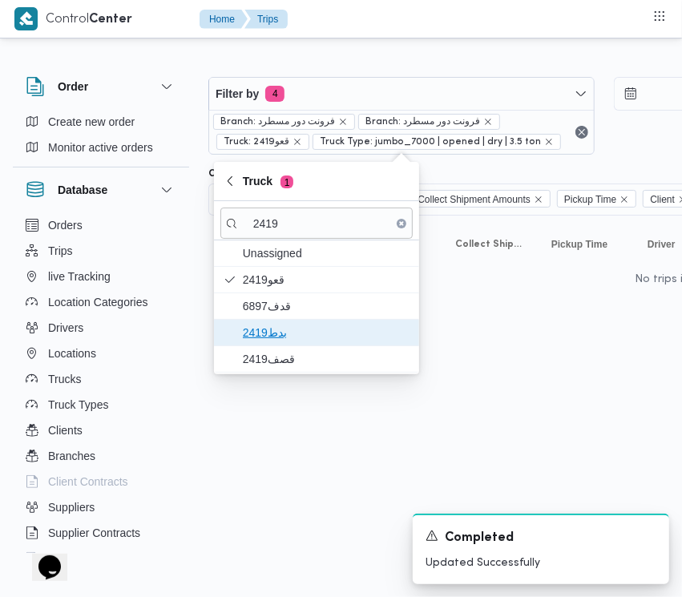
click at [286, 337] on span "بدط2419" at bounding box center [326, 332] width 167 height 19
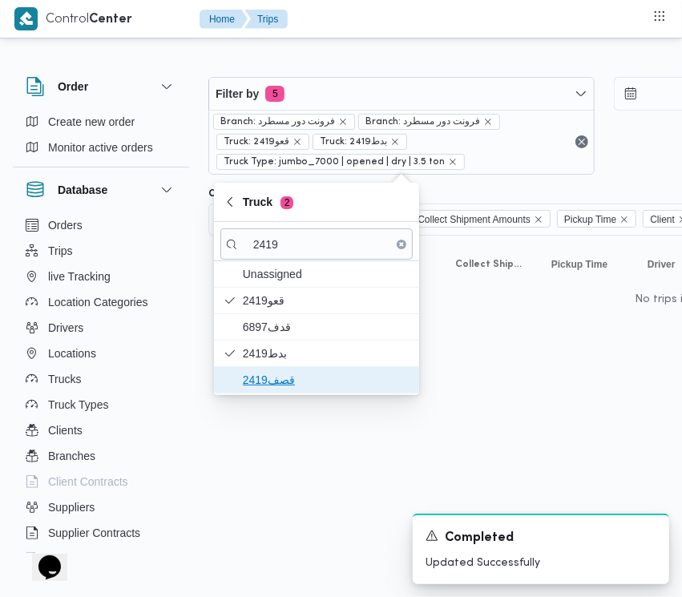
click at [278, 373] on span "قصف2419" at bounding box center [326, 379] width 167 height 19
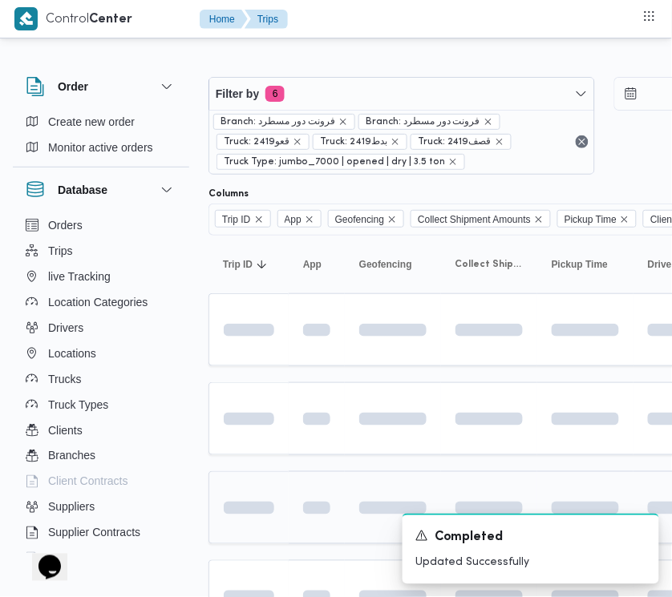
click at [265, 494] on td at bounding box center [248, 507] width 80 height 73
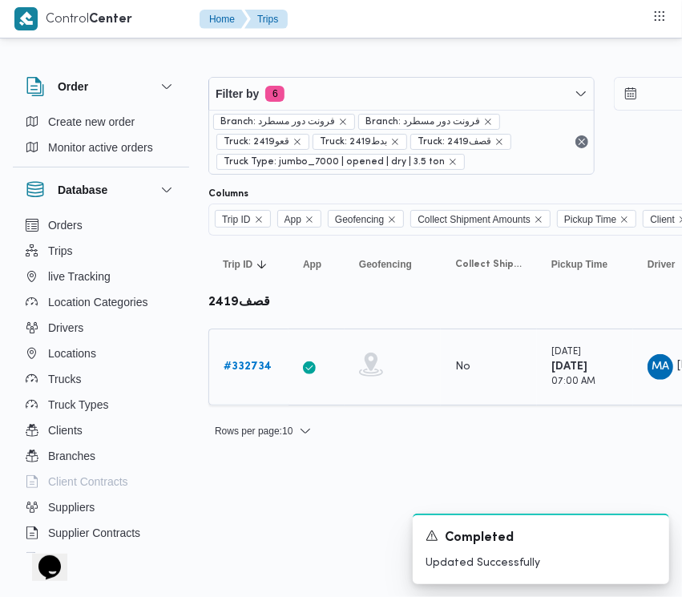
click at [270, 361] on b "# 332734" at bounding box center [248, 366] width 48 height 10
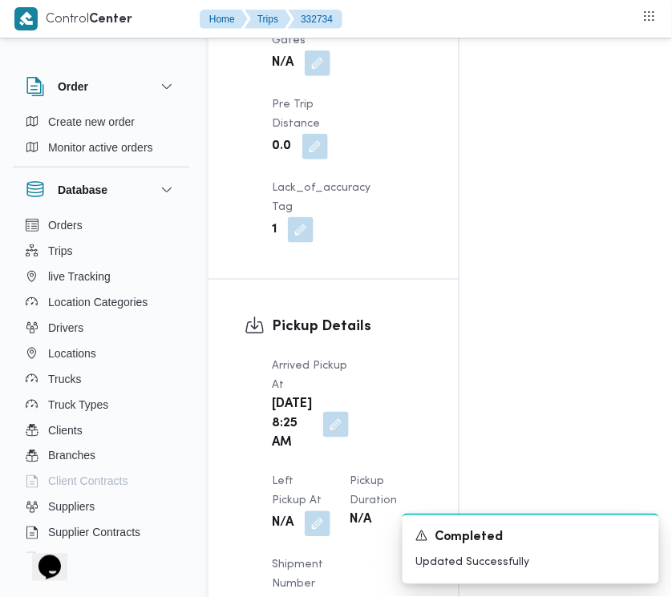
scroll to position [2537, 0]
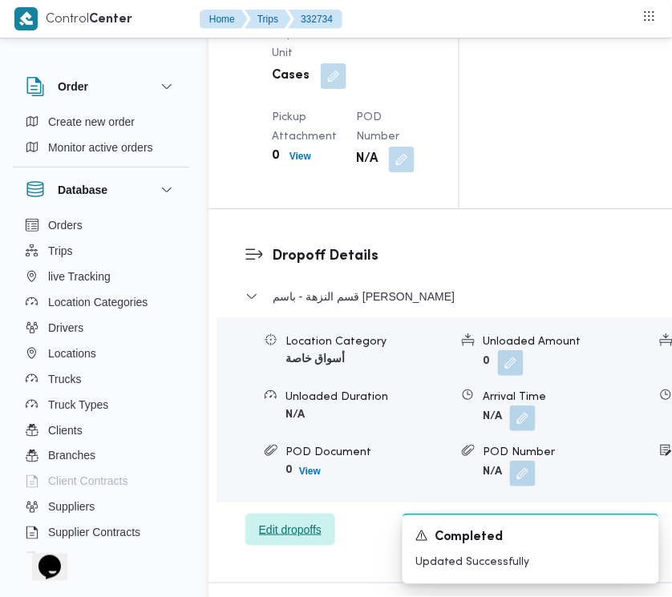
click at [281, 449] on div "قسم النزهة - باسم [PERSON_NAME] Location Category أسواق خاصة Unloaded Amount 0 …" at bounding box center [530, 417] width 571 height 260
click at [267, 520] on span "Edit dropoffs" at bounding box center [290, 529] width 63 height 19
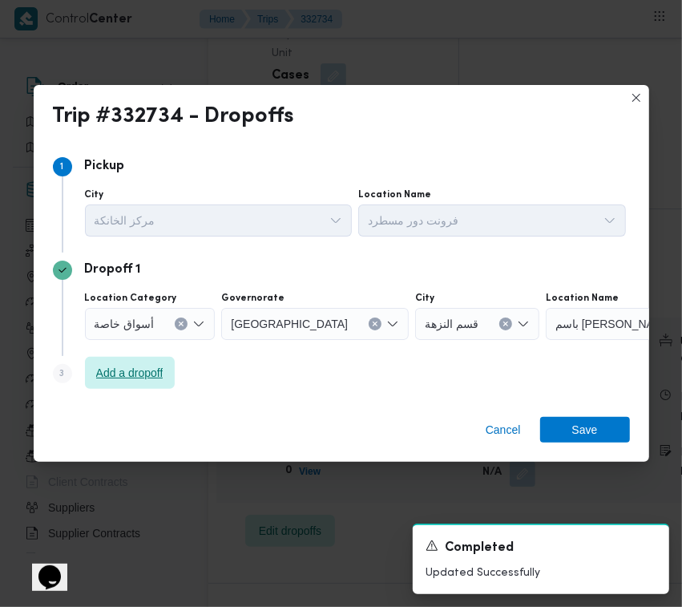
click at [119, 375] on span "Add a dropoff" at bounding box center [129, 372] width 67 height 19
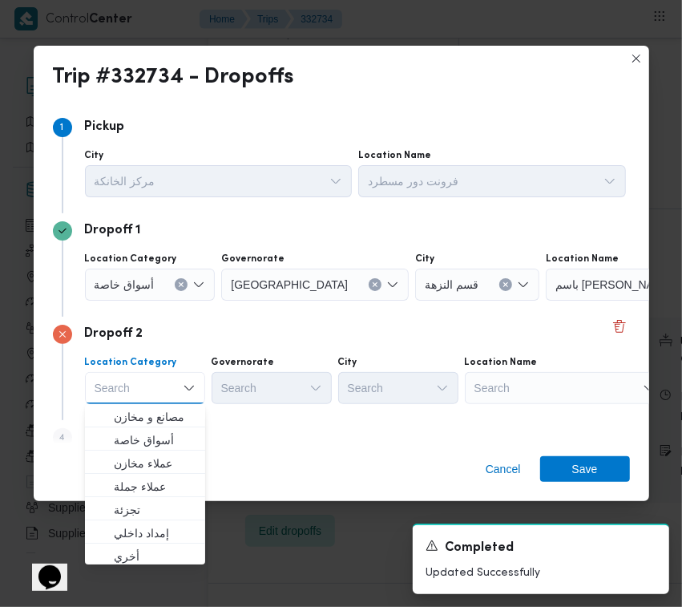
click at [537, 379] on div "Search" at bounding box center [565, 388] width 200 height 32
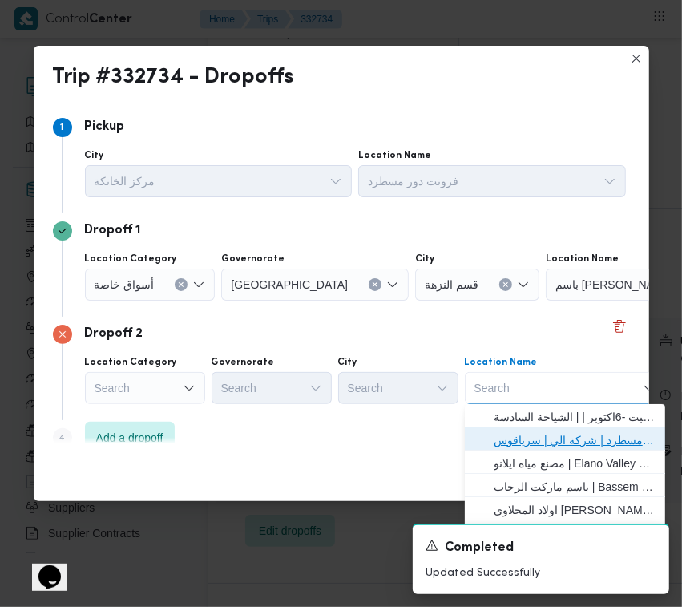
click at [554, 434] on span "فرونت دور مسطرد | شركة الي | سرياقوس" at bounding box center [575, 439] width 162 height 19
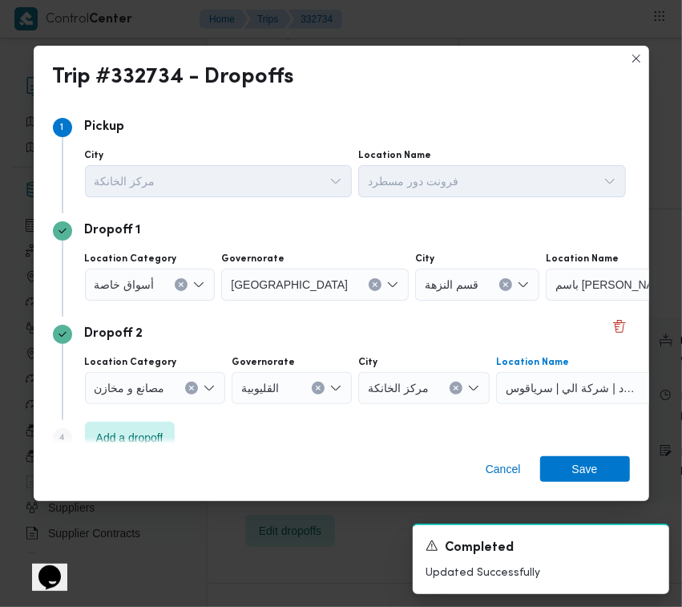
click at [162, 281] on div at bounding box center [161, 285] width 8 height 26
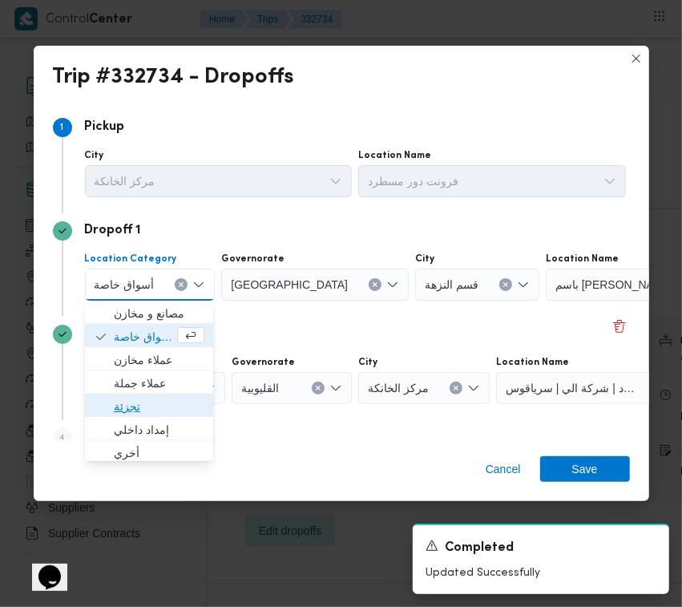
drag, startPoint x: 150, startPoint y: 413, endPoint x: 152, endPoint y: 403, distance: 9.9
click at [150, 414] on span "تجزئة" at bounding box center [159, 406] width 91 height 19
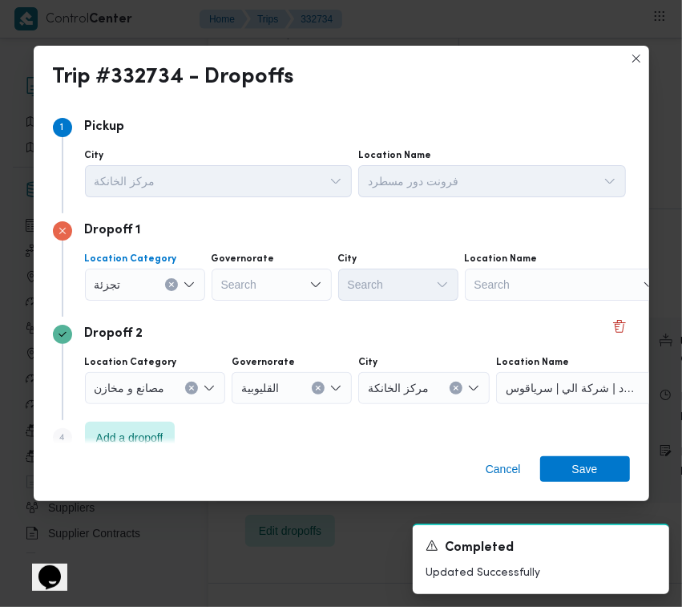
click at [253, 276] on div "Search" at bounding box center [272, 284] width 120 height 32
drag, startPoint x: 282, startPoint y: 273, endPoint x: 283, endPoint y: 298, distance: 24.9
click at [282, 272] on div "[GEOGRAPHIC_DATA] [GEOGRAPHIC_DATA]" at bounding box center [272, 284] width 120 height 32
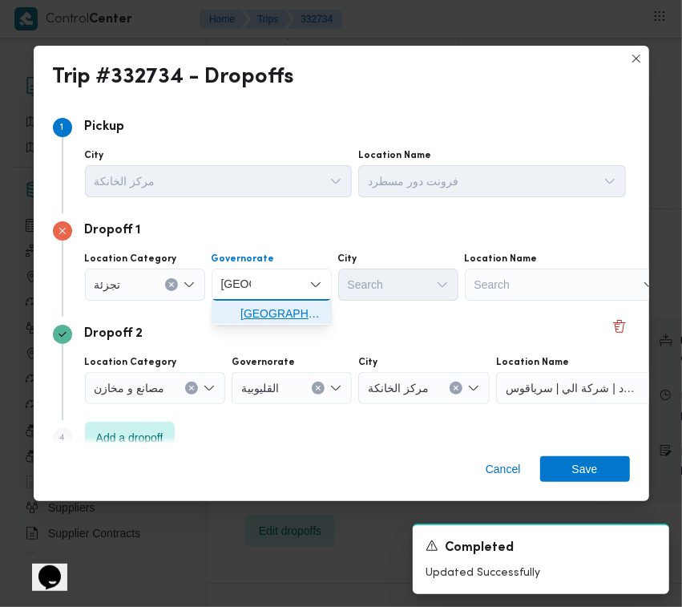
drag, startPoint x: 283, startPoint y: 311, endPoint x: 294, endPoint y: 313, distance: 11.5
click at [283, 313] on span "[GEOGRAPHIC_DATA]" at bounding box center [281, 313] width 82 height 19
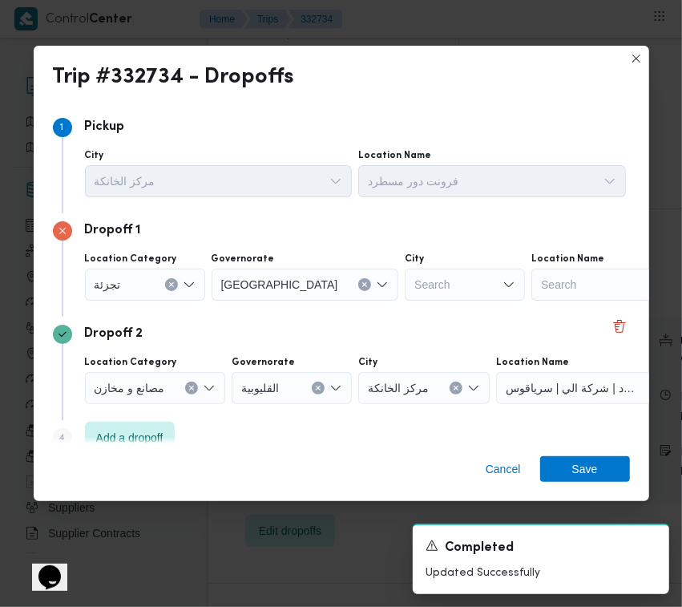
click at [405, 256] on div "City" at bounding box center [465, 258] width 120 height 13
click at [405, 289] on div "Search" at bounding box center [465, 284] width 120 height 32
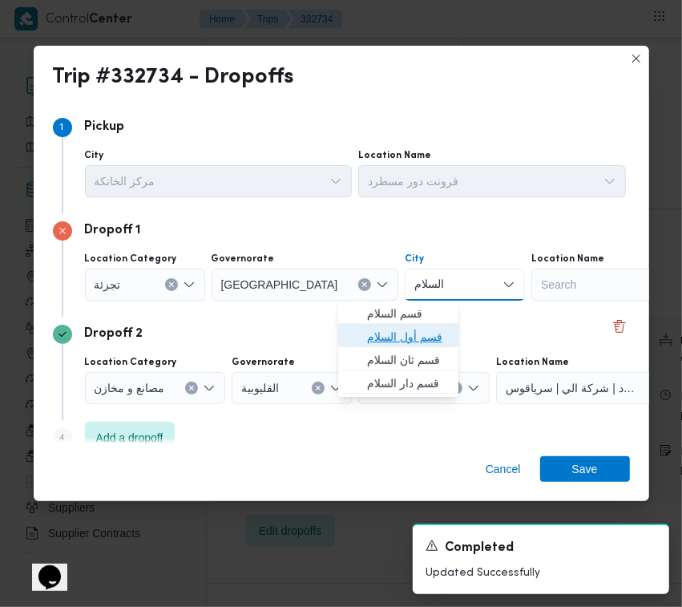
click at [442, 339] on span "قسم أول السلام" at bounding box center [408, 336] width 82 height 19
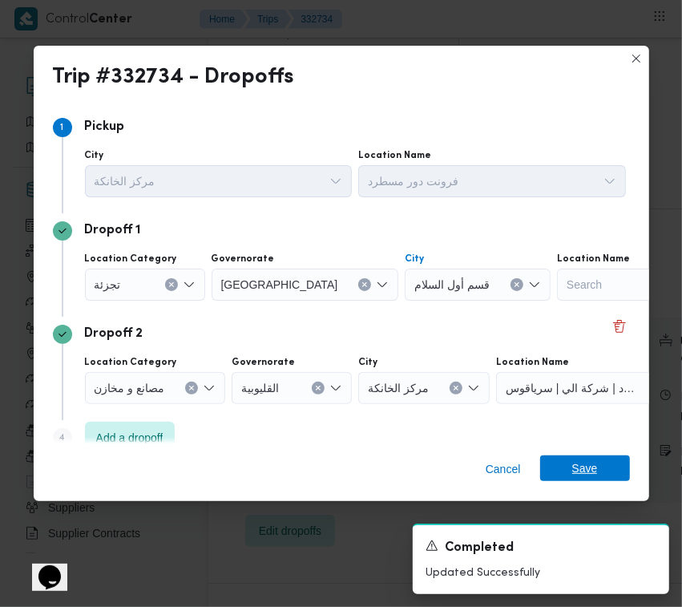
click at [616, 474] on span "Save" at bounding box center [585, 468] width 90 height 26
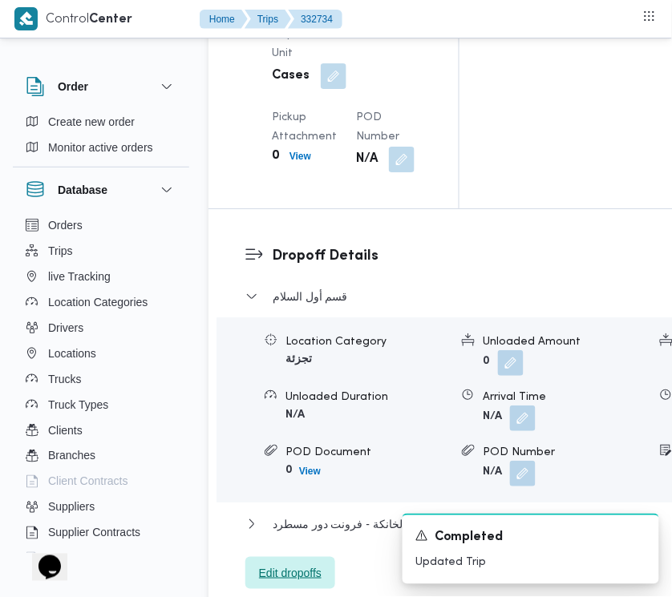
scroll to position [2016, 0]
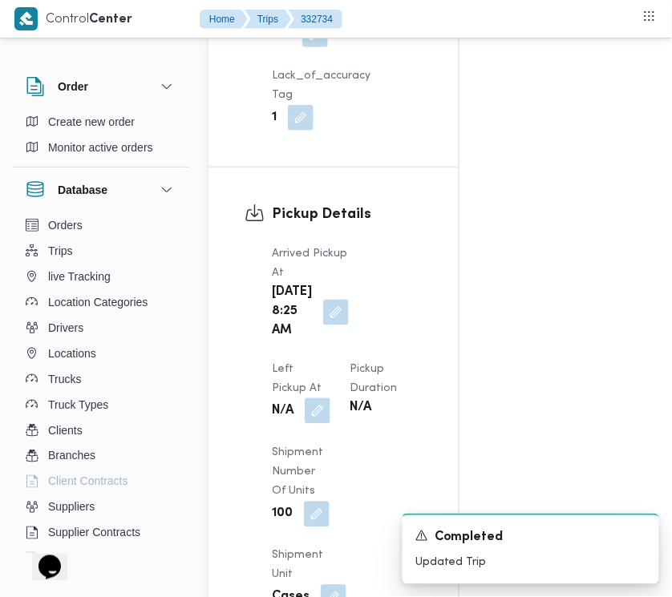
click at [330, 398] on button "button" at bounding box center [318, 411] width 26 height 26
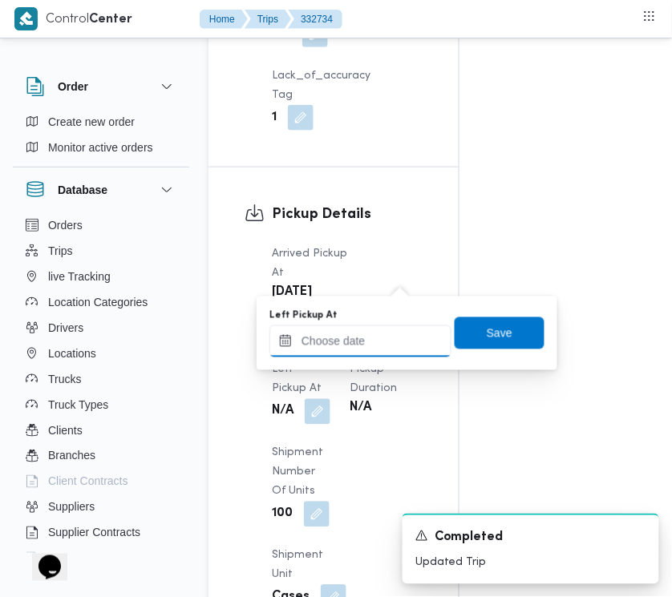
click at [394, 345] on input "Left Pickup At" at bounding box center [360, 341] width 182 height 32
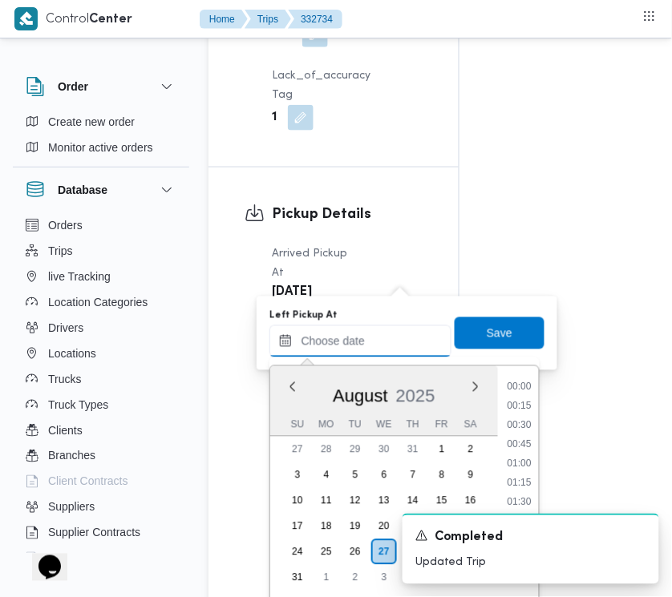
scroll to position [622, 0]
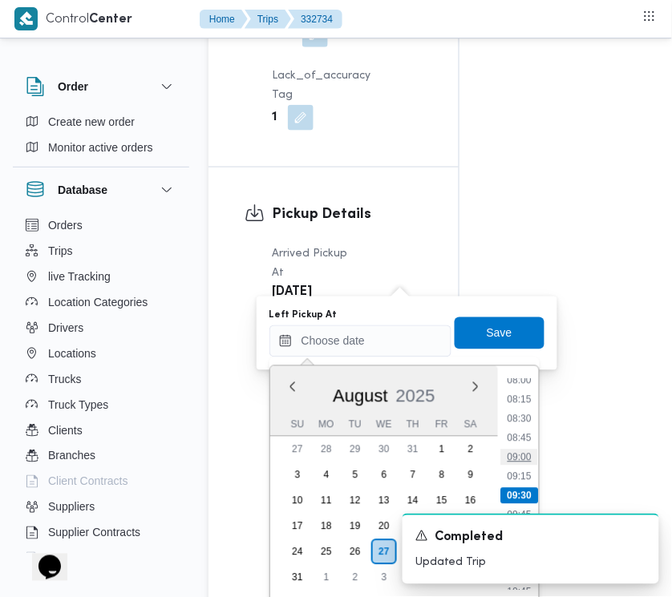
click at [533, 455] on li "09:00" at bounding box center [519, 458] width 37 height 16
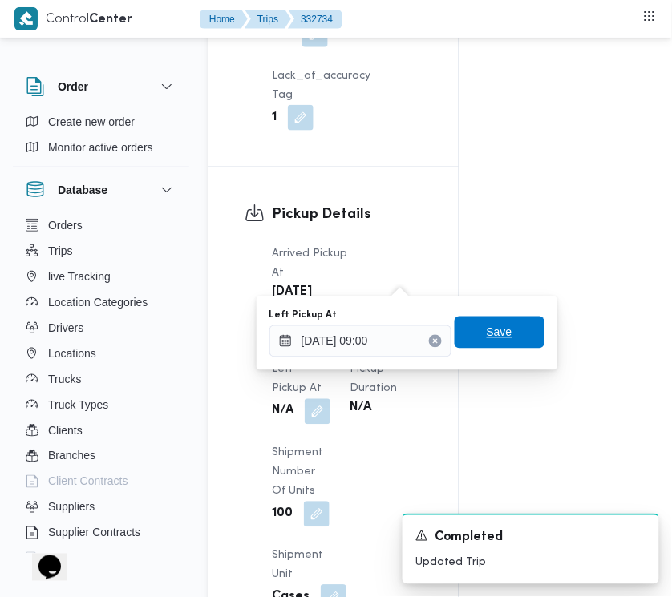
click at [490, 319] on span "Save" at bounding box center [499, 333] width 90 height 32
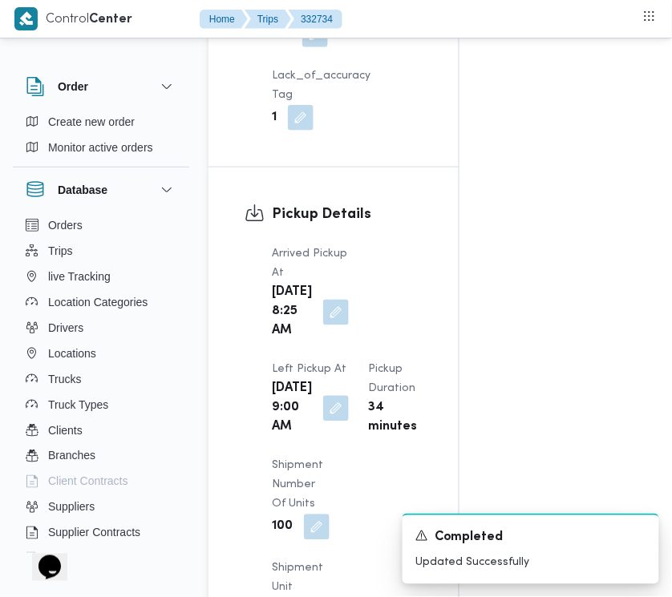
click at [445, 294] on div "Pickup Details Arrived Pickup At [DATE] 8:25 AM Left Pickup At [DATE] 9:00 AM P…" at bounding box center [333, 455] width 250 height 575
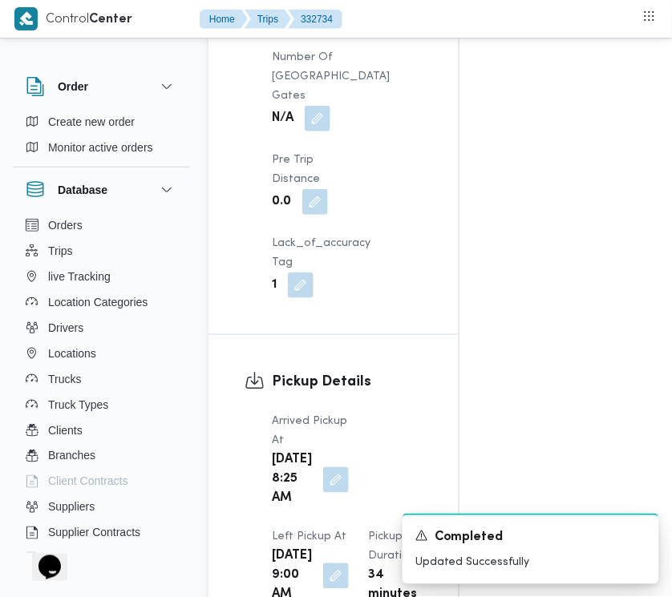
scroll to position [112, 0]
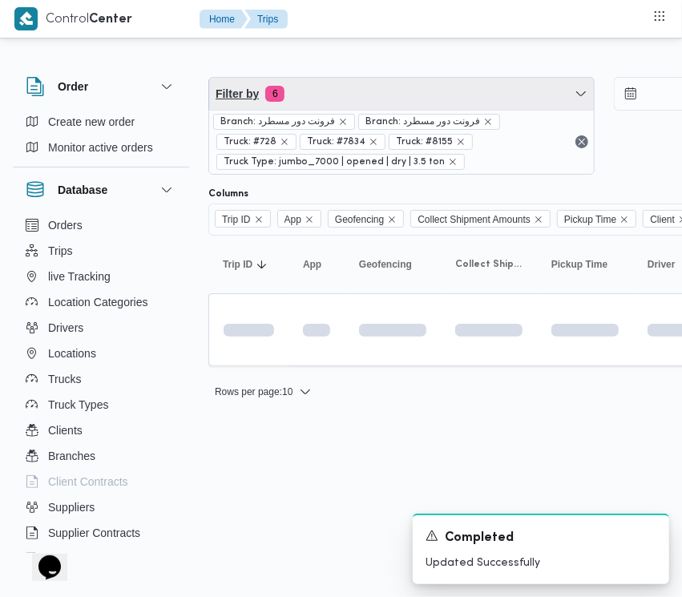
click at [363, 99] on span "Filter by 6" at bounding box center [401, 94] width 385 height 32
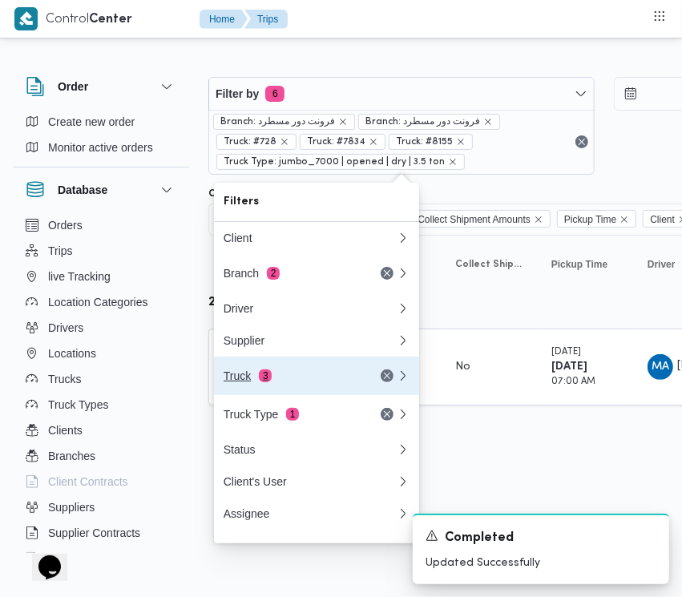
click at [287, 382] on div "Truck 3" at bounding box center [291, 375] width 135 height 13
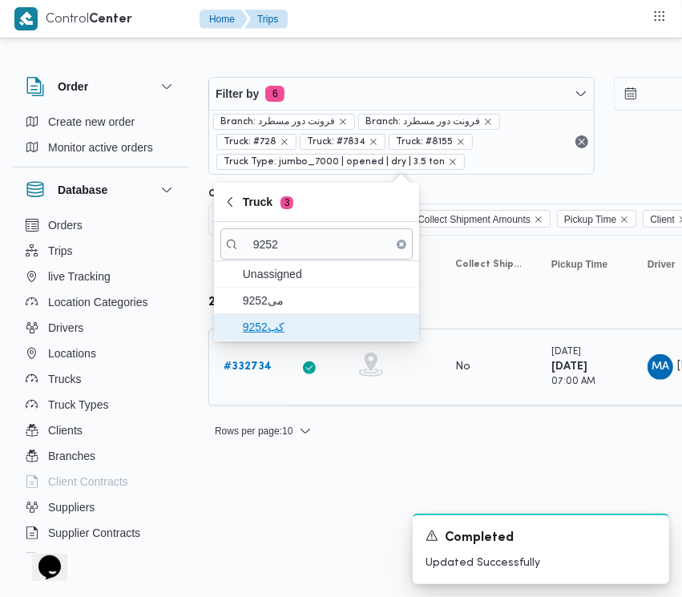
click at [281, 331] on span "كب9252" at bounding box center [326, 326] width 167 height 19
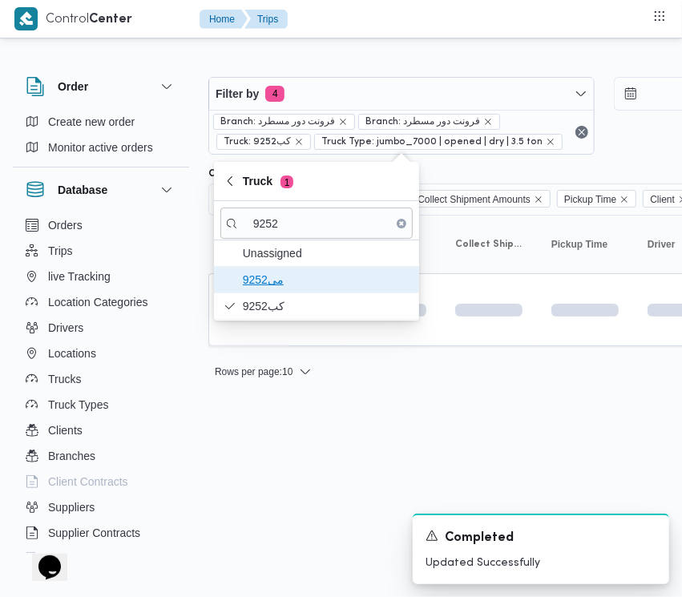
click at [274, 282] on span "9252مى" at bounding box center [326, 279] width 167 height 19
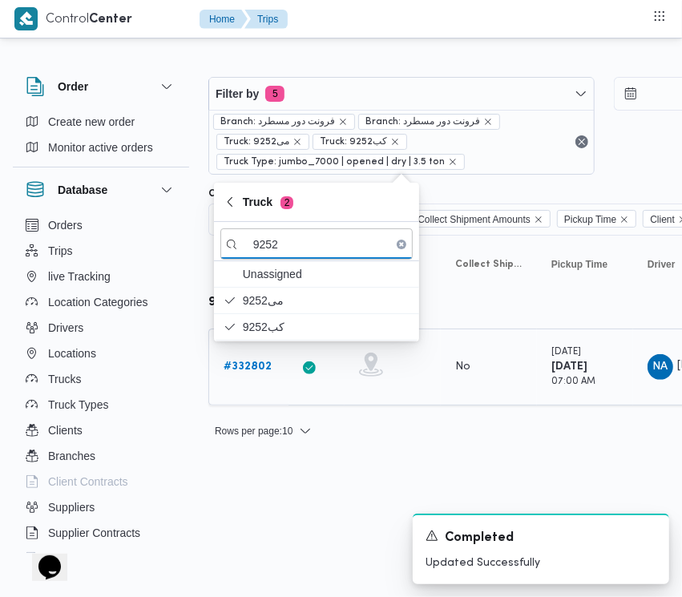
click at [261, 361] on b "# 332802" at bounding box center [248, 366] width 48 height 10
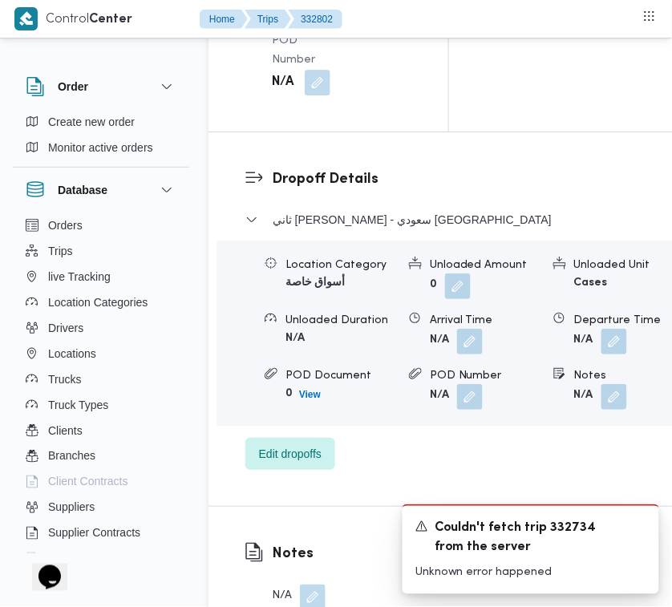
scroll to position [3172, 0]
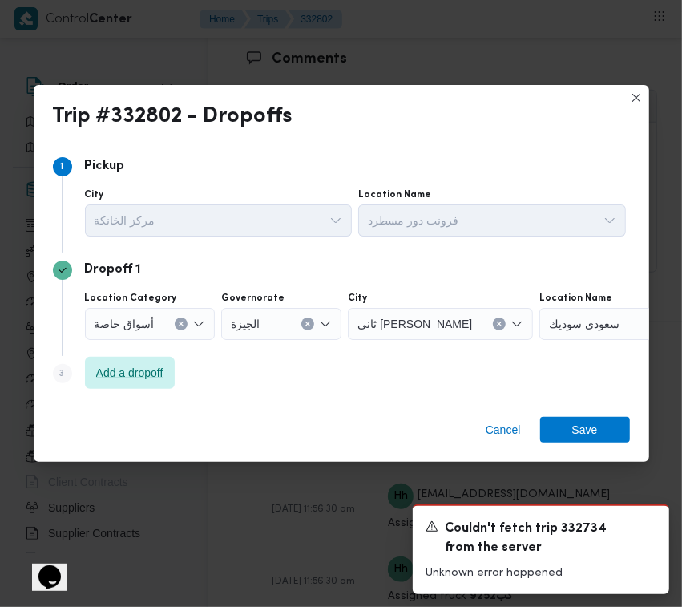
click at [157, 373] on span "Add a dropoff" at bounding box center [129, 372] width 67 height 19
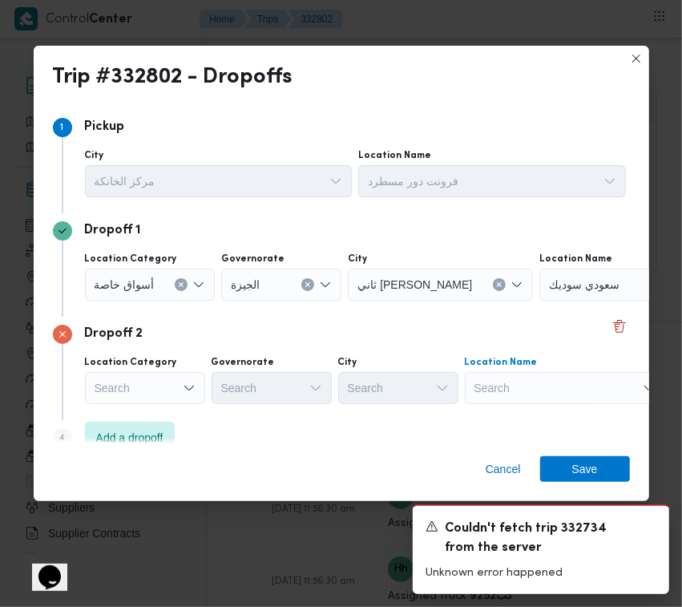
click at [537, 397] on div "Search" at bounding box center [565, 388] width 200 height 32
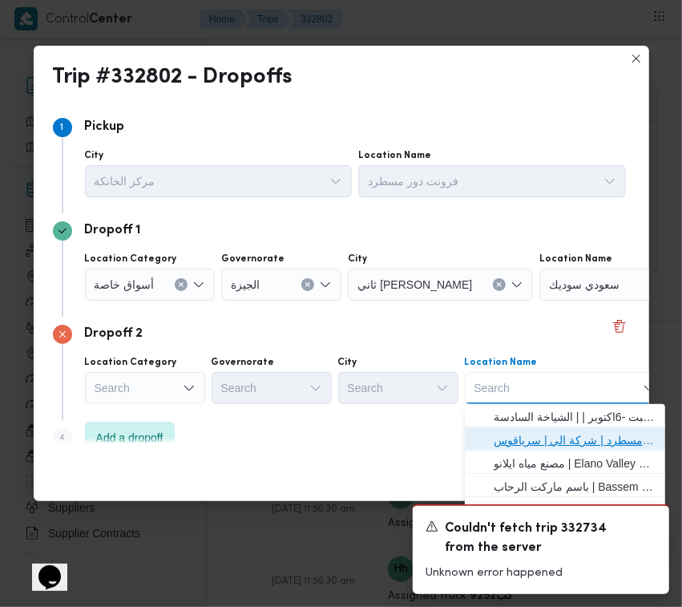
click at [575, 438] on span "فرونت دور مسطرد | شركة الي | سرياقوس" at bounding box center [575, 439] width 162 height 19
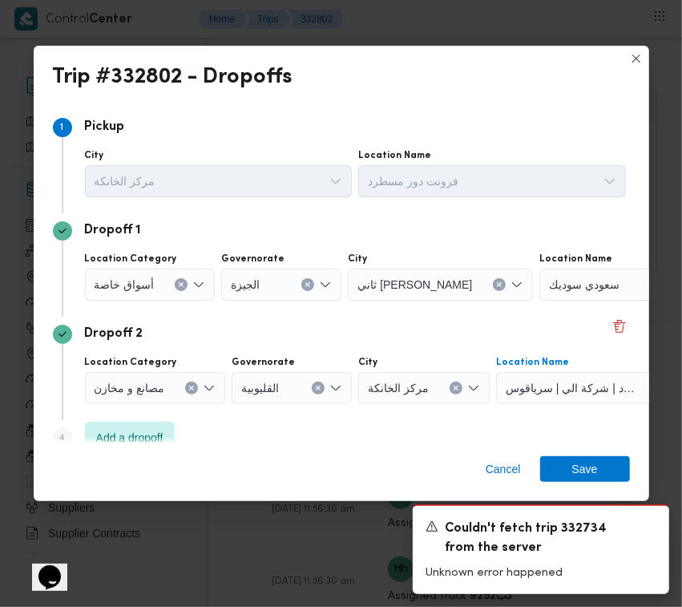
click at [161, 285] on div at bounding box center [161, 285] width 8 height 26
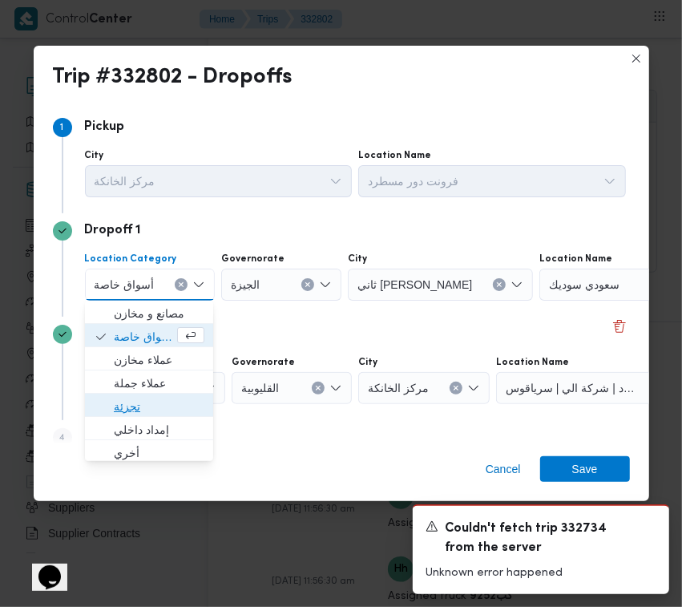
click at [149, 411] on span "تجزئة" at bounding box center [159, 406] width 91 height 19
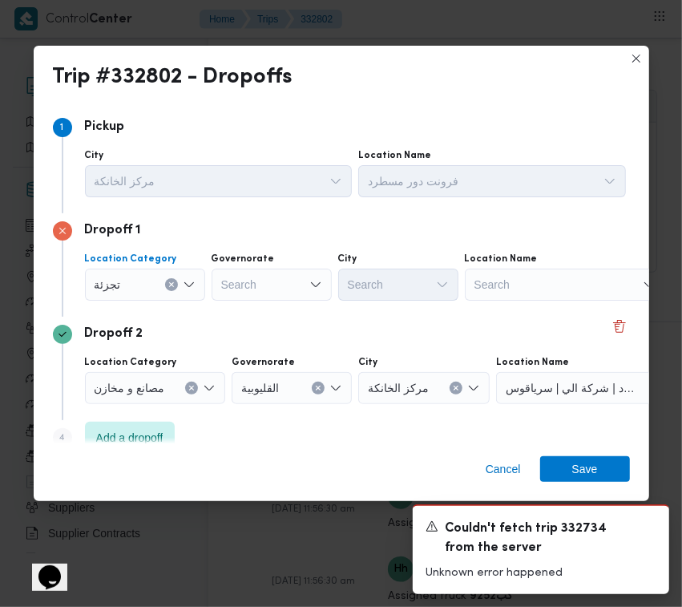
click at [266, 281] on div "Search" at bounding box center [272, 284] width 120 height 32
click at [270, 278] on div "جيزة جيزة" at bounding box center [272, 284] width 120 height 32
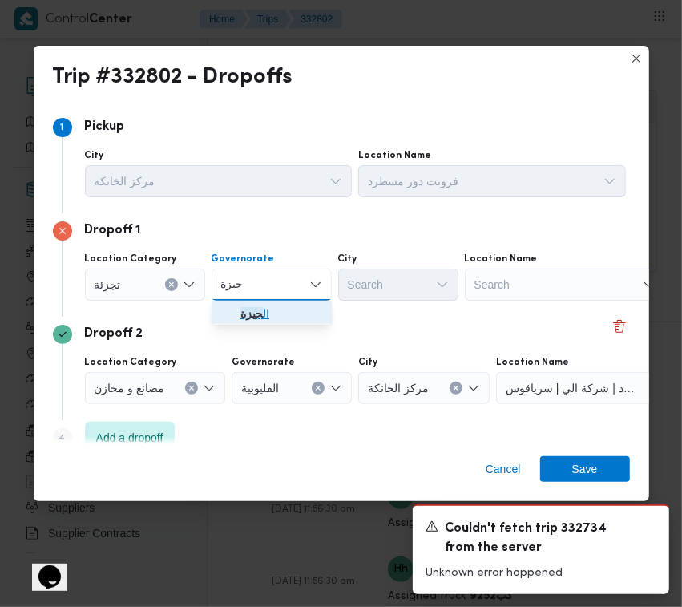
click at [273, 313] on span "ال جيزة" at bounding box center [281, 313] width 82 height 19
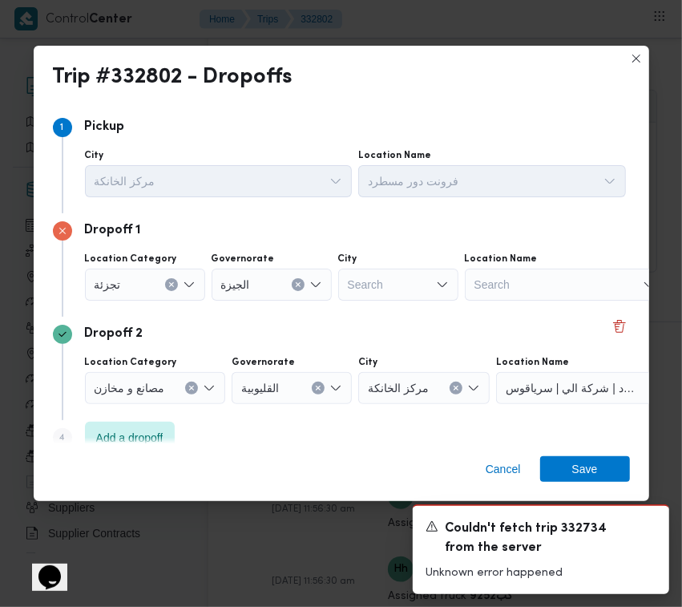
click at [434, 281] on div "Search" at bounding box center [398, 284] width 120 height 32
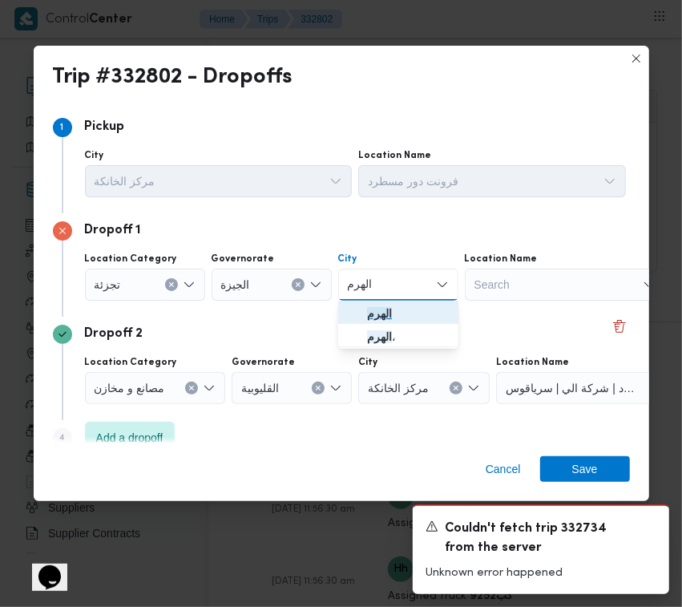
click at [354, 305] on span "الهرم" at bounding box center [398, 314] width 107 height 26
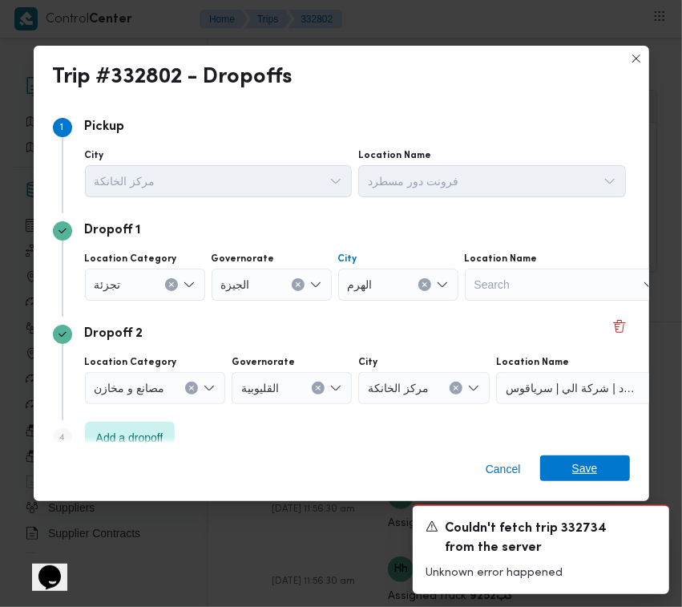
click at [606, 466] on span "Save" at bounding box center [585, 468] width 90 height 26
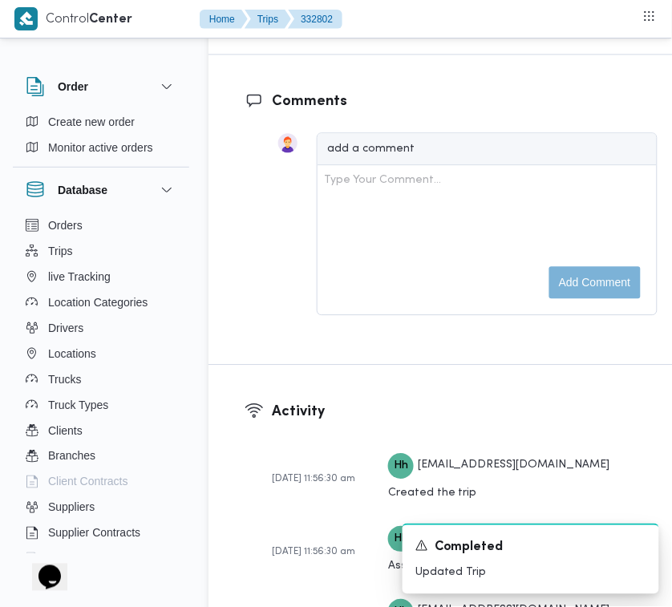
scroll to position [2642, 0]
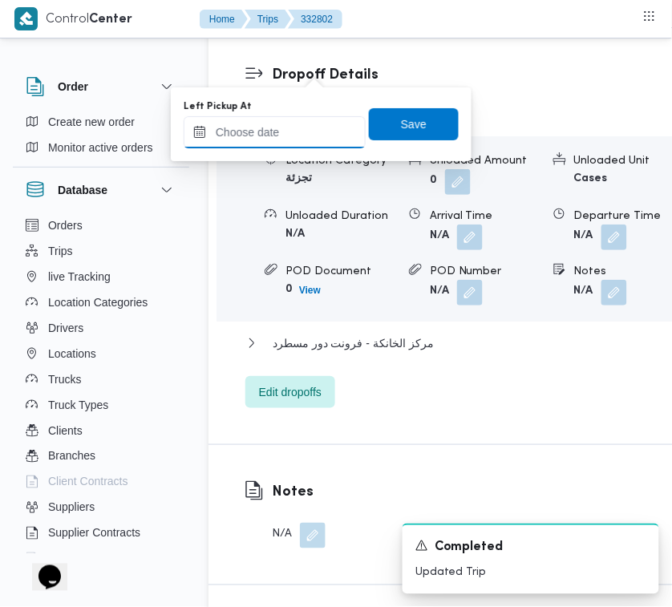
click at [293, 146] on input "Left Pickup At" at bounding box center [275, 132] width 182 height 32
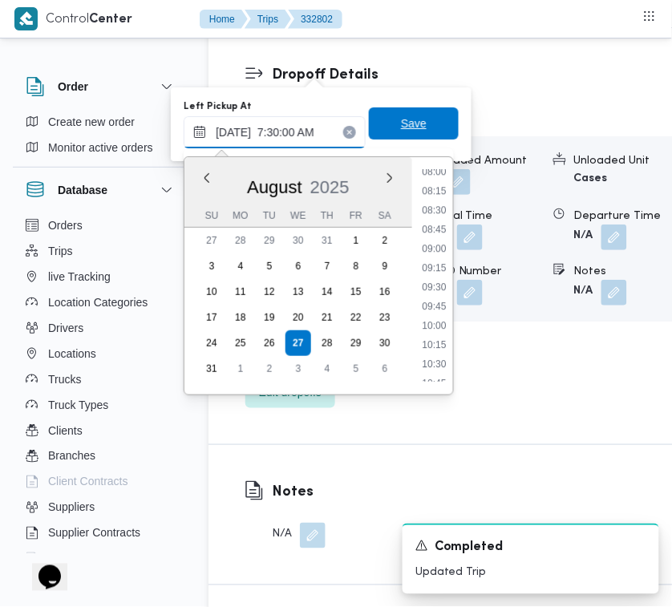
scroll to position [575, 0]
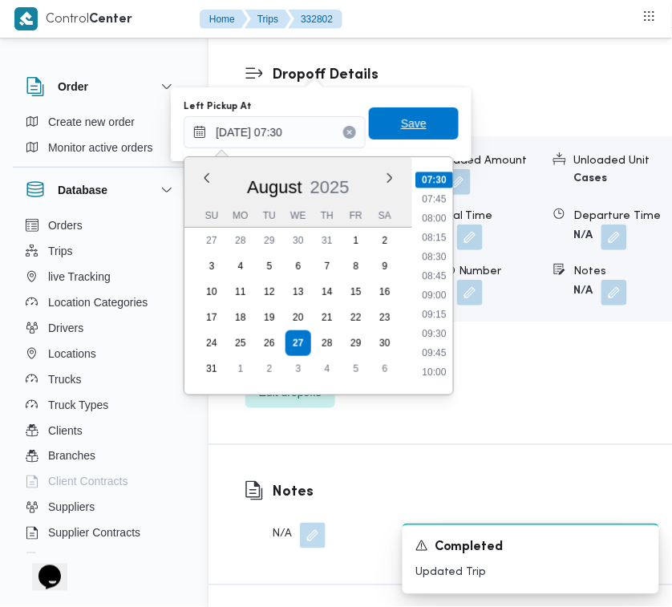
click at [414, 125] on span "Save" at bounding box center [414, 123] width 90 height 32
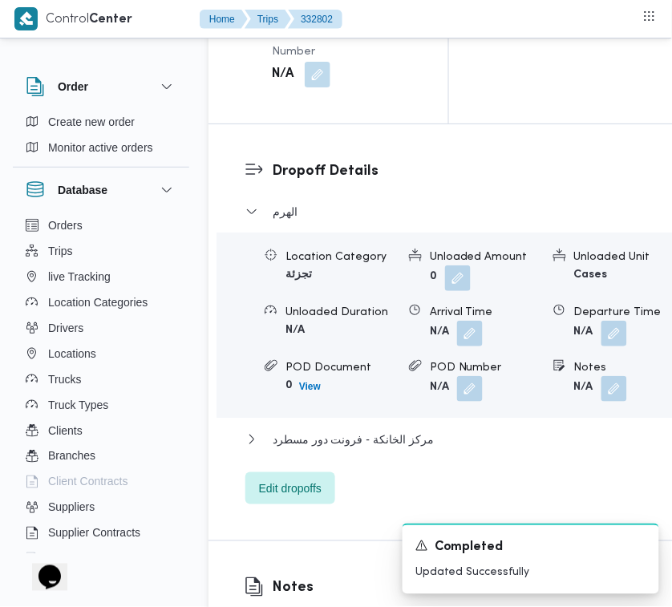
scroll to position [2110, 0]
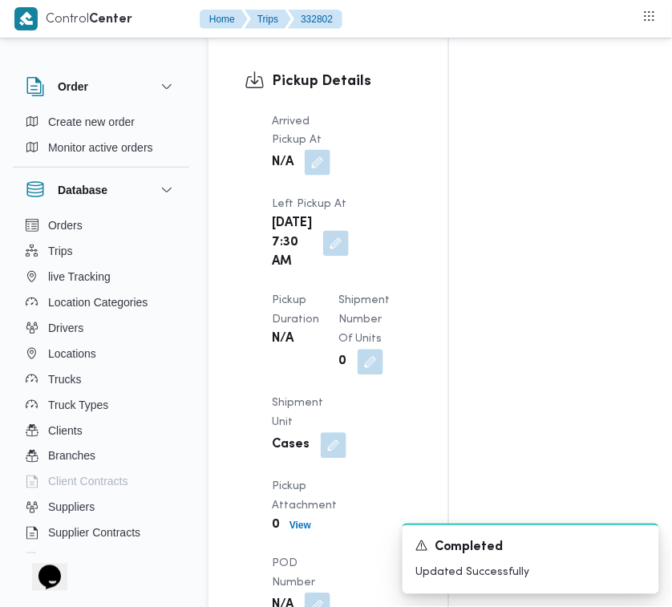
click at [325, 176] on button "button" at bounding box center [318, 163] width 26 height 26
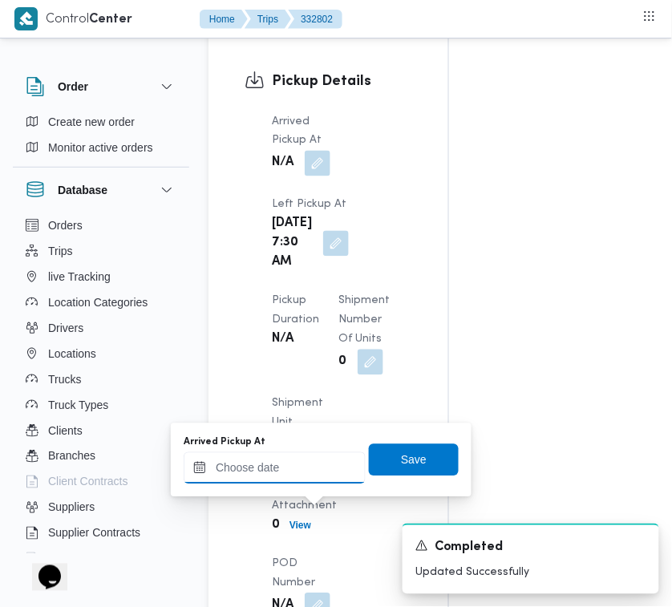
click at [326, 465] on input "Arrived Pickup At" at bounding box center [275, 468] width 182 height 32
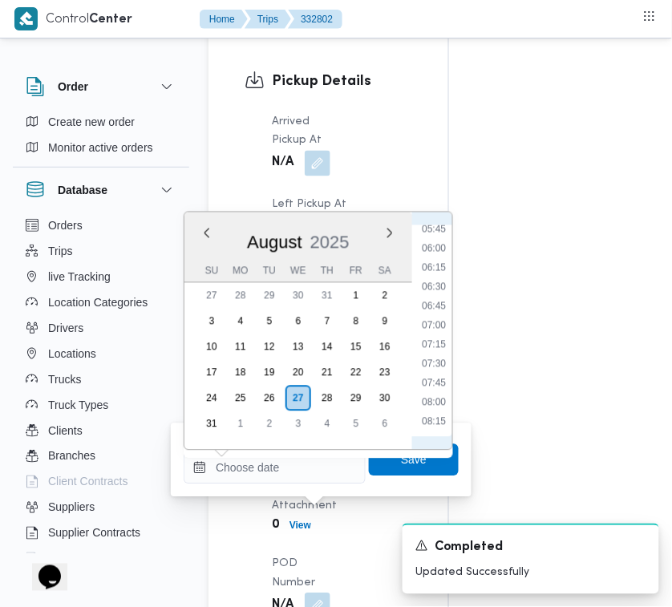
scroll to position [442, 0]
click at [443, 330] on li "07:00" at bounding box center [433, 329] width 37 height 16
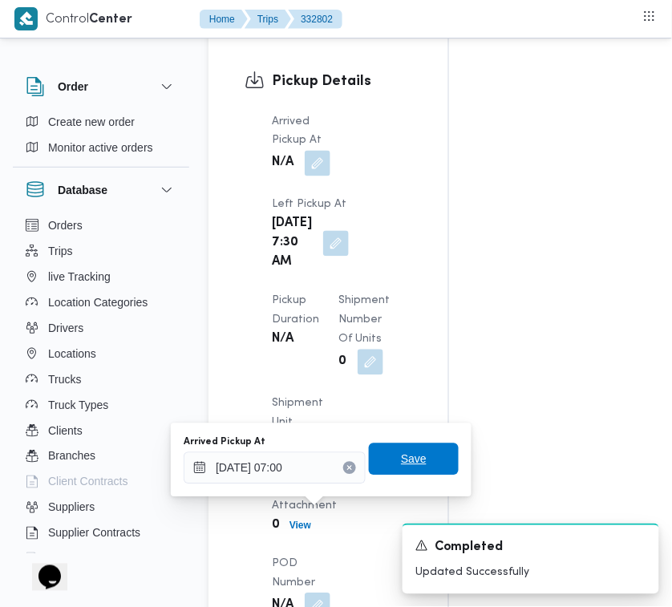
click at [423, 454] on span "Save" at bounding box center [414, 459] width 90 height 32
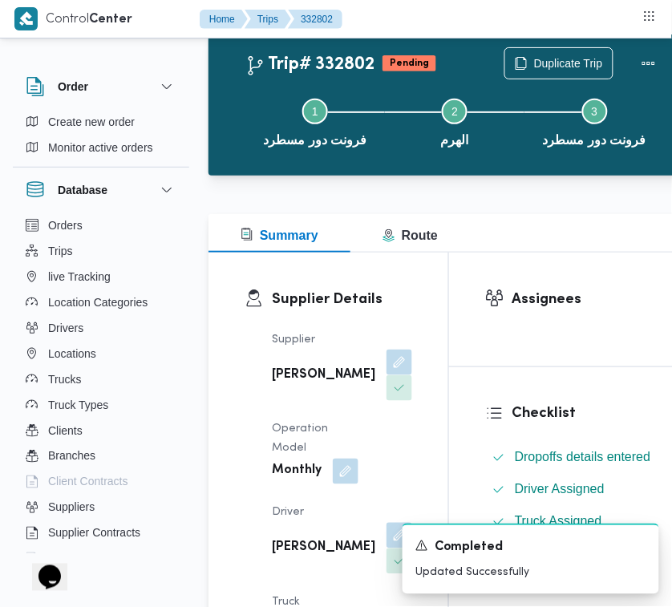
scroll to position [0, 0]
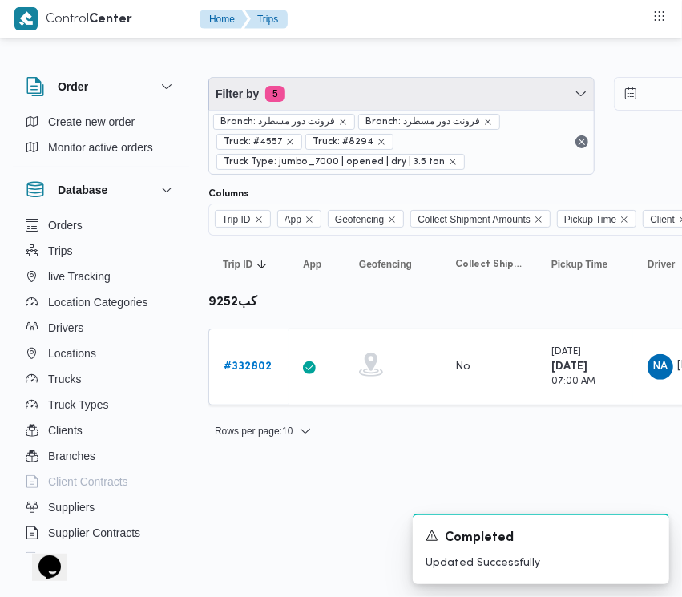
click at [393, 94] on span "Filter by 5" at bounding box center [401, 94] width 385 height 32
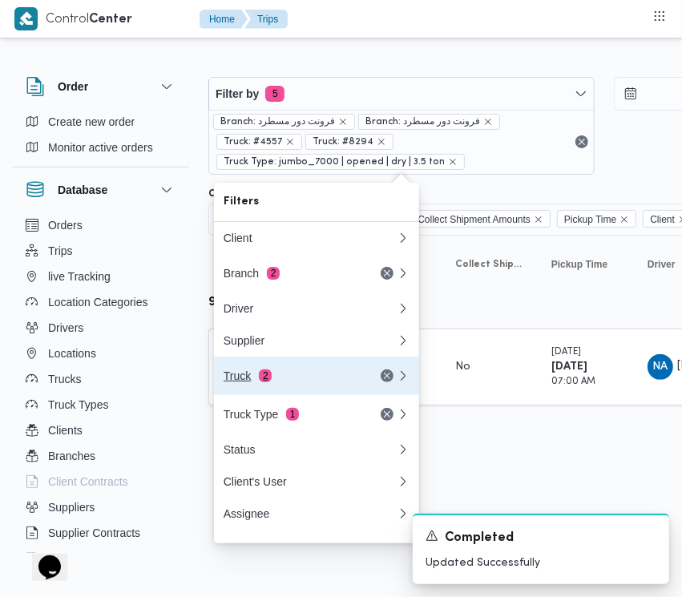
click at [294, 382] on div "Truck 2" at bounding box center [291, 375] width 135 height 13
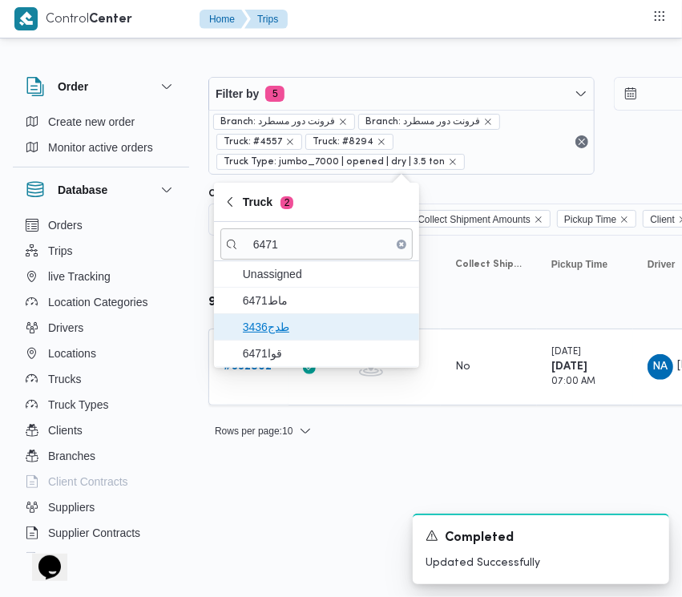
click at [276, 314] on span "طدج3436" at bounding box center [316, 327] width 192 height 26
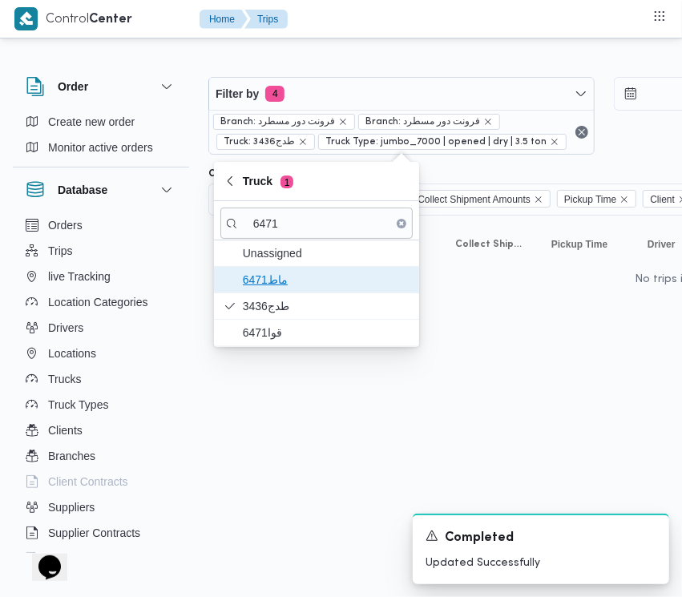
click at [268, 289] on span "ماط6471" at bounding box center [326, 279] width 167 height 19
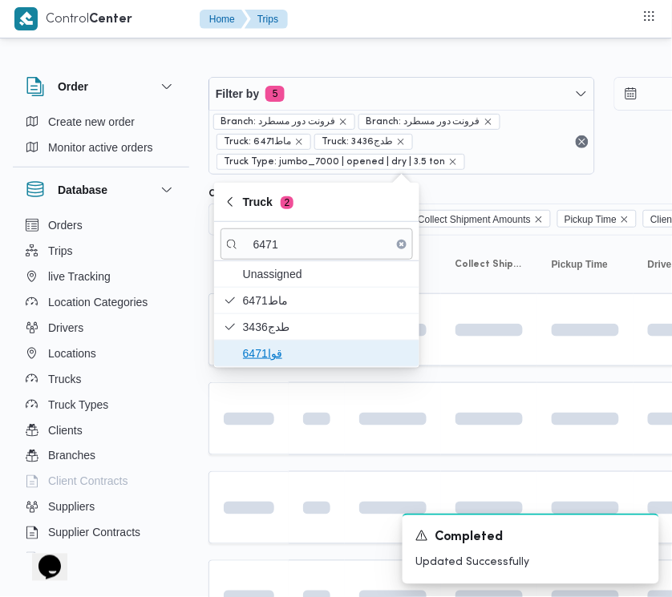
click at [278, 350] on span "قوا6471" at bounding box center [326, 353] width 167 height 19
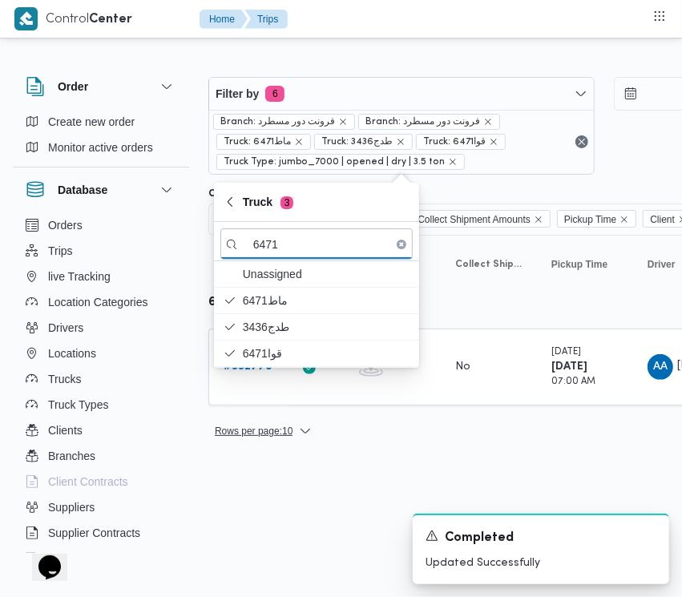
click at [263, 422] on span "Rows per page : 10" at bounding box center [254, 431] width 78 height 19
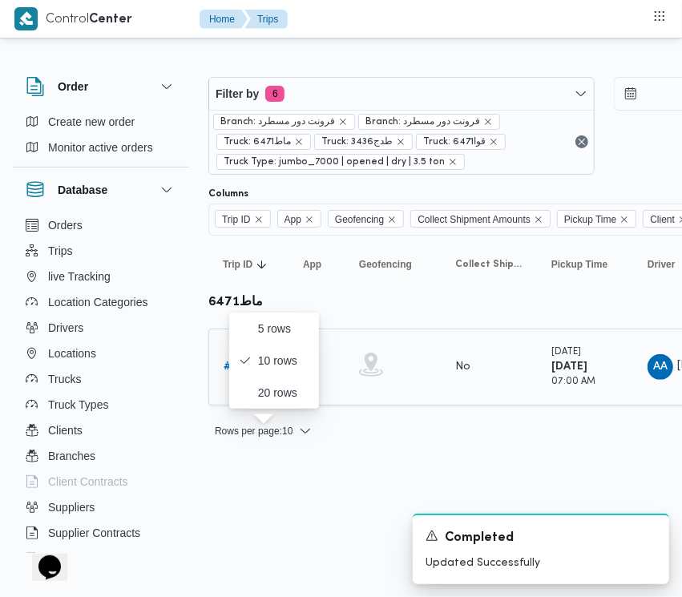
click at [216, 361] on td "Trip ID # 332770" at bounding box center [248, 367] width 80 height 77
click at [225, 367] on b "# 332770" at bounding box center [248, 366] width 49 height 10
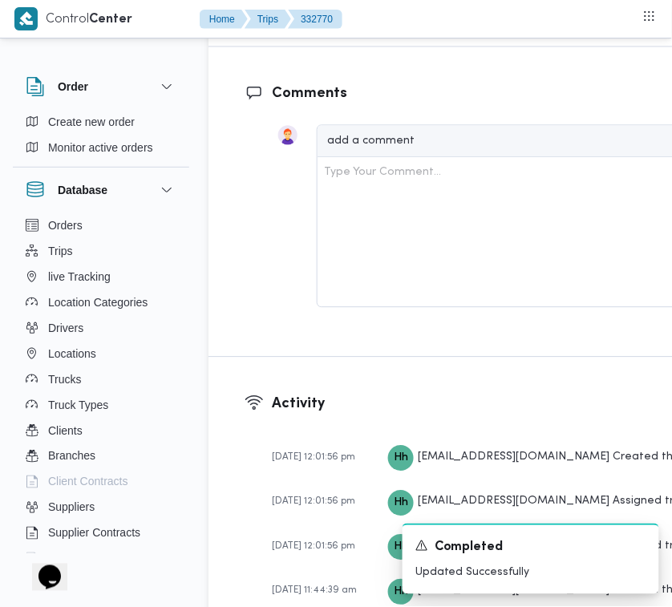
scroll to position [3172, 0]
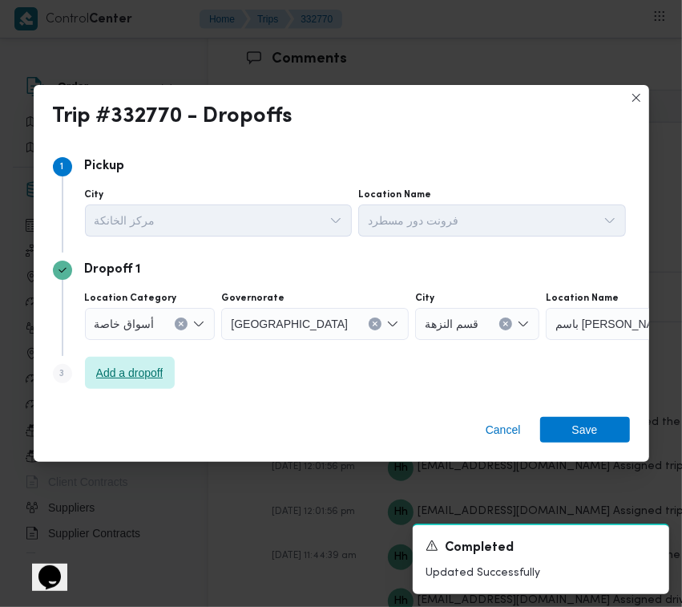
click at [163, 370] on span "Add a dropoff" at bounding box center [129, 372] width 67 height 19
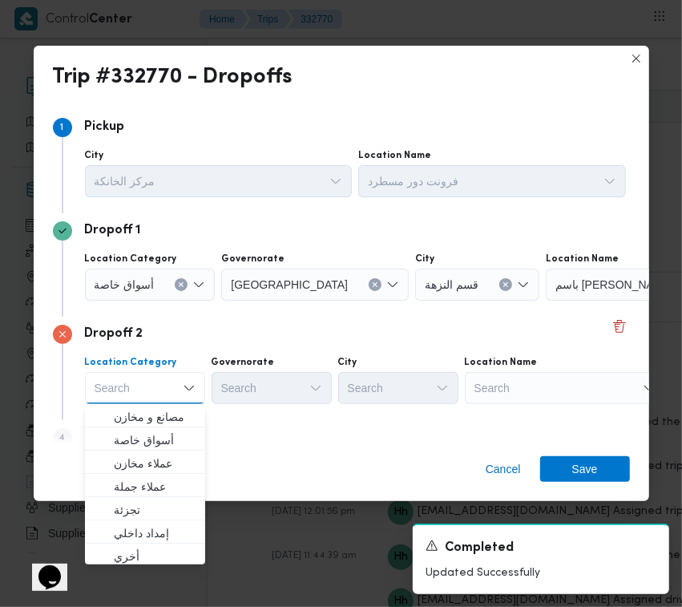
click at [579, 398] on div "Search" at bounding box center [565, 388] width 200 height 32
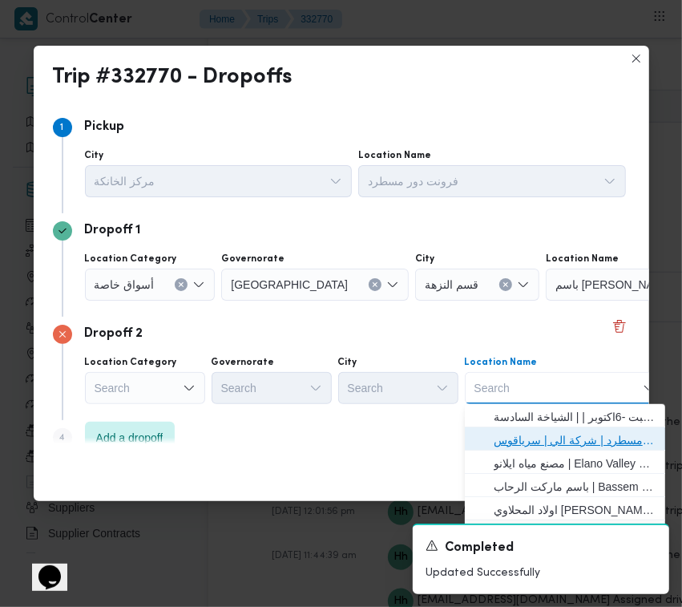
drag, startPoint x: 587, startPoint y: 438, endPoint x: 543, endPoint y: 427, distance: 45.5
click at [587, 439] on span "فرونت دور مسطرد | شركة الي | سرياقوس" at bounding box center [575, 439] width 162 height 19
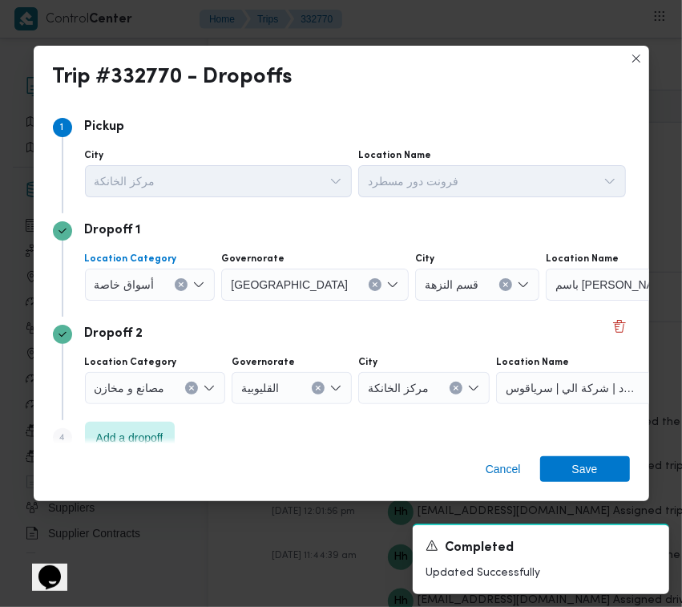
click at [153, 287] on div "أسواق خاصة" at bounding box center [150, 284] width 131 height 32
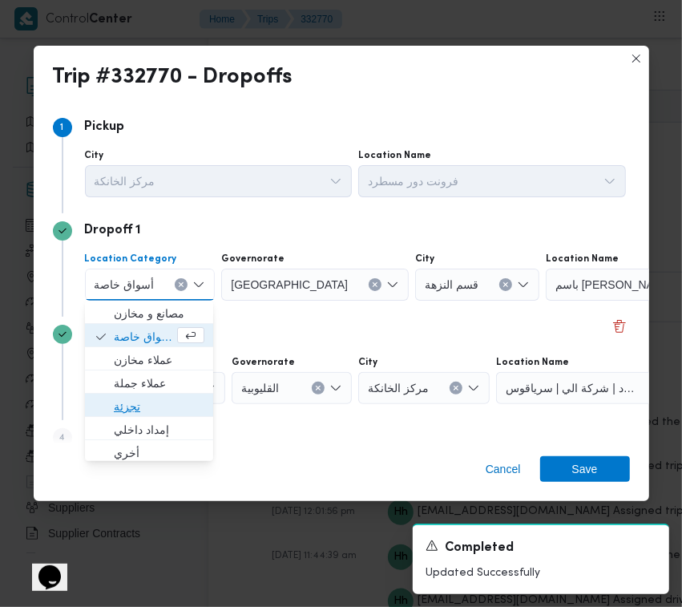
click at [158, 406] on span "تجزئة" at bounding box center [159, 406] width 91 height 19
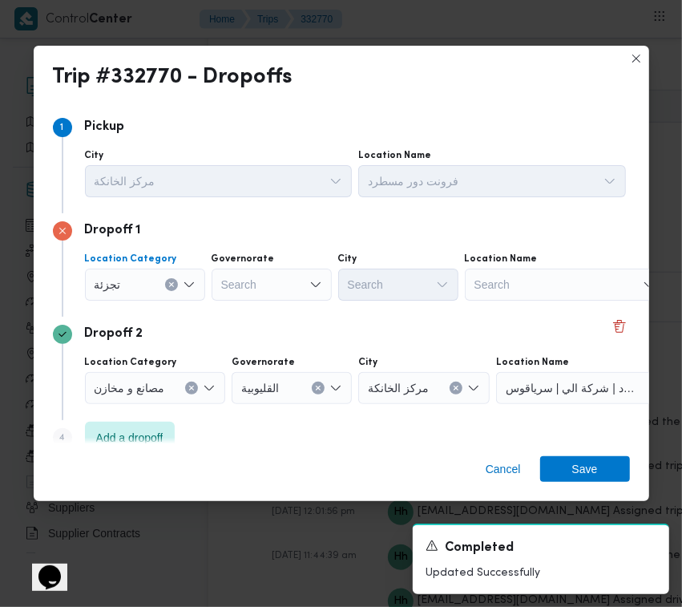
click at [266, 285] on div "Search" at bounding box center [272, 284] width 120 height 32
click at [422, 341] on div "Dropoff 2" at bounding box center [341, 334] width 577 height 19
click at [277, 277] on div "[GEOGRAPHIC_DATA] [GEOGRAPHIC_DATA]" at bounding box center [272, 284] width 120 height 32
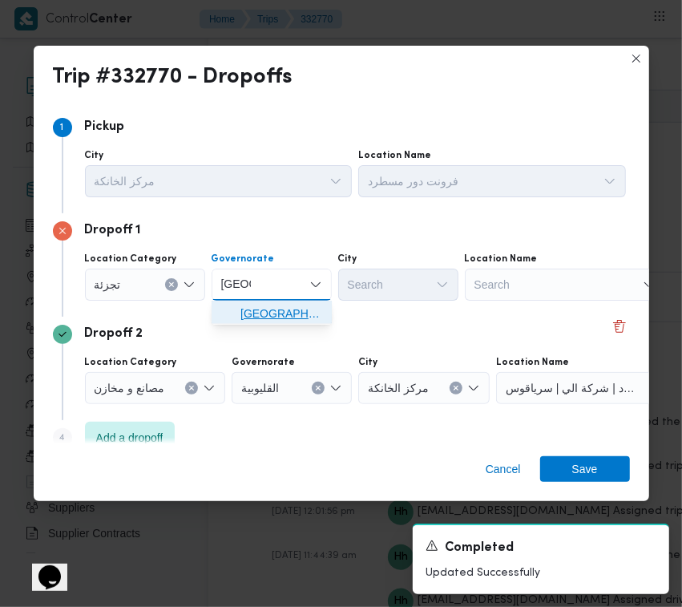
click at [281, 305] on span "[GEOGRAPHIC_DATA]" at bounding box center [281, 313] width 82 height 19
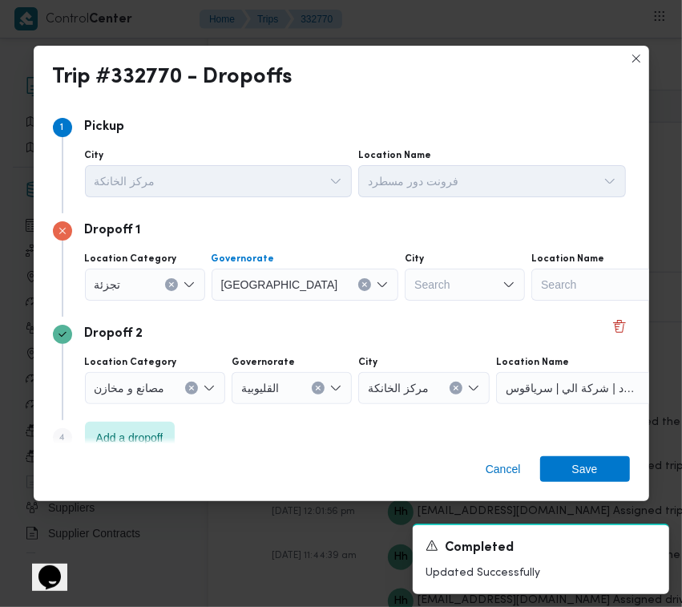
click at [418, 285] on div "Search" at bounding box center [465, 284] width 120 height 32
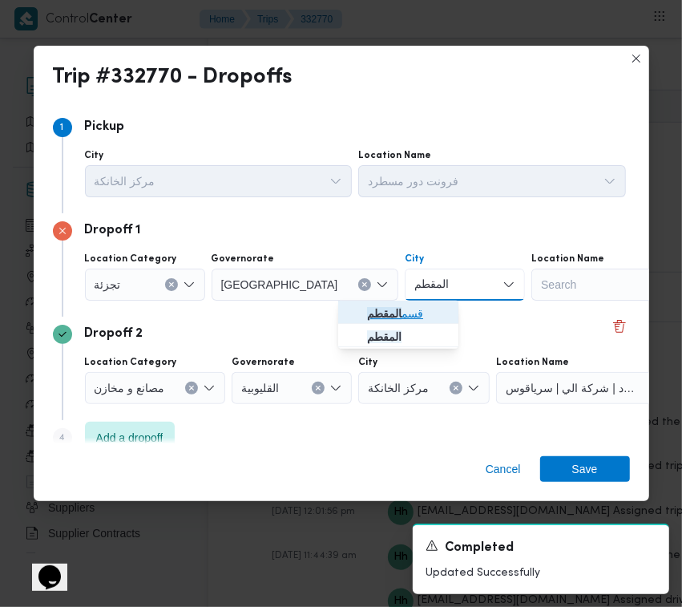
click at [410, 305] on span "قسم المقطم" at bounding box center [408, 313] width 82 height 19
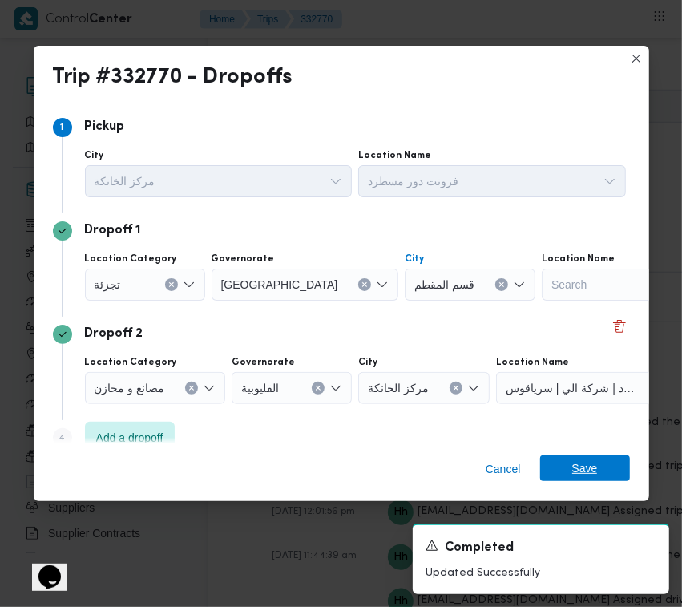
click at [585, 459] on span "Save" at bounding box center [585, 468] width 26 height 26
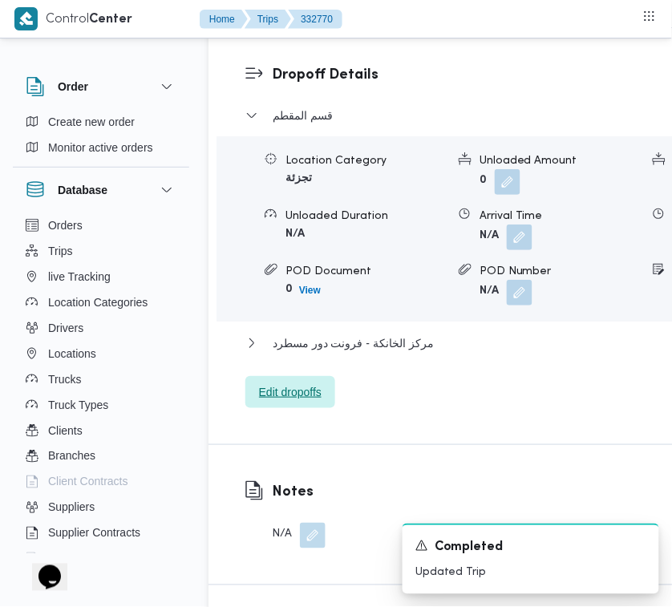
scroll to position [2633, 0]
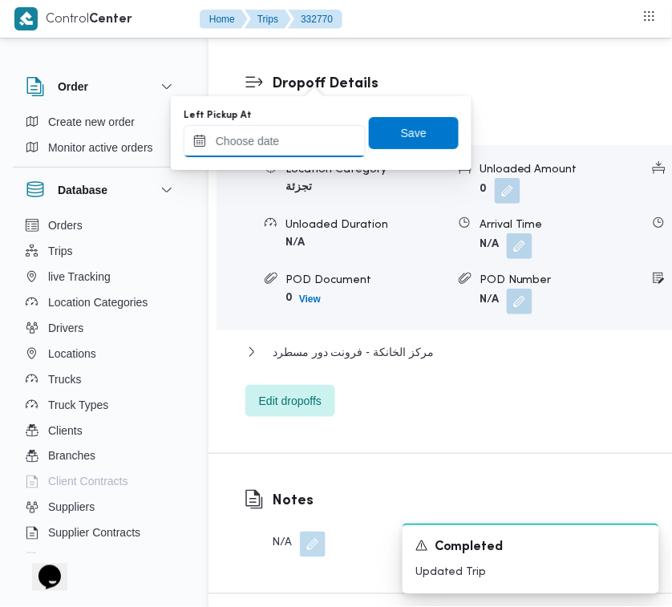
click at [295, 152] on input "Left Pickup At" at bounding box center [275, 141] width 182 height 32
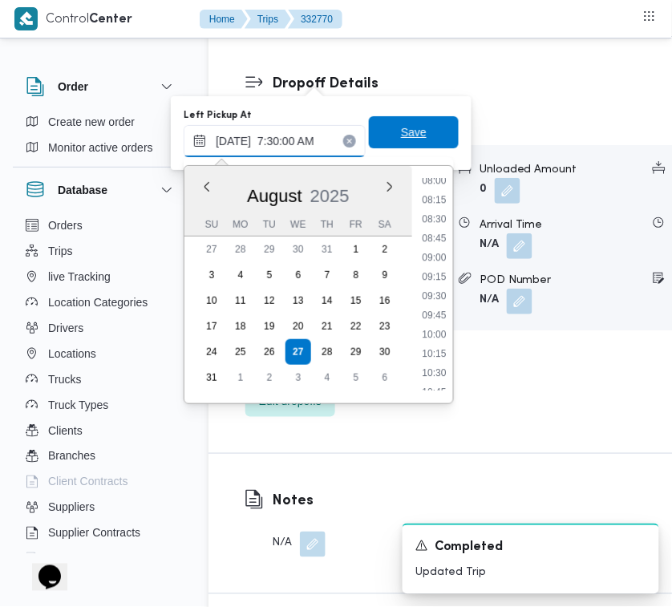
scroll to position [575, 0]
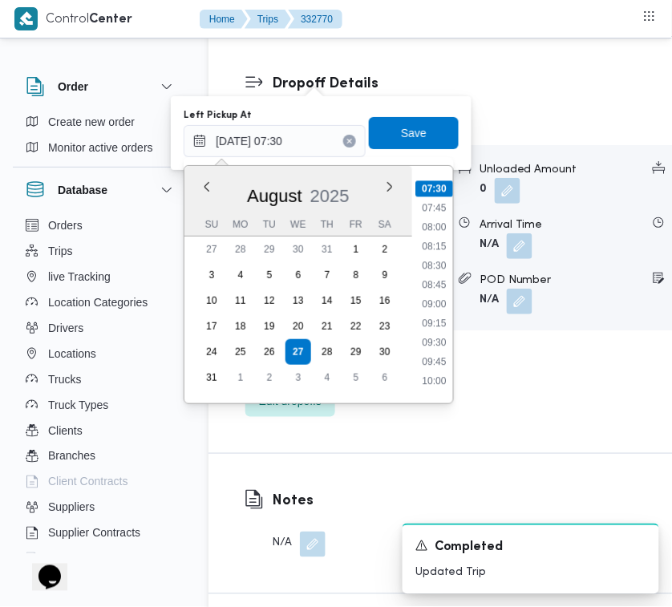
click at [449, 130] on div "You are in a dialog. To close this dialog, hit escape. Left Pickup At [DATE] 07…" at bounding box center [321, 133] width 301 height 74
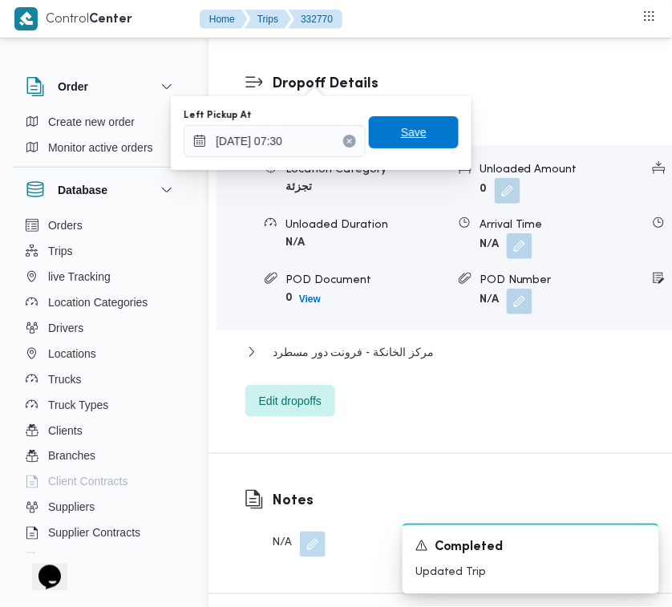
click at [409, 131] on span "Save" at bounding box center [414, 132] width 26 height 19
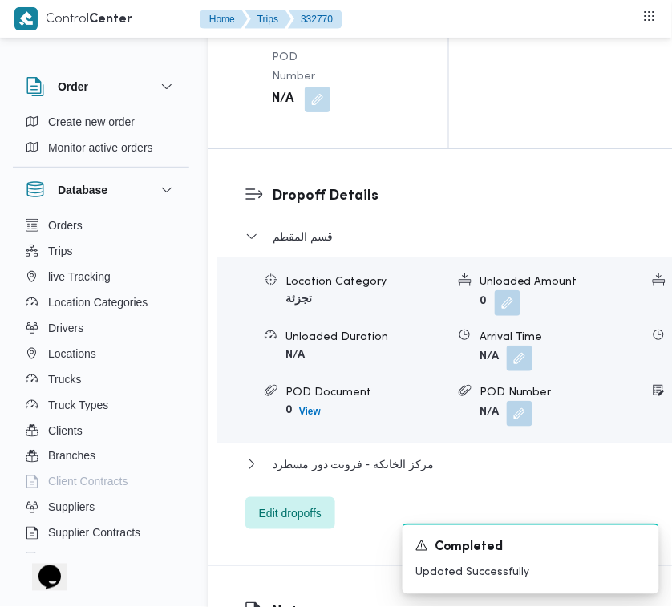
scroll to position [2085, 0]
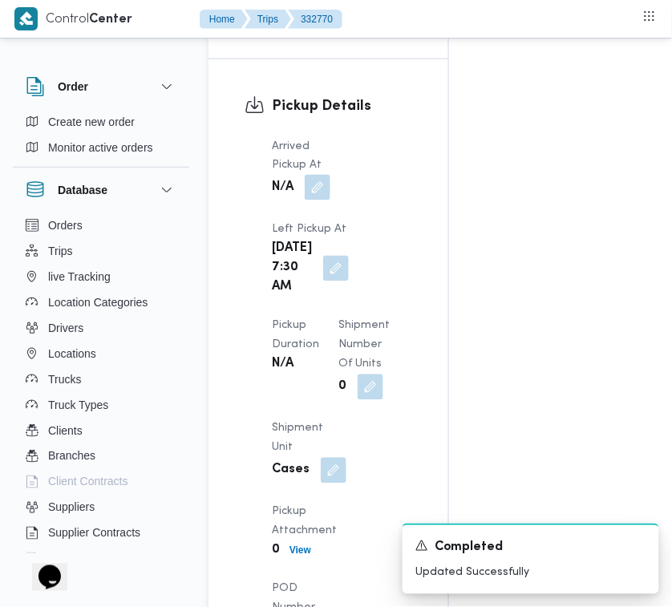
click at [311, 200] on button "button" at bounding box center [318, 188] width 26 height 26
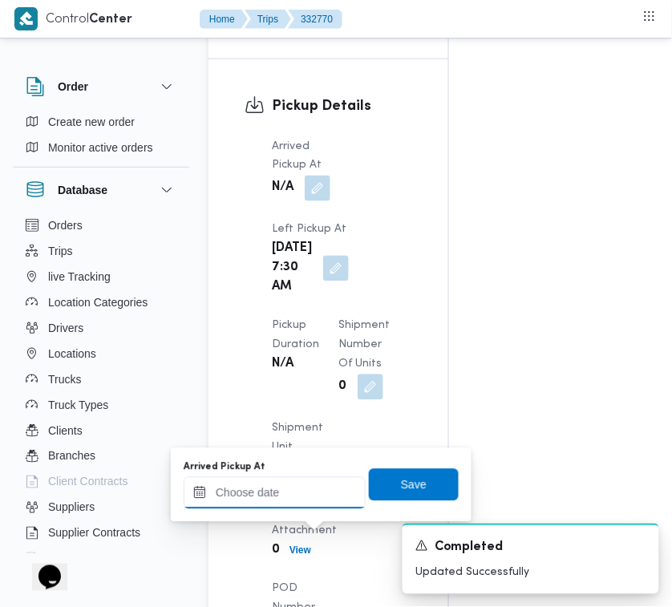
click at [294, 491] on input "Arrived Pickup At" at bounding box center [275, 493] width 182 height 32
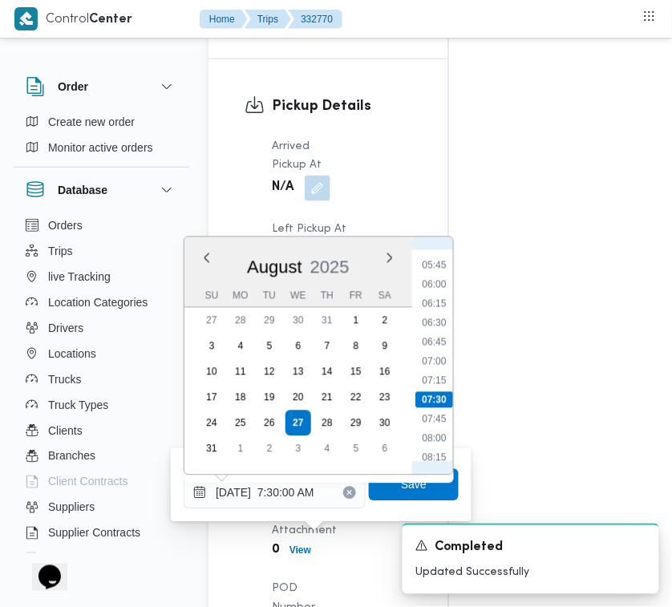
scroll to position [395, 0]
click at [438, 375] on li "06:45" at bounding box center [433, 382] width 37 height 16
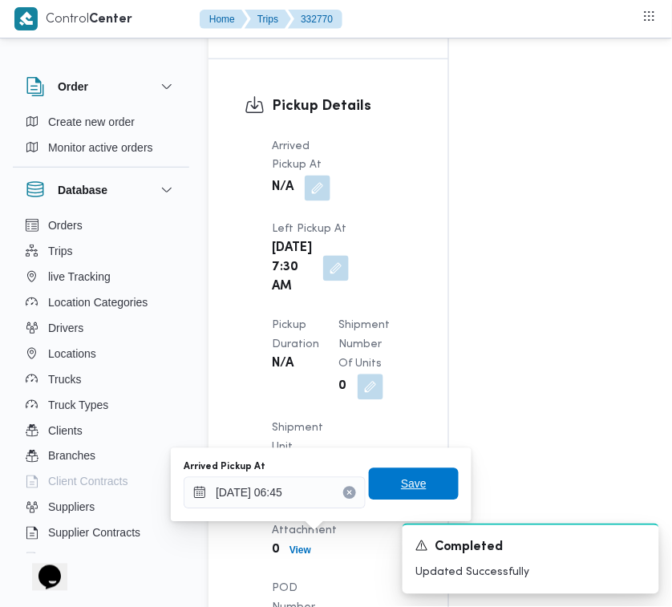
click at [434, 478] on span "Save" at bounding box center [414, 484] width 90 height 32
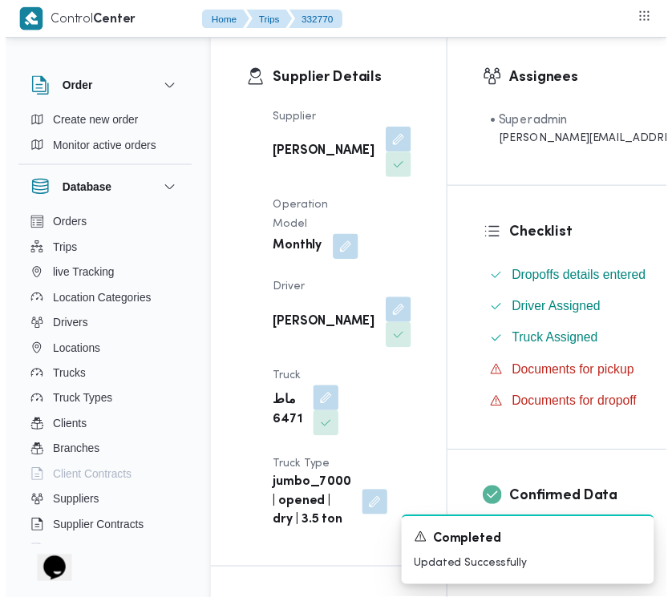
scroll to position [0, 0]
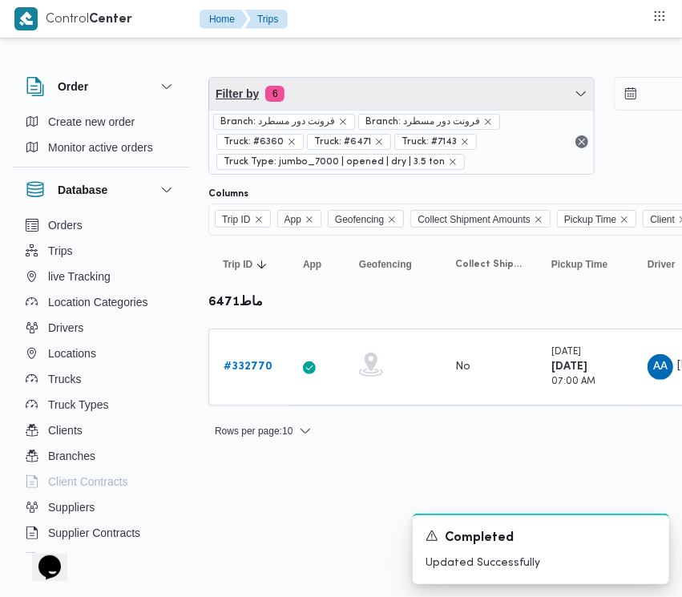
click at [325, 92] on span "Filter by 6" at bounding box center [401, 94] width 385 height 32
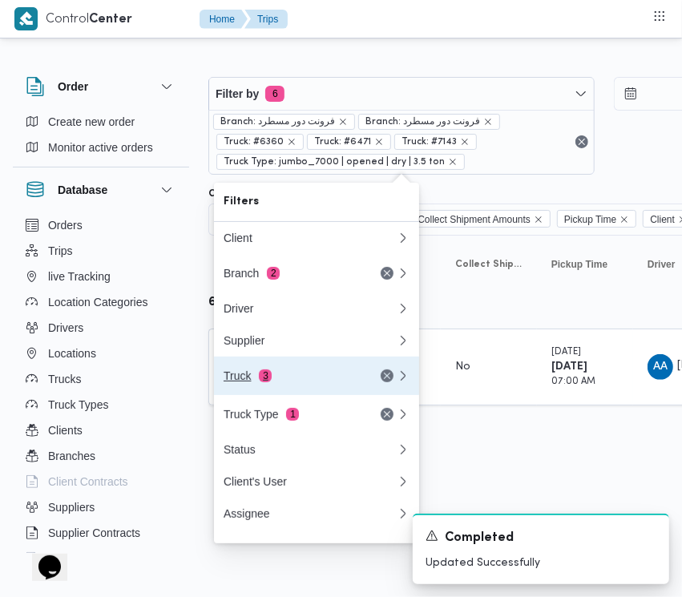
click at [266, 379] on span "3" at bounding box center [265, 375] width 13 height 13
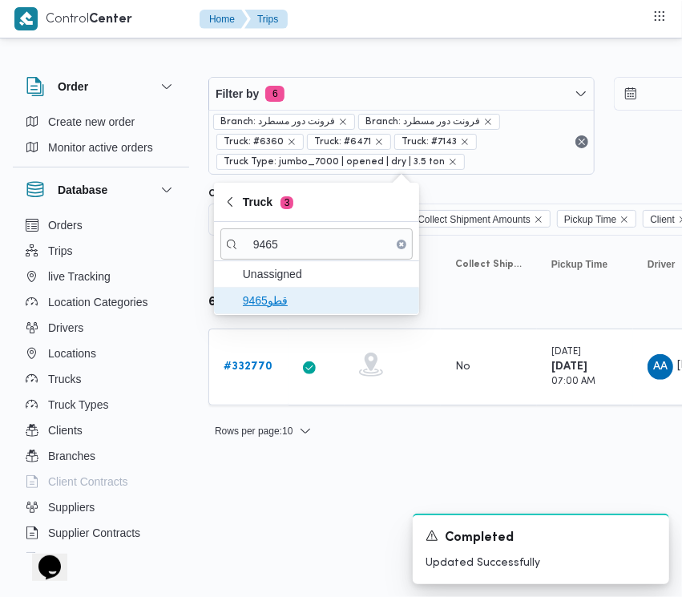
click at [289, 299] on span "قطو9465" at bounding box center [326, 300] width 167 height 19
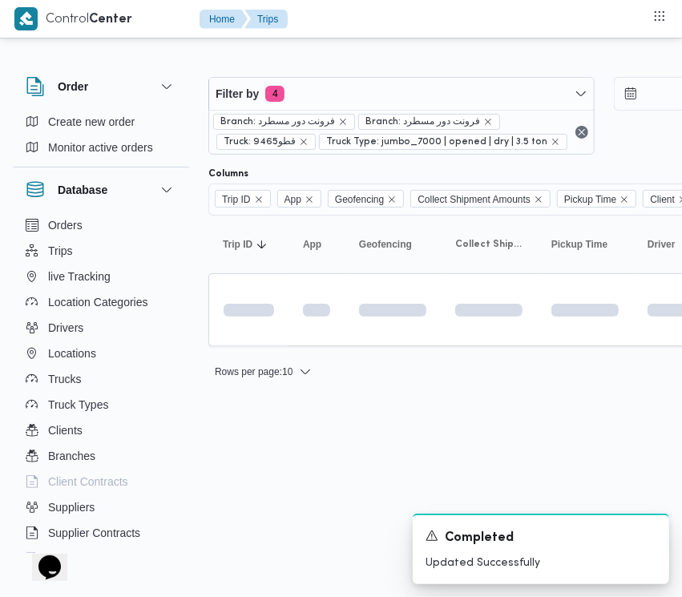
click at [293, 459] on html "Control Center Home Trips Order Create new order Monitor active orders Database…" at bounding box center [341, 298] width 682 height 597
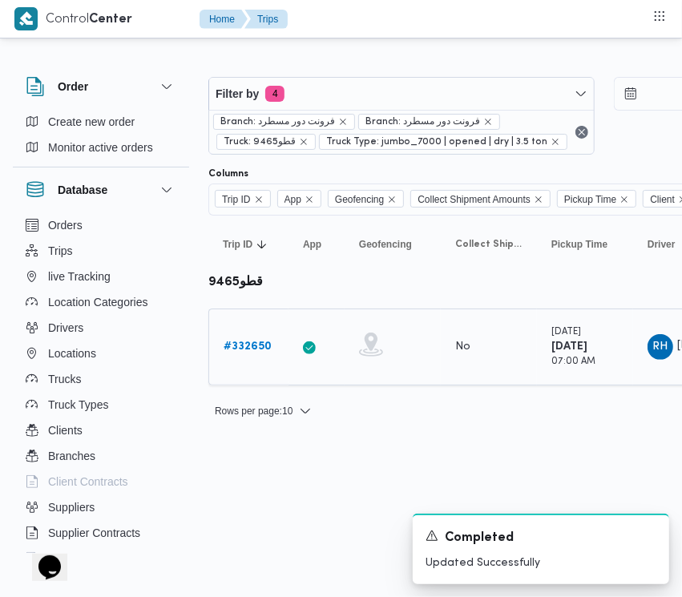
click at [242, 341] on b "# 332650" at bounding box center [248, 346] width 48 height 10
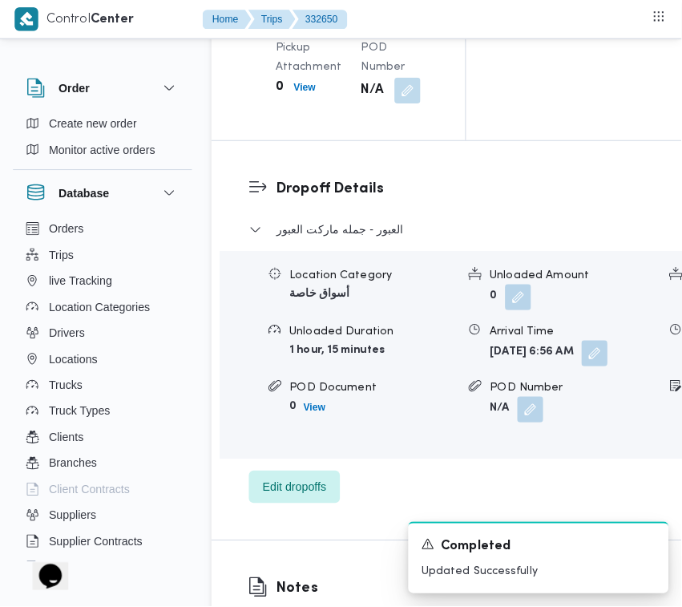
scroll to position [2603, 0]
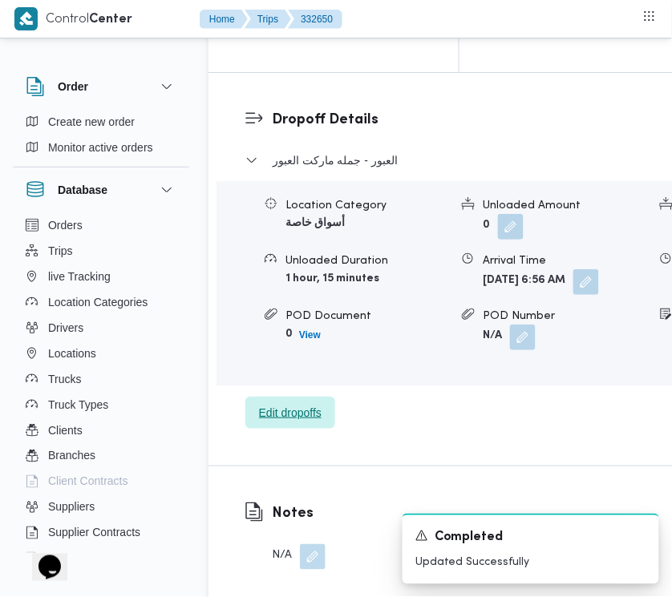
click at [293, 429] on span "Edit dropoffs" at bounding box center [290, 413] width 90 height 32
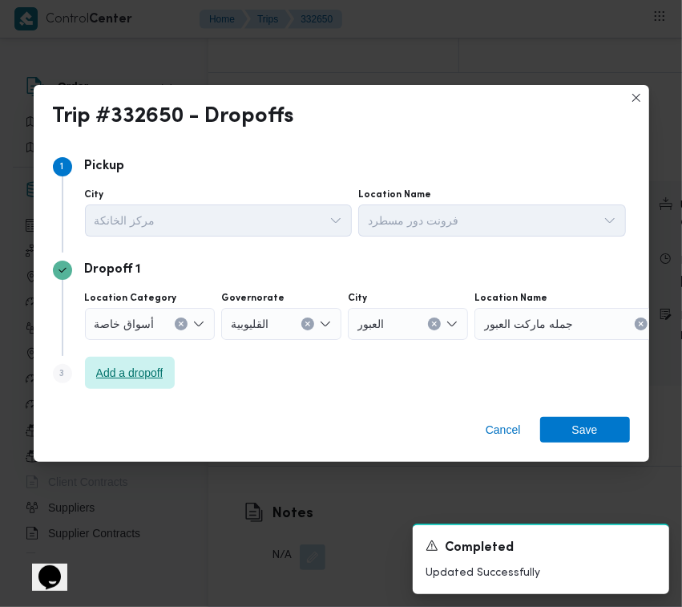
click at [110, 366] on span "Add a dropoff" at bounding box center [129, 372] width 67 height 19
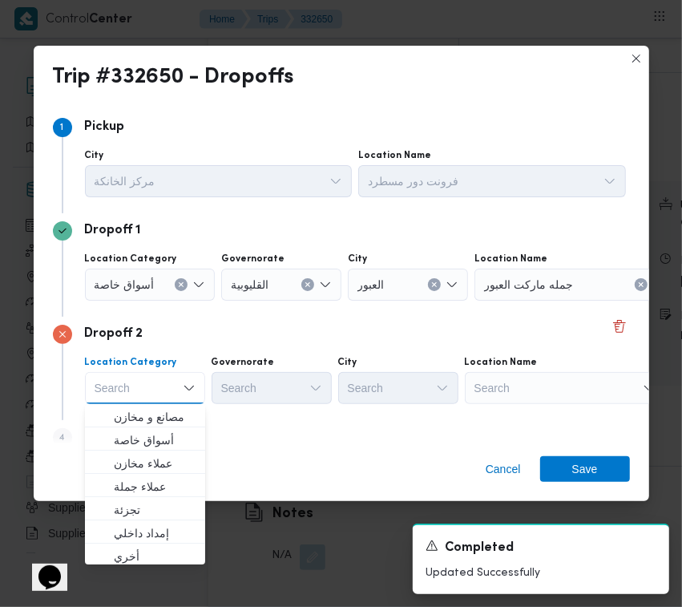
click at [301, 438] on div "Step 4 is disabled 4 Add a dropoff" at bounding box center [341, 441] width 577 height 42
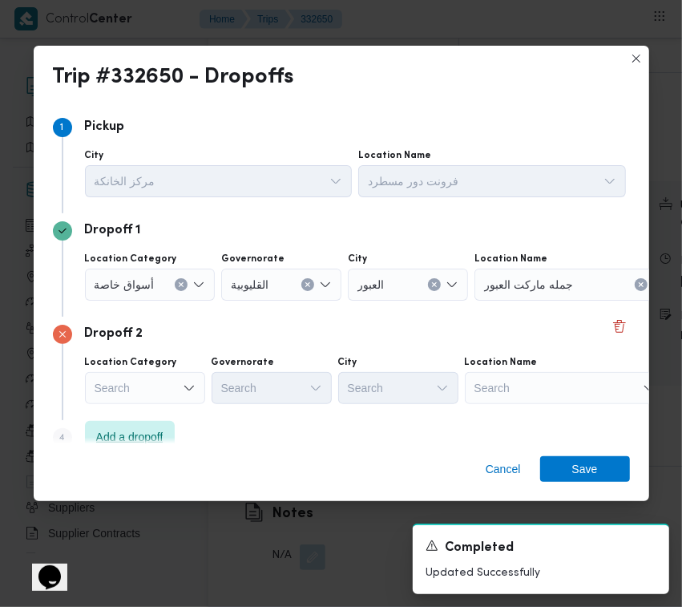
click at [163, 430] on span "Add a dropoff" at bounding box center [129, 436] width 67 height 19
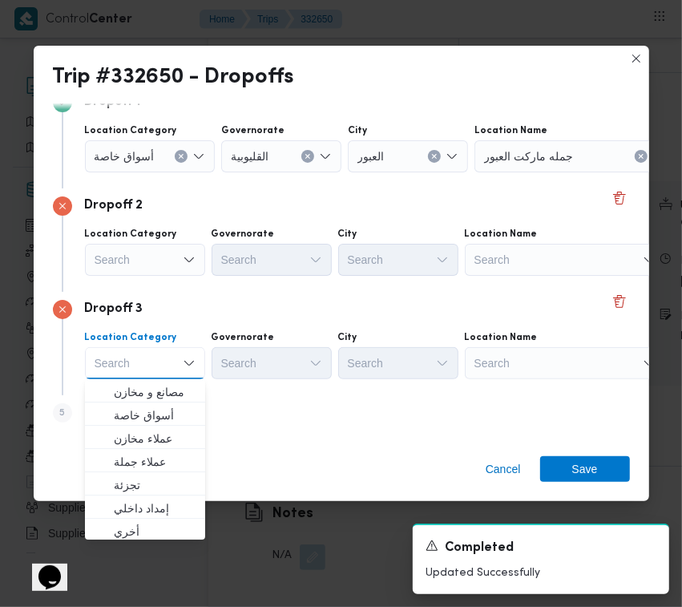
click at [535, 359] on div "Search" at bounding box center [565, 363] width 200 height 32
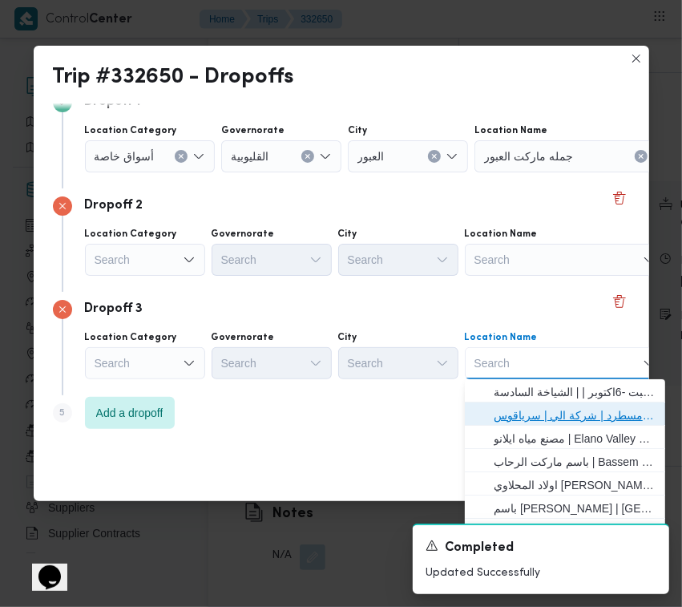
click at [557, 409] on span "فرونت دور مسطرد | شركة الي | سرياقوس" at bounding box center [575, 415] width 162 height 19
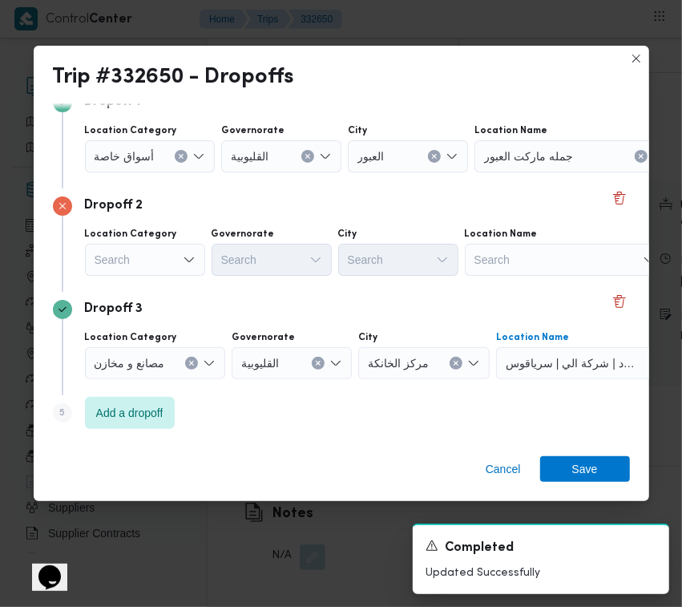
click at [99, 250] on div "Search" at bounding box center [145, 260] width 120 height 32
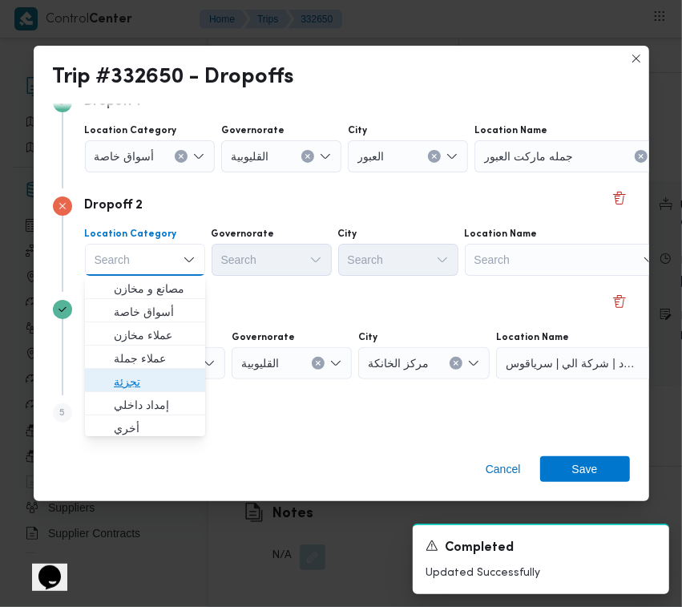
click at [159, 381] on span "تجزئة" at bounding box center [155, 381] width 82 height 19
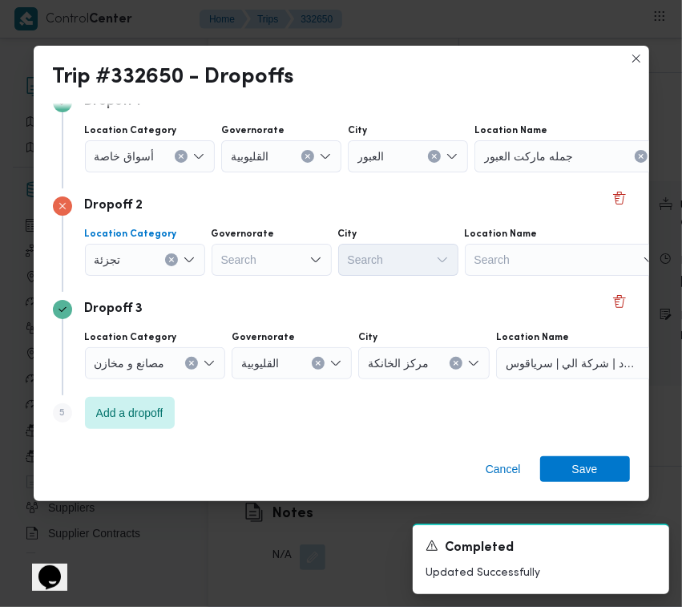
click at [142, 160] on span "أسواق خاصة" at bounding box center [125, 156] width 60 height 18
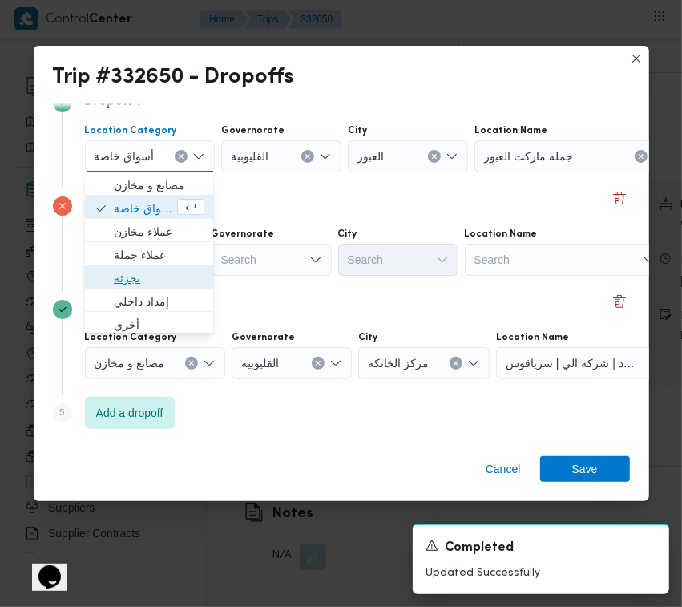
click at [154, 282] on span "تجزئة" at bounding box center [159, 277] width 91 height 19
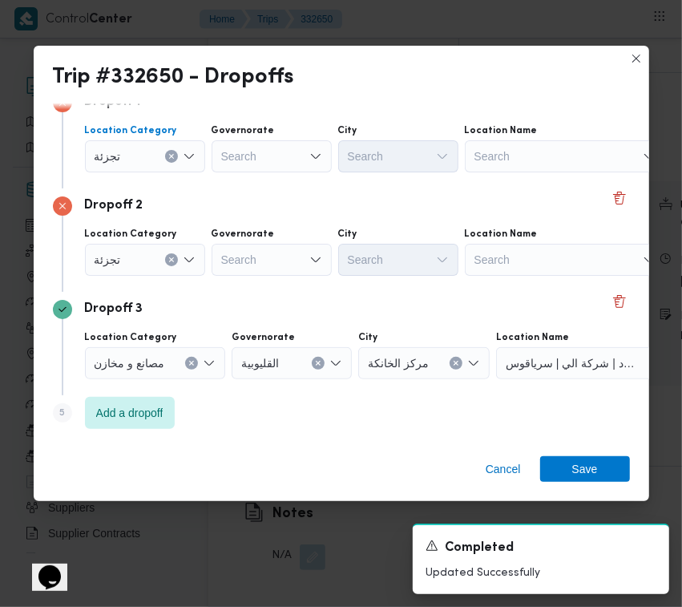
click at [221, 260] on input "Governorate" at bounding box center [222, 259] width 2 height 19
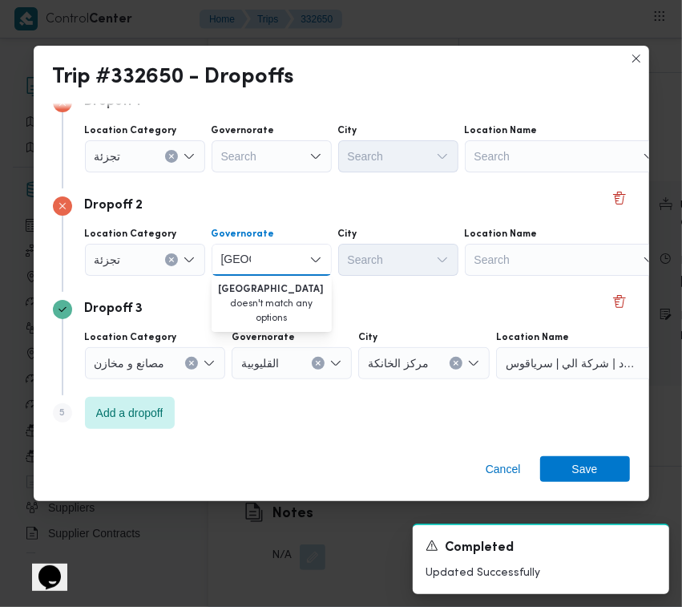
click at [267, 159] on div "Search" at bounding box center [272, 156] width 120 height 32
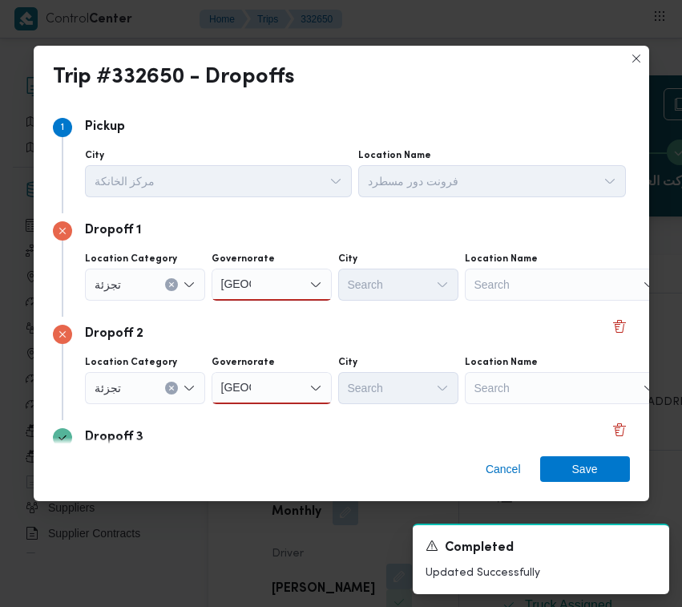
drag, startPoint x: 0, startPoint y: 0, endPoint x: 287, endPoint y: 154, distance: 325.6
click at [287, 268] on div "قاهرة قاهرة" at bounding box center [272, 284] width 120 height 32
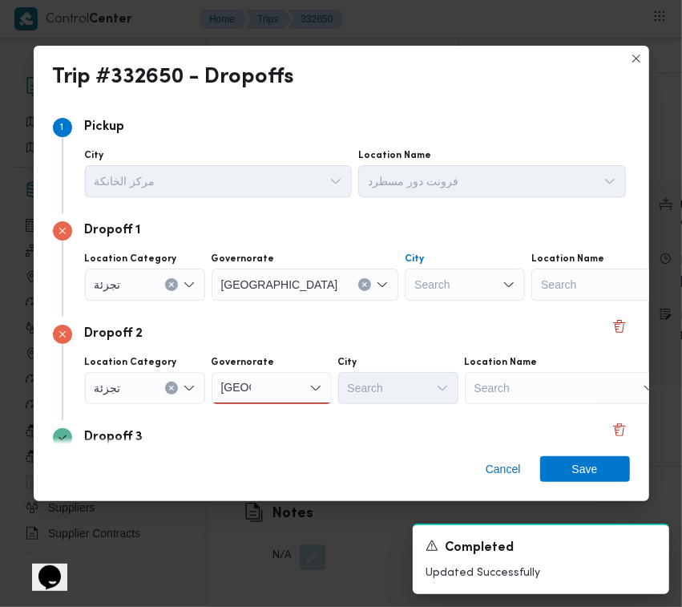
scroll to position [2603, 0]
click at [405, 268] on div "Search" at bounding box center [465, 284] width 120 height 32
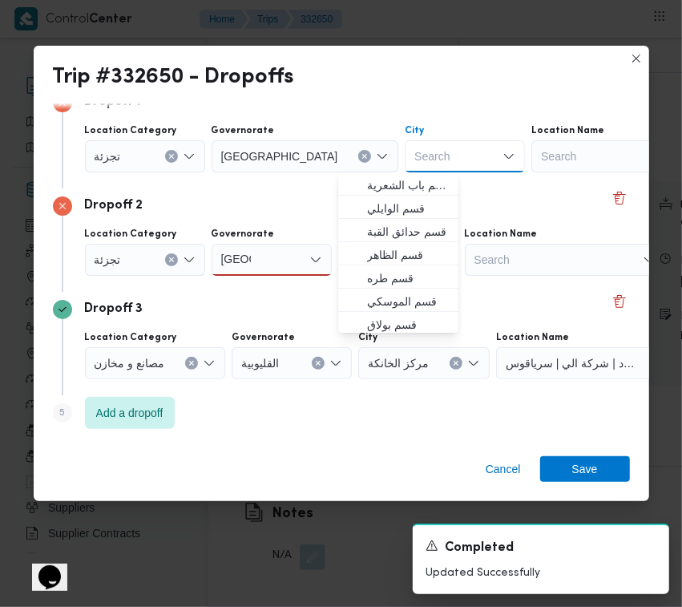
paste input "النزهة"
type input "النزهة"
drag, startPoint x: 268, startPoint y: 249, endPoint x: 273, endPoint y: 264, distance: 16.0
click at [269, 250] on div "[GEOGRAPHIC_DATA] [GEOGRAPHIC_DATA]" at bounding box center [272, 260] width 120 height 32
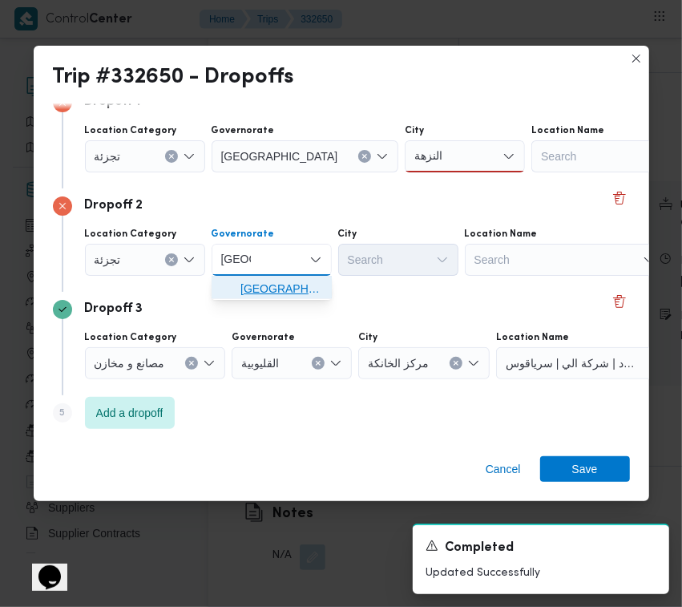
click at [285, 291] on span "[GEOGRAPHIC_DATA]" at bounding box center [281, 288] width 82 height 19
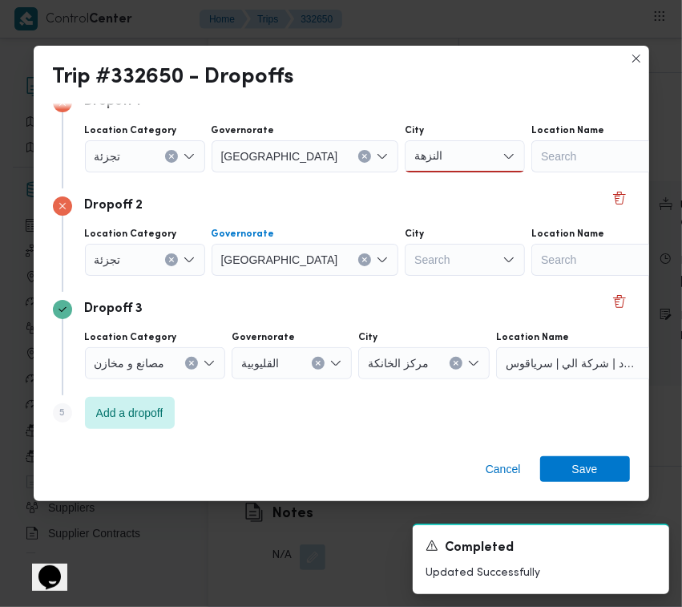
click at [405, 248] on div "Search" at bounding box center [465, 260] width 120 height 32
type input "شمس"
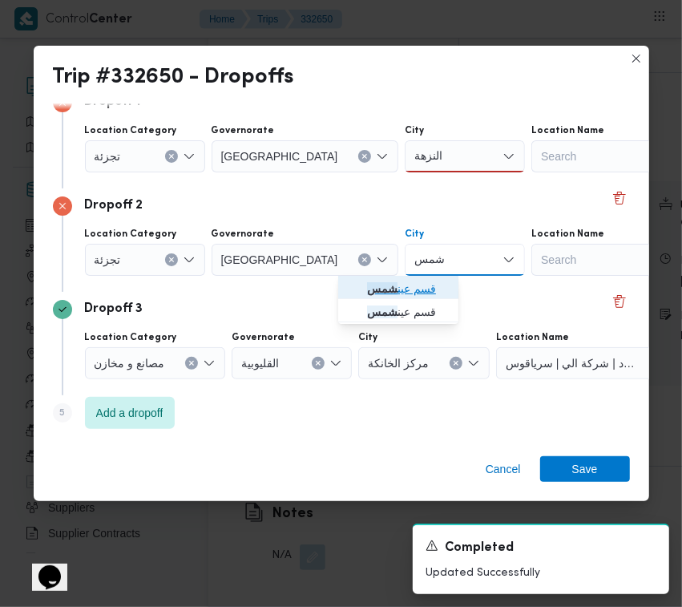
click at [361, 290] on span "قسم عين شمس" at bounding box center [398, 289] width 107 height 26
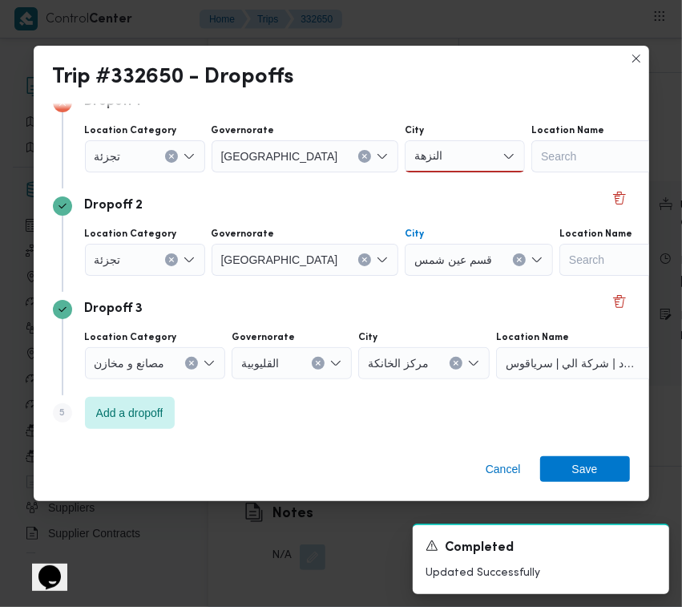
click at [405, 148] on div "النزهة النزهة" at bounding box center [465, 156] width 120 height 32
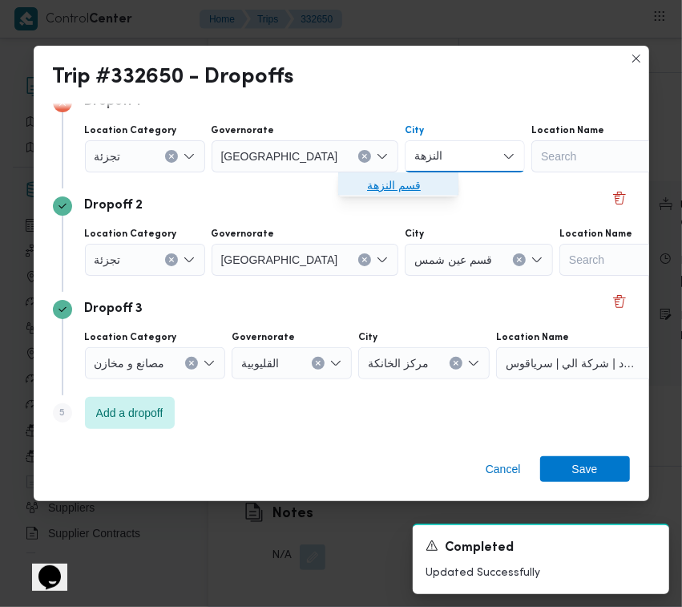
click at [406, 179] on span "قسم النزهة" at bounding box center [408, 185] width 82 height 19
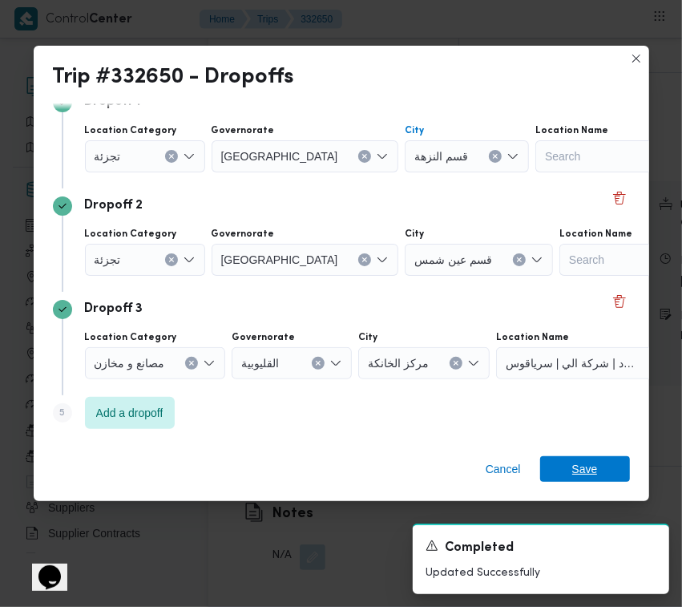
click at [616, 462] on span "Save" at bounding box center [585, 469] width 90 height 26
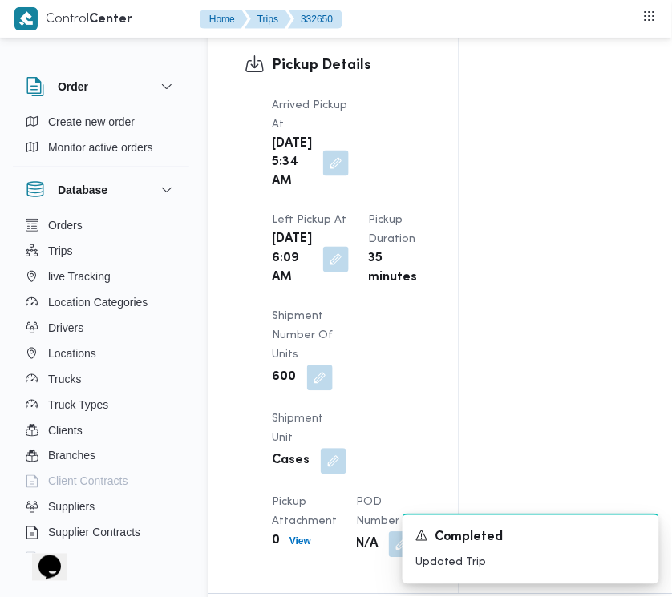
scroll to position [2101, 0]
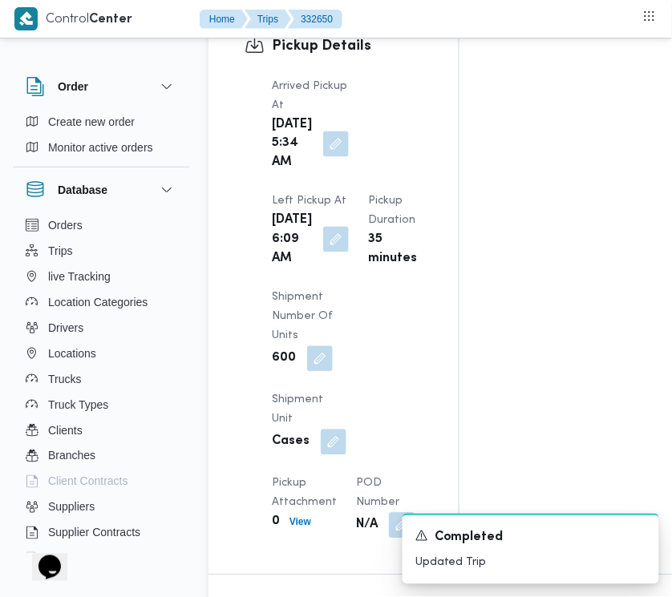
click at [325, 252] on button "button" at bounding box center [336, 240] width 26 height 26
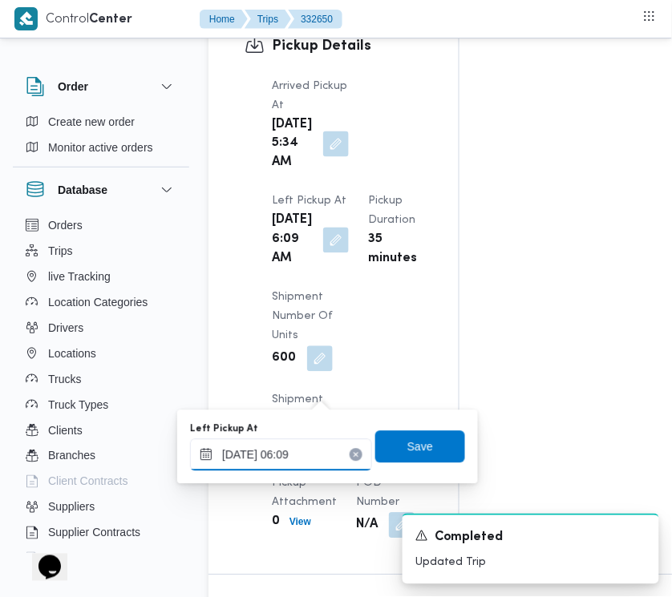
click at [309, 451] on input "27/08/2025 06:09" at bounding box center [281, 455] width 182 height 32
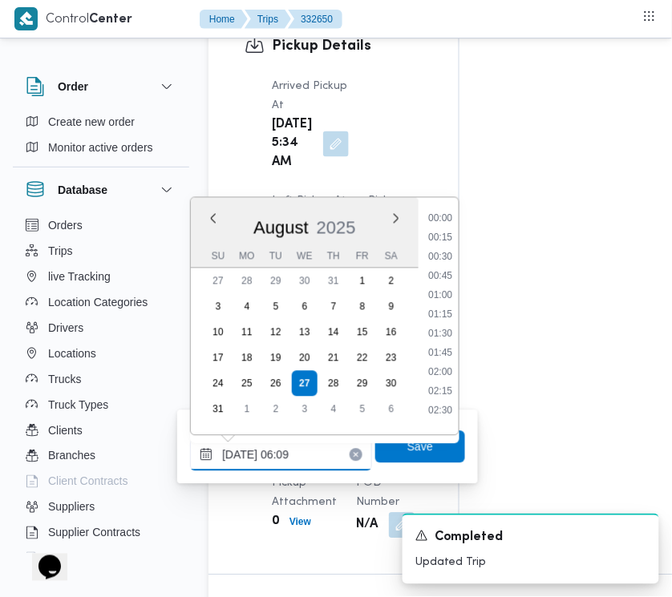
scroll to position [353, 0]
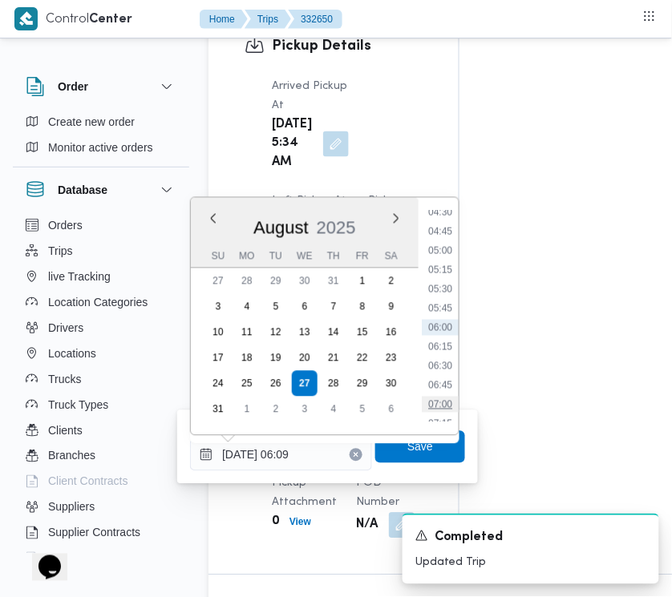
click at [449, 406] on li "07:00" at bounding box center [440, 405] width 37 height 16
type input "[DATE] 07:00"
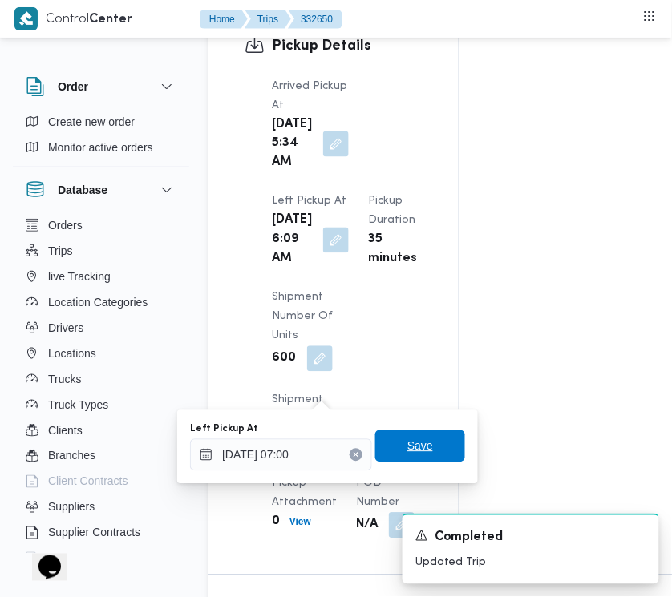
click at [411, 442] on span "Save" at bounding box center [420, 446] width 26 height 19
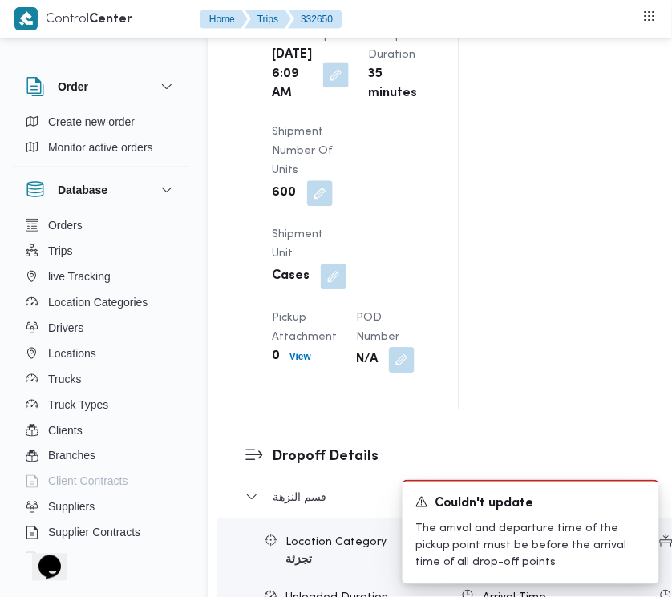
scroll to position [2242, 0]
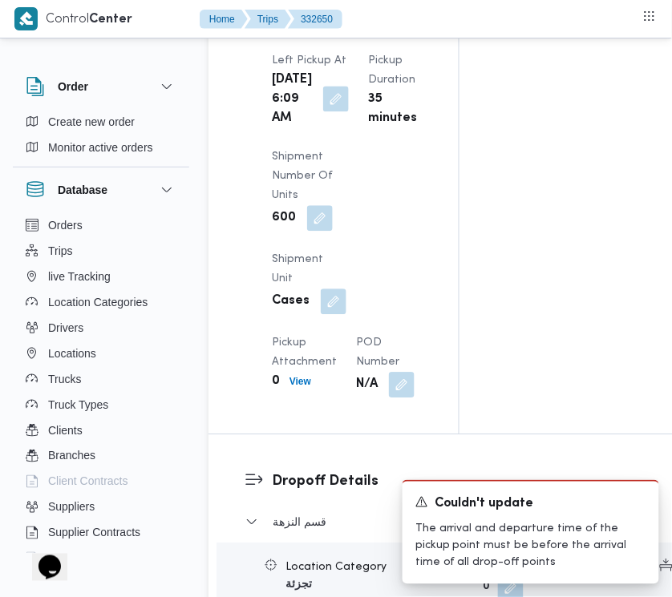
click at [337, 111] on button "button" at bounding box center [336, 99] width 26 height 26
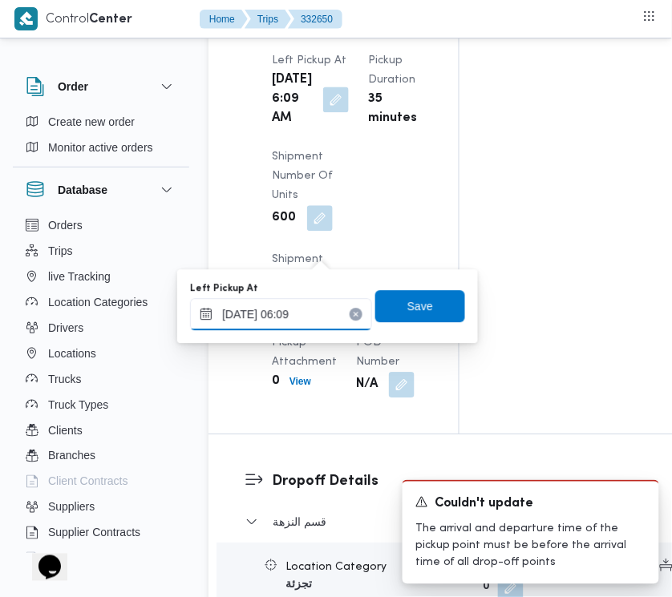
click at [326, 318] on input "27/08/2025 06:09" at bounding box center [281, 314] width 182 height 32
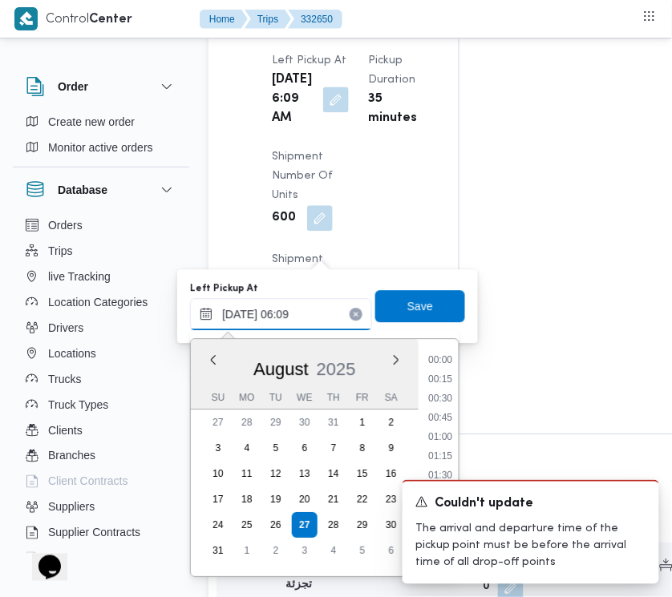
scroll to position [353, 0]
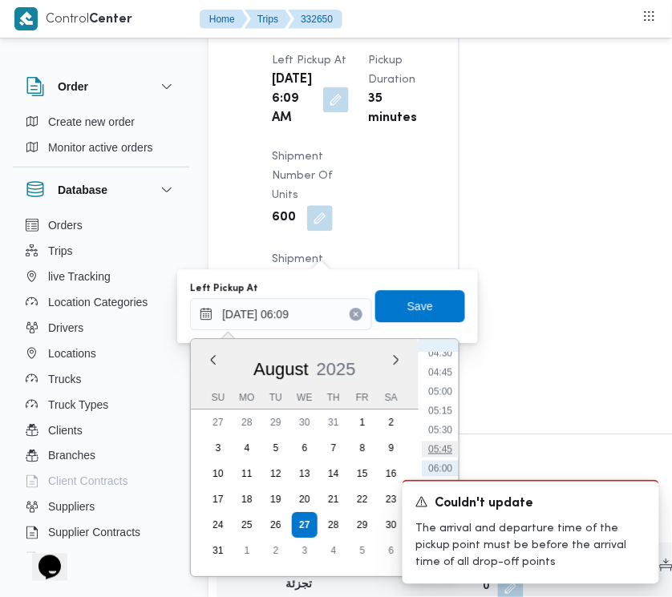
click at [457, 447] on li "05:45" at bounding box center [440, 450] width 37 height 16
type input "27/08/2025 06:09"
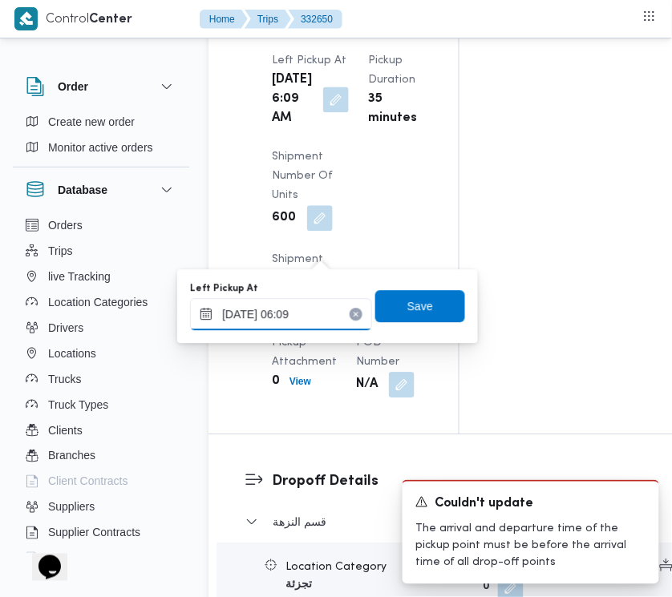
click at [326, 314] on input "27/08/2025 06:09" at bounding box center [281, 314] width 182 height 32
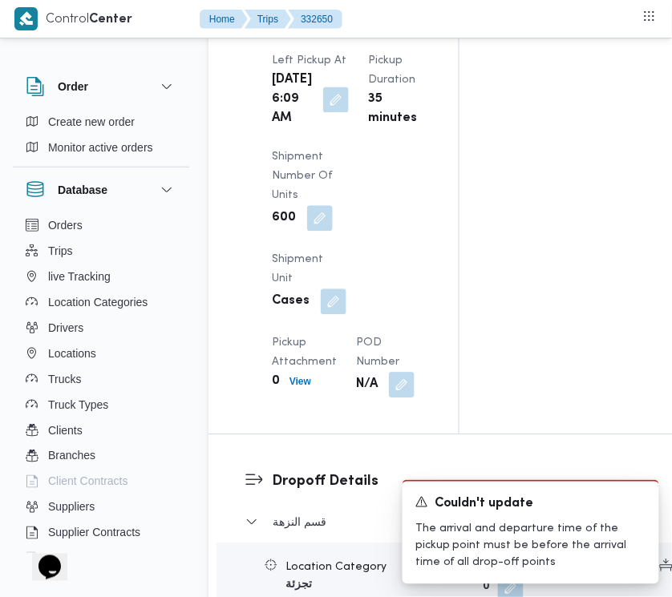
click at [323, 15] on button "button" at bounding box center [336, 3] width 26 height 26
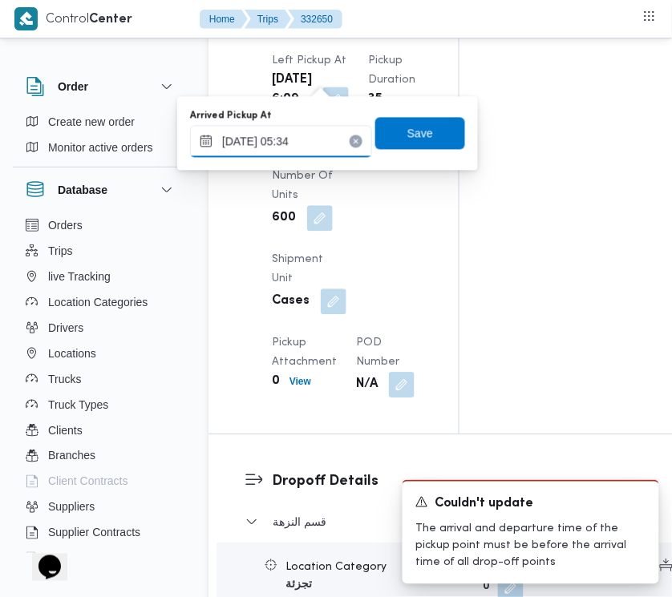
click at [323, 142] on input "27/08/2025 05:34" at bounding box center [281, 141] width 182 height 32
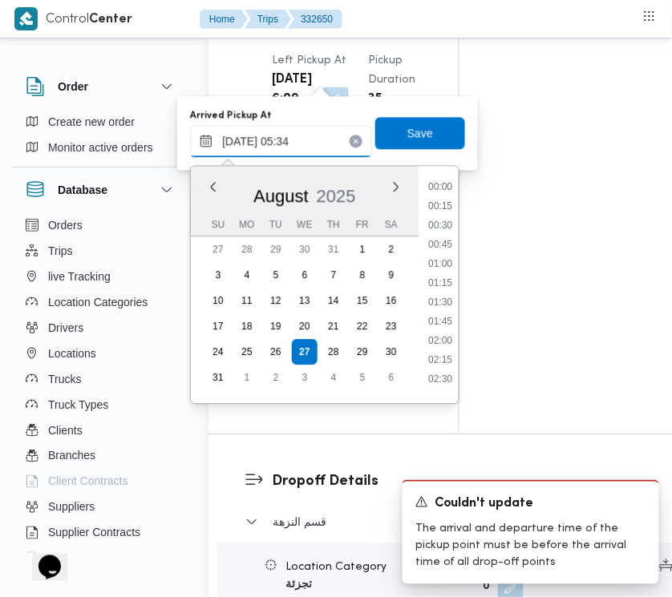
scroll to position [314, 0]
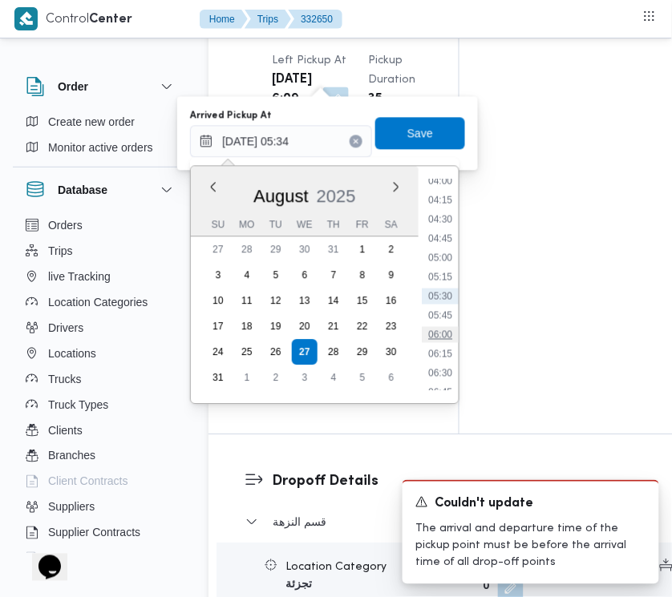
click at [446, 326] on li "06:00" at bounding box center [440, 334] width 37 height 16
type input "27/08/2025 06:00"
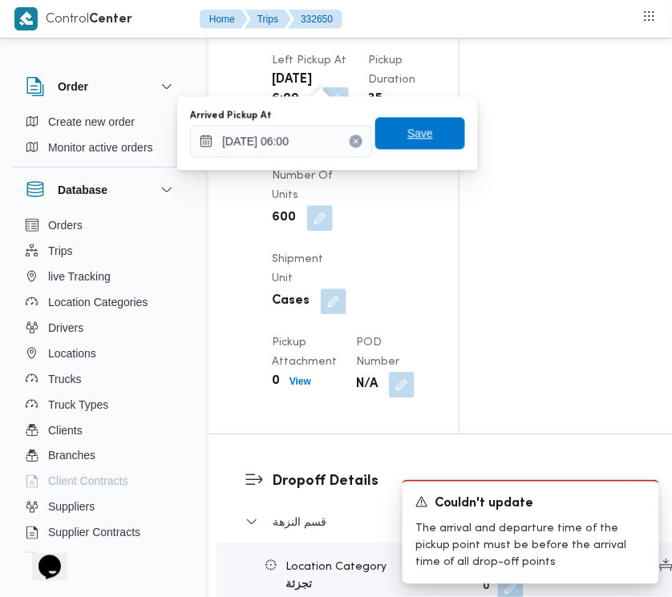
click at [391, 140] on span "Save" at bounding box center [420, 133] width 90 height 32
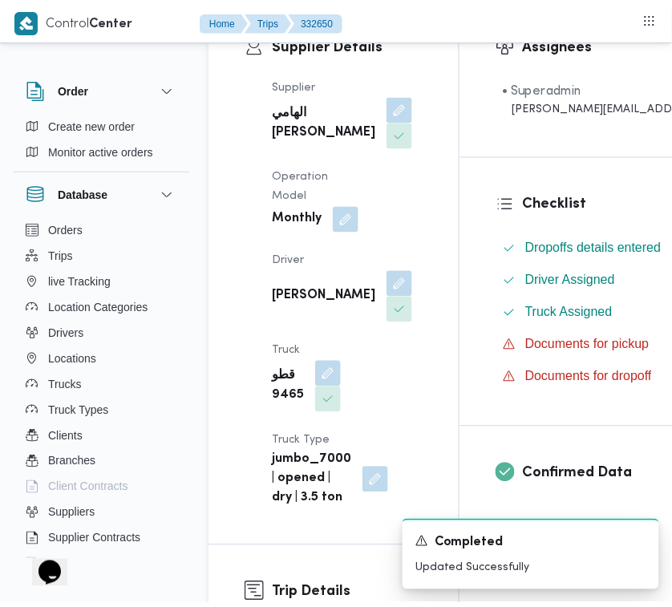
scroll to position [0, 0]
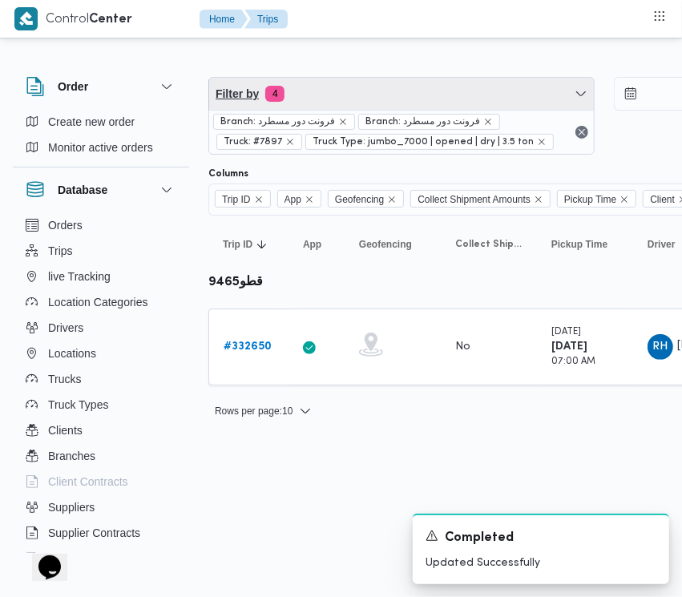
click at [337, 86] on span "Filter by 4" at bounding box center [401, 94] width 385 height 32
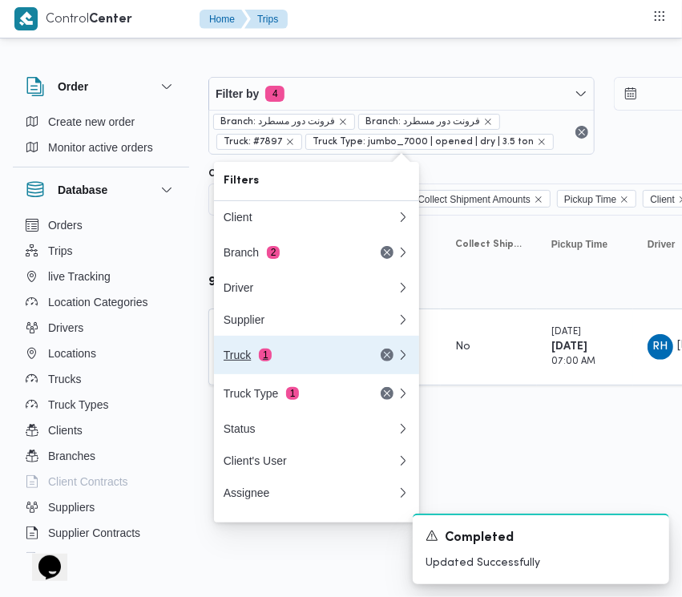
click at [278, 357] on div "Truck 1" at bounding box center [291, 355] width 135 height 13
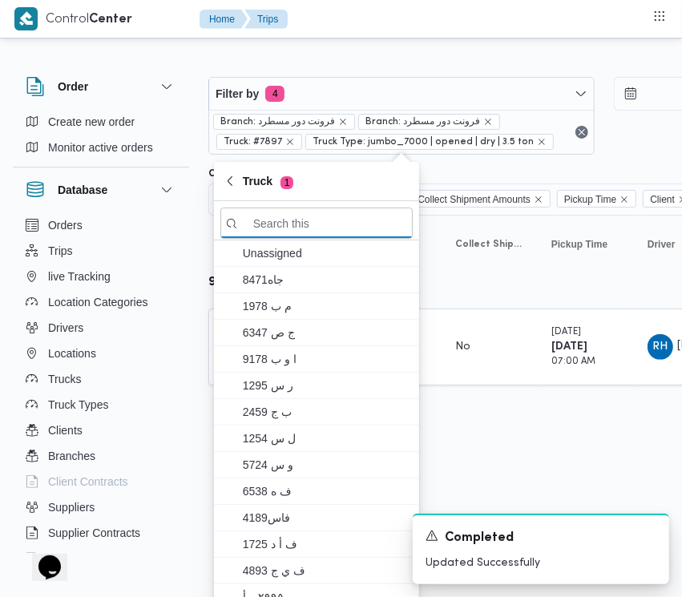
paste input "الص174"
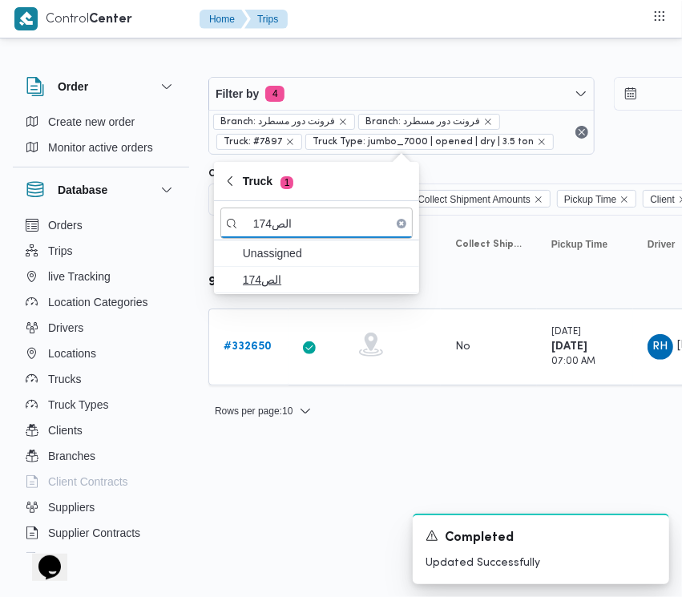
type input "الص174"
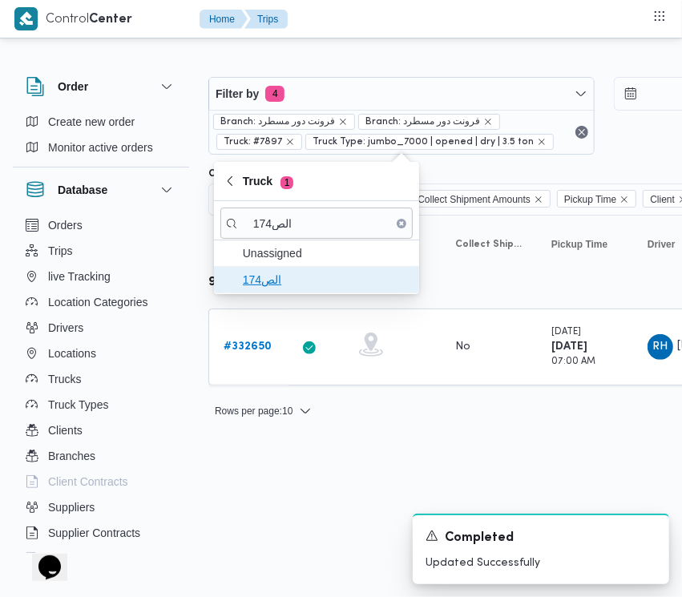
click at [276, 279] on span "الص174" at bounding box center [326, 279] width 167 height 19
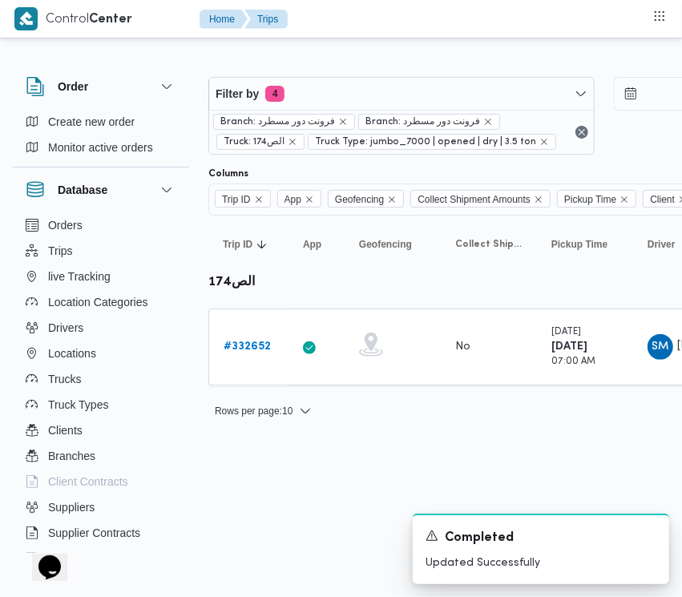
click at [275, 471] on html "Control Center Home Trips Order Create new order Monitor active orders Database…" at bounding box center [341, 298] width 682 height 597
click at [263, 343] on b "# 332652" at bounding box center [247, 346] width 47 height 10
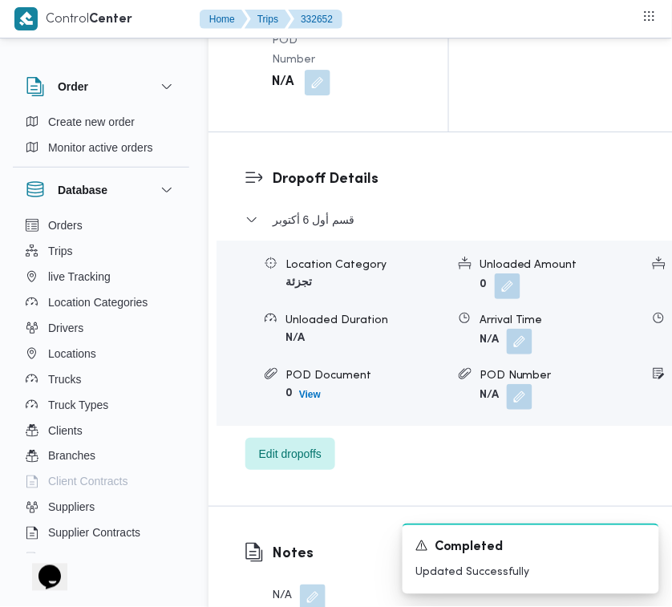
scroll to position [3172, 0]
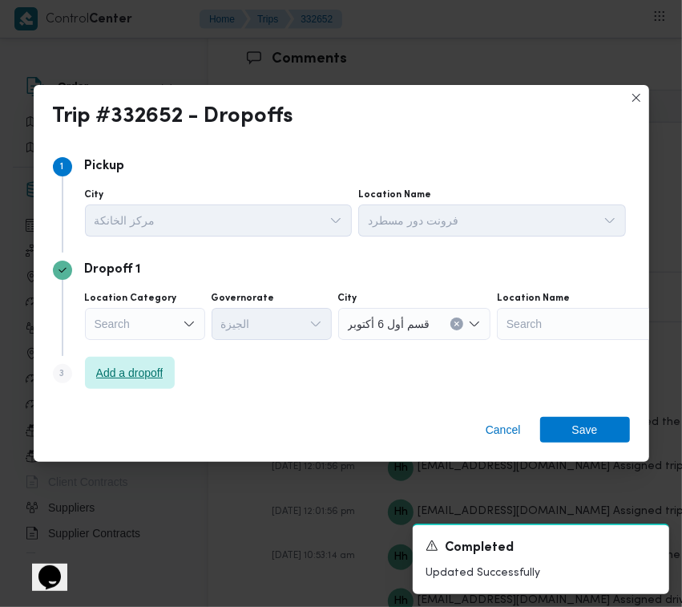
click at [140, 371] on span "Add a dropoff" at bounding box center [129, 372] width 67 height 19
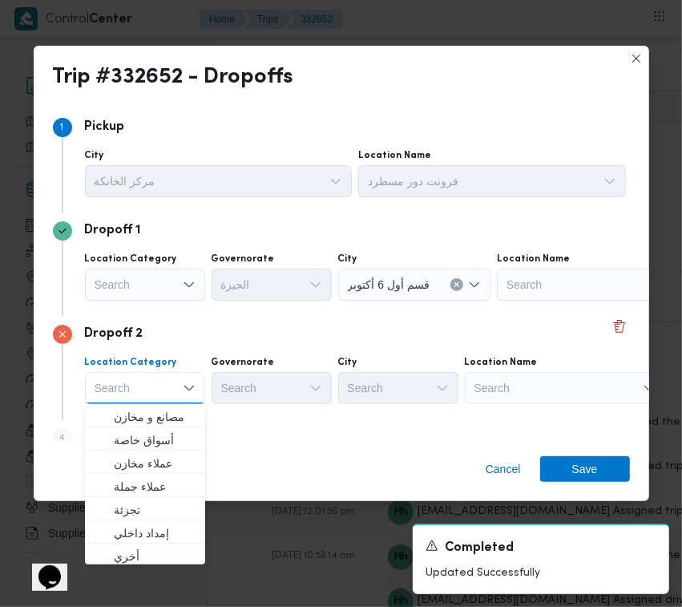
drag, startPoint x: 473, startPoint y: 379, endPoint x: 526, endPoint y: 394, distance: 55.0
click at [474, 379] on div at bounding box center [475, 388] width 8 height 26
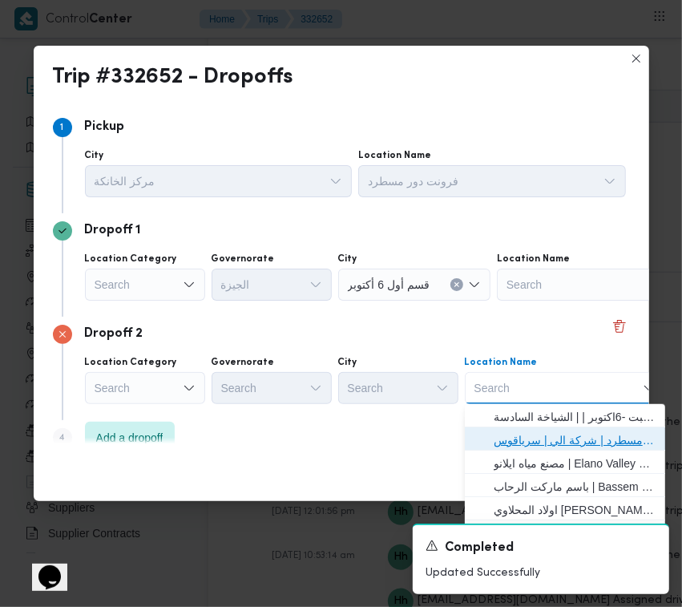
click at [555, 427] on span "فرونت دور مسطرد | شركة الي | سرياقوس" at bounding box center [565, 440] width 188 height 26
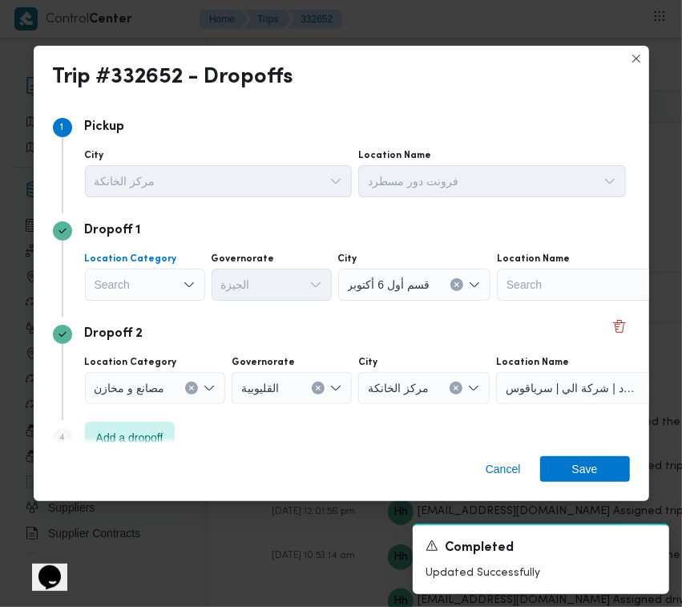
click at [171, 291] on div "Search" at bounding box center [145, 284] width 120 height 32
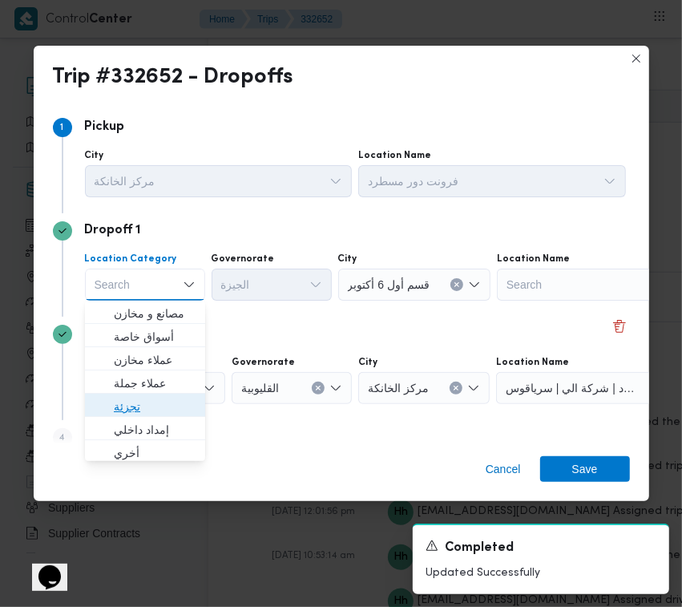
click at [175, 407] on span "تجزئة" at bounding box center [155, 406] width 82 height 19
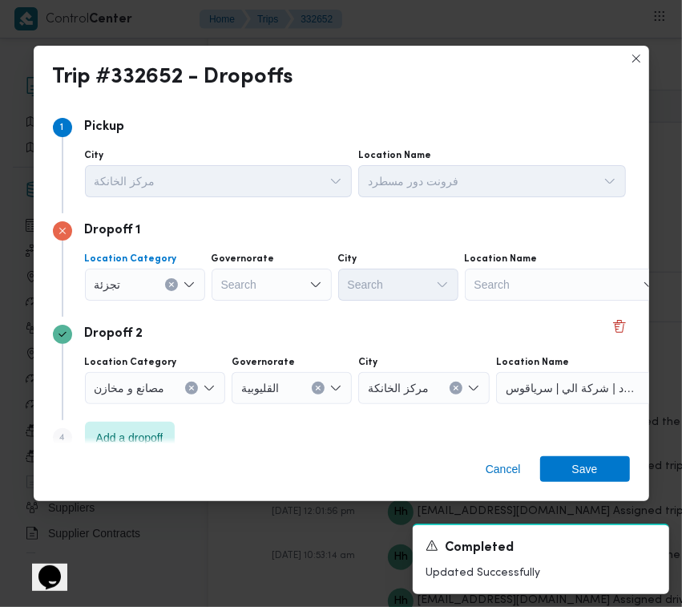
click at [252, 281] on div "Search" at bounding box center [272, 284] width 120 height 32
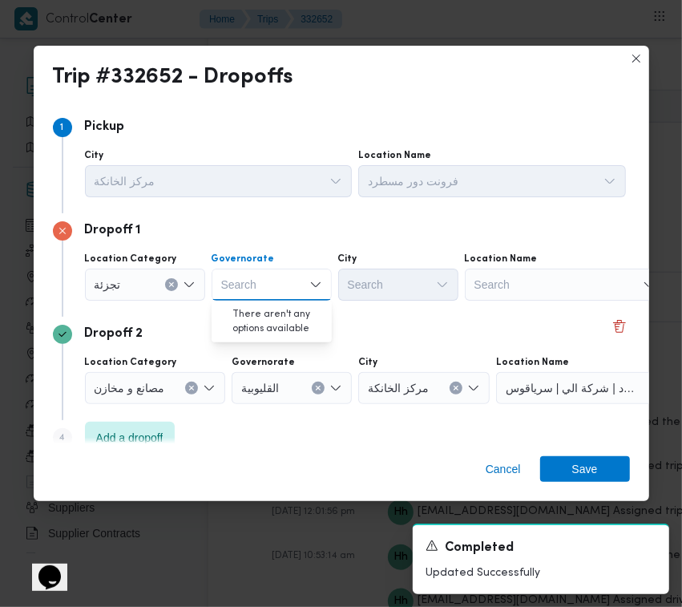
paste input "[GEOGRAPHIC_DATA]"
type input "[GEOGRAPHIC_DATA]"
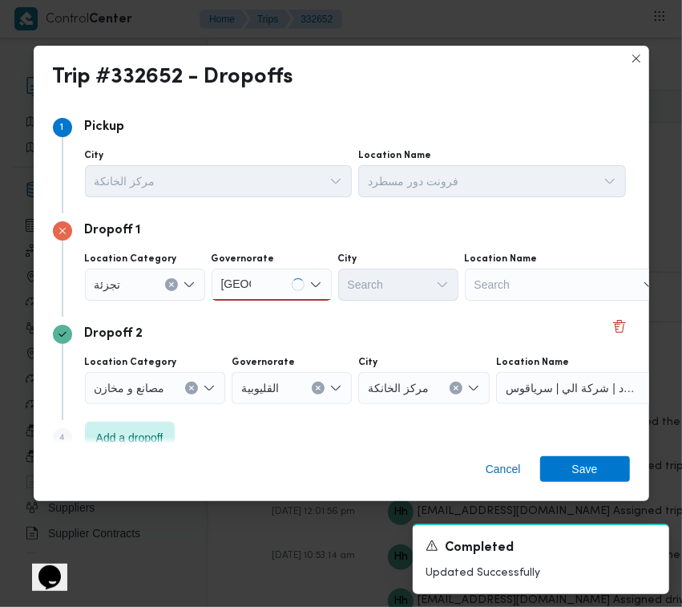
click at [289, 285] on div "[GEOGRAPHIC_DATA] [GEOGRAPHIC_DATA]" at bounding box center [272, 284] width 120 height 32
click at [283, 321] on span "[GEOGRAPHIC_DATA]" at bounding box center [281, 313] width 82 height 19
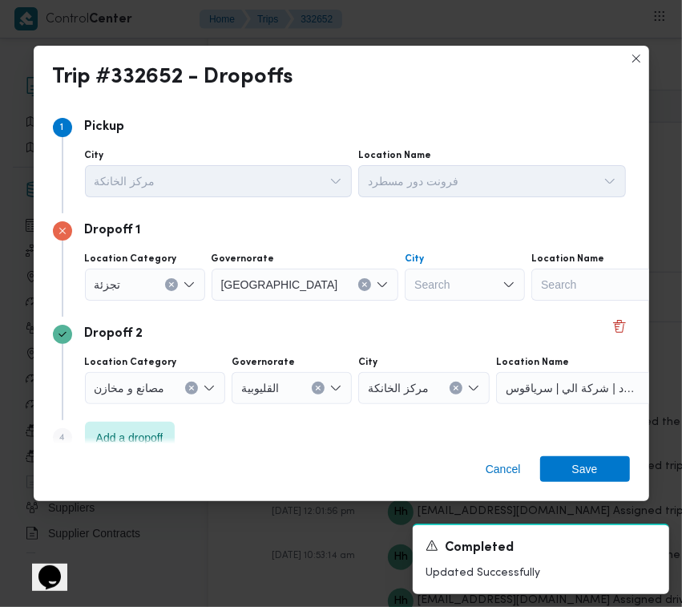
click at [411, 278] on div "Search" at bounding box center [465, 284] width 120 height 32
paste input "[GEOGRAPHIC_DATA]"
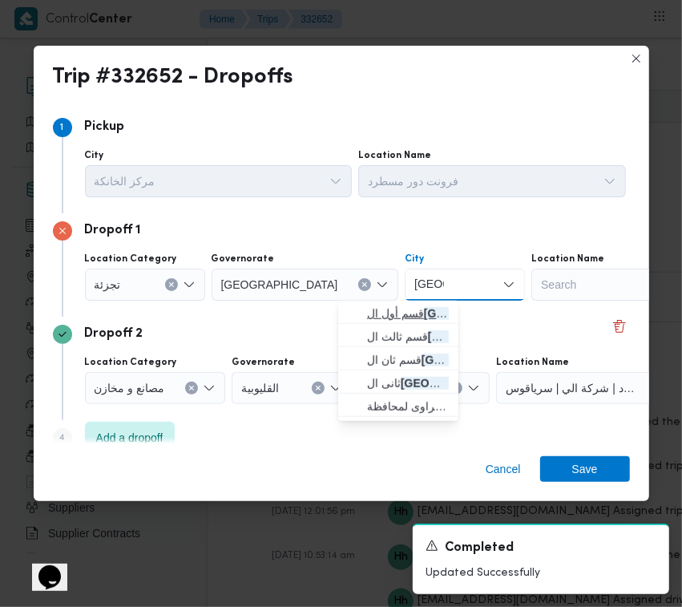
type input "[GEOGRAPHIC_DATA]"
click at [353, 305] on span "قسم أول ال قاهرة الجديدة" at bounding box center [398, 314] width 107 height 26
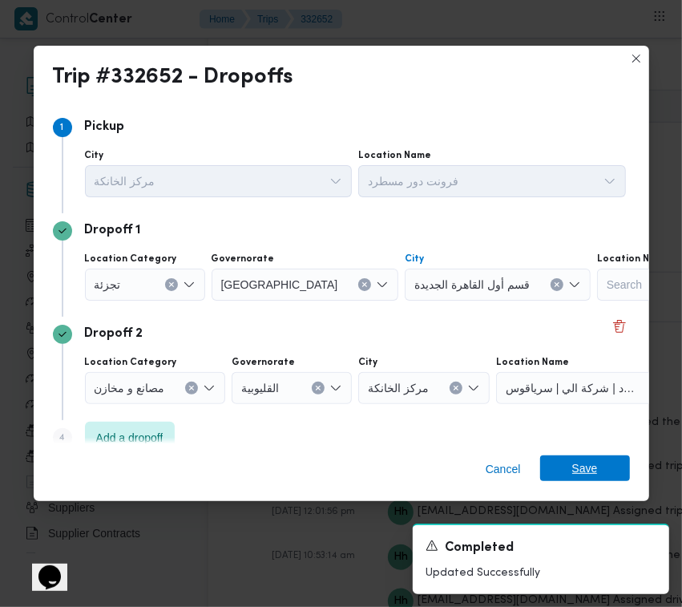
click at [616, 475] on span "Save" at bounding box center [585, 468] width 90 height 26
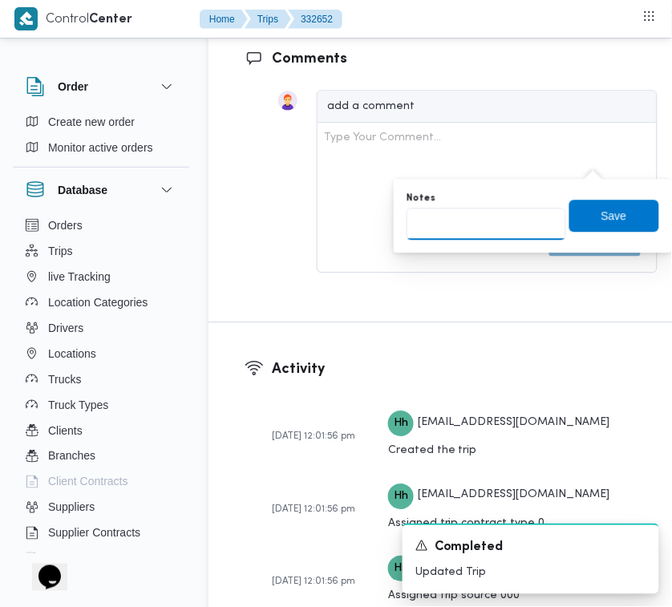
click at [523, 214] on input "Notes" at bounding box center [485, 224] width 159 height 32
paste input "تجمع"
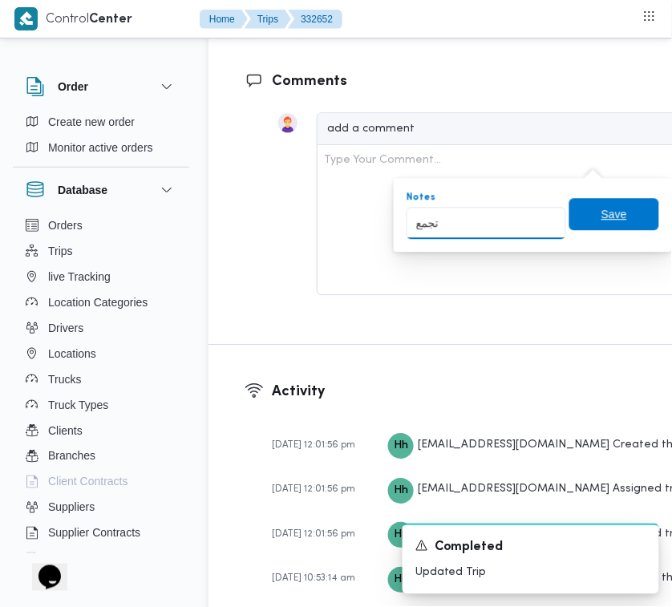
type input "تجمع"
click at [601, 213] on span "Save" at bounding box center [614, 213] width 26 height 19
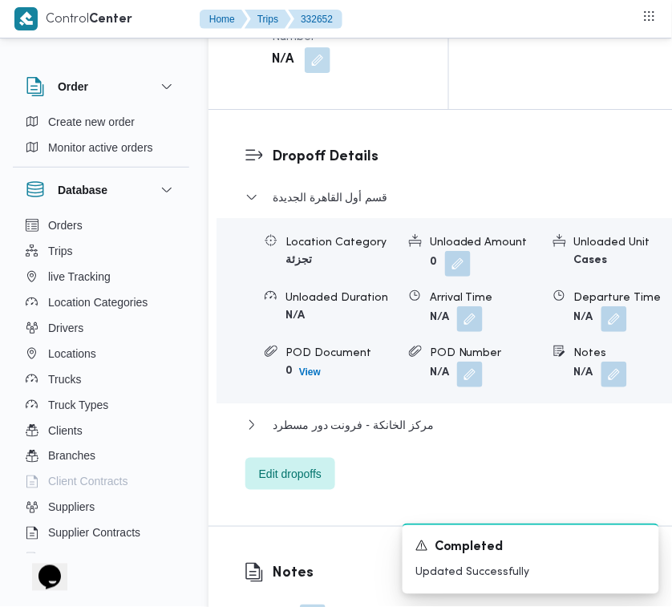
scroll to position [2522, 0]
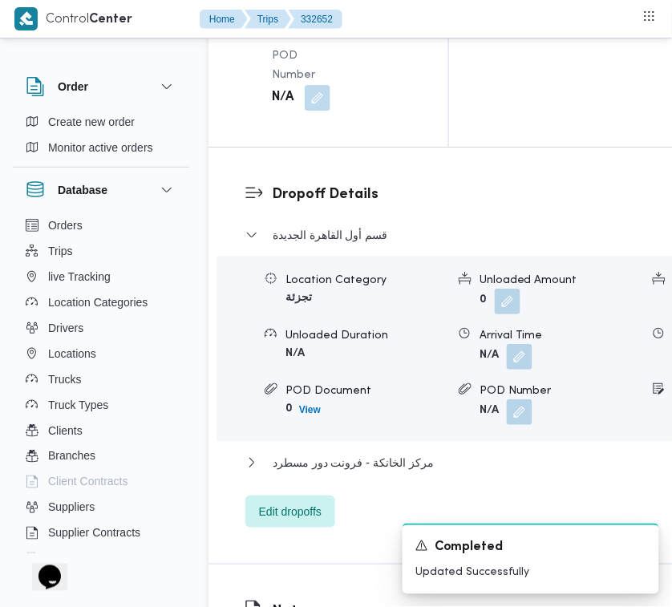
drag, startPoint x: 668, startPoint y: 313, endPoint x: 664, endPoint y: 293, distance: 20.4
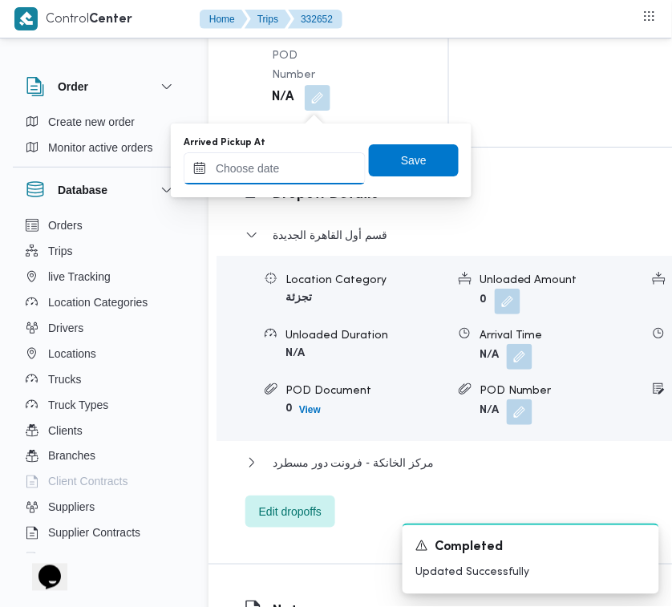
click at [317, 169] on input "Arrived Pickup At" at bounding box center [275, 168] width 182 height 32
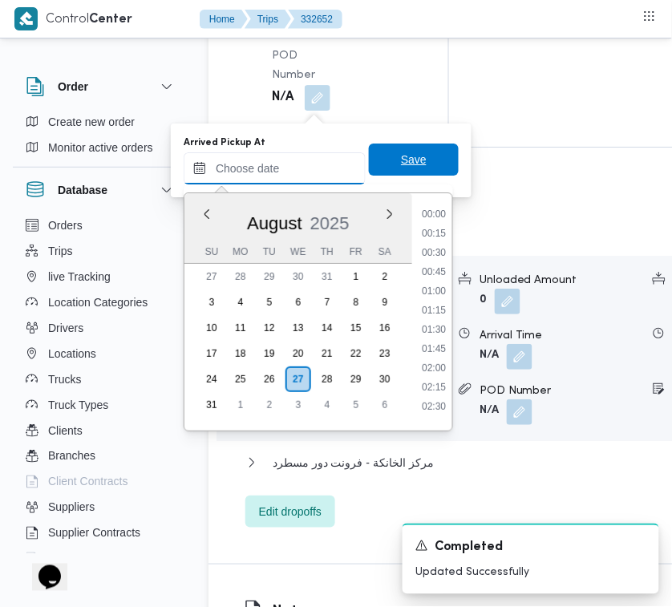
paste input "[DATE] 7:00:00 AM"
type input "[DATE] 7:00:00 AM"
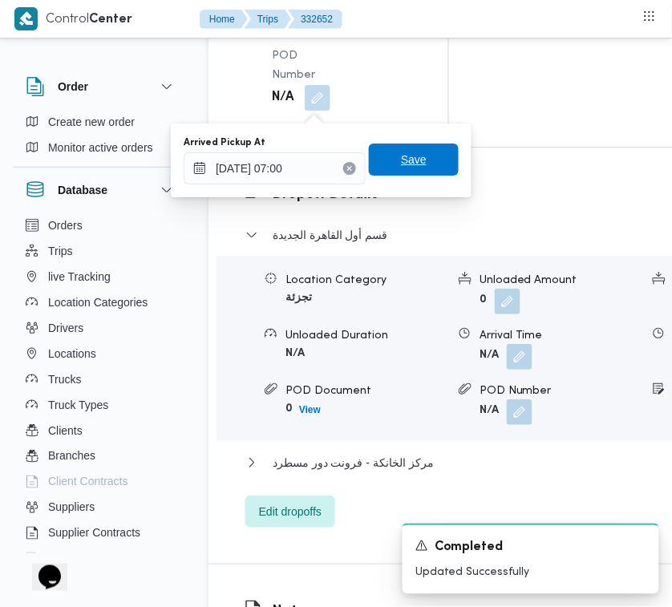
click at [401, 162] on span "Save" at bounding box center [414, 159] width 26 height 19
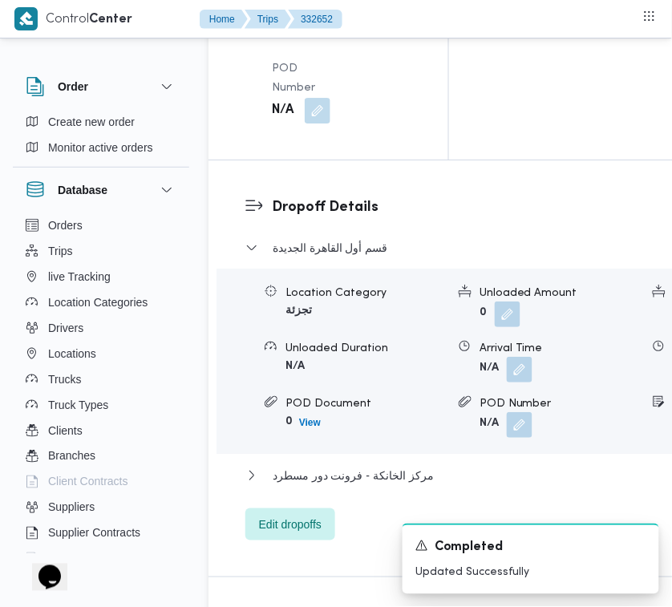
drag, startPoint x: 327, startPoint y: 190, endPoint x: 329, endPoint y: 214, distance: 24.1
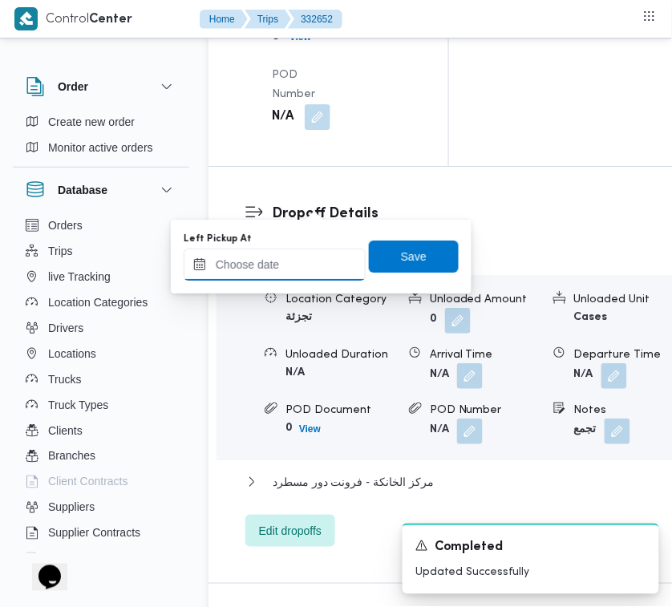
click at [326, 261] on input "Left Pickup At" at bounding box center [275, 264] width 182 height 32
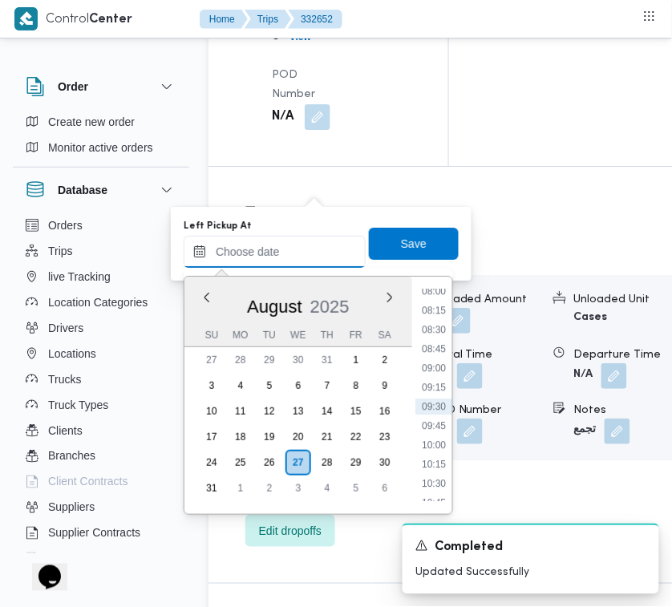
paste input "[DATE] 7:00:00 AM"
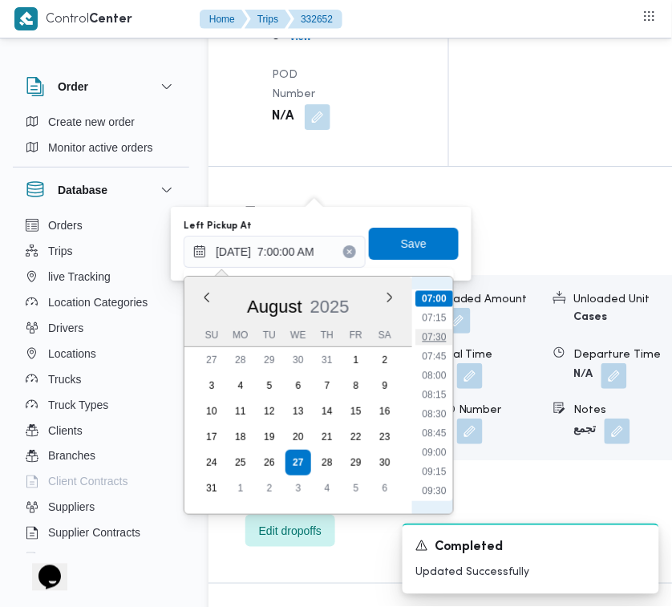
click at [423, 337] on li "07:30" at bounding box center [433, 337] width 37 height 16
type input "[DATE] 07:30"
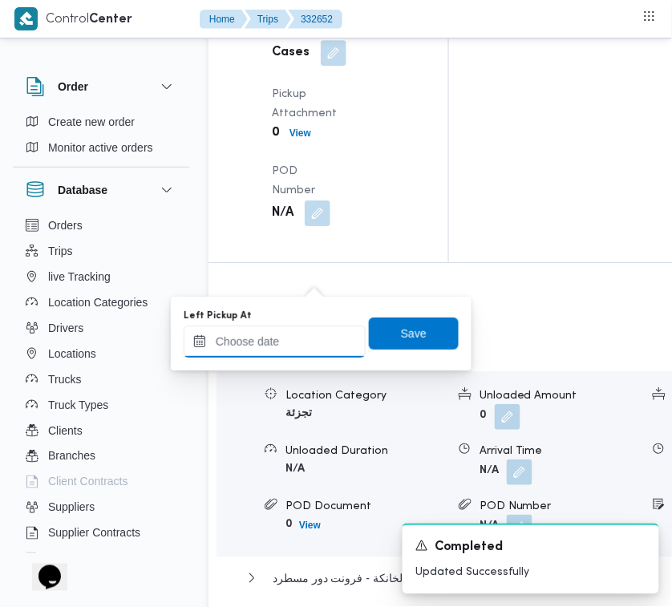
click at [317, 333] on input "Left Pickup At" at bounding box center [275, 341] width 182 height 32
paste input "[DATE] 7:00:00 AM"
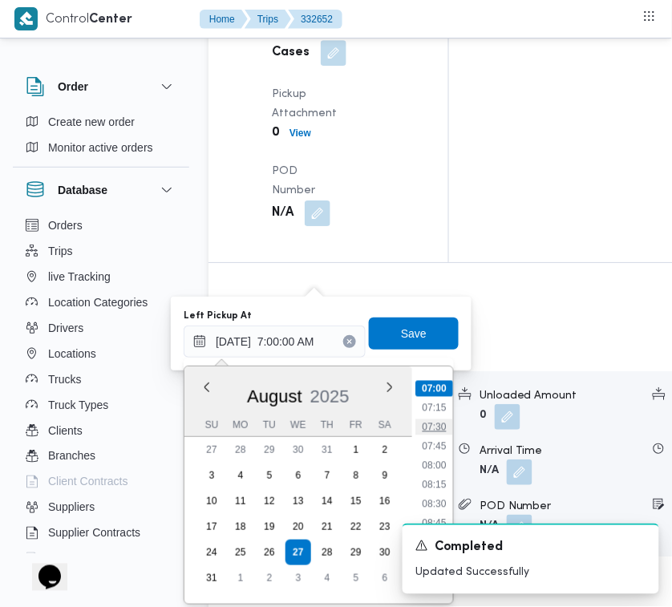
click at [441, 429] on li "07:30" at bounding box center [433, 427] width 37 height 16
type input "[DATE] 07:30"
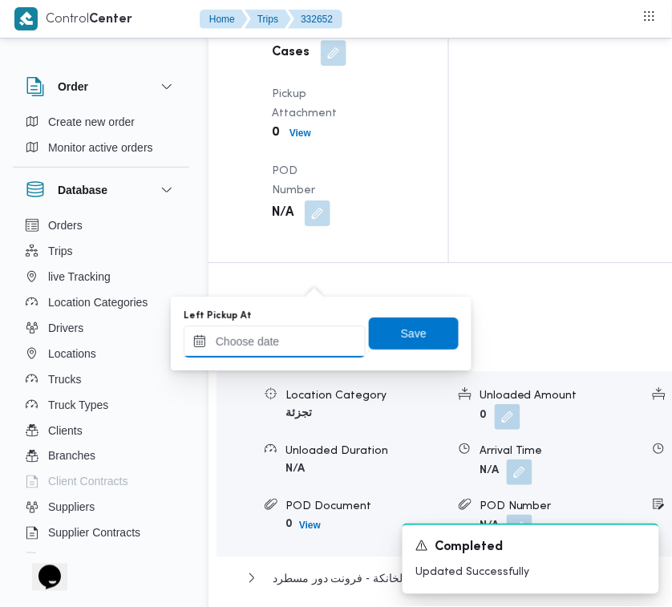
click at [325, 341] on input "Left Pickup At" at bounding box center [275, 341] width 182 height 32
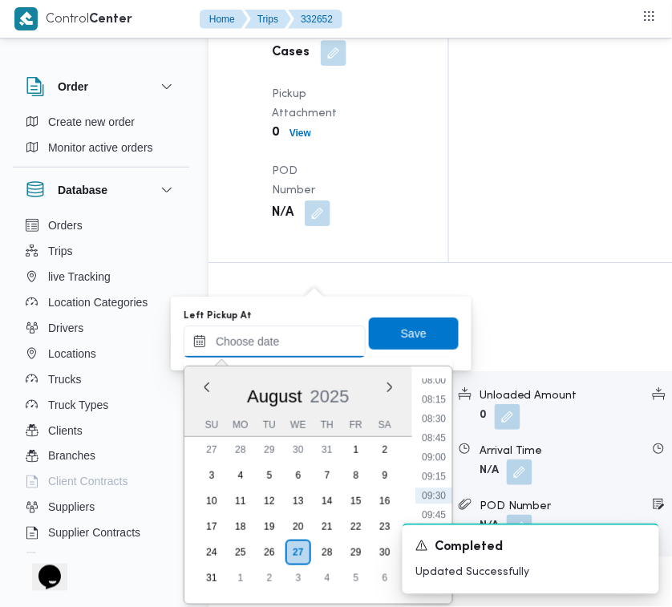
paste input "[DATE] 7:00:00 AM"
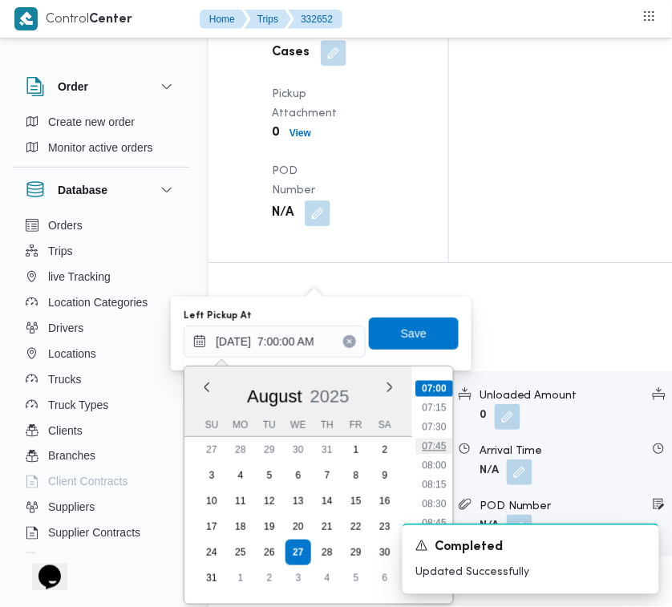
click at [443, 447] on li "07:45" at bounding box center [433, 446] width 37 height 16
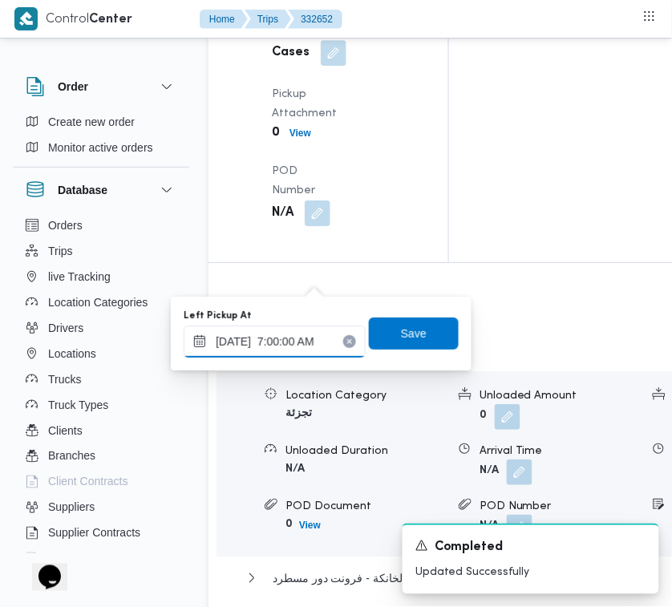
type input "[DATE] 07:45"
click at [414, 330] on span "Save" at bounding box center [414, 333] width 90 height 32
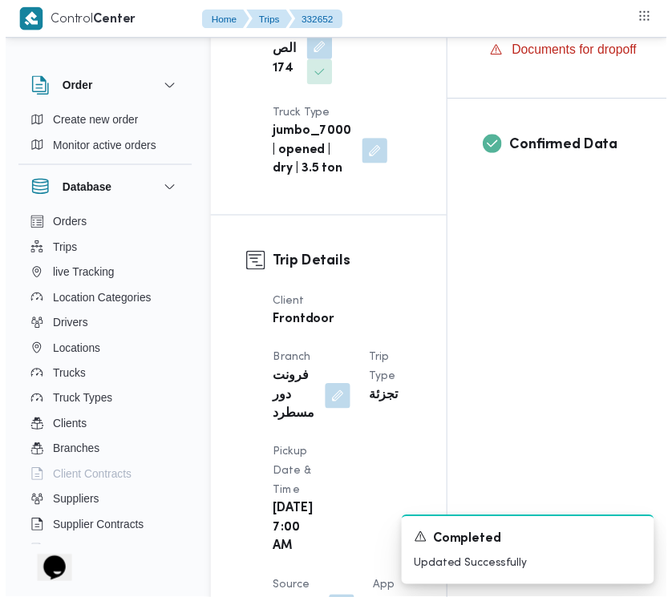
scroll to position [0, 0]
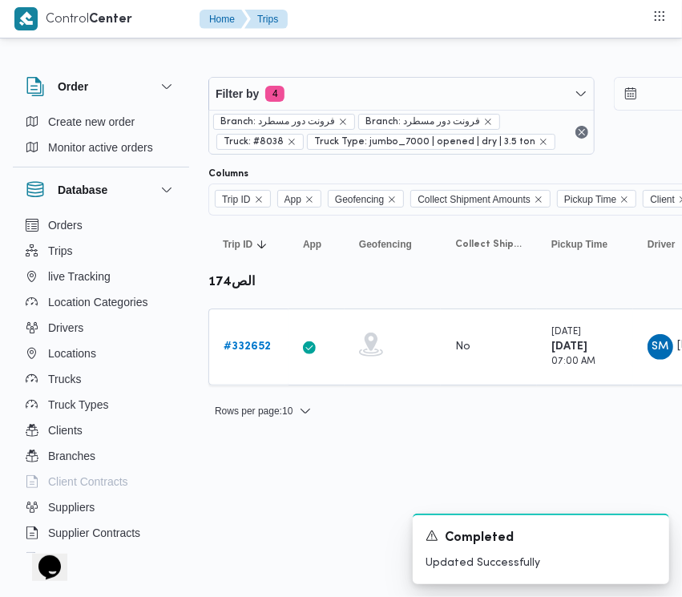
click at [383, 110] on div "Branch: فرونت دور مسطرد Branch: فرونت دور مسطرد Truck: #8038 Truck Type: jumbo_…" at bounding box center [401, 132] width 385 height 44
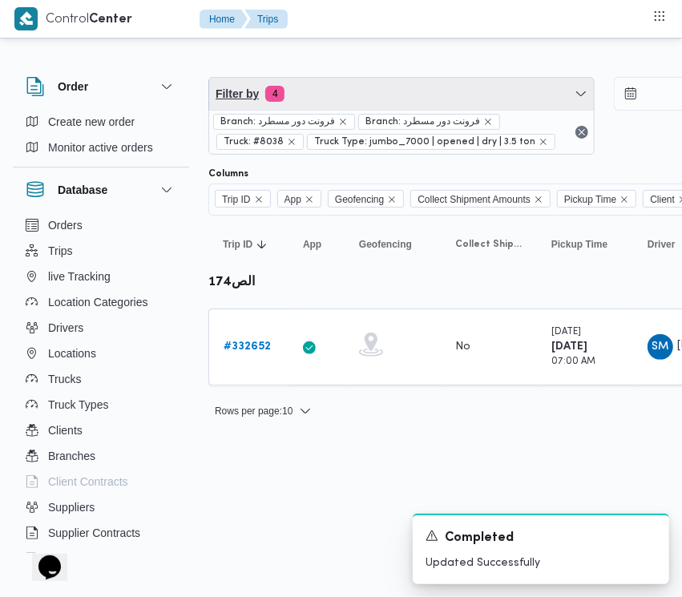
click at [363, 103] on span "Filter by 4" at bounding box center [401, 94] width 385 height 32
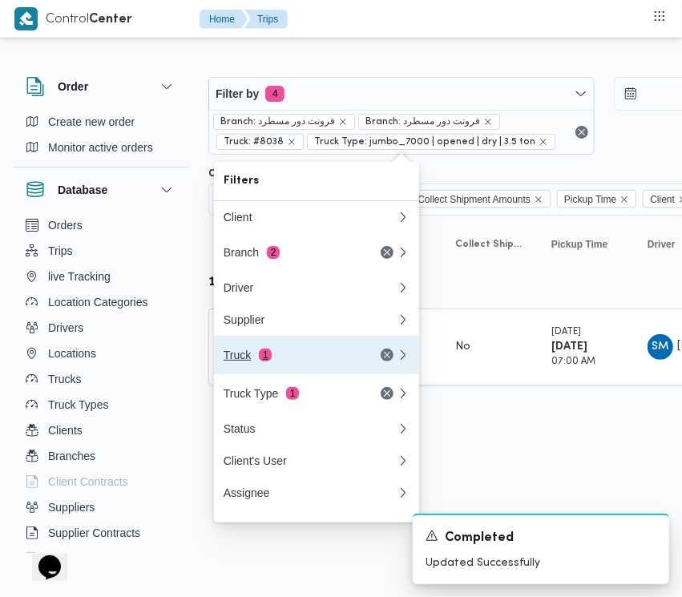
click at [259, 357] on span "1" at bounding box center [265, 355] width 13 height 13
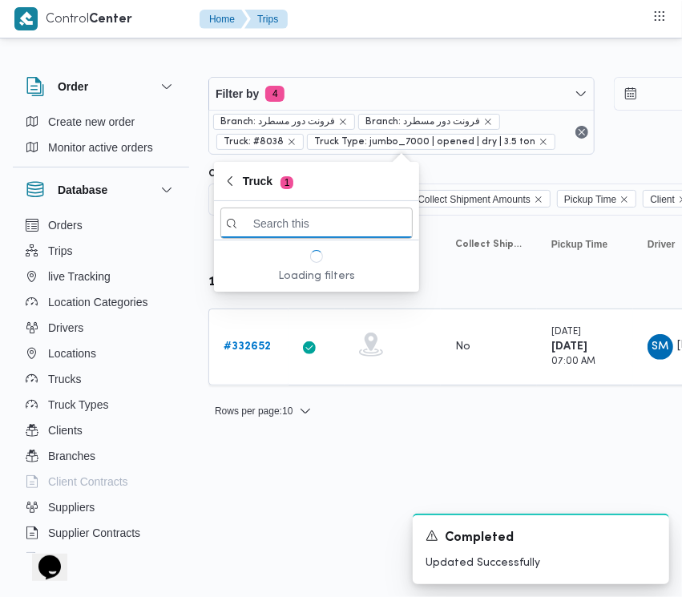
paste input "9583"
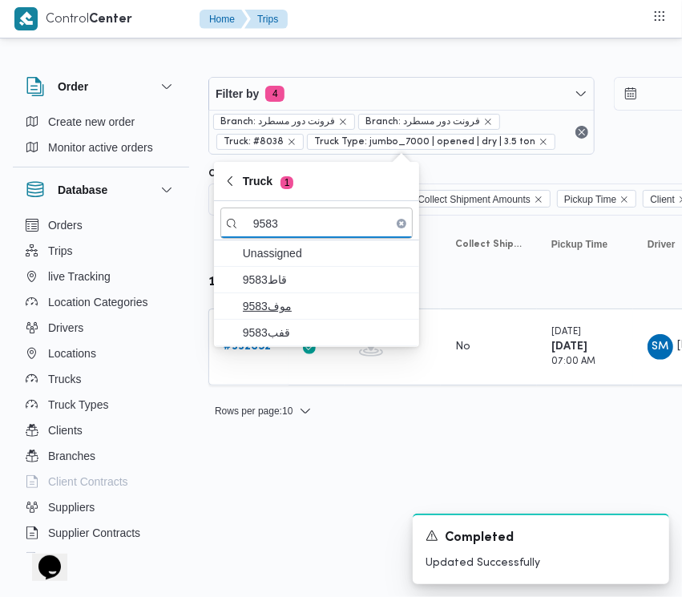
type input "9583"
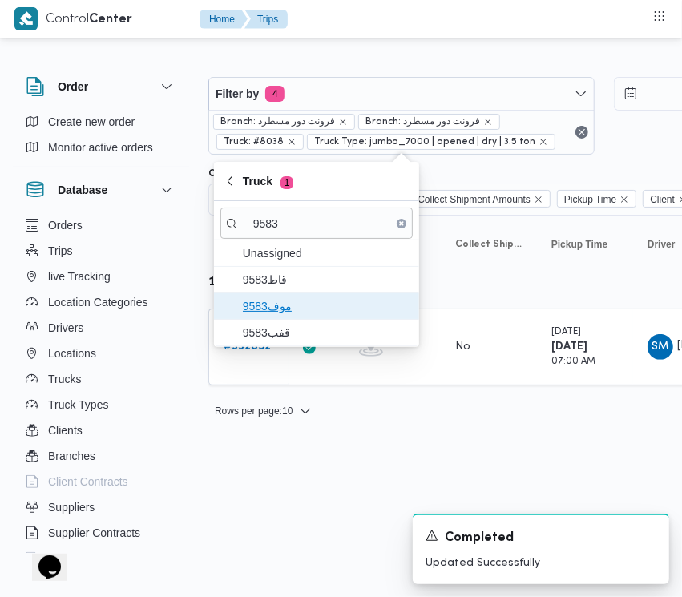
click at [273, 294] on span "موف9583" at bounding box center [316, 306] width 192 height 26
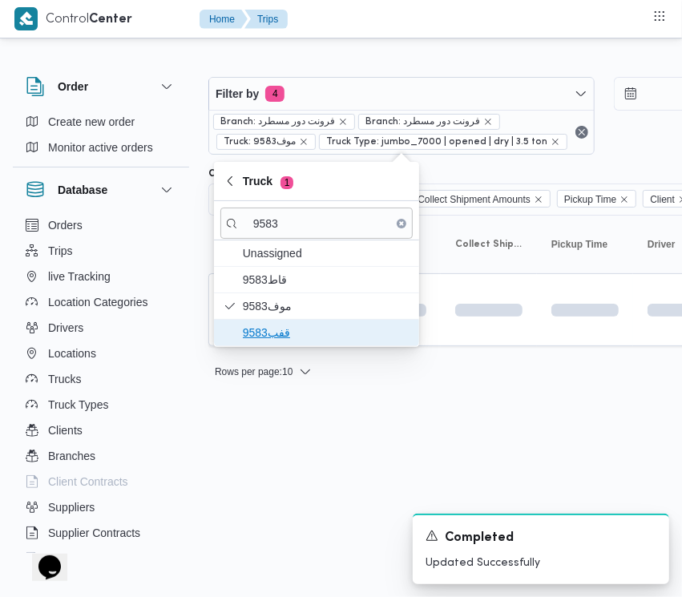
click at [269, 329] on span "قفب9583" at bounding box center [326, 332] width 167 height 19
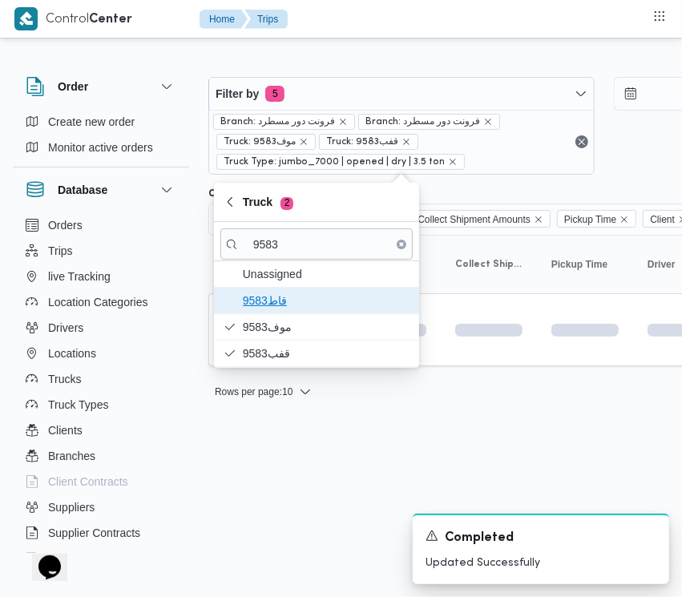
click at [266, 297] on span "9583قاط" at bounding box center [326, 300] width 167 height 19
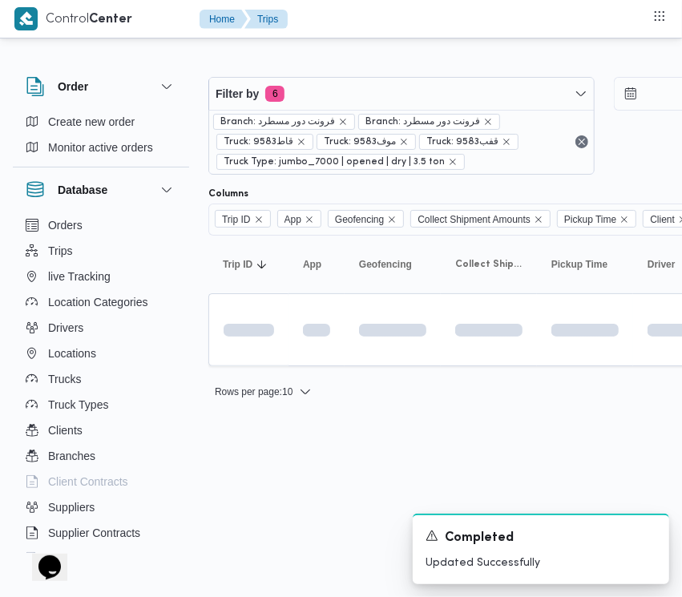
click at [286, 459] on html "Control Center Home Trips Order Create new order Monitor active orders Database…" at bounding box center [341, 298] width 682 height 597
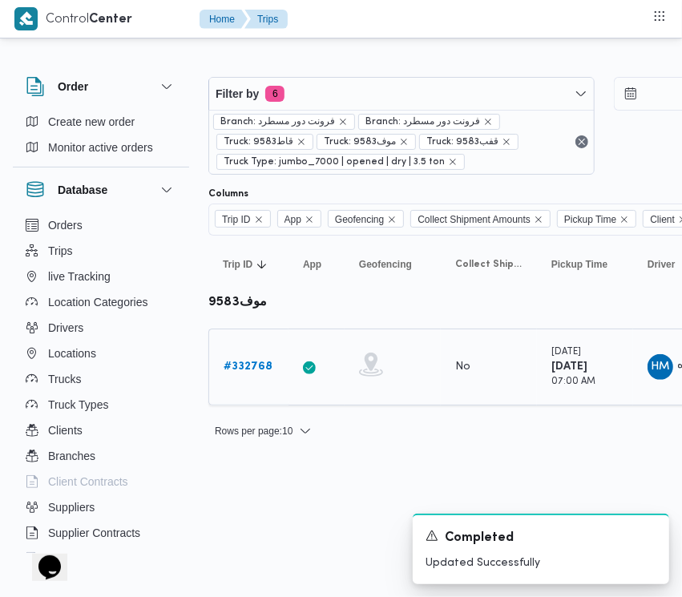
click at [253, 350] on td "Trip ID # 332768" at bounding box center [248, 367] width 80 height 77
click at [255, 372] on b "# 332768" at bounding box center [248, 366] width 49 height 10
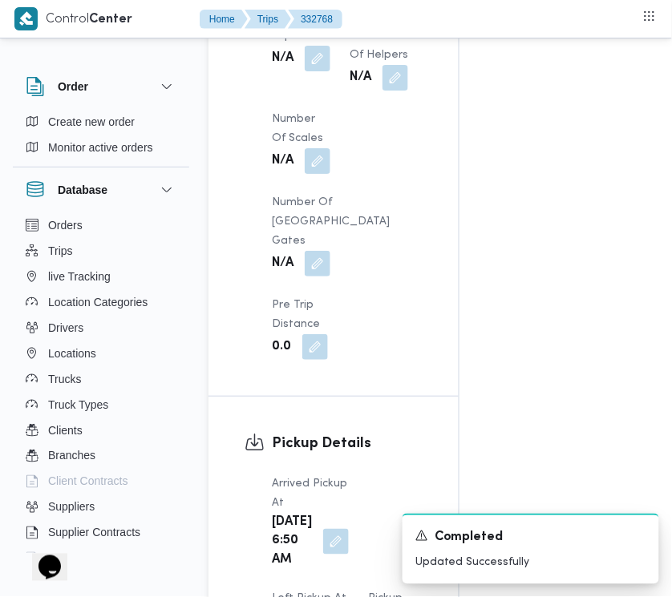
scroll to position [2537, 0]
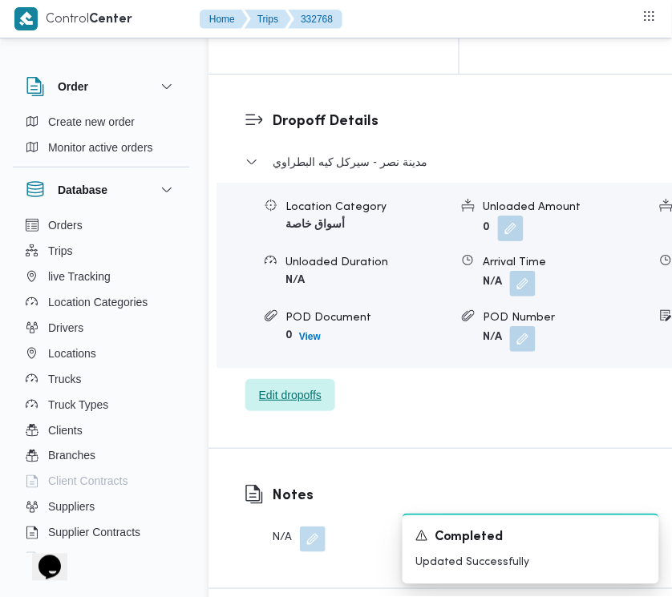
click at [318, 405] on span "Edit dropoffs" at bounding box center [290, 394] width 63 height 19
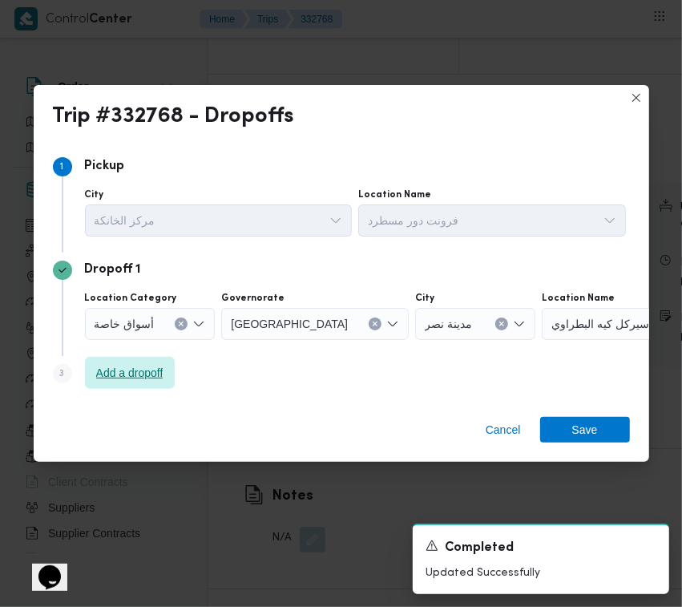
click at [155, 369] on span "Add a dropoff" at bounding box center [129, 372] width 67 height 19
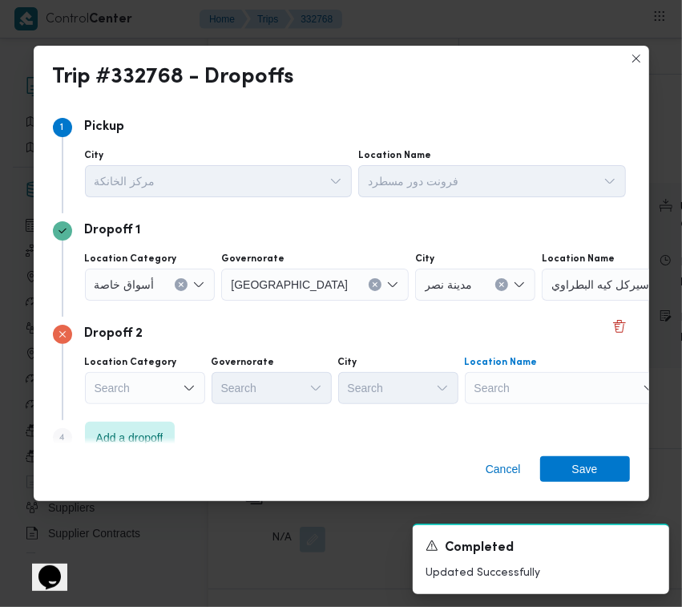
click at [593, 389] on div "Search" at bounding box center [565, 388] width 200 height 32
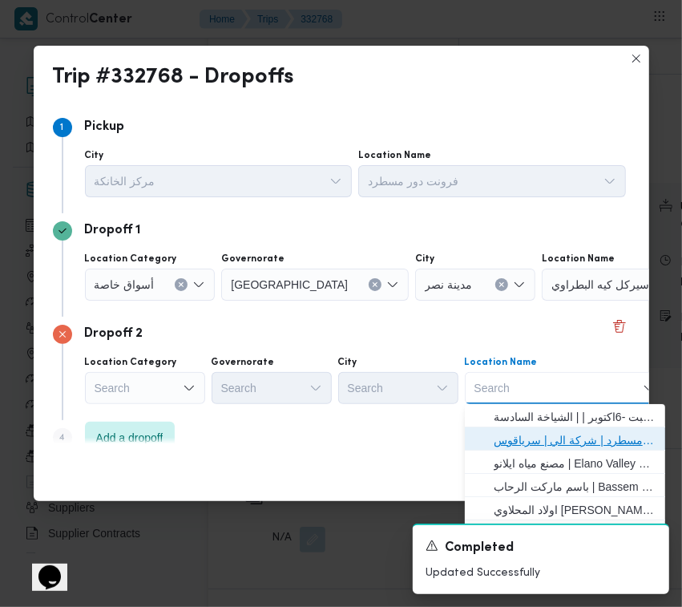
click at [514, 443] on span "فرونت دور مسطرد | شركة الي | سرياقوس" at bounding box center [575, 439] width 162 height 19
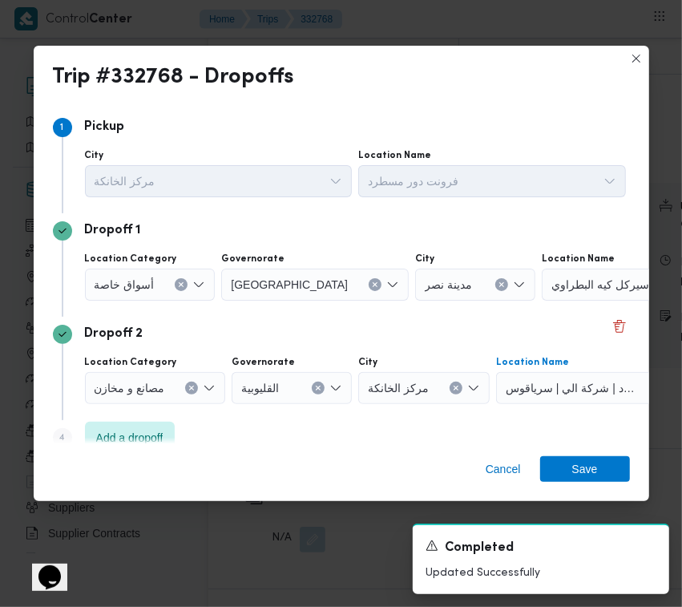
click at [112, 275] on span "أسواق خاصة" at bounding box center [125, 284] width 60 height 18
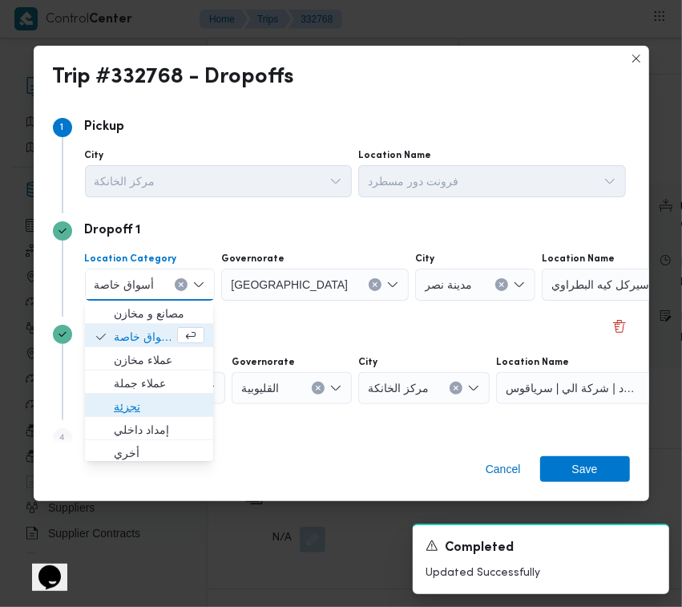
click at [139, 406] on span "تجزئة" at bounding box center [159, 406] width 91 height 19
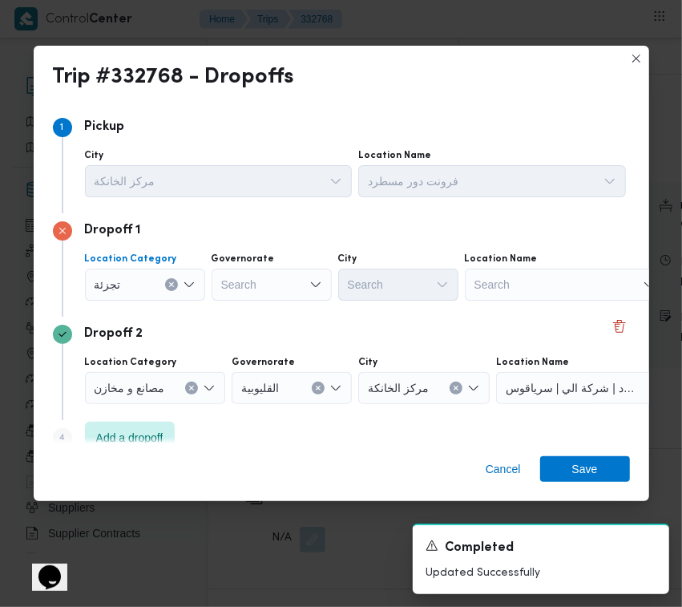
click at [269, 285] on div "Search" at bounding box center [272, 284] width 120 height 32
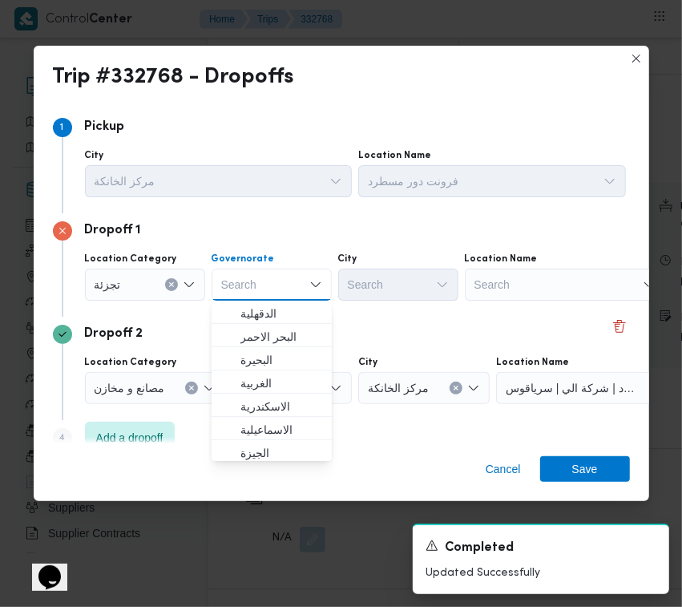
paste input "القليوبية"
type input "القليوبية"
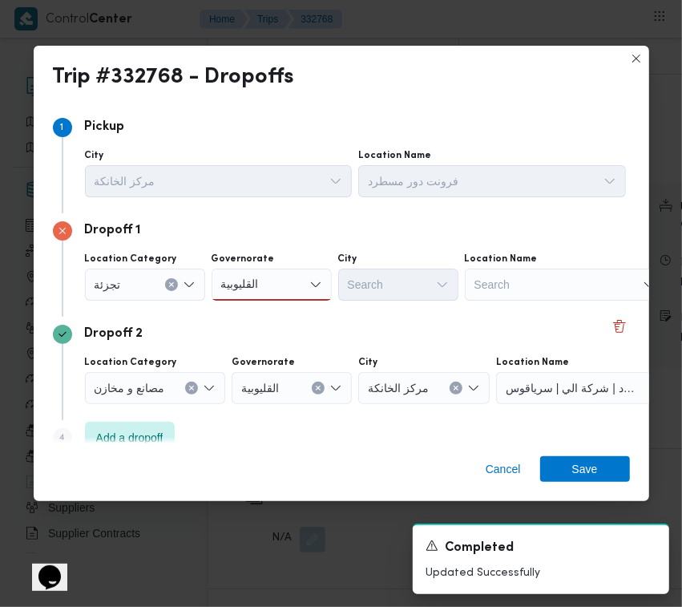
drag, startPoint x: 298, startPoint y: 273, endPoint x: 298, endPoint y: 289, distance: 15.2
click at [298, 273] on div "القليوبية القليوبية" at bounding box center [272, 284] width 120 height 32
click at [281, 310] on span "القليوبية" at bounding box center [281, 313] width 82 height 19
click at [393, 283] on div "Search" at bounding box center [398, 284] width 120 height 32
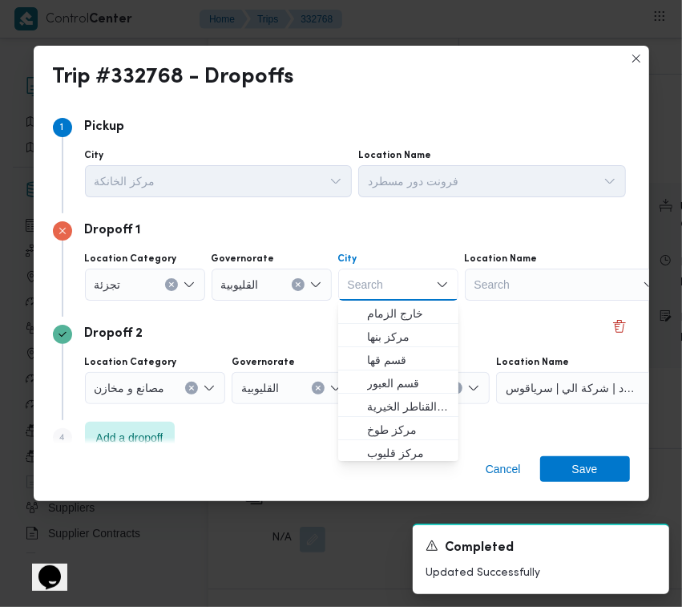
paste input "العبور"
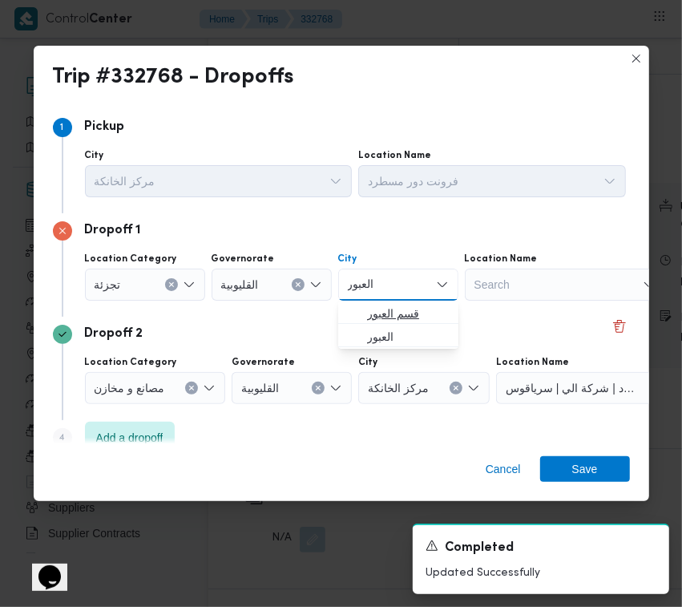
type input "العبور"
click at [383, 314] on span "قسم العبور" at bounding box center [408, 313] width 82 height 19
click at [605, 463] on span "Save" at bounding box center [585, 469] width 90 height 26
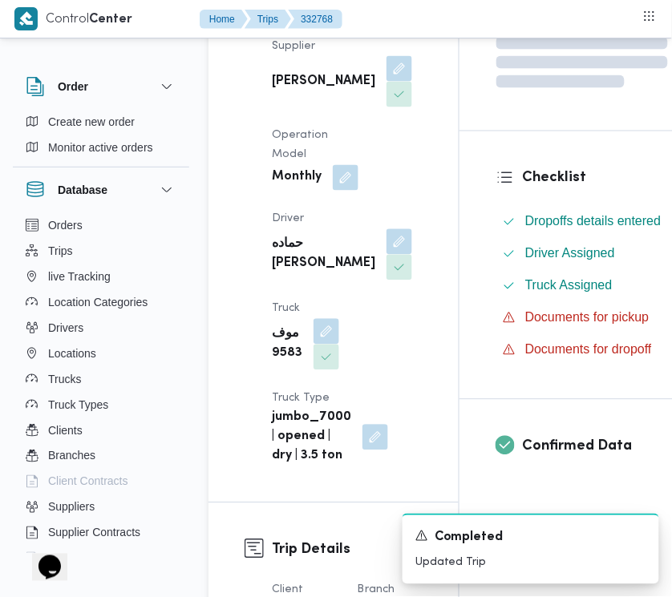
scroll to position [0, 0]
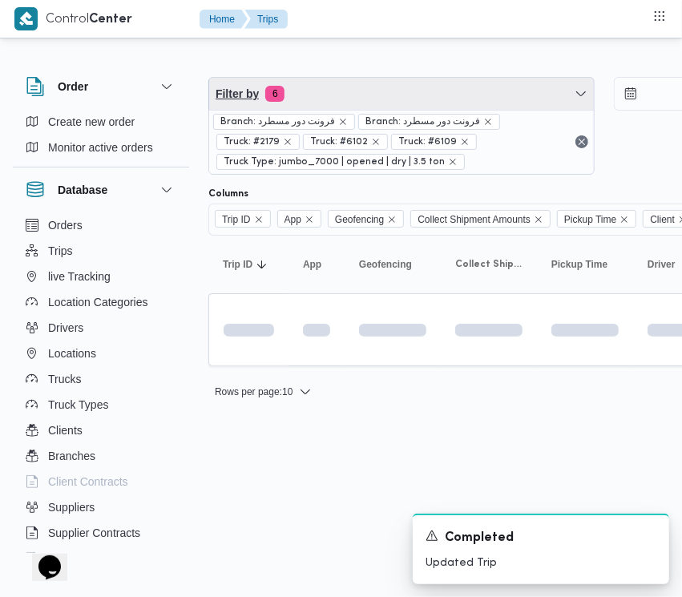
click at [373, 105] on span "Filter by 6" at bounding box center [401, 94] width 385 height 32
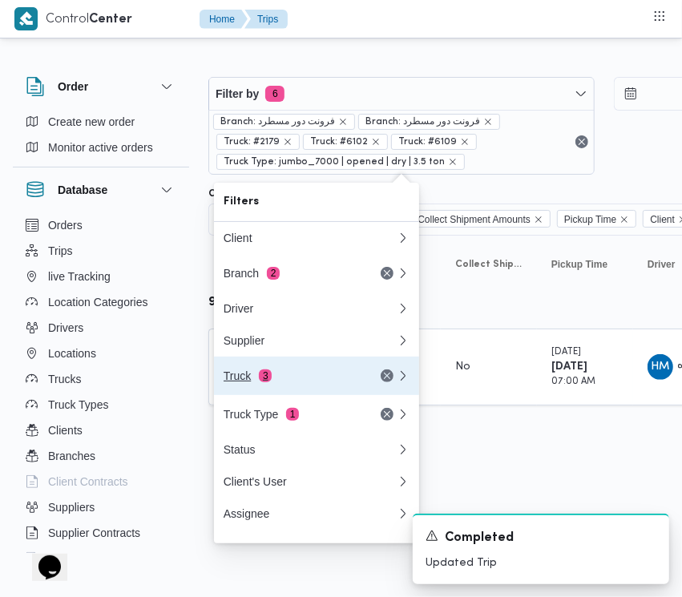
click at [315, 367] on button "Truck 3" at bounding box center [316, 376] width 205 height 38
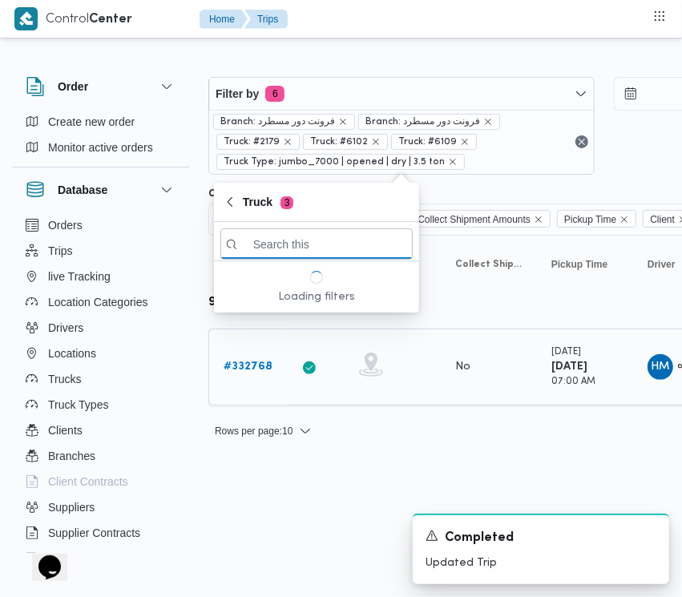
paste input "3465"
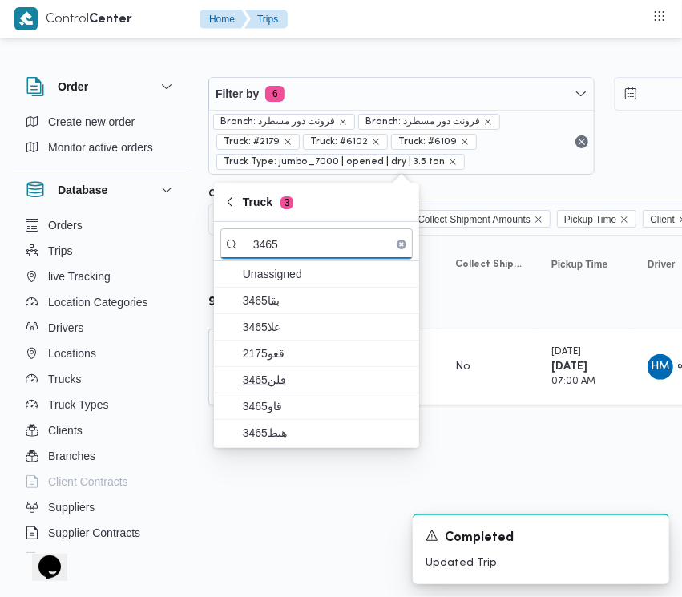
type input "3465"
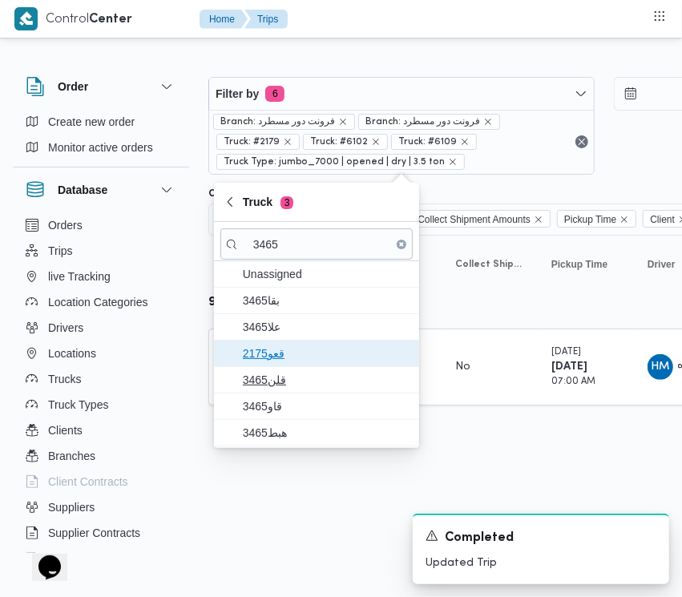
click at [293, 357] on span "2175قعو" at bounding box center [326, 353] width 167 height 19
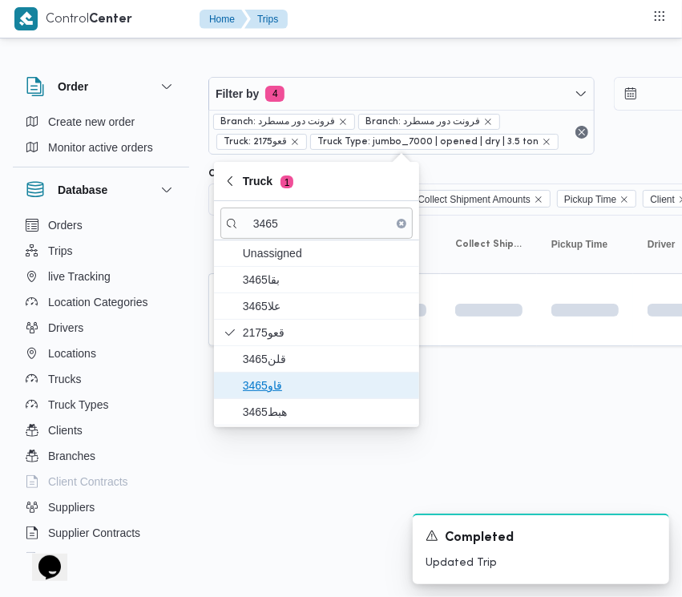
click at [293, 394] on span "قاو3465" at bounding box center [326, 385] width 167 height 19
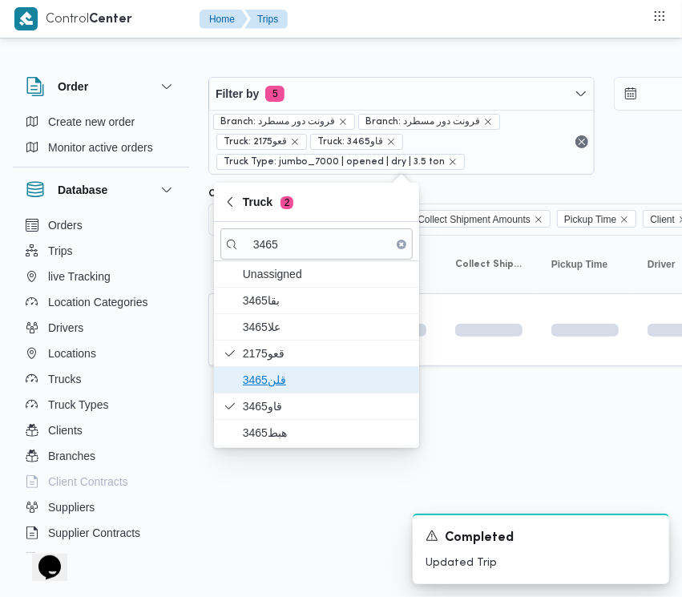
click at [293, 379] on span "قلن3465" at bounding box center [326, 379] width 167 height 19
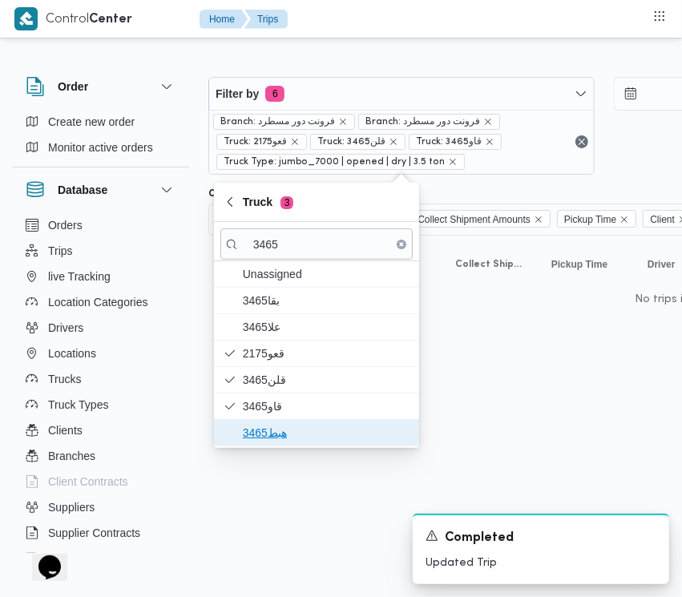
click at [273, 426] on span "هبط3465" at bounding box center [326, 432] width 167 height 19
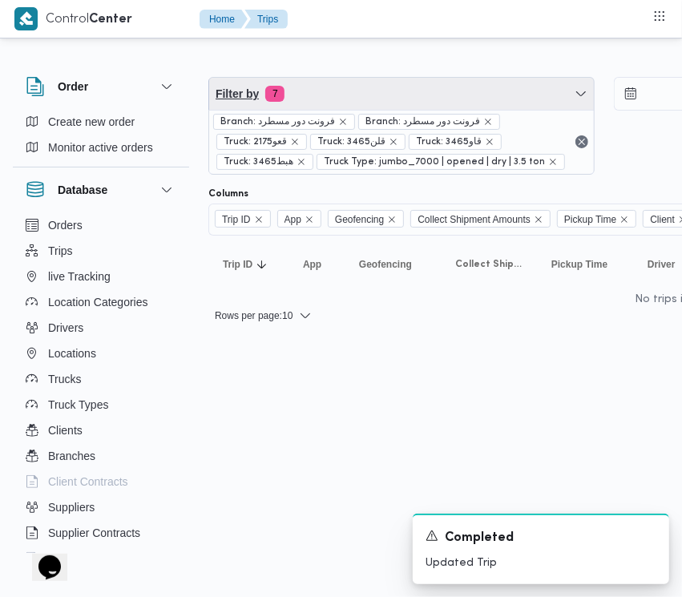
click at [357, 77] on div "Filter by 7 Branch: فرونت دور مسطرد Branch: فرونت دور مسطرد Truck: 2175قعو Truc…" at bounding box center [401, 126] width 386 height 98
click at [330, 79] on span "Filter by 7" at bounding box center [401, 94] width 385 height 32
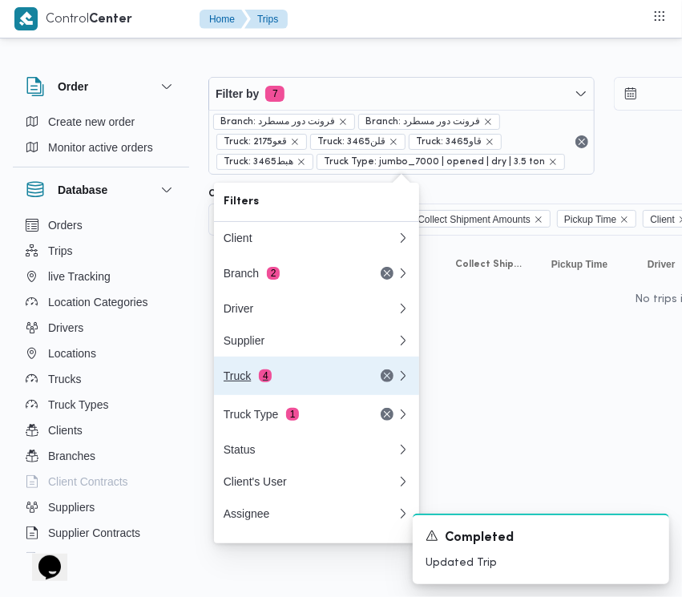
click at [285, 382] on div "Truck 4" at bounding box center [291, 375] width 135 height 13
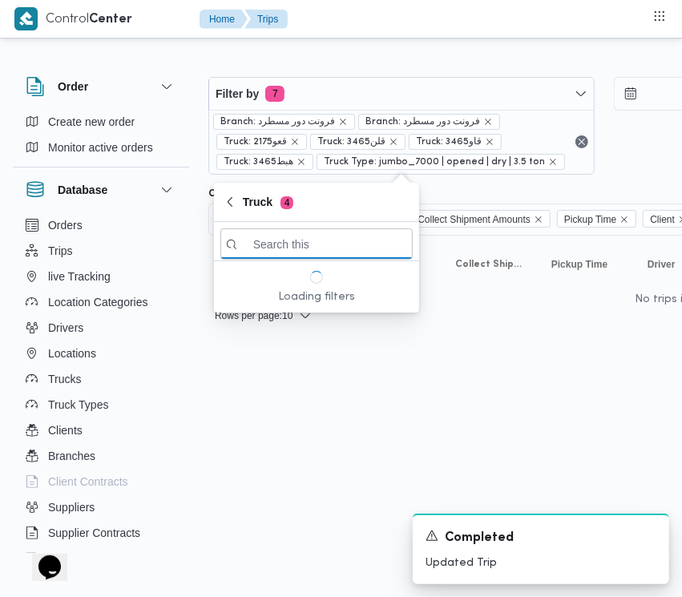
paste input "1234"
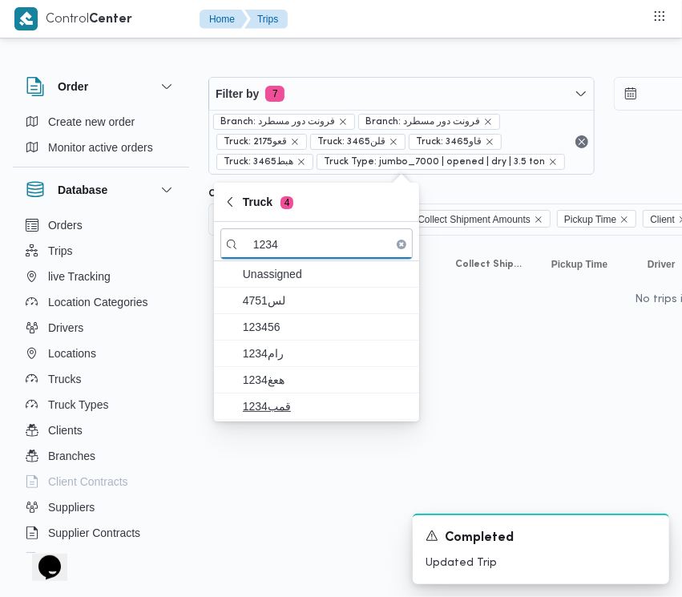
type input "1234"
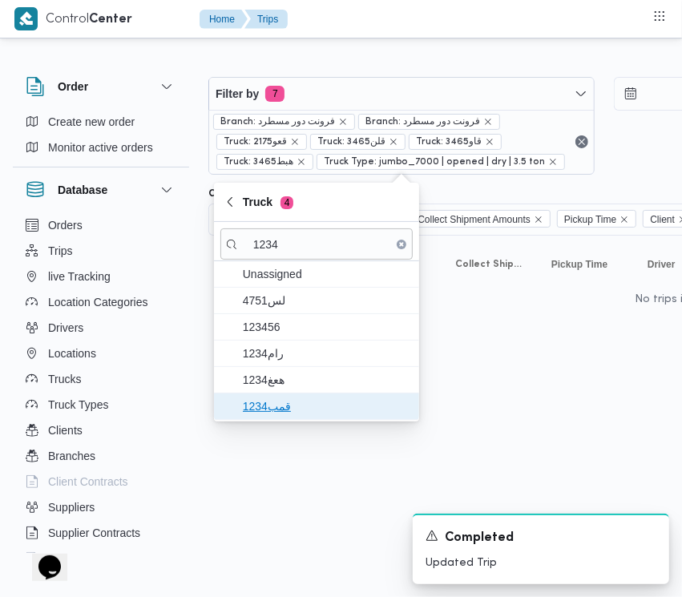
click at [285, 405] on span "قمب1234" at bounding box center [326, 406] width 167 height 19
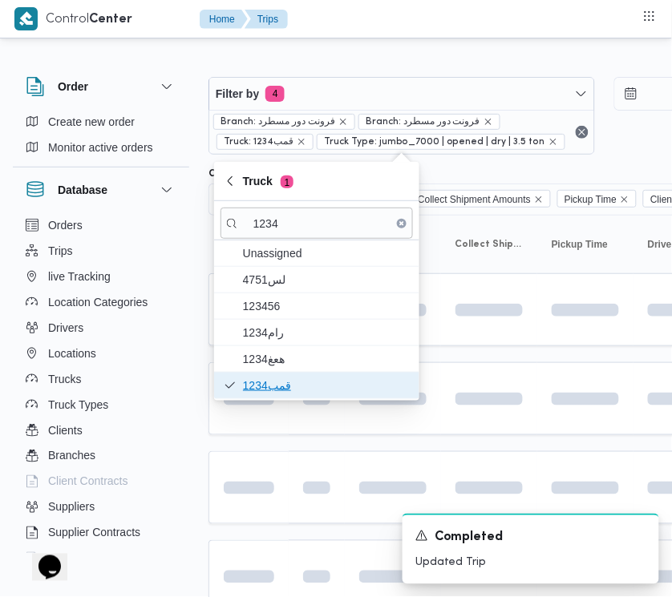
click at [283, 375] on span "قمب1234" at bounding box center [316, 386] width 192 height 26
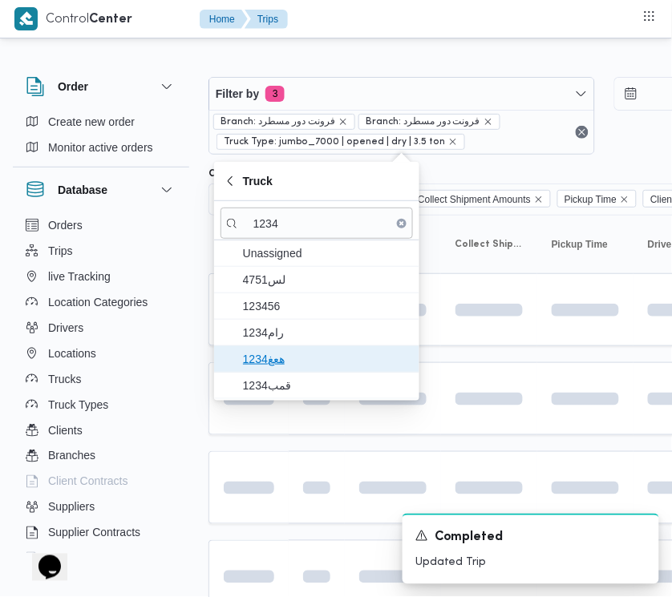
click at [277, 349] on span "هعغ1234" at bounding box center [316, 359] width 192 height 26
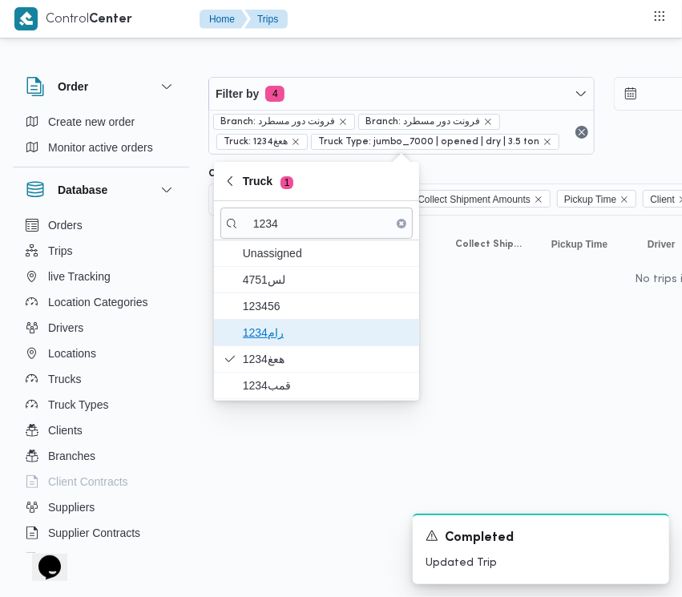
click at [271, 337] on span "رام1234" at bounding box center [326, 332] width 167 height 19
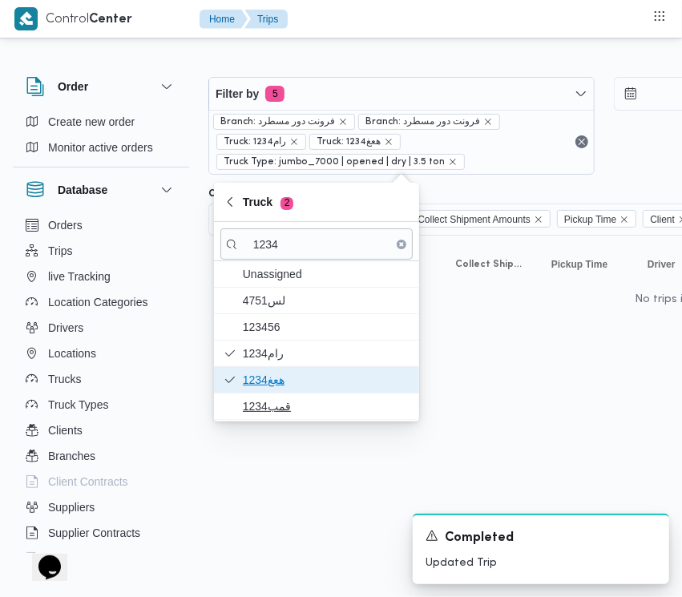
click at [279, 399] on div "Unassigned 4751لس 123456 رام1234 هعغ1234 قمب1234" at bounding box center [316, 340] width 205 height 159
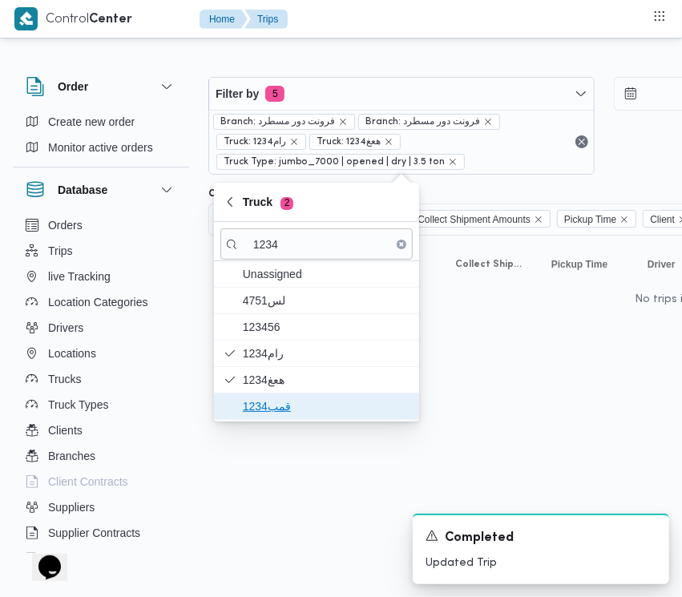
click at [279, 405] on span "قمب1234" at bounding box center [326, 406] width 167 height 19
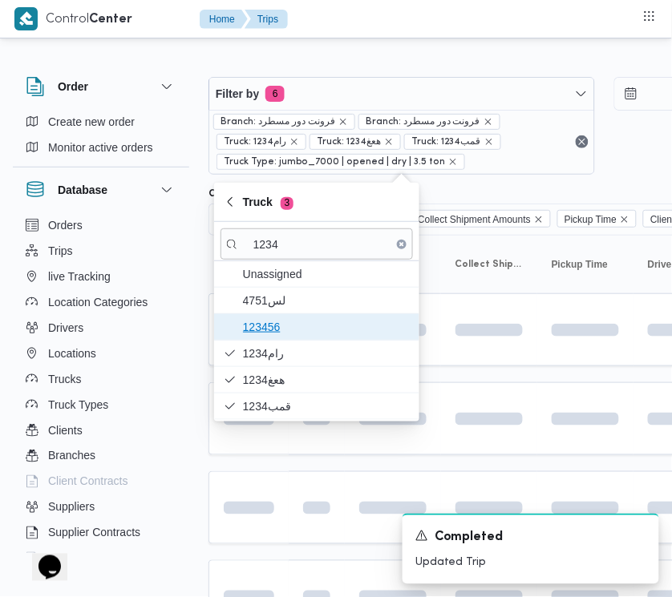
click at [291, 322] on span "123456" at bounding box center [326, 326] width 167 height 19
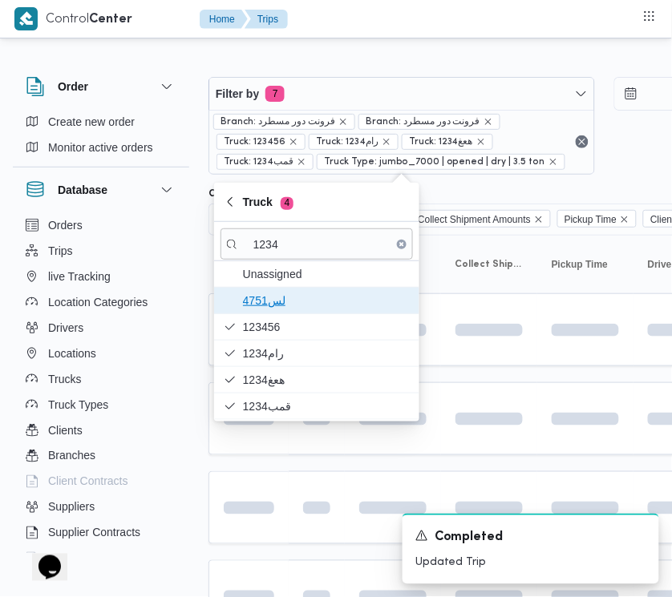
click at [286, 309] on span "4751لس" at bounding box center [326, 300] width 167 height 19
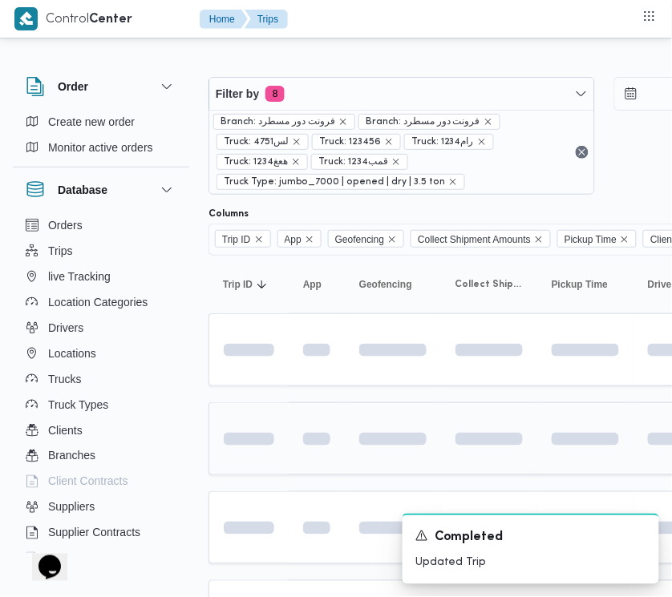
click at [291, 474] on td at bounding box center [317, 438] width 56 height 73
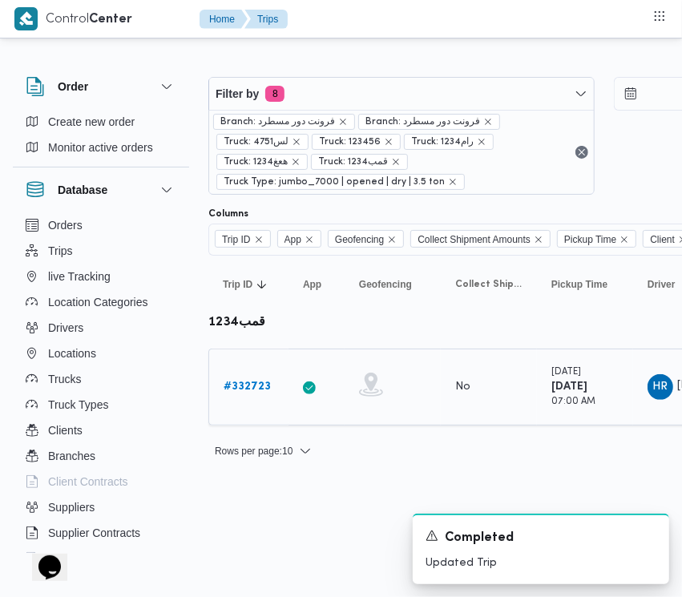
click at [255, 377] on div "# 332723" at bounding box center [248, 387] width 63 height 32
click at [255, 387] on b "# 332723" at bounding box center [247, 386] width 47 height 10
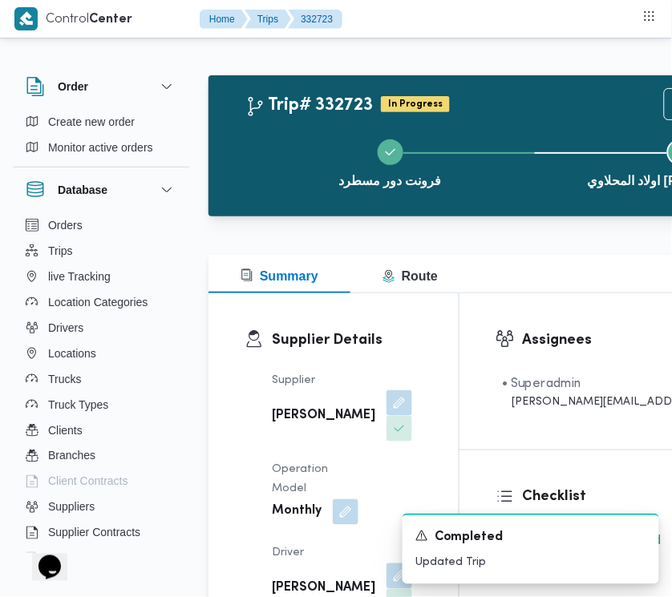
scroll to position [2537, 0]
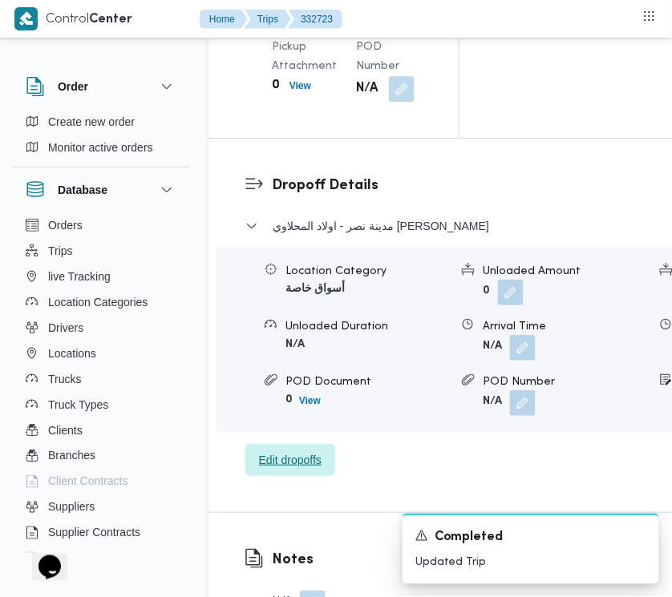
click at [297, 476] on div "مدينة نصر - اولاد المحلاوي مصطفي النحاس Location Category أسواق خاصة Unloaded A…" at bounding box center [530, 346] width 571 height 260
click at [282, 469] on span "Edit dropoffs" at bounding box center [290, 459] width 63 height 19
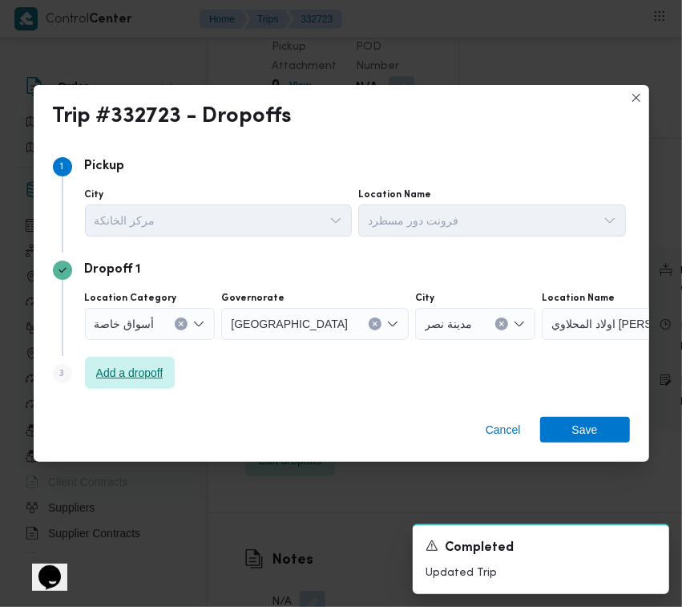
click at [132, 377] on span "Add a dropoff" at bounding box center [129, 372] width 67 height 19
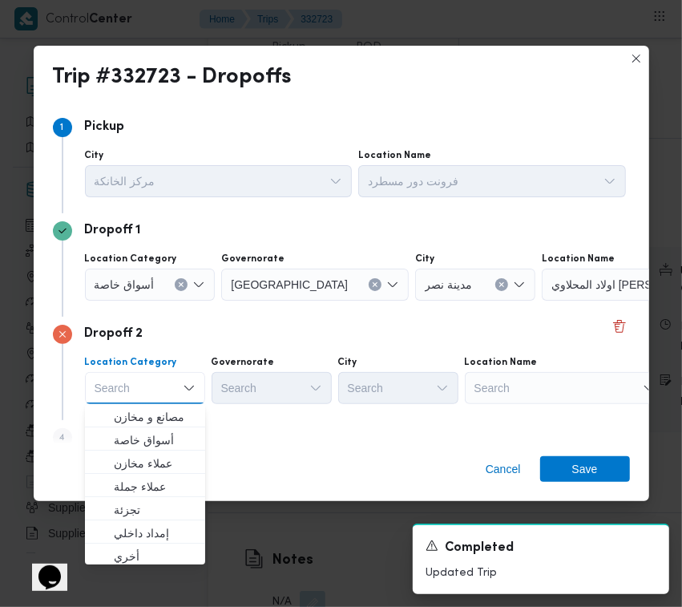
click at [567, 390] on div "Search" at bounding box center [565, 388] width 200 height 32
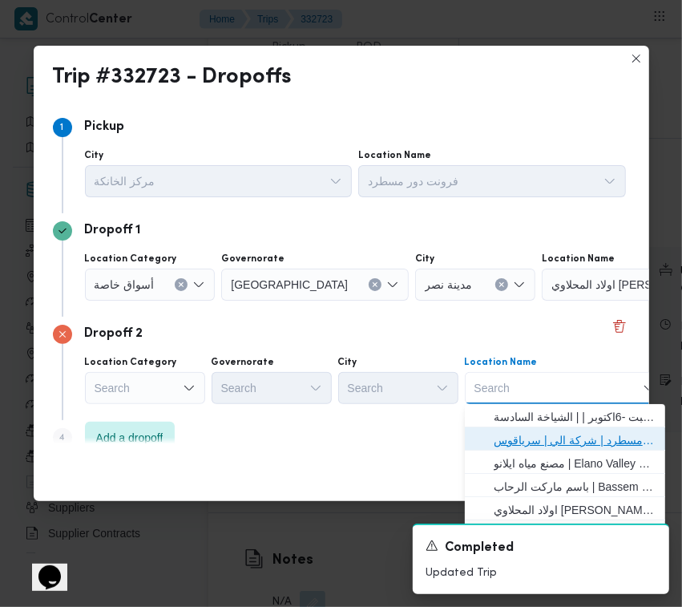
click at [575, 433] on span "فرونت دور مسطرد | شركة الي | سرياقوس" at bounding box center [575, 439] width 162 height 19
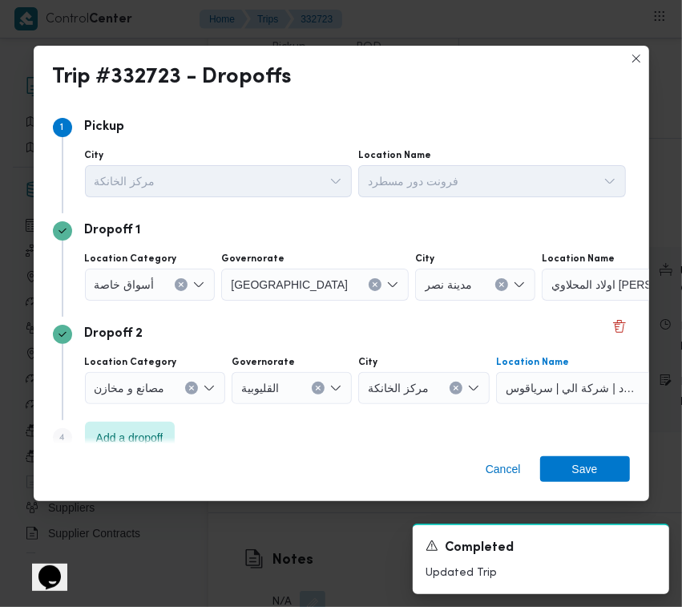
click at [159, 285] on div at bounding box center [161, 285] width 8 height 26
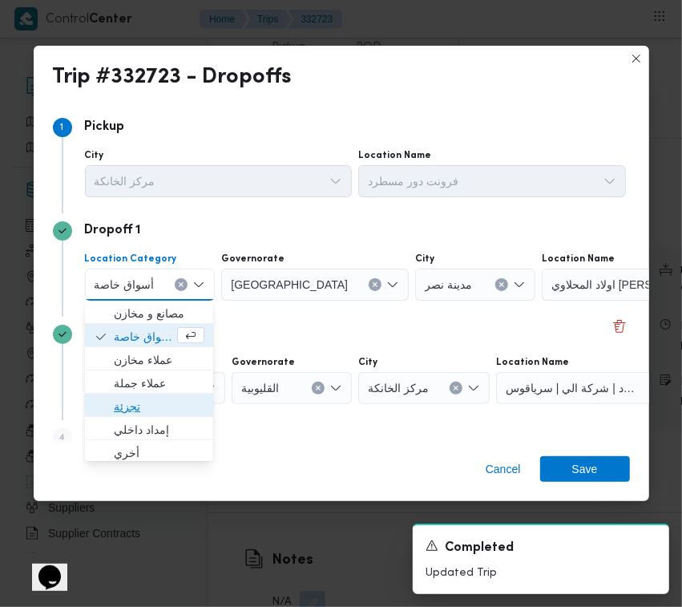
click at [170, 402] on span "تجزئة" at bounding box center [159, 406] width 91 height 19
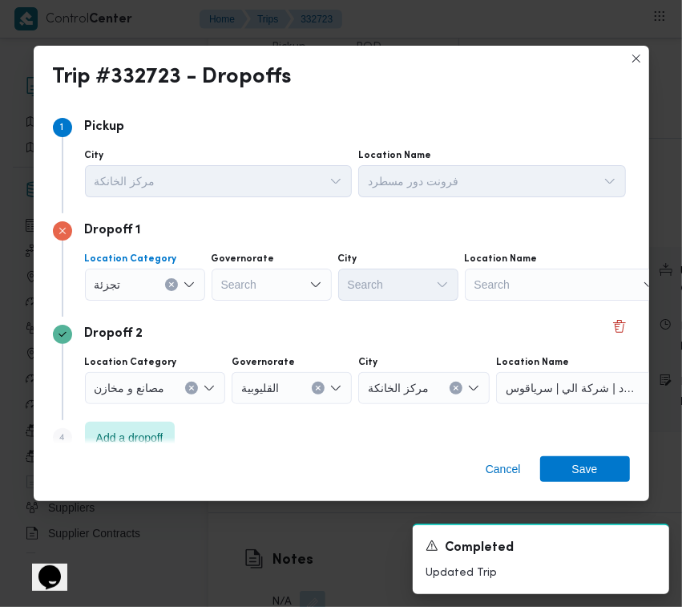
click at [244, 298] on div "Search" at bounding box center [272, 284] width 120 height 32
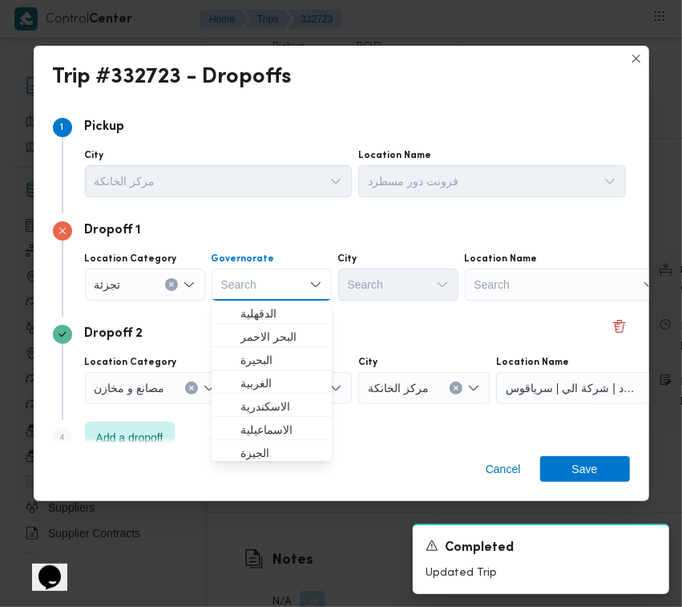
paste input "[GEOGRAPHIC_DATA]"
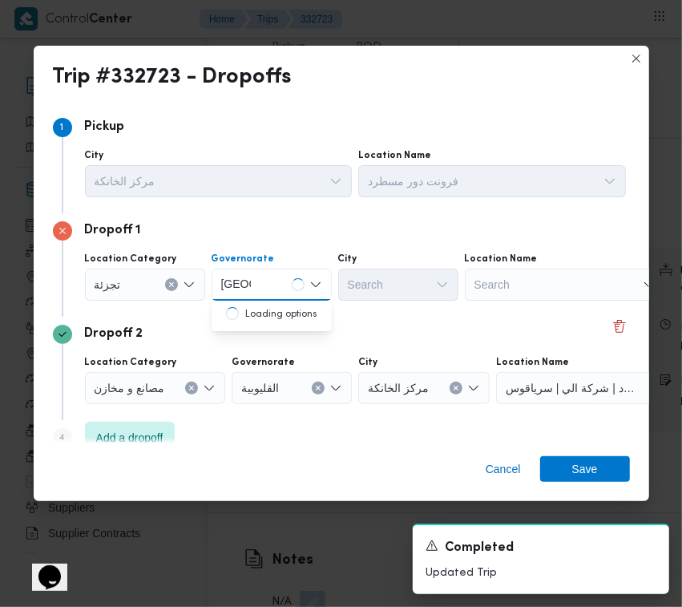
type input "[GEOGRAPHIC_DATA]"
click at [277, 279] on div "[GEOGRAPHIC_DATA] [GEOGRAPHIC_DATA]" at bounding box center [272, 284] width 120 height 32
click at [274, 307] on span "[GEOGRAPHIC_DATA]" at bounding box center [281, 313] width 82 height 19
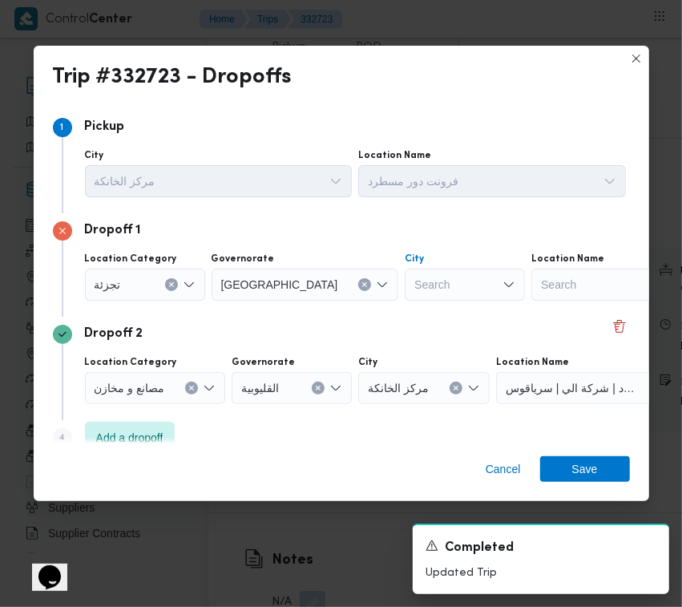
click at [405, 272] on div "Search" at bounding box center [465, 284] width 120 height 32
click at [423, 285] on div "Search" at bounding box center [465, 284] width 120 height 32
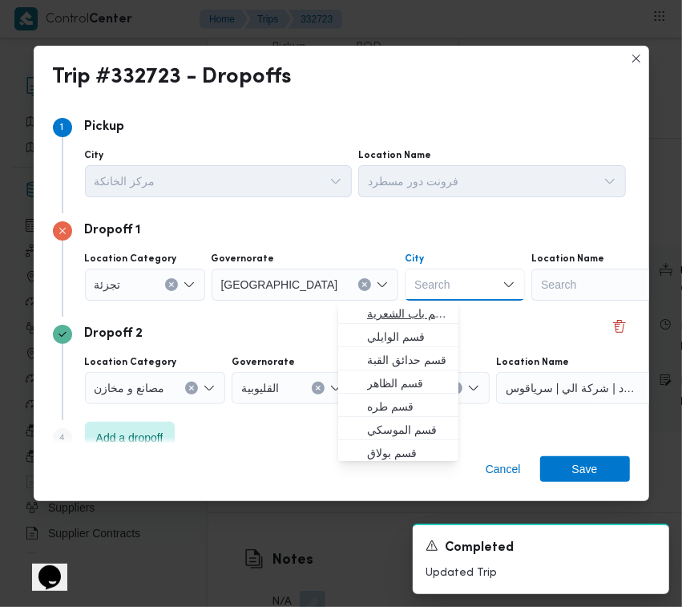
paste input "[GEOGRAPHIC_DATA]"
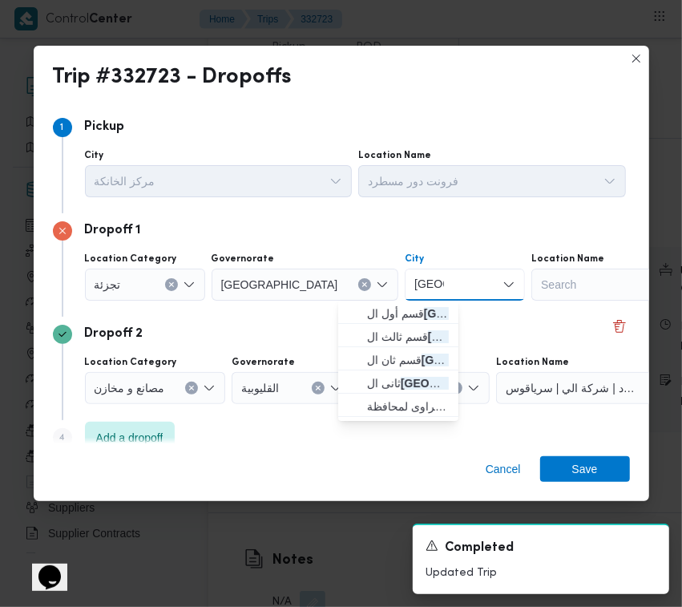
type input "[GEOGRAPHIC_DATA]"
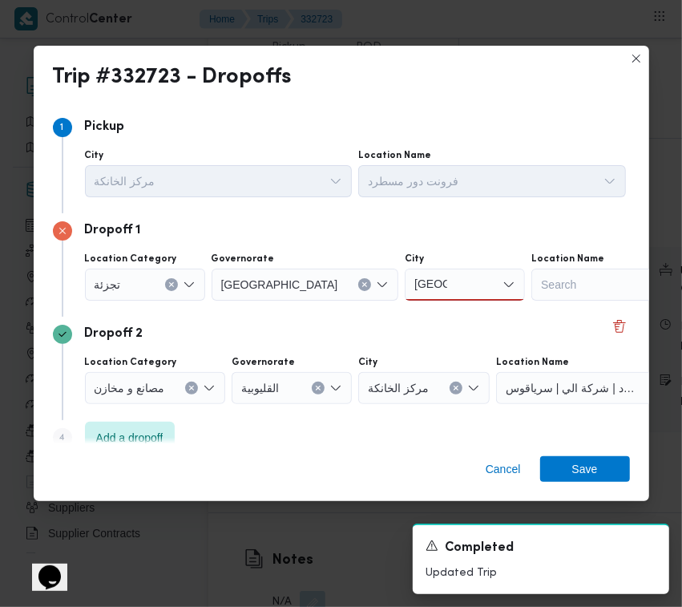
click at [413, 282] on div "[GEOGRAPHIC_DATA] [GEOGRAPHIC_DATA]" at bounding box center [465, 284] width 120 height 32
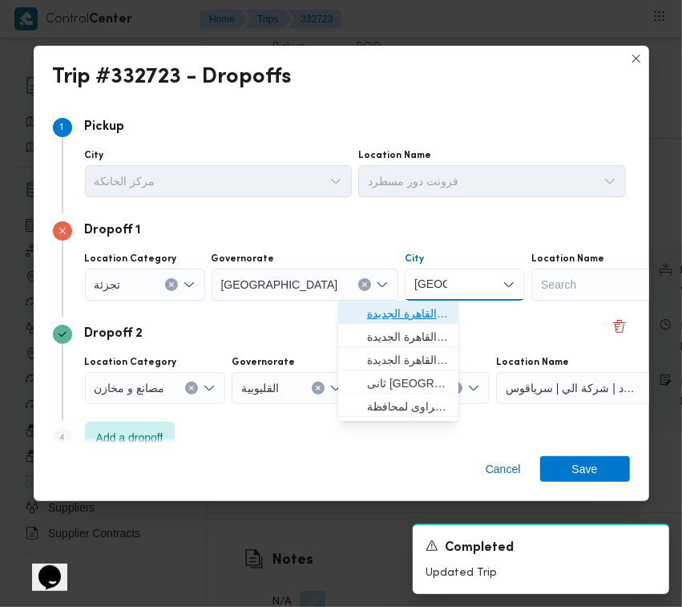
click at [410, 311] on span "قسم أول القاهرة الجديدة" at bounding box center [408, 313] width 82 height 19
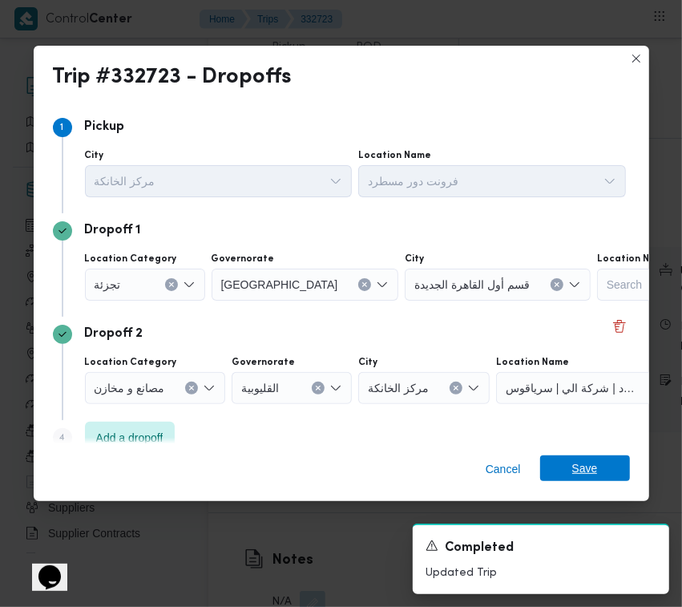
click at [572, 475] on span "Save" at bounding box center [585, 468] width 26 height 26
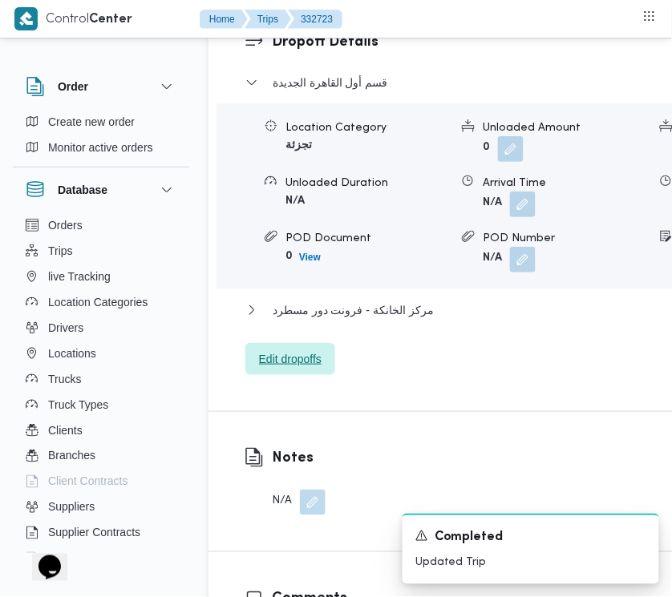
scroll to position [2697, 0]
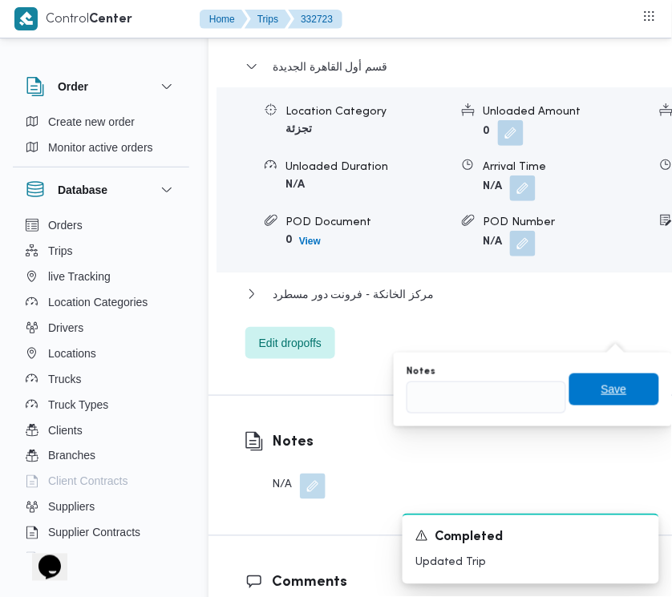
click at [555, 390] on div "Notes Save" at bounding box center [533, 389] width 256 height 51
click at [499, 389] on input "Notes" at bounding box center [485, 397] width 159 height 32
paste input "تجمع"
type input "تجمع"
click at [582, 395] on span "Save" at bounding box center [614, 389] width 90 height 32
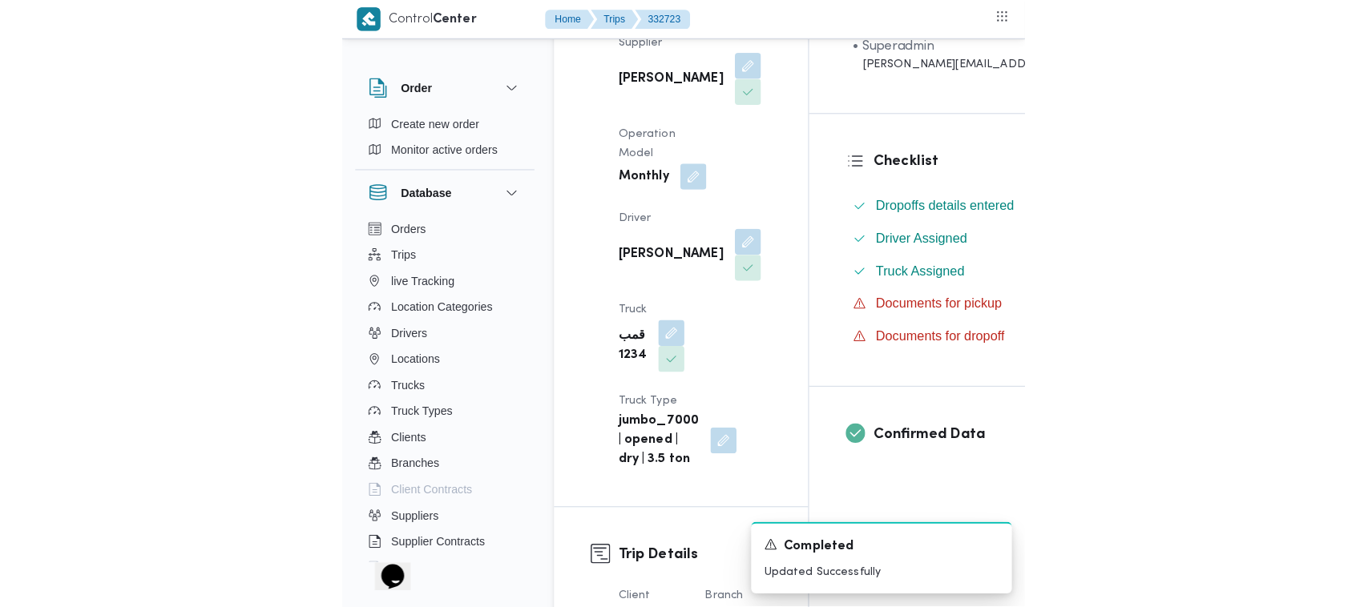
scroll to position [0, 0]
